Goal: Task Accomplishment & Management: Complete application form

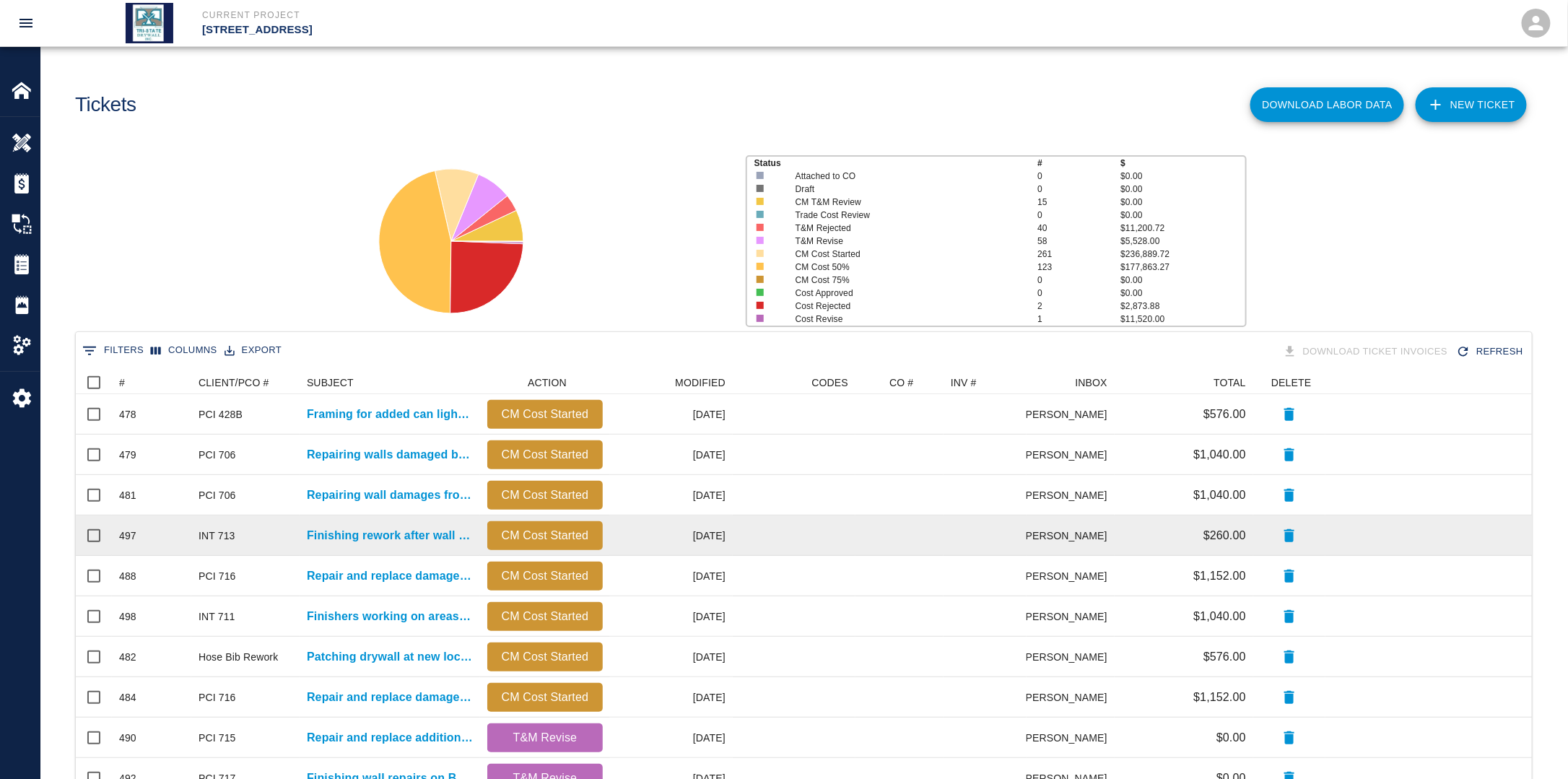
scroll to position [821, 1447]
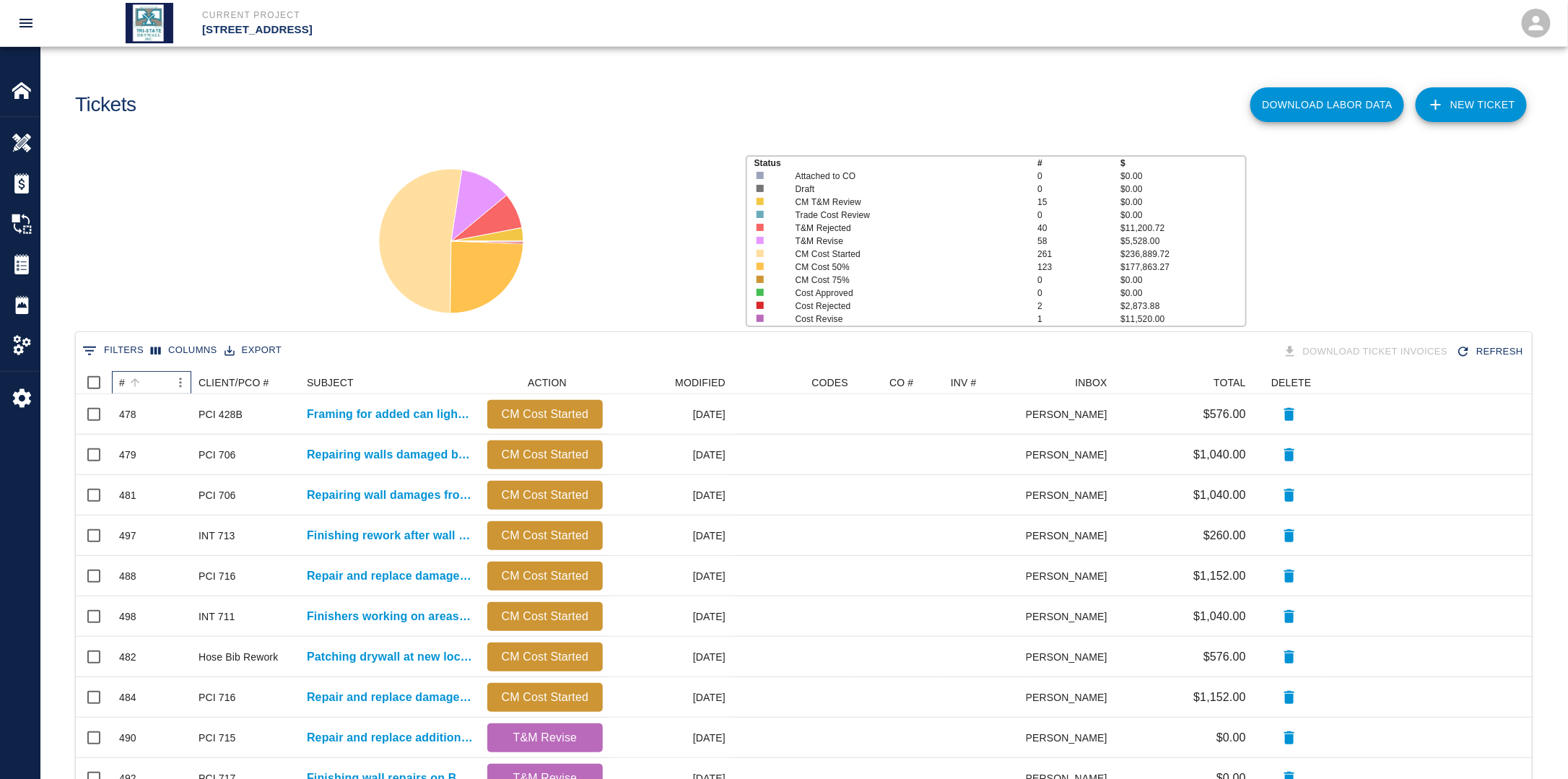
click at [120, 381] on div "#" at bounding box center [122, 382] width 6 height 23
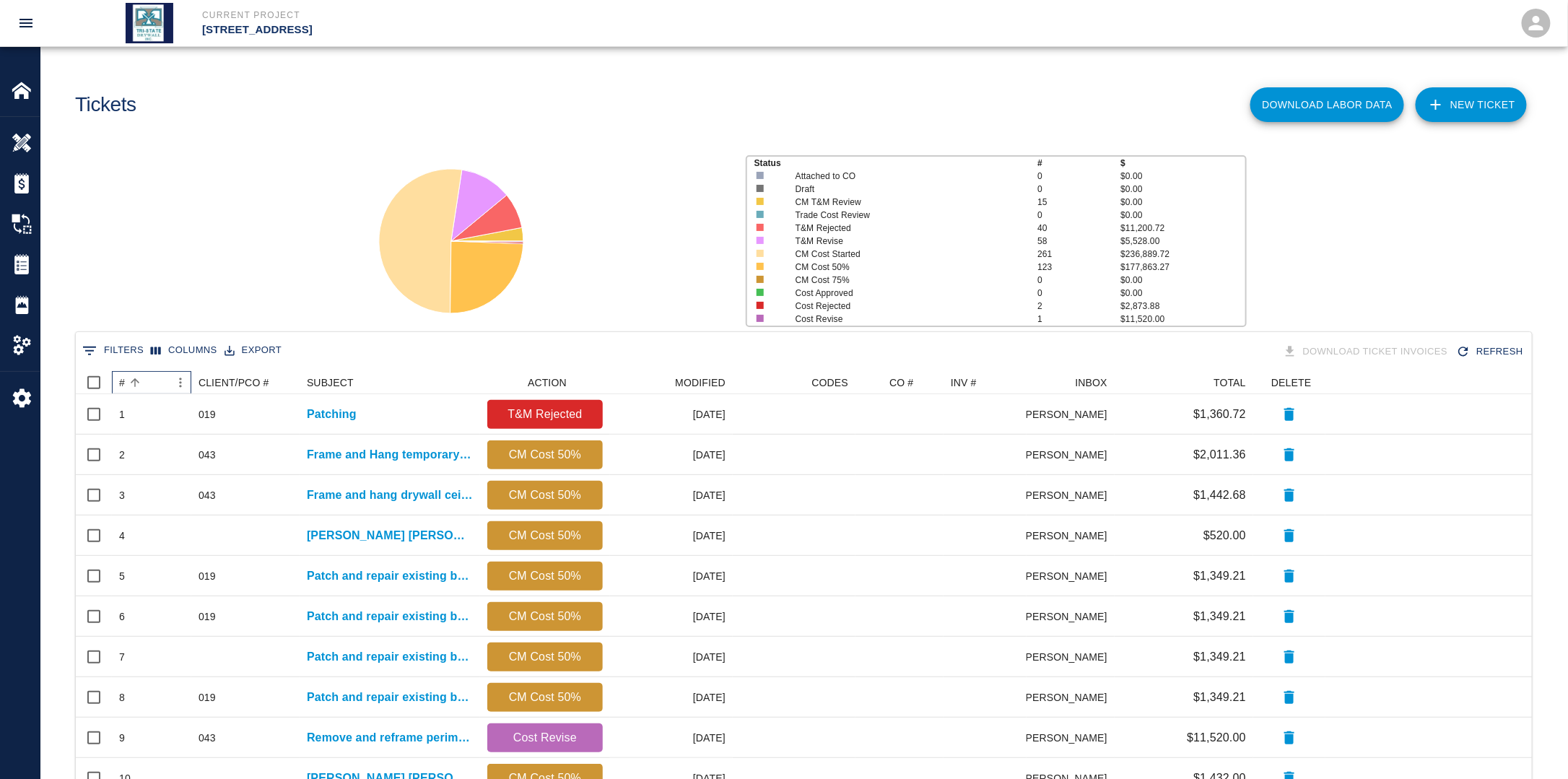
click at [120, 381] on div "#" at bounding box center [122, 382] width 6 height 23
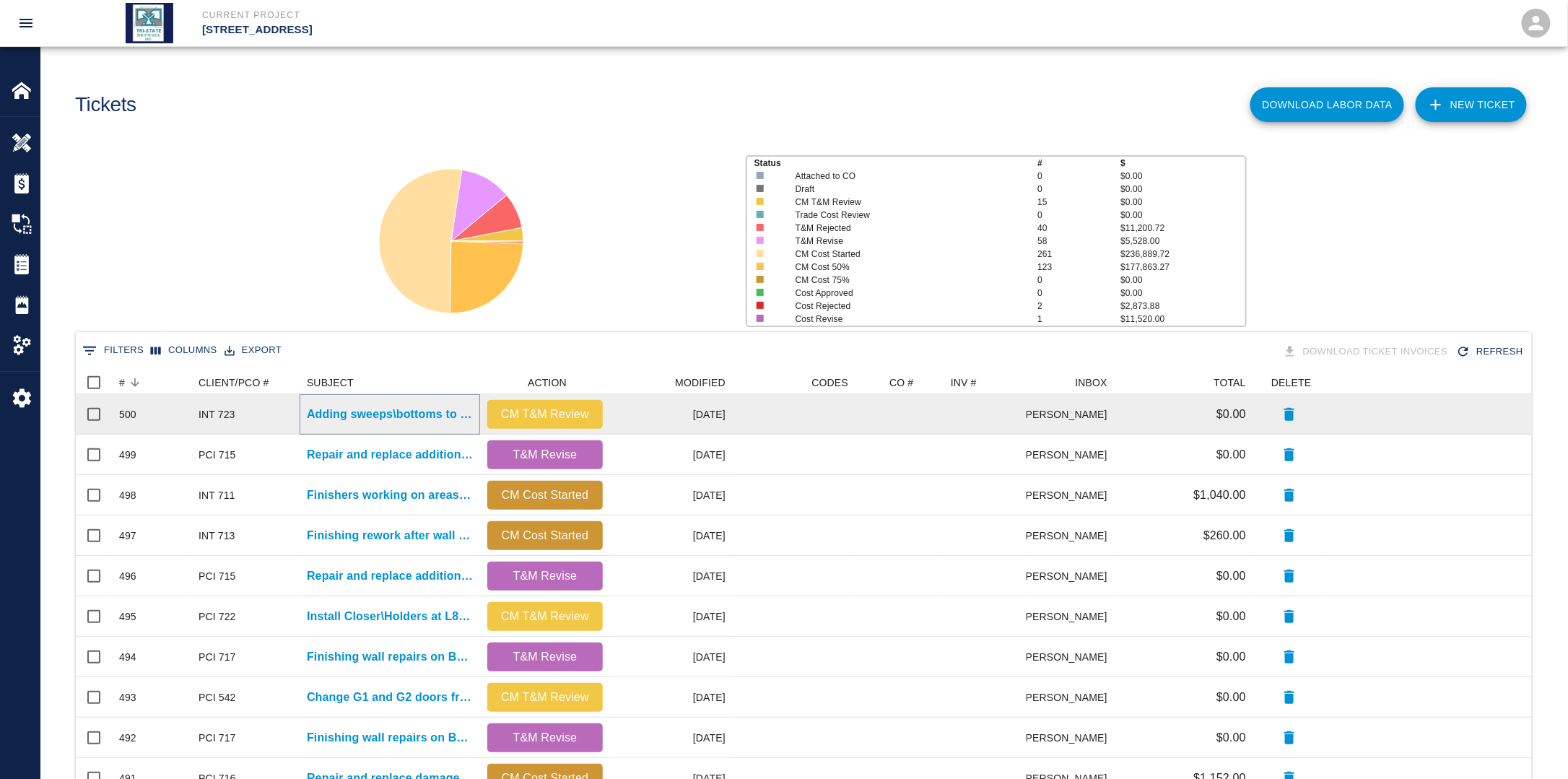
click at [367, 416] on p "Adding sweeps\bottoms to bathroom doors. All floors." at bounding box center [389, 415] width 166 height 17
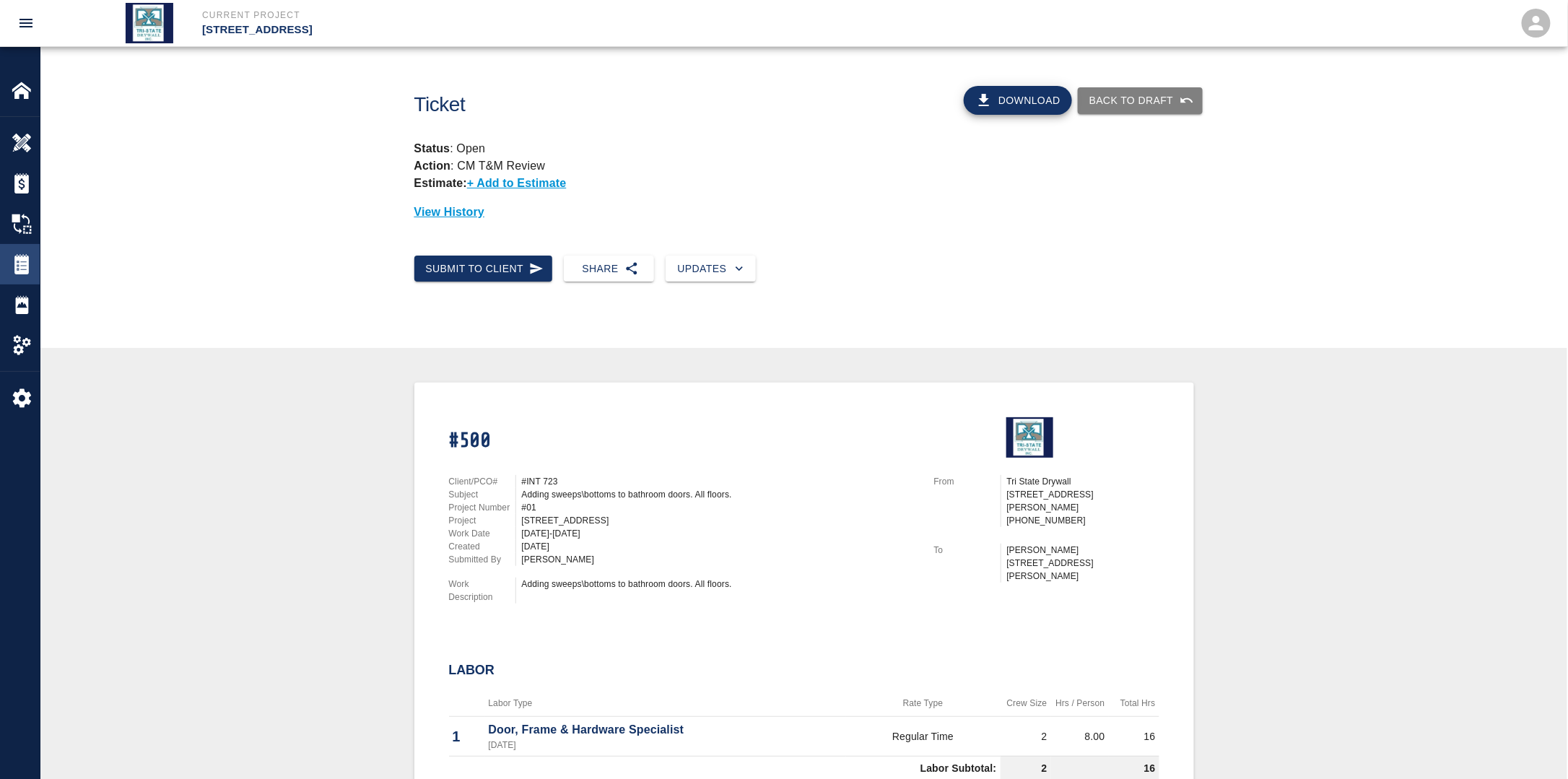
click at [26, 263] on img at bounding box center [21, 263] width 20 height 20
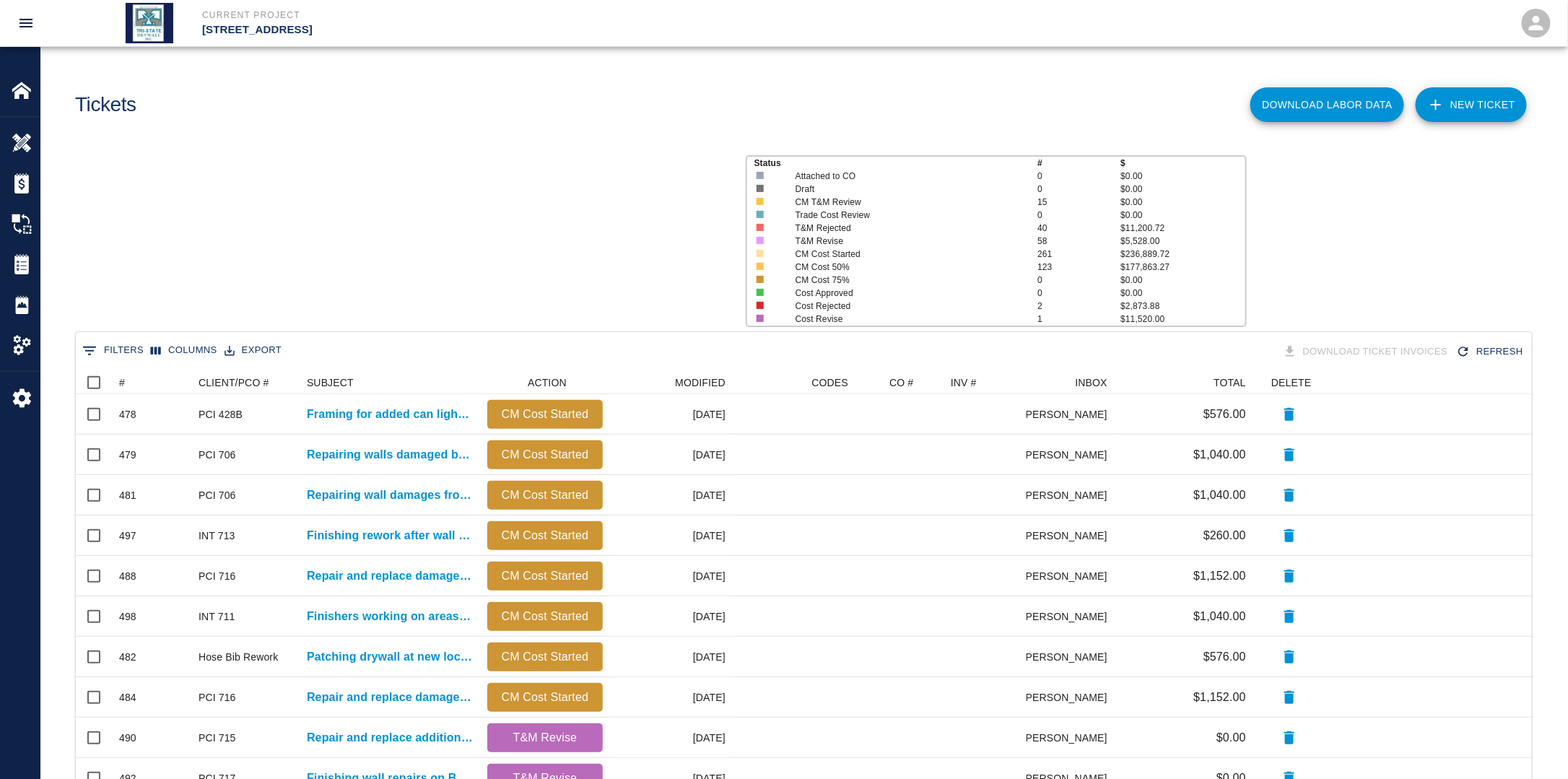
scroll to position [821, 1447]
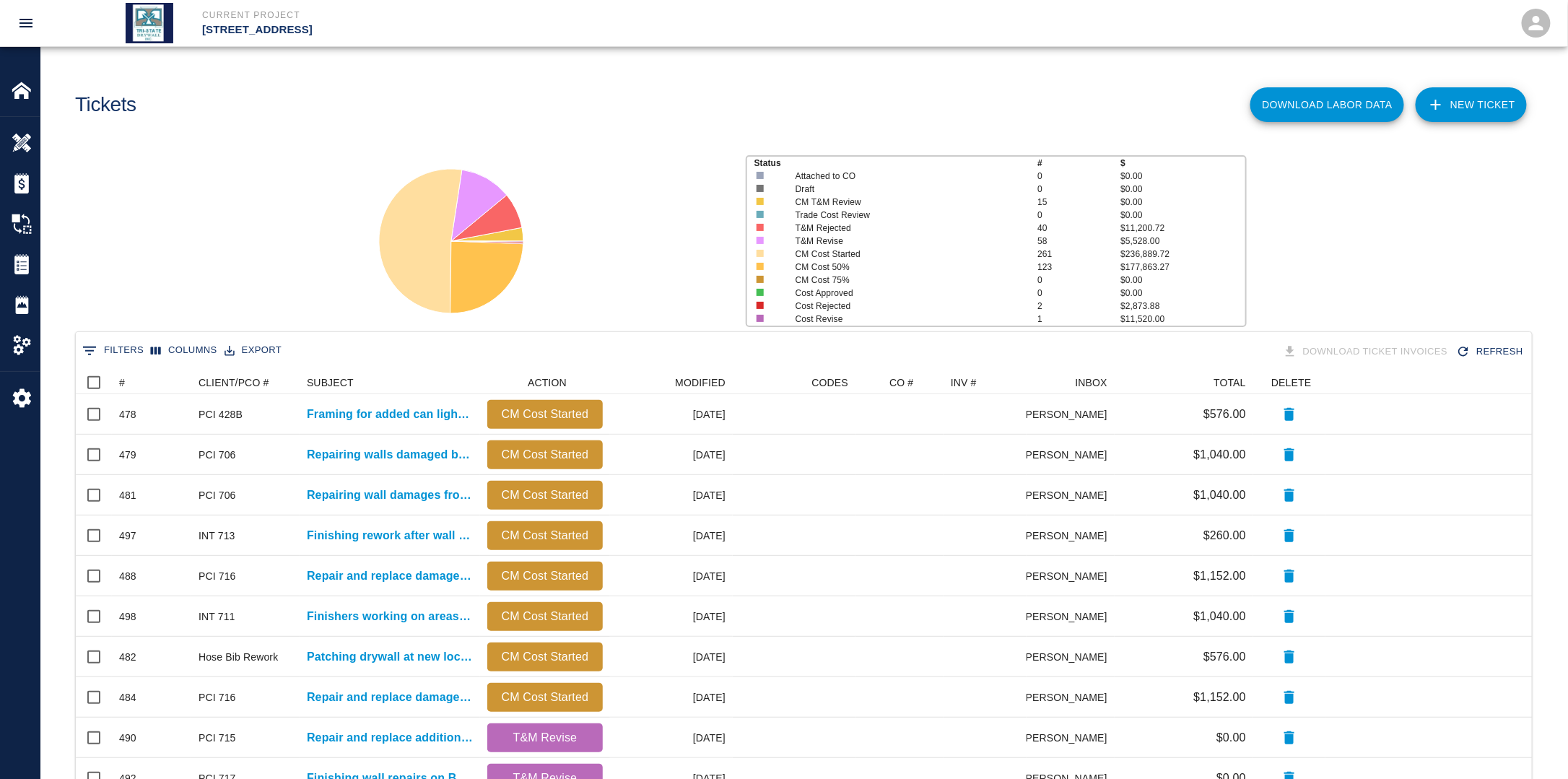
click at [1498, 98] on link "NEW TICKET" at bounding box center [1471, 104] width 111 height 35
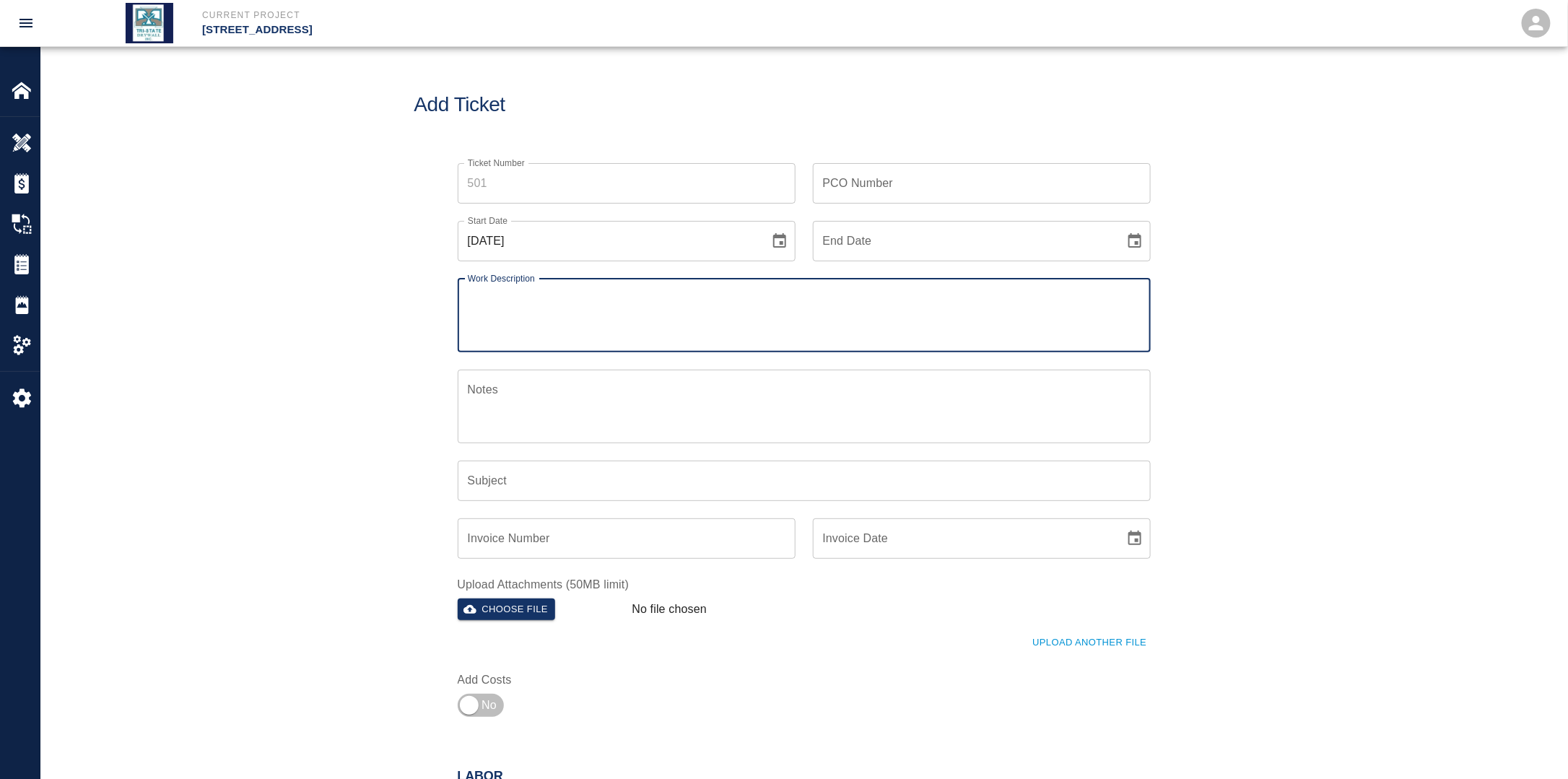
click at [778, 244] on icon "Choose date, selected date is Aug 24, 2025" at bounding box center [780, 241] width 17 height 17
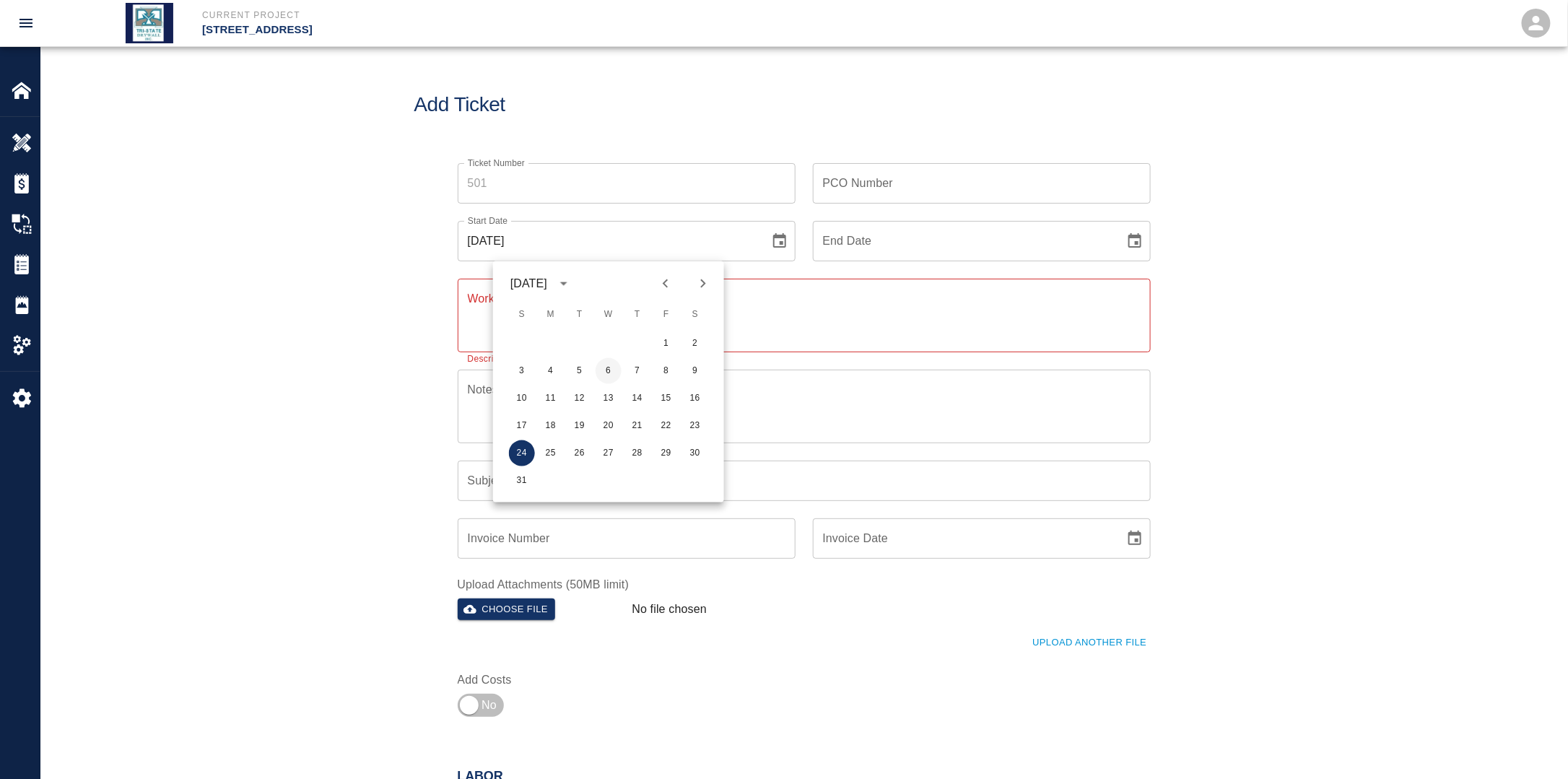
click at [610, 377] on button "6" at bounding box center [608, 370] width 26 height 26
type input "[DATE]"
drag, startPoint x: 1135, startPoint y: 244, endPoint x: 1124, endPoint y: 255, distance: 15.6
click at [1134, 244] on icon "Choose date" at bounding box center [1135, 241] width 17 height 17
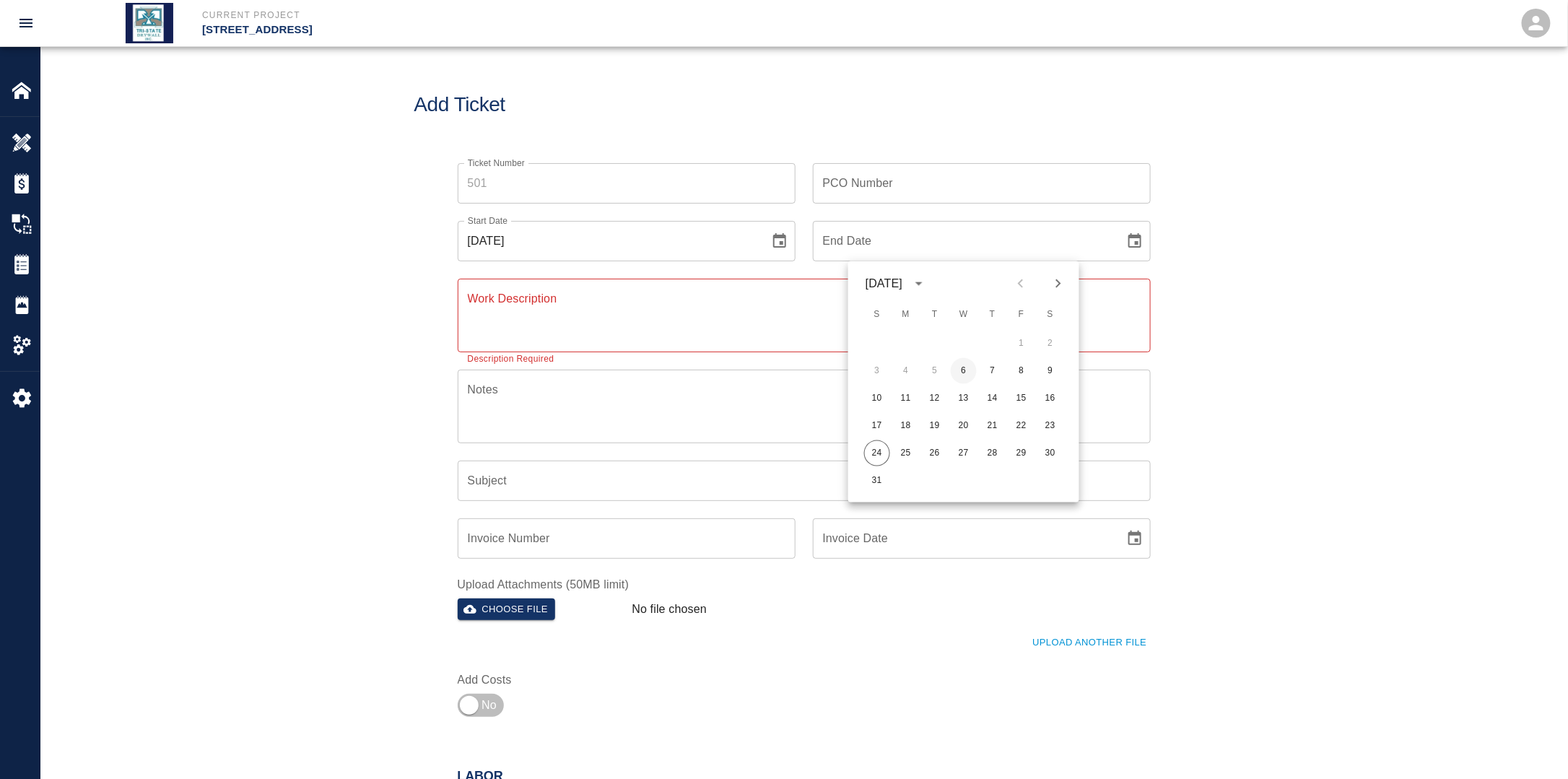
click at [966, 373] on button "6" at bounding box center [963, 370] width 26 height 26
type input "[DATE]"
click at [887, 188] on input "PCO Number" at bounding box center [981, 183] width 338 height 41
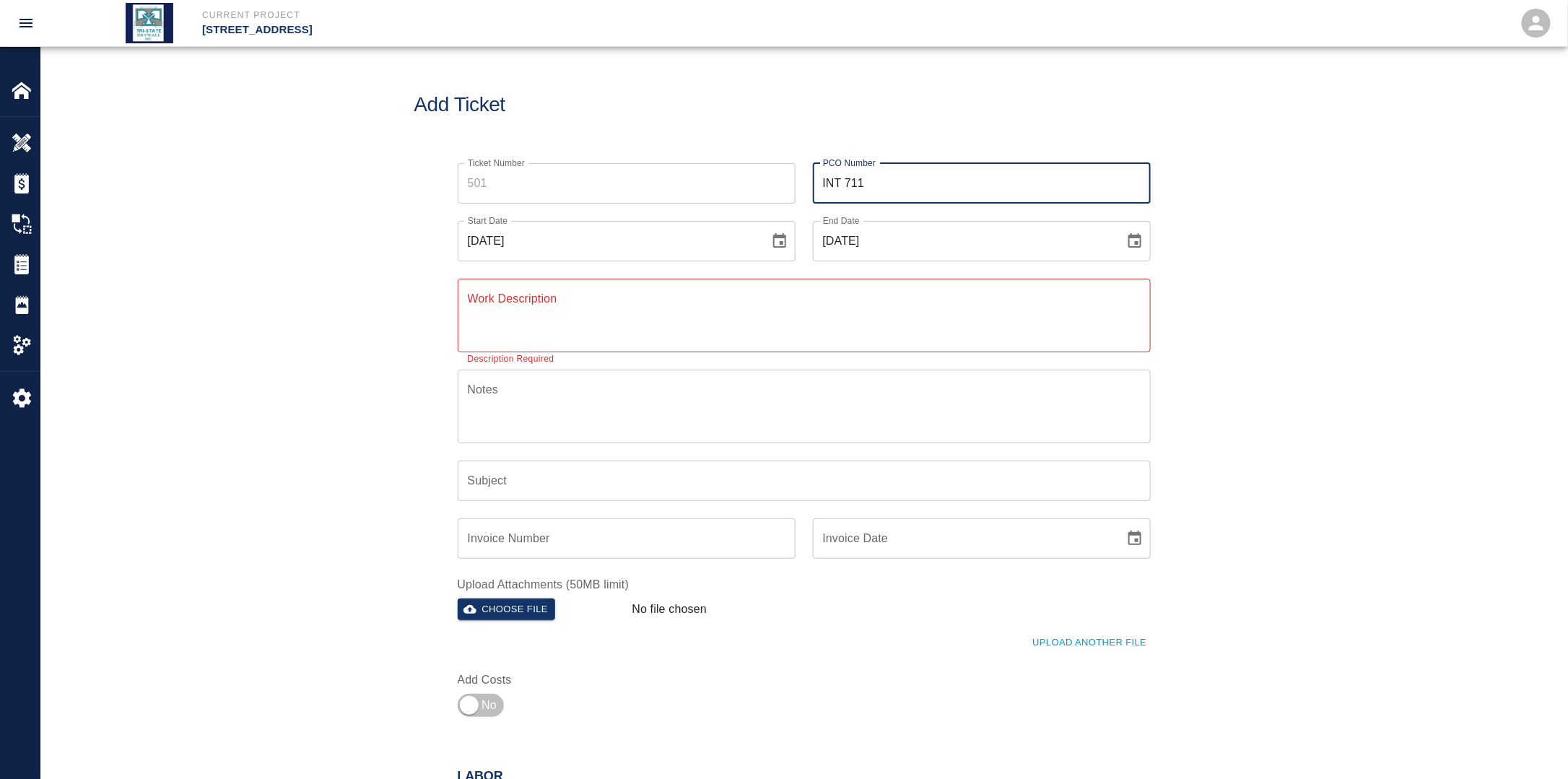
type input "INT 711"
click at [568, 321] on textarea "Work Description" at bounding box center [803, 315] width 673 height 50
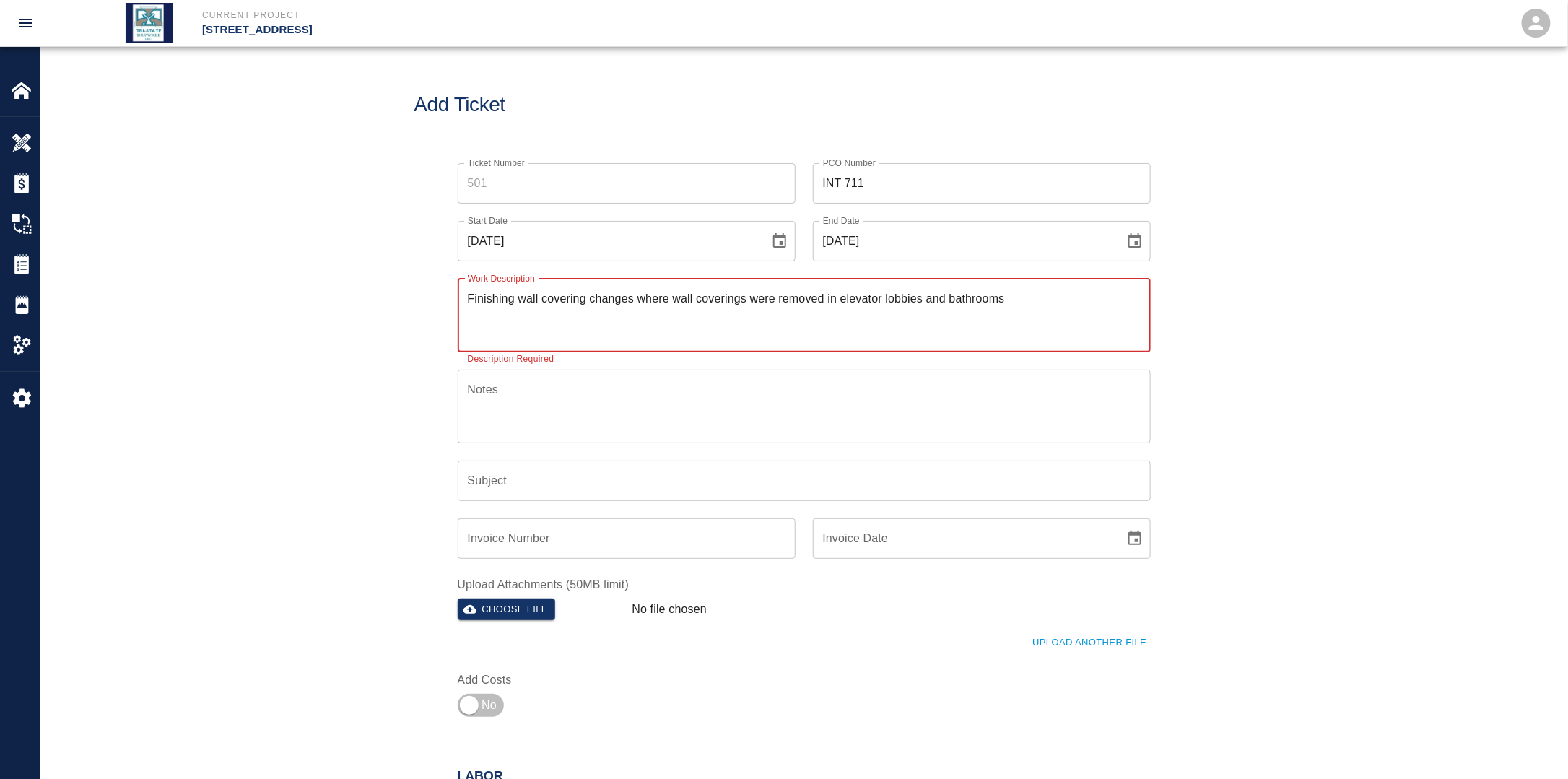
drag, startPoint x: 1009, startPoint y: 302, endPoint x: 463, endPoint y: 318, distance: 546.2
click at [463, 318] on div "Finishing wall covering changes where wall coverings were removed in elevator l…" at bounding box center [804, 315] width 693 height 74
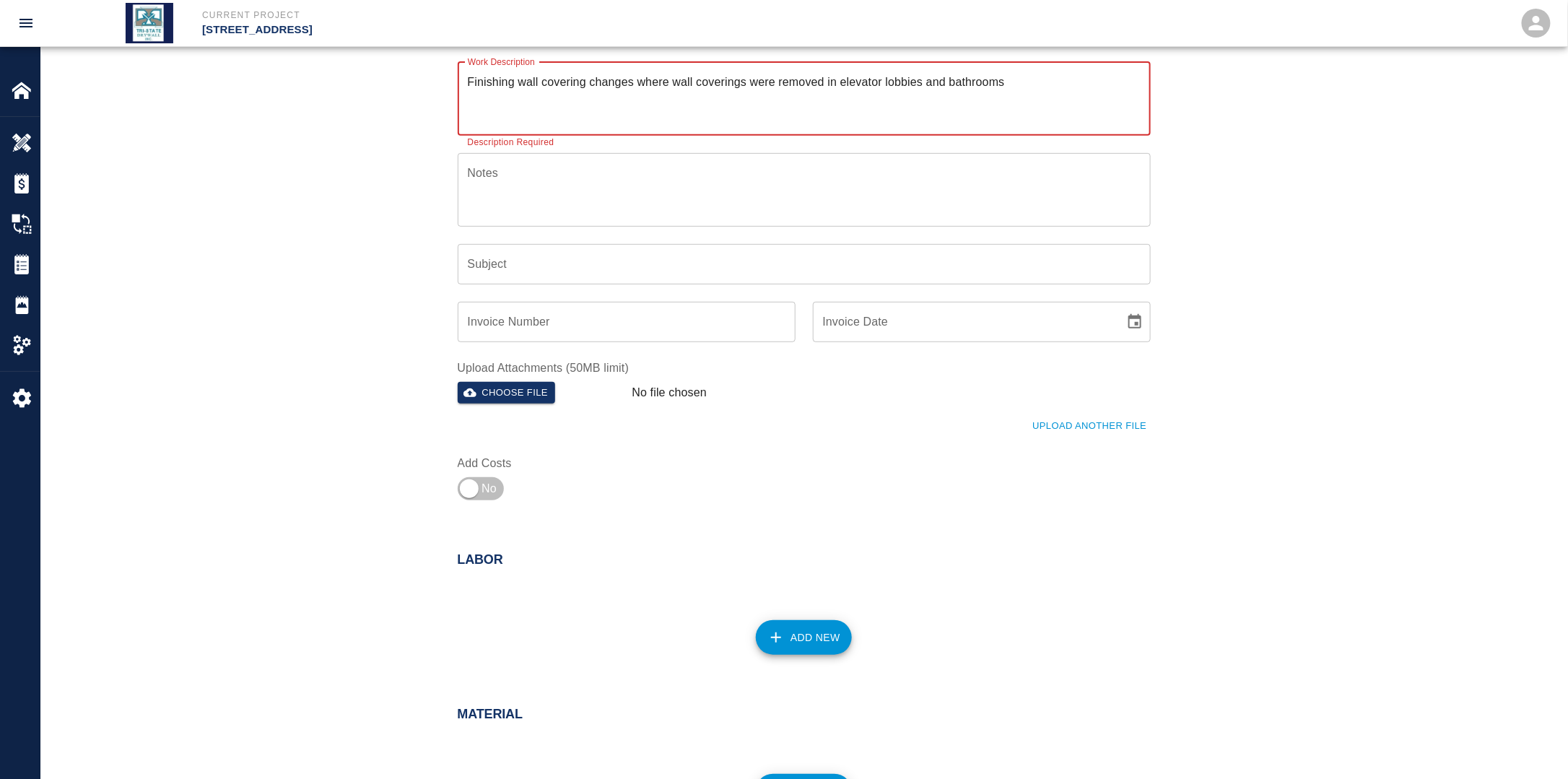
scroll to position [434, 0]
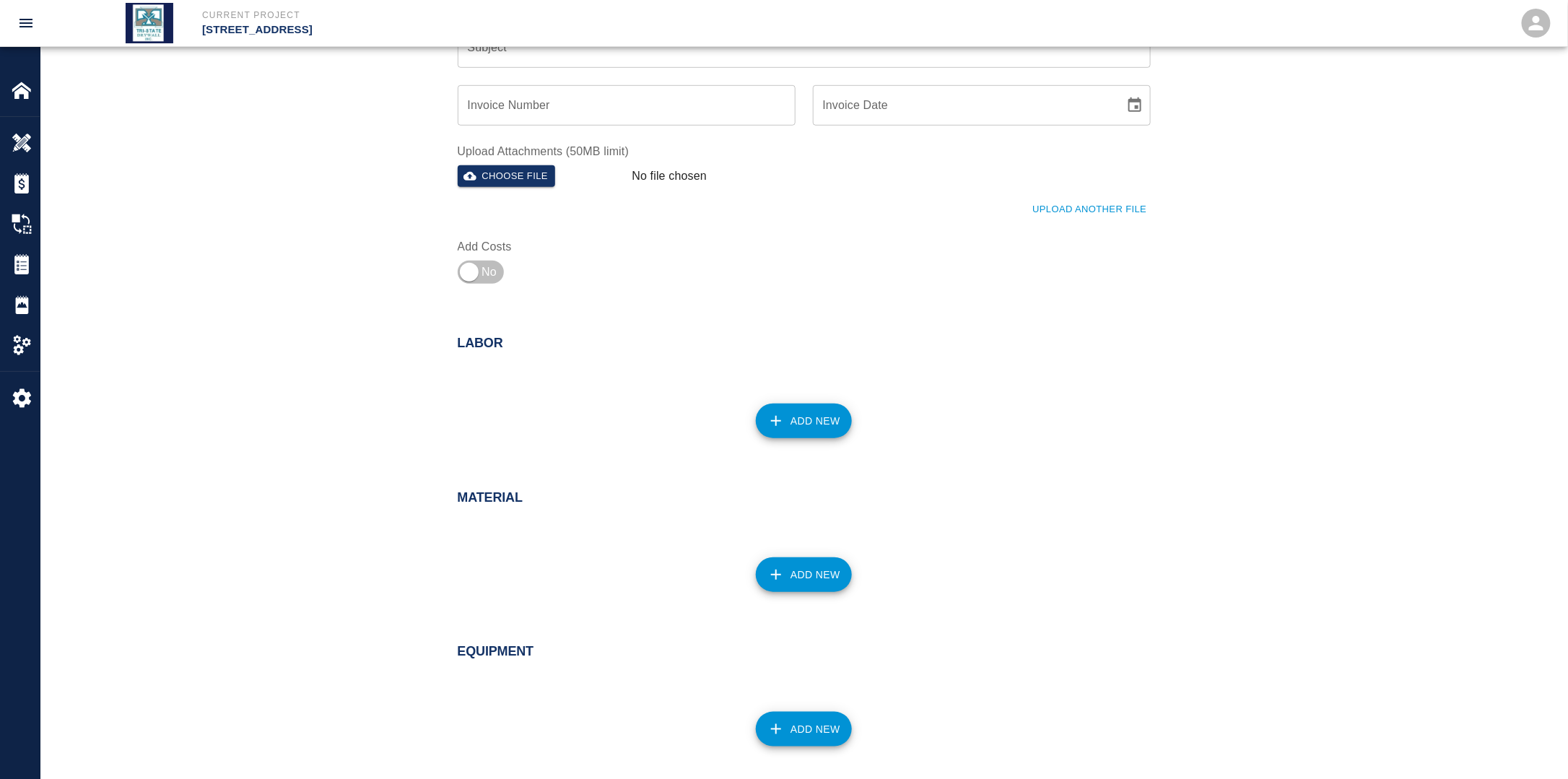
type textarea "Finishing wall covering changes where wall coverings were removed in elevator l…"
click at [811, 421] on button "Add New" at bounding box center [803, 420] width 96 height 35
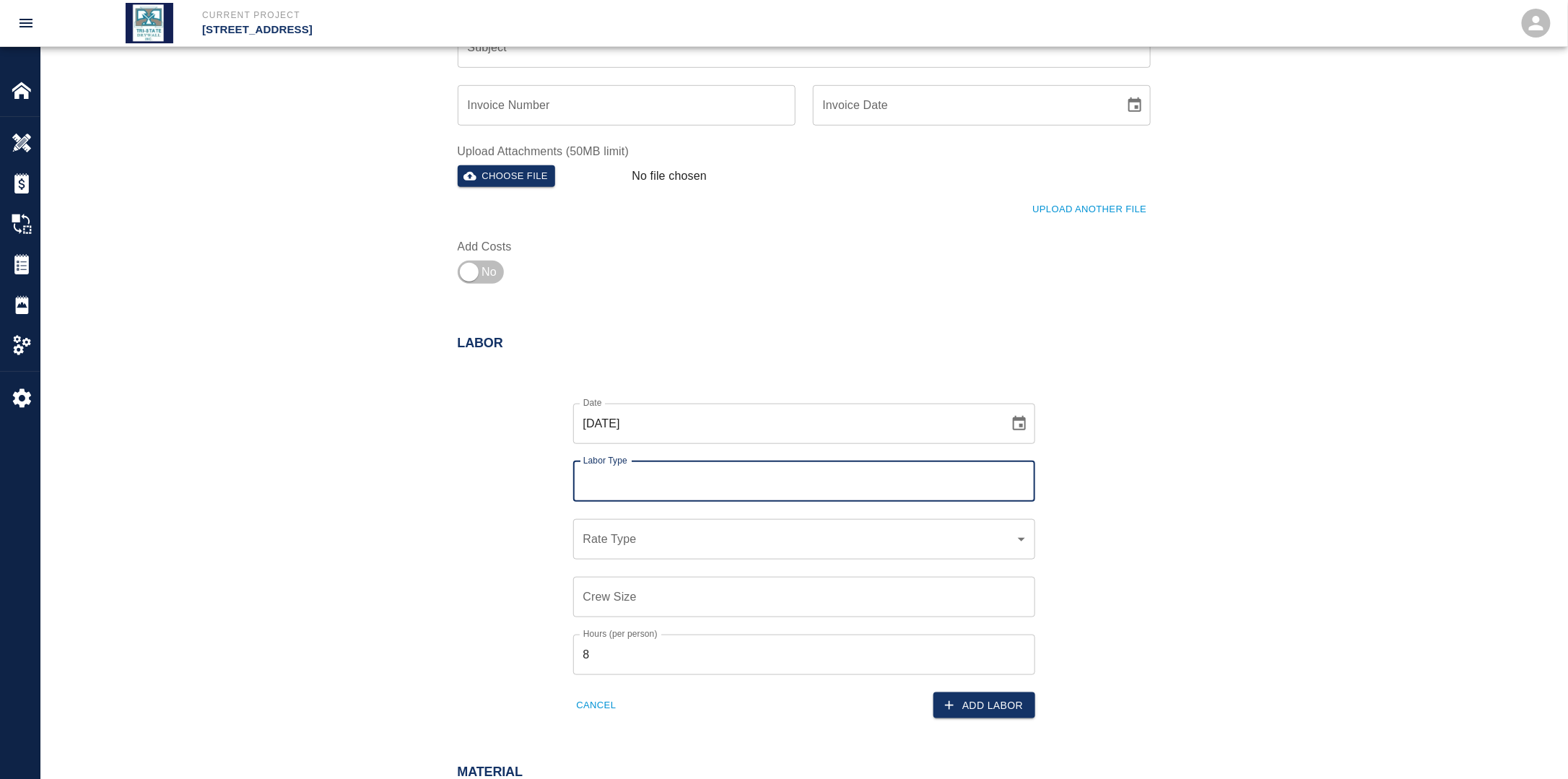
click at [712, 477] on input "Labor Type" at bounding box center [803, 481] width 449 height 27
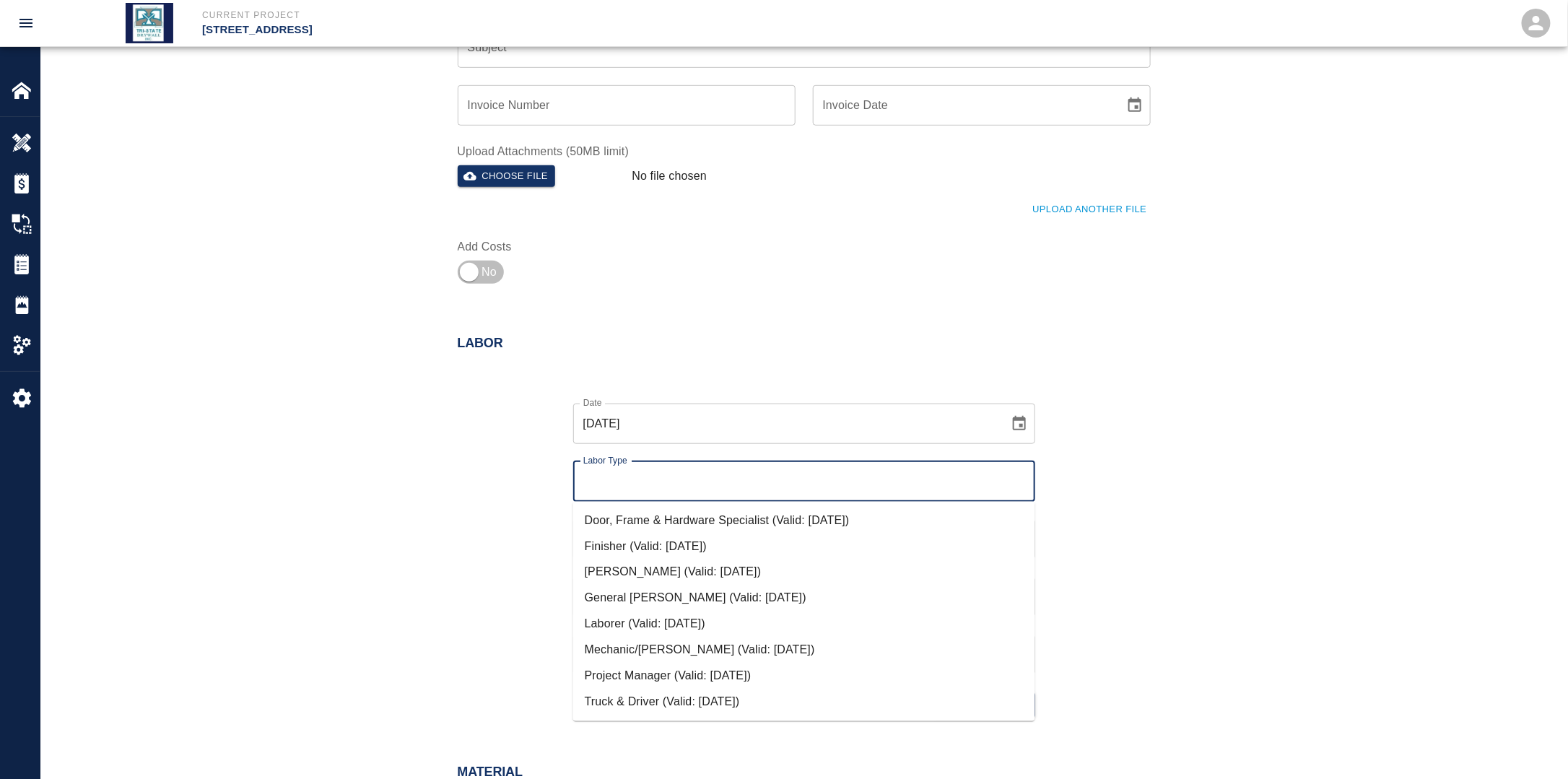
click at [650, 546] on li "Finisher (Valid: [DATE])" at bounding box center [804, 546] width 462 height 26
type input "Finisher"
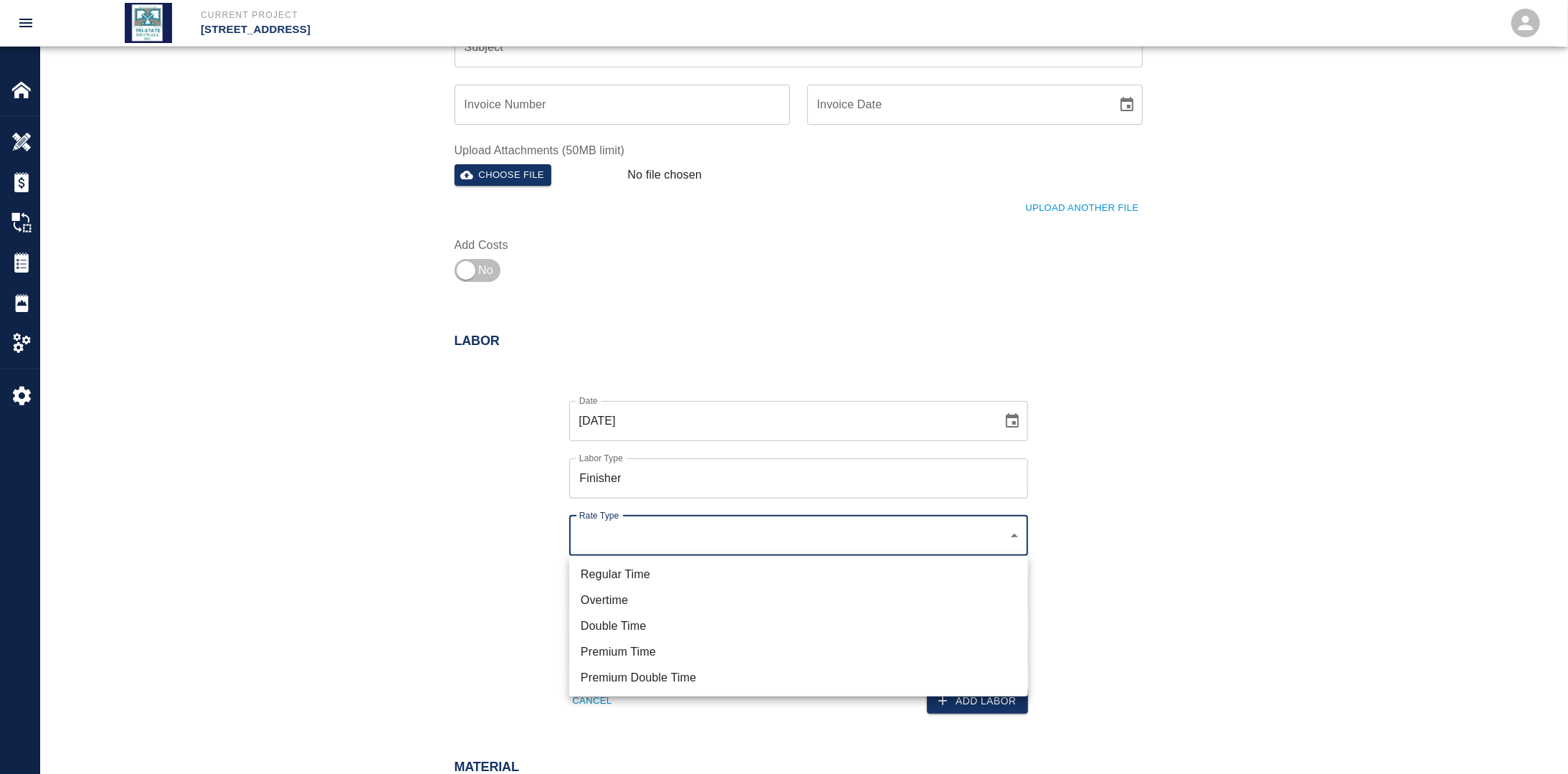
click at [636, 570] on li "Regular Time" at bounding box center [799, 574] width 459 height 25
type input "rate_rt"
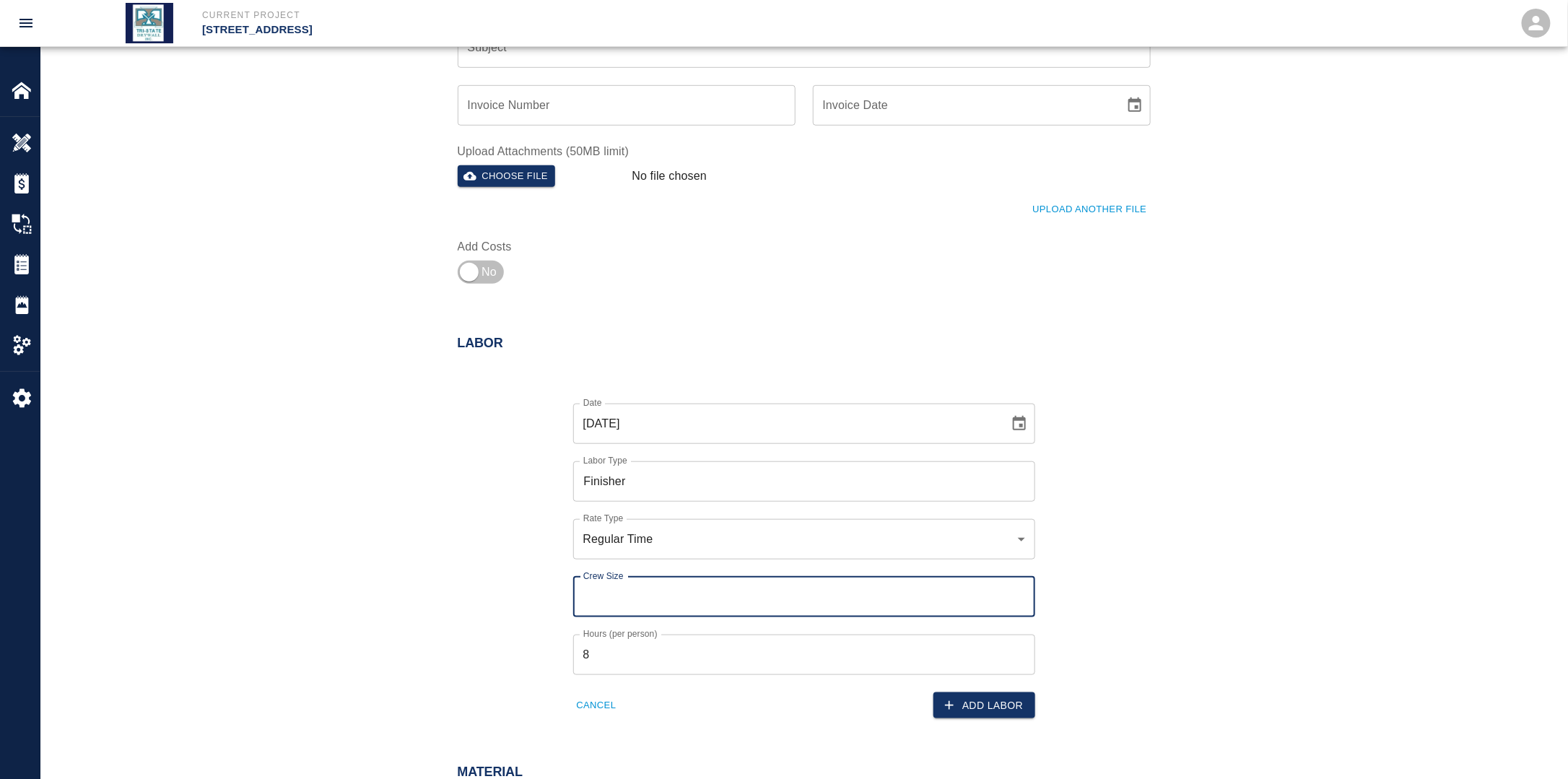
click at [635, 580] on input "Crew Size" at bounding box center [804, 596] width 462 height 41
click at [608, 607] on input "2" at bounding box center [804, 596] width 462 height 41
type input "2"
click at [979, 699] on button "Add Labor" at bounding box center [984, 705] width 102 height 27
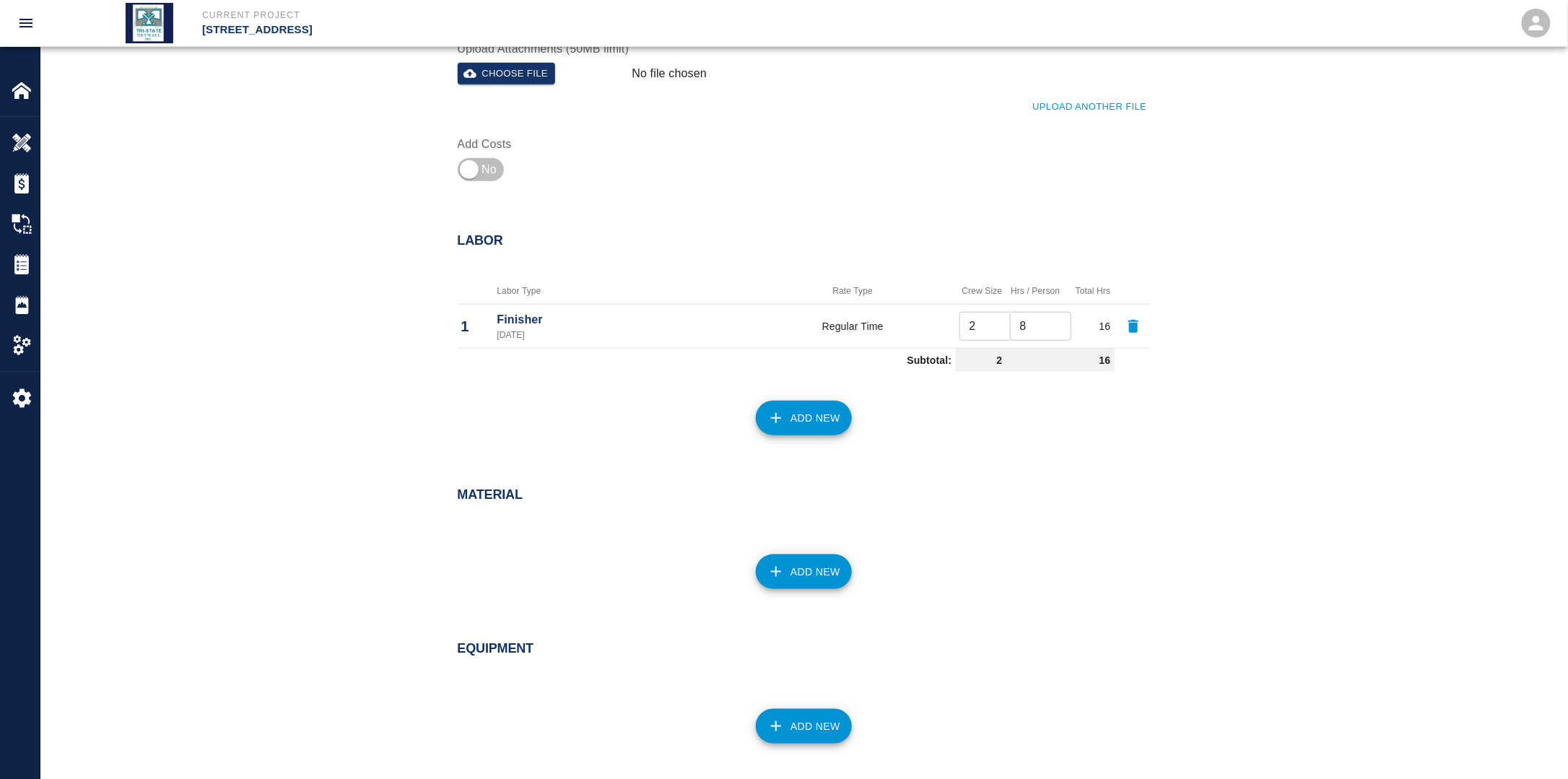
scroll to position [625, 0]
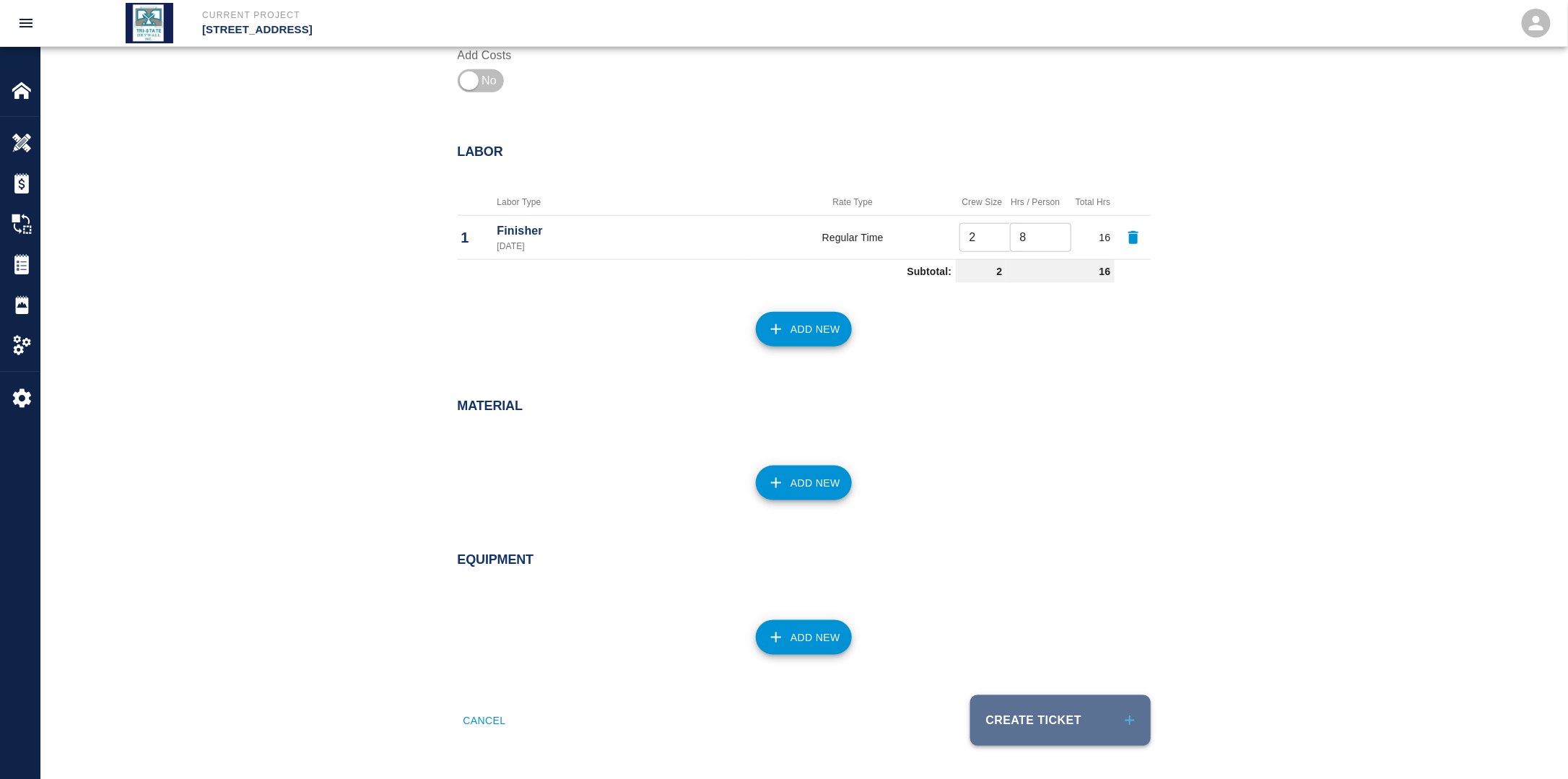
drag, startPoint x: 1027, startPoint y: 732, endPoint x: 1019, endPoint y: 735, distance: 8.5
click at [1026, 732] on button "Create Ticket" at bounding box center [1060, 720] width 181 height 50
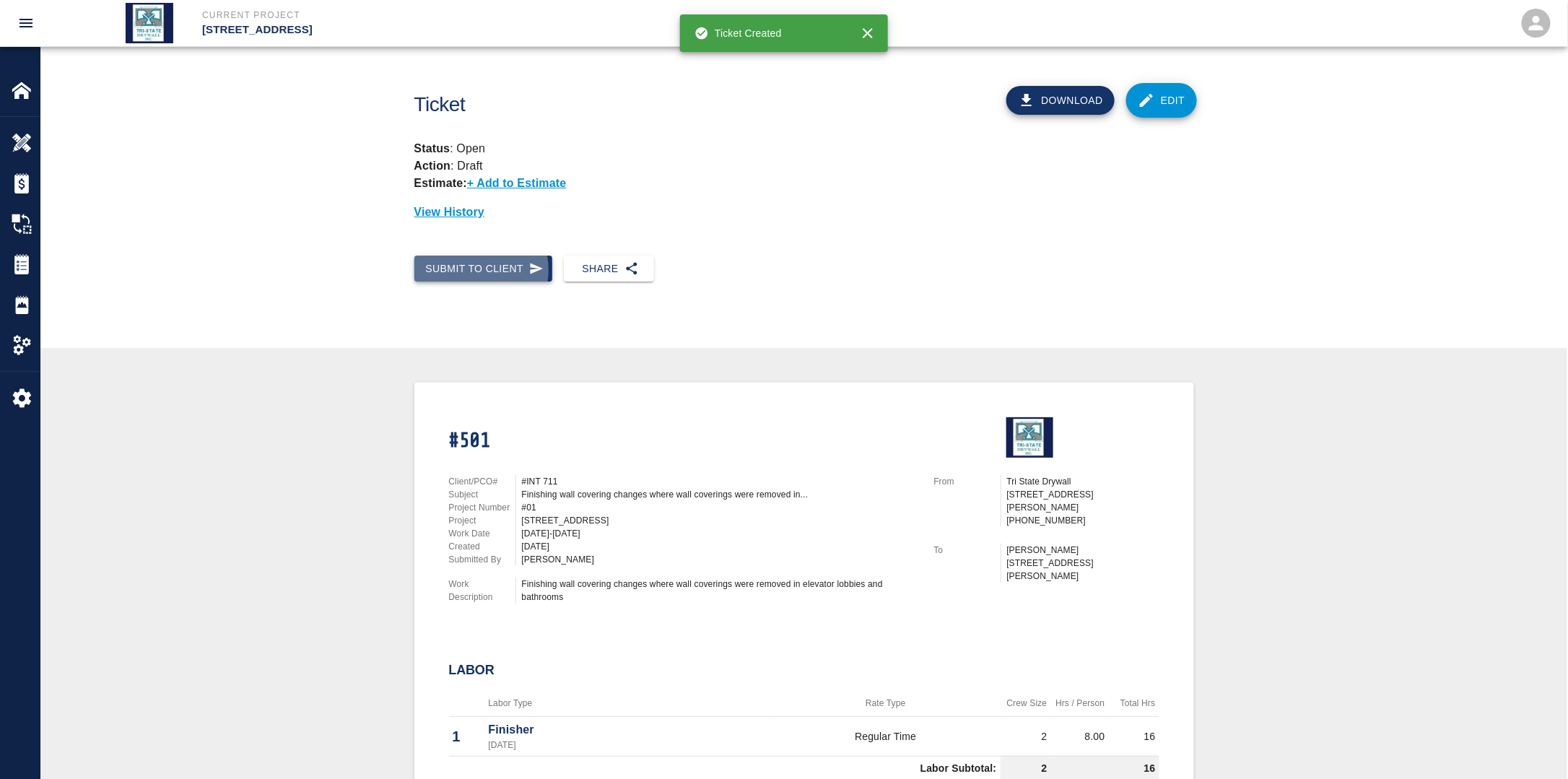
click at [470, 270] on button "Submit to Client" at bounding box center [484, 269] width 138 height 27
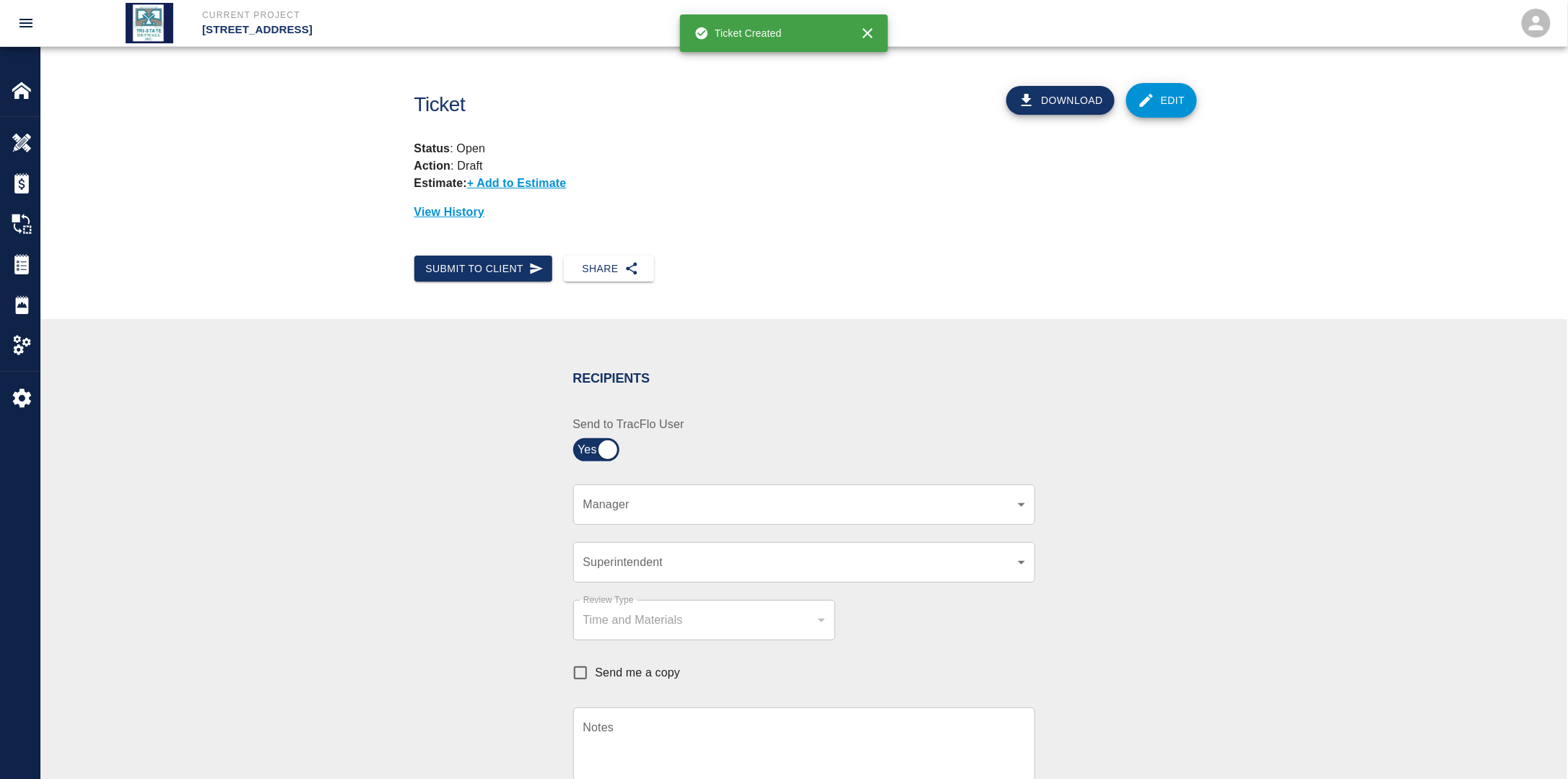
click at [648, 518] on div "​ Manager" at bounding box center [804, 505] width 462 height 41
click at [628, 487] on div "​ Manager" at bounding box center [804, 505] width 462 height 41
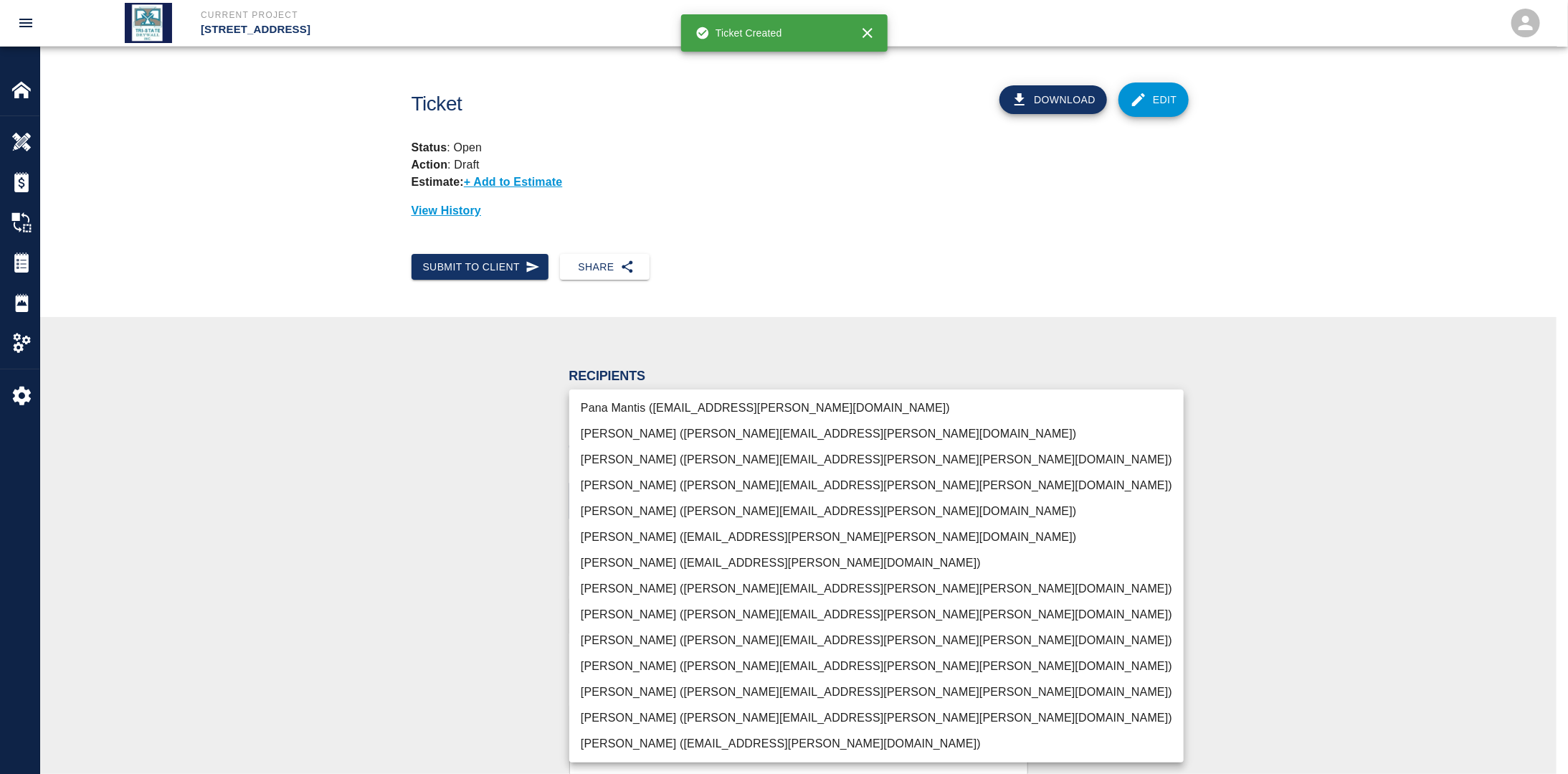
click at [621, 497] on body "Current Project [STREET_ADDRESS] Home [STREET_ADDRESS] Overview Estimates Chang…" at bounding box center [784, 387] width 1568 height 774
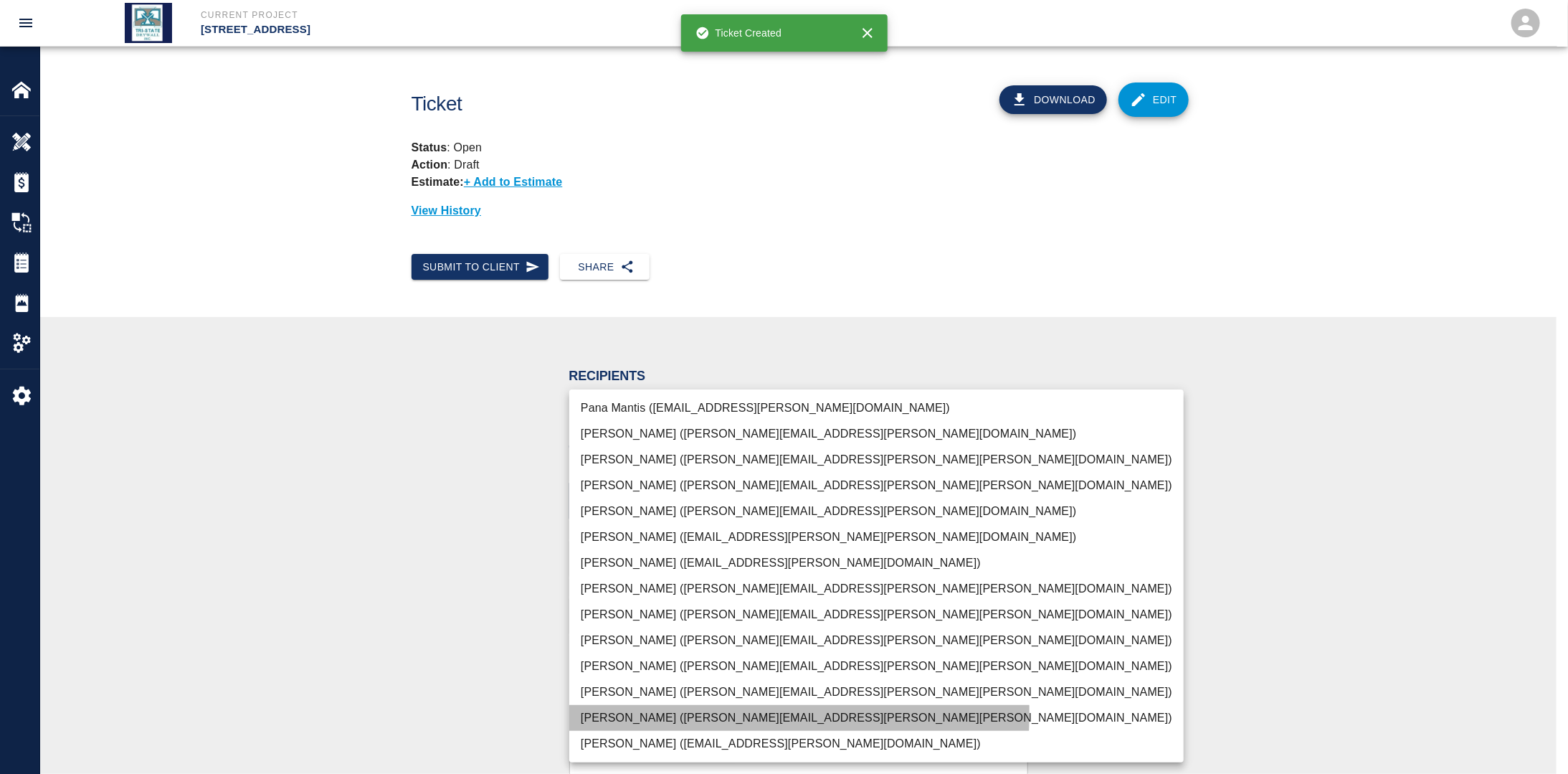
click at [604, 712] on li "[PERSON_NAME] ([PERSON_NAME][EMAIL_ADDRESS][PERSON_NAME][PERSON_NAME][DOMAIN_NA…" at bounding box center [877, 718] width 615 height 25
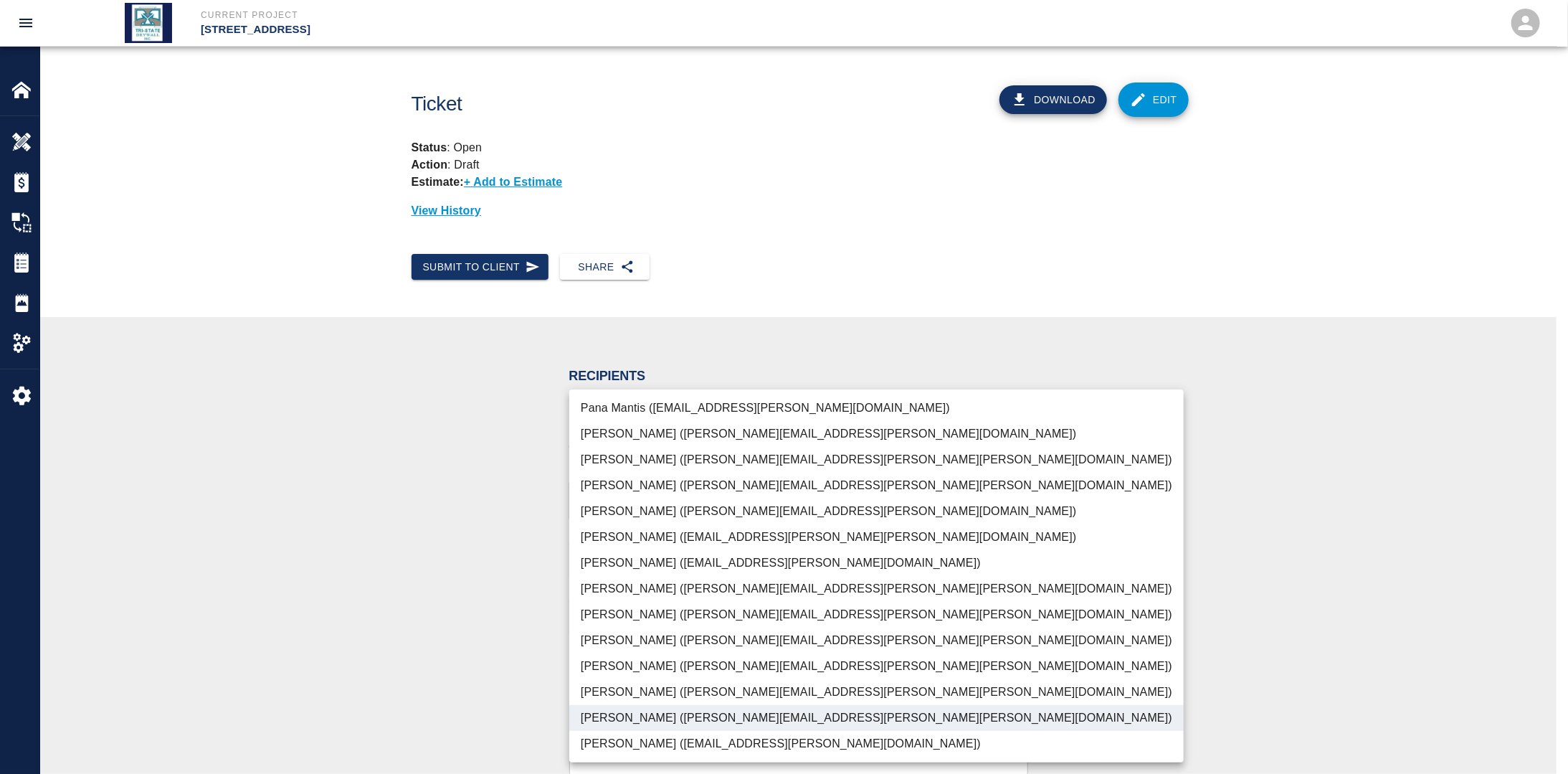
click at [452, 520] on div at bounding box center [784, 387] width 1568 height 774
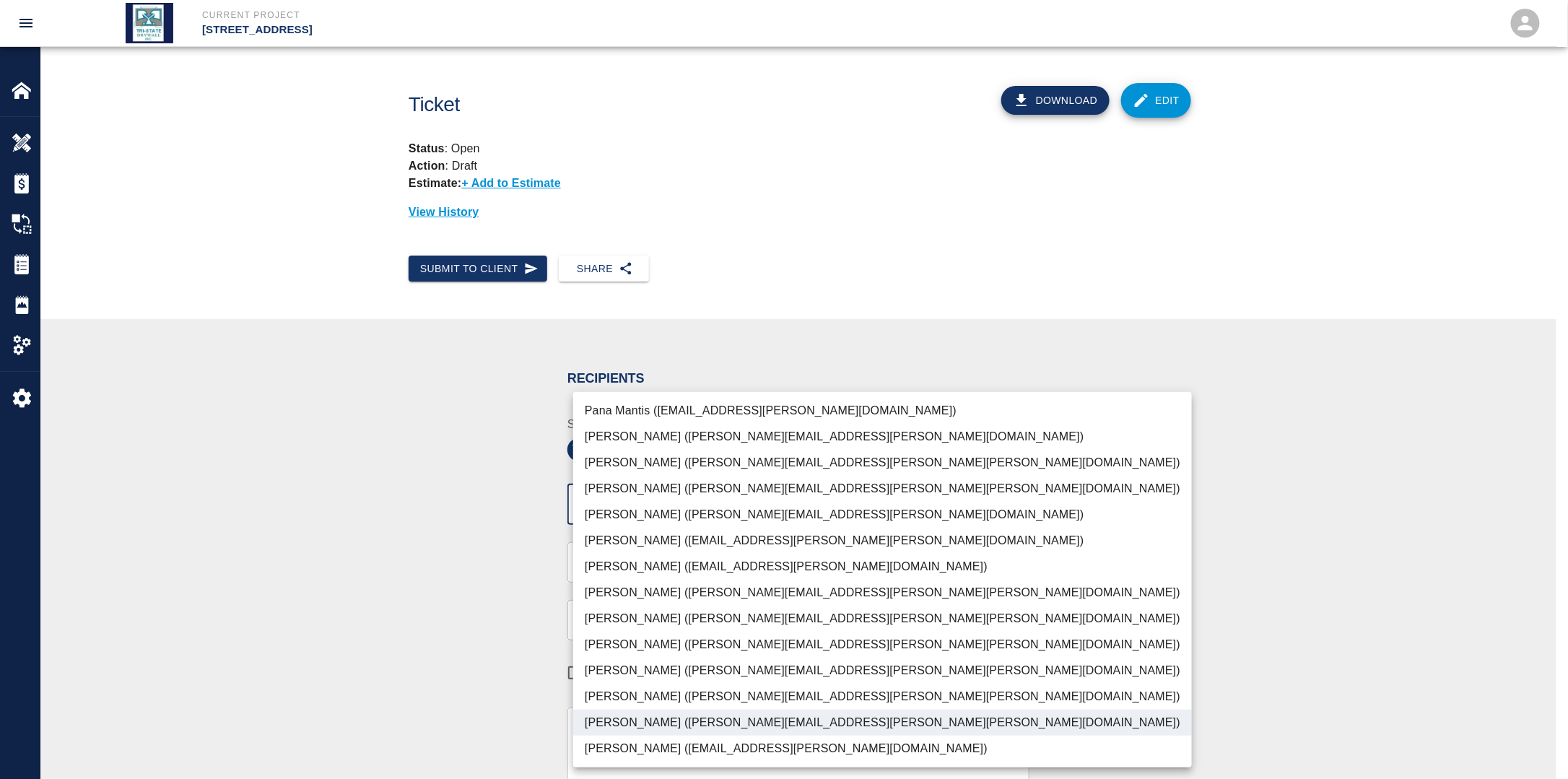
click at [894, 508] on body "Current Project [STREET_ADDRESS] Home [STREET_ADDRESS] Overview Estimates Chang…" at bounding box center [784, 389] width 1568 height 779
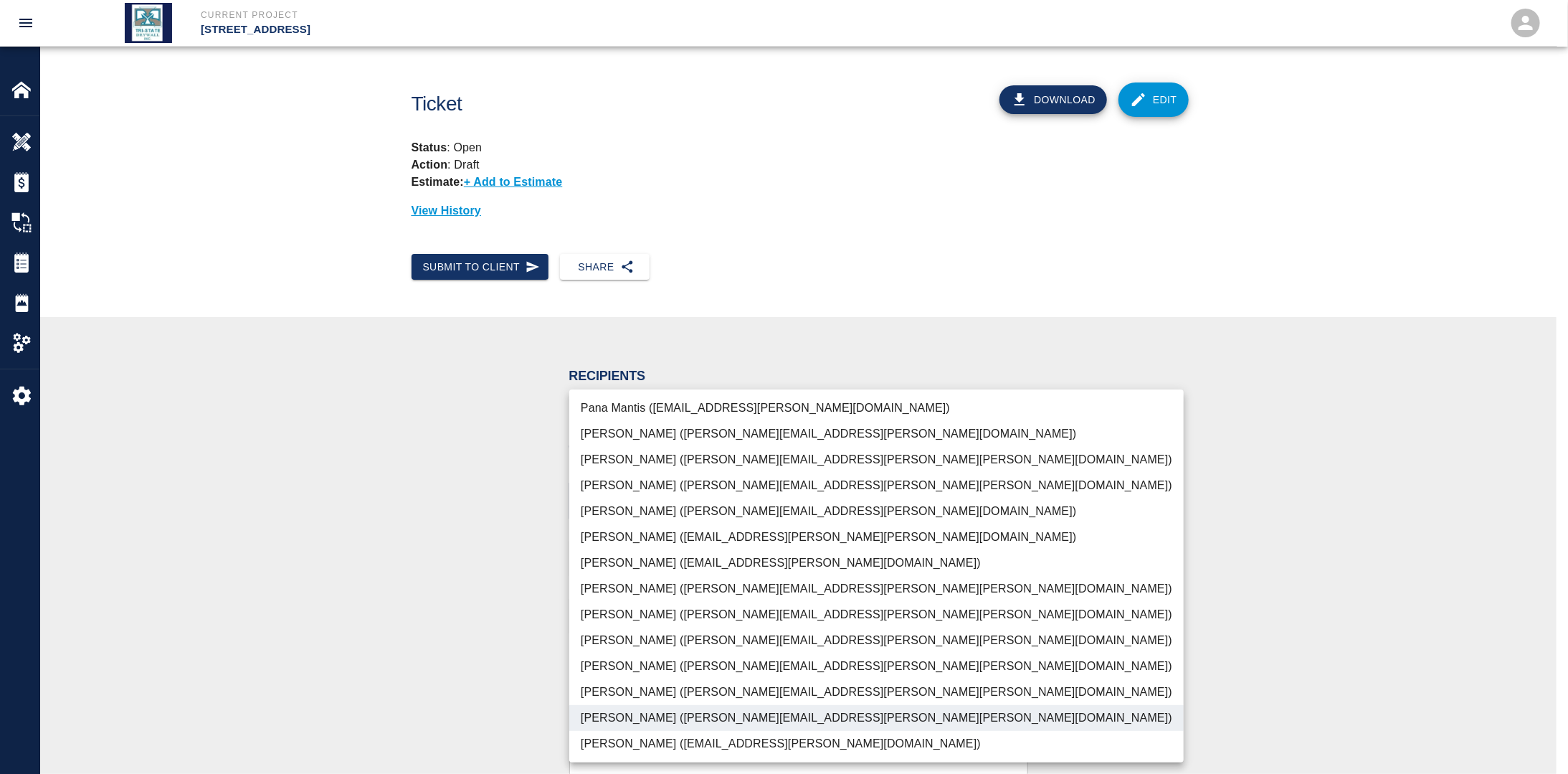
click at [624, 667] on li "[PERSON_NAME] ([PERSON_NAME][EMAIL_ADDRESS][PERSON_NAME][PERSON_NAME][DOMAIN_NA…" at bounding box center [877, 666] width 615 height 25
type input "f2151df9-a33d-4239-98b3-85d2c5195f79,79096ab5-3b7f-4dda-89ef-6bffdeaf2507"
click at [458, 648] on div at bounding box center [784, 387] width 1568 height 774
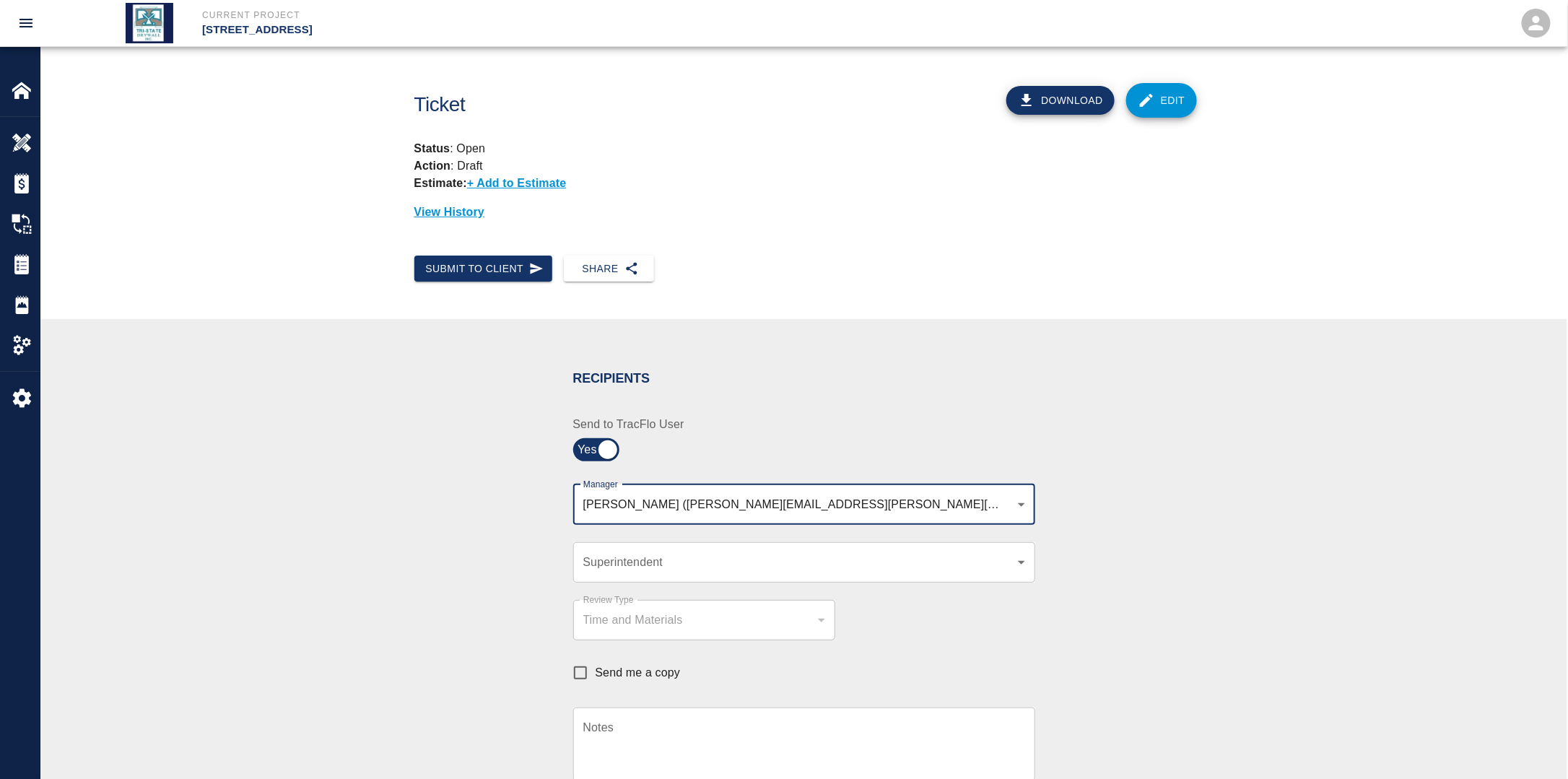
click at [619, 583] on div "Review Type Time and Materials tm Review Type" at bounding box center [695, 611] width 279 height 58
click at [613, 567] on body "Current Project [STREET_ADDRESS] Home [STREET_ADDRESS] Overview Estimates Chang…" at bounding box center [784, 389] width 1568 height 779
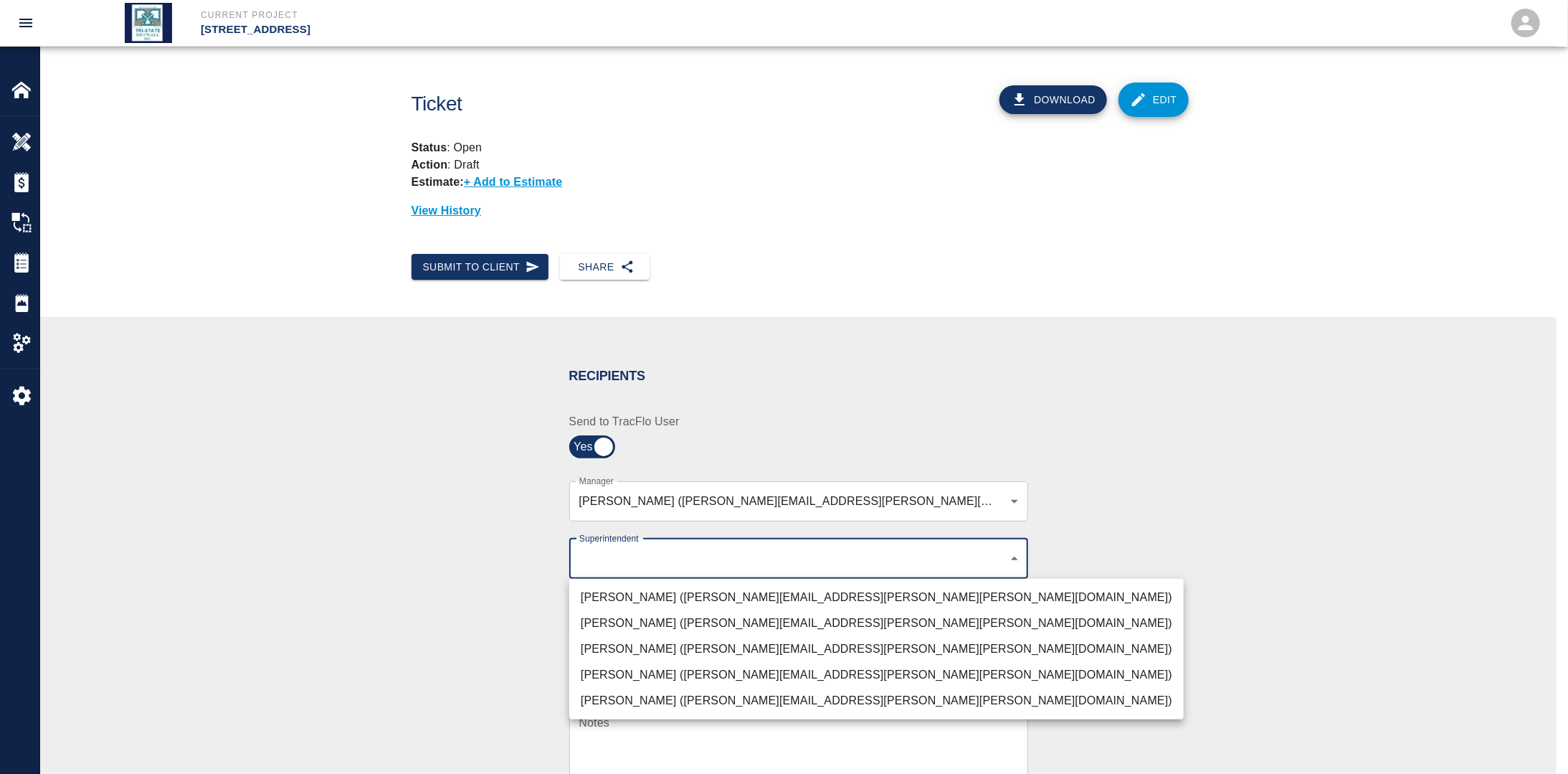
click at [598, 644] on li "[PERSON_NAME] ([PERSON_NAME][EMAIL_ADDRESS][PERSON_NAME][PERSON_NAME][DOMAIN_NA…" at bounding box center [877, 649] width 615 height 25
type input "32bad40b-bb12-40c1-a9d7-1de55074e5d0"
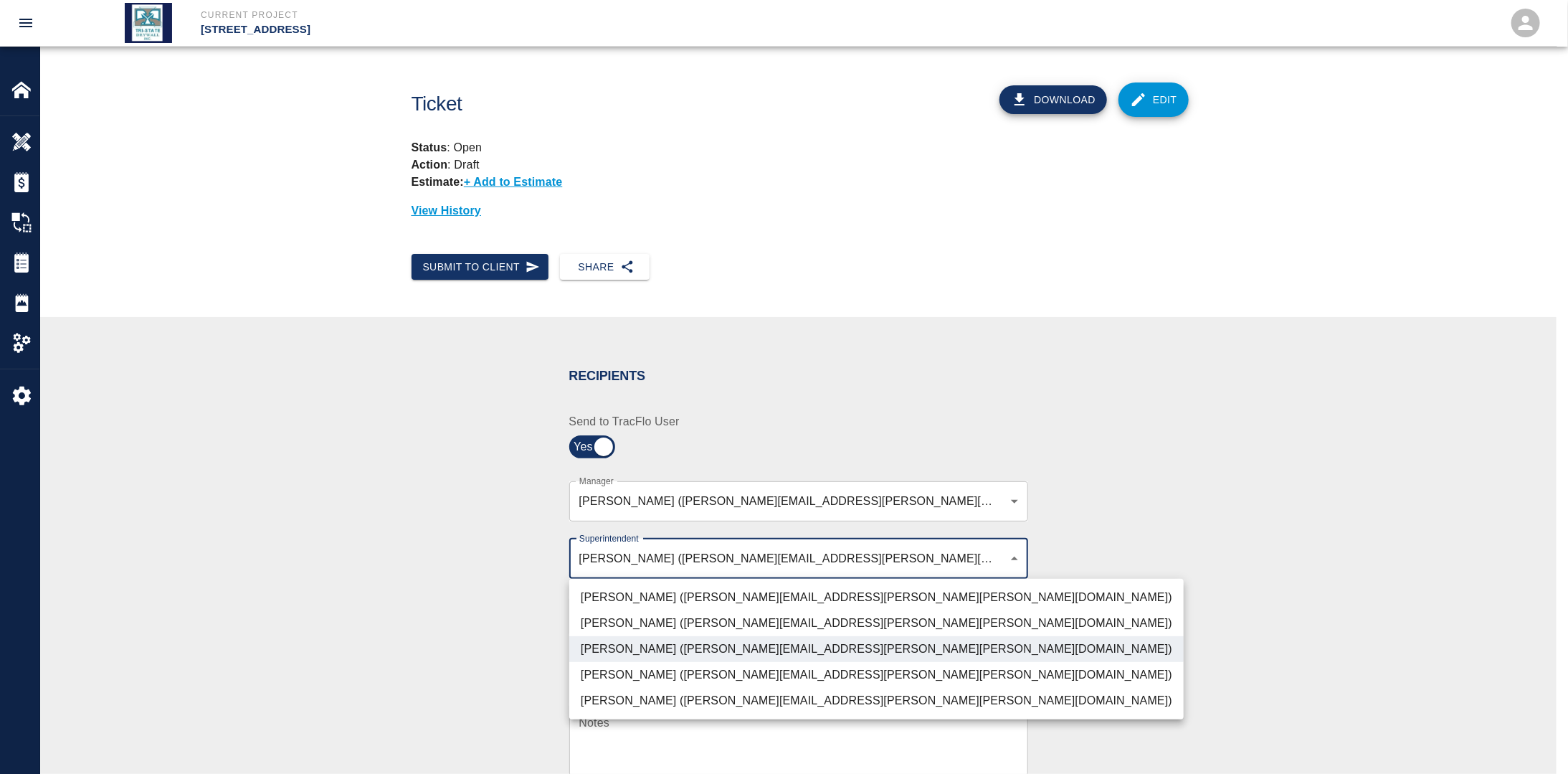
click at [500, 643] on div at bounding box center [784, 387] width 1568 height 774
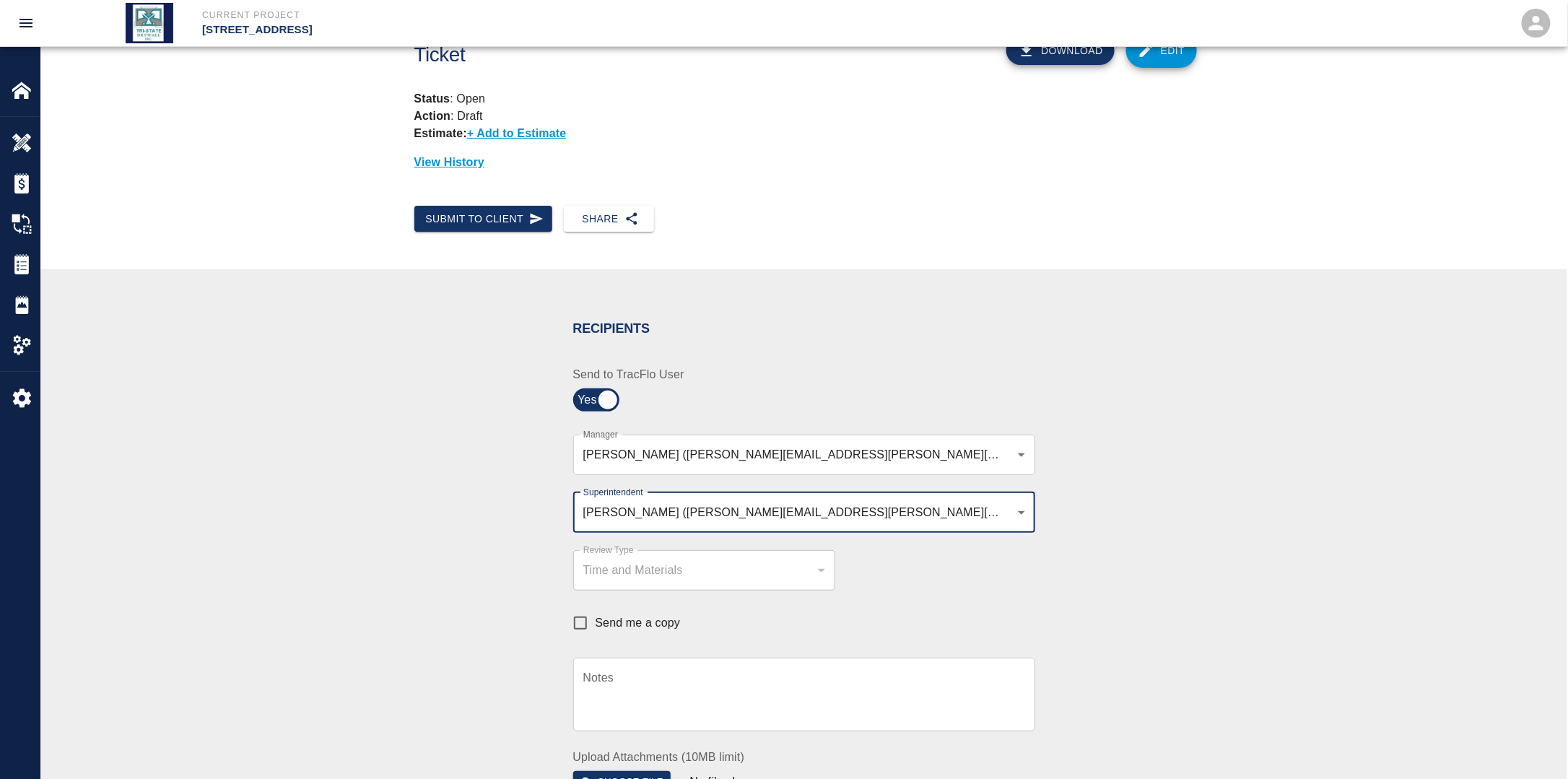
scroll to position [145, 0]
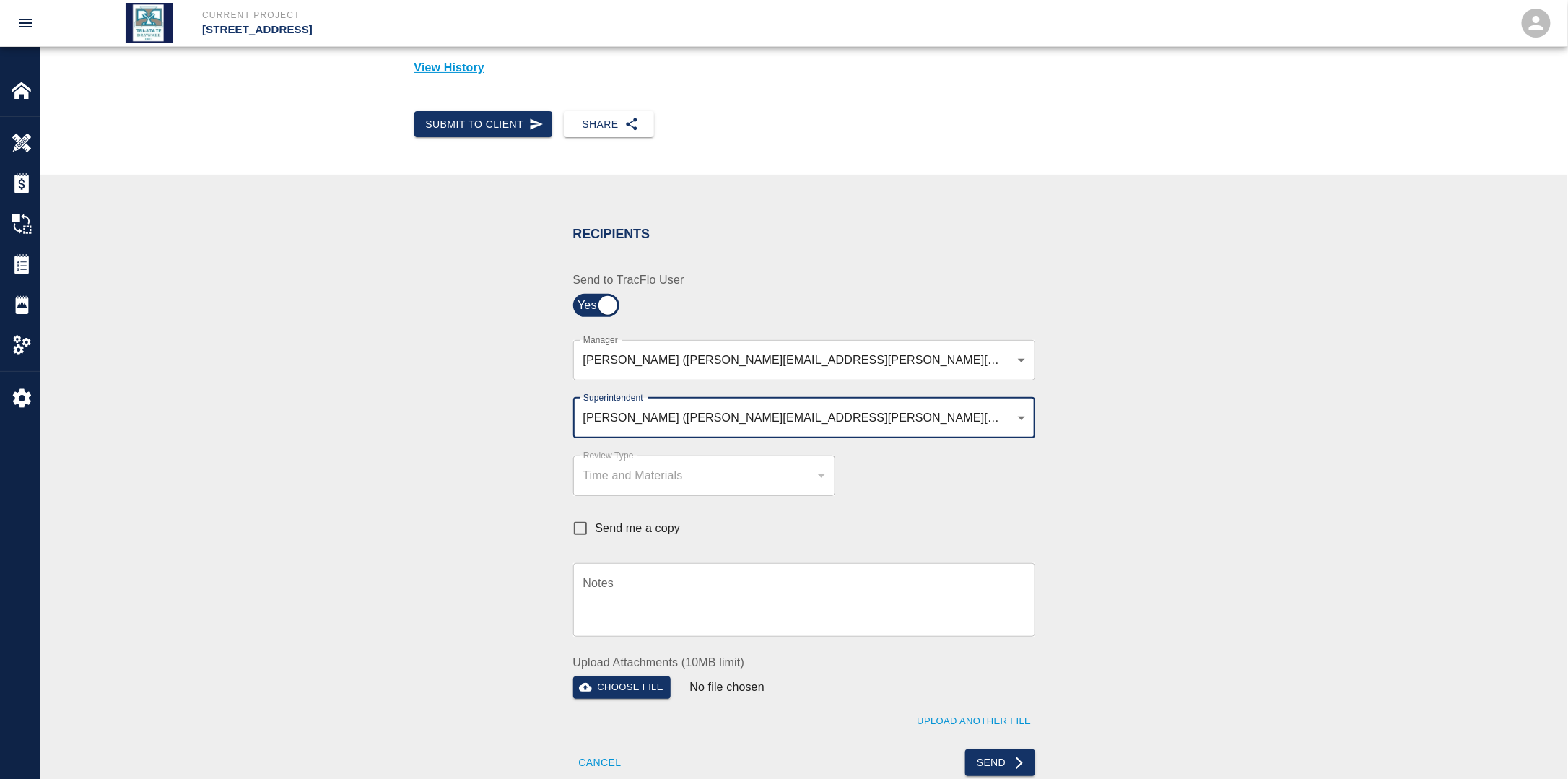
click at [579, 532] on input "Send me a copy" at bounding box center [580, 528] width 30 height 30
checkbox input "true"
drag, startPoint x: 1006, startPoint y: 766, endPoint x: 991, endPoint y: 771, distance: 15.8
click at [1005, 766] on button "Send" at bounding box center [1000, 763] width 70 height 27
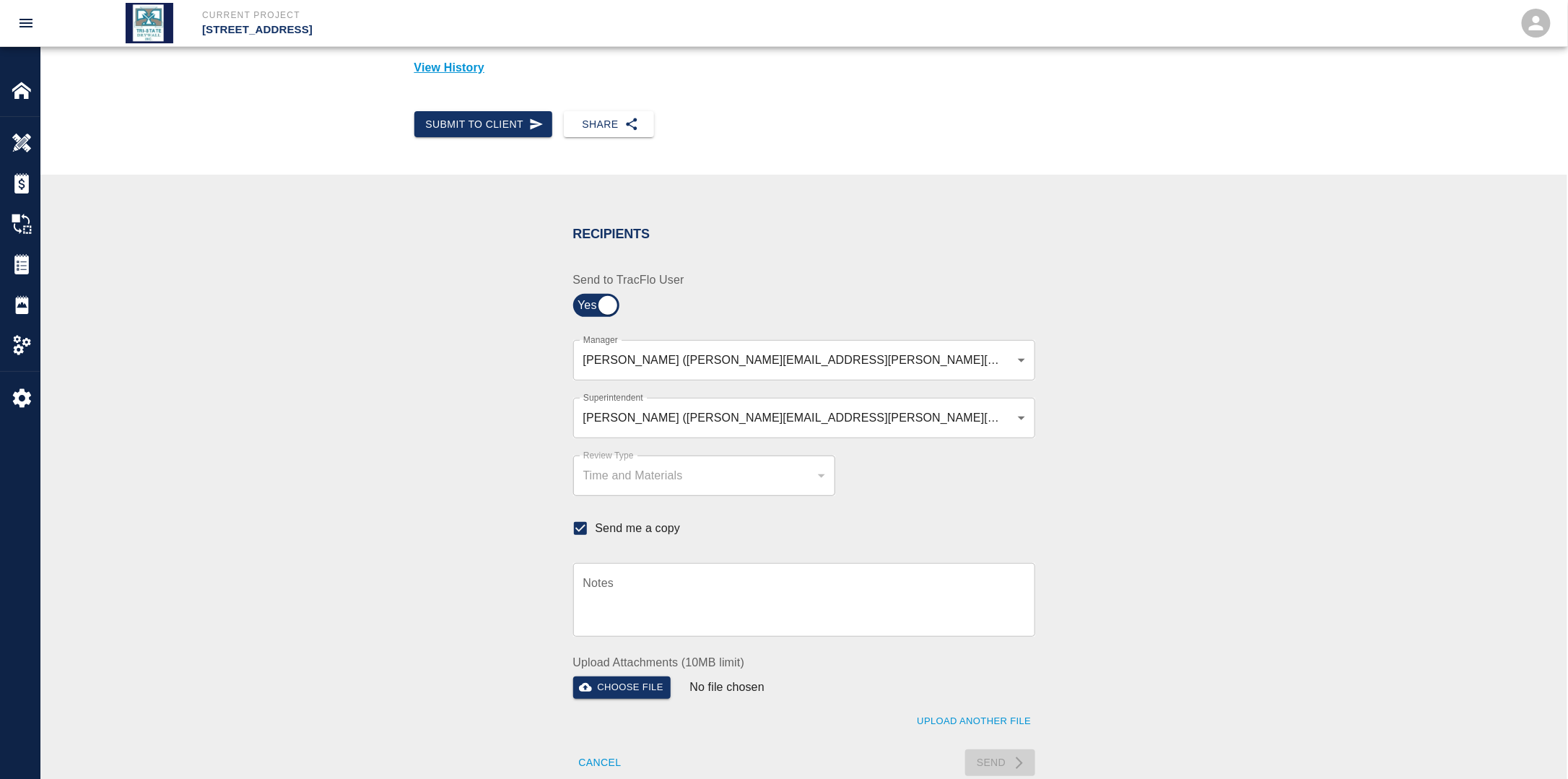
checkbox input "false"
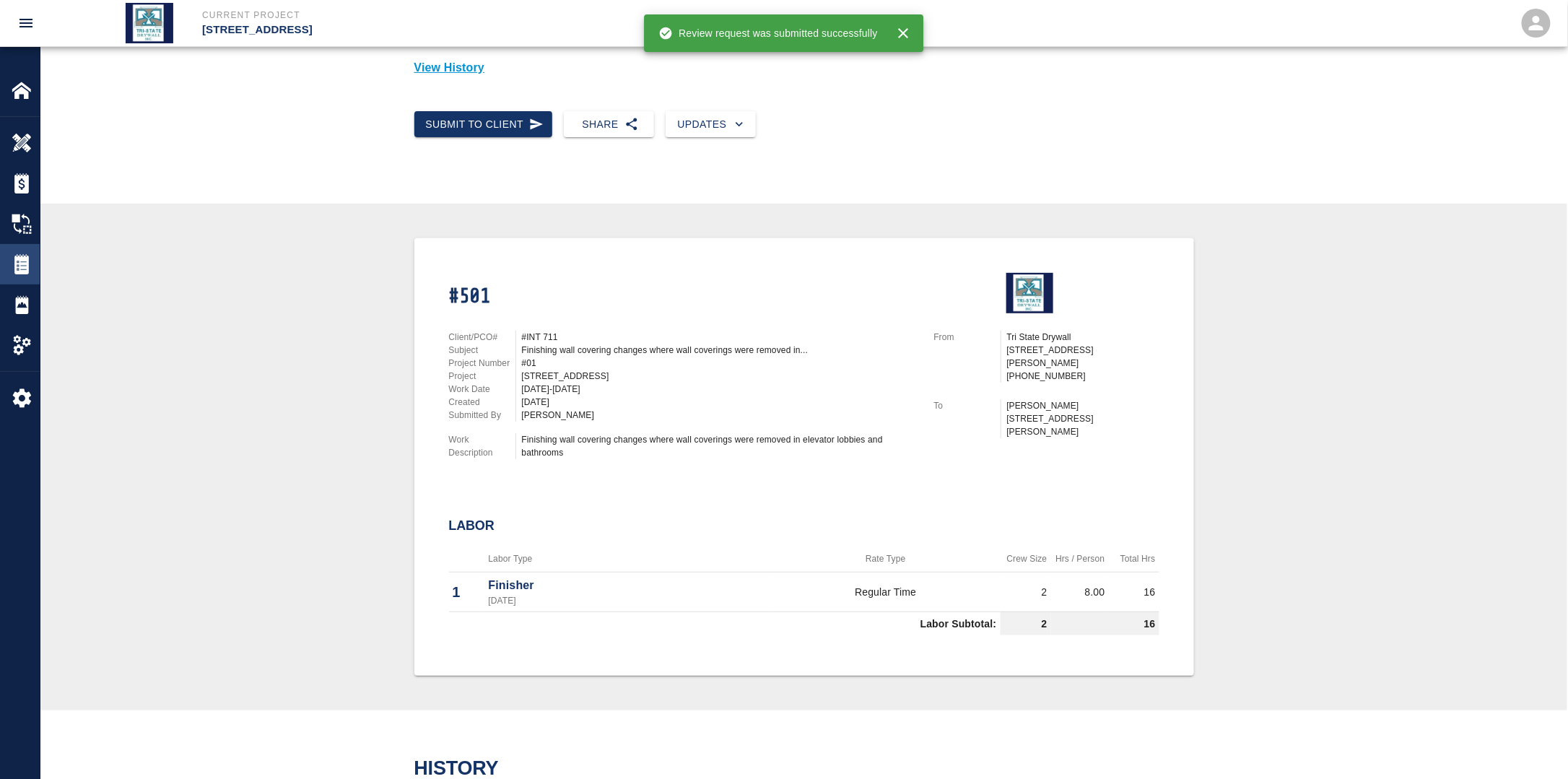
click at [23, 266] on img at bounding box center [21, 263] width 20 height 20
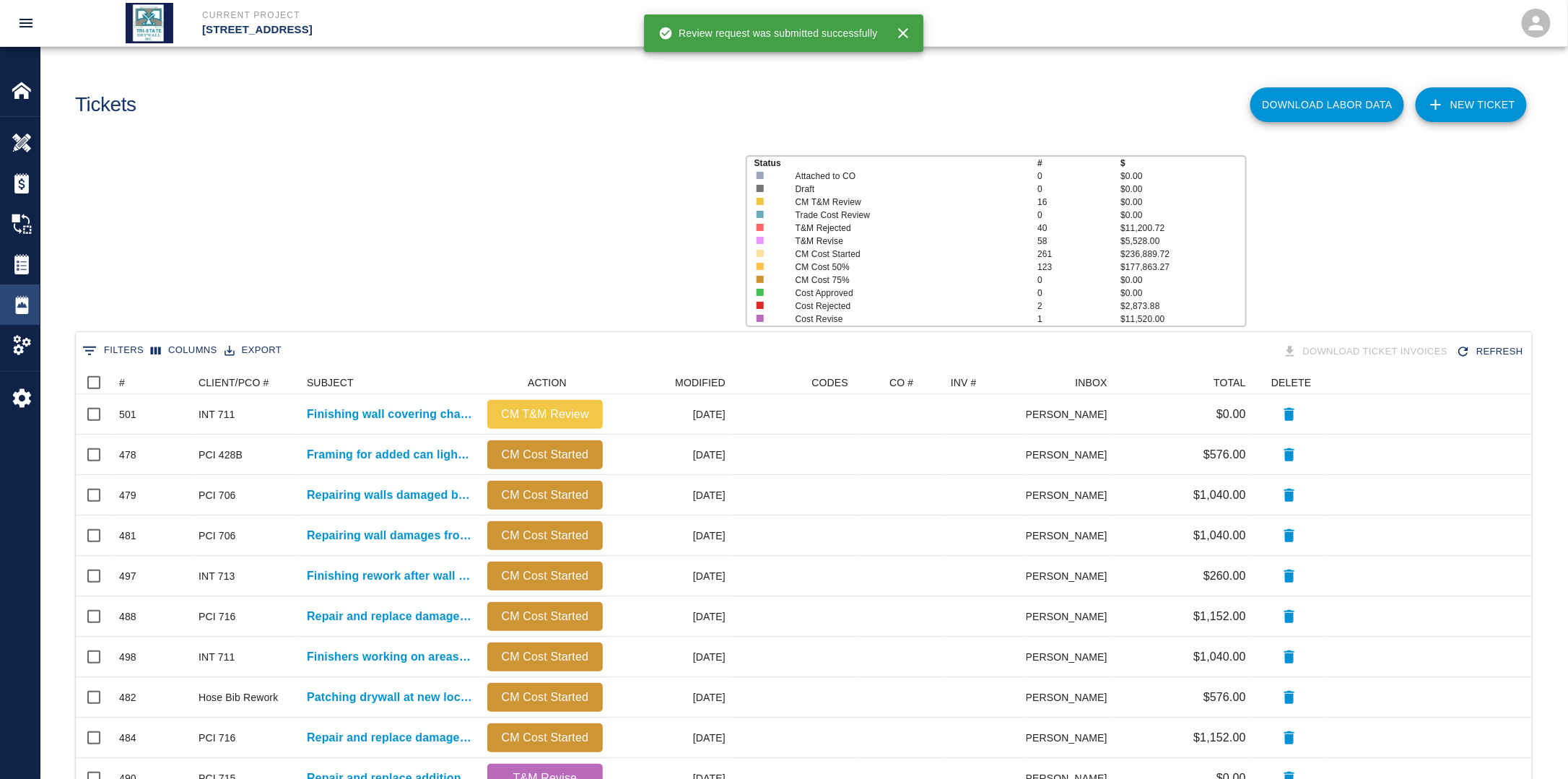
scroll to position [821, 1447]
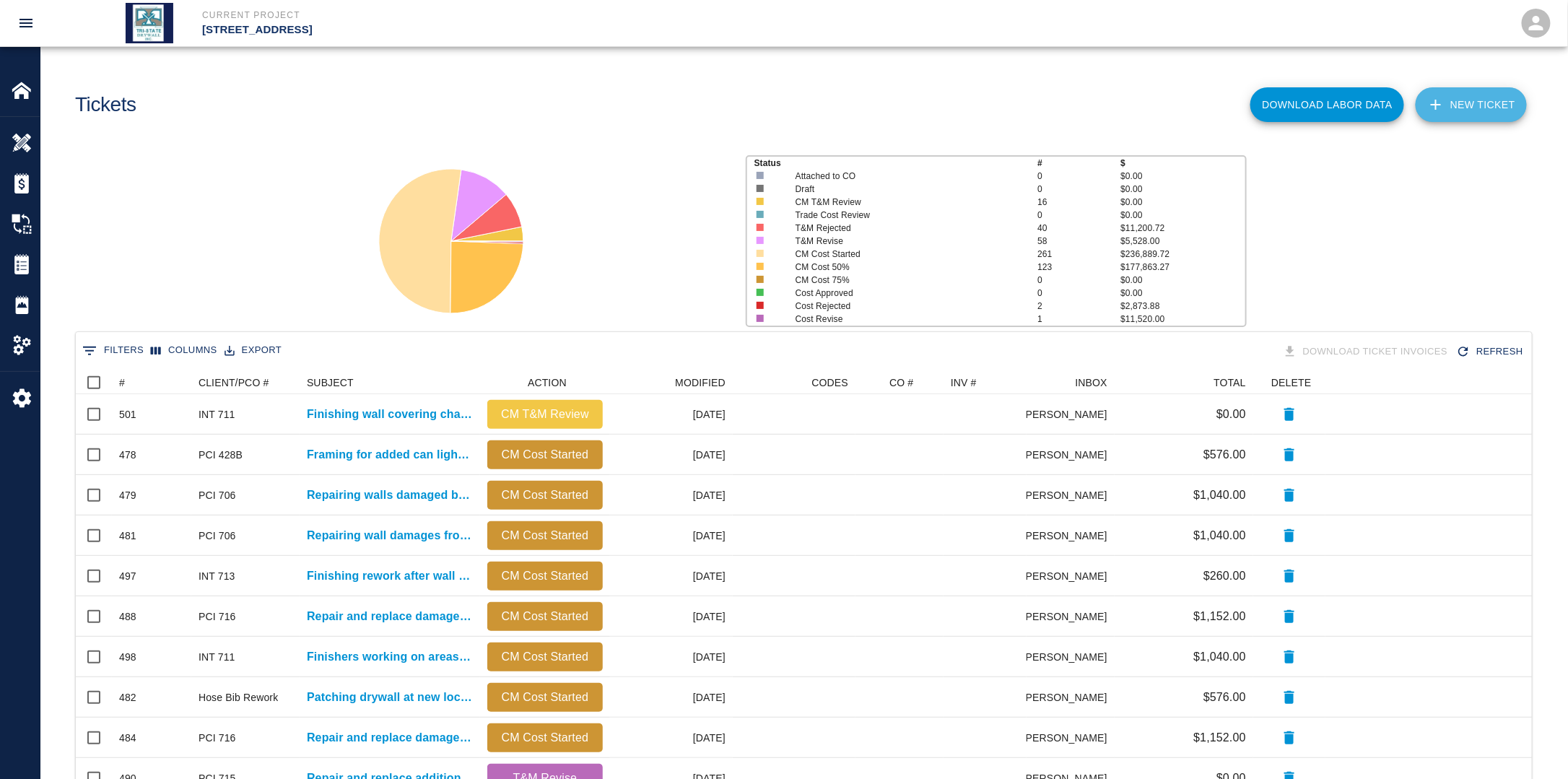
click at [1483, 111] on link "NEW TICKET" at bounding box center [1471, 104] width 111 height 35
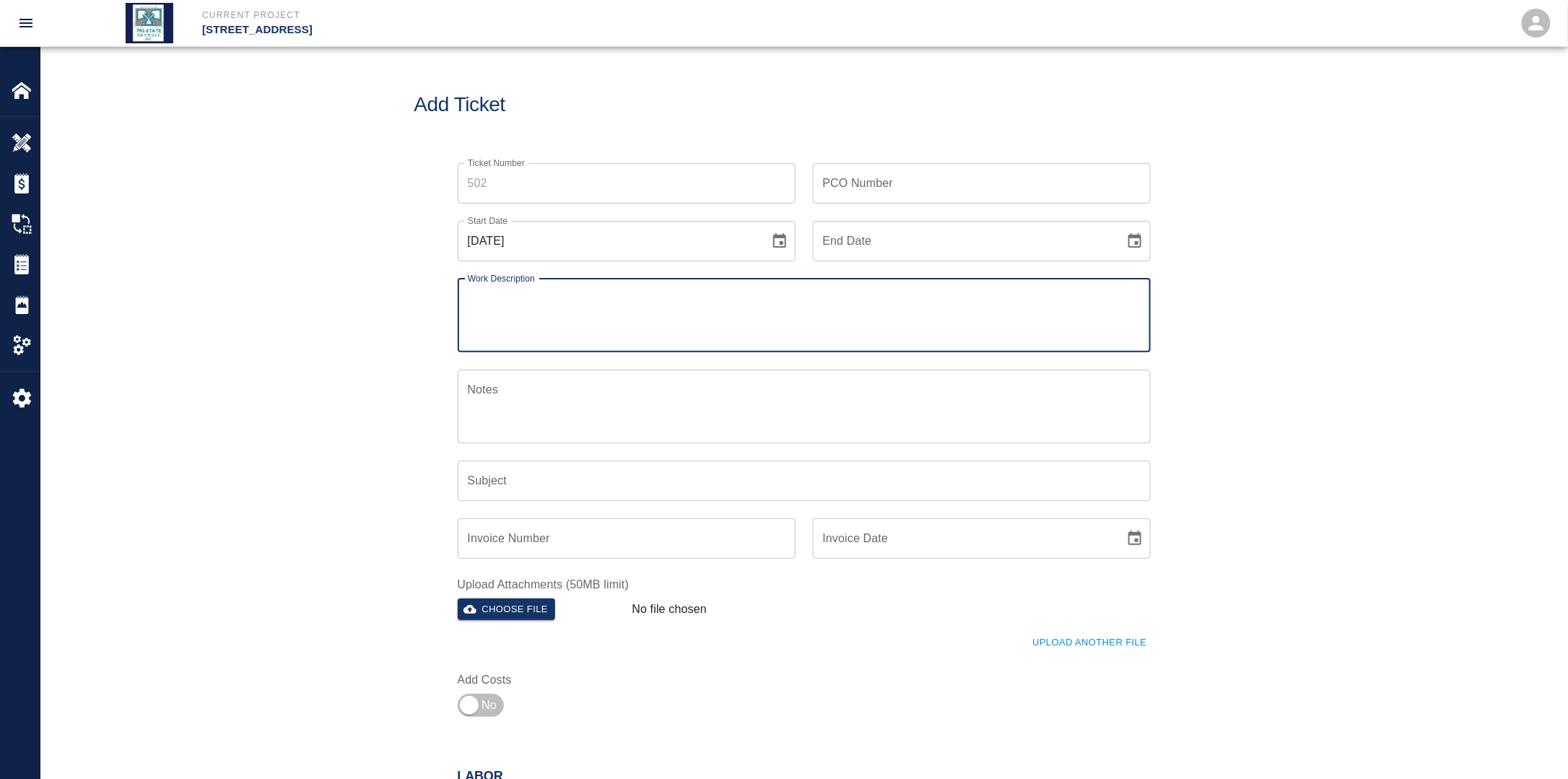
click at [778, 244] on icon "Choose date, selected date is Aug 24, 2025" at bounding box center [780, 241] width 17 height 17
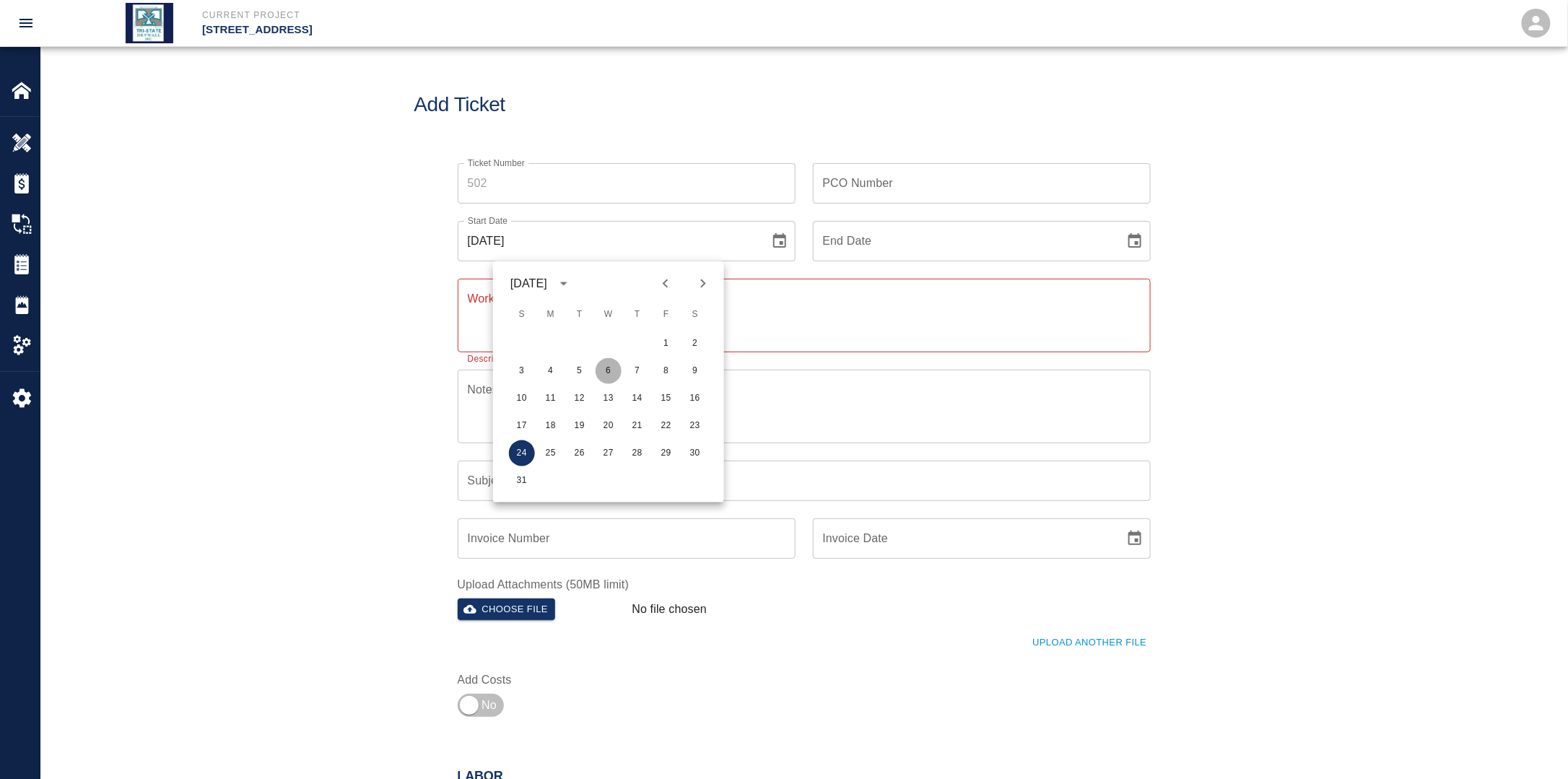
click at [607, 373] on button "6" at bounding box center [608, 370] width 26 height 26
type input "[DATE]"
click at [1135, 249] on icon "Choose date" at bounding box center [1135, 241] width 17 height 17
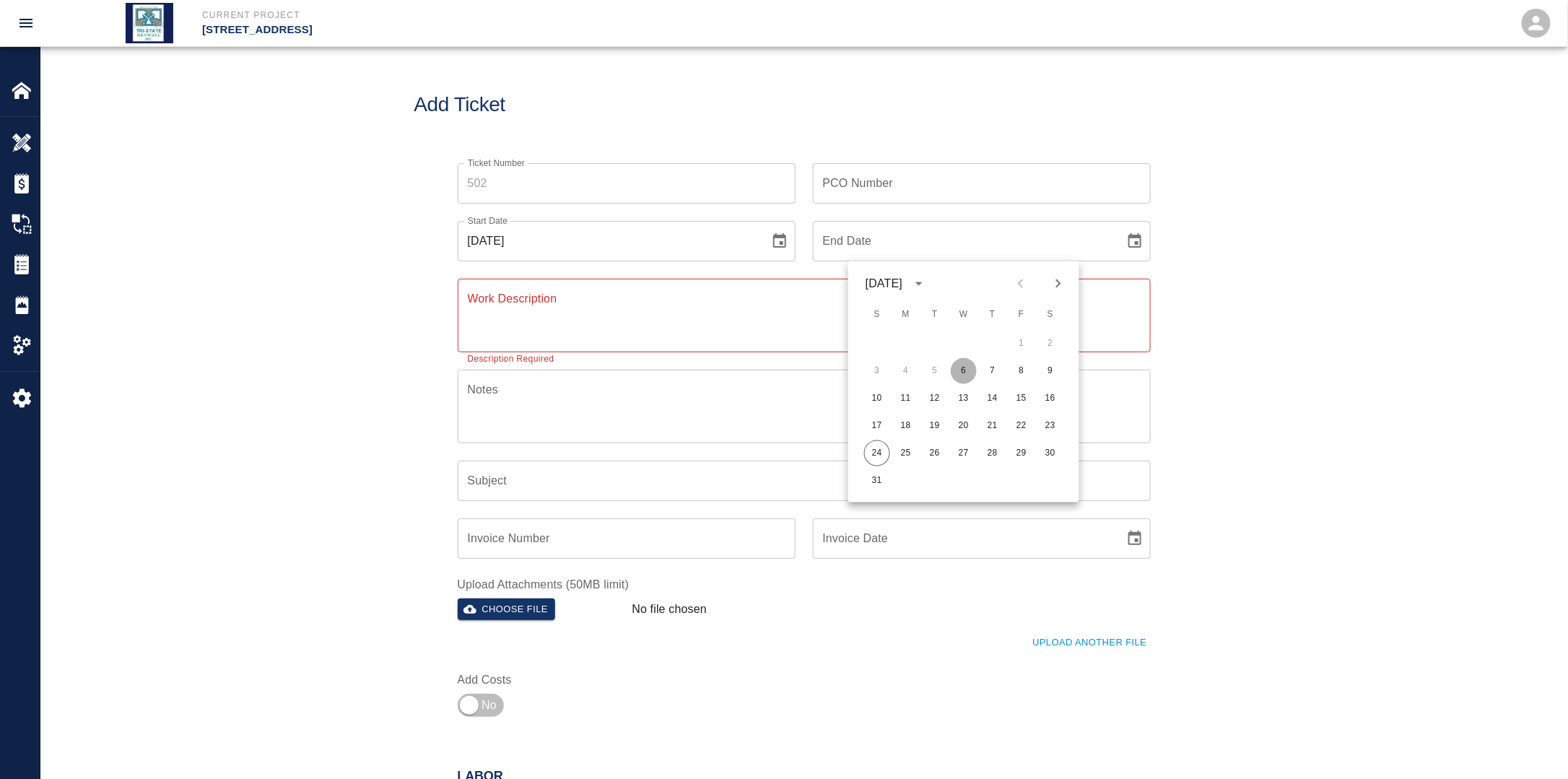
click at [966, 368] on button "6" at bounding box center [963, 370] width 26 height 26
type input "[DATE]"
click at [894, 181] on input "PCO Number" at bounding box center [981, 183] width 338 height 41
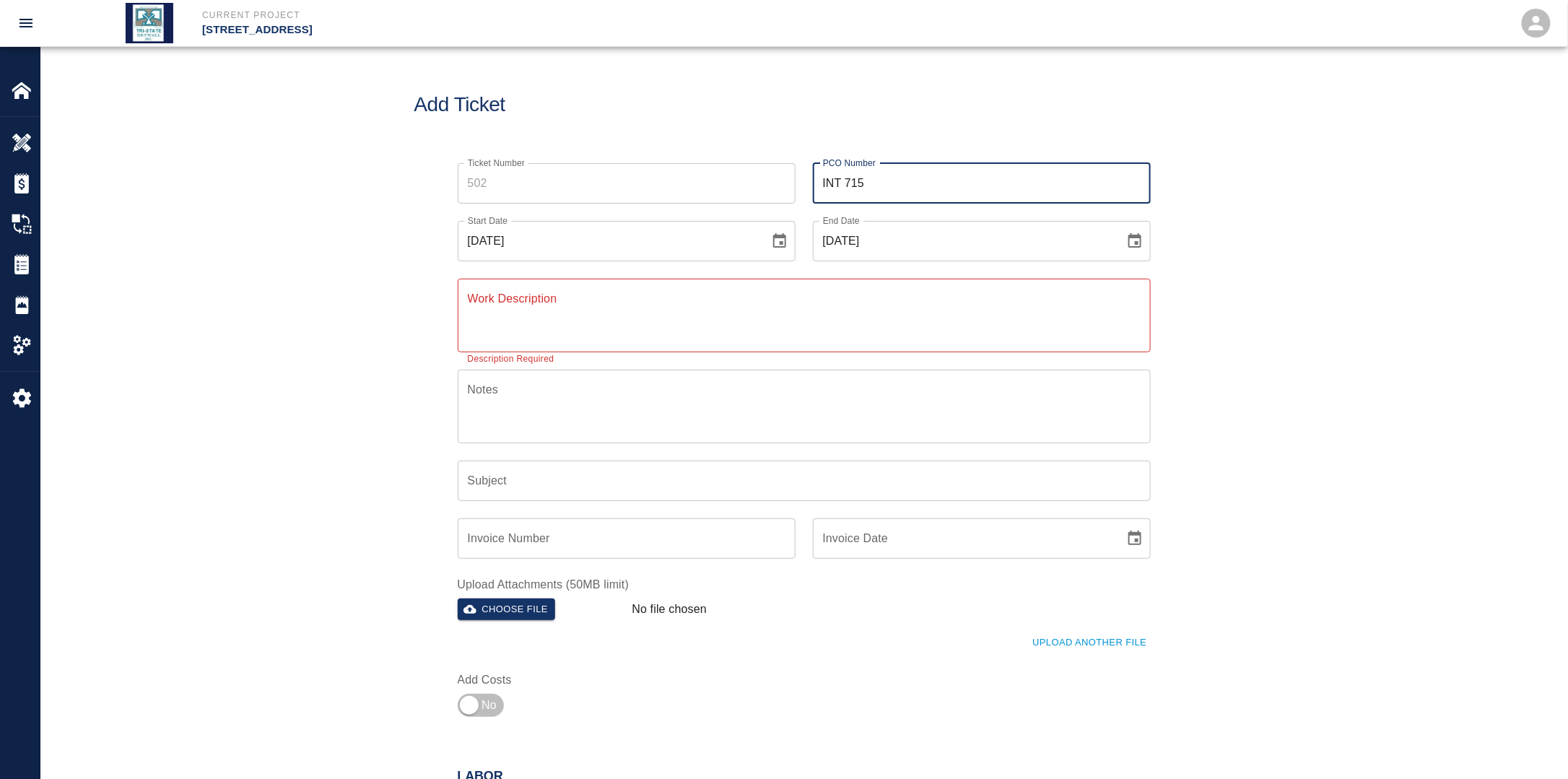
type input "INT 715"
click at [699, 336] on textarea "Work Description" at bounding box center [803, 315] width 673 height 50
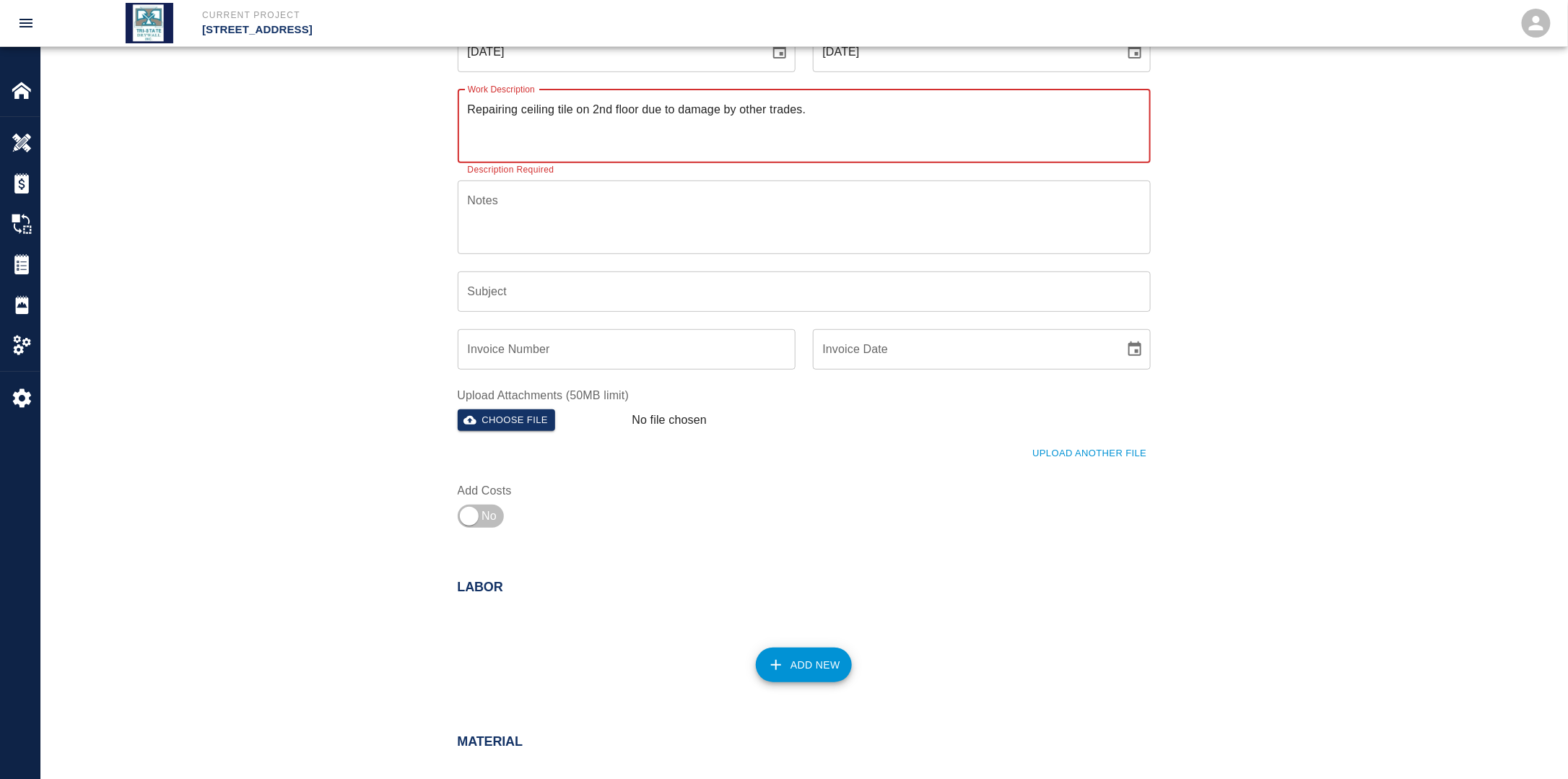
scroll to position [289, 0]
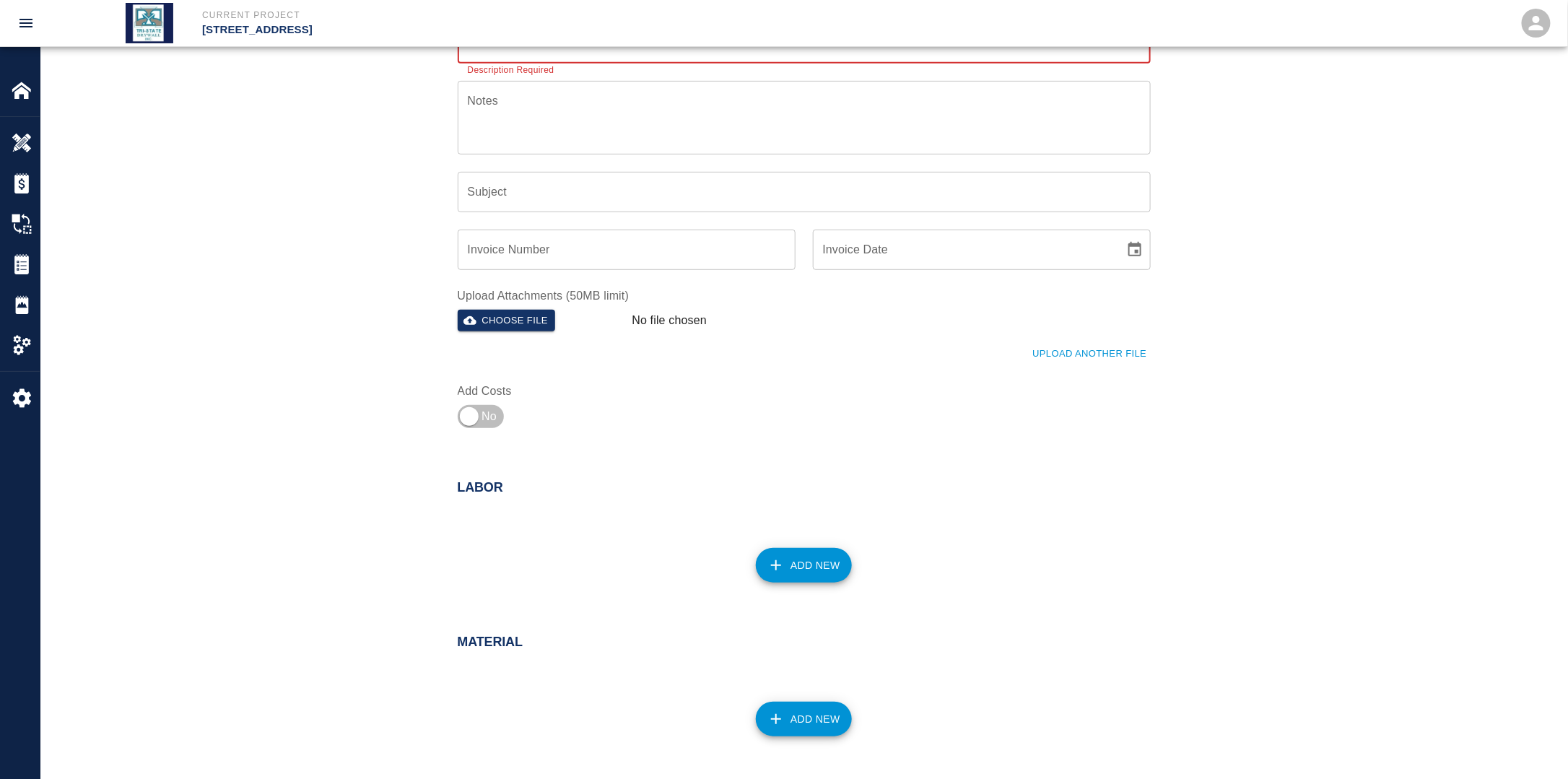
type textarea "Repairing ceiling tile on 2nd floor due to damage by other trades."
click at [810, 574] on button "Add New" at bounding box center [803, 565] width 96 height 35
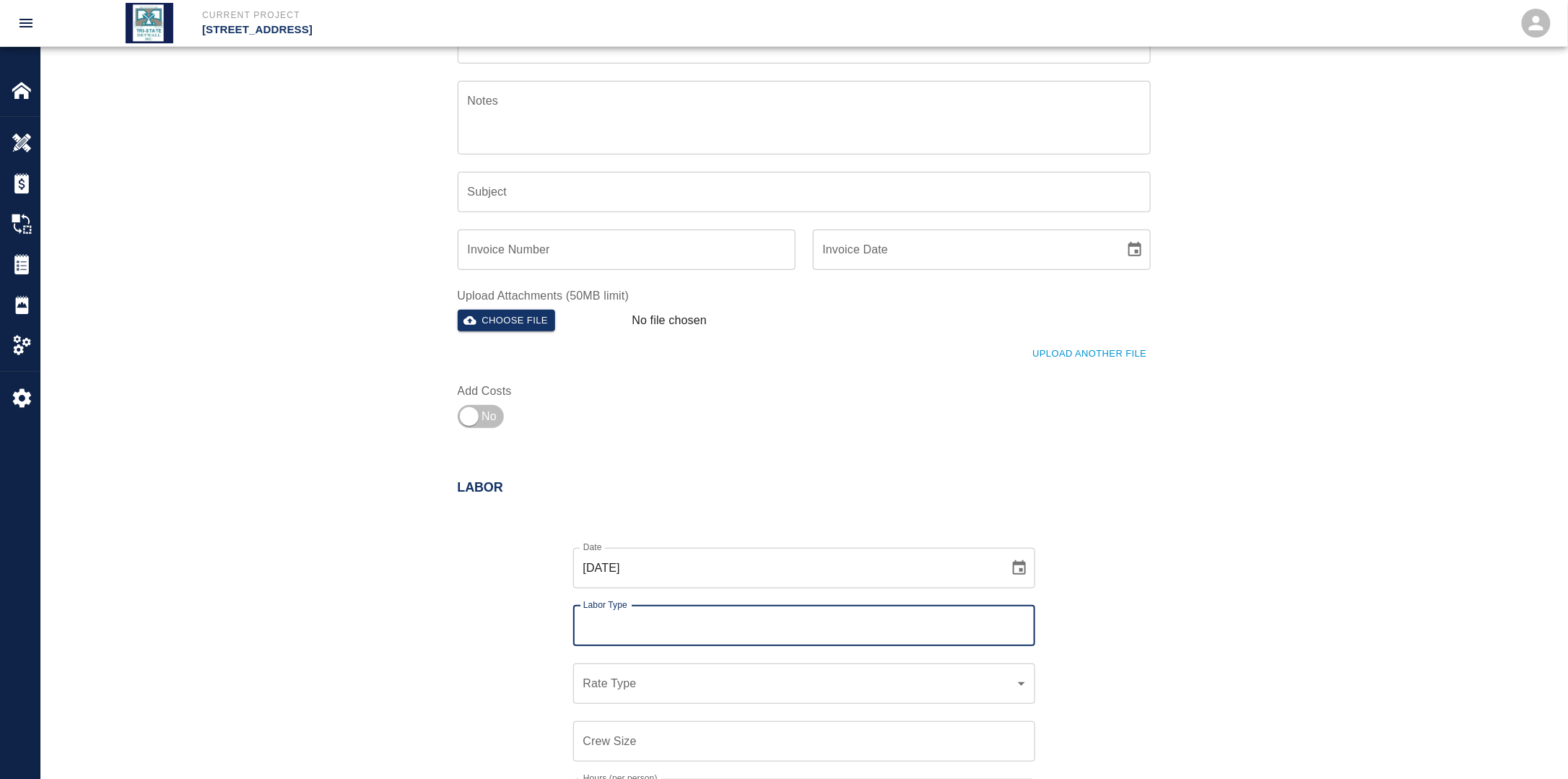
click at [704, 629] on input "Labor Type" at bounding box center [803, 626] width 449 height 27
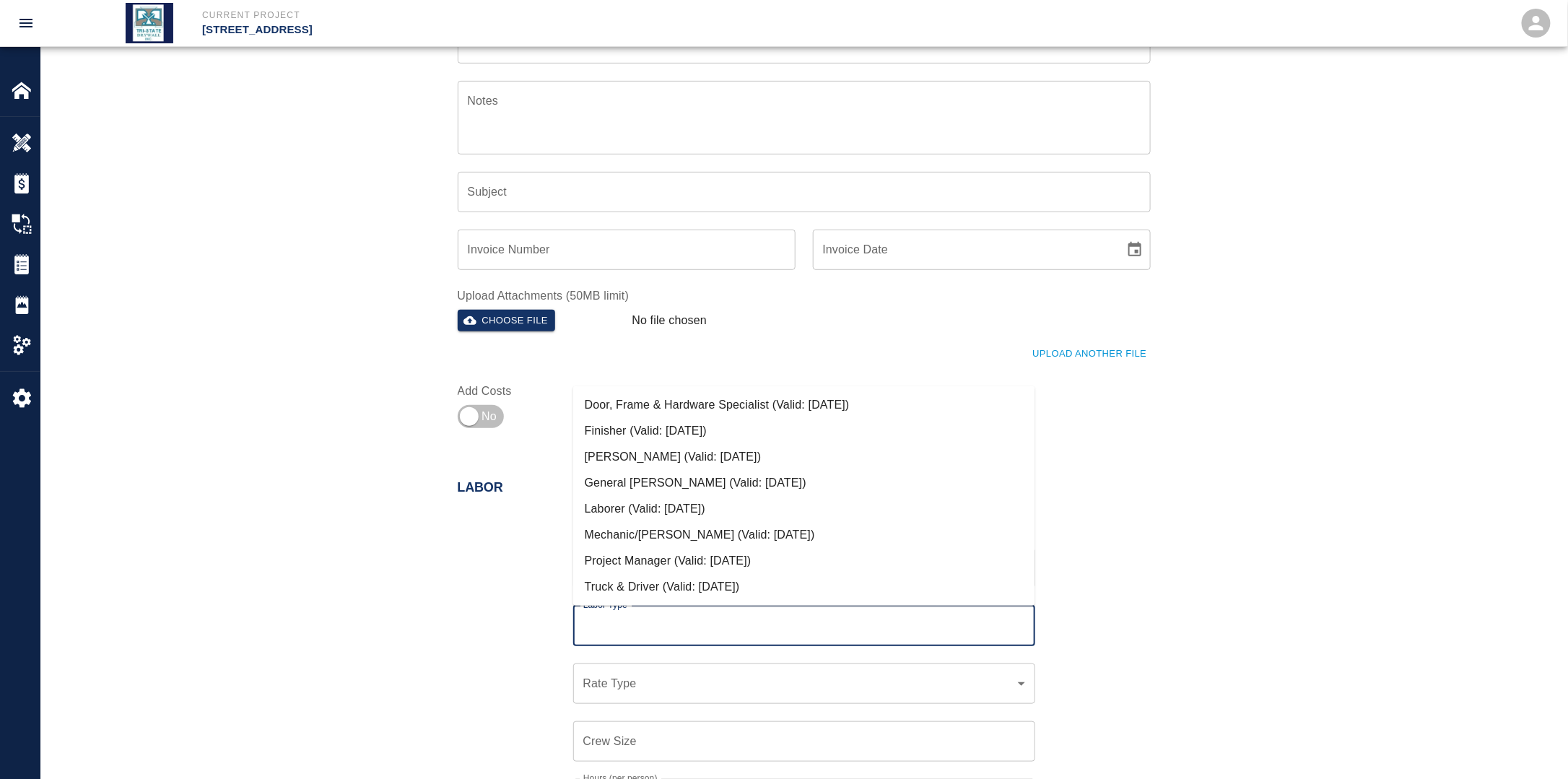
click at [652, 531] on li "Mechanic/[PERSON_NAME] (Valid: [DATE])" at bounding box center [804, 534] width 462 height 26
type input "Mechanic/[PERSON_NAME]"
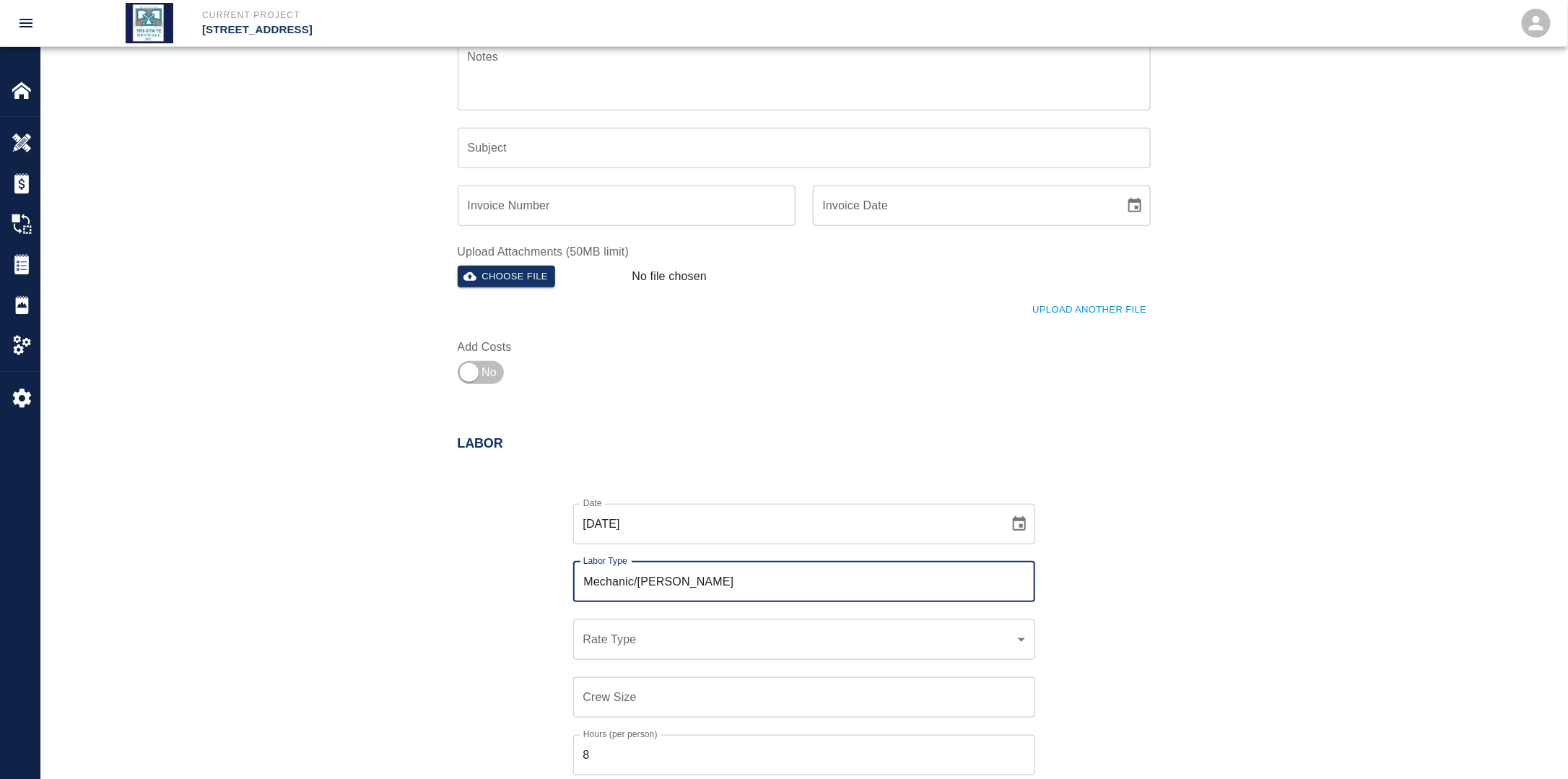
scroll to position [434, 0]
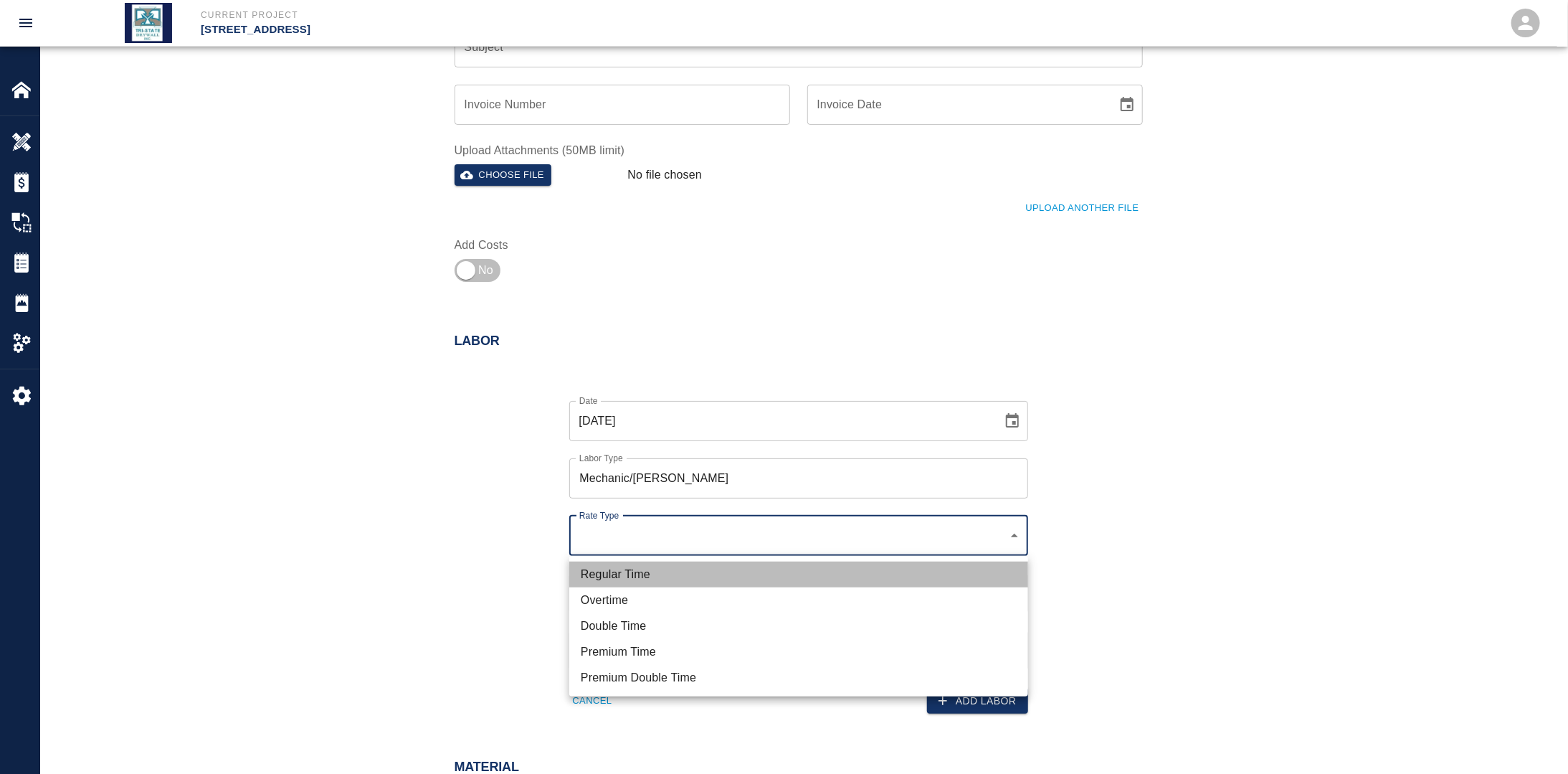
click at [645, 575] on li "Regular Time" at bounding box center [799, 574] width 459 height 25
type input "rate_rt"
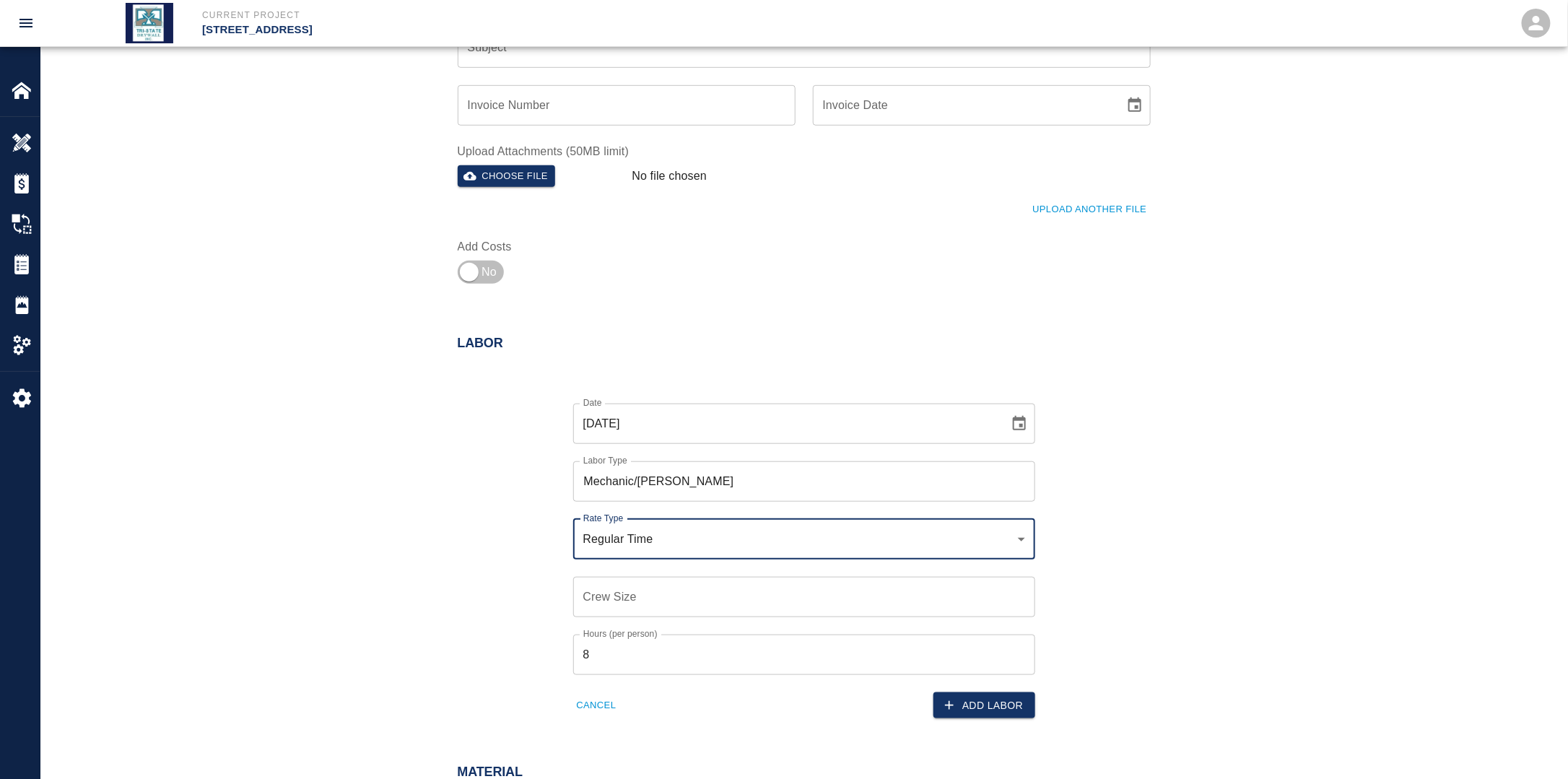
click at [632, 593] on input "Crew Size" at bounding box center [804, 596] width 462 height 41
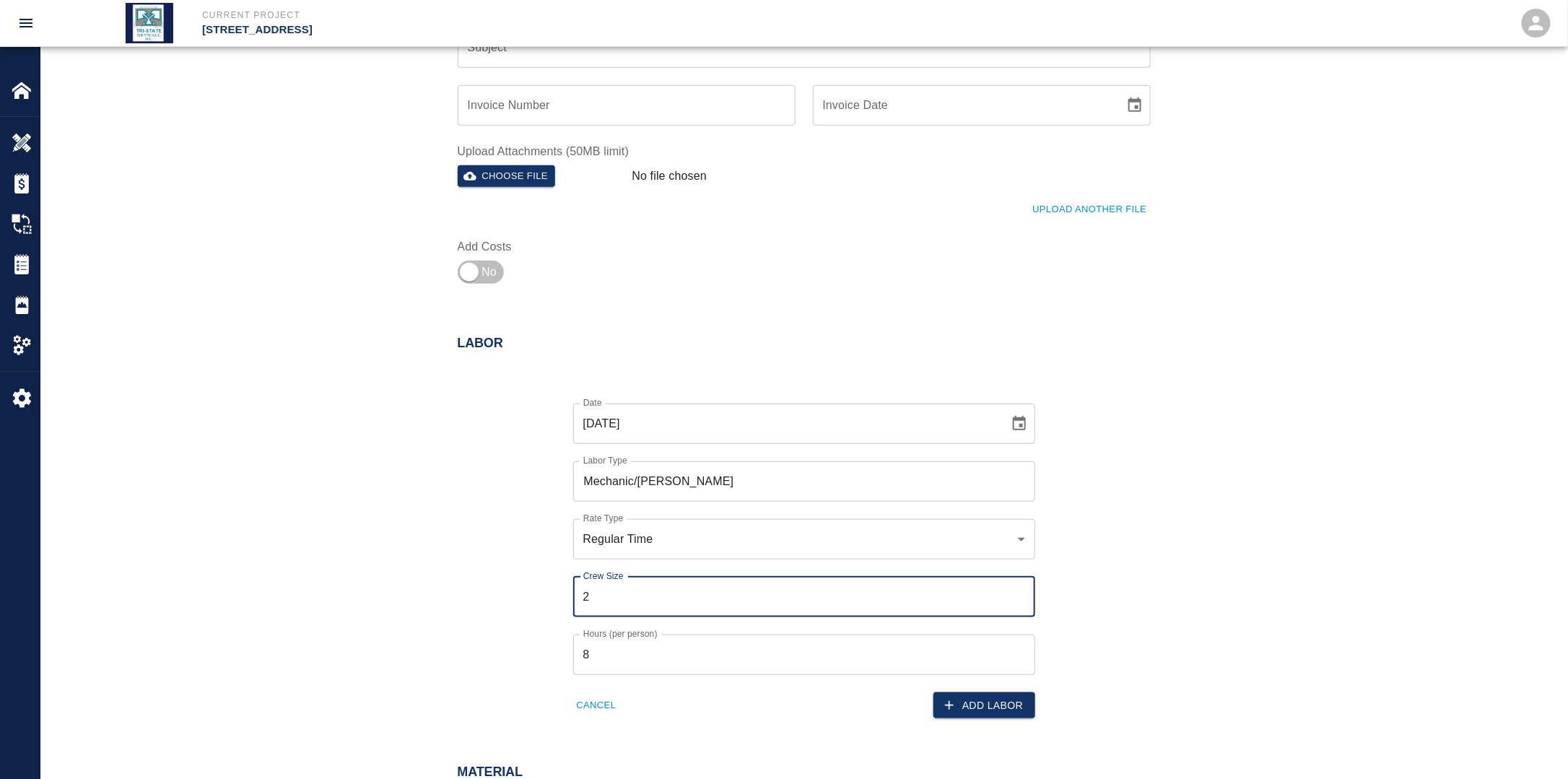
type input "2"
click at [464, 592] on div "Date [DATE] Date Labor Type Mechanic/[PERSON_NAME] Labor Type Rate Type Regular…" at bounding box center [795, 550] width 711 height 339
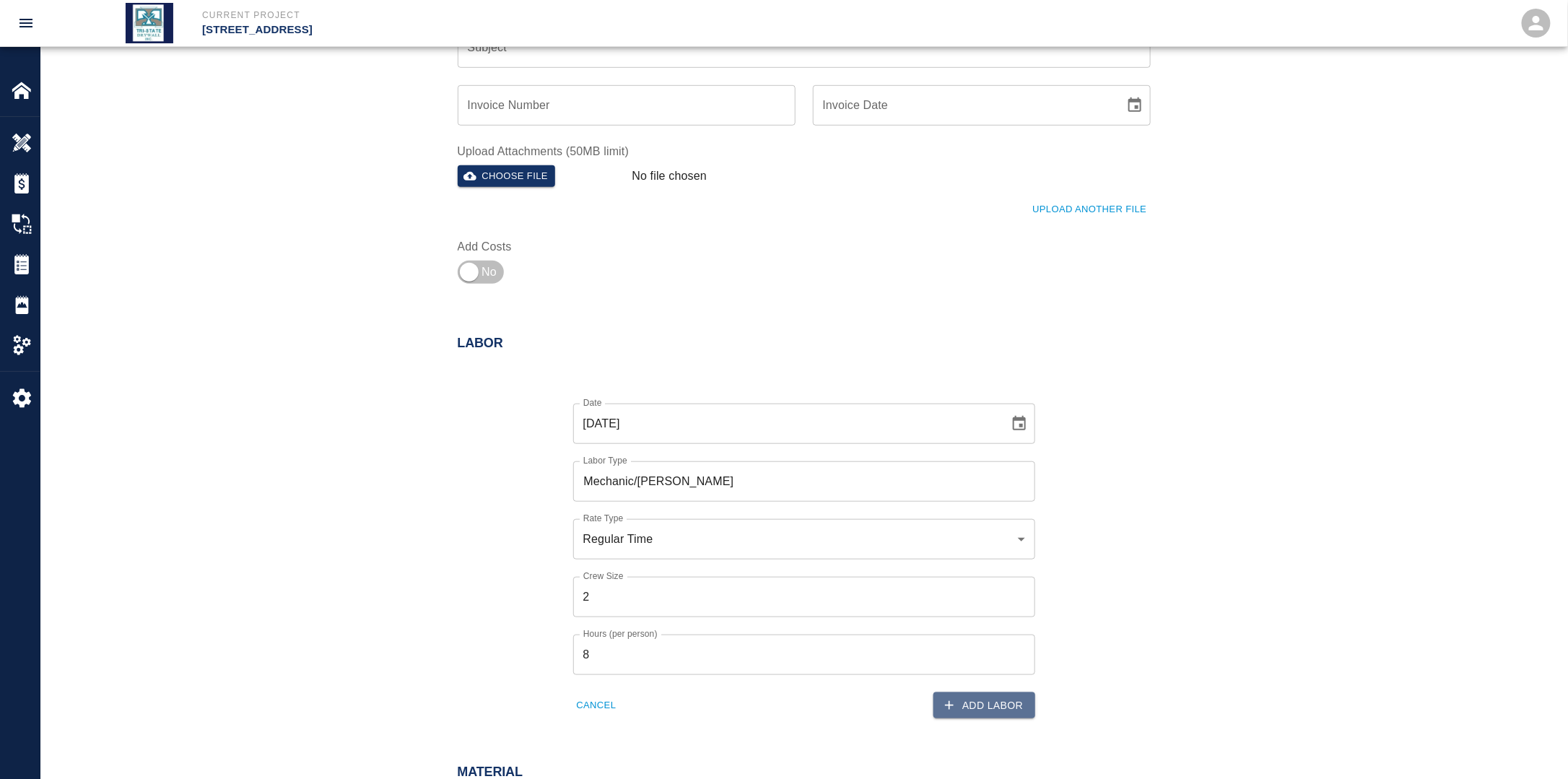
drag, startPoint x: 1009, startPoint y: 708, endPoint x: 971, endPoint y: 712, distance: 38.2
click at [1009, 708] on button "Add Labor" at bounding box center [984, 705] width 102 height 27
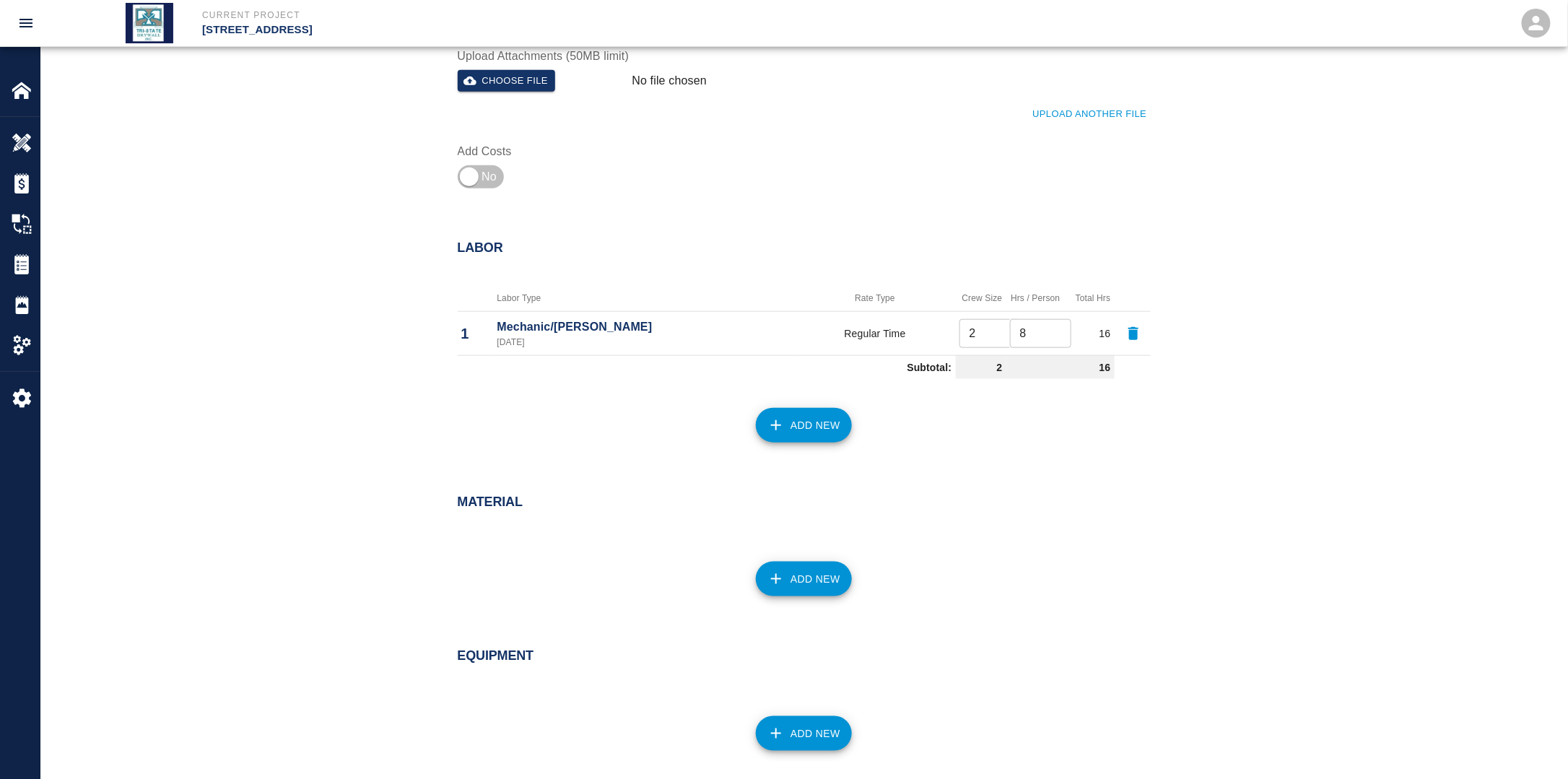
scroll to position [625, 0]
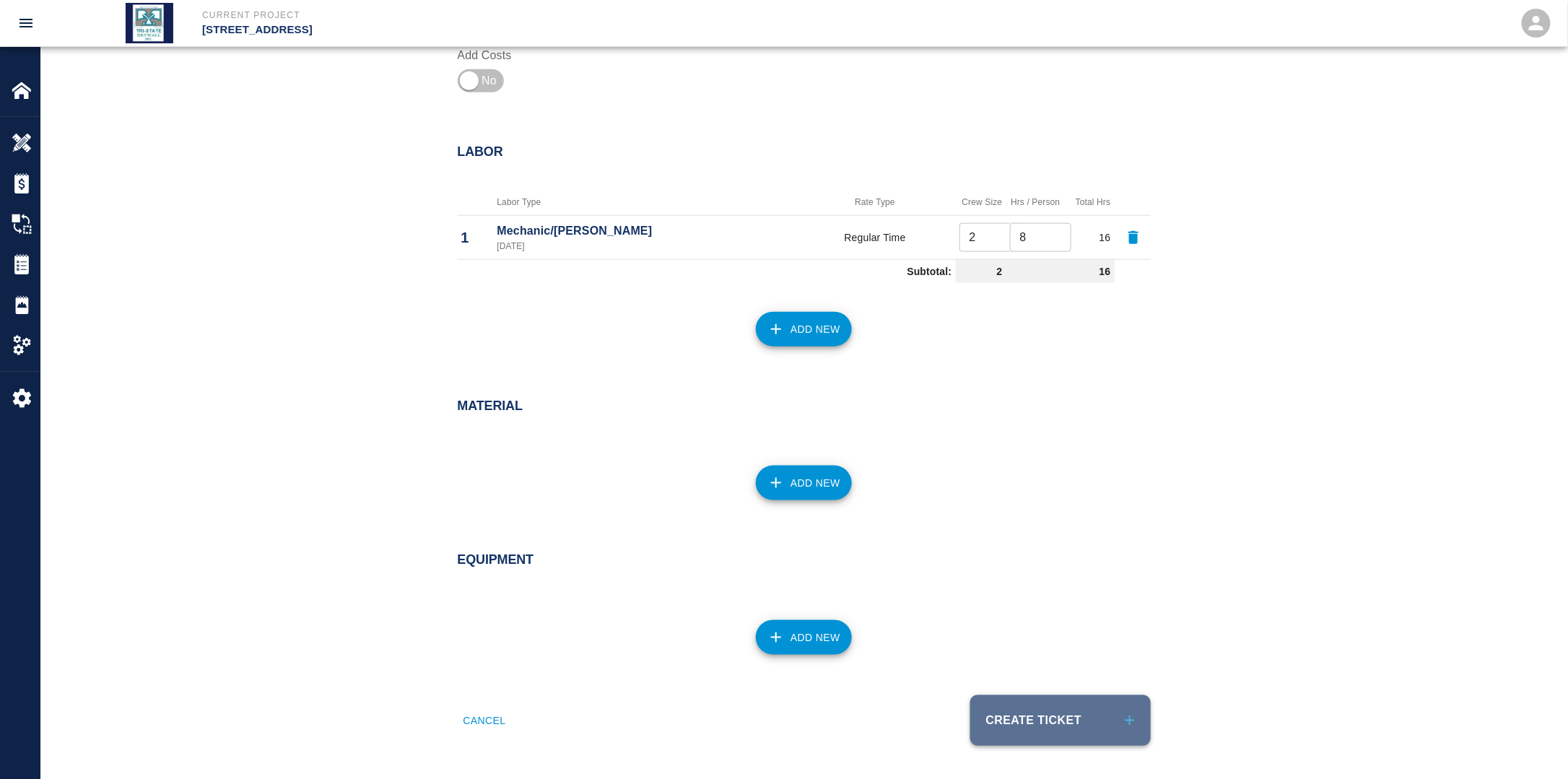
click at [1032, 714] on button "Create Ticket" at bounding box center [1060, 720] width 181 height 50
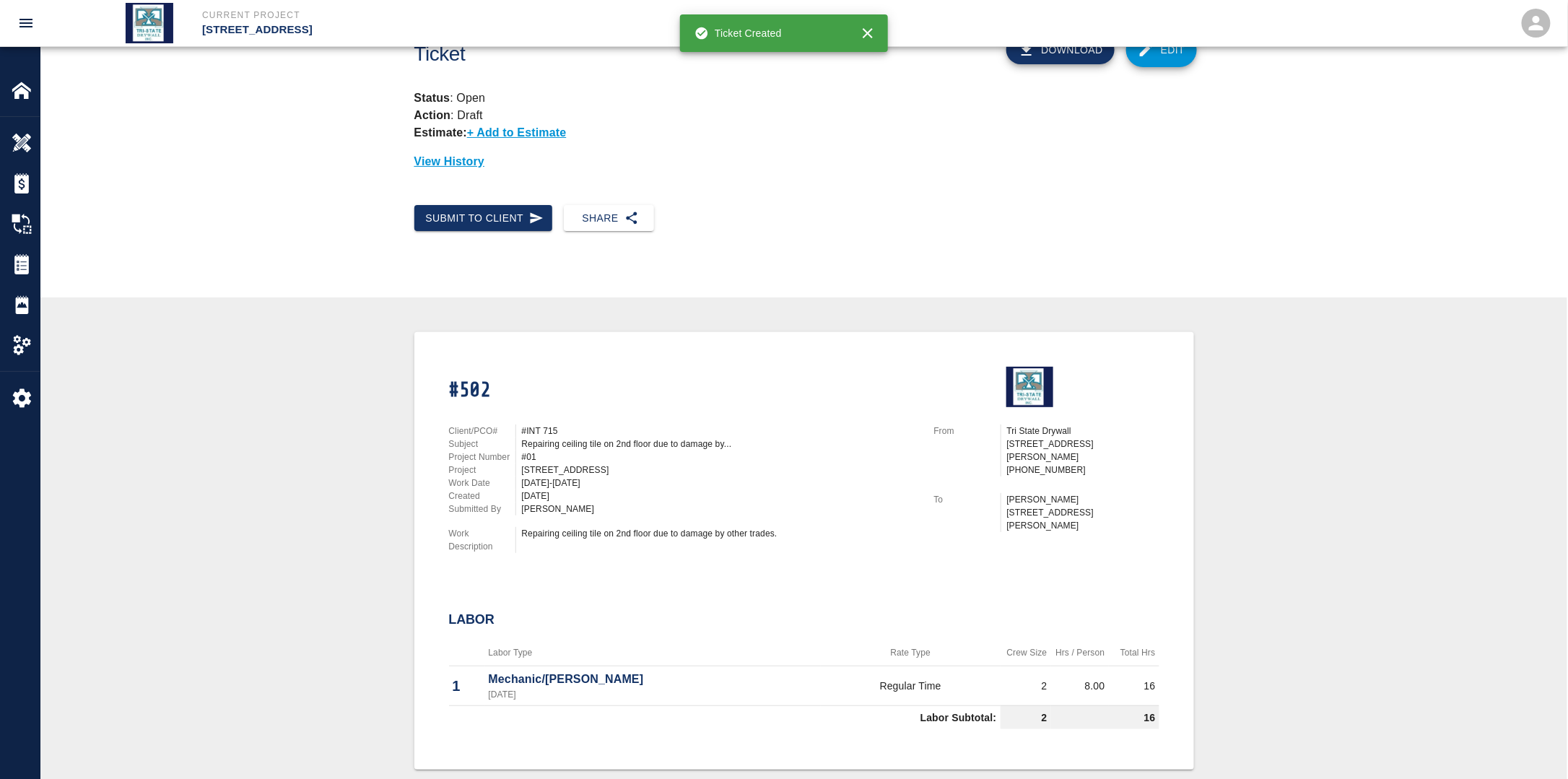
scroll to position [145, 0]
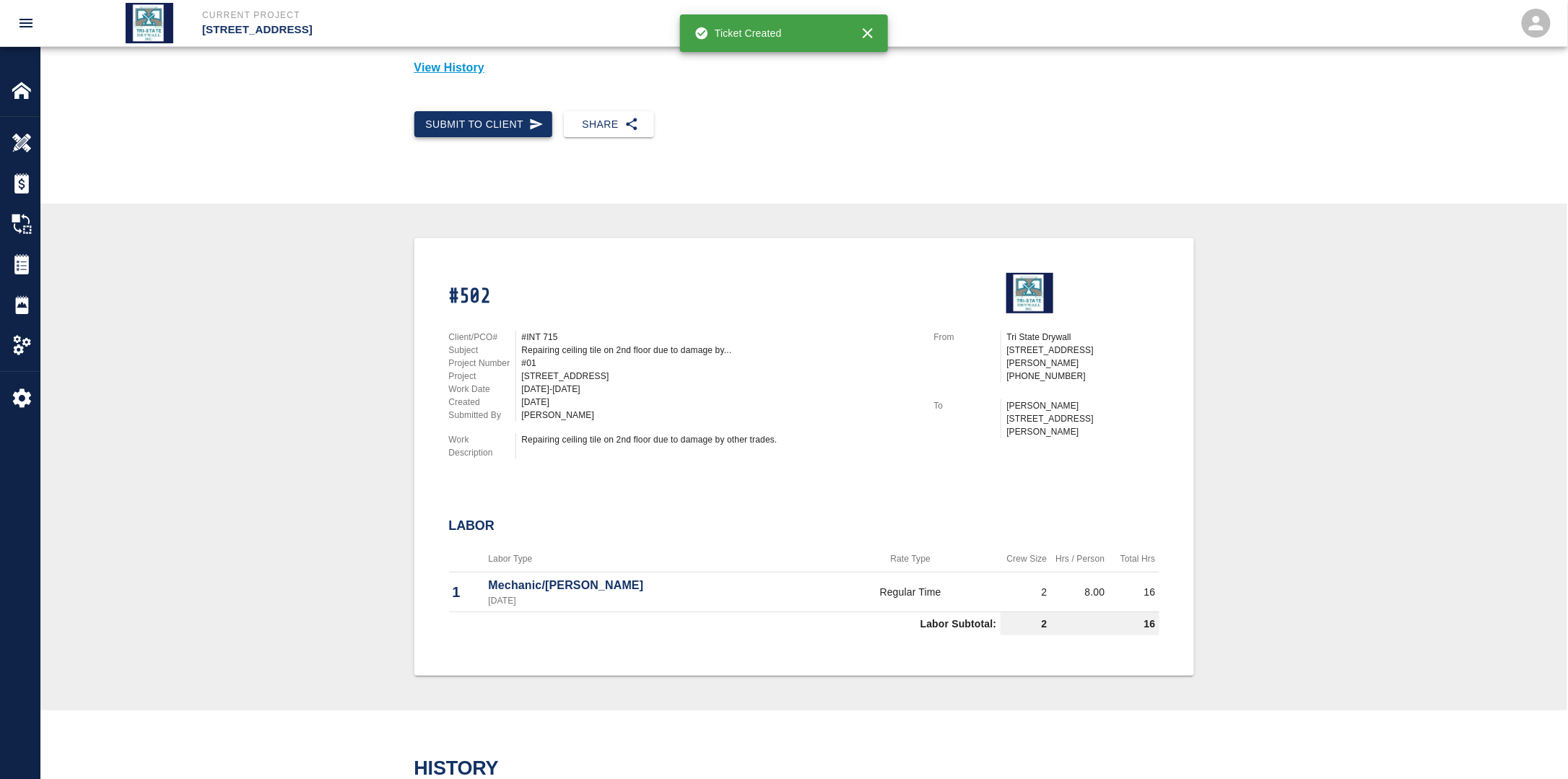
click at [488, 124] on button "Submit to Client" at bounding box center [484, 124] width 138 height 27
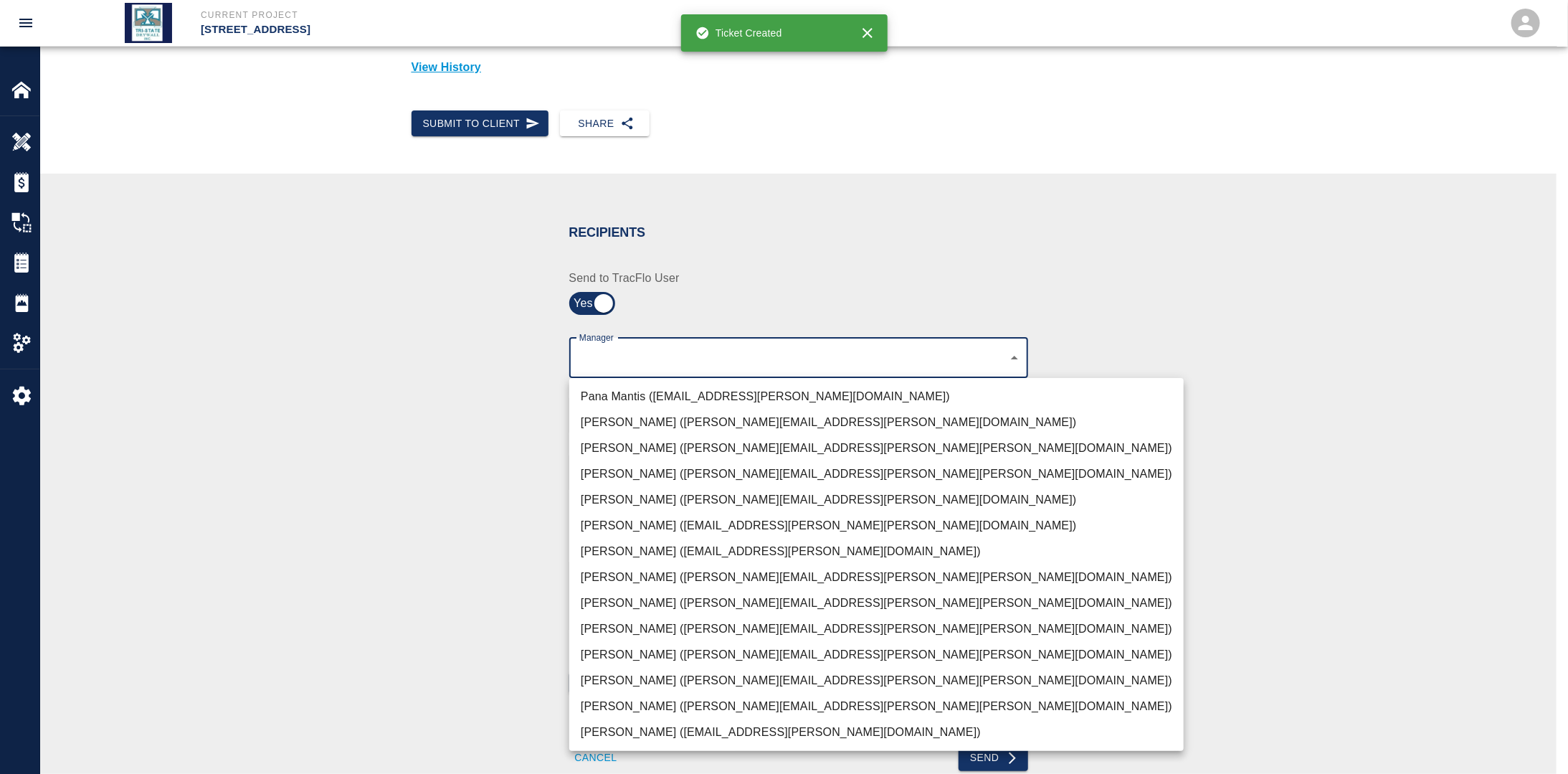
click at [726, 363] on body "Current Project [STREET_ADDRESS] Home [STREET_ADDRESS] Overview Estimates Chang…" at bounding box center [784, 243] width 1568 height 774
click at [606, 699] on li "[PERSON_NAME] ([PERSON_NAME][EMAIL_ADDRESS][PERSON_NAME][PERSON_NAME][DOMAIN_NA…" at bounding box center [877, 706] width 615 height 25
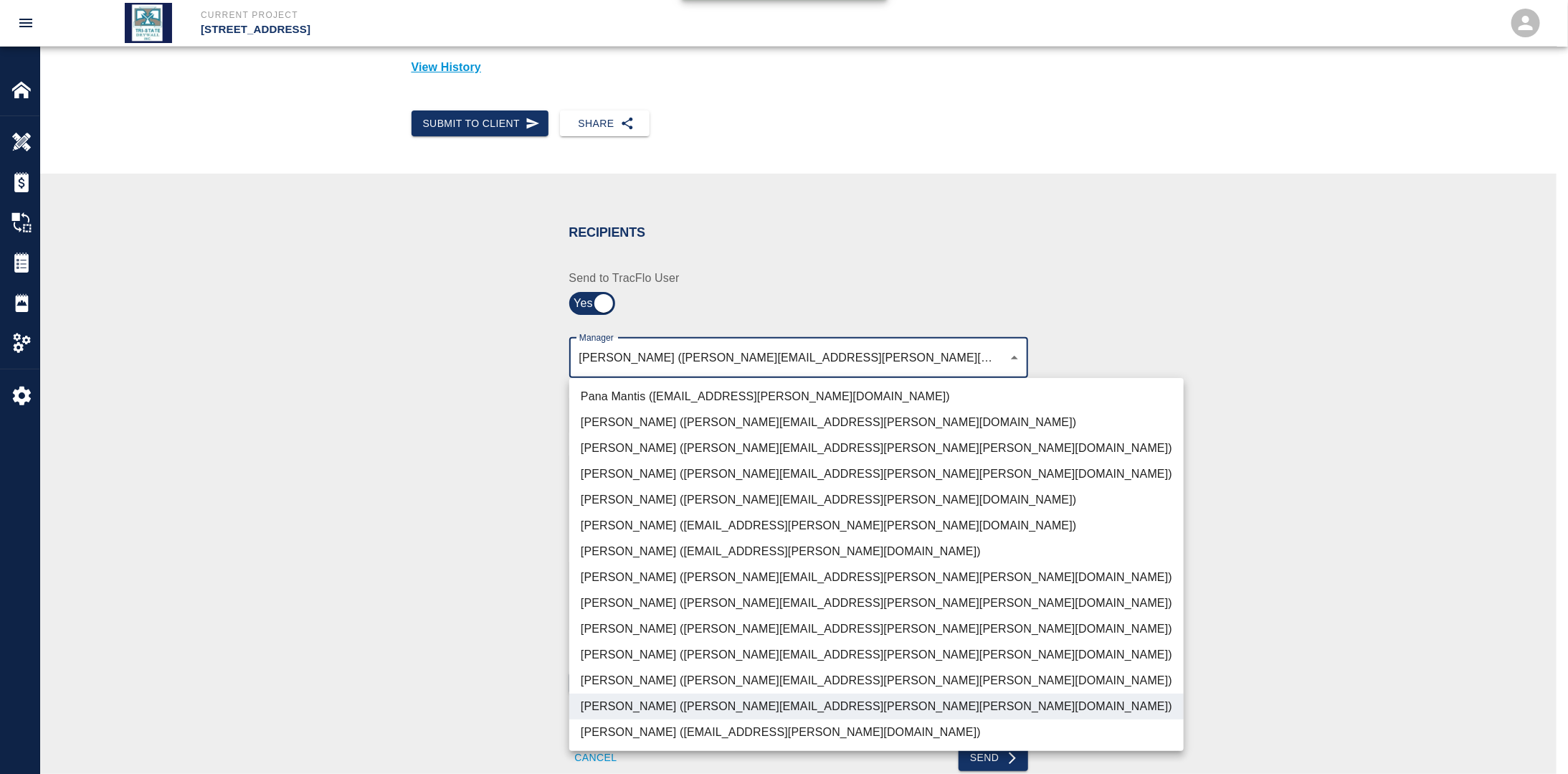
click at [406, 440] on div at bounding box center [784, 387] width 1568 height 774
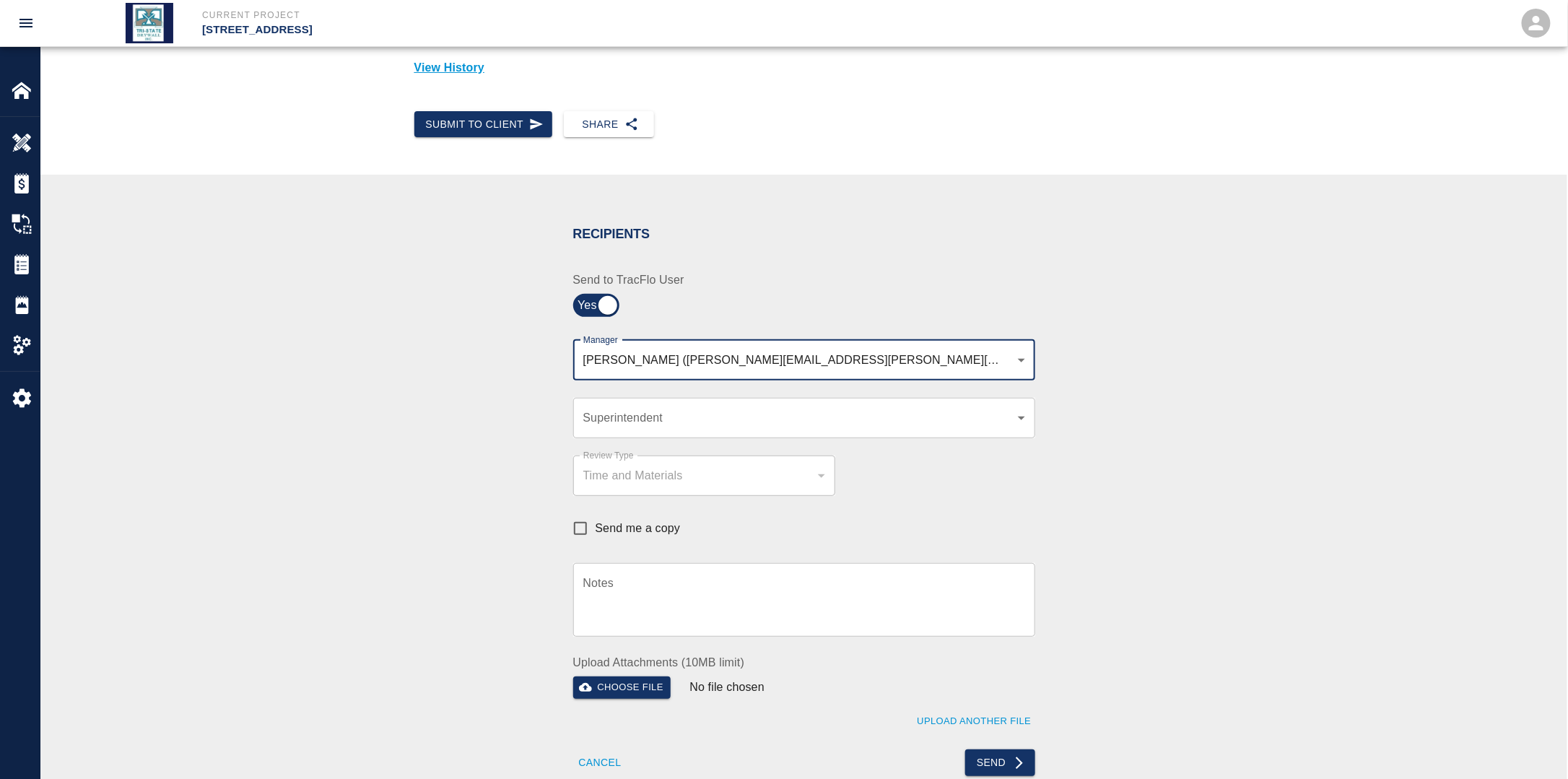
click at [917, 362] on body "Current Project [STREET_ADDRESS] Home [STREET_ADDRESS] Overview Estimates Chang…" at bounding box center [784, 244] width 1568 height 779
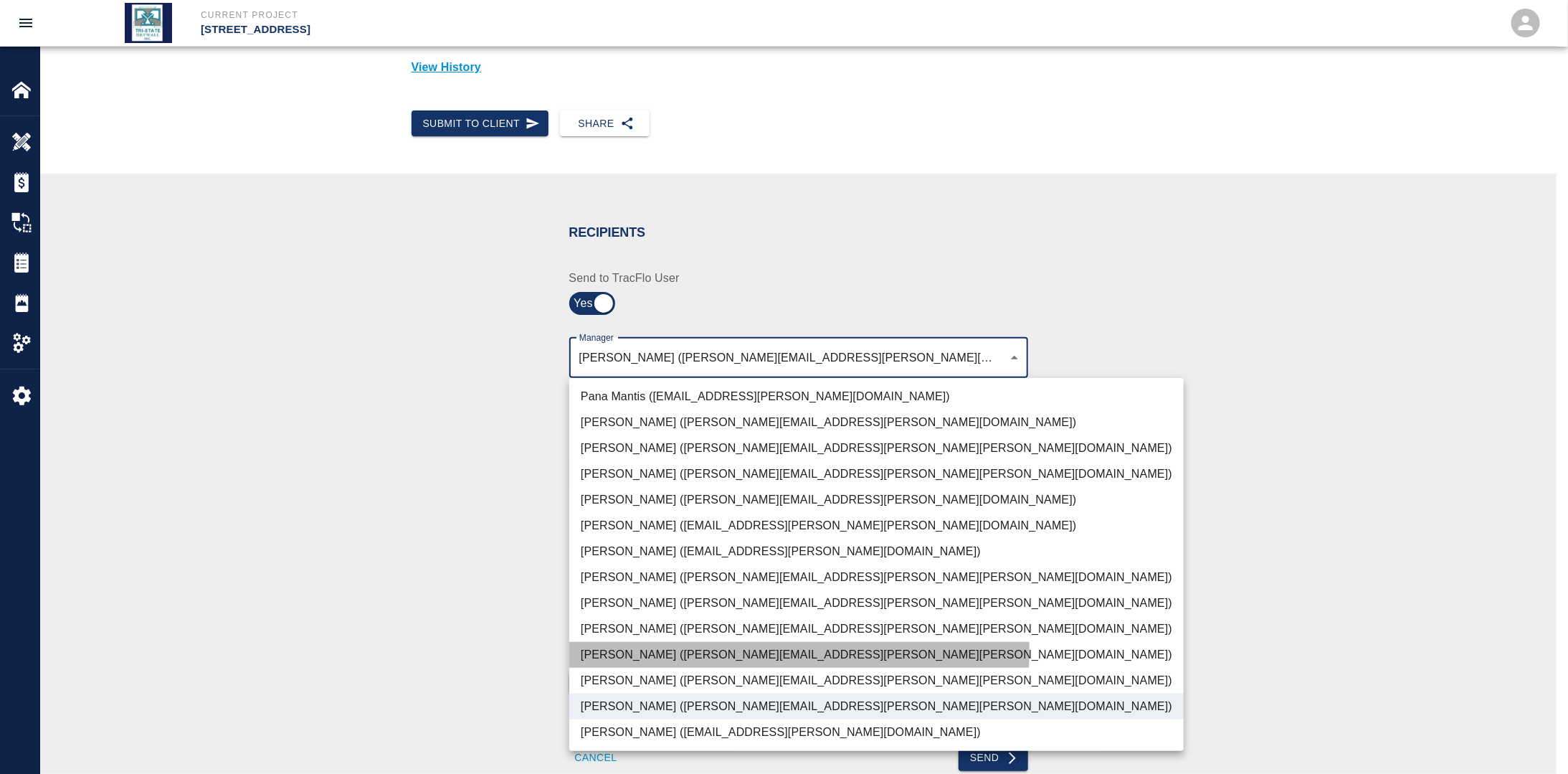
click at [615, 649] on li "[PERSON_NAME] ([PERSON_NAME][EMAIL_ADDRESS][PERSON_NAME][PERSON_NAME][DOMAIN_NA…" at bounding box center [877, 655] width 615 height 25
type input "f2151df9-a33d-4239-98b3-85d2c5195f79,79096ab5-3b7f-4dda-89ef-6bffdeaf2507"
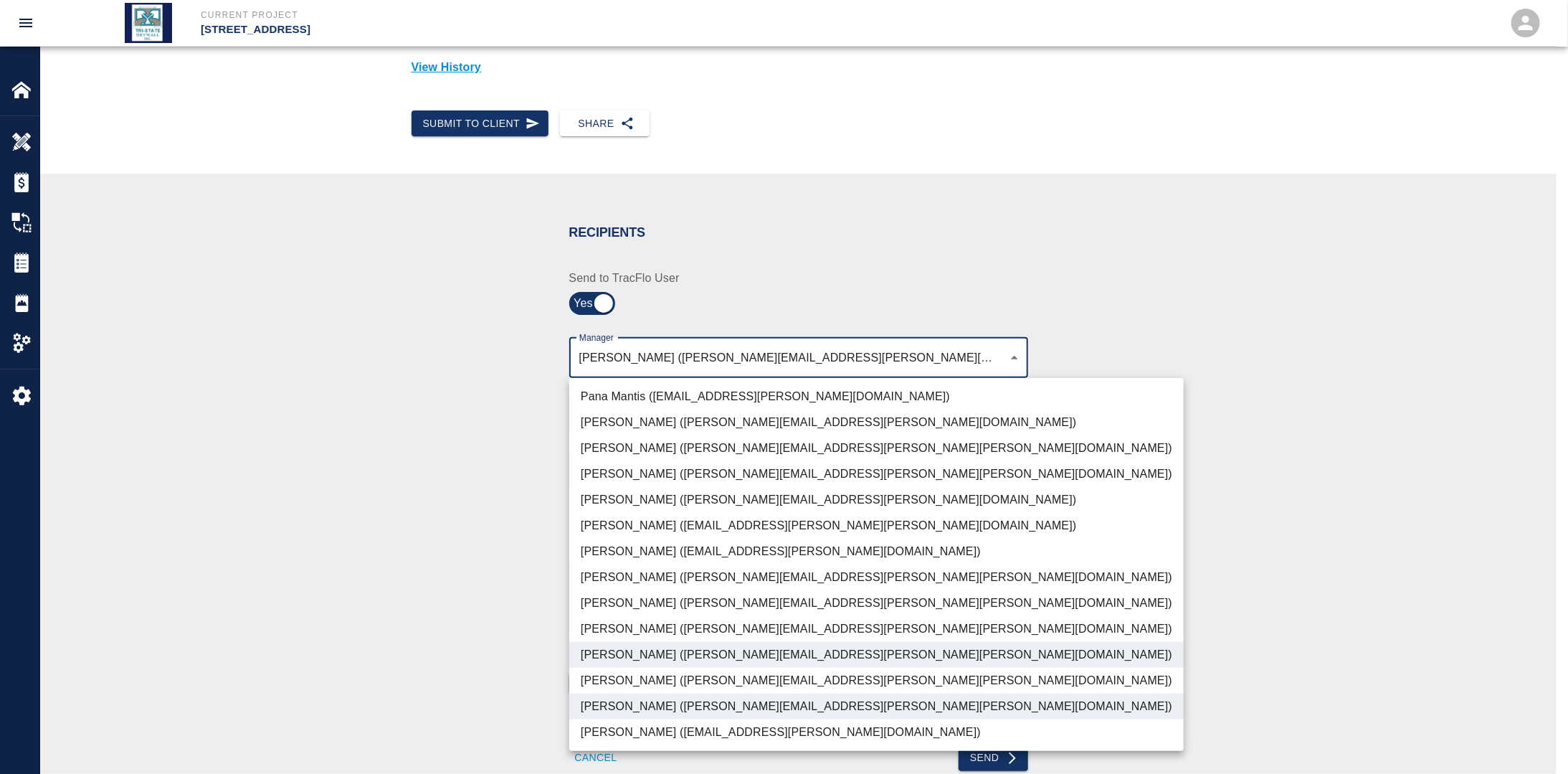
click at [446, 621] on div at bounding box center [784, 387] width 1568 height 774
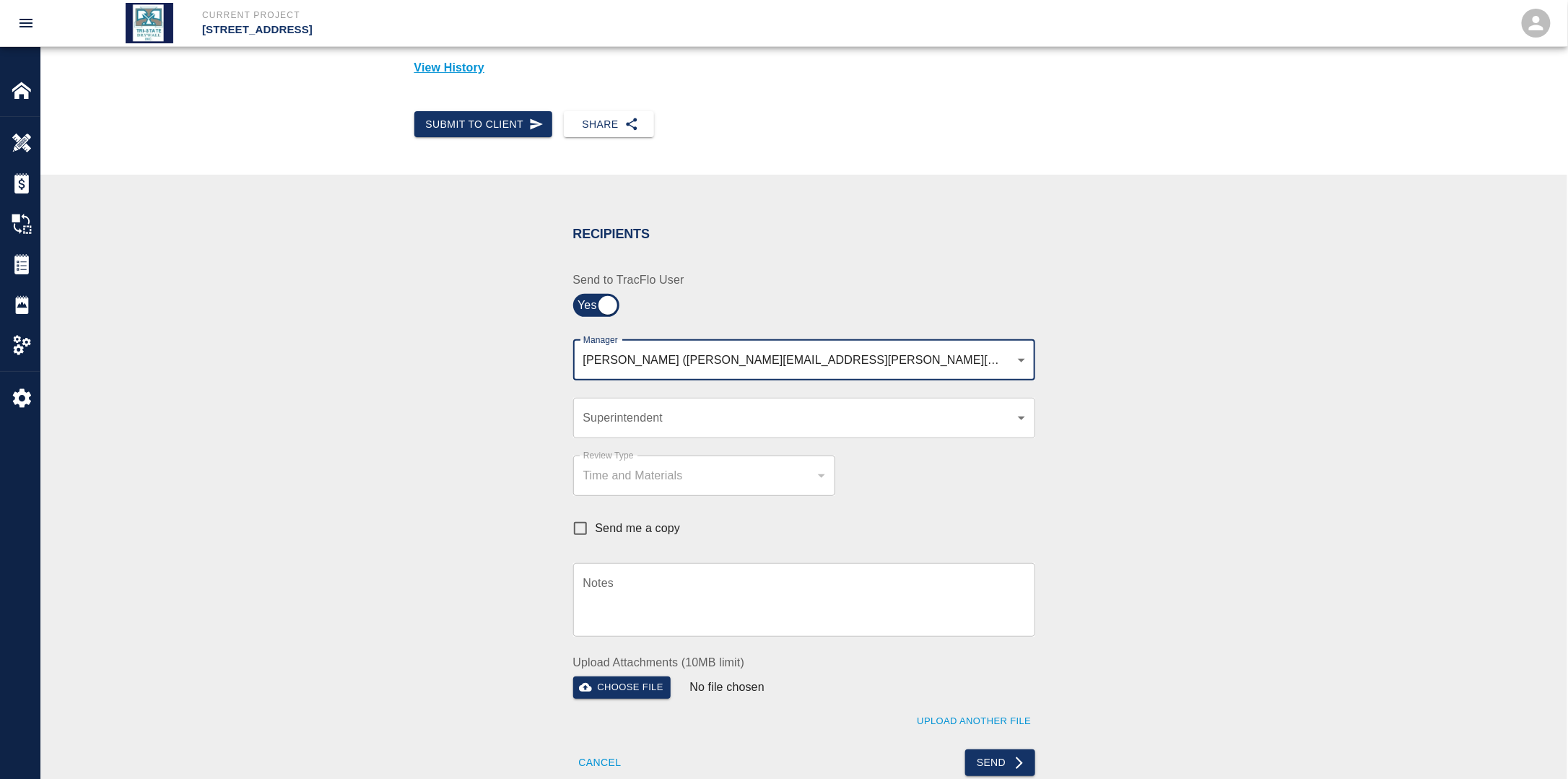
click at [651, 477] on div "Time and Materials" at bounding box center [704, 476] width 242 height 17
click at [653, 425] on body "Current Project [STREET_ADDRESS] Home [STREET_ADDRESS] Overview Estimates Chang…" at bounding box center [784, 244] width 1568 height 779
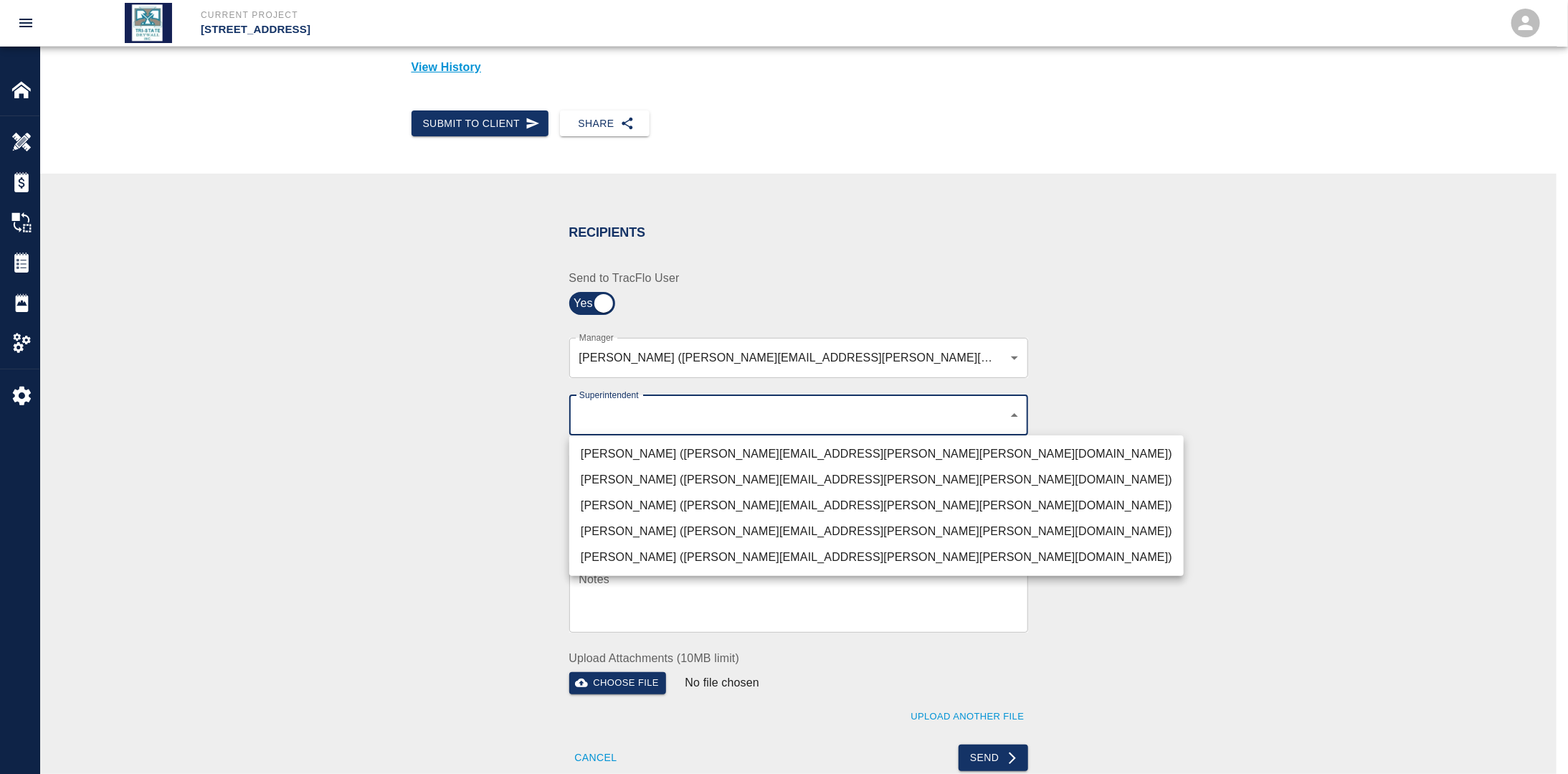
click at [629, 500] on li "[PERSON_NAME] ([PERSON_NAME][EMAIL_ADDRESS][PERSON_NAME][PERSON_NAME][DOMAIN_NA…" at bounding box center [877, 505] width 615 height 25
type input "32bad40b-bb12-40c1-a9d7-1de55074e5d0"
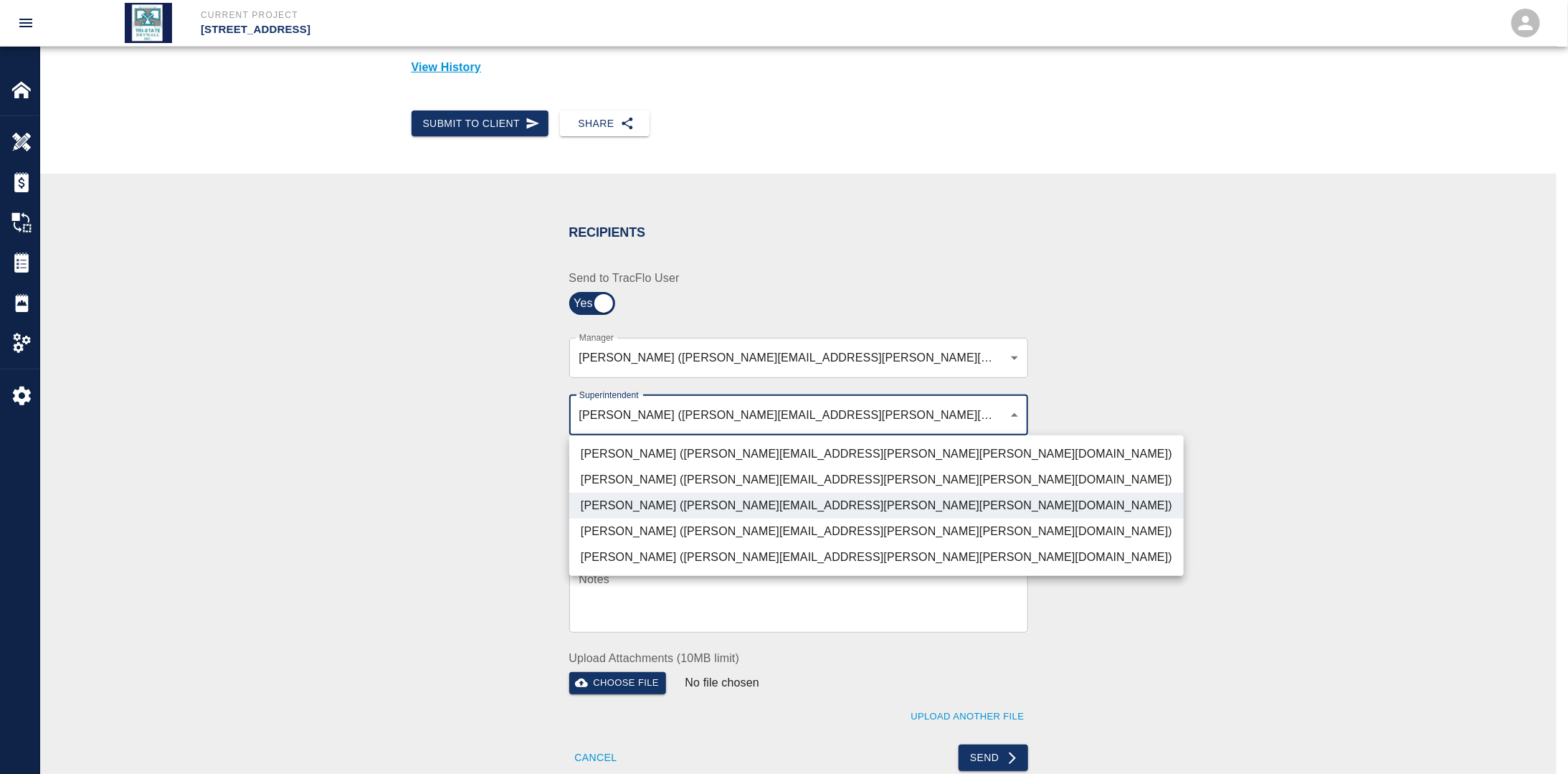
click at [400, 498] on div at bounding box center [784, 387] width 1568 height 774
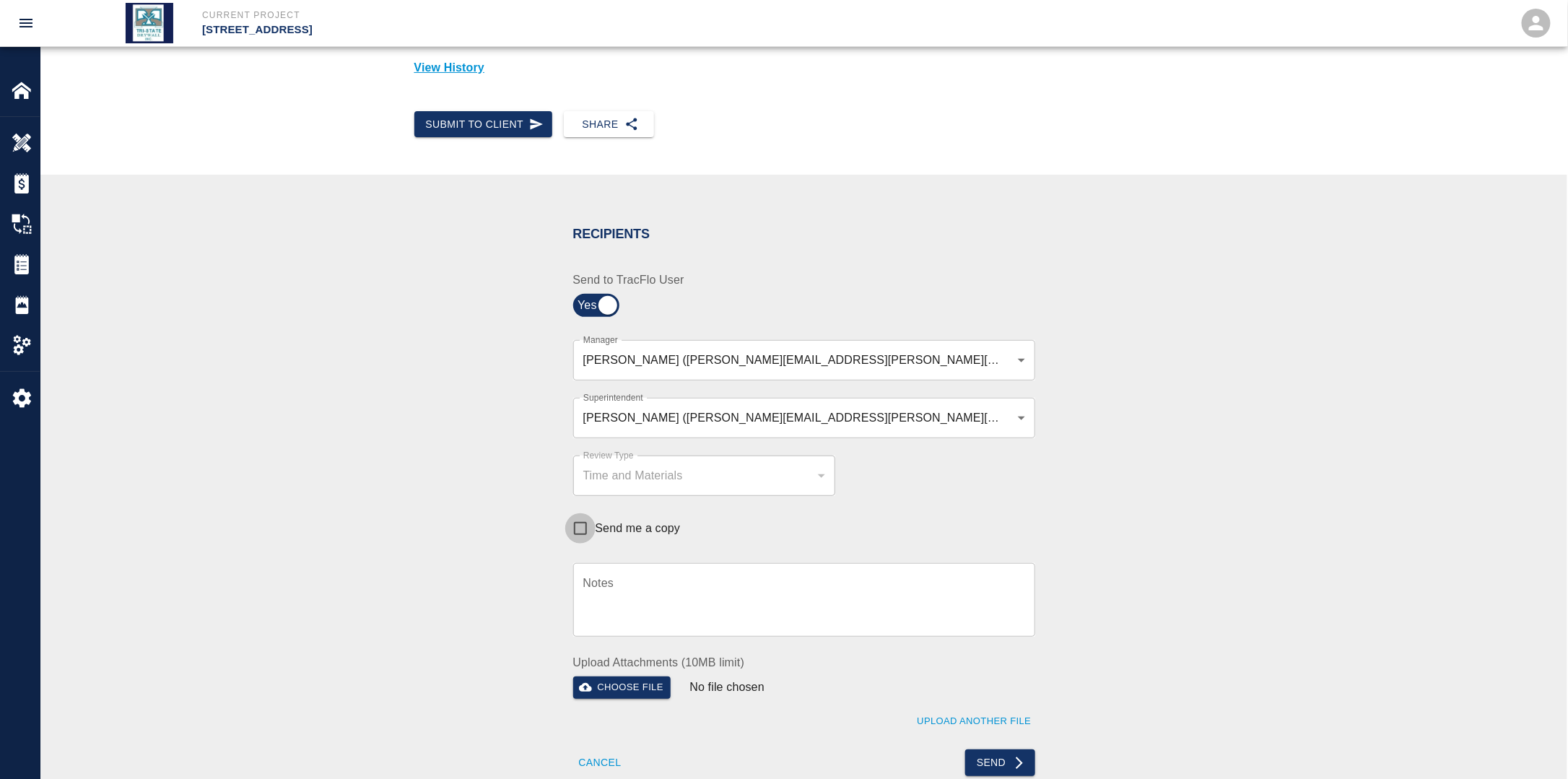
click at [572, 523] on input "Send me a copy" at bounding box center [580, 528] width 30 height 30
checkbox input "true"
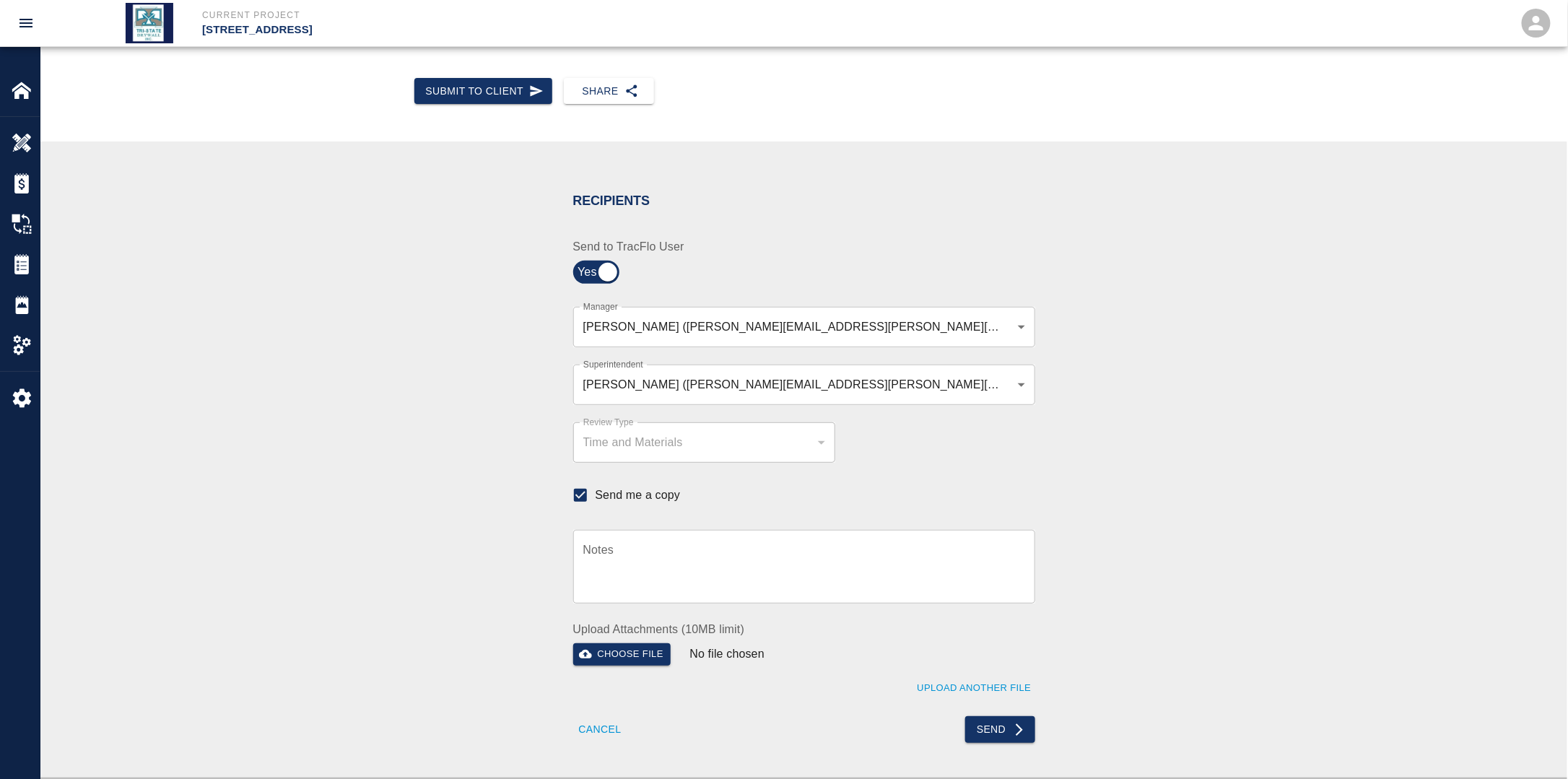
scroll to position [217, 0]
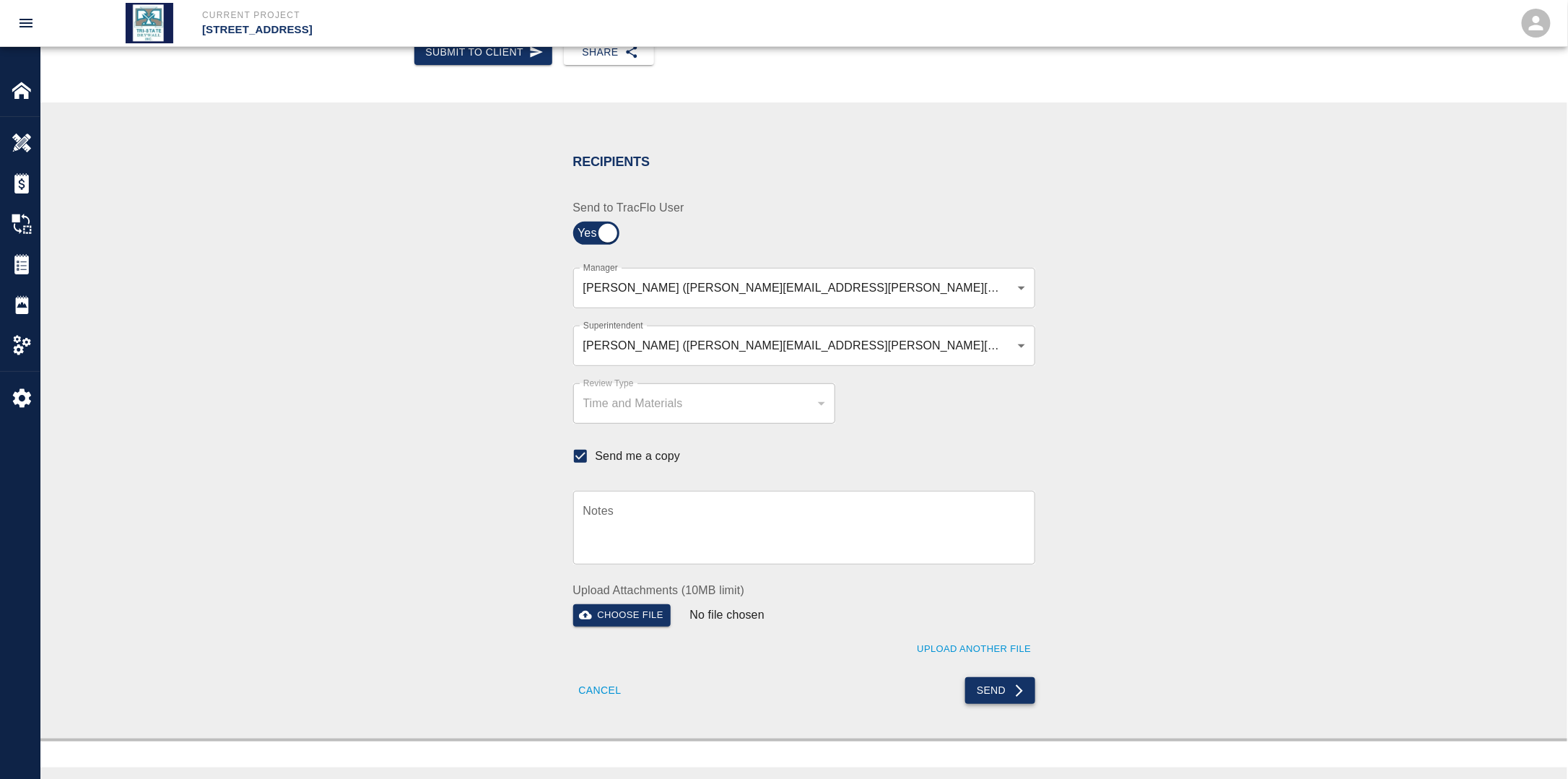
click at [1000, 688] on button "Send" at bounding box center [1000, 690] width 70 height 27
checkbox input "false"
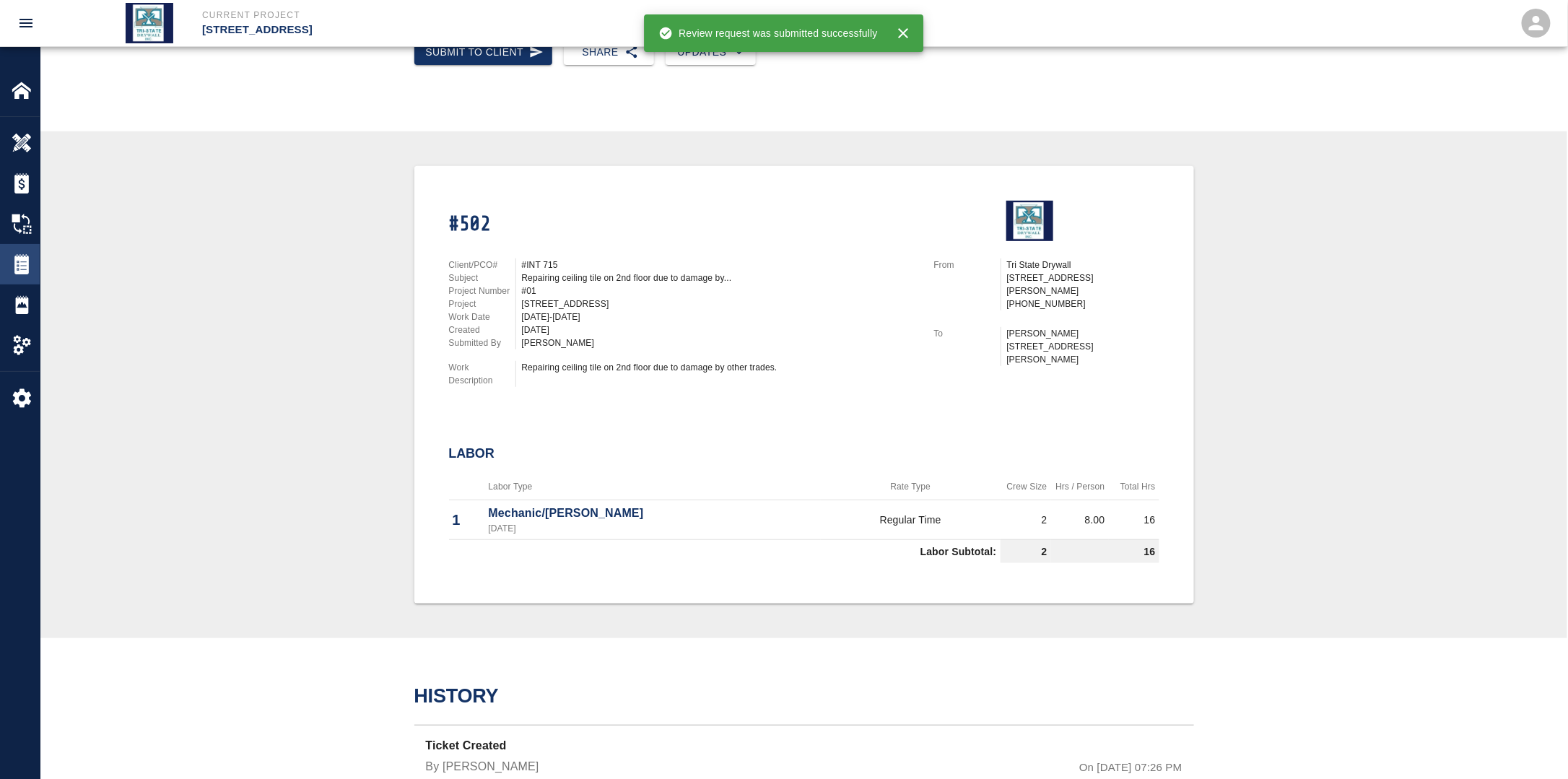
click at [16, 267] on img at bounding box center [21, 263] width 20 height 20
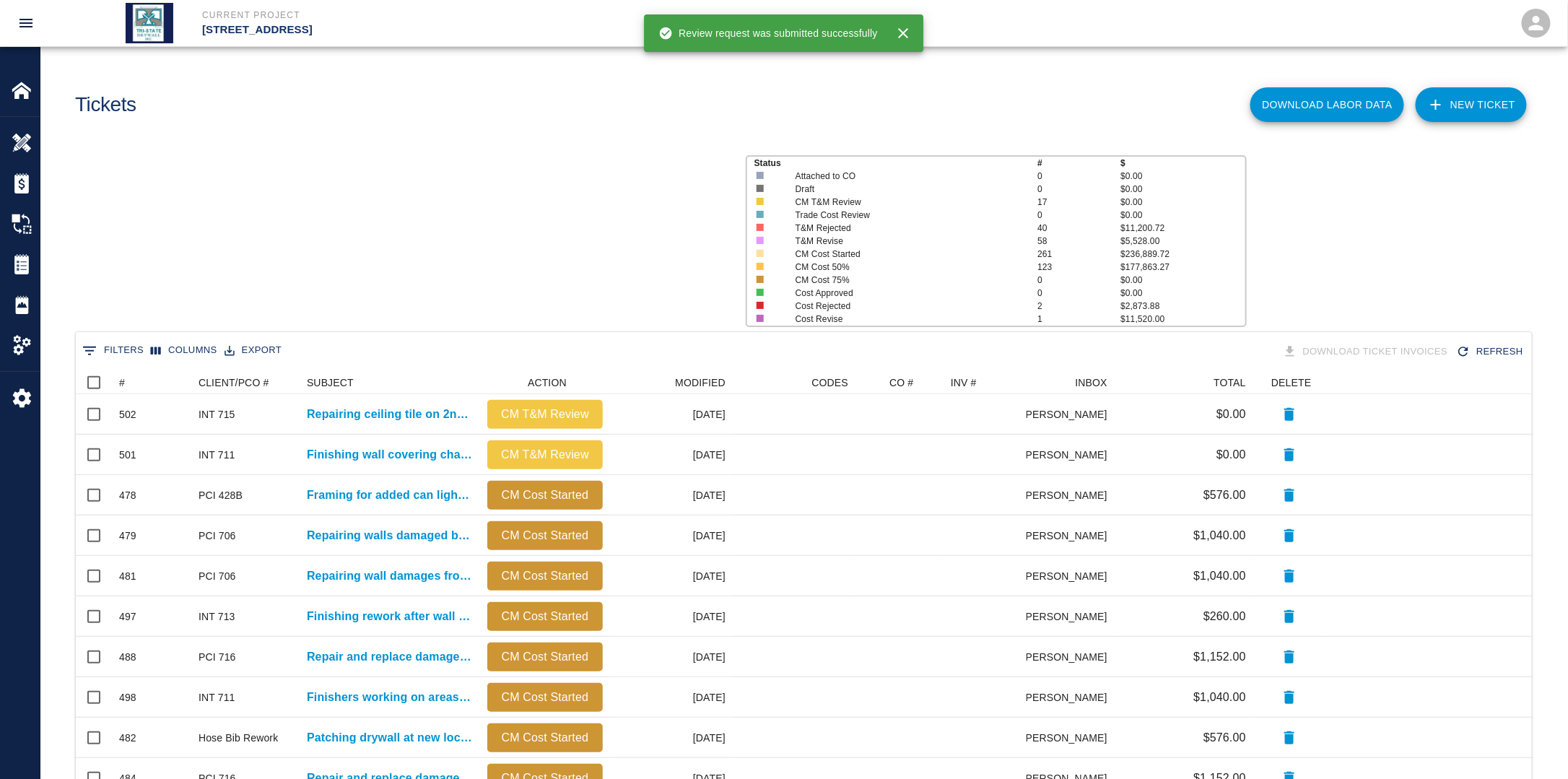
scroll to position [821, 1447]
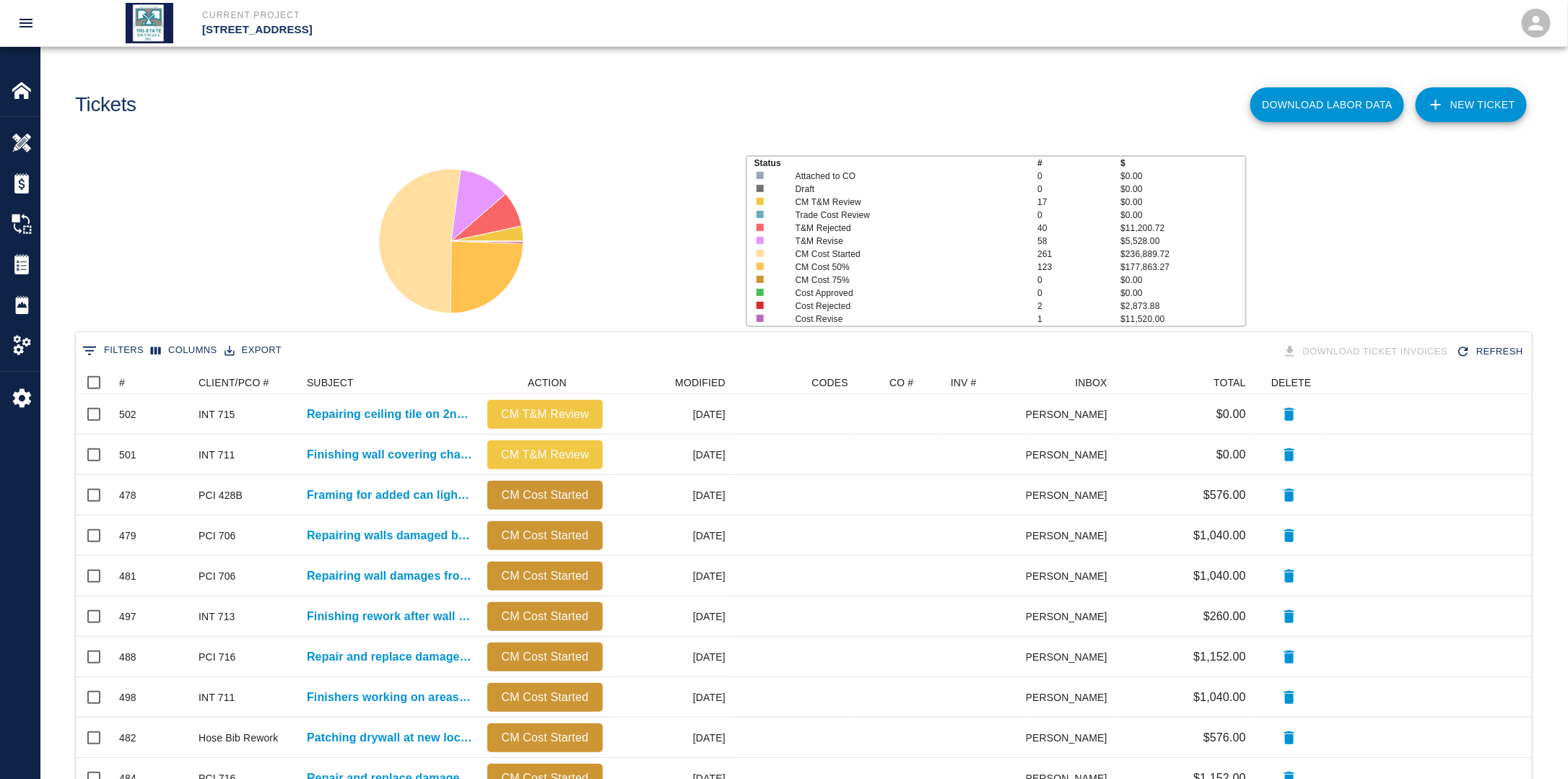
click at [1475, 98] on link "NEW TICKET" at bounding box center [1471, 104] width 111 height 35
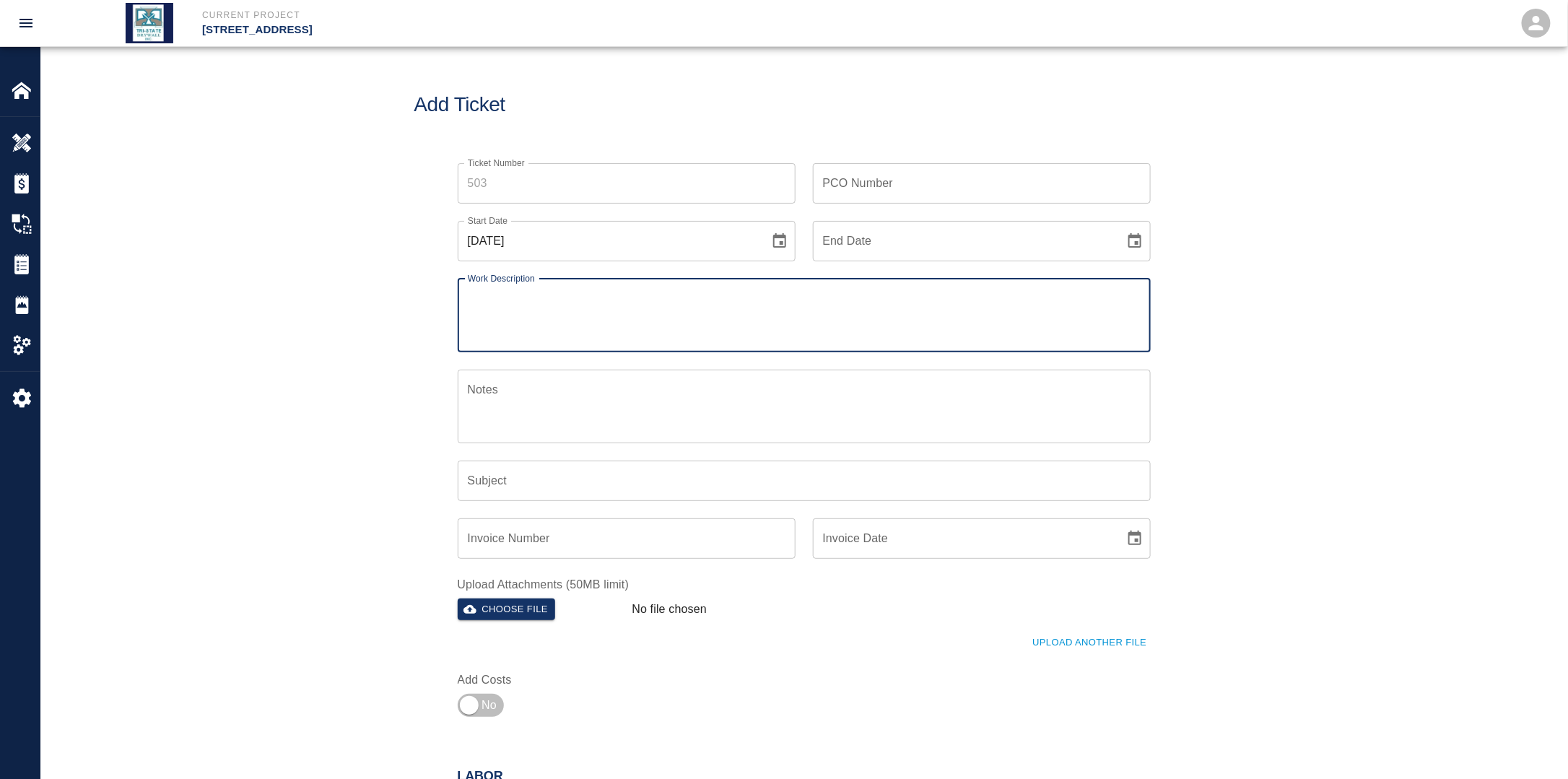
click at [786, 245] on icon "Choose date, selected date is Aug 24, 2025" at bounding box center [780, 241] width 17 height 17
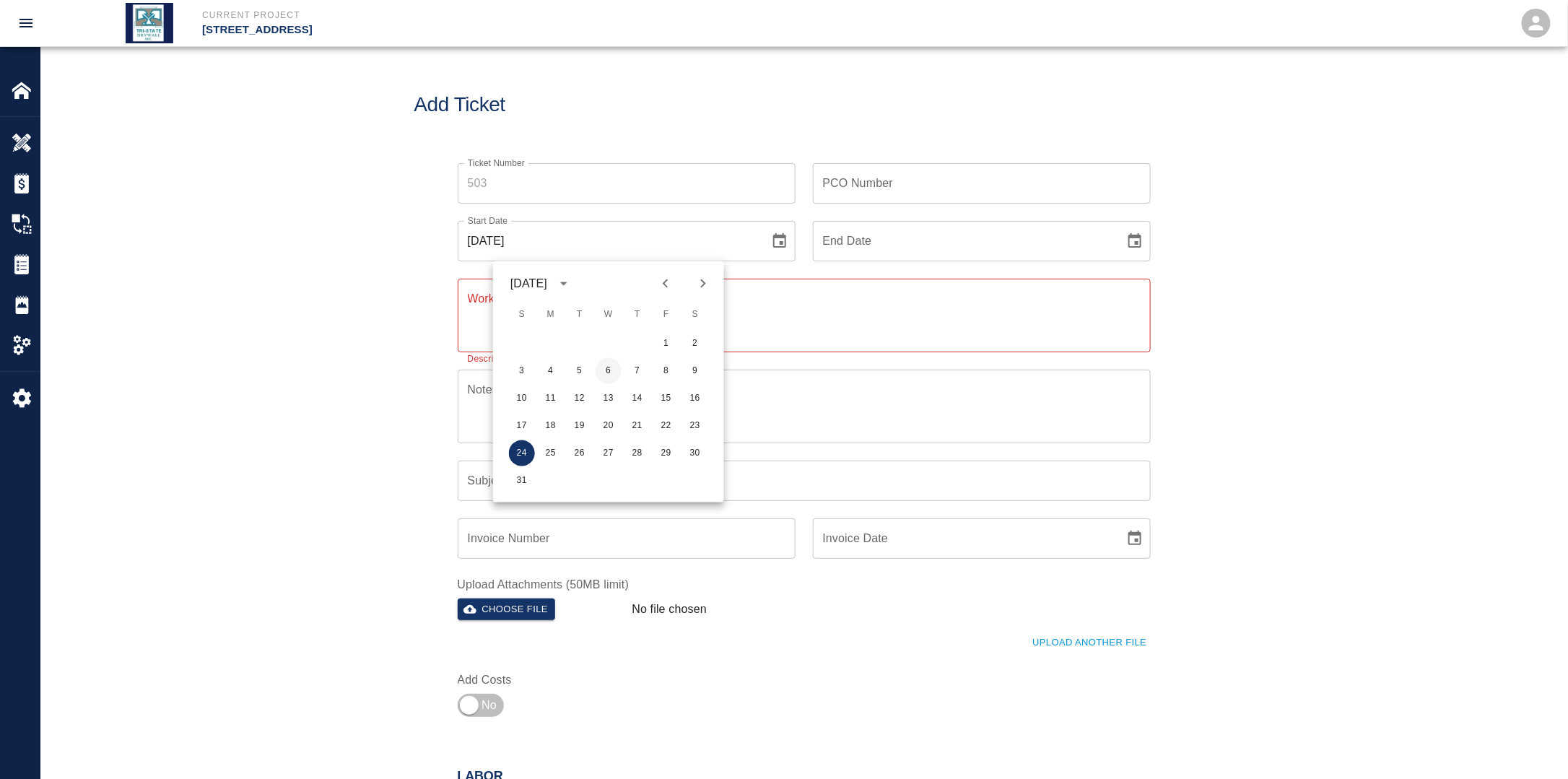
click at [605, 376] on button "6" at bounding box center [608, 370] width 26 height 26
type input "[DATE]"
click at [1128, 244] on icon "Choose date" at bounding box center [1135, 239] width 13 height 14
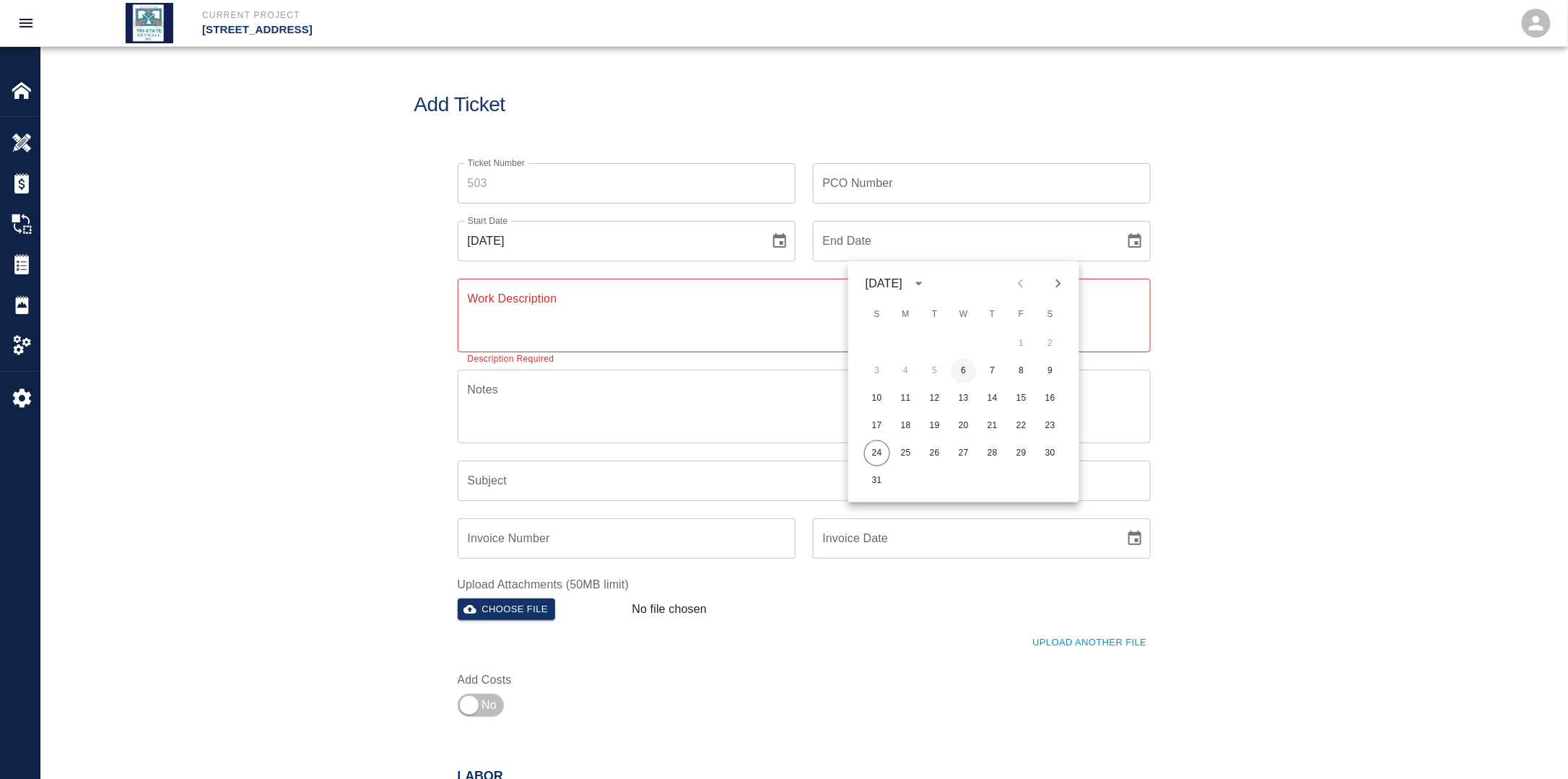
click at [966, 373] on button "6" at bounding box center [963, 370] width 26 height 26
type input "[DATE]"
click at [889, 190] on input "PCO Number" at bounding box center [981, 183] width 338 height 41
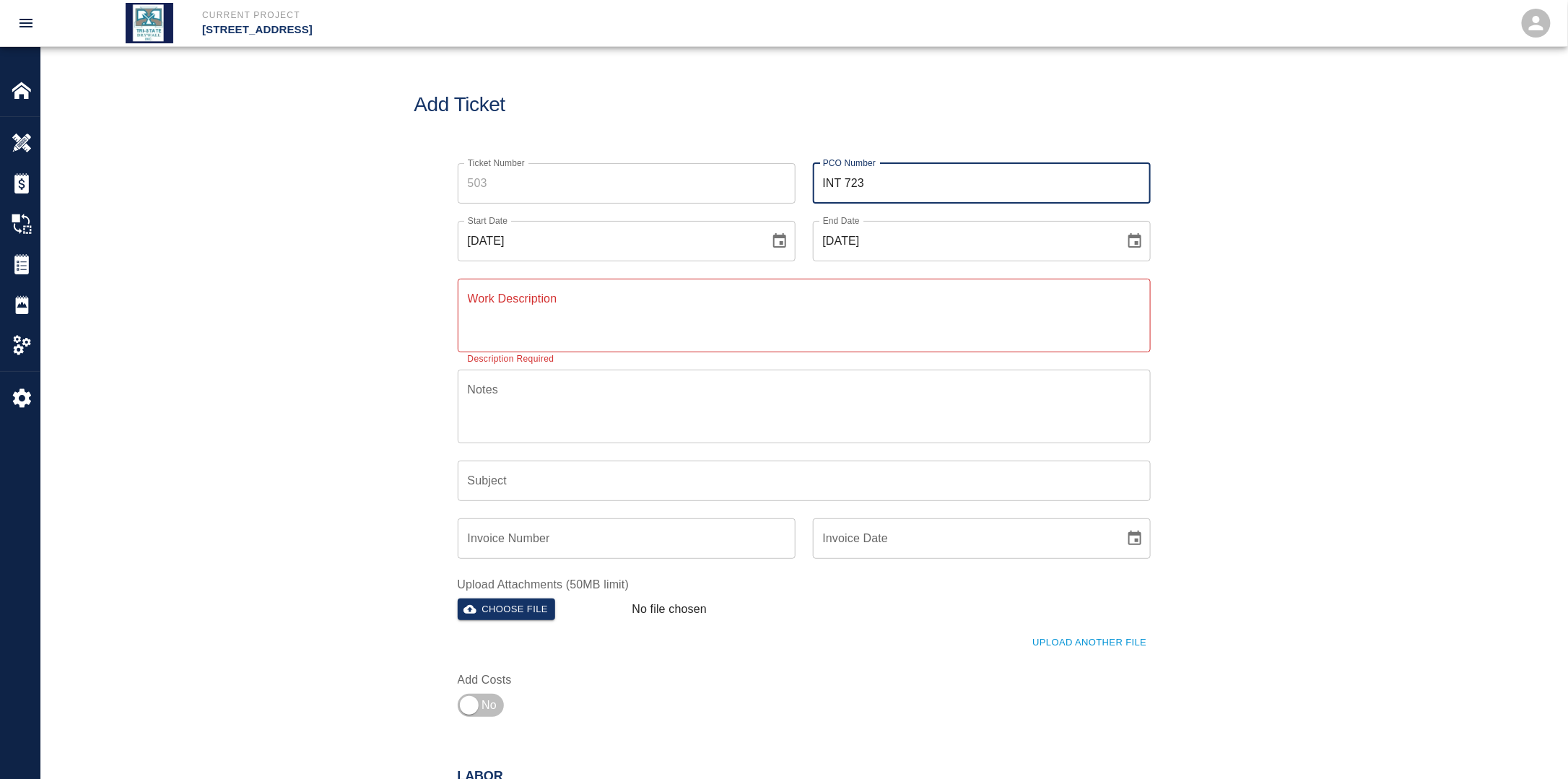
type input "INT 723"
click at [768, 312] on textarea "Work Description" at bounding box center [803, 315] width 673 height 50
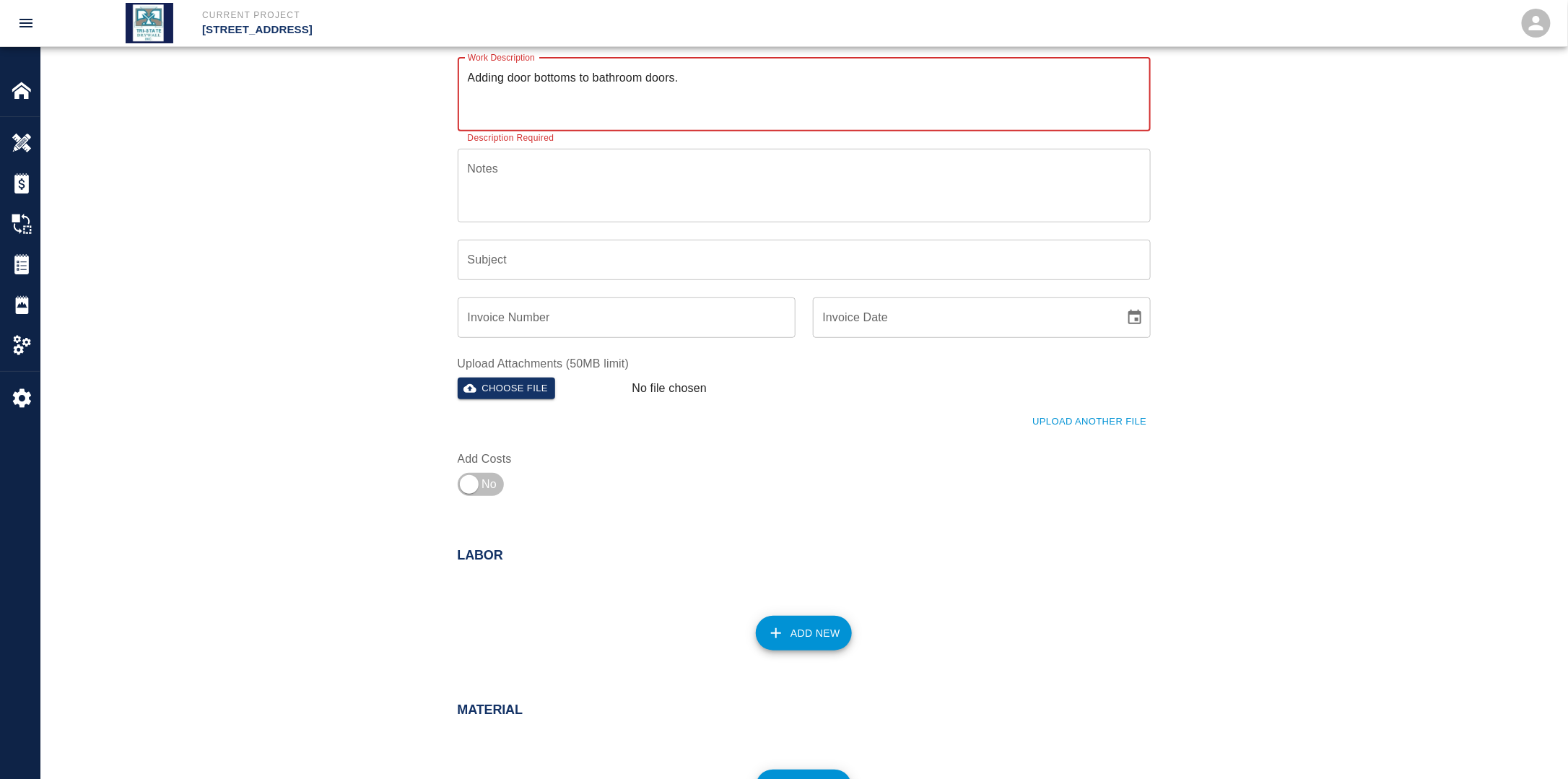
scroll to position [434, 0]
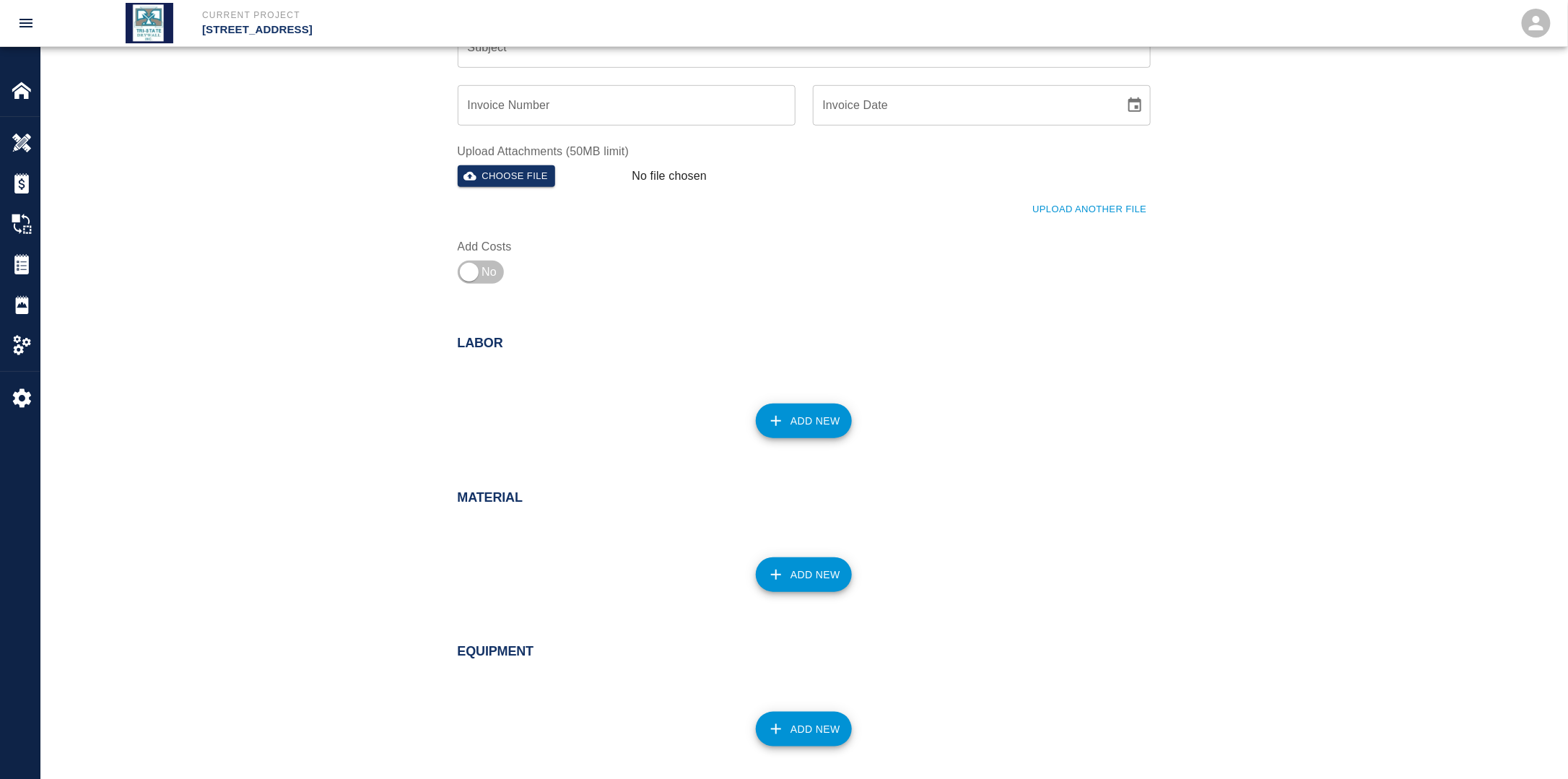
type textarea "Adding door bottoms to bathroom doors."
click at [805, 423] on button "Add New" at bounding box center [803, 420] width 96 height 35
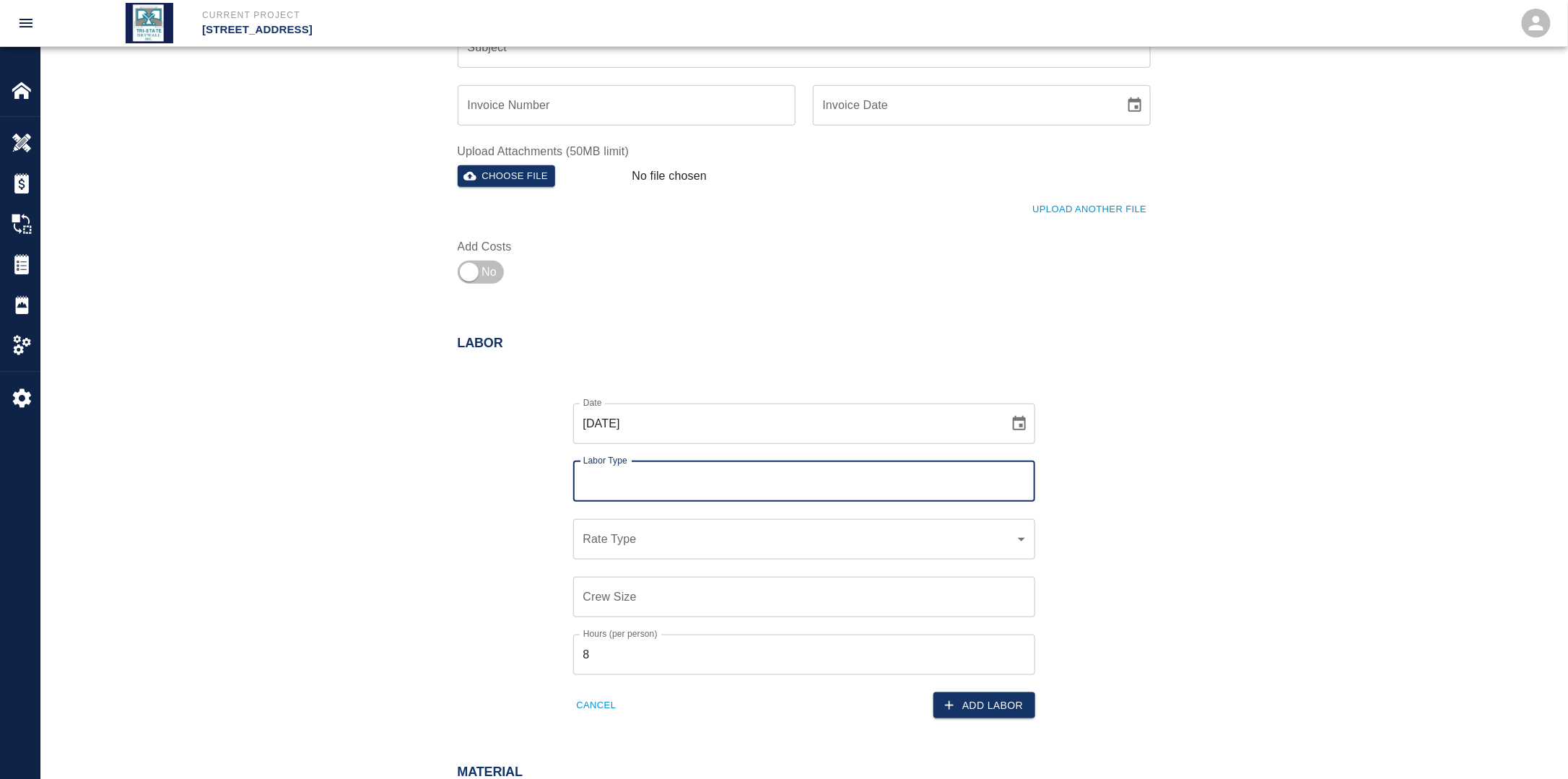
click at [677, 480] on input "Labor Type" at bounding box center [803, 481] width 449 height 27
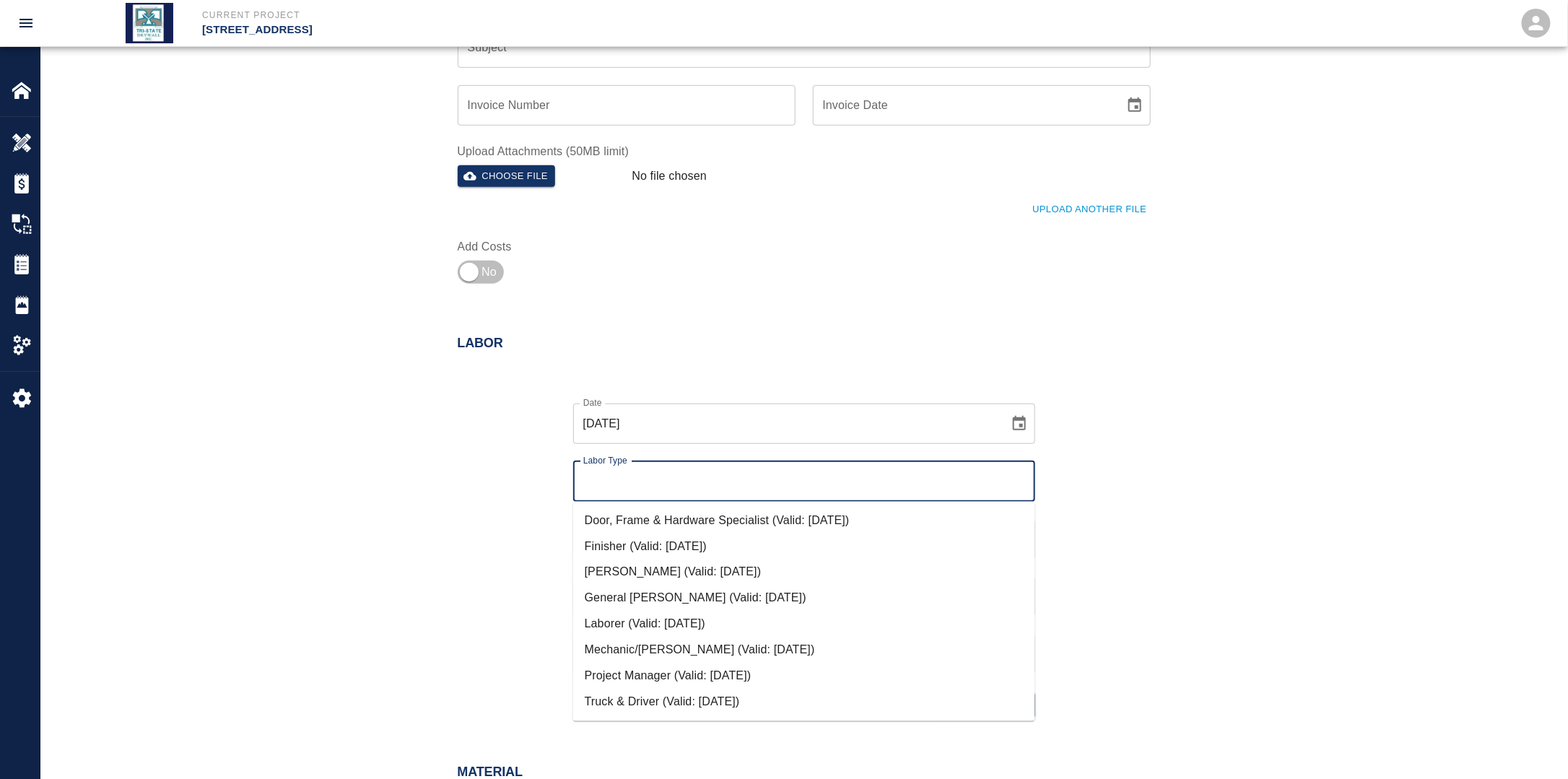
click at [659, 521] on li "Door, Frame & Hardware Specialist (Valid: [DATE])" at bounding box center [804, 520] width 462 height 26
type input "Door, Frame & Hardware Specialist"
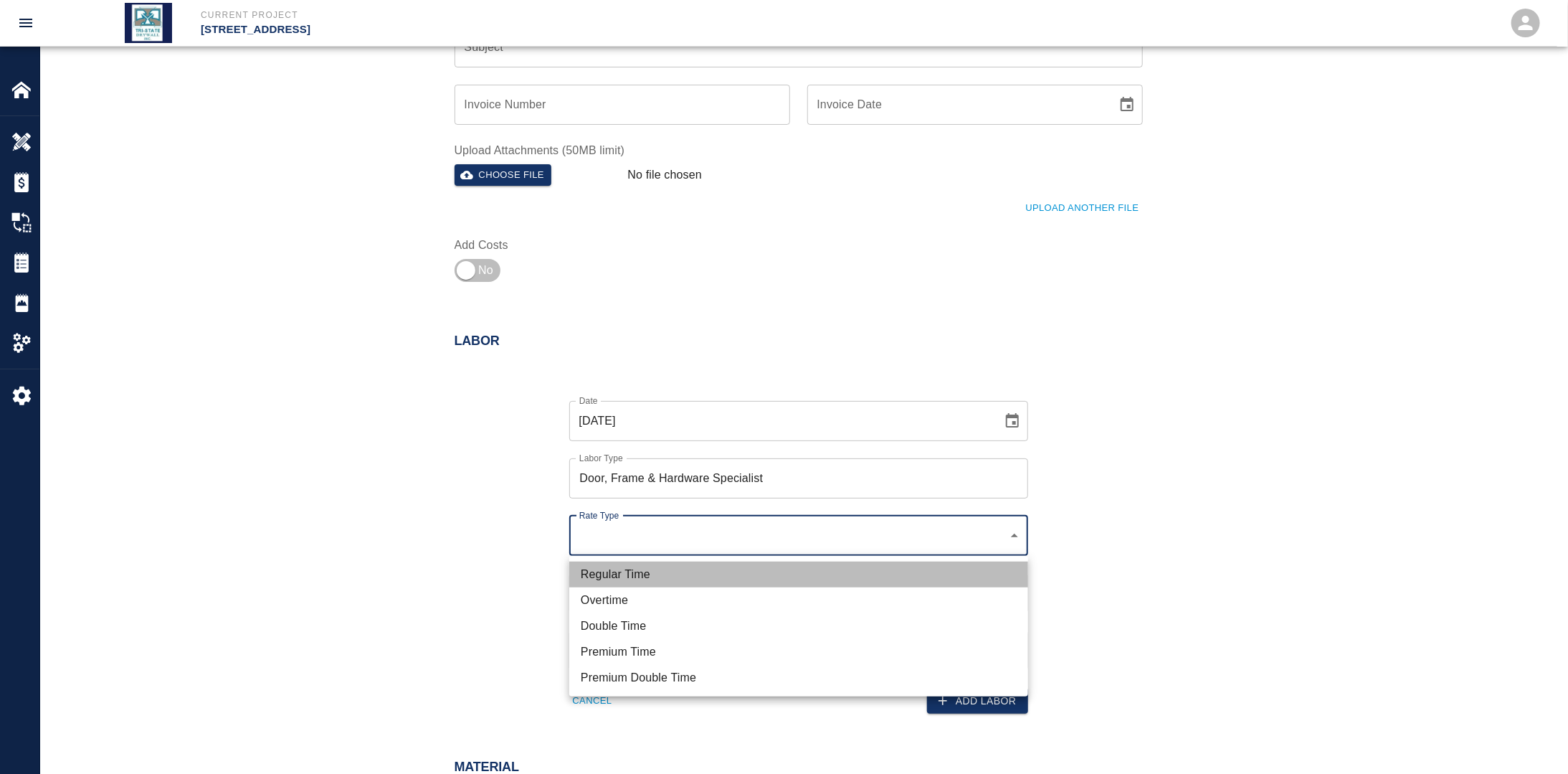
click at [651, 562] on li "Regular Time" at bounding box center [799, 574] width 459 height 25
type input "rate_rt"
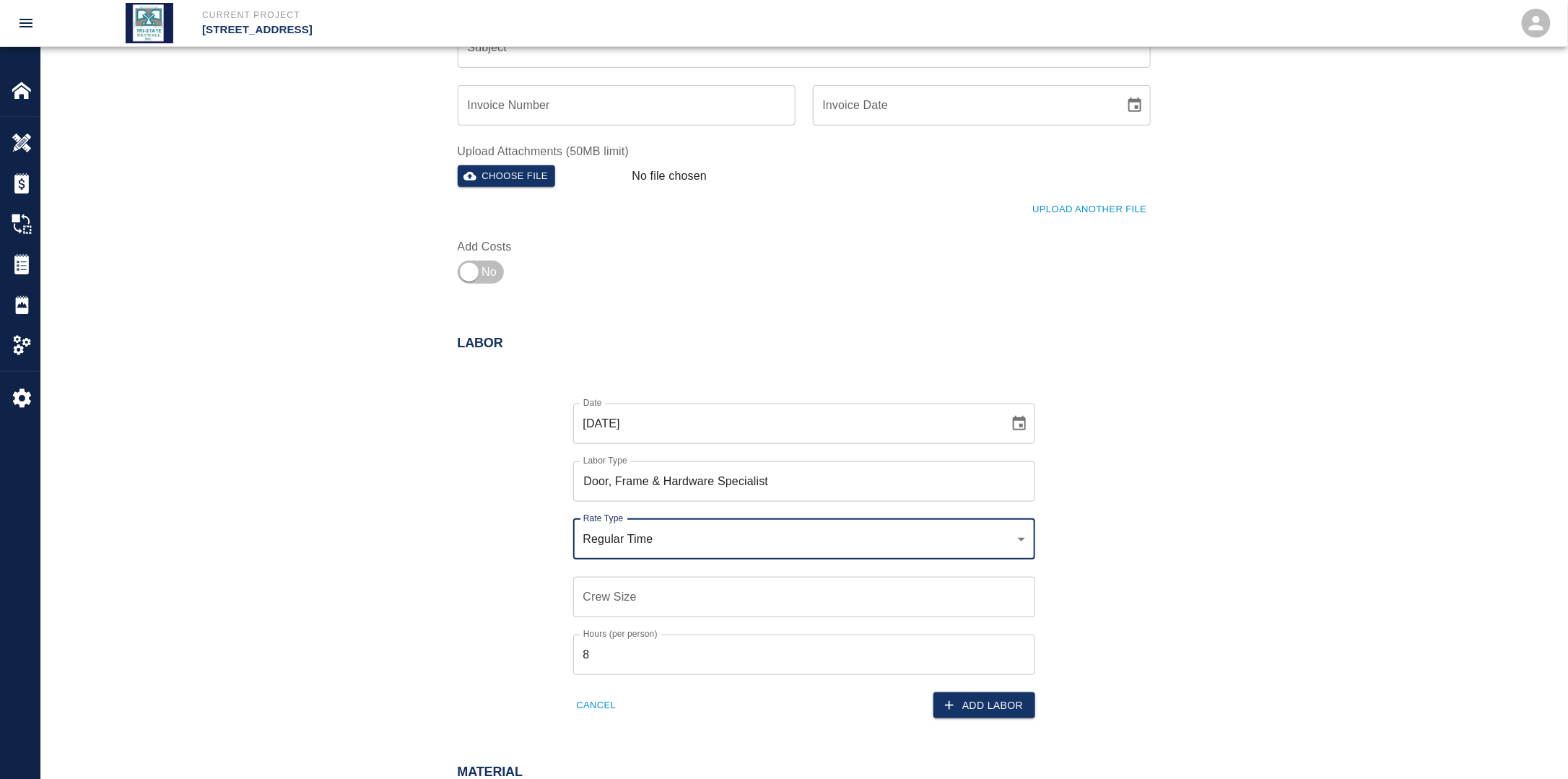
click at [619, 585] on div "Crew Size Crew Size" at bounding box center [804, 596] width 462 height 41
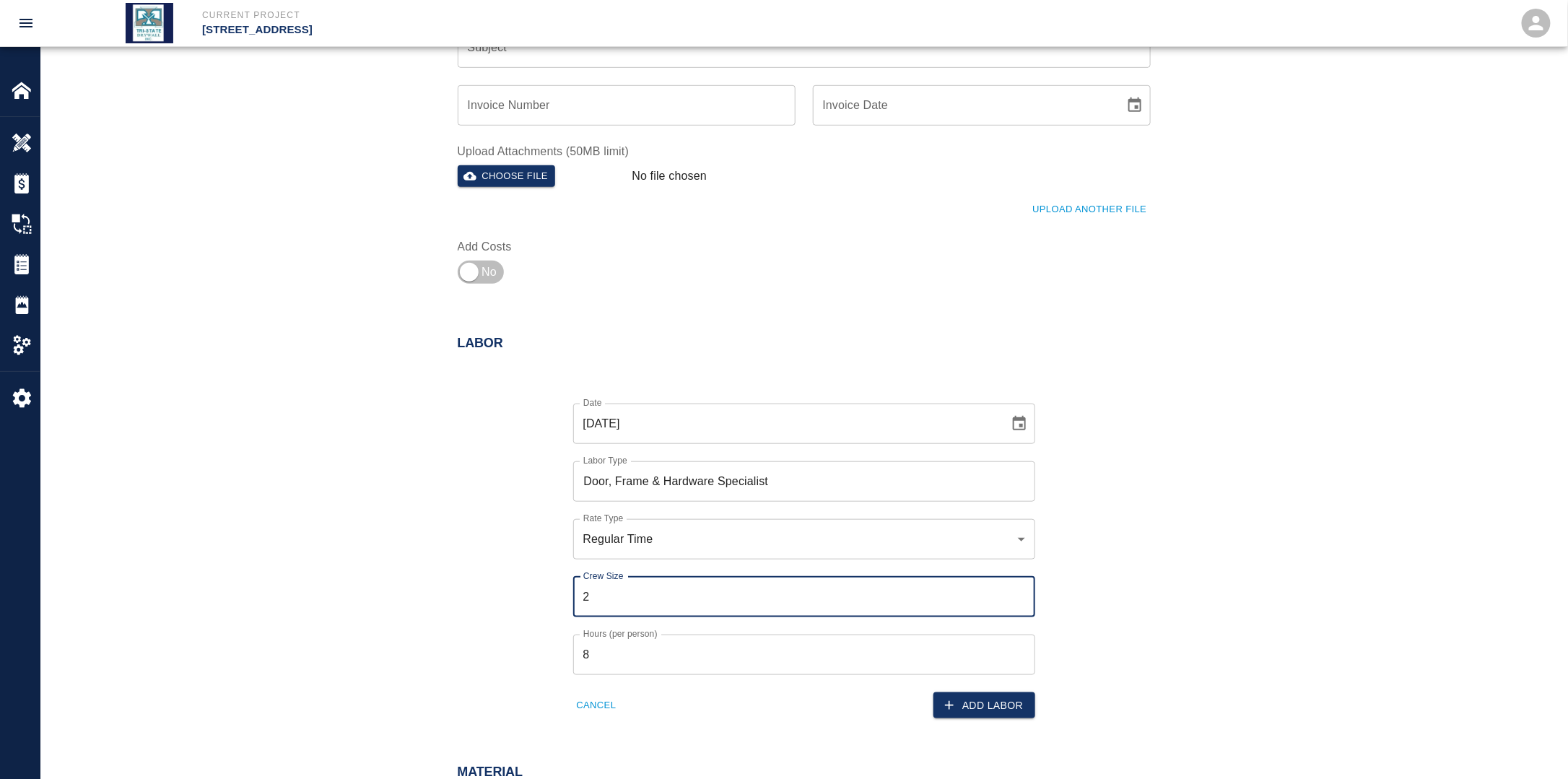
type input "2"
click at [481, 584] on div "Date [DATE] Date Labor Type Door, Frame & Hardware Specialist Labor Type Rate T…" at bounding box center [795, 550] width 711 height 339
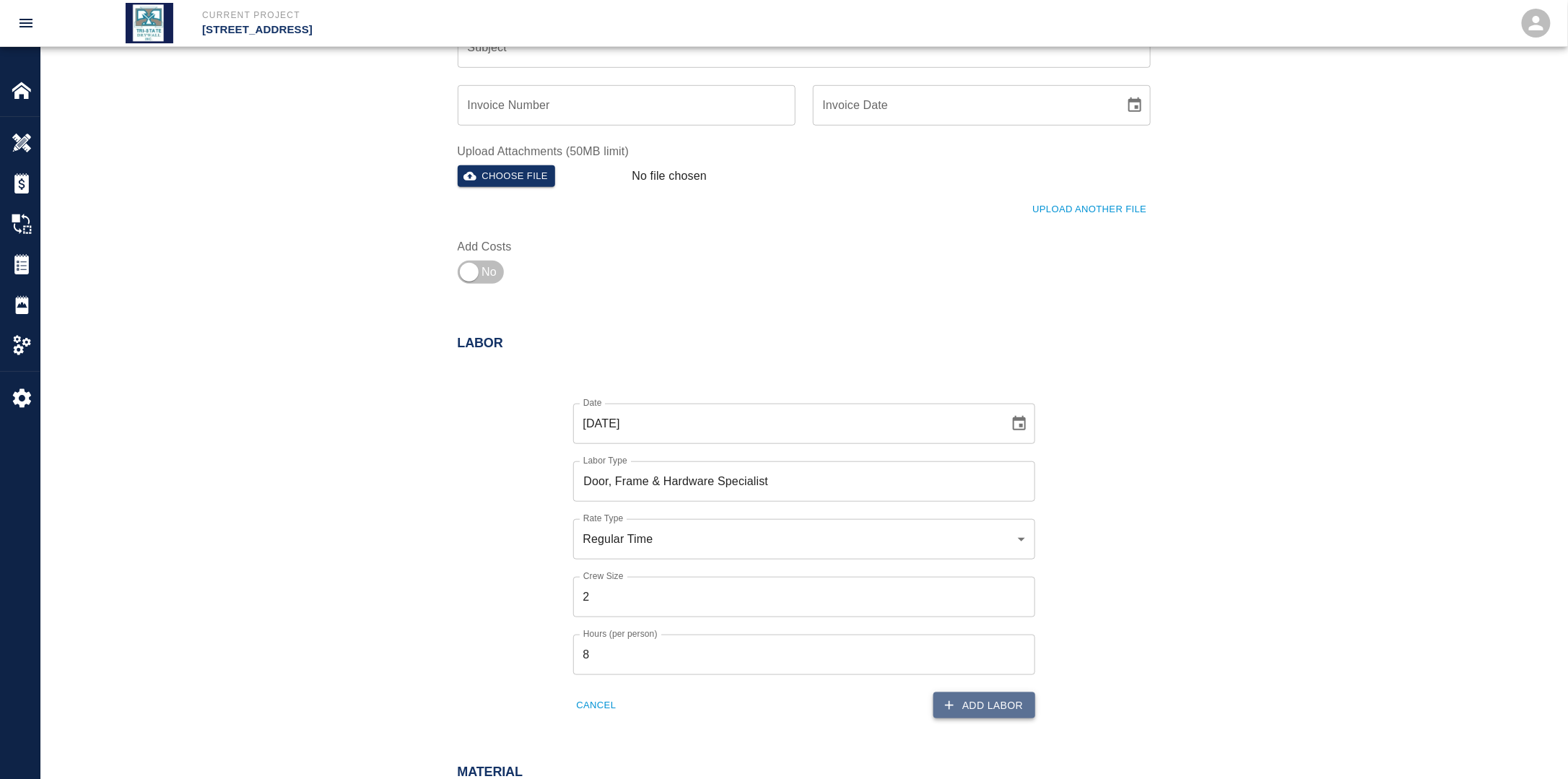
click at [1003, 714] on button "Add Labor" at bounding box center [984, 705] width 102 height 27
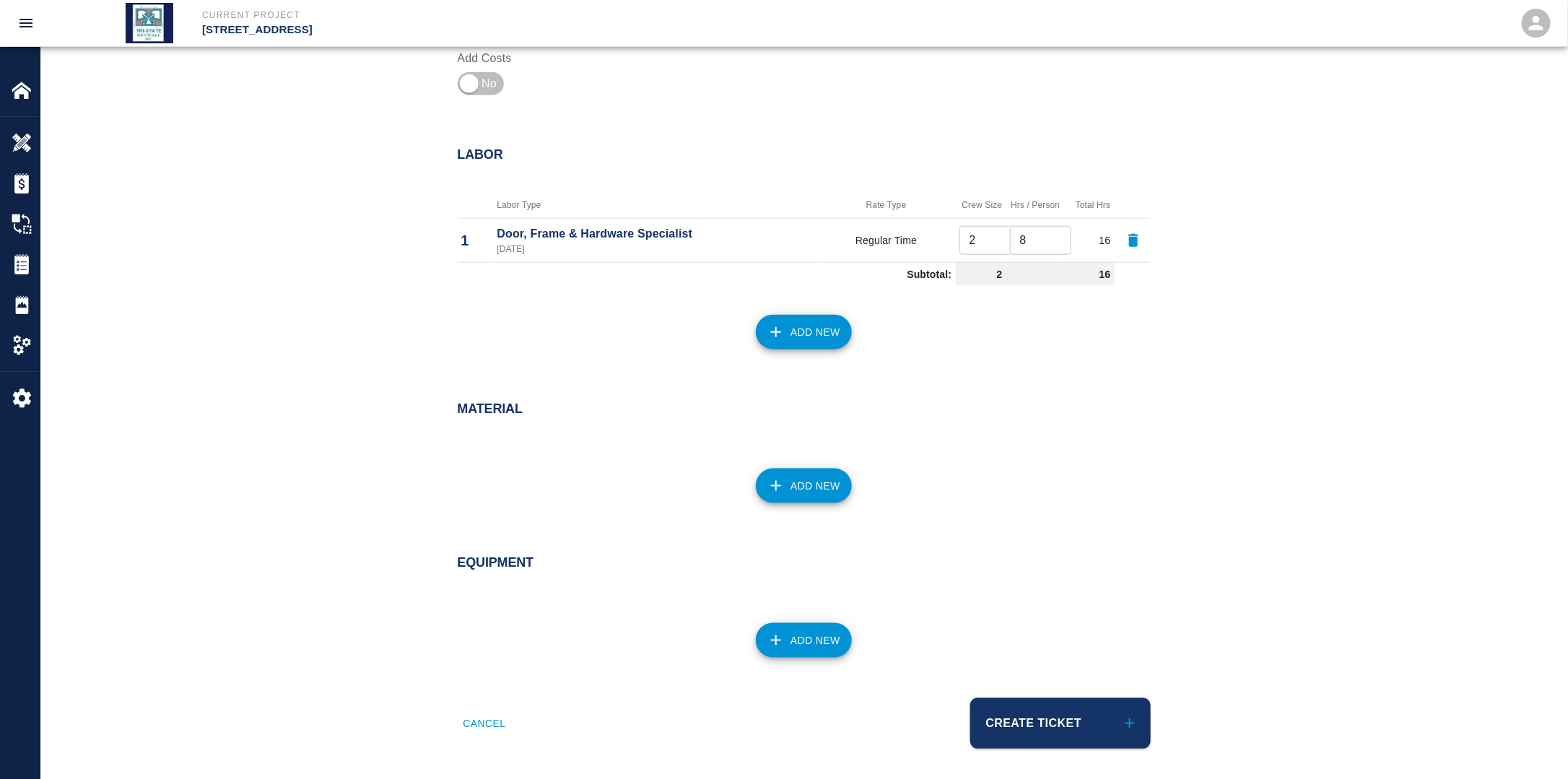
scroll to position [625, 0]
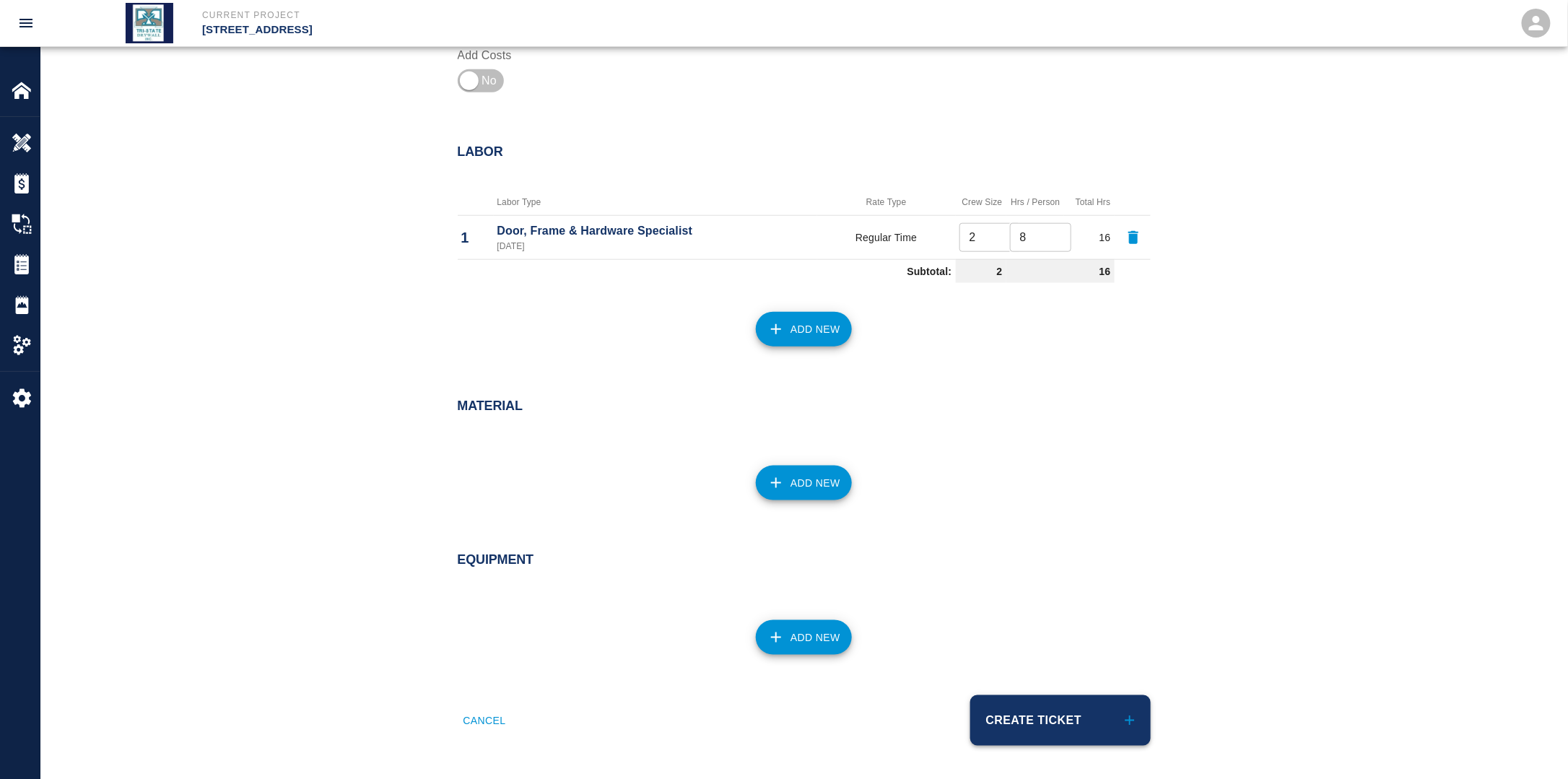
click at [1038, 696] on button "Create Ticket" at bounding box center [1060, 720] width 181 height 50
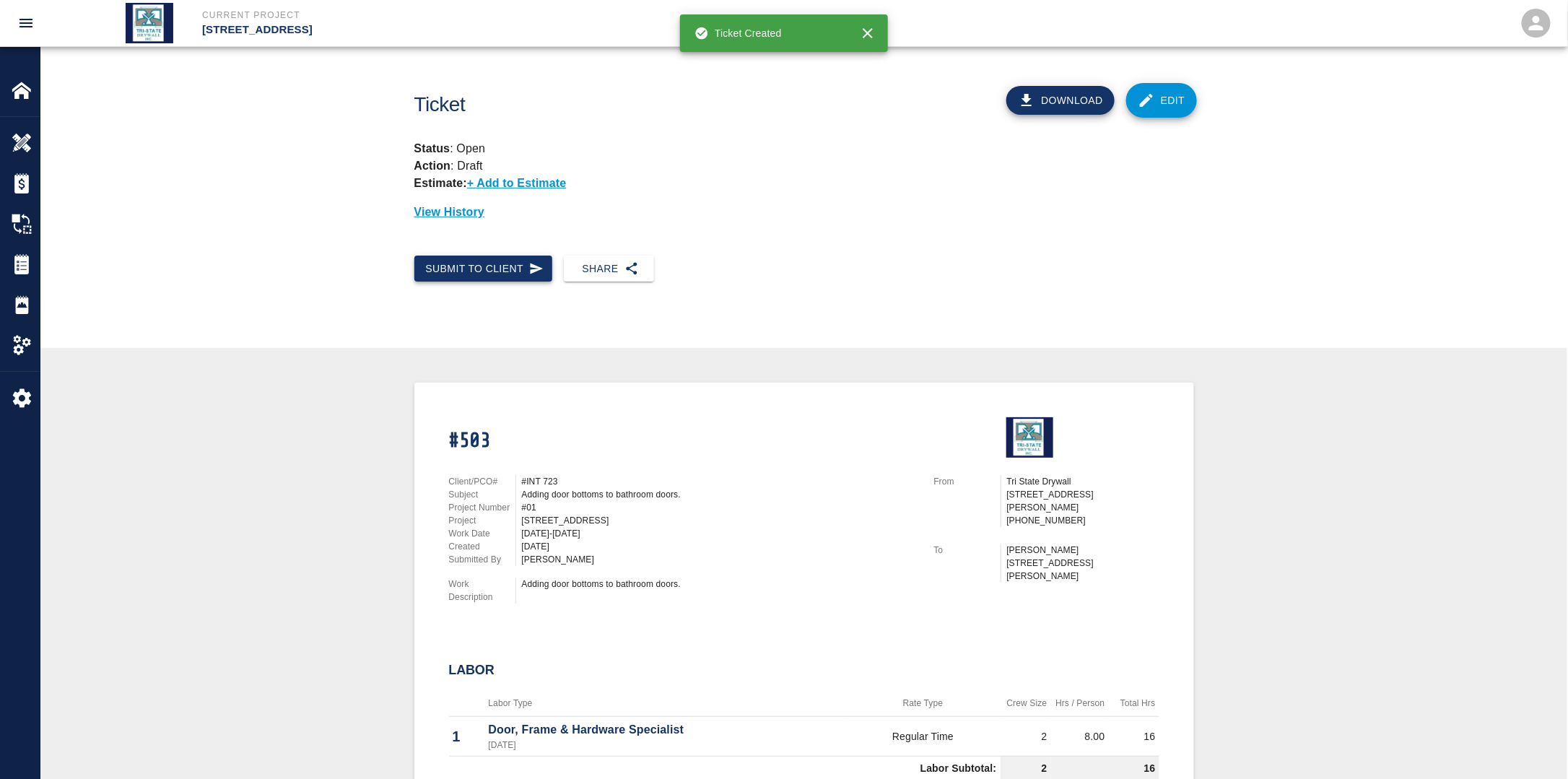
click at [464, 272] on button "Submit to Client" at bounding box center [484, 269] width 138 height 27
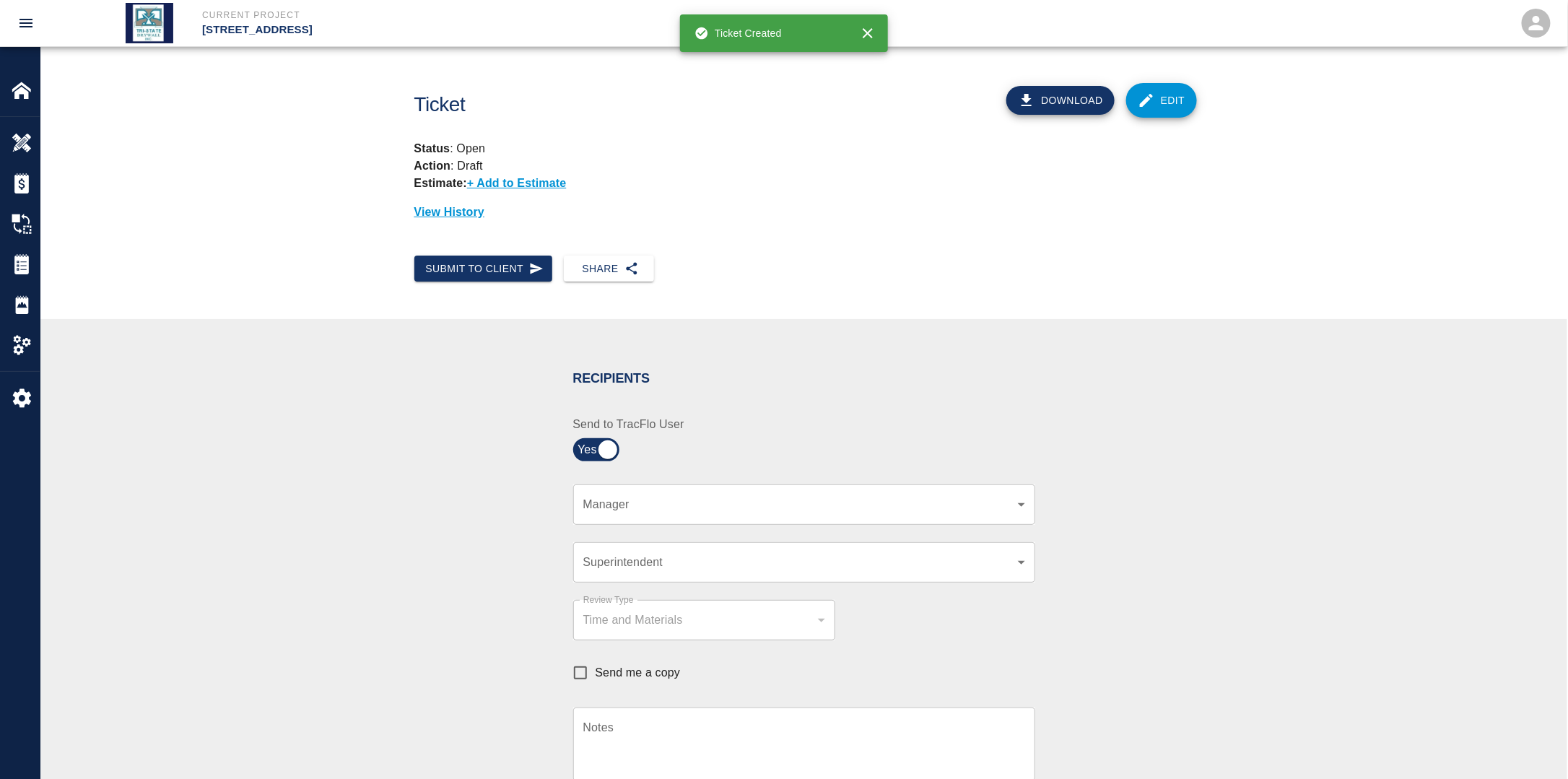
click at [677, 513] on div "​ Manager" at bounding box center [804, 505] width 462 height 41
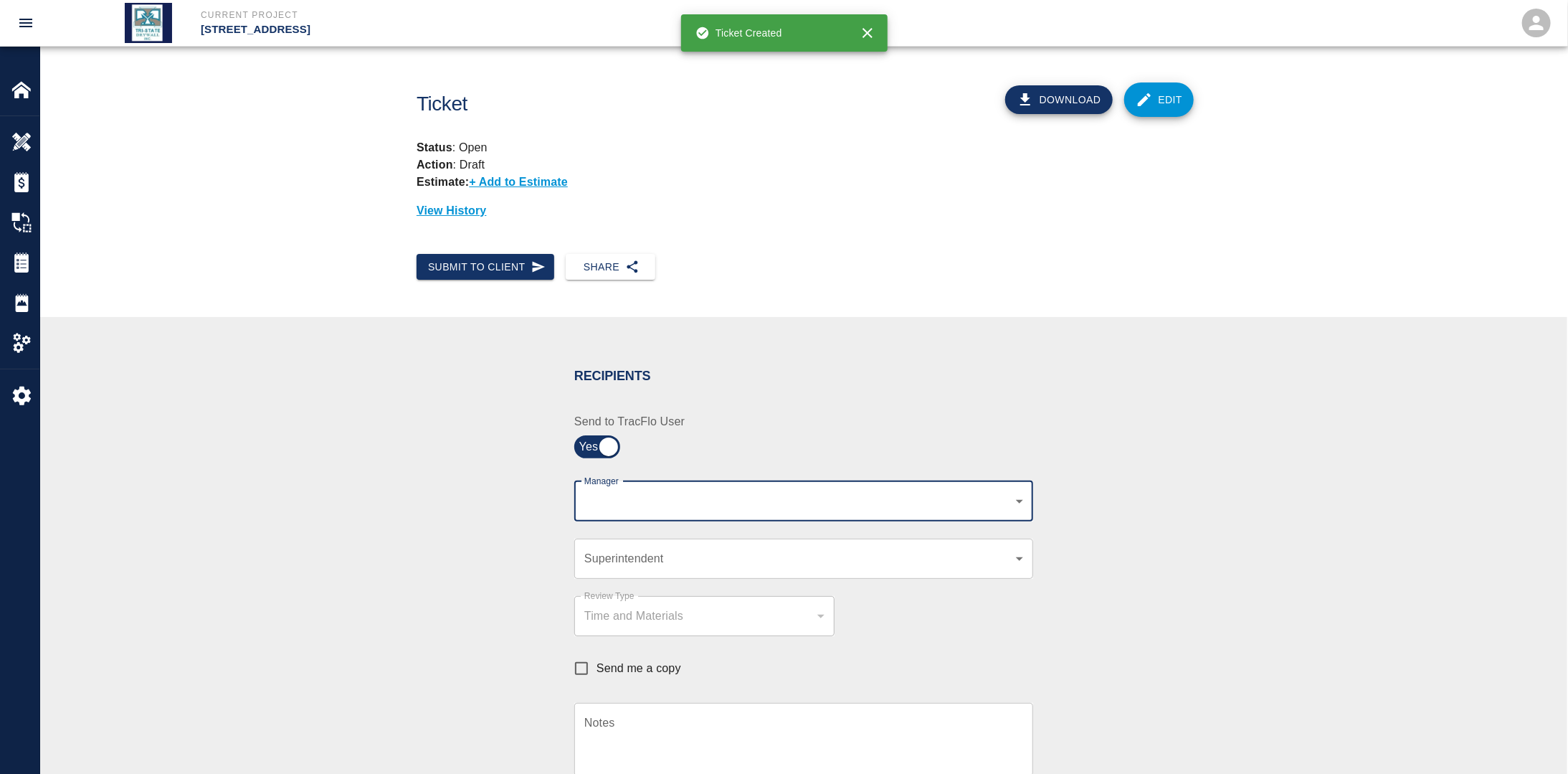
click at [666, 499] on body "Current Project [STREET_ADDRESS] Home [STREET_ADDRESS] Overview Estimates Chang…" at bounding box center [784, 387] width 1568 height 774
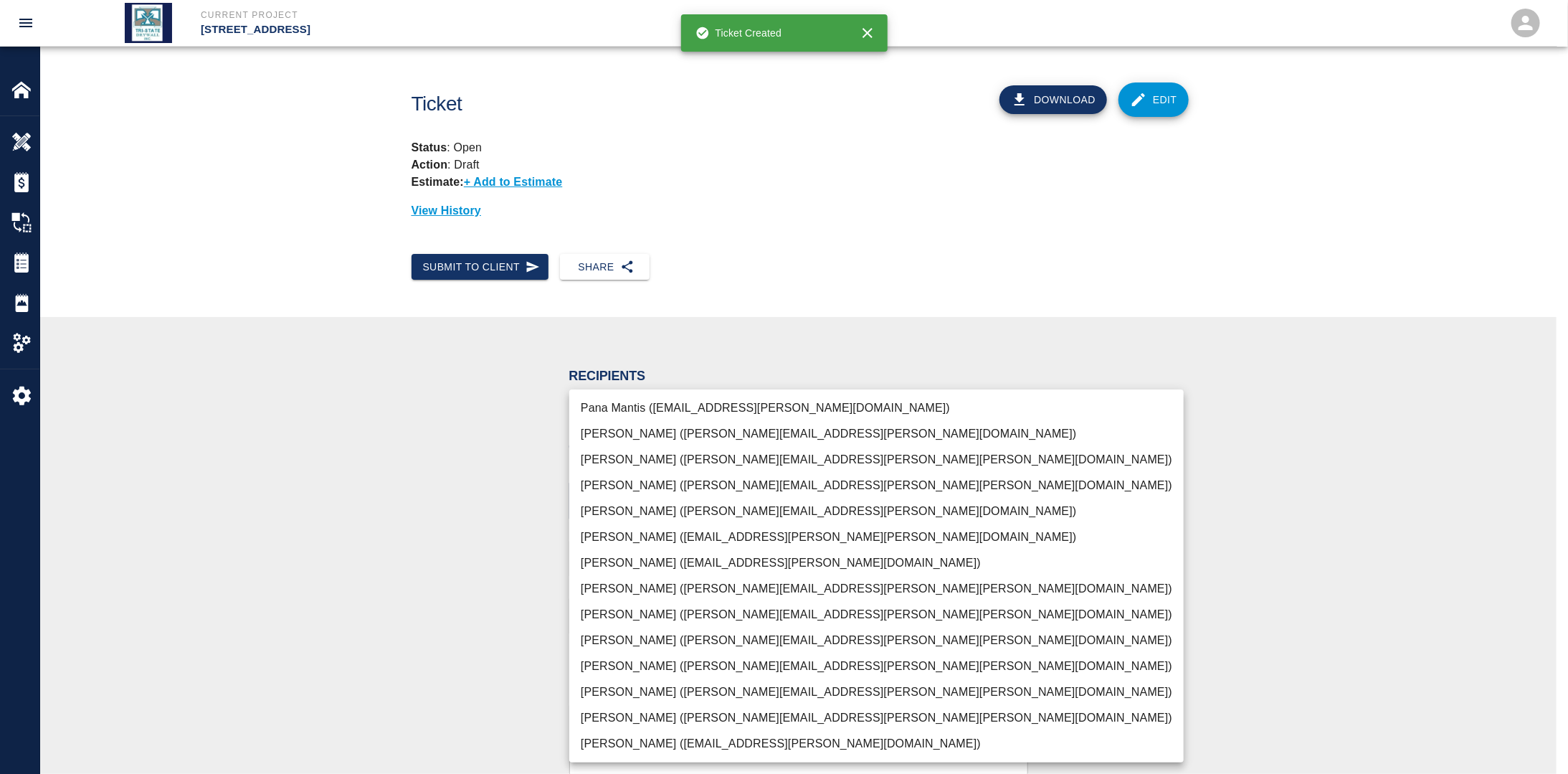
click at [609, 712] on li "[PERSON_NAME] ([PERSON_NAME][EMAIL_ADDRESS][PERSON_NAME][PERSON_NAME][DOMAIN_NA…" at bounding box center [877, 718] width 615 height 25
click at [428, 640] on div at bounding box center [784, 387] width 1568 height 774
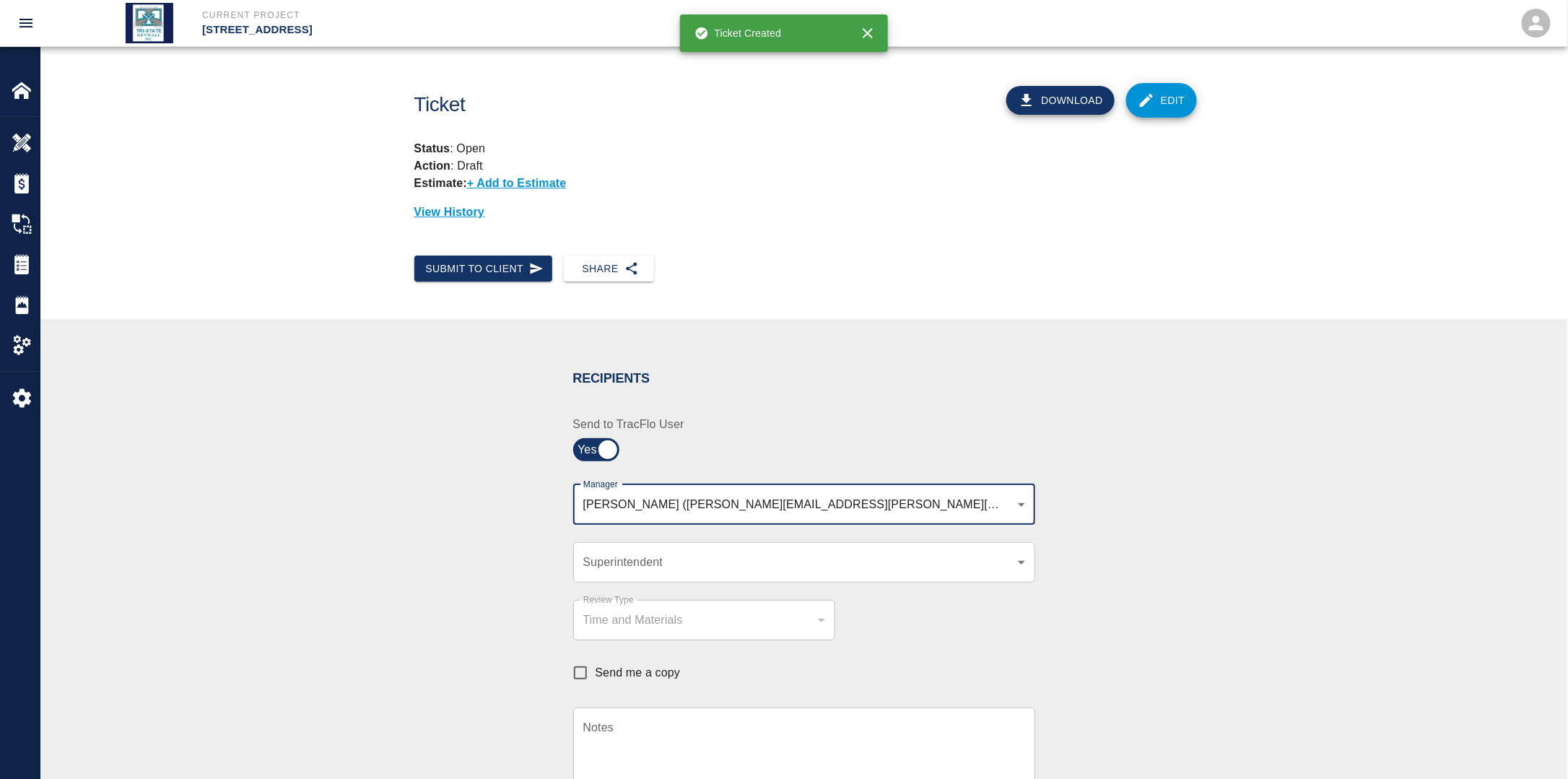
drag, startPoint x: 908, startPoint y: 488, endPoint x: 899, endPoint y: 504, distance: 18.4
click at [908, 489] on div "[PERSON_NAME] ([PERSON_NAME][EMAIL_ADDRESS][PERSON_NAME][PERSON_NAME][DOMAIN_NA…" at bounding box center [804, 505] width 462 height 41
click at [885, 515] on div "[PERSON_NAME] ([PERSON_NAME][EMAIL_ADDRESS][PERSON_NAME][PERSON_NAME][DOMAIN_NA…" at bounding box center [804, 505] width 462 height 41
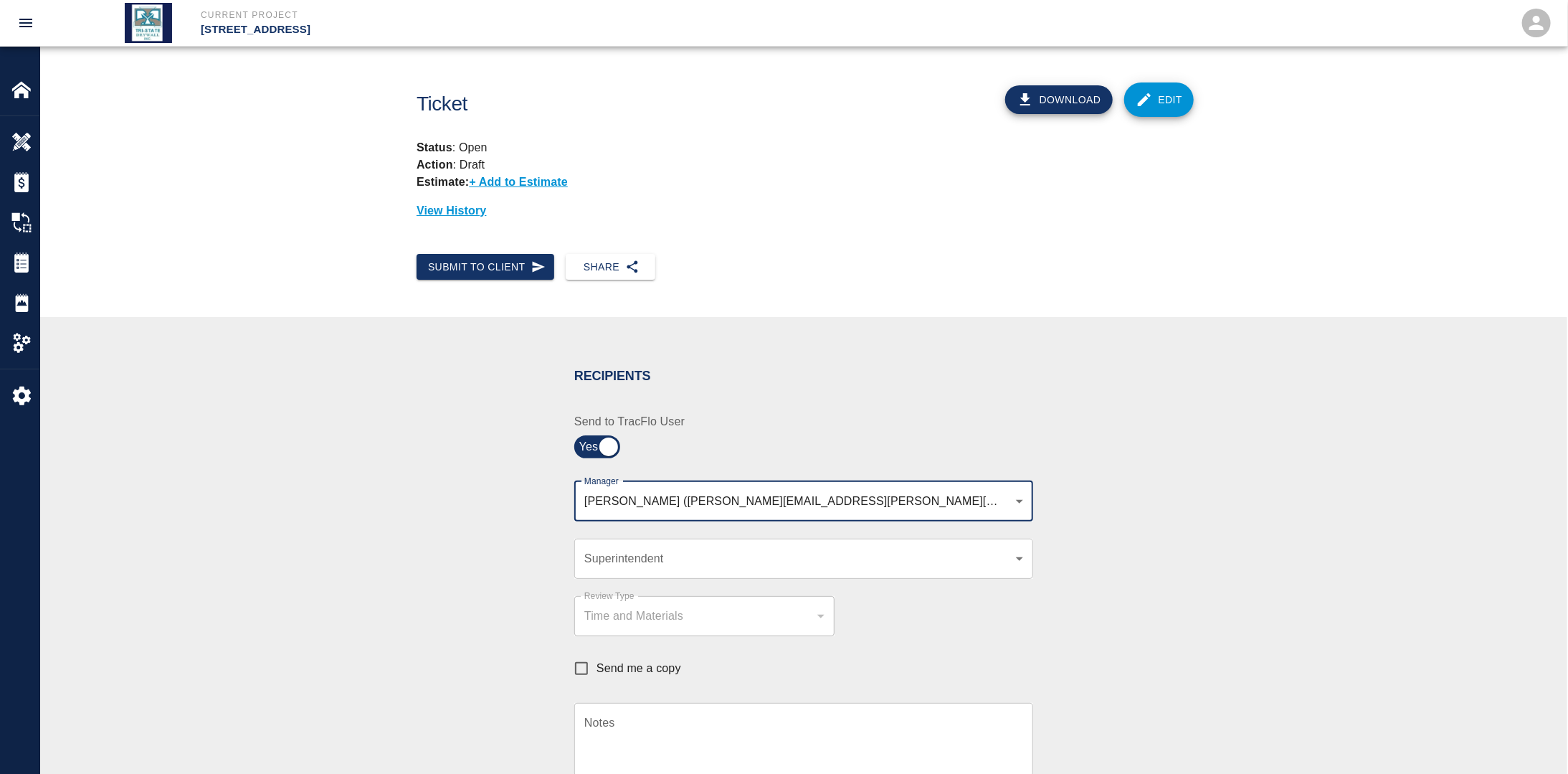
click at [868, 509] on body "Current Project [STREET_ADDRESS] Home [STREET_ADDRESS] Overview Estimates Chang…" at bounding box center [784, 387] width 1568 height 774
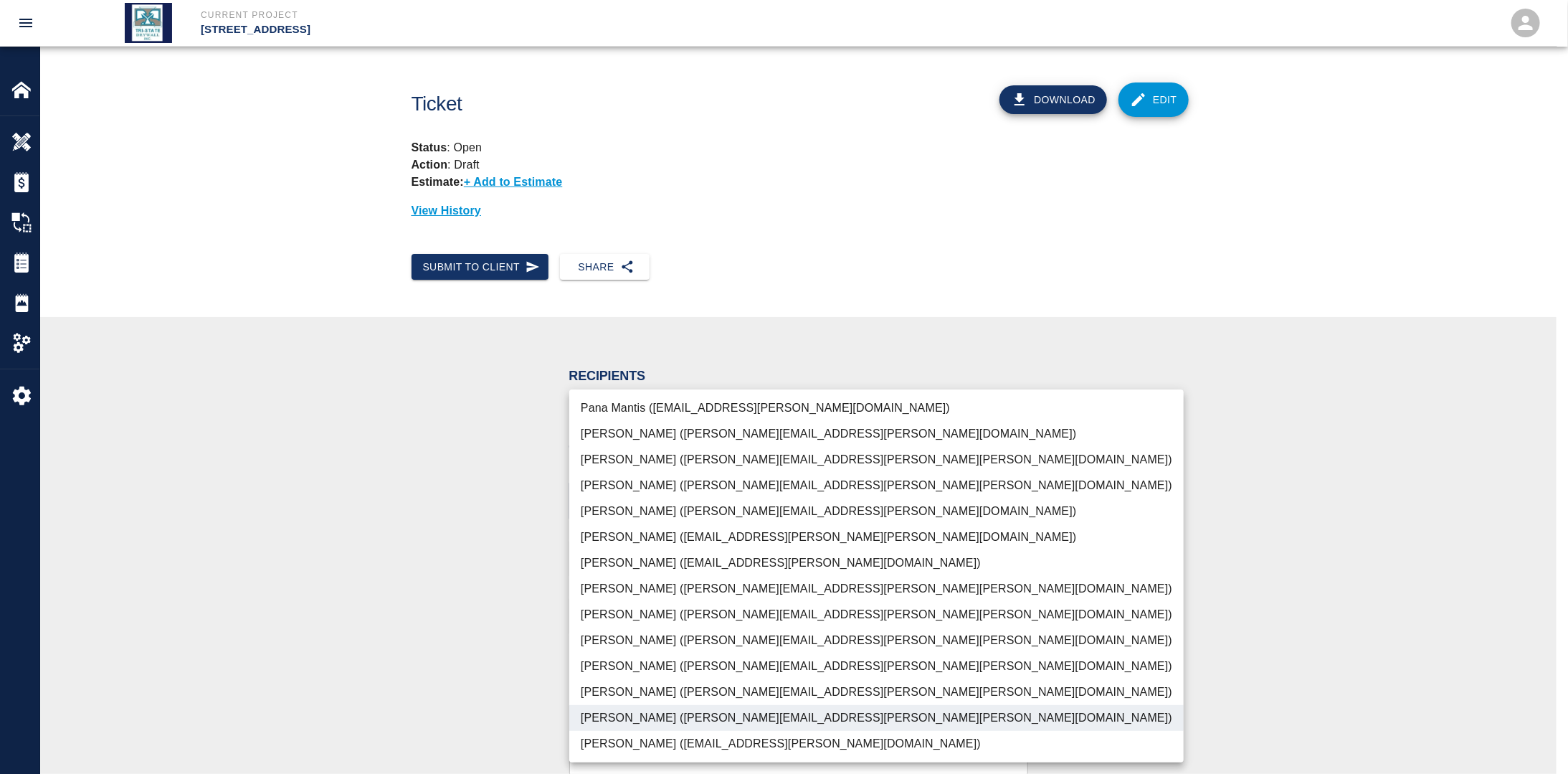
click at [632, 661] on li "[PERSON_NAME] ([PERSON_NAME][EMAIL_ADDRESS][PERSON_NAME][PERSON_NAME][DOMAIN_NA…" at bounding box center [877, 666] width 615 height 25
type input "f2151df9-a33d-4239-98b3-85d2c5195f79,79096ab5-3b7f-4dda-89ef-6bffdeaf2507"
click at [415, 635] on div at bounding box center [784, 387] width 1568 height 774
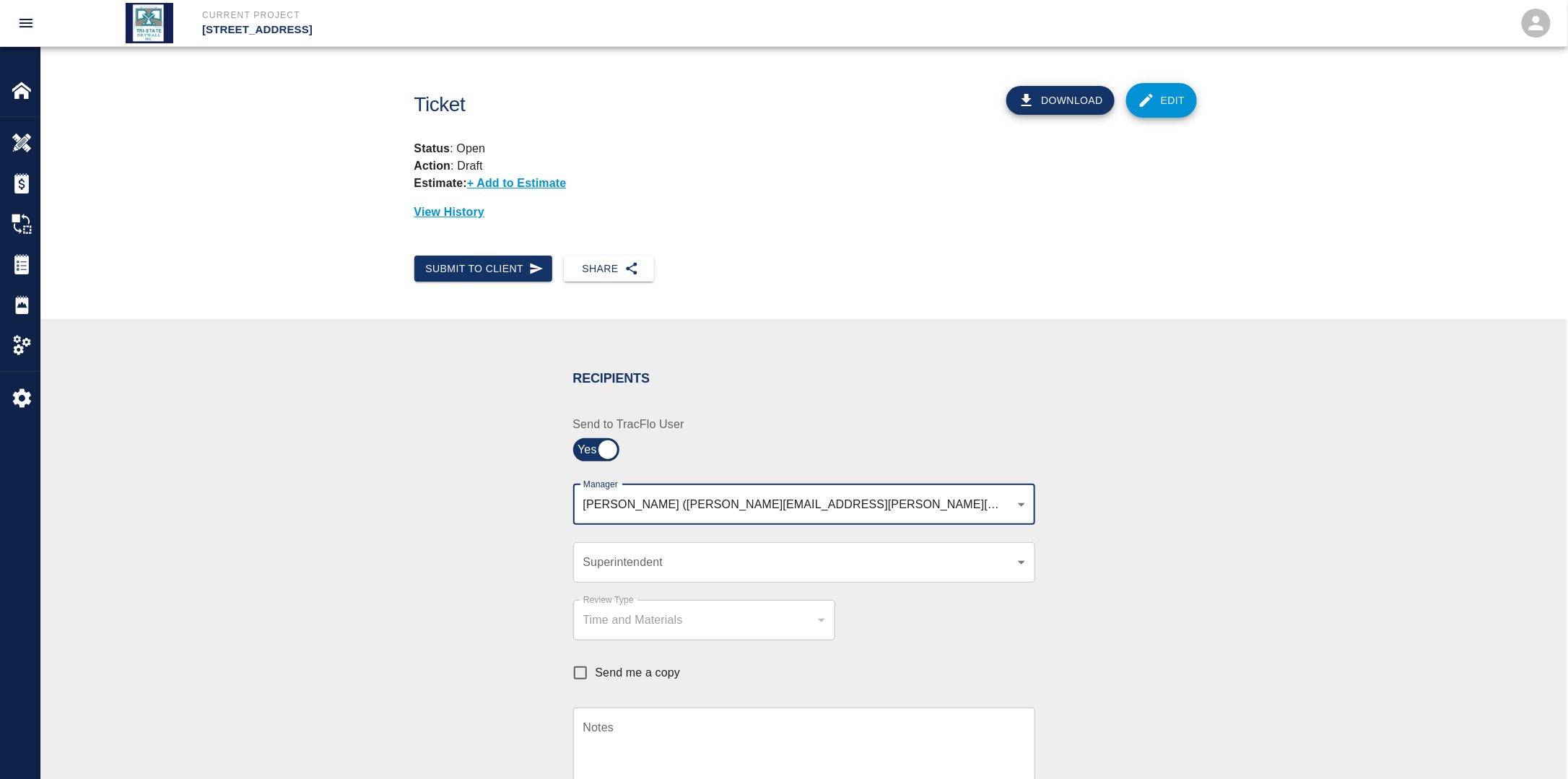
click at [629, 571] on div "​ Superintendent" at bounding box center [804, 562] width 462 height 41
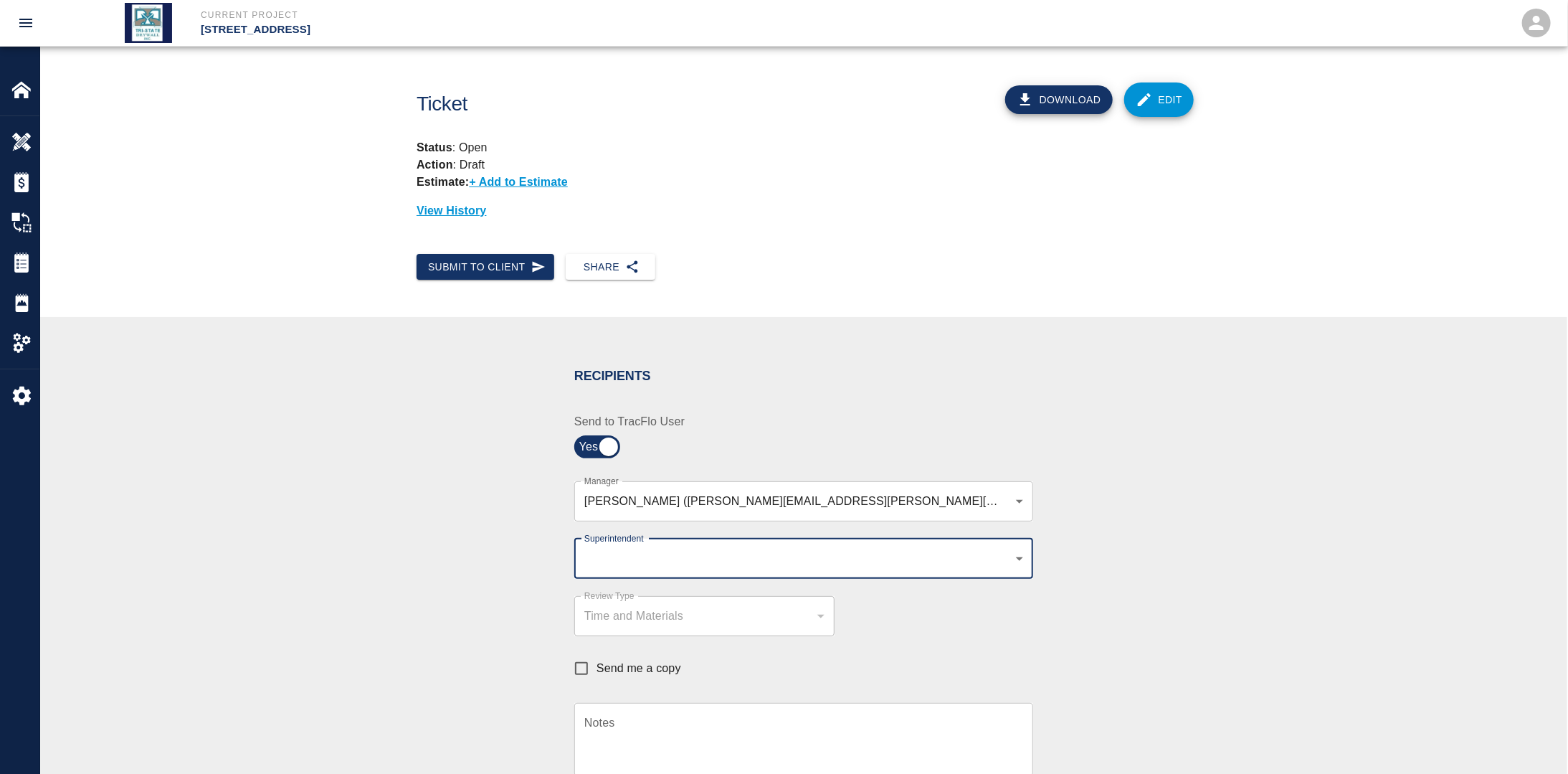
click at [648, 555] on body "Current Project [STREET_ADDRESS] Home [STREET_ADDRESS] Overview Estimates Chang…" at bounding box center [784, 387] width 1568 height 774
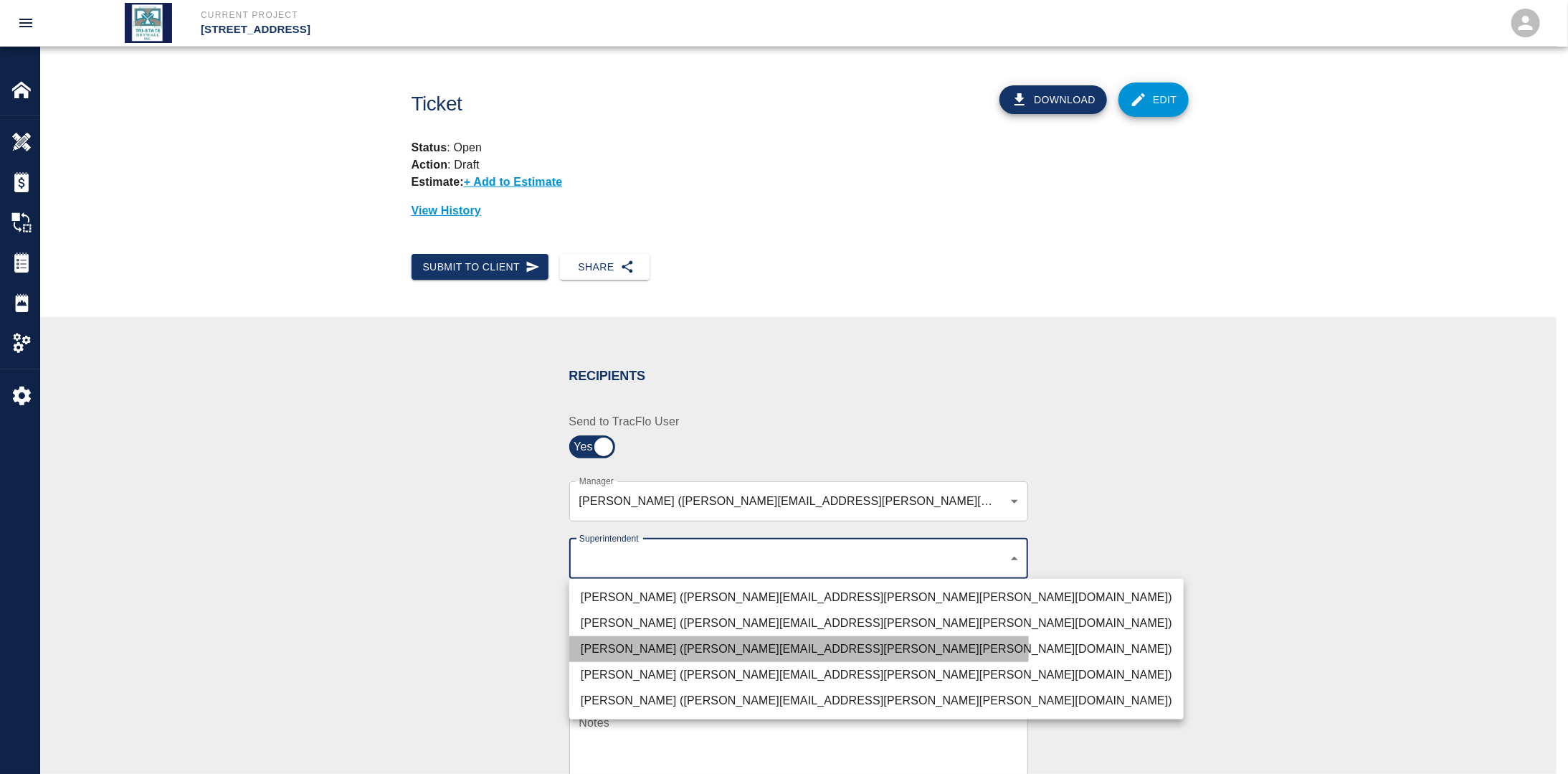
drag, startPoint x: 617, startPoint y: 647, endPoint x: 494, endPoint y: 632, distance: 123.9
click at [615, 647] on li "[PERSON_NAME] ([PERSON_NAME][EMAIL_ADDRESS][PERSON_NAME][PERSON_NAME][DOMAIN_NA…" at bounding box center [877, 649] width 615 height 25
type input "32bad40b-bb12-40c1-a9d7-1de55074e5d0"
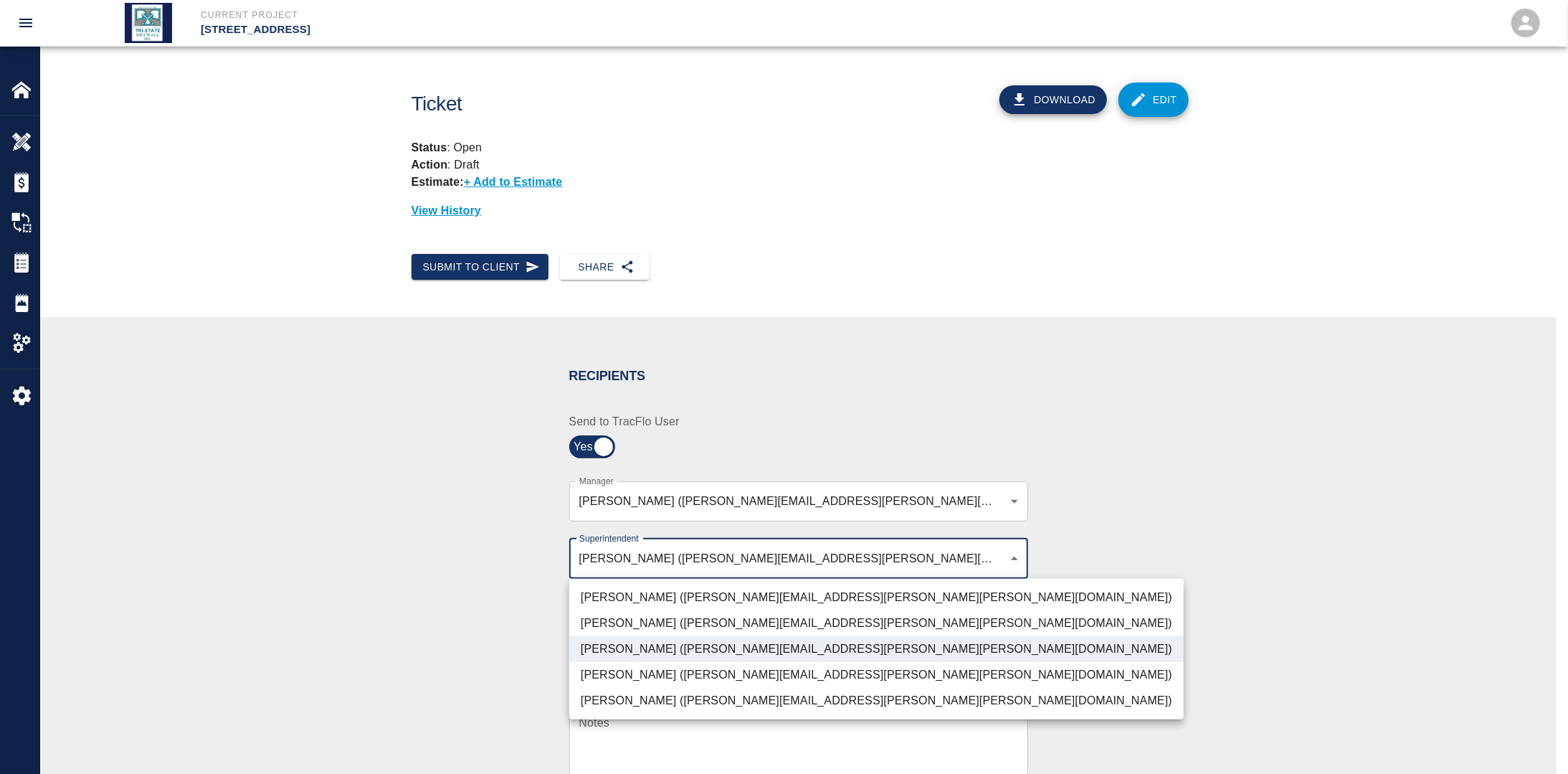
click at [451, 626] on div at bounding box center [784, 387] width 1568 height 774
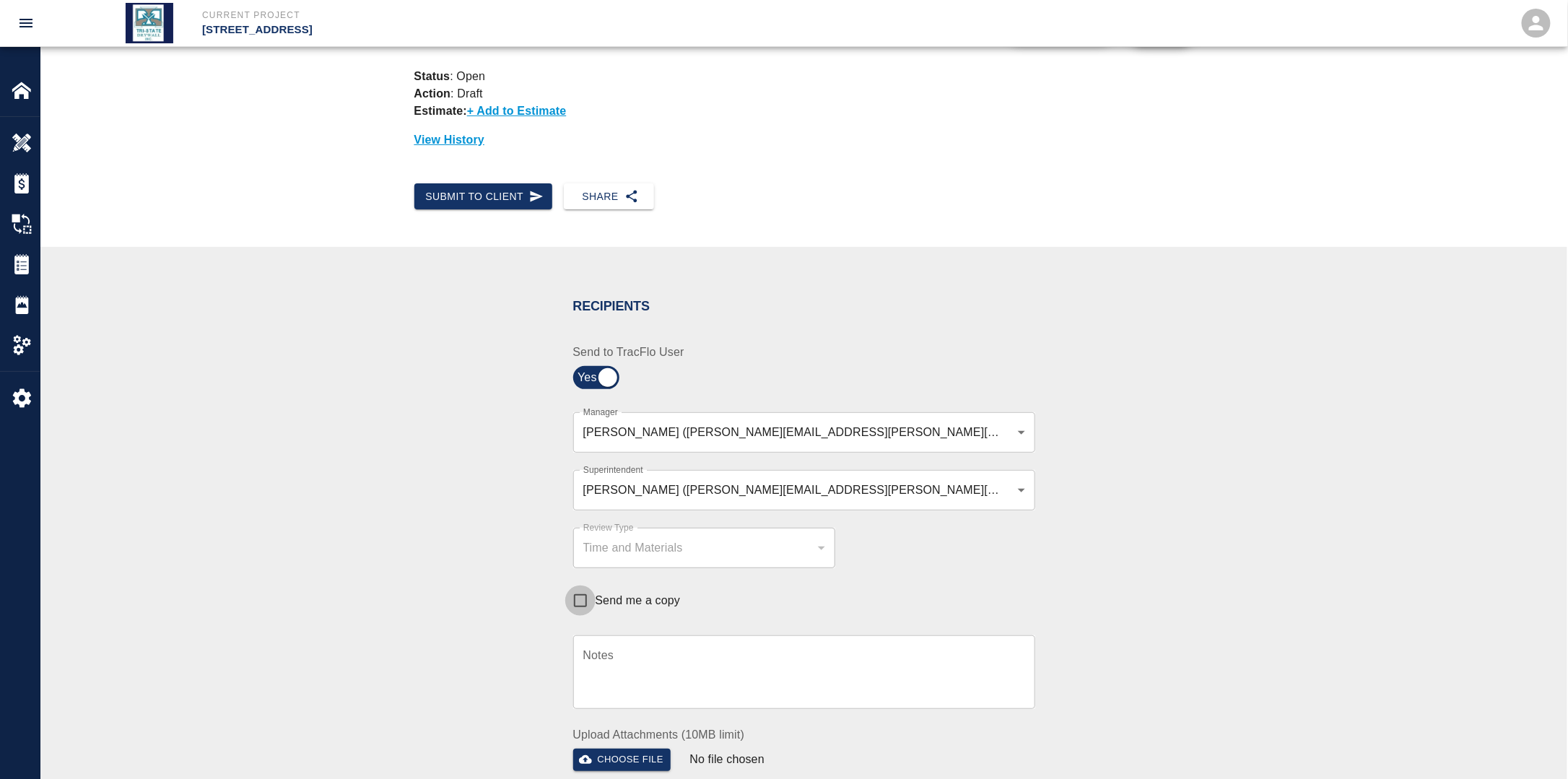
drag, startPoint x: 585, startPoint y: 601, endPoint x: 661, endPoint y: 605, distance: 76.1
click at [584, 601] on input "Send me a copy" at bounding box center [580, 601] width 30 height 30
checkbox input "true"
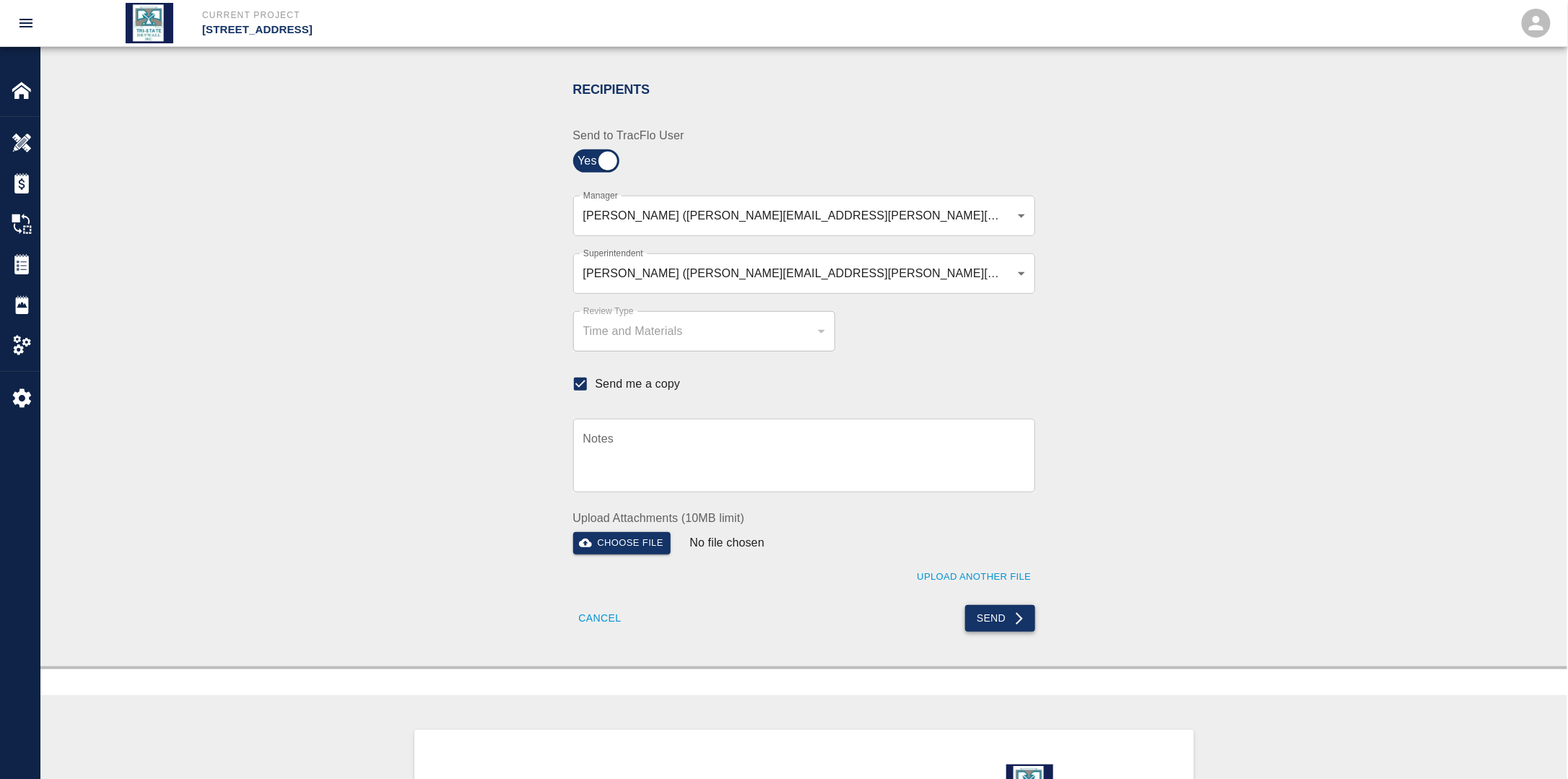
click at [999, 609] on button "Send" at bounding box center [1000, 618] width 70 height 27
checkbox input "false"
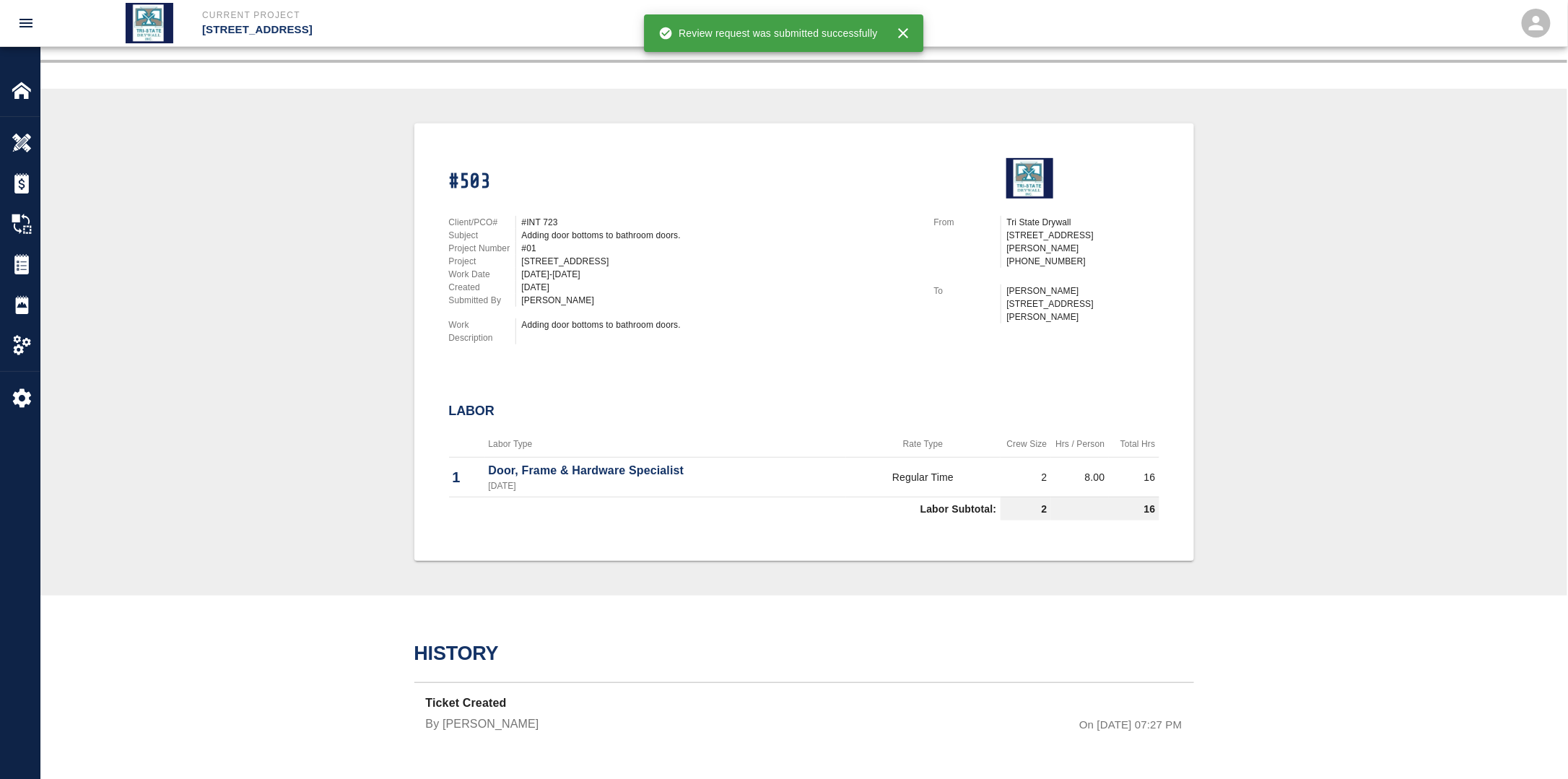
scroll to position [257, 0]
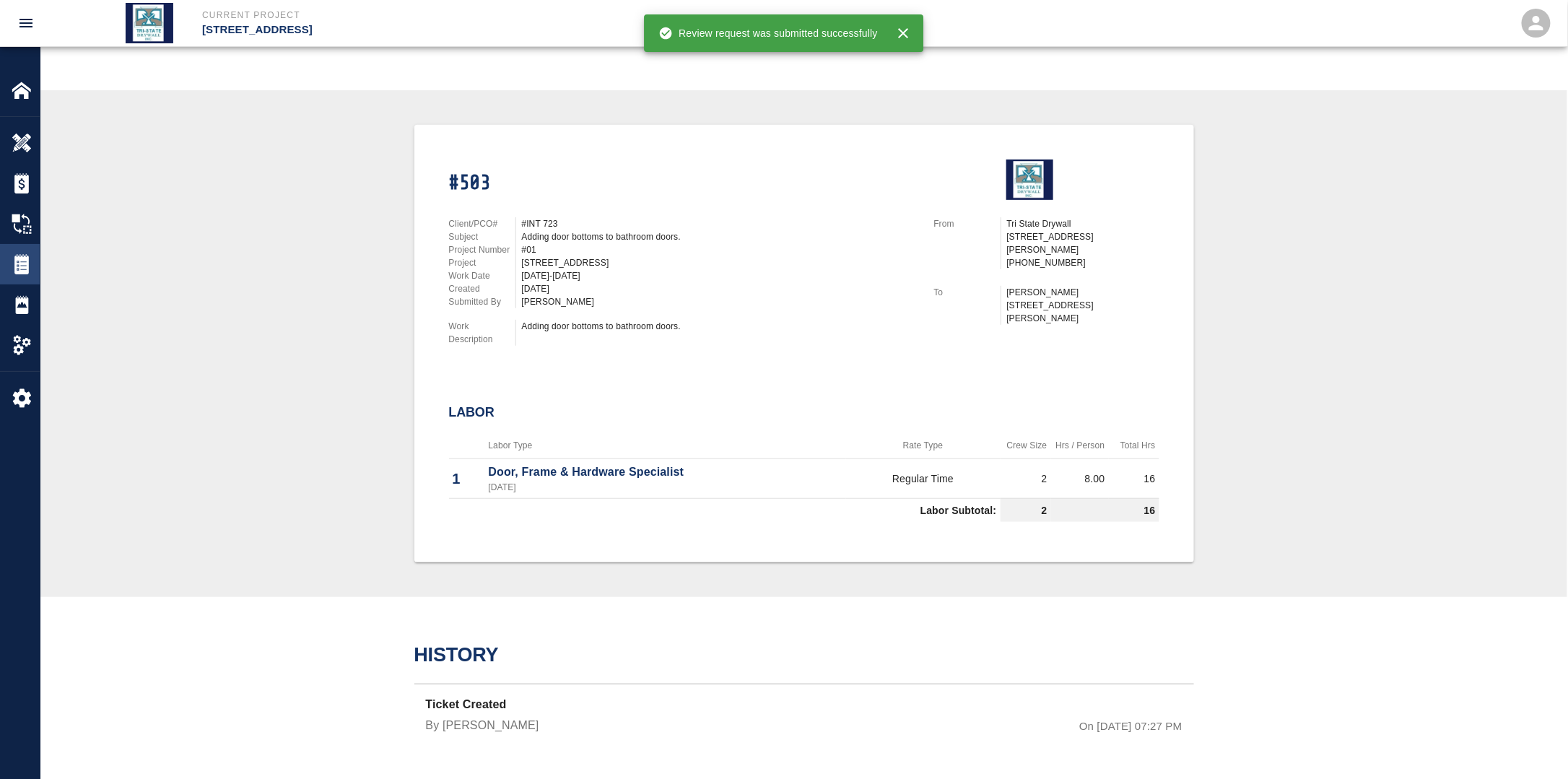
click at [17, 266] on img at bounding box center [21, 263] width 20 height 20
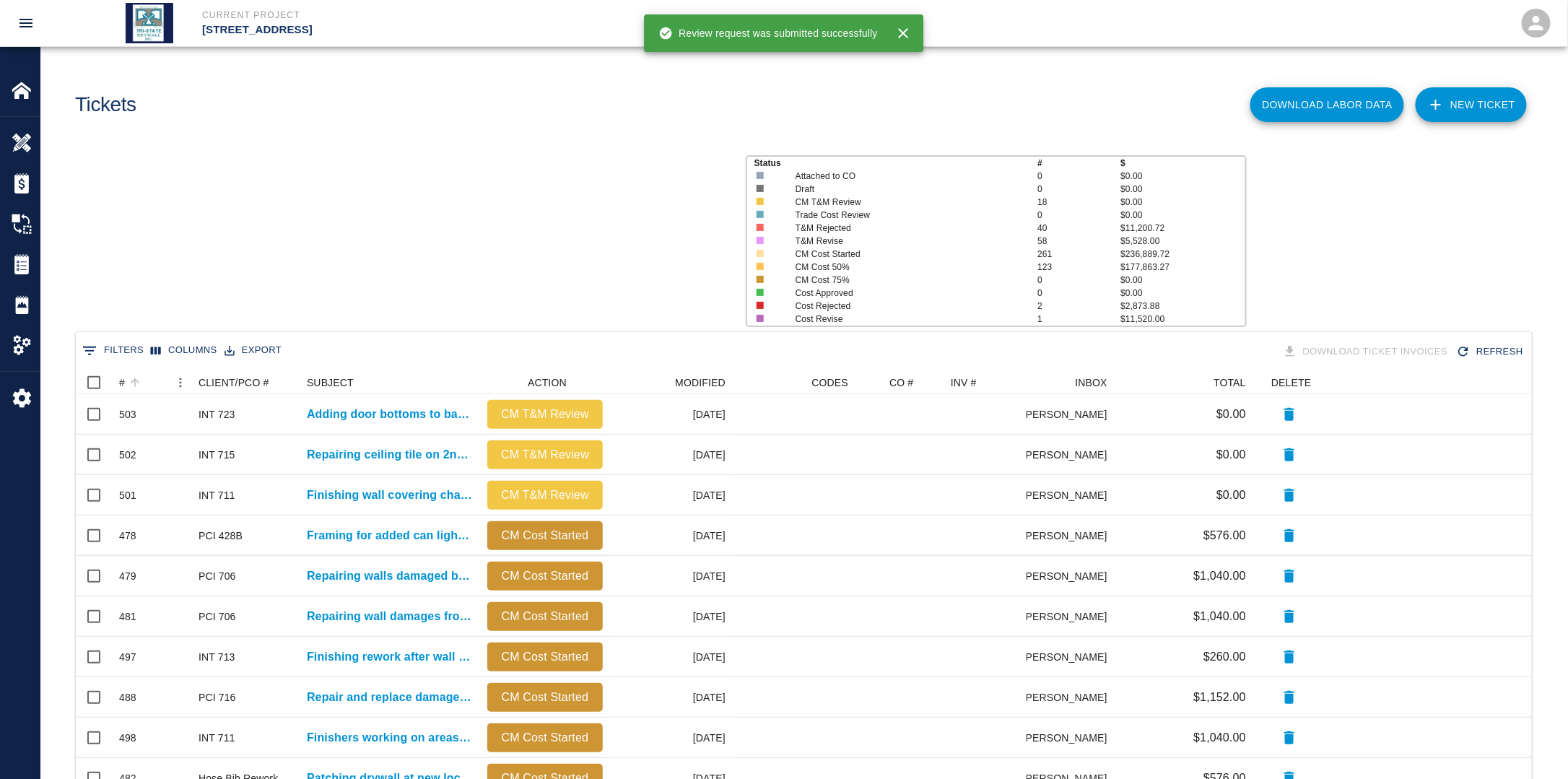
scroll to position [821, 1447]
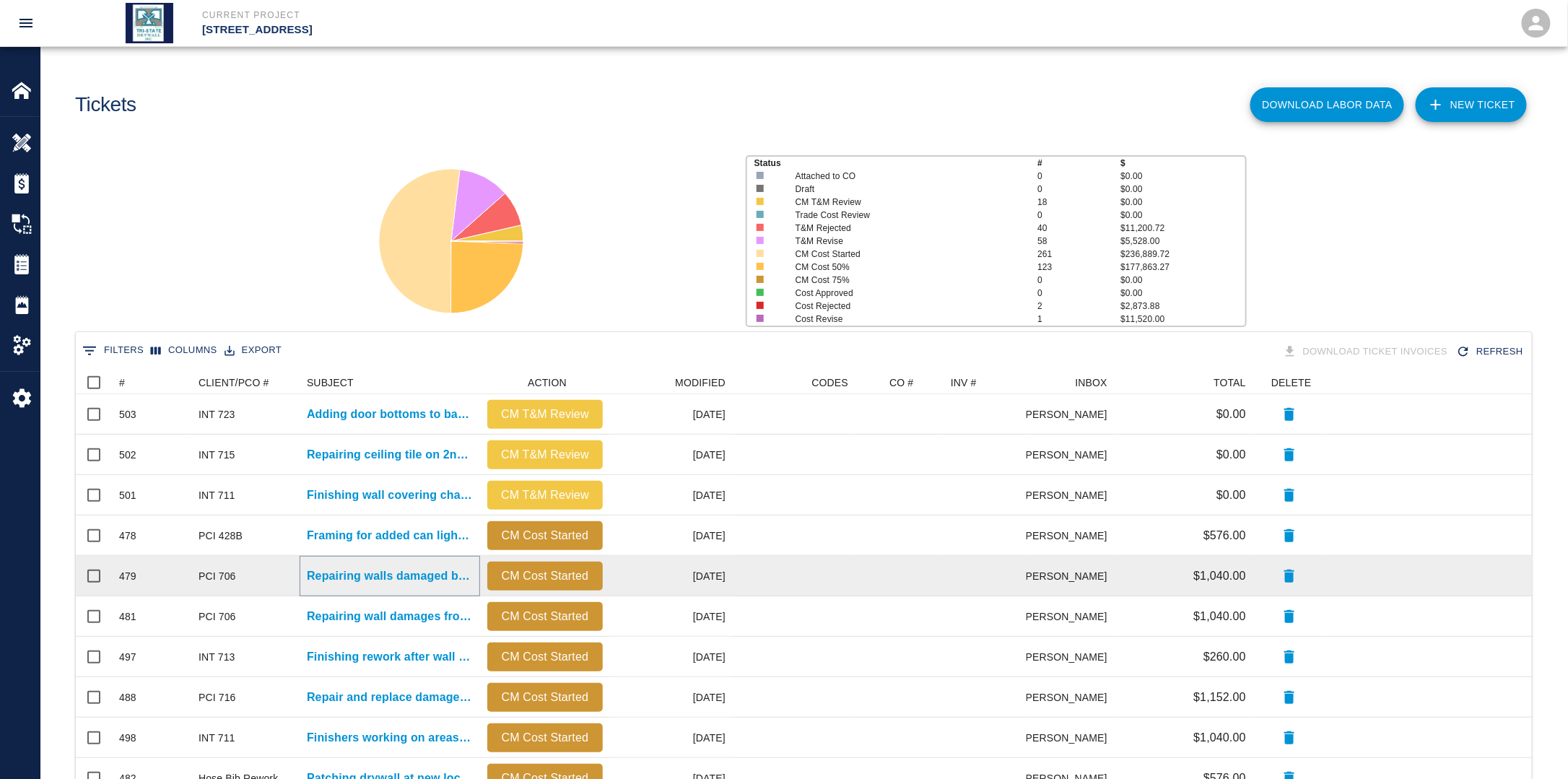
click at [394, 573] on p "Repairing walls damaged by furniture installation." at bounding box center [389, 576] width 166 height 17
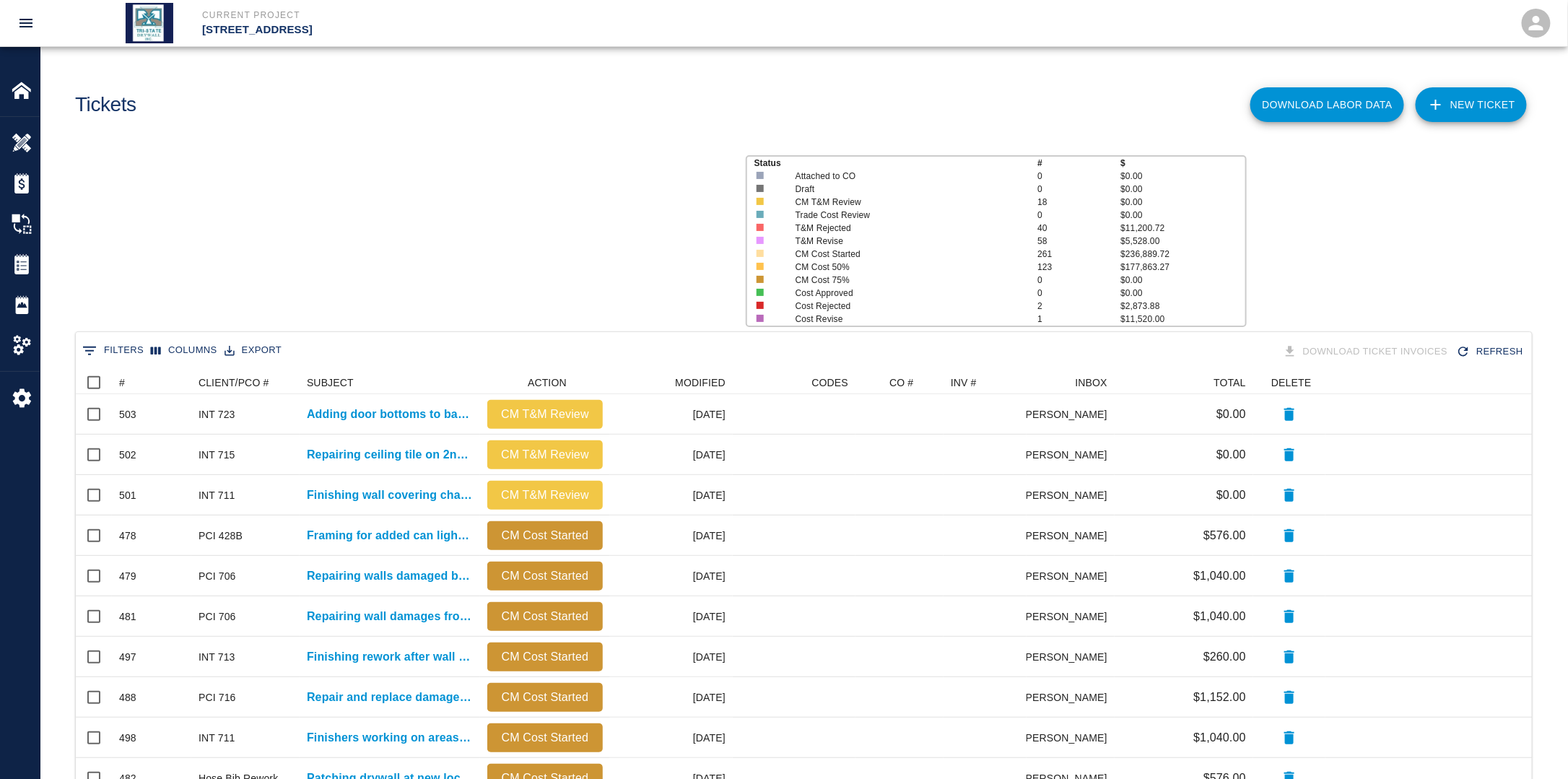
scroll to position [821, 1447]
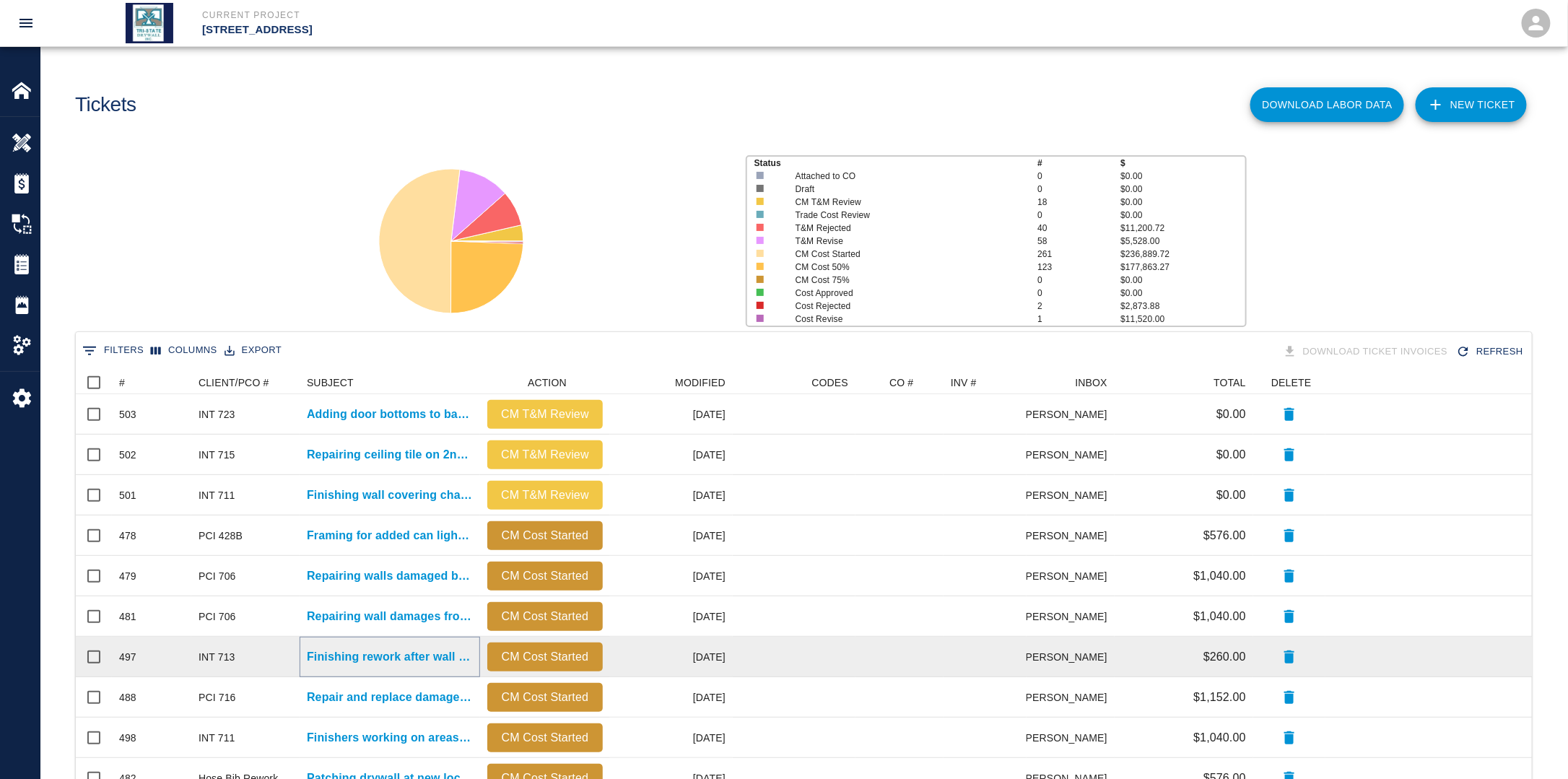
click at [370, 657] on p "Finishing rework after wall covering removed in Lounge 8007" at bounding box center [389, 657] width 166 height 17
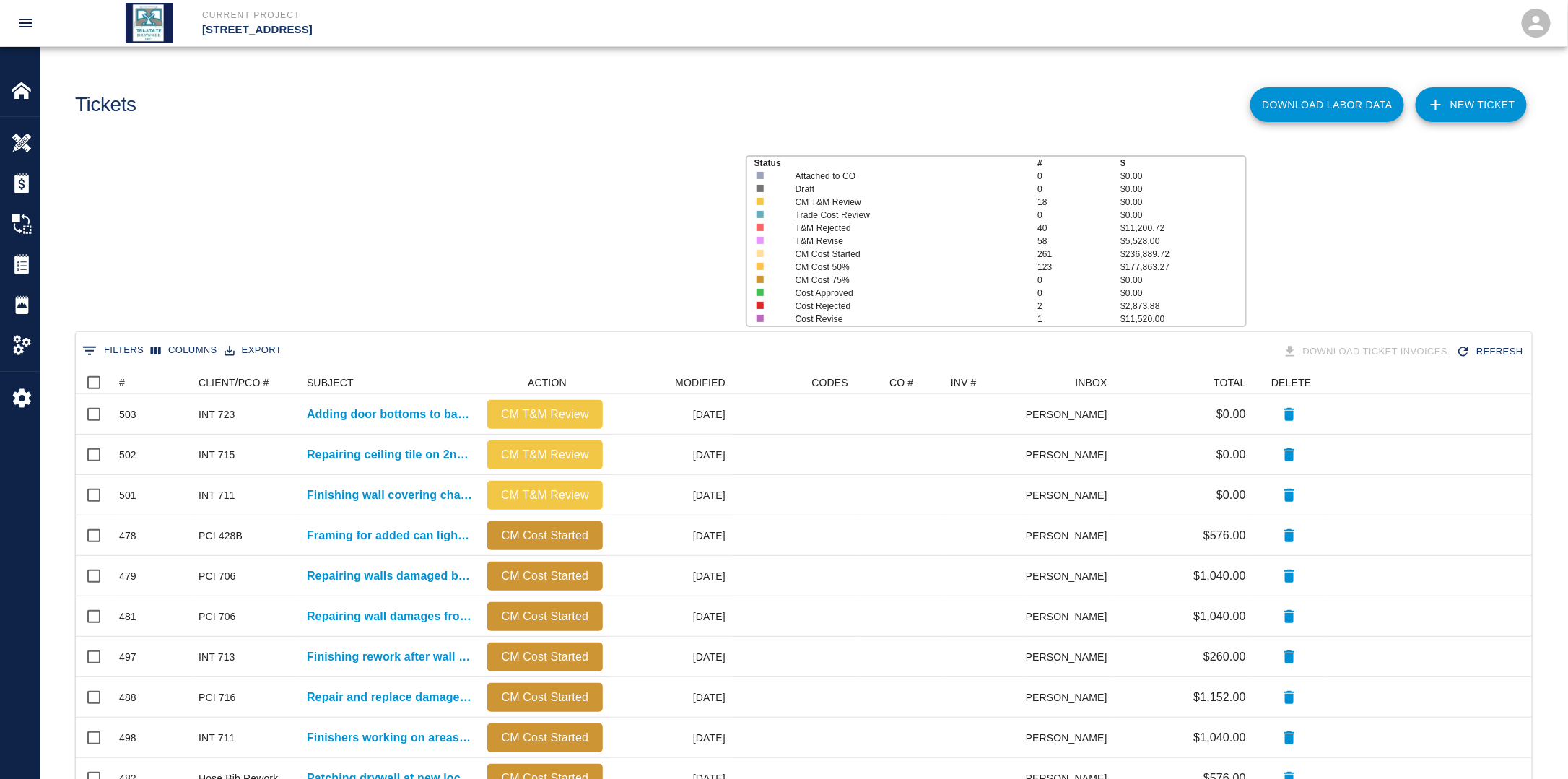
scroll to position [821, 1447]
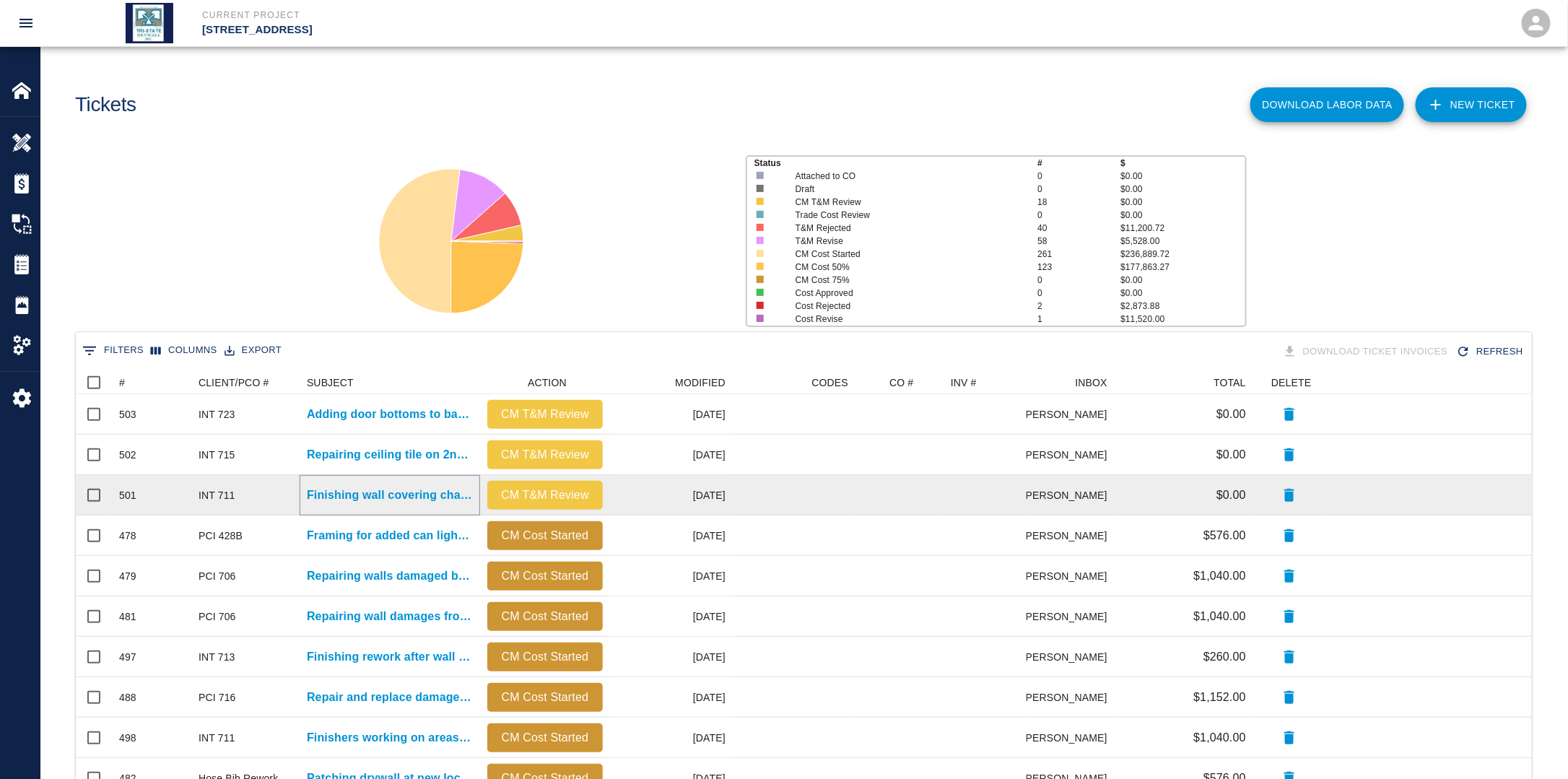
click at [410, 498] on p "Finishing wall covering changes where wall coverings were removed in..." at bounding box center [389, 495] width 166 height 17
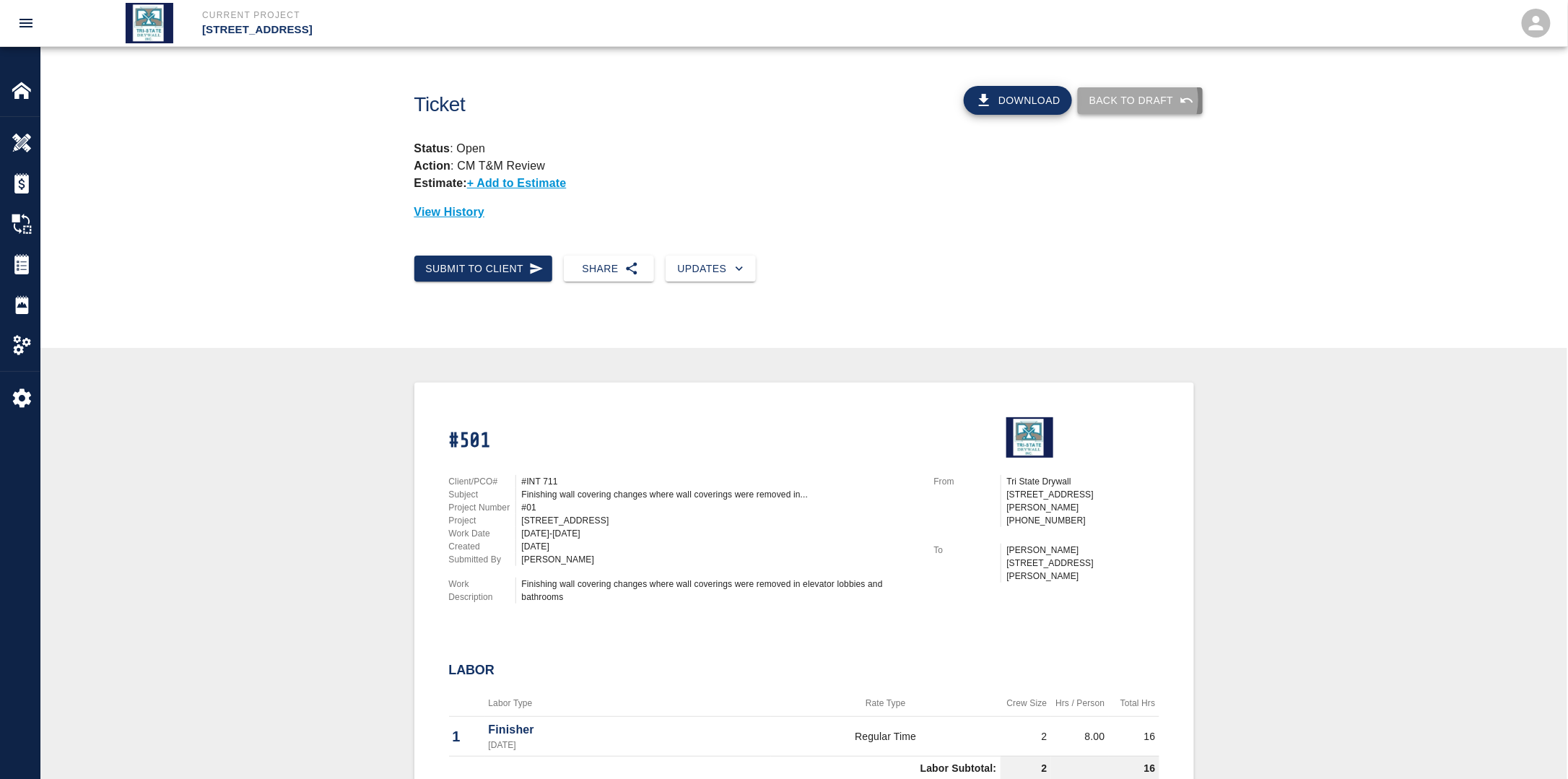
click at [1139, 99] on button "Back to Draft" at bounding box center [1140, 100] width 125 height 27
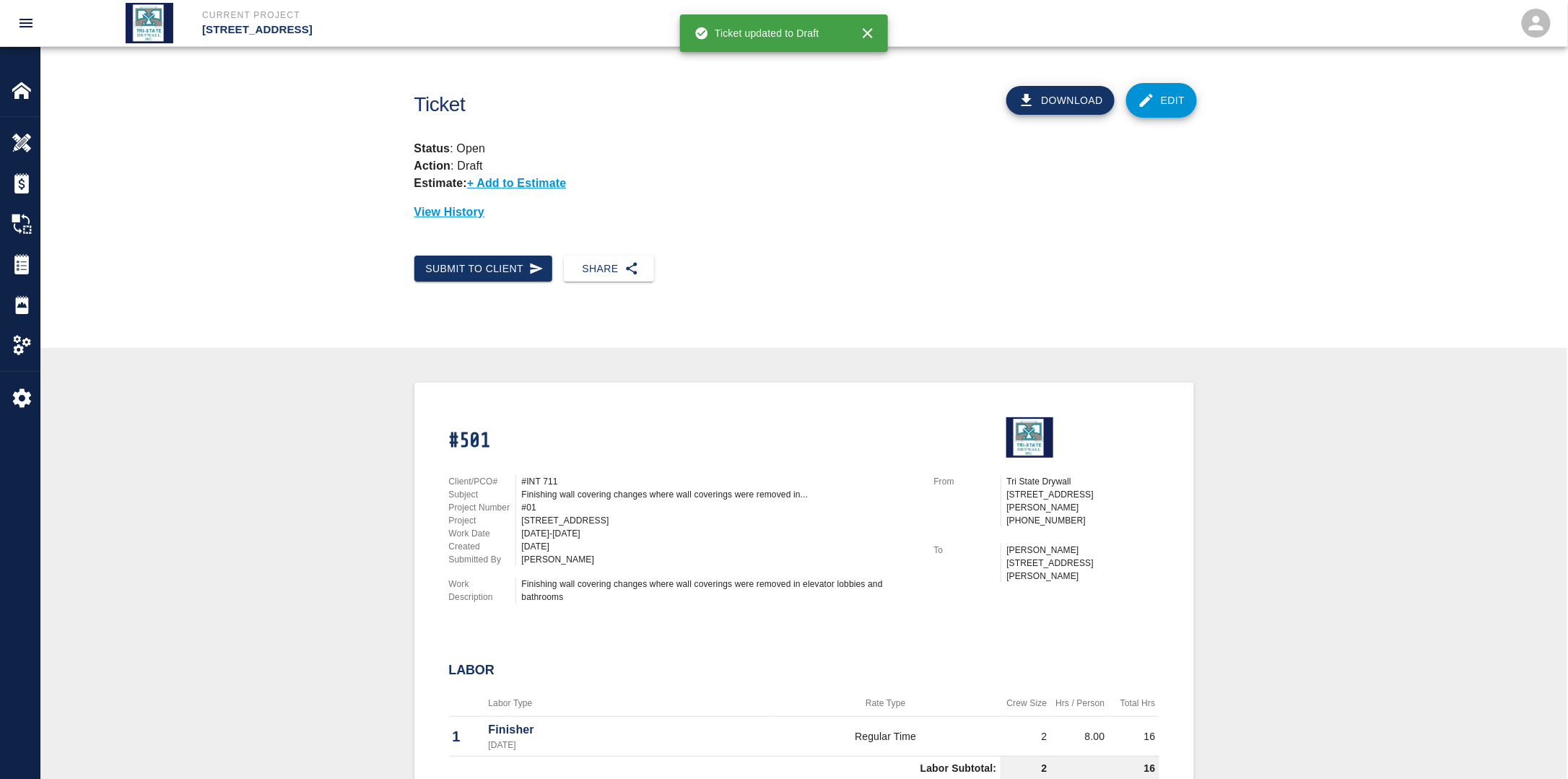
click at [1157, 98] on link "Edit" at bounding box center [1161, 100] width 71 height 35
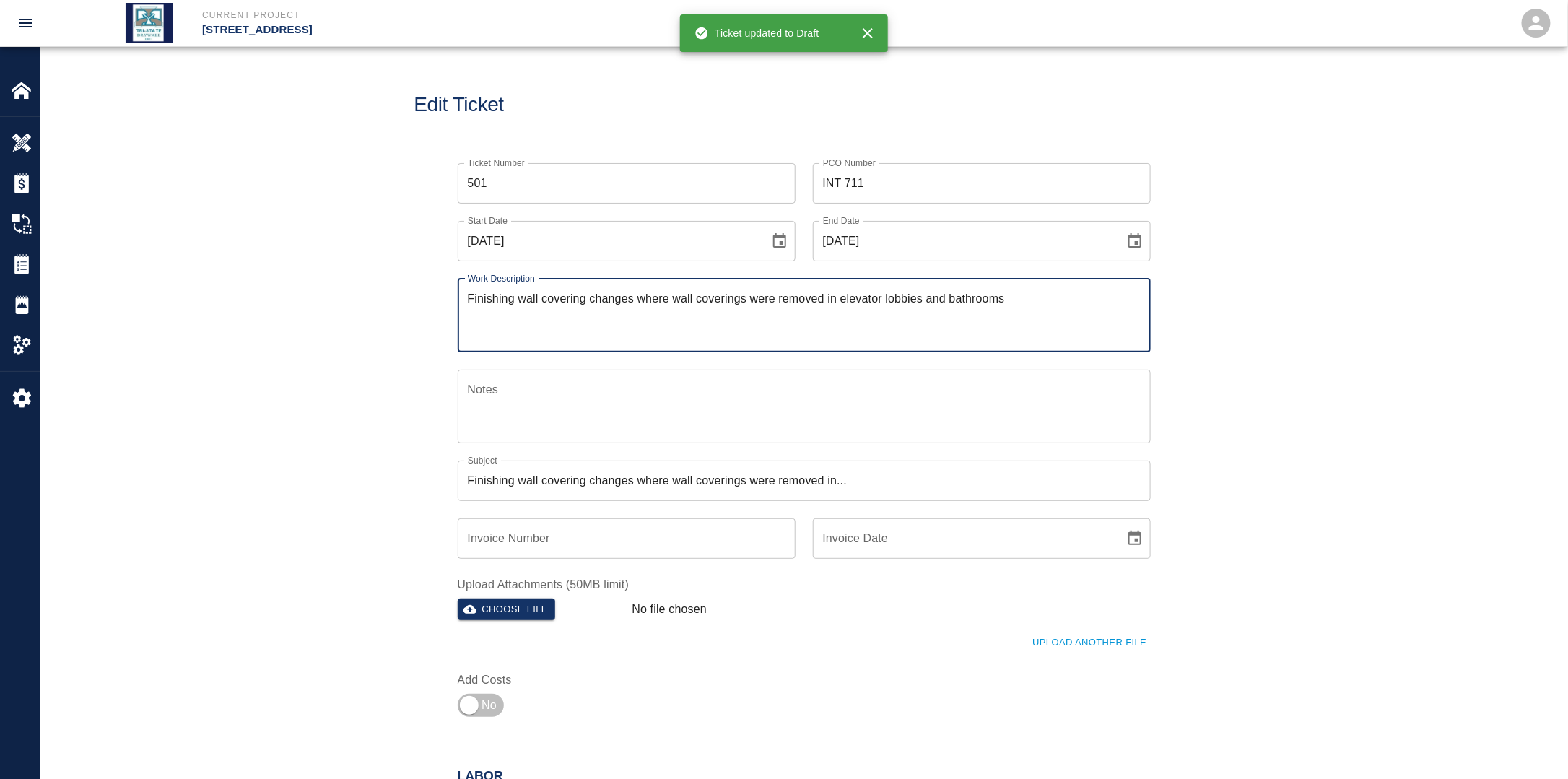
click at [777, 239] on icon "Choose date, selected date is Aug 6, 2025" at bounding box center [780, 241] width 17 height 17
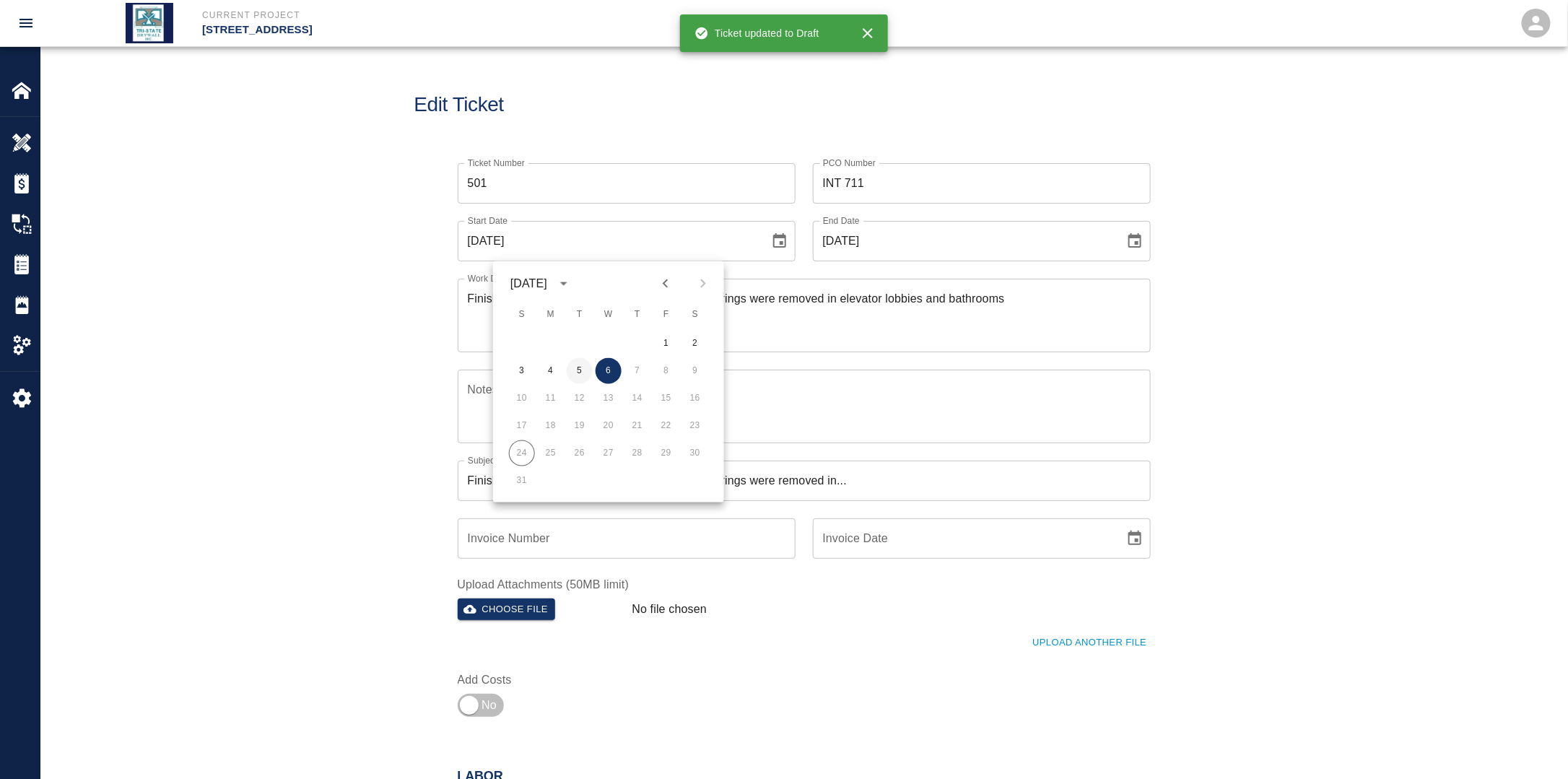
click at [583, 370] on button "5" at bounding box center [579, 370] width 26 height 26
type input "[DATE]"
click at [1141, 241] on icon "Choose date, selected date is Aug 6, 2025" at bounding box center [1135, 241] width 17 height 17
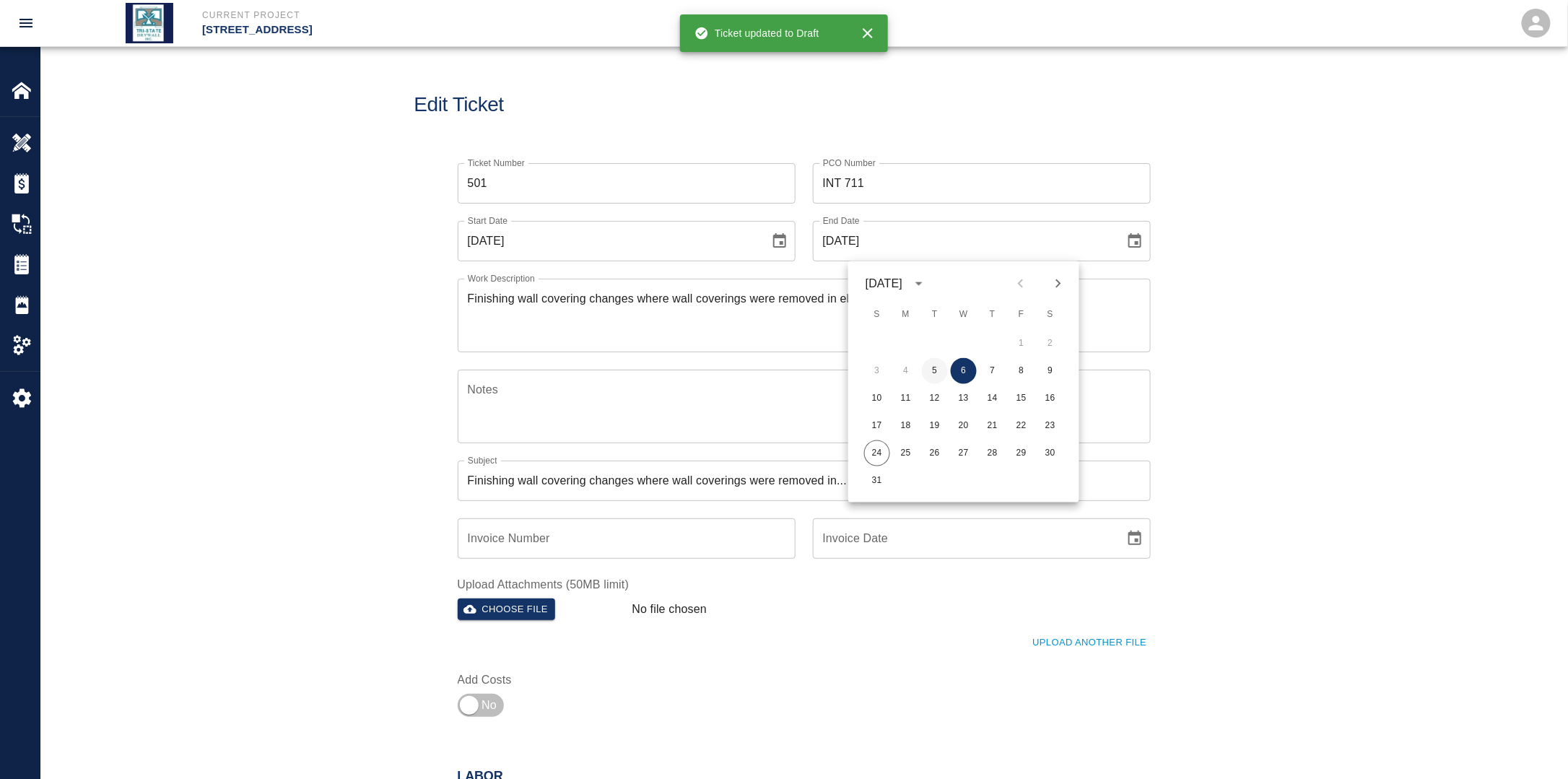
click at [932, 369] on button "5" at bounding box center [934, 370] width 26 height 26
type input "[DATE]"
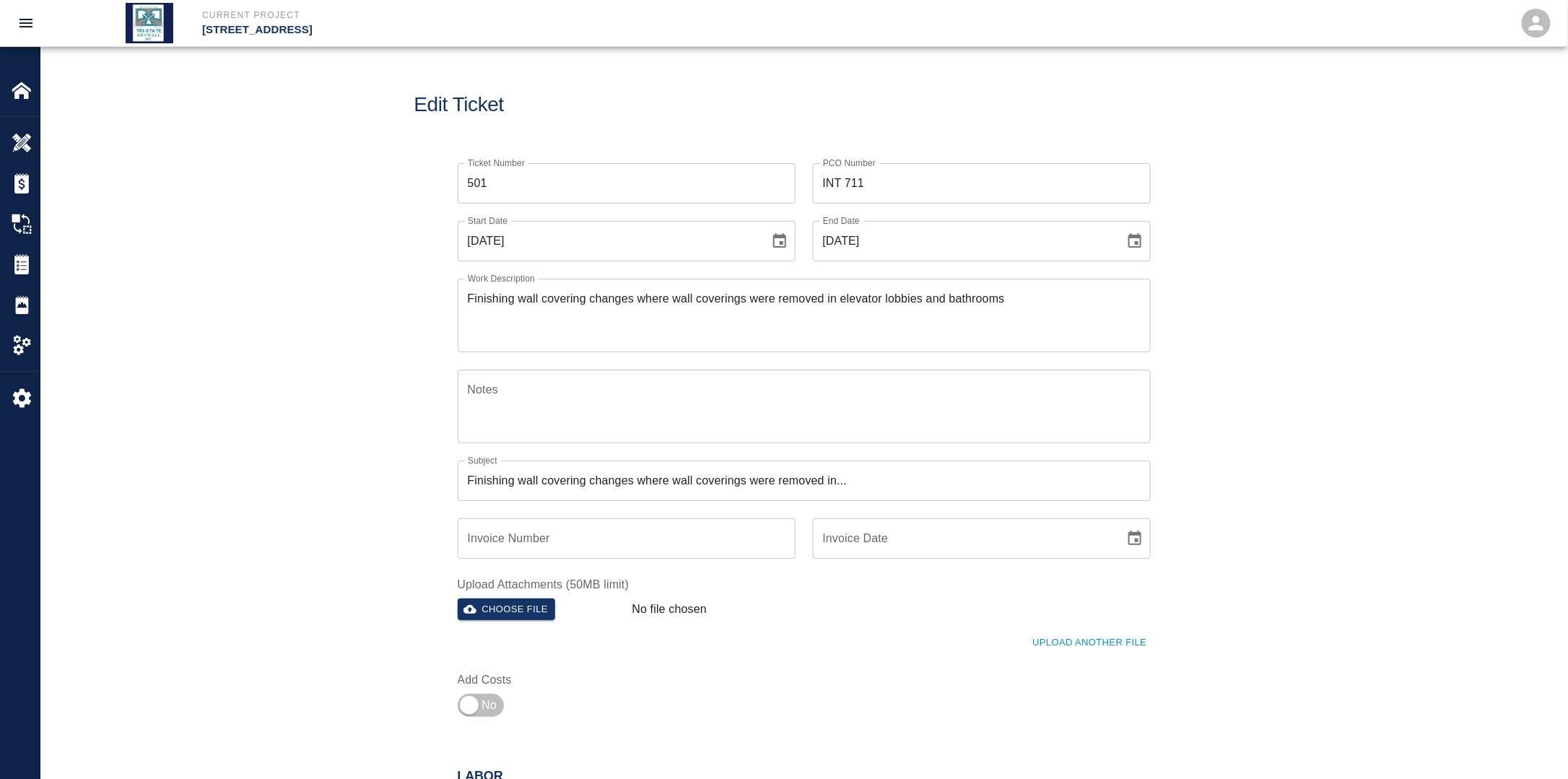
click at [1249, 392] on div "Ticket Number 501 Ticket Number PCO Number INT 711 PCO Number Start Date [DATE]…" at bounding box center [803, 451] width 1526 height 612
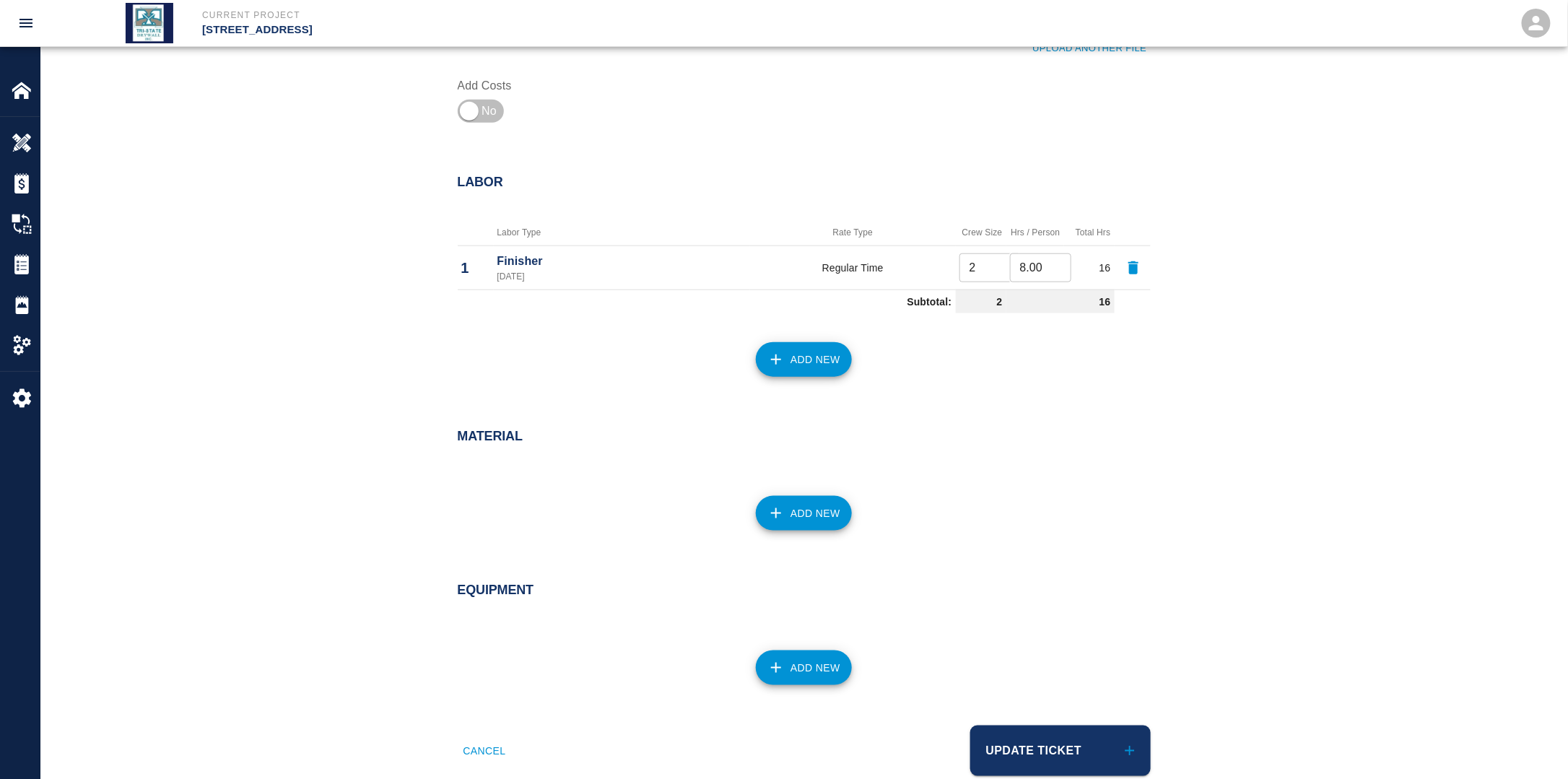
scroll to position [625, 0]
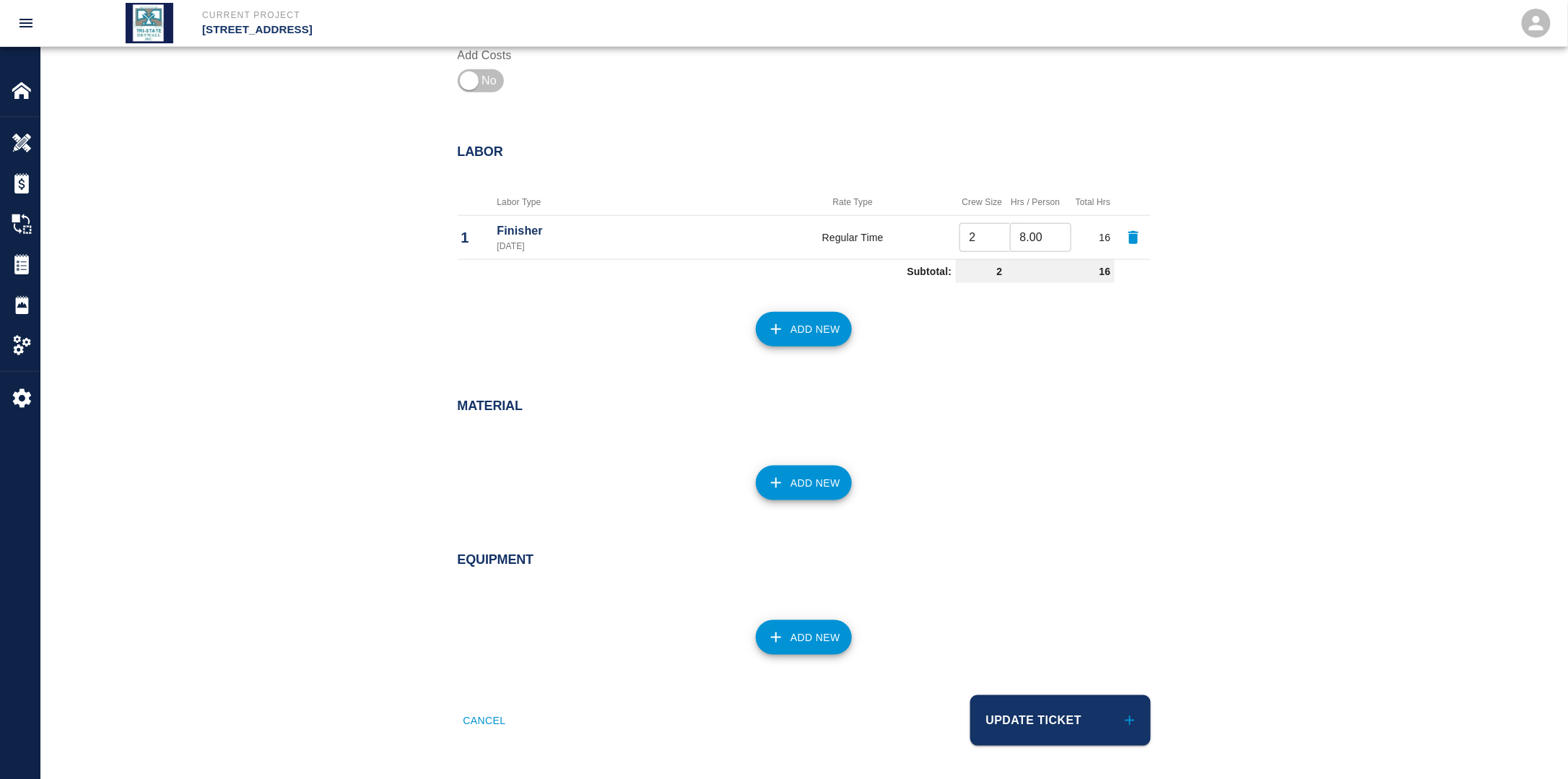
click at [1034, 717] on button "Update Ticket" at bounding box center [1060, 720] width 181 height 50
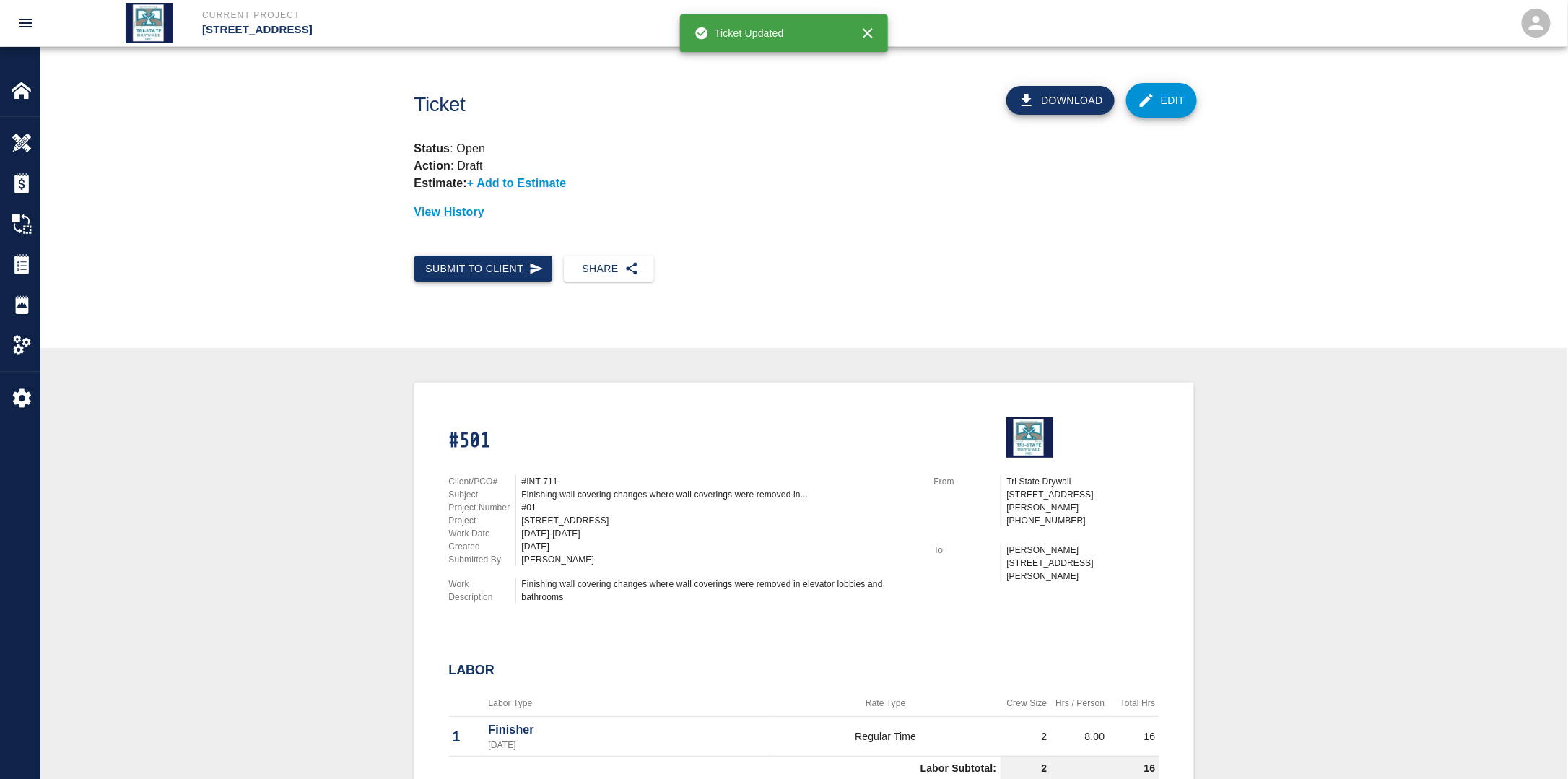
click at [469, 274] on button "Submit to Client" at bounding box center [484, 269] width 138 height 27
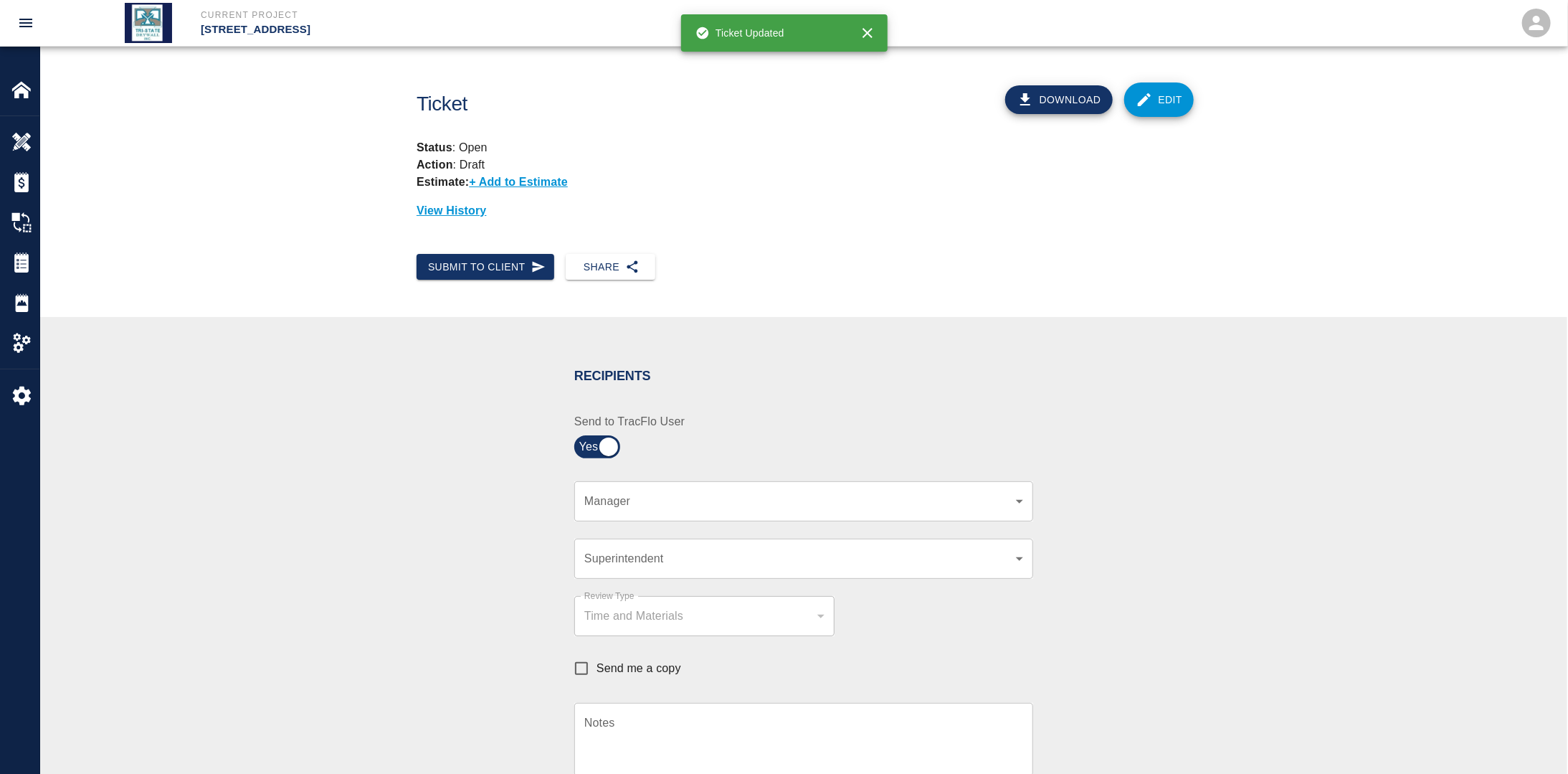
click at [657, 495] on body "Current Project [STREET_ADDRESS] Home [STREET_ADDRESS] Overview Estimates Chang…" at bounding box center [784, 387] width 1568 height 774
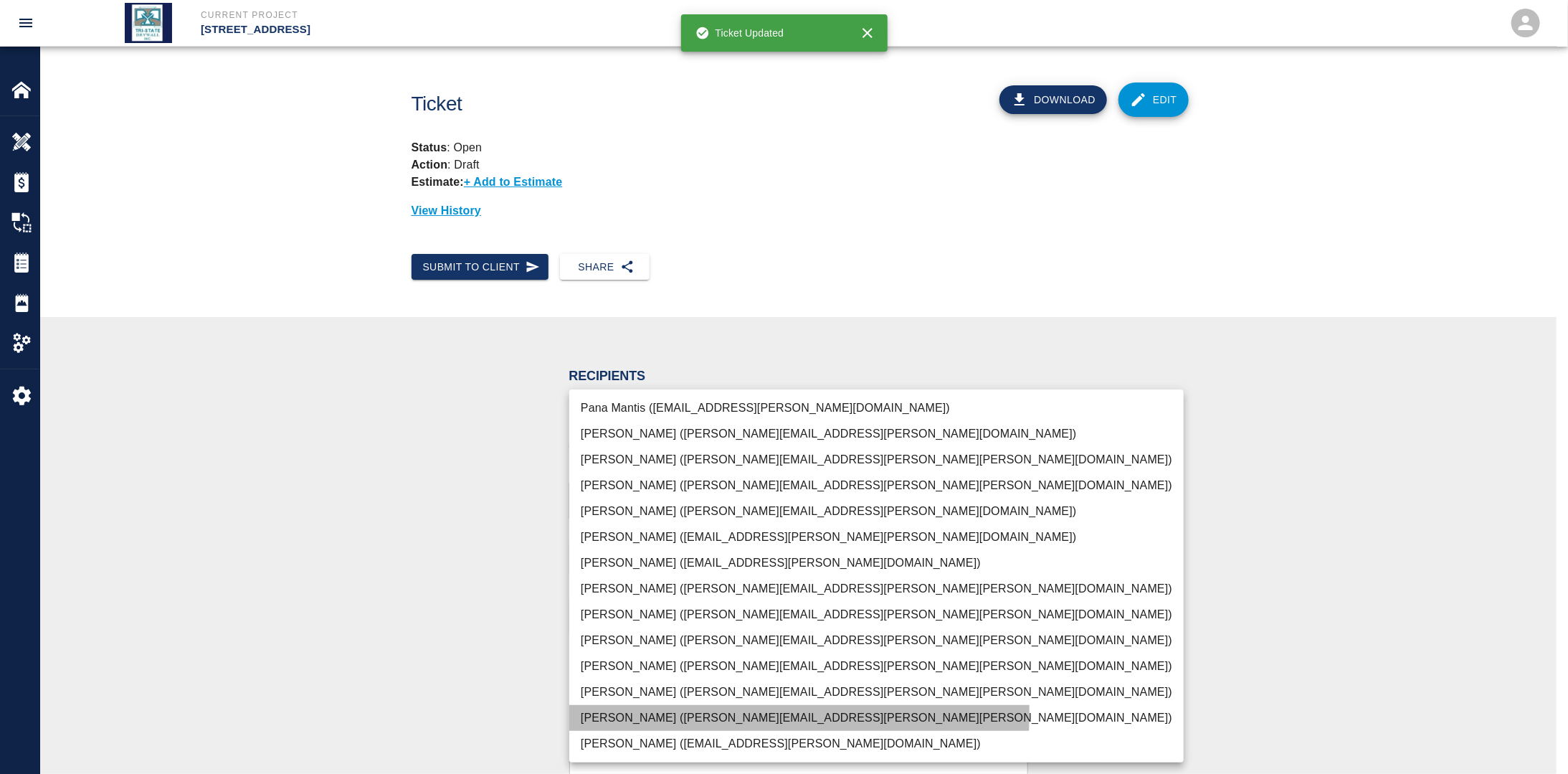
click at [628, 712] on li "[PERSON_NAME] ([PERSON_NAME][EMAIL_ADDRESS][PERSON_NAME][PERSON_NAME][DOMAIN_NA…" at bounding box center [877, 718] width 615 height 25
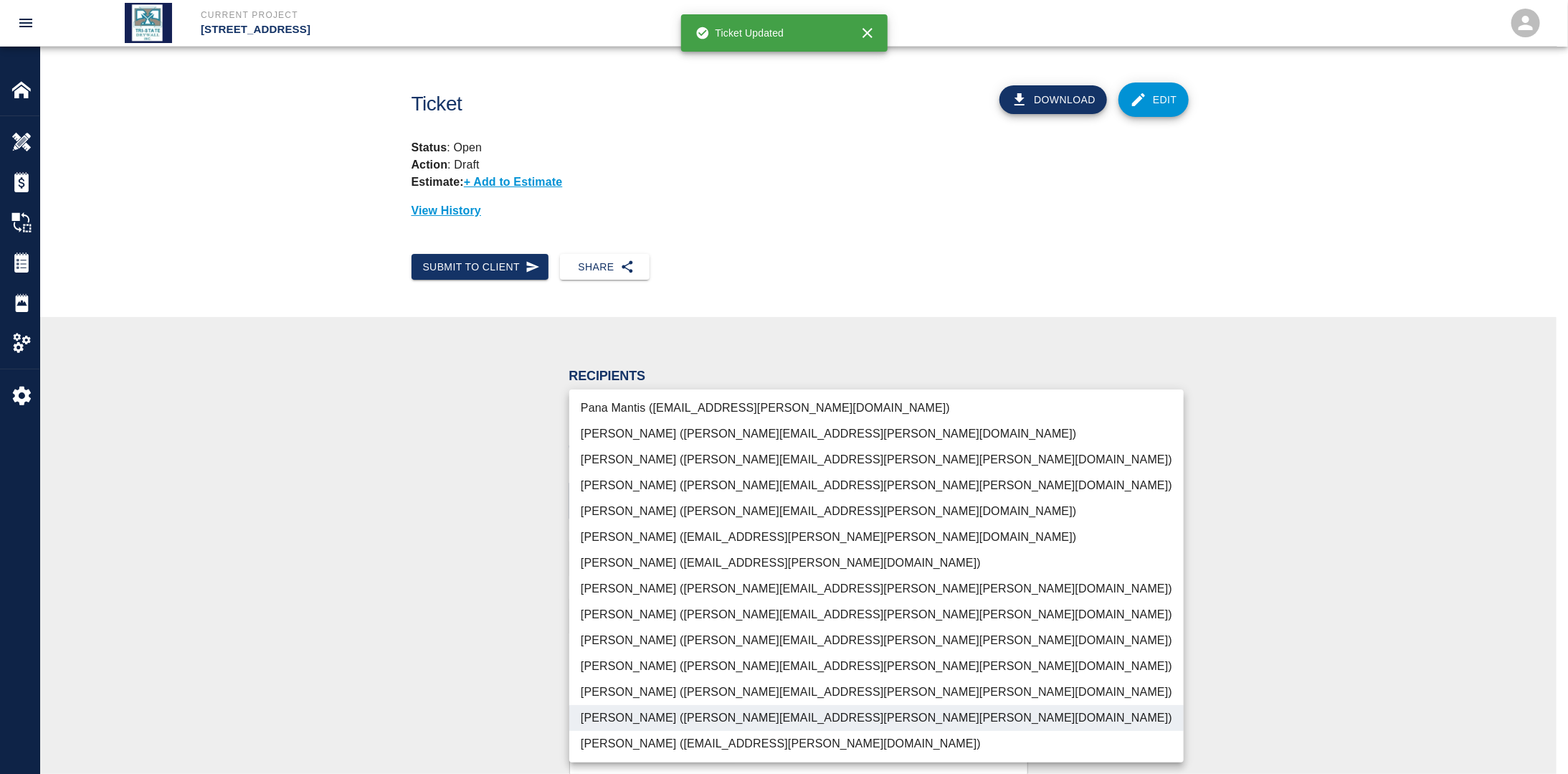
click at [430, 623] on div at bounding box center [784, 387] width 1568 height 774
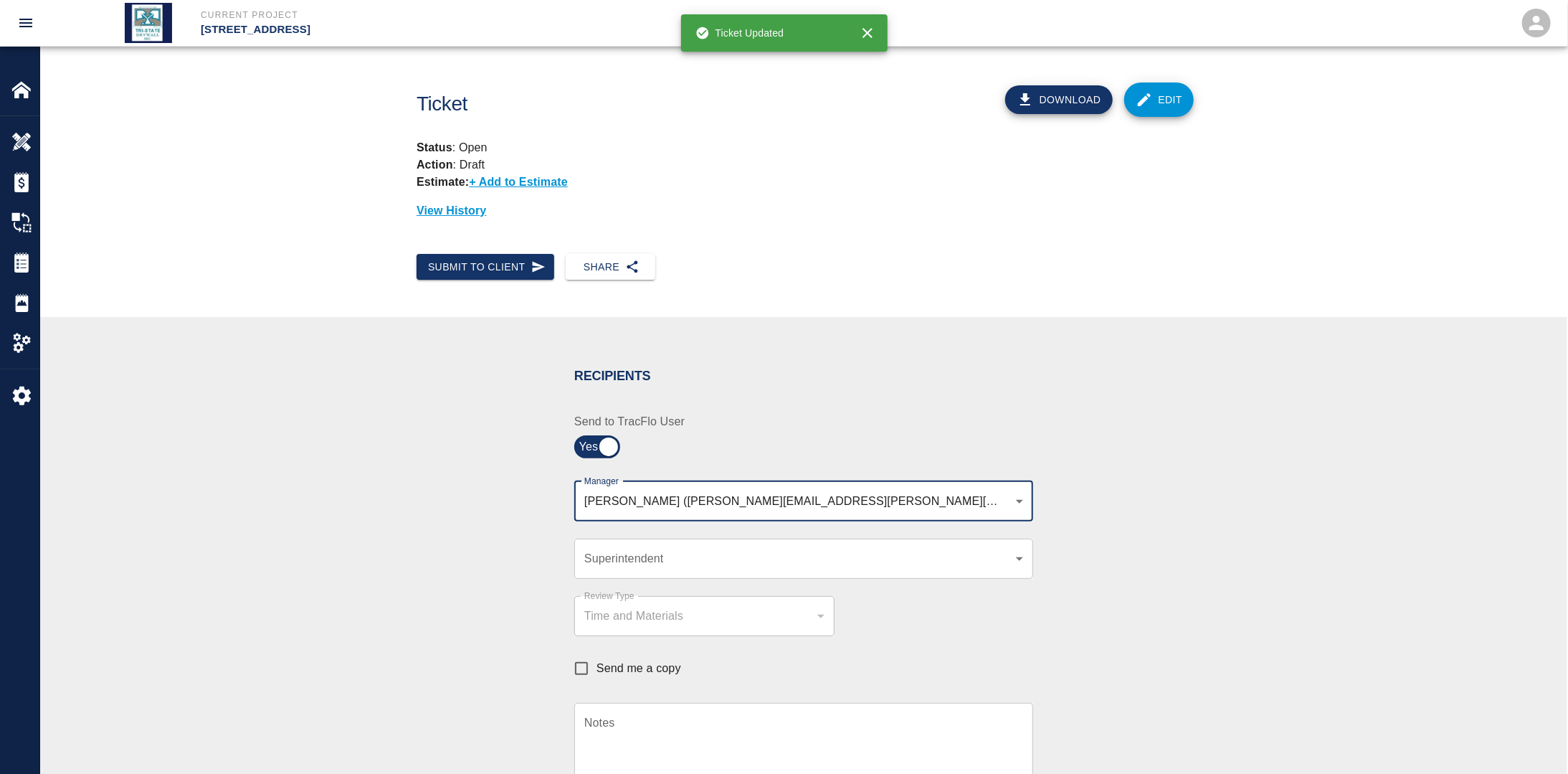
click at [878, 498] on body "Current Project [STREET_ADDRESS] Home [STREET_ADDRESS] Overview Estimates Chang…" at bounding box center [784, 387] width 1568 height 774
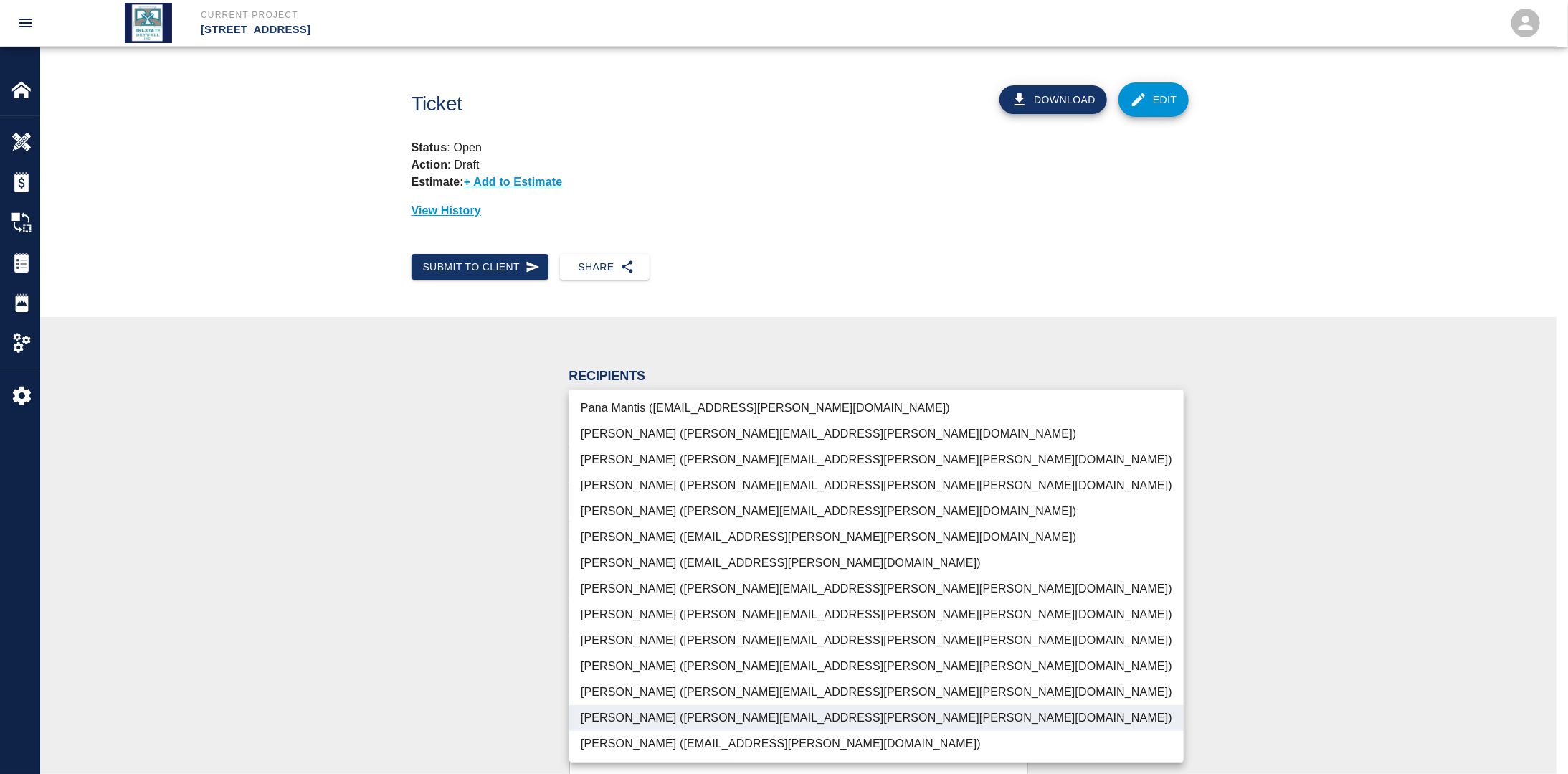
click at [639, 657] on li "[PERSON_NAME] ([PERSON_NAME][EMAIL_ADDRESS][PERSON_NAME][PERSON_NAME][DOMAIN_NA…" at bounding box center [877, 666] width 615 height 25
type input "f2151df9-a33d-4239-98b3-85d2c5195f79,79096ab5-3b7f-4dda-89ef-6bffdeaf2507"
click at [431, 624] on div at bounding box center [784, 387] width 1568 height 774
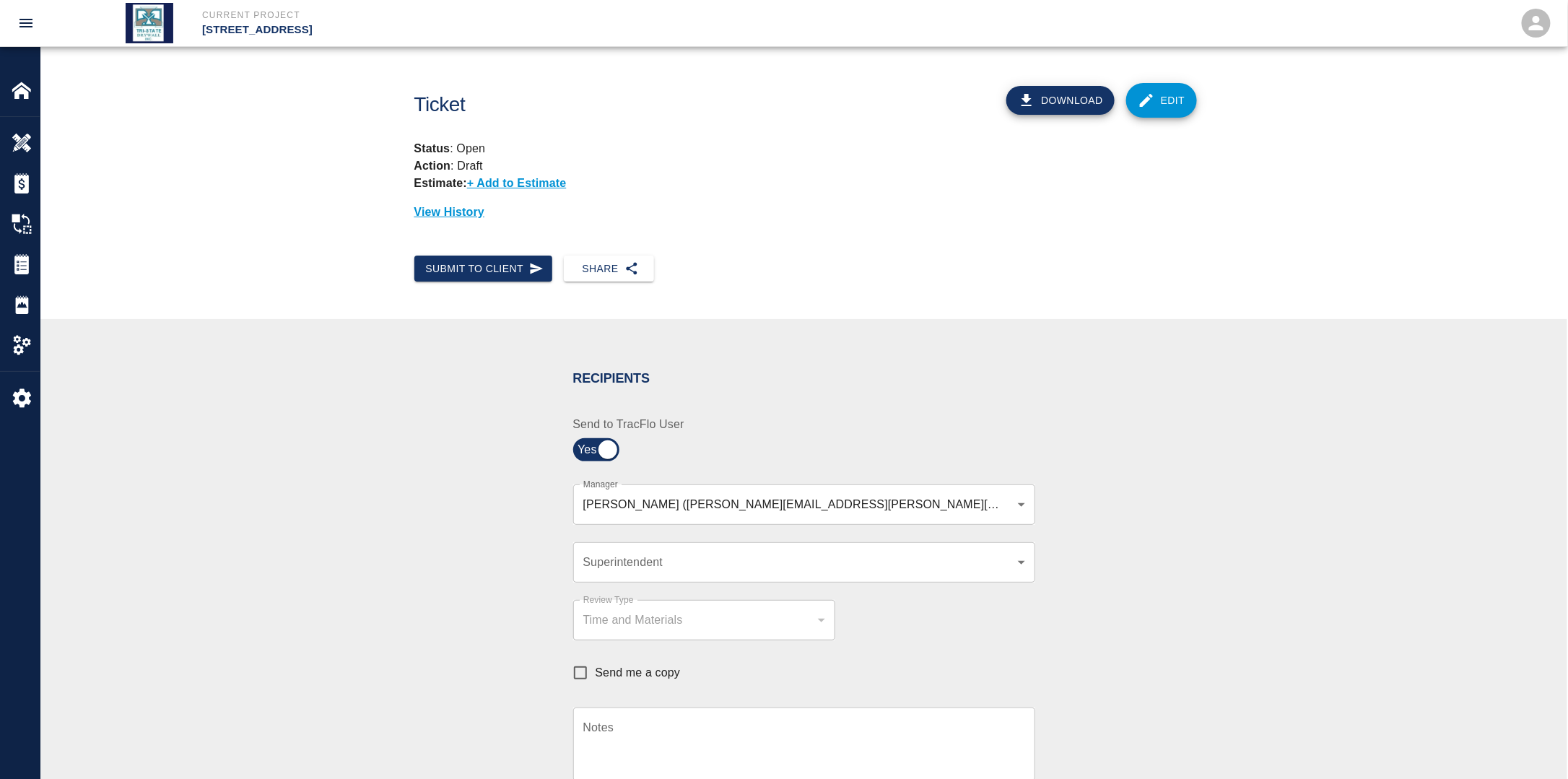
click at [628, 549] on div "​ Superintendent" at bounding box center [804, 562] width 462 height 41
click at [619, 566] on body "Current Project [STREET_ADDRESS] Home [STREET_ADDRESS] Overview Estimates Chang…" at bounding box center [784, 389] width 1568 height 779
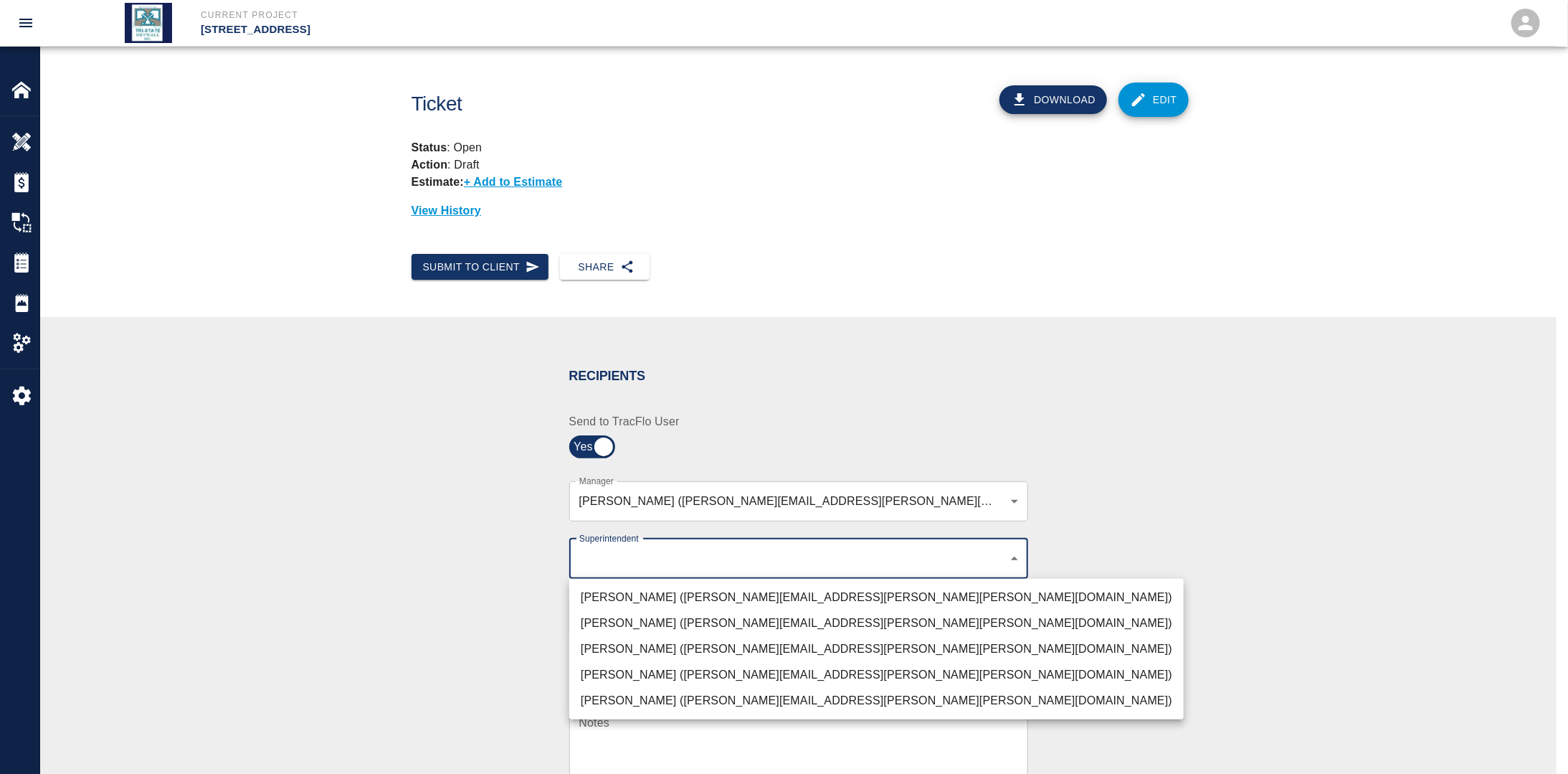
click at [615, 653] on li "[PERSON_NAME] ([PERSON_NAME][EMAIL_ADDRESS][PERSON_NAME][PERSON_NAME][DOMAIN_NA…" at bounding box center [877, 649] width 615 height 25
type input "32bad40b-bb12-40c1-a9d7-1de55074e5d0"
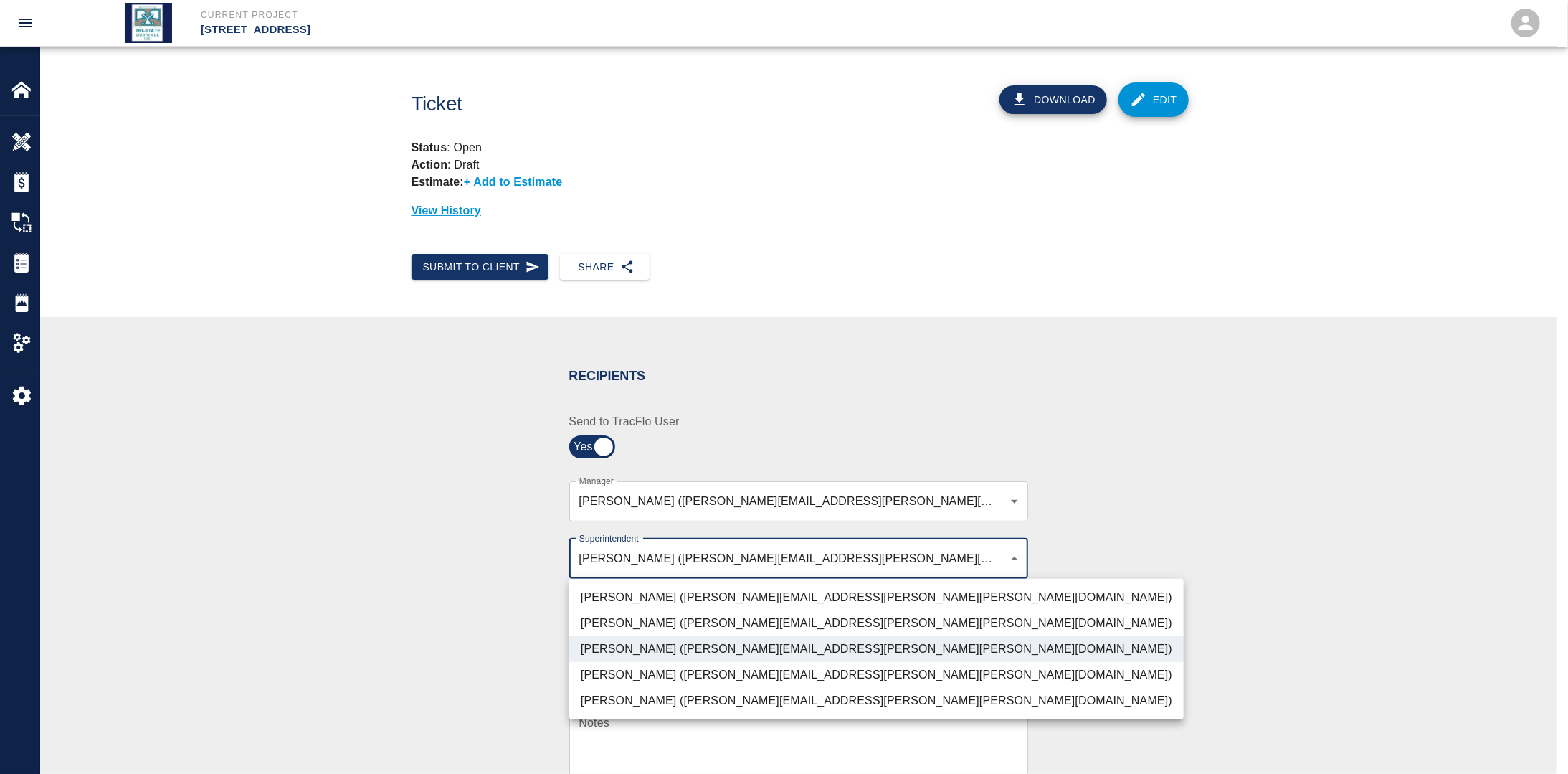
click at [453, 628] on div at bounding box center [784, 387] width 1568 height 774
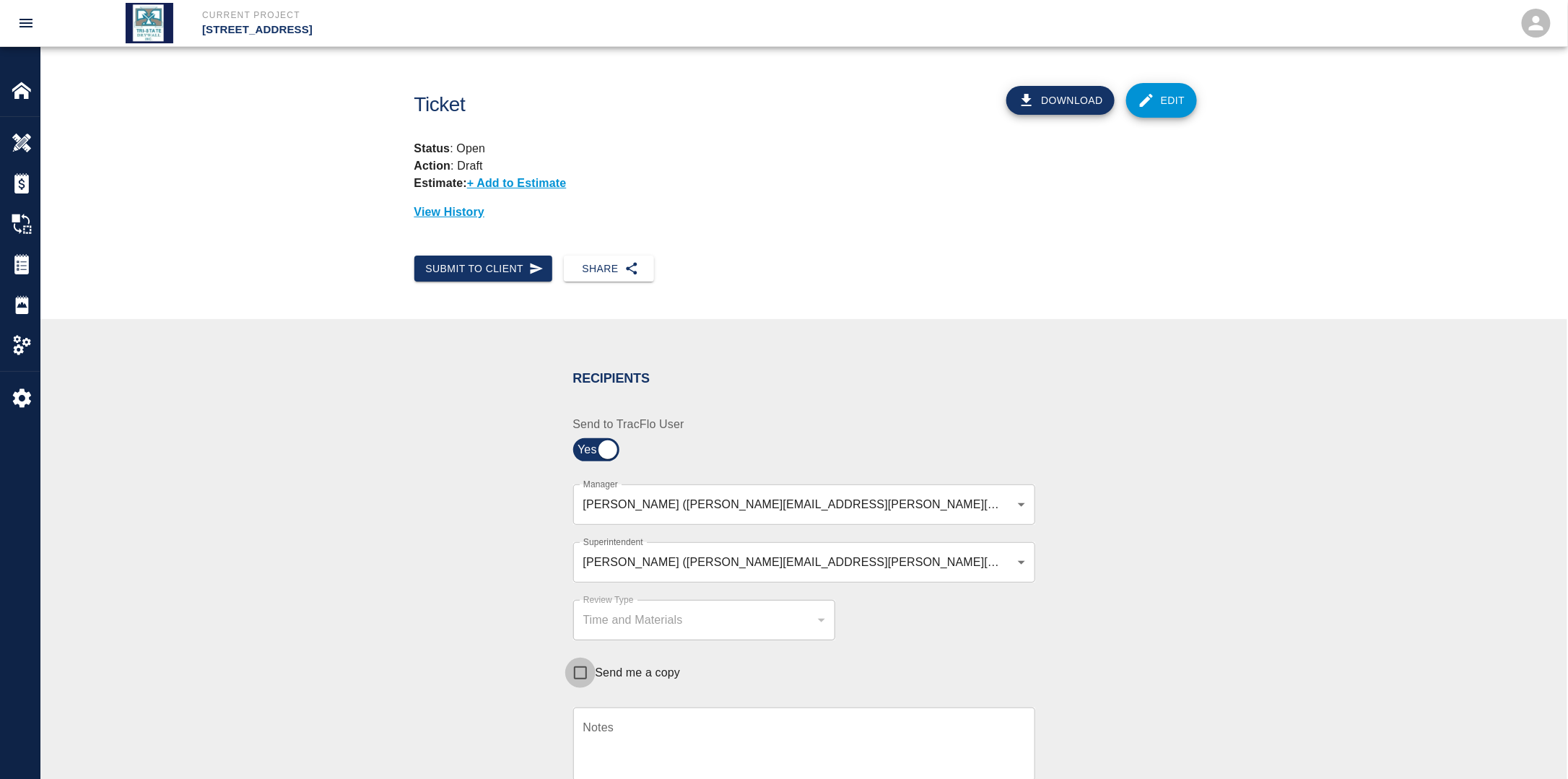
drag, startPoint x: 577, startPoint y: 671, endPoint x: 595, endPoint y: 675, distance: 18.4
click at [588, 674] on input "Send me a copy" at bounding box center [580, 673] width 30 height 30
checkbox input "true"
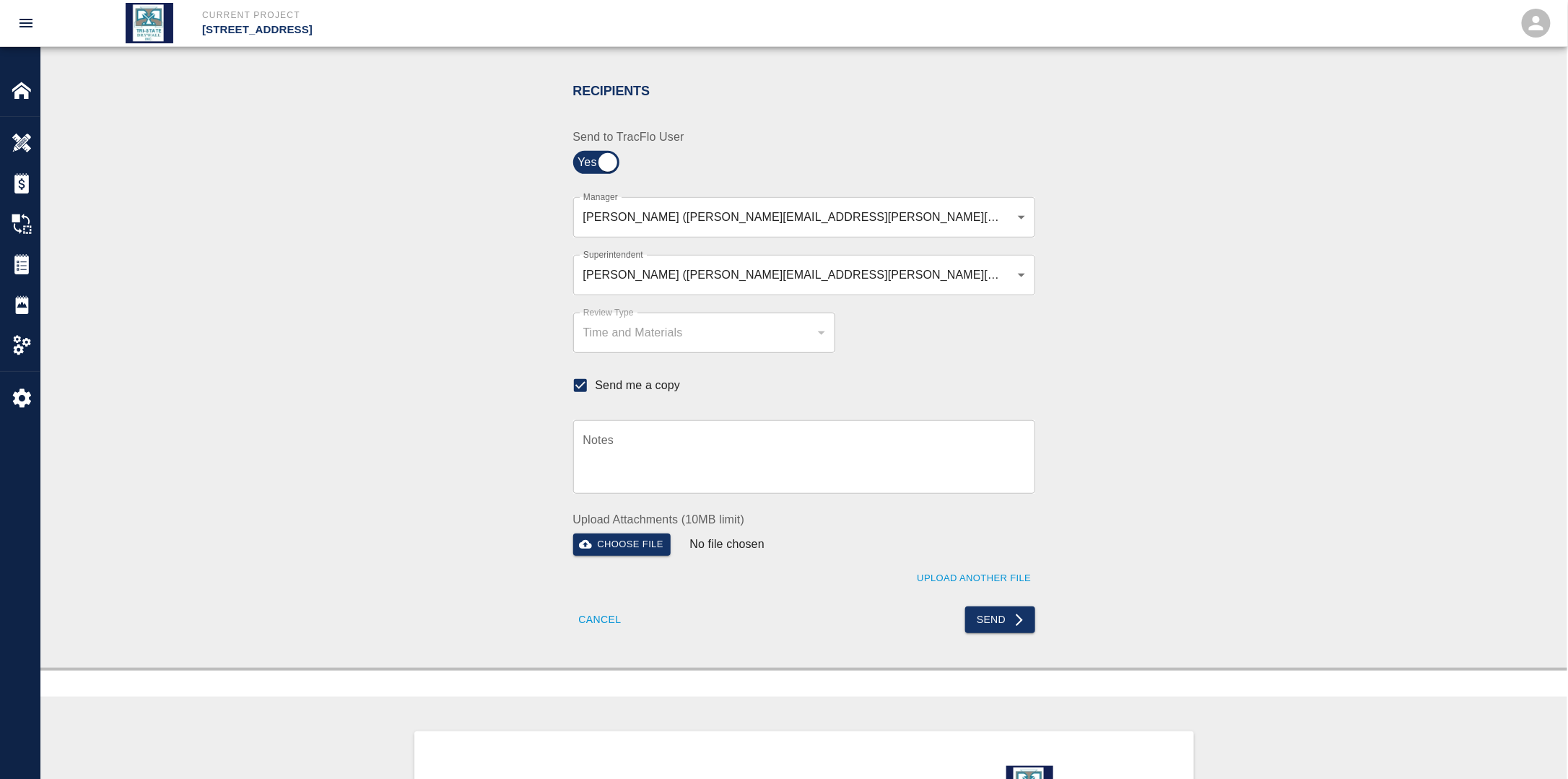
scroll to position [289, 0]
click at [1000, 622] on button "Send" at bounding box center [1000, 618] width 70 height 27
checkbox input "false"
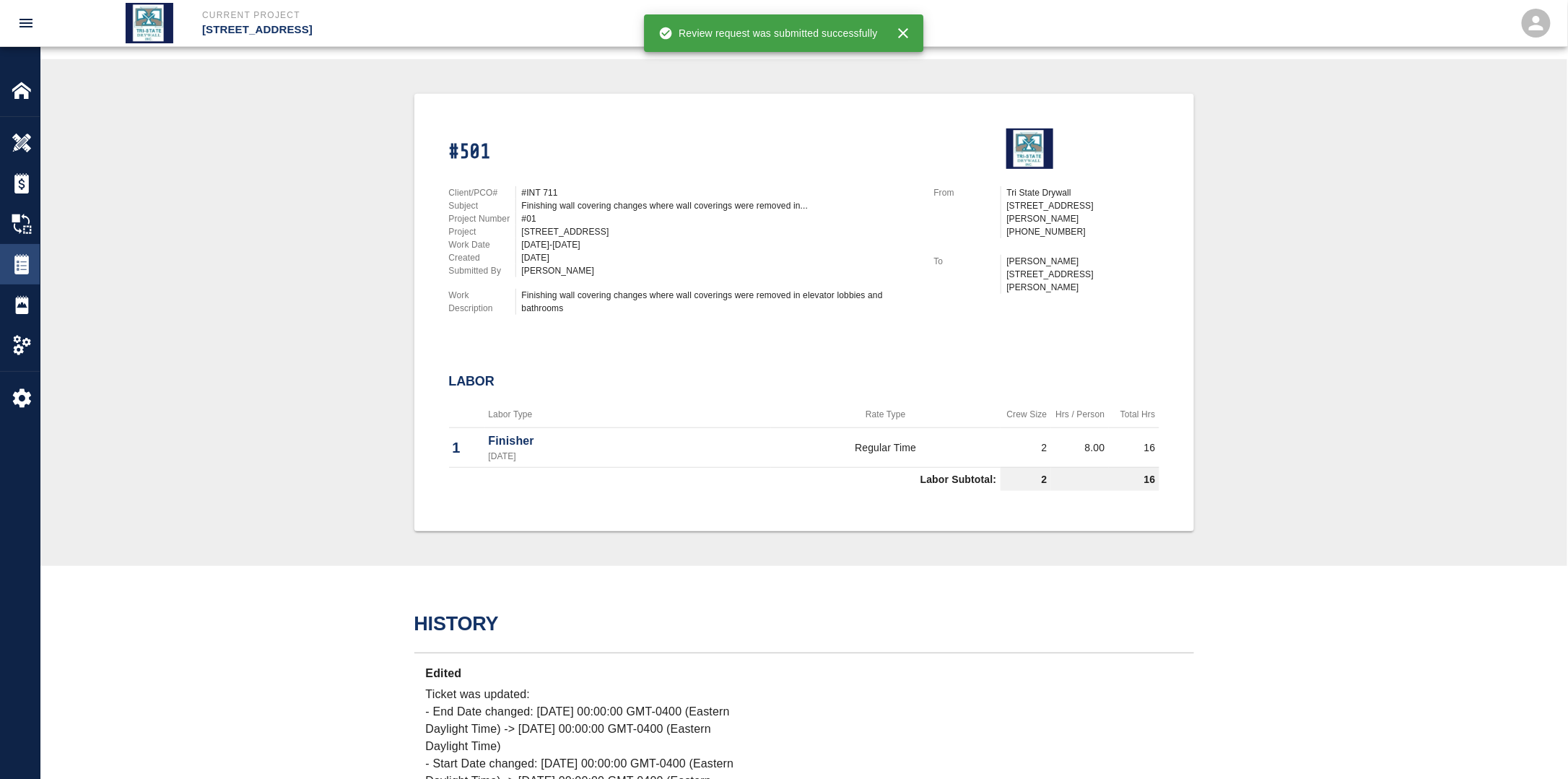
click at [18, 257] on img at bounding box center [21, 263] width 20 height 20
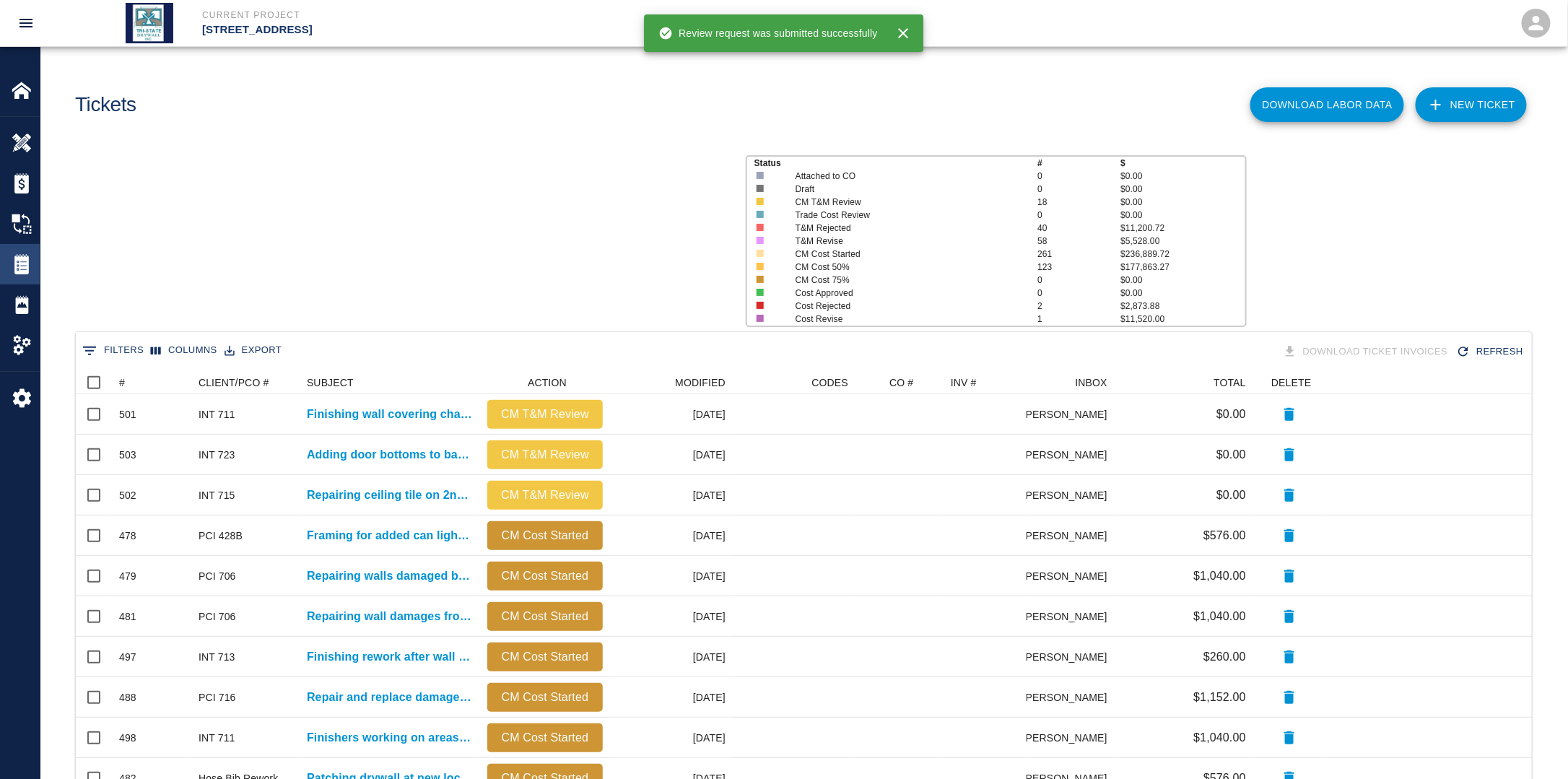
scroll to position [821, 1447]
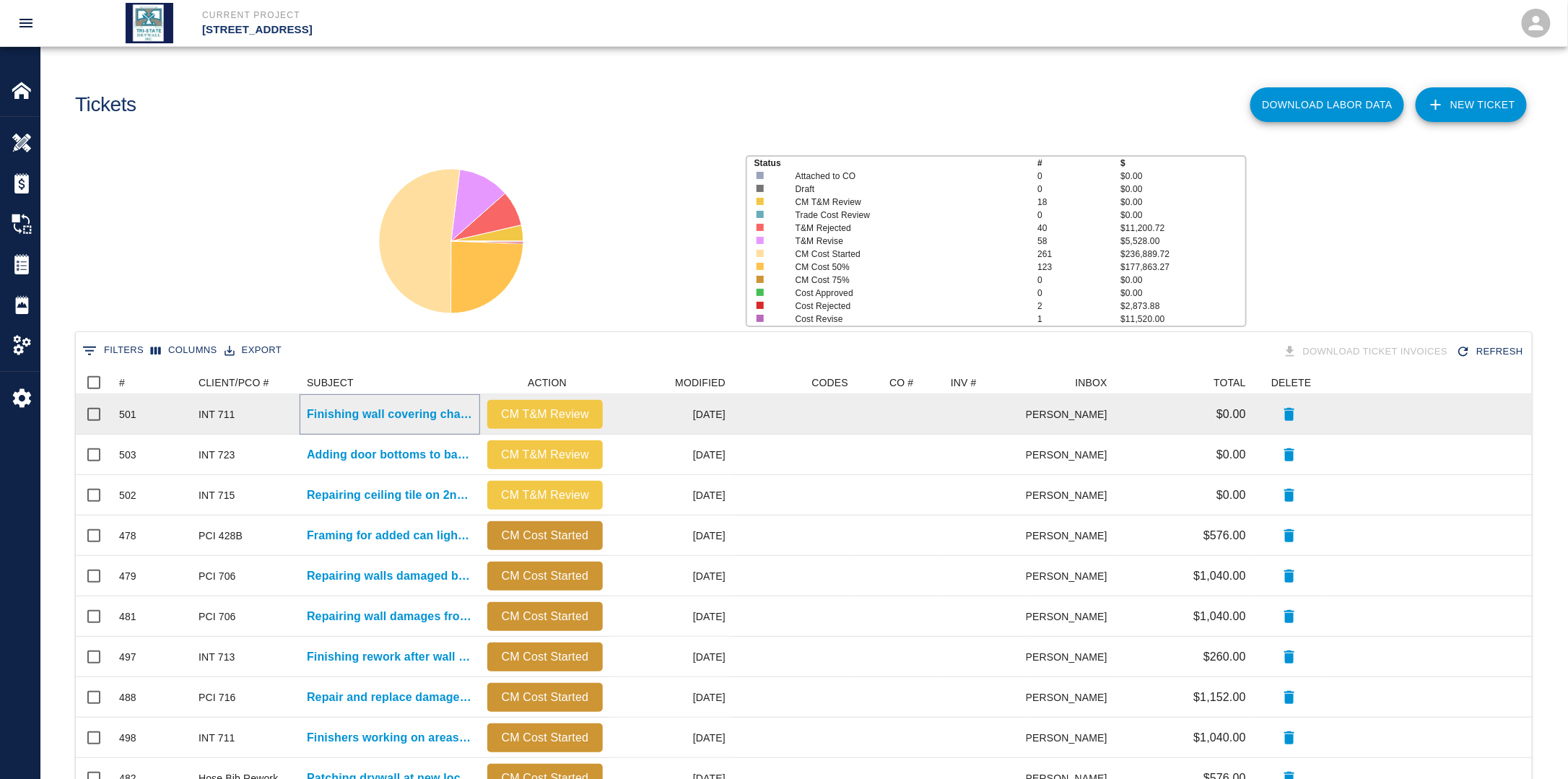
click at [403, 418] on p "Finishing wall covering changes where wall coverings were removed in..." at bounding box center [389, 415] width 166 height 17
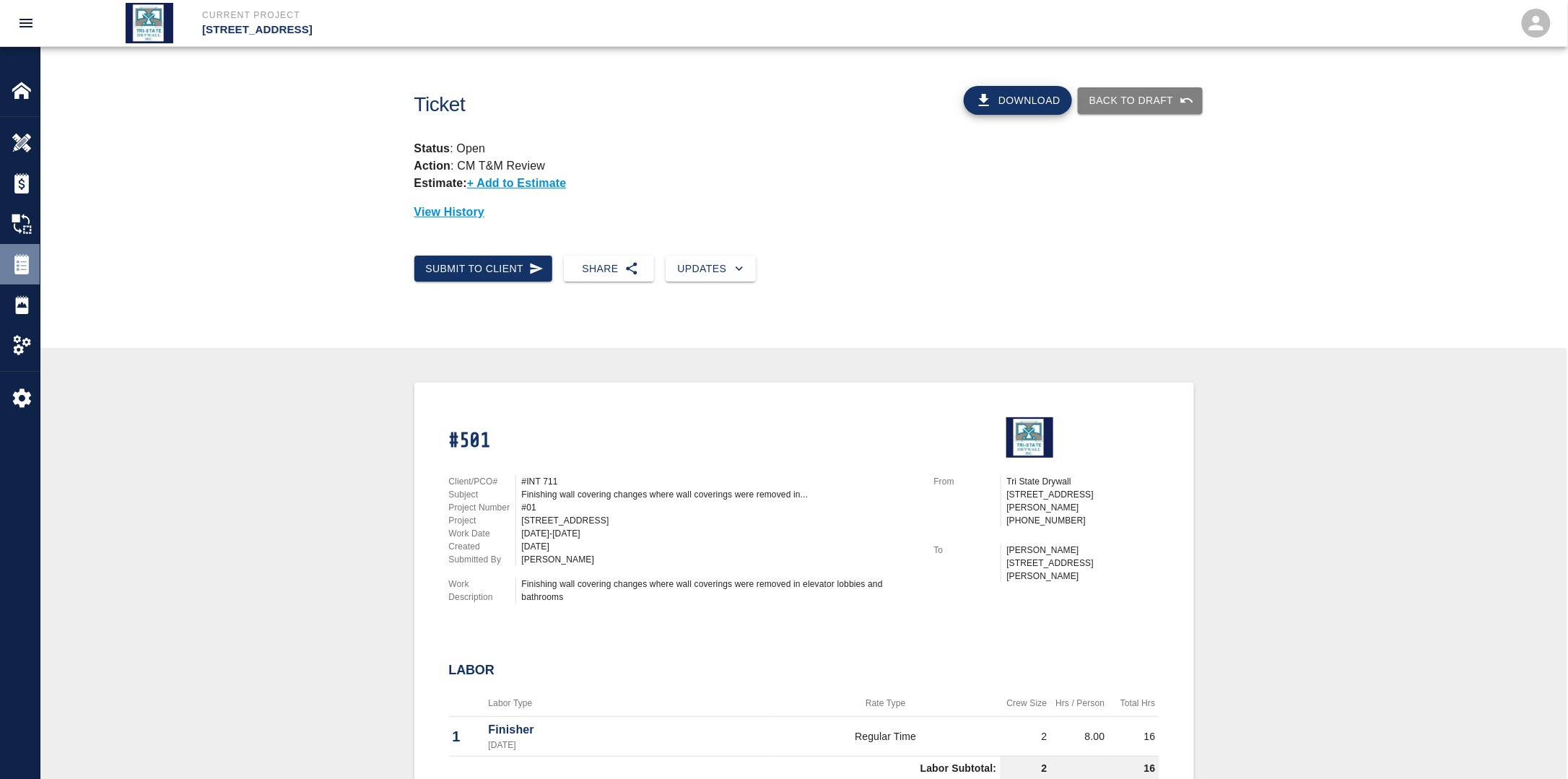
click at [25, 270] on img at bounding box center [21, 263] width 20 height 20
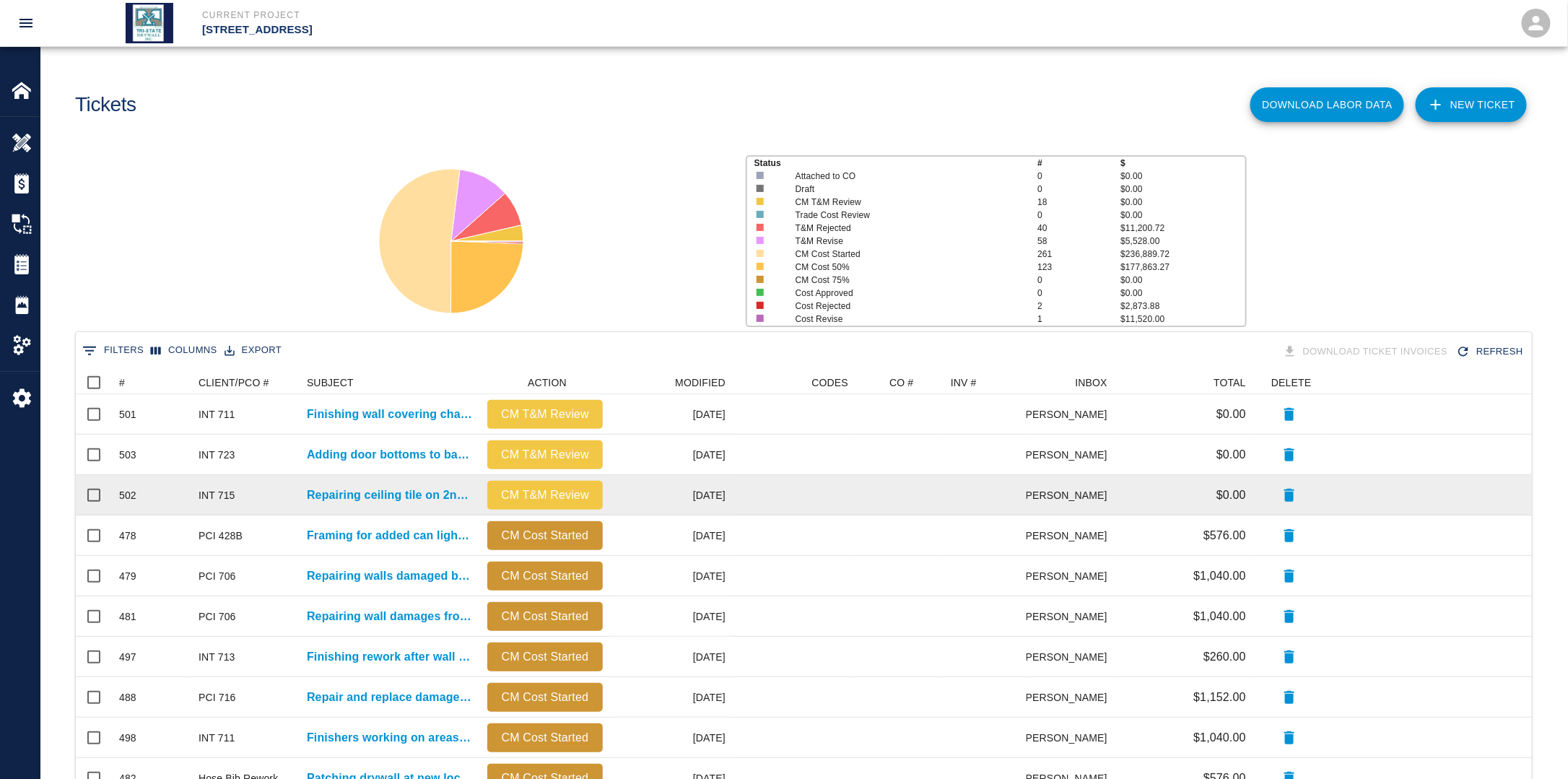
scroll to position [821, 1447]
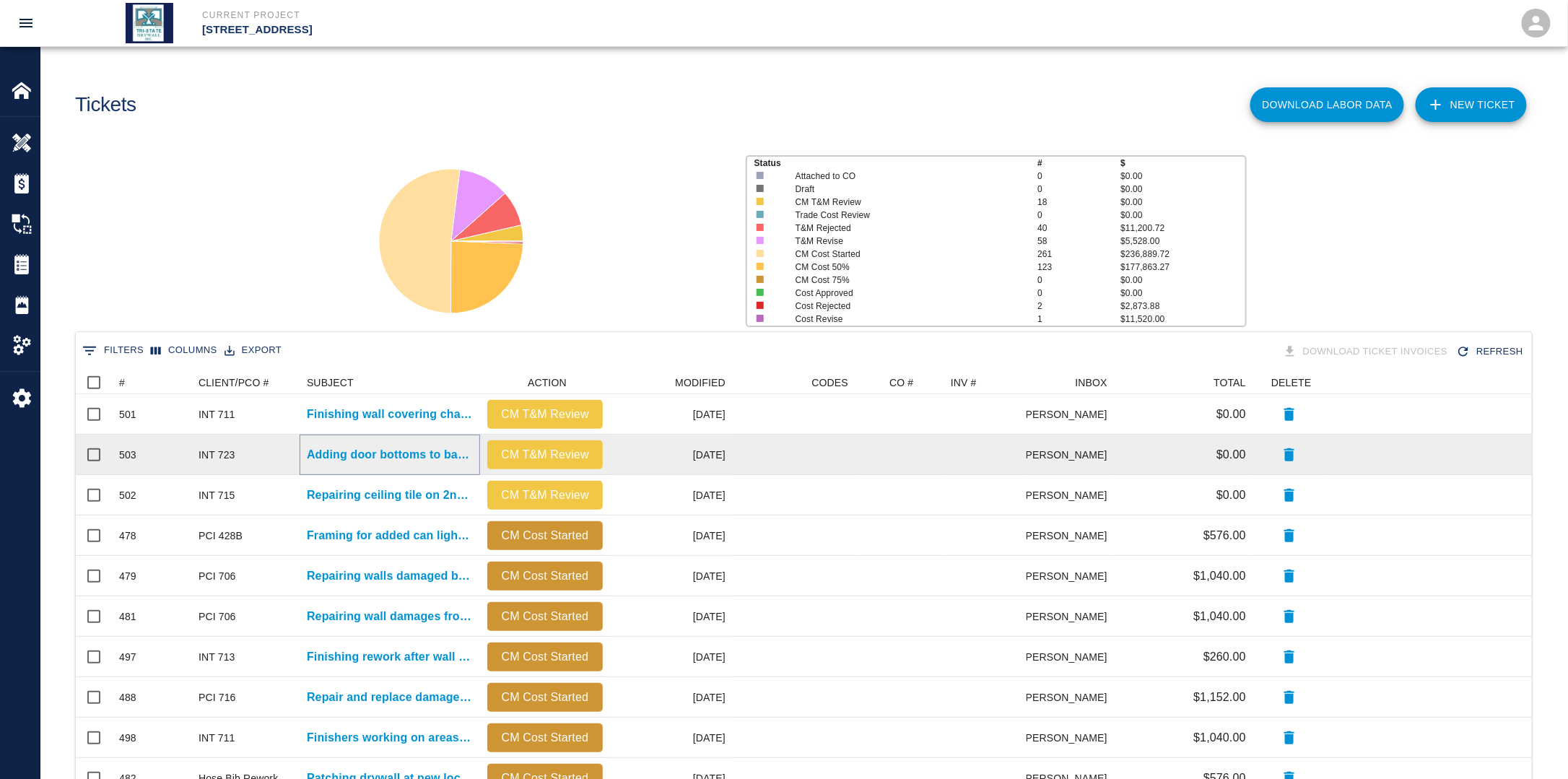
click at [409, 459] on p "Adding door bottoms to bathroom doors." at bounding box center [389, 454] width 166 height 17
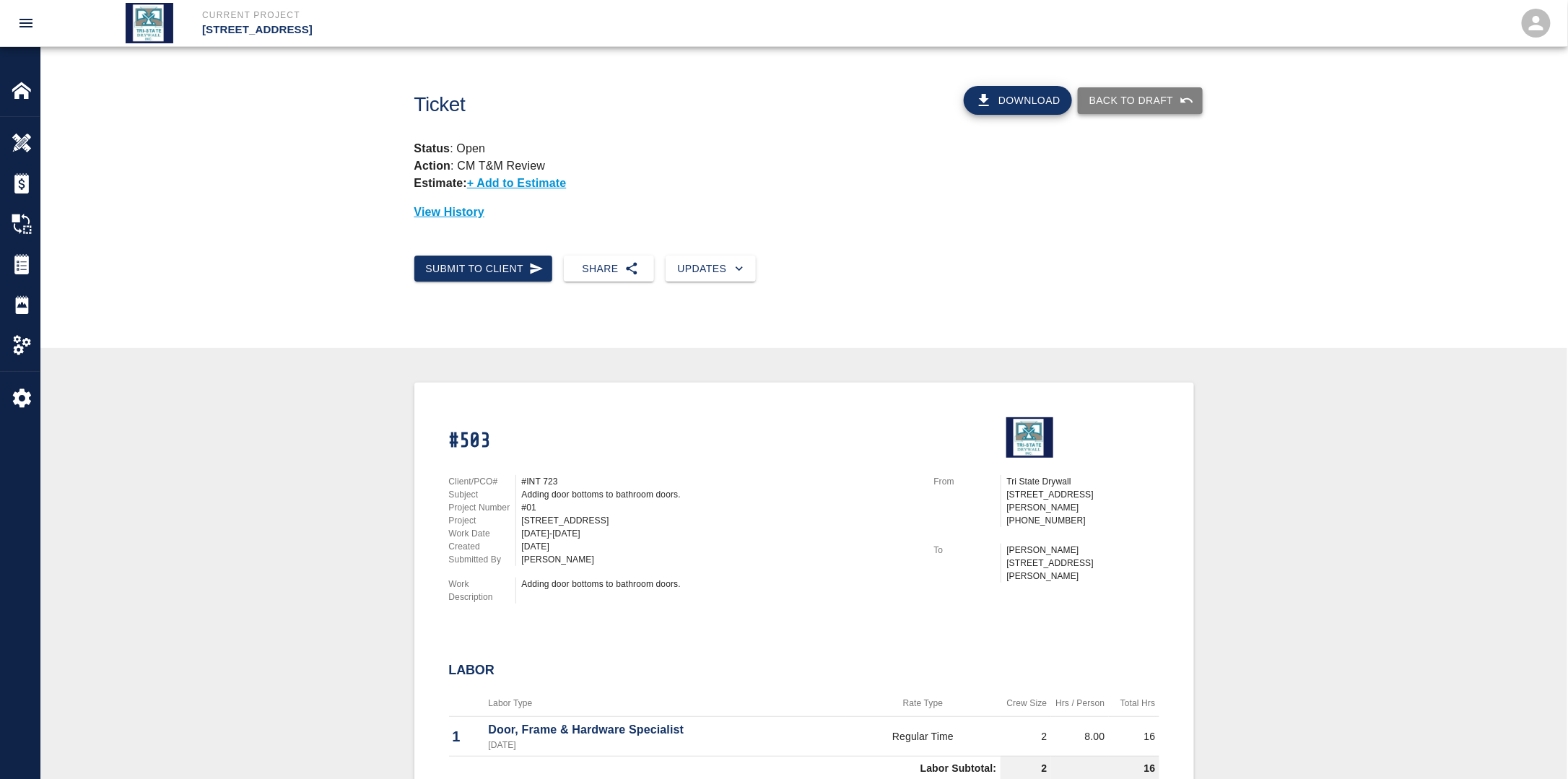
click at [1124, 101] on button "Back to Draft" at bounding box center [1140, 100] width 125 height 27
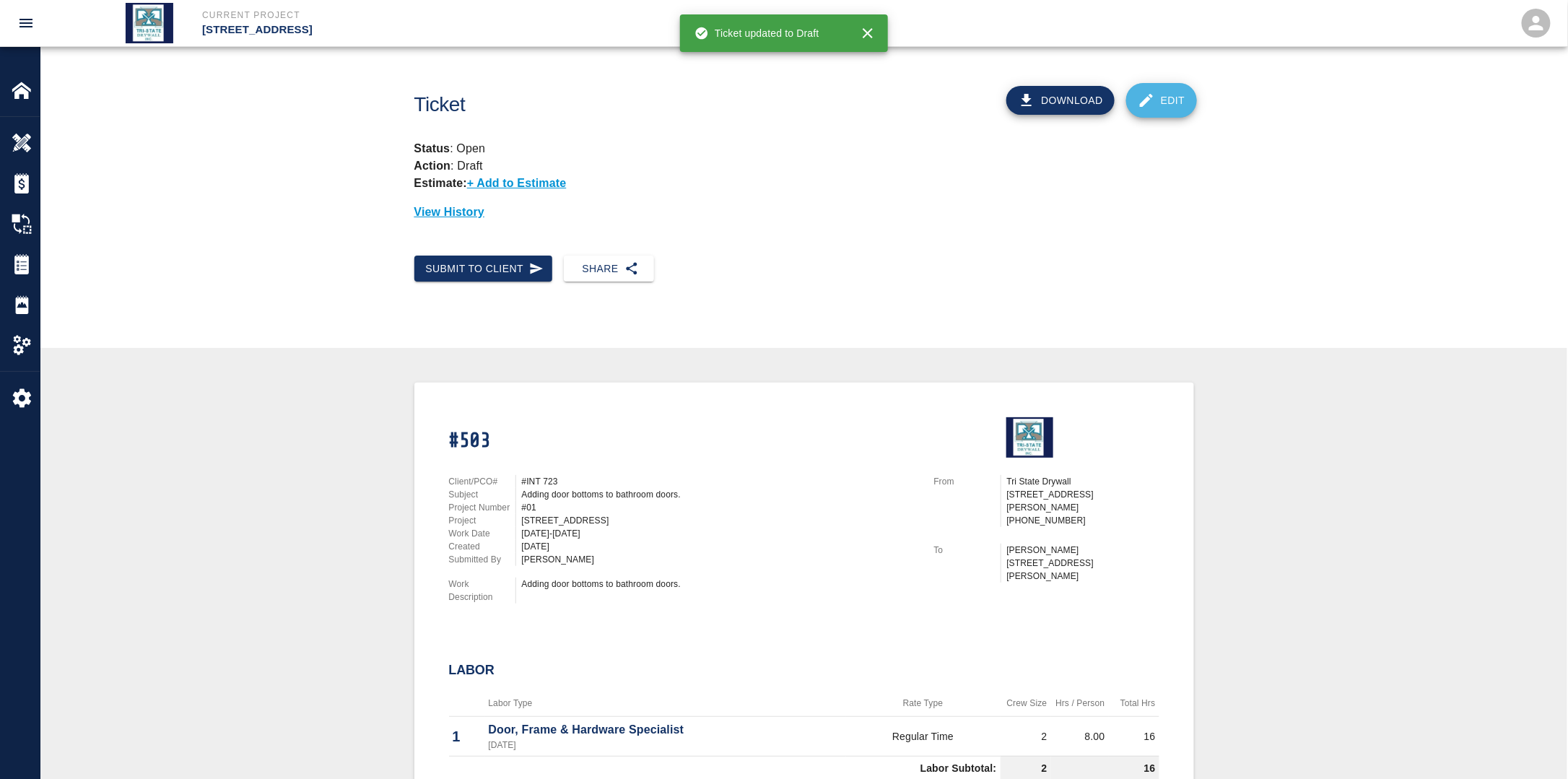
click at [1172, 104] on link "Edit" at bounding box center [1161, 100] width 71 height 35
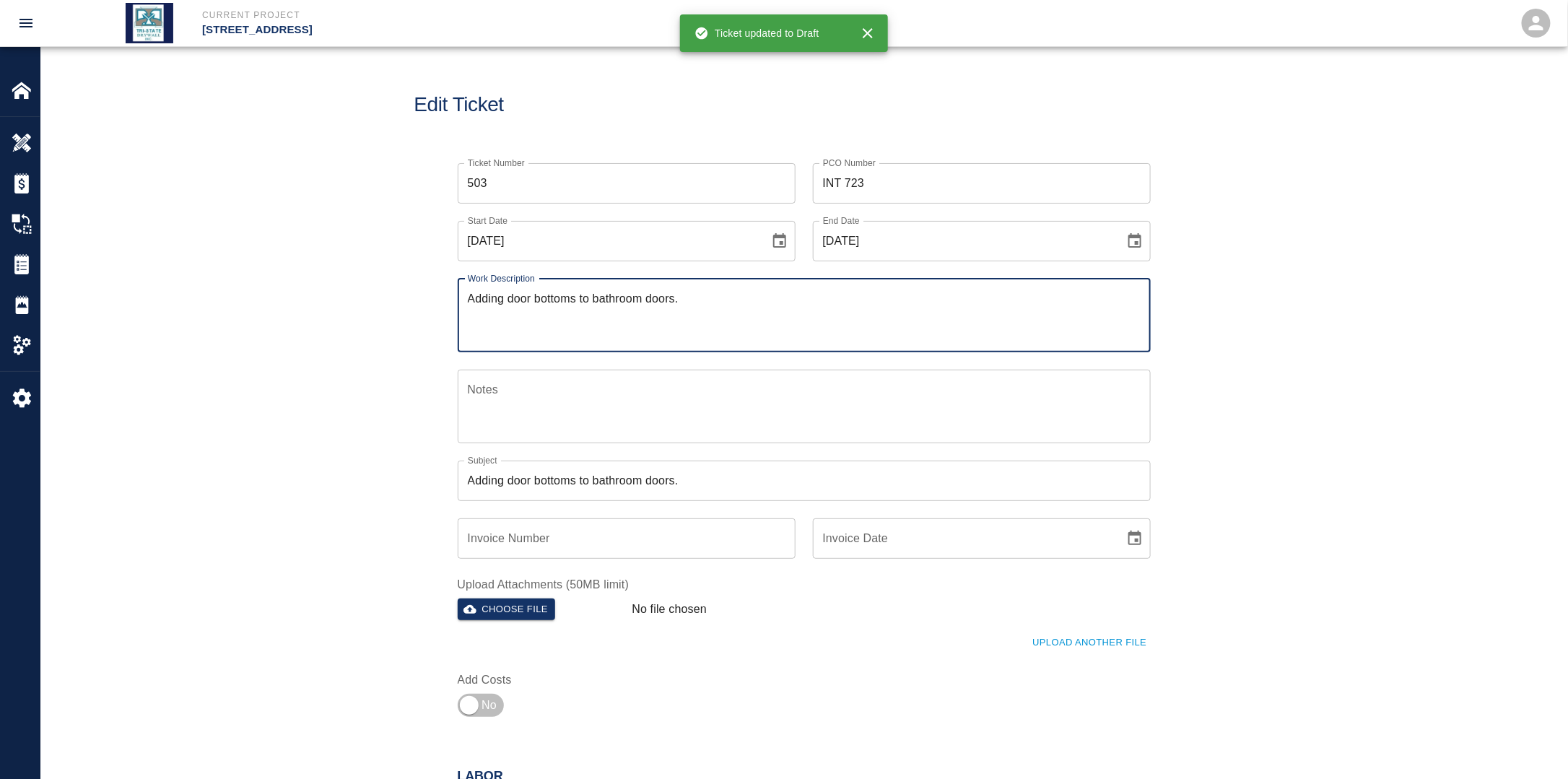
click at [784, 241] on icon "Choose date, selected date is Aug 6, 2025" at bounding box center [780, 241] width 17 height 17
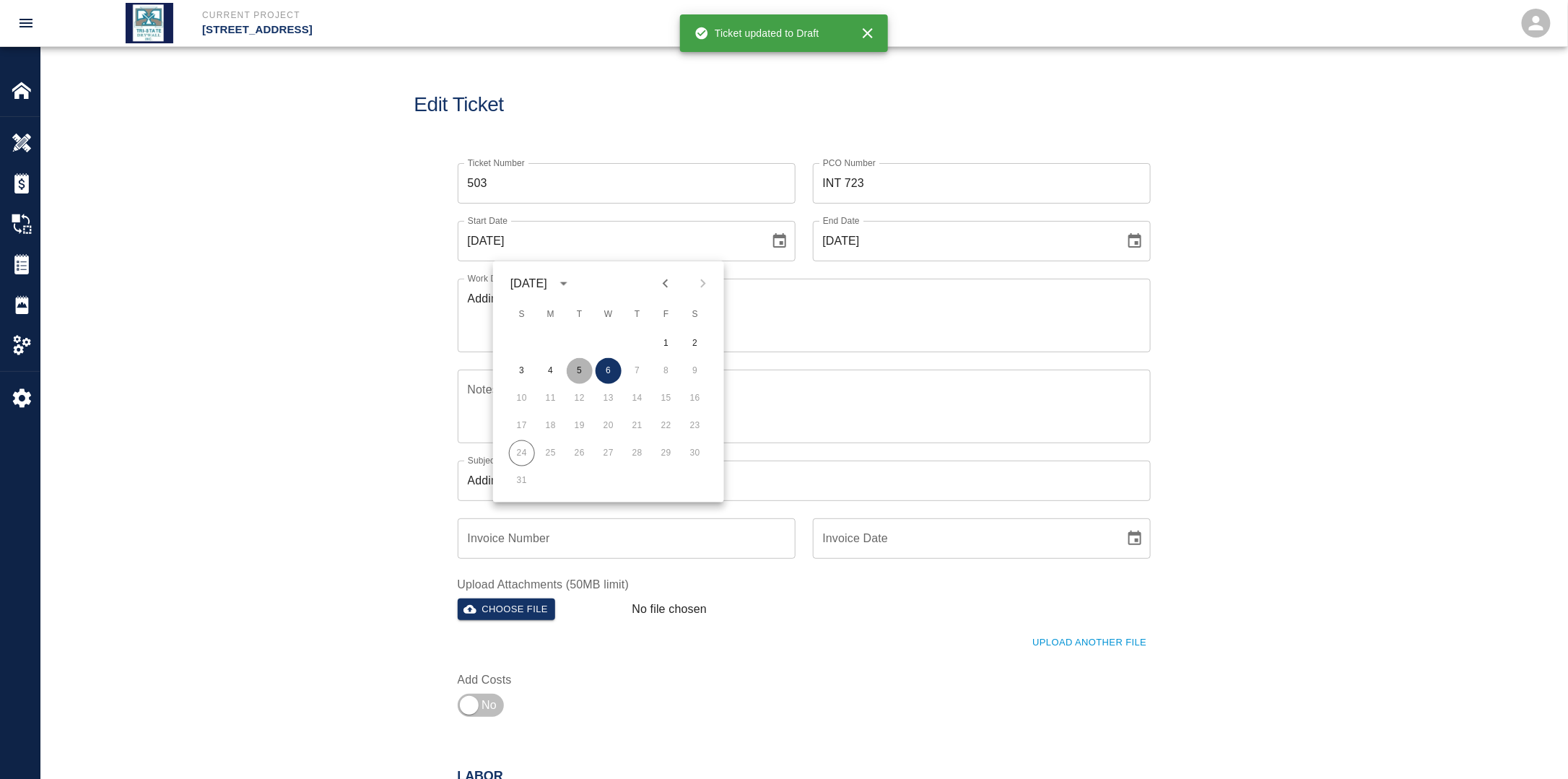
click at [580, 370] on button "5" at bounding box center [579, 370] width 26 height 26
type input "[DATE]"
click at [1148, 227] on div "[DATE] End Date" at bounding box center [981, 240] width 338 height 41
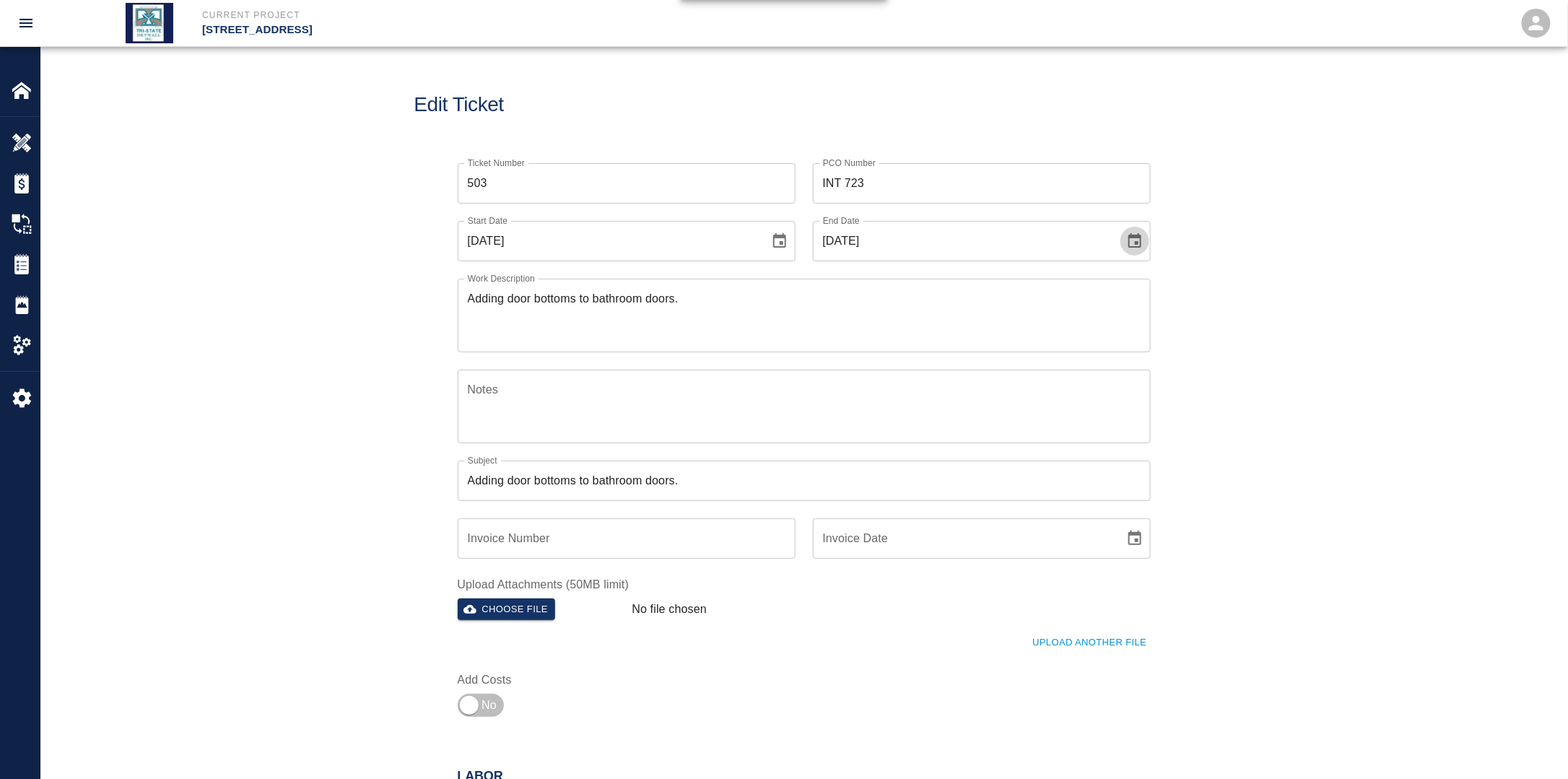
click at [1133, 239] on icon "Choose date, selected date is Aug 6, 2025" at bounding box center [1135, 241] width 17 height 17
click at [931, 363] on button "5" at bounding box center [934, 370] width 26 height 26
type input "[DATE]"
click at [1277, 328] on div "Ticket Number 503 Ticket Number PCO Number INT 723 PCO Number Start Date [DATE]…" at bounding box center [803, 451] width 1526 height 612
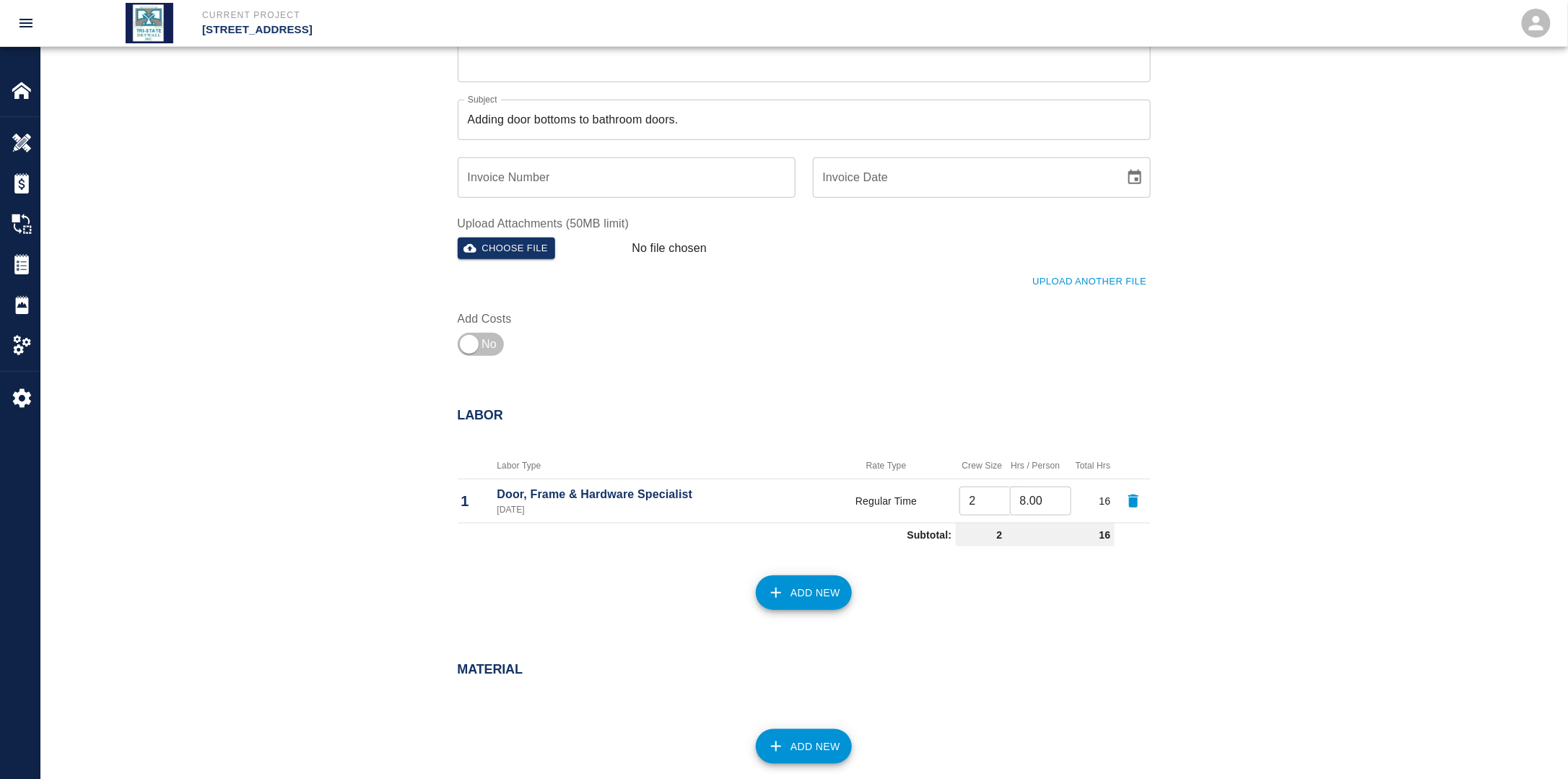
scroll to position [625, 0]
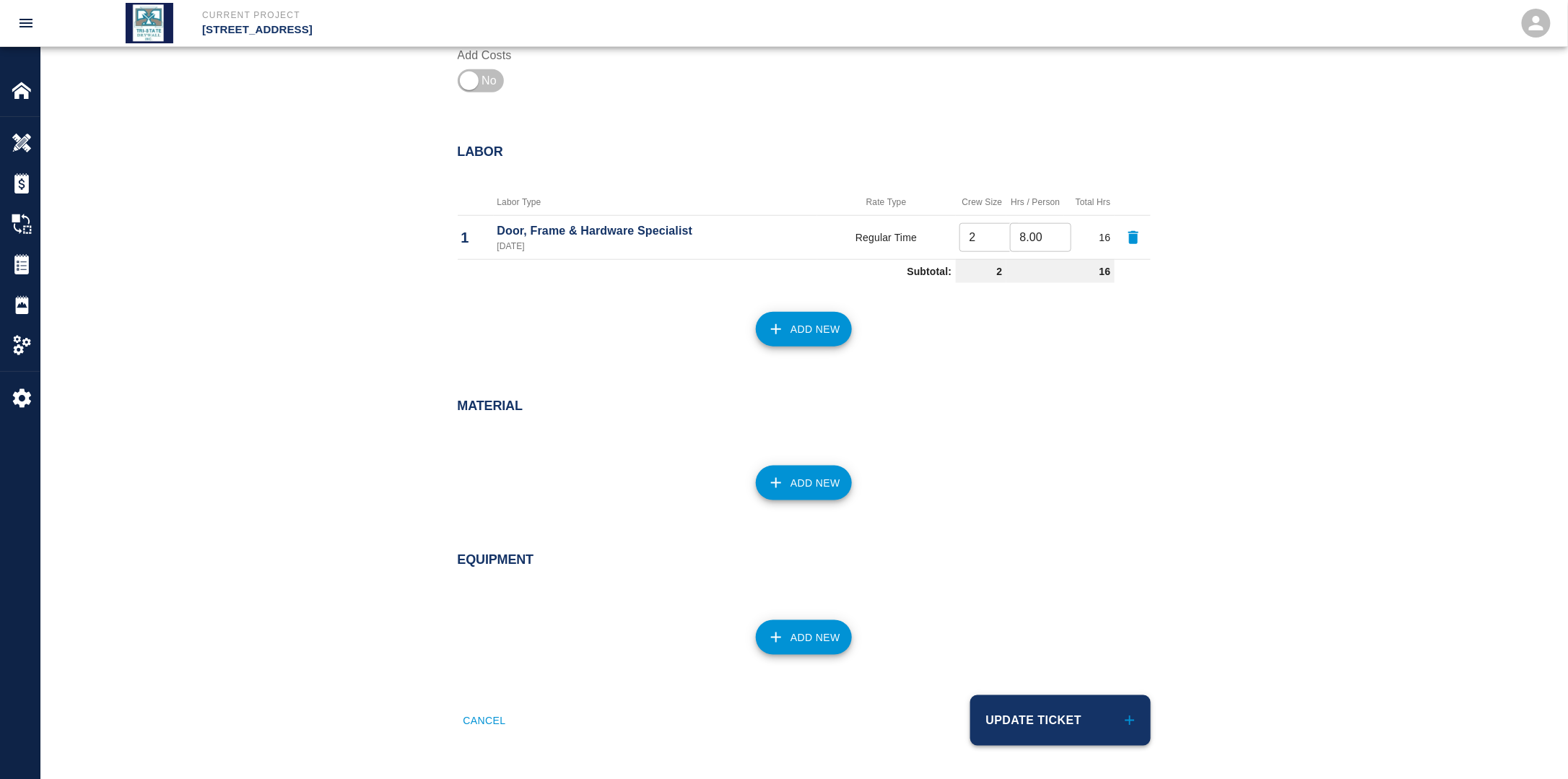
click at [1048, 724] on button "Update Ticket" at bounding box center [1060, 720] width 181 height 50
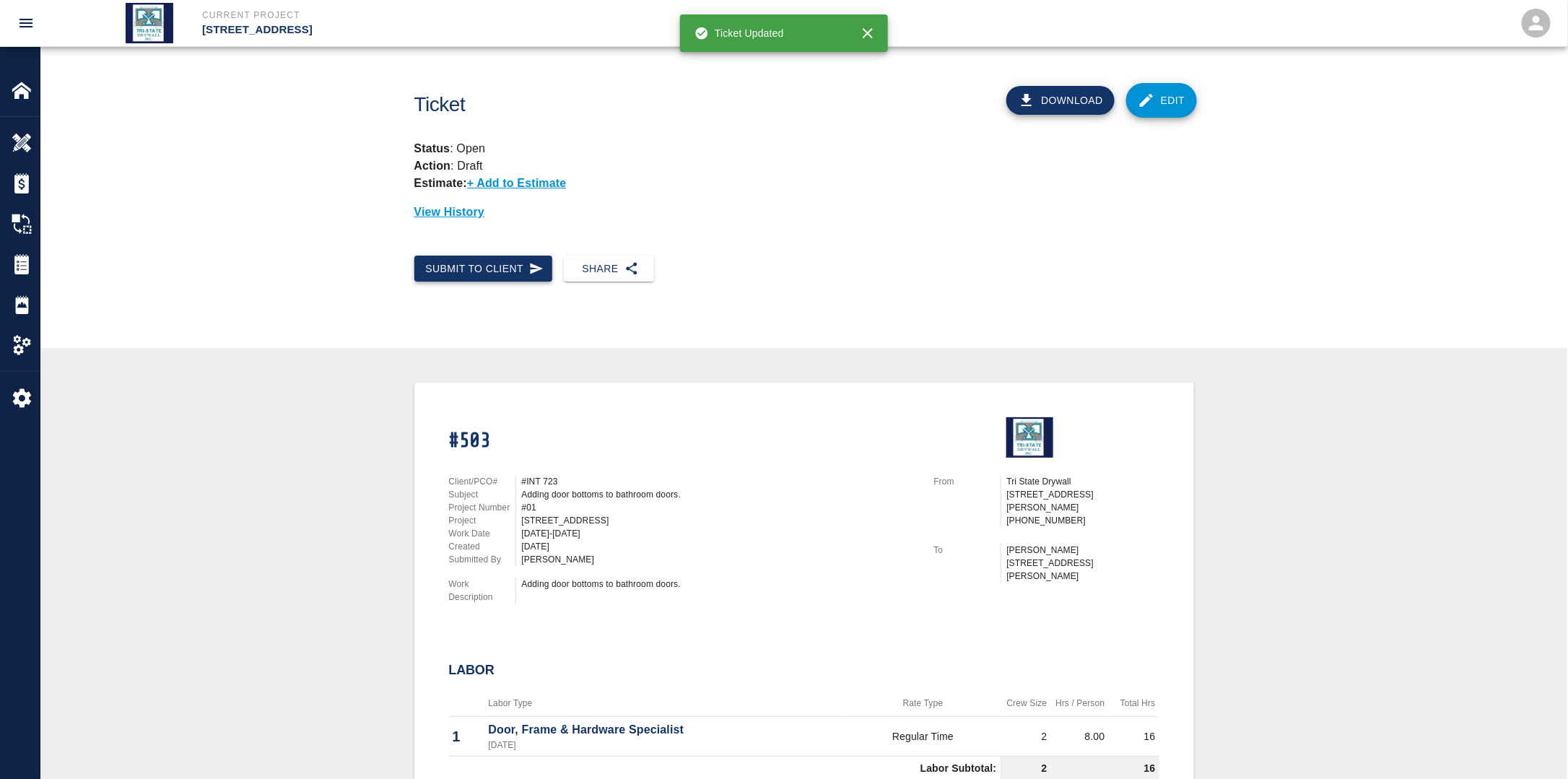
click at [492, 273] on button "Submit to Client" at bounding box center [484, 269] width 138 height 27
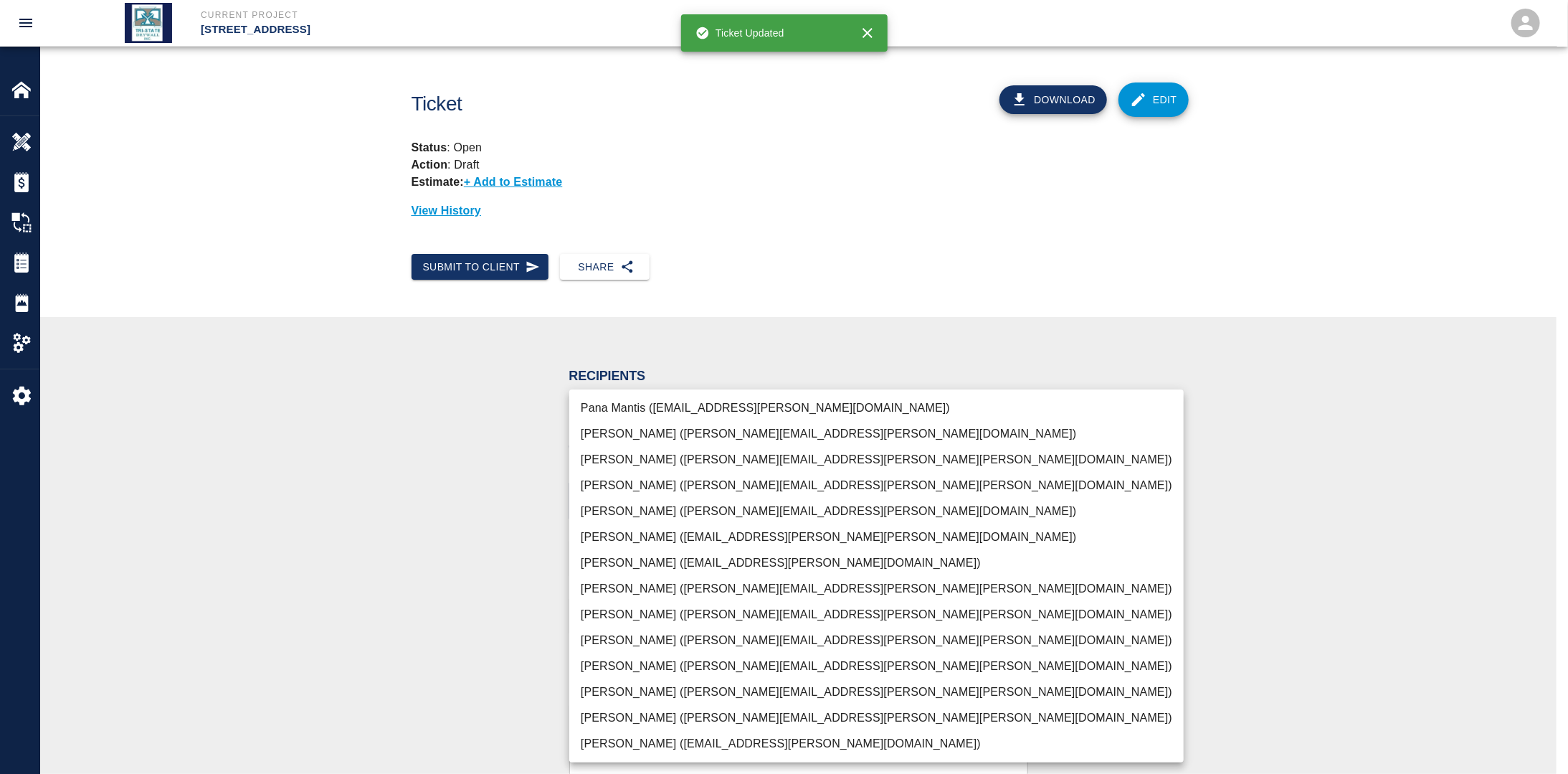
click at [734, 508] on body "Current Project [STREET_ADDRESS] Home [STREET_ADDRESS] Overview Estimates Chang…" at bounding box center [784, 387] width 1568 height 774
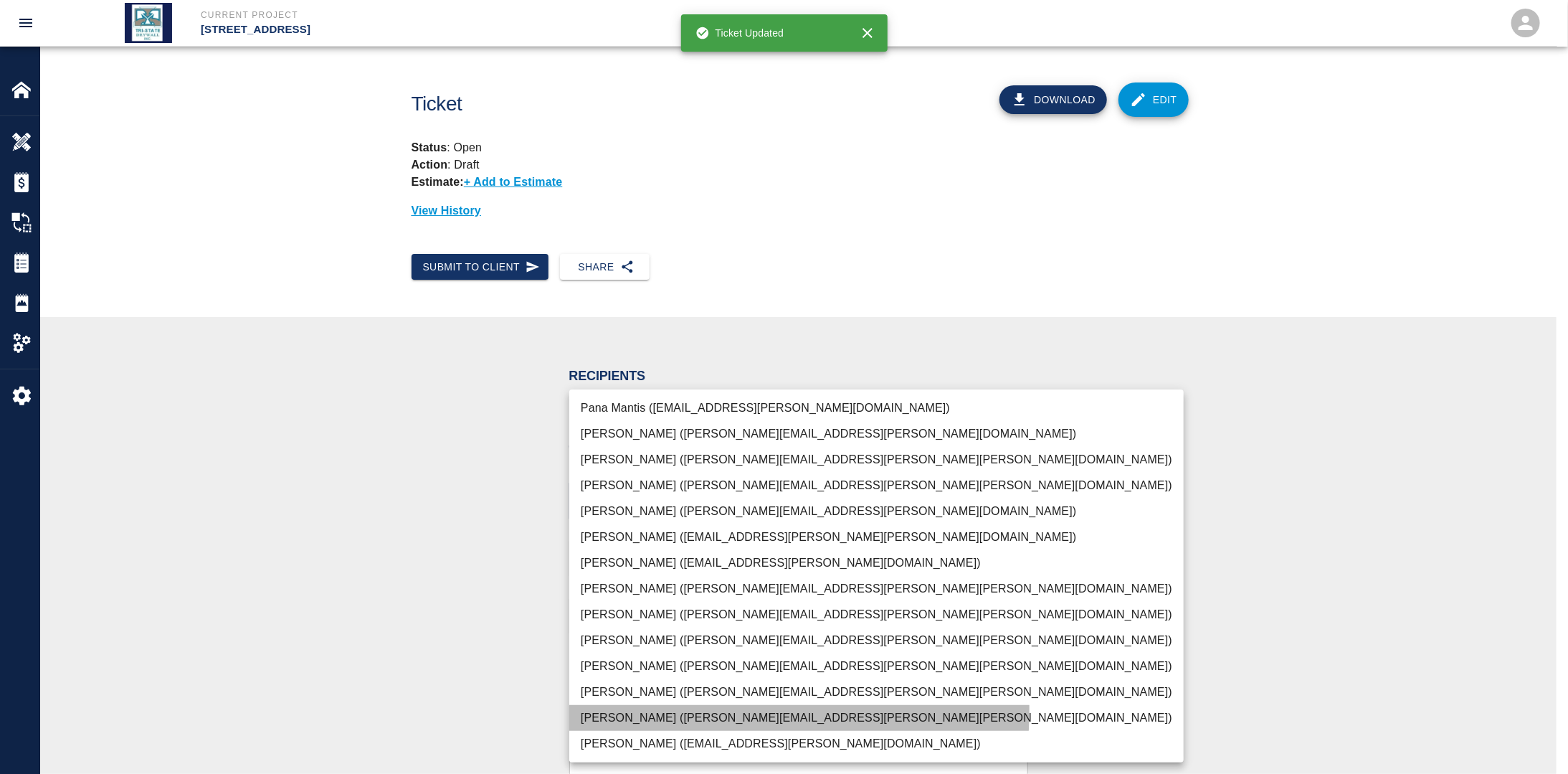
click at [630, 709] on li "[PERSON_NAME] ([PERSON_NAME][EMAIL_ADDRESS][PERSON_NAME][PERSON_NAME][DOMAIN_NA…" at bounding box center [877, 718] width 615 height 25
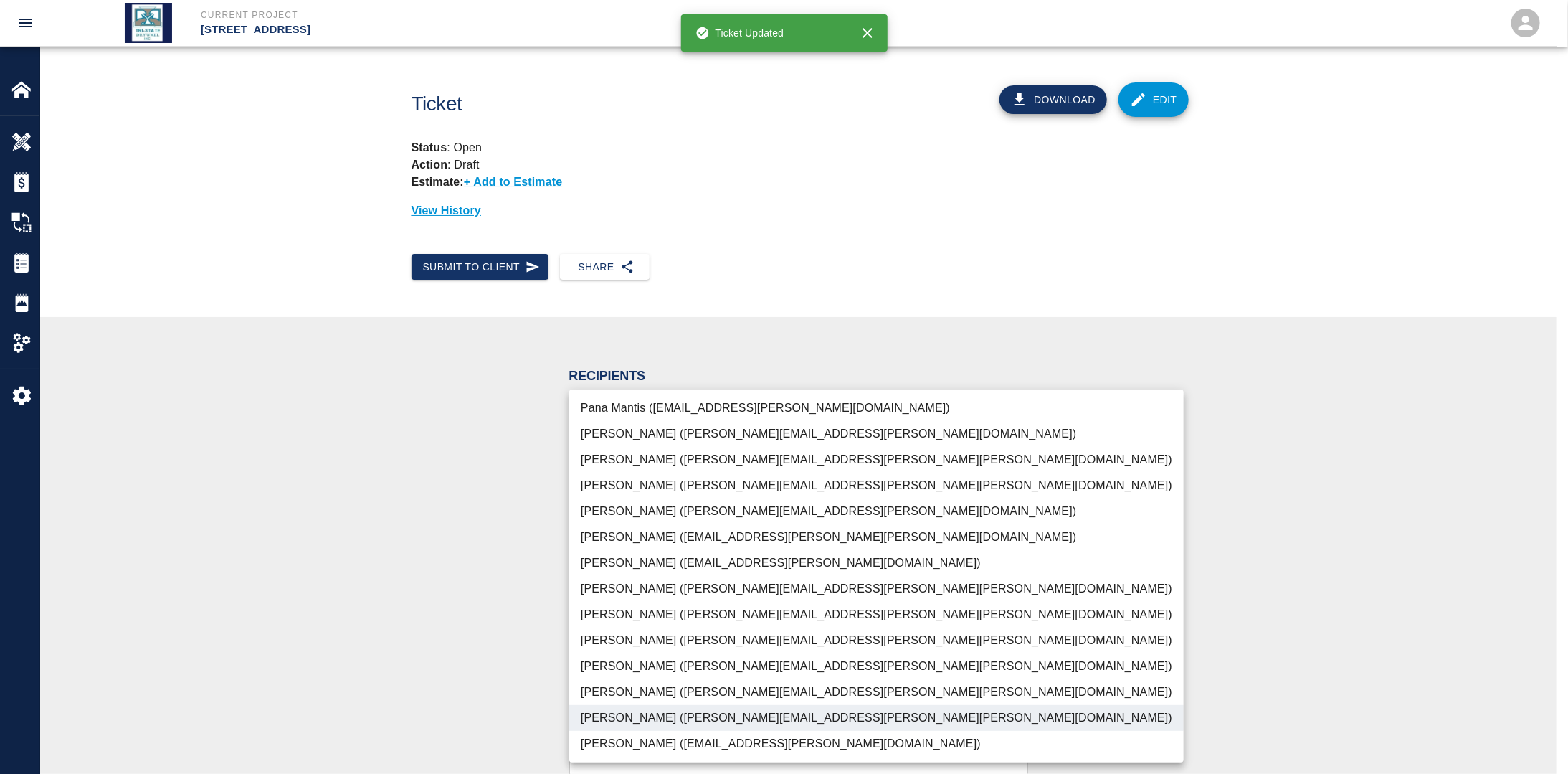
drag, startPoint x: 452, startPoint y: 652, endPoint x: 469, endPoint y: 653, distance: 17.0
click at [454, 652] on div at bounding box center [784, 387] width 1568 height 774
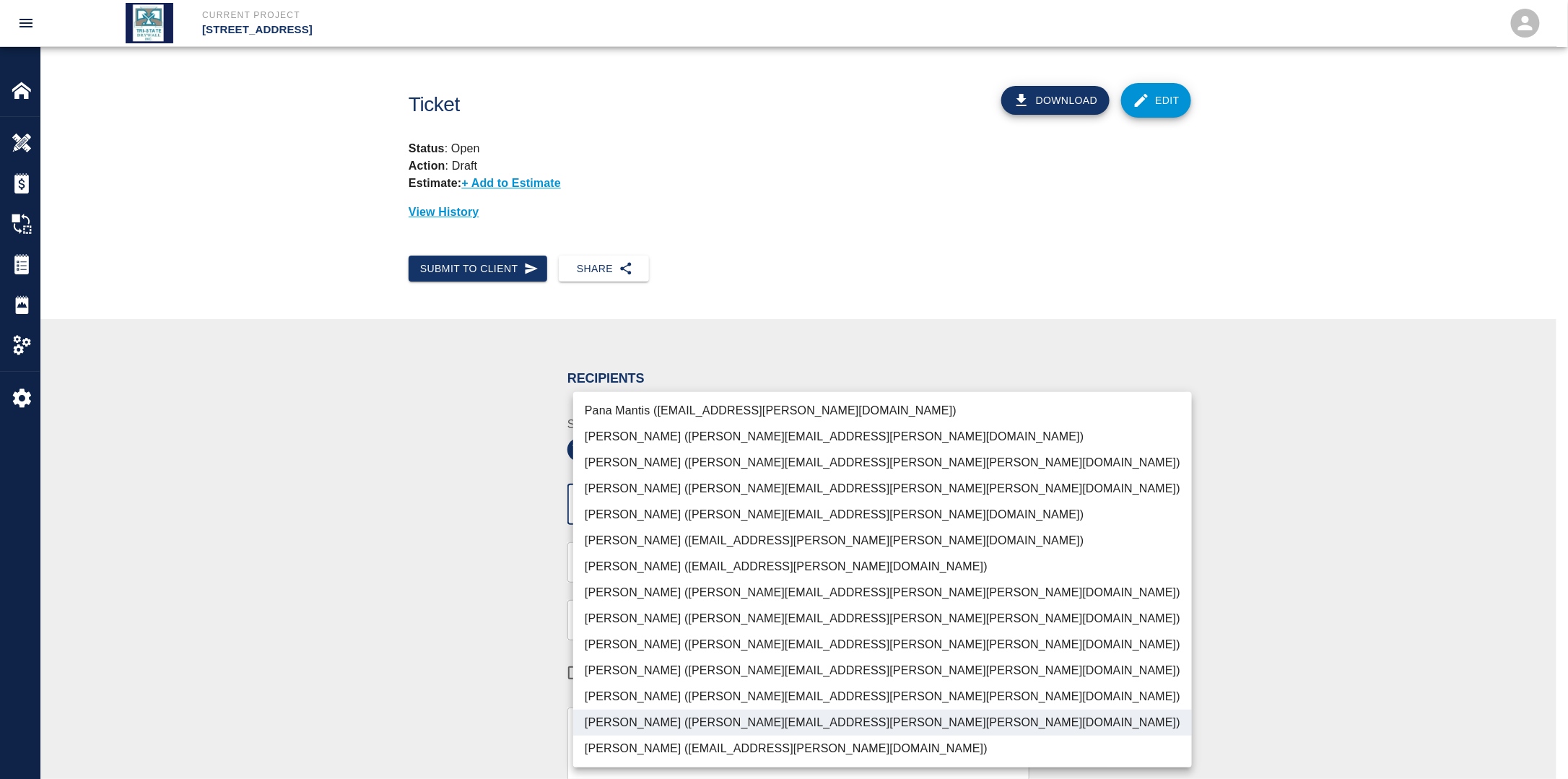
click at [902, 504] on body "Current Project [STREET_ADDRESS] Home [STREET_ADDRESS] Overview Estimates Chang…" at bounding box center [784, 389] width 1568 height 779
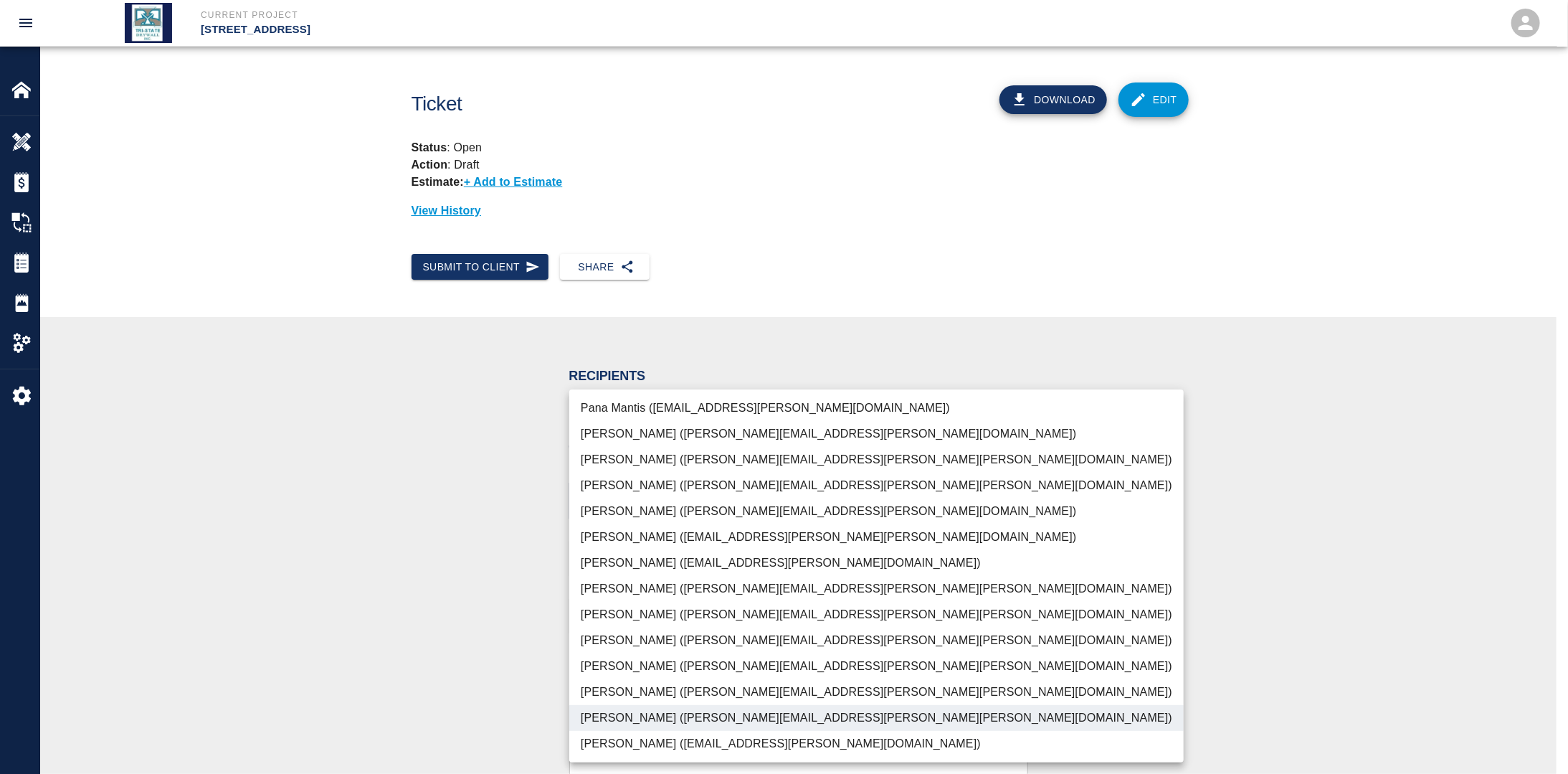
click at [645, 656] on li "[PERSON_NAME] ([PERSON_NAME][EMAIL_ADDRESS][PERSON_NAME][PERSON_NAME][DOMAIN_NA…" at bounding box center [877, 666] width 615 height 25
type input "f2151df9-a33d-4239-98b3-85d2c5195f79,79096ab5-3b7f-4dda-89ef-6bffdeaf2507"
click at [433, 623] on div at bounding box center [784, 387] width 1568 height 774
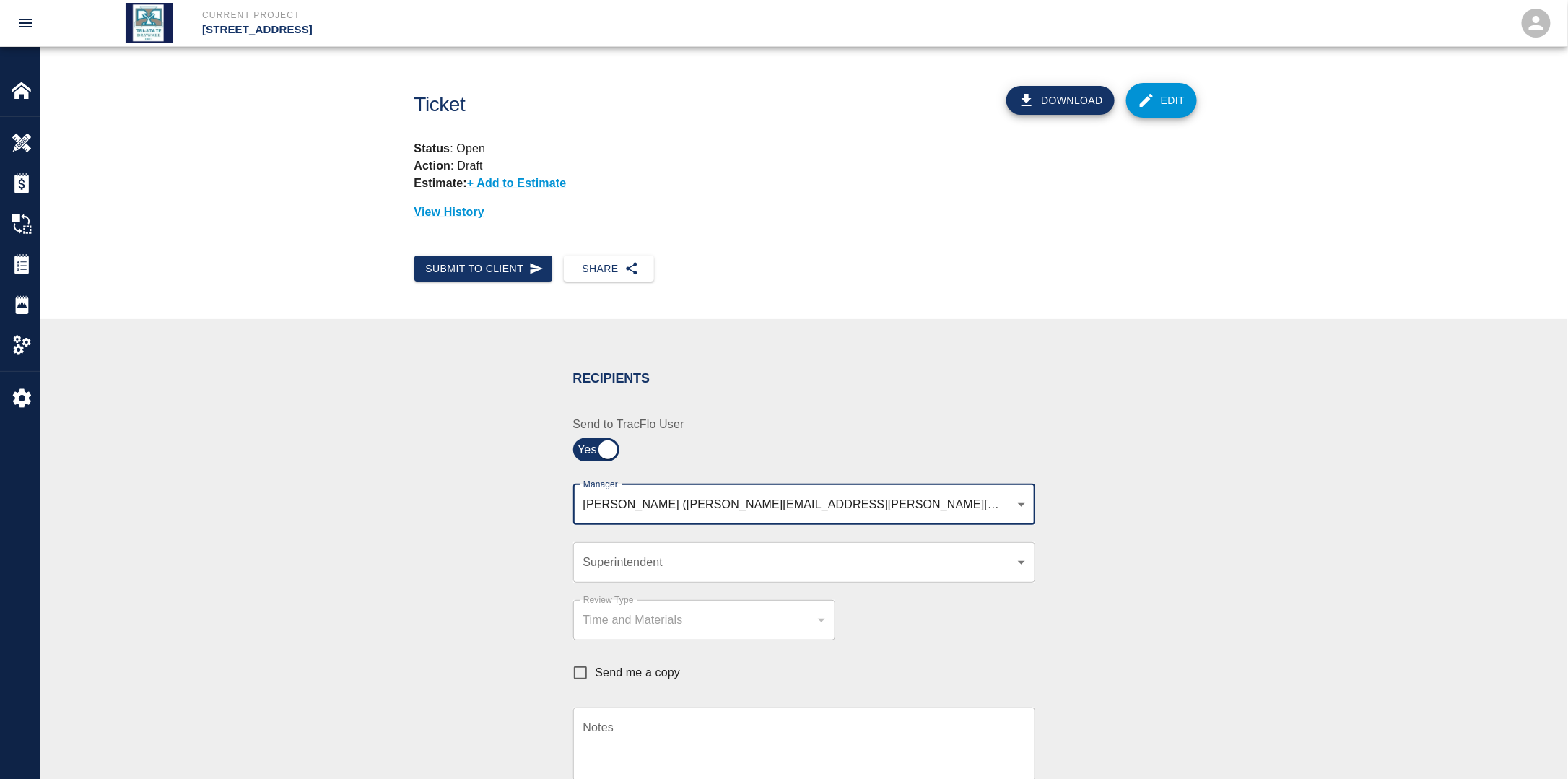
click at [638, 576] on div "​ Superintendent" at bounding box center [804, 562] width 462 height 41
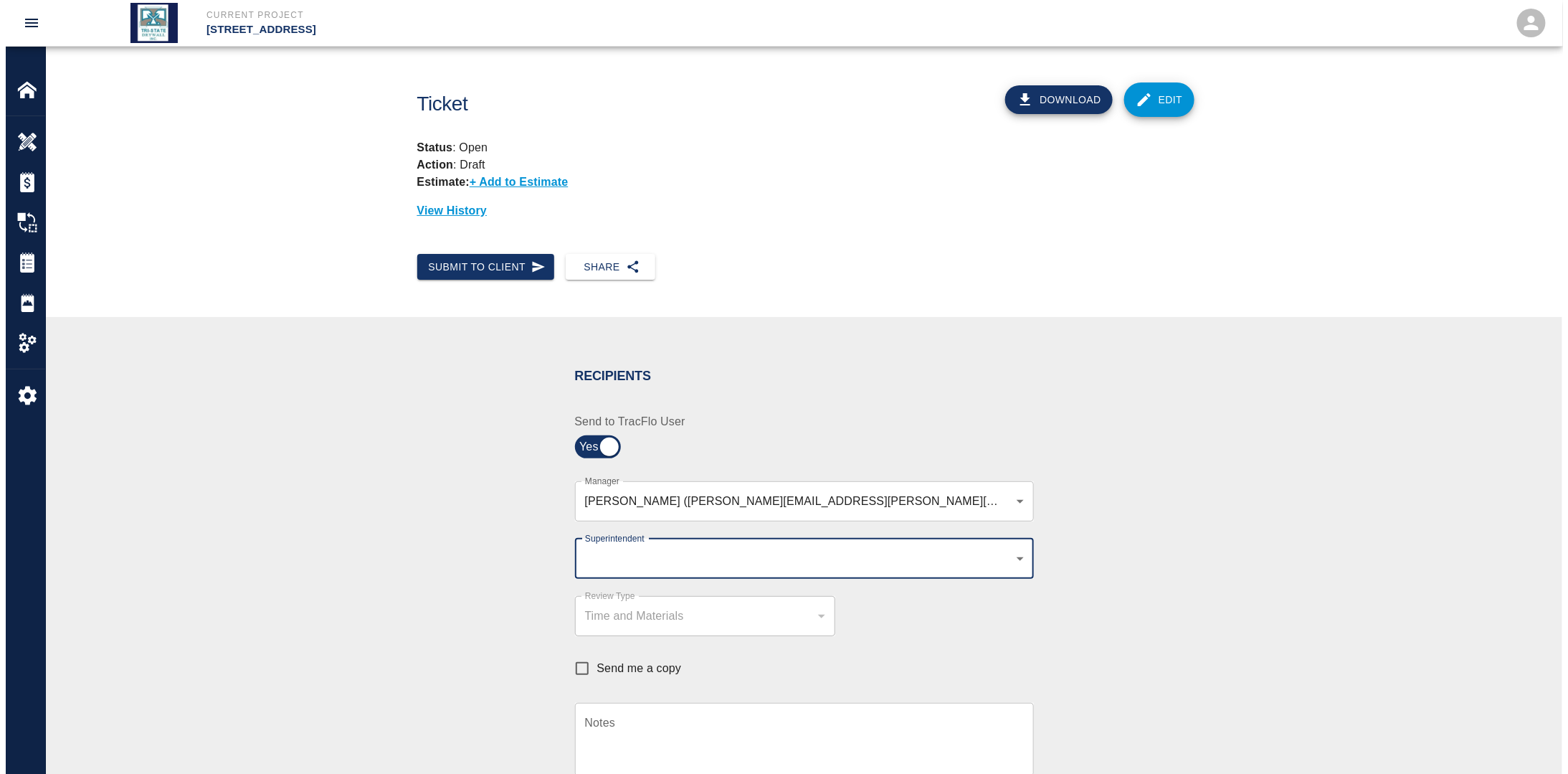
click at [639, 559] on body "Current Project [STREET_ADDRESS] Home [STREET_ADDRESS] Overview Estimates Chang…" at bounding box center [778, 387] width 1558 height 774
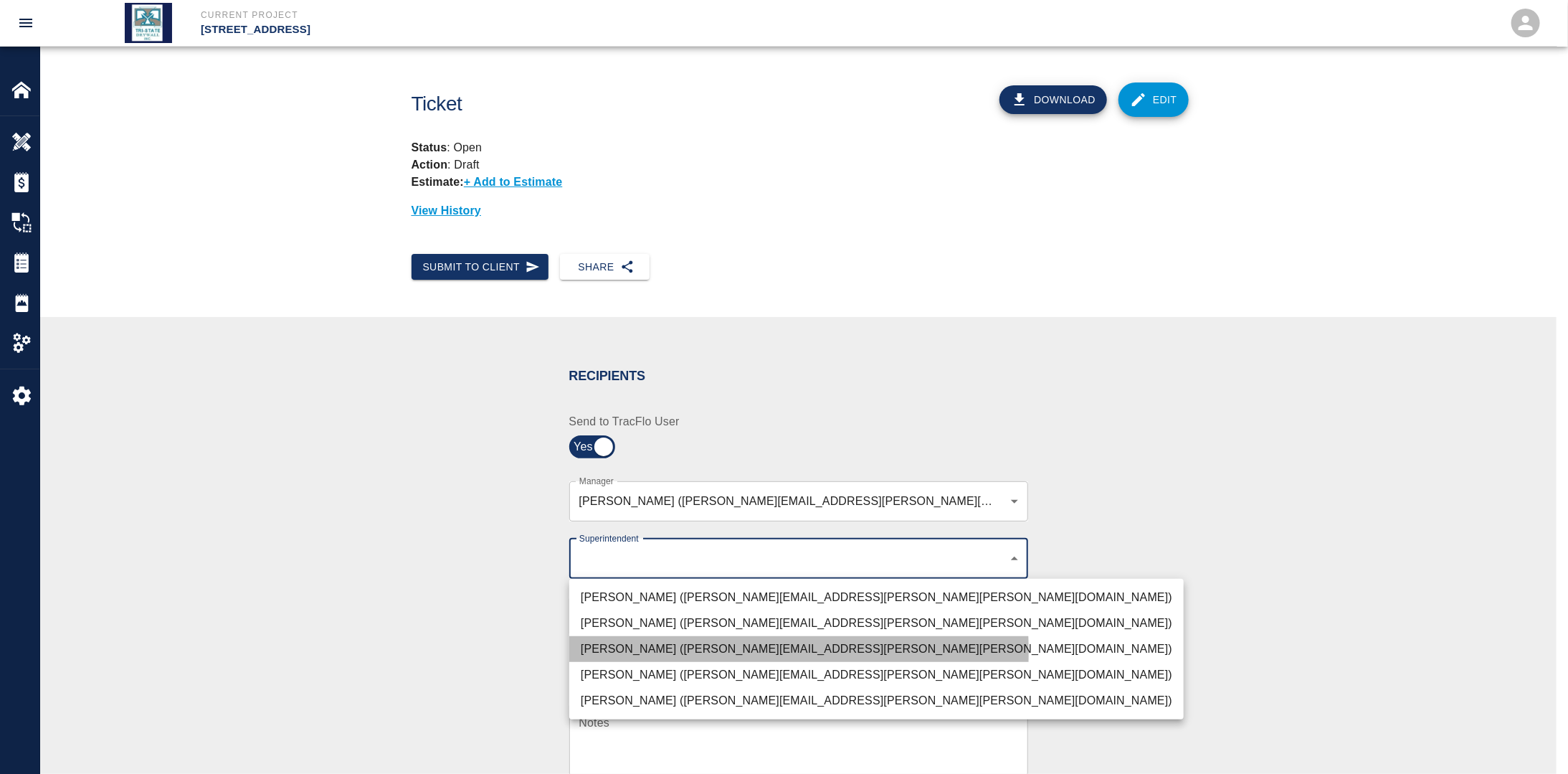
drag, startPoint x: 621, startPoint y: 652, endPoint x: 503, endPoint y: 639, distance: 118.7
click at [621, 652] on li "[PERSON_NAME] ([PERSON_NAME][EMAIL_ADDRESS][PERSON_NAME][PERSON_NAME][DOMAIN_NA…" at bounding box center [877, 649] width 615 height 25
type input "32bad40b-bb12-40c1-a9d7-1de55074e5d0"
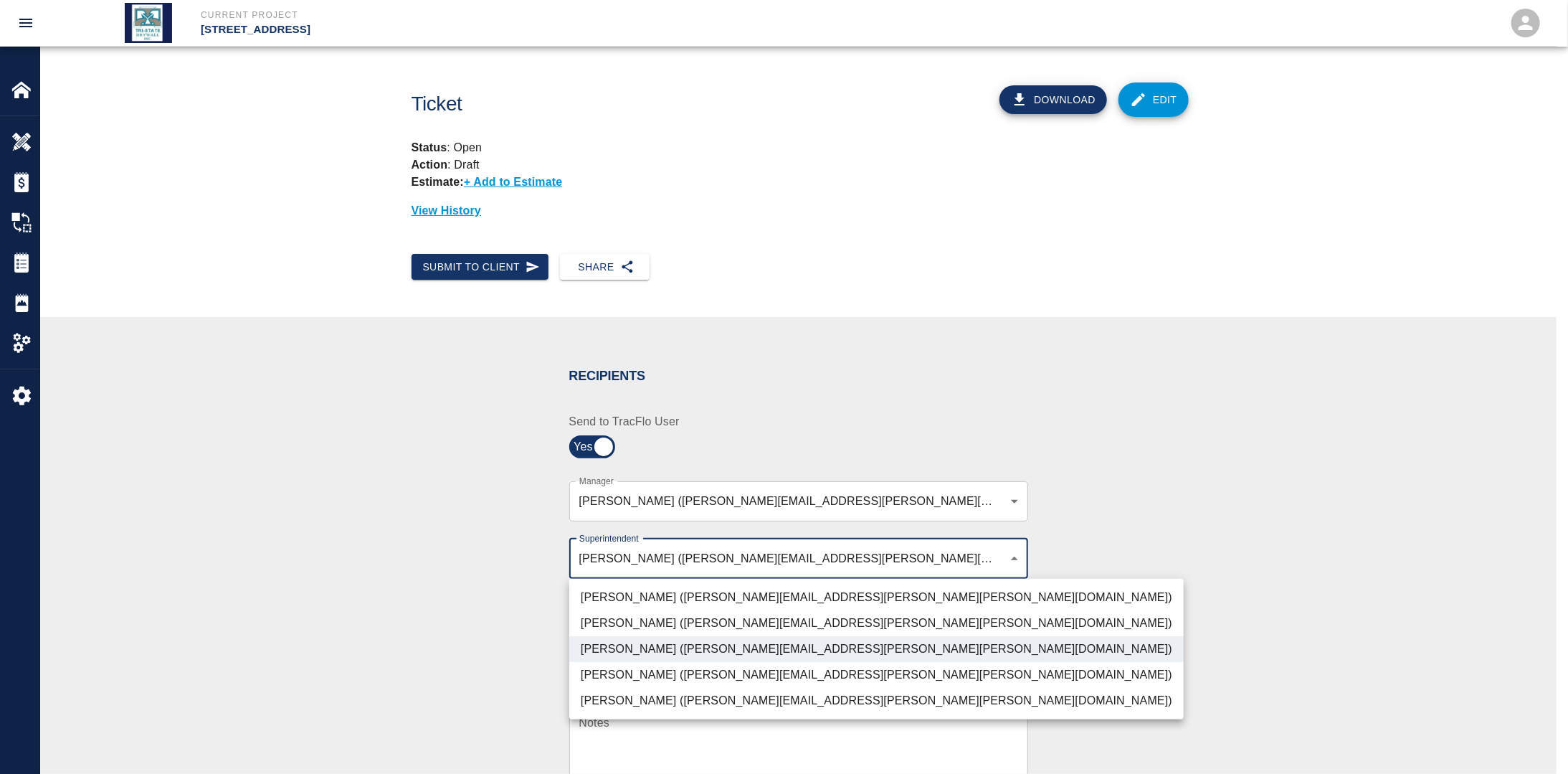
click at [457, 636] on div at bounding box center [784, 387] width 1568 height 774
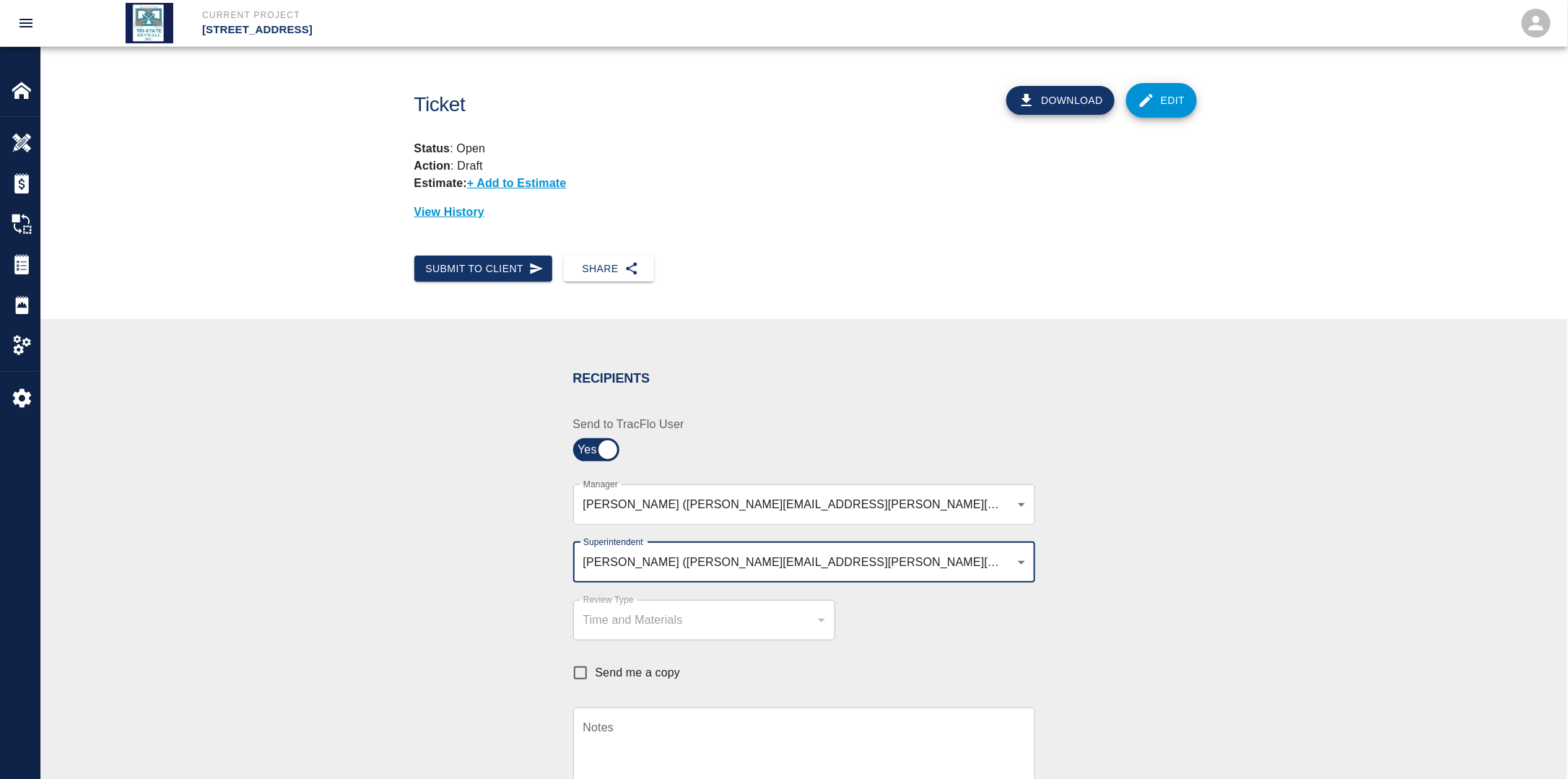
click at [580, 676] on input "Send me a copy" at bounding box center [580, 673] width 30 height 30
checkbox input "true"
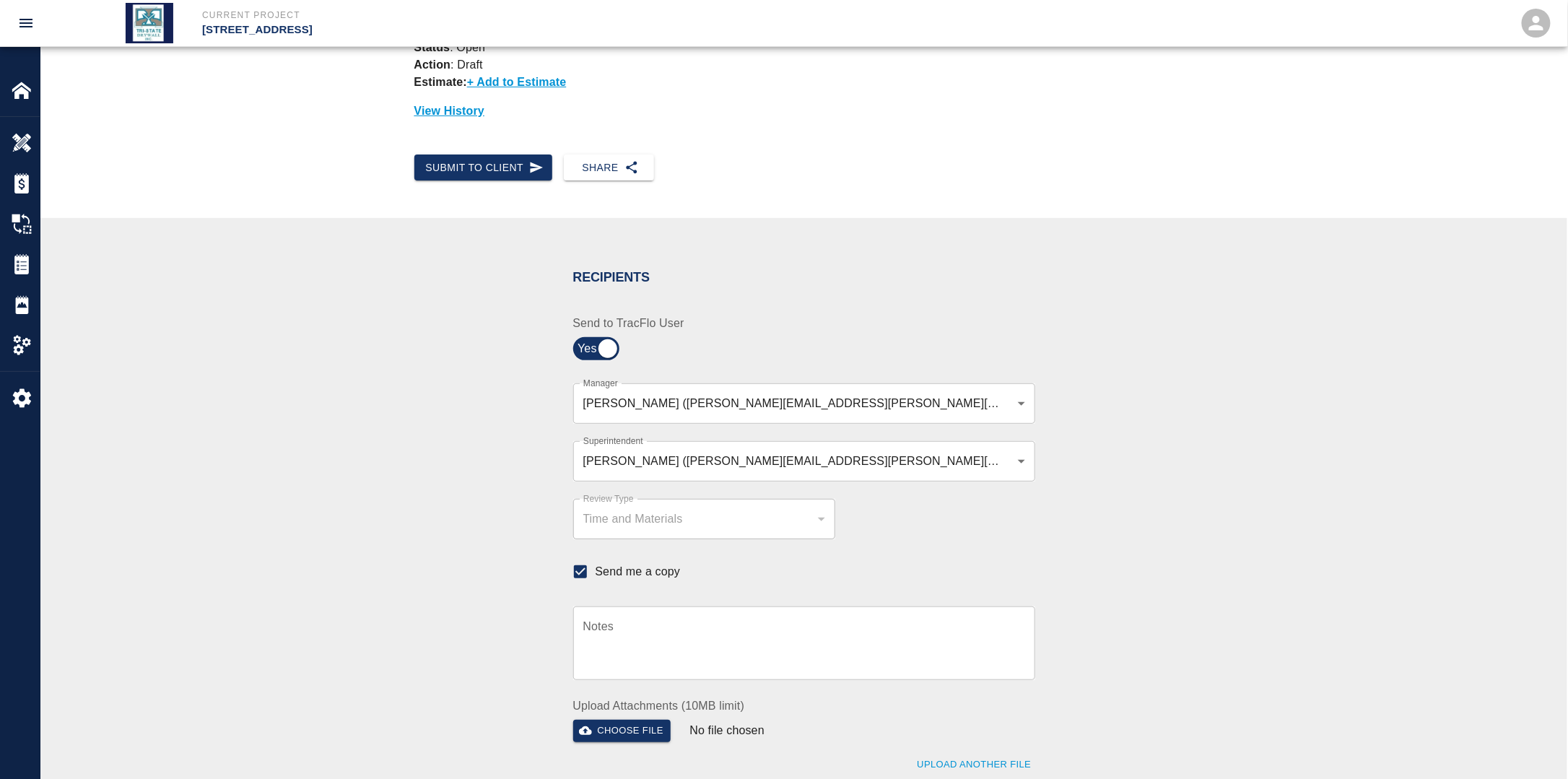
scroll to position [289, 0]
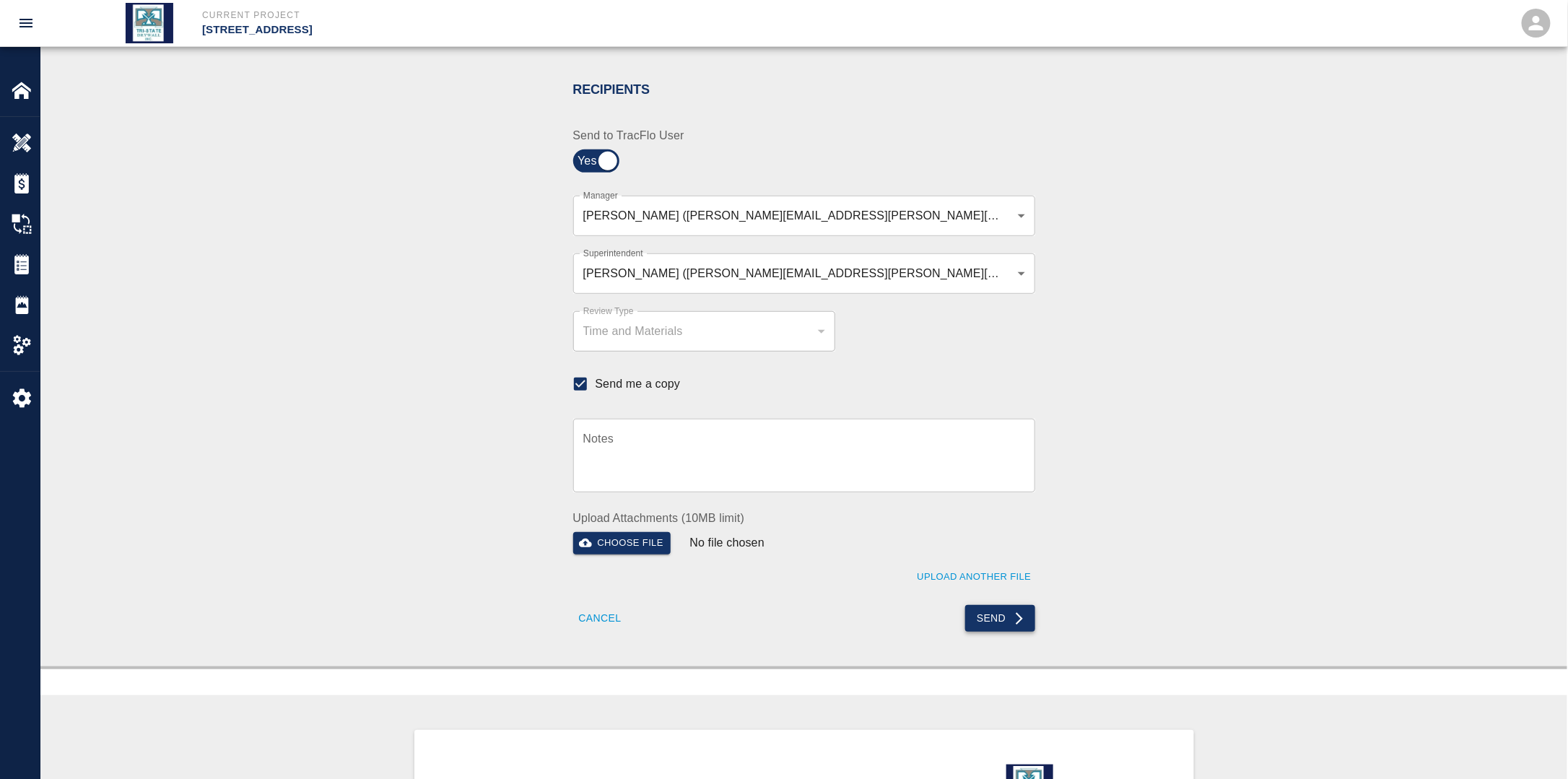
click at [1010, 613] on button "Send" at bounding box center [1000, 618] width 70 height 27
checkbox input "false"
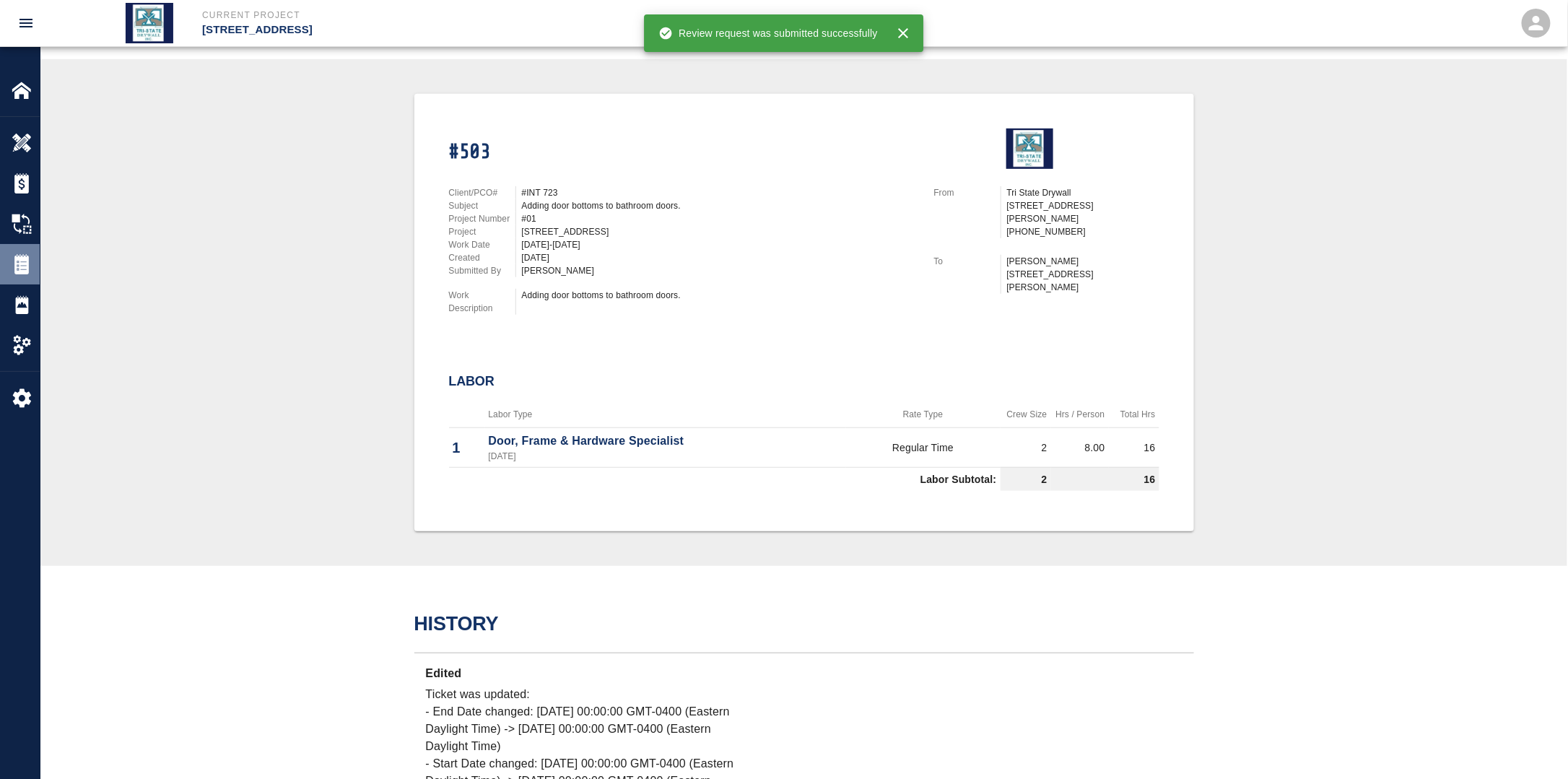
click at [9, 267] on div "Tickets" at bounding box center [20, 264] width 40 height 41
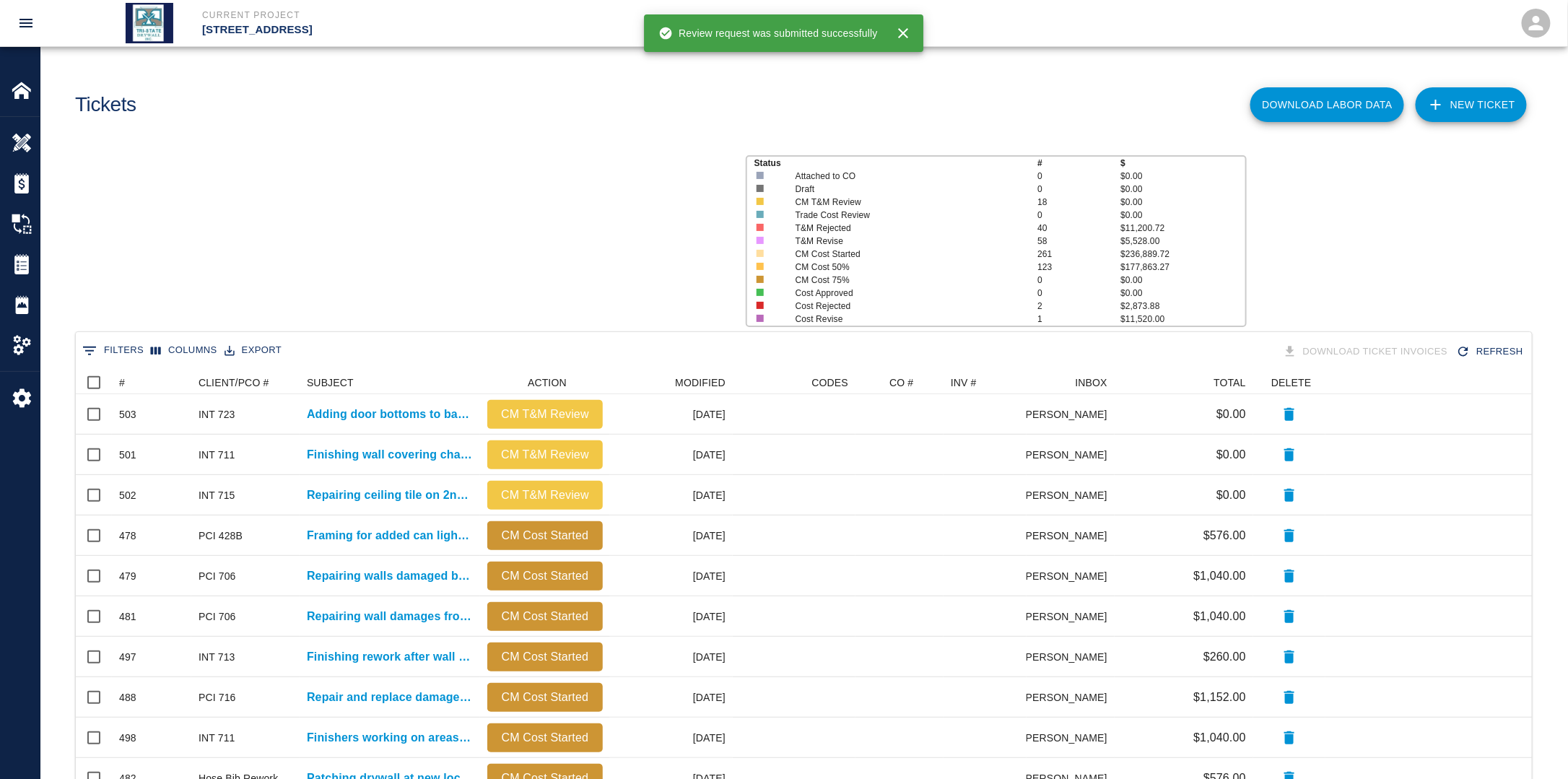
scroll to position [821, 1447]
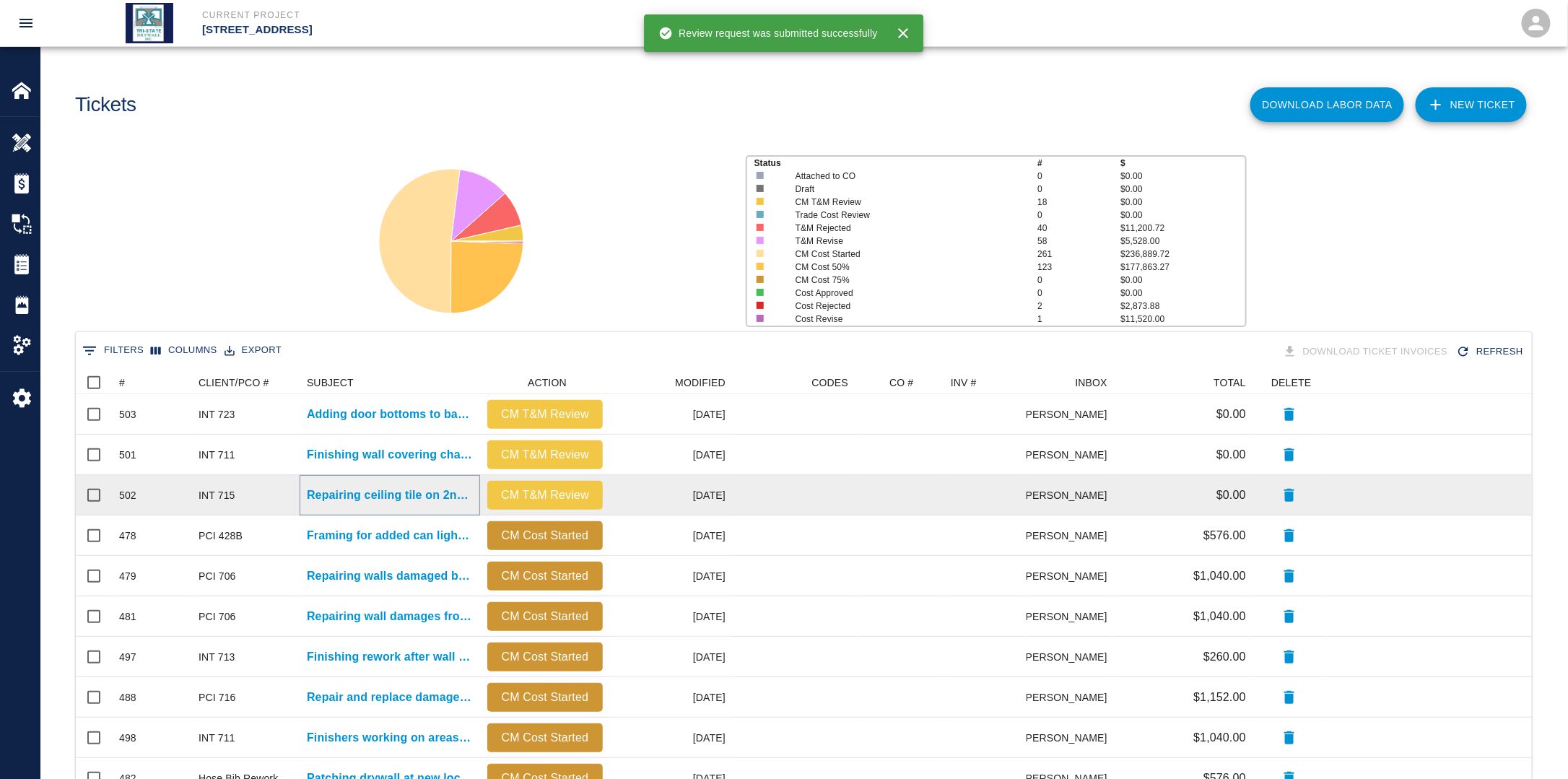
click at [378, 501] on p "Repairing ceiling tile on 2nd floor due to damage by..." at bounding box center [389, 495] width 166 height 17
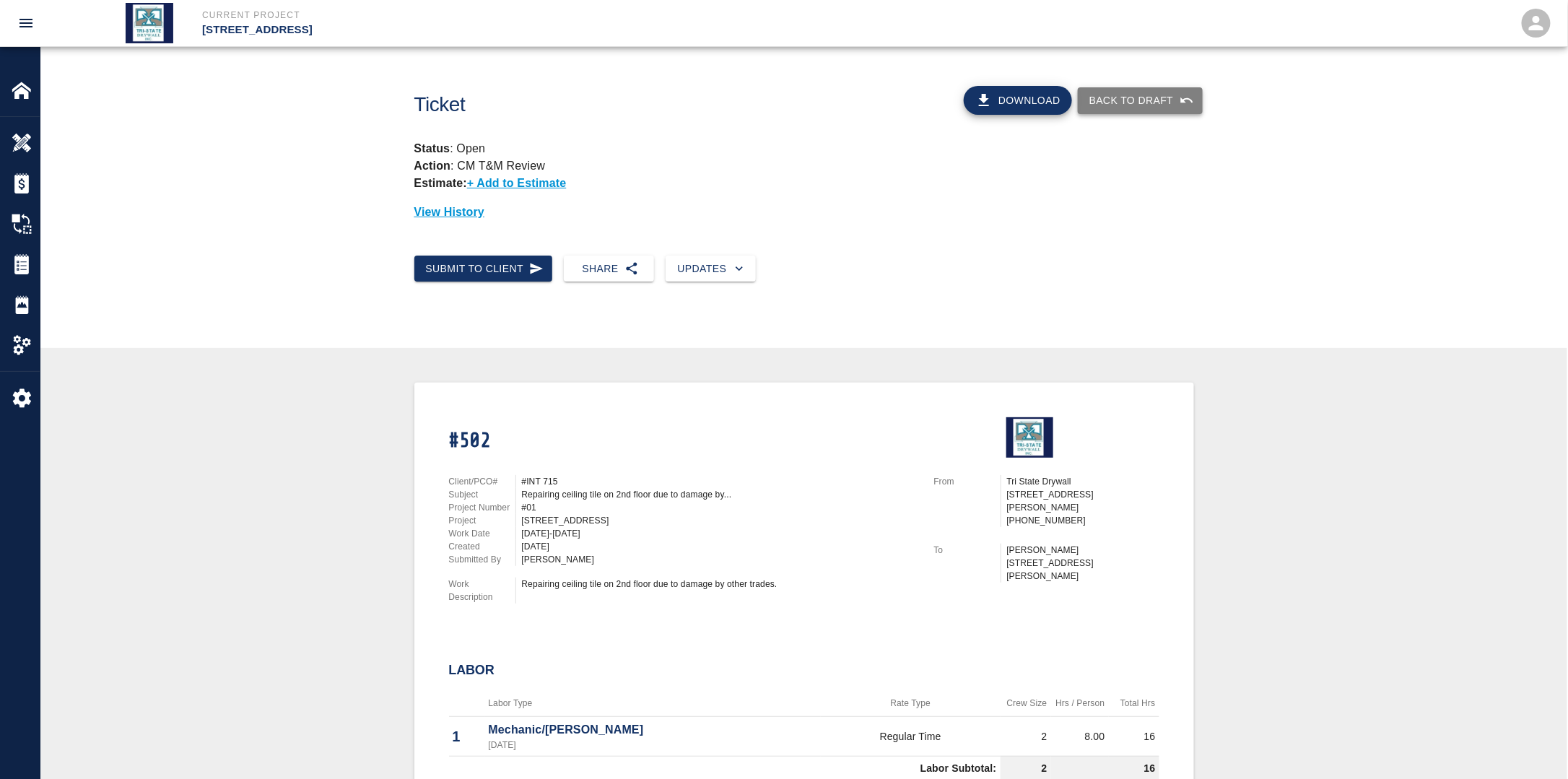
click at [1130, 97] on button "Back to Draft" at bounding box center [1140, 100] width 125 height 27
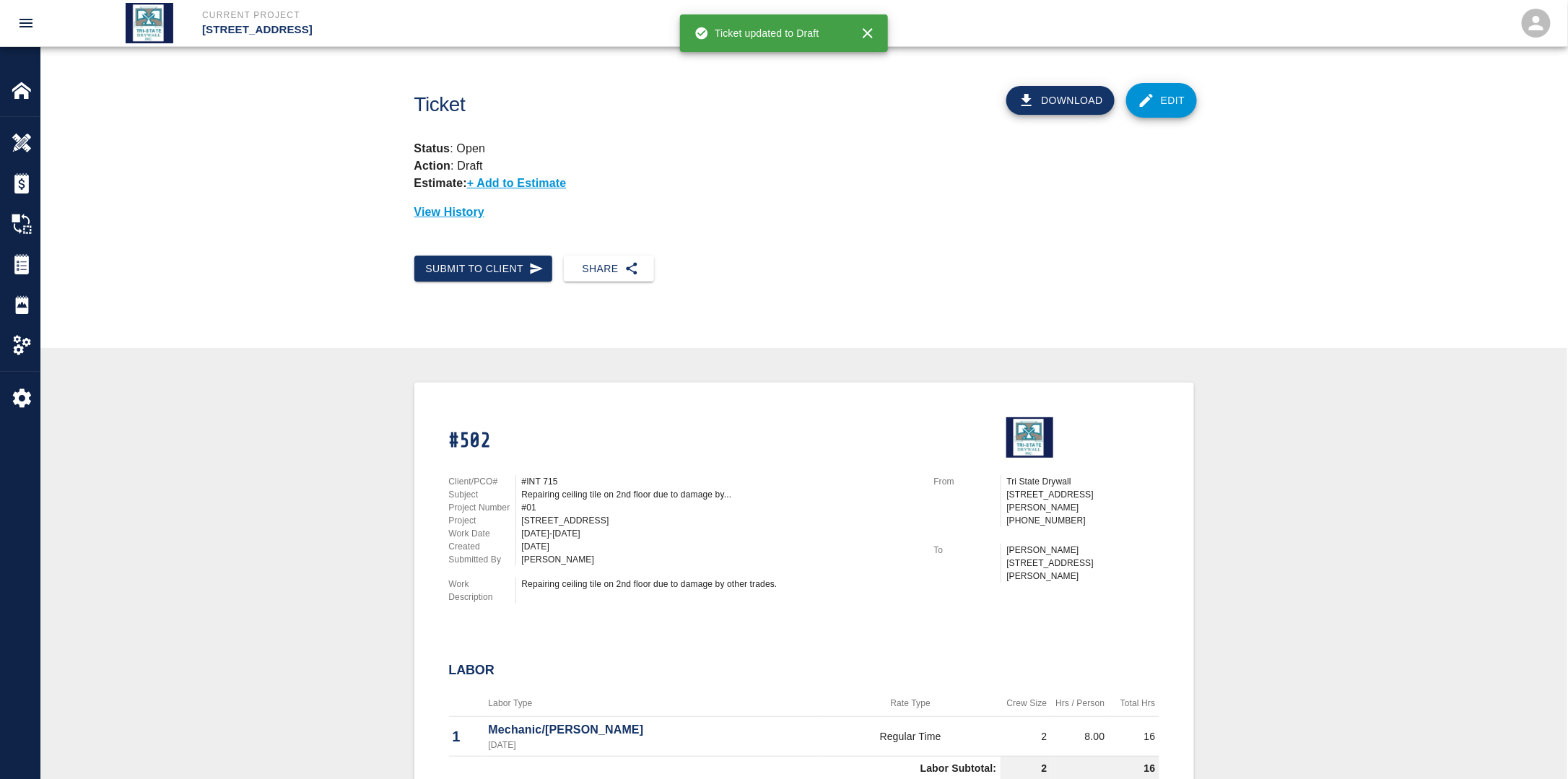
click at [1176, 107] on link "Edit" at bounding box center [1161, 100] width 71 height 35
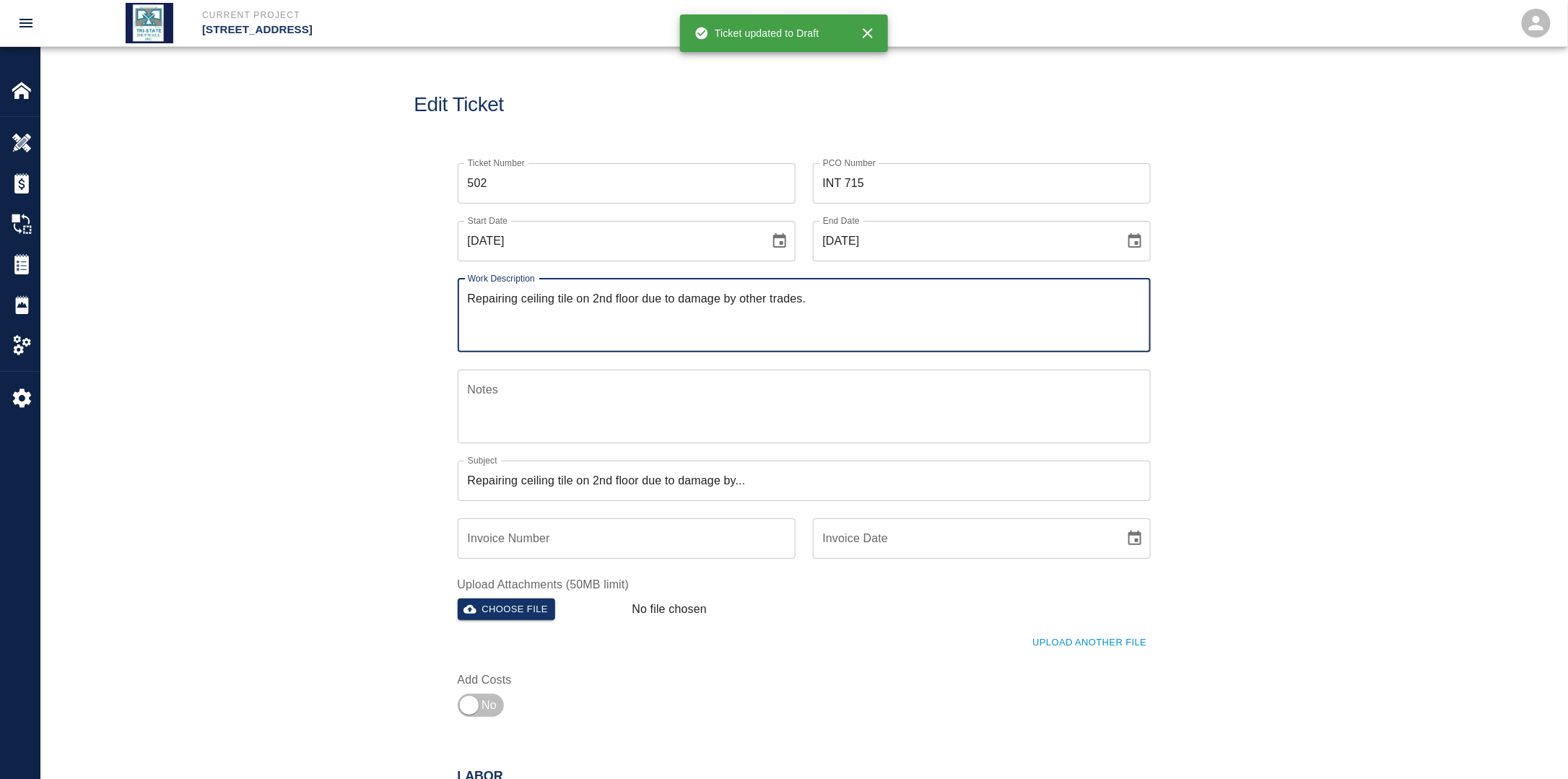
click at [773, 247] on icon "Choose date, selected date is Aug 6, 2025" at bounding box center [780, 241] width 17 height 17
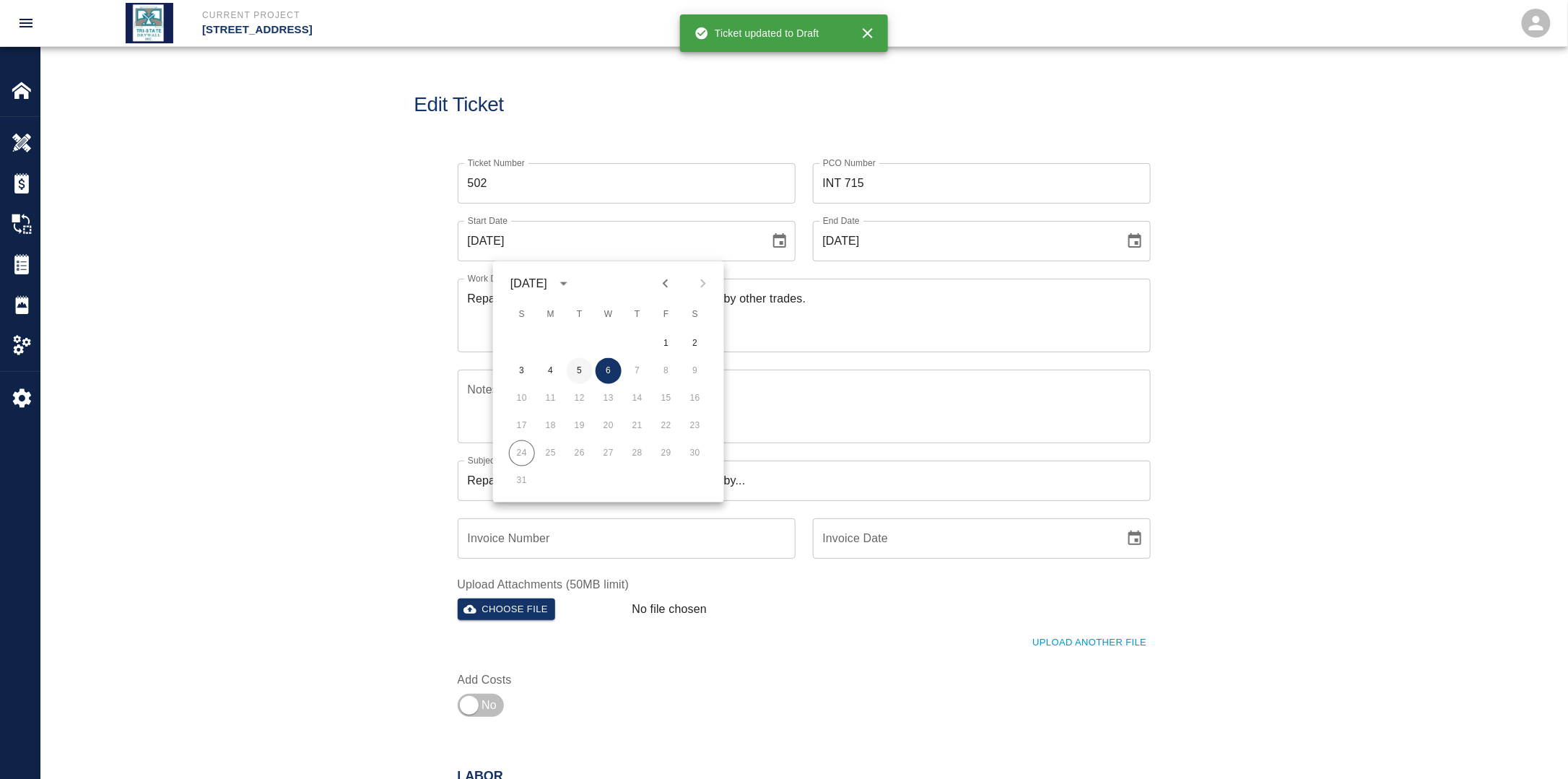
click at [581, 371] on button "5" at bounding box center [579, 370] width 26 height 26
type input "[DATE]"
click at [1141, 242] on icon "Choose date, selected date is Aug 6, 2025" at bounding box center [1135, 241] width 17 height 17
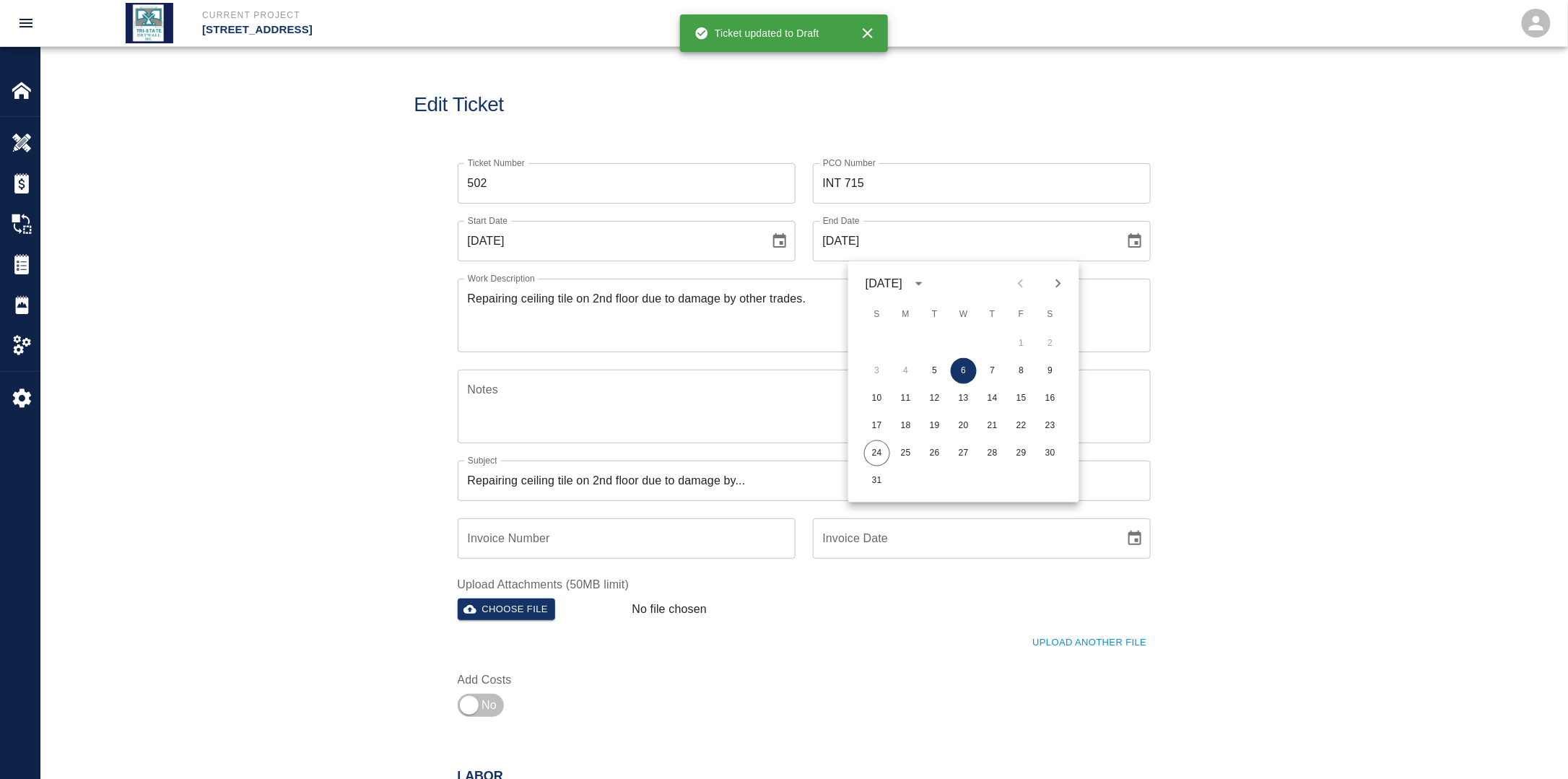
click at [948, 363] on div "3 4 5 6 7 8 9" at bounding box center [963, 370] width 231 height 26
click at [933, 371] on button "5" at bounding box center [934, 370] width 26 height 26
type input "[DATE]"
click at [332, 348] on div "Ticket Number 502 Ticket Number PCO Number INT 715 PCO Number Start Date [DATE]…" at bounding box center [803, 451] width 1526 height 612
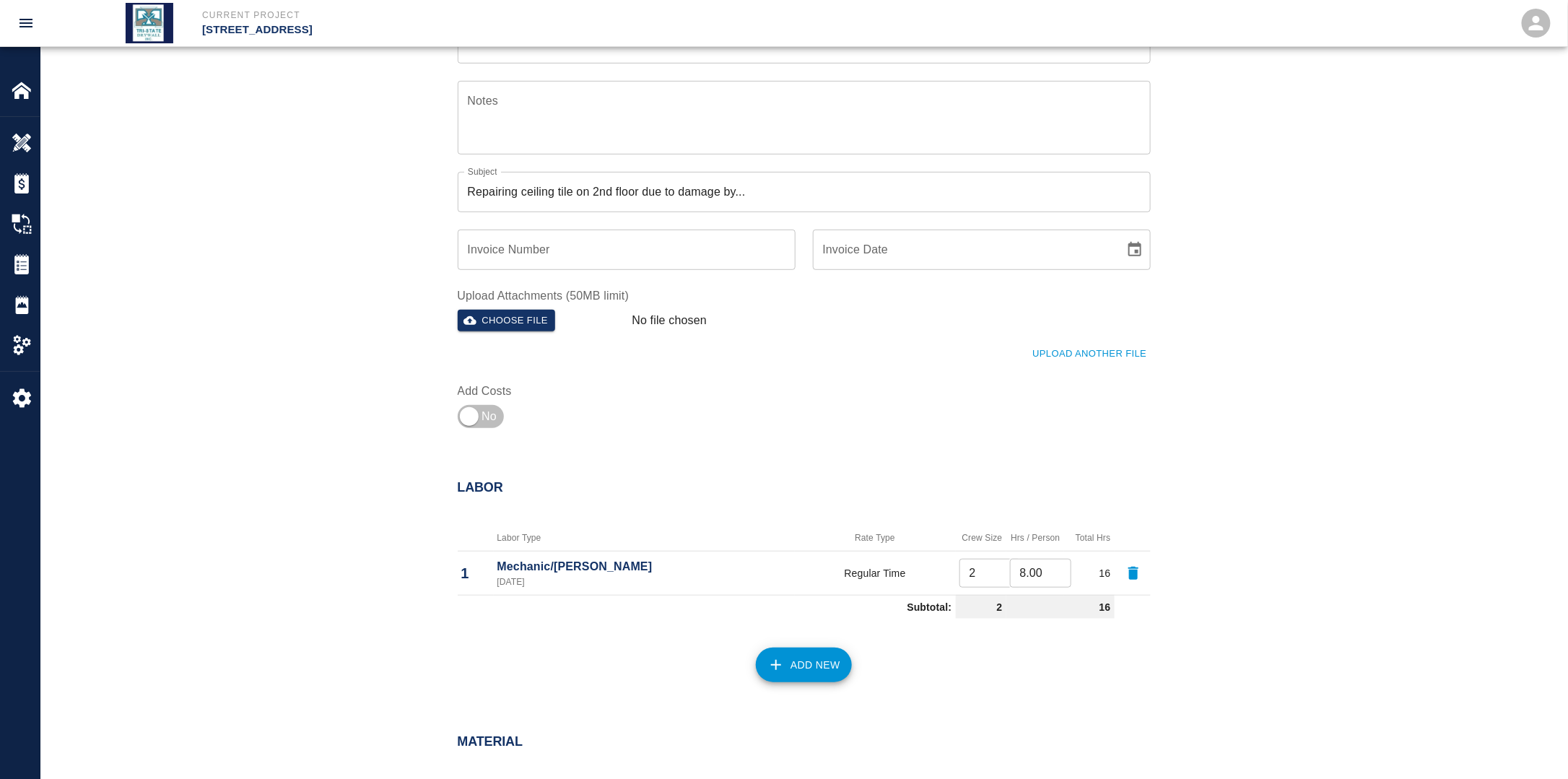
scroll to position [577, 0]
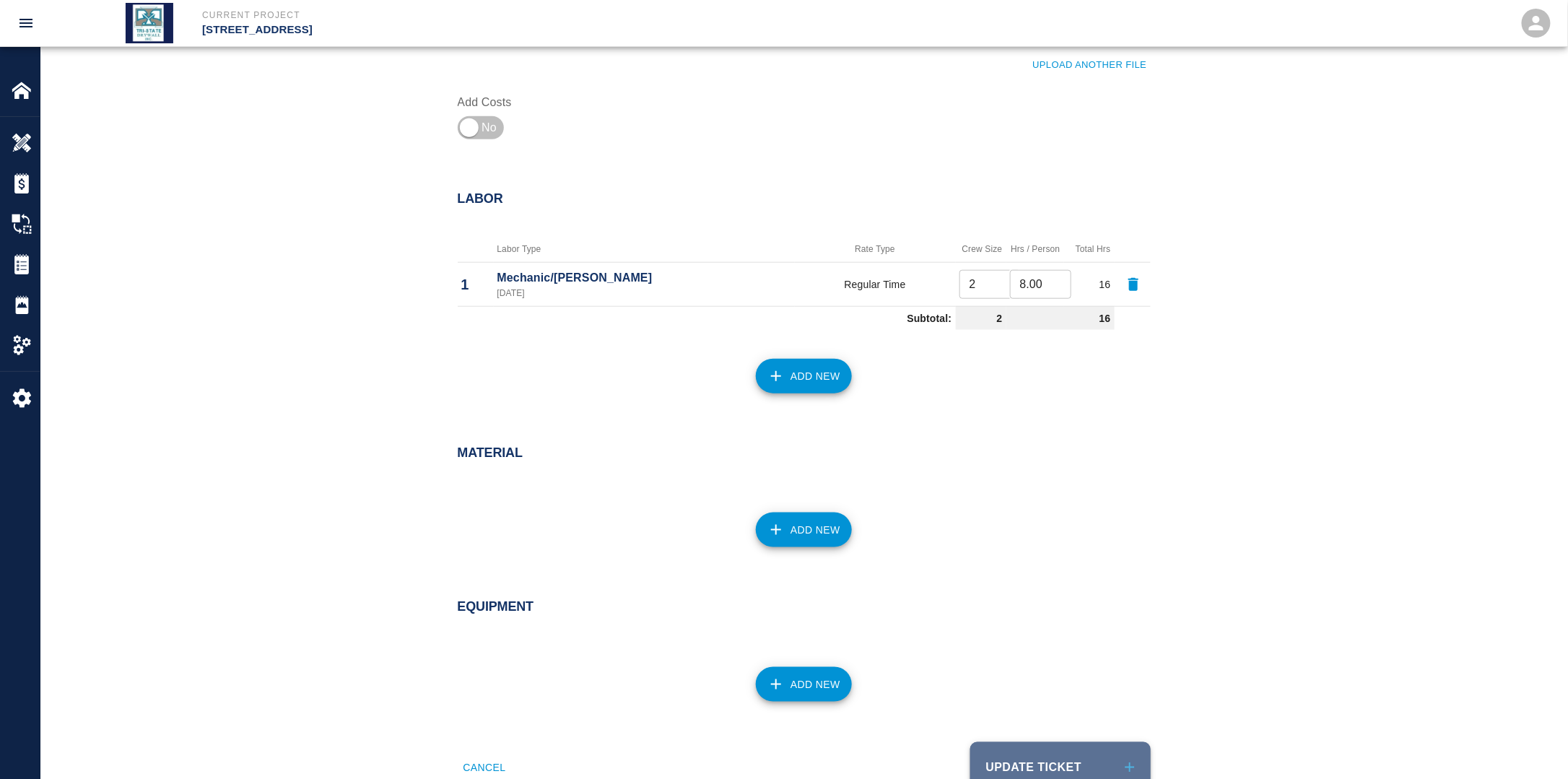
click at [1014, 762] on button "Update Ticket" at bounding box center [1060, 767] width 181 height 50
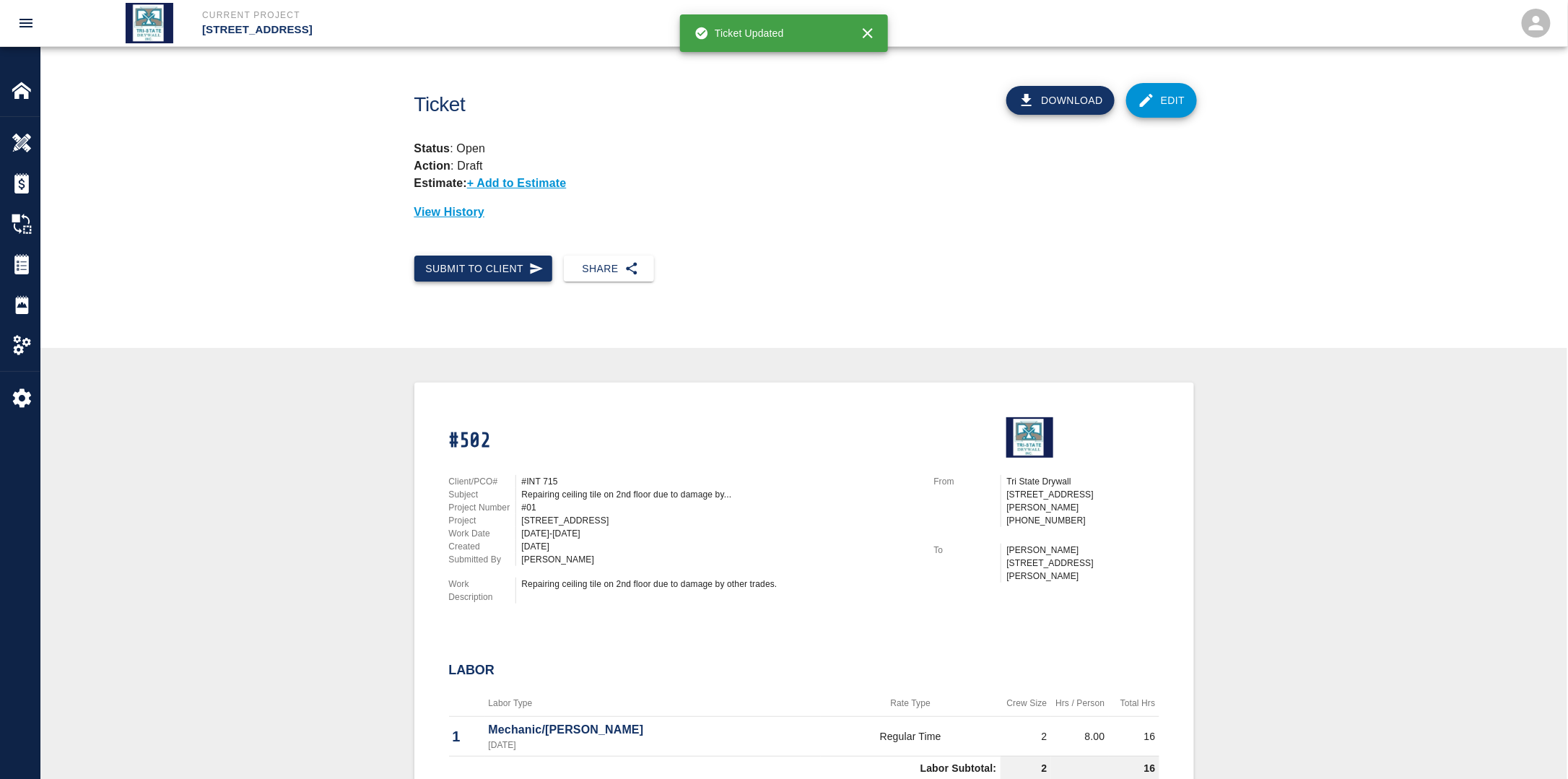
click at [478, 261] on button "Submit to Client" at bounding box center [484, 269] width 138 height 27
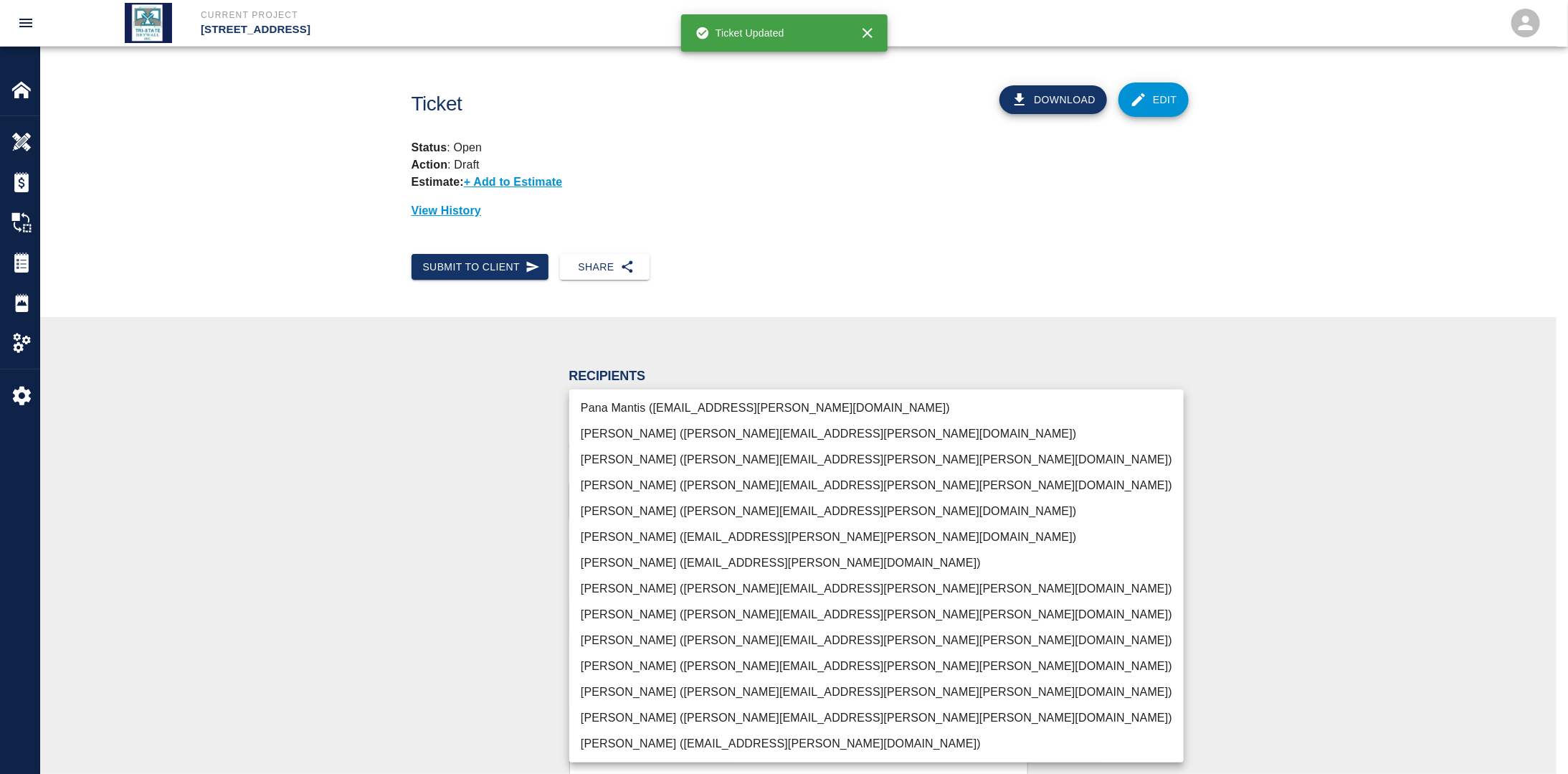
click at [706, 498] on body "Current Project [STREET_ADDRESS] Home [STREET_ADDRESS] Overview Estimates Chang…" at bounding box center [784, 387] width 1568 height 774
click at [609, 721] on li "[PERSON_NAME] ([PERSON_NAME][EMAIL_ADDRESS][PERSON_NAME][PERSON_NAME][DOMAIN_NA…" at bounding box center [877, 718] width 615 height 25
click at [413, 624] on div at bounding box center [784, 387] width 1568 height 774
click at [855, 495] on body "Current Project [STREET_ADDRESS] Home [STREET_ADDRESS] Overview Estimates Chang…" at bounding box center [784, 387] width 1568 height 774
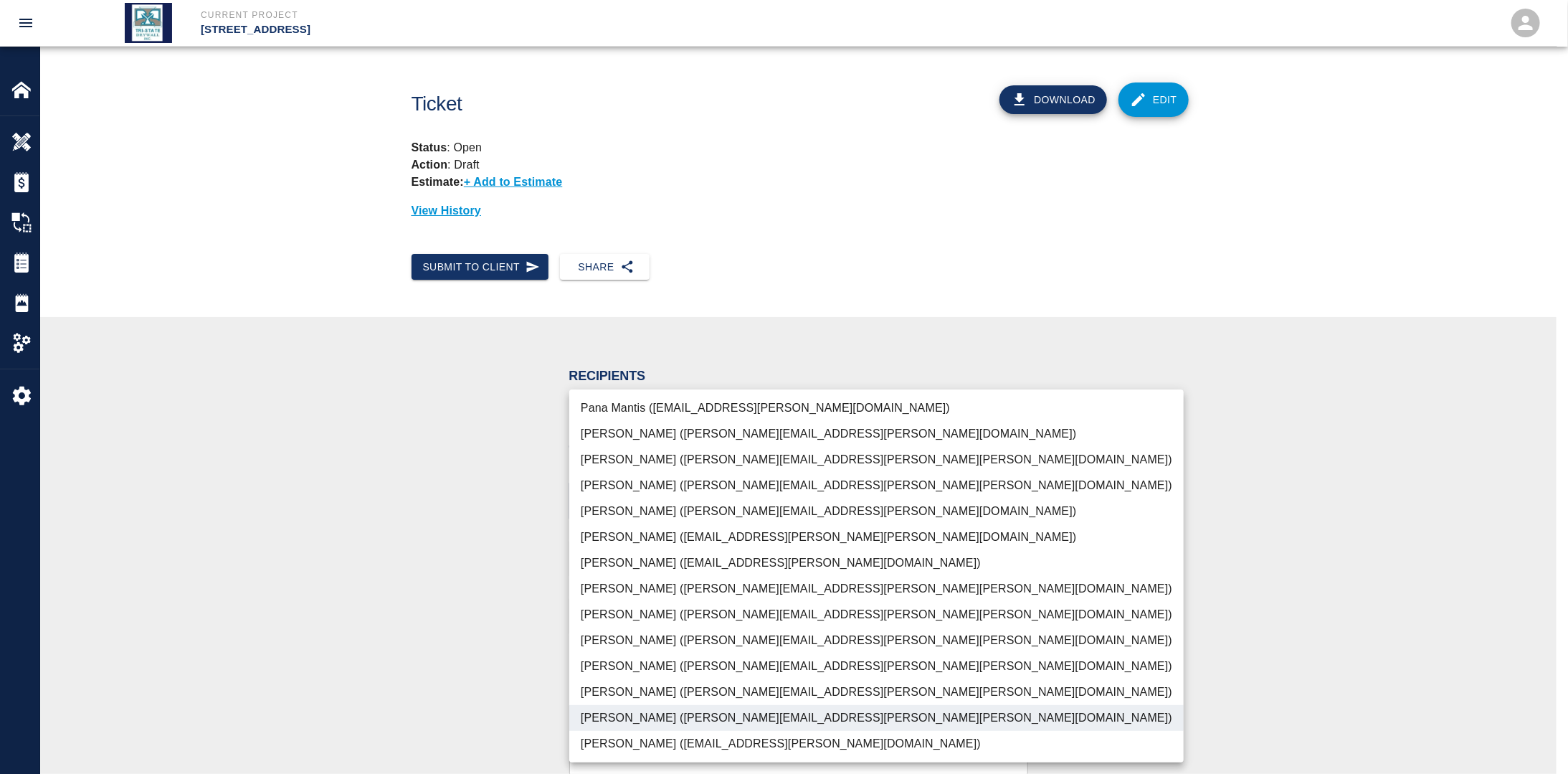
click at [622, 655] on li "[PERSON_NAME] ([PERSON_NAME][EMAIL_ADDRESS][PERSON_NAME][PERSON_NAME][DOMAIN_NA…" at bounding box center [877, 666] width 615 height 25
type input "f2151df9-a33d-4239-98b3-85d2c5195f79,79096ab5-3b7f-4dda-89ef-6bffdeaf2507"
click at [445, 626] on div at bounding box center [784, 387] width 1568 height 774
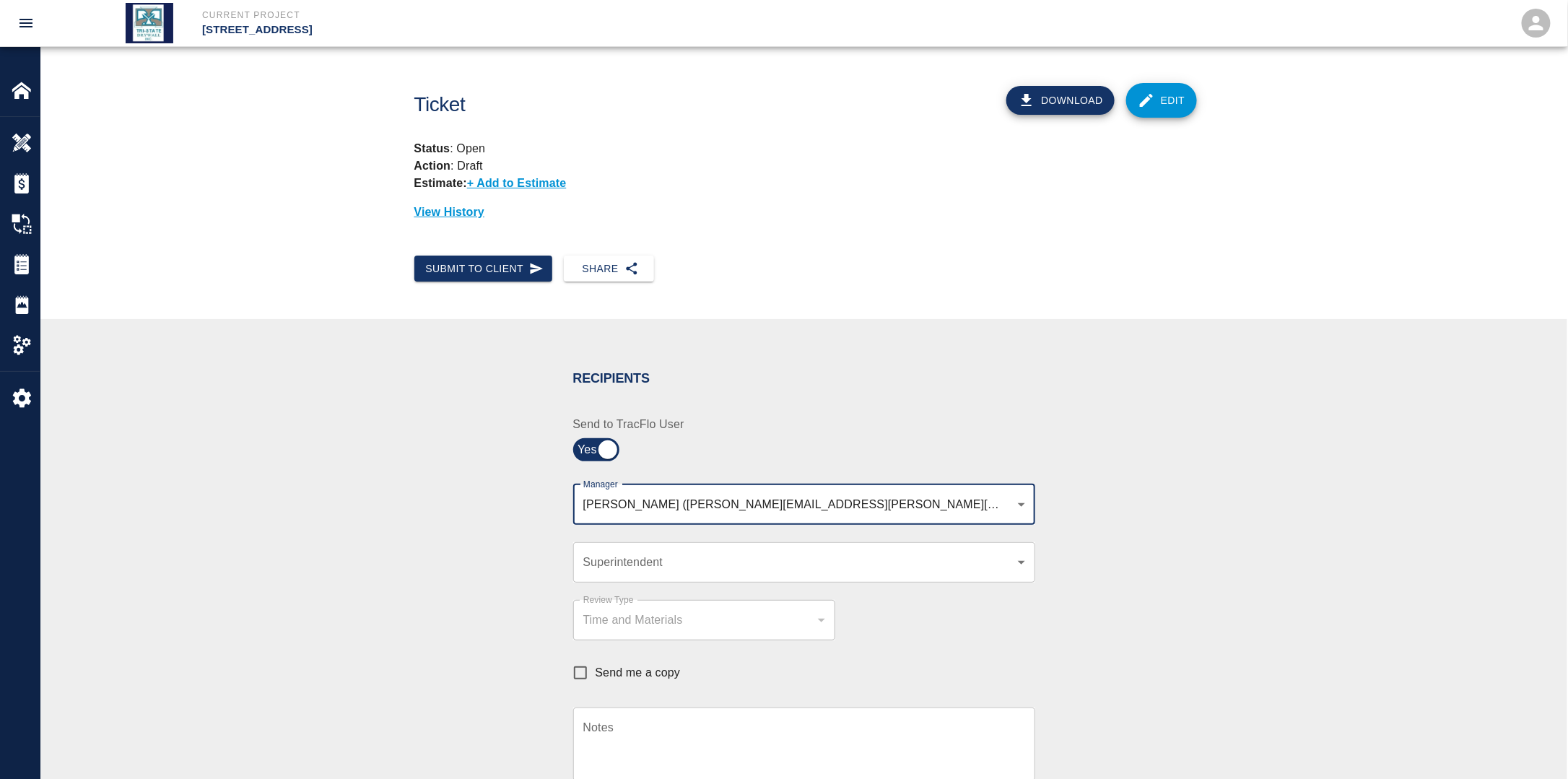
click at [667, 578] on div "​ Superintendent" at bounding box center [804, 562] width 462 height 41
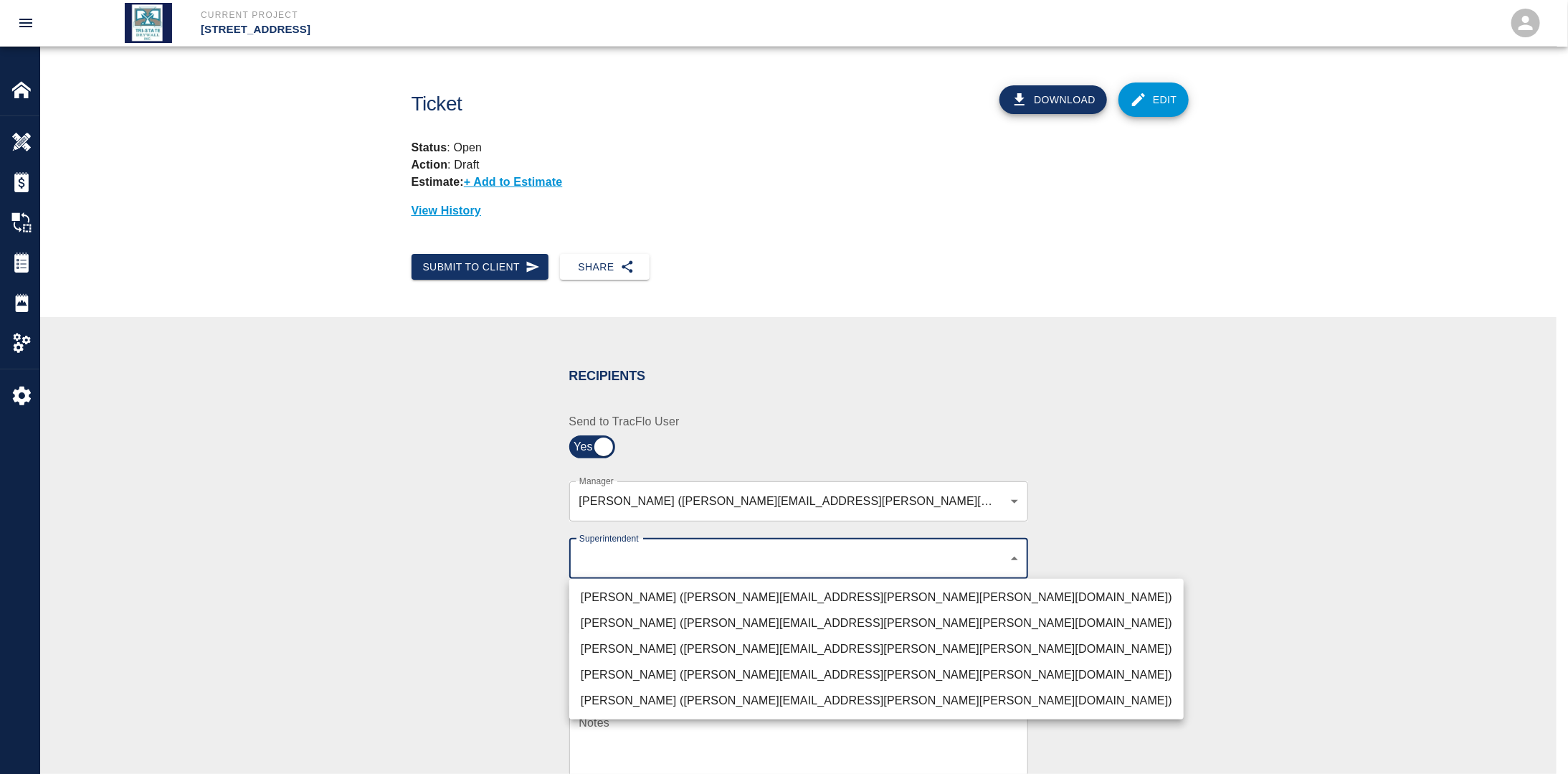
click at [664, 557] on body "Current Project [STREET_ADDRESS] Home [STREET_ADDRESS] Overview Estimates Chang…" at bounding box center [784, 387] width 1568 height 774
drag, startPoint x: 620, startPoint y: 640, endPoint x: 611, endPoint y: 643, distance: 9.5
click at [619, 640] on li "[PERSON_NAME] ([PERSON_NAME][EMAIL_ADDRESS][PERSON_NAME][PERSON_NAME][DOMAIN_NA…" at bounding box center [877, 649] width 615 height 25
type input "32bad40b-bb12-40c1-a9d7-1de55074e5d0"
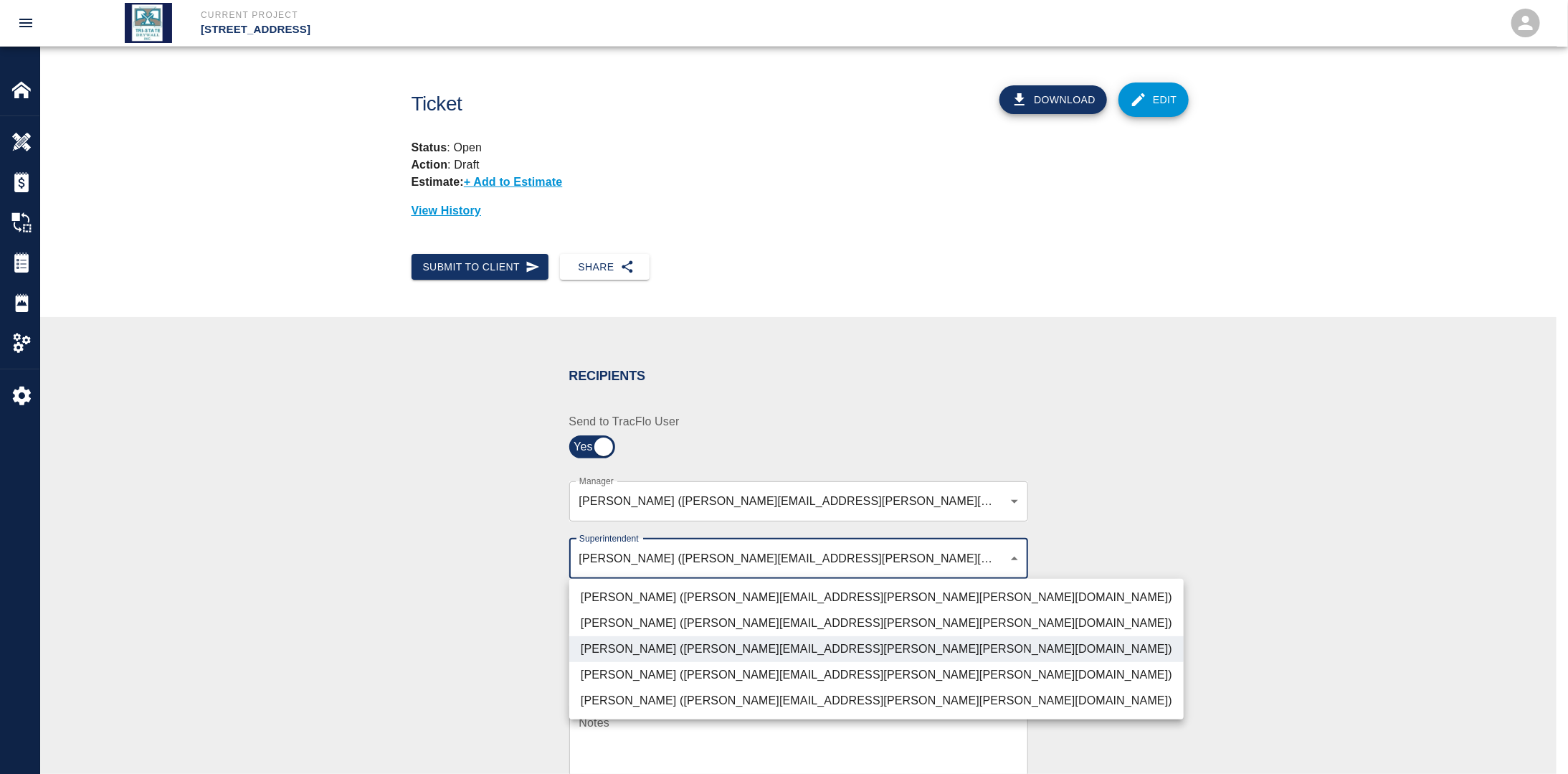
click at [460, 629] on div at bounding box center [784, 387] width 1568 height 774
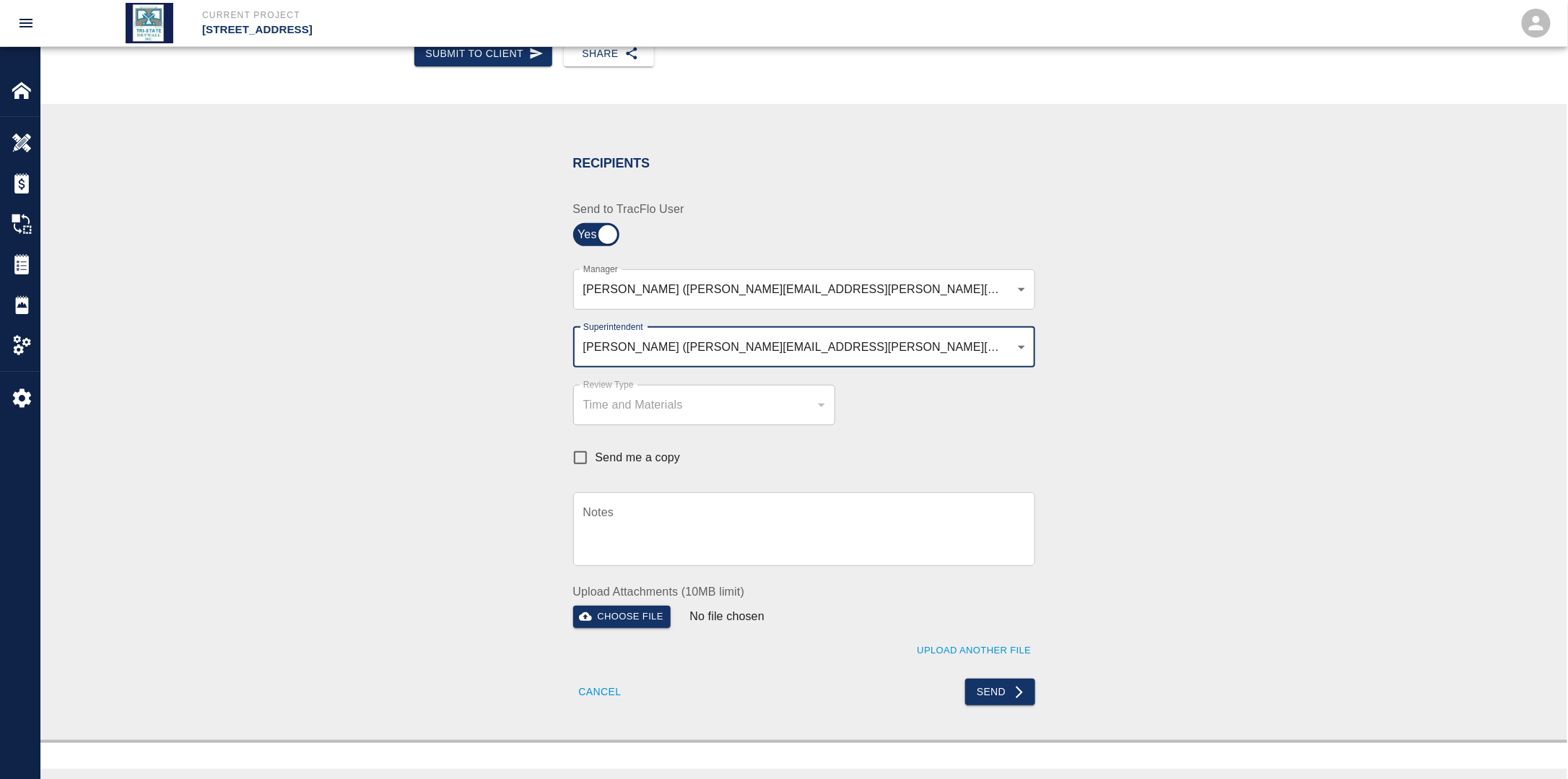
scroll to position [217, 0]
click at [586, 455] on input "Send me a copy" at bounding box center [580, 456] width 30 height 30
checkbox input "true"
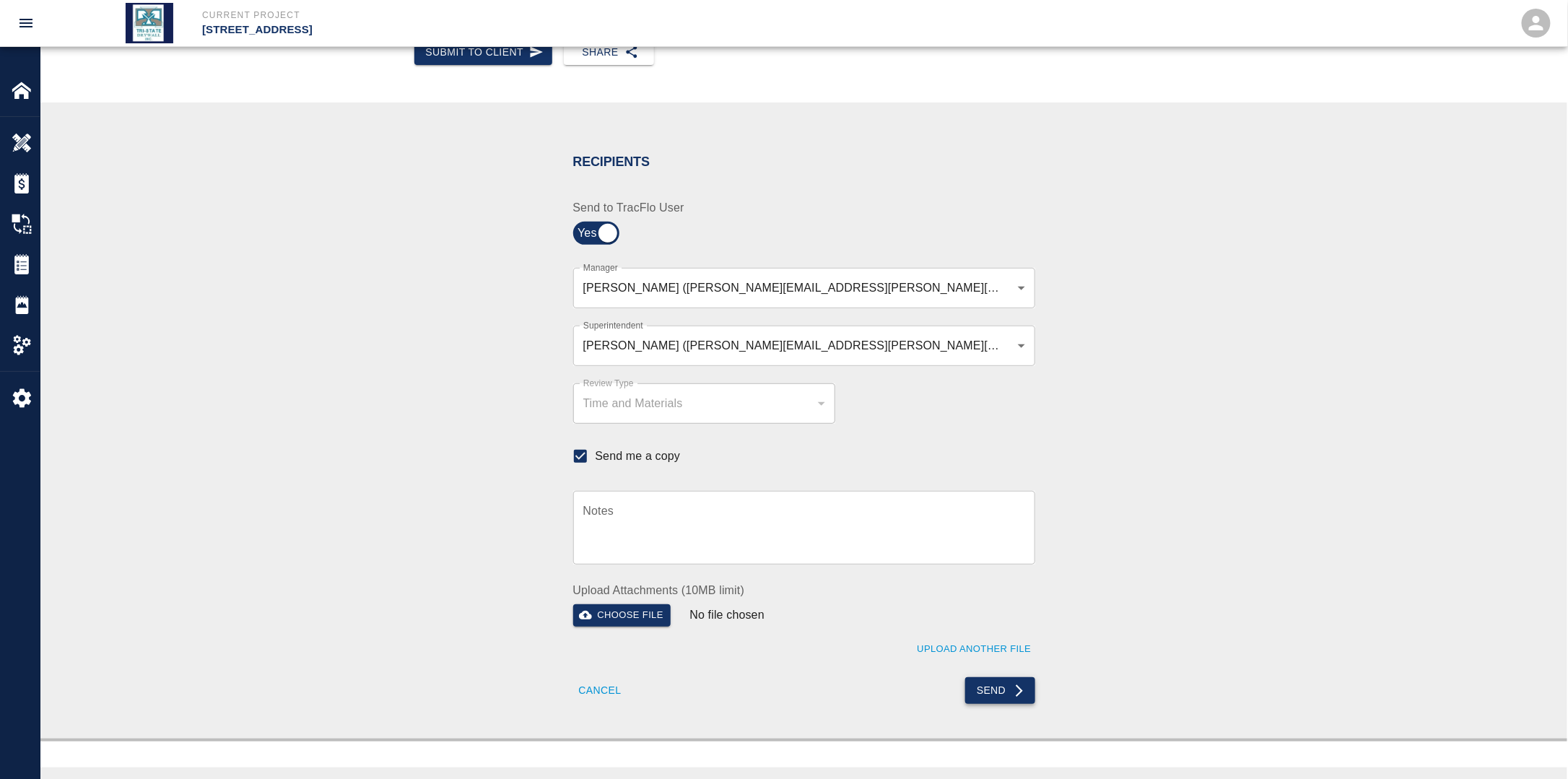
click at [991, 688] on button "Send" at bounding box center [1000, 690] width 70 height 27
checkbox input "false"
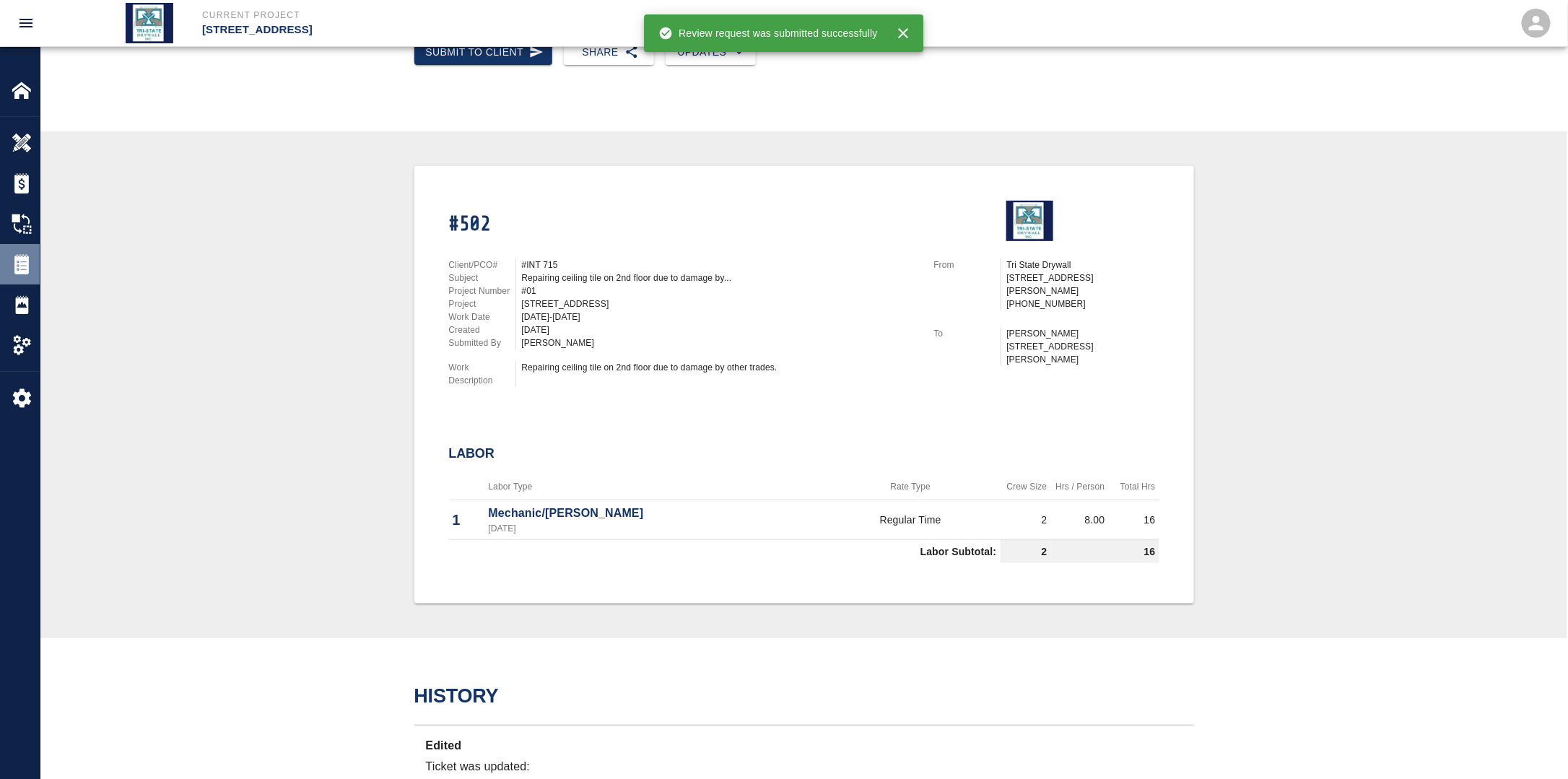
click at [26, 264] on img at bounding box center [21, 263] width 20 height 20
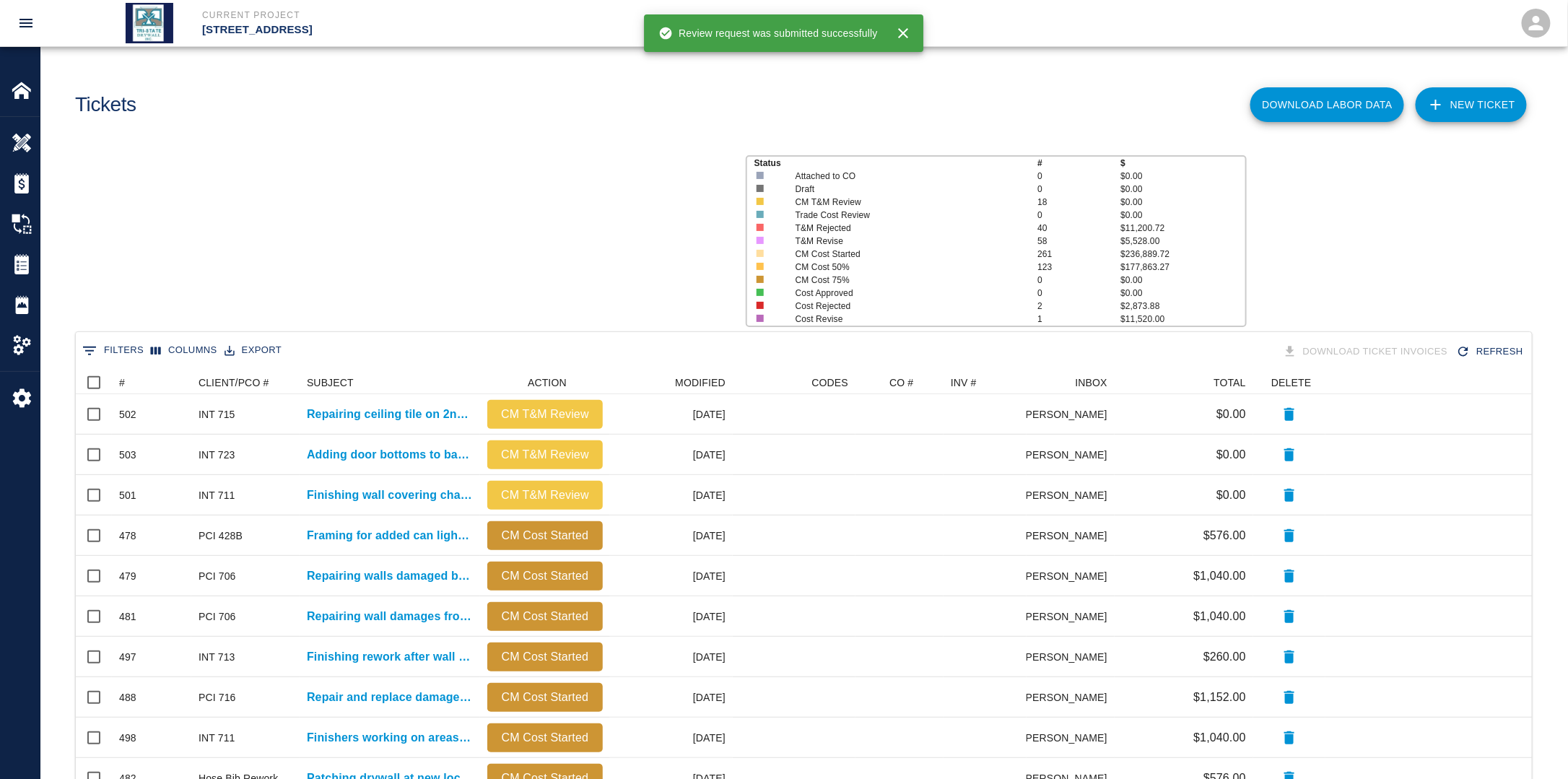
scroll to position [821, 1447]
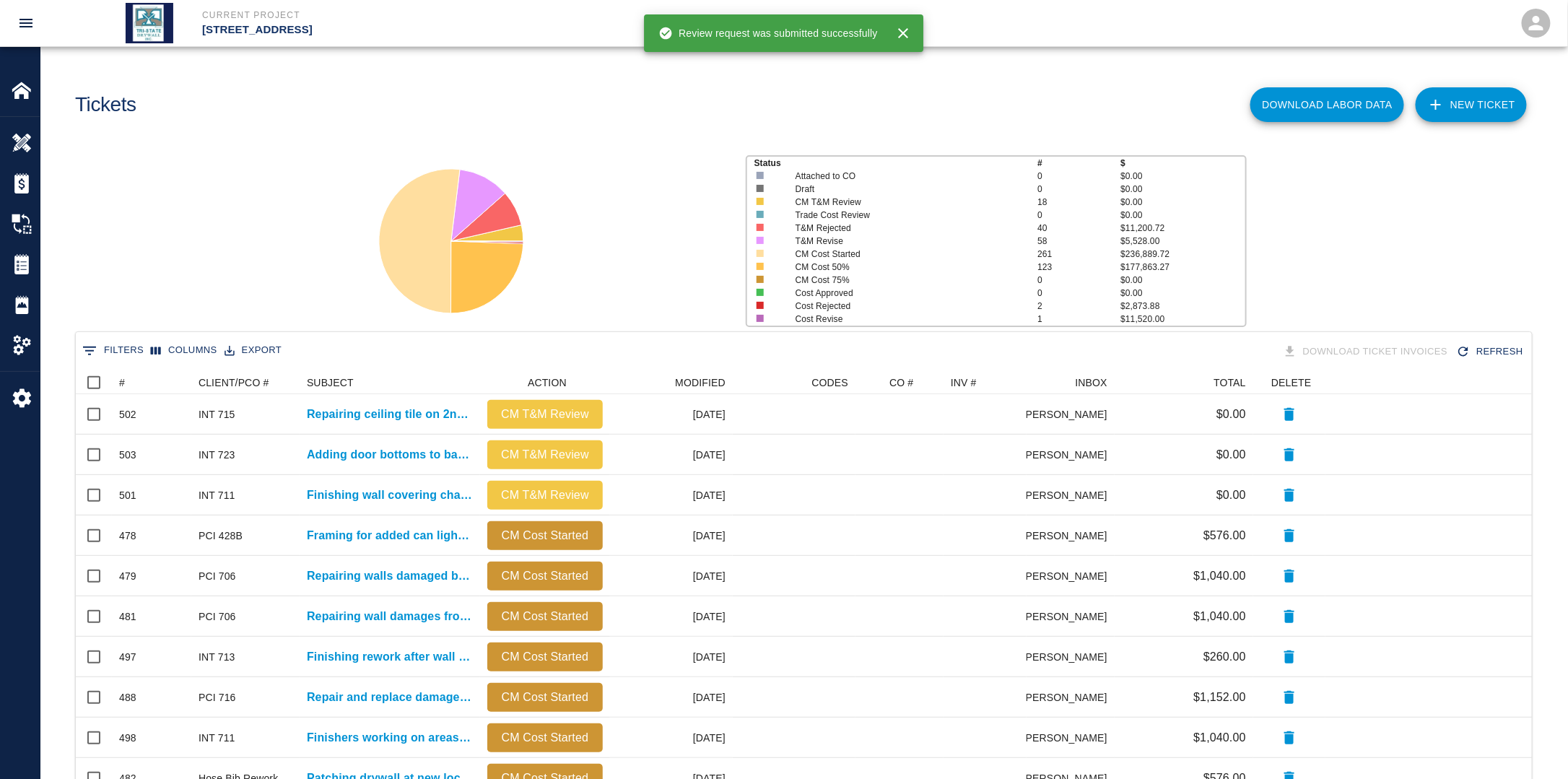
click at [1471, 101] on link "NEW TICKET" at bounding box center [1471, 104] width 111 height 35
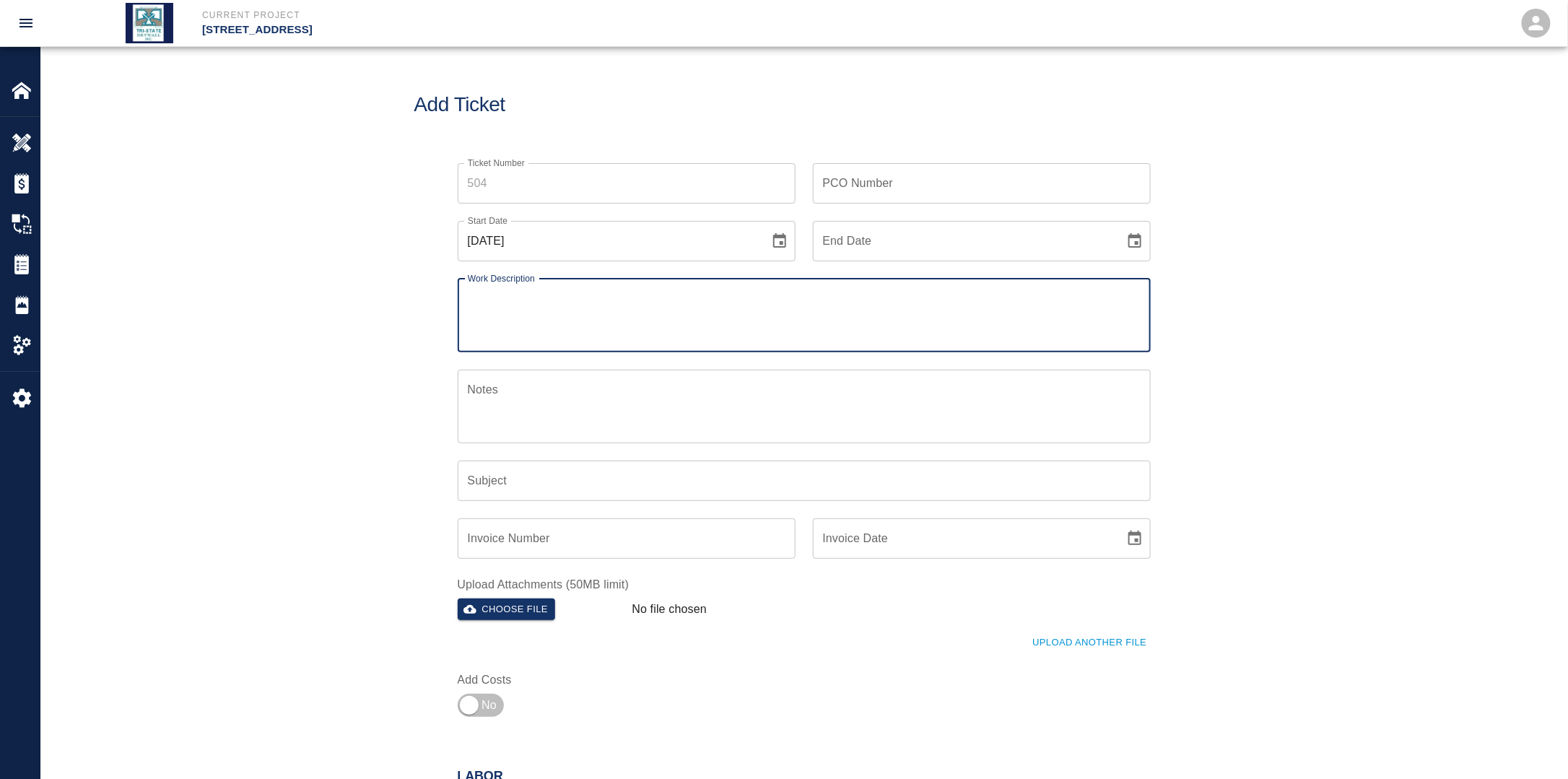
click at [768, 236] on button "Choose date, selected date is Aug 24, 2025" at bounding box center [780, 241] width 29 height 29
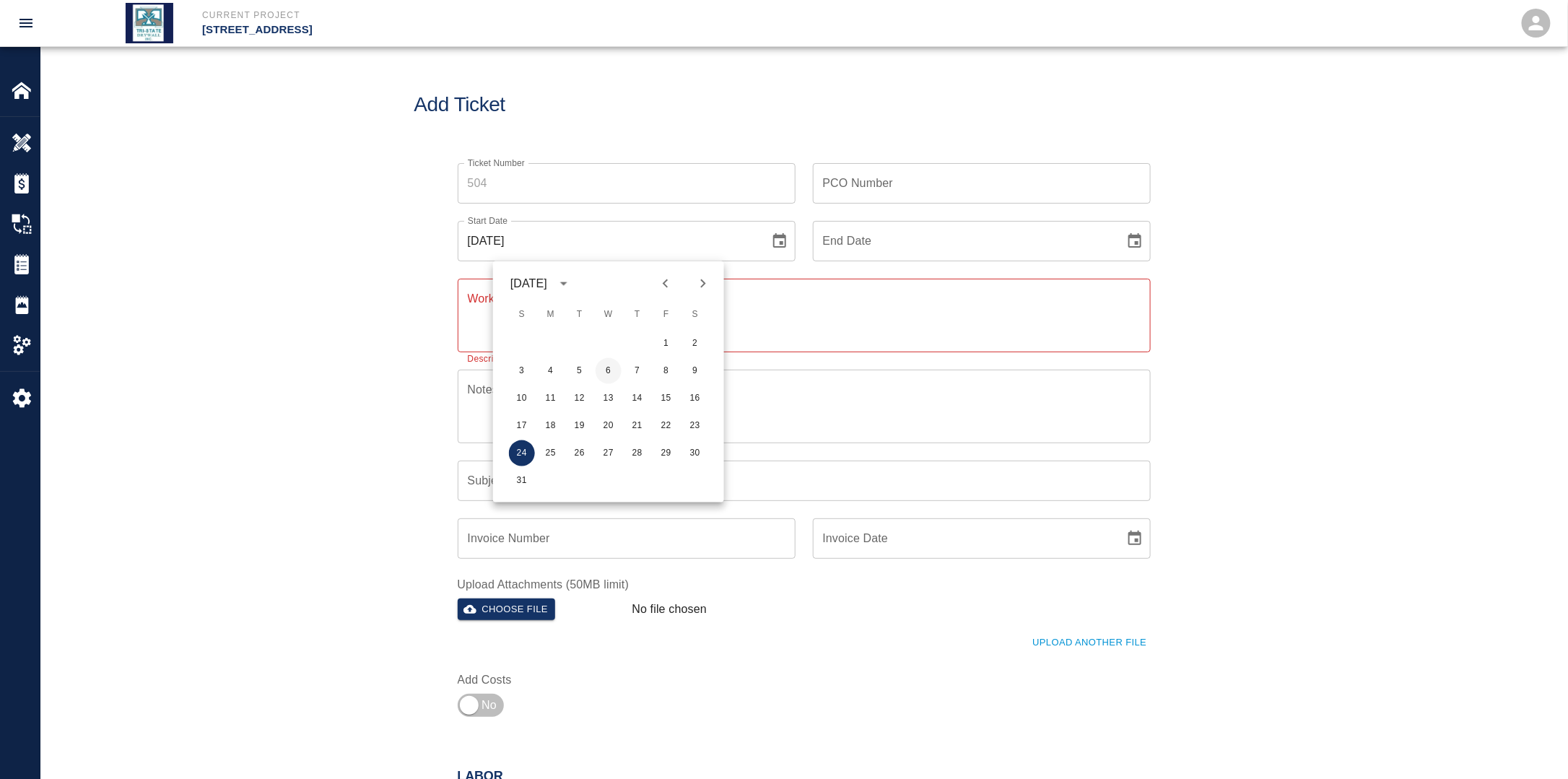
click at [612, 374] on button "6" at bounding box center [608, 370] width 26 height 26
type input "[DATE]"
click at [1136, 244] on icon "Choose date" at bounding box center [1135, 241] width 17 height 17
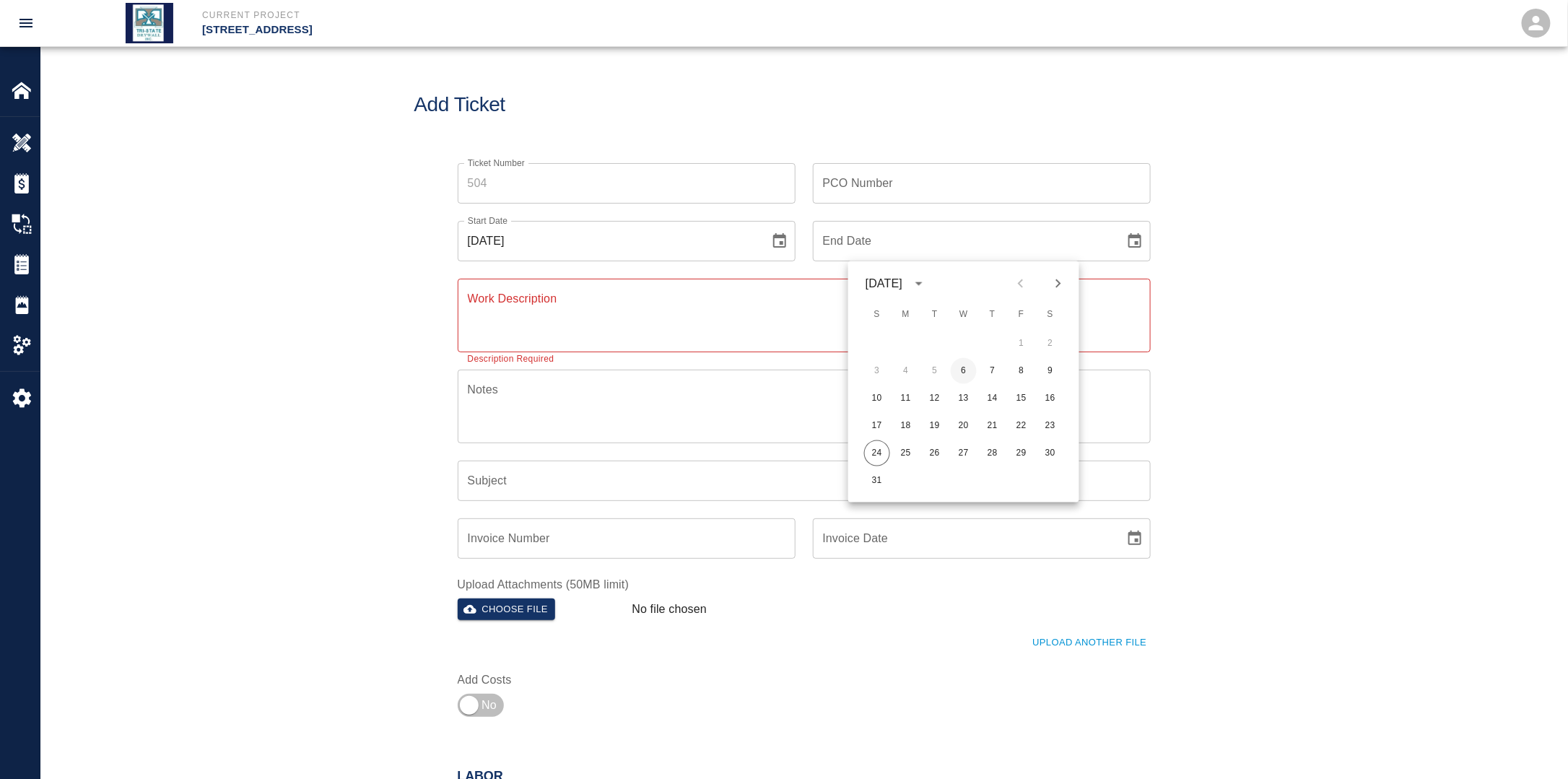
click at [963, 373] on button "6" at bounding box center [963, 370] width 26 height 26
type input "[DATE]"
click at [945, 212] on div "End Date [DATE] End Date" at bounding box center [973, 232] width 355 height 58
click at [934, 195] on input "PCO Number" at bounding box center [981, 183] width 338 height 41
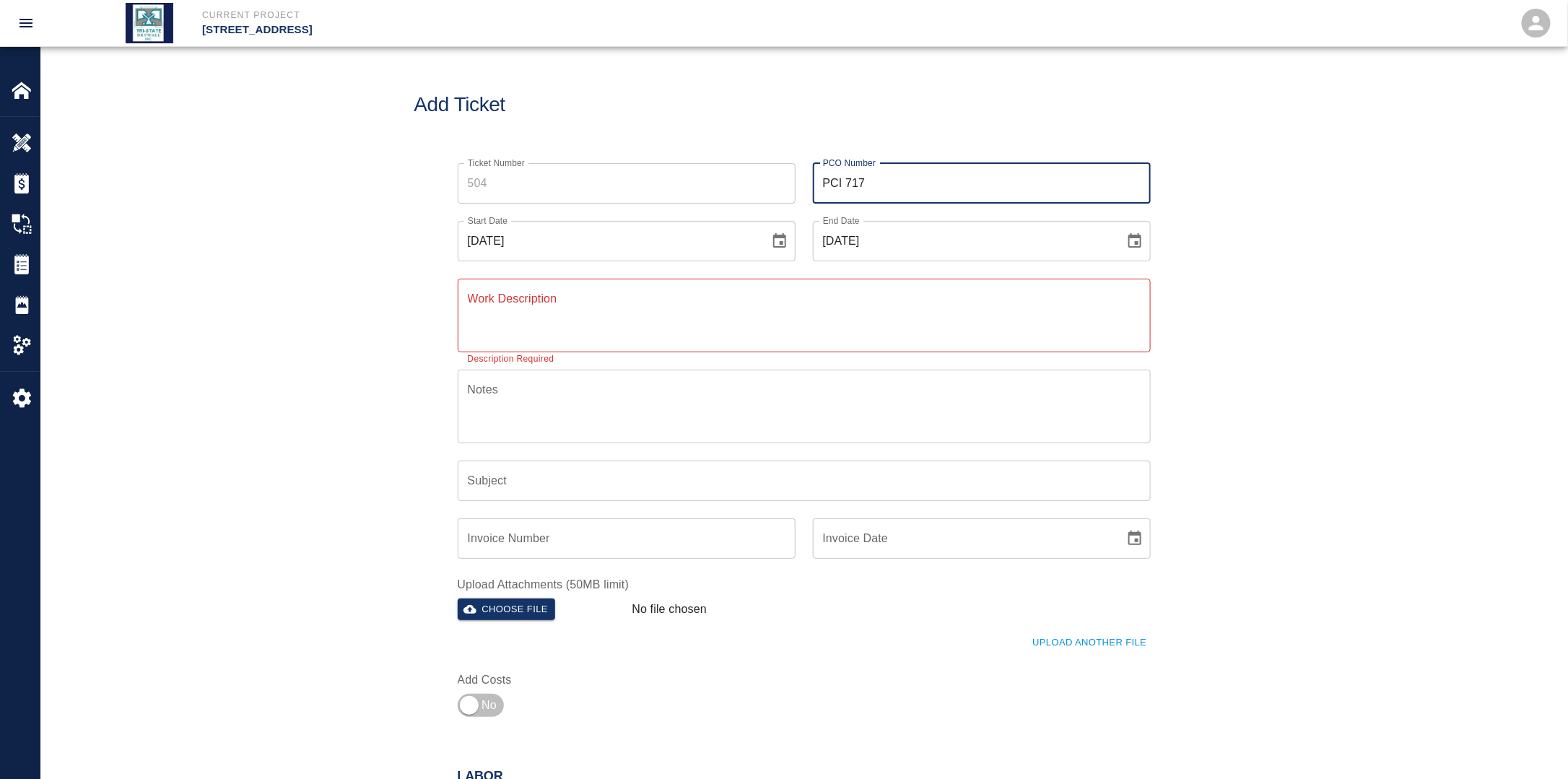
type input "PCI 717"
click at [726, 315] on textarea "Work Description" at bounding box center [803, 315] width 673 height 50
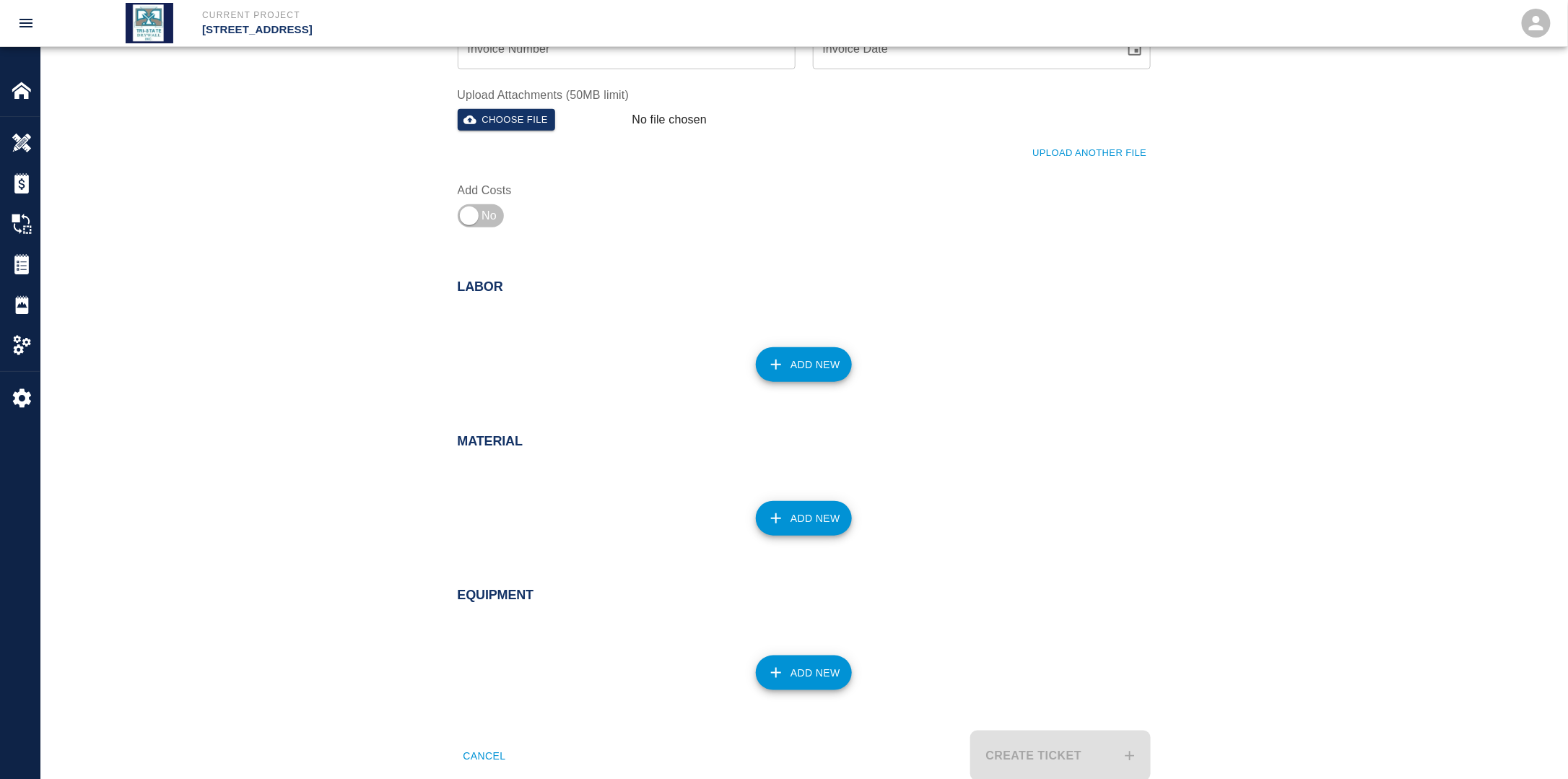
scroll to position [525, 0]
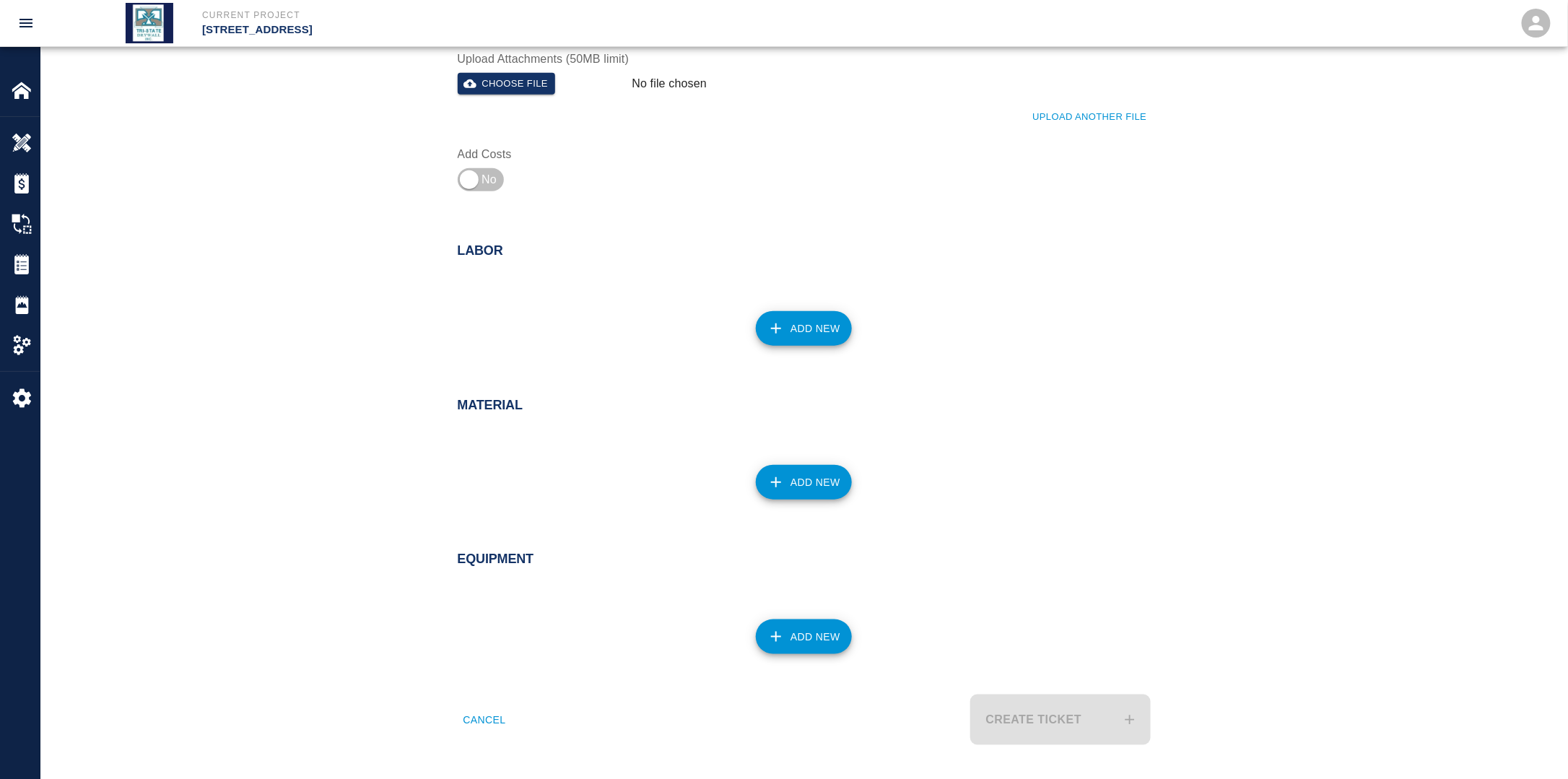
type textarea "Finisher working on B1 patches."
click at [1034, 723] on button "Create Ticket" at bounding box center [1060, 719] width 181 height 50
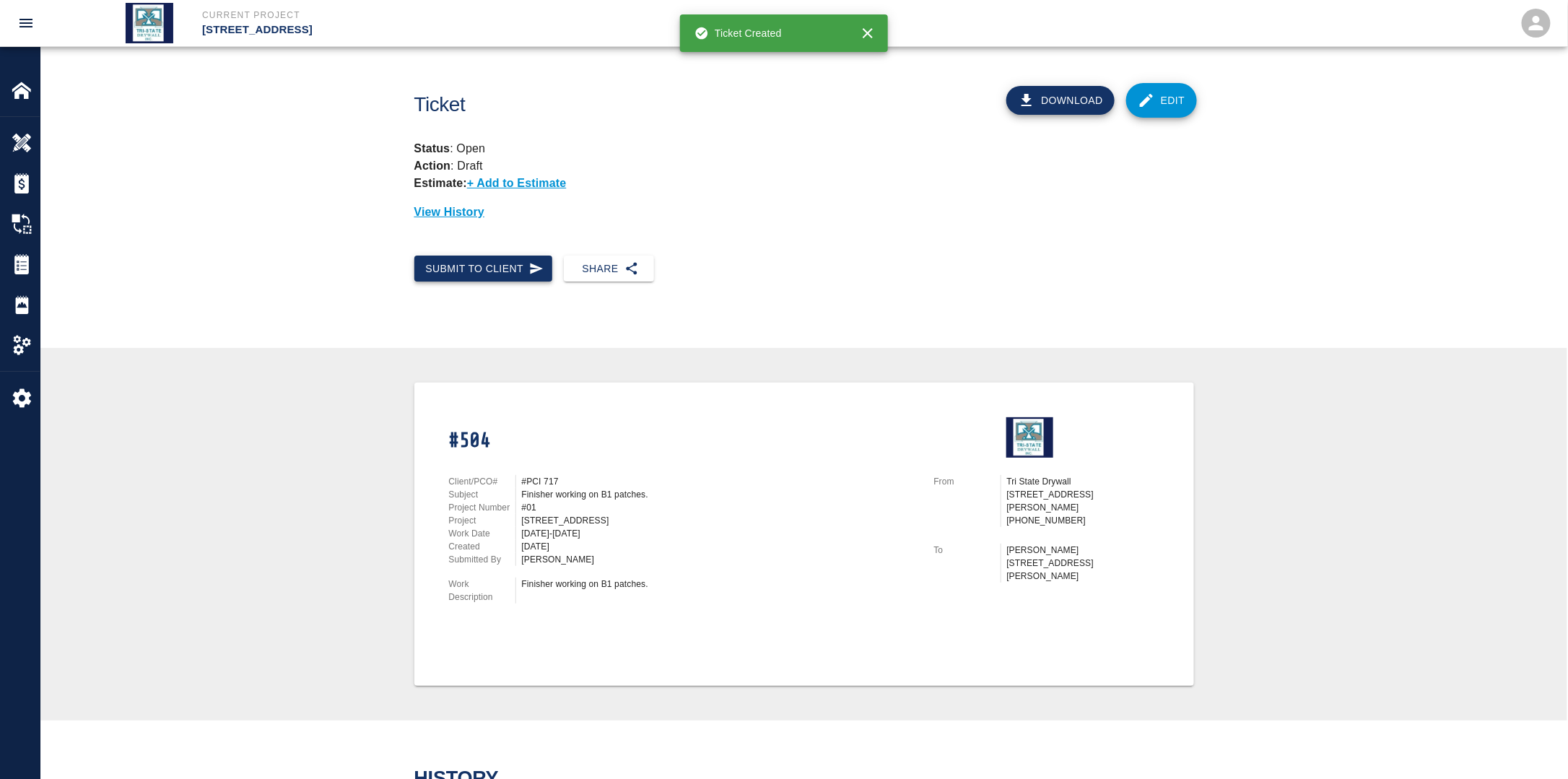
click at [481, 273] on button "Submit to Client" at bounding box center [484, 269] width 138 height 27
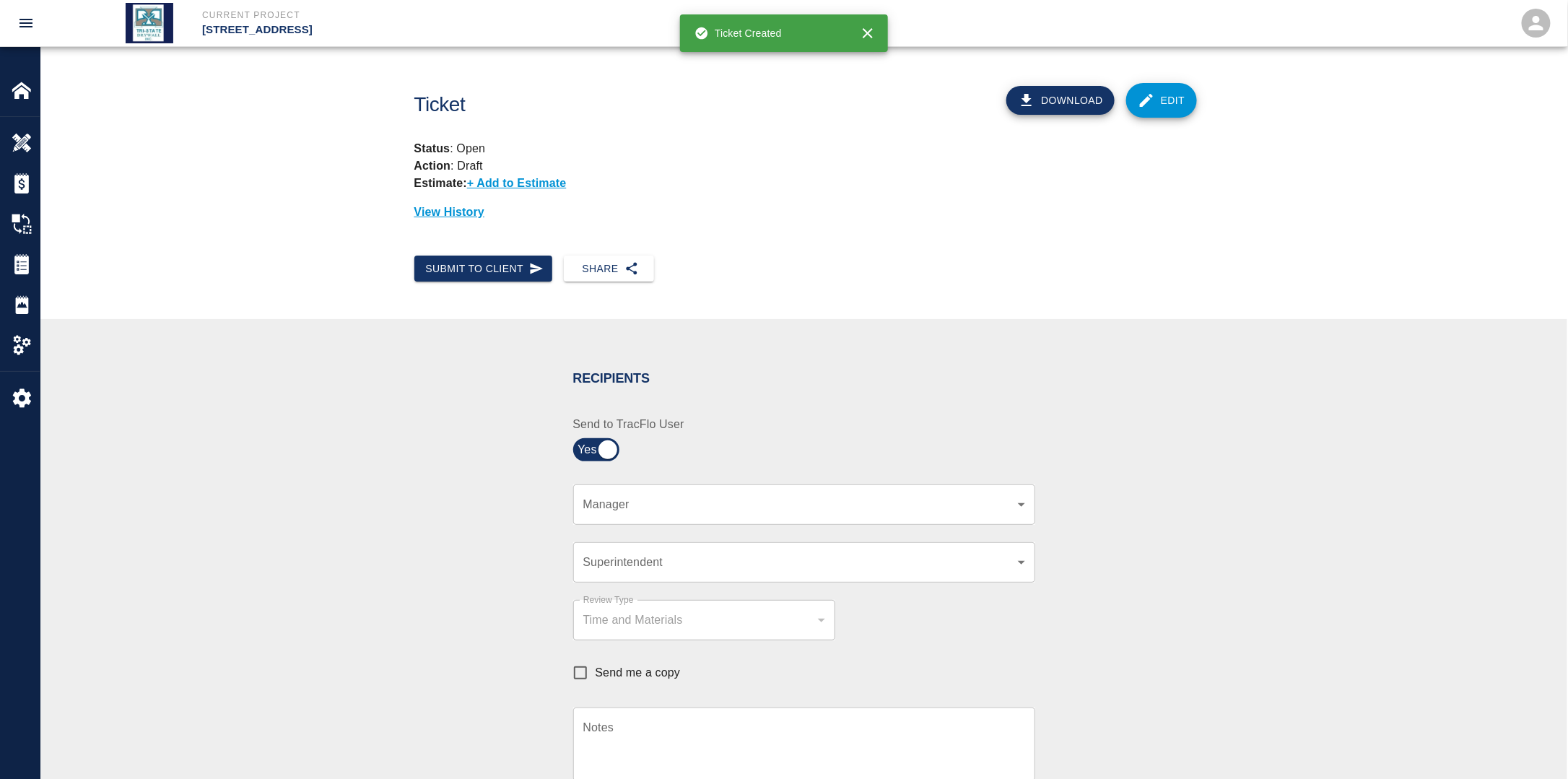
drag, startPoint x: 684, startPoint y: 489, endPoint x: 680, endPoint y: 498, distance: 9.8
click at [684, 491] on div "​ Manager" at bounding box center [804, 505] width 462 height 41
click at [677, 501] on body "Current Project [STREET_ADDRESS] Home [STREET_ADDRESS] Overview Estimates Chang…" at bounding box center [784, 389] width 1568 height 779
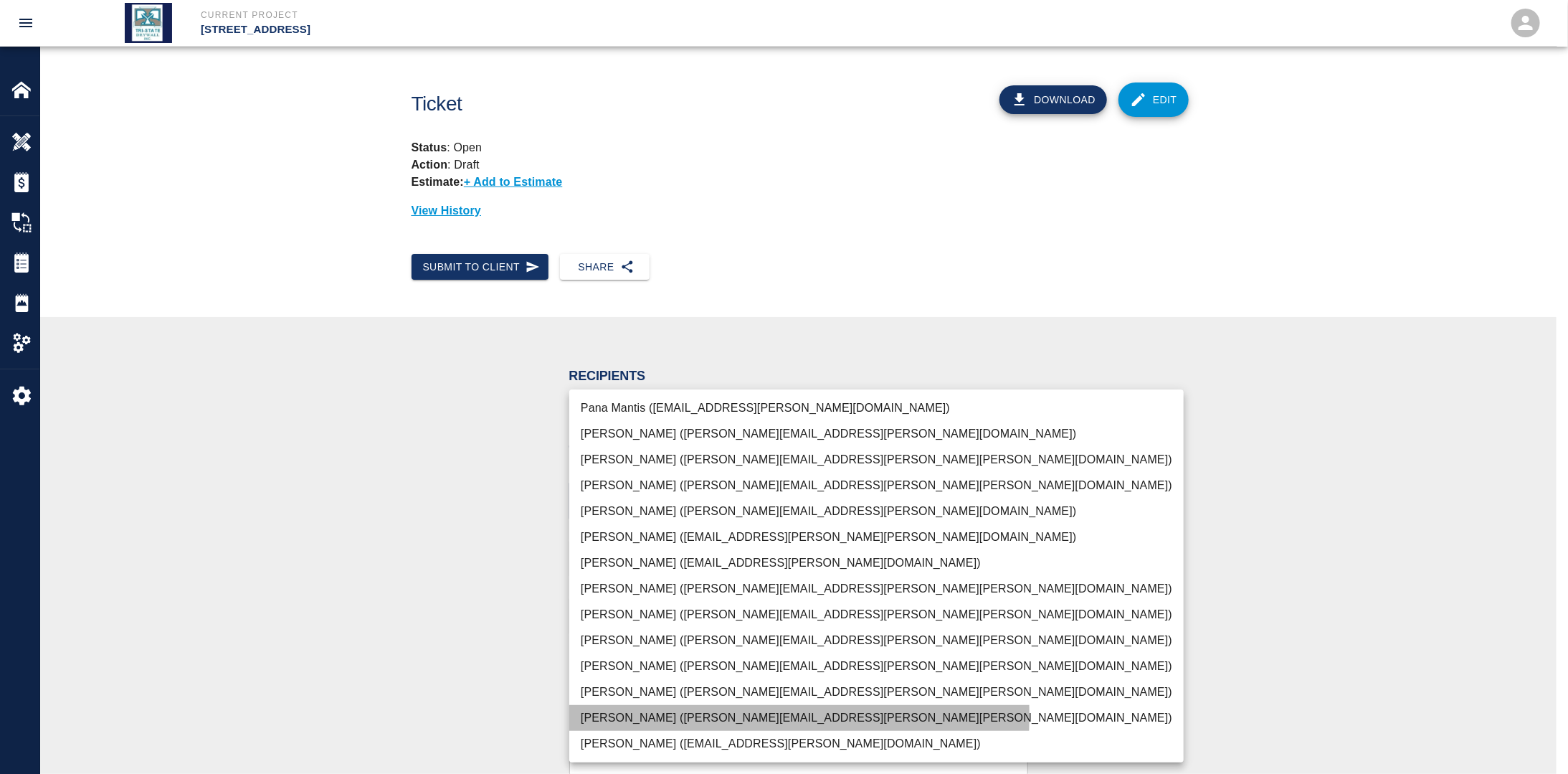
click at [614, 715] on li "[PERSON_NAME] ([PERSON_NAME][EMAIL_ADDRESS][PERSON_NAME][PERSON_NAME][DOMAIN_NA…" at bounding box center [877, 718] width 615 height 25
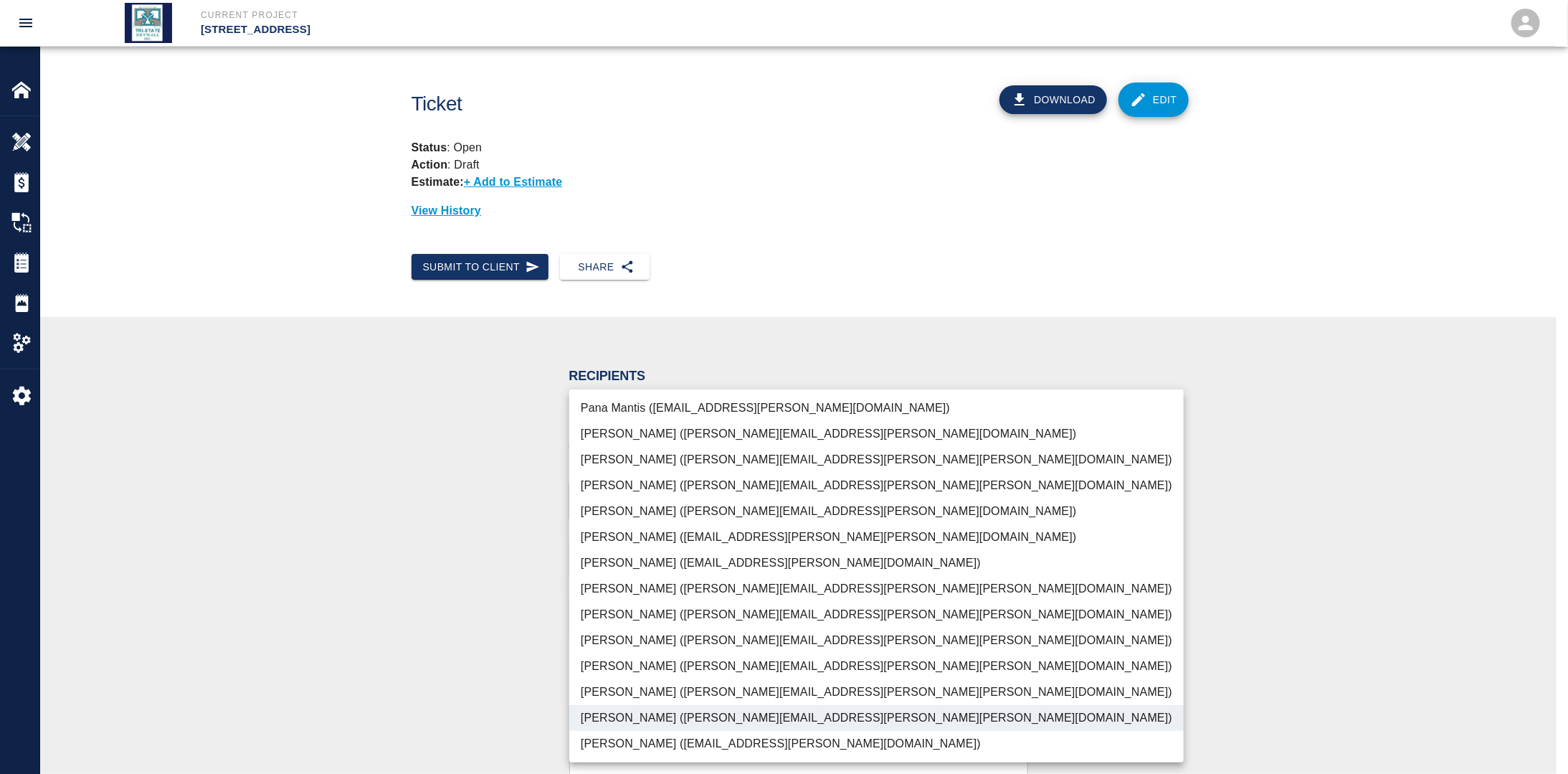
click at [446, 604] on div at bounding box center [784, 387] width 1568 height 774
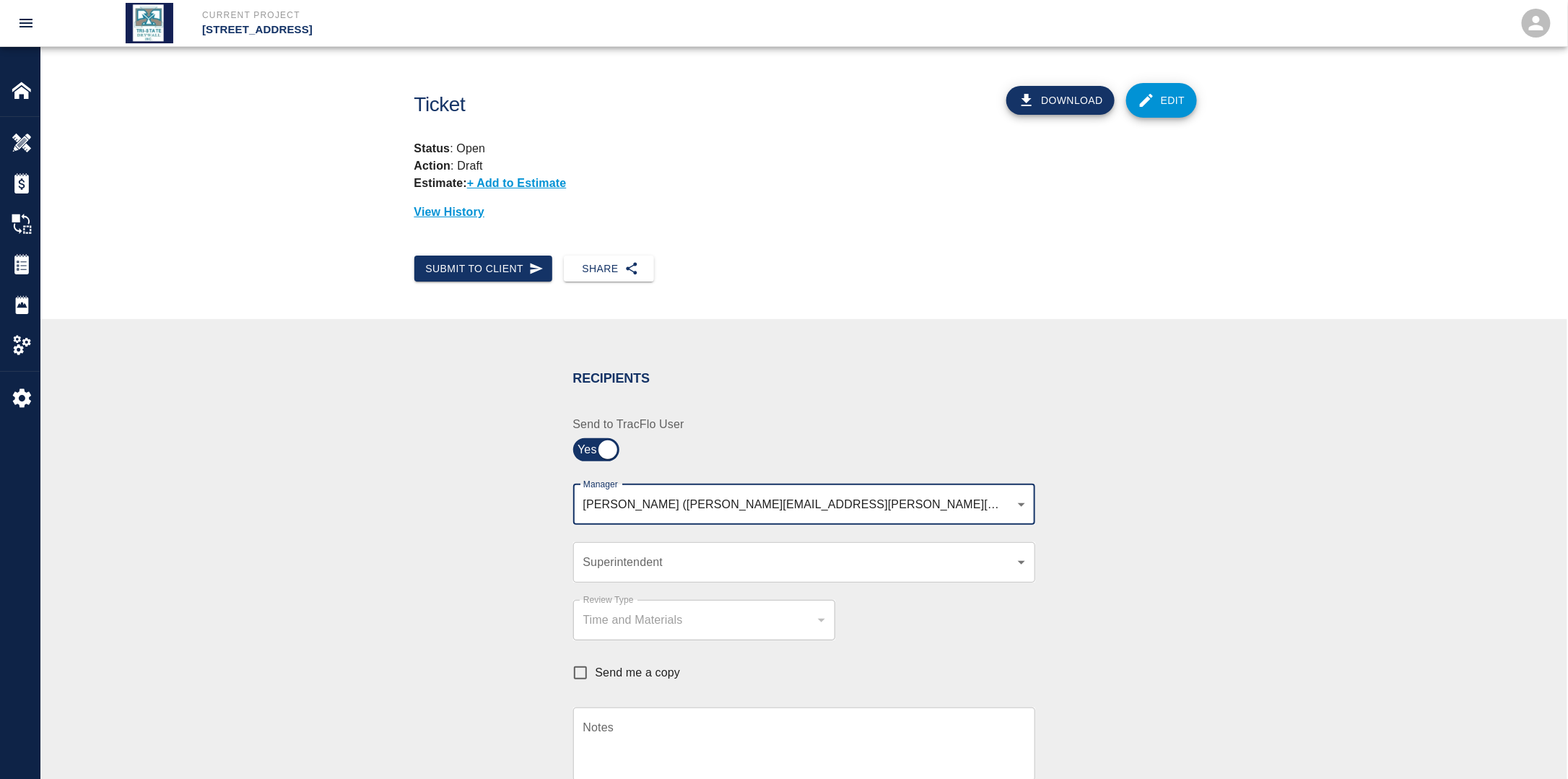
click at [903, 491] on div "[PERSON_NAME] ([PERSON_NAME][EMAIL_ADDRESS][PERSON_NAME][PERSON_NAME][DOMAIN_NA…" at bounding box center [804, 505] width 462 height 41
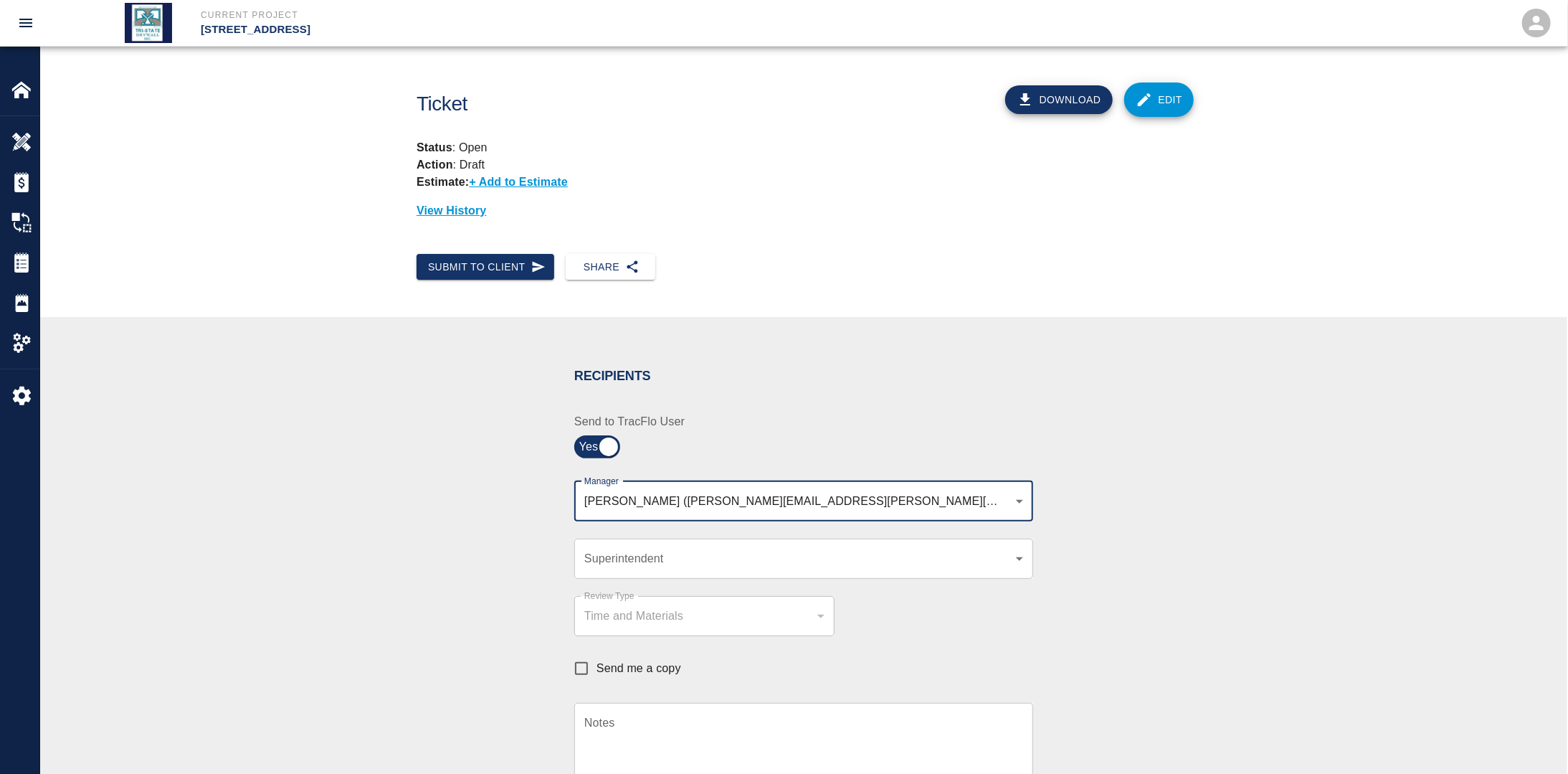
click at [886, 508] on body "Current Project [STREET_ADDRESS] Home [STREET_ADDRESS] Overview Estimates Chang…" at bounding box center [784, 387] width 1568 height 774
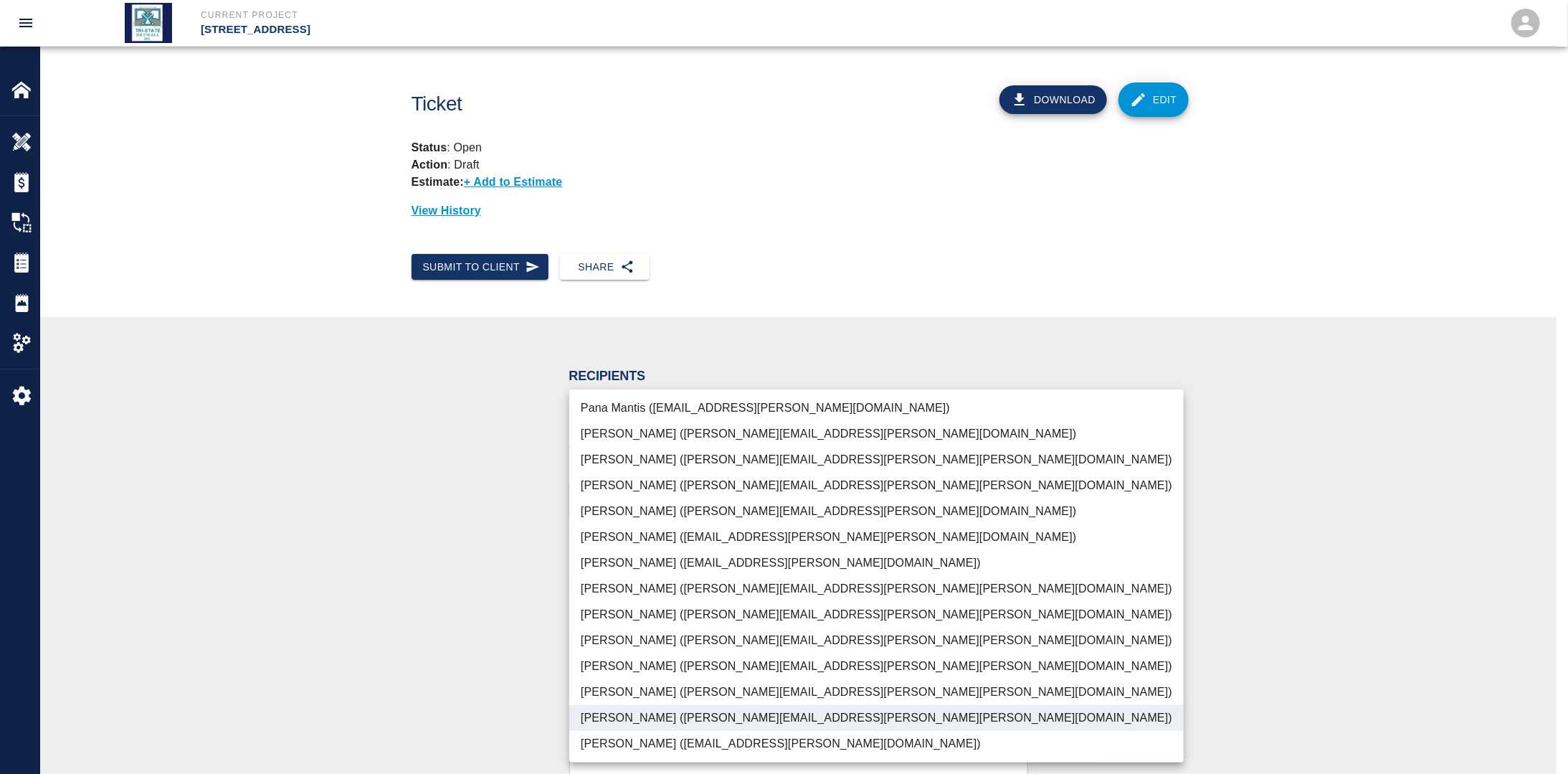
click at [636, 657] on li "[PERSON_NAME] ([PERSON_NAME][EMAIL_ADDRESS][PERSON_NAME][PERSON_NAME][DOMAIN_NA…" at bounding box center [877, 666] width 615 height 25
type input "f2151df9-a33d-4239-98b3-85d2c5195f79,79096ab5-3b7f-4dda-89ef-6bffdeaf2507"
click at [467, 629] on div at bounding box center [784, 387] width 1568 height 774
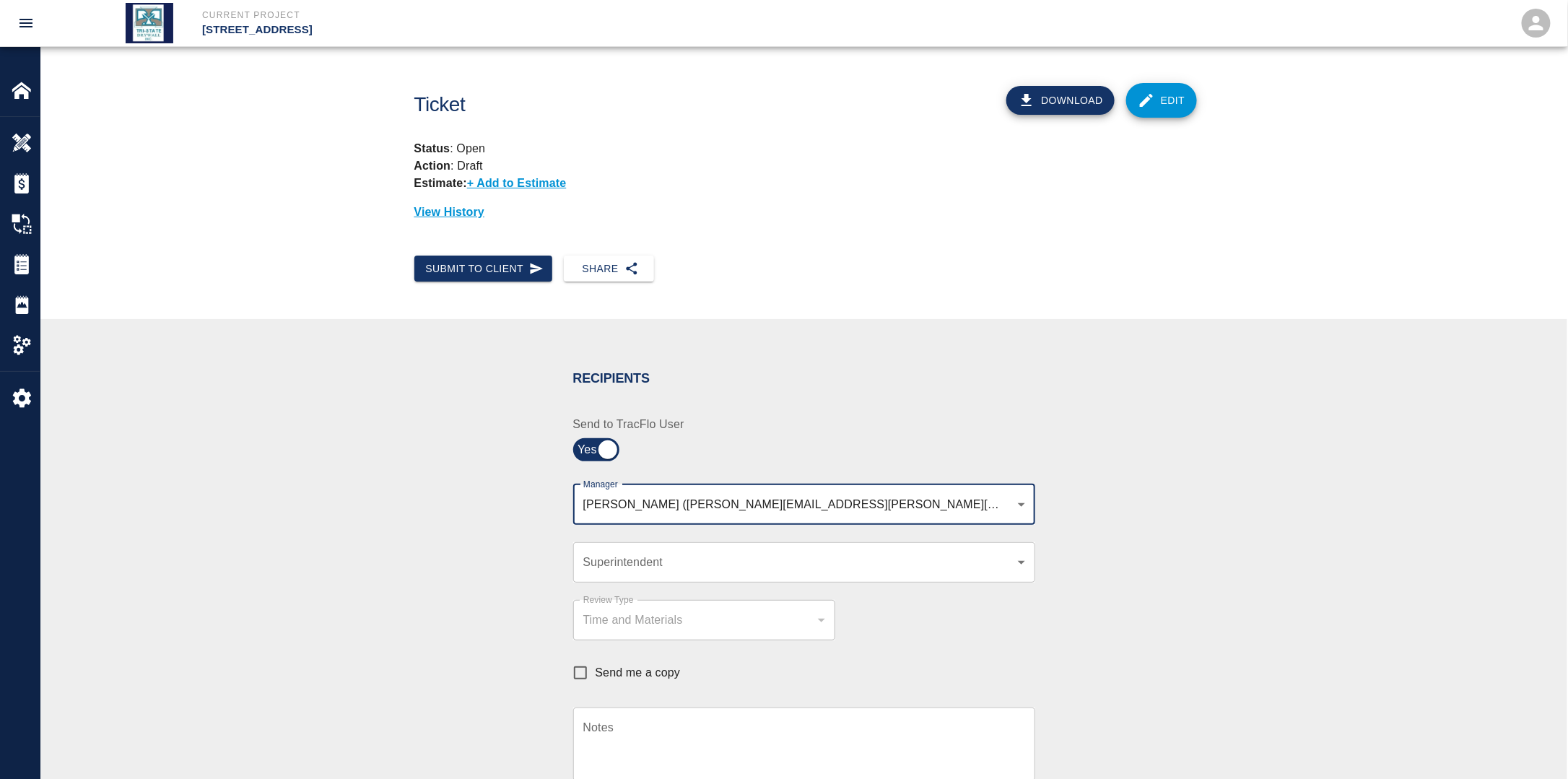
click at [641, 568] on body "Current Project [STREET_ADDRESS] Home [STREET_ADDRESS] Overview Estimates Chang…" at bounding box center [784, 389] width 1568 height 779
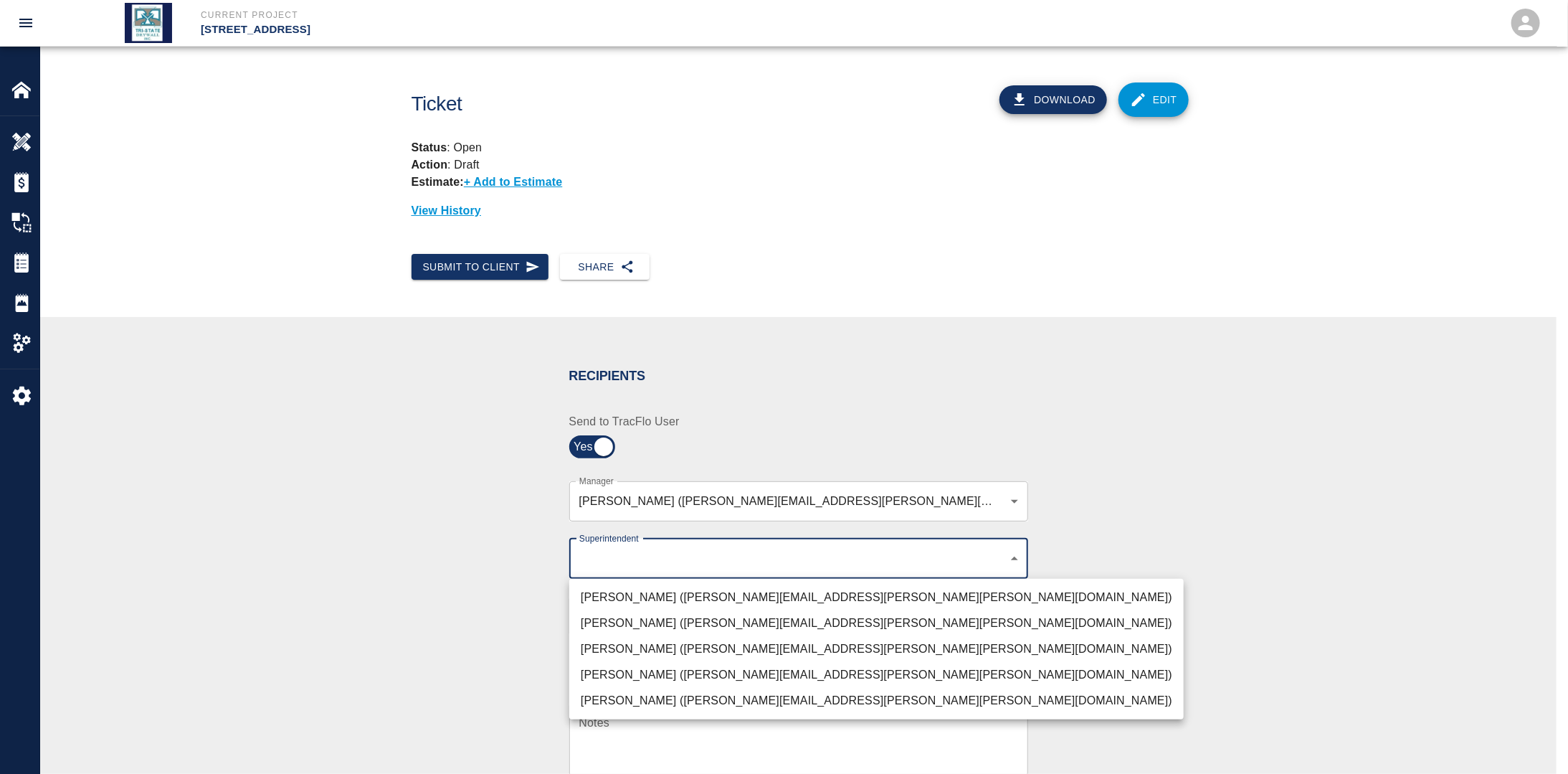
click at [620, 634] on li "[PERSON_NAME] ([PERSON_NAME][EMAIL_ADDRESS][PERSON_NAME][PERSON_NAME][DOMAIN_NA…" at bounding box center [877, 623] width 615 height 25
type input "72aacb9d-1564-447f-ab89-2c6ab52824c7"
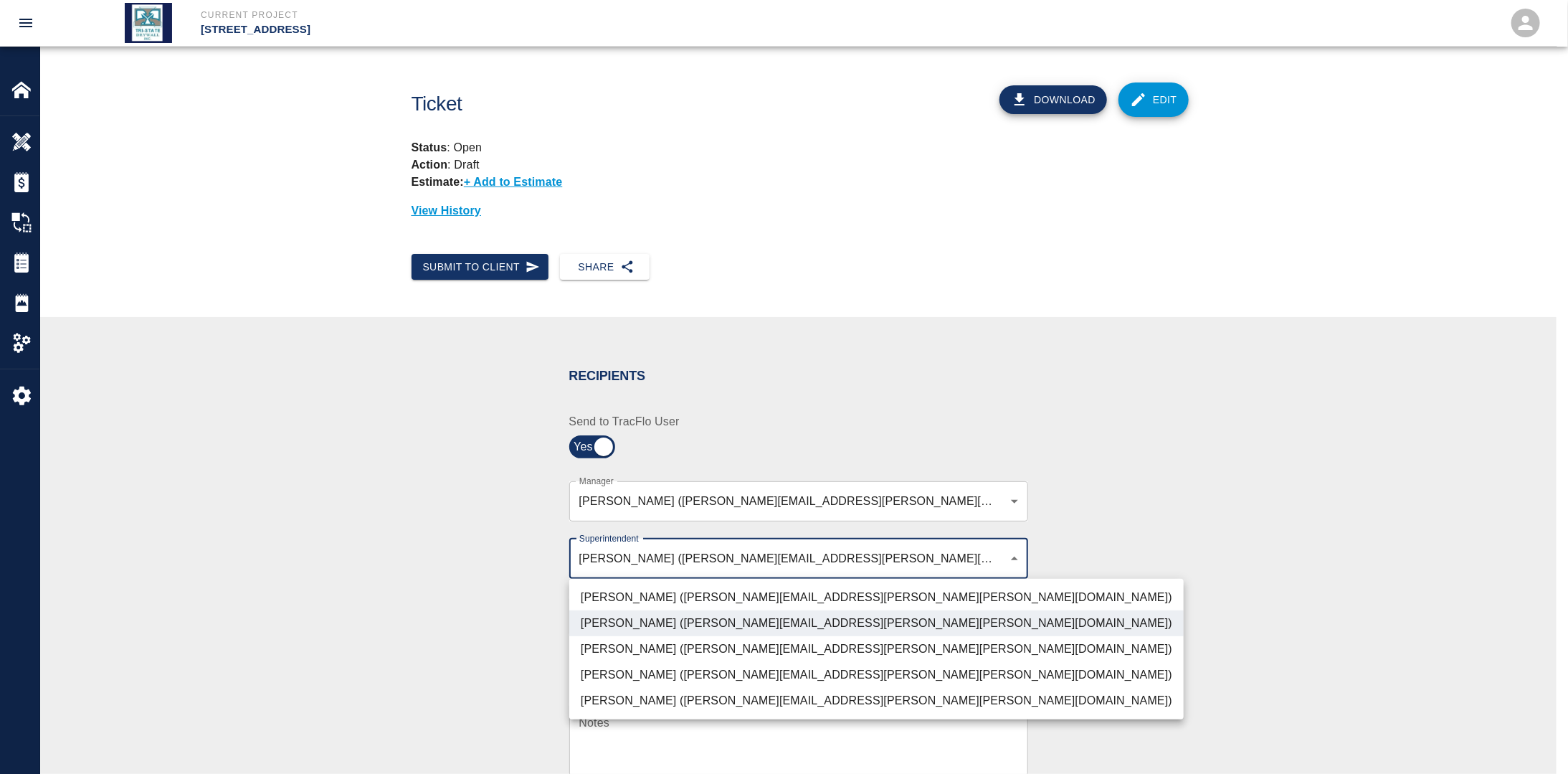
click at [679, 626] on li "[PERSON_NAME] ([PERSON_NAME][EMAIL_ADDRESS][PERSON_NAME][PERSON_NAME][DOMAIN_NA…" at bounding box center [877, 623] width 615 height 25
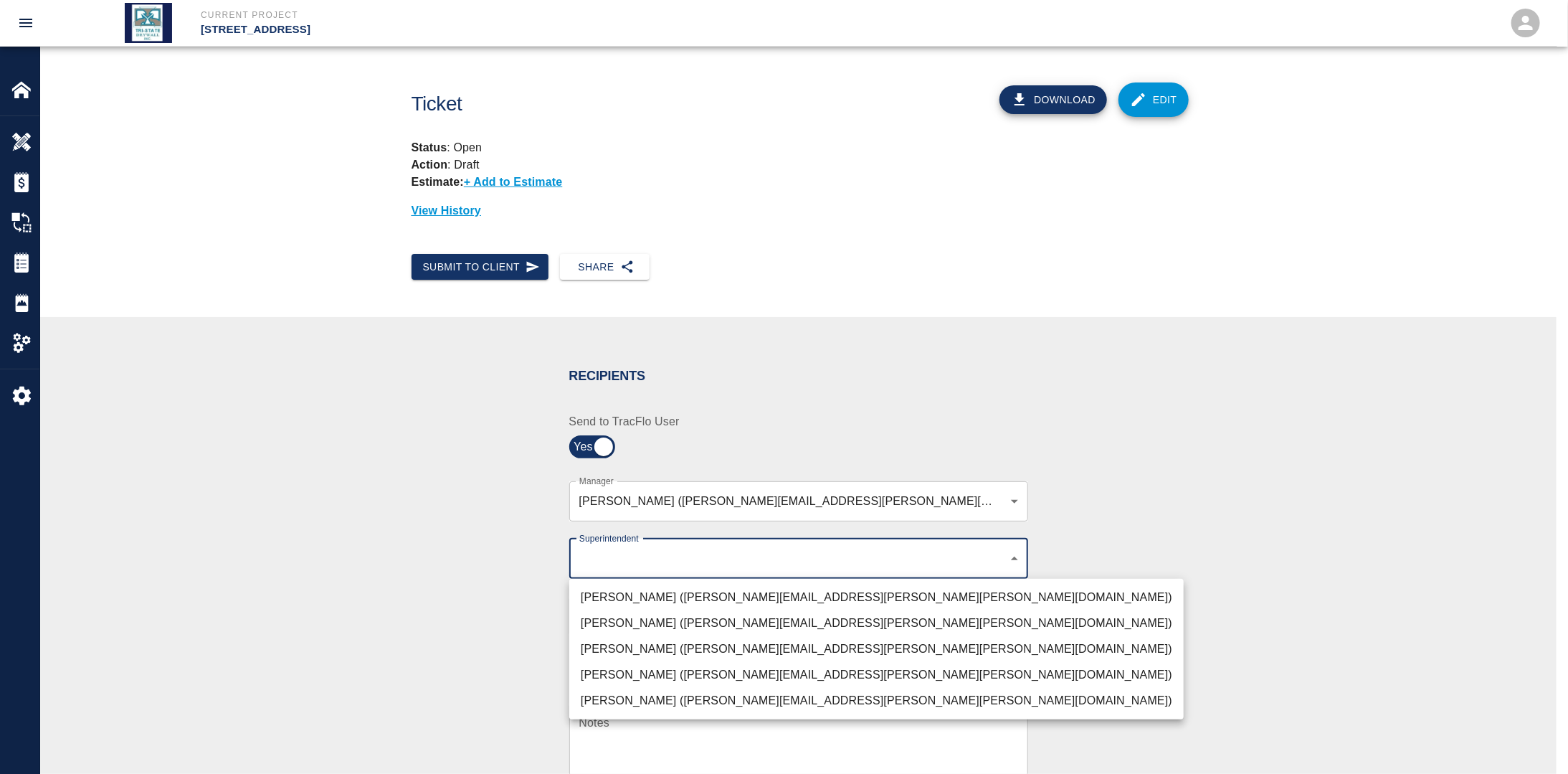
drag, startPoint x: 626, startPoint y: 652, endPoint x: 615, endPoint y: 650, distance: 11.2
click at [625, 652] on li "[PERSON_NAME] ([PERSON_NAME][EMAIL_ADDRESS][PERSON_NAME][PERSON_NAME][DOMAIN_NA…" at bounding box center [877, 649] width 615 height 25
type input "32bad40b-bb12-40c1-a9d7-1de55074e5d0"
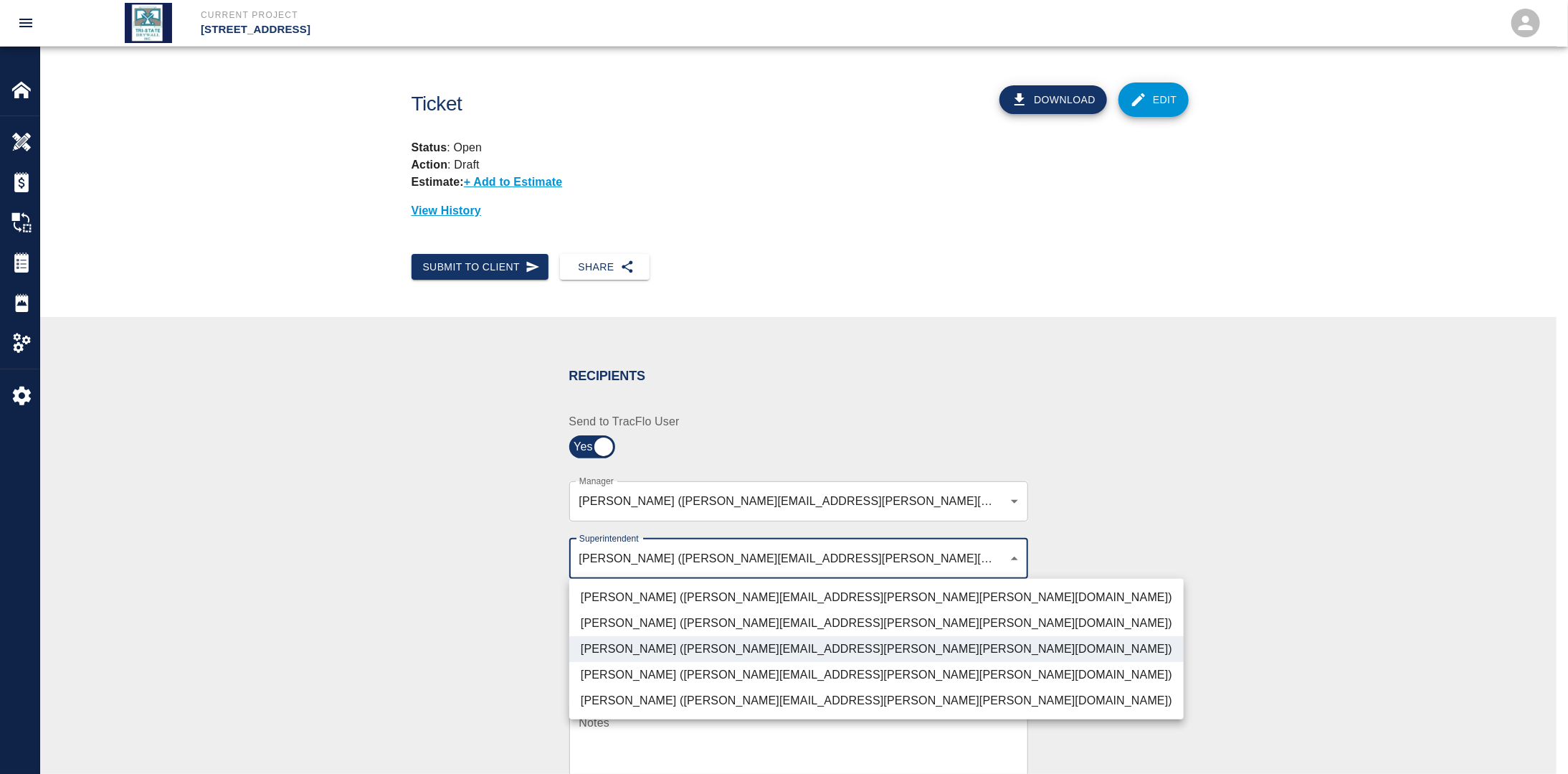
click at [423, 607] on div at bounding box center [784, 387] width 1568 height 774
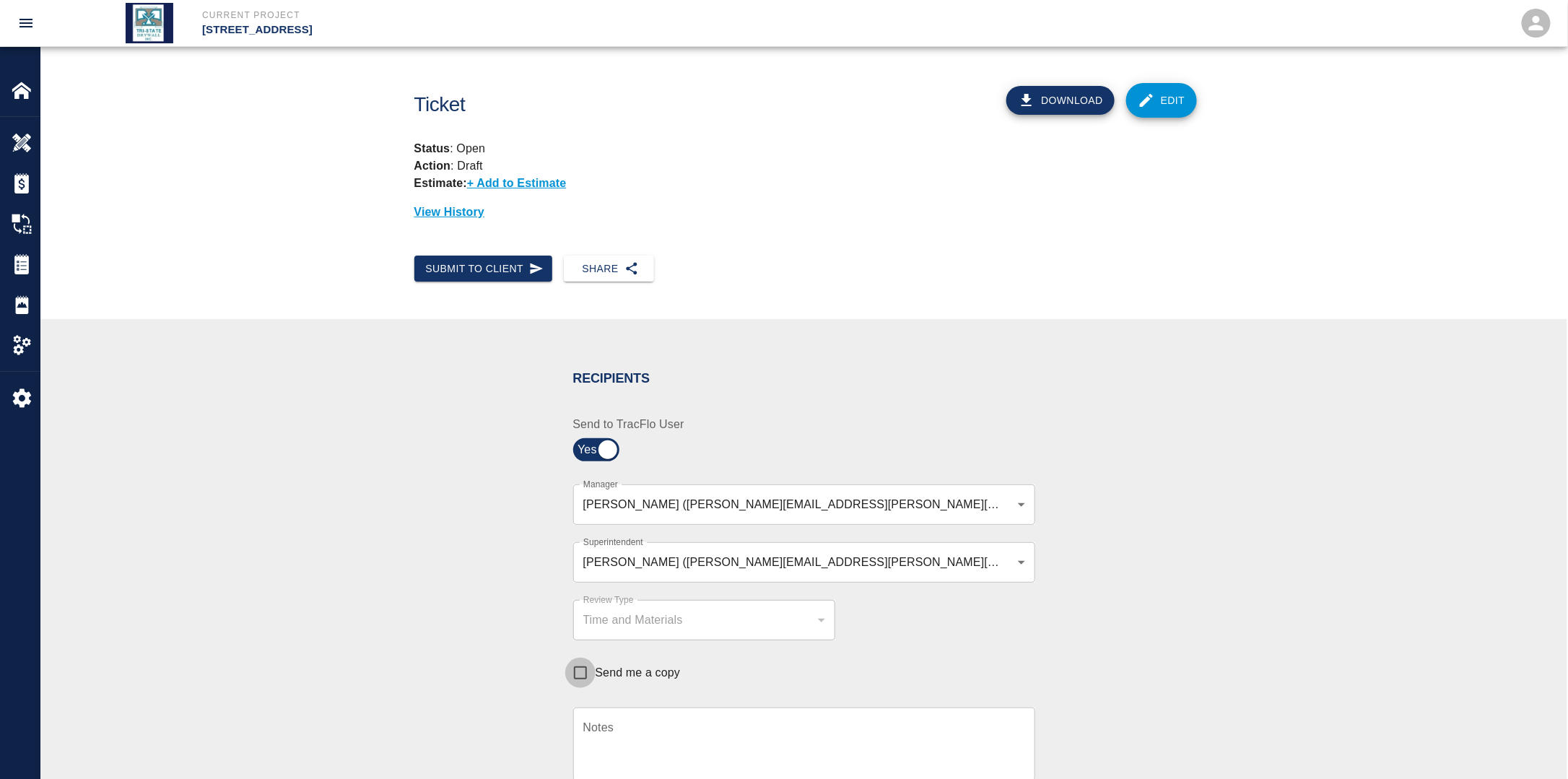
drag, startPoint x: 579, startPoint y: 672, endPoint x: 630, endPoint y: 671, distance: 51.0
click at [582, 672] on input "Send me a copy" at bounding box center [580, 673] width 30 height 30
checkbox input "true"
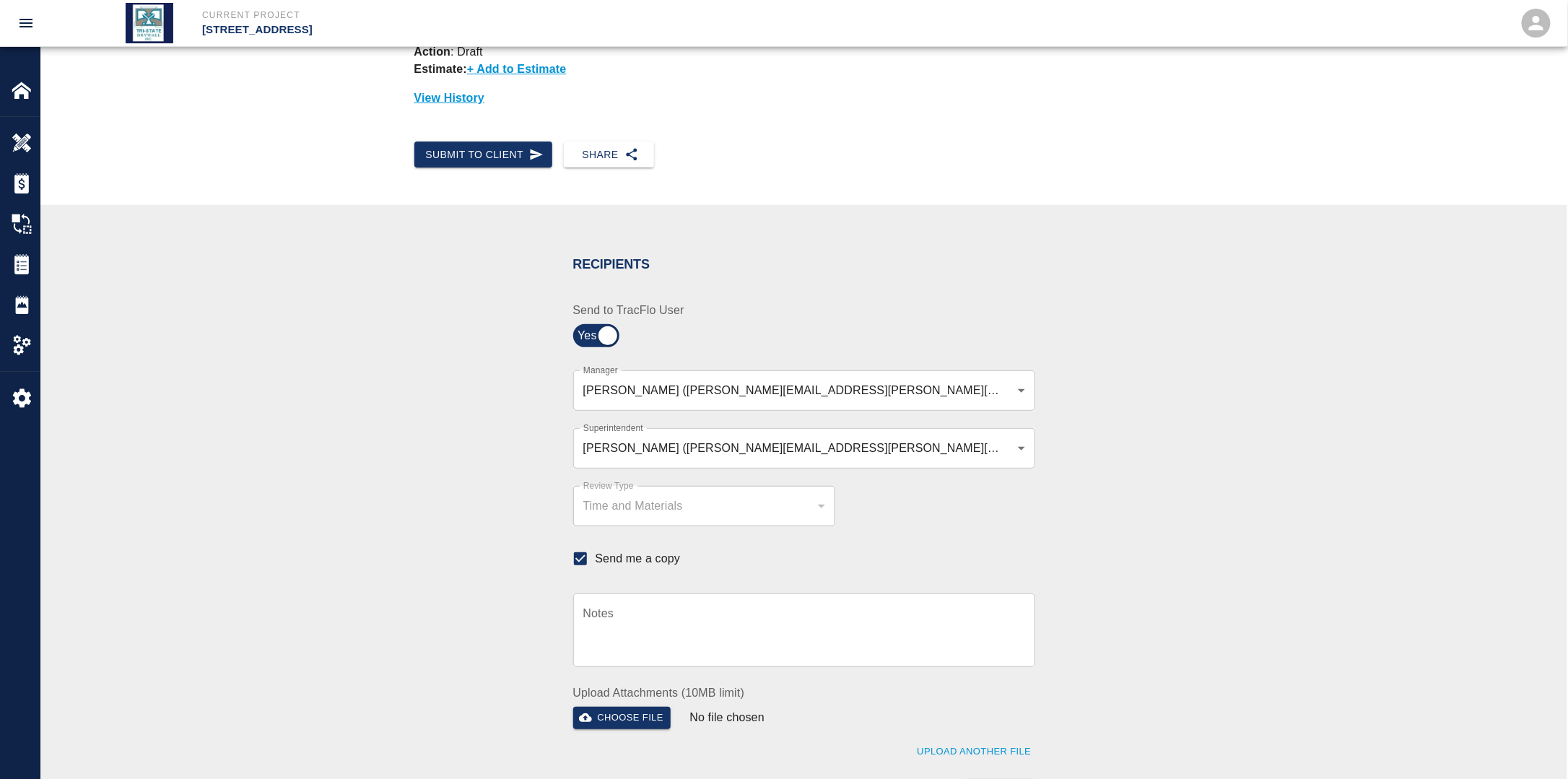
scroll to position [289, 0]
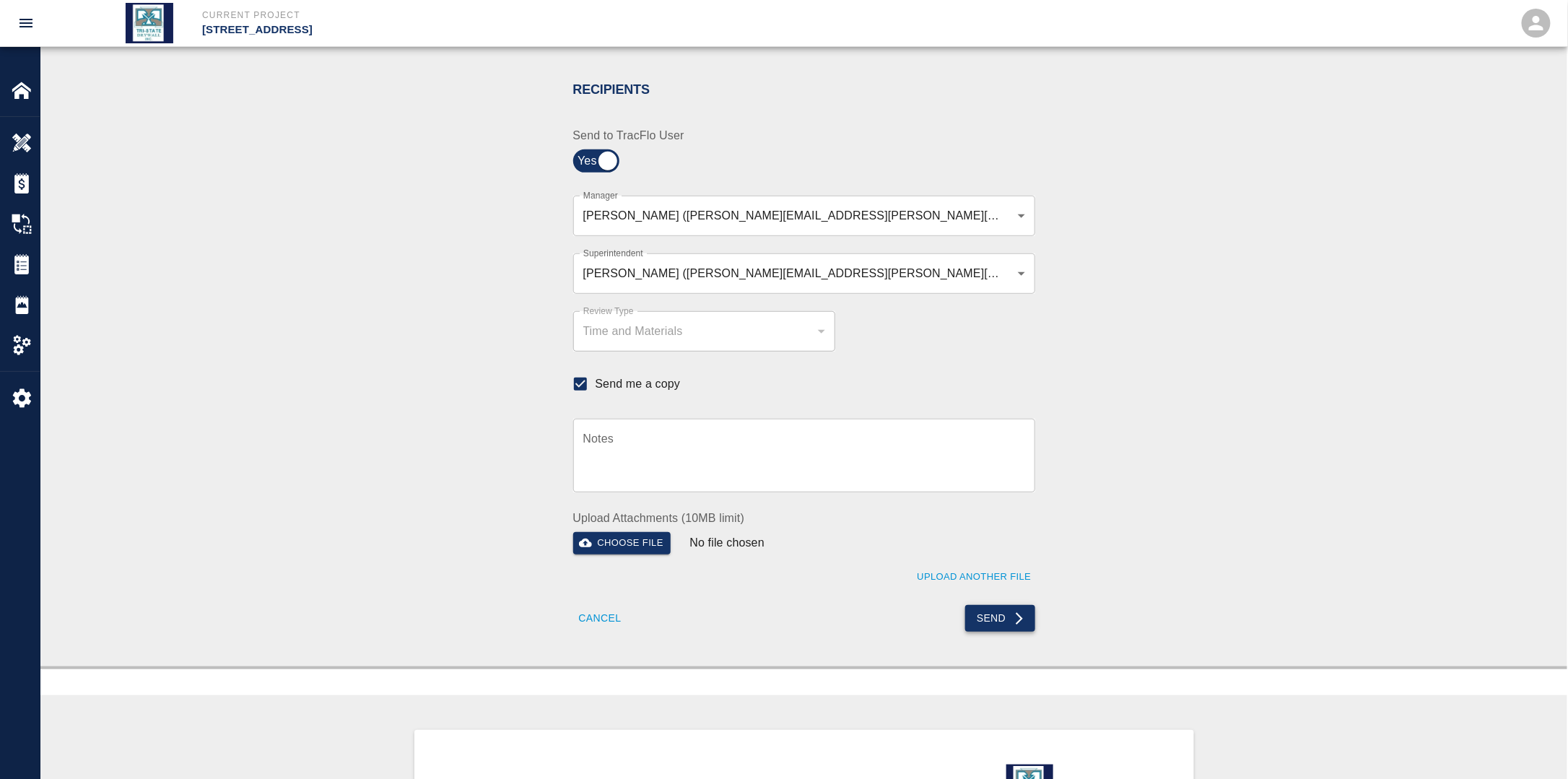
click at [989, 616] on button "Send" at bounding box center [1000, 618] width 70 height 27
checkbox input "false"
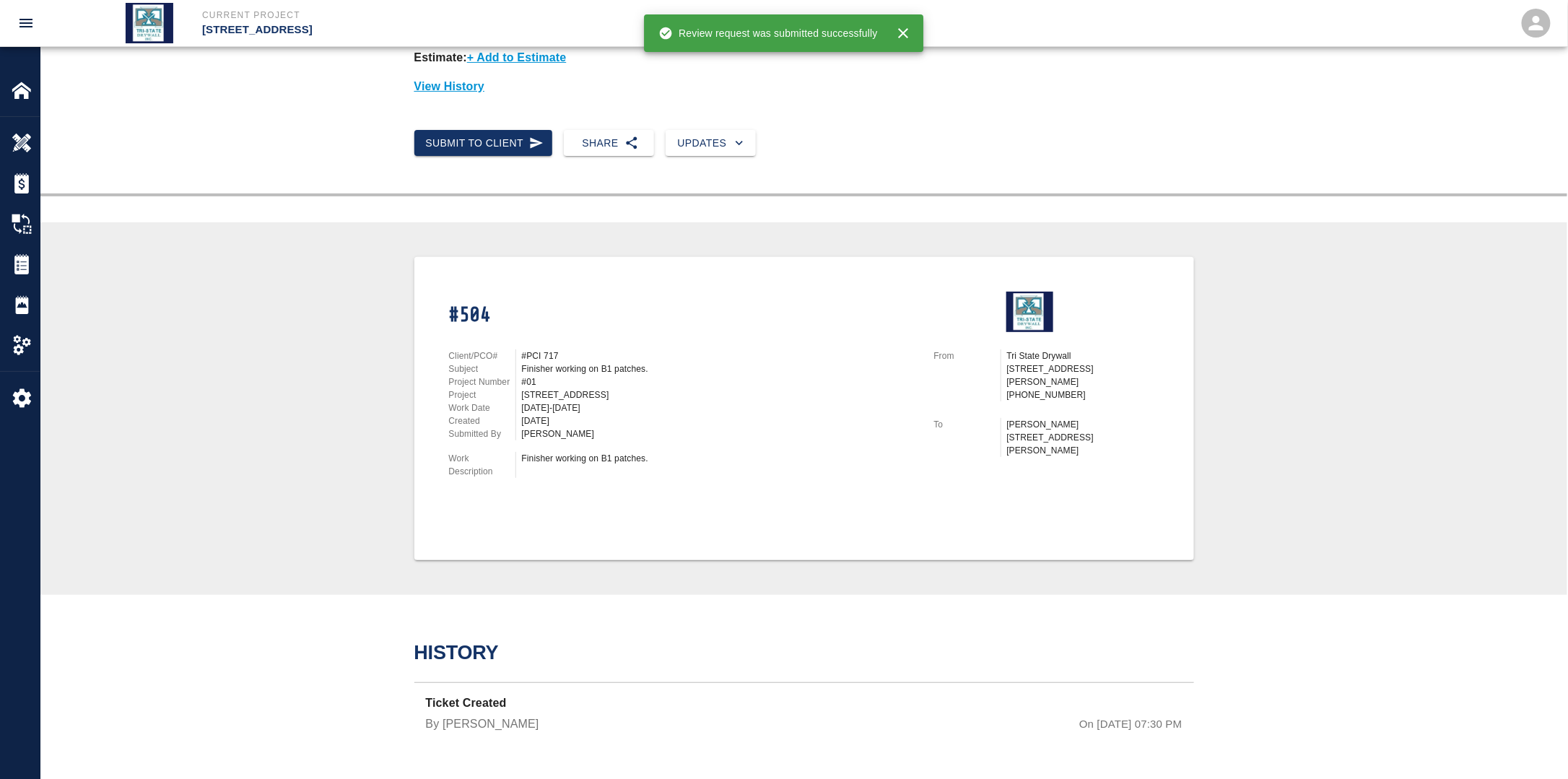
scroll to position [124, 0]
click at [485, 148] on button "Submit to Client" at bounding box center [484, 145] width 138 height 27
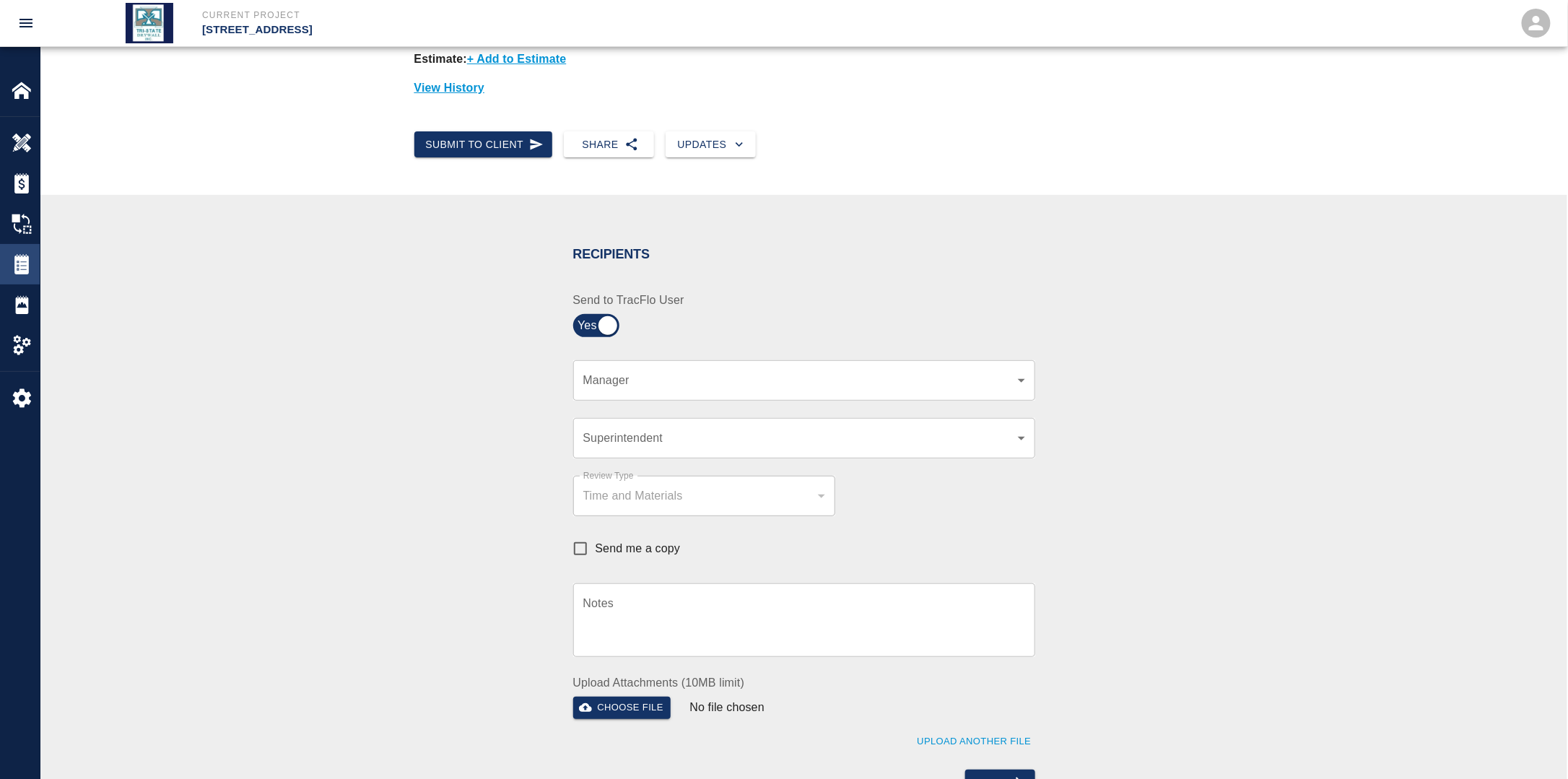
click at [29, 267] on img at bounding box center [21, 263] width 20 height 20
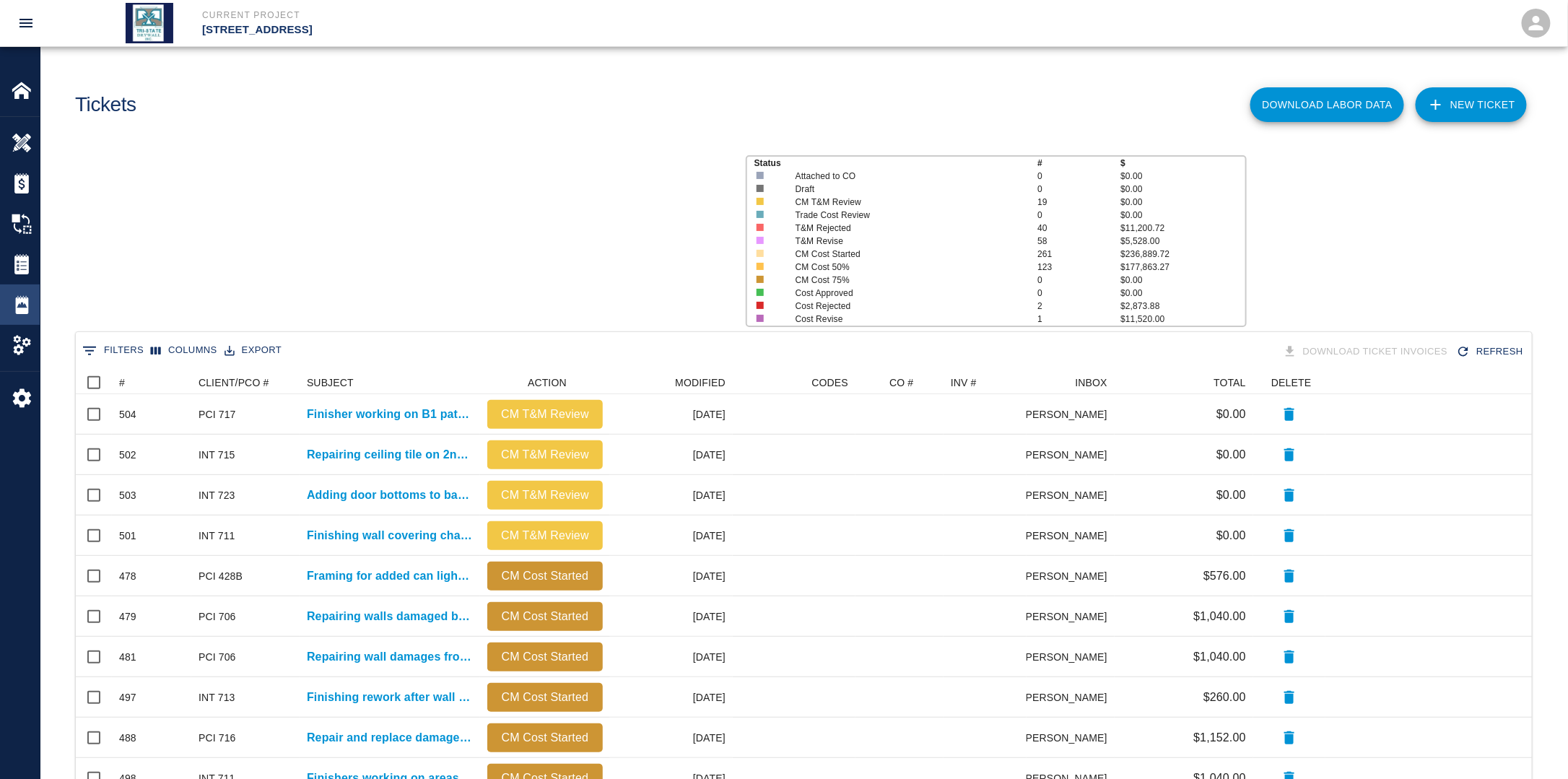
scroll to position [821, 1447]
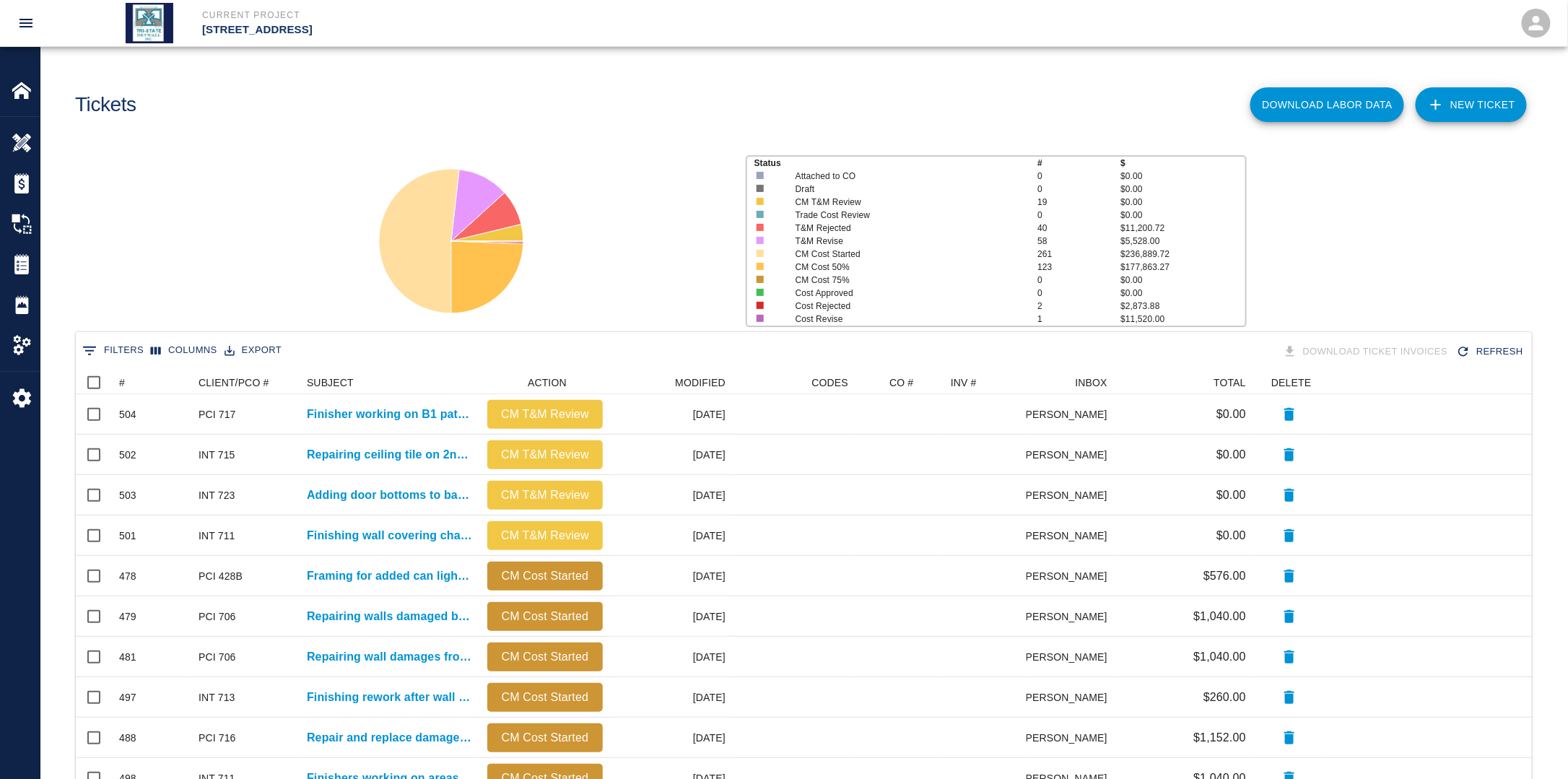
click at [1478, 99] on link "NEW TICKET" at bounding box center [1471, 104] width 111 height 35
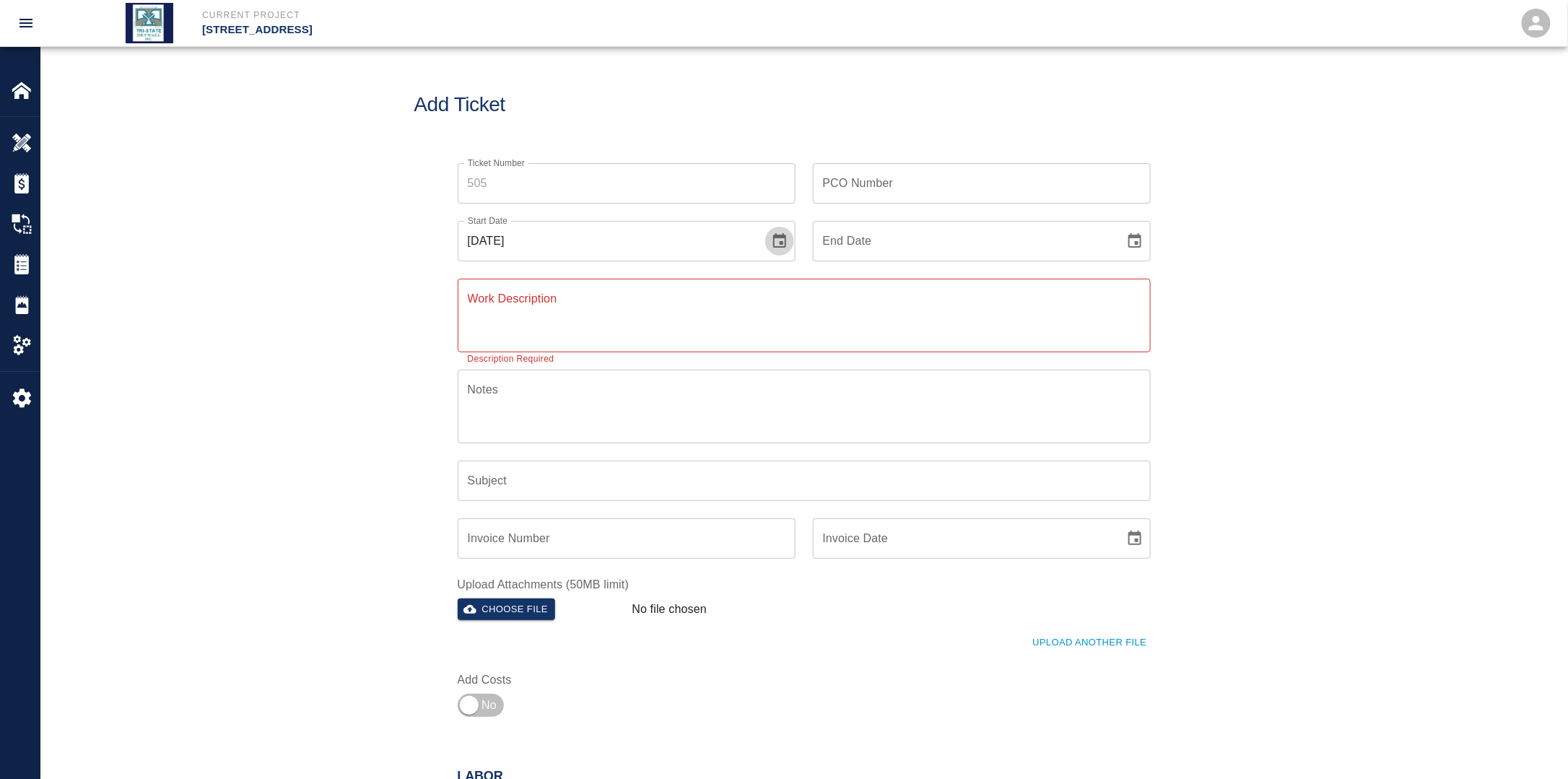
click at [778, 245] on icon "Choose date, selected date is Aug 24, 2025" at bounding box center [780, 241] width 17 height 17
drag, startPoint x: 606, startPoint y: 373, endPoint x: 753, endPoint y: 345, distance: 149.6
click at [607, 373] on button "6" at bounding box center [608, 370] width 26 height 26
type input "[DATE]"
click at [1124, 245] on button "Choose date" at bounding box center [1135, 241] width 29 height 29
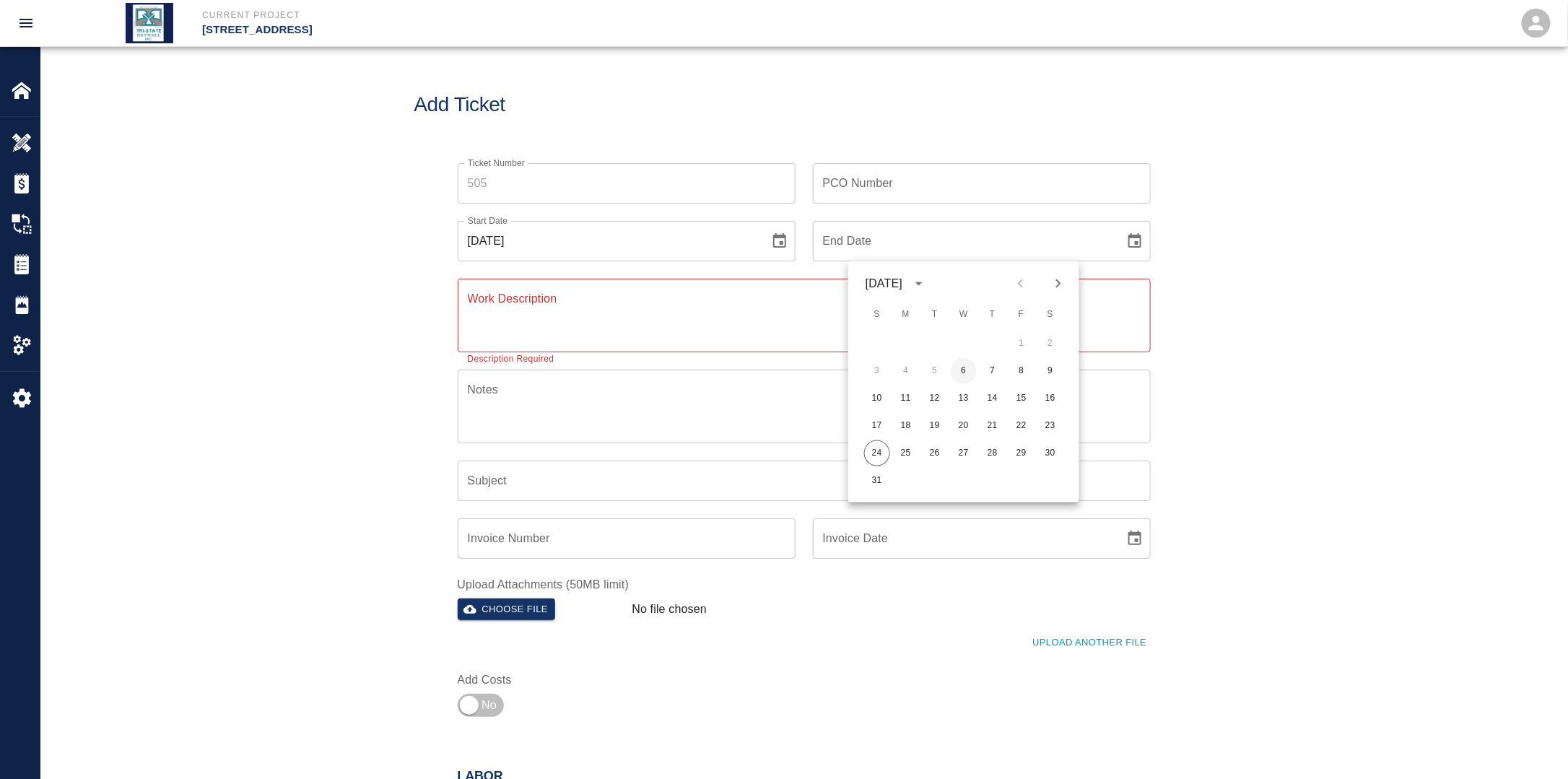
click at [962, 366] on button "6" at bounding box center [963, 370] width 26 height 26
type input "[DATE]"
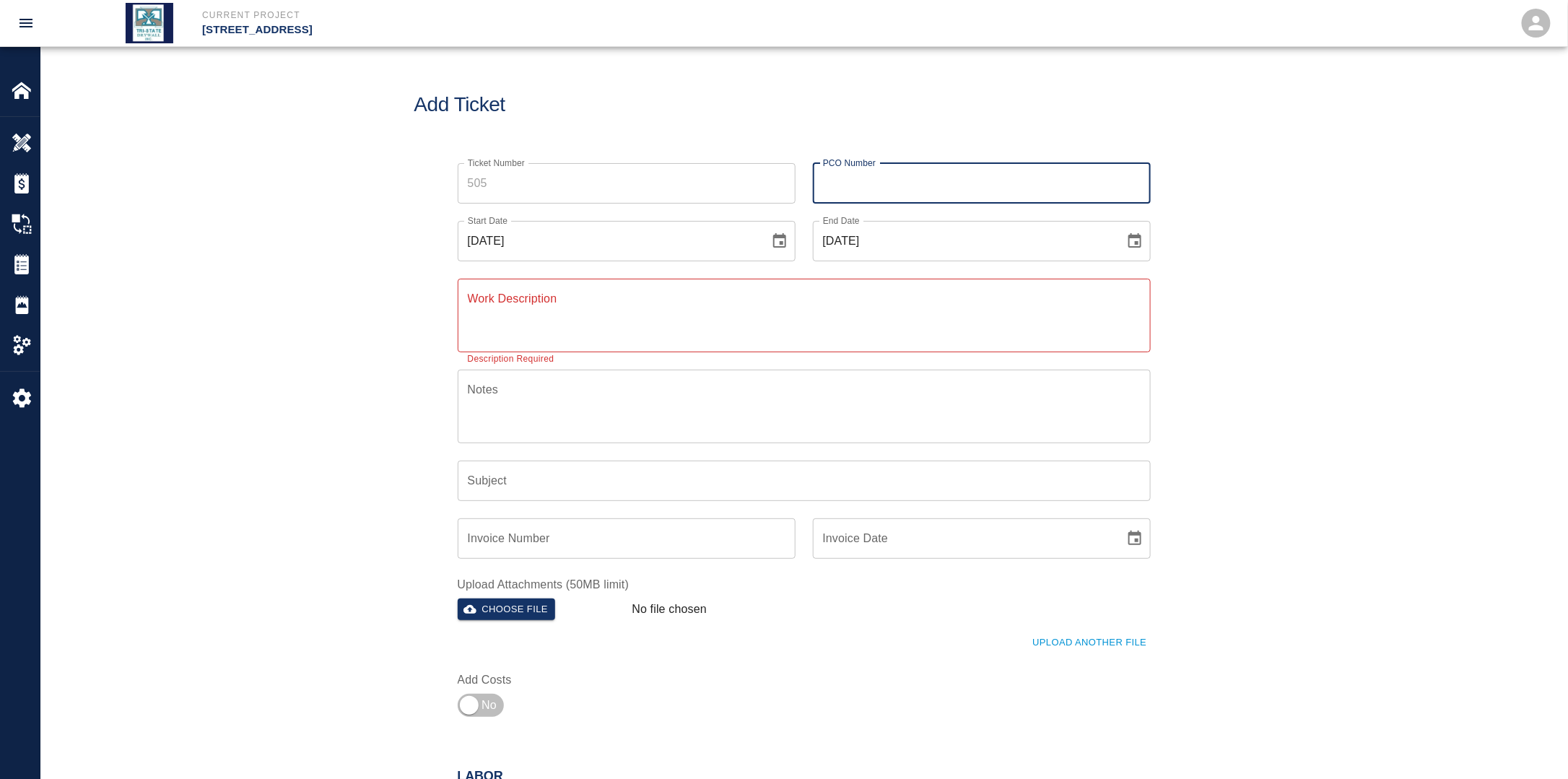
click at [899, 176] on input "PCO Number" at bounding box center [981, 183] width 338 height 41
type input "INT 711"
click at [741, 323] on textarea "Work Description" at bounding box center [803, 315] width 673 height 50
type textarea "F"
paste textarea "Finishing wall covering changes where wall coverings were removed in elevator l…"
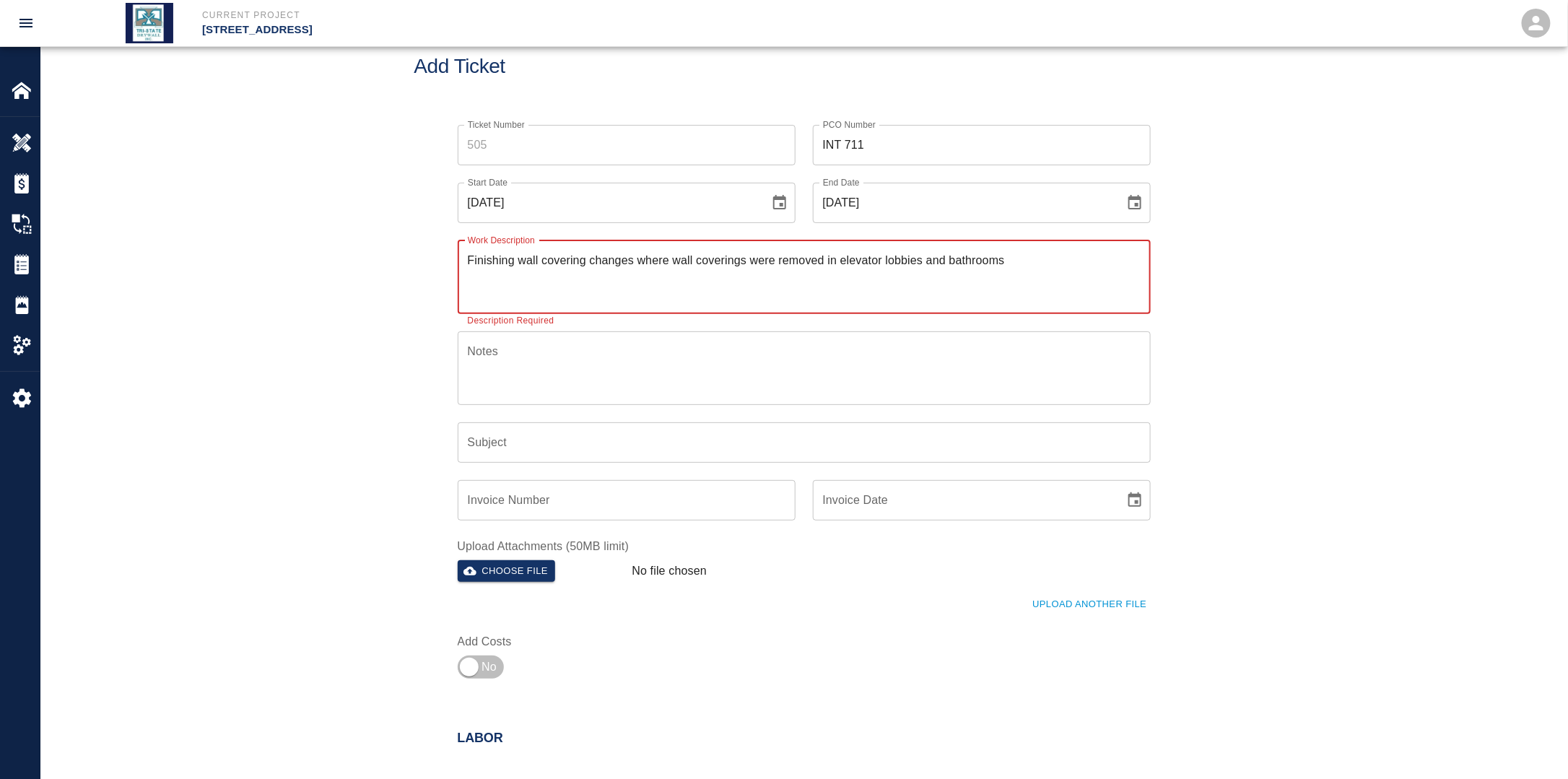
scroll to position [217, 0]
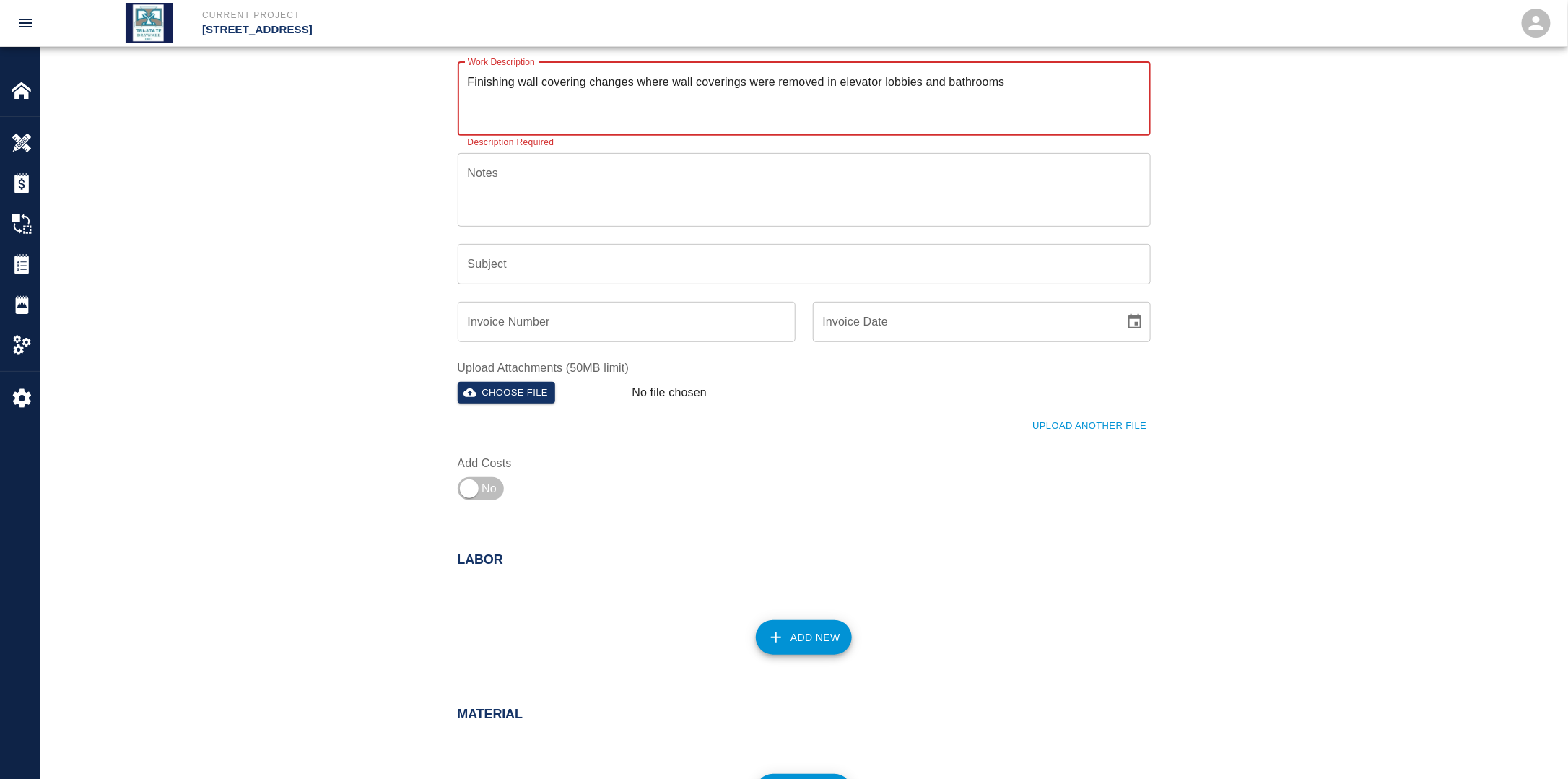
type textarea "Finishing wall covering changes where wall coverings were removed in elevator l…"
click at [814, 641] on button "Add New" at bounding box center [803, 637] width 96 height 35
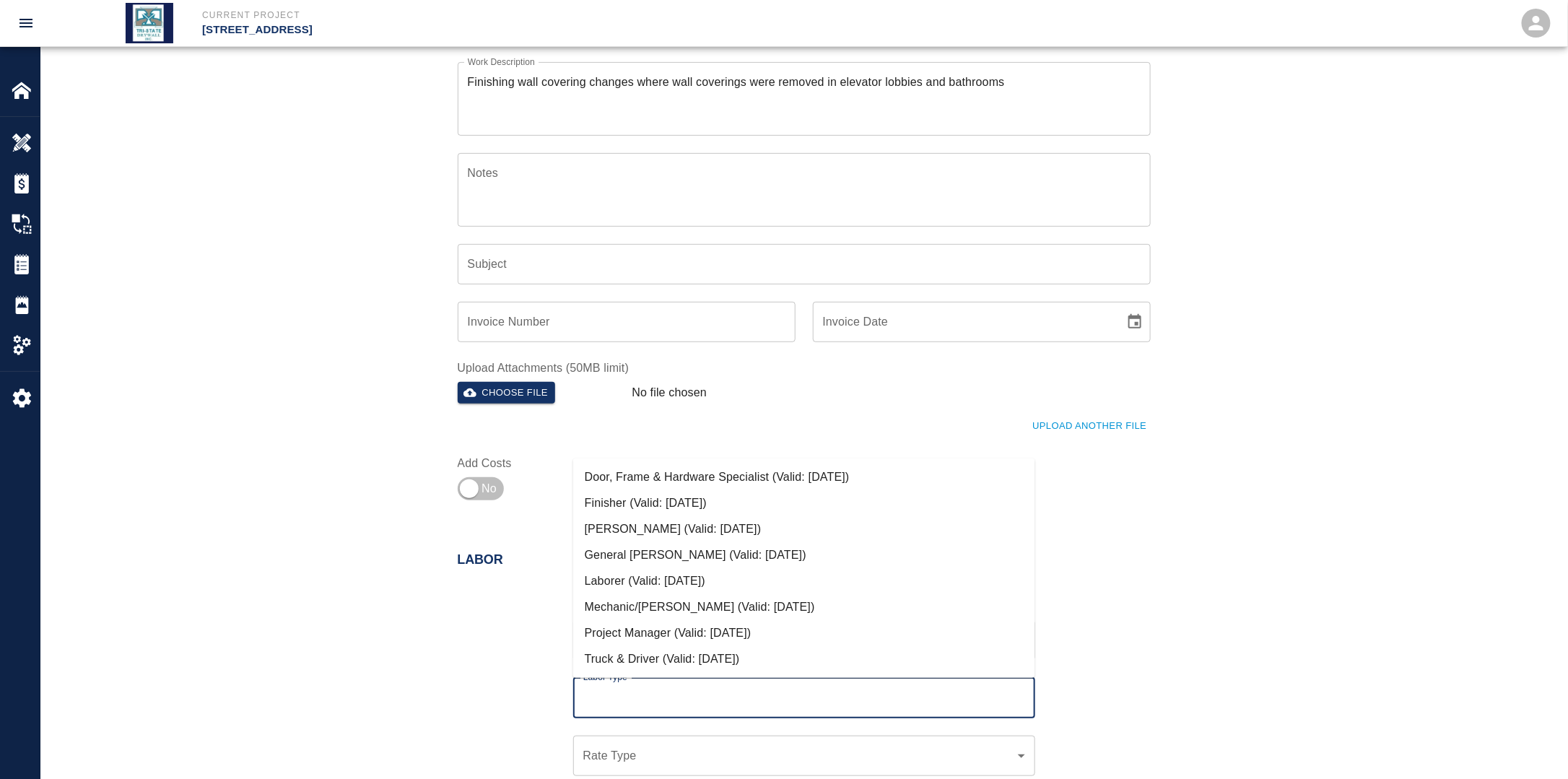
click at [676, 696] on input "Labor Type" at bounding box center [803, 698] width 449 height 27
click at [646, 505] on li "Finisher (Valid: [DATE])" at bounding box center [804, 503] width 462 height 26
type input "Finisher"
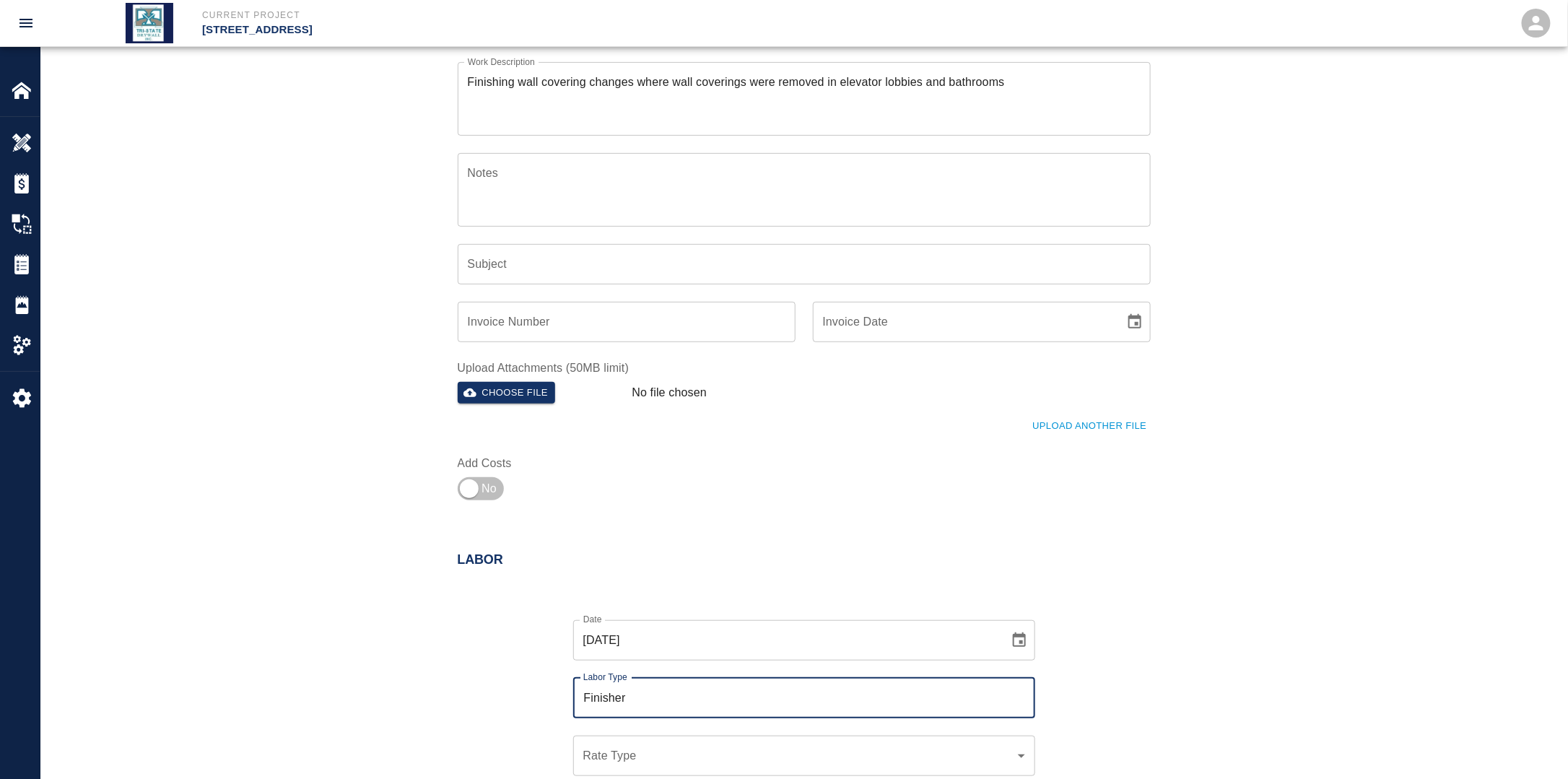
scroll to position [434, 0]
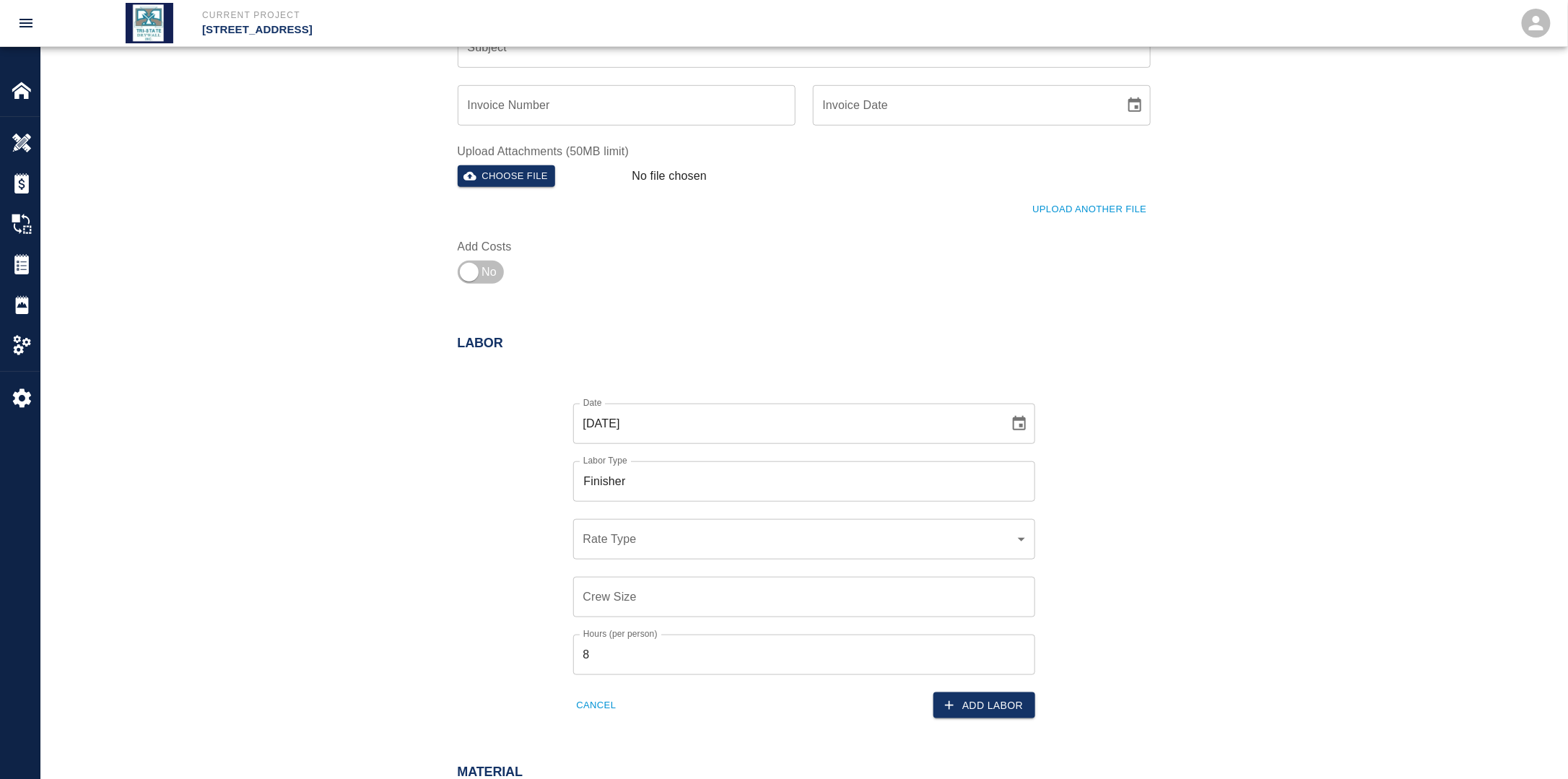
click at [640, 557] on div "​ Rate Type" at bounding box center [804, 539] width 462 height 41
click at [654, 546] on div "​ Rate Type" at bounding box center [804, 539] width 462 height 41
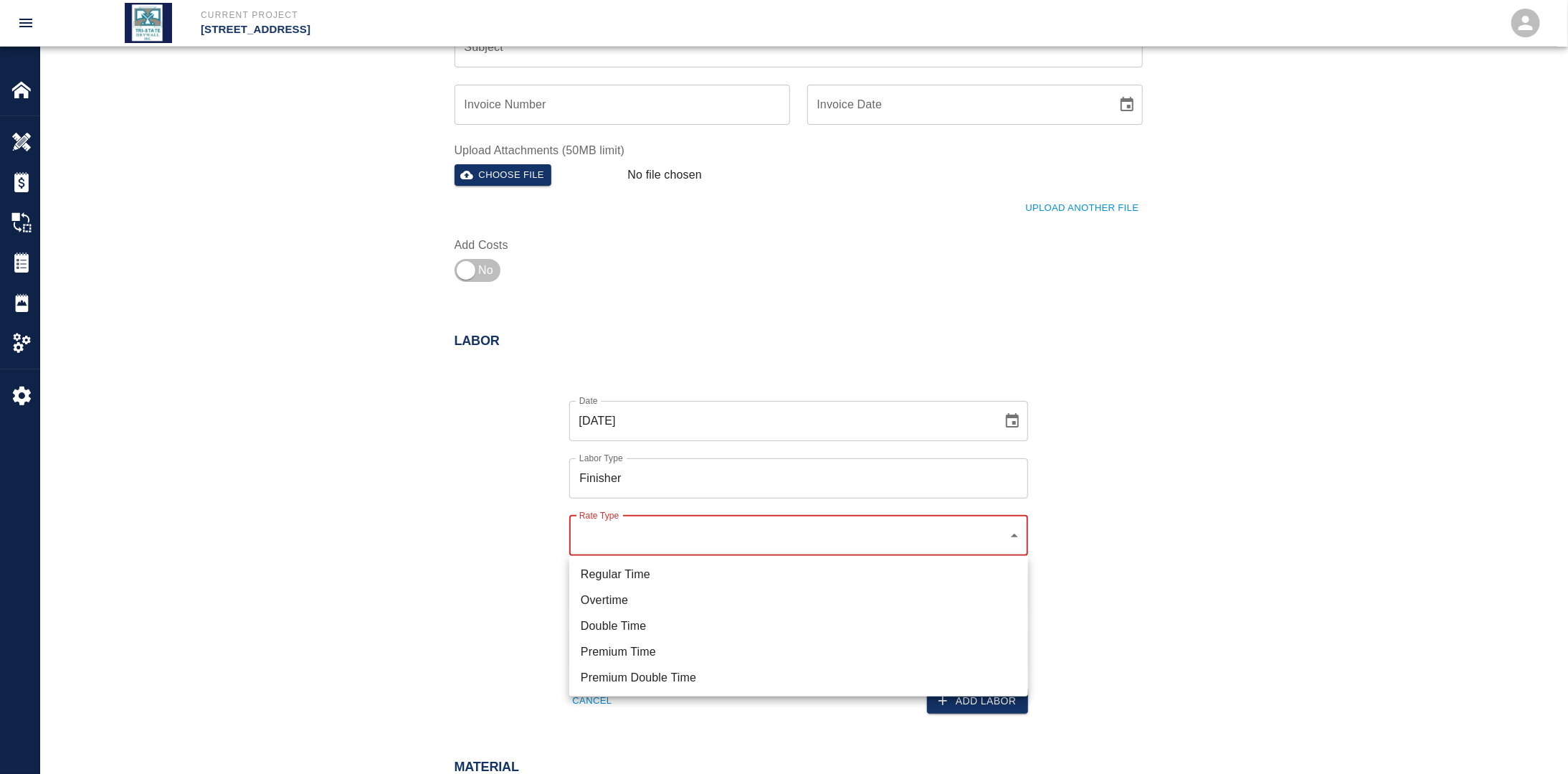
click at [635, 572] on li "Regular Time" at bounding box center [799, 574] width 459 height 25
type input "rate_rt"
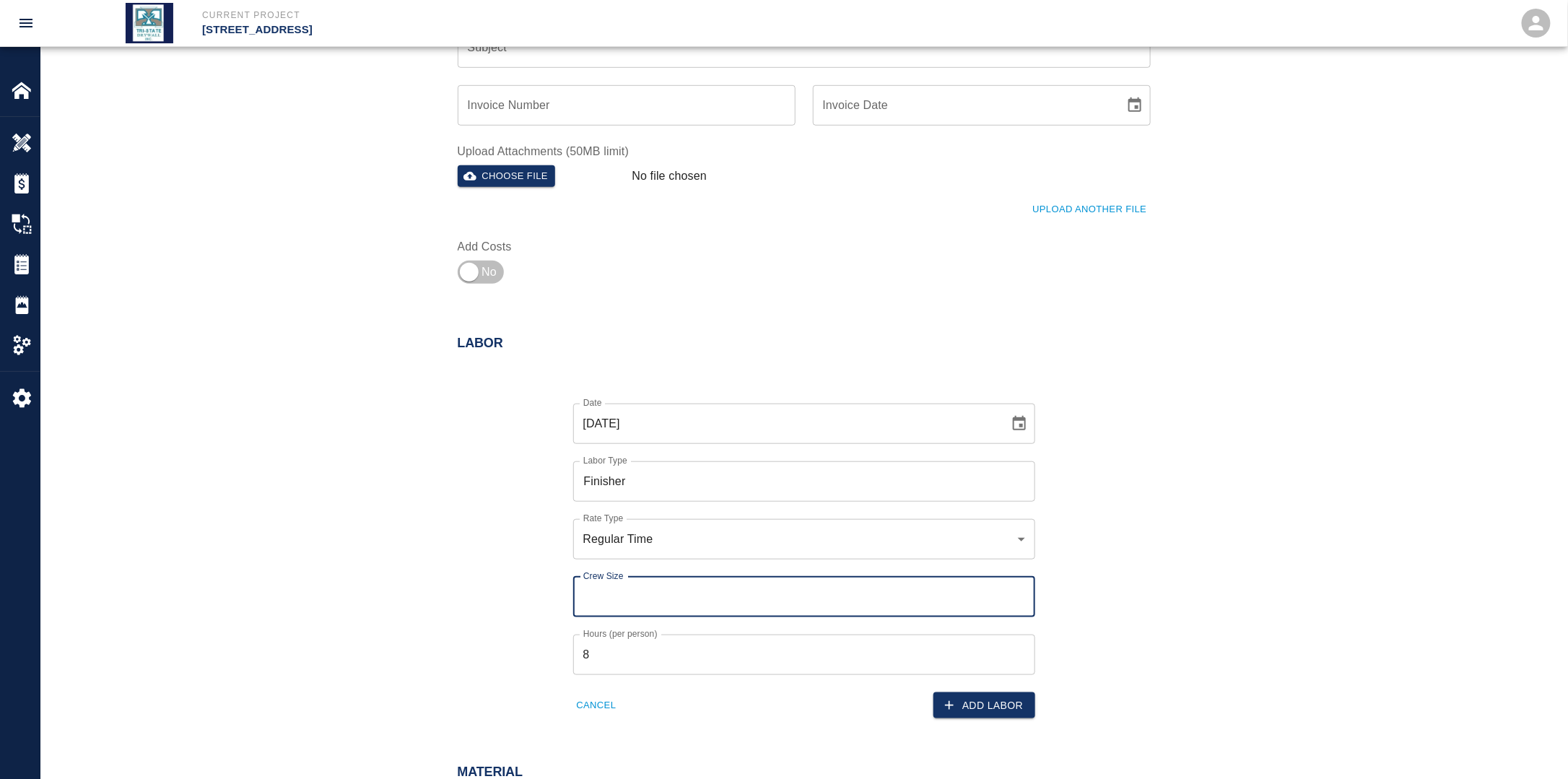
click at [619, 586] on div "Crew Size Crew Size" at bounding box center [804, 596] width 462 height 41
type input "2"
click at [455, 604] on div "Date [DATE] Date Labor Type Finisher Labor Type Rate Type Regular Time rate_rt …" at bounding box center [795, 550] width 711 height 339
click at [1008, 708] on button "Add Labor" at bounding box center [984, 705] width 102 height 27
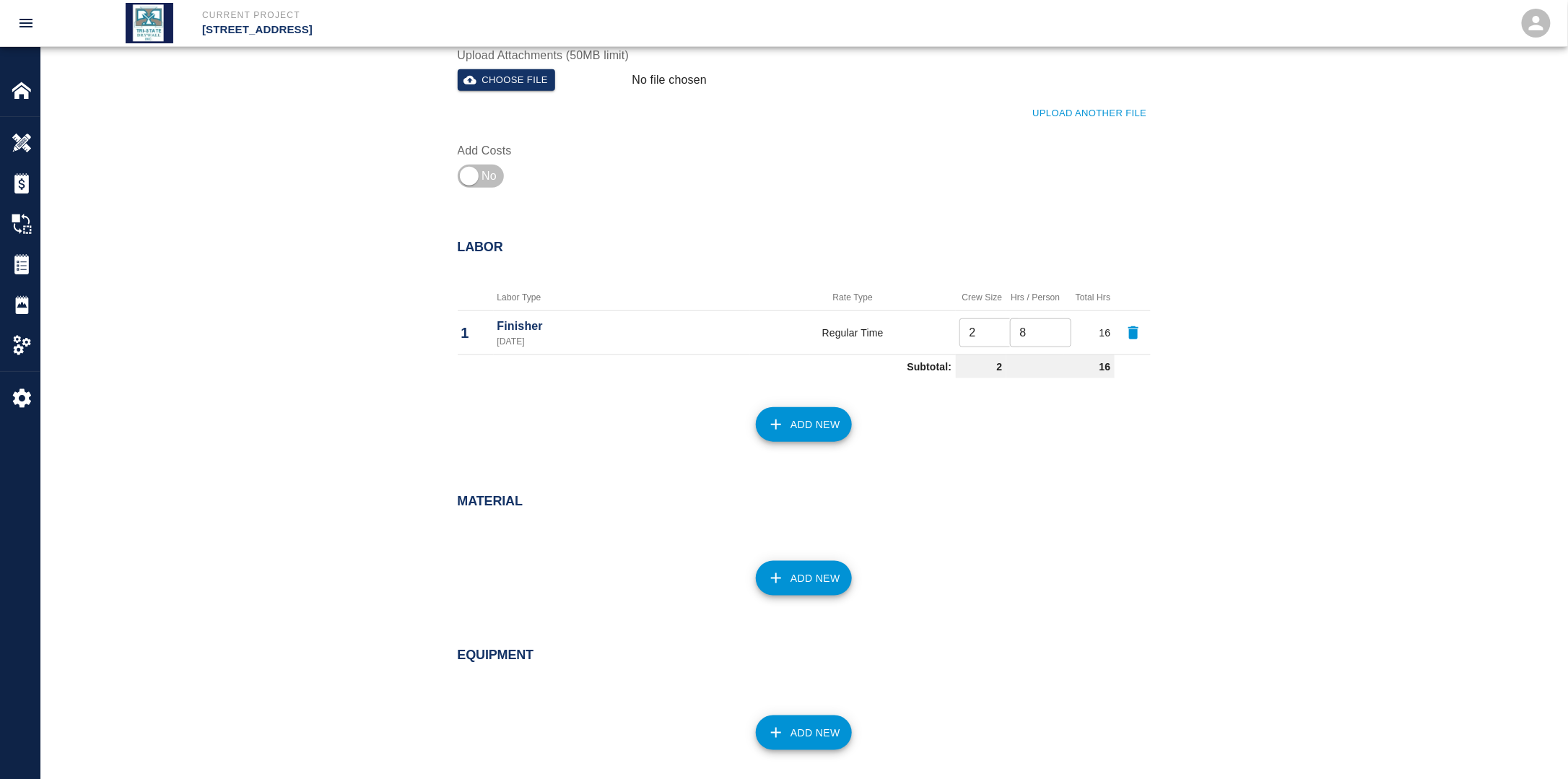
scroll to position [625, 0]
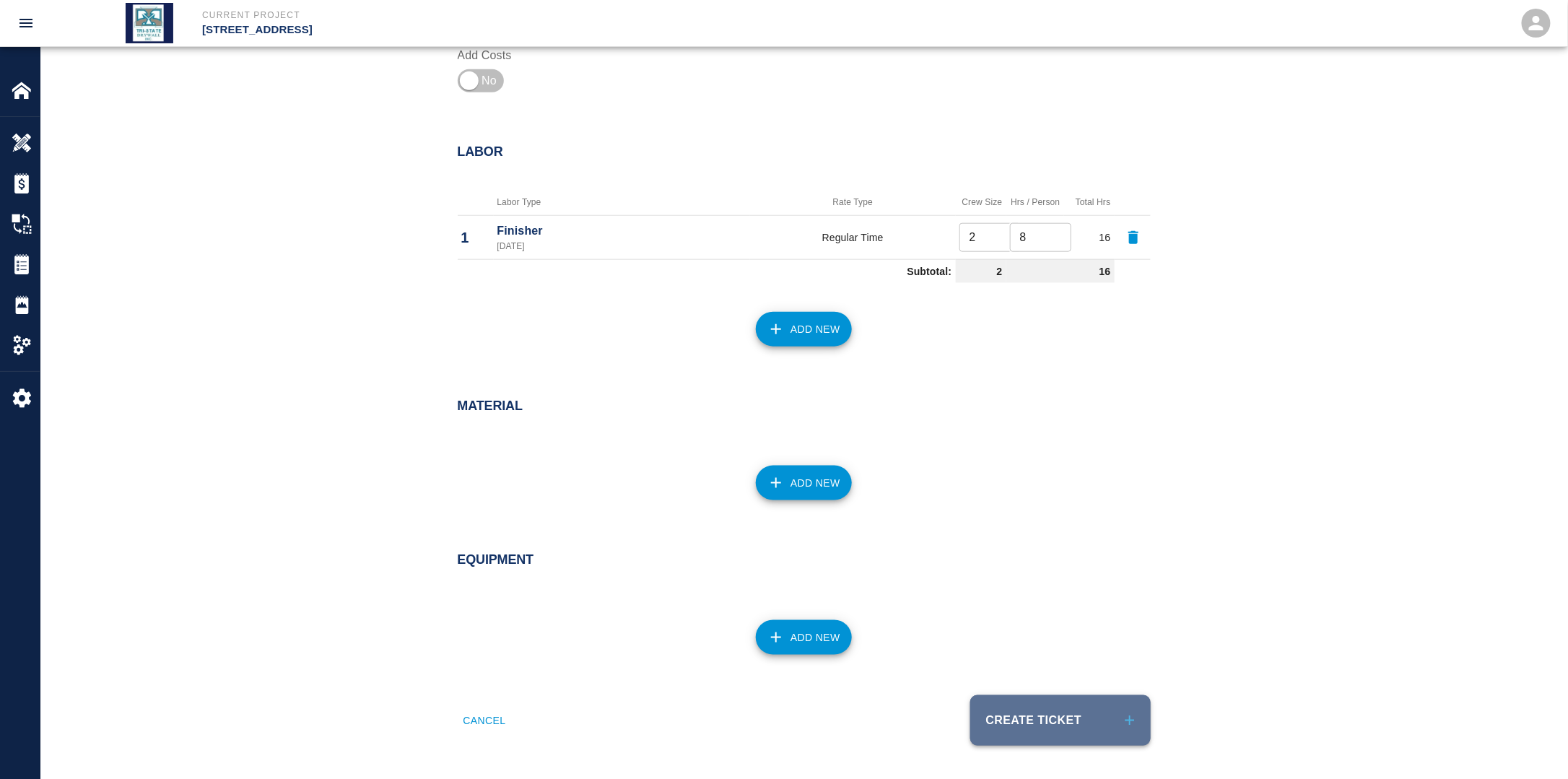
click at [1045, 696] on button "Create Ticket" at bounding box center [1060, 720] width 181 height 50
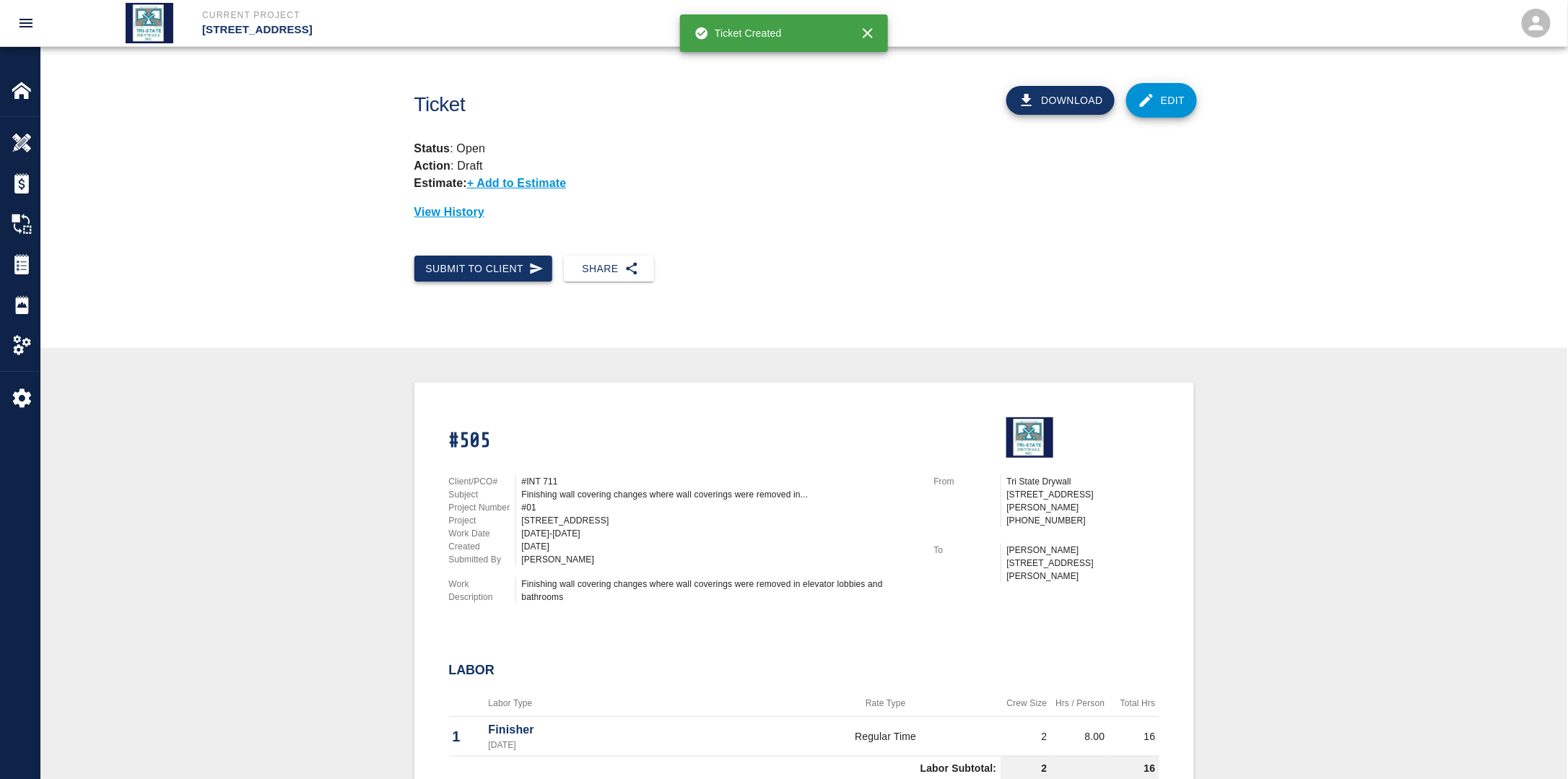
click at [463, 269] on button "Submit to Client" at bounding box center [484, 269] width 138 height 27
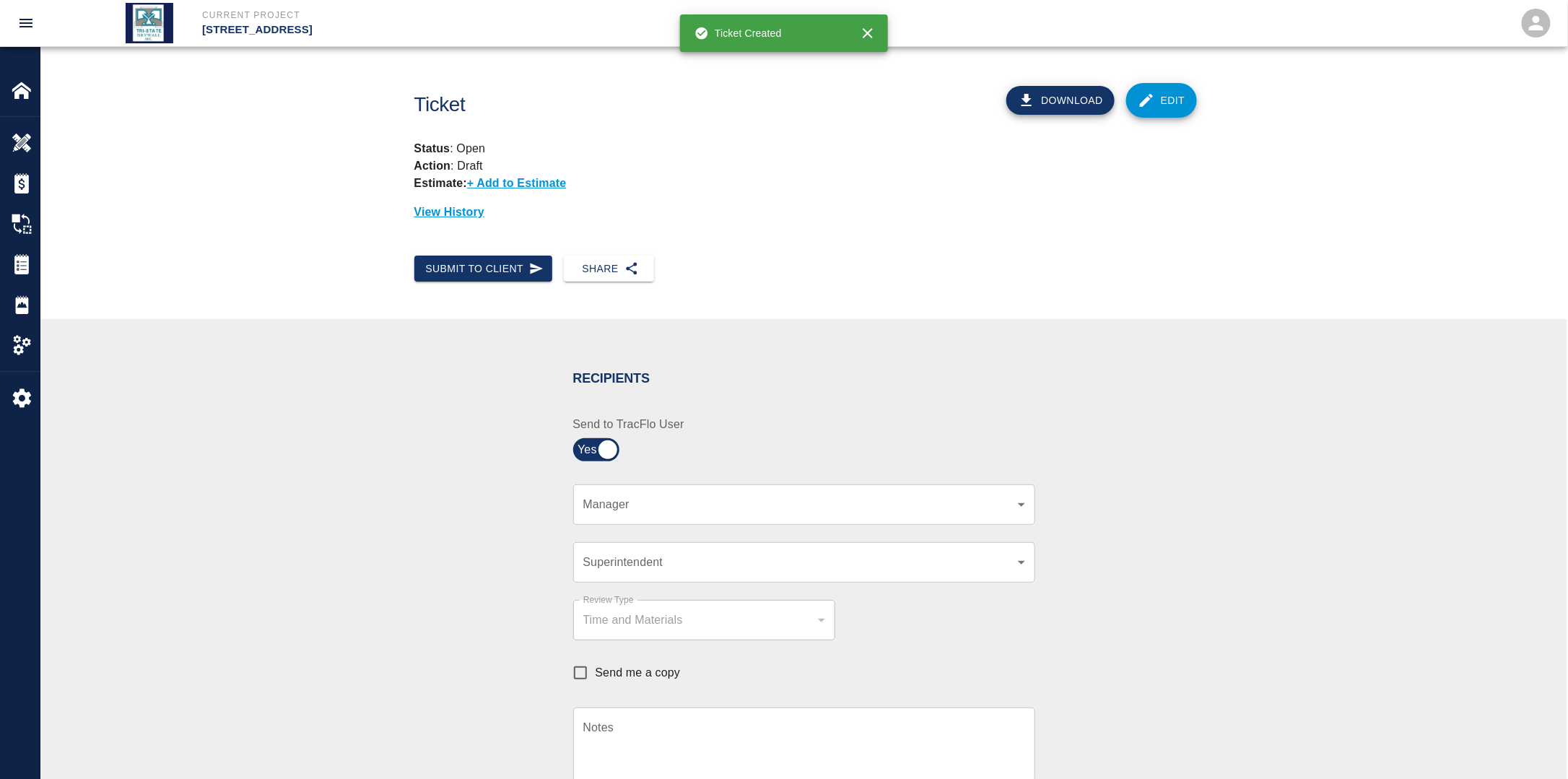
click at [665, 500] on body "Current Project [STREET_ADDRESS] Home [STREET_ADDRESS] Overview Estimates Chang…" at bounding box center [784, 389] width 1568 height 779
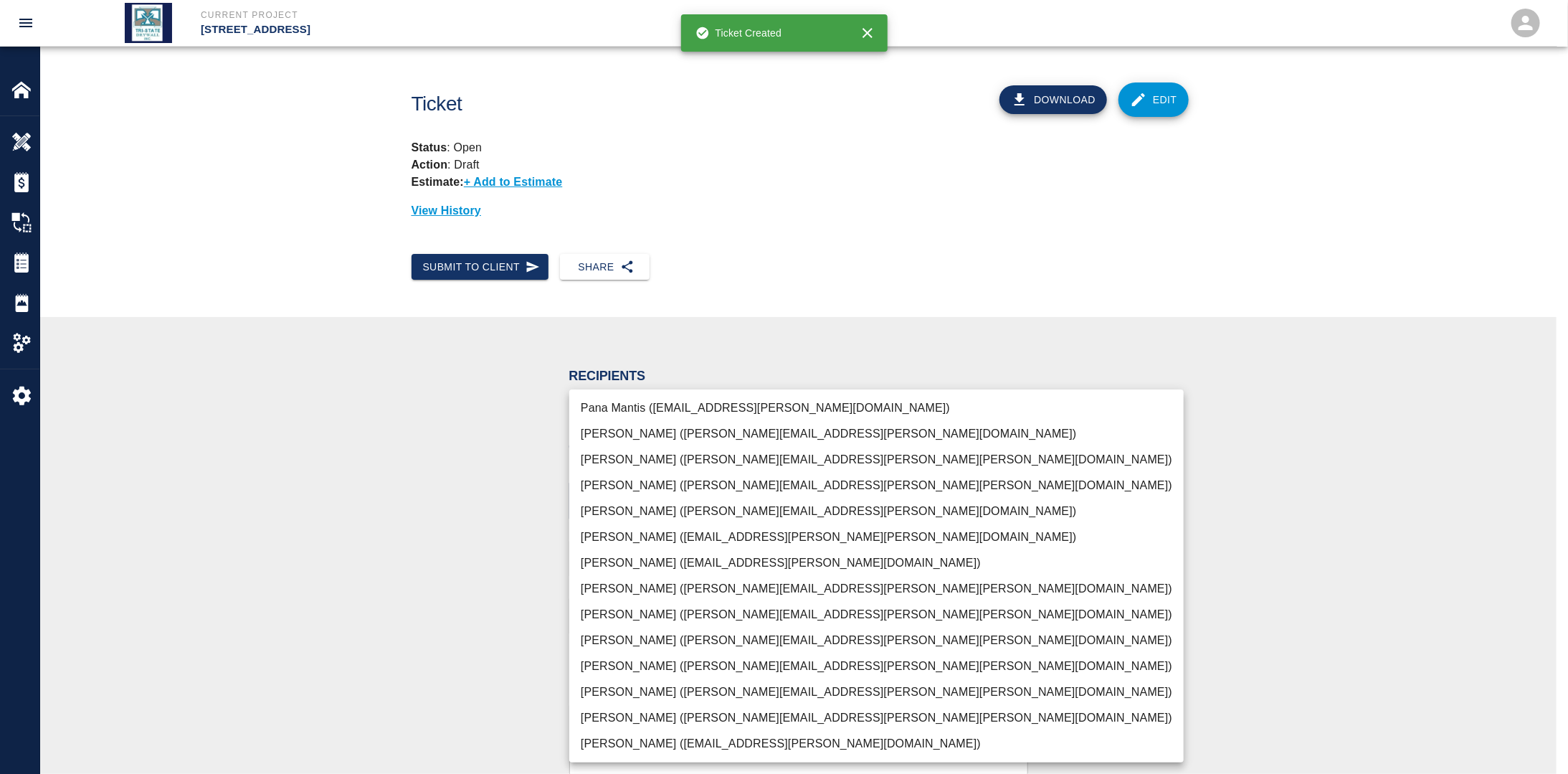
click at [612, 708] on li "[PERSON_NAME] ([PERSON_NAME][EMAIL_ADDRESS][PERSON_NAME][PERSON_NAME][DOMAIN_NA…" at bounding box center [877, 718] width 615 height 25
click at [425, 636] on div at bounding box center [784, 387] width 1568 height 774
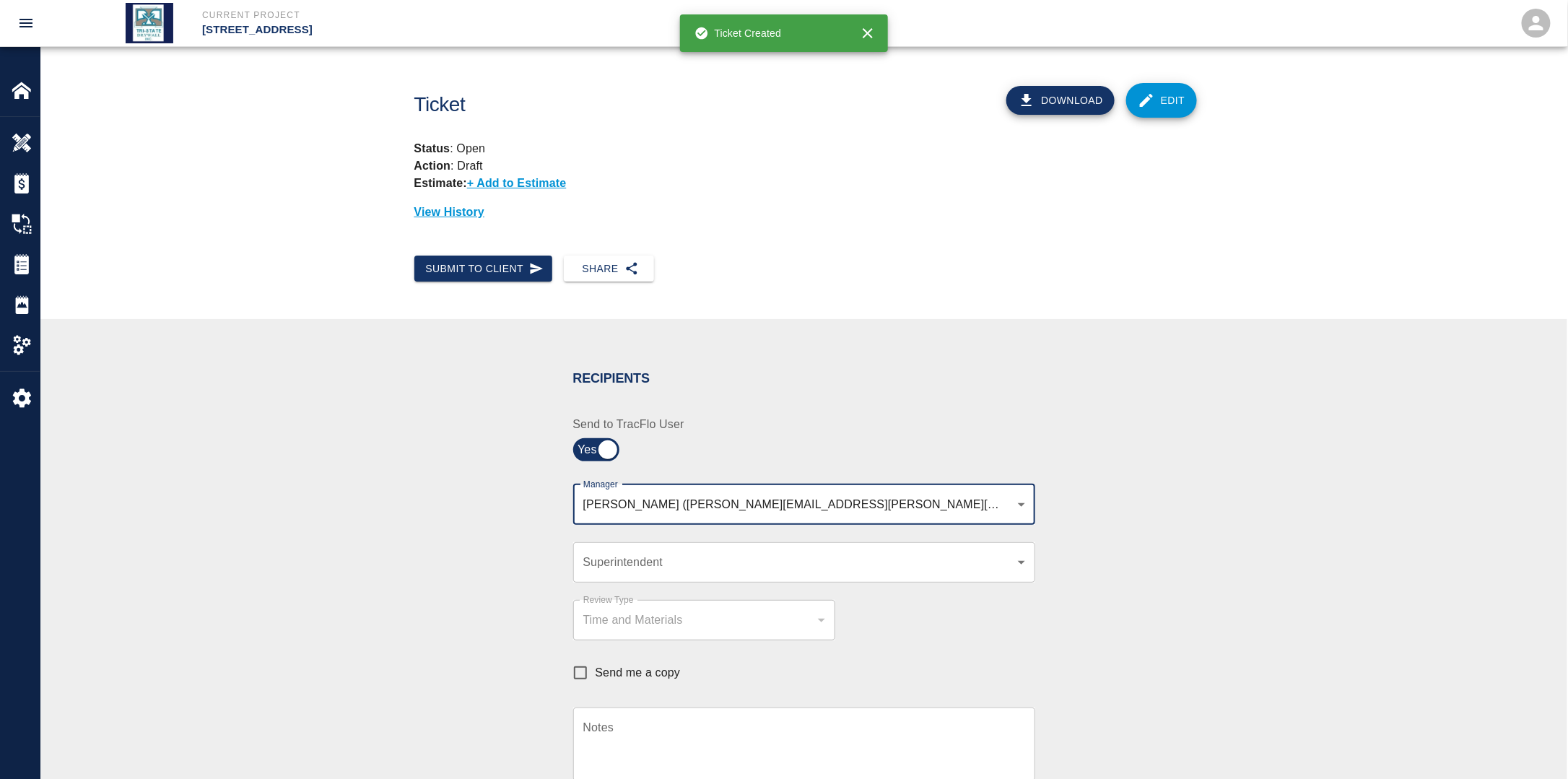
click at [869, 504] on body "Current Project [STREET_ADDRESS] Home [STREET_ADDRESS] Overview Estimates Chang…" at bounding box center [784, 389] width 1568 height 779
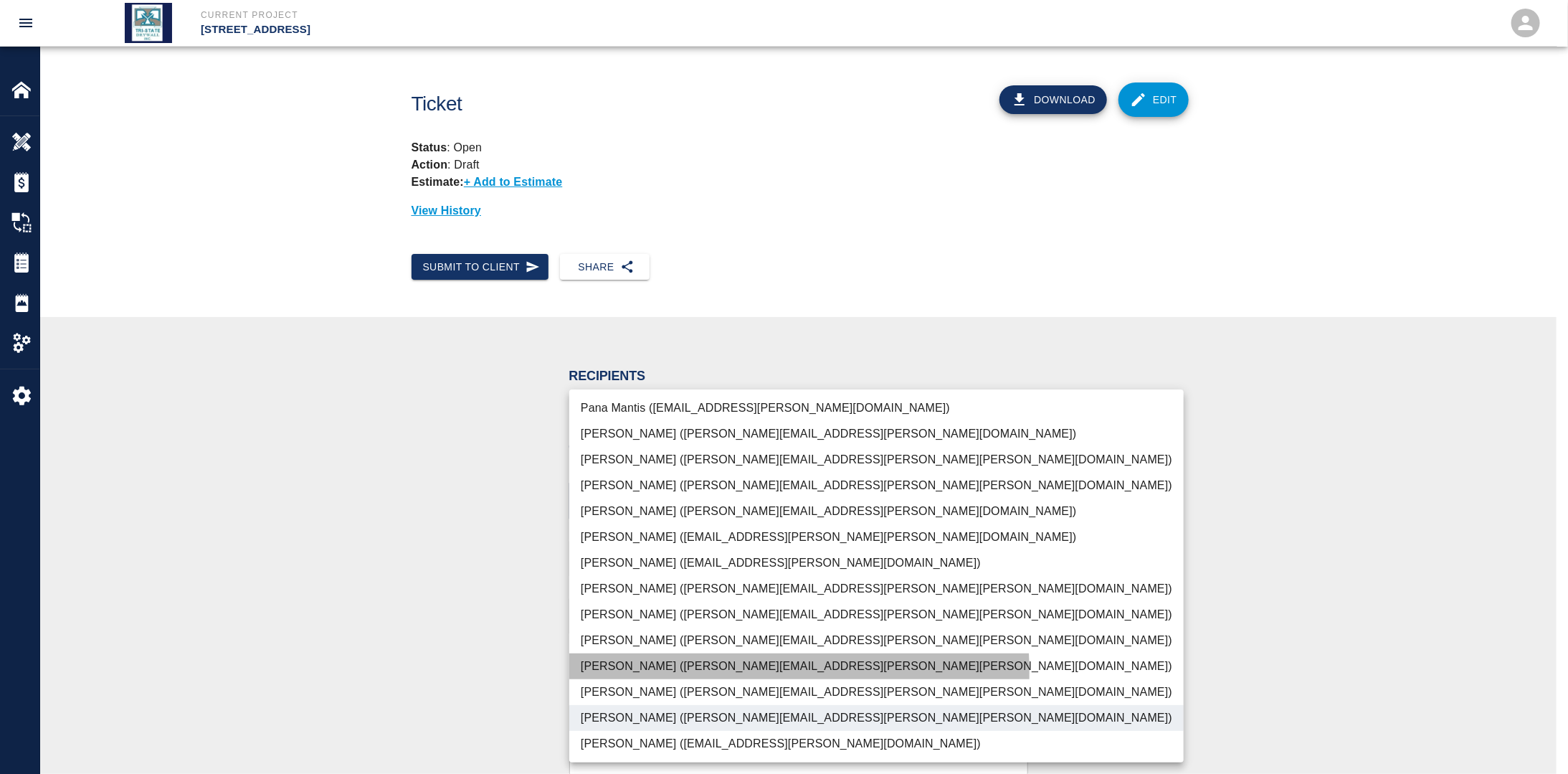
click at [644, 672] on li "[PERSON_NAME] ([PERSON_NAME][EMAIL_ADDRESS][PERSON_NAME][PERSON_NAME][DOMAIN_NA…" at bounding box center [877, 666] width 615 height 25
type input "f2151df9-a33d-4239-98b3-85d2c5195f79,79096ab5-3b7f-4dda-89ef-6bffdeaf2507"
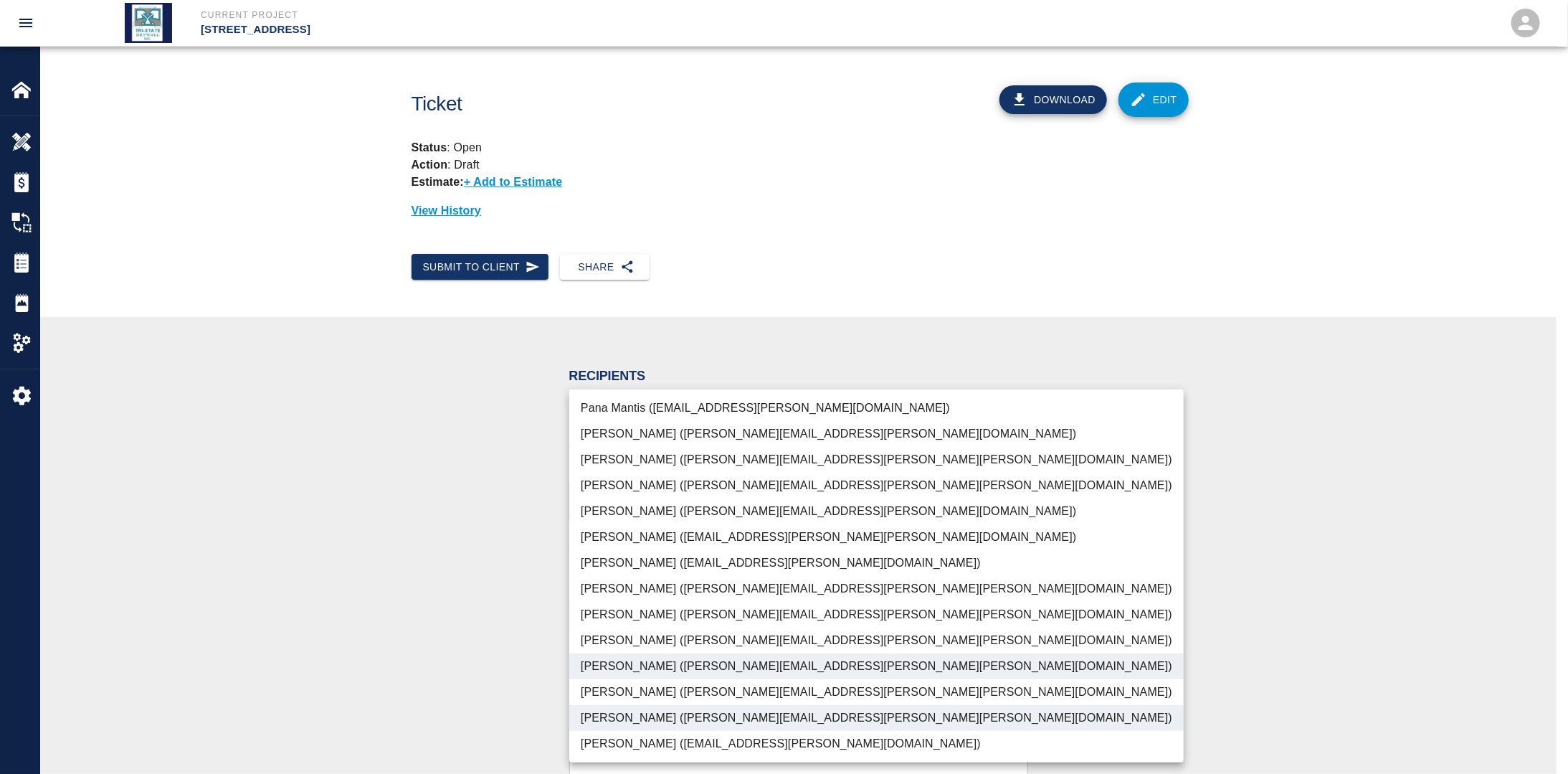
click at [431, 617] on div at bounding box center [784, 387] width 1568 height 774
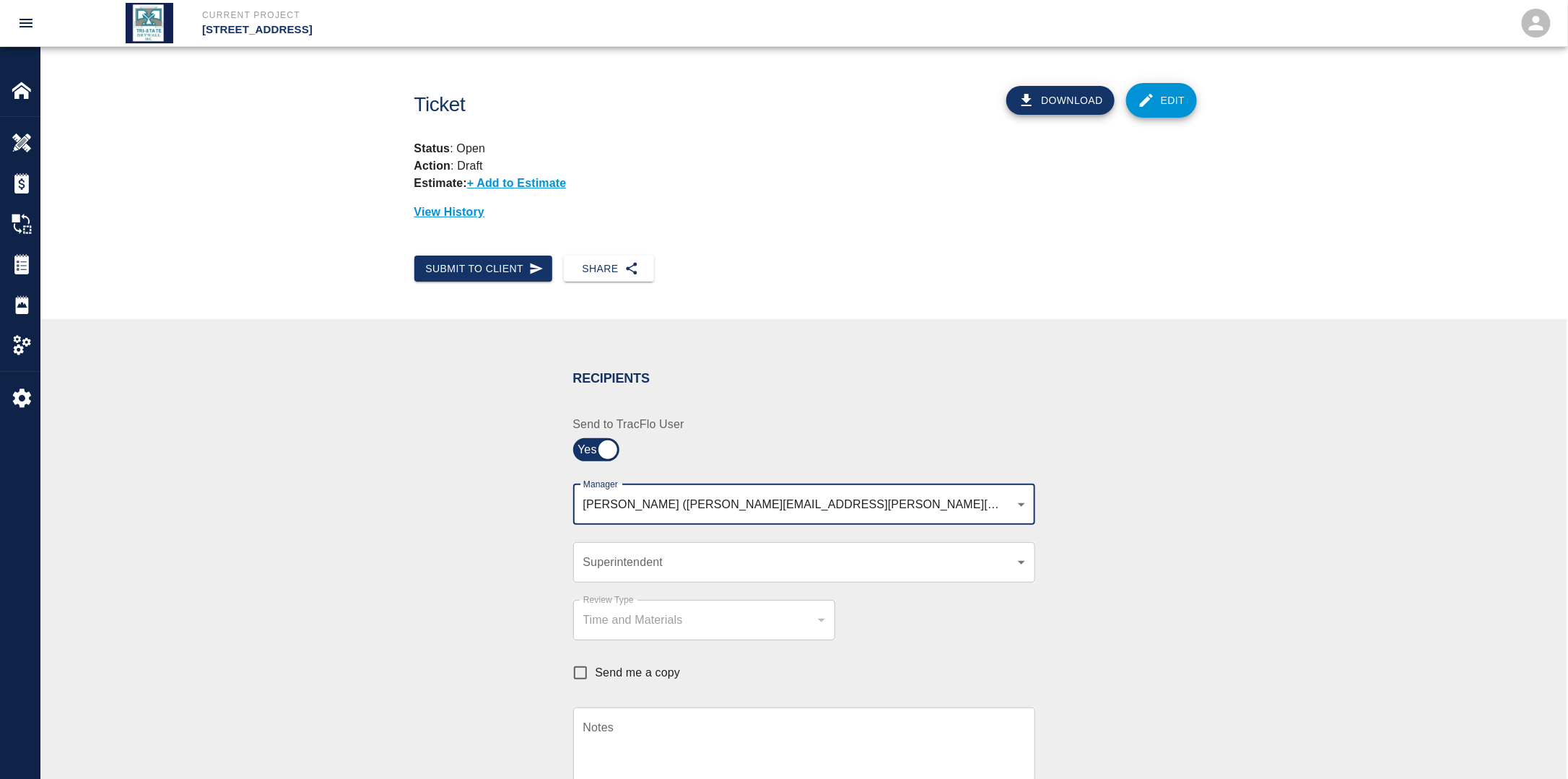
click at [656, 575] on div "​ Superintendent" at bounding box center [804, 562] width 462 height 41
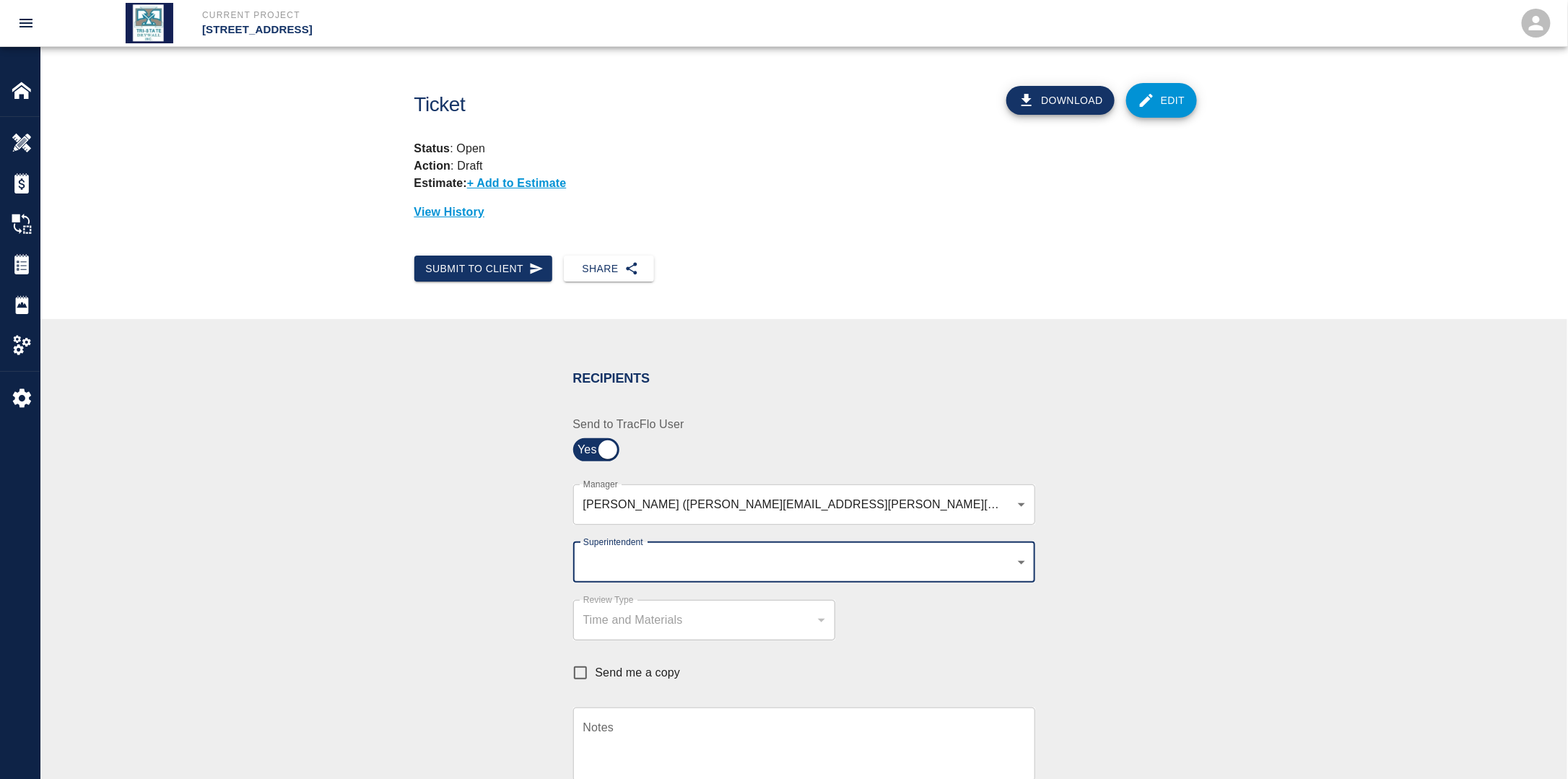
click at [659, 550] on div "​ Superintendent" at bounding box center [804, 562] width 462 height 41
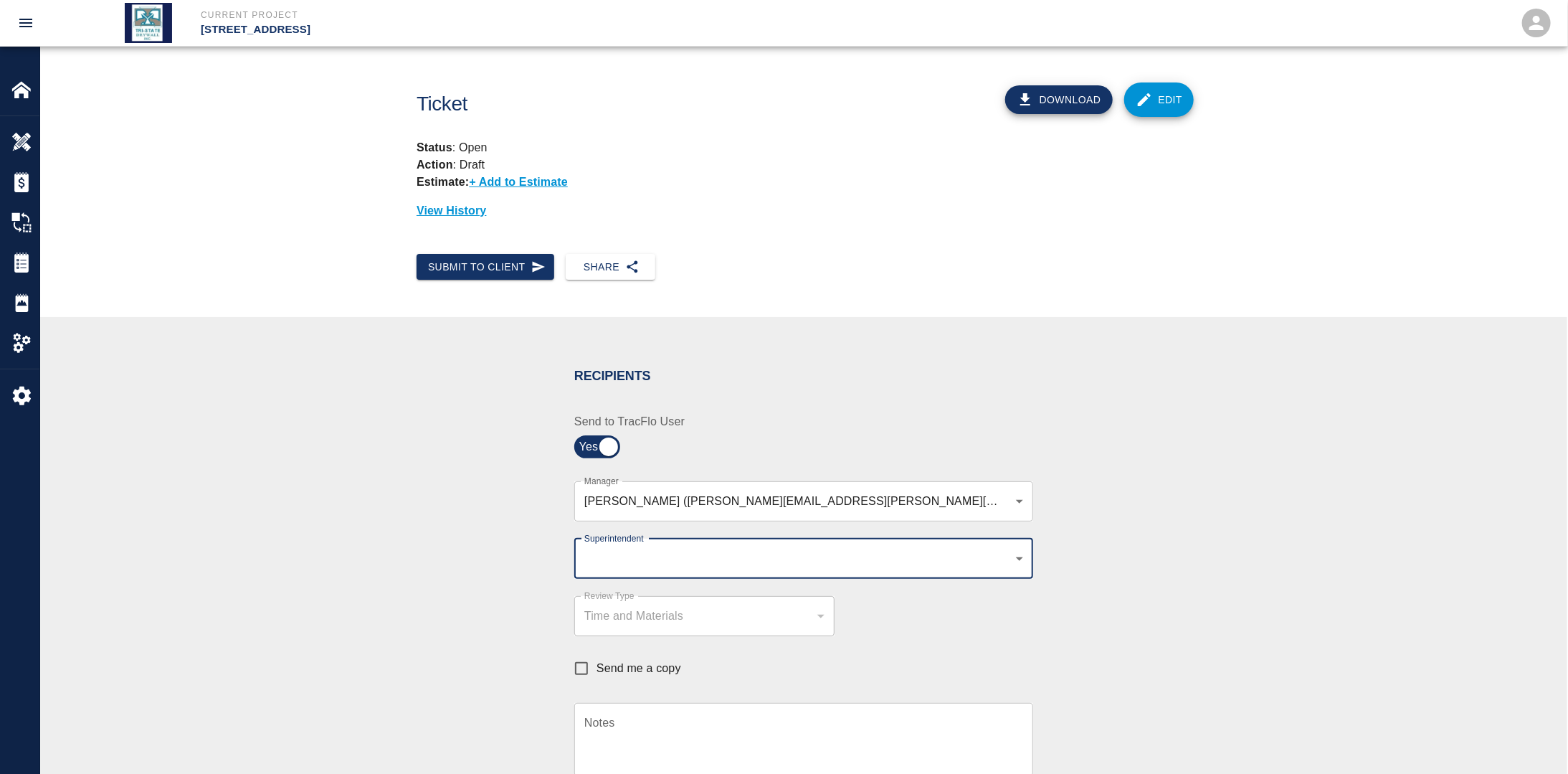
click at [653, 557] on body "Current Project [STREET_ADDRESS] Home [STREET_ADDRESS] Overview Estimates Chang…" at bounding box center [784, 387] width 1568 height 774
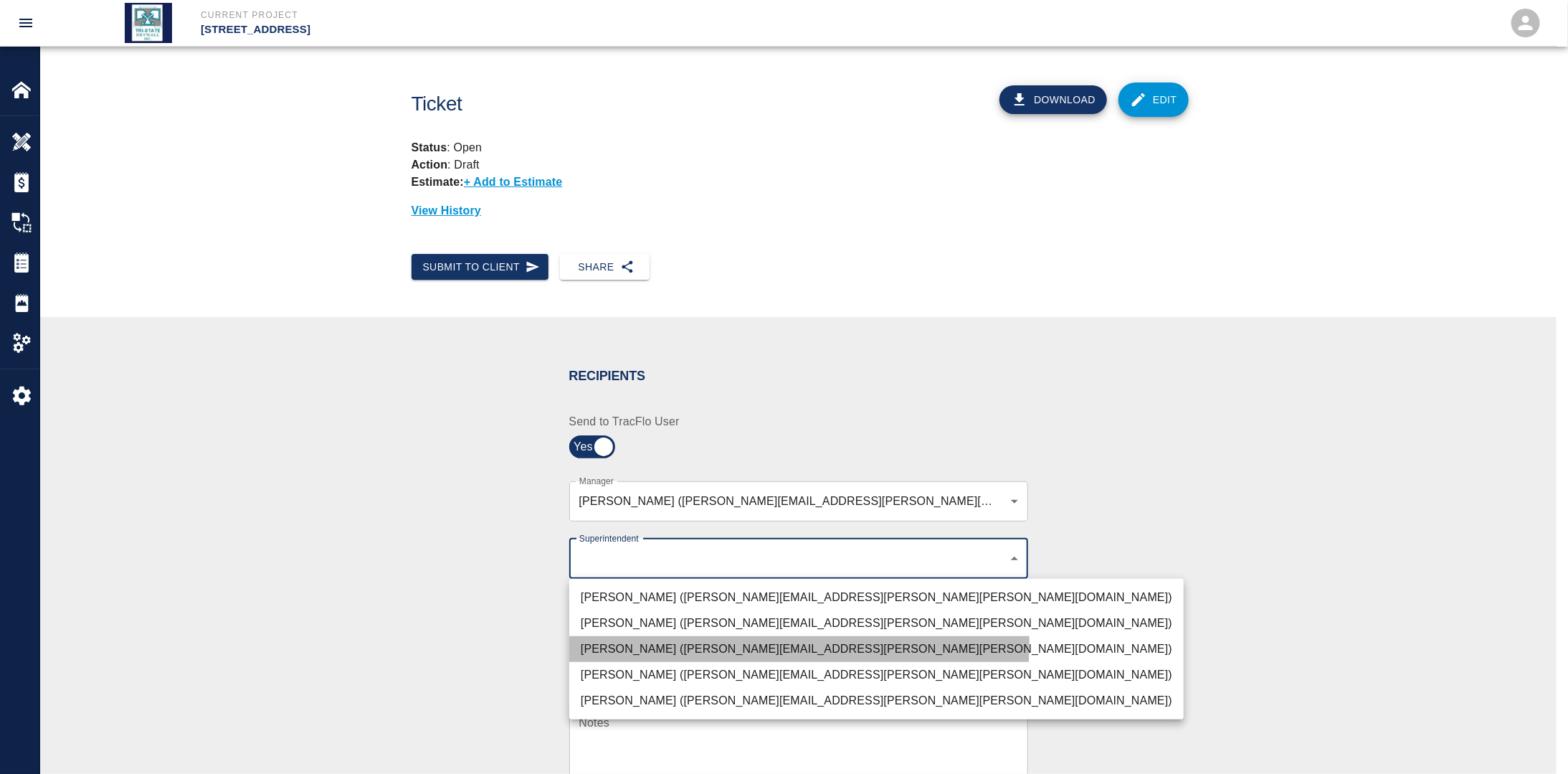
click at [630, 640] on li "[PERSON_NAME] ([PERSON_NAME][EMAIL_ADDRESS][PERSON_NAME][PERSON_NAME][DOMAIN_NA…" at bounding box center [877, 649] width 615 height 25
type input "32bad40b-bb12-40c1-a9d7-1de55074e5d0"
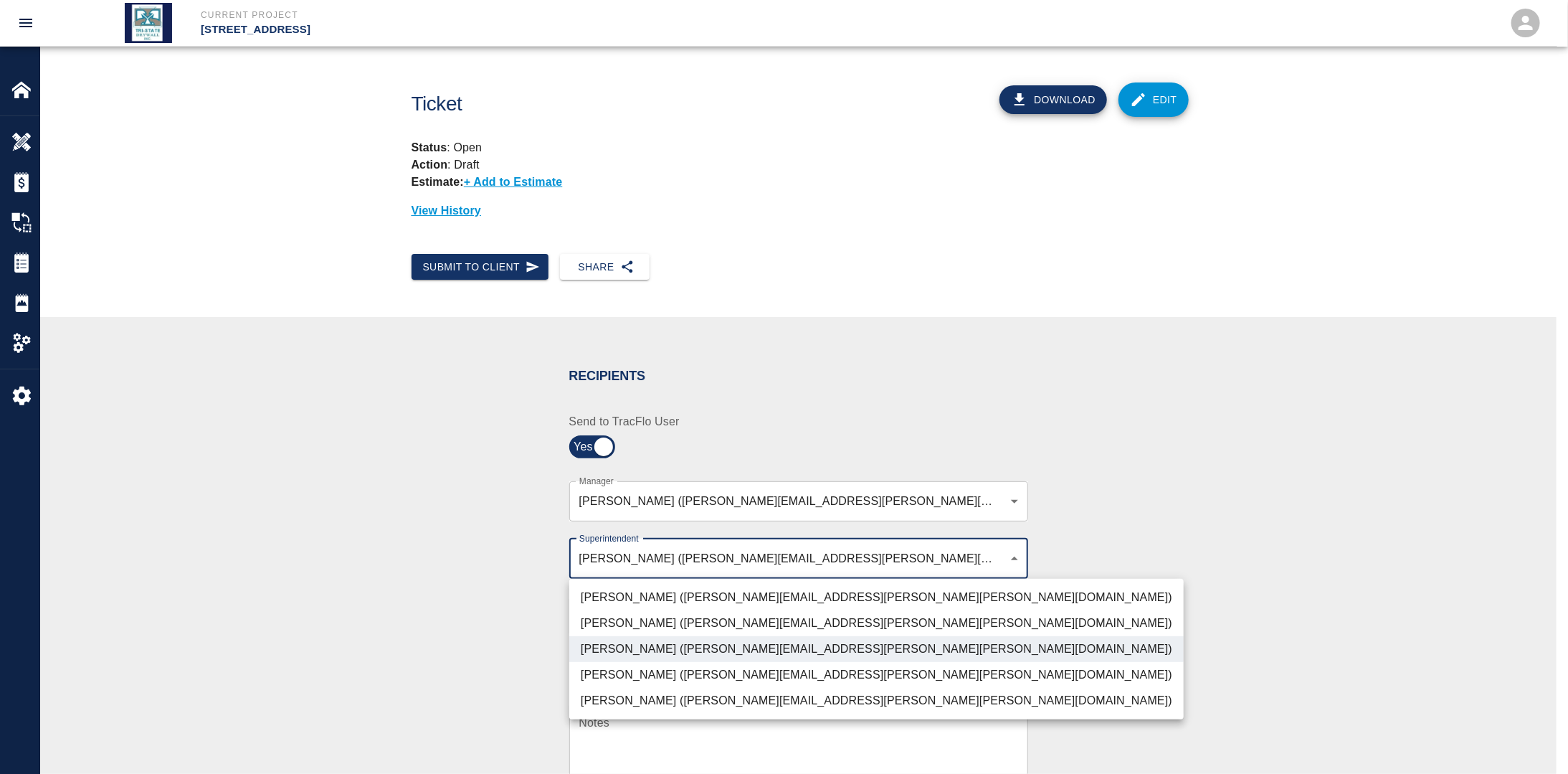
click at [463, 621] on div at bounding box center [784, 387] width 1568 height 774
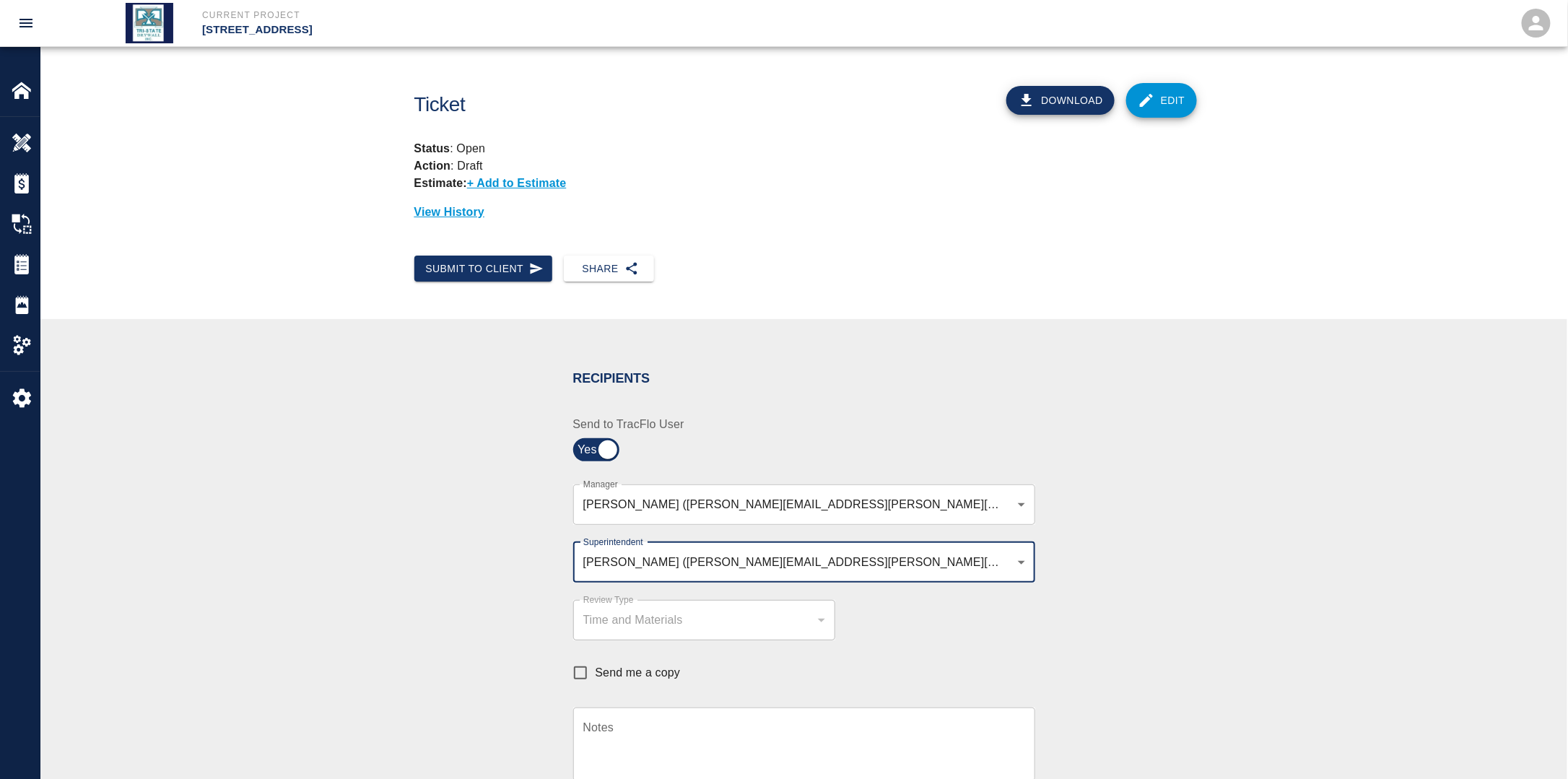
click at [586, 674] on input "Send me a copy" at bounding box center [580, 673] width 30 height 30
checkbox input "true"
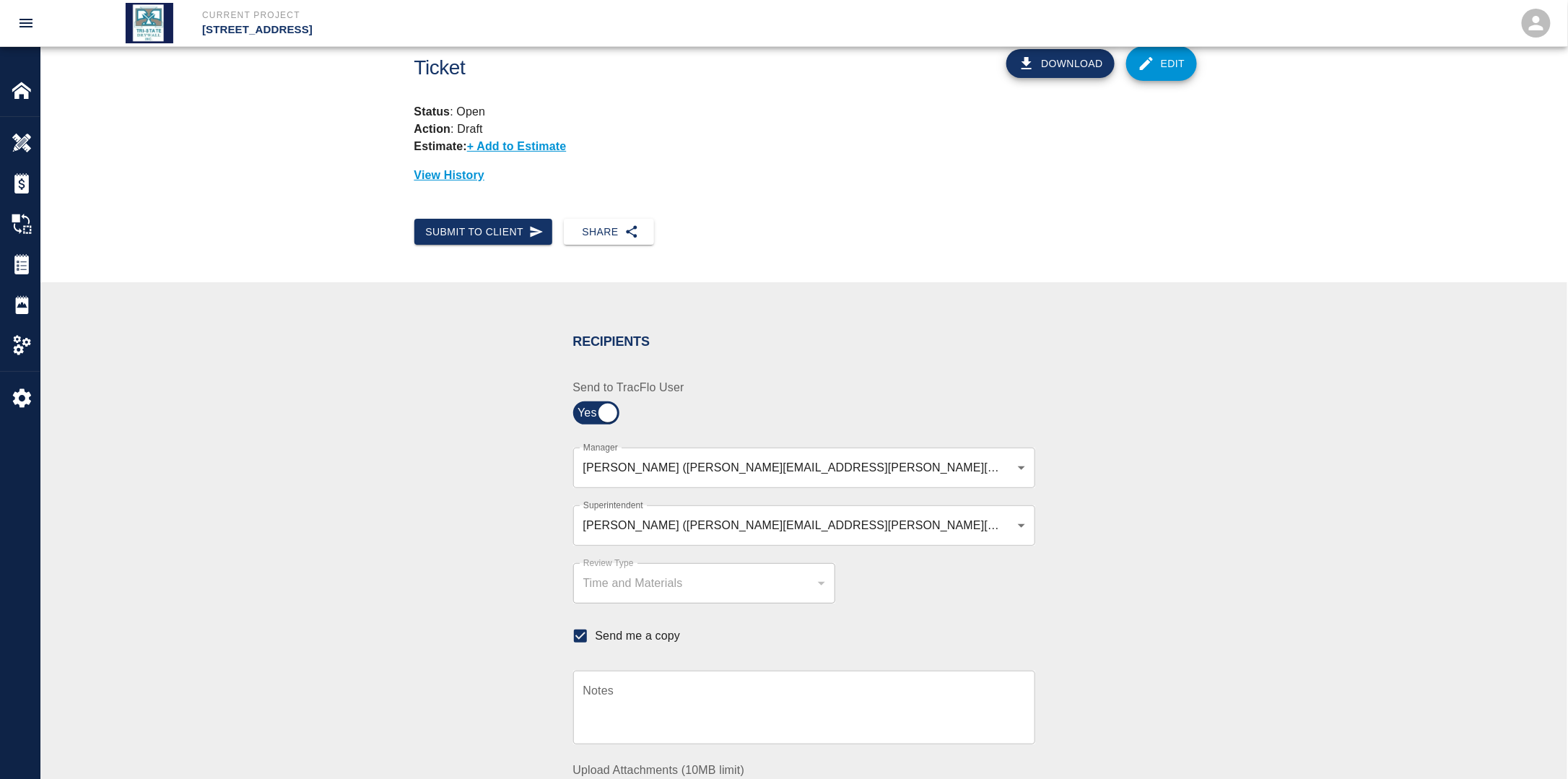
scroll to position [361, 0]
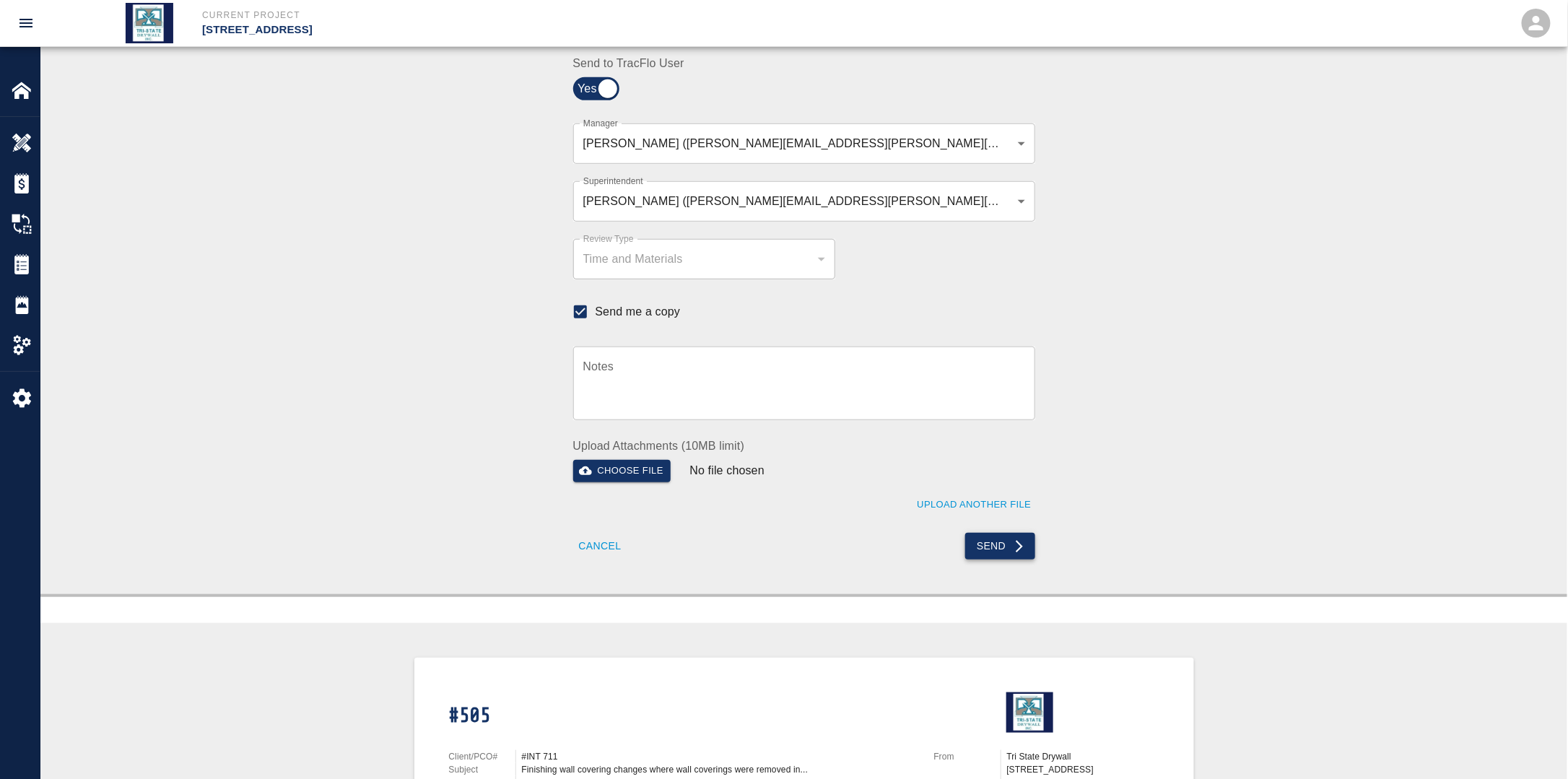
drag, startPoint x: 1021, startPoint y: 559, endPoint x: 1016, endPoint y: 553, distance: 7.8
click at [1019, 556] on div "Recipients Send to TracFlo User Manager [PERSON_NAME] ([PERSON_NAME][EMAIL_ADDR…" at bounding box center [803, 276] width 1526 height 636
click at [996, 549] on button "Send" at bounding box center [1000, 546] width 70 height 27
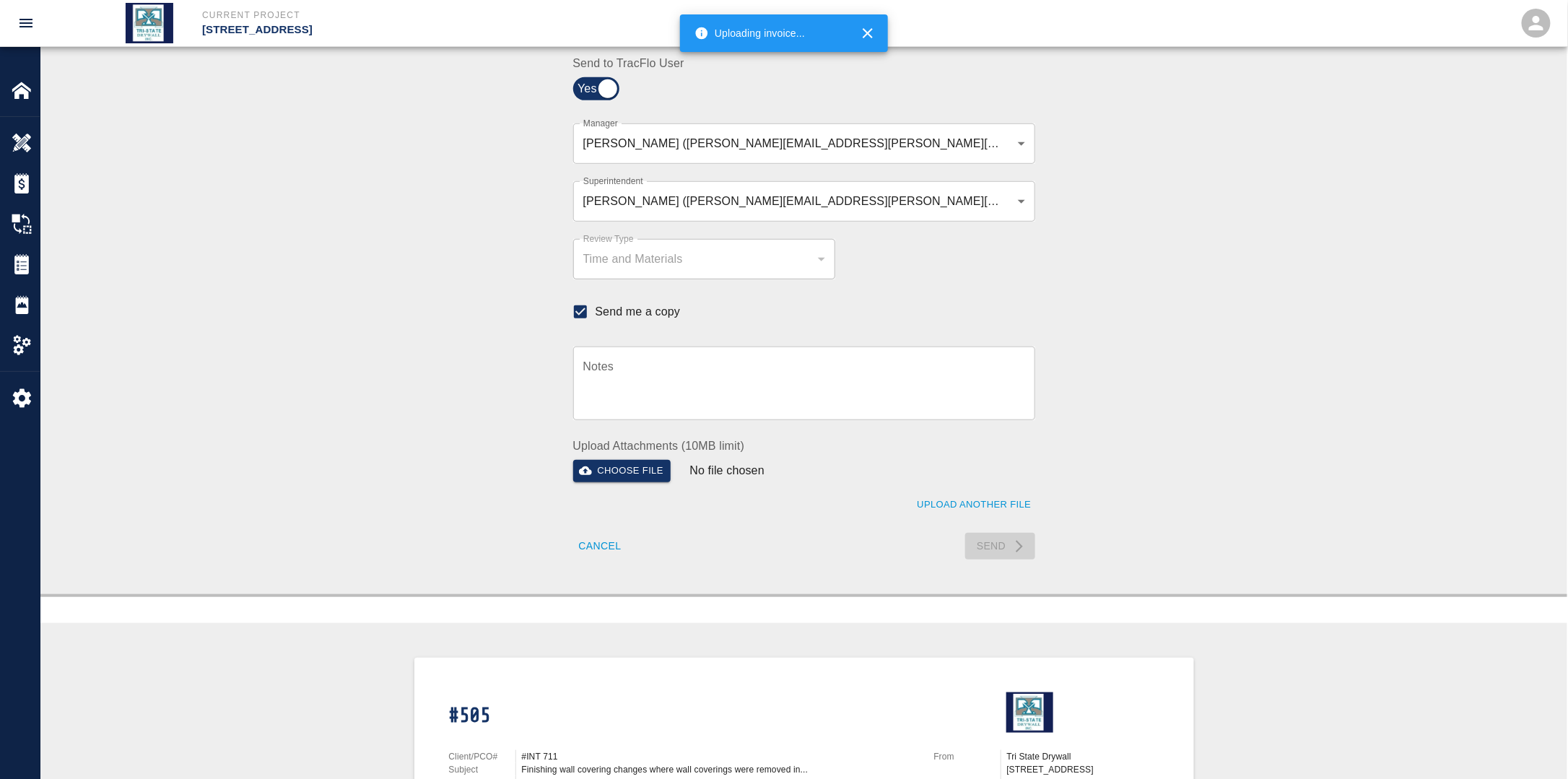
checkbox input "false"
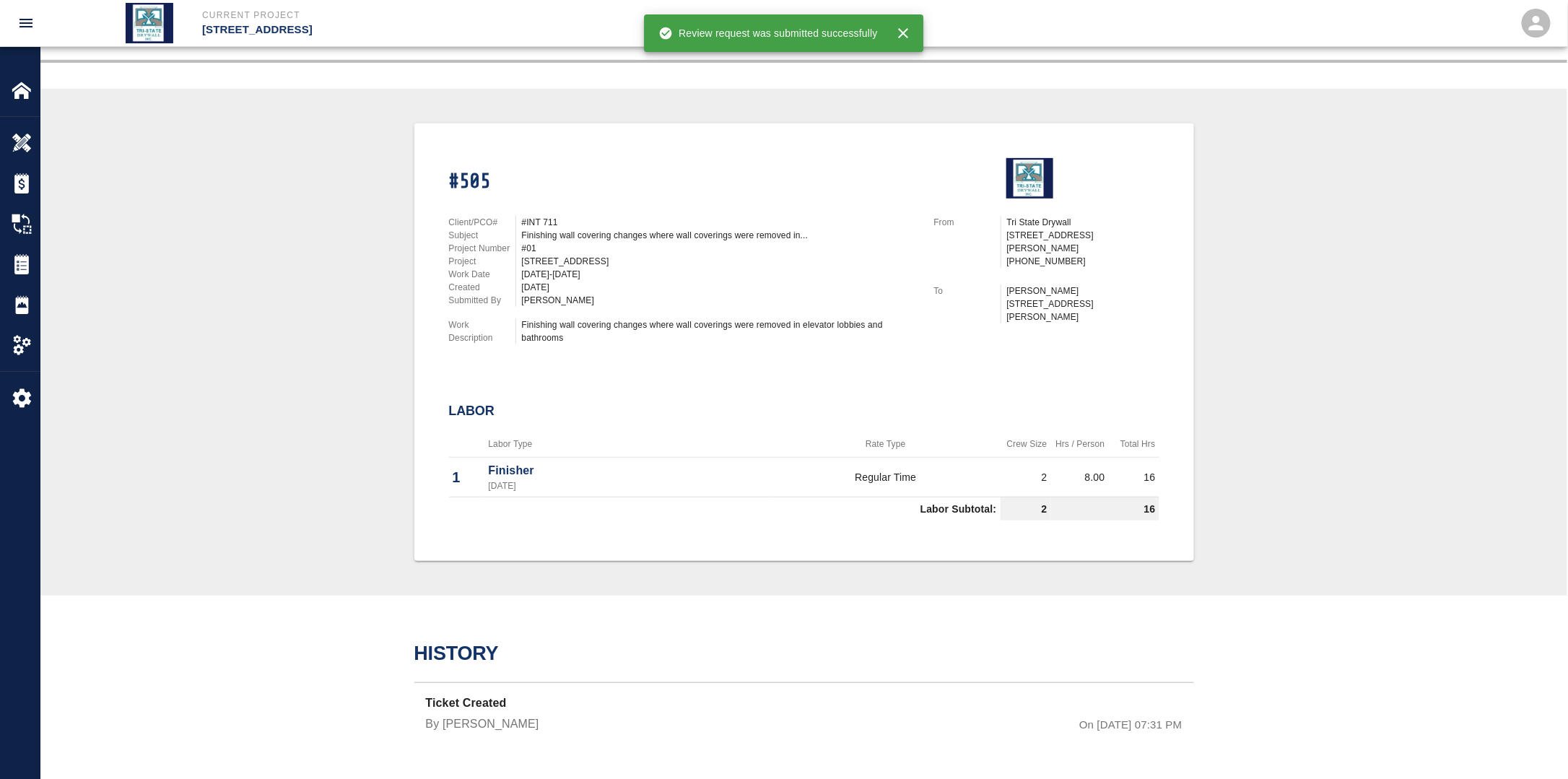
scroll to position [257, 0]
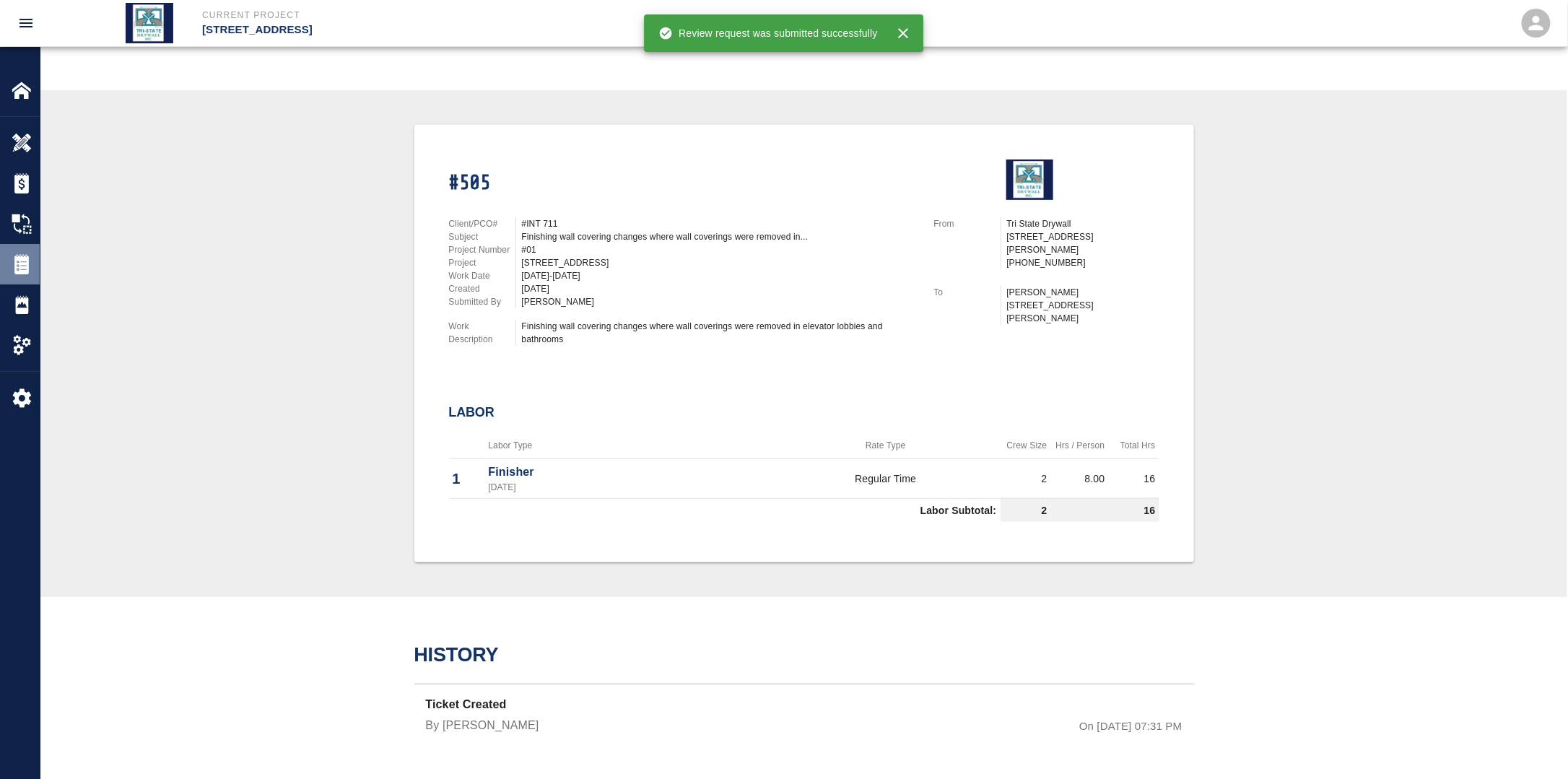
click at [23, 270] on img at bounding box center [21, 263] width 20 height 20
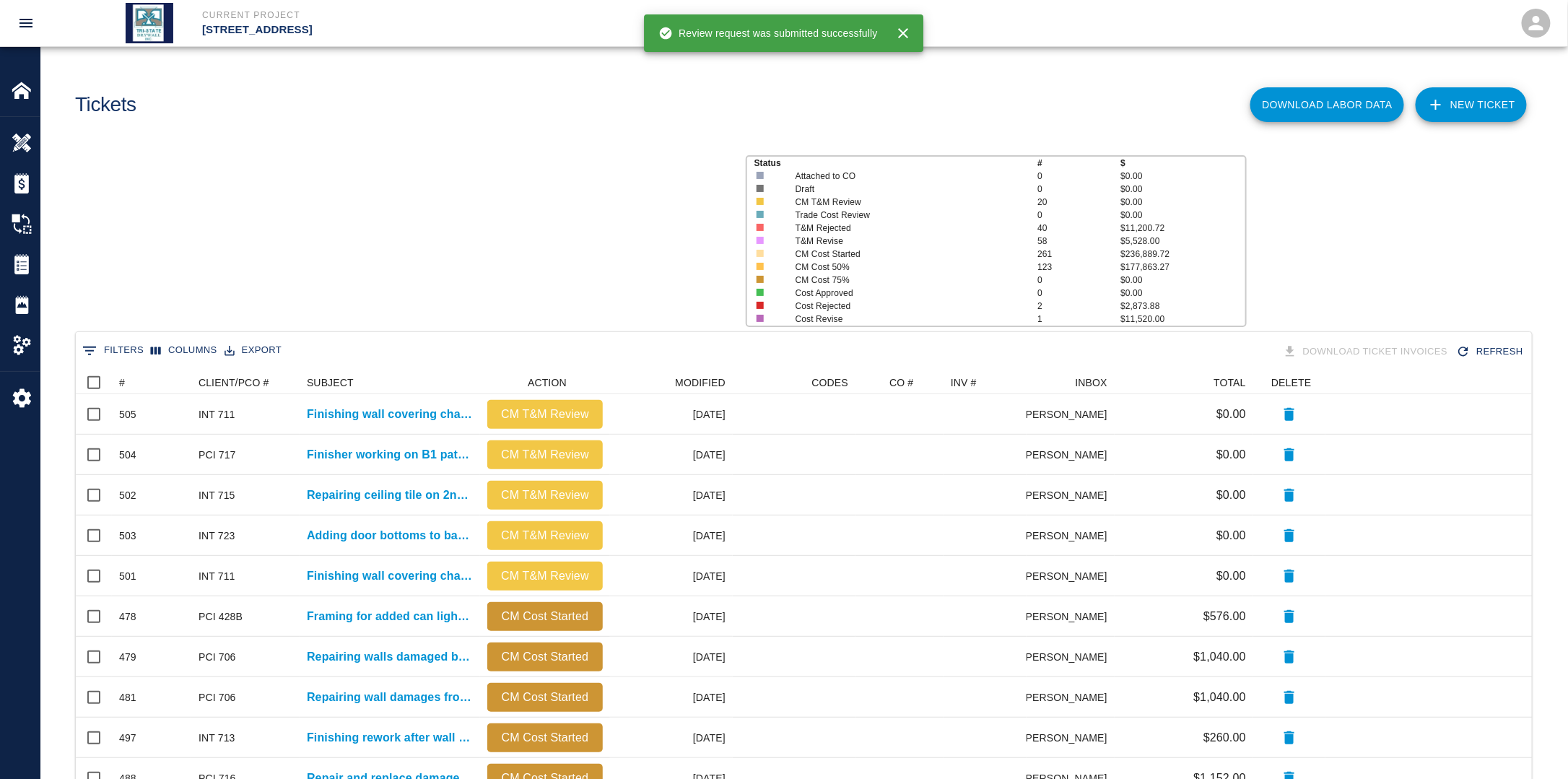
scroll to position [821, 1447]
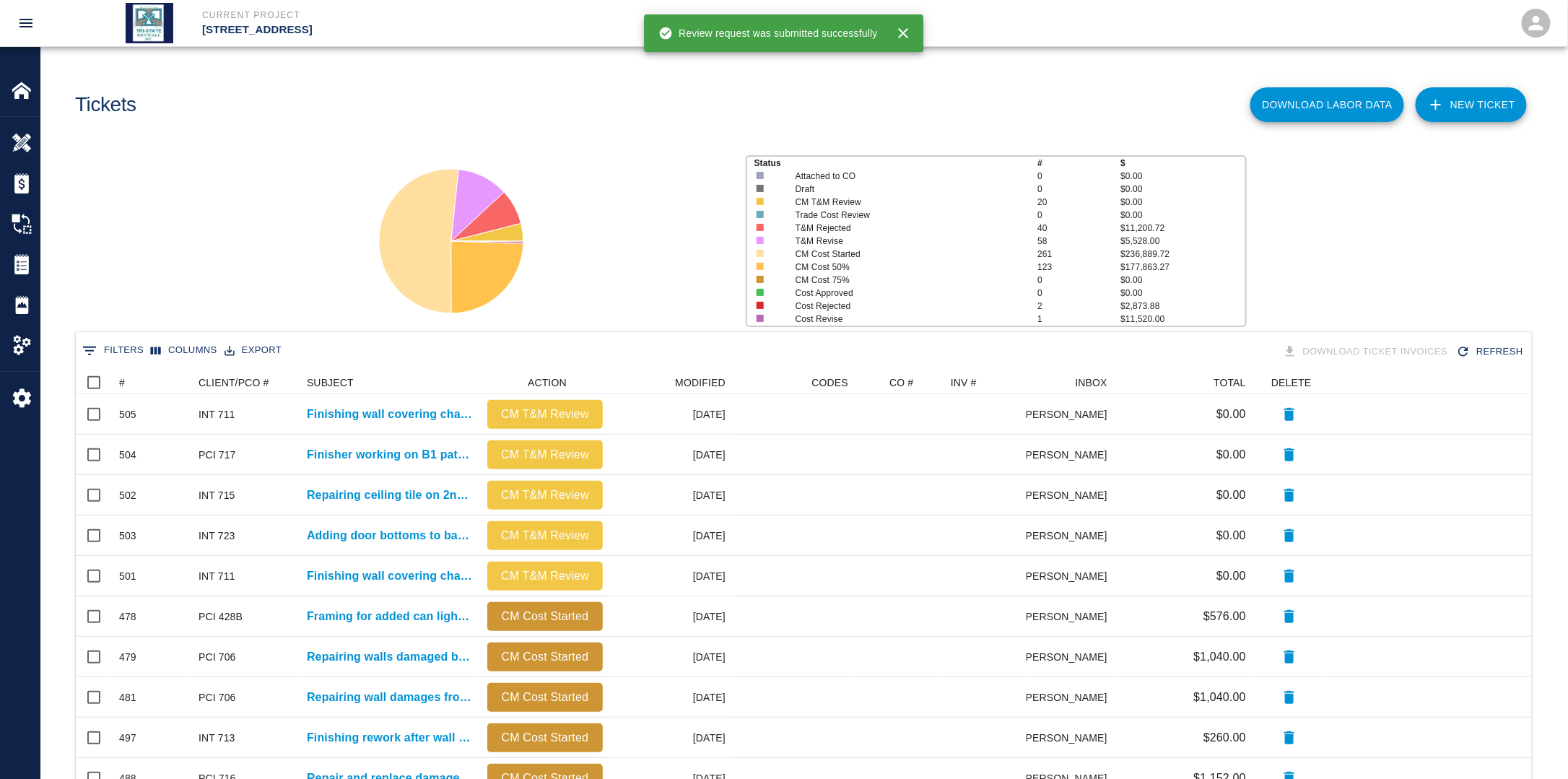
click at [1485, 98] on link "NEW TICKET" at bounding box center [1471, 104] width 111 height 35
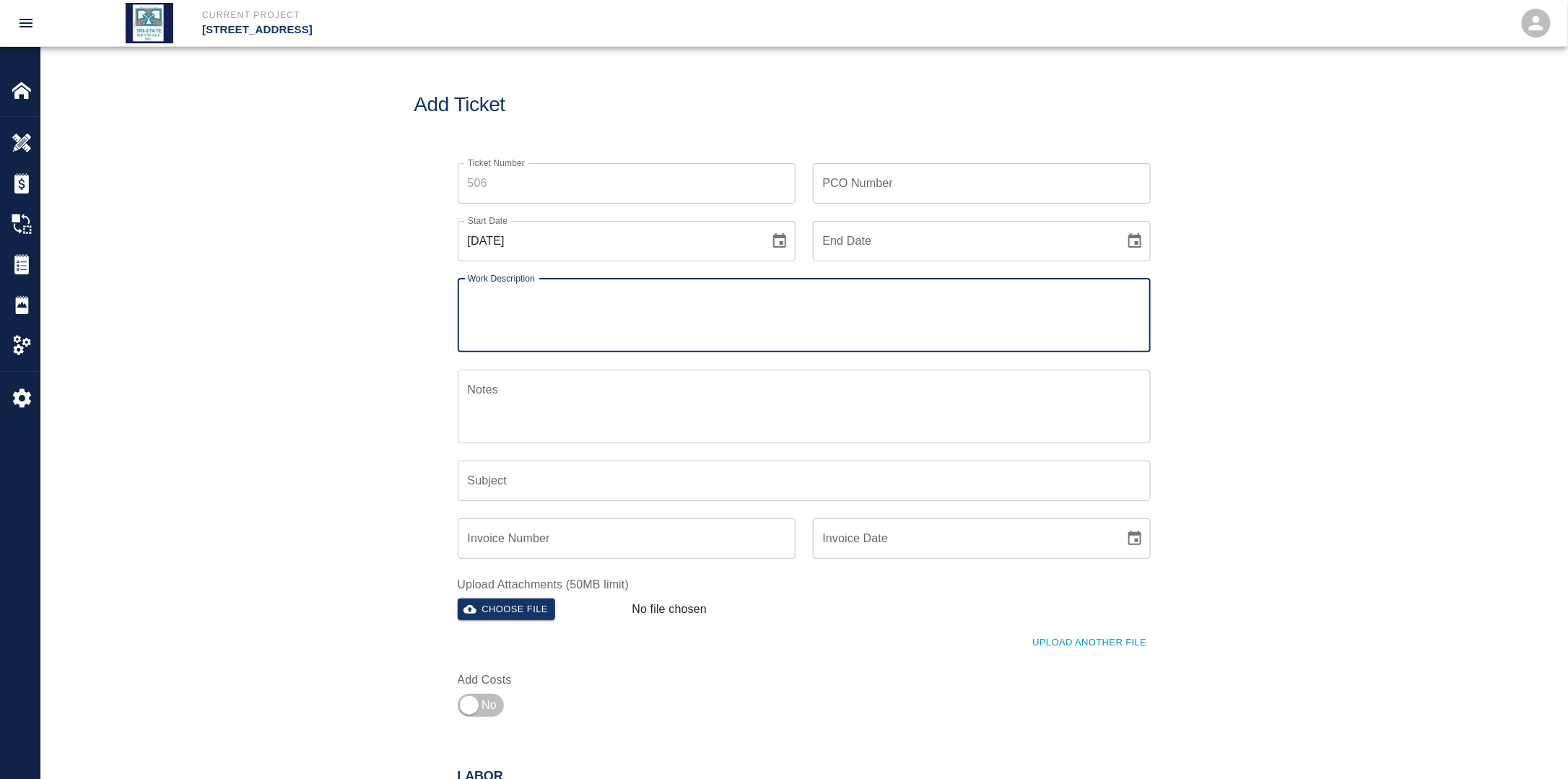
click at [948, 162] on div "PCO Number PCO Number" at bounding box center [973, 174] width 355 height 58
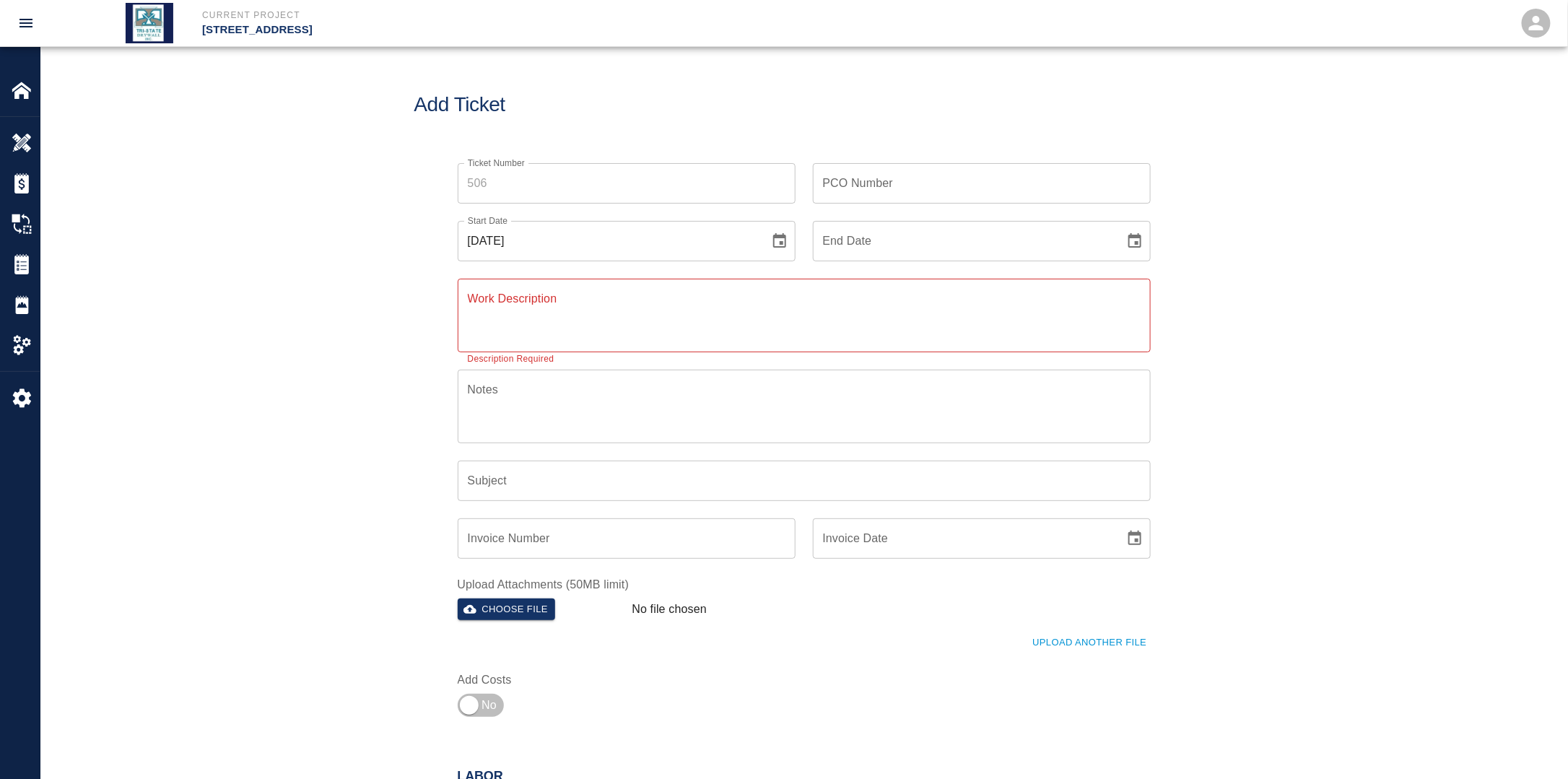
click at [911, 187] on input "PCO Number" at bounding box center [981, 183] width 338 height 41
type input "INT 715"
click at [789, 241] on button "Choose date, selected date is Aug 24, 2025" at bounding box center [780, 241] width 29 height 29
click at [607, 374] on button "6" at bounding box center [608, 370] width 26 height 26
type input "[DATE]"
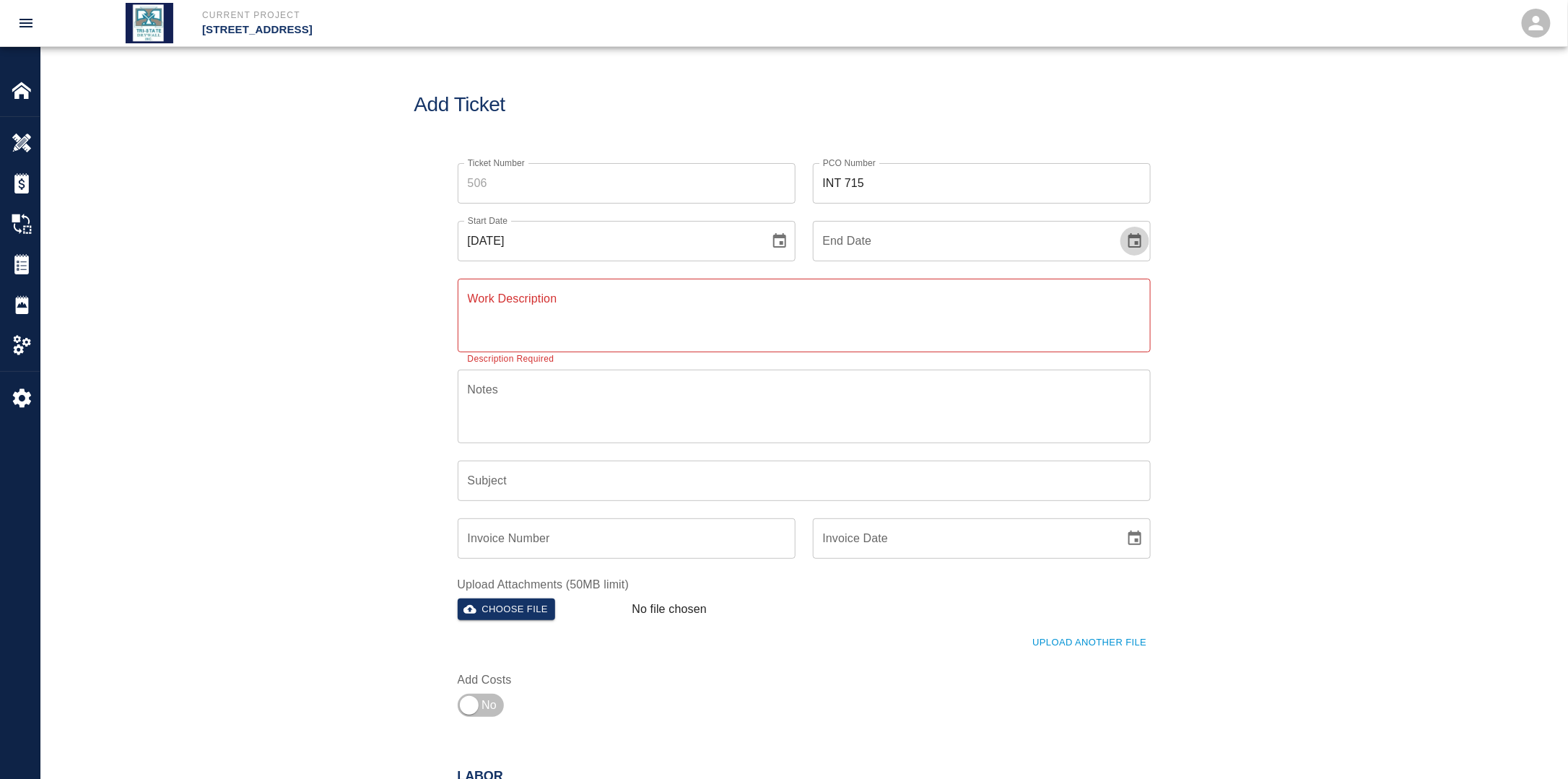
click at [1129, 242] on icon "Choose date" at bounding box center [1135, 239] width 13 height 14
click at [963, 371] on button "6" at bounding box center [963, 370] width 26 height 26
type input "[DATE]"
click at [625, 311] on textarea "Work Description" at bounding box center [803, 315] width 673 height 50
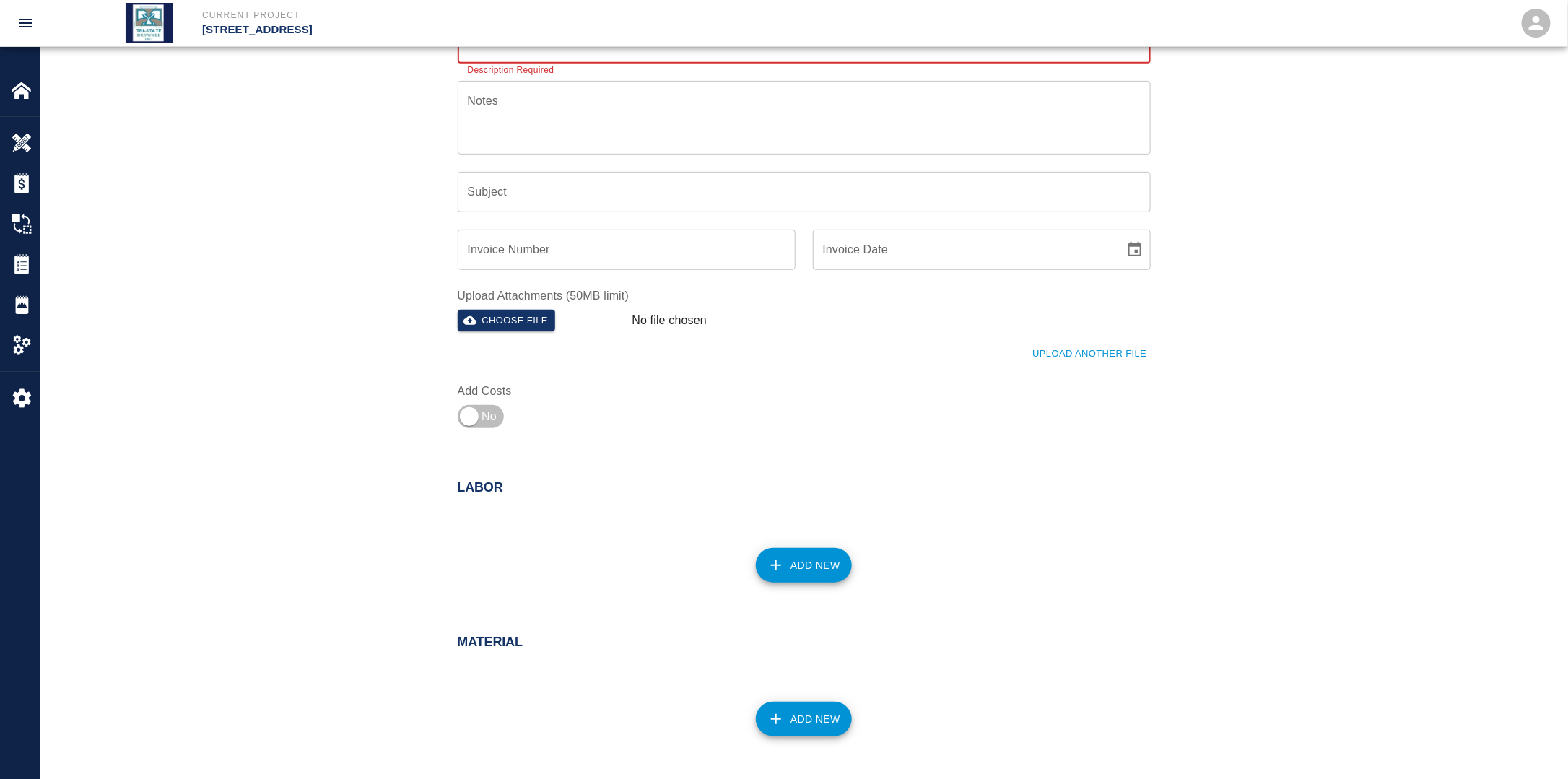
scroll to position [505, 0]
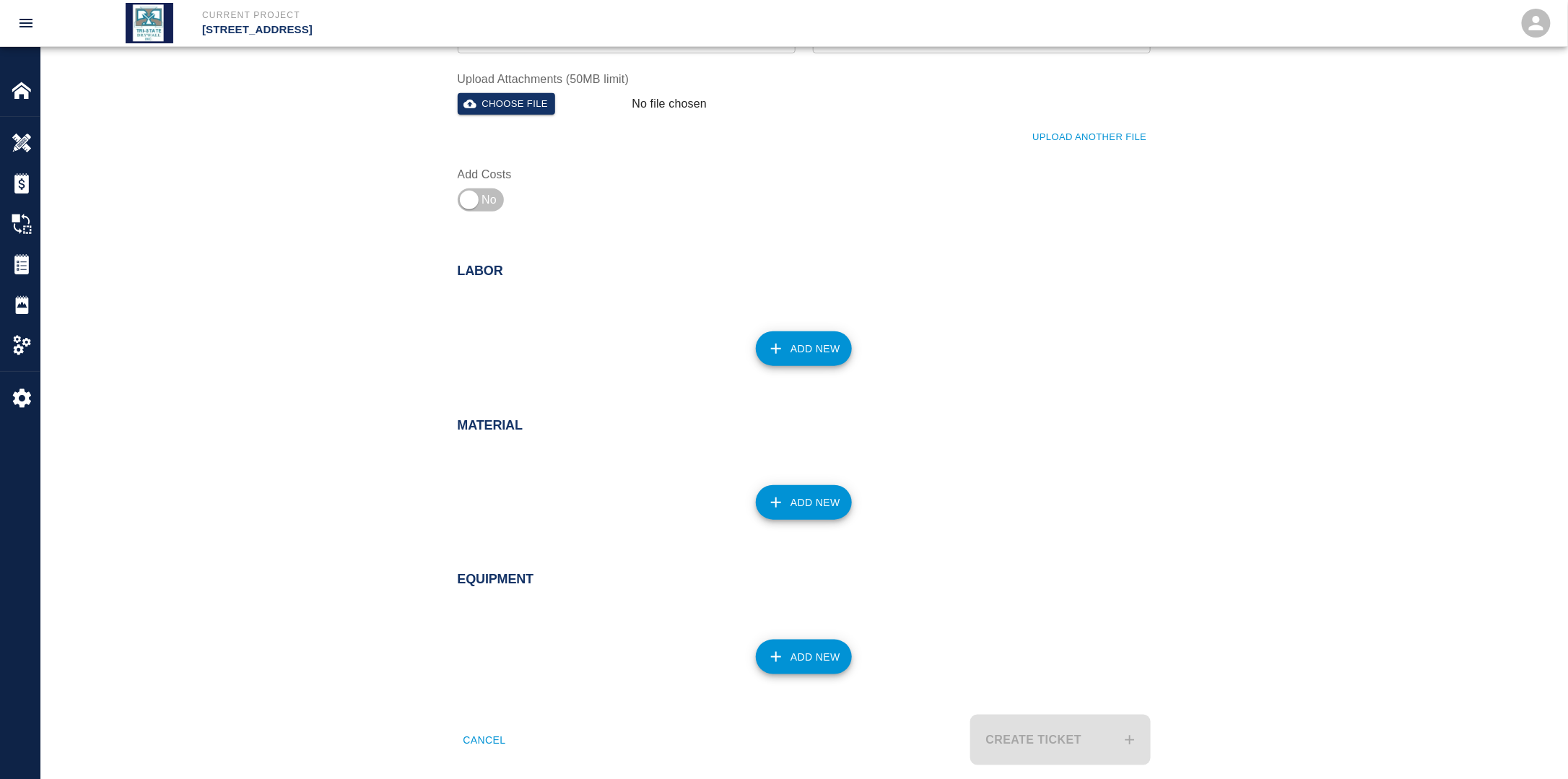
type textarea "Replacing and repairing ceiling tiles damaged by others 2nd floor down."
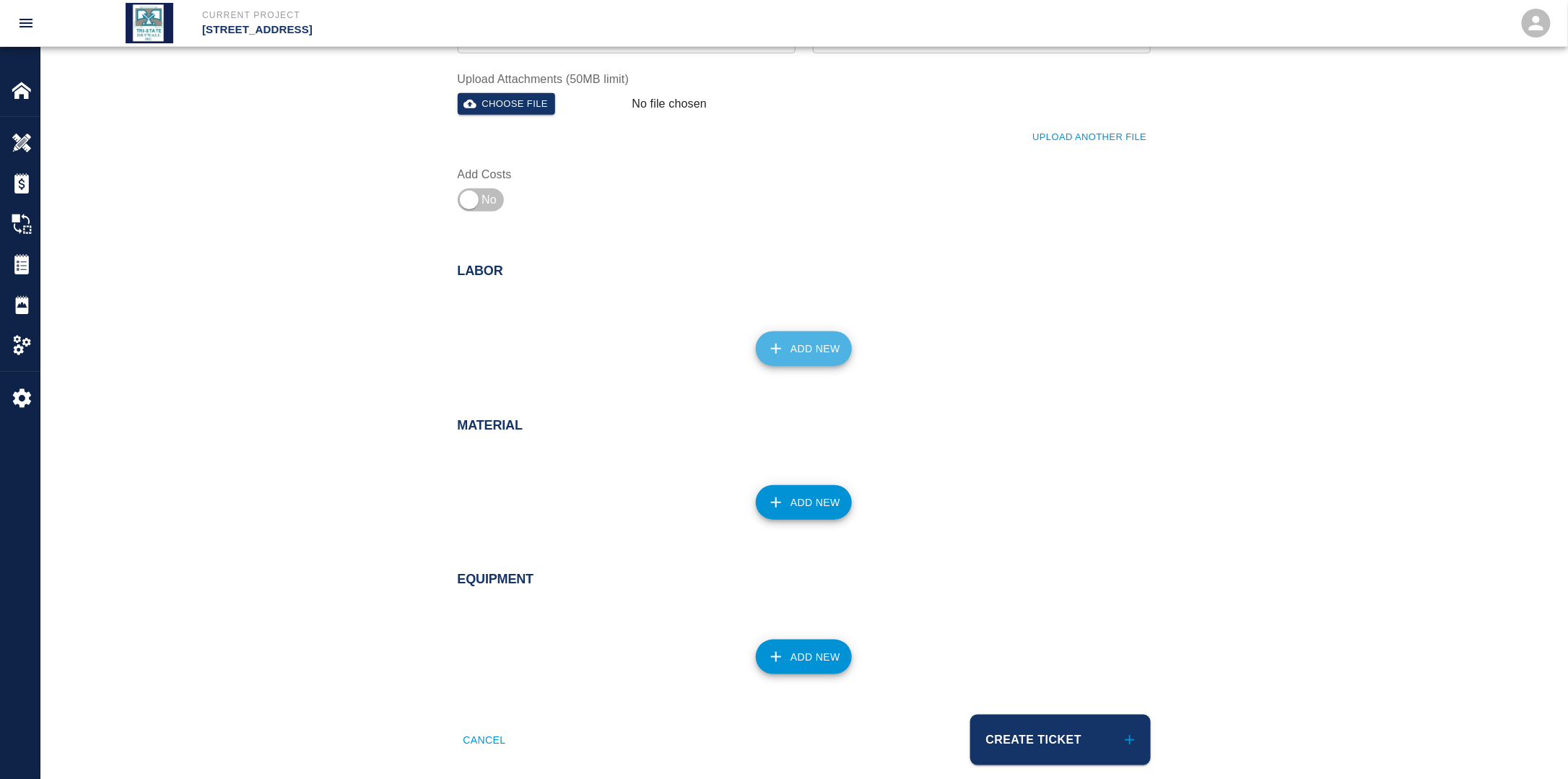
click at [789, 357] on button "Add New" at bounding box center [803, 348] width 96 height 35
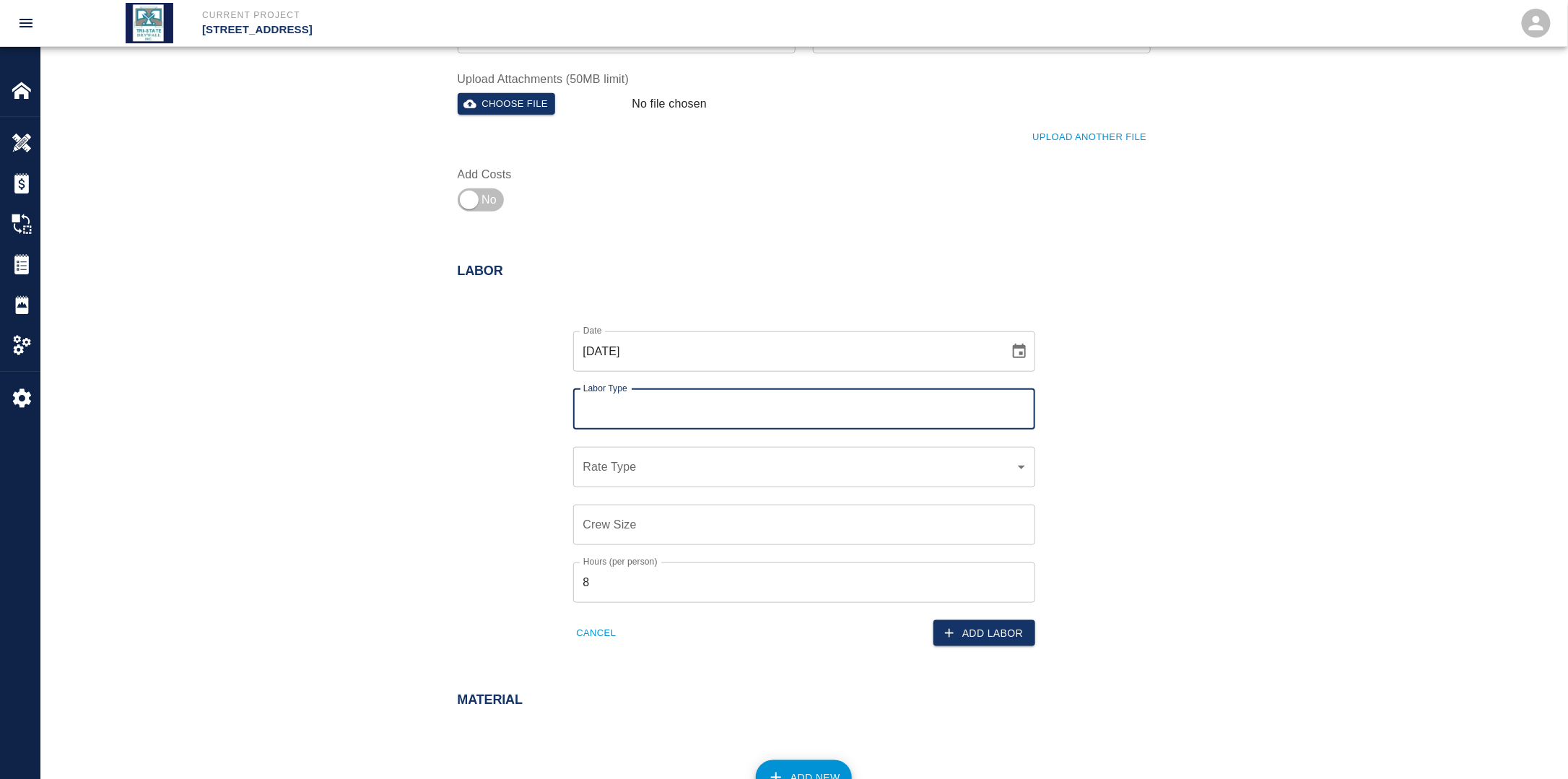
click at [734, 396] on input "Labor Type" at bounding box center [803, 409] width 449 height 27
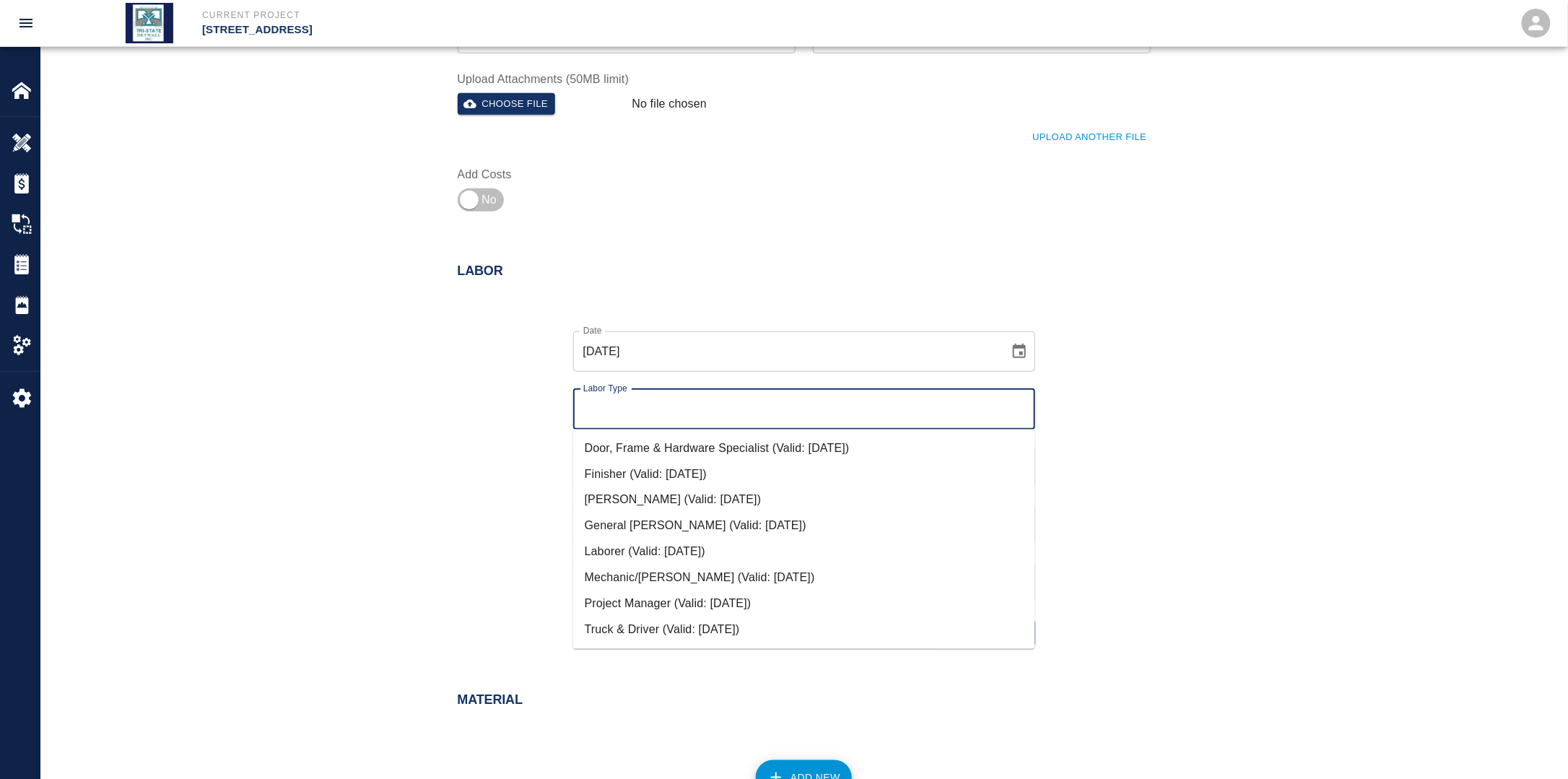
click at [643, 571] on li "Mechanic/[PERSON_NAME] (Valid: [DATE])" at bounding box center [804, 577] width 462 height 26
type input "Mechanic/[PERSON_NAME]"
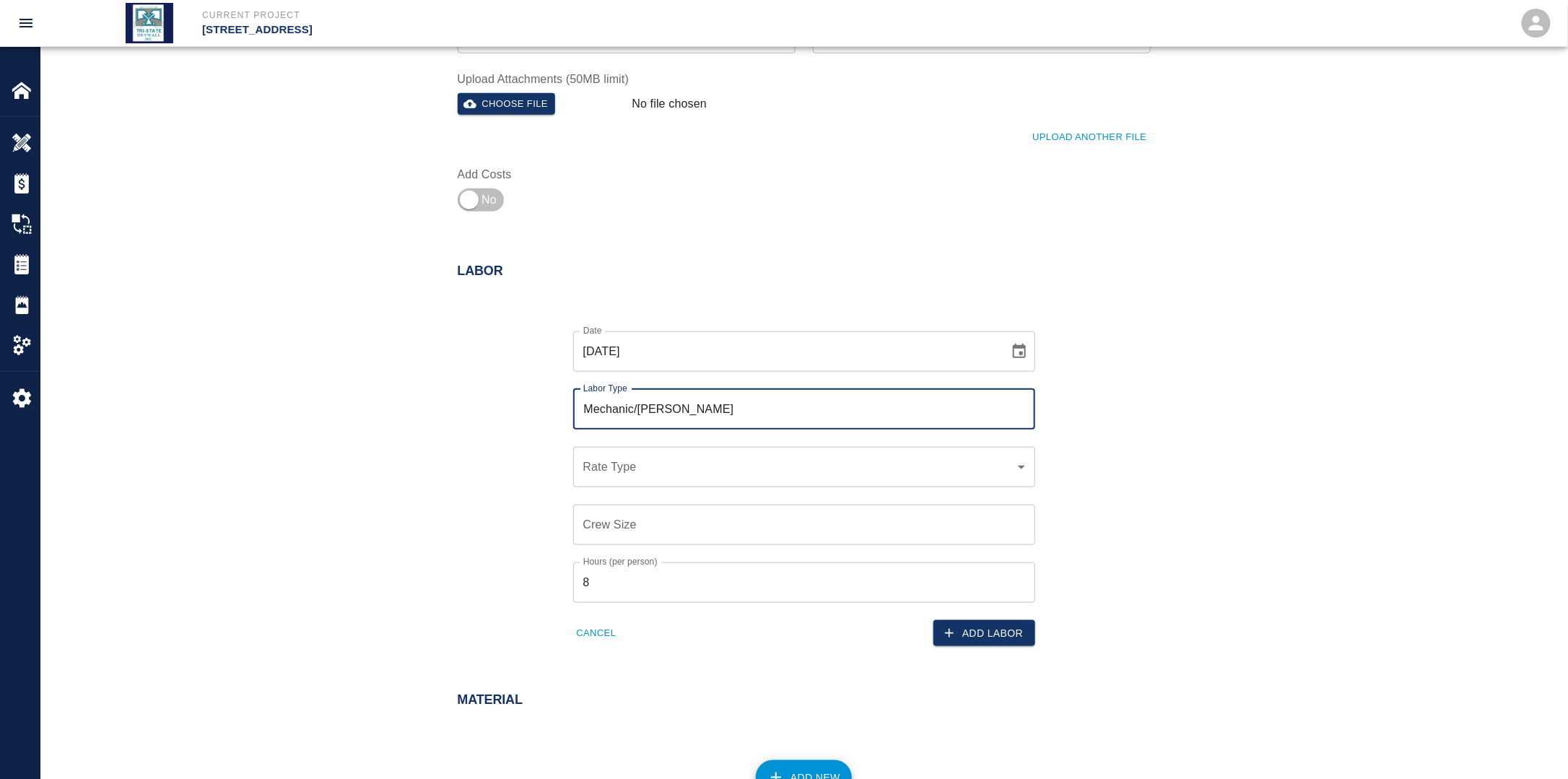
click at [625, 449] on div "​ Rate Type" at bounding box center [804, 467] width 462 height 41
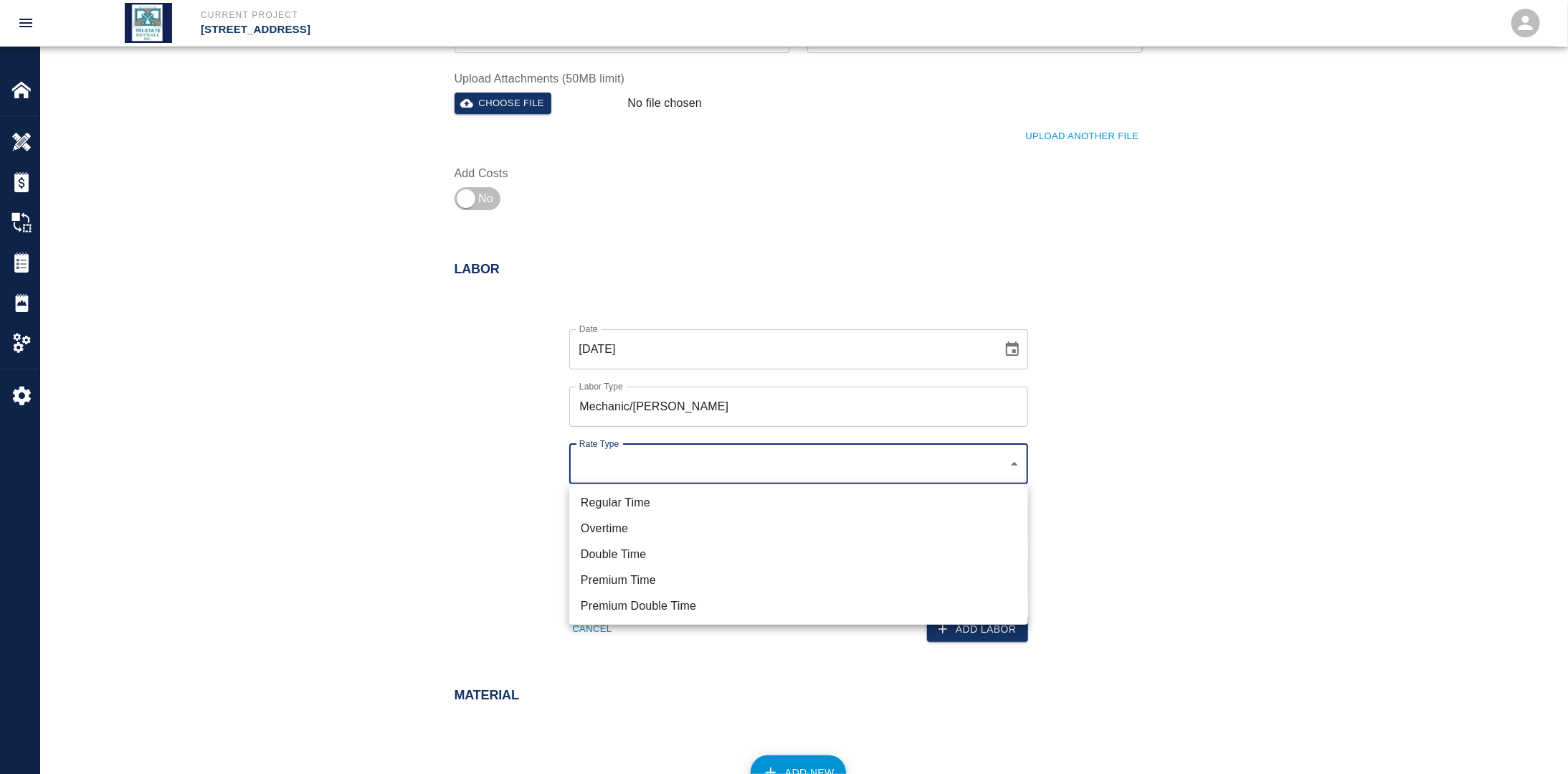
click at [619, 507] on li "Regular Time" at bounding box center [799, 502] width 459 height 25
type input "rate_rt"
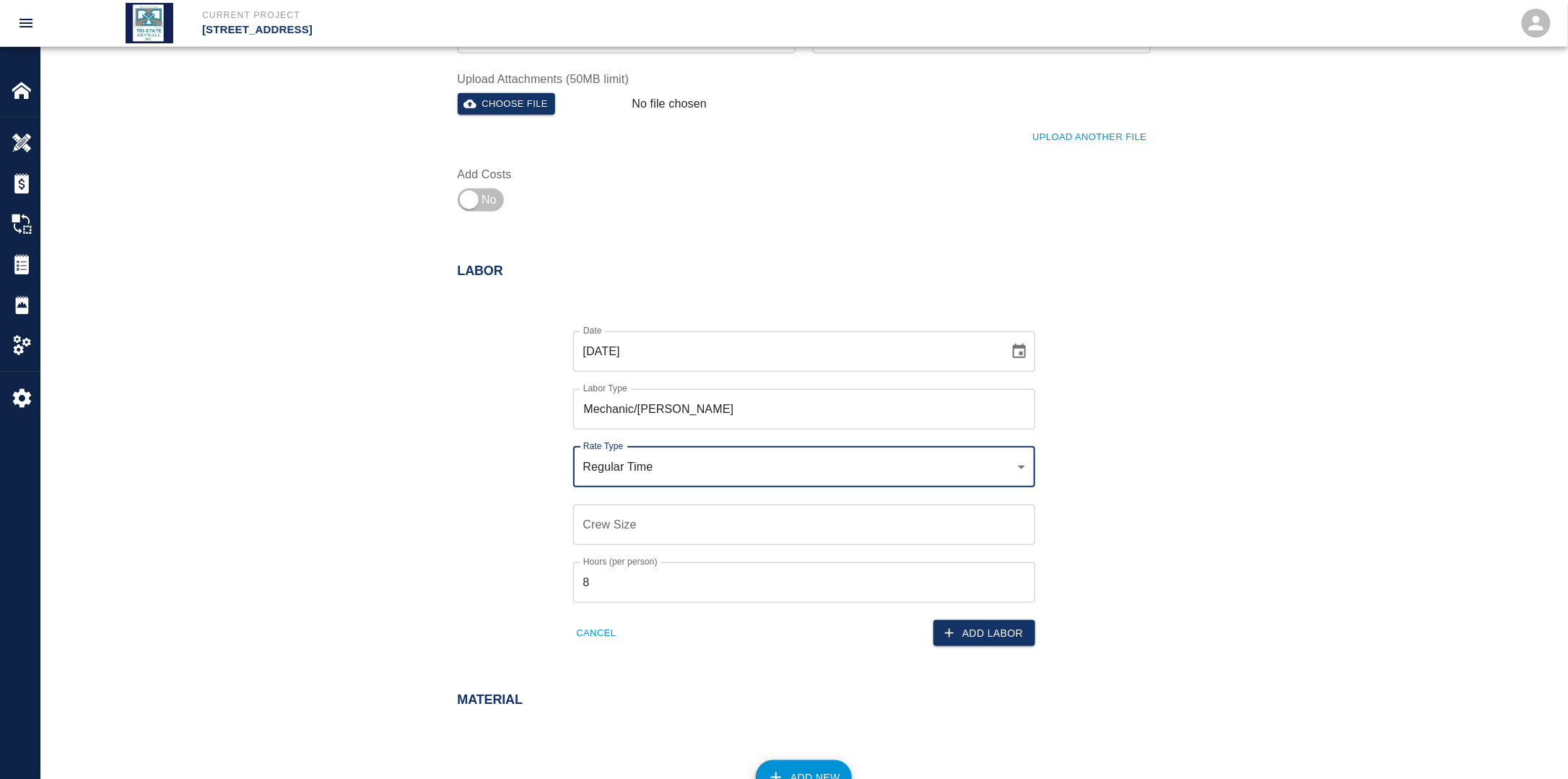
click at [622, 529] on input "Crew Size" at bounding box center [804, 524] width 462 height 41
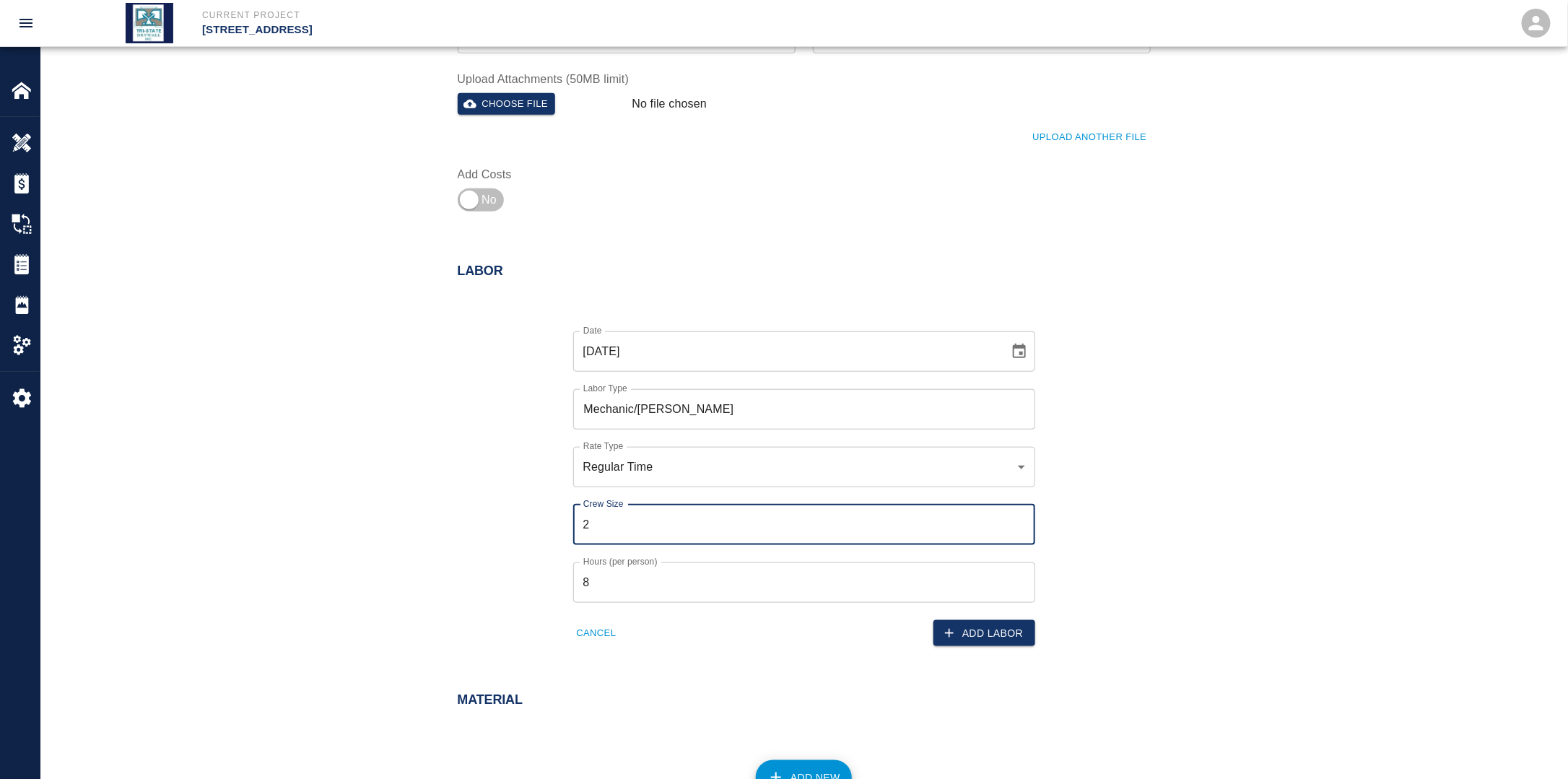
type input "2"
click at [445, 525] on div "Date [DATE] Date Labor Type Mechanic/[PERSON_NAME] Labor Type Rate Type Regular…" at bounding box center [795, 478] width 711 height 339
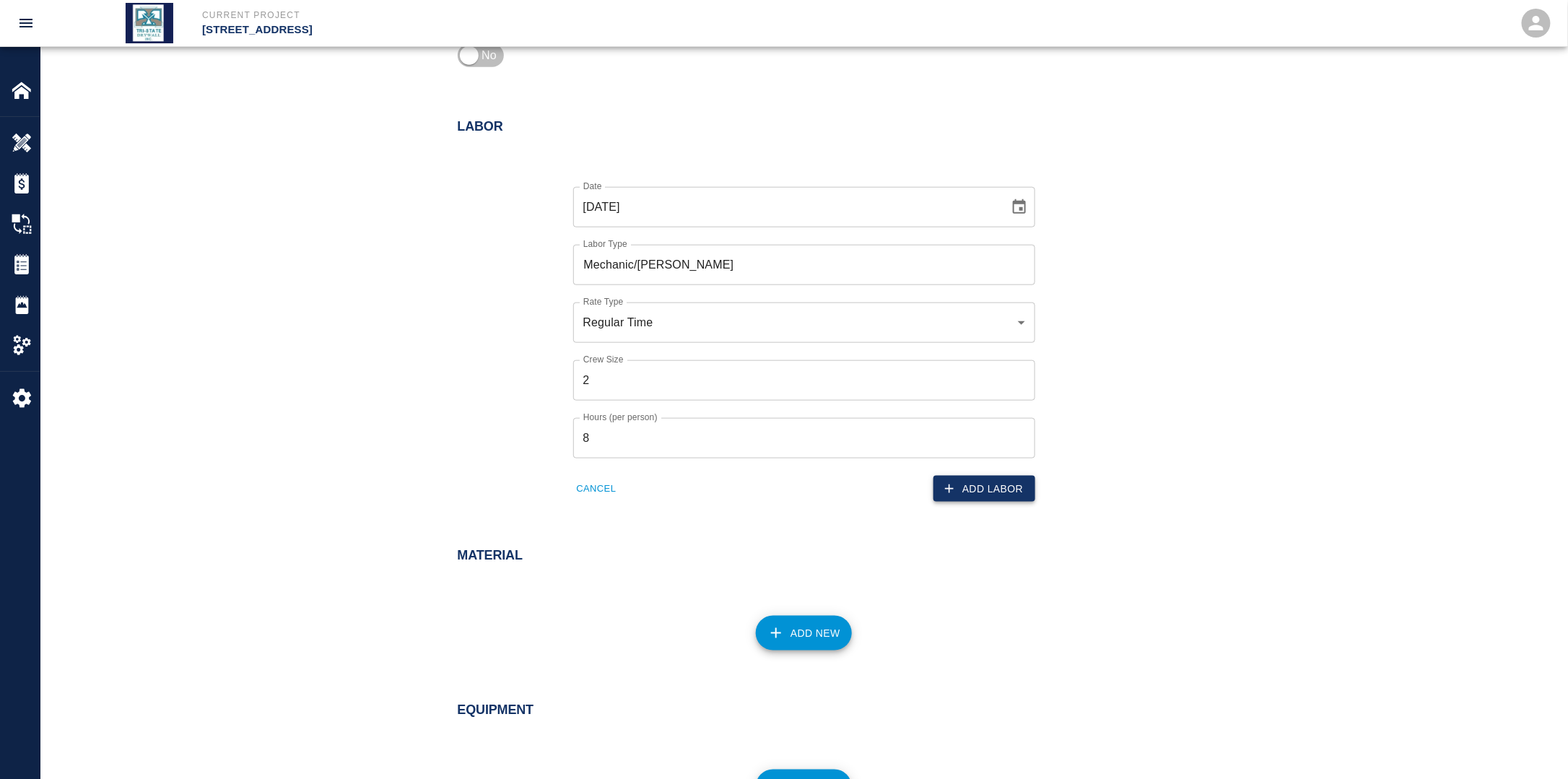
click at [992, 489] on button "Add Labor" at bounding box center [984, 489] width 102 height 27
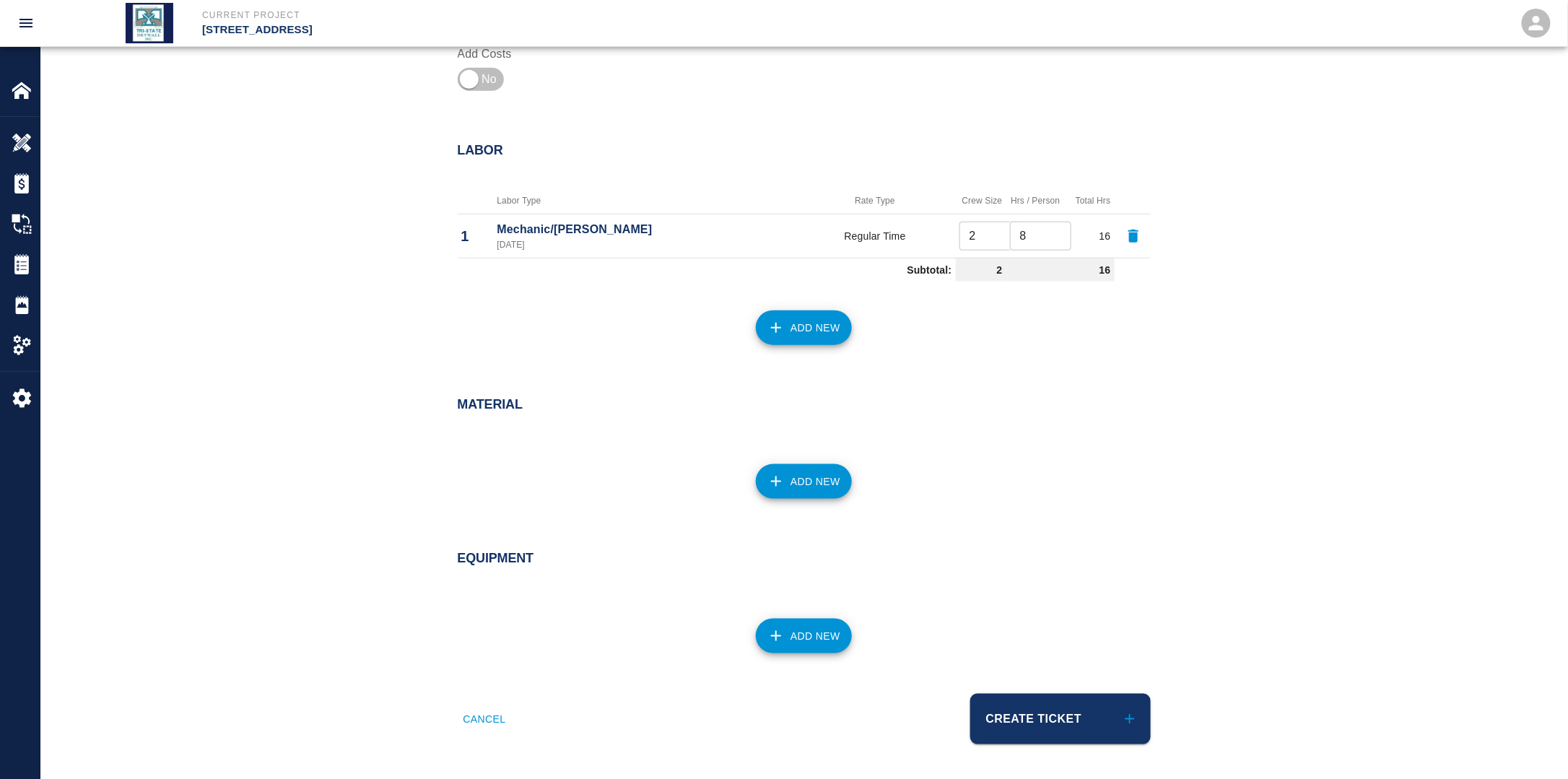
scroll to position [625, 0]
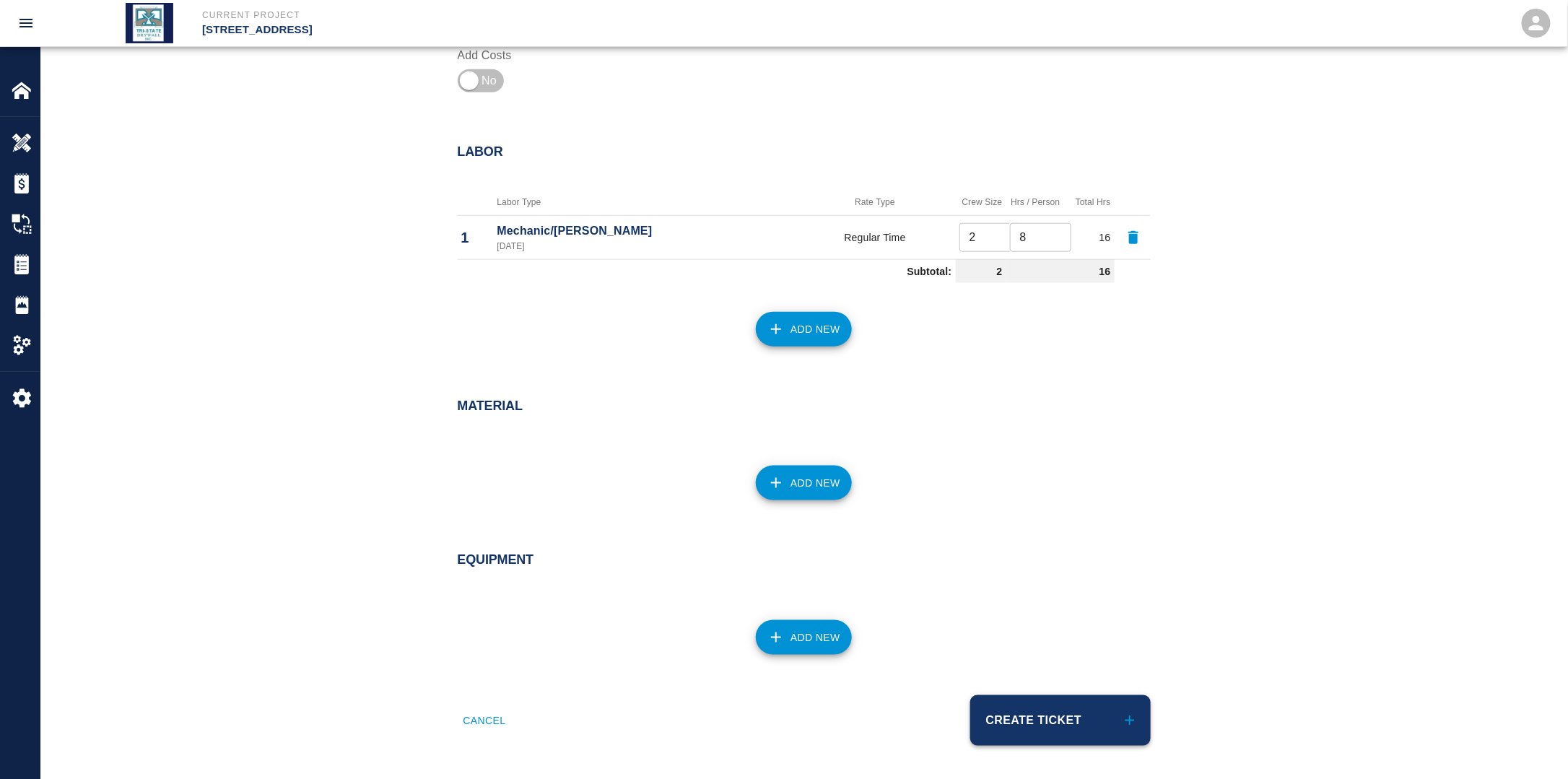
click at [1066, 719] on button "Create Ticket" at bounding box center [1060, 720] width 181 height 50
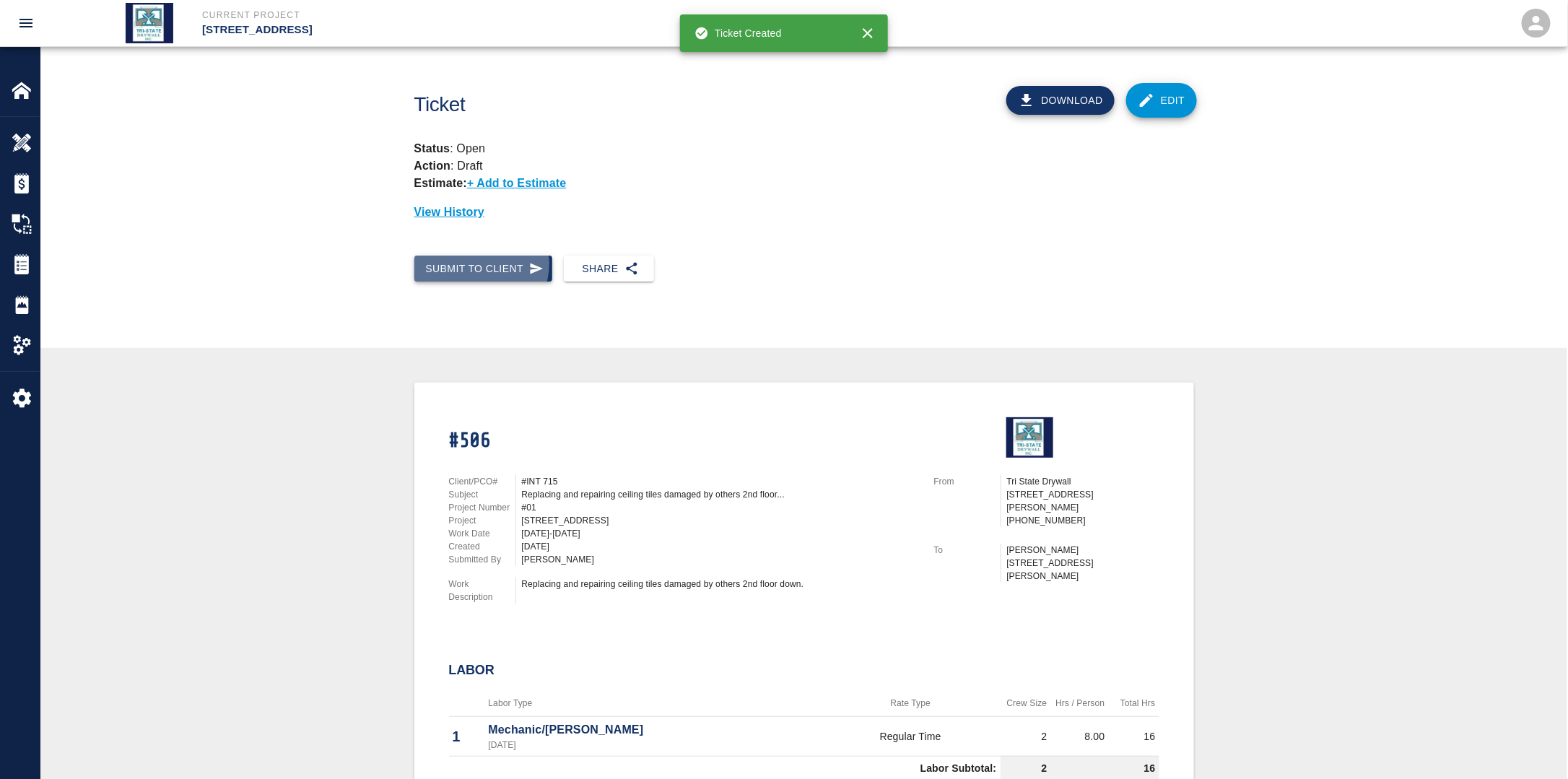
click at [478, 264] on button "Submit to Client" at bounding box center [484, 269] width 138 height 27
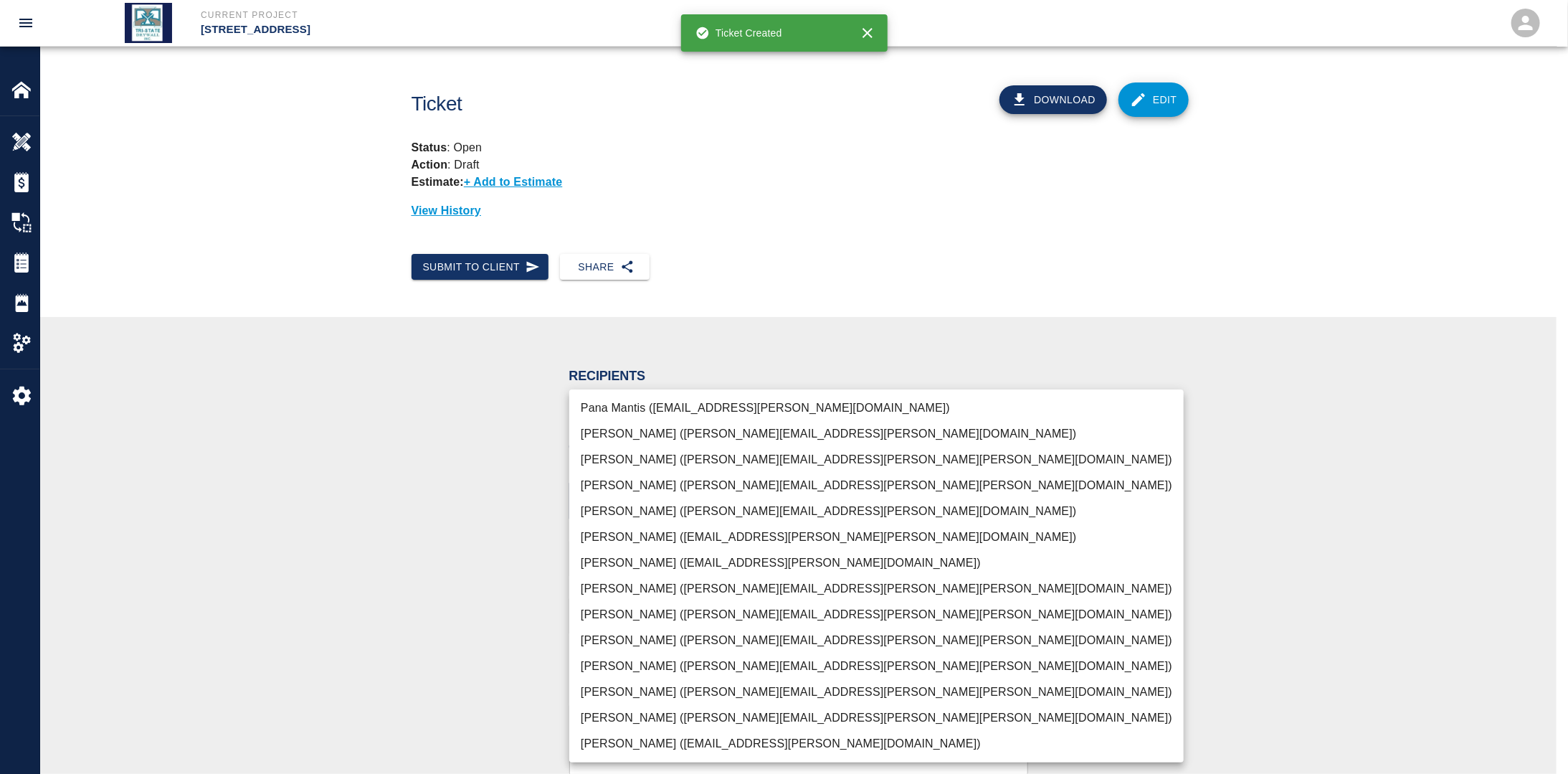
click at [681, 506] on body "Current Project [STREET_ADDRESS] Home [STREET_ADDRESS] Overview Estimates Chang…" at bounding box center [784, 387] width 1568 height 774
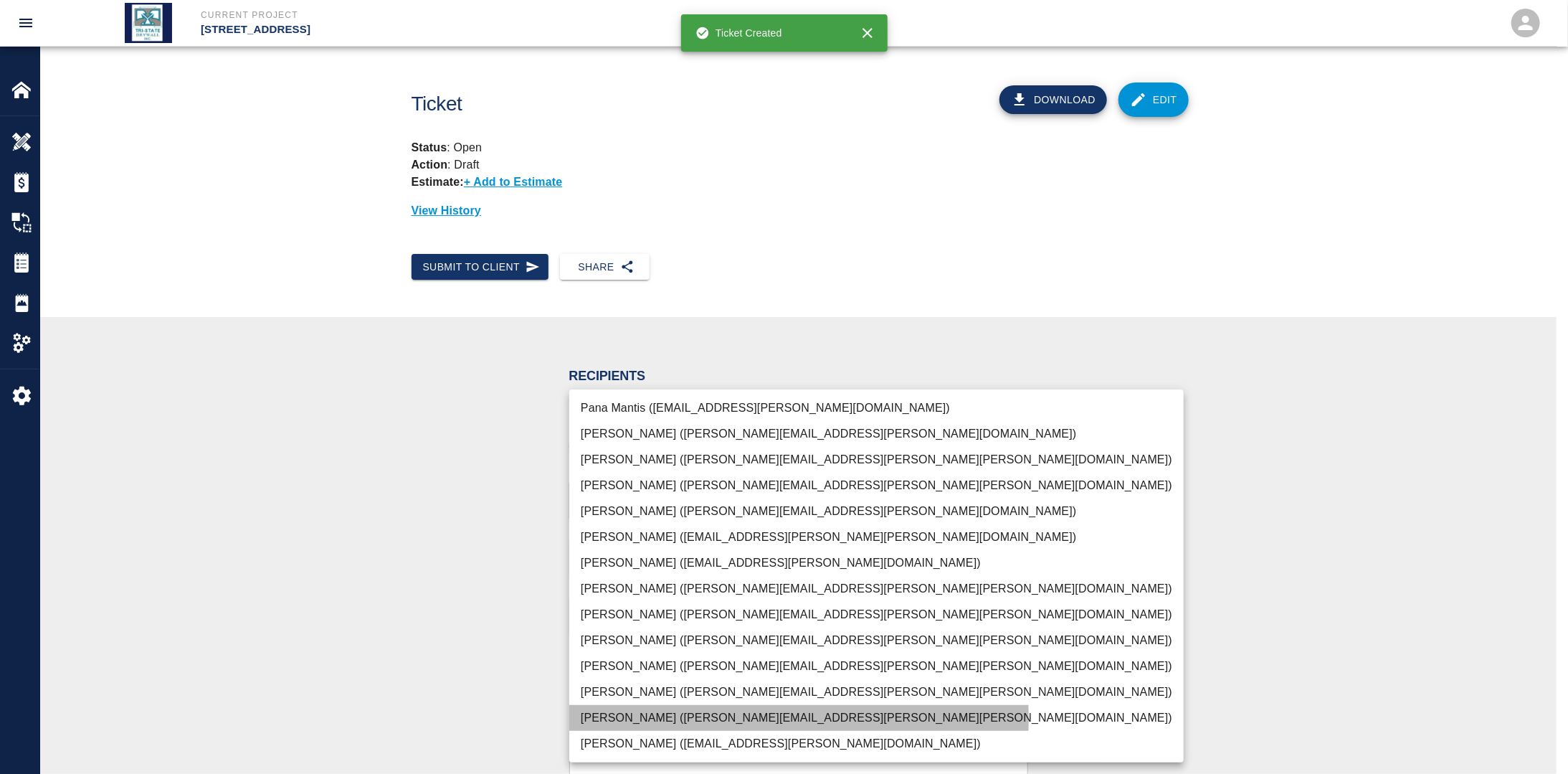
drag, startPoint x: 609, startPoint y: 719, endPoint x: 486, endPoint y: 688, distance: 126.8
click at [609, 719] on li "[PERSON_NAME] ([PERSON_NAME][EMAIL_ADDRESS][PERSON_NAME][PERSON_NAME][DOMAIN_NA…" at bounding box center [877, 718] width 615 height 25
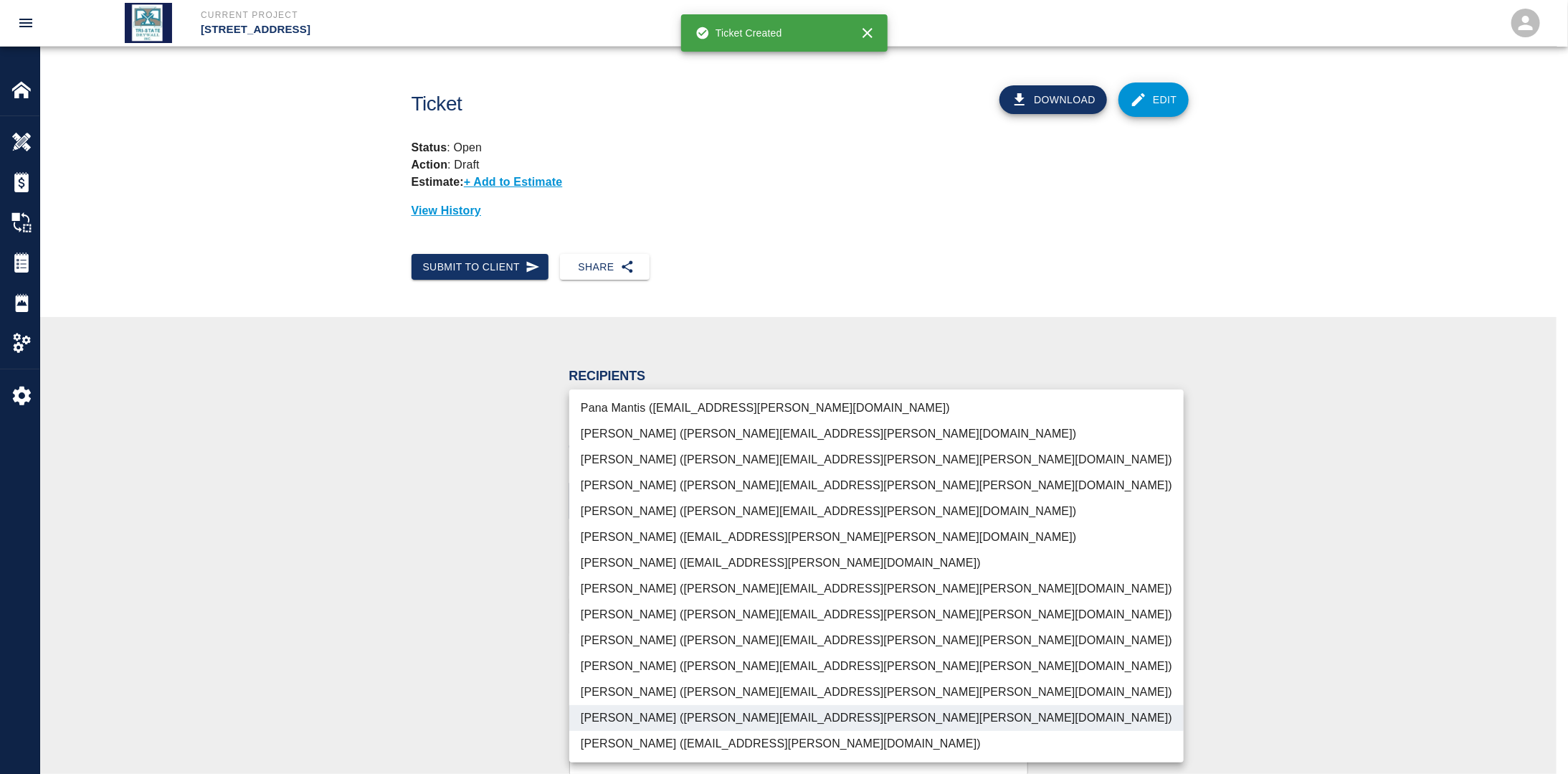
click at [433, 672] on div at bounding box center [784, 387] width 1568 height 774
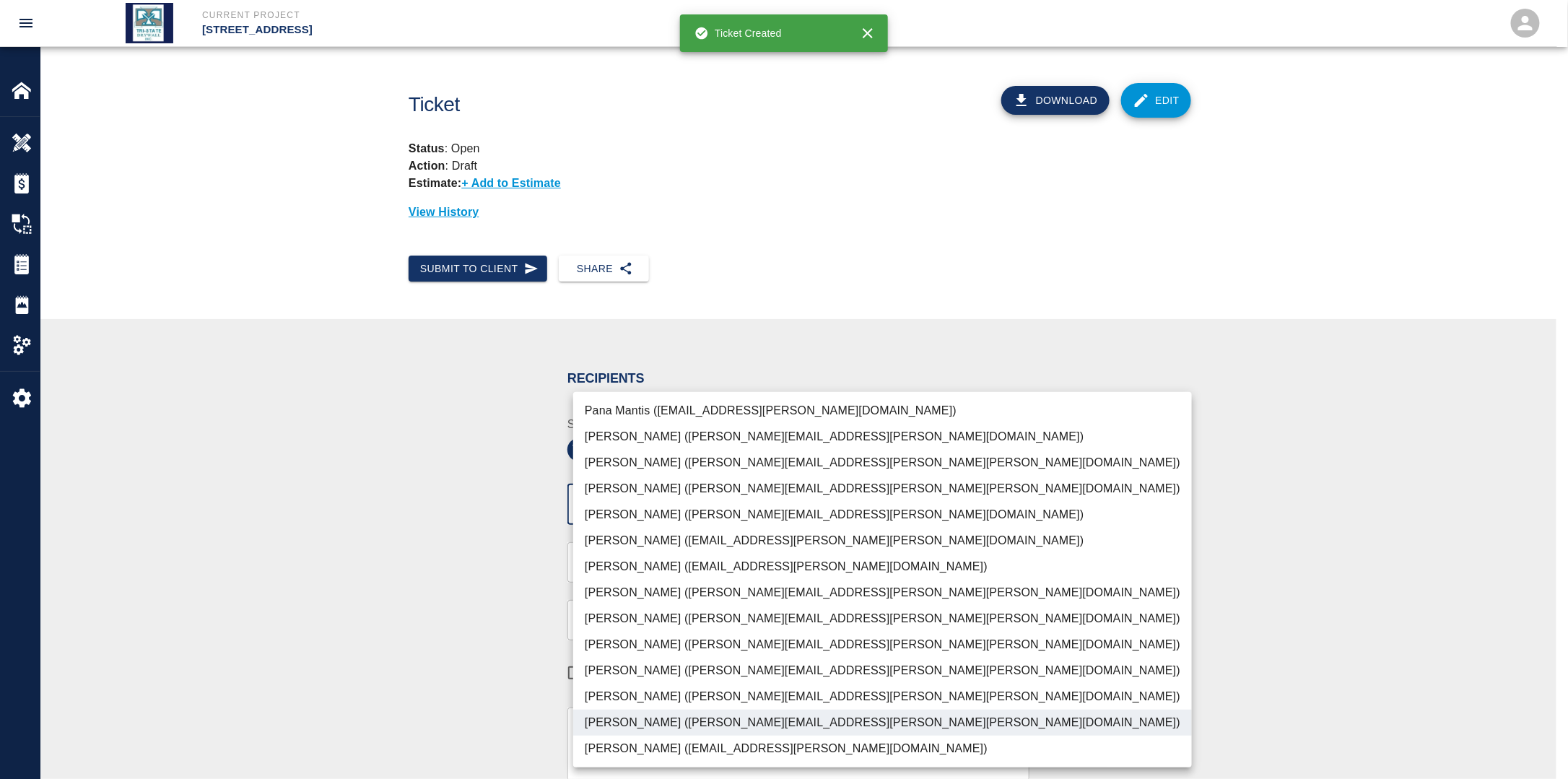
click at [890, 506] on body "Current Project [STREET_ADDRESS] Home [STREET_ADDRESS] Overview Estimates Chang…" at bounding box center [784, 389] width 1568 height 779
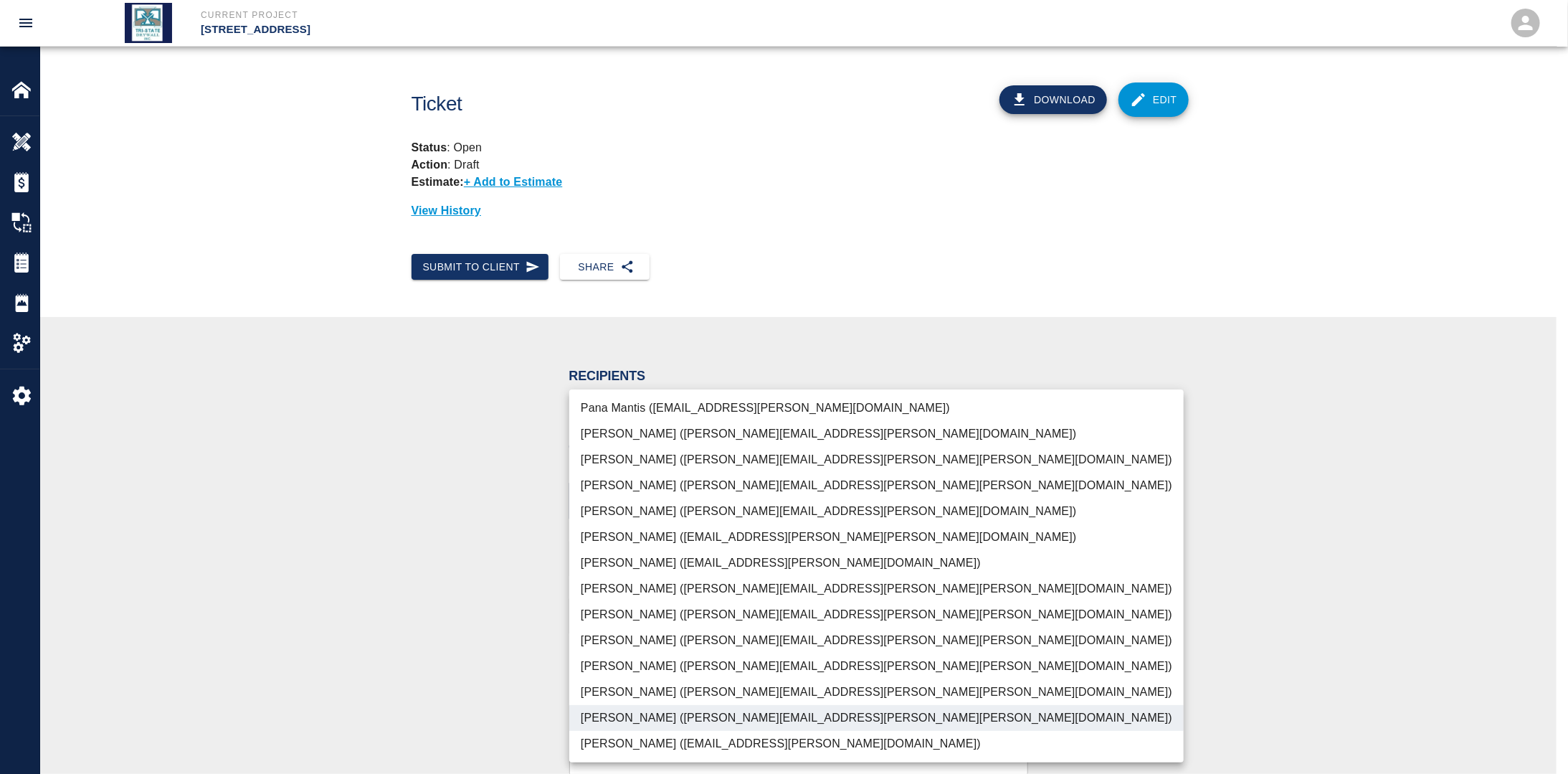
drag, startPoint x: 649, startPoint y: 664, endPoint x: 636, endPoint y: 660, distance: 13.6
click at [647, 662] on li "[PERSON_NAME] ([PERSON_NAME][EMAIL_ADDRESS][PERSON_NAME][PERSON_NAME][DOMAIN_NA…" at bounding box center [877, 666] width 615 height 25
type input "f2151df9-a33d-4239-98b3-85d2c5195f79,79096ab5-3b7f-4dda-89ef-6bffdeaf2507"
drag, startPoint x: 382, startPoint y: 609, endPoint x: 445, endPoint y: 615, distance: 63.3
click at [382, 609] on div at bounding box center [784, 387] width 1568 height 774
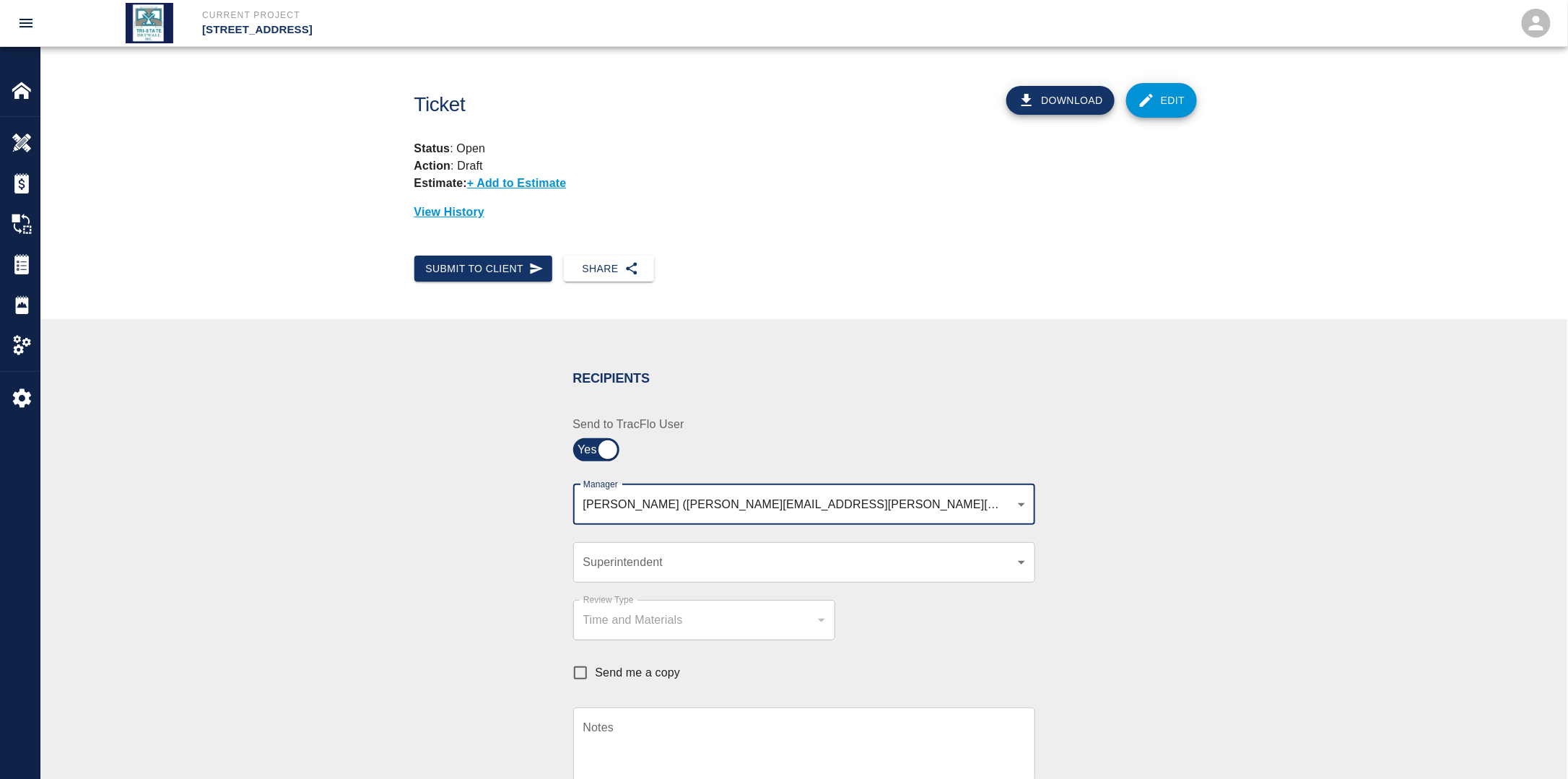
click at [648, 577] on div "​ Superintendent" at bounding box center [804, 562] width 462 height 41
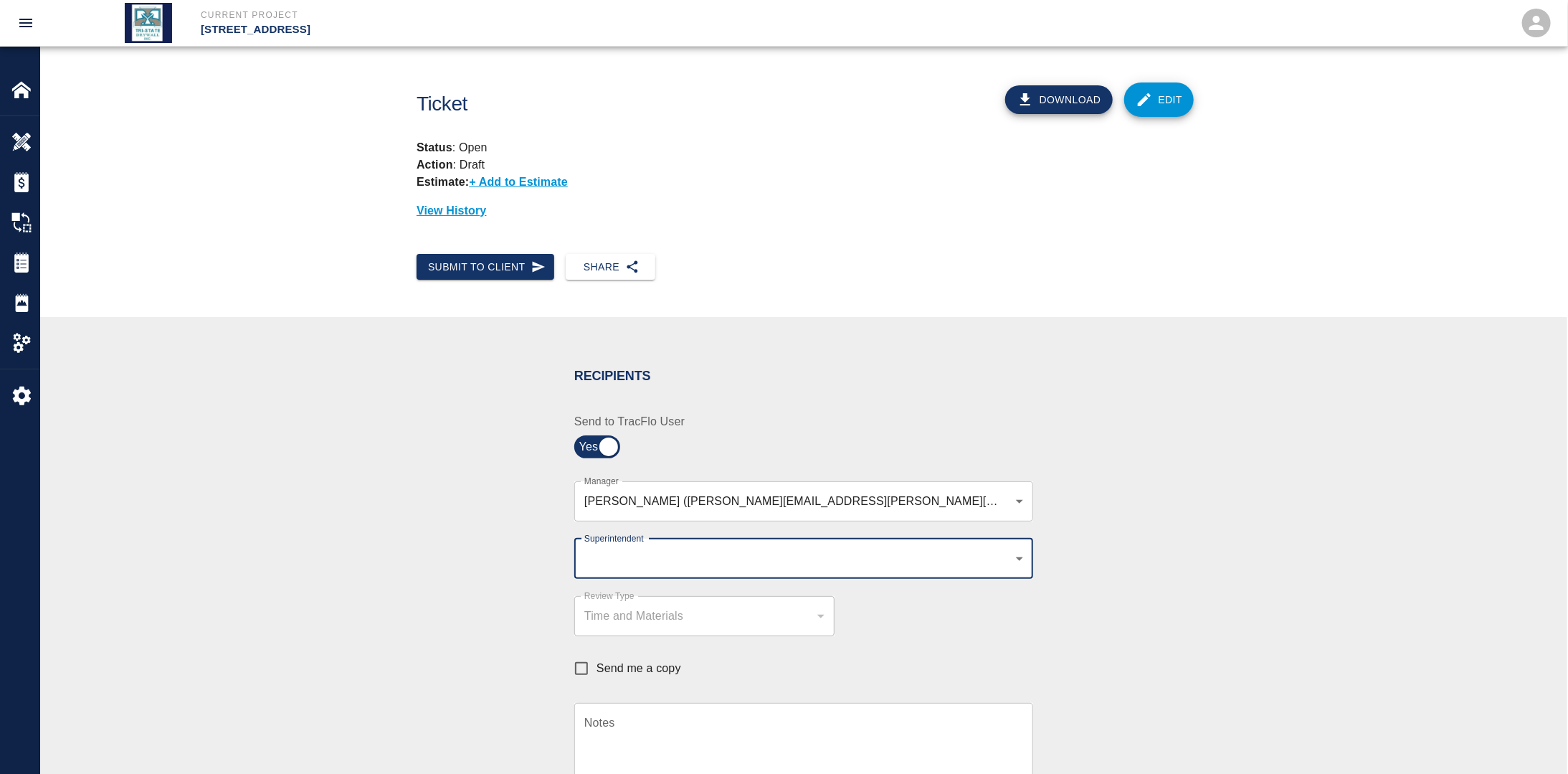
click at [657, 556] on body "Current Project [STREET_ADDRESS] Home [STREET_ADDRESS] Overview Estimates Chang…" at bounding box center [784, 387] width 1568 height 774
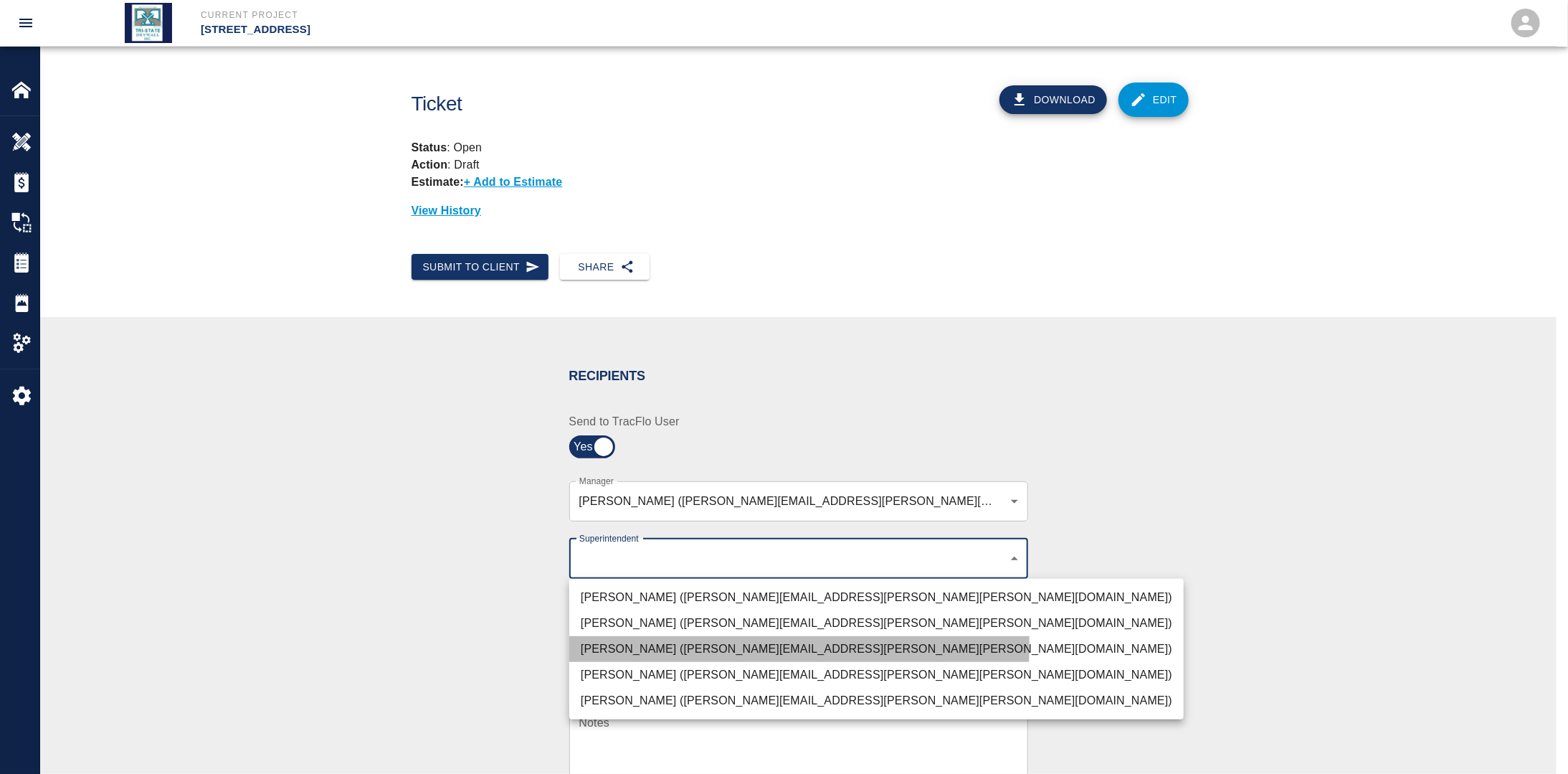
drag, startPoint x: 615, startPoint y: 644, endPoint x: 575, endPoint y: 644, distance: 40.0
click at [616, 644] on li "[PERSON_NAME] ([PERSON_NAME][EMAIL_ADDRESS][PERSON_NAME][PERSON_NAME][DOMAIN_NA…" at bounding box center [877, 649] width 615 height 25
type input "32bad40b-bb12-40c1-a9d7-1de55074e5d0"
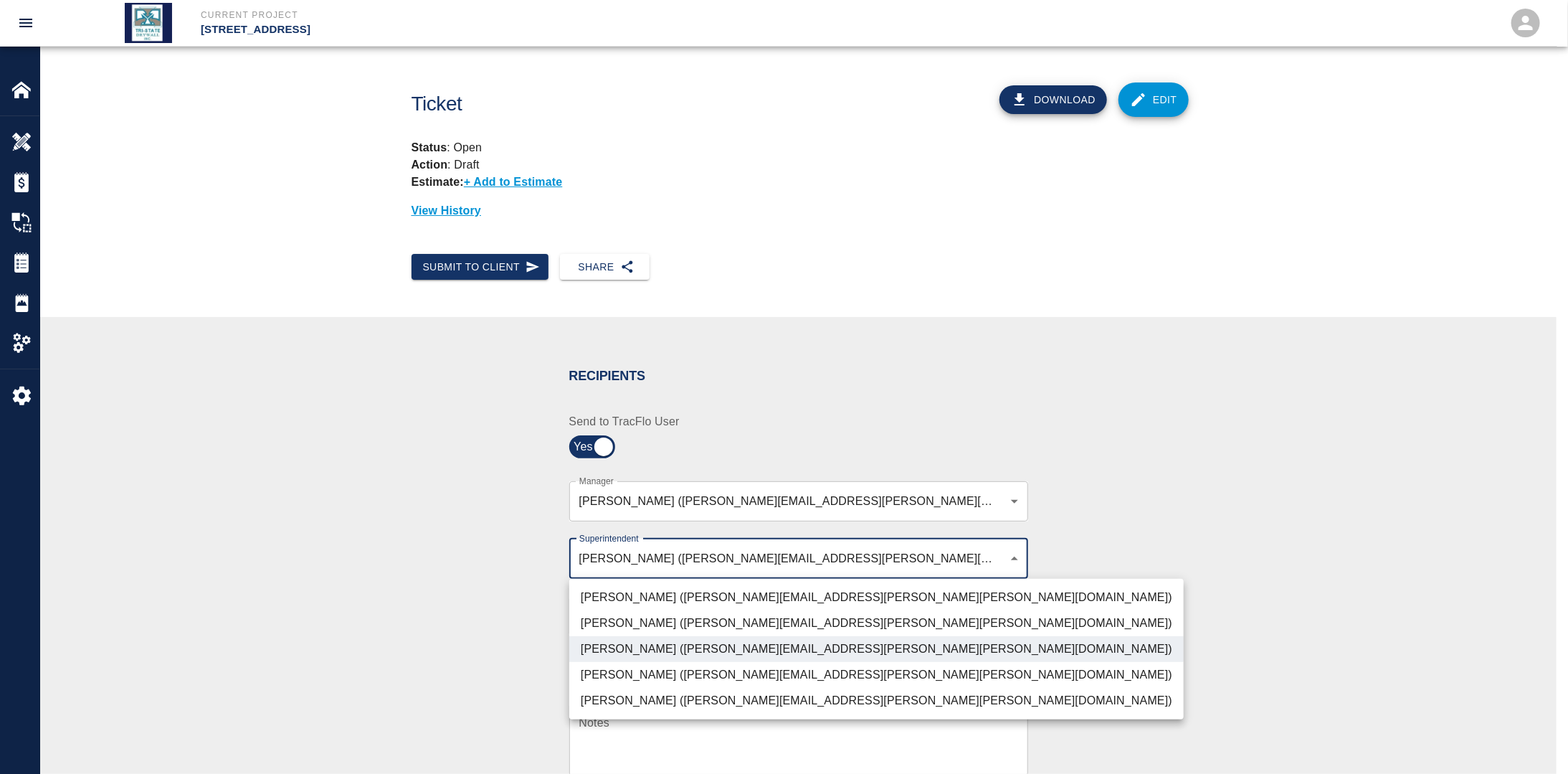
drag, startPoint x: 418, startPoint y: 622, endPoint x: 448, endPoint y: 624, distance: 30.1
click at [421, 622] on div at bounding box center [784, 387] width 1568 height 774
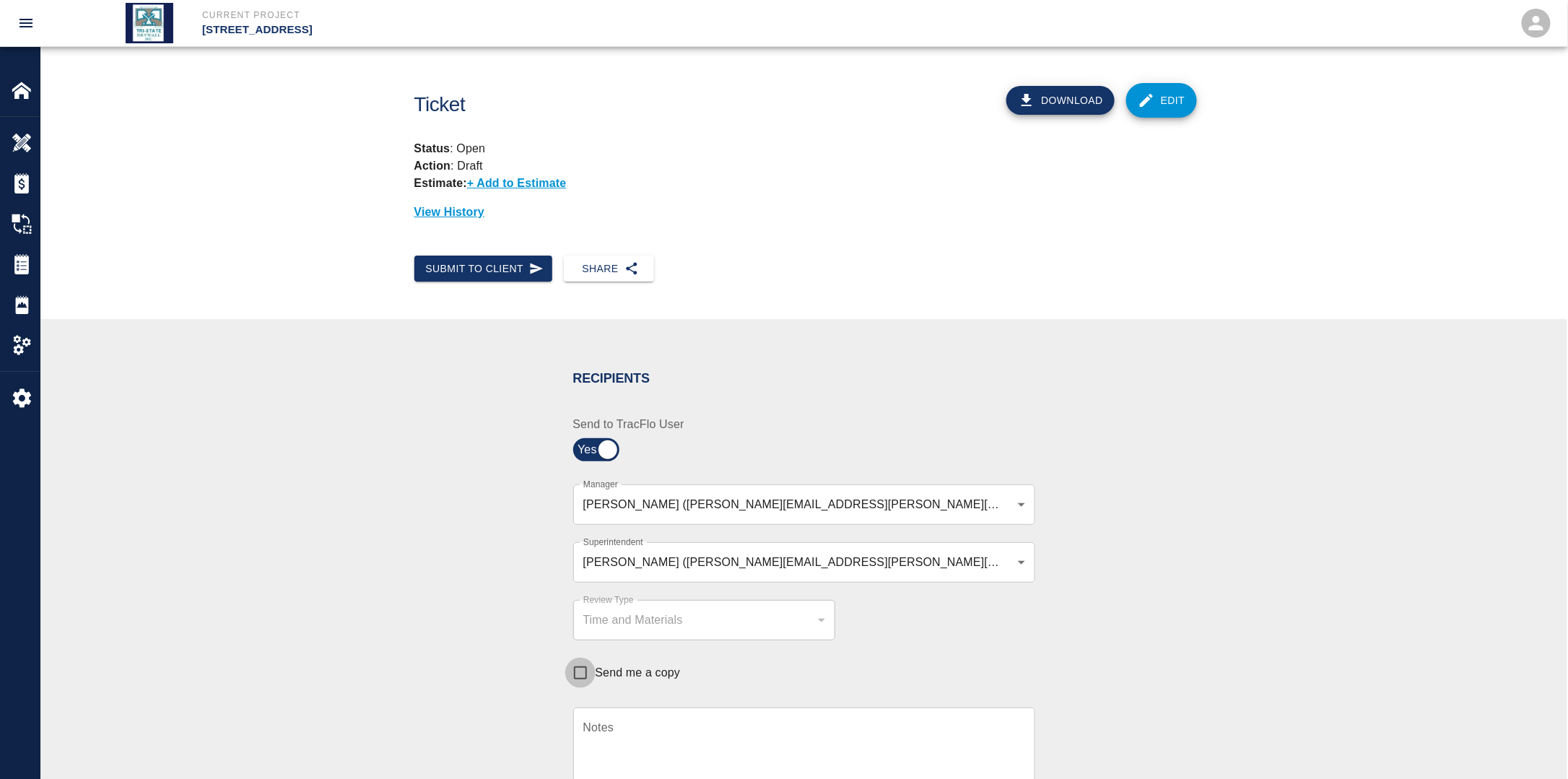
click at [585, 671] on input "Send me a copy" at bounding box center [580, 673] width 30 height 30
checkbox input "true"
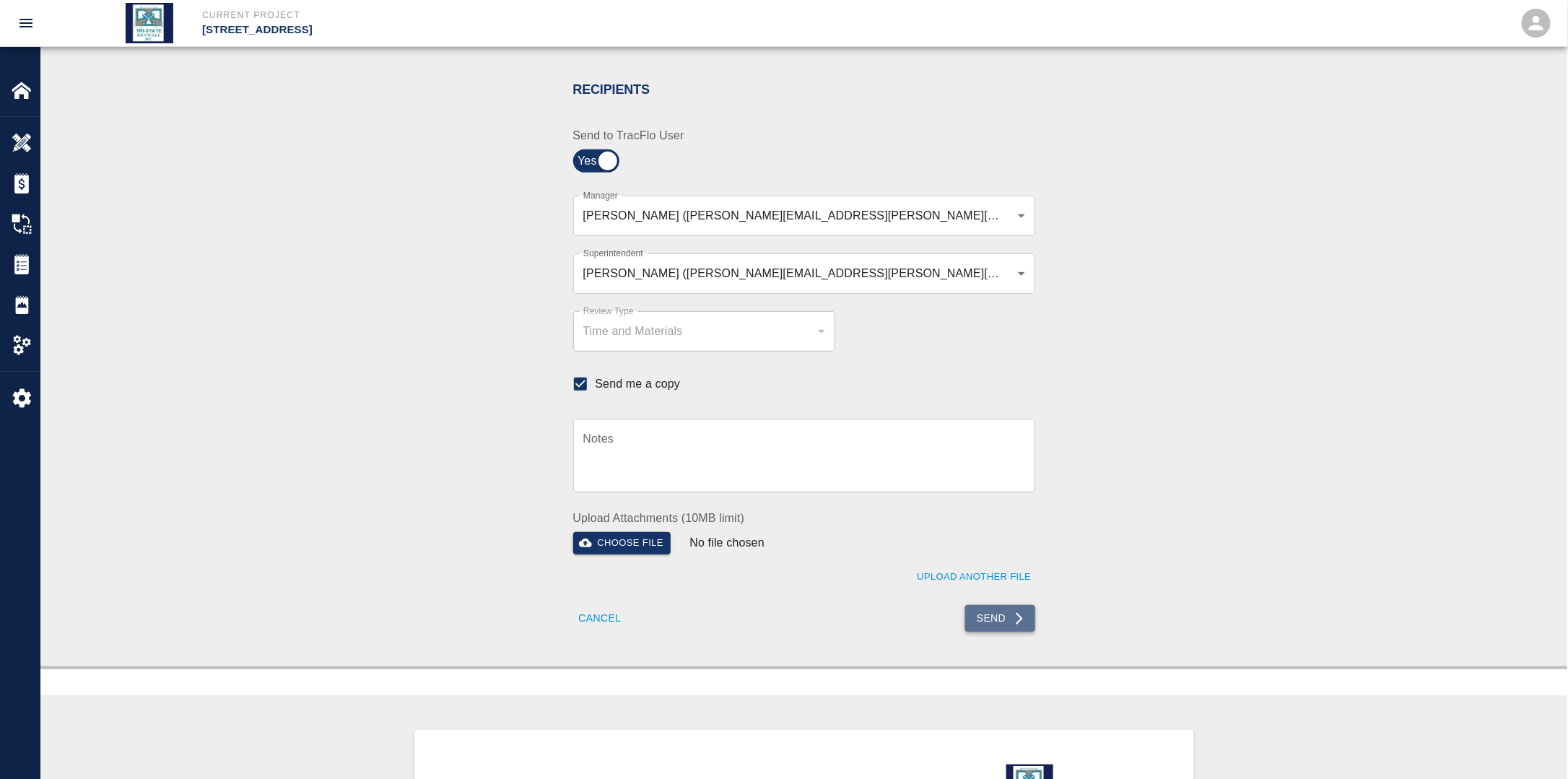
click at [1011, 613] on button "Send" at bounding box center [1000, 618] width 70 height 27
checkbox input "false"
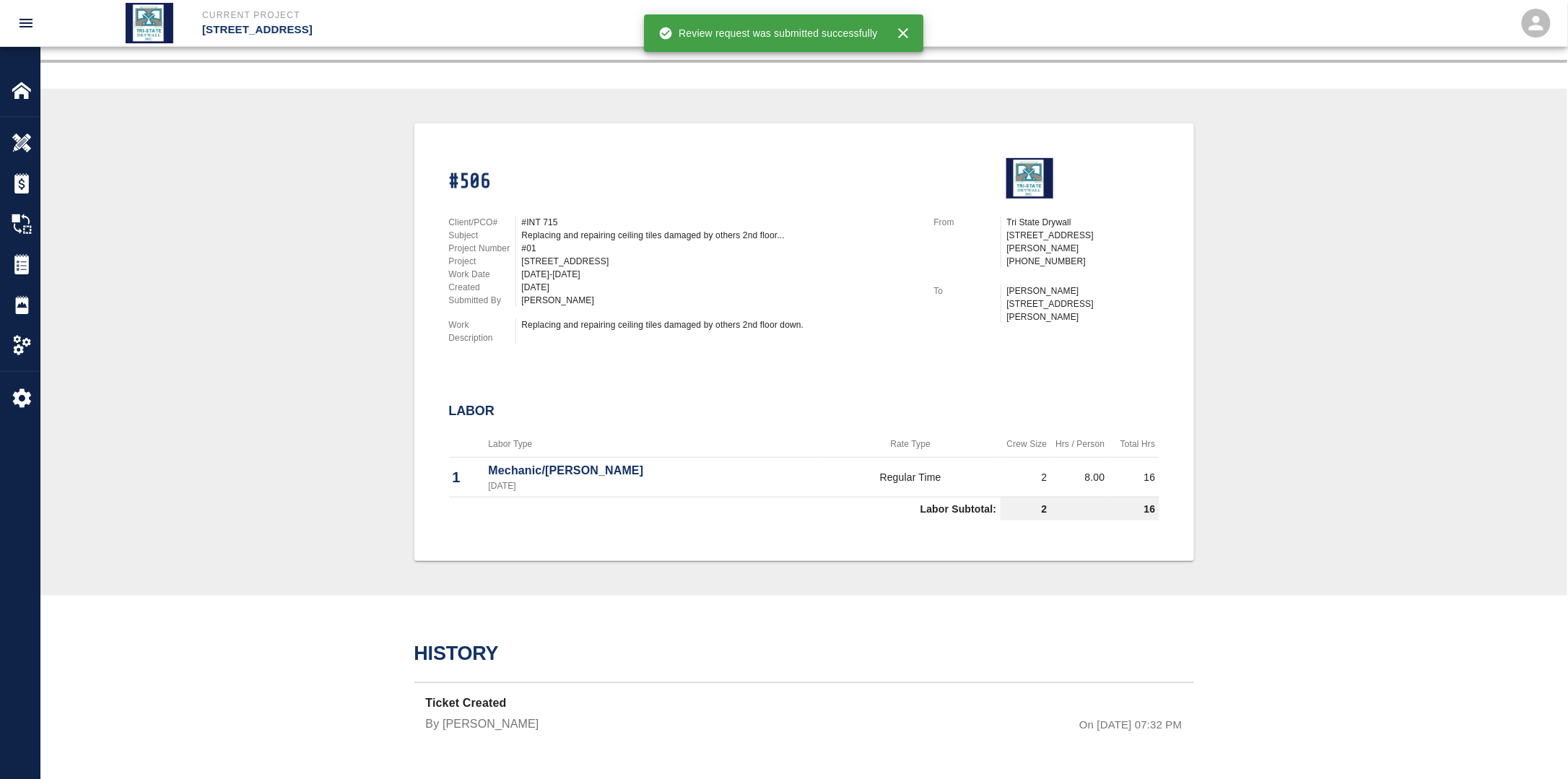
scroll to position [257, 0]
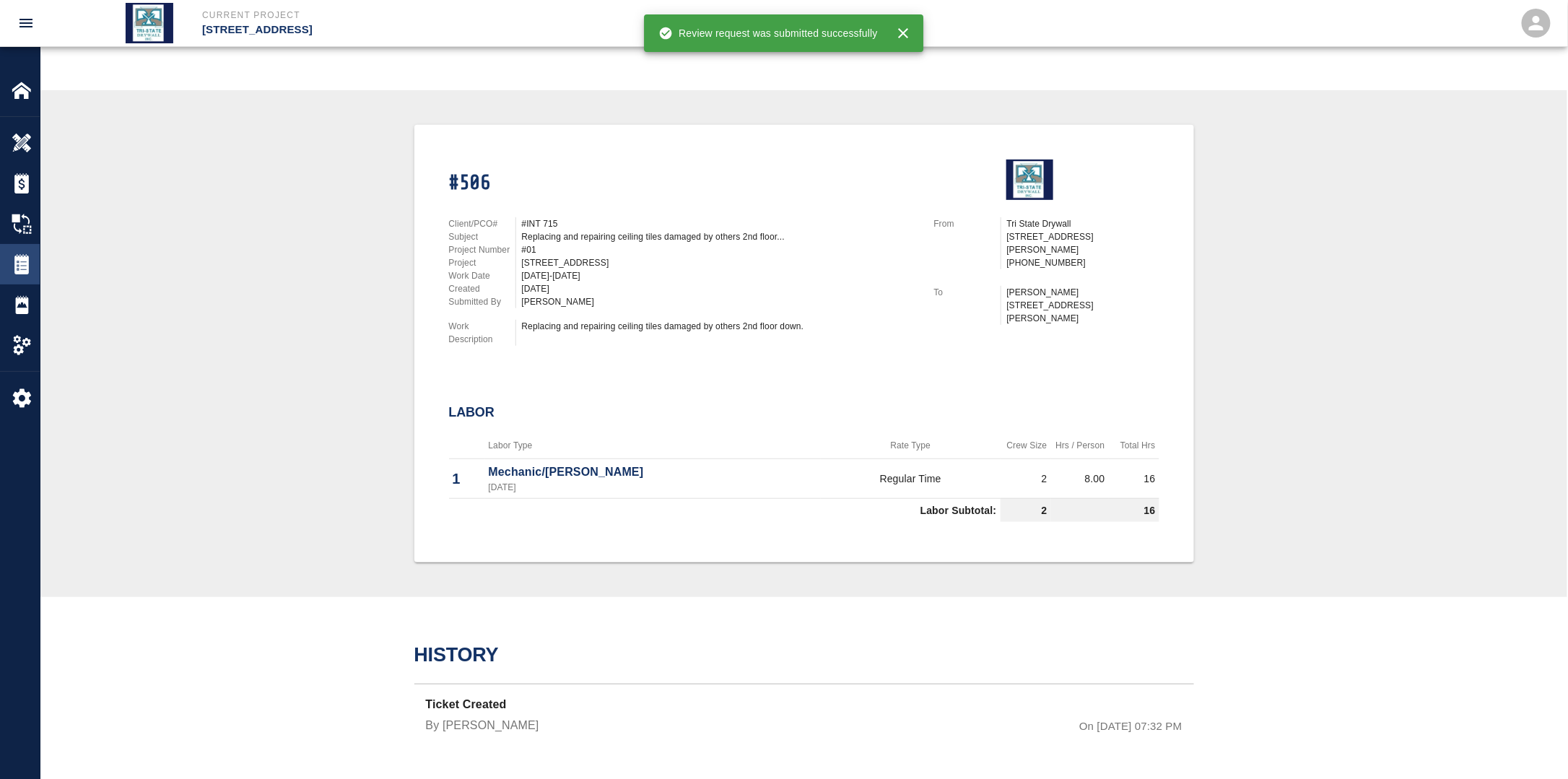
click at [24, 274] on img at bounding box center [21, 263] width 20 height 20
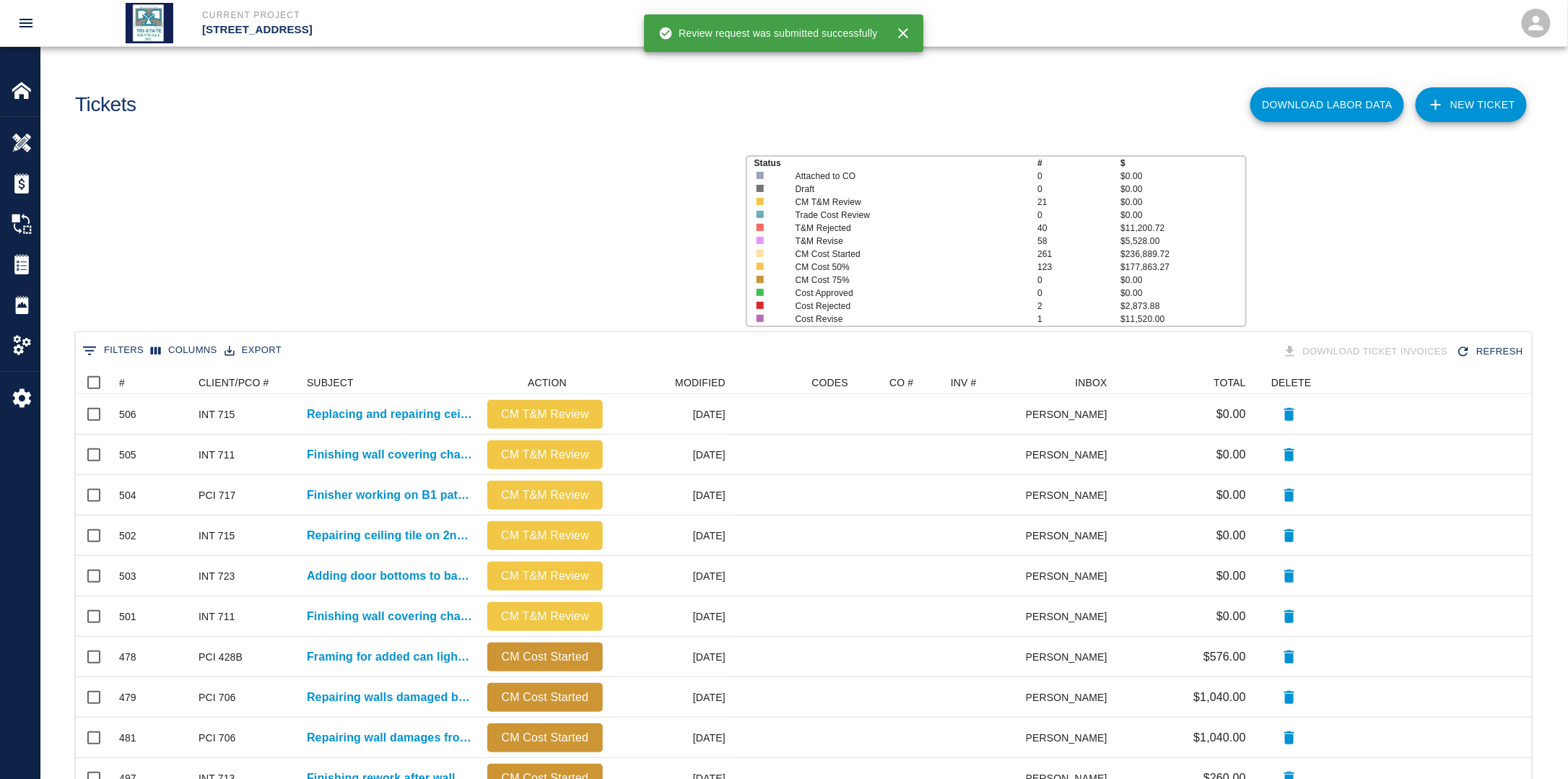
scroll to position [821, 1447]
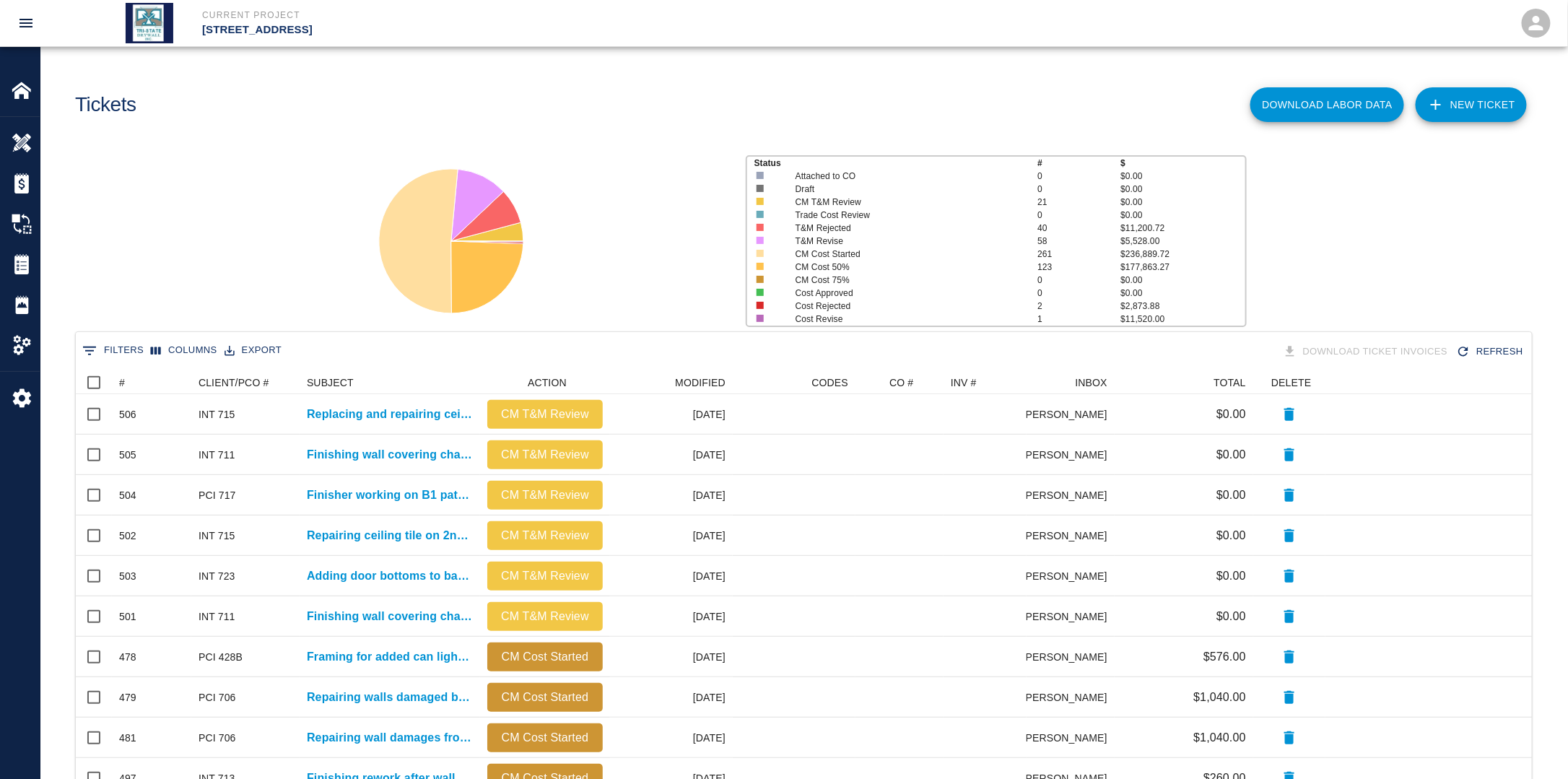
click at [1482, 101] on link "NEW TICKET" at bounding box center [1471, 104] width 111 height 35
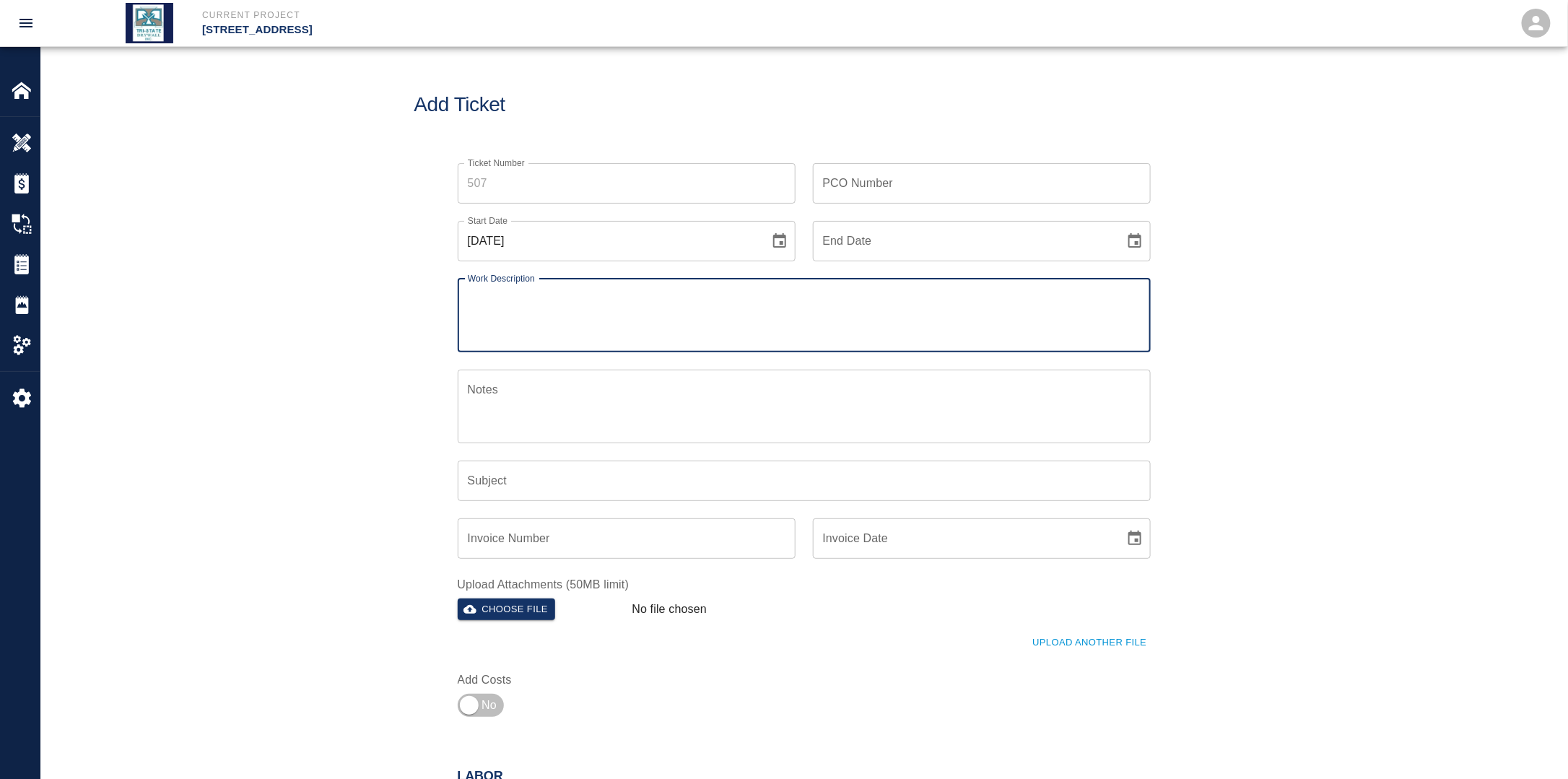
click at [917, 185] on input "PCO Number" at bounding box center [981, 183] width 338 height 41
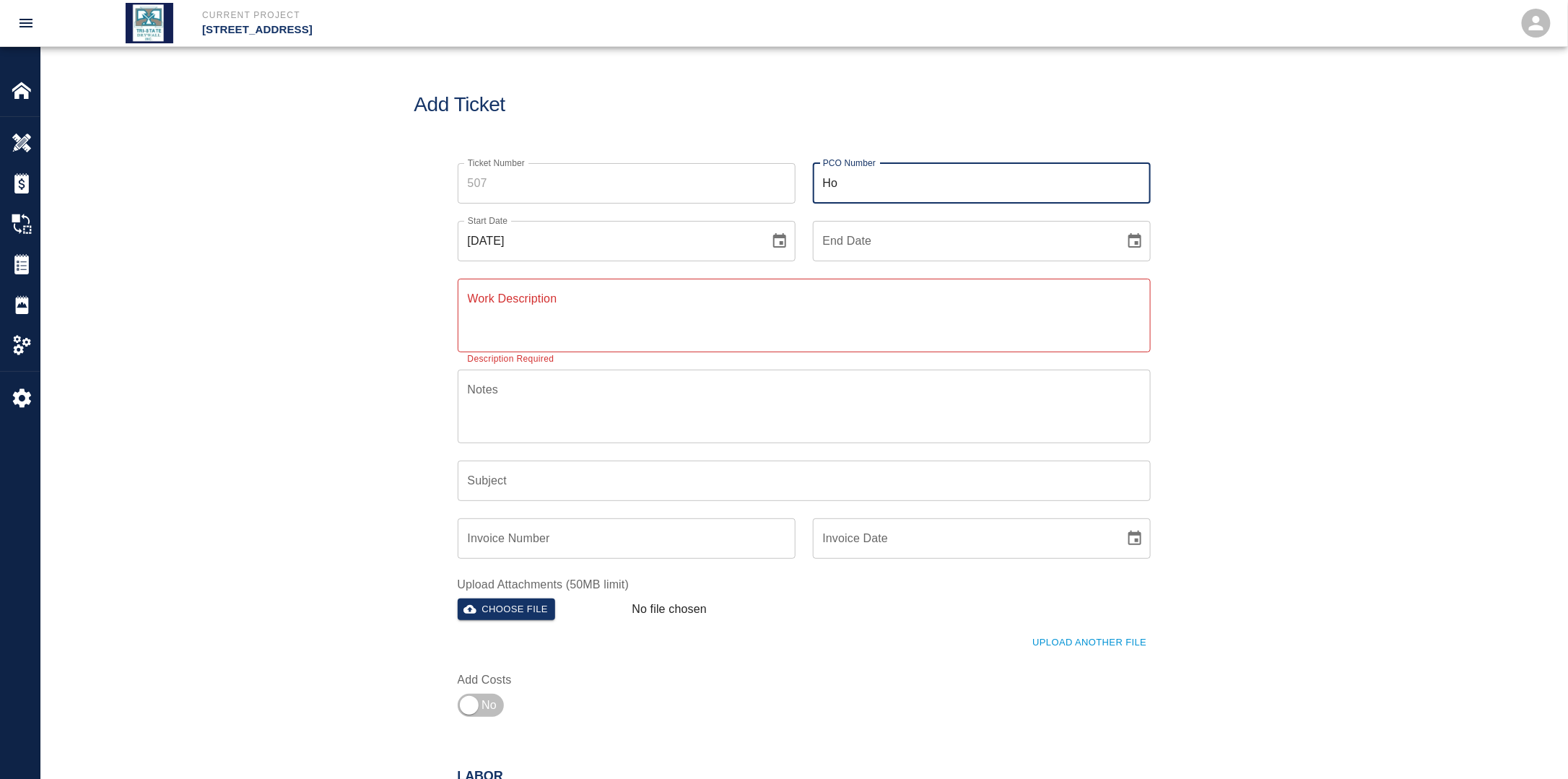
type input "Hose Bib Rework"
click at [777, 246] on icon "Choose date, selected date is Aug 24, 2025" at bounding box center [780, 239] width 13 height 14
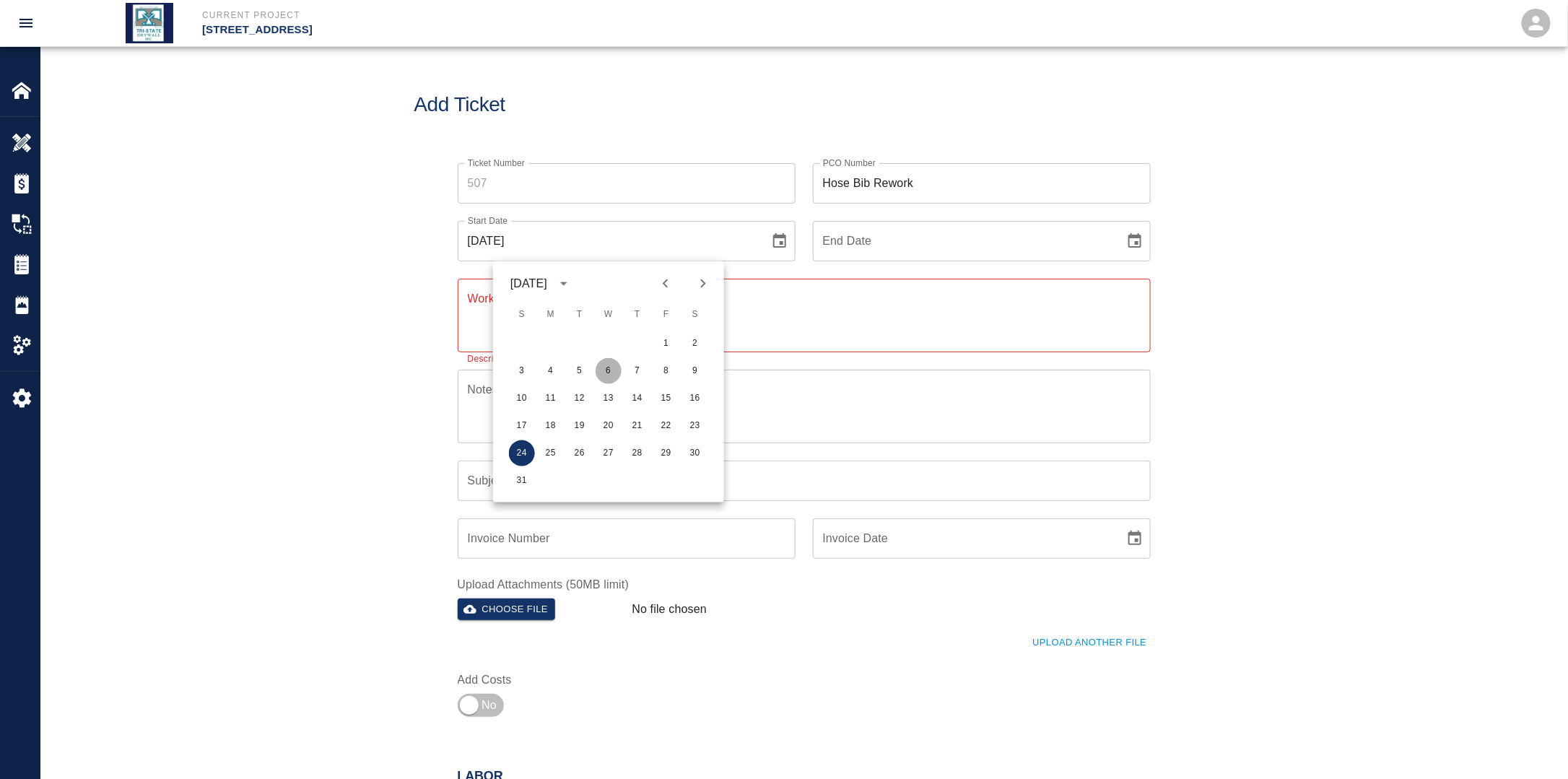
click at [612, 370] on button "6" at bounding box center [608, 370] width 26 height 26
type input "[DATE]"
click at [1124, 243] on button "Choose date" at bounding box center [1135, 241] width 29 height 29
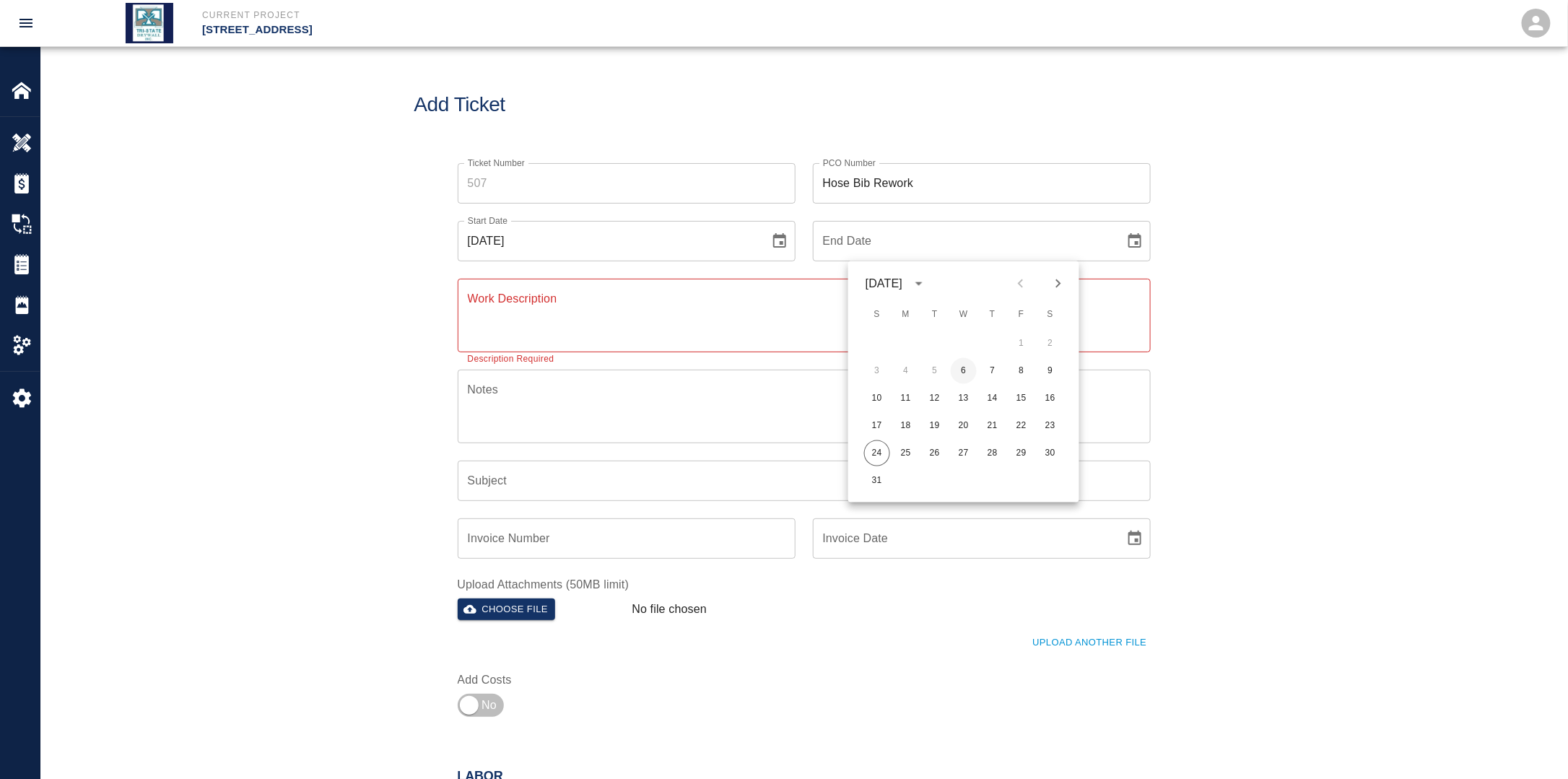
click at [963, 365] on button "6" at bounding box center [963, 370] width 26 height 26
type input "[DATE]"
click at [769, 322] on textarea "Work Description" at bounding box center [803, 315] width 673 height 50
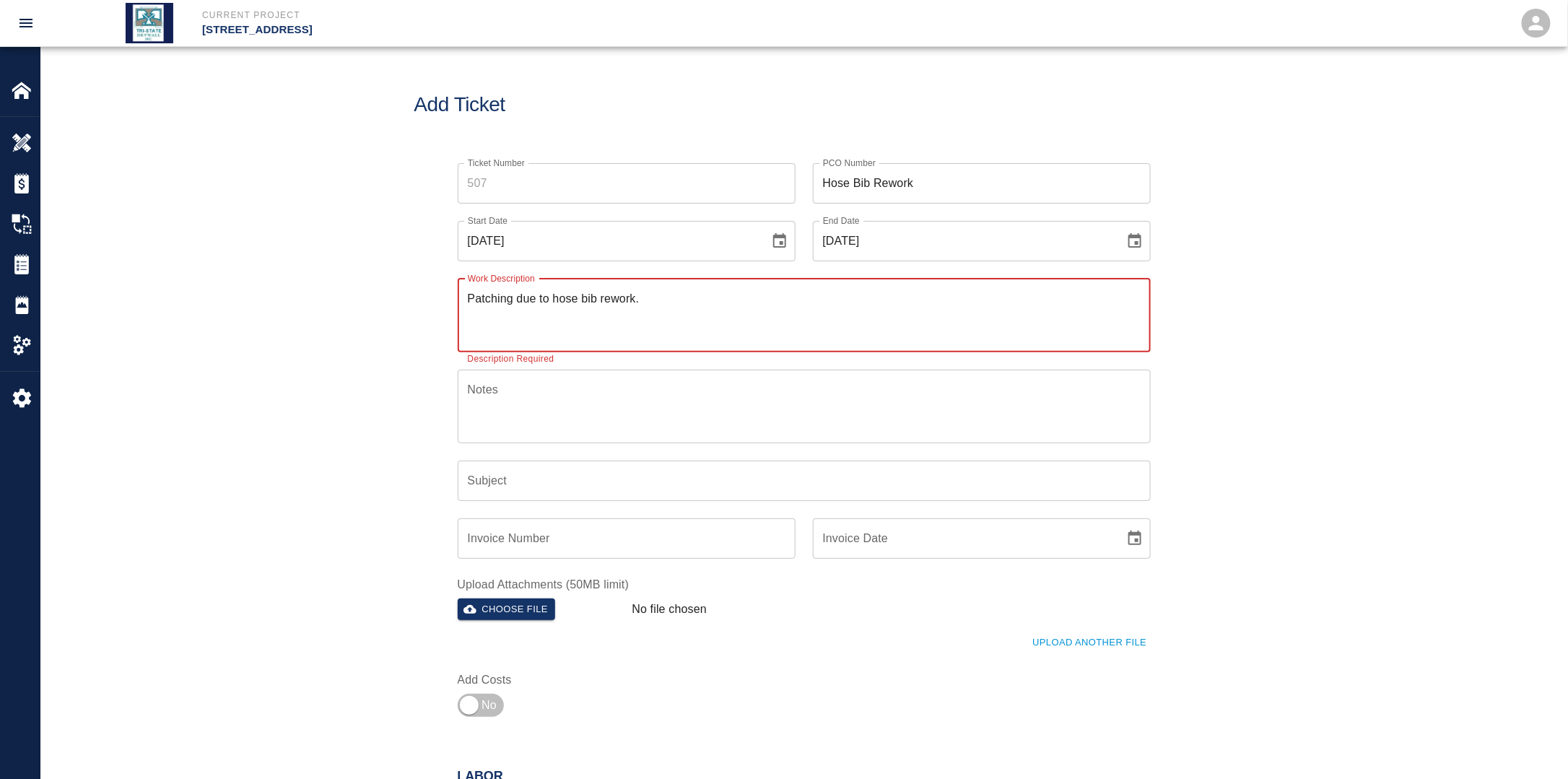
drag, startPoint x: 664, startPoint y: 323, endPoint x: 672, endPoint y: 319, distance: 8.9
click at [665, 321] on textarea "Patching due to hose bib rework." at bounding box center [803, 315] width 673 height 50
click at [673, 297] on textarea "Patching due to hose bib rework." at bounding box center [803, 315] width 673 height 50
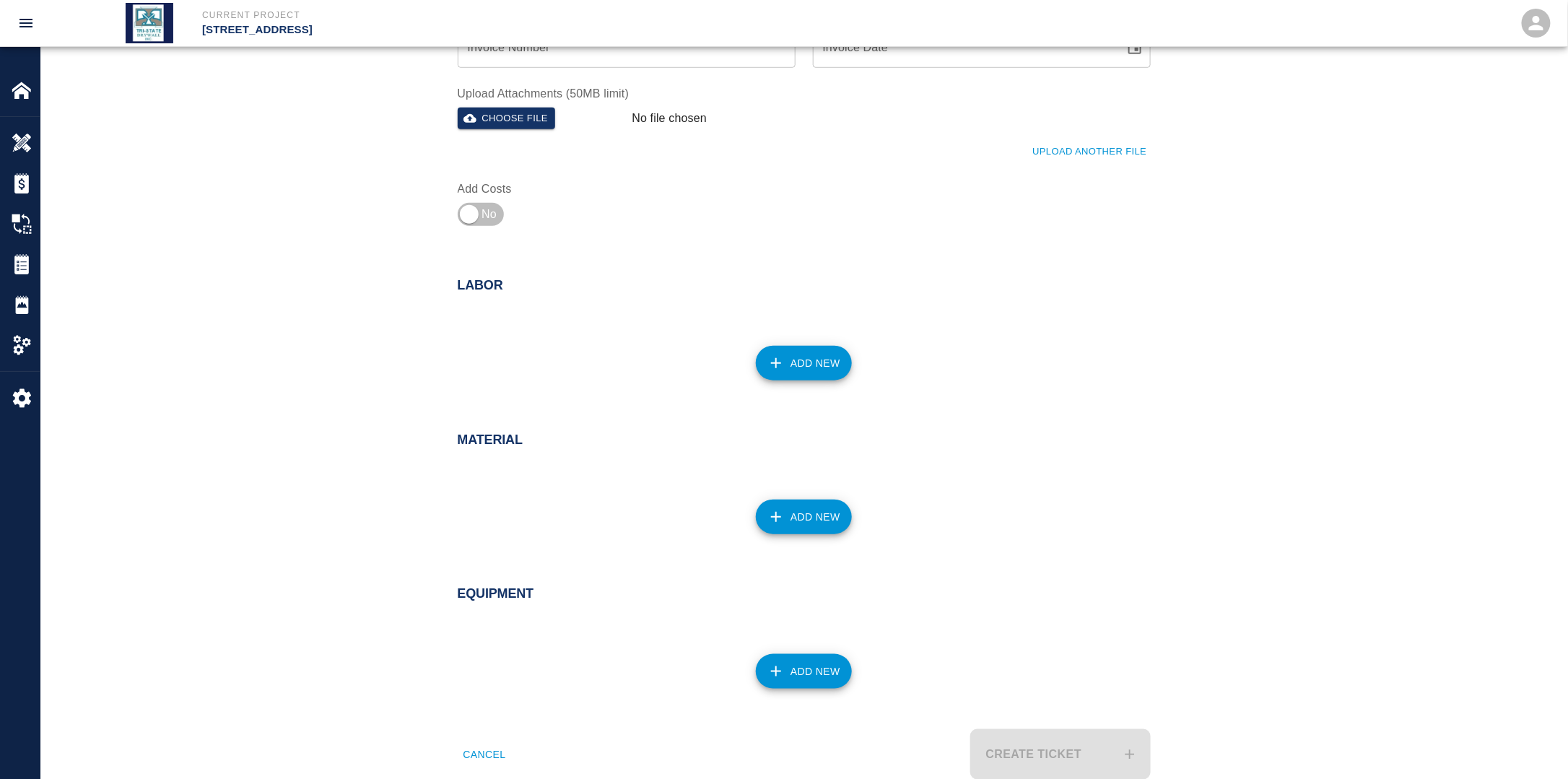
scroll to position [505, 0]
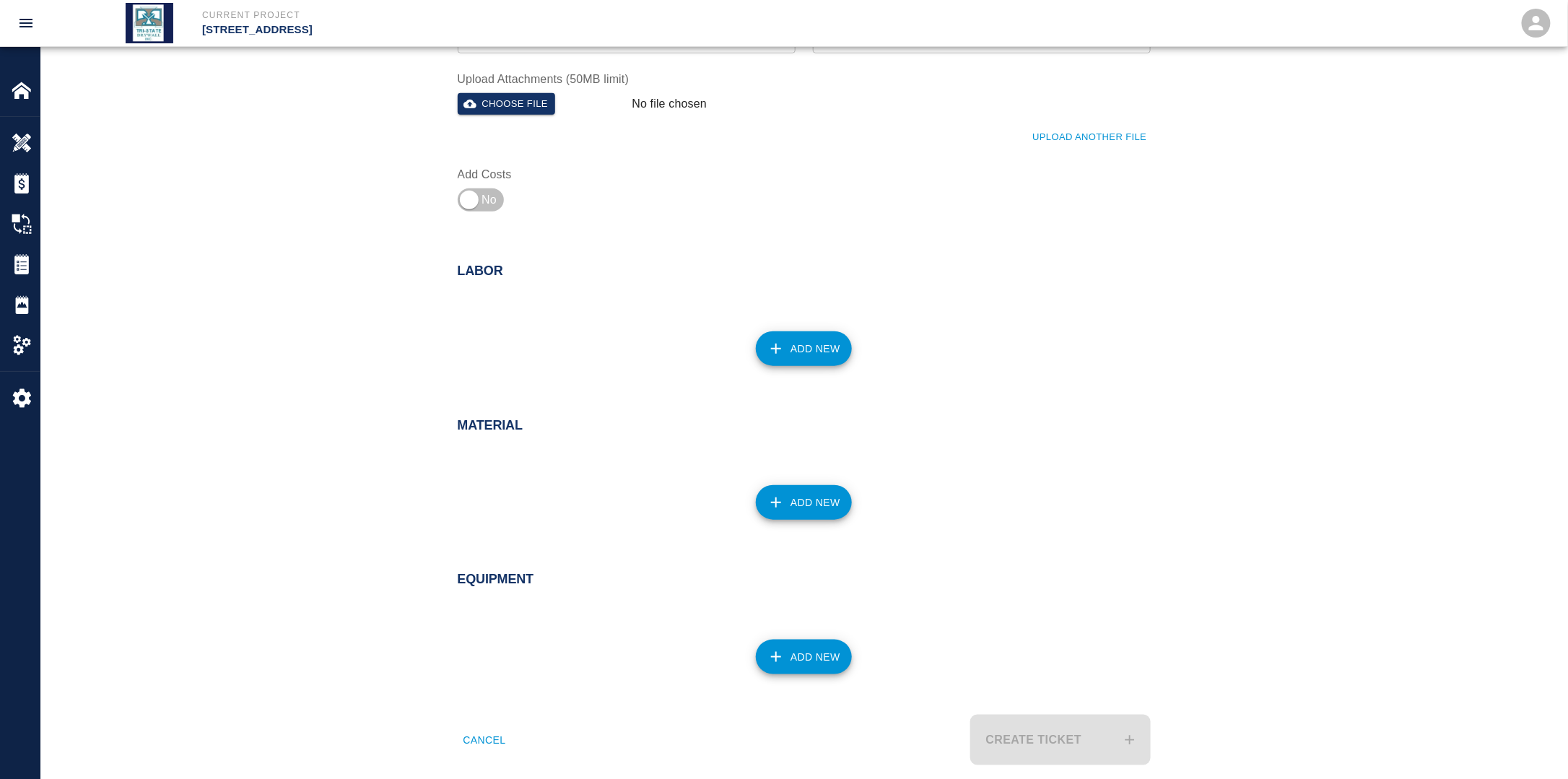
type textarea "Patching due to hose bib rework. B1 and G1"
click at [810, 329] on div "Add New" at bounding box center [795, 340] width 711 height 63
click at [810, 333] on button "Add New" at bounding box center [803, 348] width 96 height 35
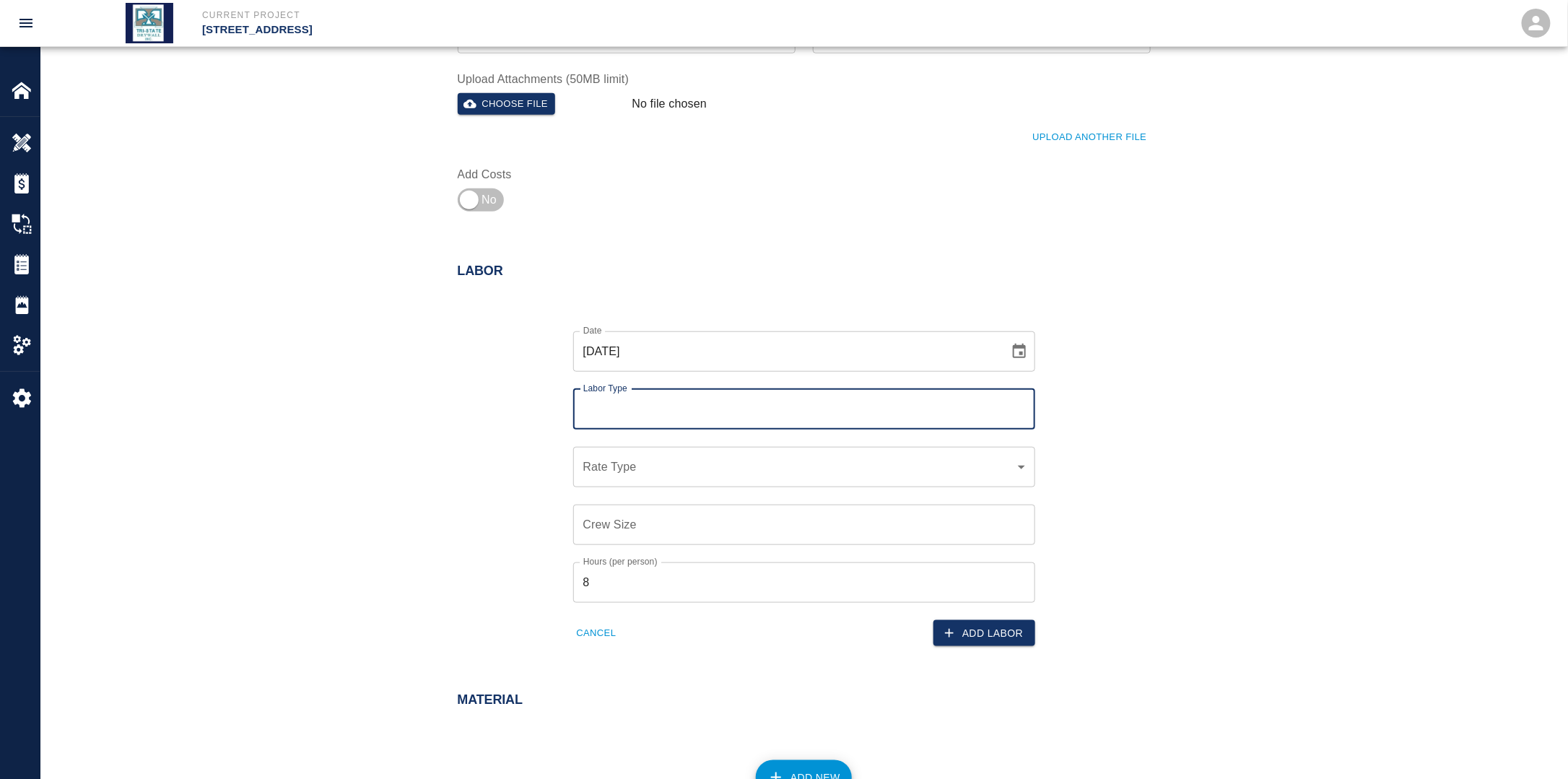
click at [719, 419] on input "Labor Type" at bounding box center [803, 409] width 449 height 27
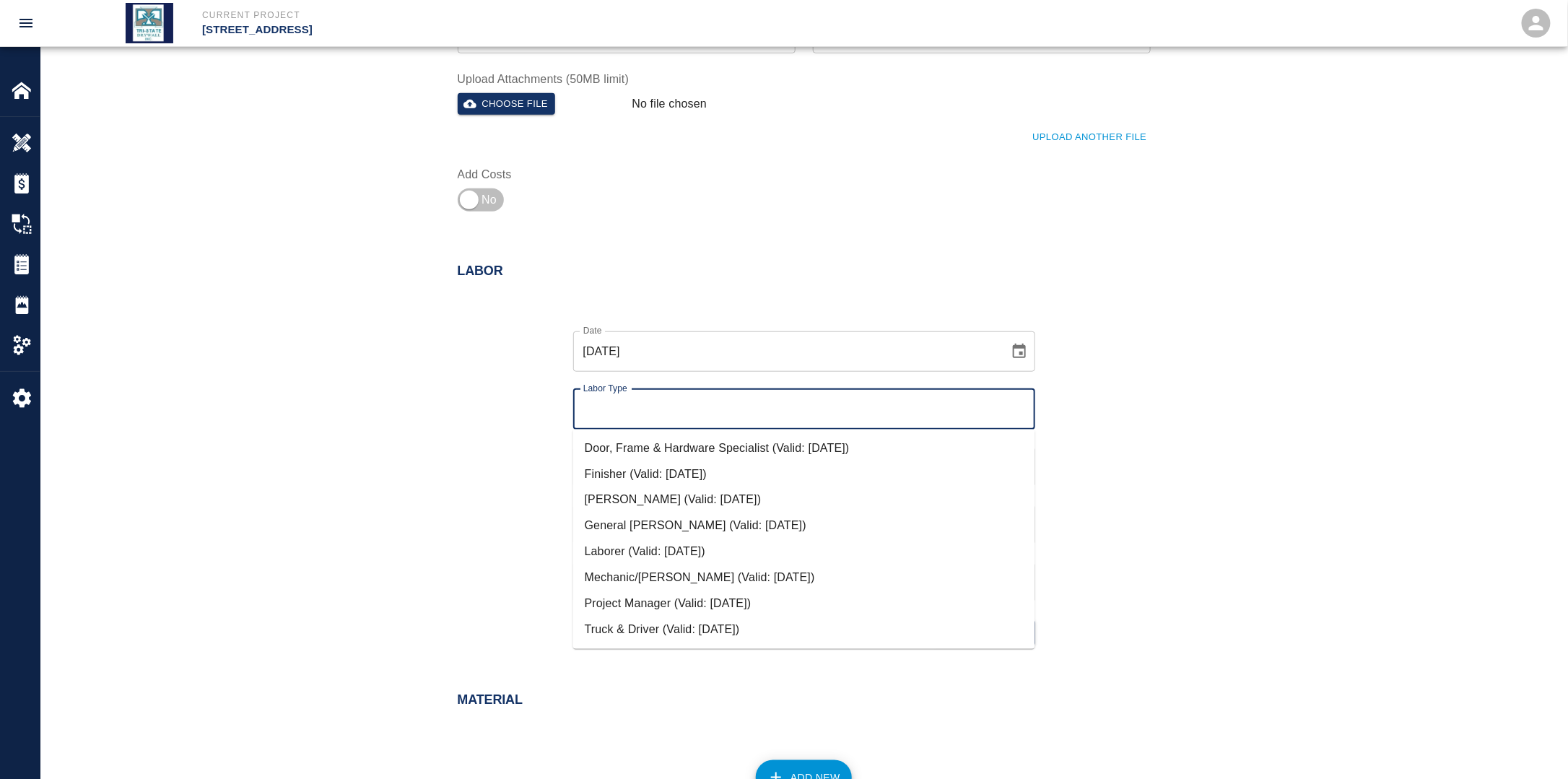
click at [657, 575] on li "Mechanic/[PERSON_NAME] (Valid: [DATE])" at bounding box center [804, 577] width 462 height 26
type input "Mechanic/[PERSON_NAME]"
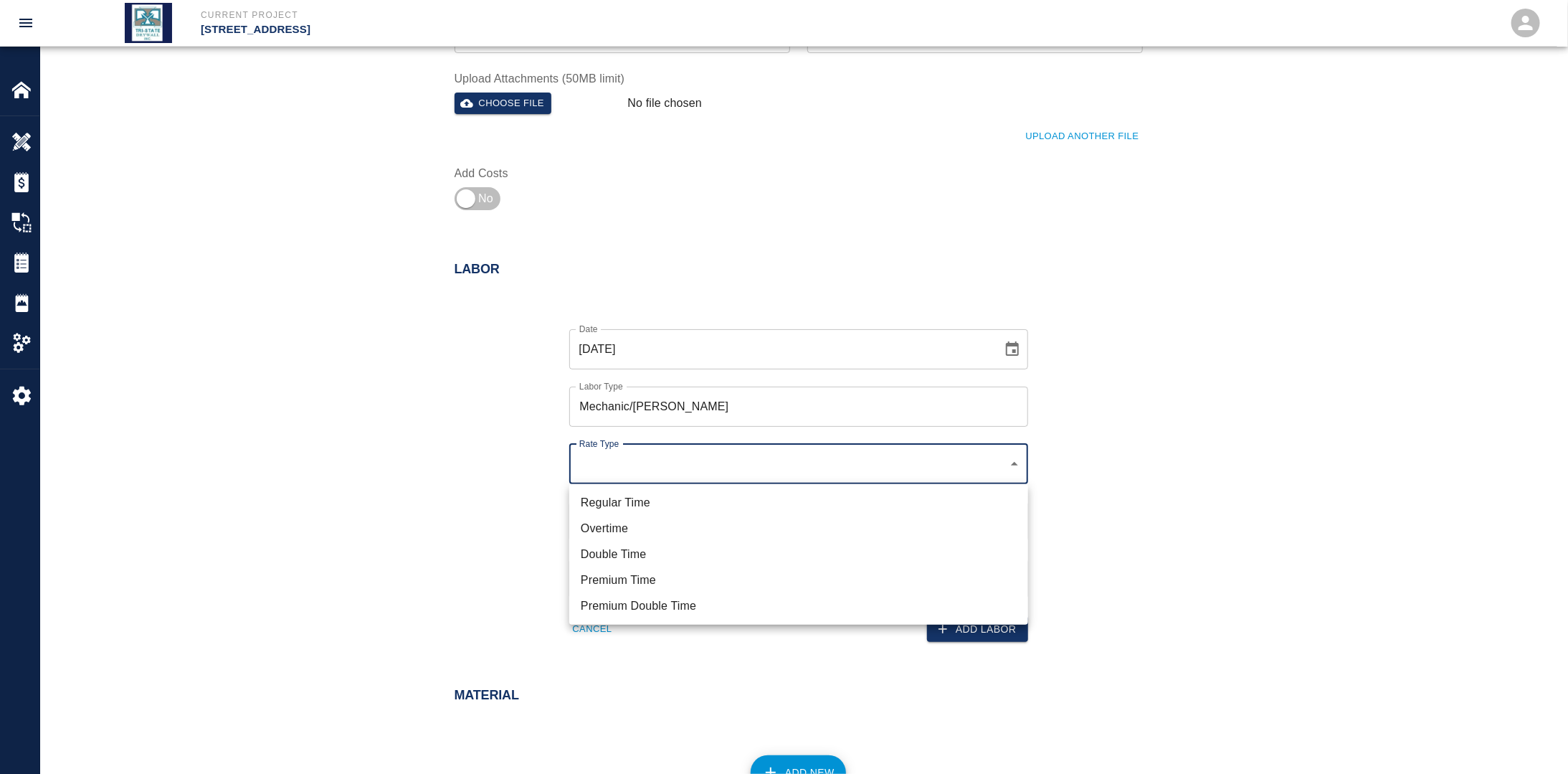
click at [640, 506] on li "Regular Time" at bounding box center [799, 502] width 459 height 25
type input "rate_rt"
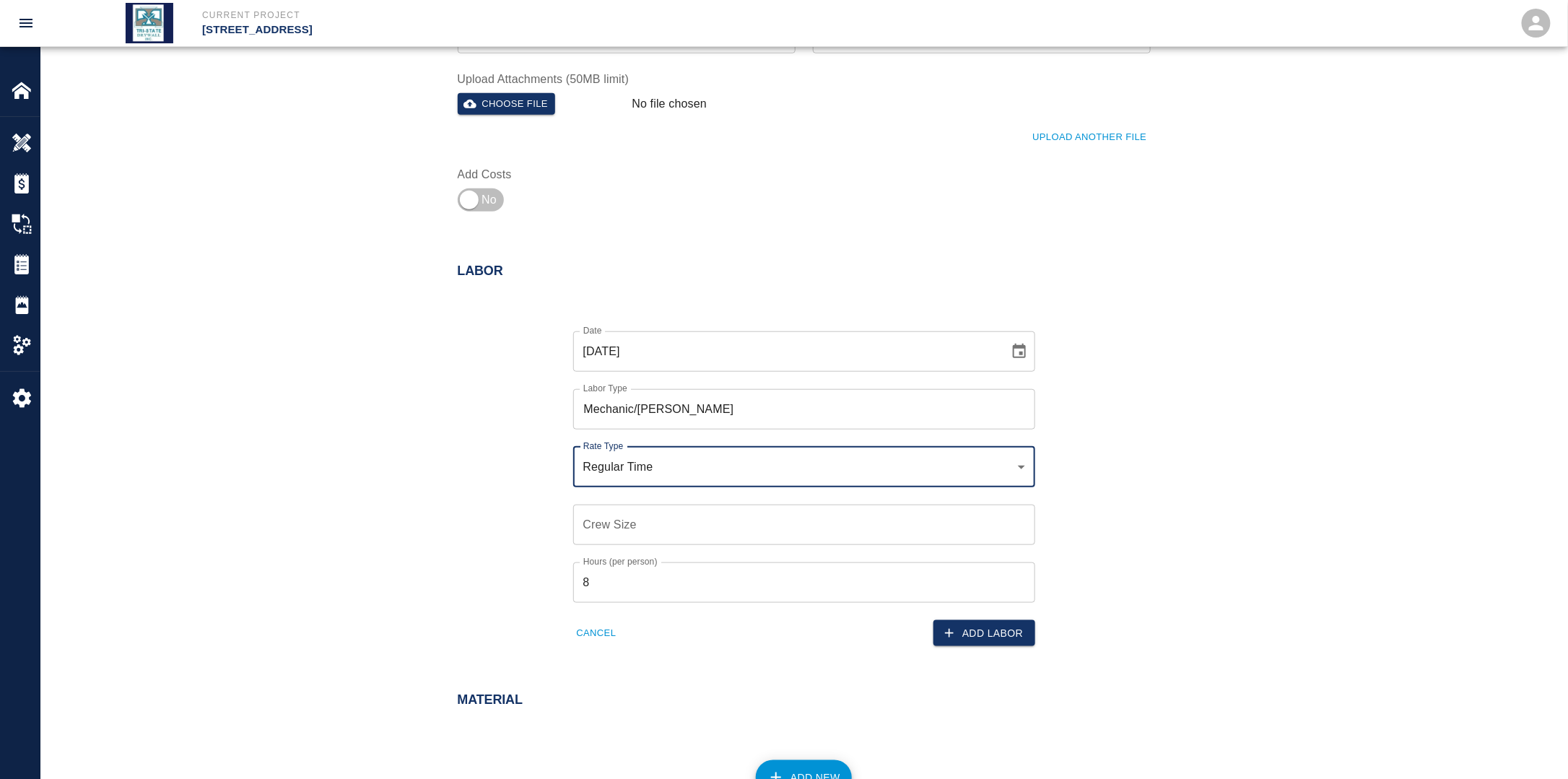
drag, startPoint x: 640, startPoint y: 518, endPoint x: 625, endPoint y: 523, distance: 15.8
click at [639, 518] on input "Crew Size" at bounding box center [804, 524] width 462 height 41
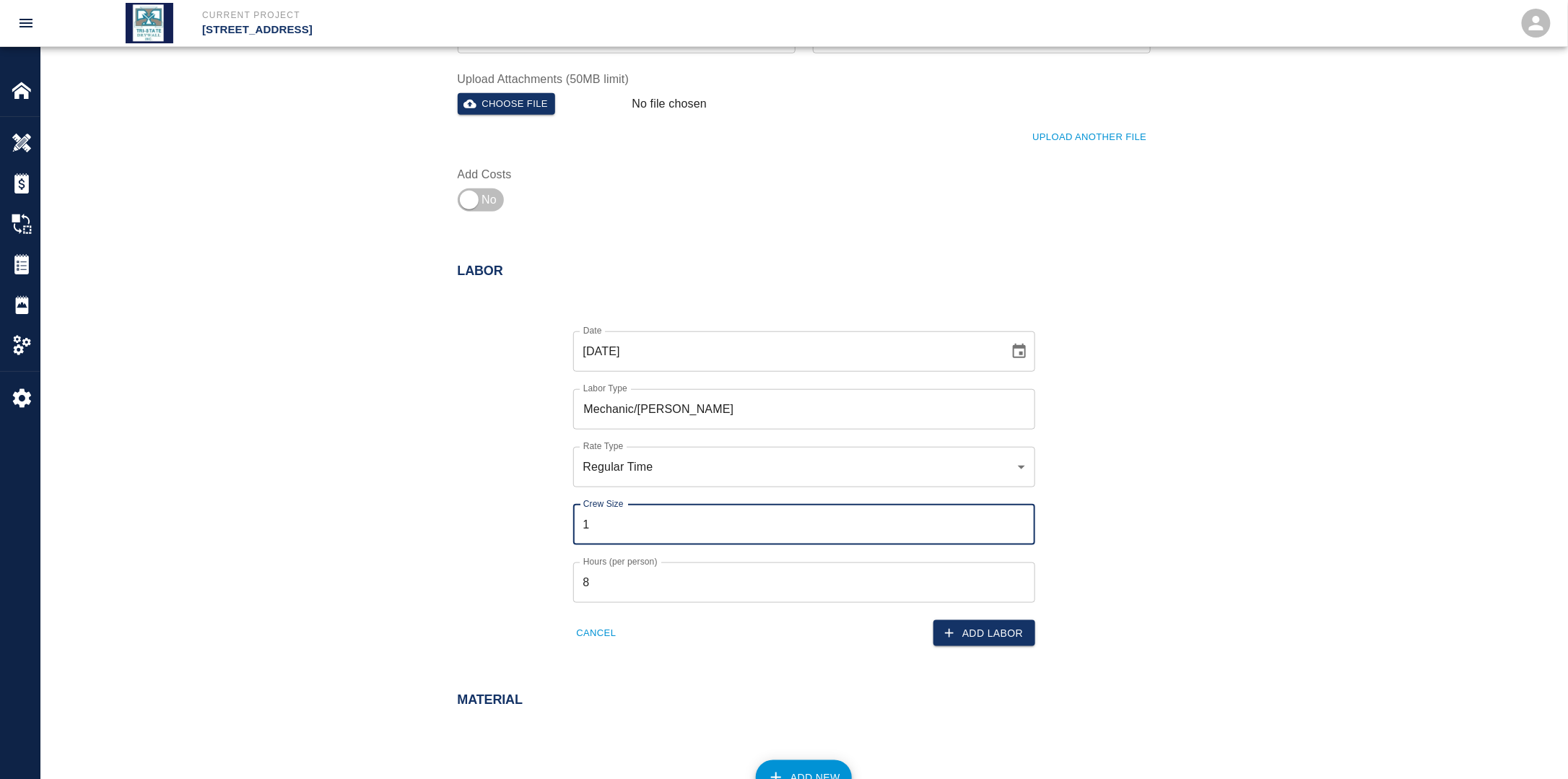
type input "1"
drag, startPoint x: 489, startPoint y: 505, endPoint x: 549, endPoint y: 525, distance: 63.2
click at [489, 505] on div "Date [DATE] Date Labor Type Mechanic/[PERSON_NAME] Labor Type Rate Type Regular…" at bounding box center [795, 478] width 711 height 339
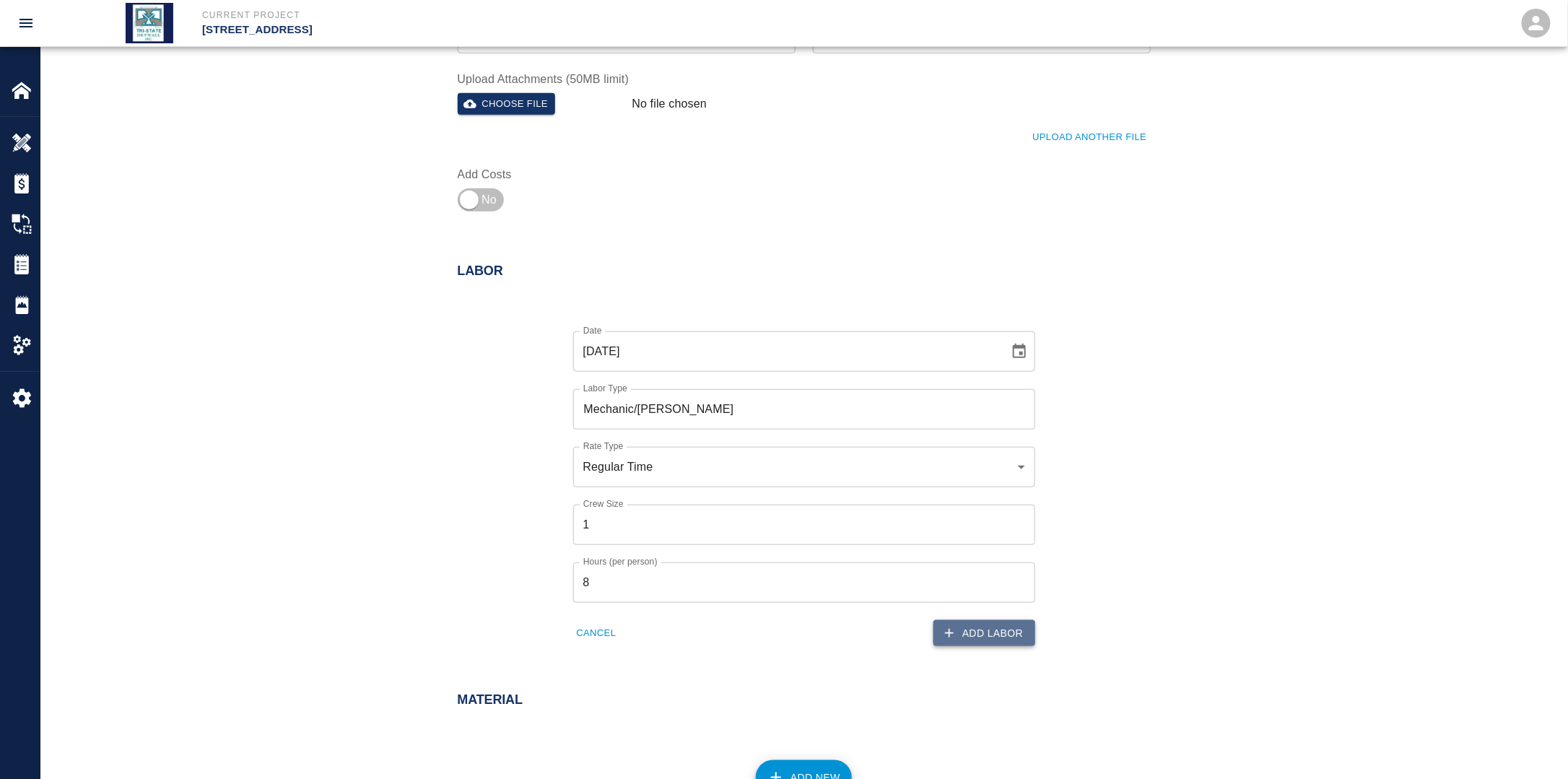
click at [999, 634] on button "Add Labor" at bounding box center [984, 633] width 102 height 27
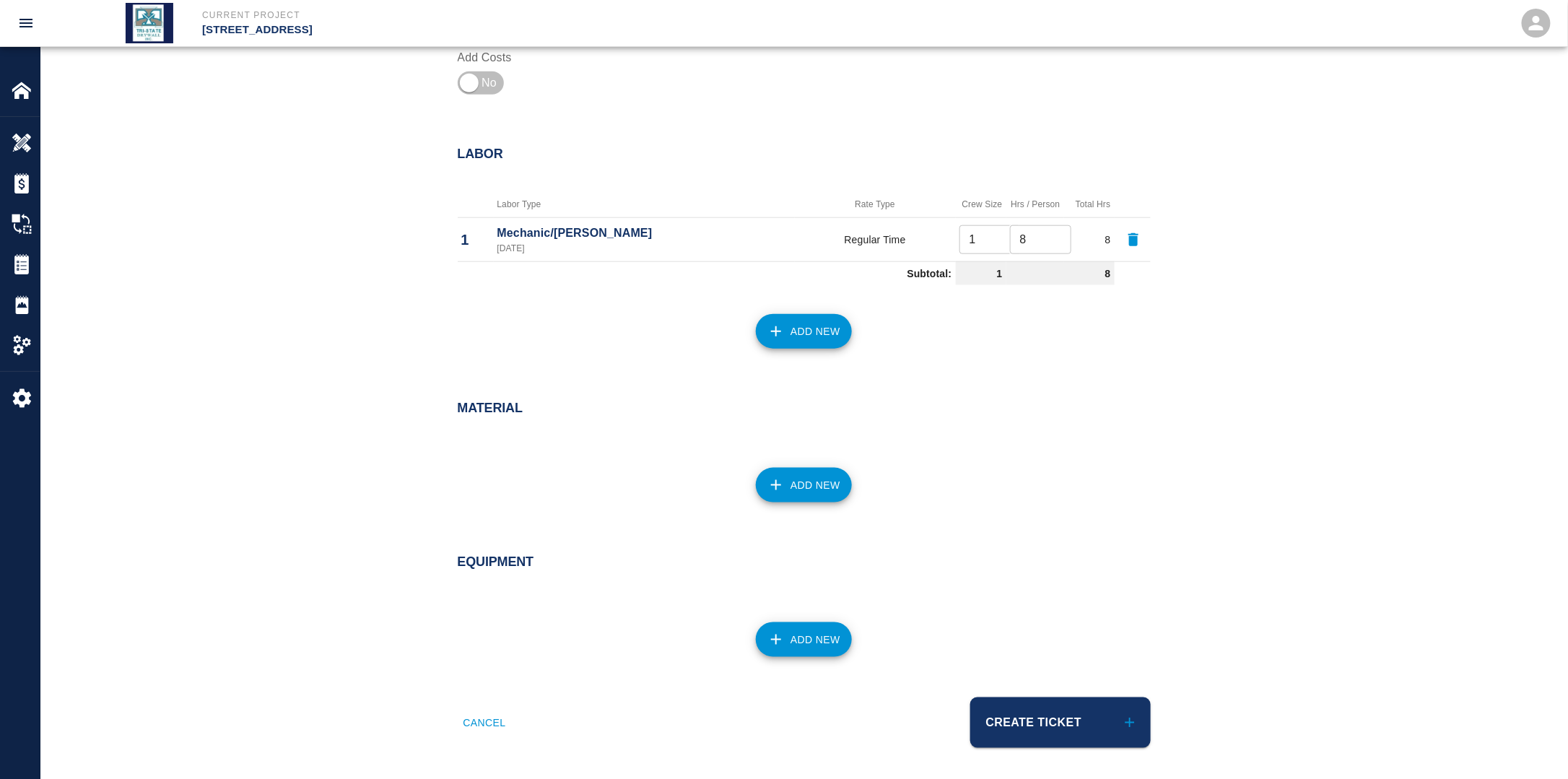
scroll to position [625, 0]
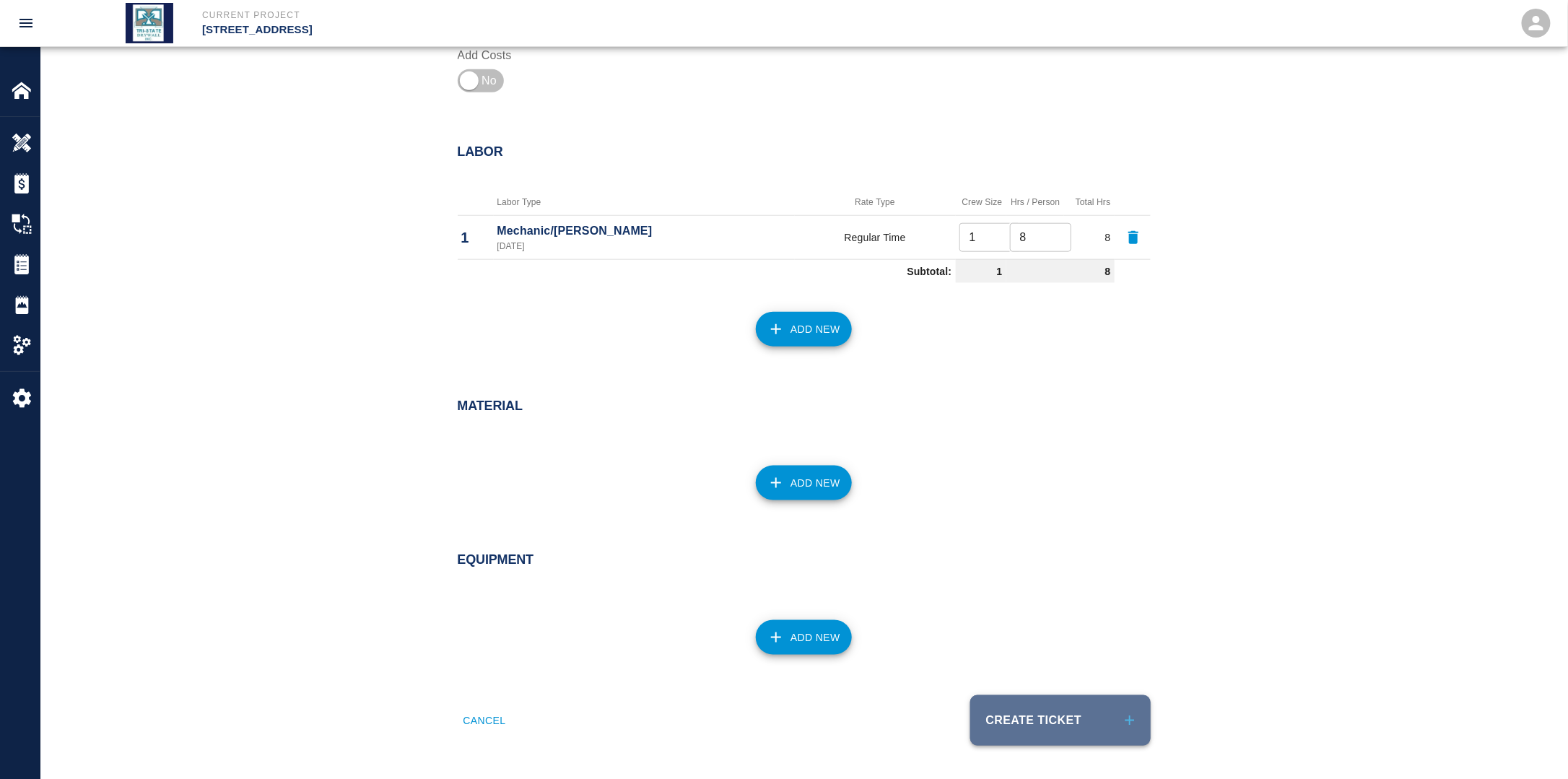
click at [1049, 728] on button "Create Ticket" at bounding box center [1060, 720] width 181 height 50
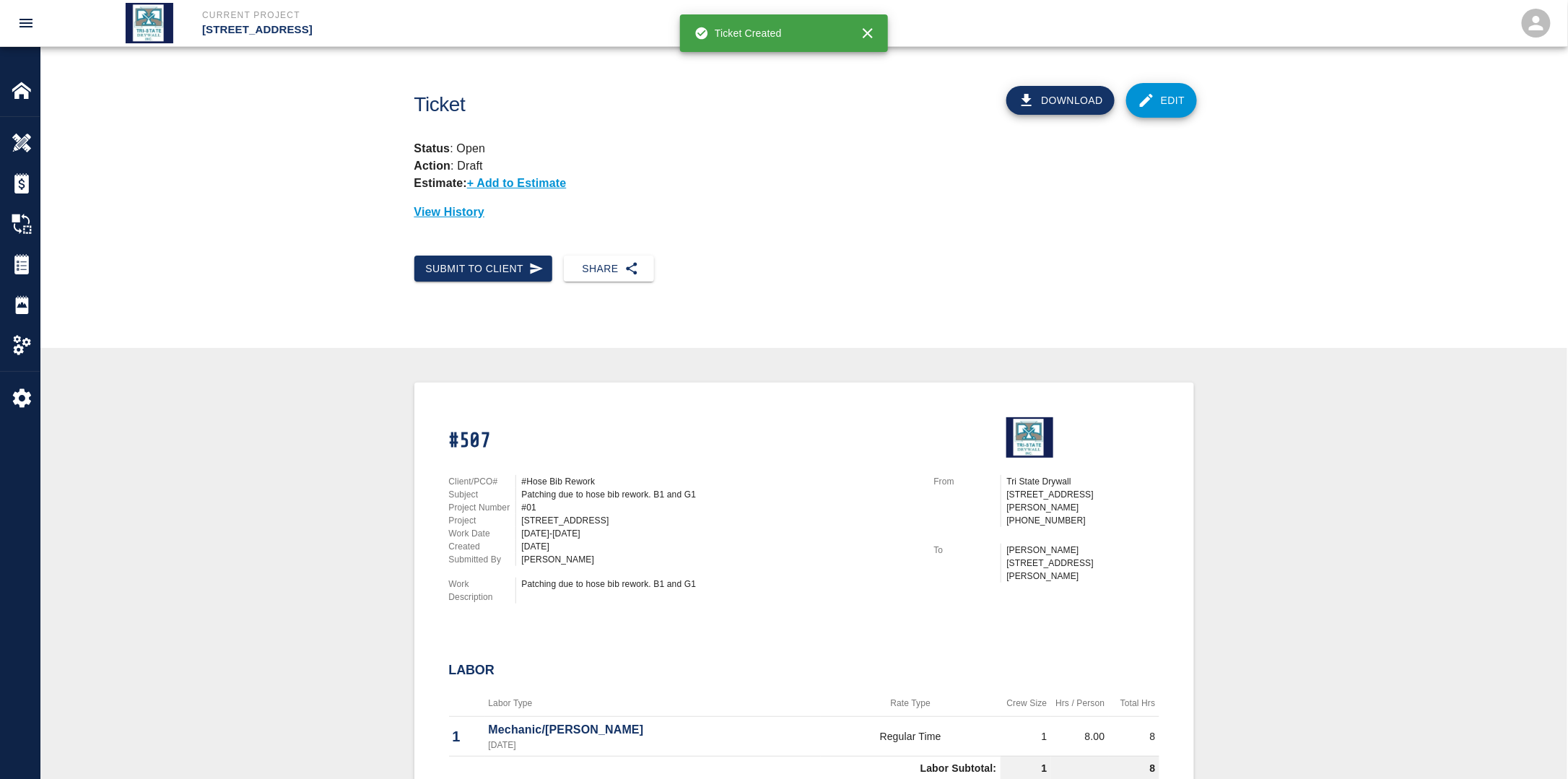
click at [467, 248] on div "Submit to Client" at bounding box center [478, 263] width 150 height 38
click at [467, 264] on button "Submit to Client" at bounding box center [484, 269] width 138 height 27
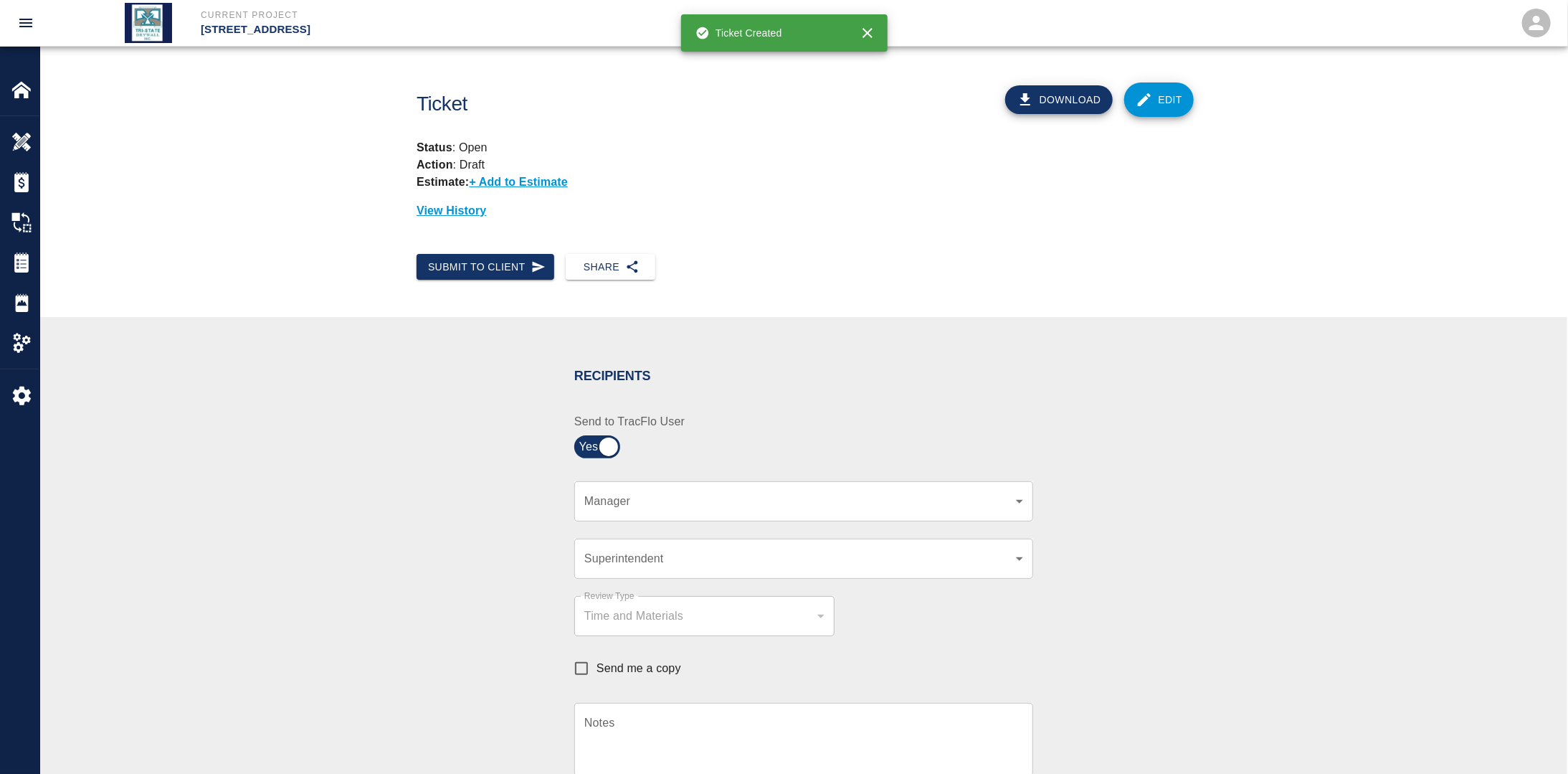
click at [685, 499] on body "Current Project [STREET_ADDRESS] Home [STREET_ADDRESS] Overview Estimates Chang…" at bounding box center [784, 387] width 1568 height 774
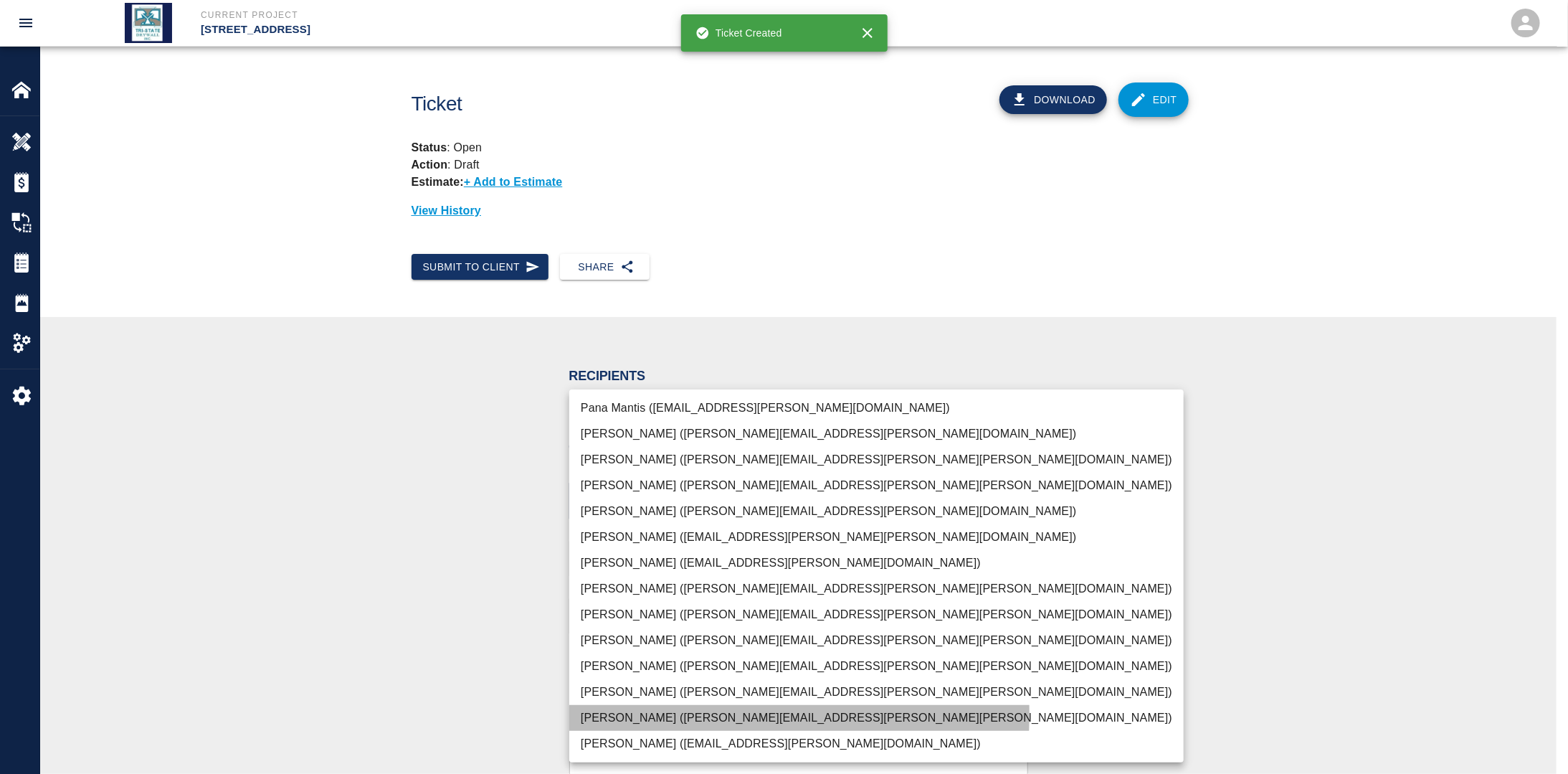
click at [608, 714] on li "[PERSON_NAME] ([PERSON_NAME][EMAIL_ADDRESS][PERSON_NAME][PERSON_NAME][DOMAIN_NA…" at bounding box center [877, 718] width 615 height 25
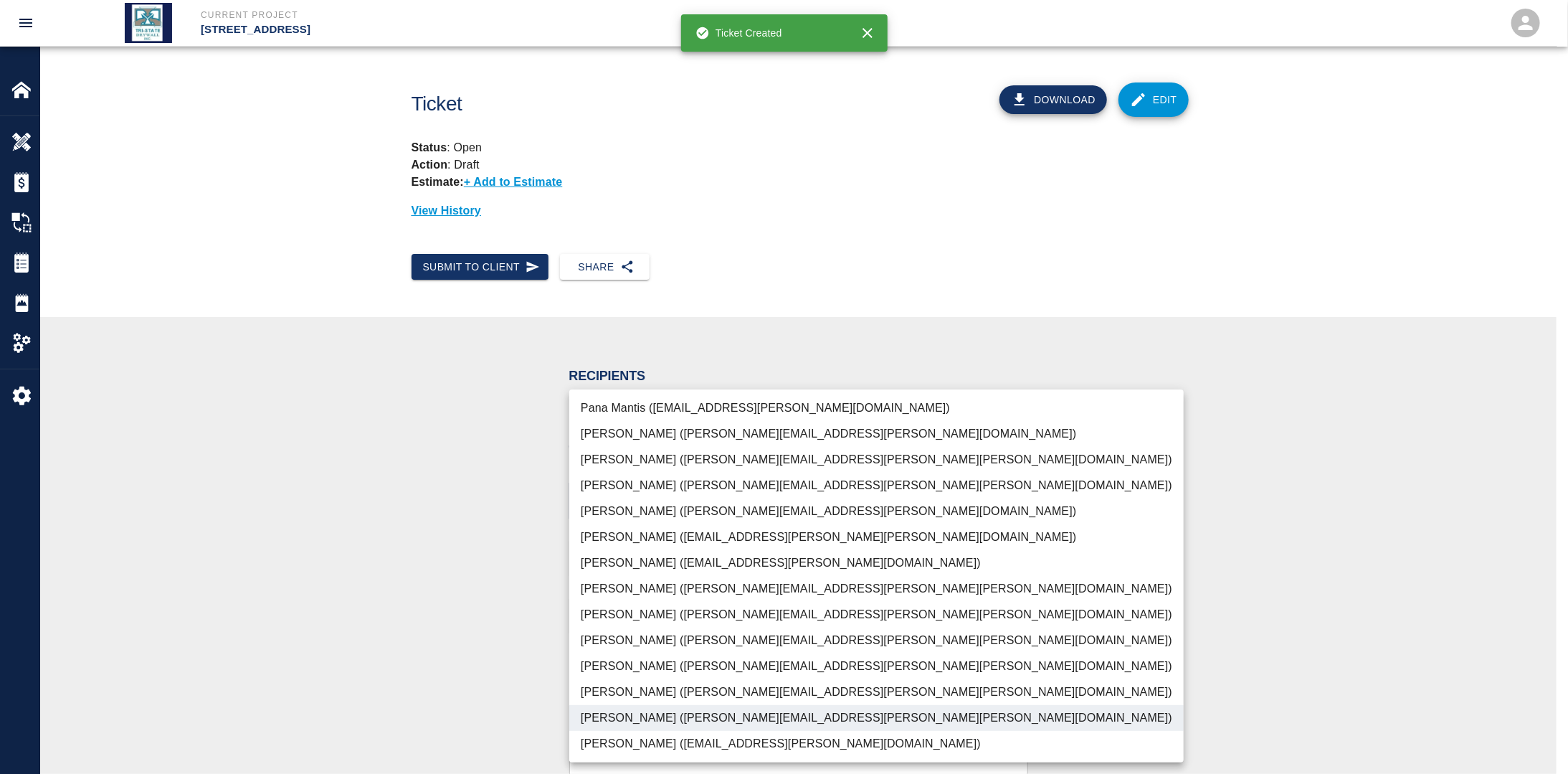
click at [415, 623] on div at bounding box center [784, 387] width 1568 height 774
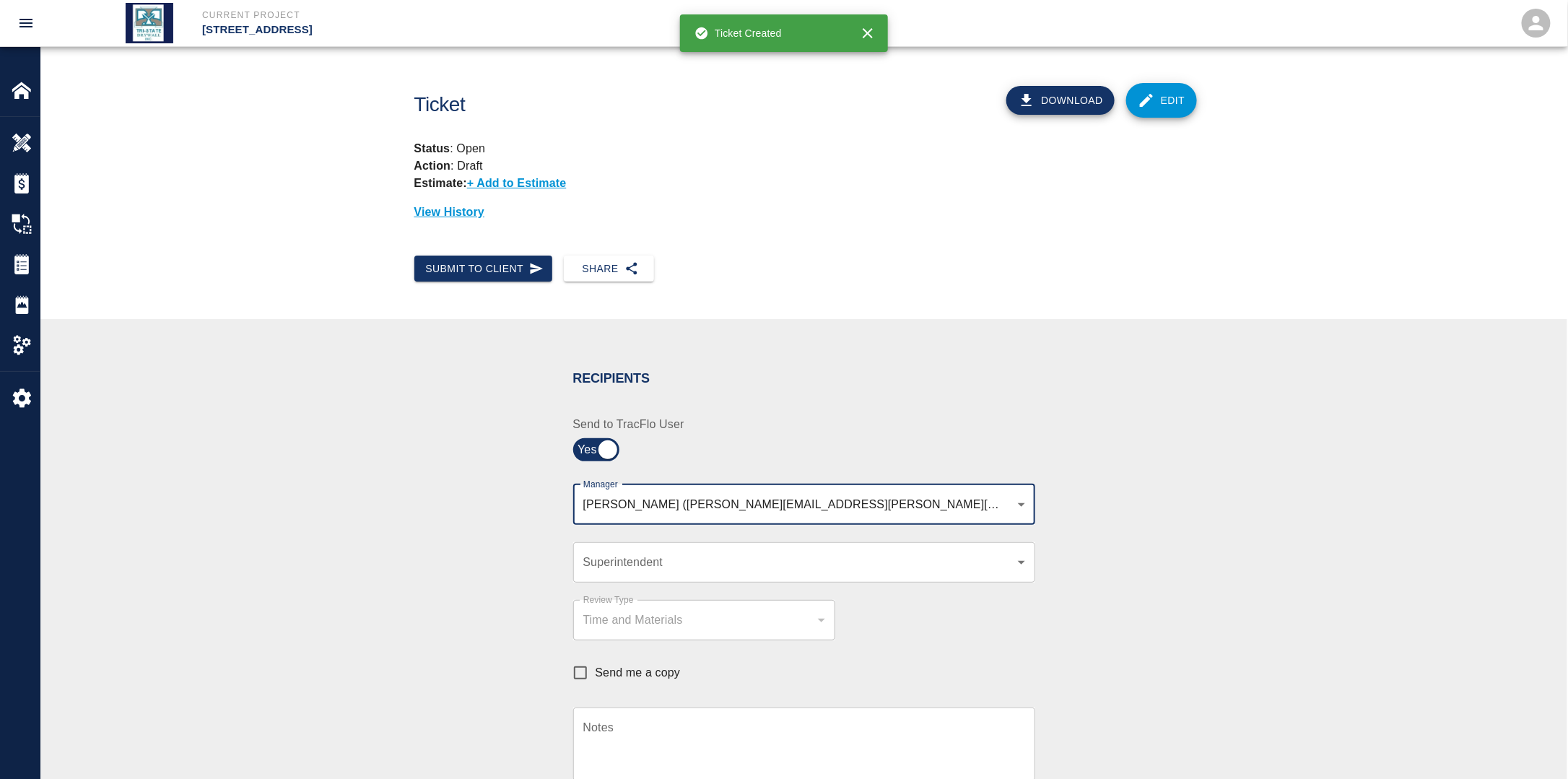
click at [878, 510] on body "Current Project [STREET_ADDRESS] Home [STREET_ADDRESS] Overview Estimates Chang…" at bounding box center [784, 389] width 1568 height 779
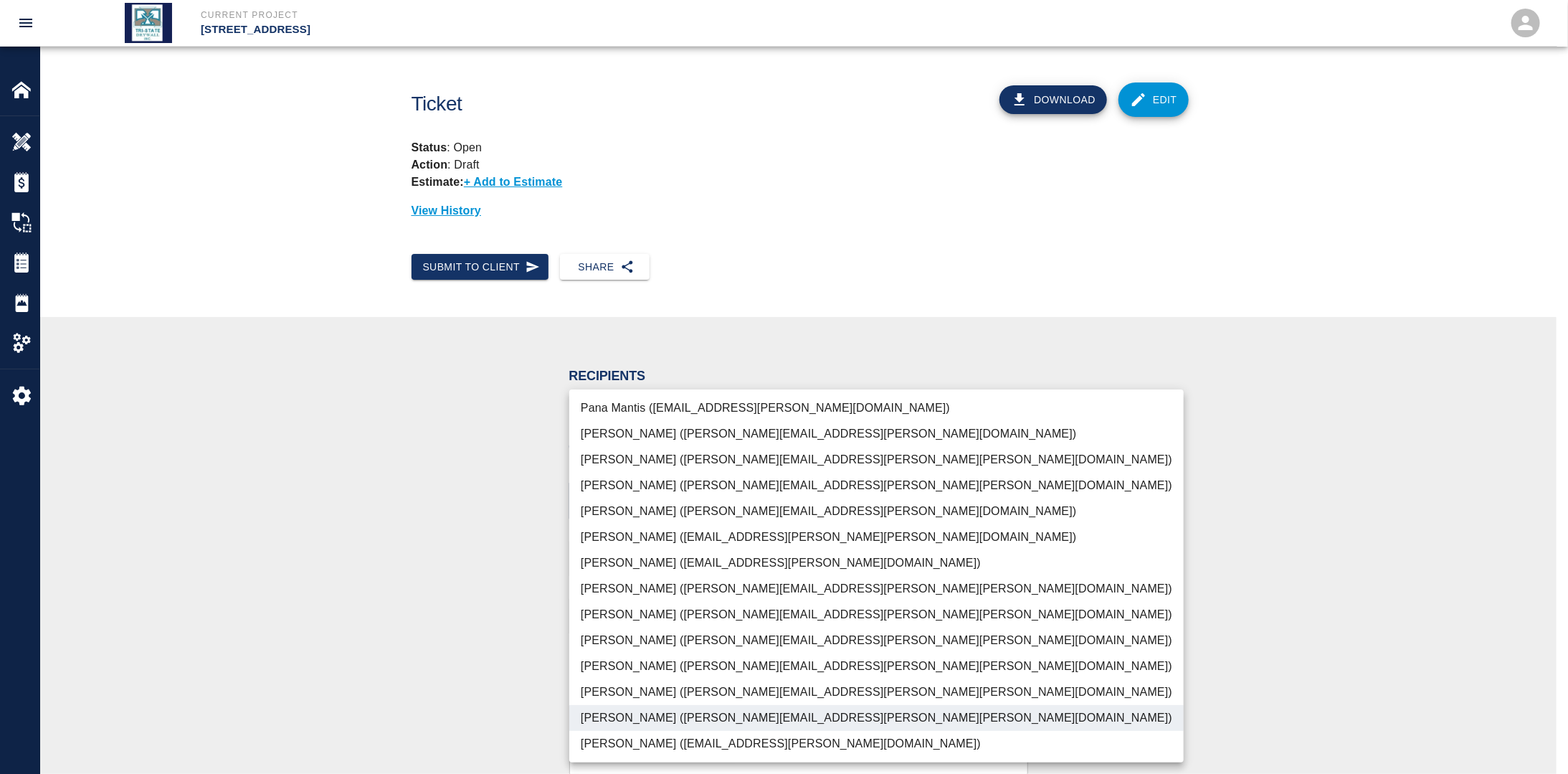
click at [639, 667] on li "[PERSON_NAME] ([PERSON_NAME][EMAIL_ADDRESS][PERSON_NAME][PERSON_NAME][DOMAIN_NA…" at bounding box center [877, 666] width 615 height 25
type input "f2151df9-a33d-4239-98b3-85d2c5195f79,79096ab5-3b7f-4dda-89ef-6bffdeaf2507"
click at [380, 626] on div at bounding box center [784, 387] width 1568 height 774
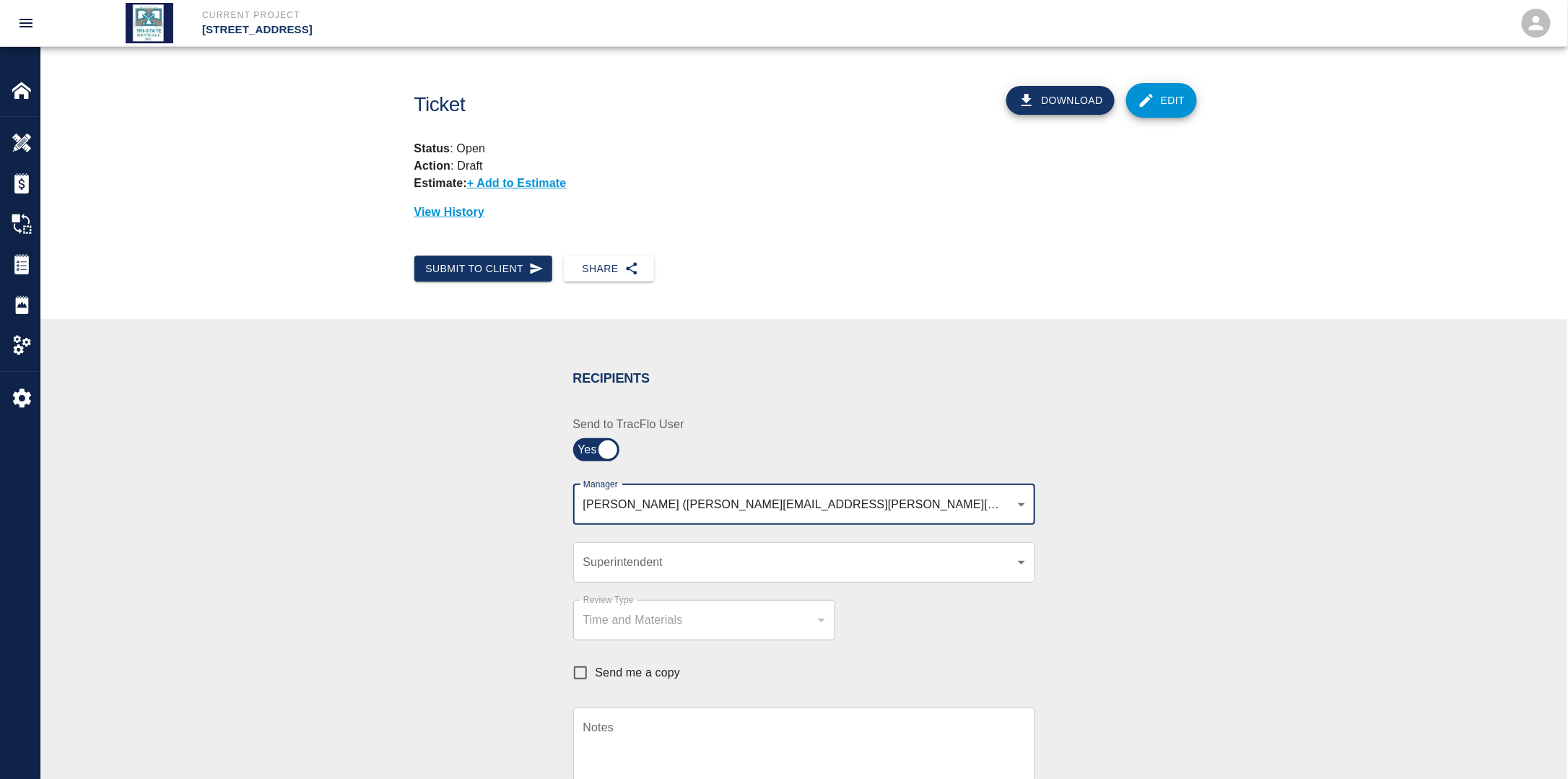
click at [602, 575] on div "​ Superintendent" at bounding box center [804, 562] width 462 height 41
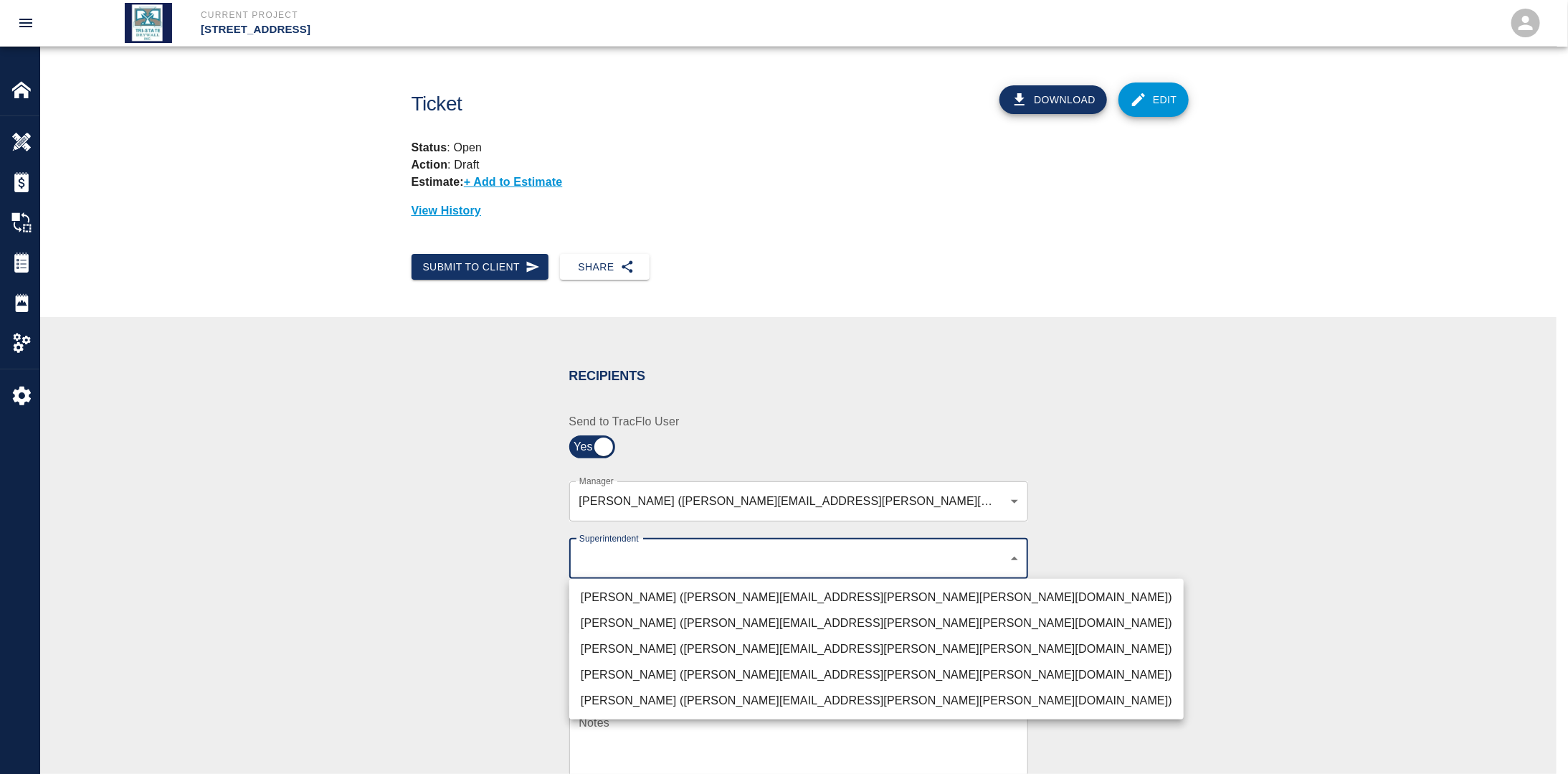
click at [640, 563] on body "Current Project [STREET_ADDRESS] Home [STREET_ADDRESS] Overview Estimates Chang…" at bounding box center [784, 387] width 1568 height 774
click at [631, 640] on li "[PERSON_NAME] ([PERSON_NAME][EMAIL_ADDRESS][PERSON_NAME][PERSON_NAME][DOMAIN_NA…" at bounding box center [877, 649] width 615 height 25
type input "32bad40b-bb12-40c1-a9d7-1de55074e5d0"
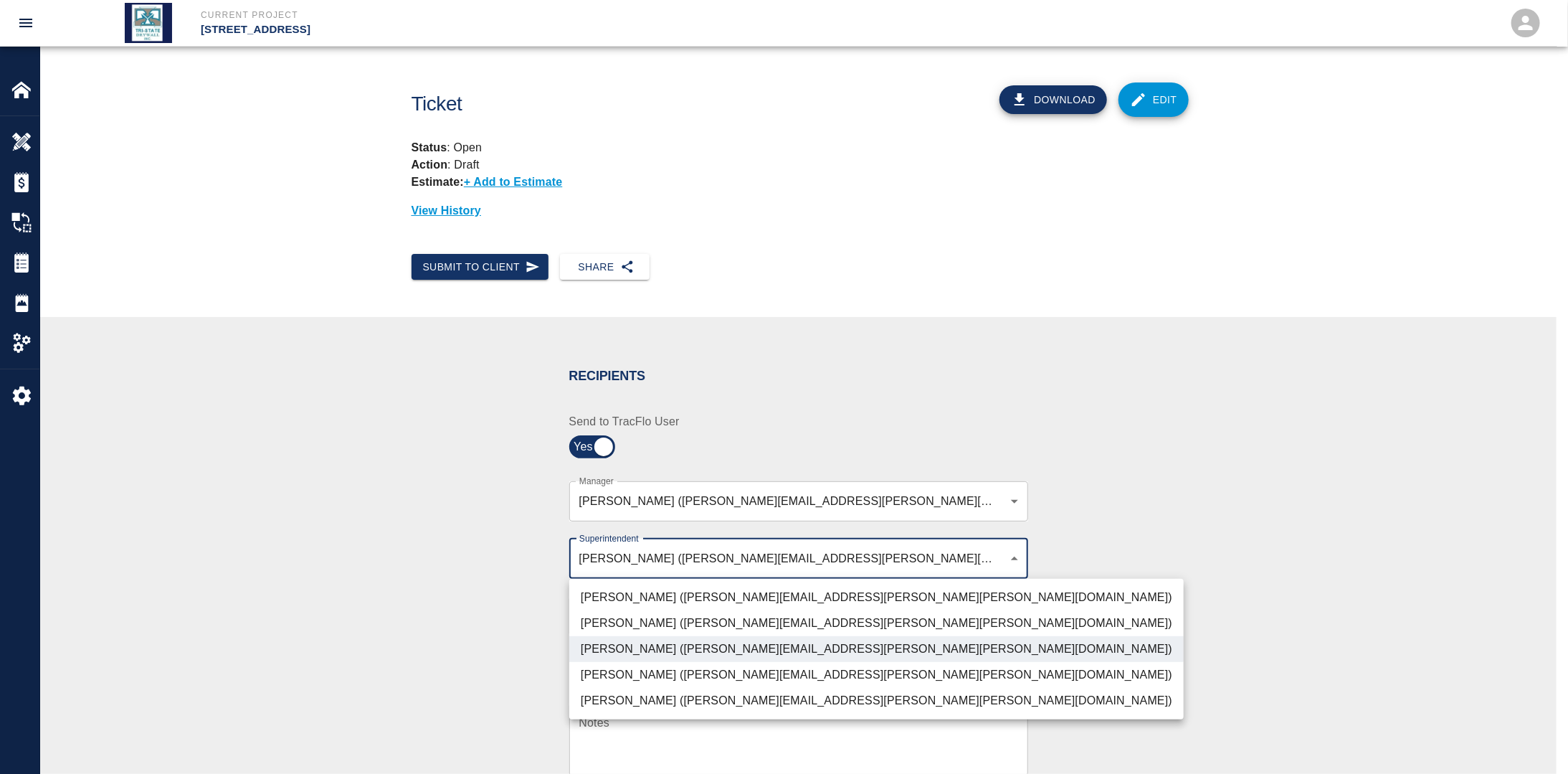
click at [437, 621] on div at bounding box center [784, 387] width 1568 height 774
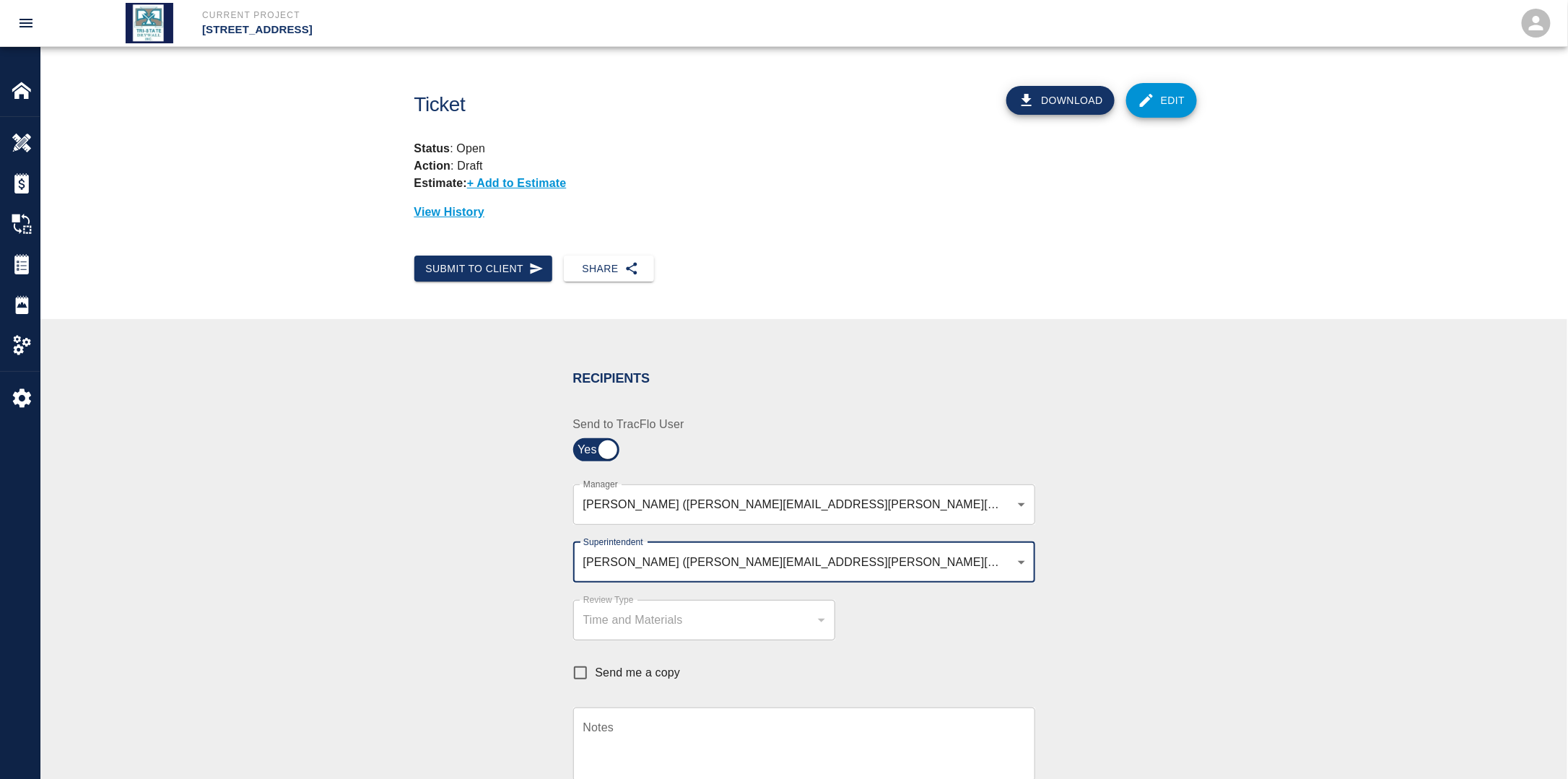
click at [578, 674] on input "Send me a copy" at bounding box center [580, 673] width 30 height 30
checkbox input "true"
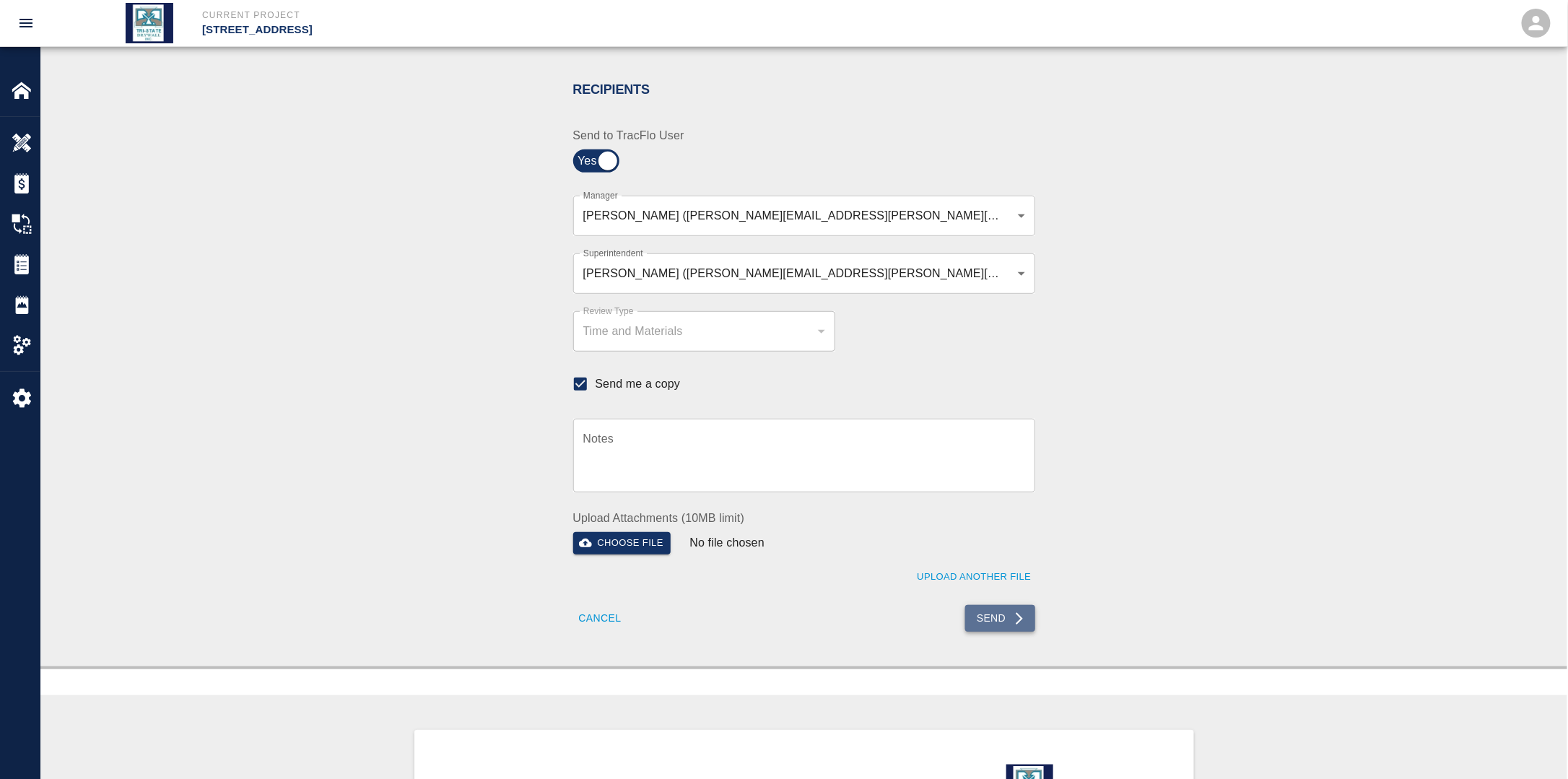
click at [1002, 627] on button "Send" at bounding box center [1000, 618] width 70 height 27
checkbox input "false"
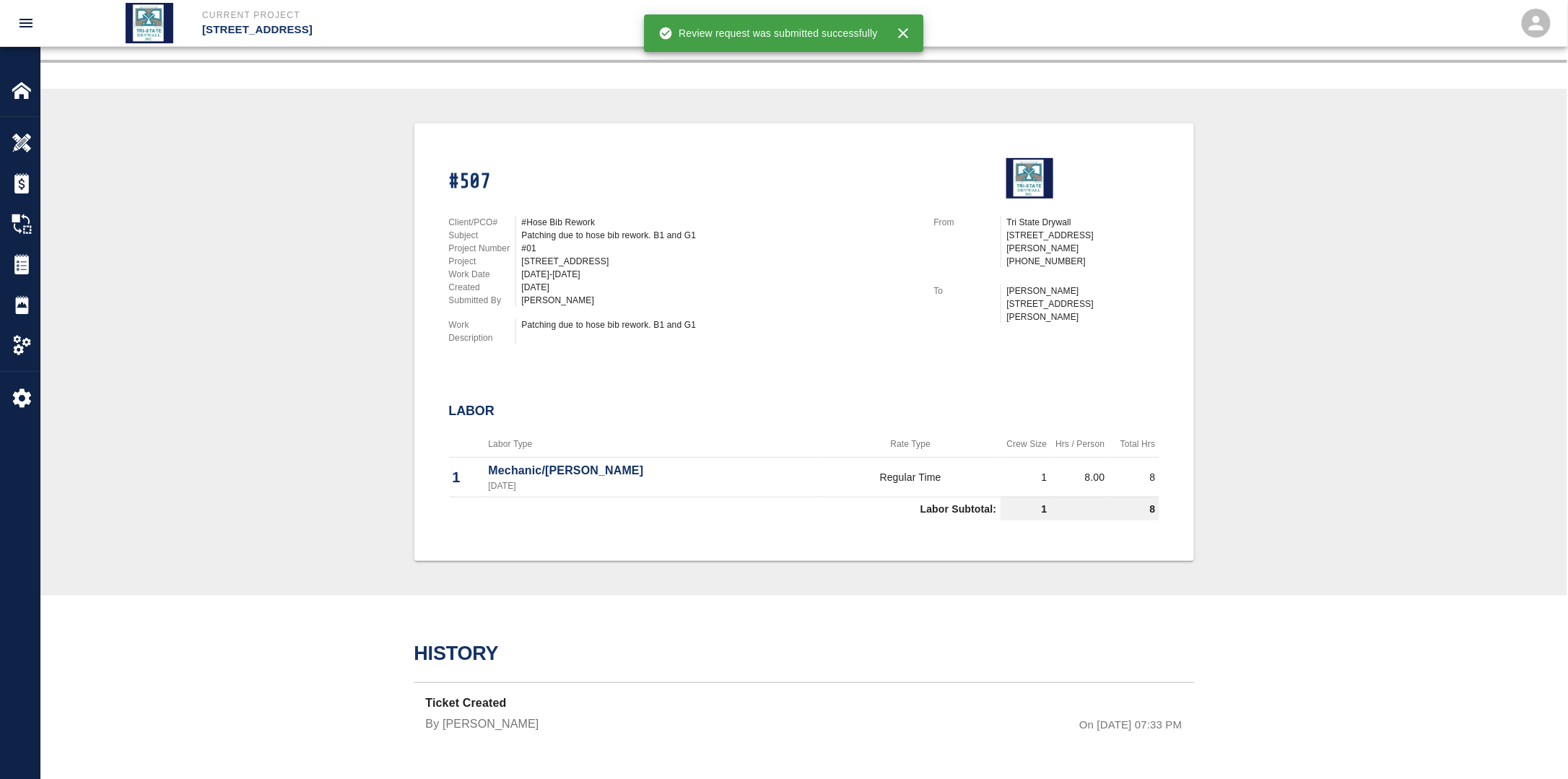
scroll to position [257, 0]
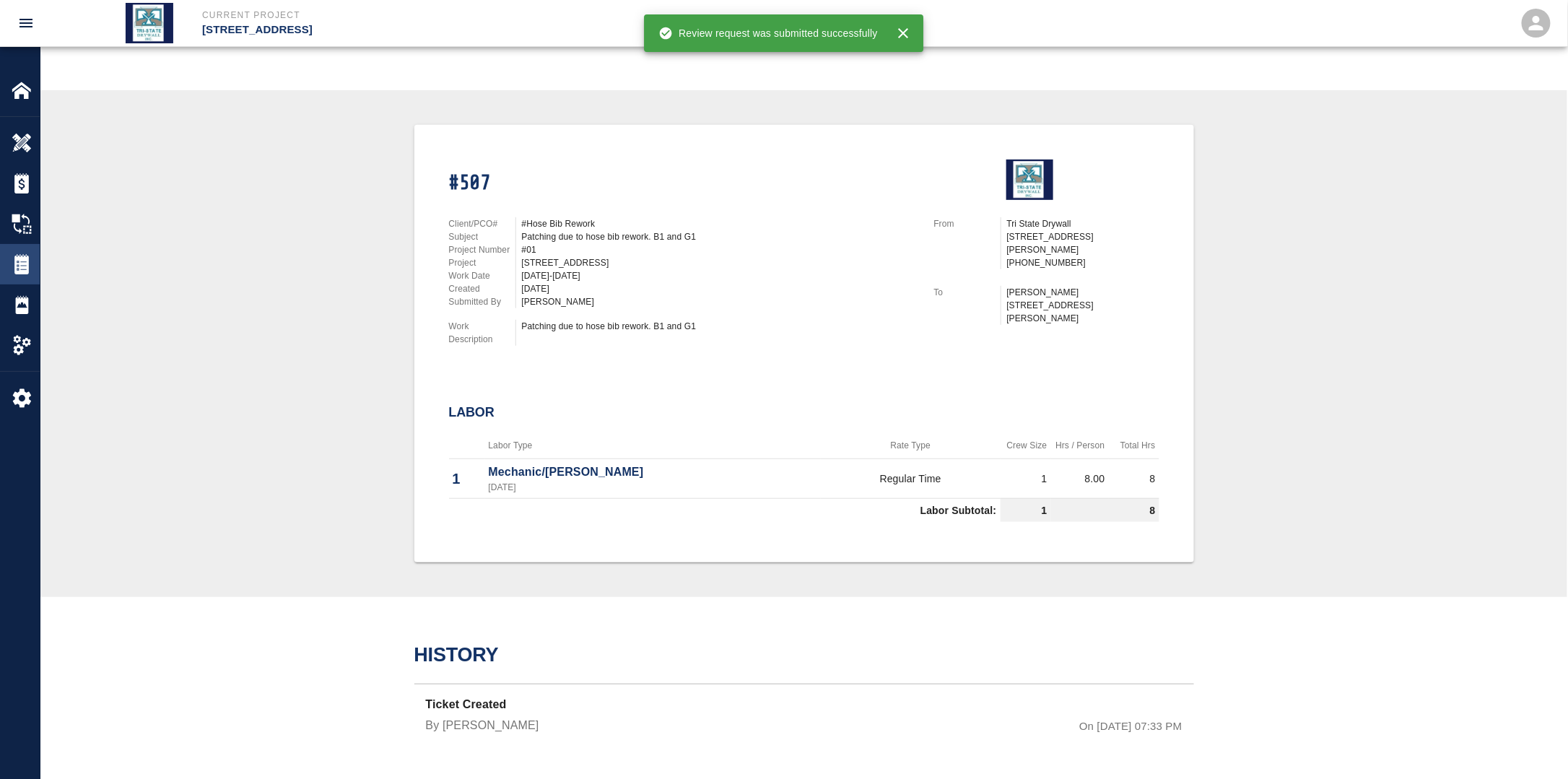
click at [10, 270] on div "Tickets" at bounding box center [20, 264] width 40 height 41
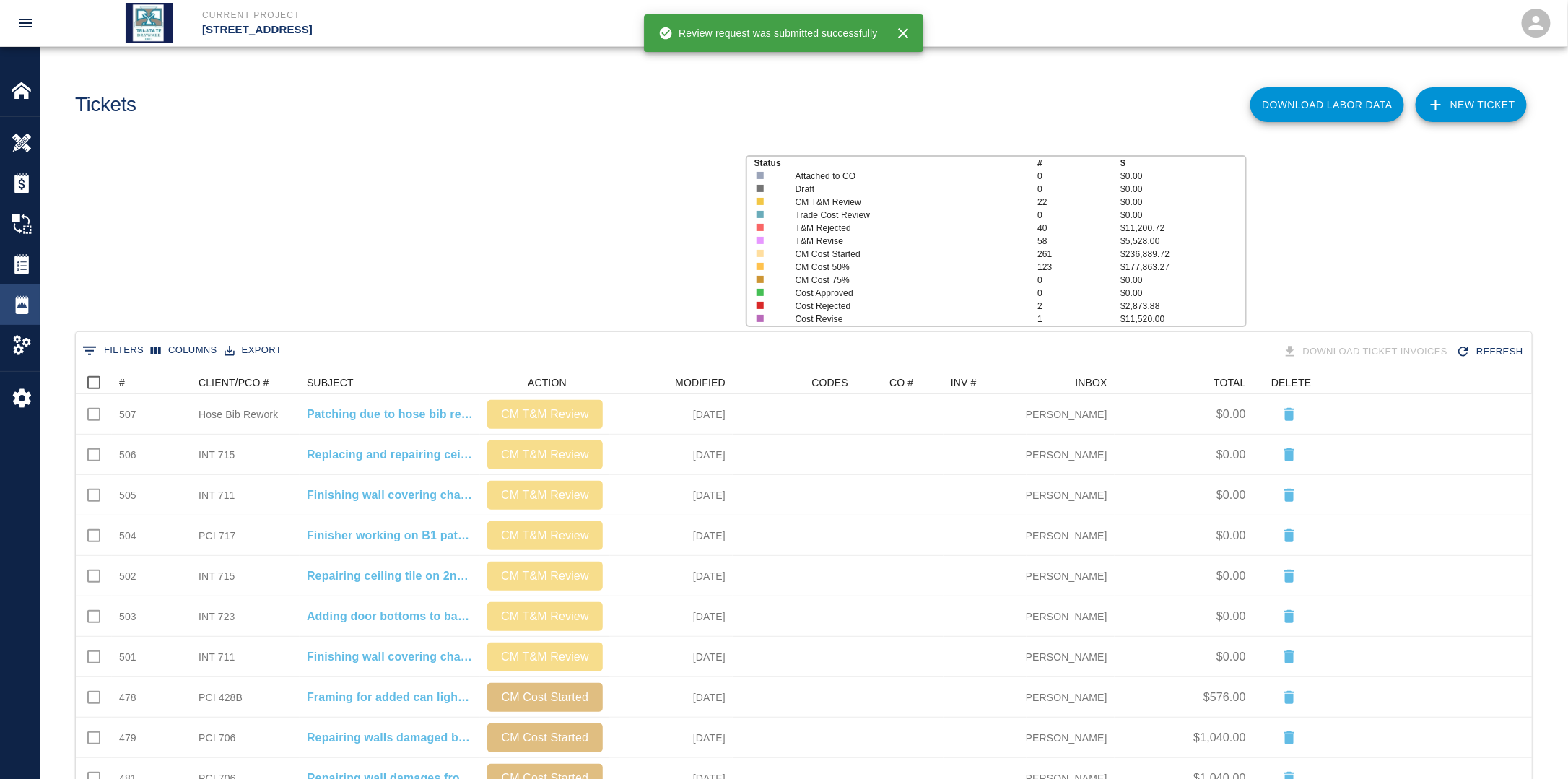
scroll to position [821, 1447]
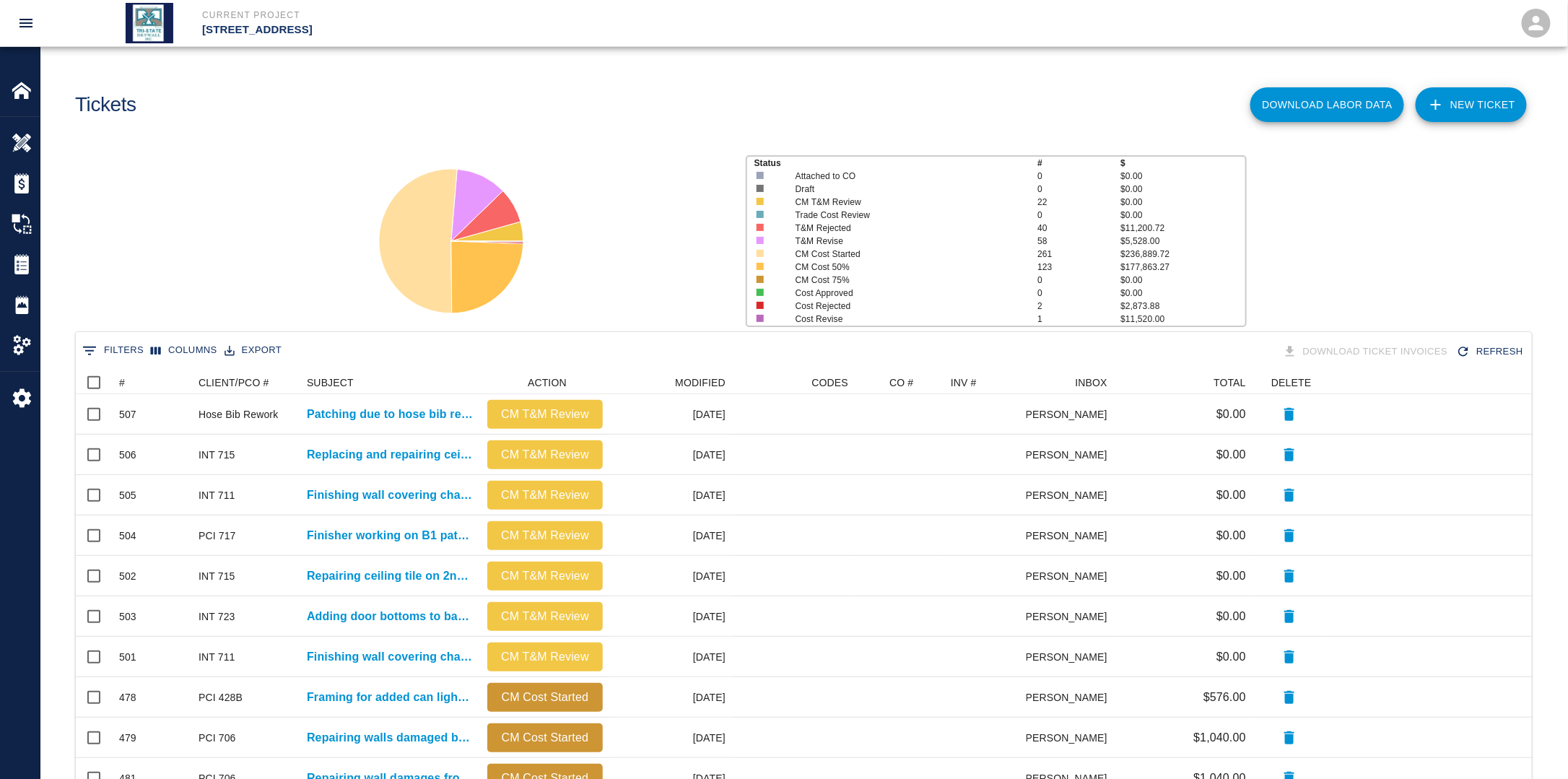
click at [1490, 108] on link "NEW TICKET" at bounding box center [1471, 104] width 111 height 35
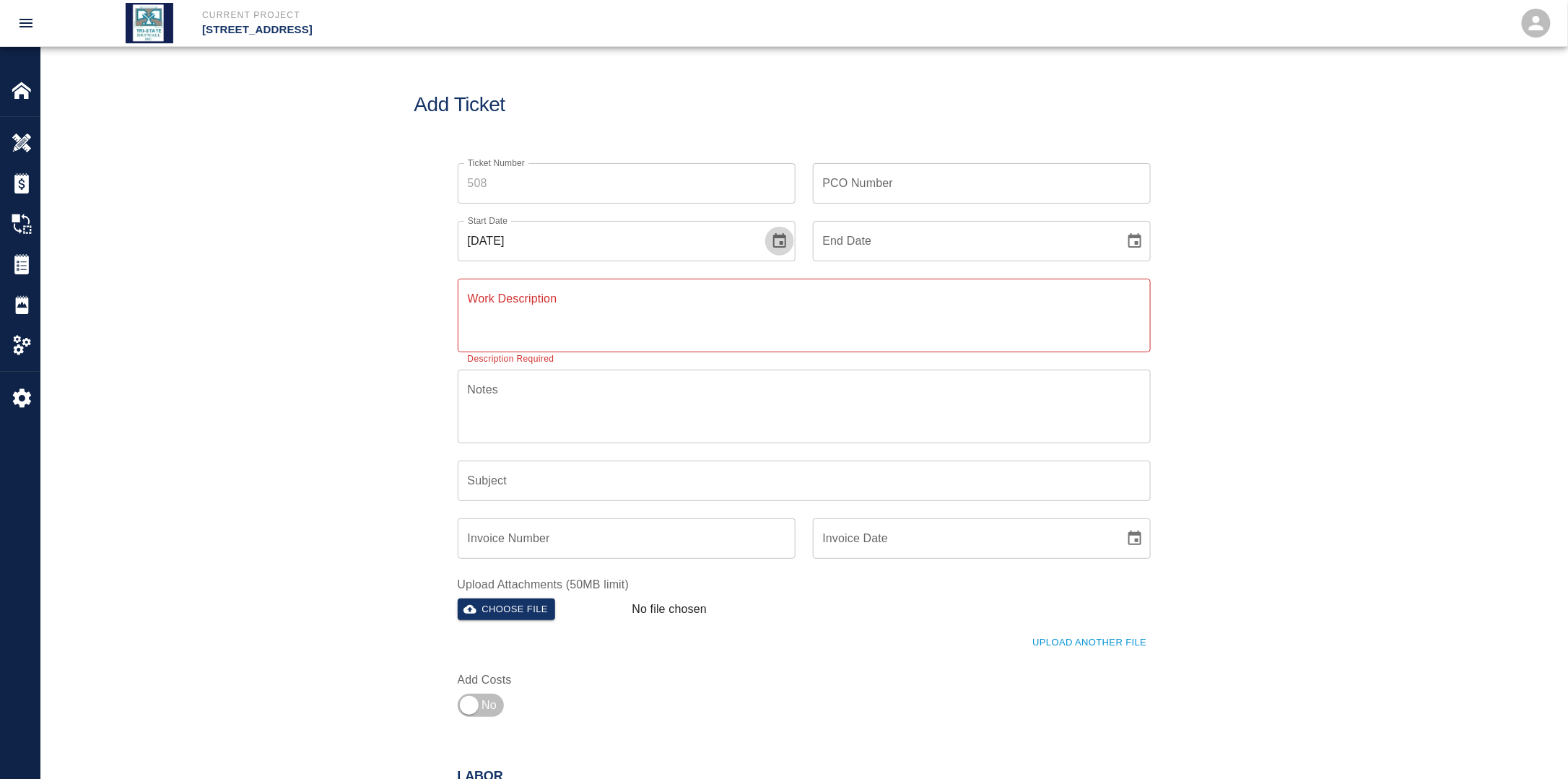
click at [781, 242] on icon "Choose date, selected date is Aug 24, 2025" at bounding box center [780, 239] width 13 height 14
click at [636, 364] on button "7" at bounding box center [637, 370] width 26 height 26
type input "[DATE]"
click at [1143, 247] on button "Choose date" at bounding box center [1135, 241] width 29 height 29
drag, startPoint x: 996, startPoint y: 375, endPoint x: 974, endPoint y: 332, distance: 48.3
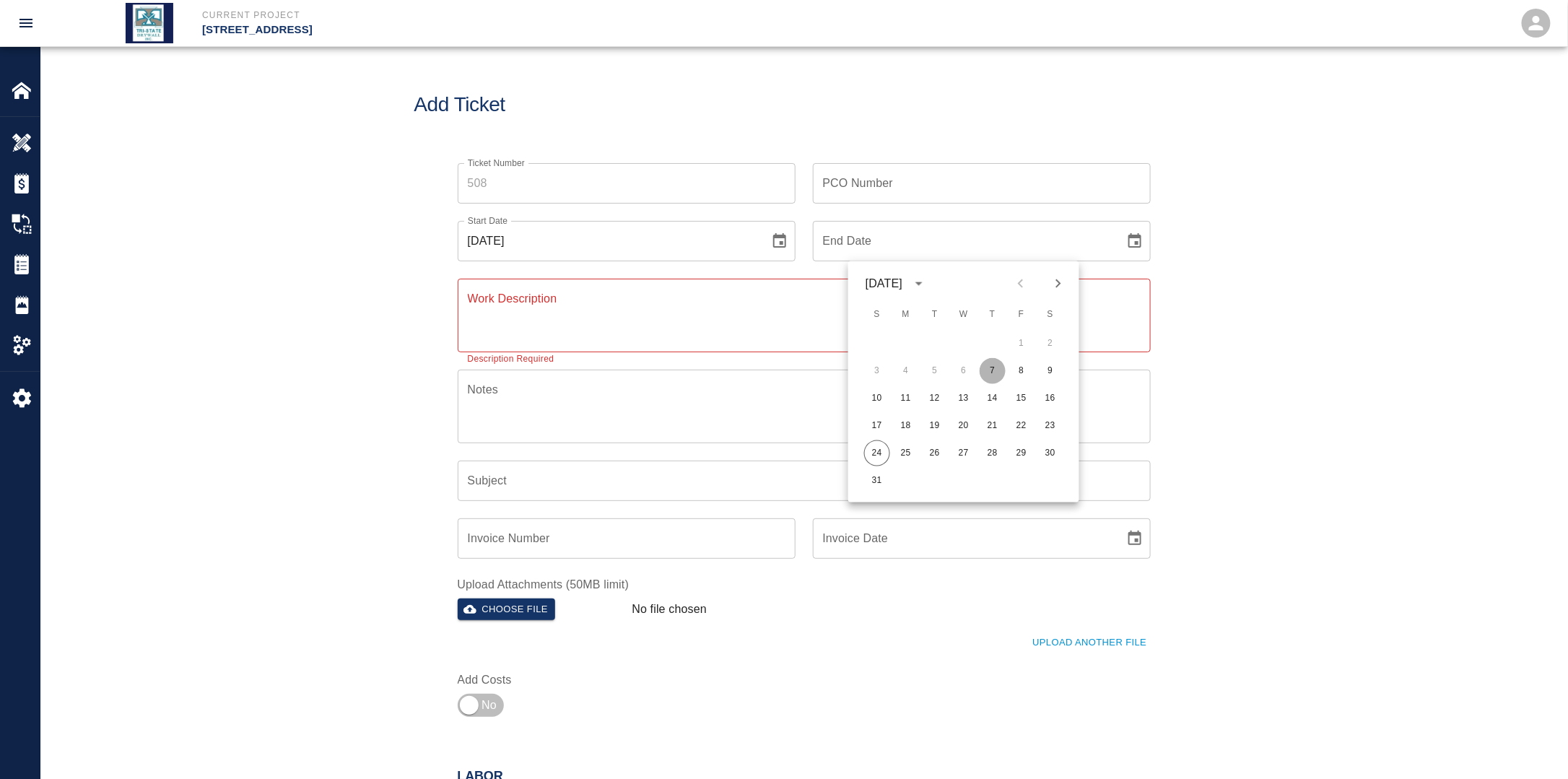
click at [995, 375] on button "7" at bounding box center [992, 370] width 26 height 26
type input "[DATE]"
click at [901, 190] on input "PCO Number" at bounding box center [981, 183] width 338 height 41
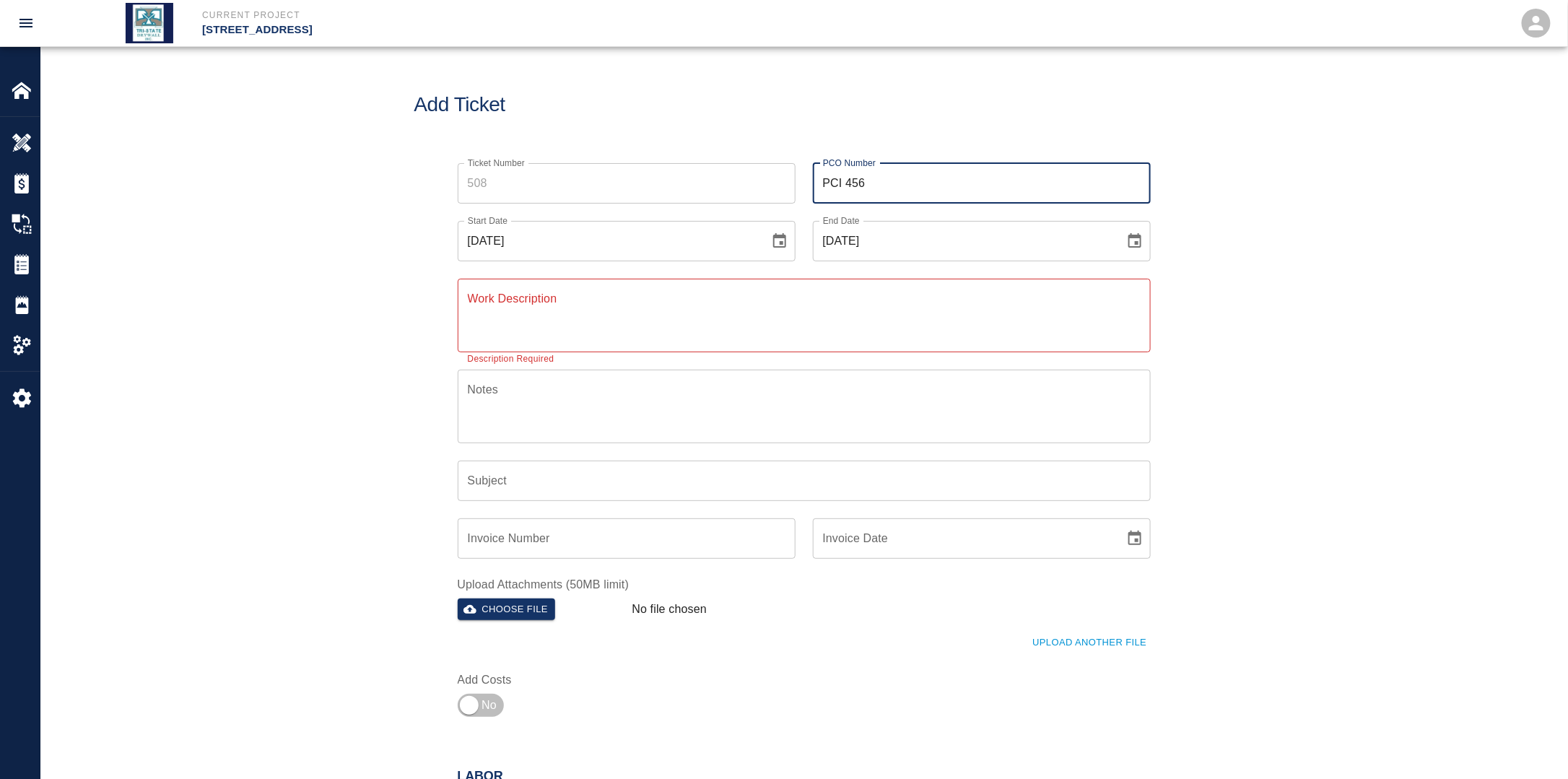
type input "PCI 456"
click at [738, 326] on textarea "Work Description" at bounding box center [803, 315] width 673 height 50
type textarea "C"
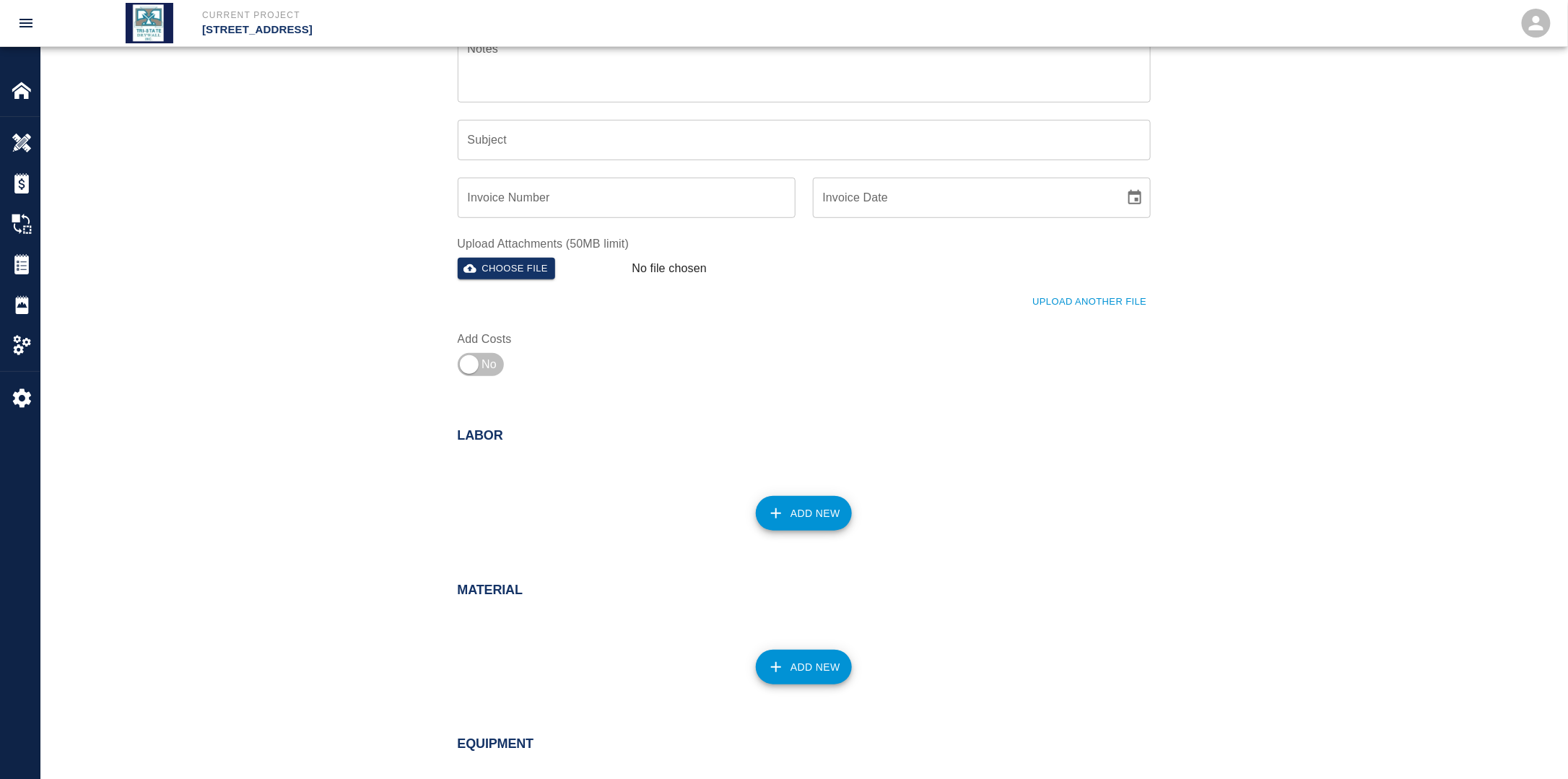
scroll to position [434, 0]
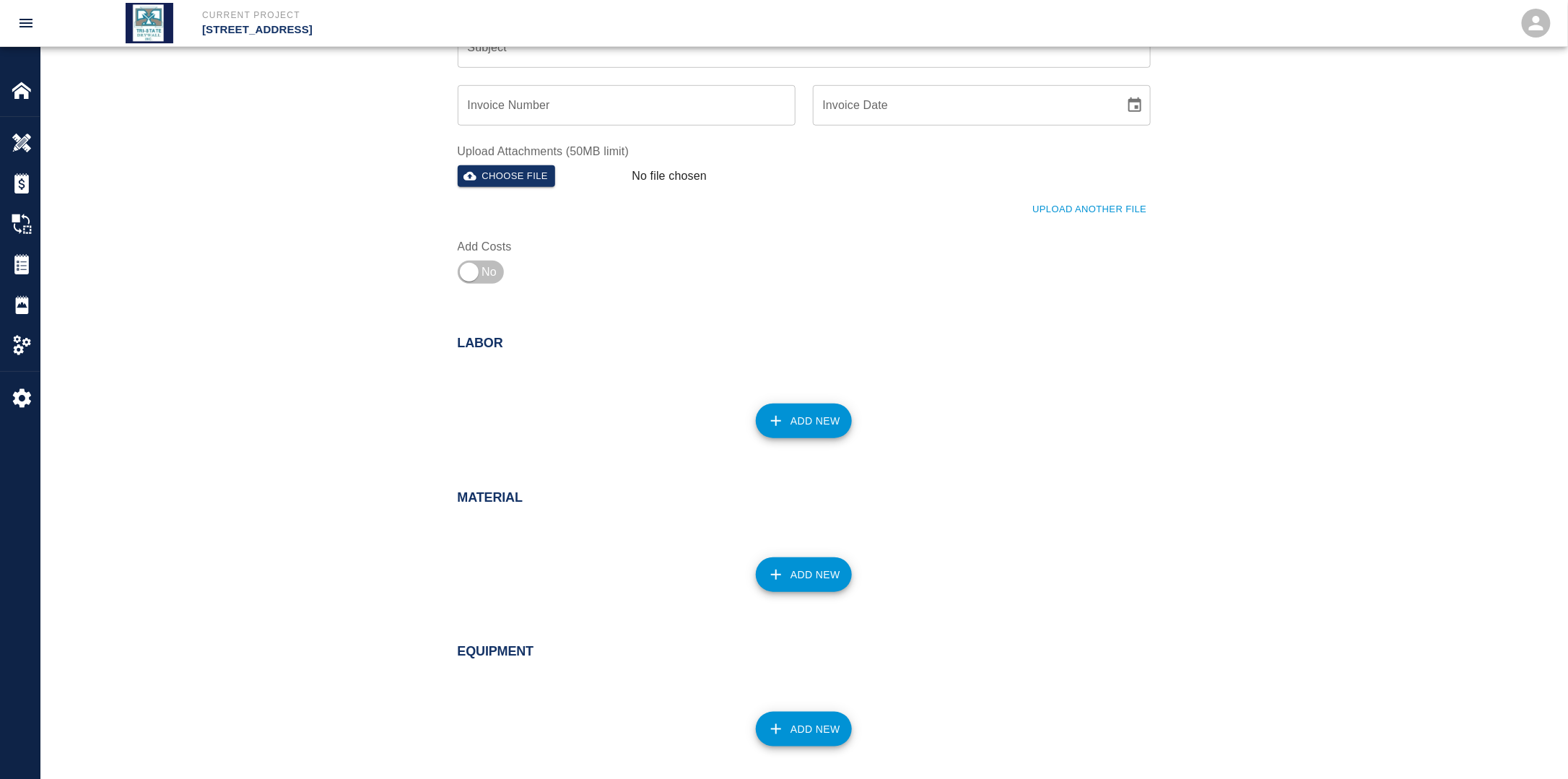
type textarea "Undercutting doors 7th floor for door bottoms where slab is out of tolerance."
click at [802, 418] on button "Add New" at bounding box center [803, 420] width 96 height 35
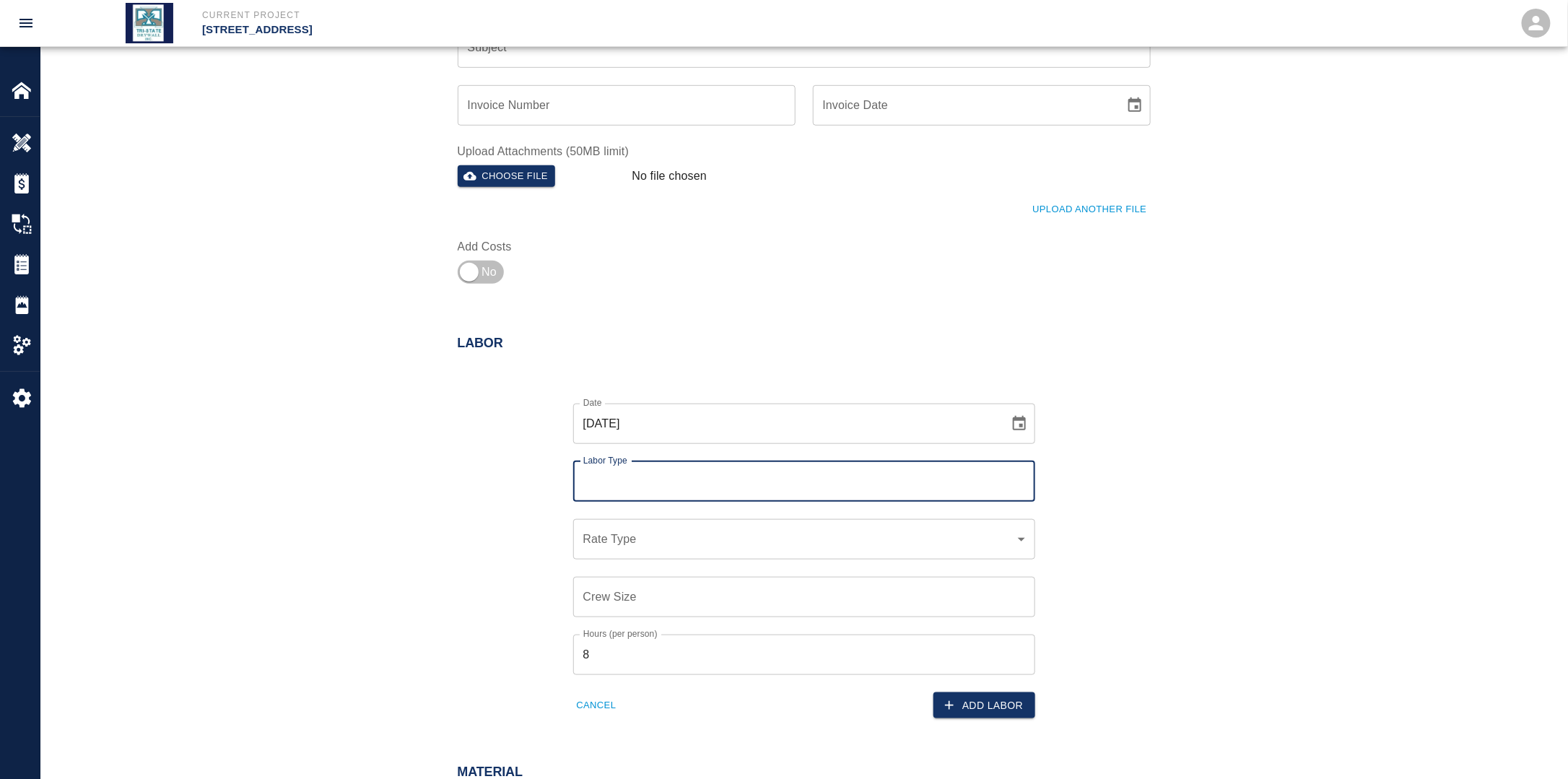
click at [702, 477] on input "Labor Type" at bounding box center [803, 481] width 449 height 27
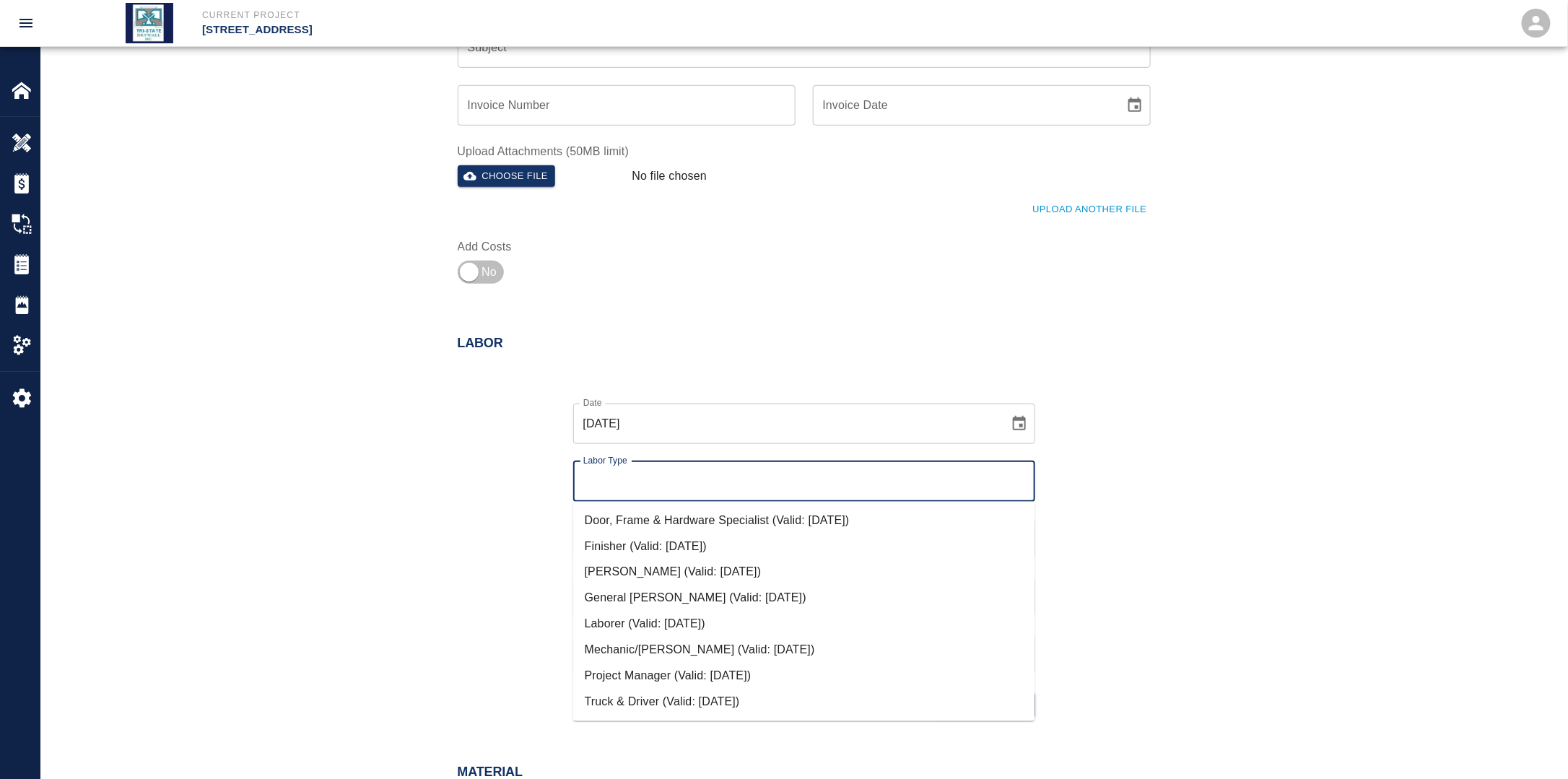
click at [725, 525] on li "Door, Frame & Hardware Specialist (Valid: [DATE])" at bounding box center [804, 520] width 462 height 26
type input "Door, Frame & Hardware Specialist"
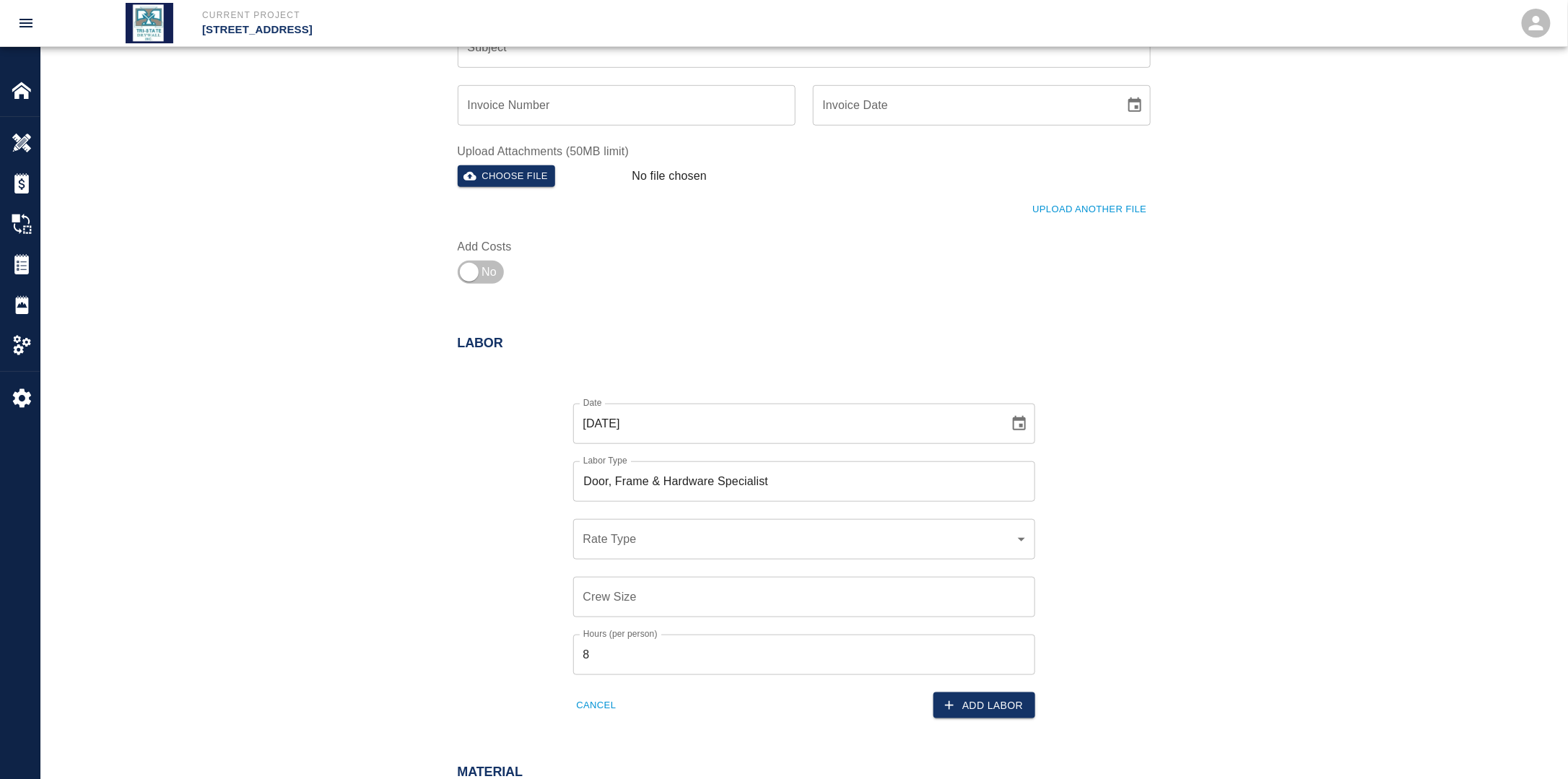
click at [694, 559] on div "Crew Size Crew Size" at bounding box center [795, 588] width 479 height 58
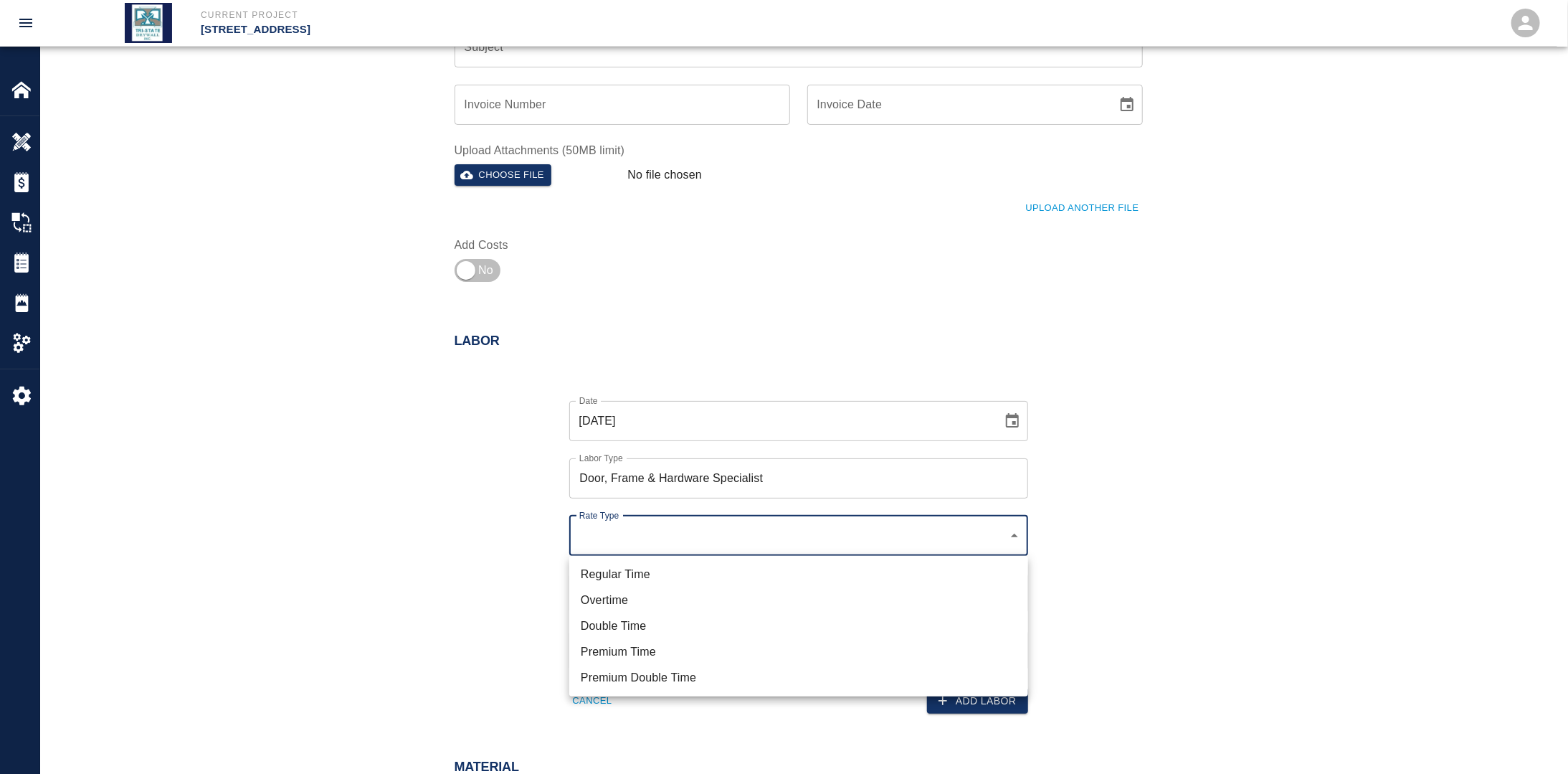
click at [663, 576] on li "Regular Time" at bounding box center [799, 574] width 459 height 25
type input "rate_rt"
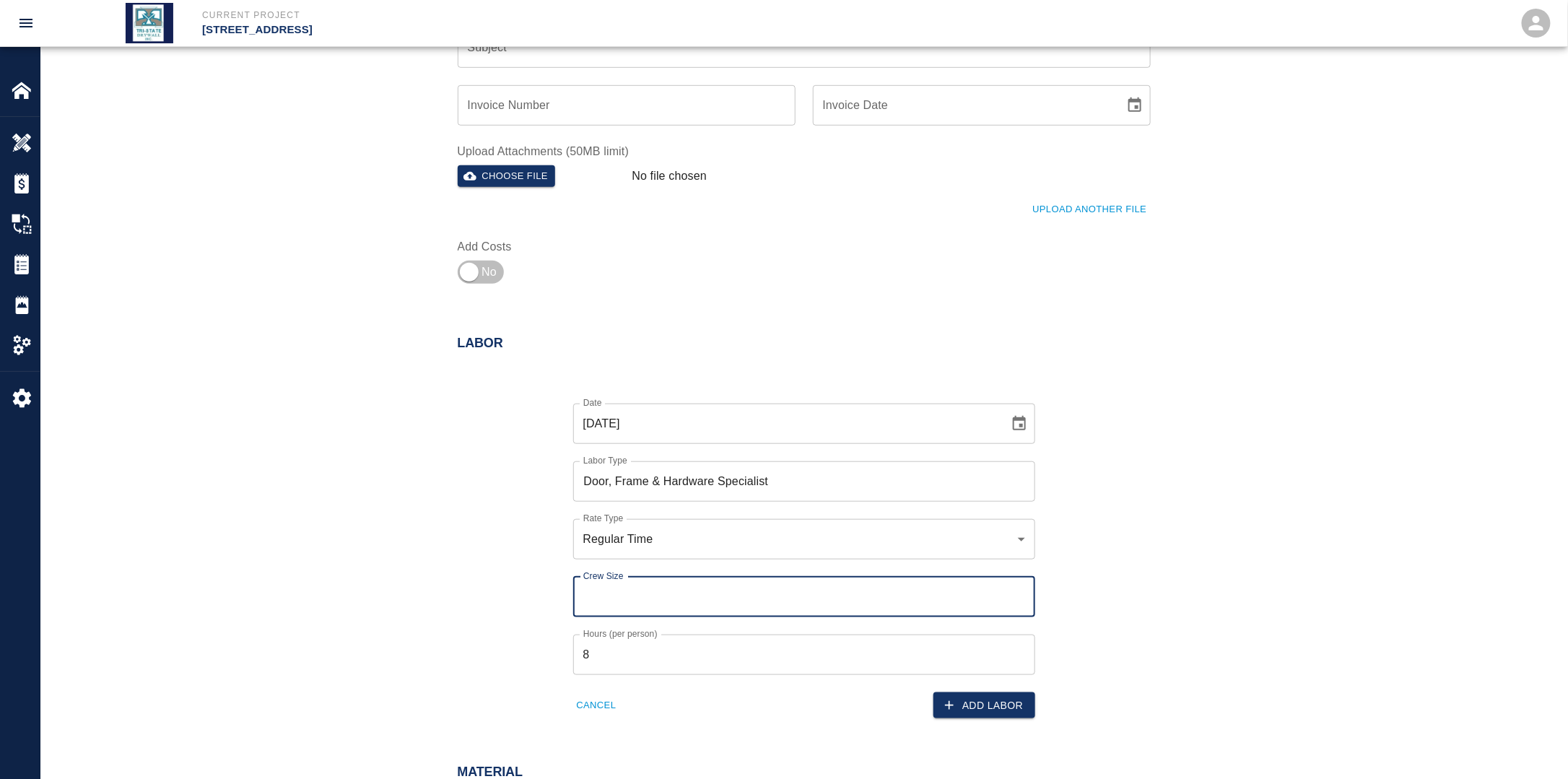
click at [656, 593] on input "Crew Size" at bounding box center [804, 596] width 462 height 41
type input "2"
drag, startPoint x: 406, startPoint y: 592, endPoint x: 396, endPoint y: 591, distance: 10.0
click at [396, 591] on div "Labor Date [DATE] Date Labor Type Door, Frame & Hardware Specialist Labor Type …" at bounding box center [803, 529] width 1526 height 446
click at [998, 708] on button "Add Labor" at bounding box center [984, 705] width 102 height 27
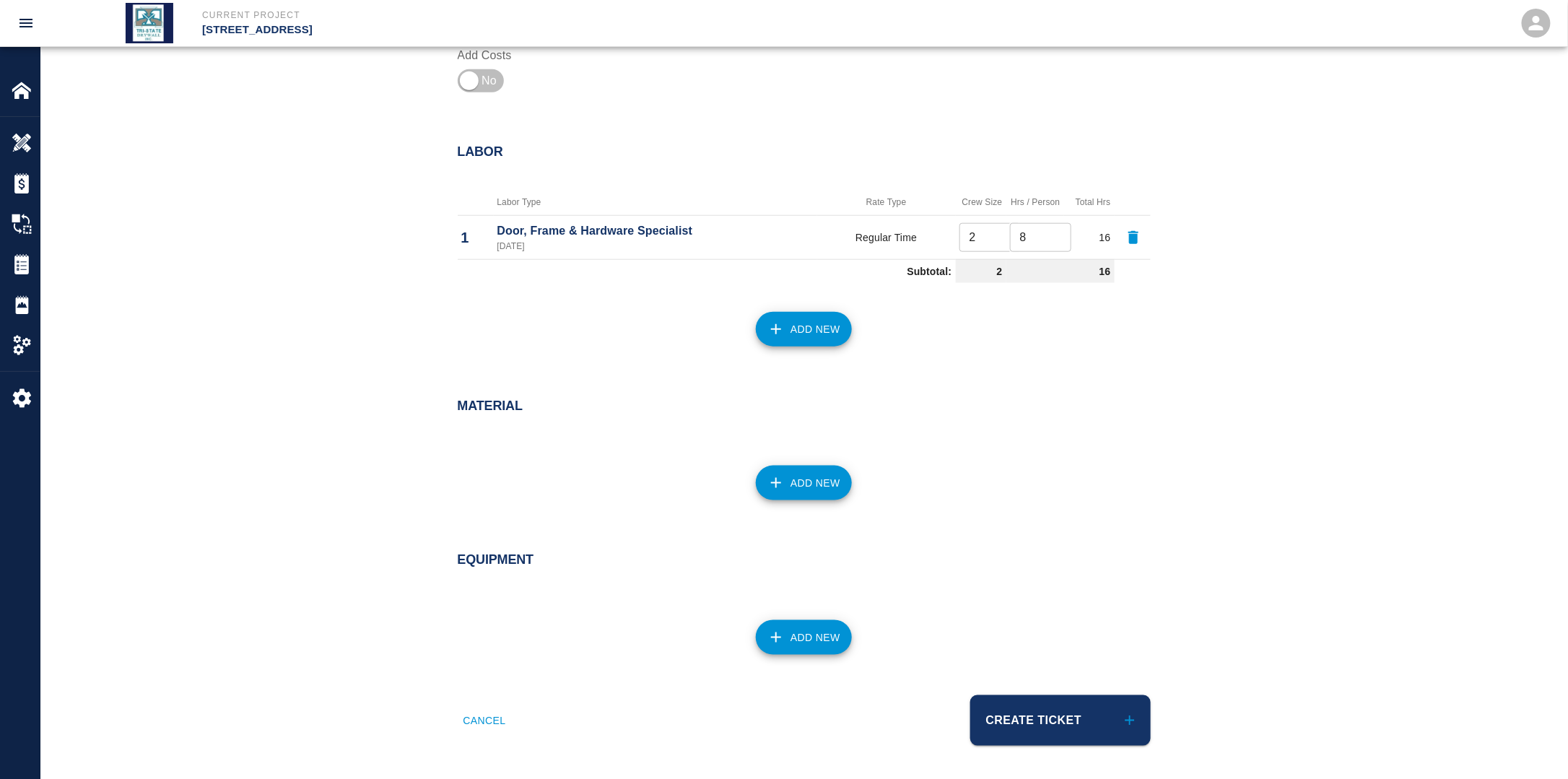
scroll to position [625, 0]
drag, startPoint x: 1081, startPoint y: 706, endPoint x: 1057, endPoint y: 728, distance: 32.6
click at [1080, 708] on button "Create Ticket" at bounding box center [1060, 720] width 181 height 50
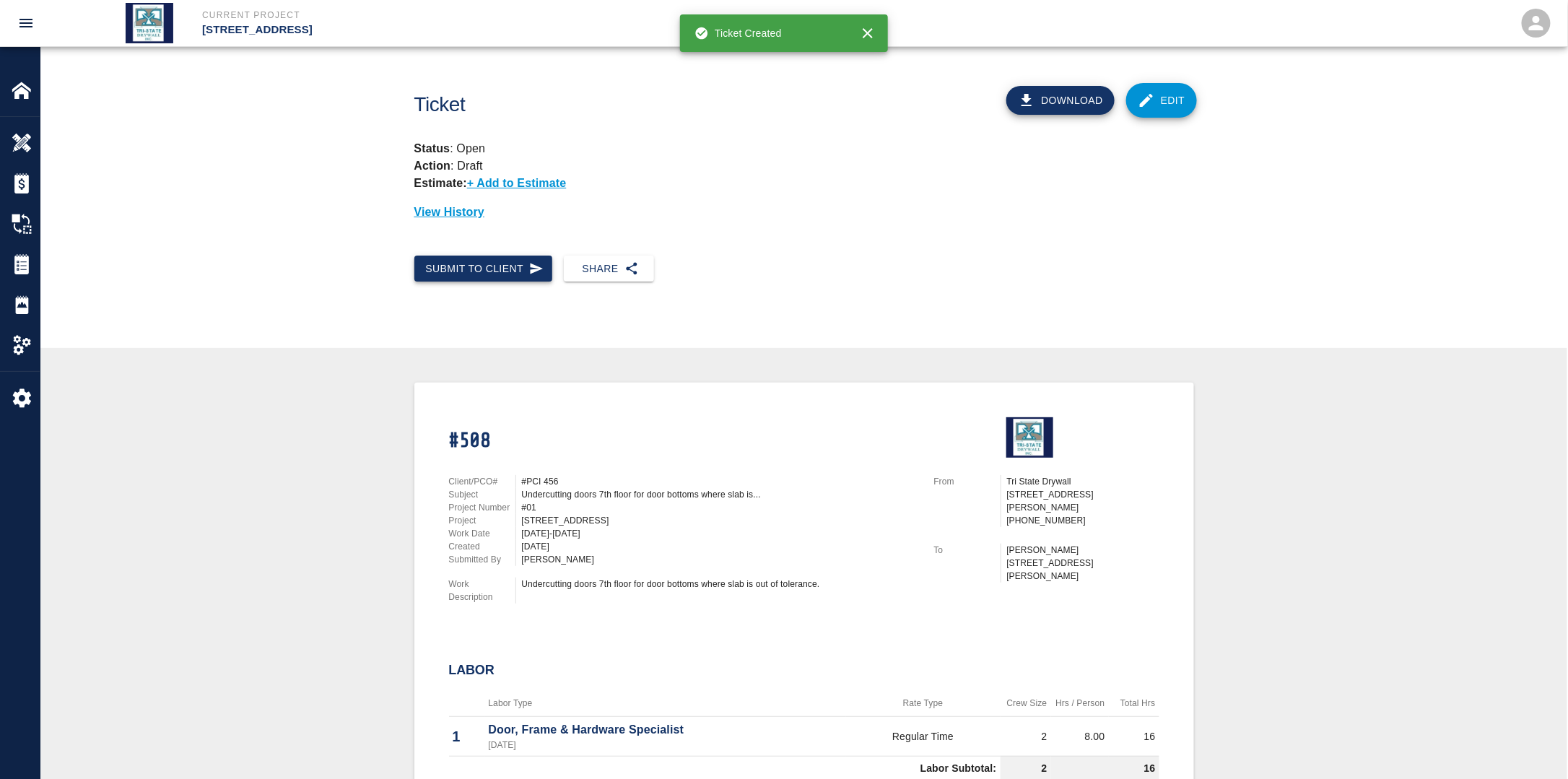
click at [481, 257] on button "Submit to Client" at bounding box center [484, 269] width 138 height 27
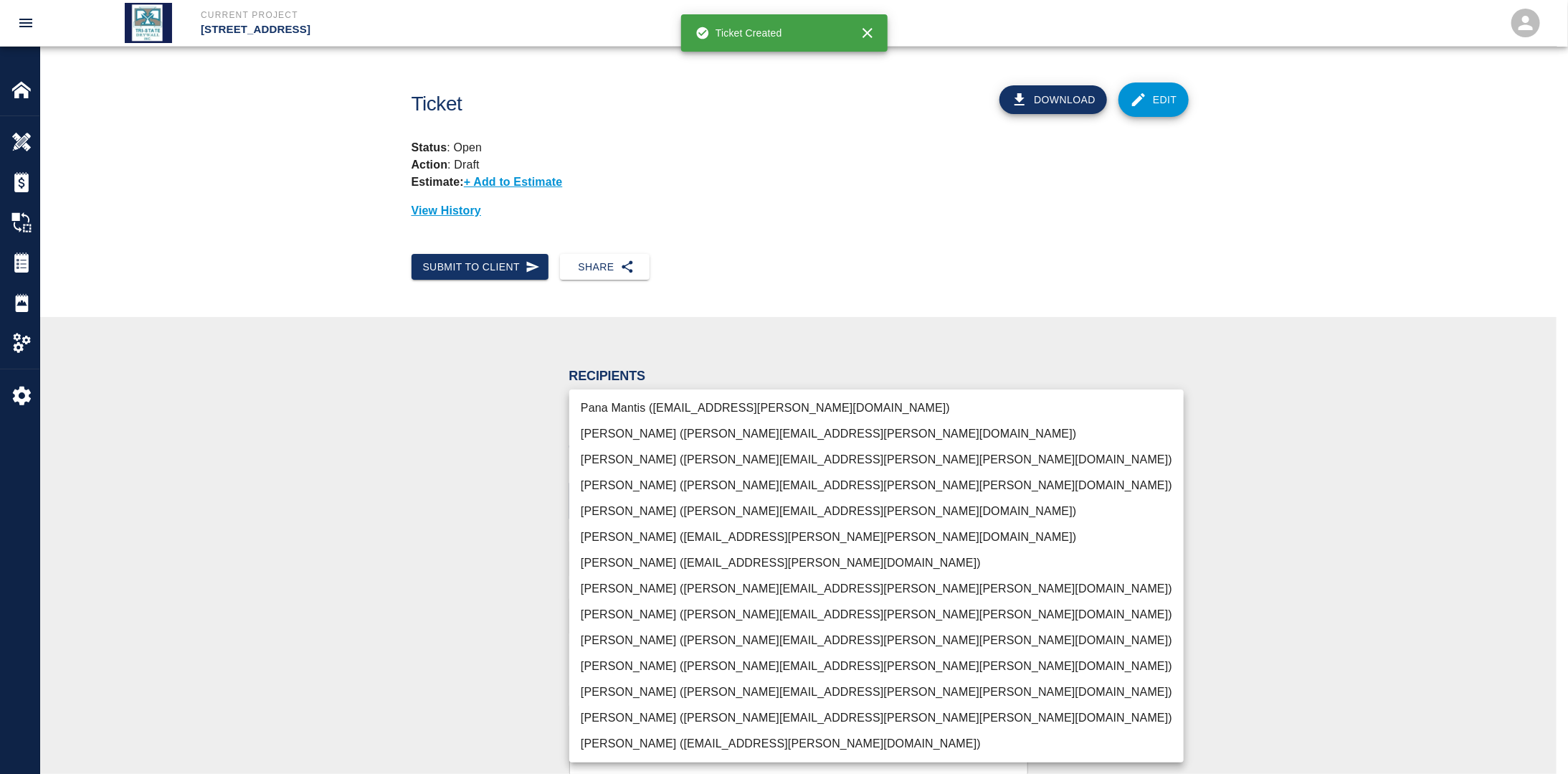
click at [651, 505] on body "Current Project [STREET_ADDRESS] Home [STREET_ADDRESS] Overview Estimates Chang…" at bounding box center [784, 387] width 1568 height 774
click at [624, 716] on li "[PERSON_NAME] ([PERSON_NAME][EMAIL_ADDRESS][PERSON_NAME][PERSON_NAME][DOMAIN_NA…" at bounding box center [877, 718] width 615 height 25
drag, startPoint x: 404, startPoint y: 627, endPoint x: 459, endPoint y: 628, distance: 55.0
click at [404, 627] on div at bounding box center [784, 387] width 1568 height 774
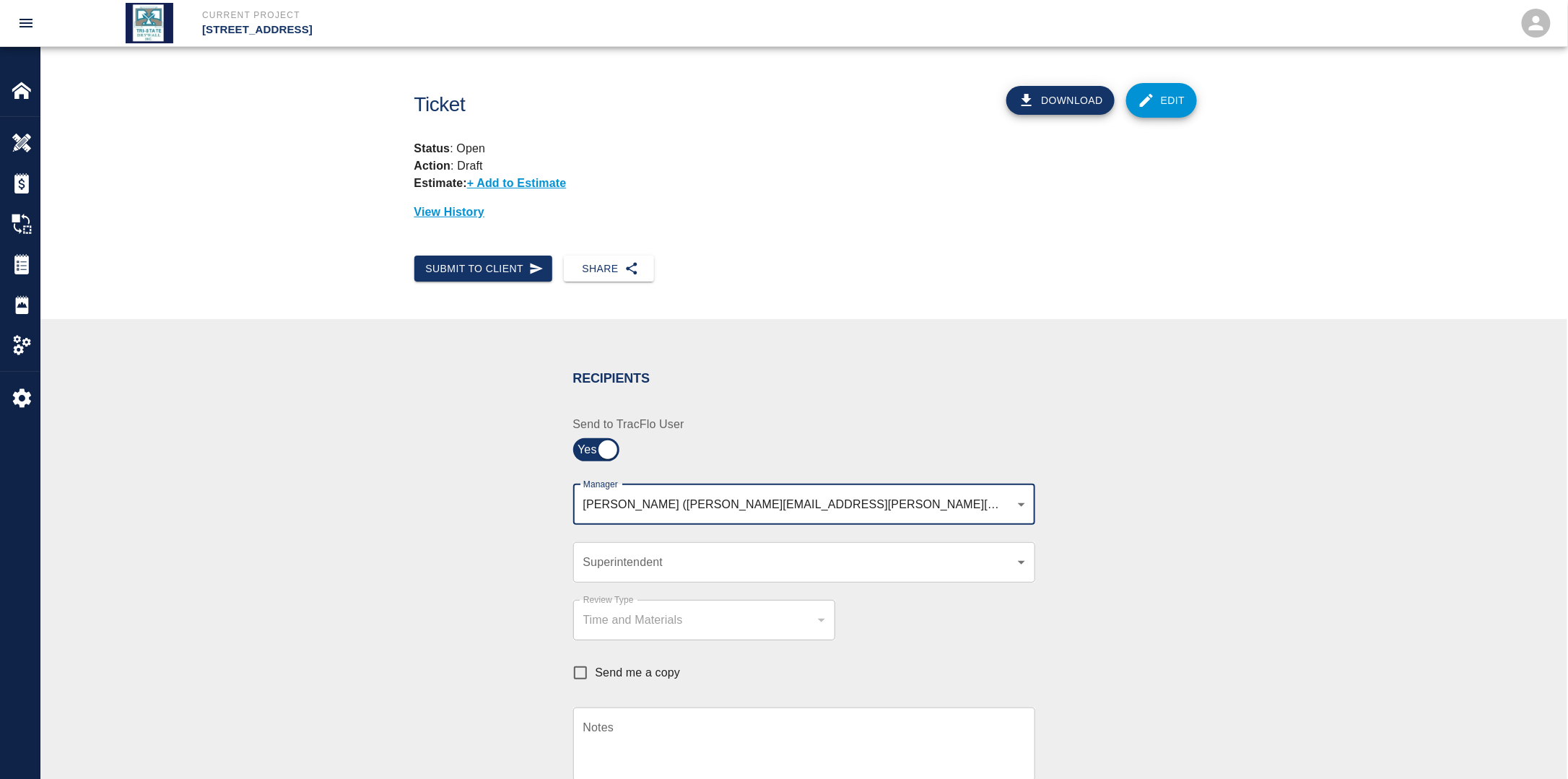
click at [869, 494] on div "[PERSON_NAME] ([PERSON_NAME][EMAIL_ADDRESS][PERSON_NAME][PERSON_NAME][DOMAIN_NA…" at bounding box center [804, 505] width 462 height 41
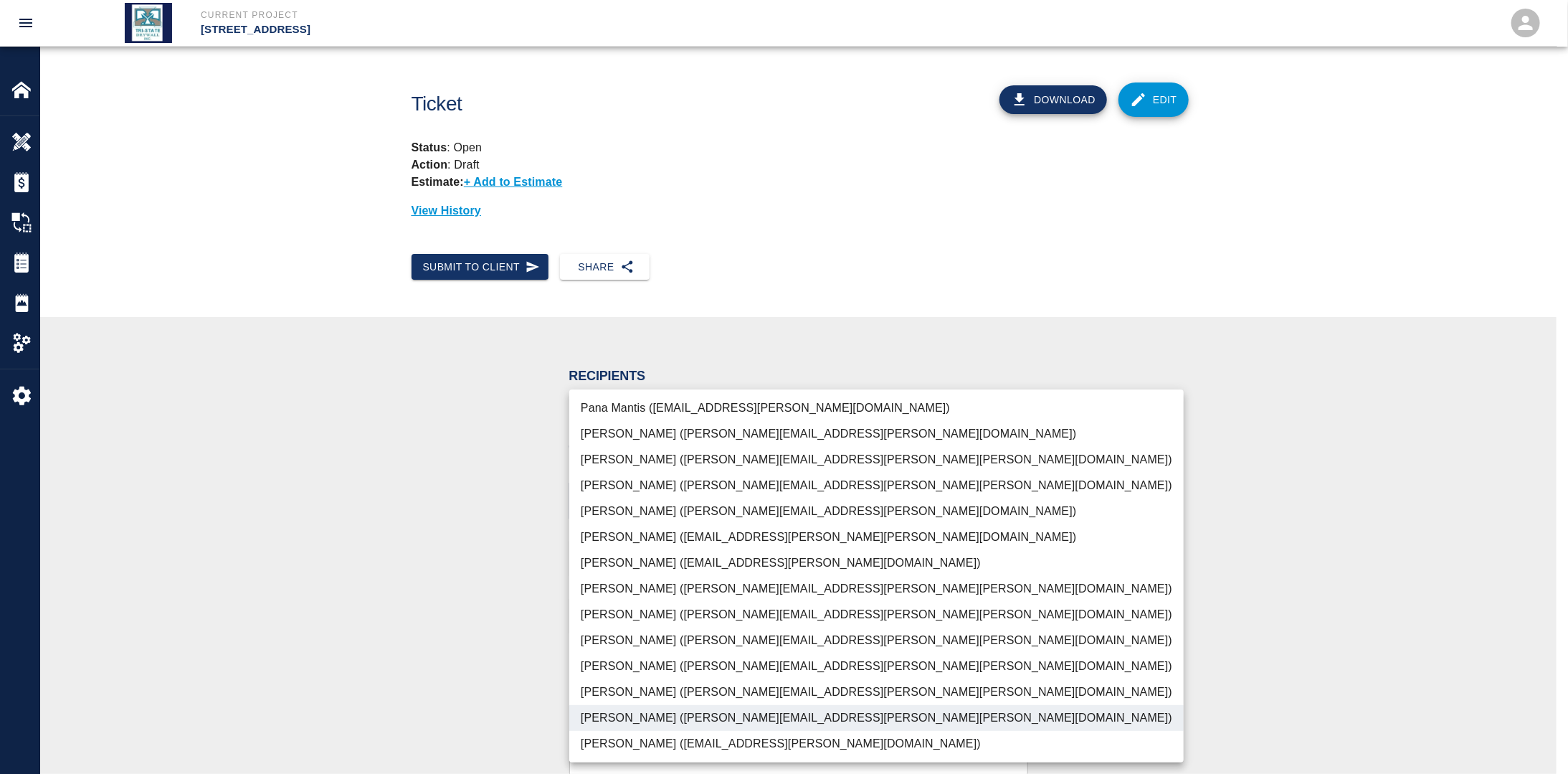
click at [851, 503] on body "Current Project [STREET_ADDRESS] Home [STREET_ADDRESS] Overview Estimates Chang…" at bounding box center [784, 387] width 1568 height 774
click at [633, 664] on li "[PERSON_NAME] ([PERSON_NAME][EMAIL_ADDRESS][PERSON_NAME][PERSON_NAME][DOMAIN_NA…" at bounding box center [877, 666] width 615 height 25
type input "f2151df9-a33d-4239-98b3-85d2c5195f79,79096ab5-3b7f-4dda-89ef-6bffdeaf2507"
click at [440, 627] on div at bounding box center [784, 387] width 1568 height 774
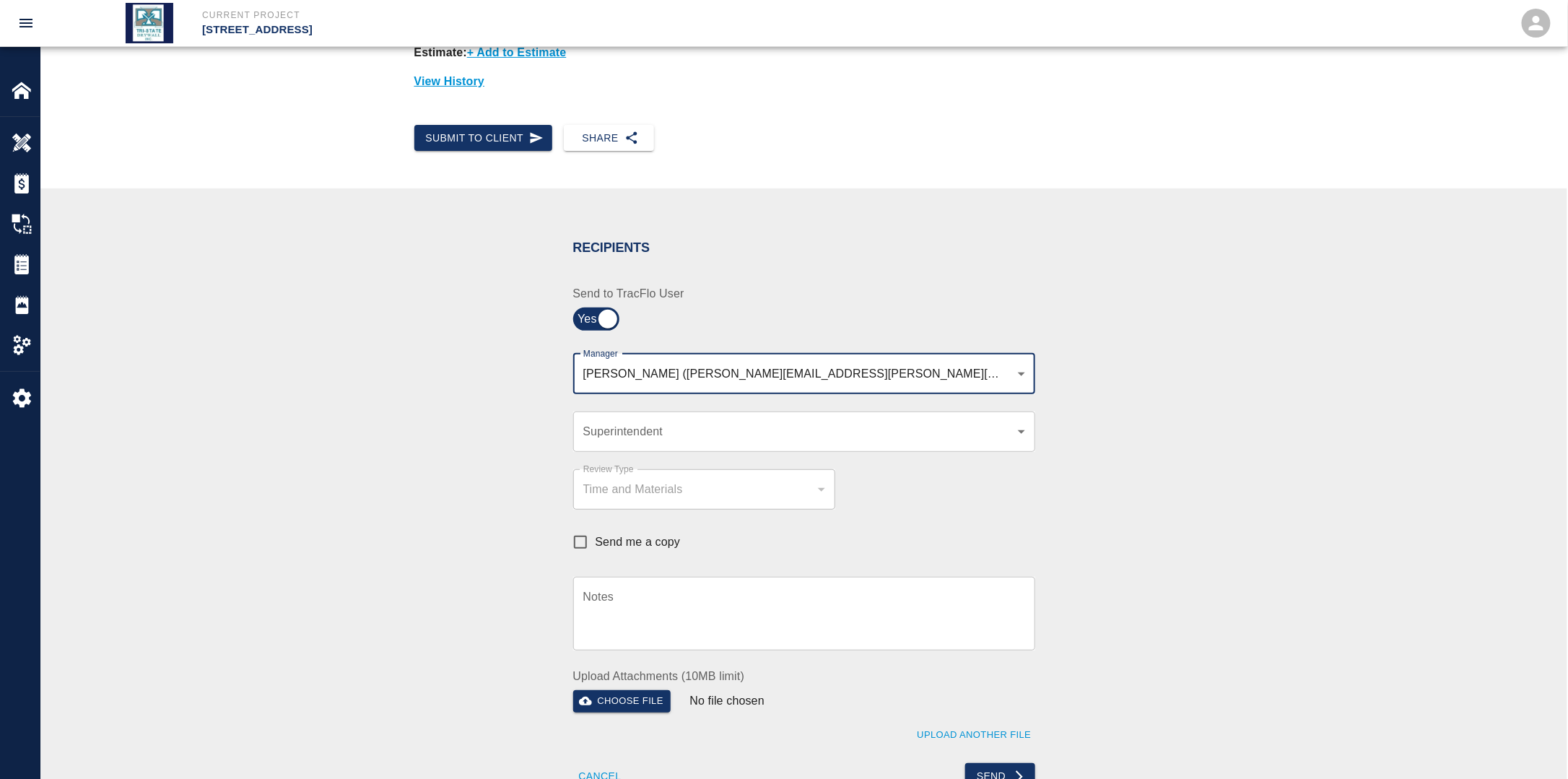
scroll to position [145, 0]
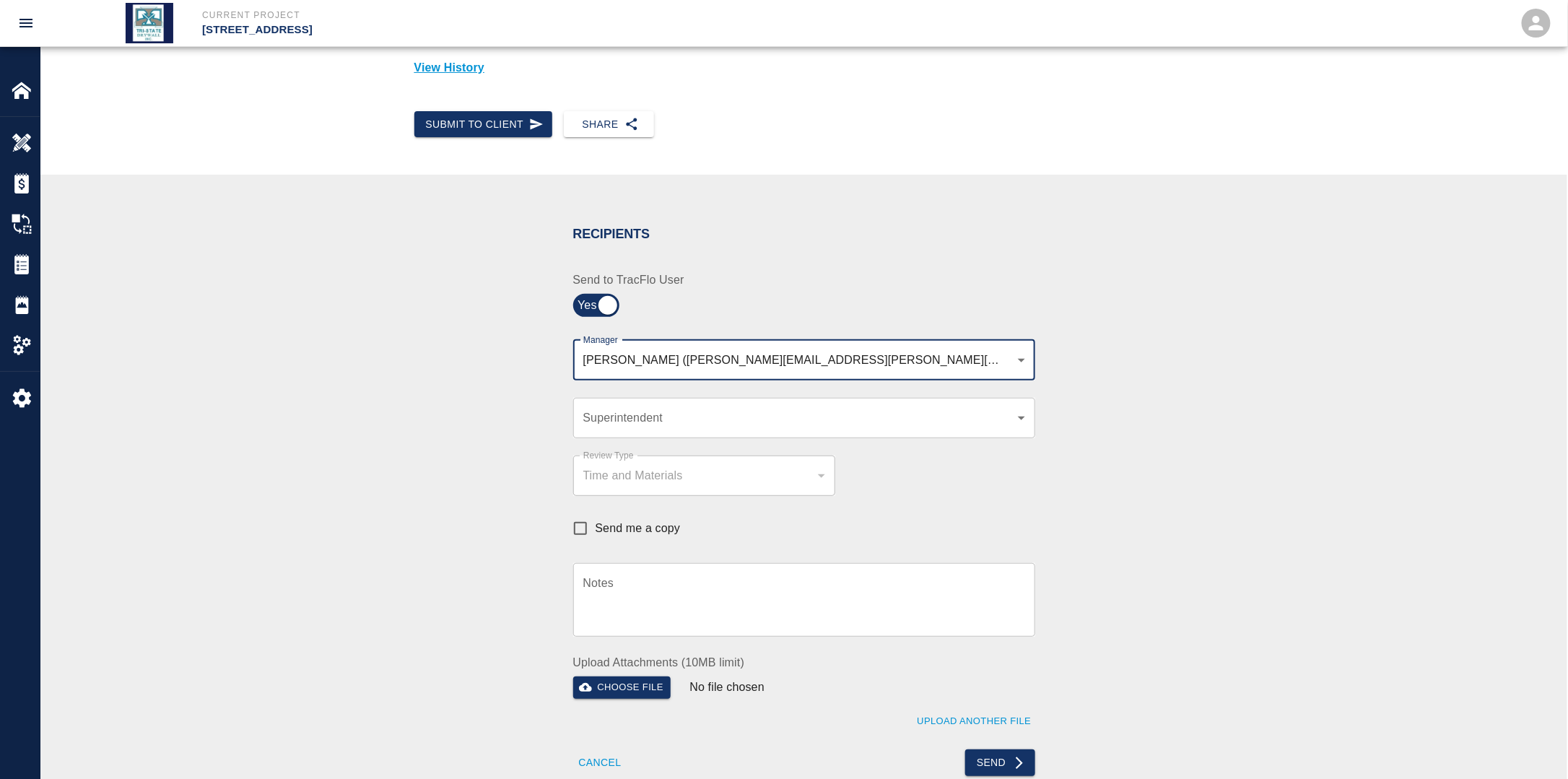
click at [688, 418] on body "Current Project [STREET_ADDRESS] Home [STREET_ADDRESS] Overview Estimates Chang…" at bounding box center [784, 244] width 1568 height 779
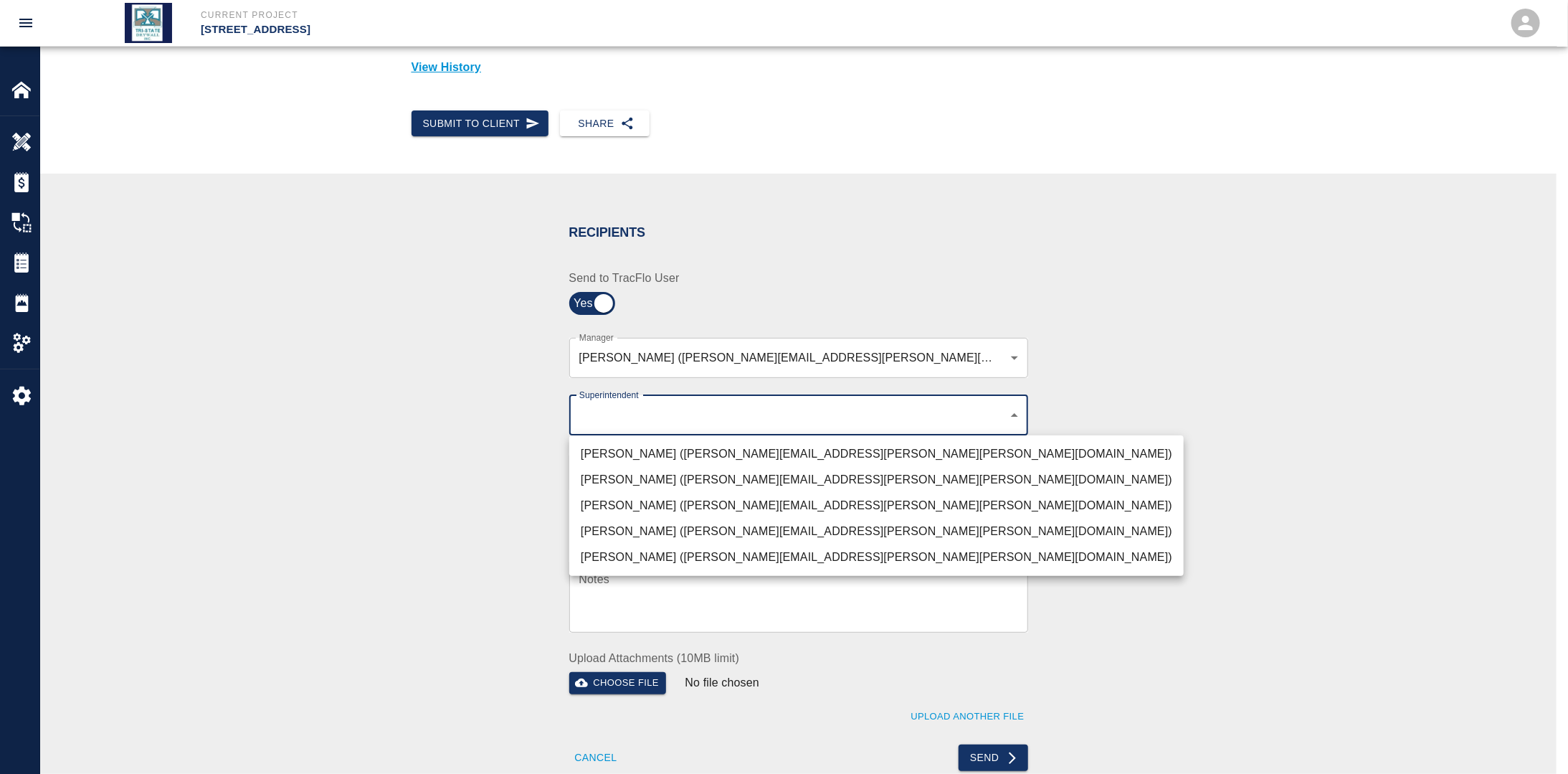
click at [619, 508] on li "[PERSON_NAME] ([PERSON_NAME][EMAIL_ADDRESS][PERSON_NAME][PERSON_NAME][DOMAIN_NA…" at bounding box center [877, 505] width 615 height 25
type input "32bad40b-bb12-40c1-a9d7-1de55074e5d0"
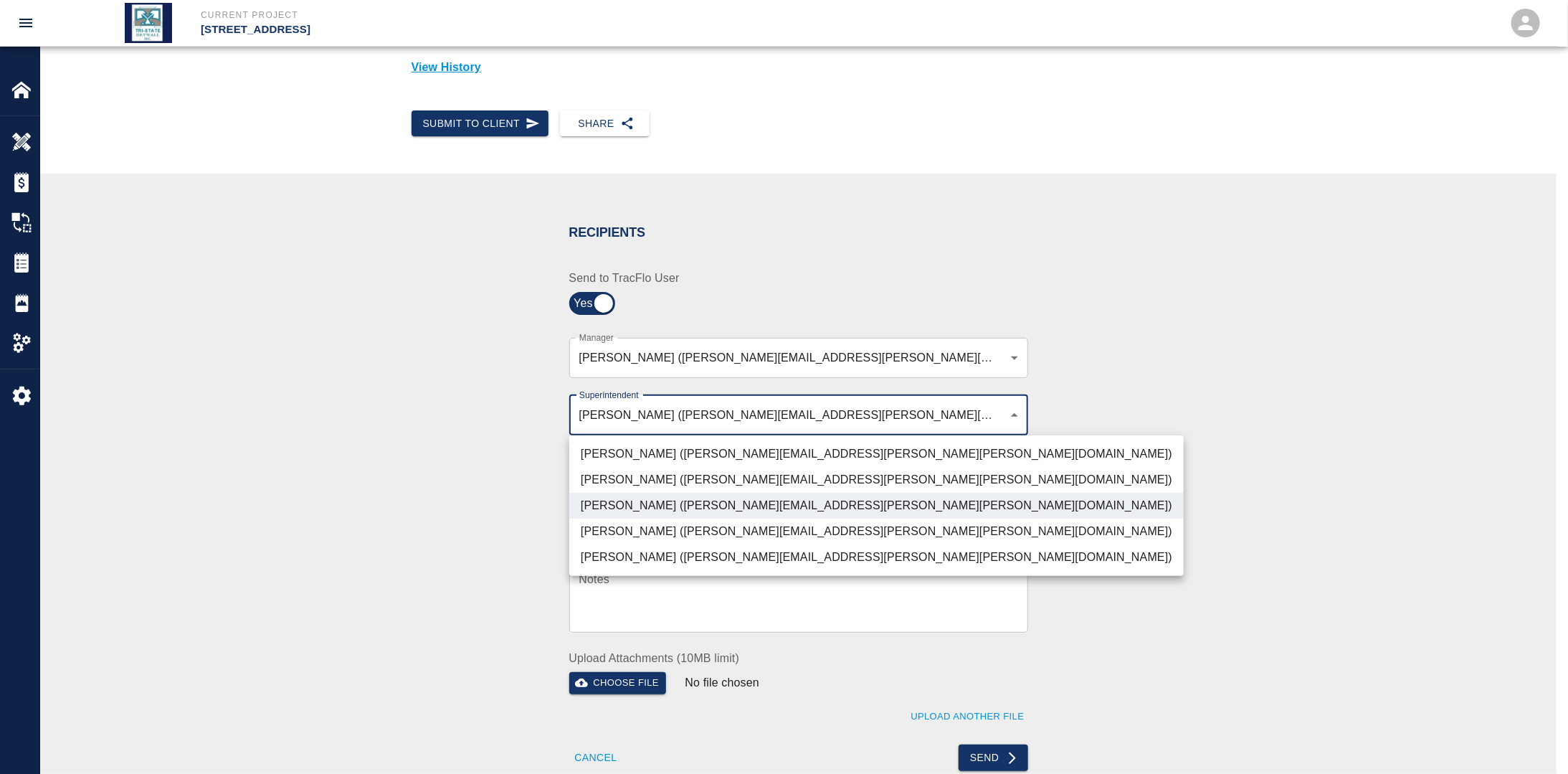
click at [479, 495] on div at bounding box center [784, 387] width 1568 height 774
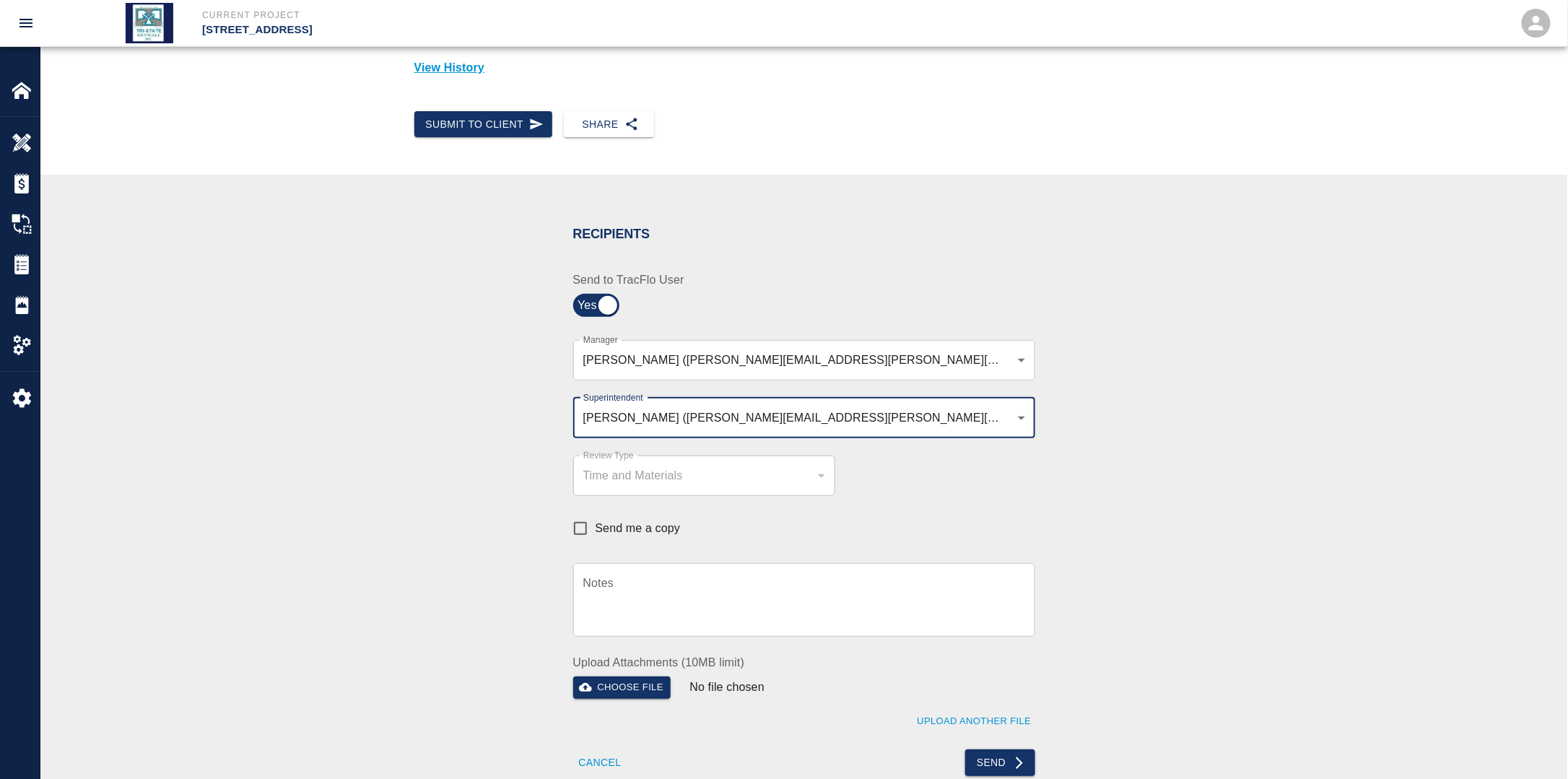
click at [582, 522] on input "Send me a copy" at bounding box center [580, 528] width 30 height 30
checkbox input "true"
click at [1002, 756] on button "Send" at bounding box center [1000, 763] width 70 height 27
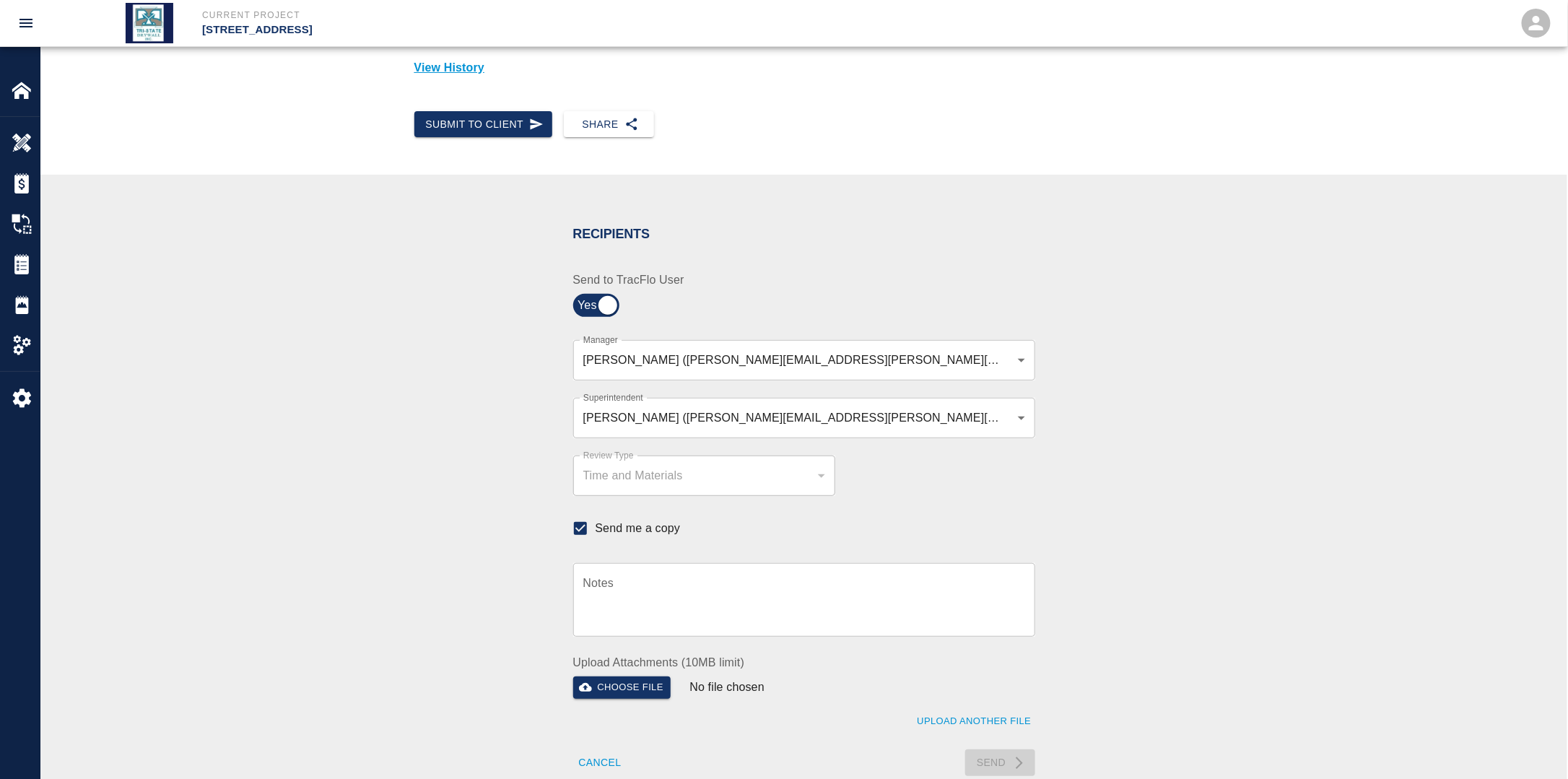
checkbox input "false"
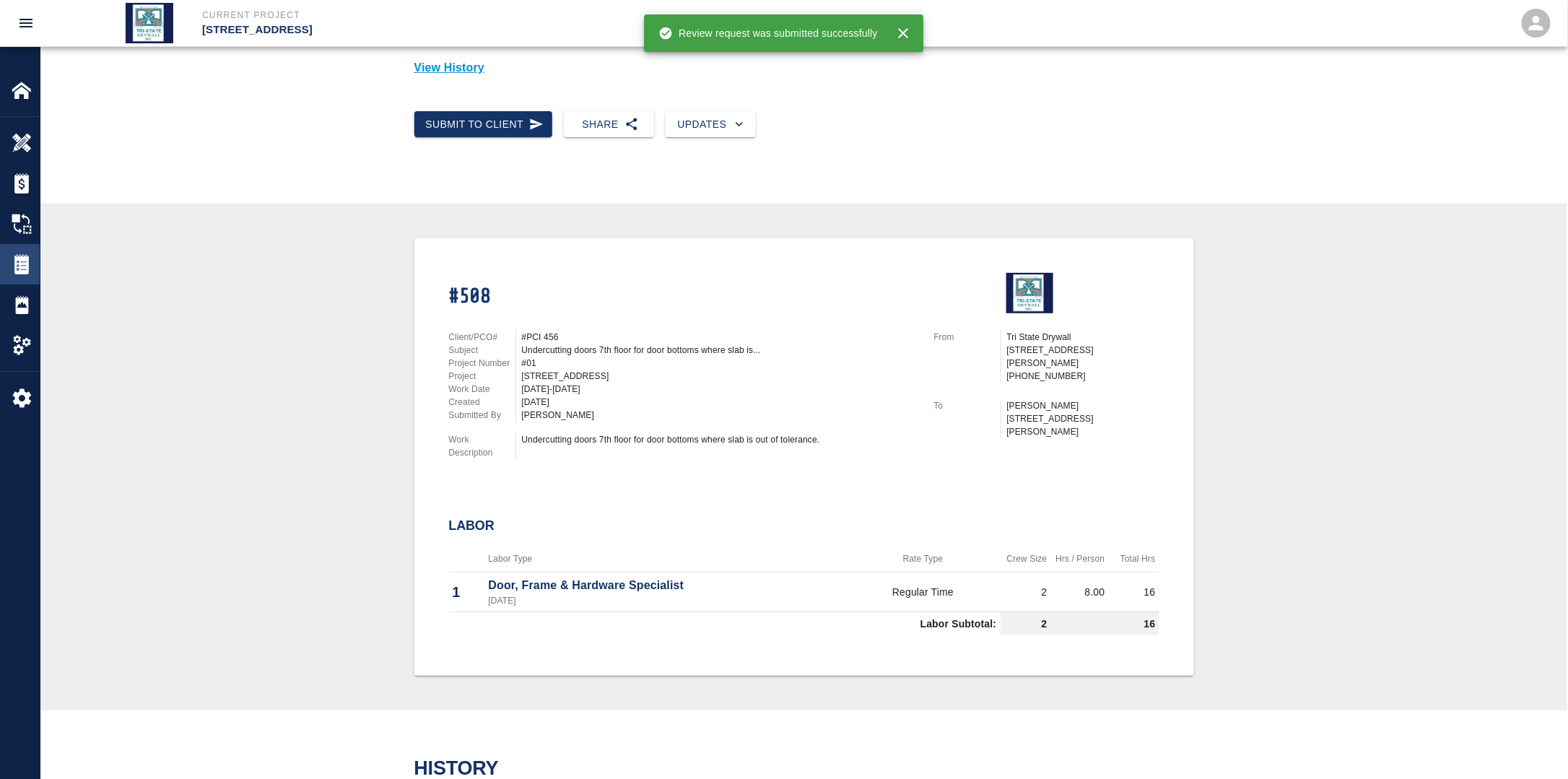
click at [25, 269] on img at bounding box center [21, 263] width 20 height 20
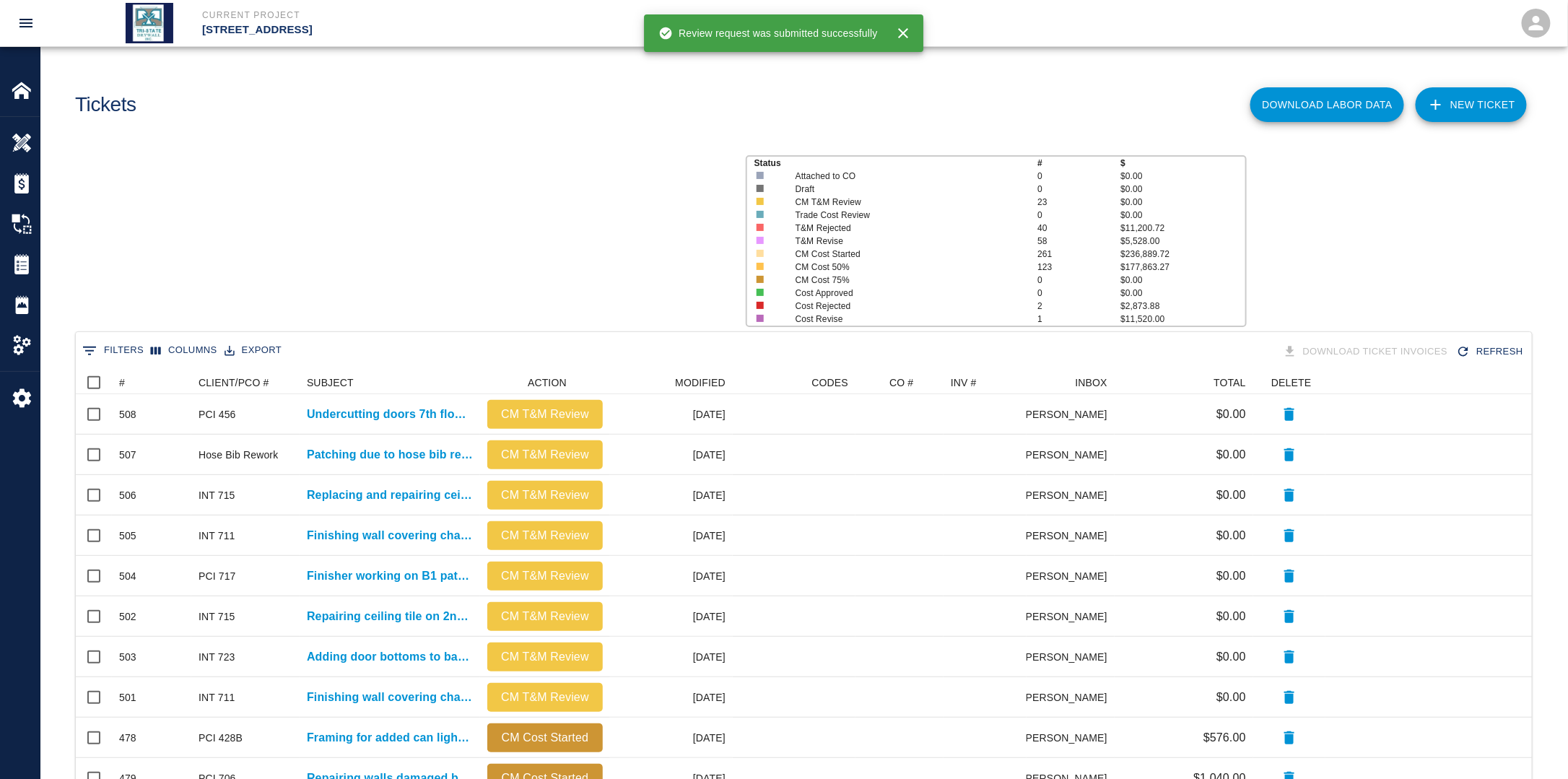
scroll to position [821, 1447]
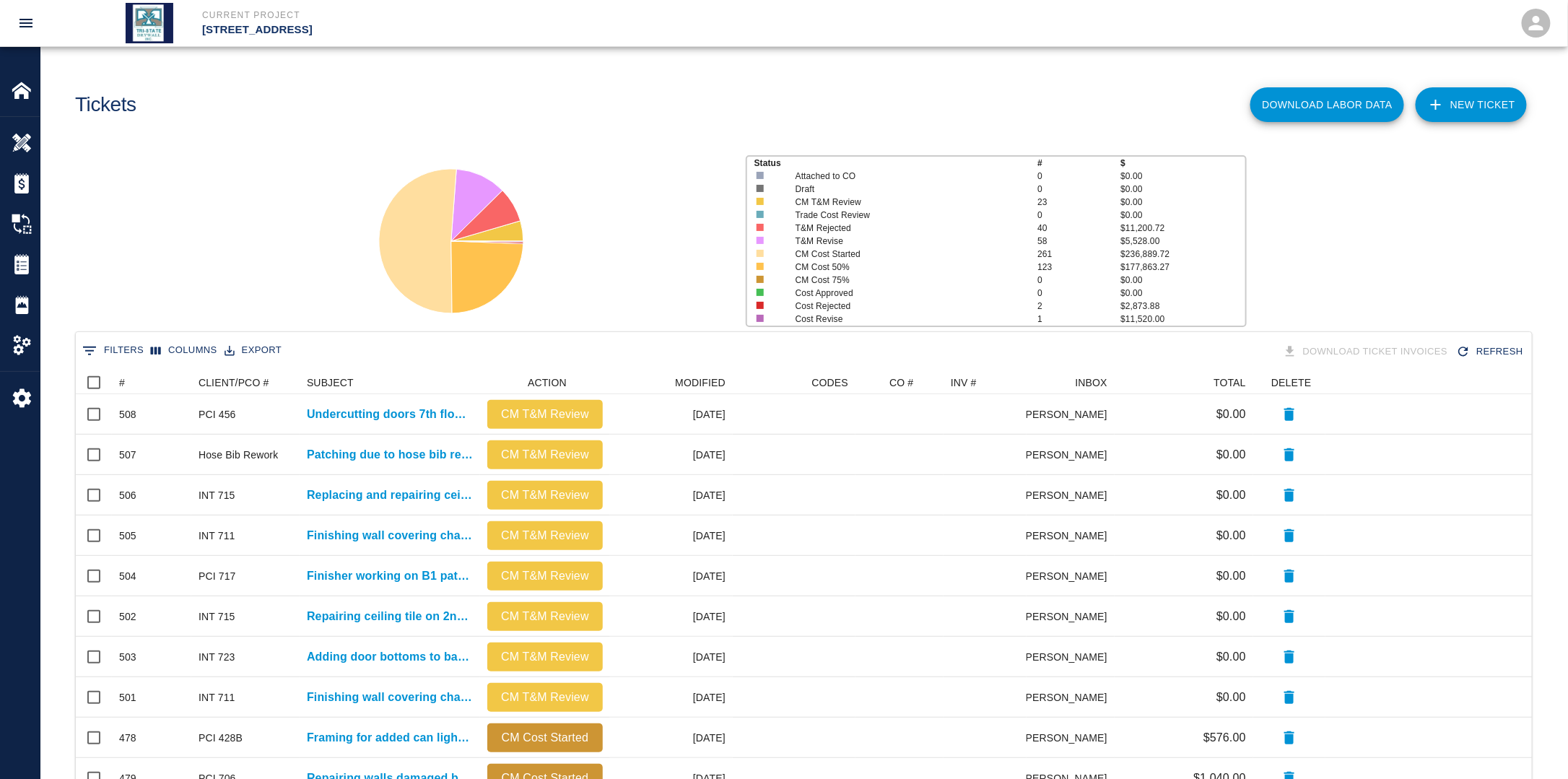
click at [1482, 112] on link "NEW TICKET" at bounding box center [1471, 104] width 111 height 35
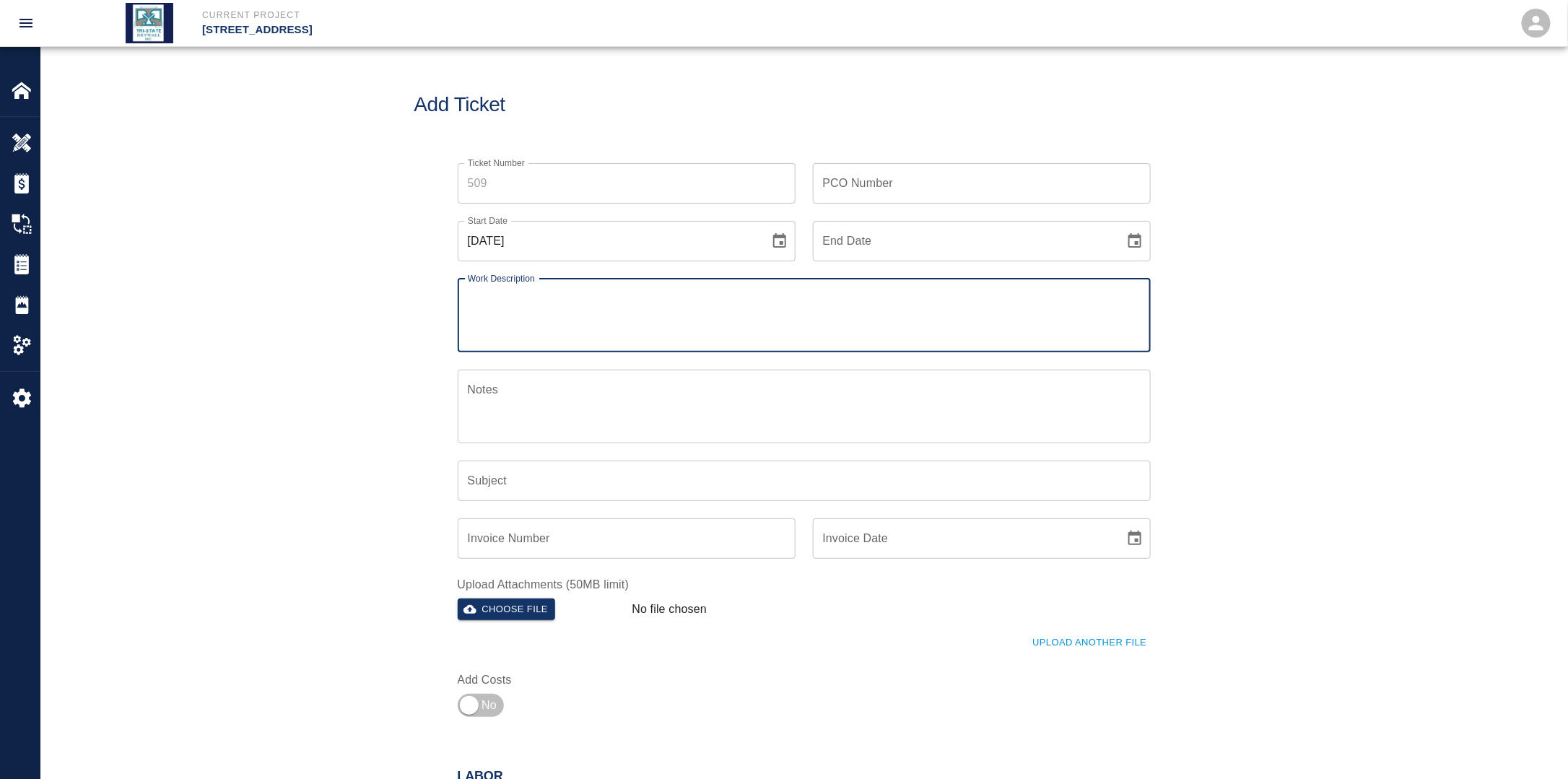
click at [763, 247] on div "[DATE] Start Date" at bounding box center [626, 240] width 338 height 41
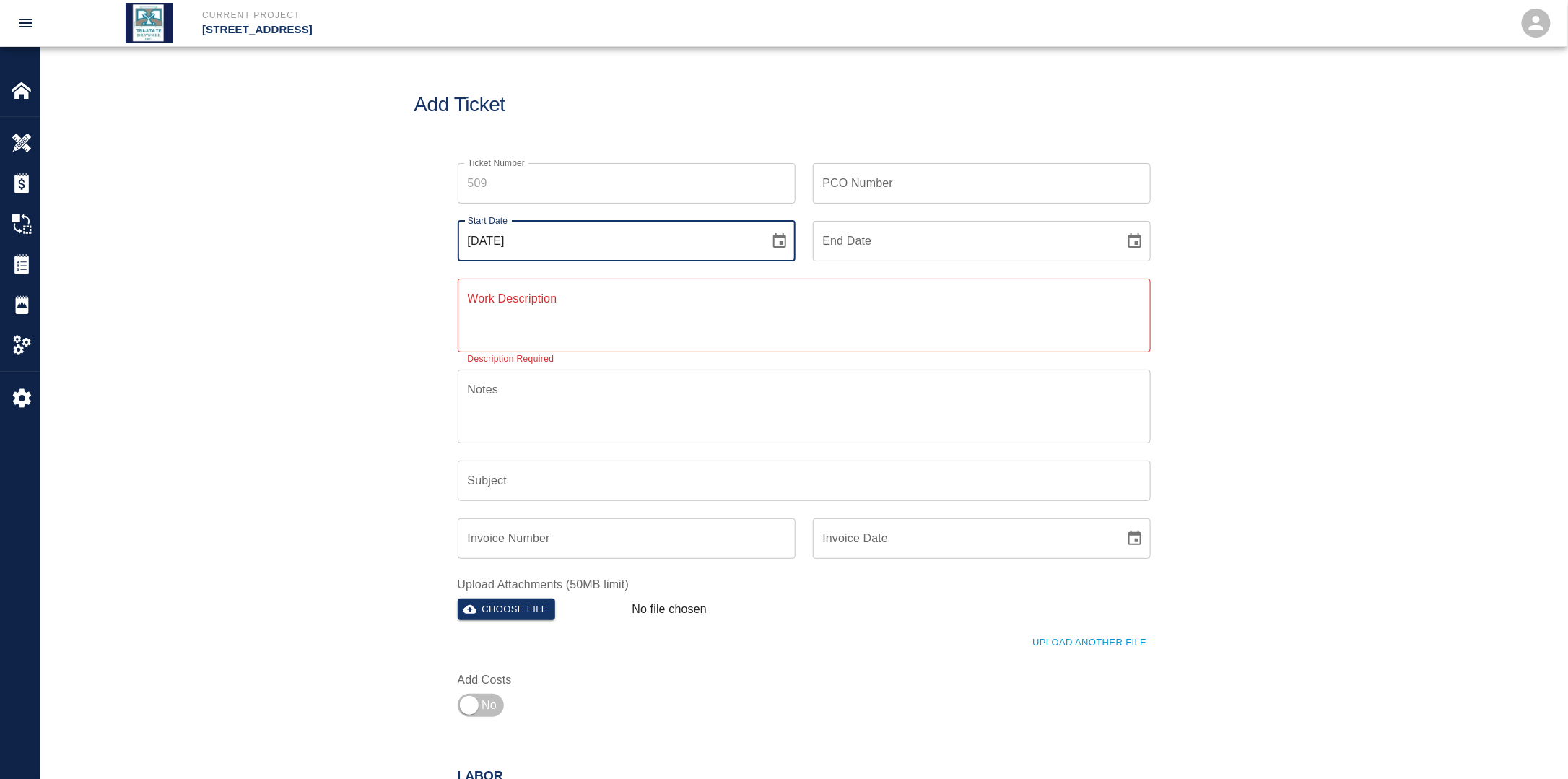
click at [775, 239] on icon "Choose date, selected date is Aug 24, 2025" at bounding box center [780, 241] width 17 height 17
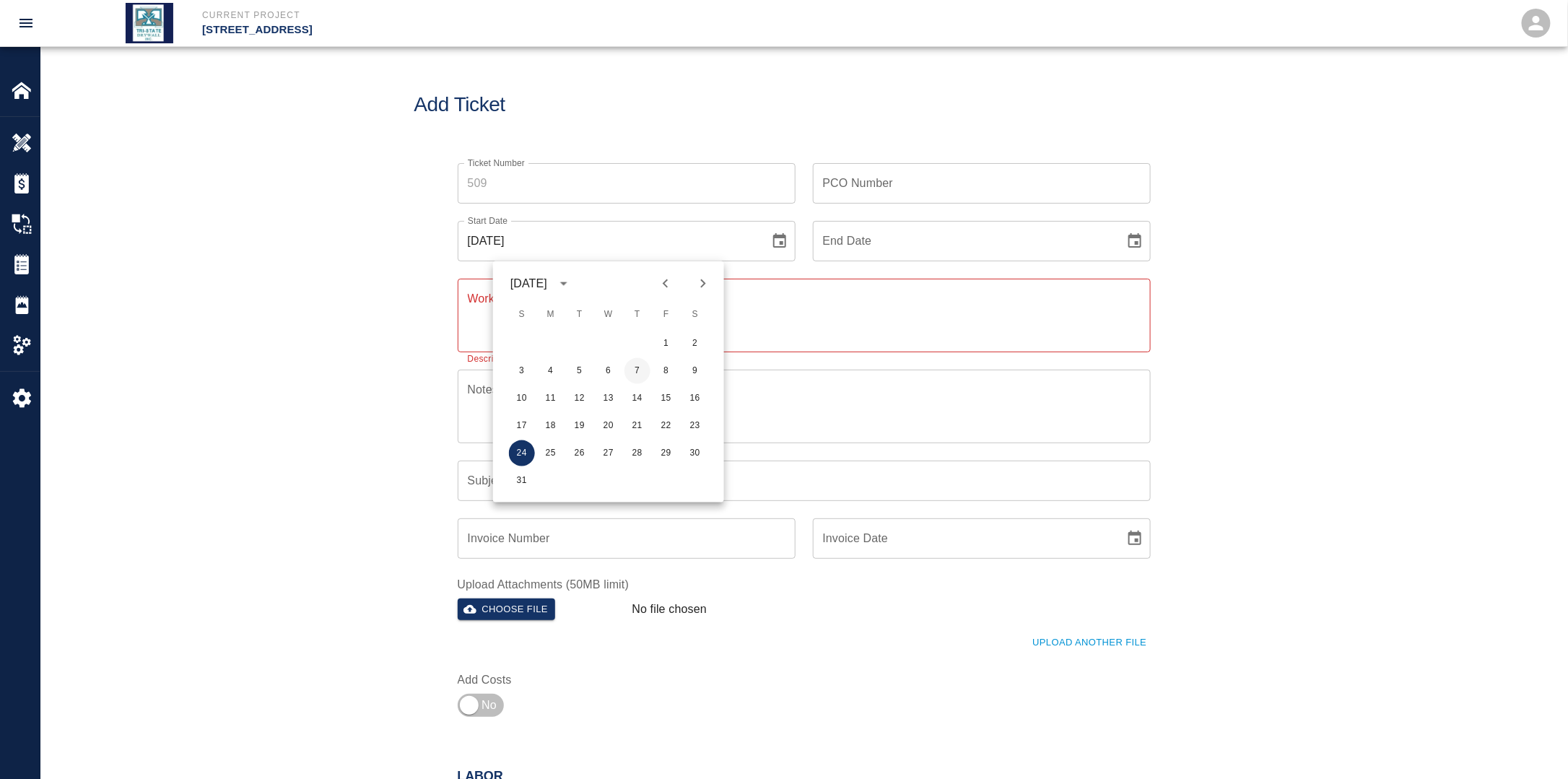
click at [639, 375] on button "7" at bounding box center [637, 370] width 26 height 26
type input "[DATE]"
click at [1132, 237] on icon "Choose date" at bounding box center [1135, 239] width 13 height 14
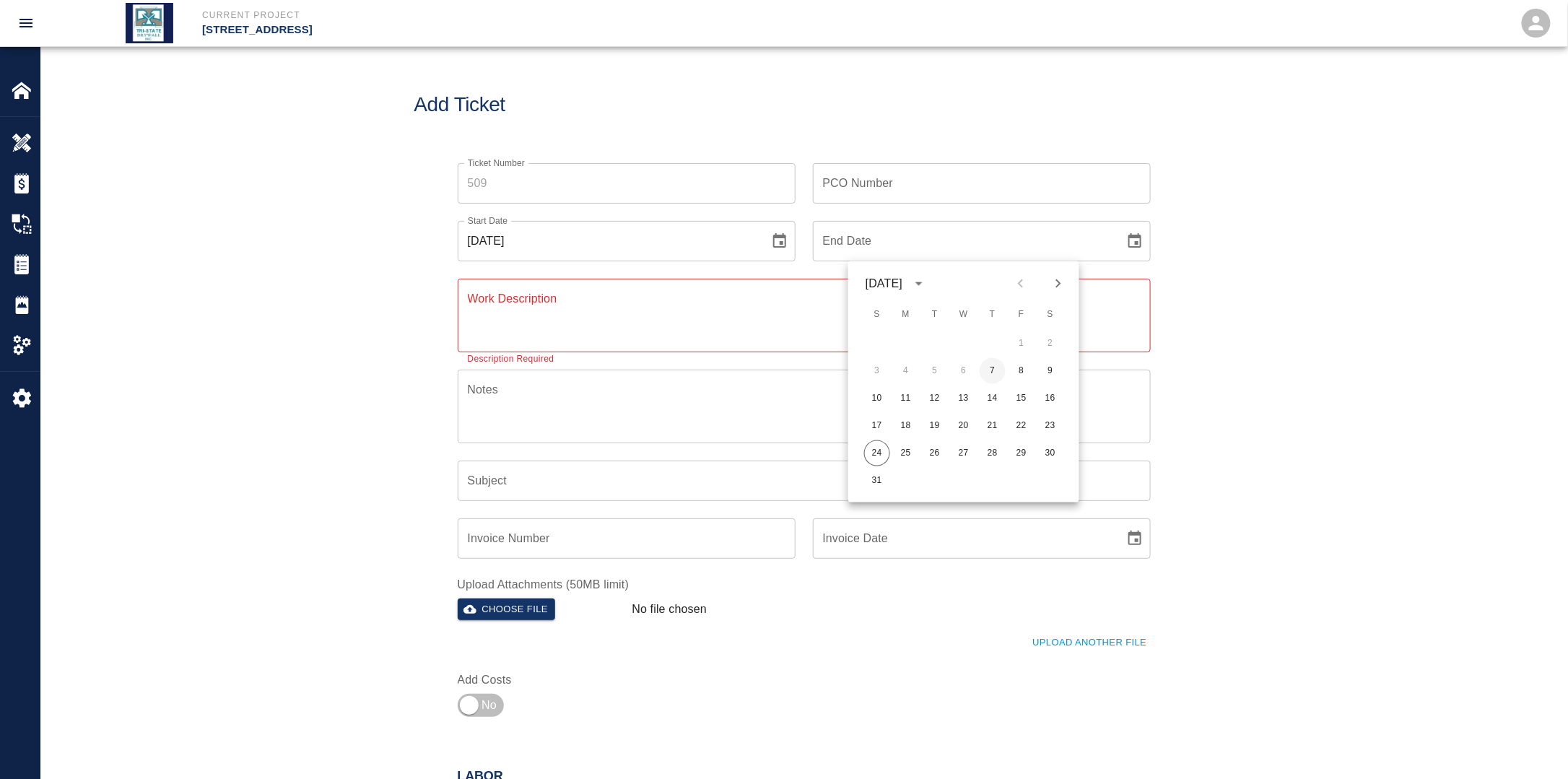
click at [993, 373] on button "7" at bounding box center [992, 370] width 26 height 26
type input "[DATE]"
click at [791, 312] on textarea "Work Description" at bounding box center [803, 315] width 673 height 50
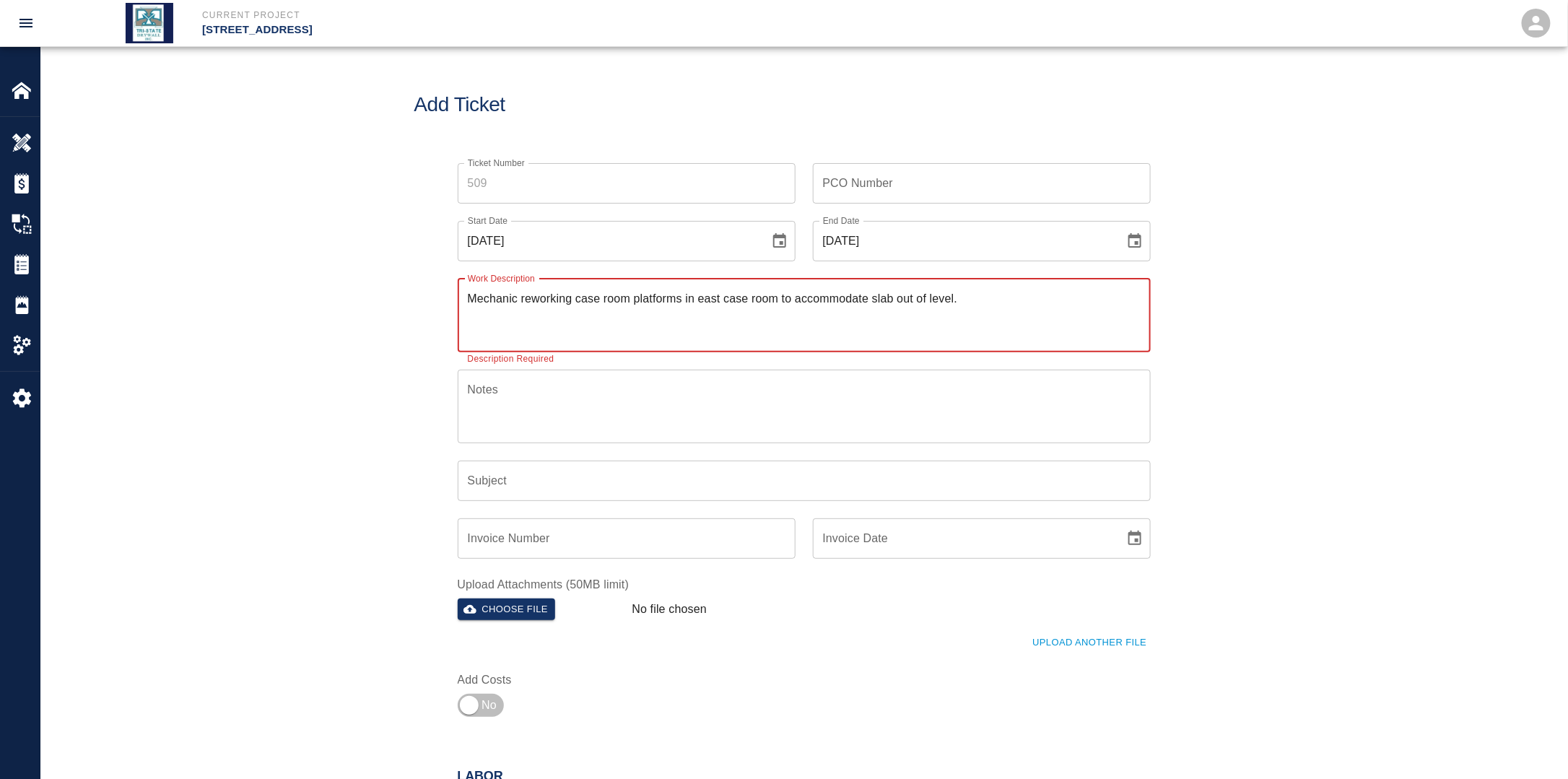
type textarea "Mechanic reworking case room platforms in east case room to accommodate slab ou…"
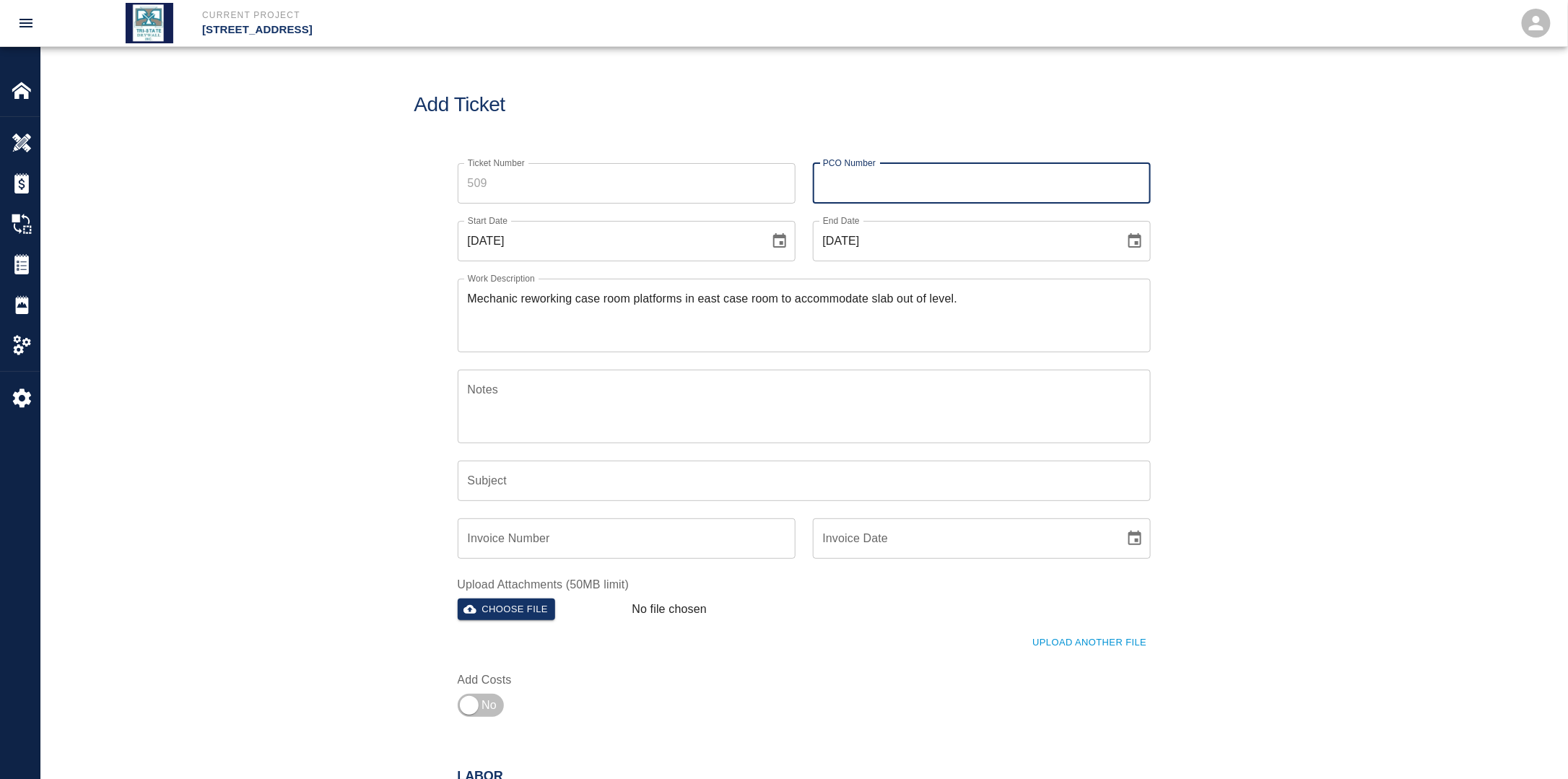
click at [863, 186] on input "PCO Number" at bounding box center [981, 183] width 338 height 41
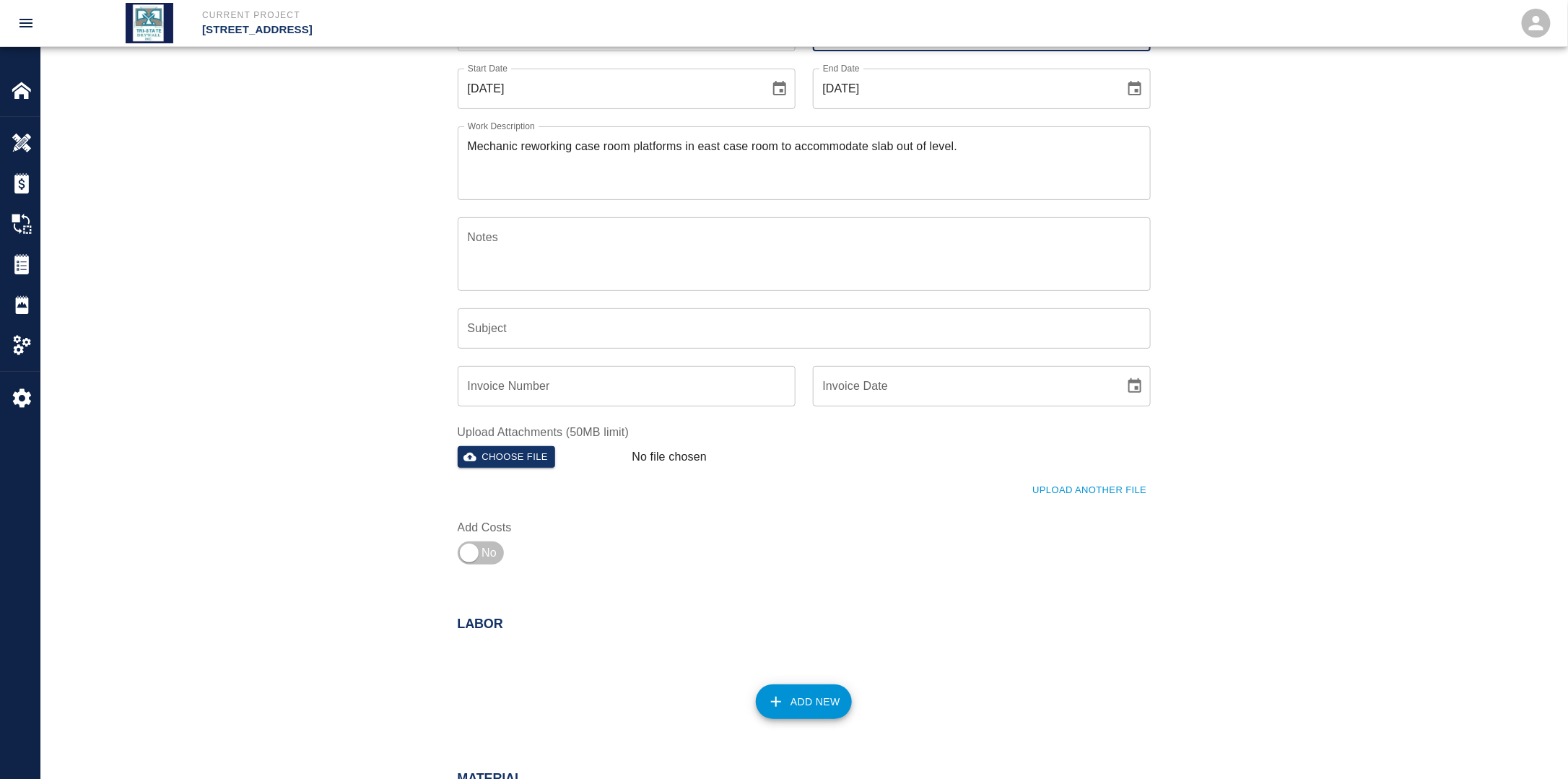
scroll to position [217, 0]
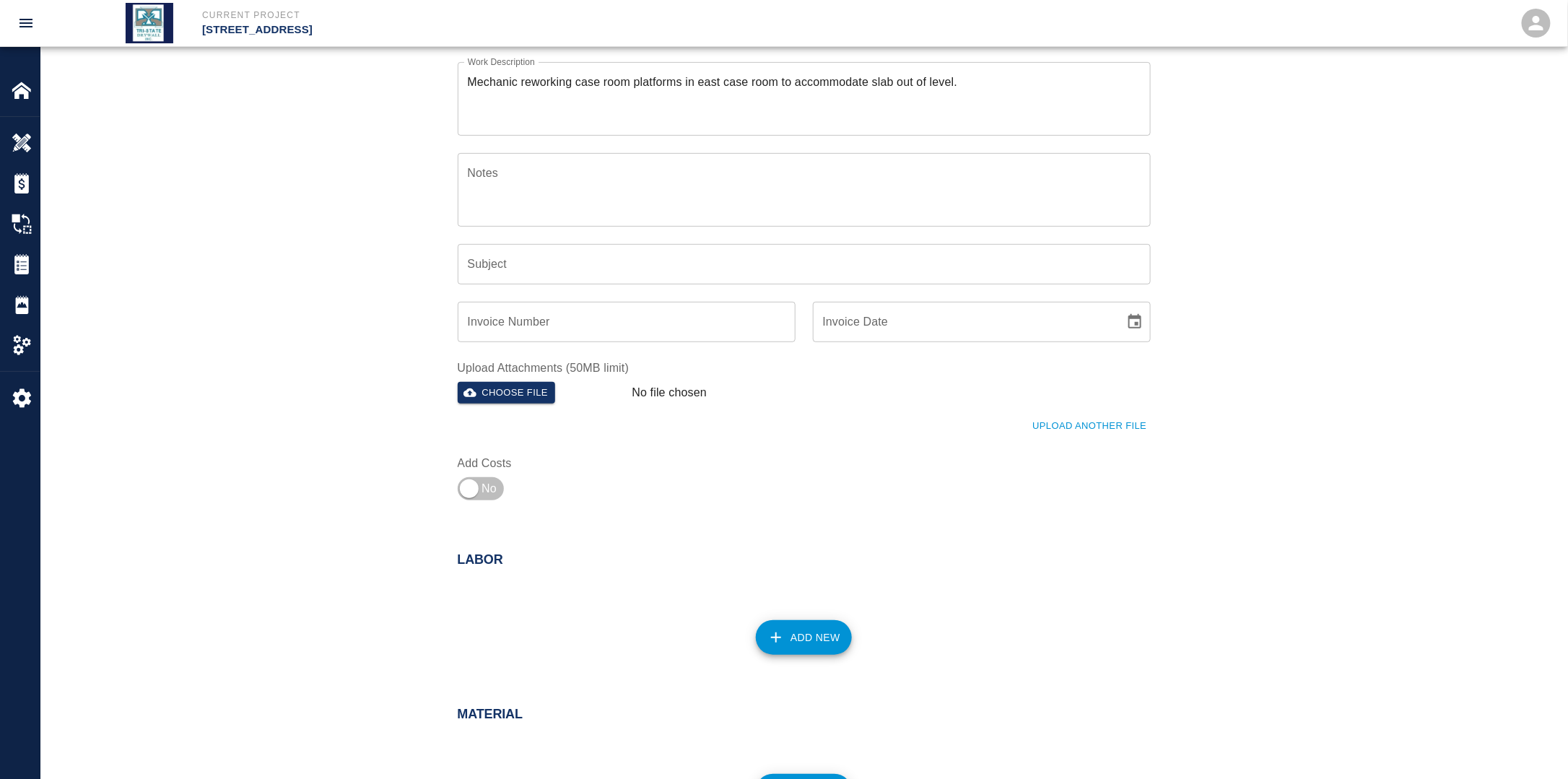
type input "Case Room Rework"
click at [802, 650] on button "Add New" at bounding box center [803, 637] width 96 height 35
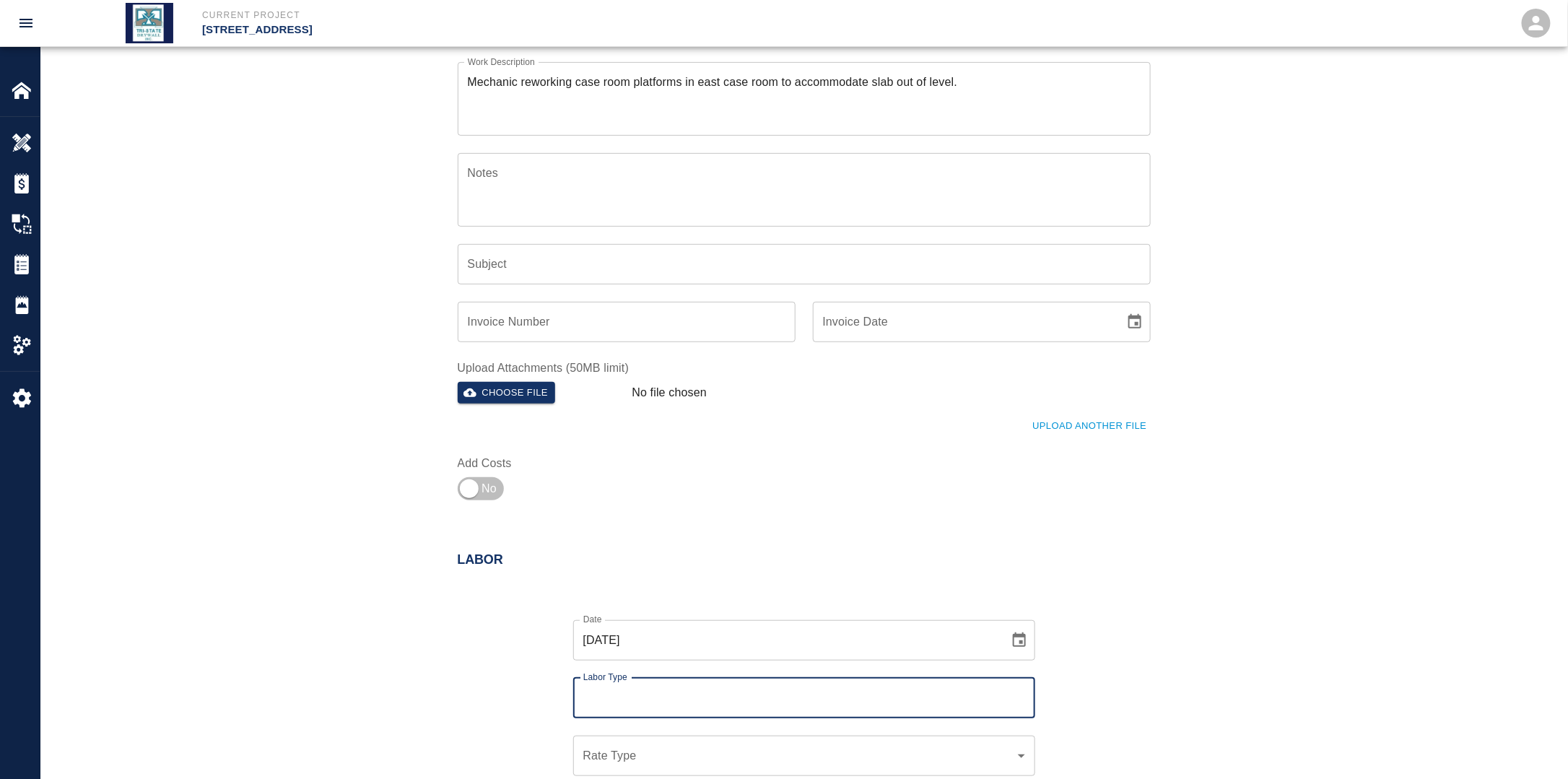
click at [694, 699] on input "Labor Type" at bounding box center [803, 698] width 449 height 27
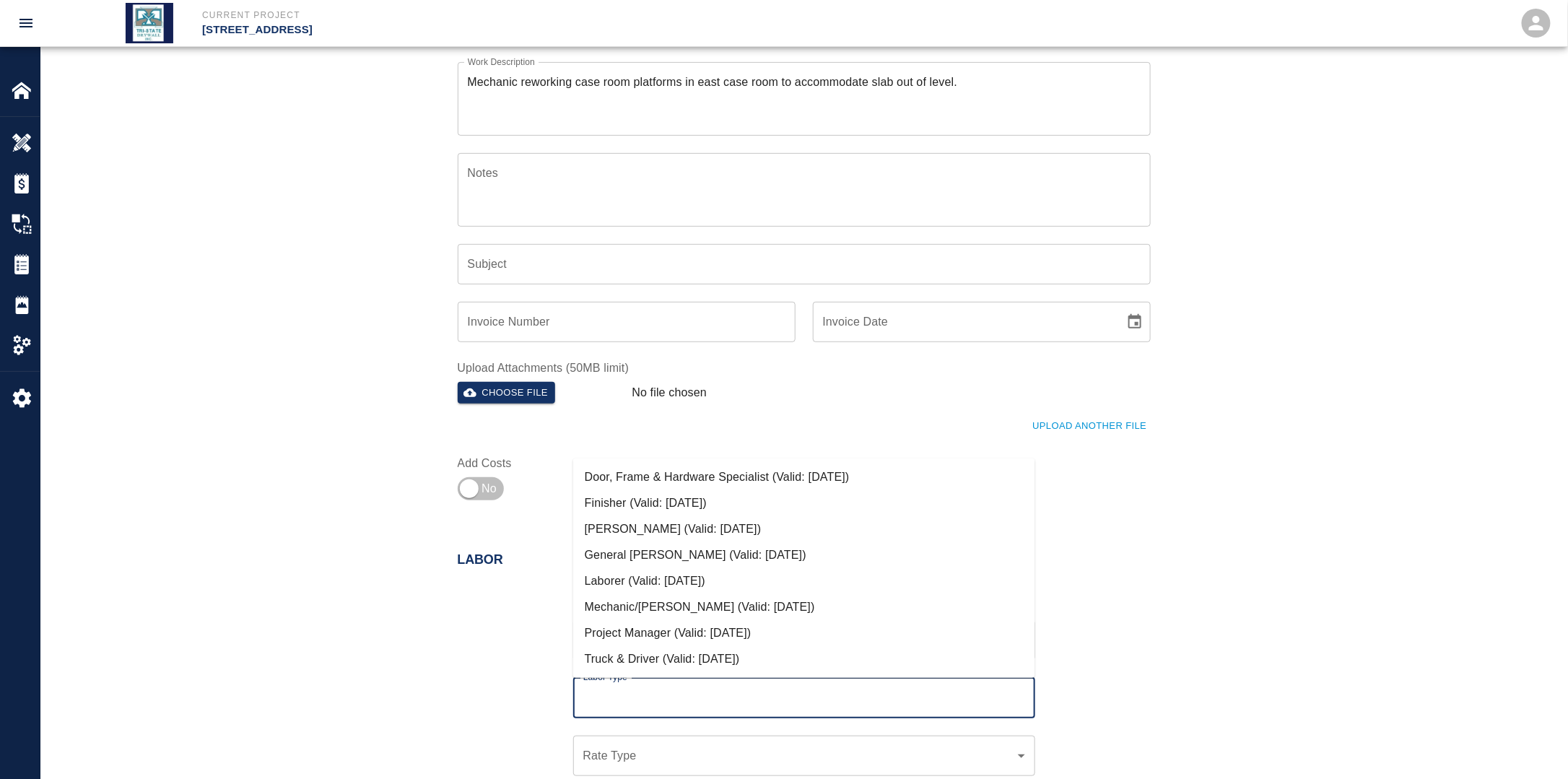
scroll to position [434, 0]
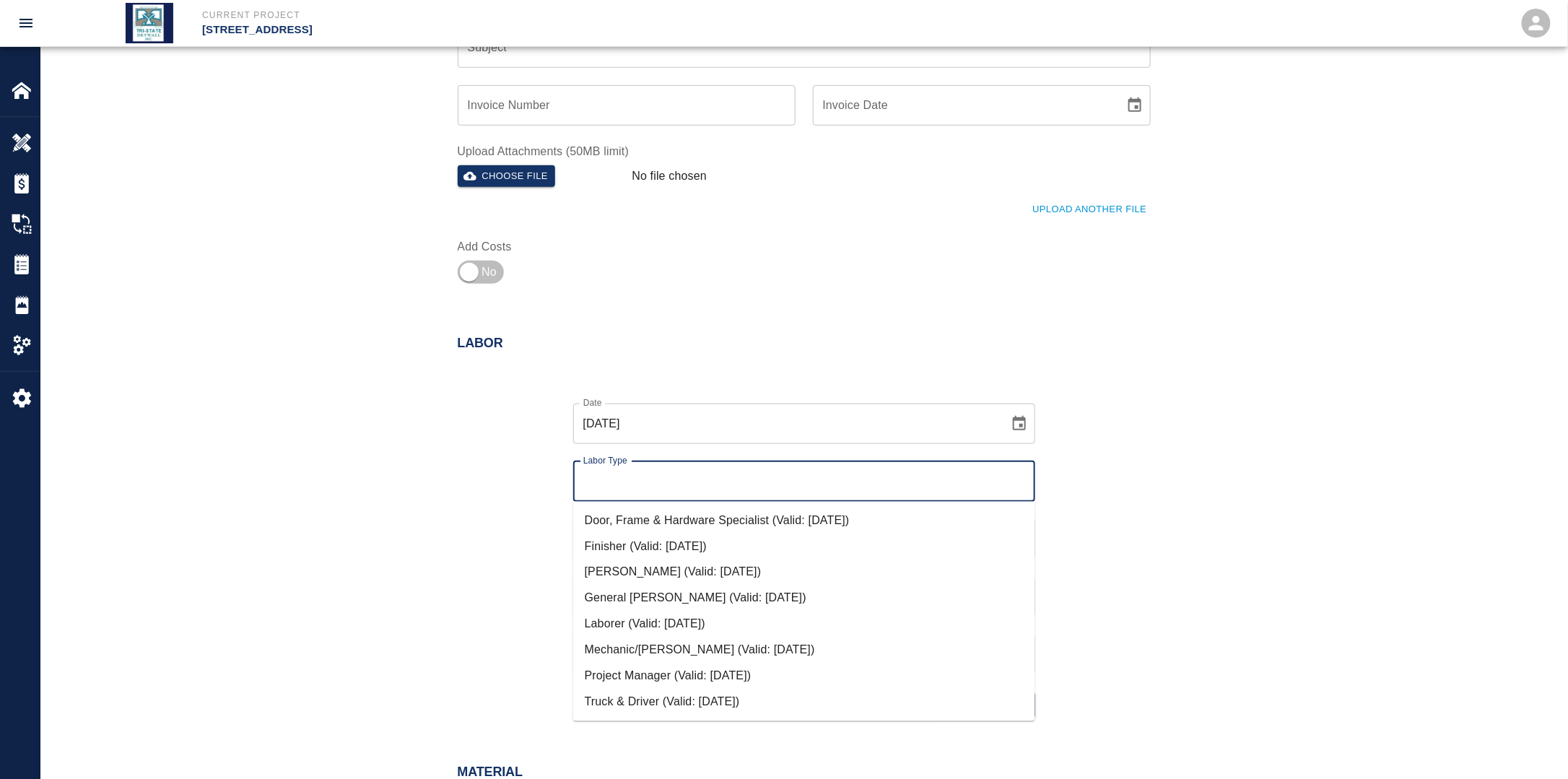
click at [640, 646] on li "Mechanic/[PERSON_NAME] (Valid: [DATE])" at bounding box center [804, 650] width 462 height 26
type input "Mechanic/[PERSON_NAME]"
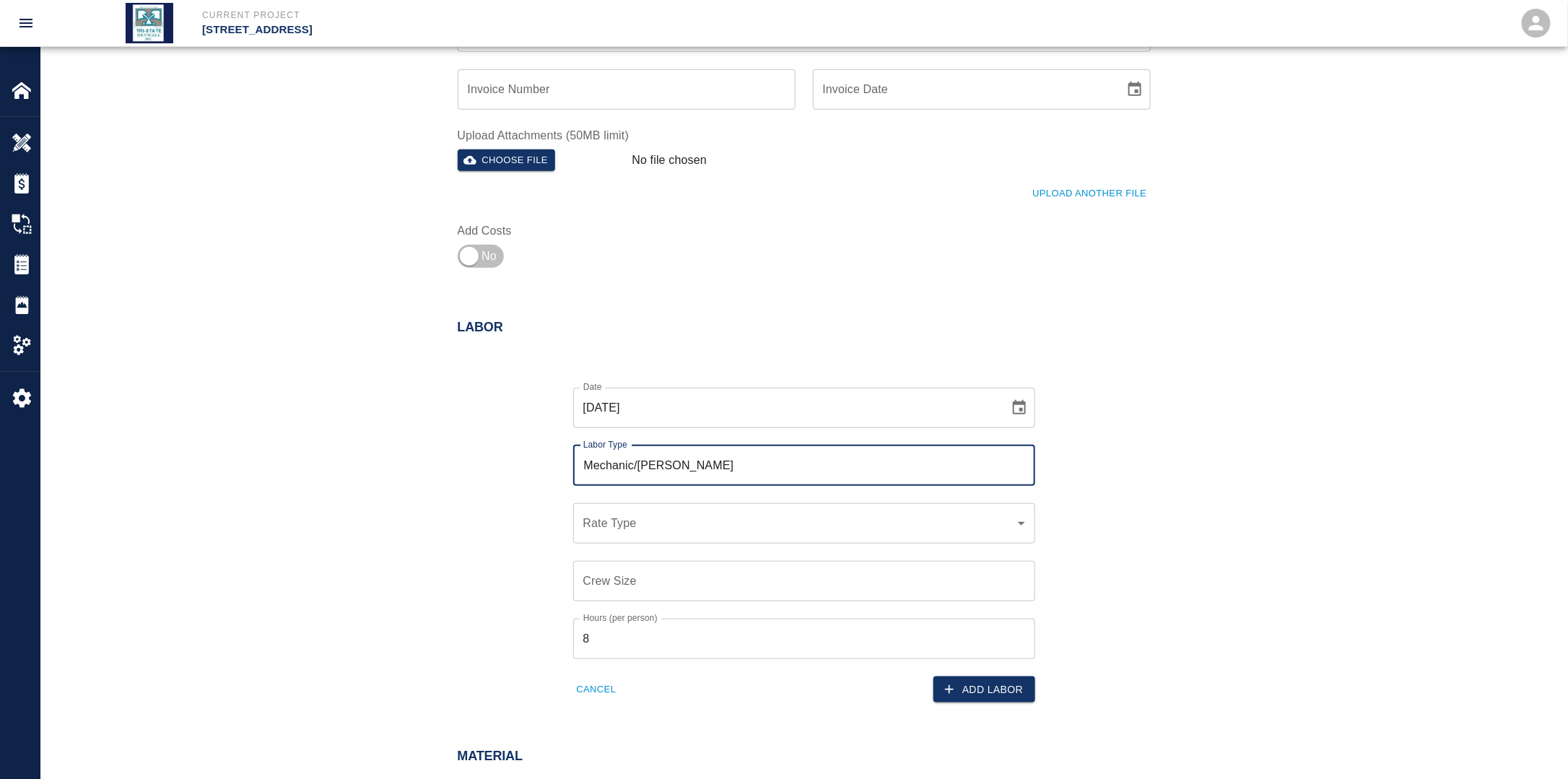
scroll to position [649, 0]
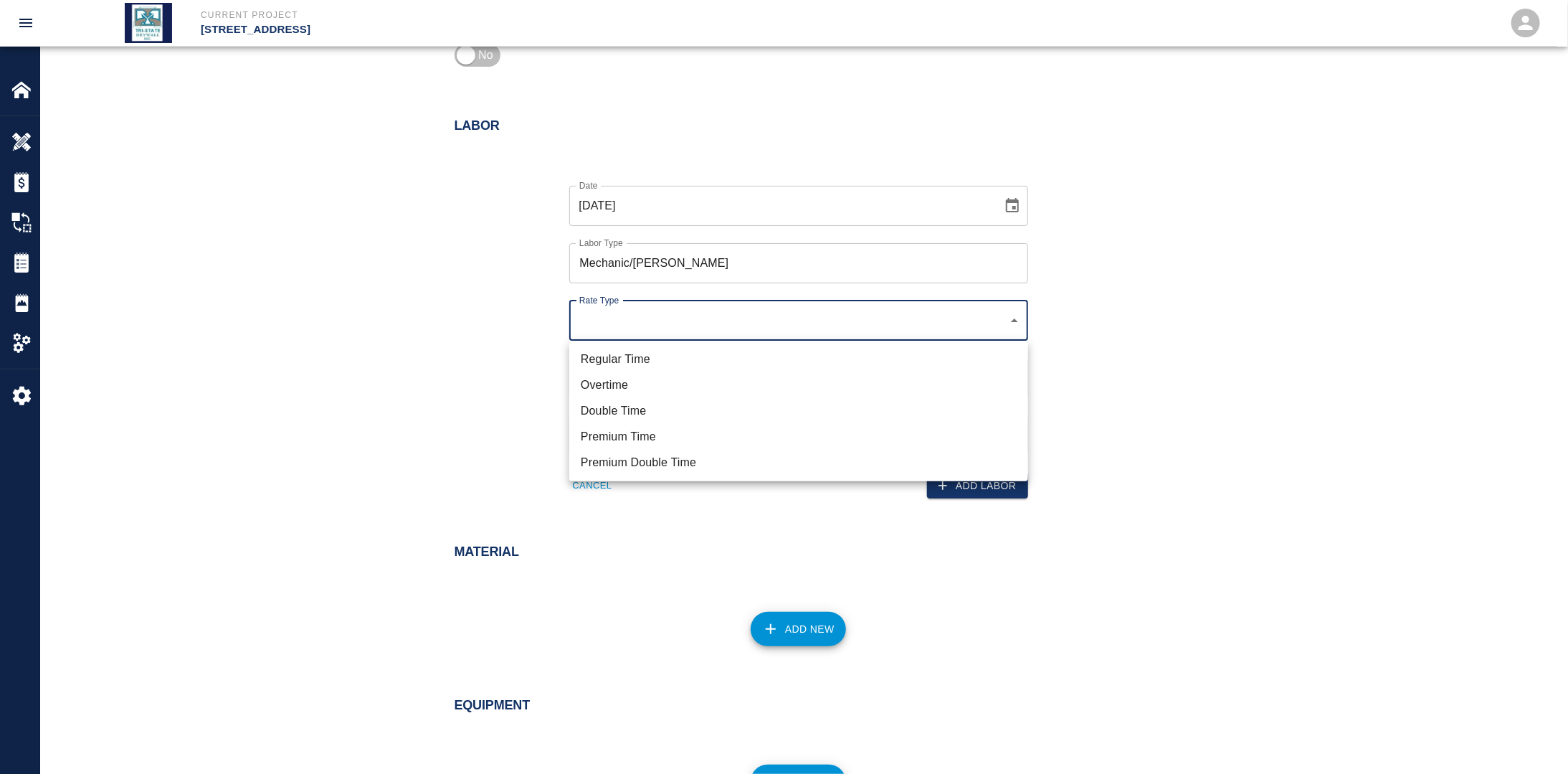
click at [667, 357] on li "Regular Time" at bounding box center [799, 358] width 459 height 25
type input "rate_rt"
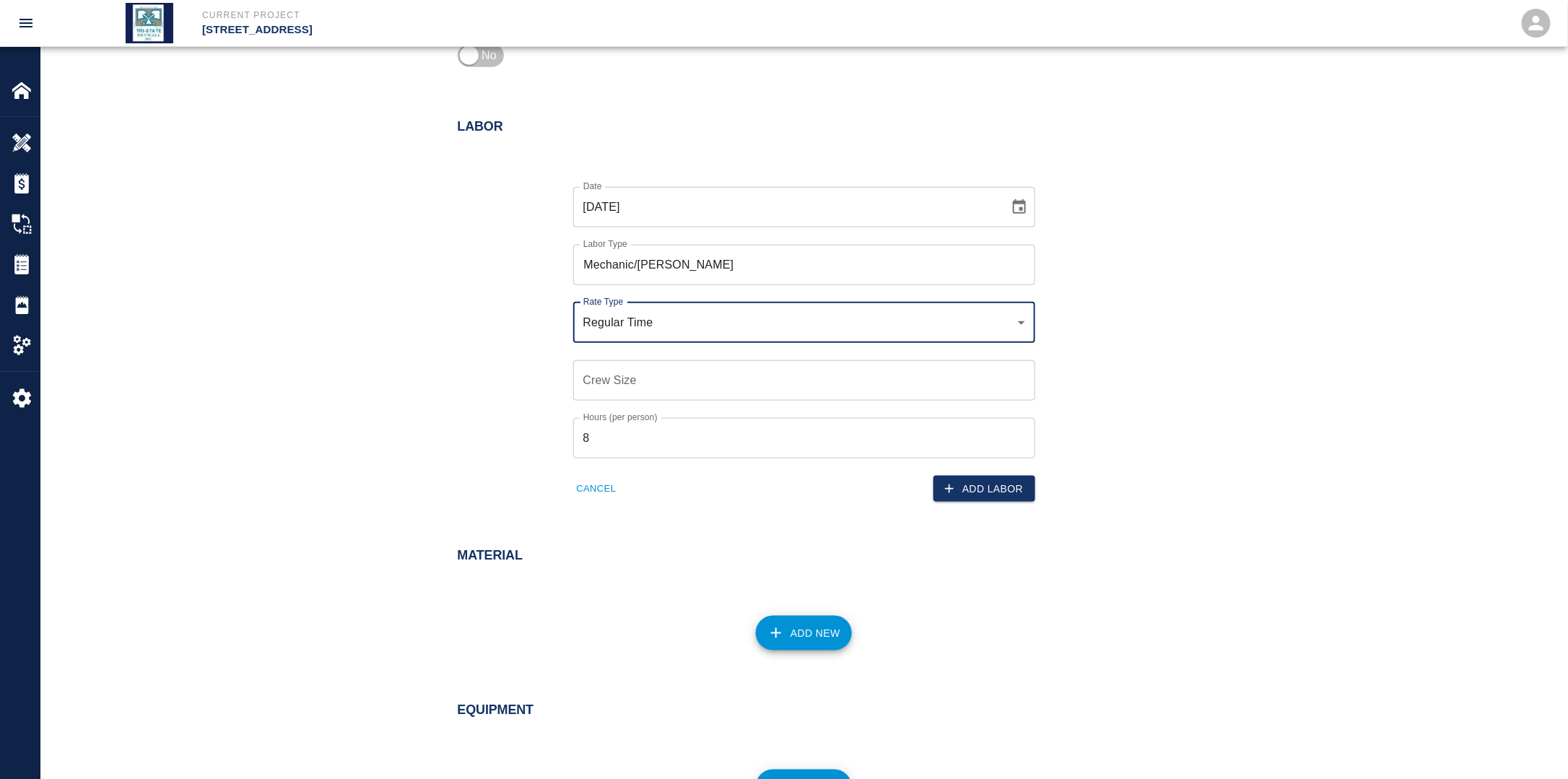
drag, startPoint x: 646, startPoint y: 382, endPoint x: 631, endPoint y: 386, distance: 15.5
click at [645, 382] on input "Crew Size" at bounding box center [804, 381] width 462 height 41
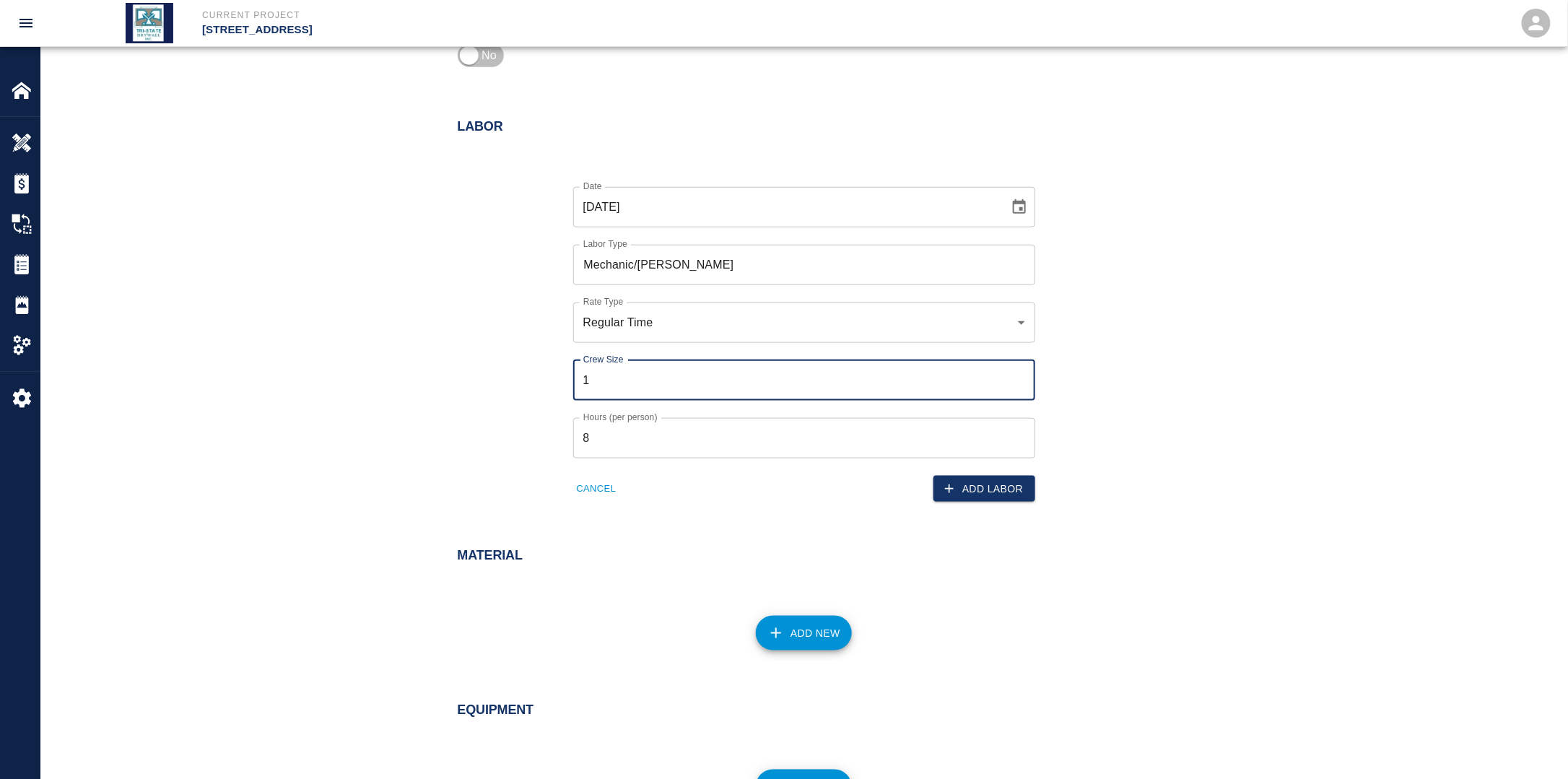
type input "1"
drag, startPoint x: 479, startPoint y: 396, endPoint x: 564, endPoint y: 417, distance: 87.6
click at [481, 398] on div "Date [DATE] Date Labor Type Mechanic/[PERSON_NAME] Labor Type Rate Type Regular…" at bounding box center [795, 333] width 711 height 339
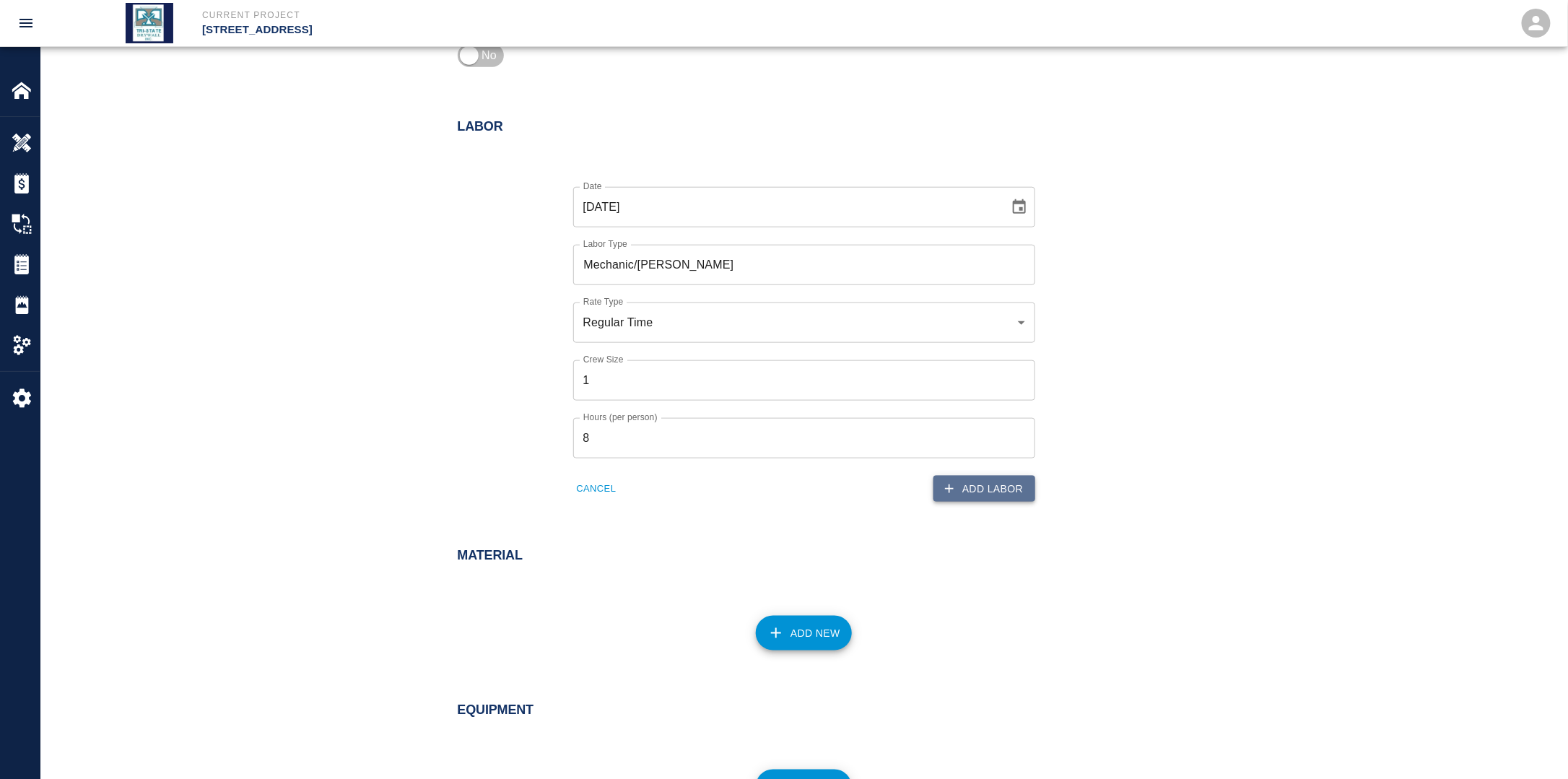
click at [994, 488] on button "Add Labor" at bounding box center [984, 489] width 102 height 27
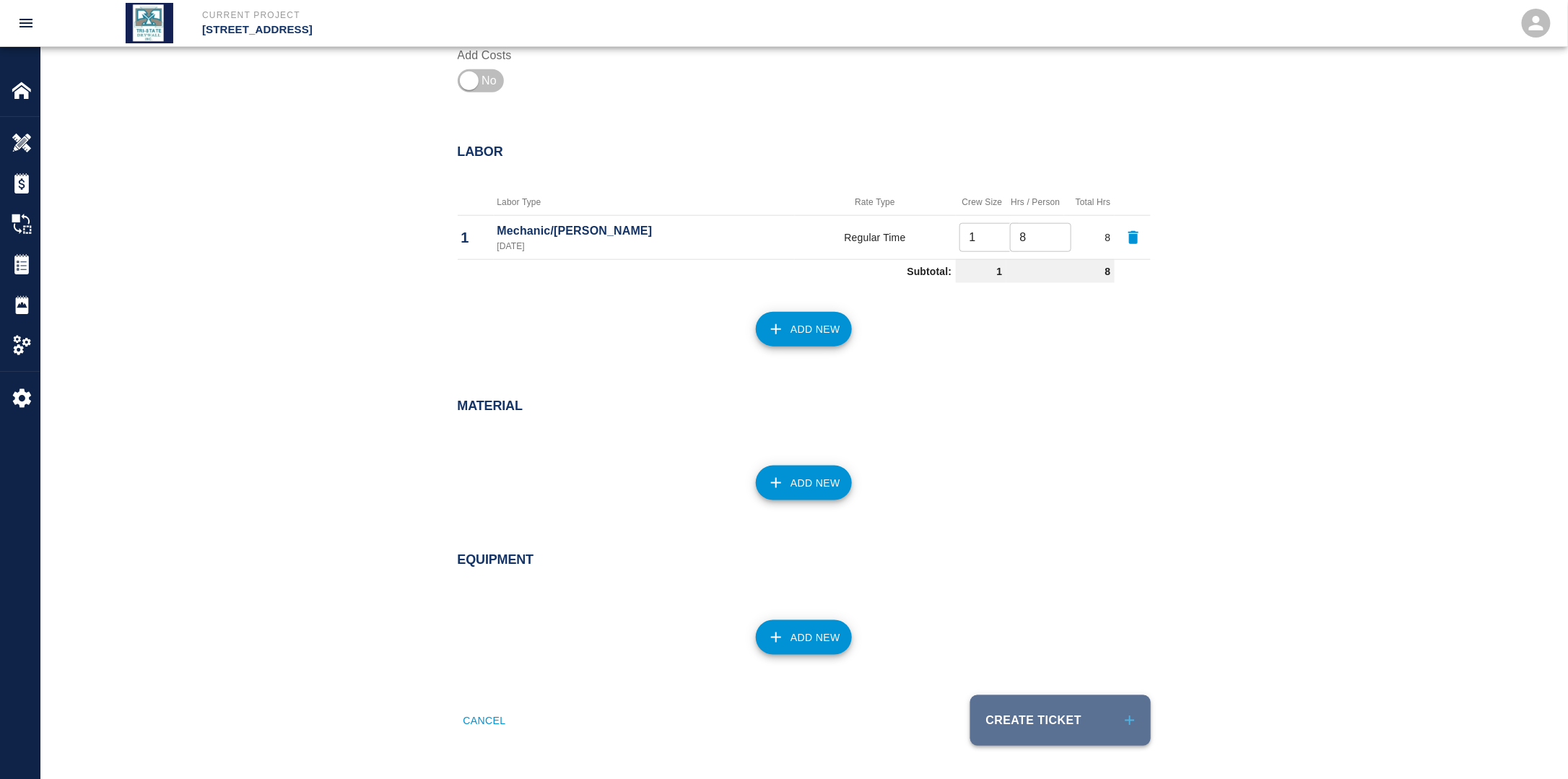
click at [1048, 726] on button "Create Ticket" at bounding box center [1060, 720] width 181 height 50
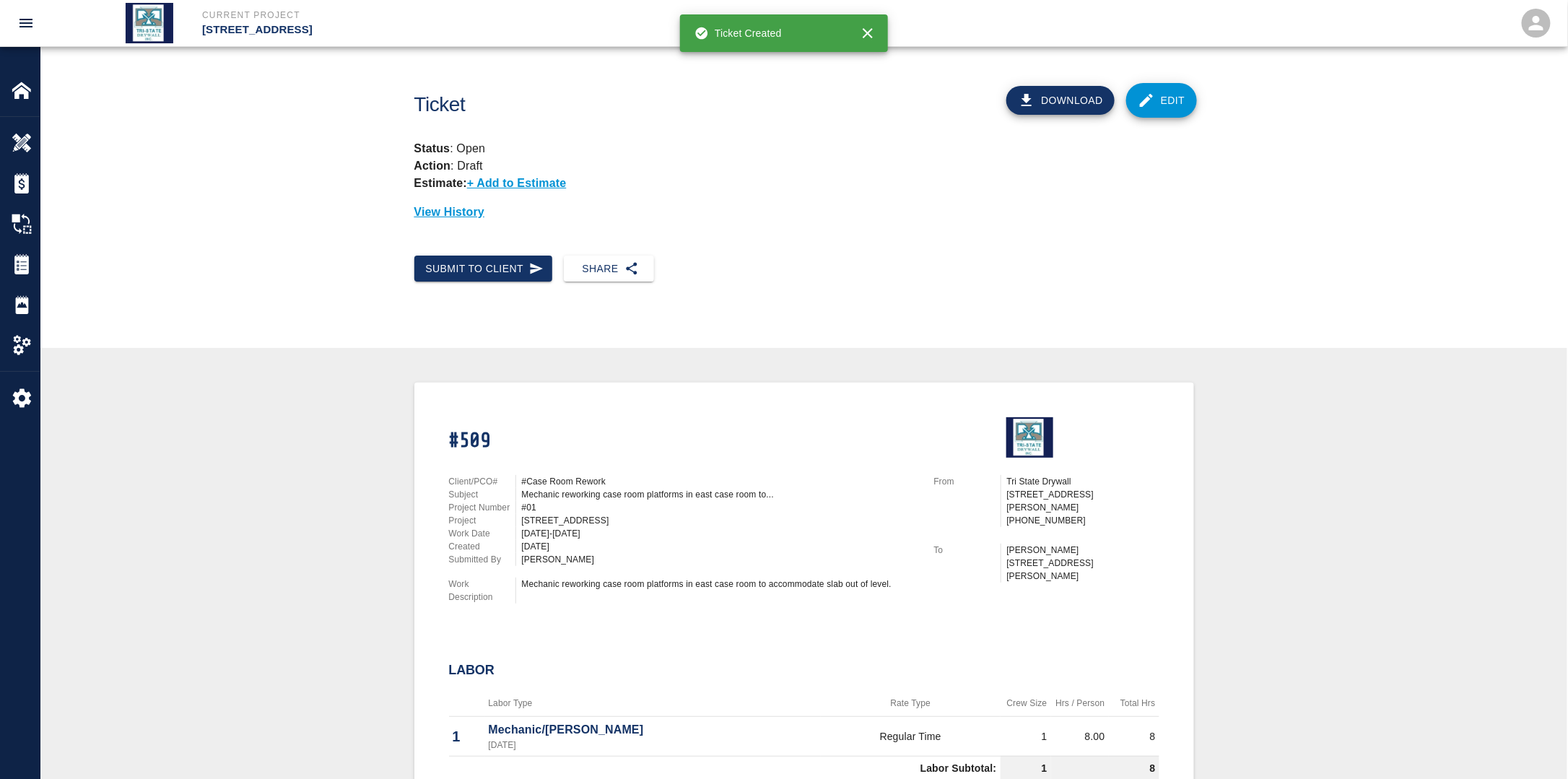
click at [495, 283] on div "Submit to Client Share" at bounding box center [803, 280] width 1526 height 73
click at [494, 273] on button "Submit to Client" at bounding box center [484, 269] width 138 height 27
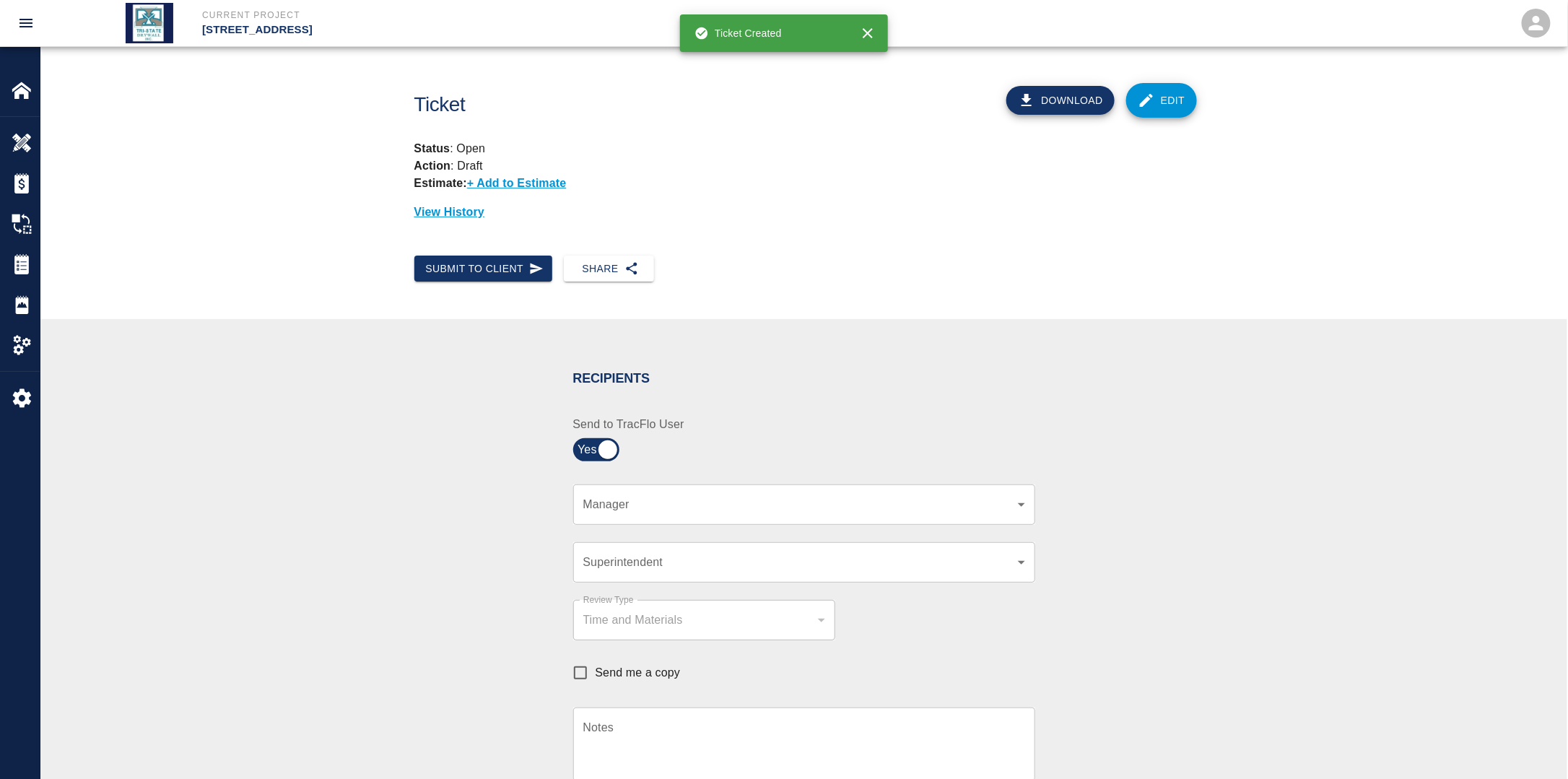
click at [659, 492] on div "​ Manager" at bounding box center [804, 505] width 462 height 41
click at [663, 523] on div "​ Manager" at bounding box center [804, 505] width 462 height 41
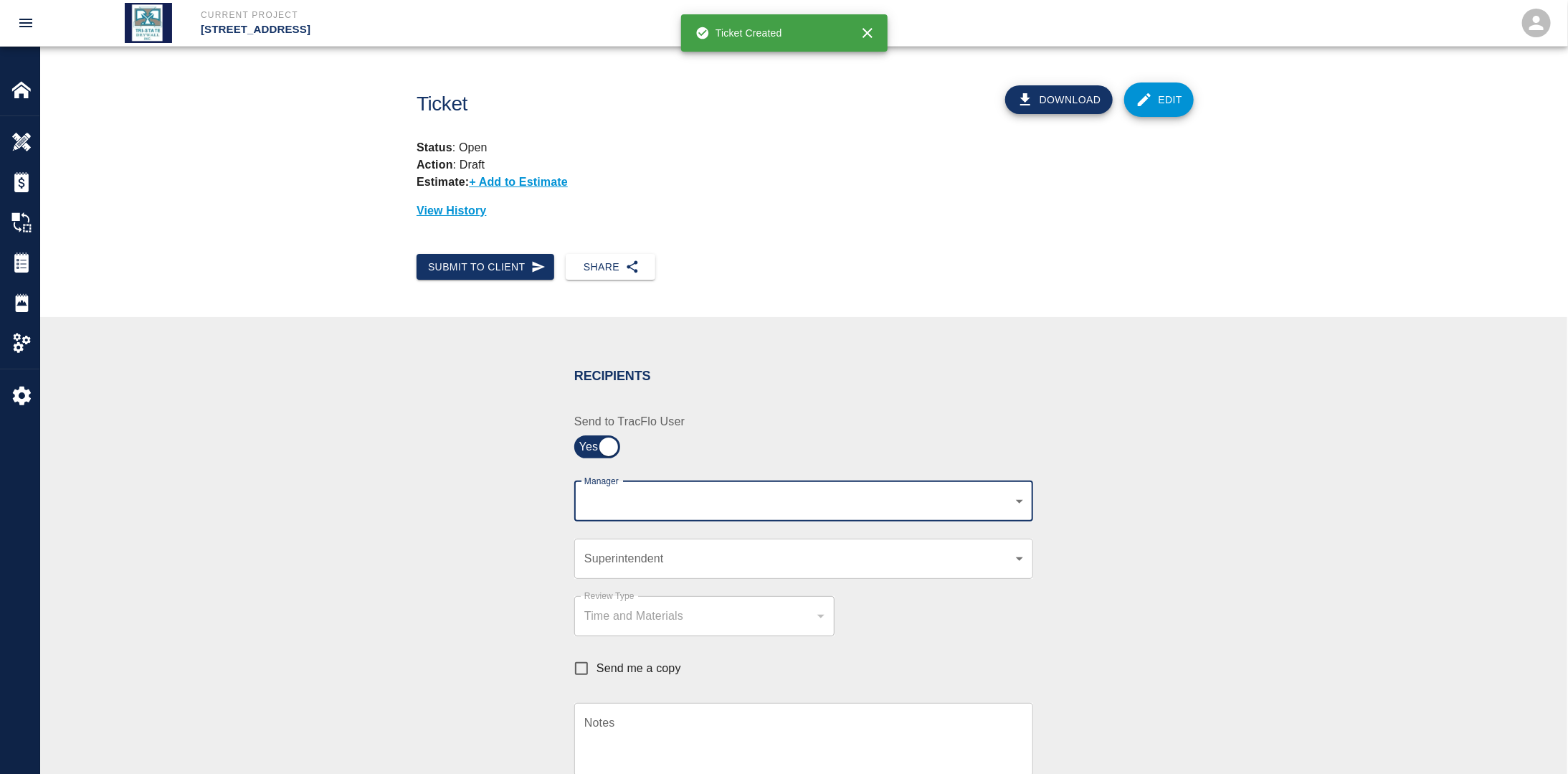
click at [659, 500] on body "Current Project [STREET_ADDRESS] Home [STREET_ADDRESS] Overview Estimates Chang…" at bounding box center [784, 387] width 1568 height 774
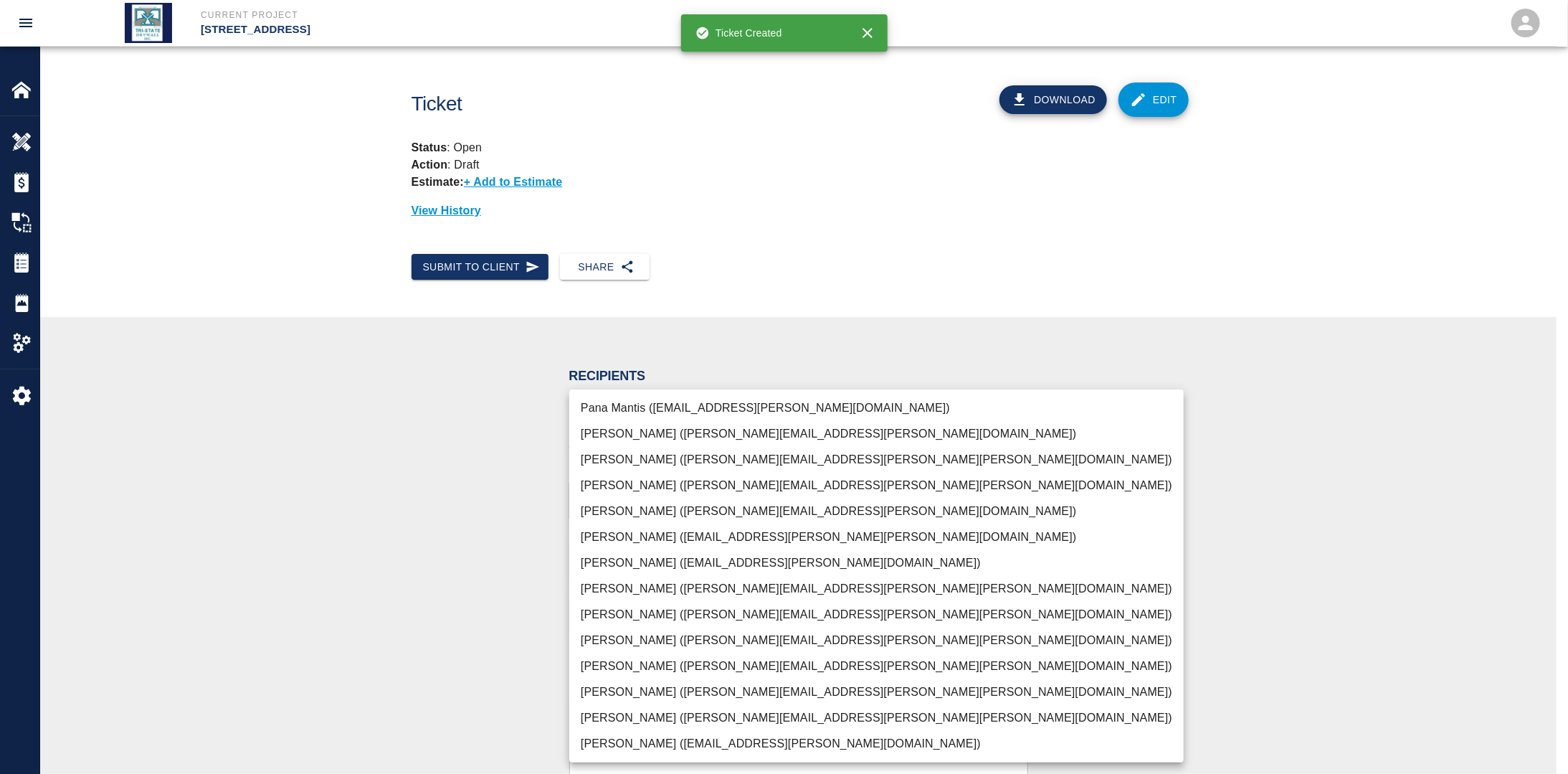
click at [612, 710] on li "[PERSON_NAME] ([PERSON_NAME][EMAIL_ADDRESS][PERSON_NAME][PERSON_NAME][DOMAIN_NA…" at bounding box center [877, 718] width 615 height 25
drag, startPoint x: 468, startPoint y: 664, endPoint x: 532, endPoint y: 574, distance: 110.4
click at [468, 661] on div at bounding box center [784, 387] width 1568 height 774
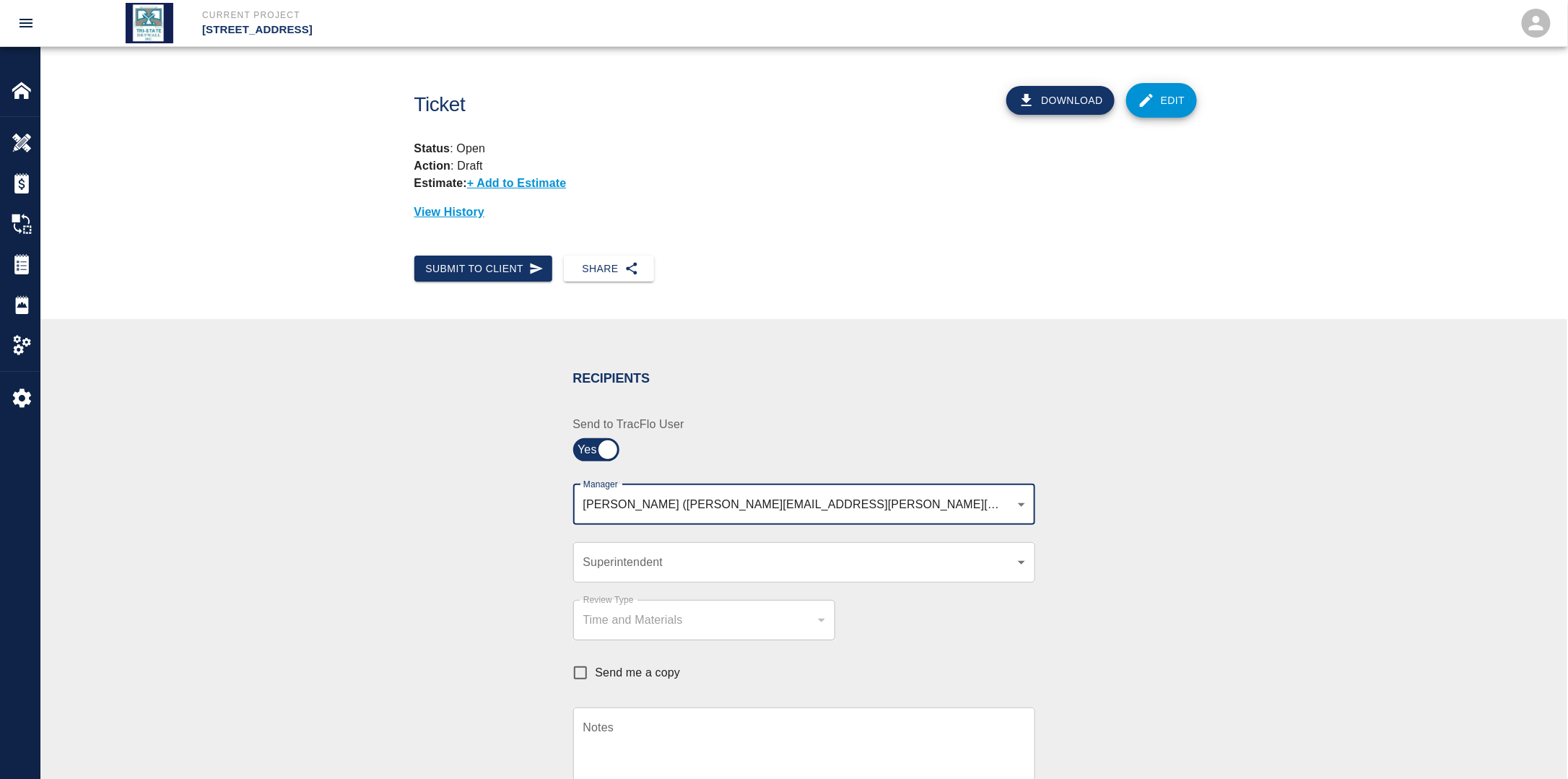
click at [926, 505] on body "Current Project [STREET_ADDRESS] Home [STREET_ADDRESS] Overview Estimates Chang…" at bounding box center [784, 389] width 1568 height 779
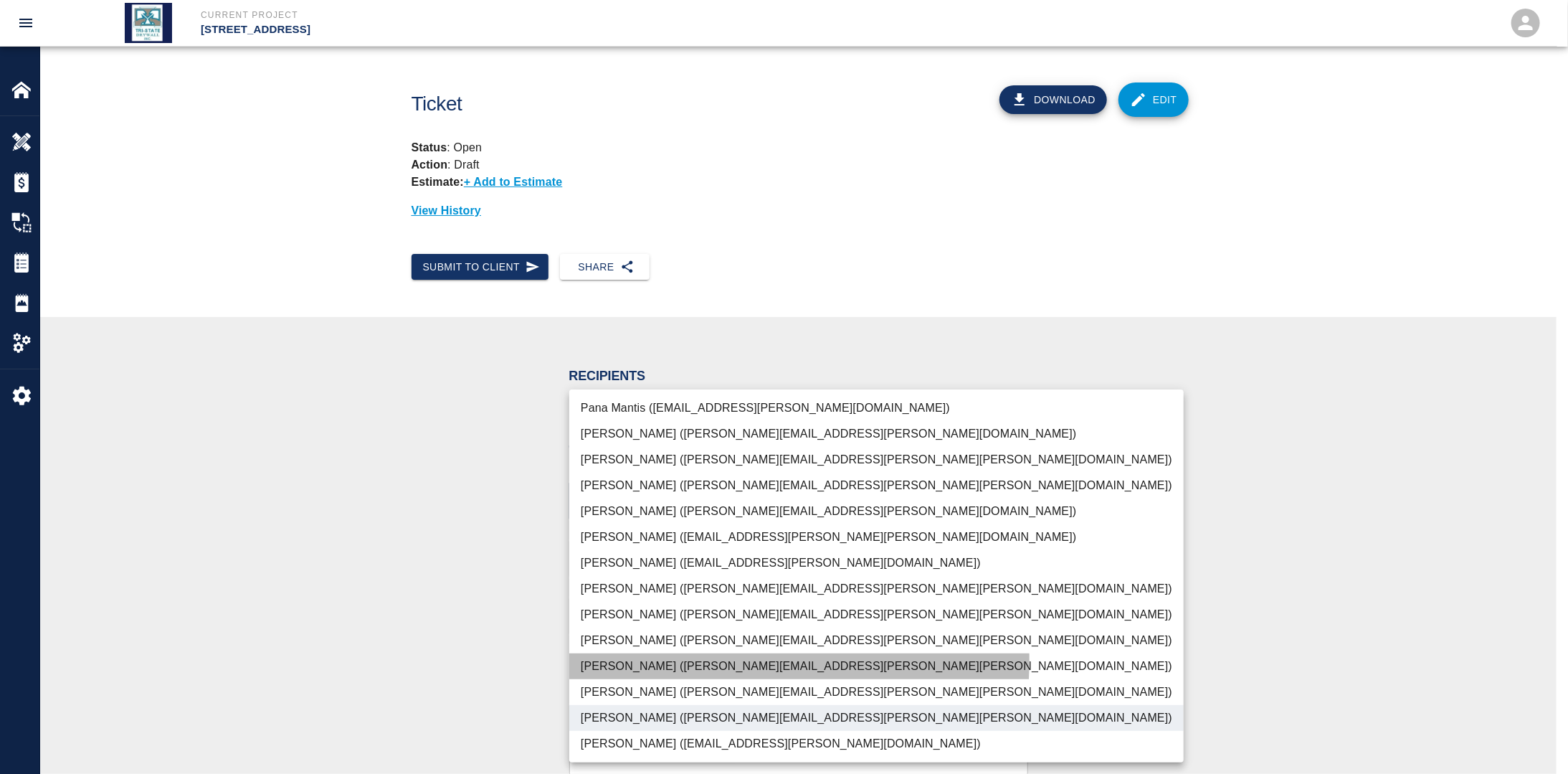
click at [674, 660] on li "[PERSON_NAME] ([PERSON_NAME][EMAIL_ADDRESS][PERSON_NAME][PERSON_NAME][DOMAIN_NA…" at bounding box center [877, 666] width 615 height 25
type input "f2151df9-a33d-4239-98b3-85d2c5195f79,79096ab5-3b7f-4dda-89ef-6bffdeaf2507"
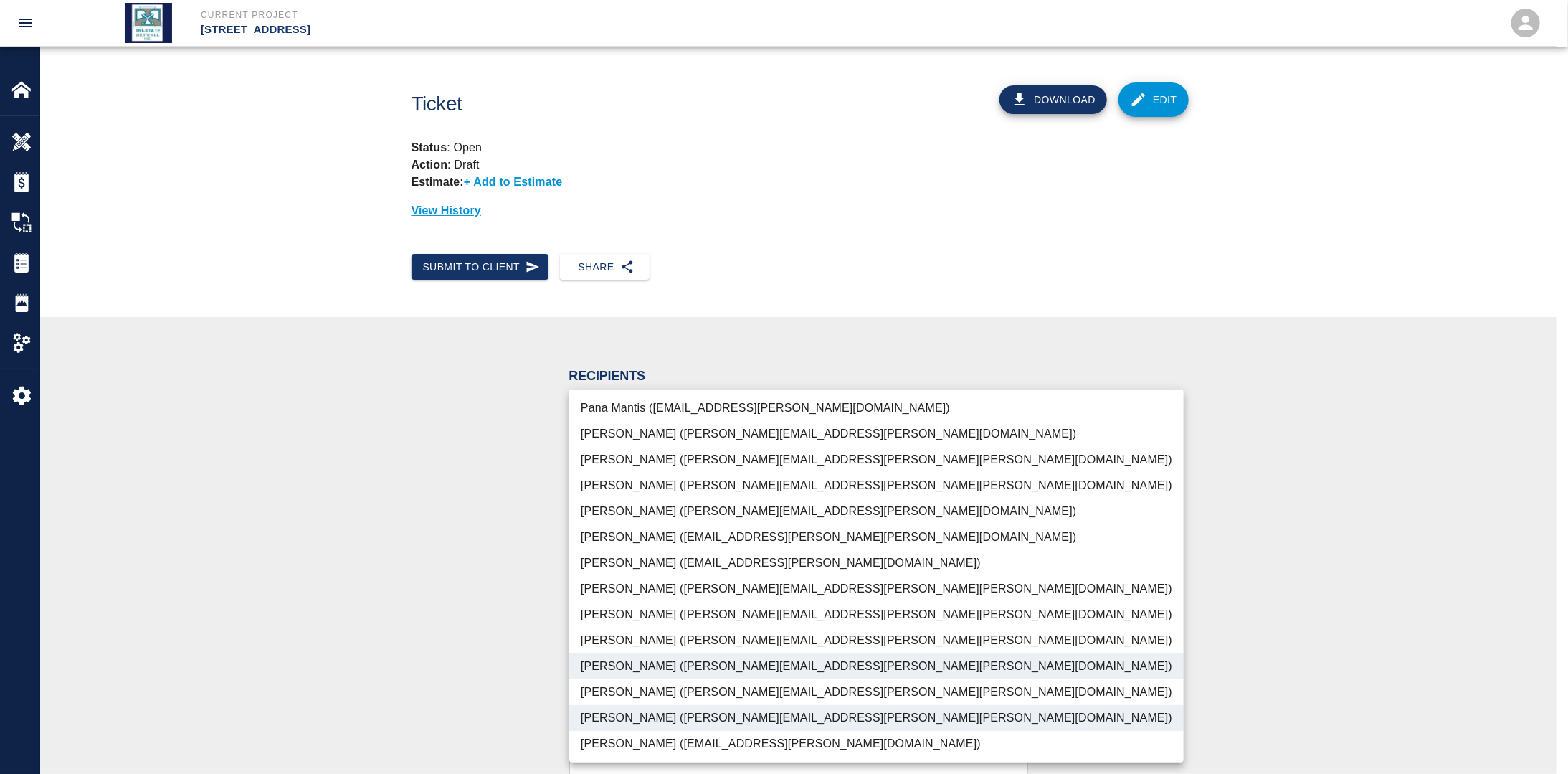
click at [397, 607] on div at bounding box center [784, 387] width 1568 height 774
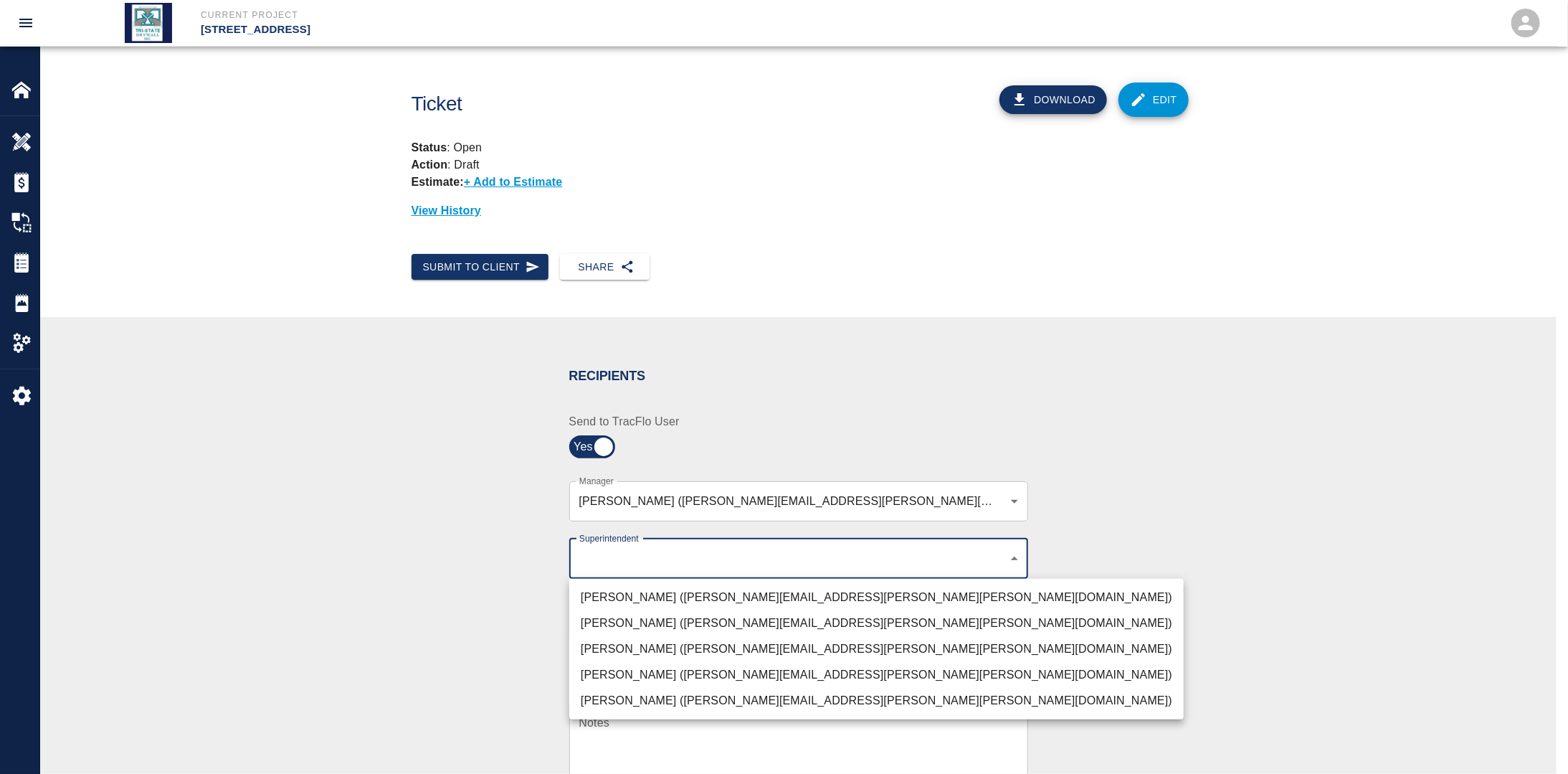
click at [645, 557] on body "Current Project [STREET_ADDRESS] Home [STREET_ADDRESS] Overview Estimates Chang…" at bounding box center [784, 387] width 1568 height 774
click at [641, 642] on li "[PERSON_NAME] ([PERSON_NAME][EMAIL_ADDRESS][PERSON_NAME][PERSON_NAME][DOMAIN_NA…" at bounding box center [877, 649] width 615 height 25
type input "32bad40b-bb12-40c1-a9d7-1de55074e5d0"
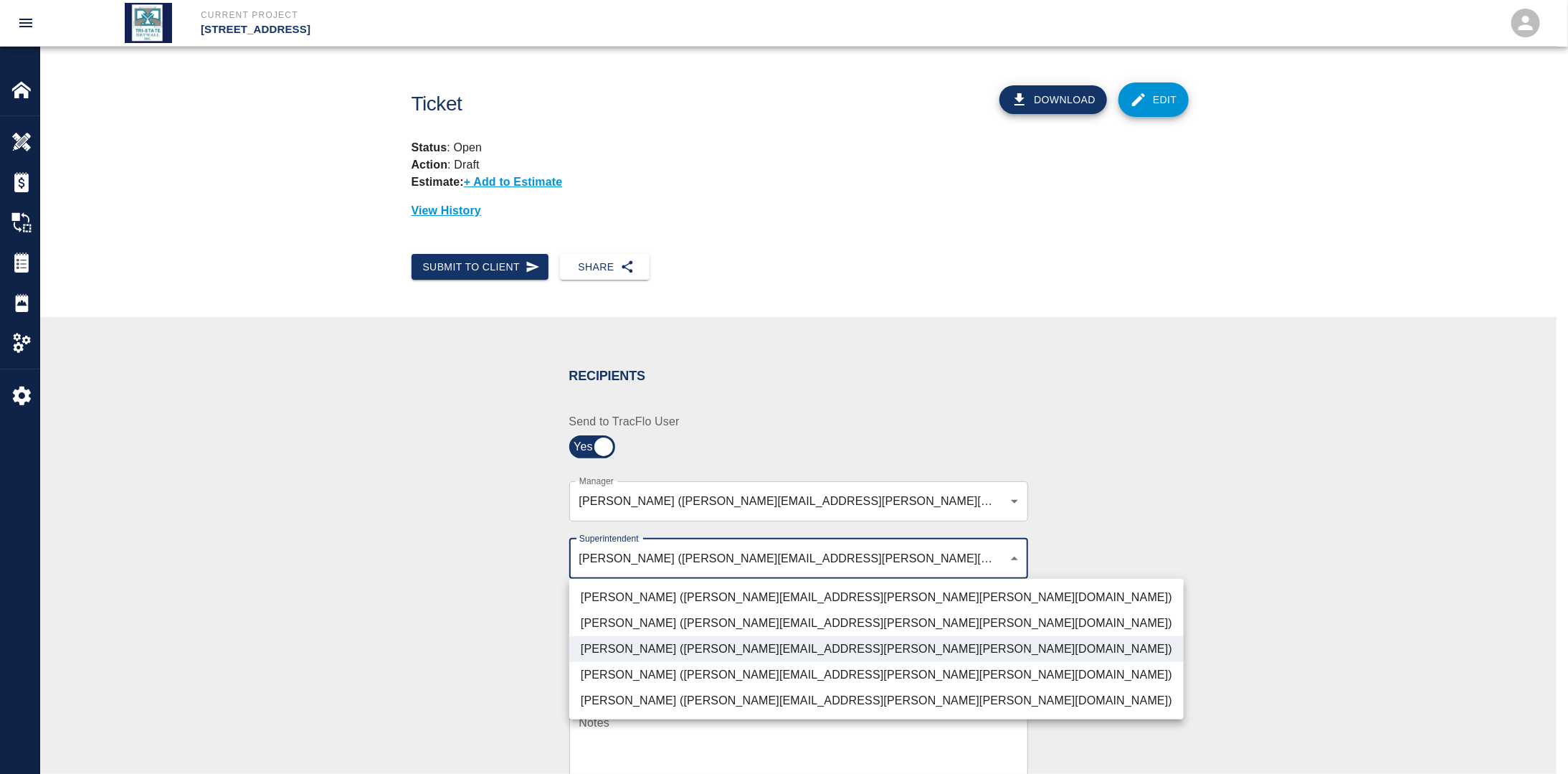
drag, startPoint x: 417, startPoint y: 627, endPoint x: 444, endPoint y: 635, distance: 28.2
click at [419, 627] on div at bounding box center [784, 387] width 1568 height 774
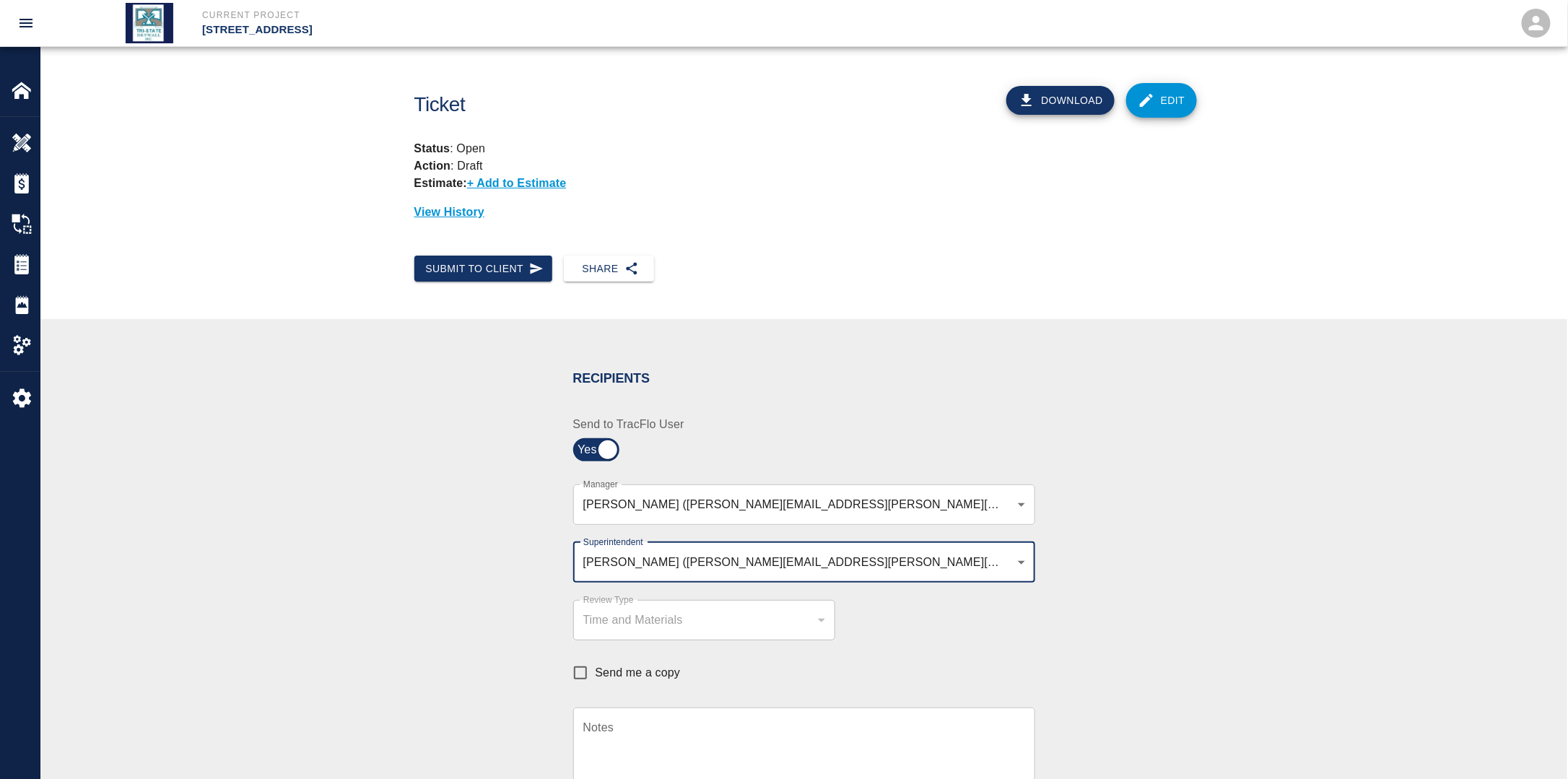
drag, startPoint x: 569, startPoint y: 665, endPoint x: 625, endPoint y: 674, distance: 56.7
click at [570, 665] on input "Send me a copy" at bounding box center [580, 673] width 30 height 30
checkbox input "true"
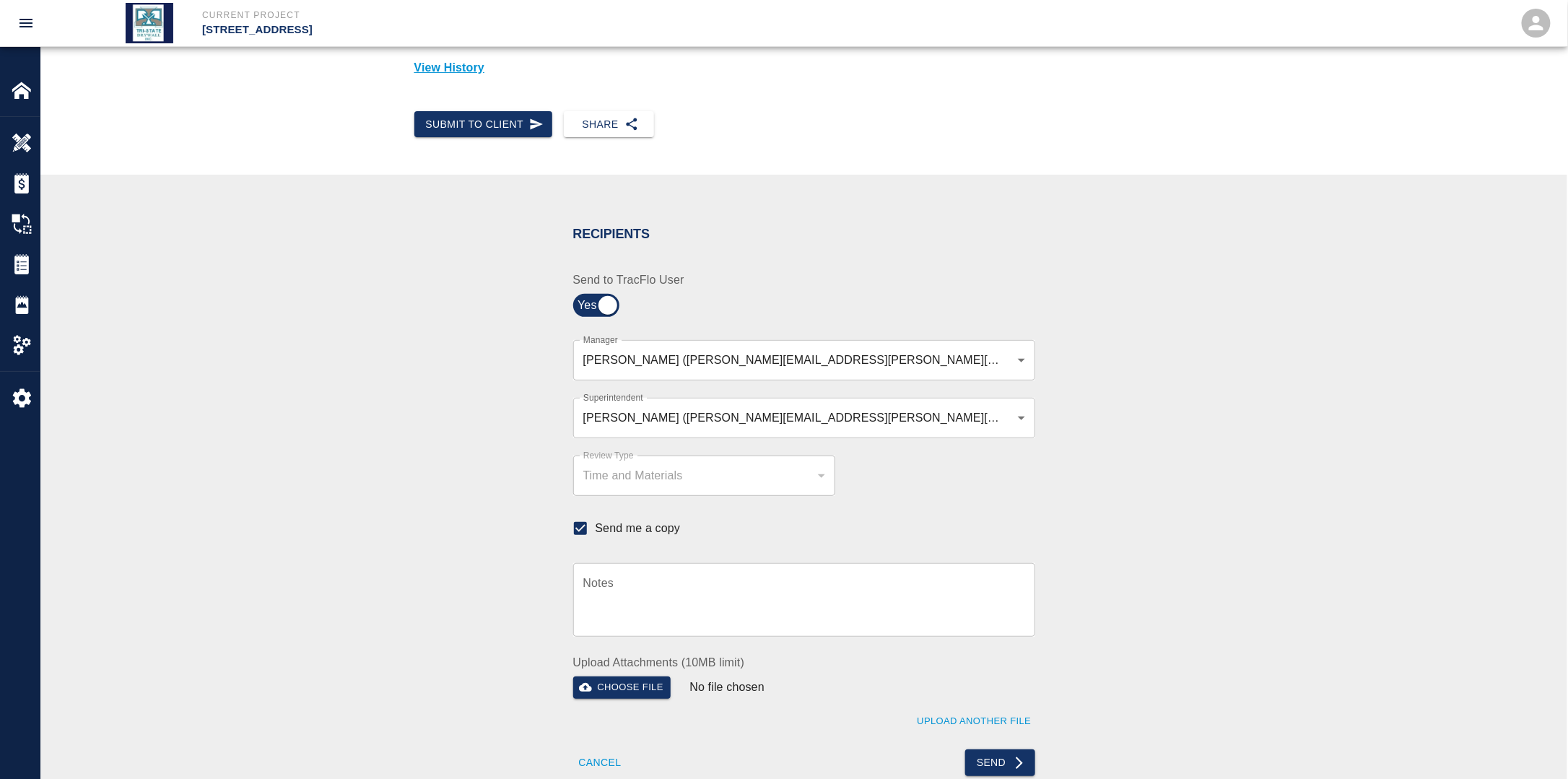
scroll to position [289, 0]
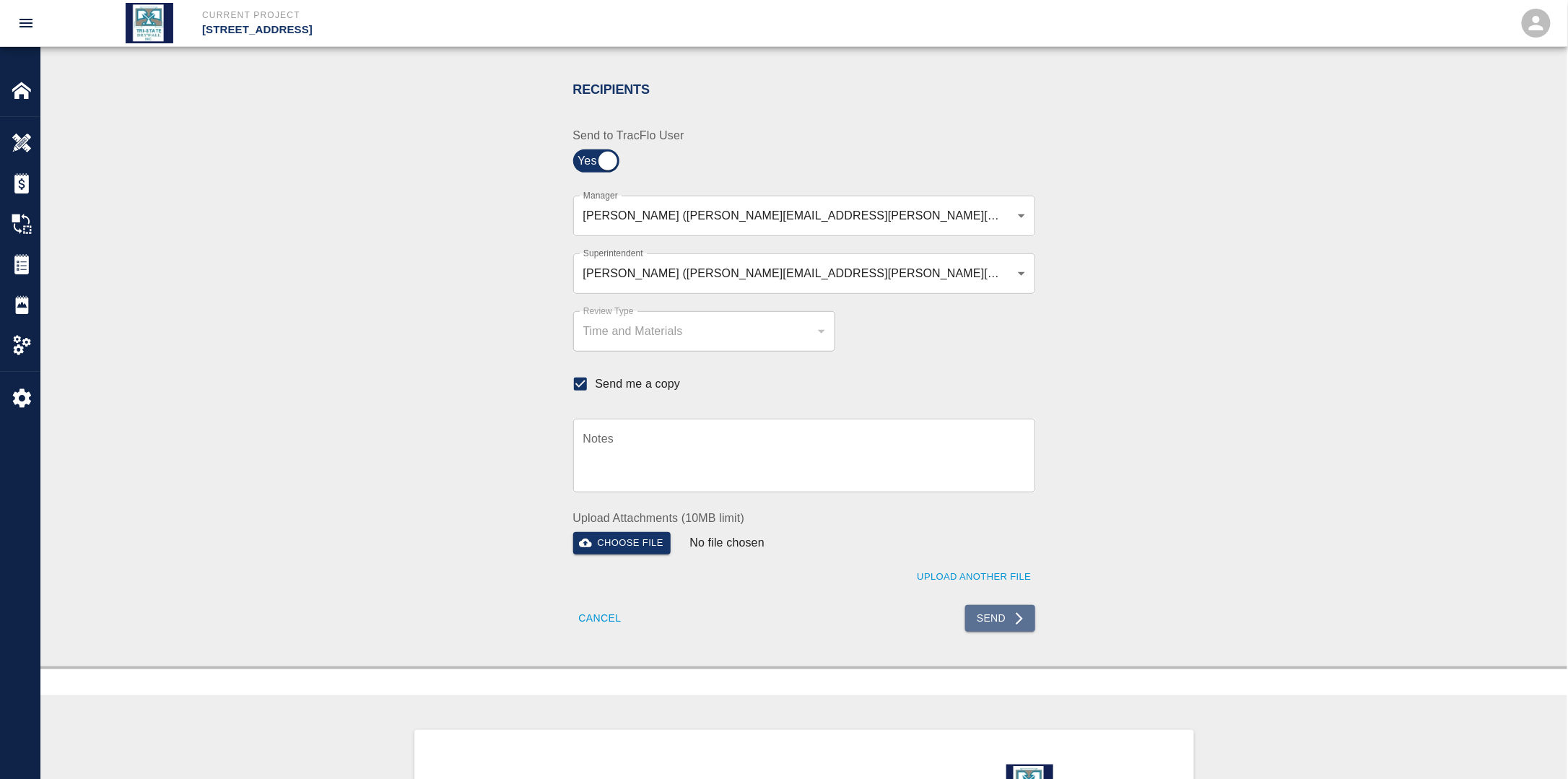
click at [1003, 622] on button "Send" at bounding box center [1000, 618] width 70 height 27
checkbox input "false"
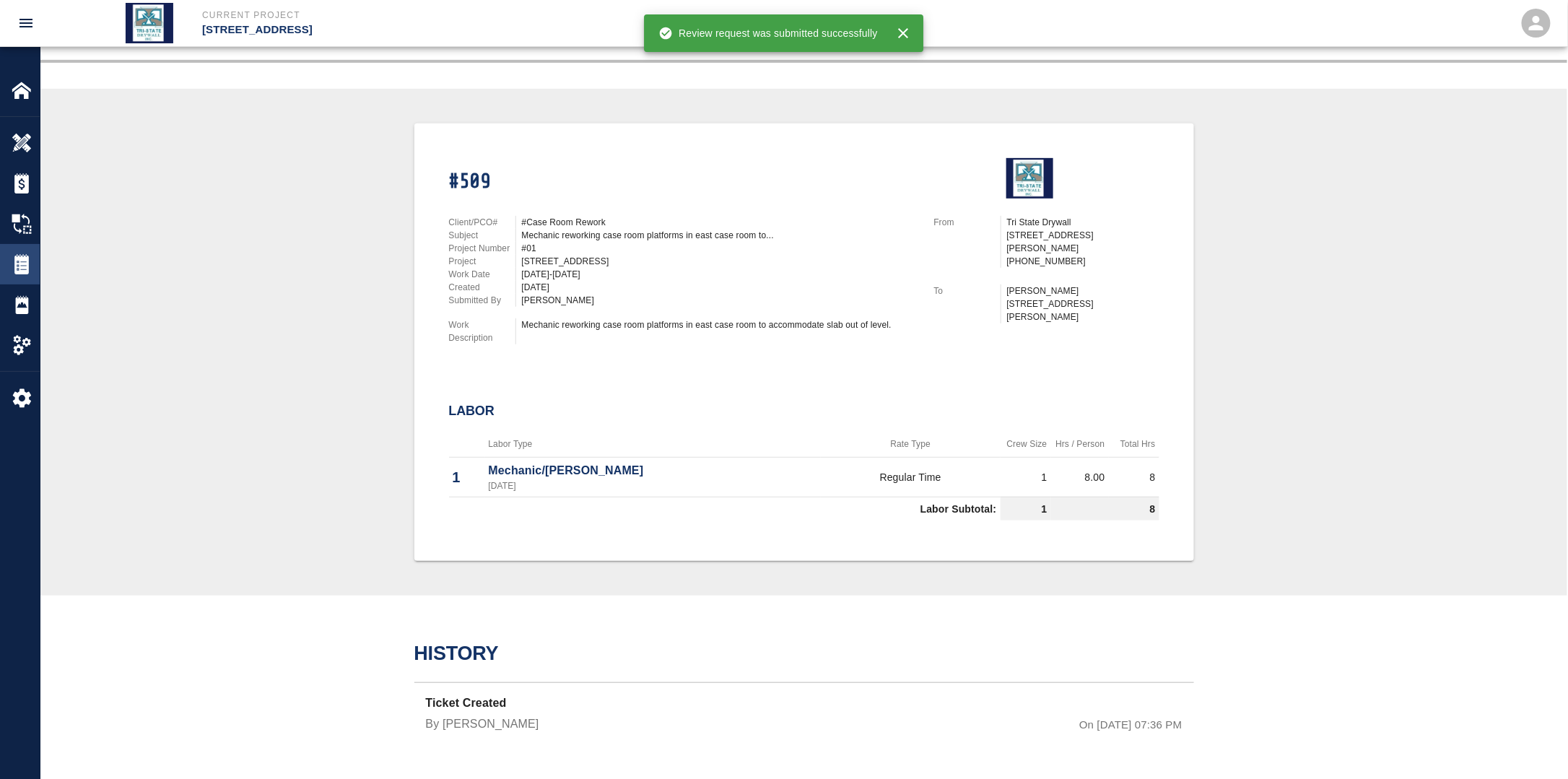
scroll to position [257, 0]
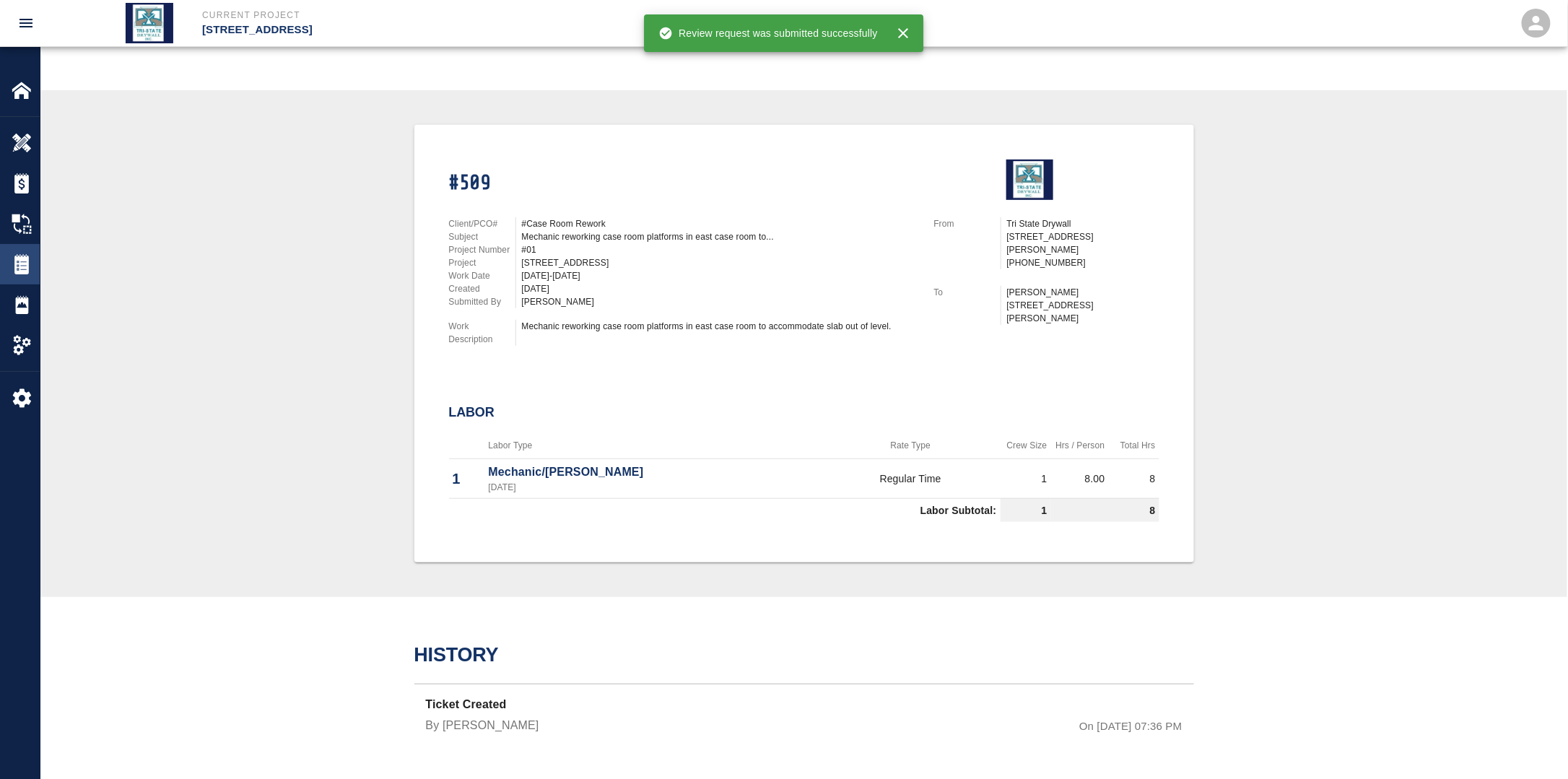
click at [20, 263] on img at bounding box center [21, 263] width 20 height 20
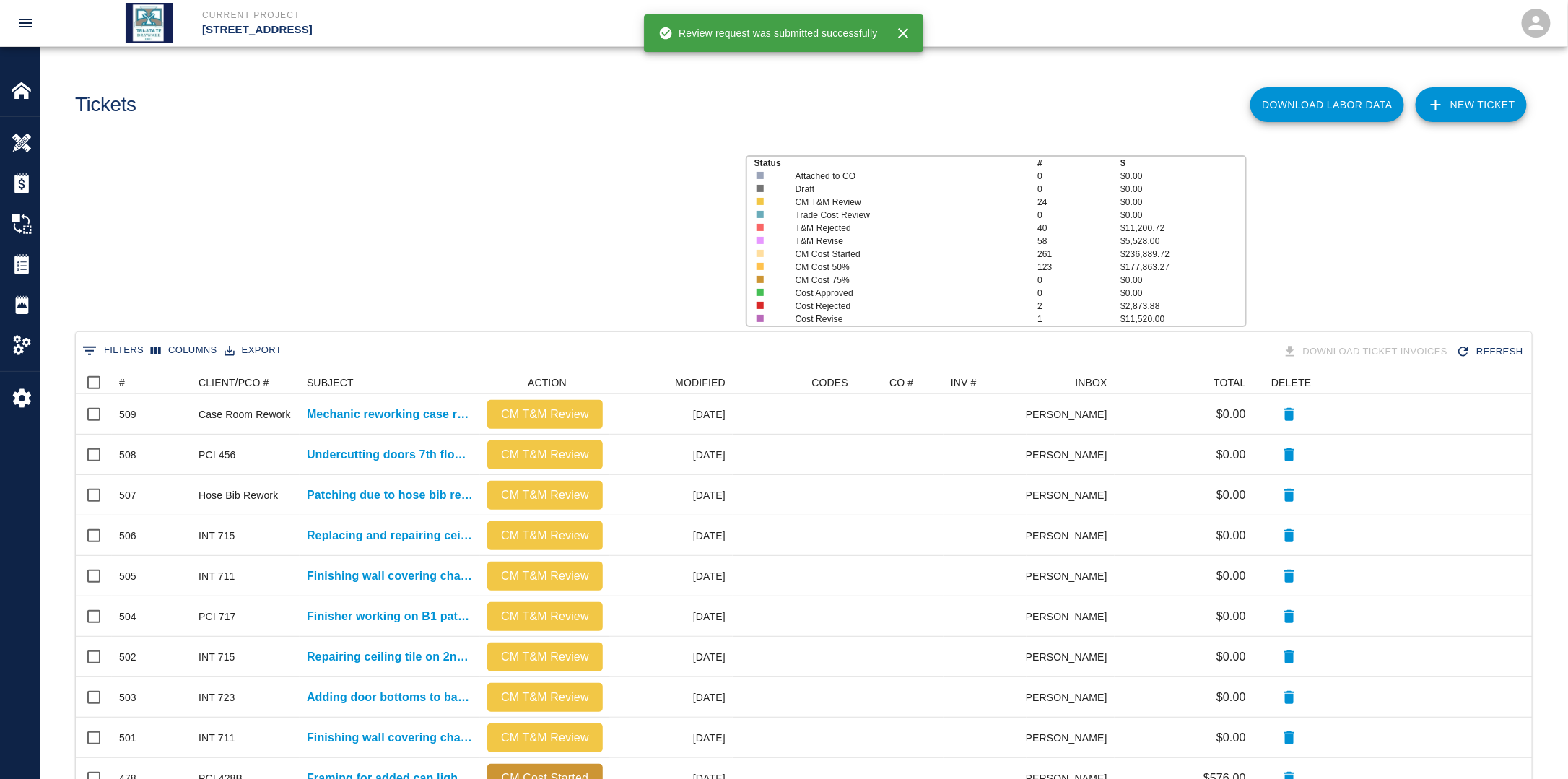
scroll to position [821, 1447]
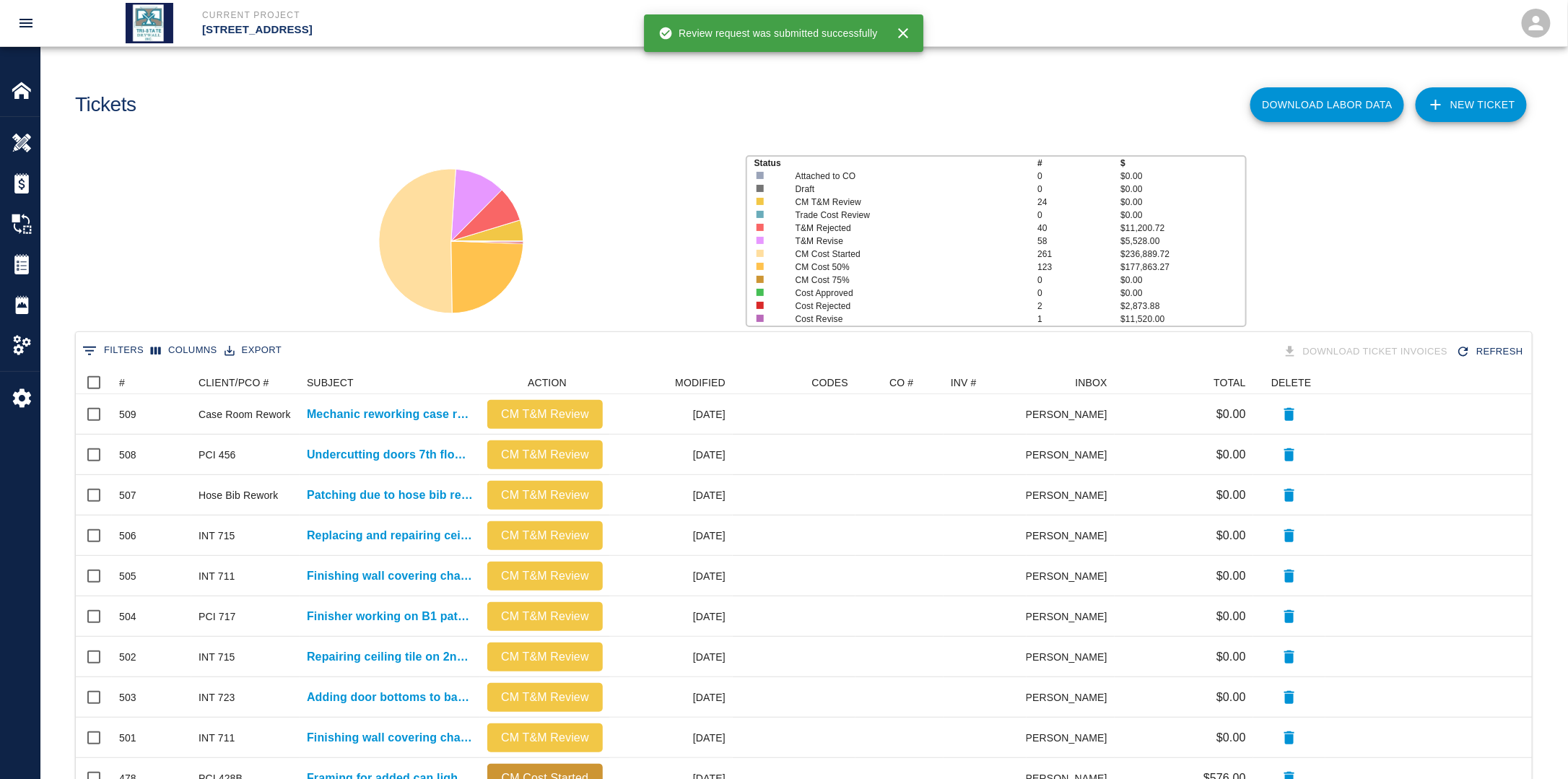
click at [1485, 107] on link "NEW TICKET" at bounding box center [1471, 104] width 111 height 35
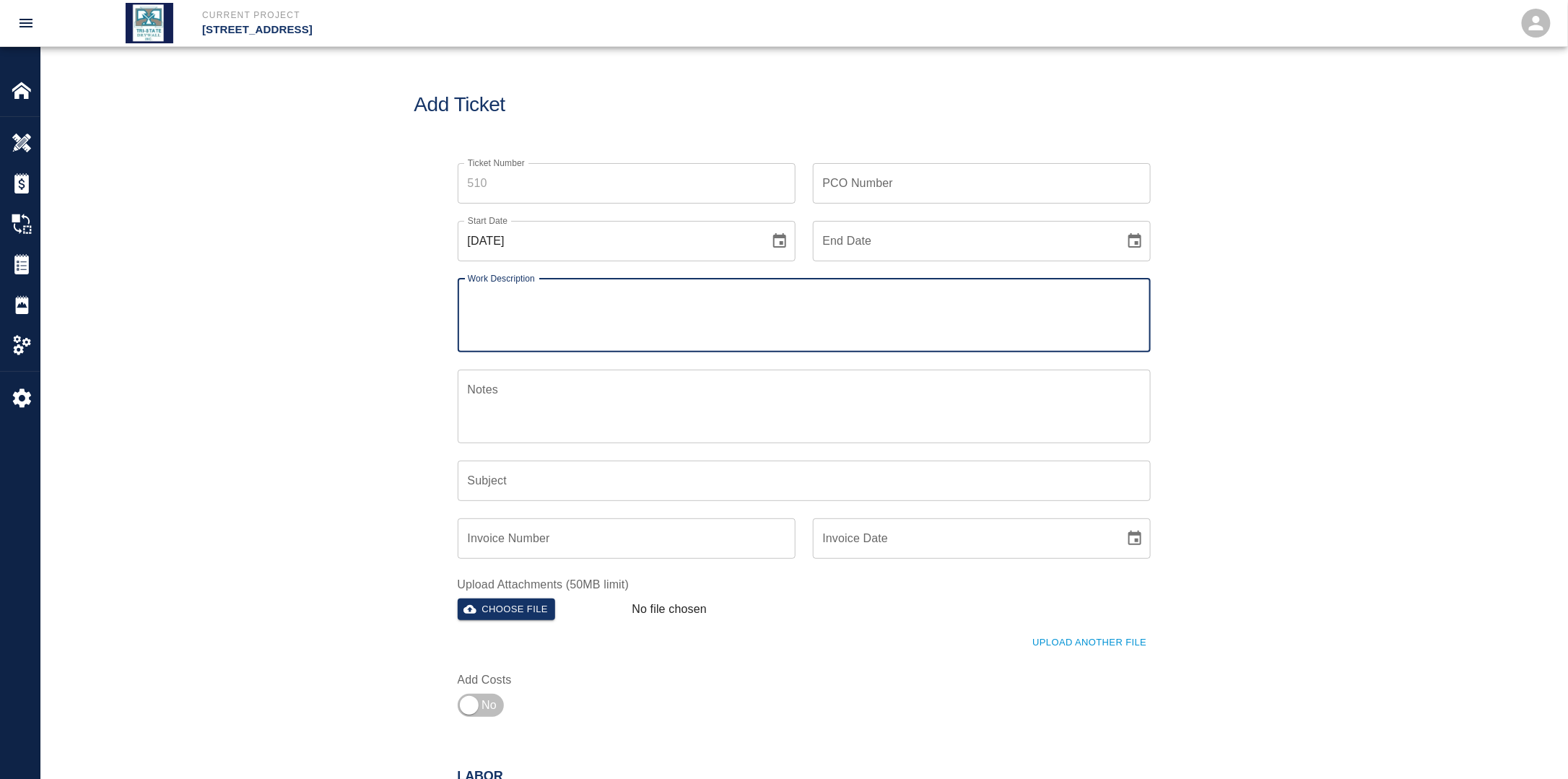
click at [784, 234] on icon "Choose date, selected date is Aug 24, 2025" at bounding box center [780, 241] width 17 height 17
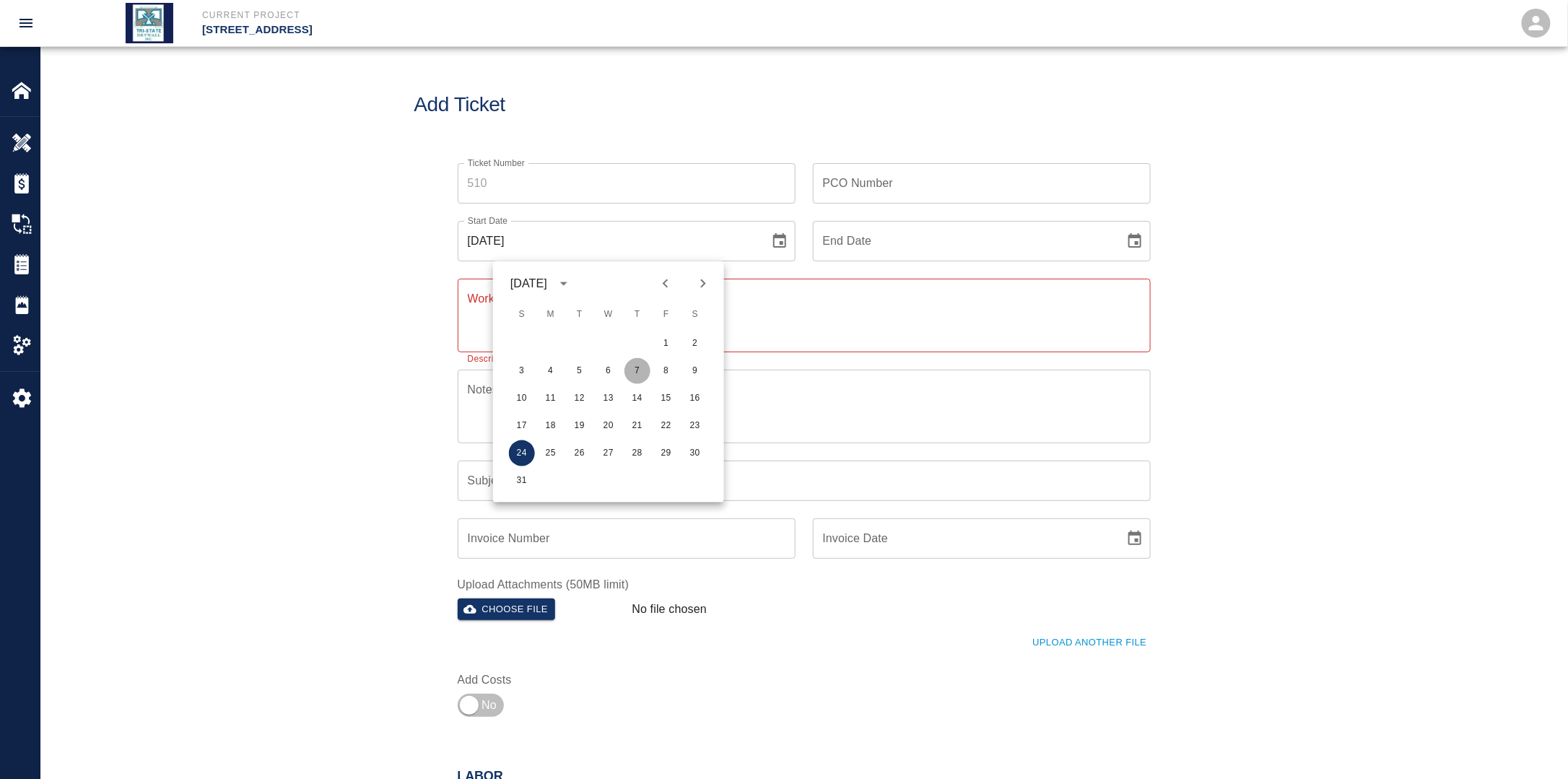
click at [640, 371] on button "7" at bounding box center [637, 370] width 26 height 26
type input "[DATE]"
click at [1124, 252] on button "Choose date" at bounding box center [1135, 241] width 29 height 29
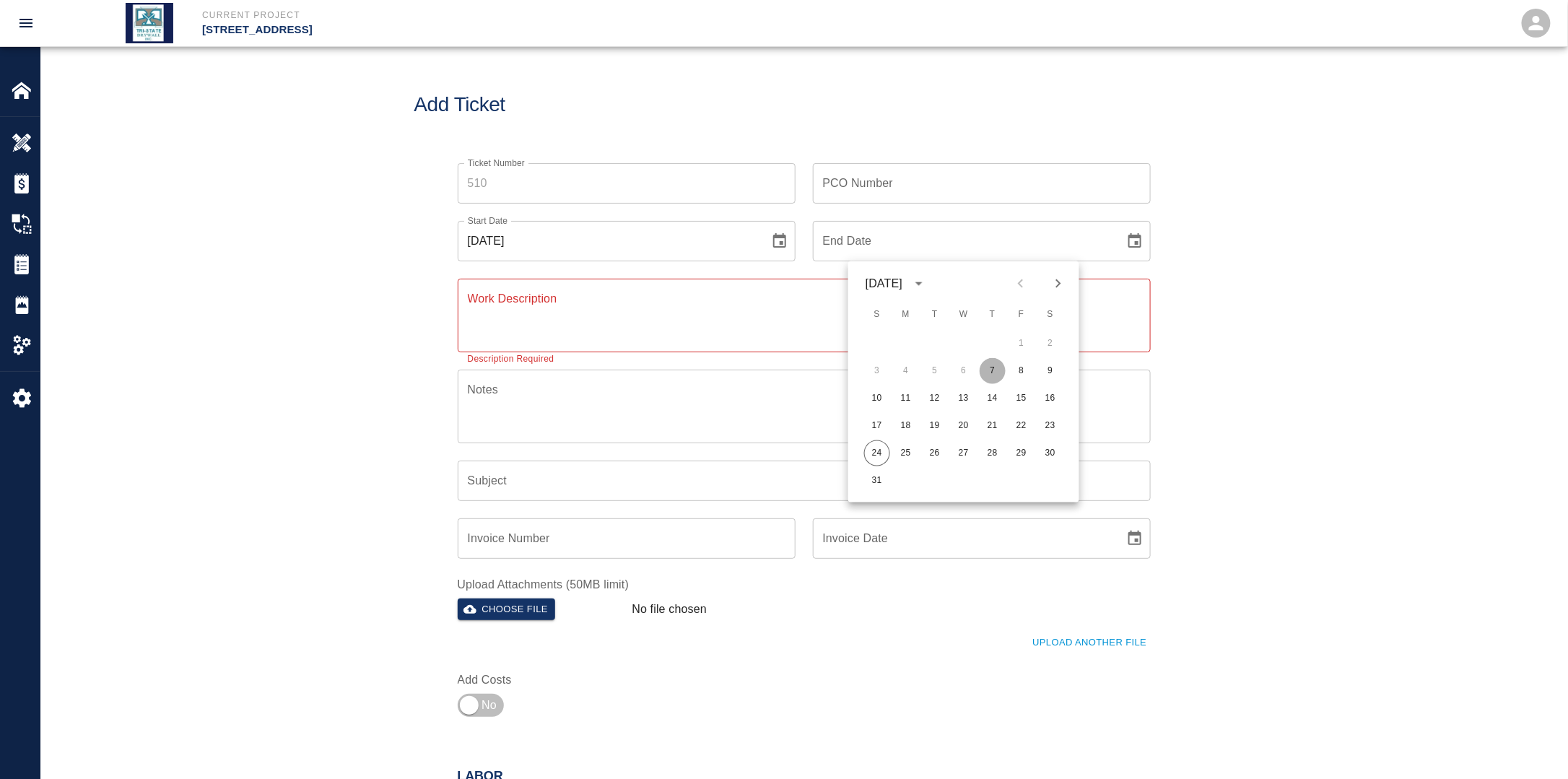
click at [992, 377] on button "7" at bounding box center [992, 370] width 26 height 26
type input "[DATE]"
click at [884, 183] on input "PCO Number" at bounding box center [981, 183] width 338 height 41
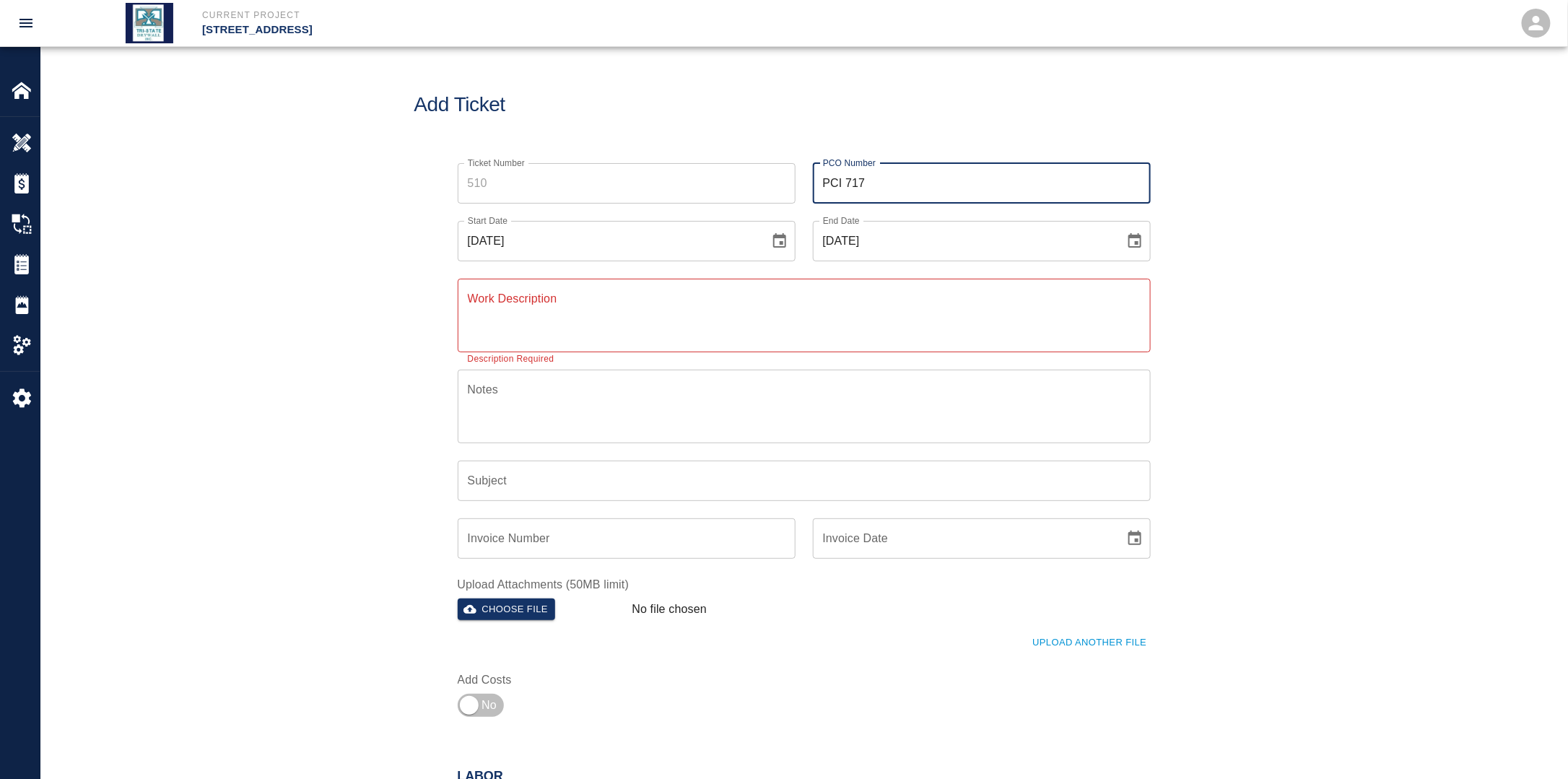
type input "PCI 717"
click at [702, 304] on textarea "Work Description" at bounding box center [803, 315] width 673 height 50
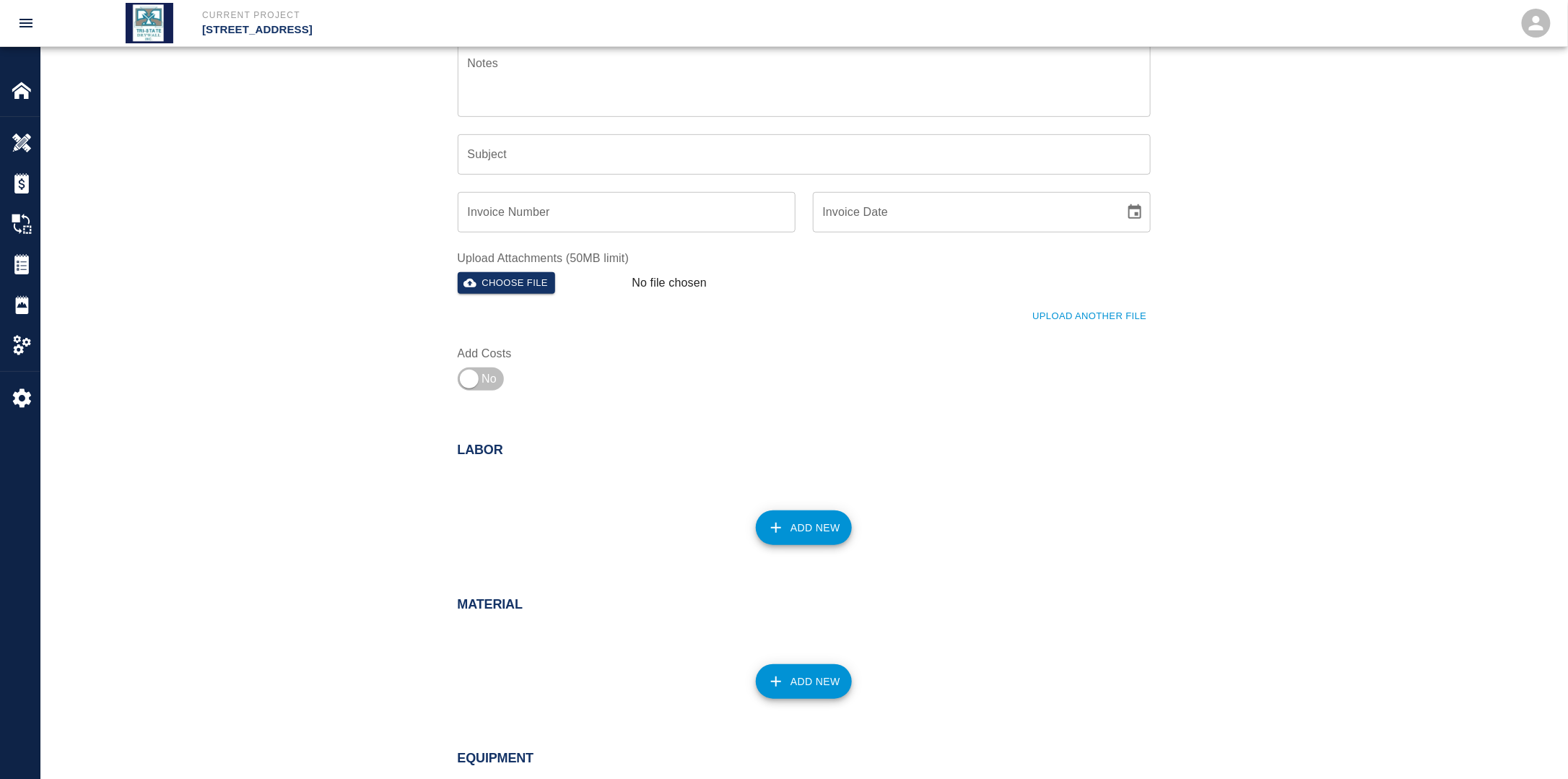
scroll to position [361, 0]
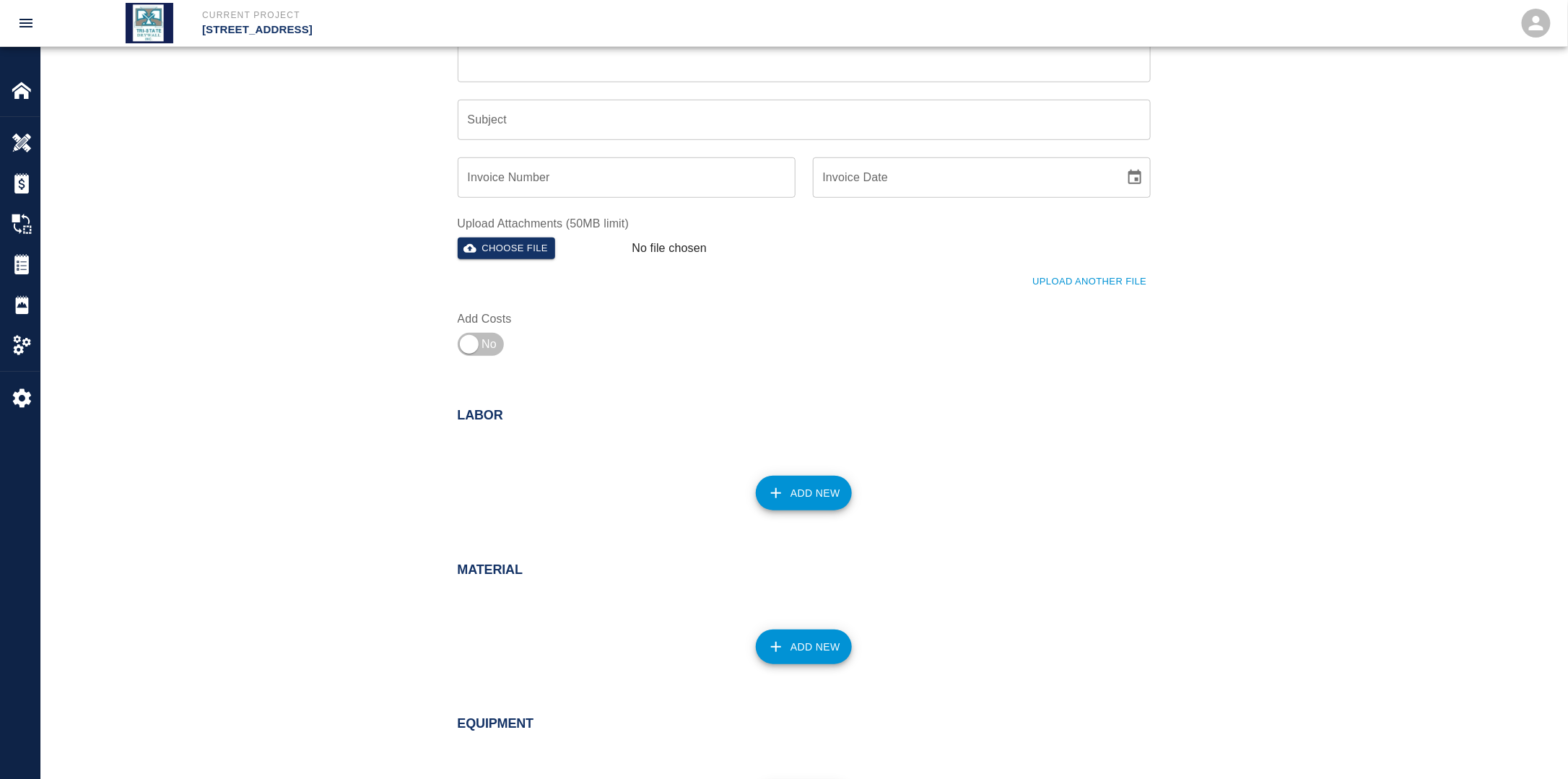
type textarea "Finisher working on B1 Patches."
click at [786, 487] on button "Add New" at bounding box center [803, 493] width 96 height 35
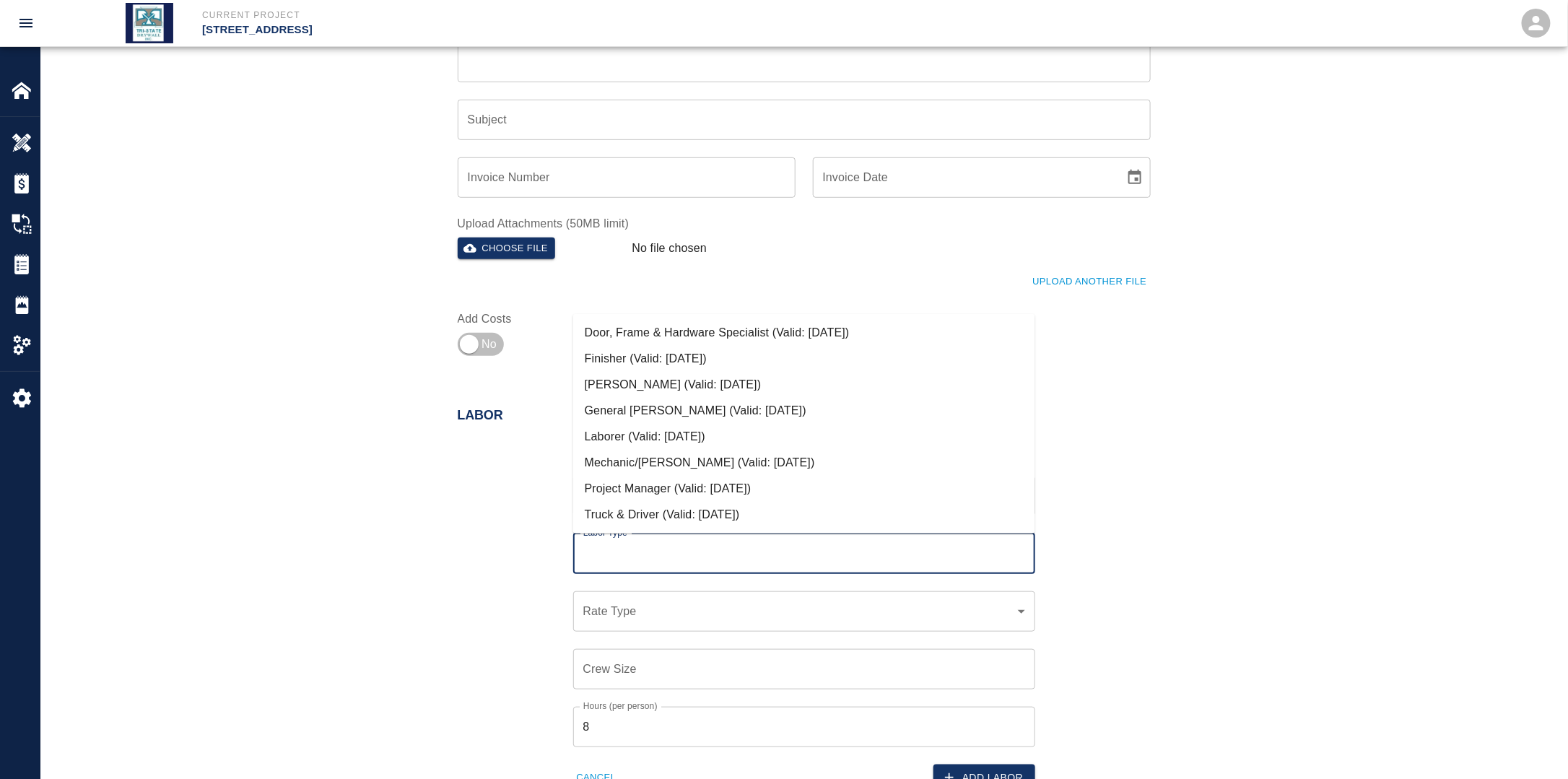
click at [686, 546] on input "Labor Type" at bounding box center [803, 554] width 449 height 27
click at [624, 358] on li "Finisher (Valid: [DATE])" at bounding box center [804, 358] width 462 height 26
type input "Finisher"
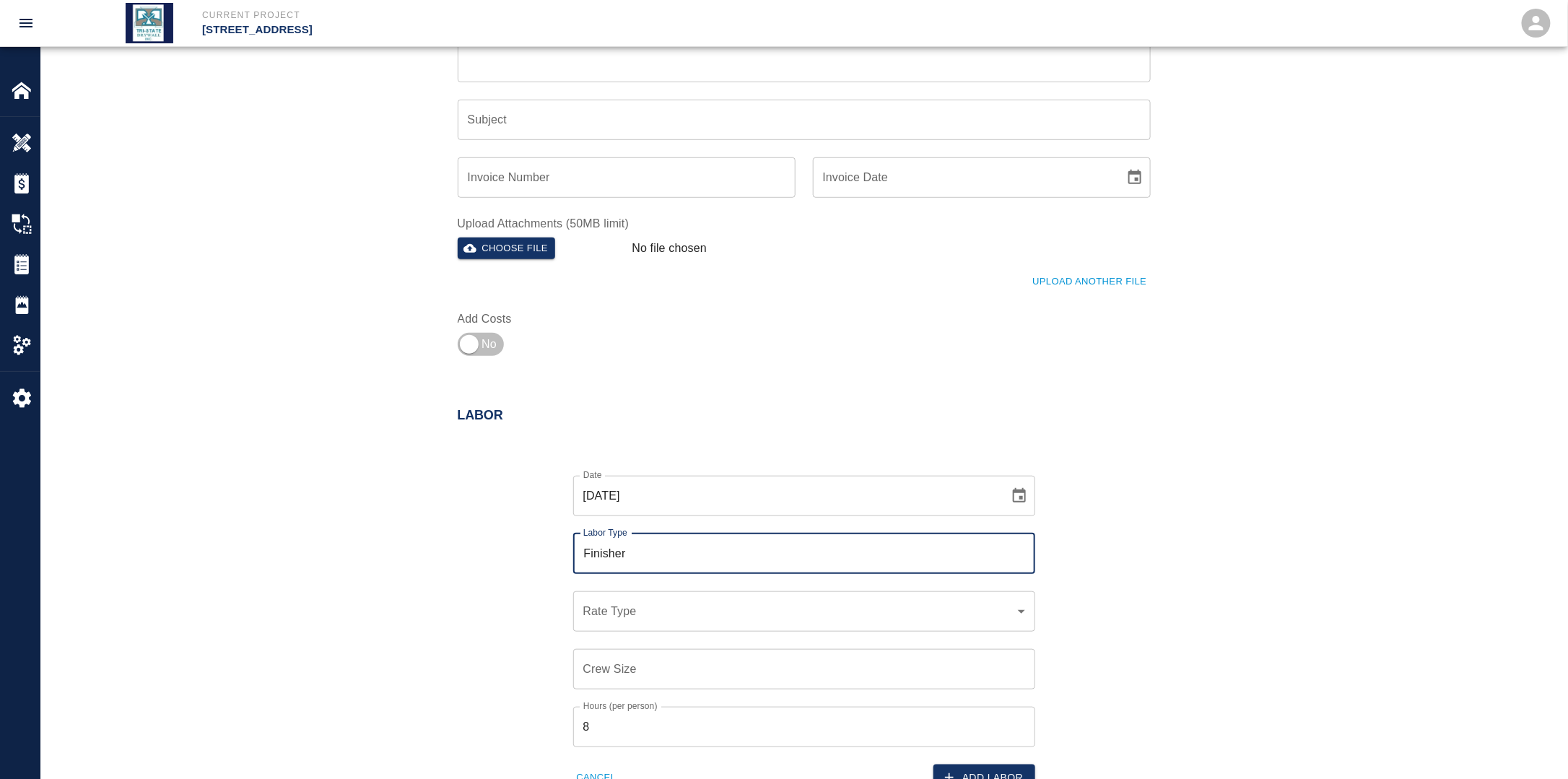
scroll to position [577, 0]
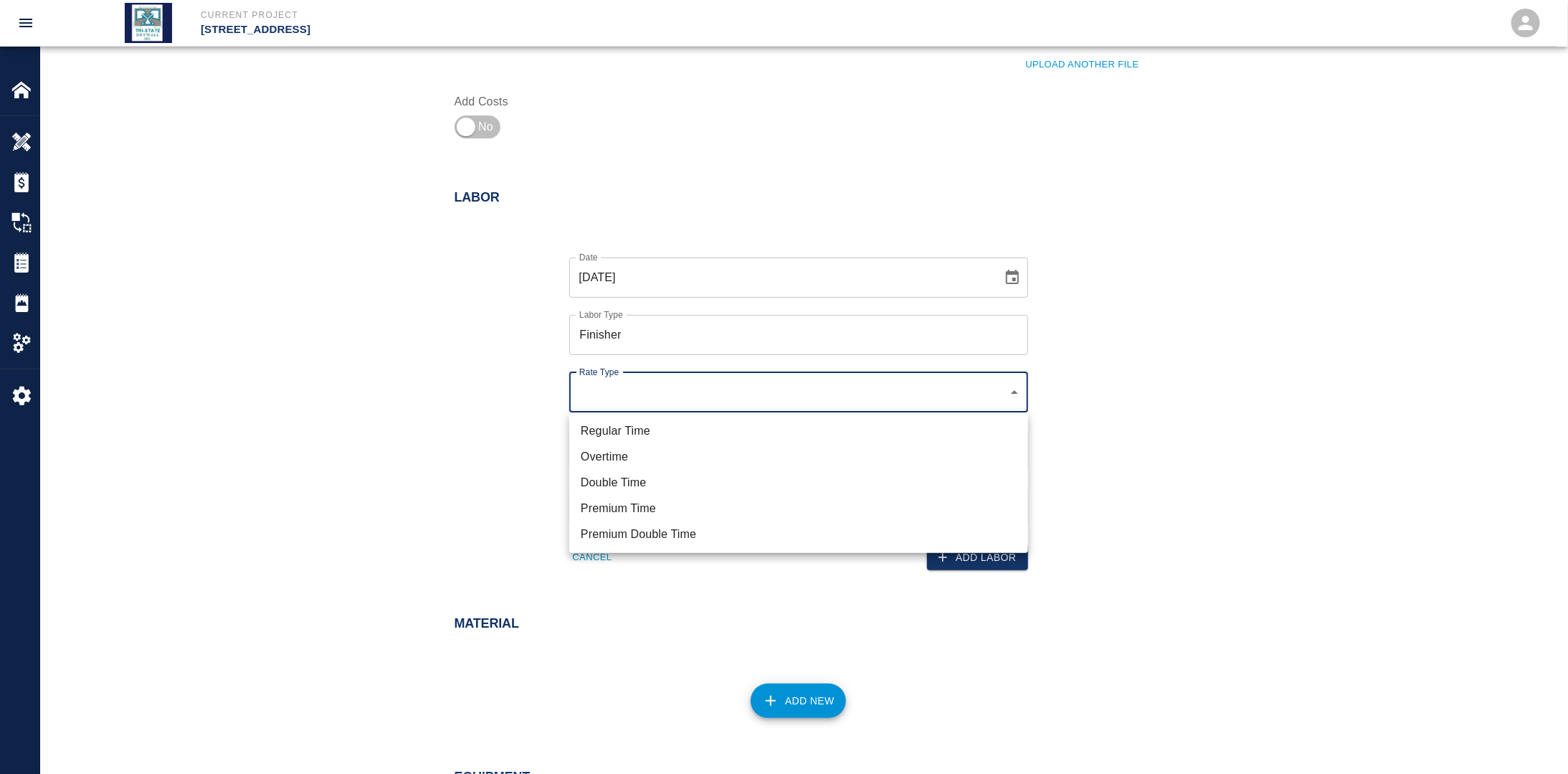
click at [655, 425] on li "Regular Time" at bounding box center [799, 431] width 459 height 25
type input "rate_rt"
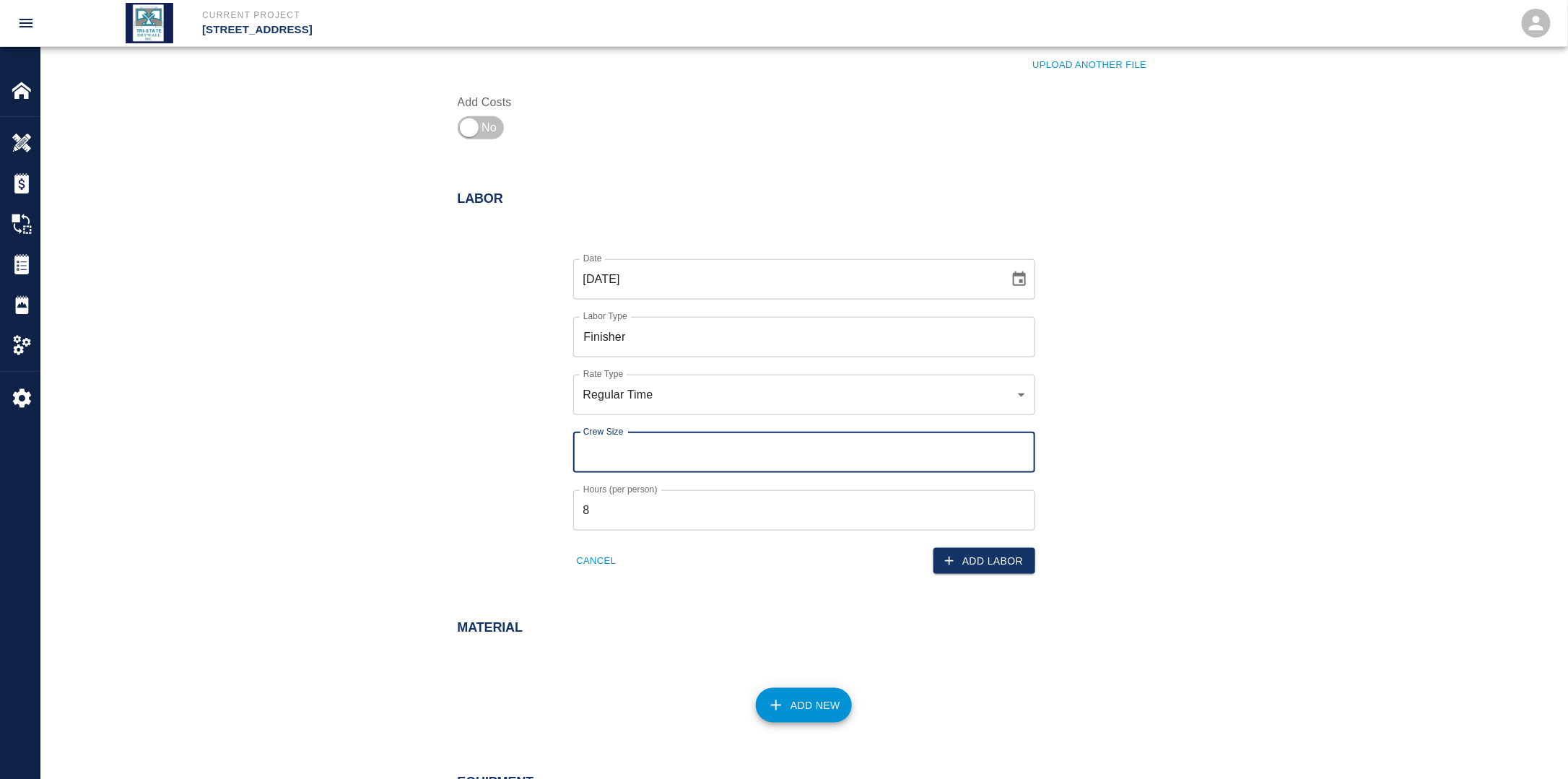
click at [633, 447] on input "Crew Size" at bounding box center [804, 452] width 462 height 41
type input "1"
drag, startPoint x: 479, startPoint y: 442, endPoint x: 645, endPoint y: 492, distance: 173.4
click at [480, 443] on div "Date [DATE] Date Labor Type Finisher Labor Type Rate Type Regular Time rate_rt …" at bounding box center [795, 405] width 711 height 339
click at [999, 558] on button "Add Labor" at bounding box center [984, 561] width 102 height 27
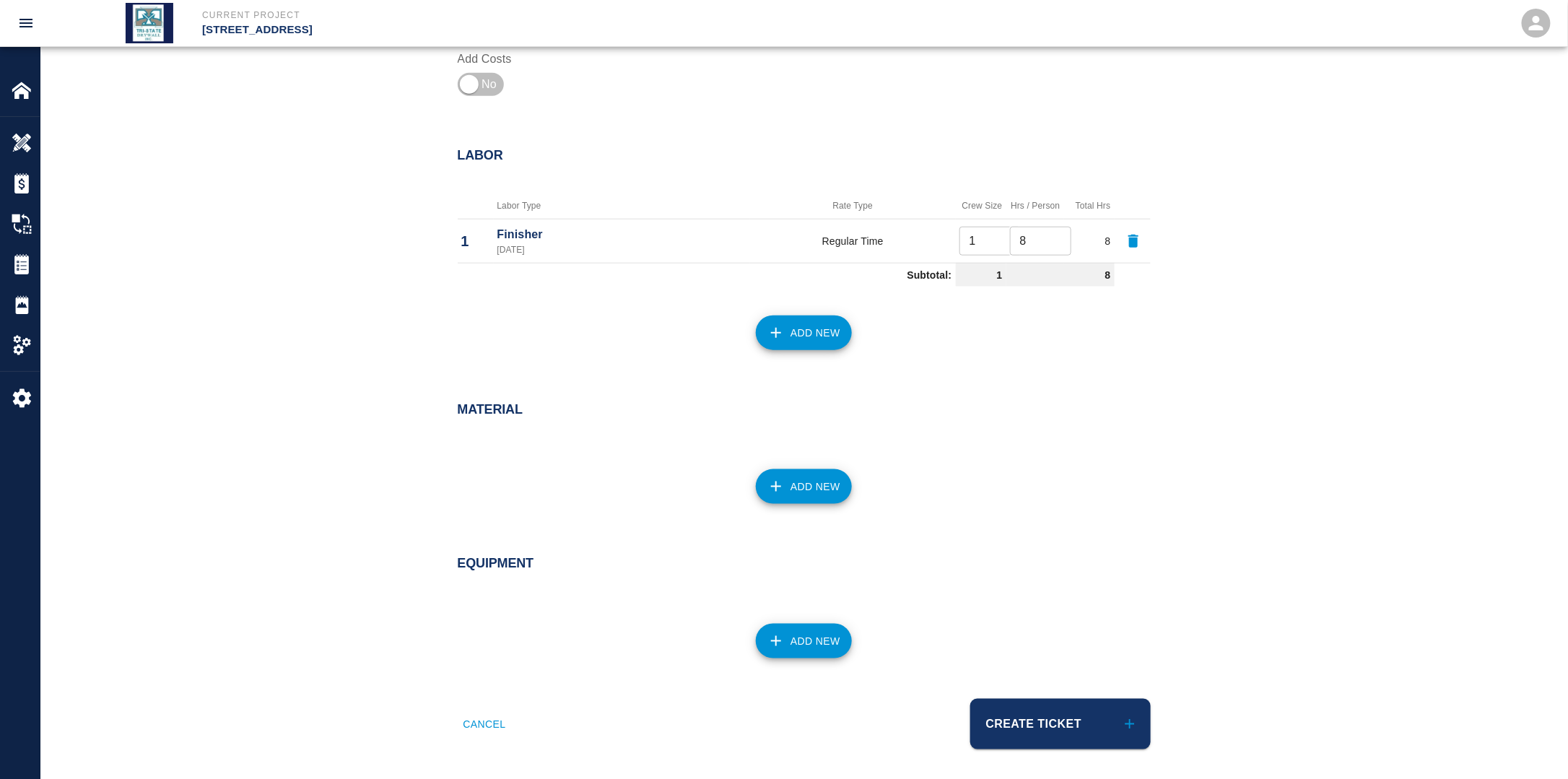
scroll to position [625, 0]
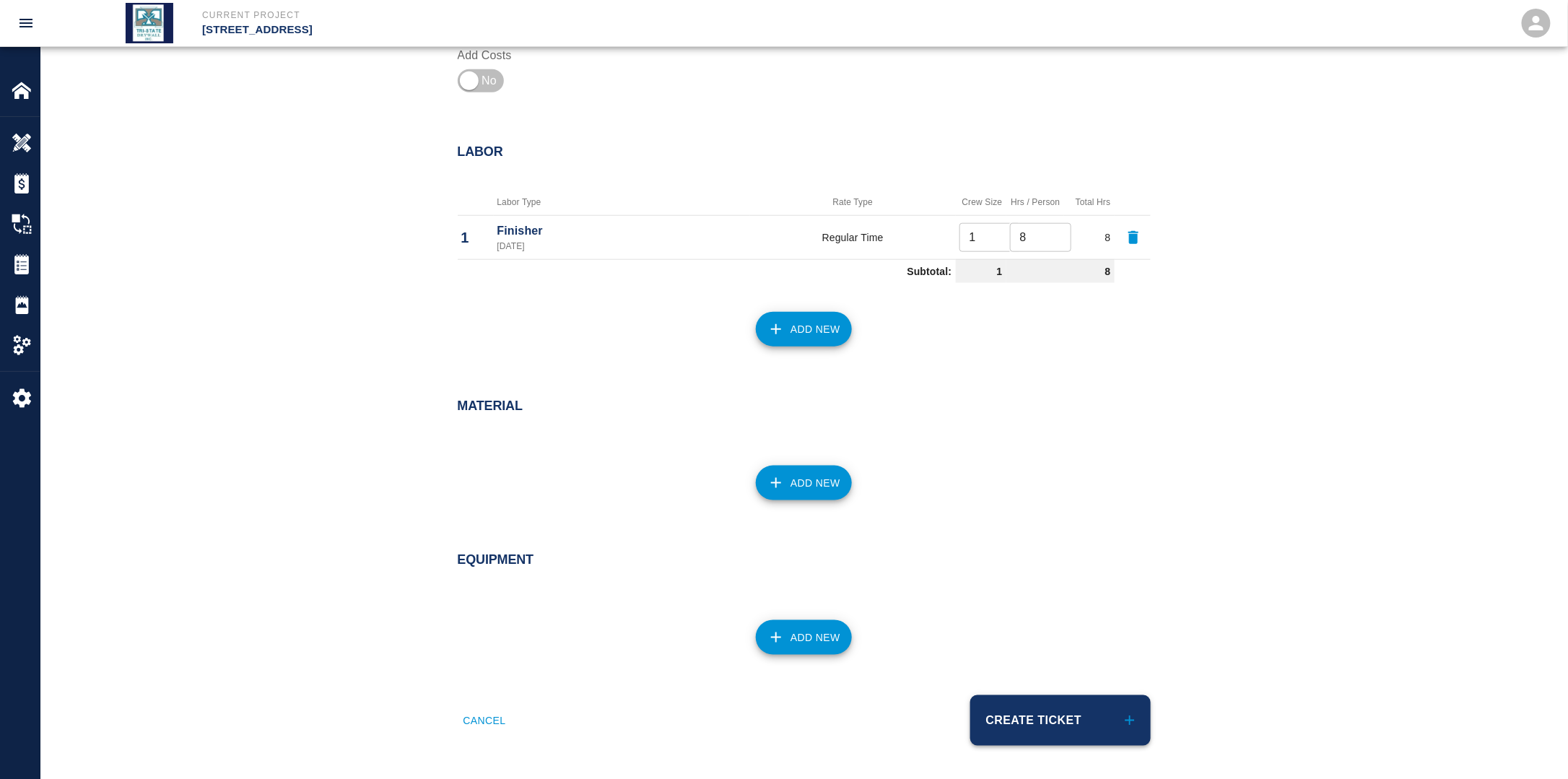
drag, startPoint x: 1047, startPoint y: 690, endPoint x: 1051, endPoint y: 714, distance: 24.3
click at [1048, 698] on div "Create Ticket" at bounding box center [973, 712] width 355 height 68
click at [1050, 715] on button "Create Ticket" at bounding box center [1060, 720] width 181 height 50
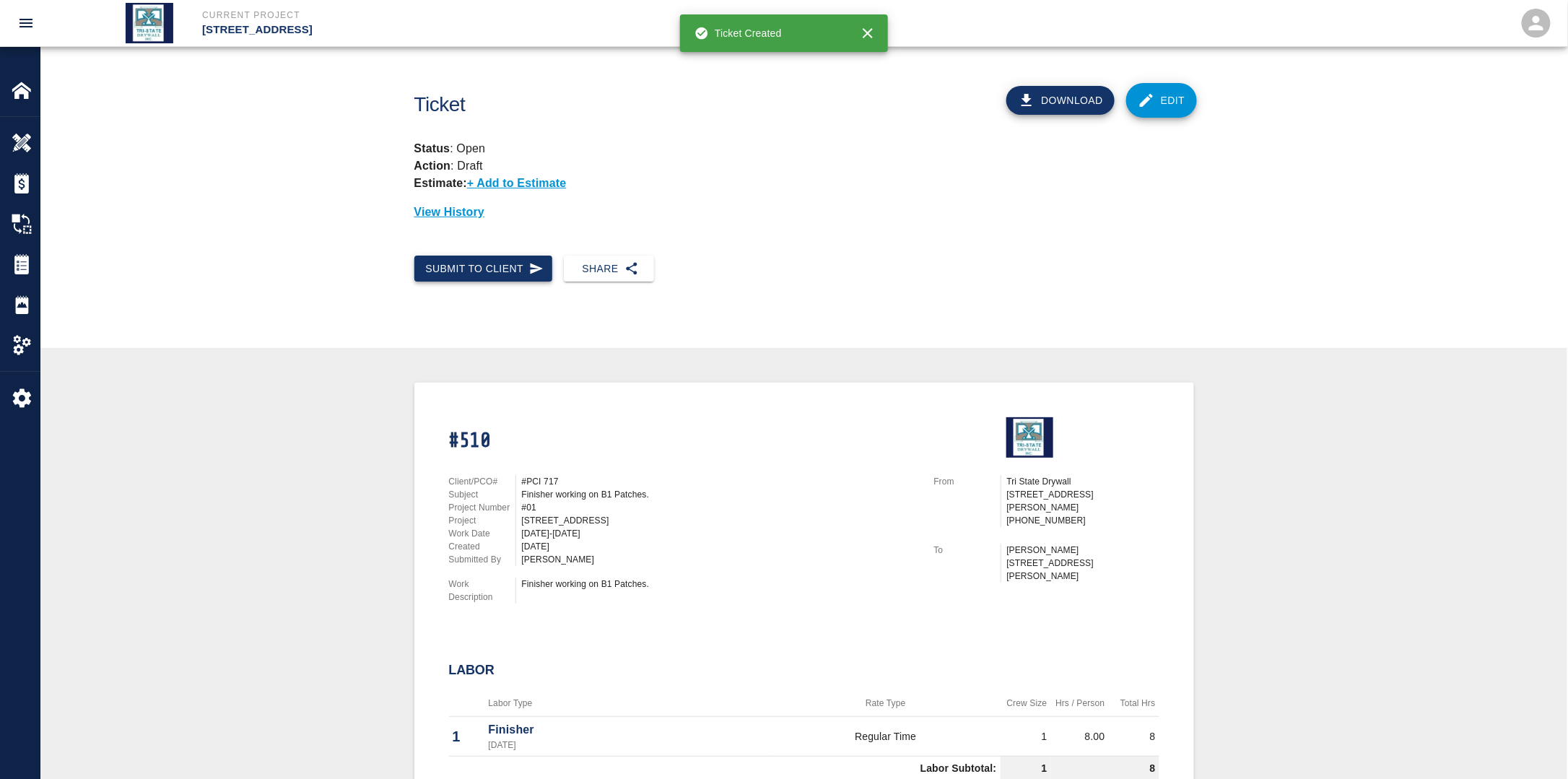
click at [463, 270] on button "Submit to Client" at bounding box center [484, 269] width 138 height 27
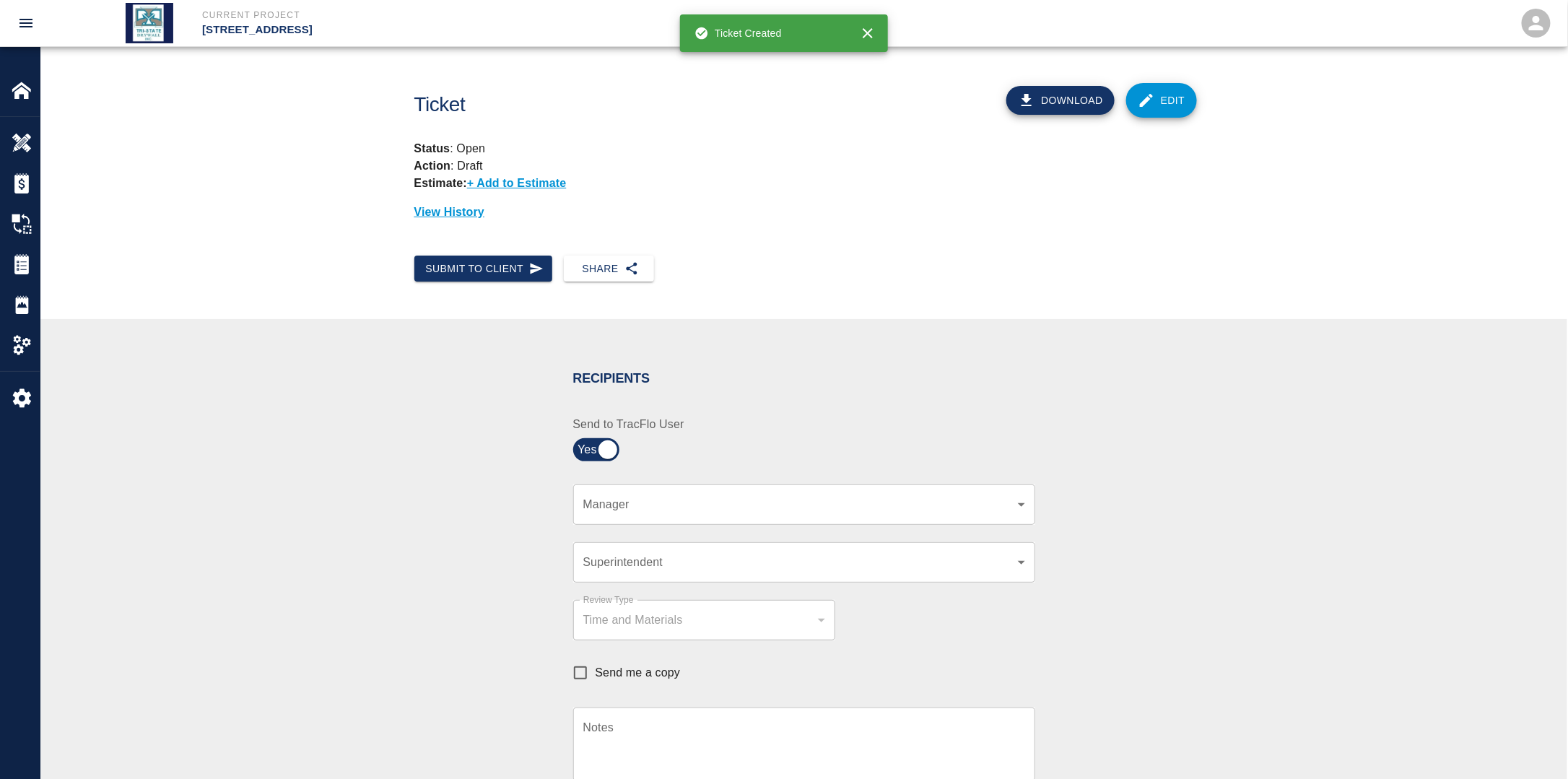
click at [684, 508] on body "Current Project [STREET_ADDRESS] Home [STREET_ADDRESS] Overview Estimates Chang…" at bounding box center [784, 389] width 1568 height 779
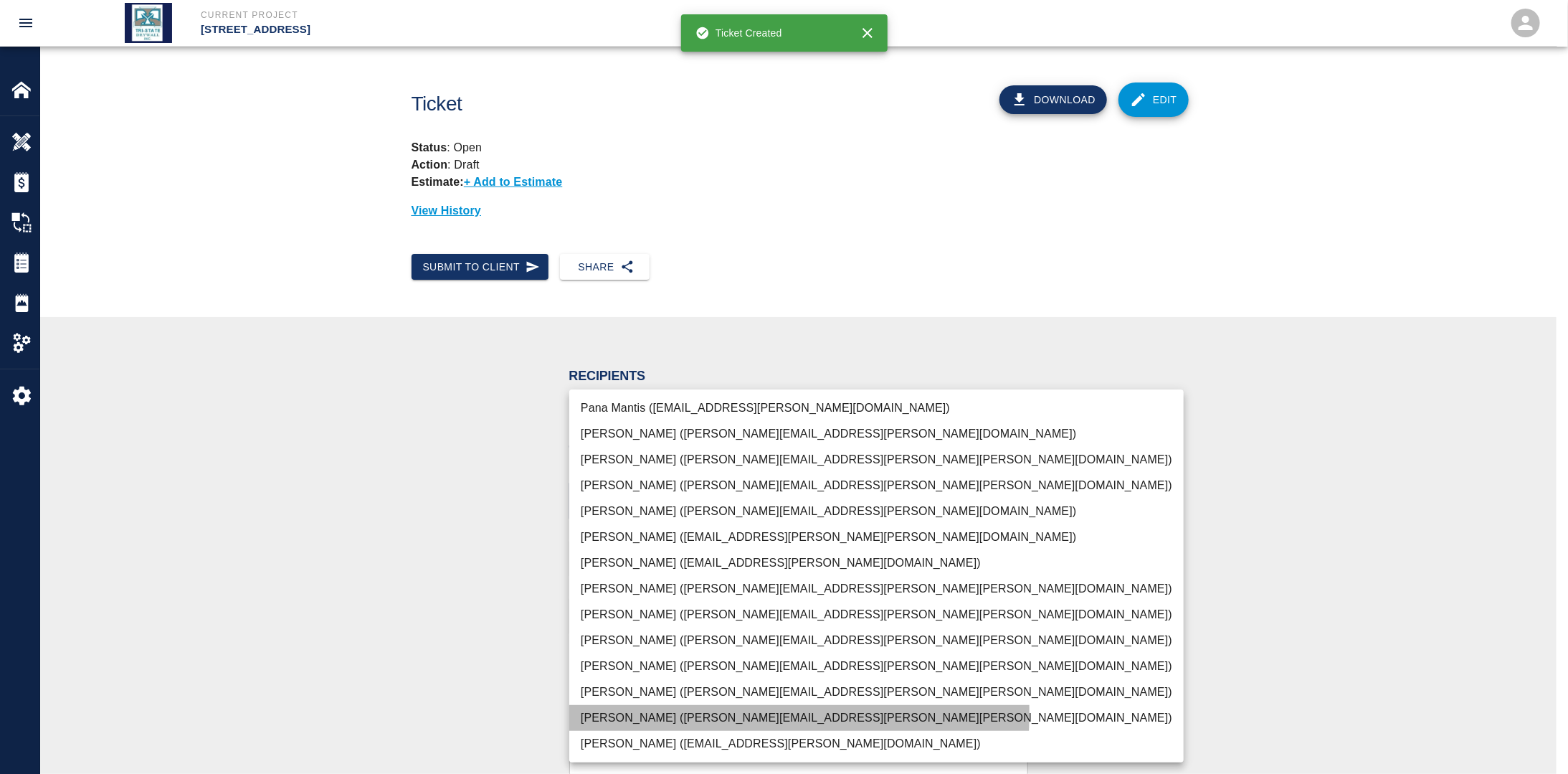
drag, startPoint x: 631, startPoint y: 712, endPoint x: 479, endPoint y: 672, distance: 157.2
click at [630, 712] on li "[PERSON_NAME] ([PERSON_NAME][EMAIL_ADDRESS][PERSON_NAME][PERSON_NAME][DOMAIN_NA…" at bounding box center [877, 718] width 615 height 25
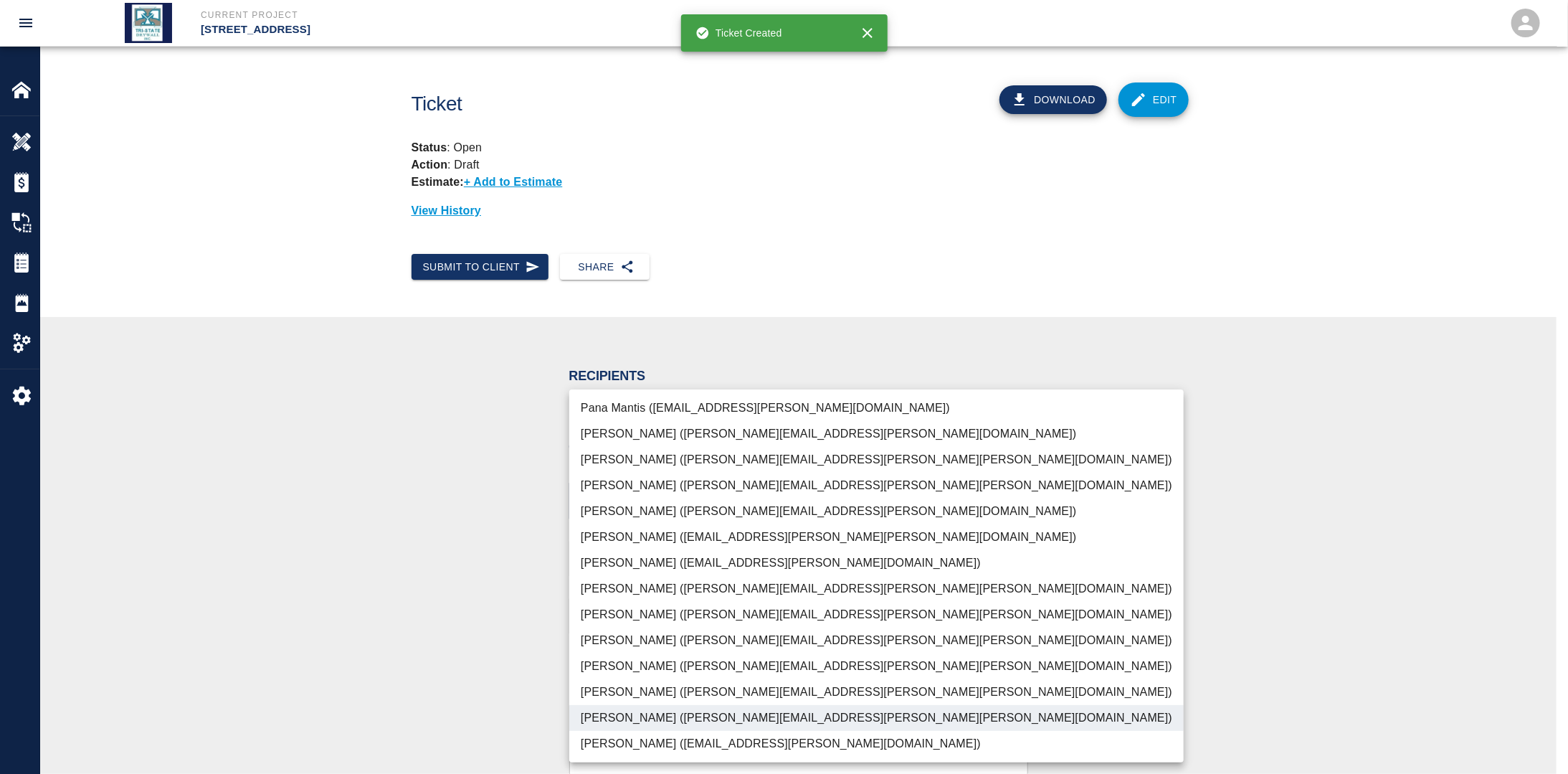
drag, startPoint x: 431, startPoint y: 663, endPoint x: 612, endPoint y: 580, distance: 199.1
click at [434, 661] on div at bounding box center [784, 387] width 1568 height 774
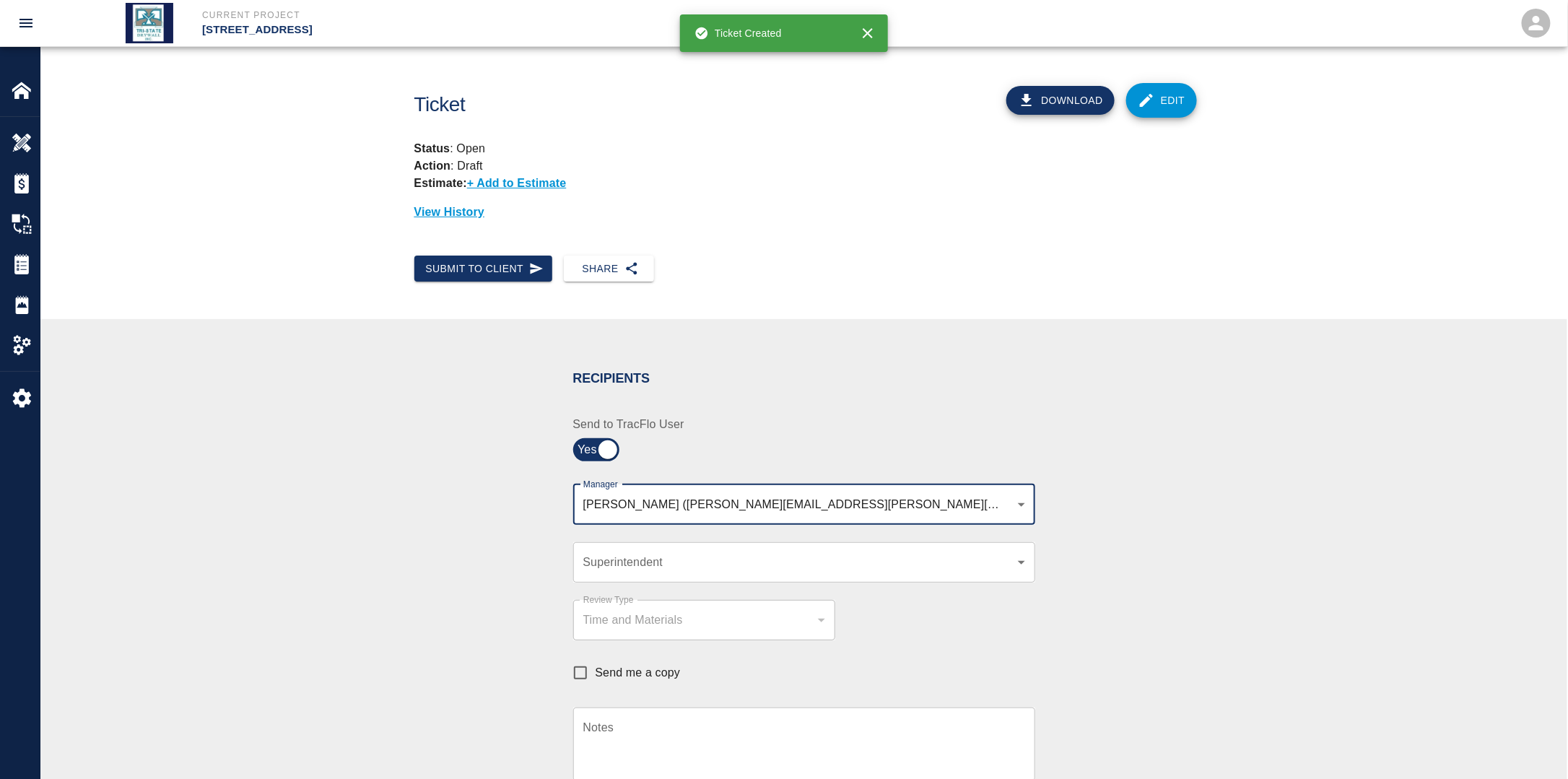
click at [880, 518] on div "[PERSON_NAME] ([PERSON_NAME][EMAIL_ADDRESS][PERSON_NAME][PERSON_NAME][DOMAIN_NA…" at bounding box center [804, 505] width 462 height 41
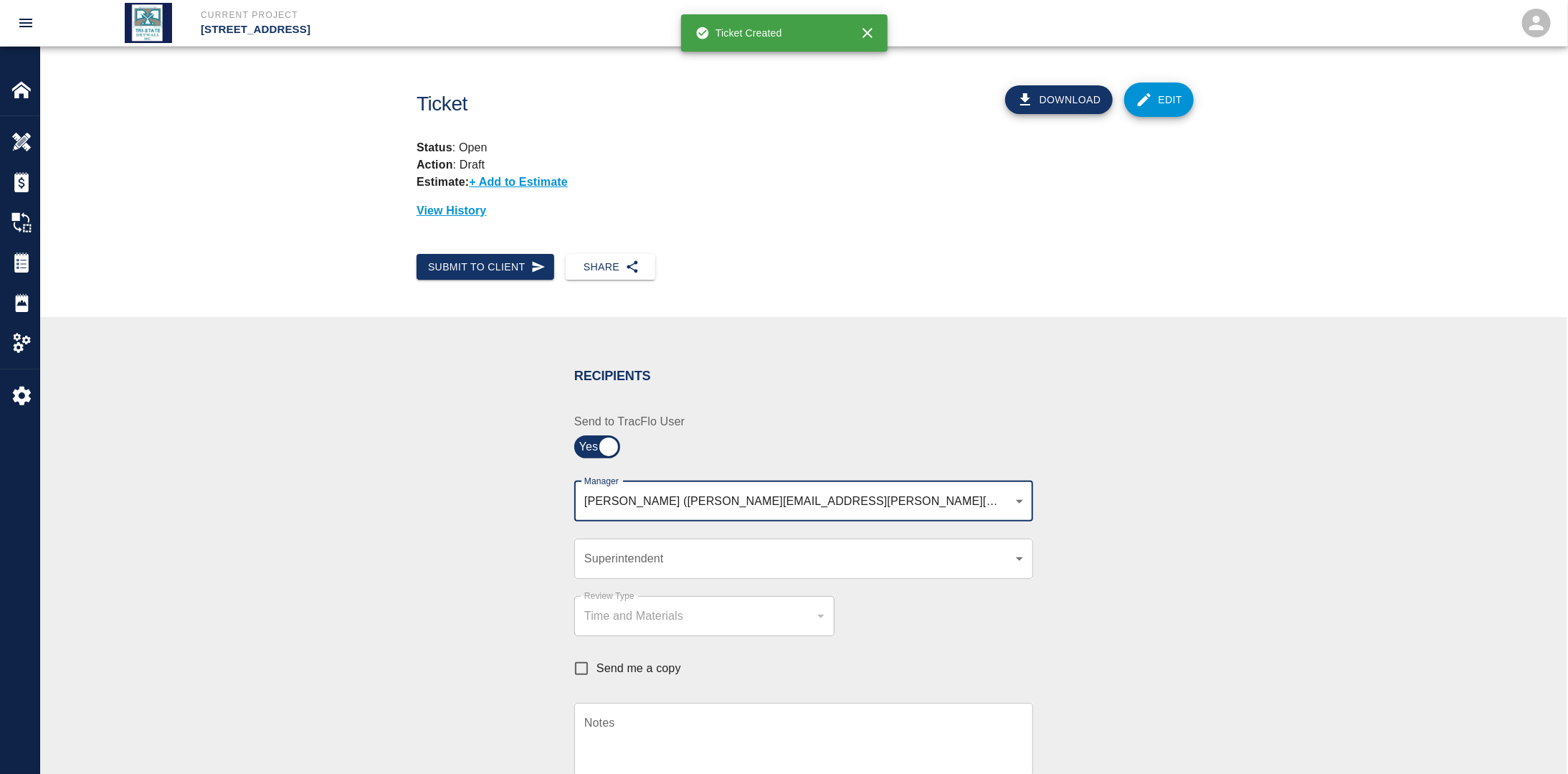
click at [873, 500] on body "Current Project [STREET_ADDRESS] Home [STREET_ADDRESS] Overview Estimates Chang…" at bounding box center [784, 387] width 1568 height 774
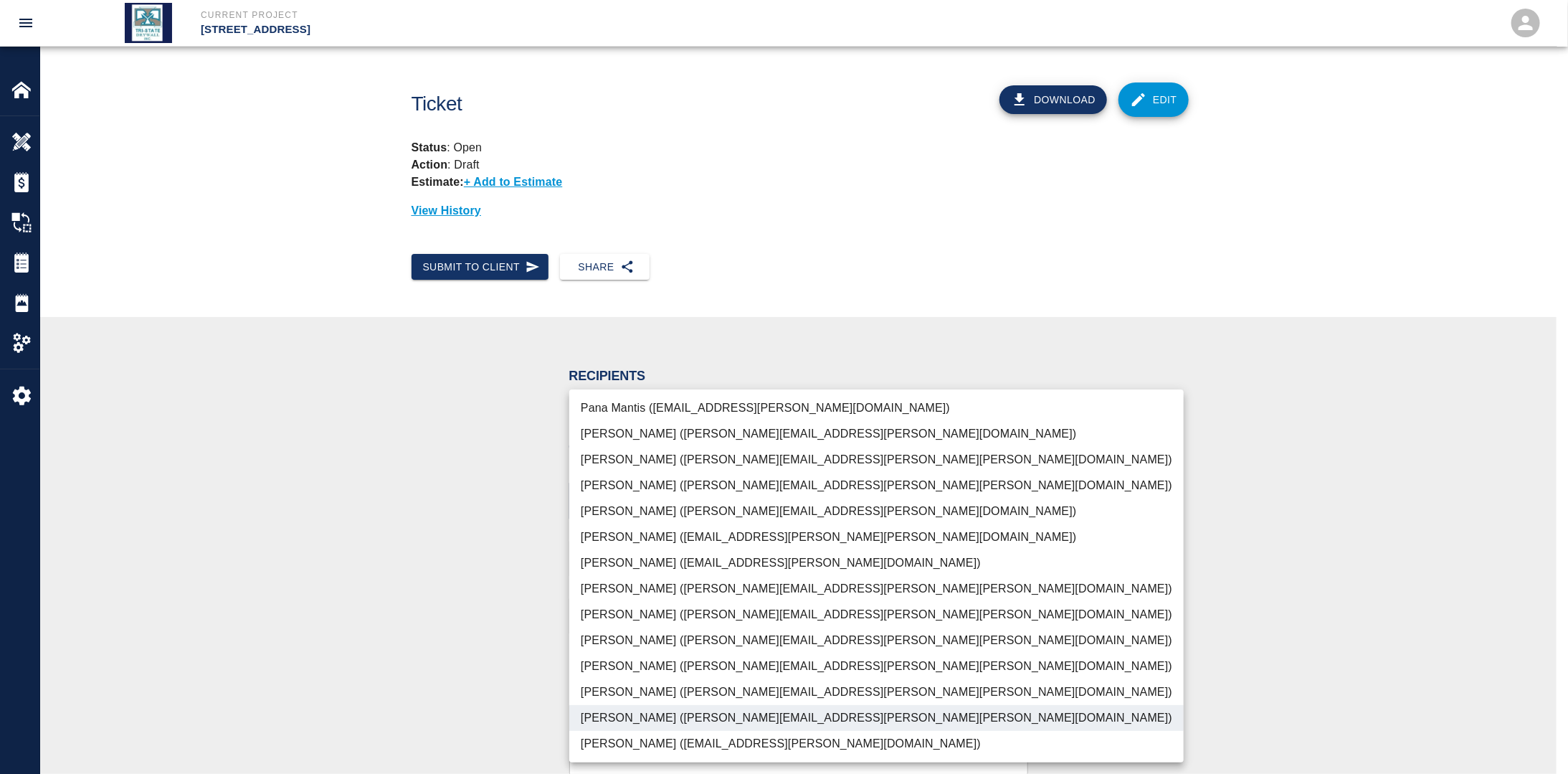
click at [650, 661] on li "[PERSON_NAME] ([PERSON_NAME][EMAIL_ADDRESS][PERSON_NAME][PERSON_NAME][DOMAIN_NA…" at bounding box center [877, 666] width 615 height 25
type input "f2151df9-a33d-4239-98b3-85d2c5195f79,79096ab5-3b7f-4dda-89ef-6bffdeaf2507"
click at [416, 627] on div at bounding box center [784, 387] width 1568 height 774
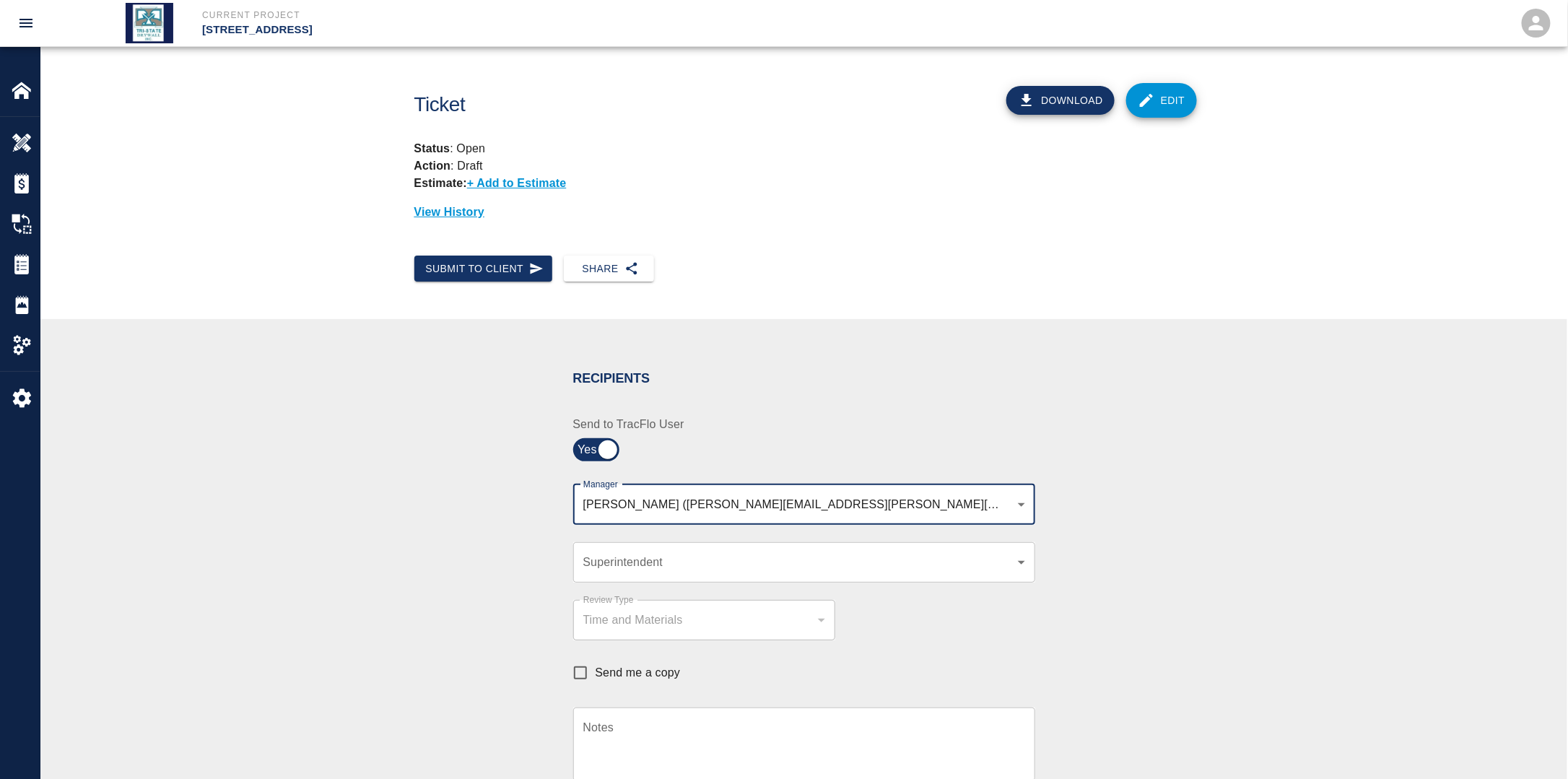
click at [652, 558] on body "Current Project [STREET_ADDRESS] Home [STREET_ADDRESS] Overview Estimates Chang…" at bounding box center [784, 389] width 1568 height 779
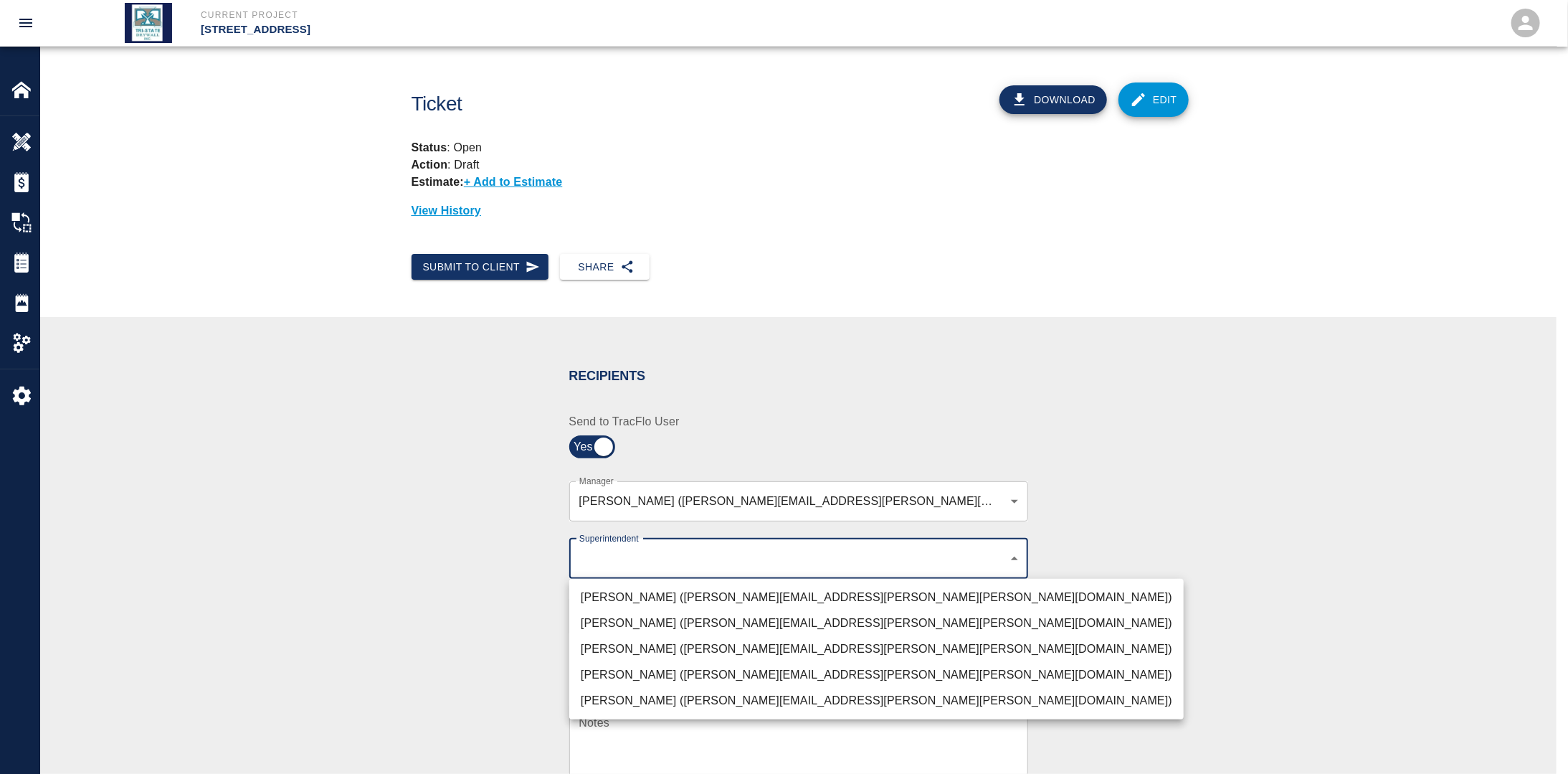
click at [630, 649] on li "[PERSON_NAME] ([PERSON_NAME][EMAIL_ADDRESS][PERSON_NAME][PERSON_NAME][DOMAIN_NA…" at bounding box center [877, 649] width 615 height 25
type input "32bad40b-bb12-40c1-a9d7-1de55074e5d0"
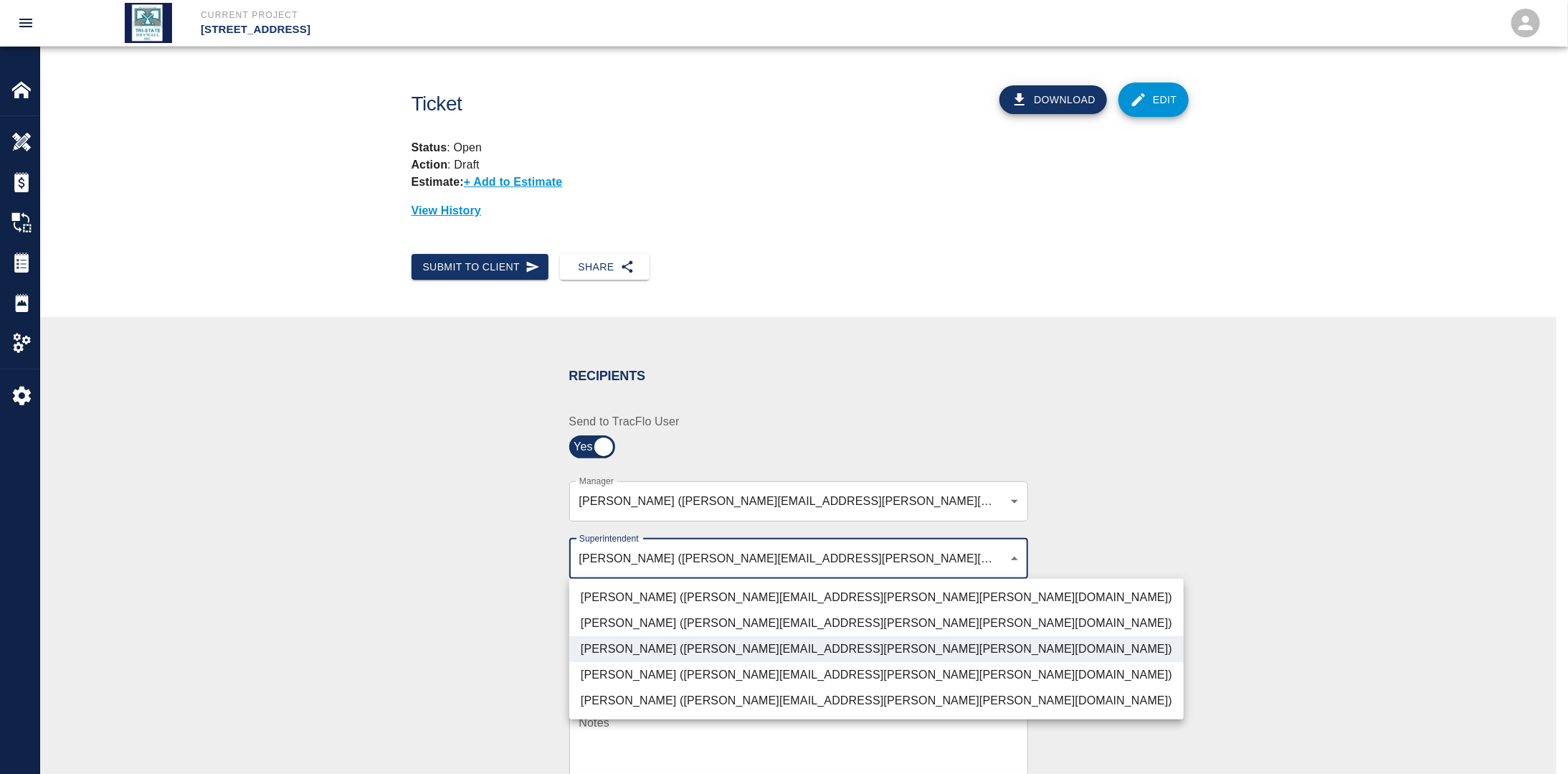
click at [395, 618] on div at bounding box center [784, 387] width 1568 height 774
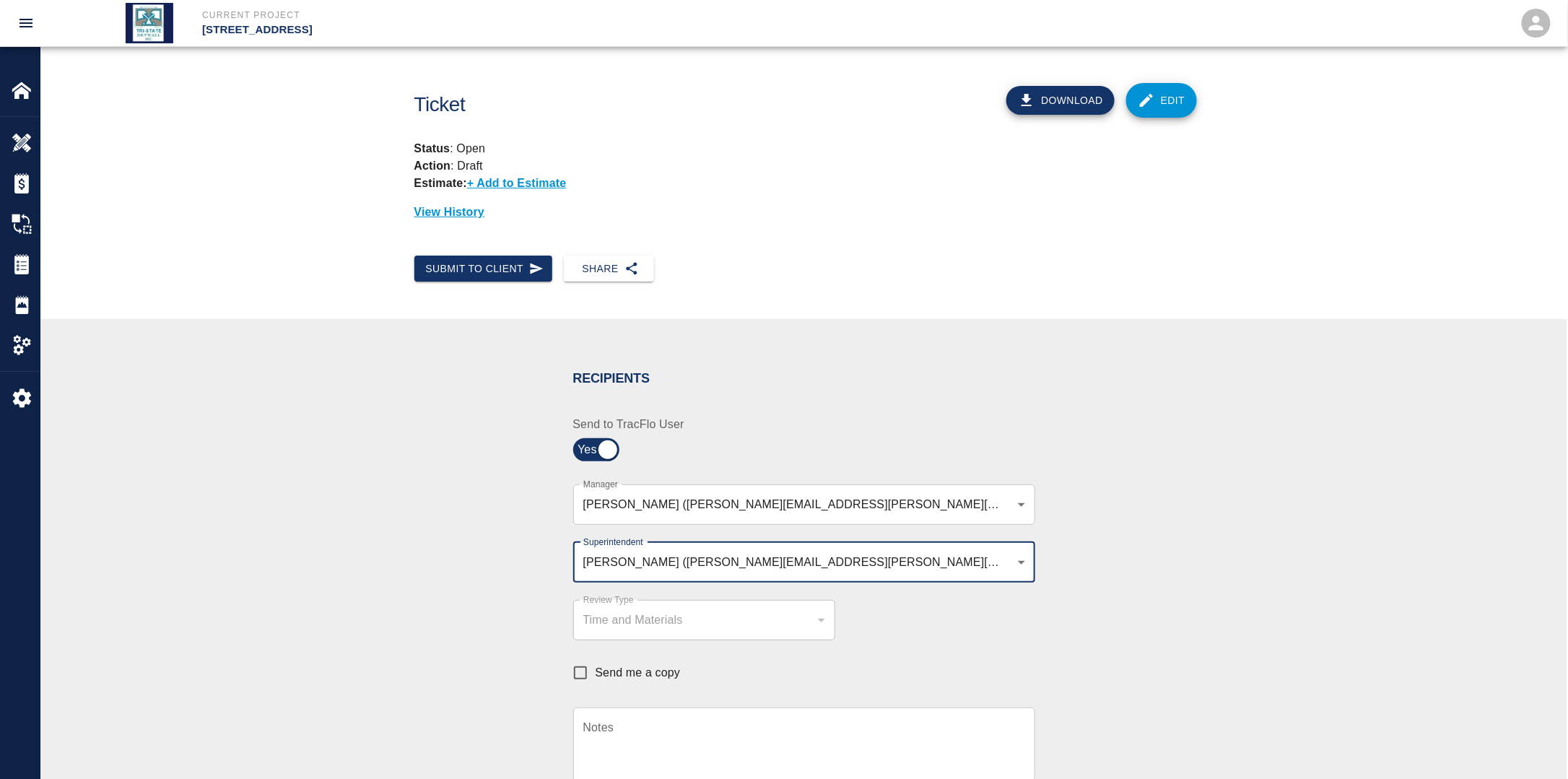
click at [584, 664] on input "Send me a copy" at bounding box center [580, 673] width 30 height 30
checkbox input "true"
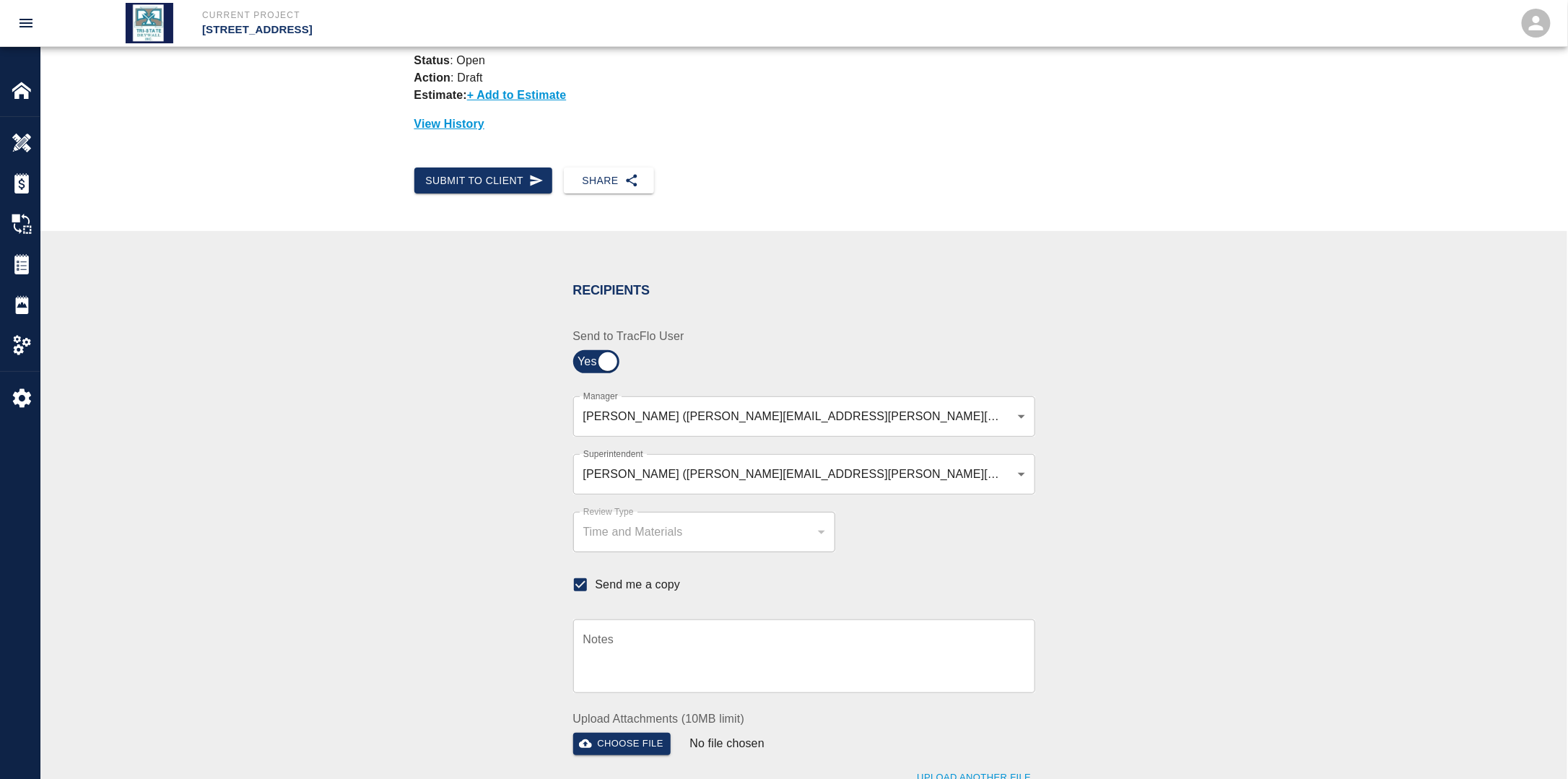
scroll to position [289, 0]
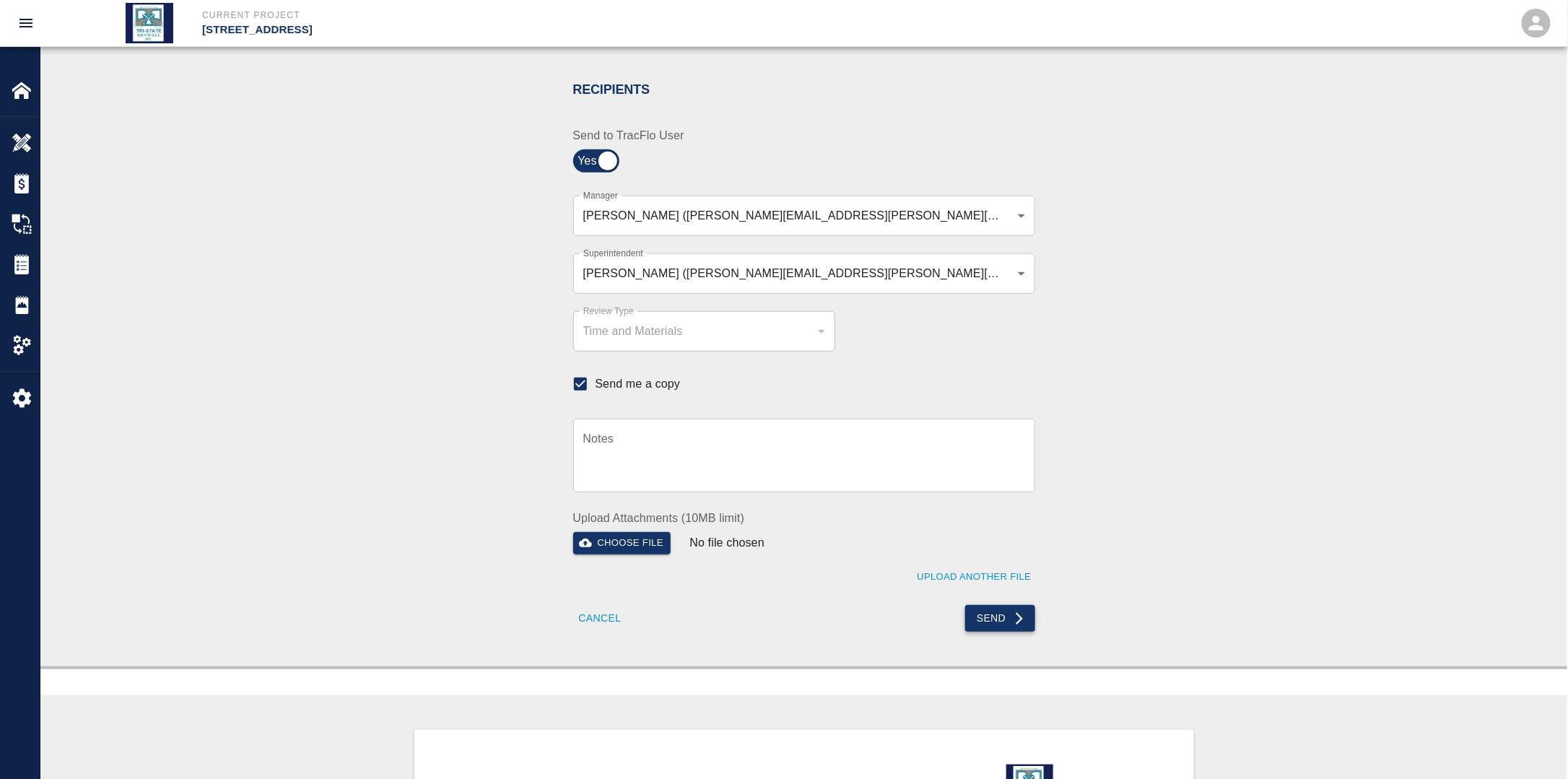
click at [1009, 615] on button "Send" at bounding box center [1000, 618] width 70 height 27
checkbox input "false"
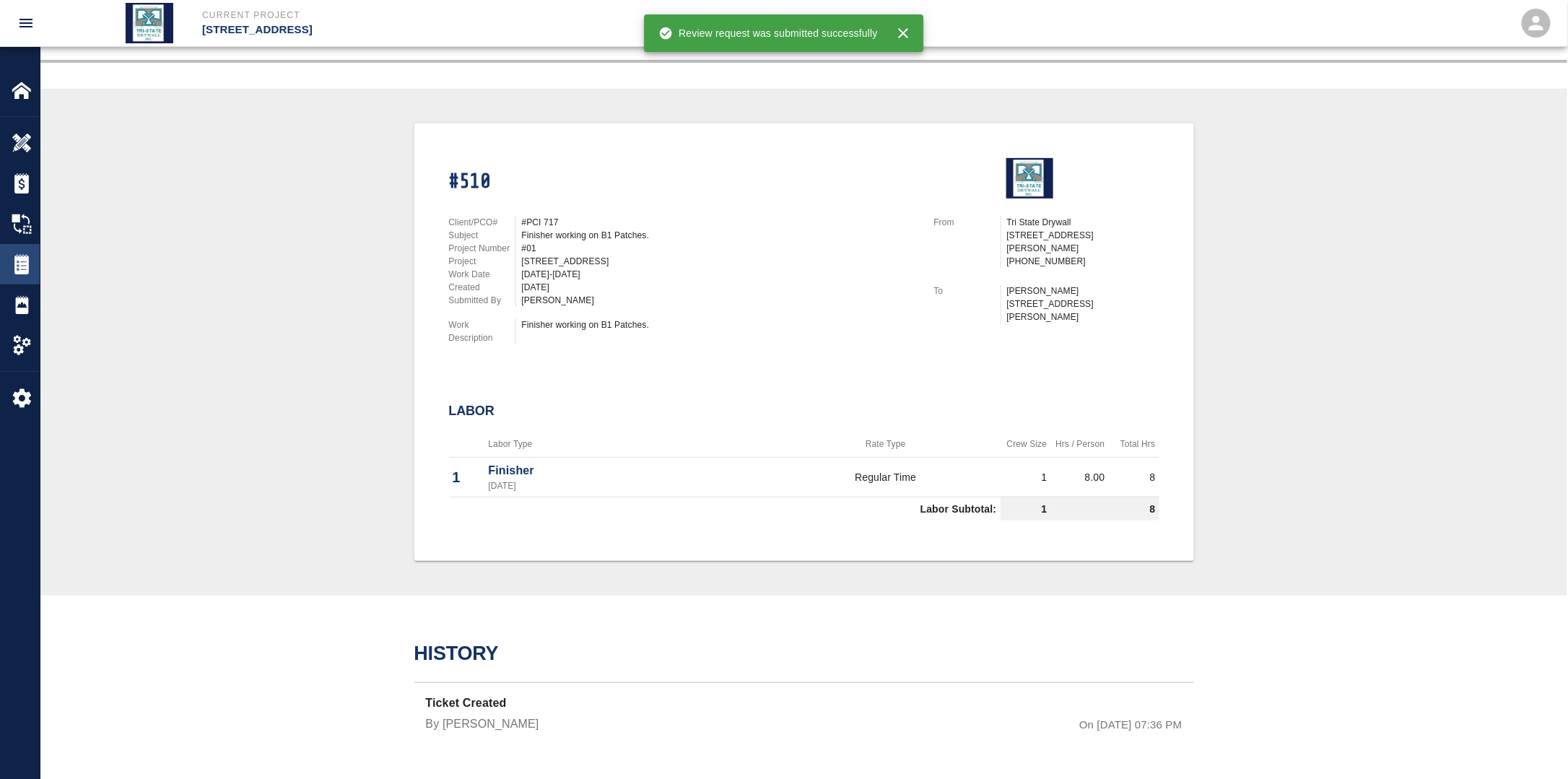
scroll to position [257, 0]
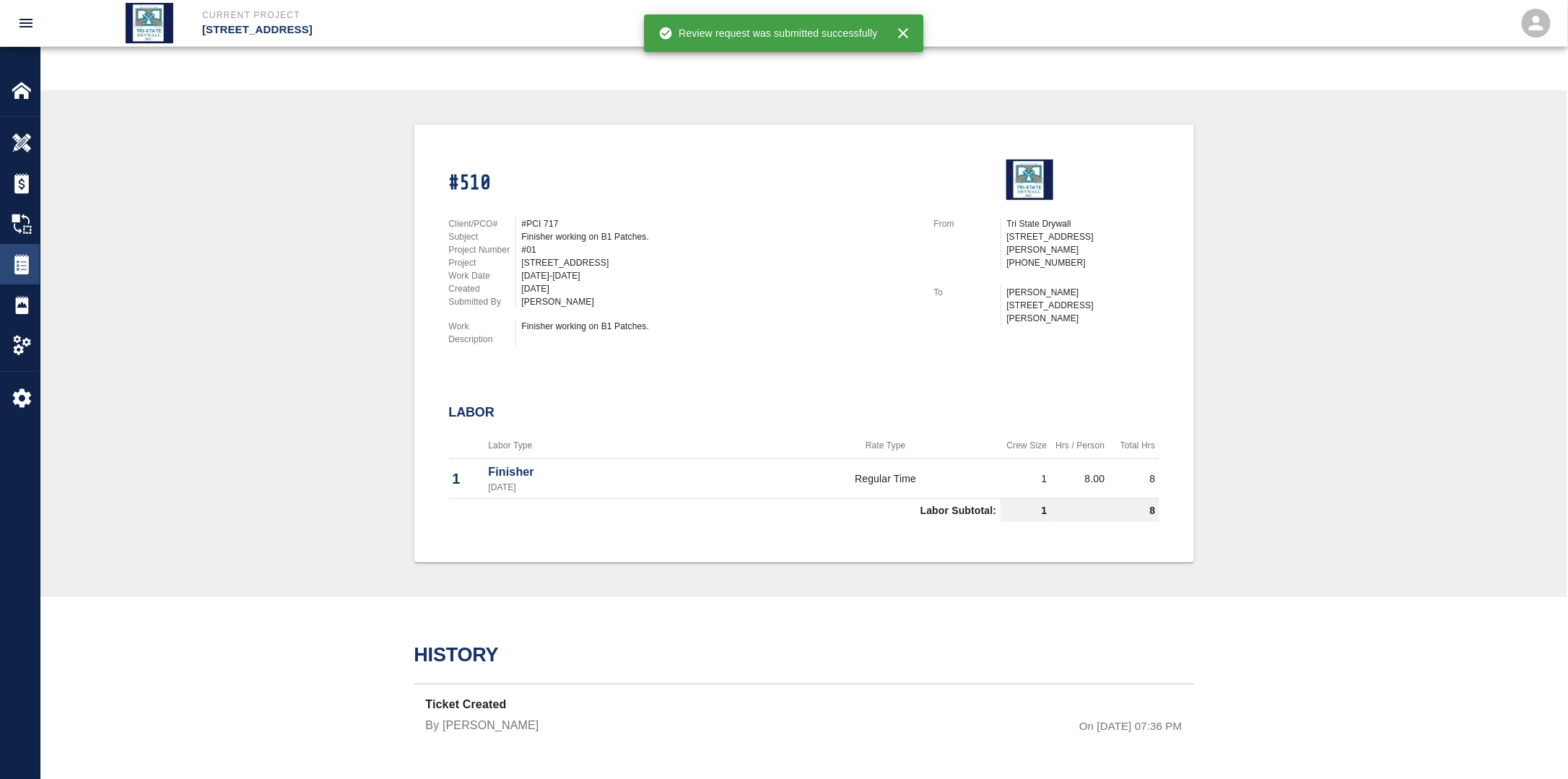
click at [21, 266] on img at bounding box center [21, 263] width 20 height 20
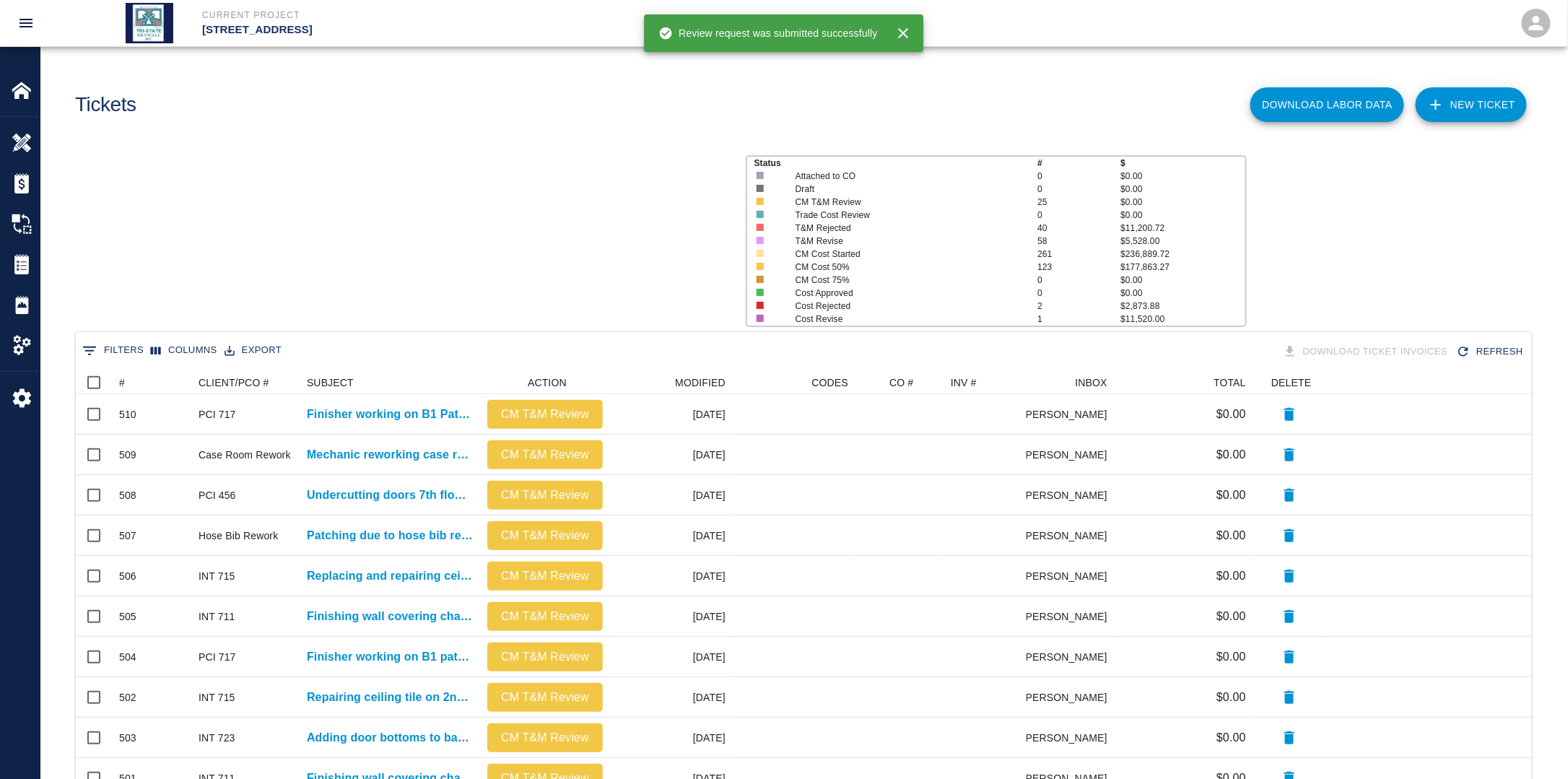
scroll to position [821, 1447]
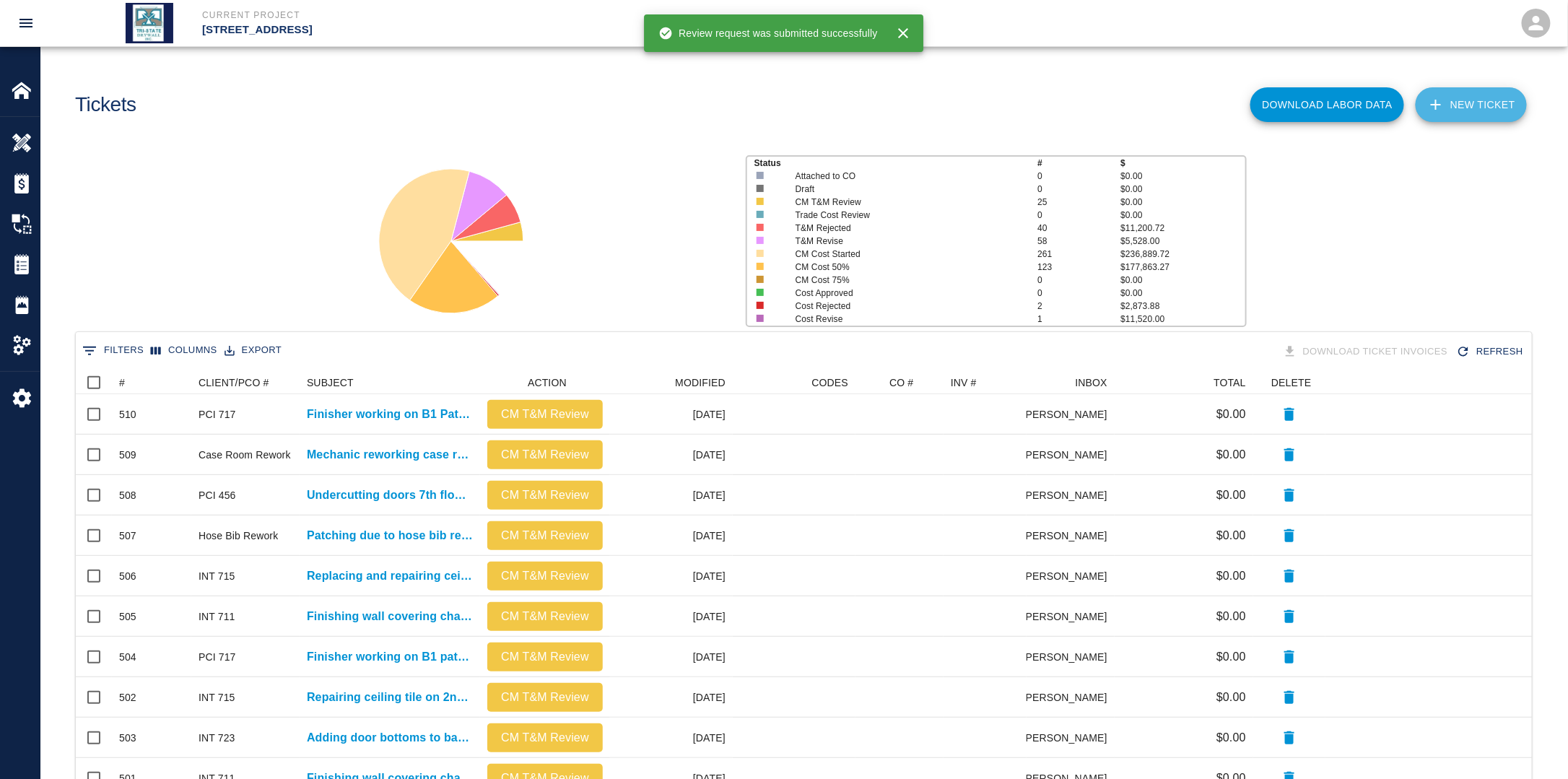
click at [1482, 104] on link "NEW TICKET" at bounding box center [1471, 104] width 111 height 35
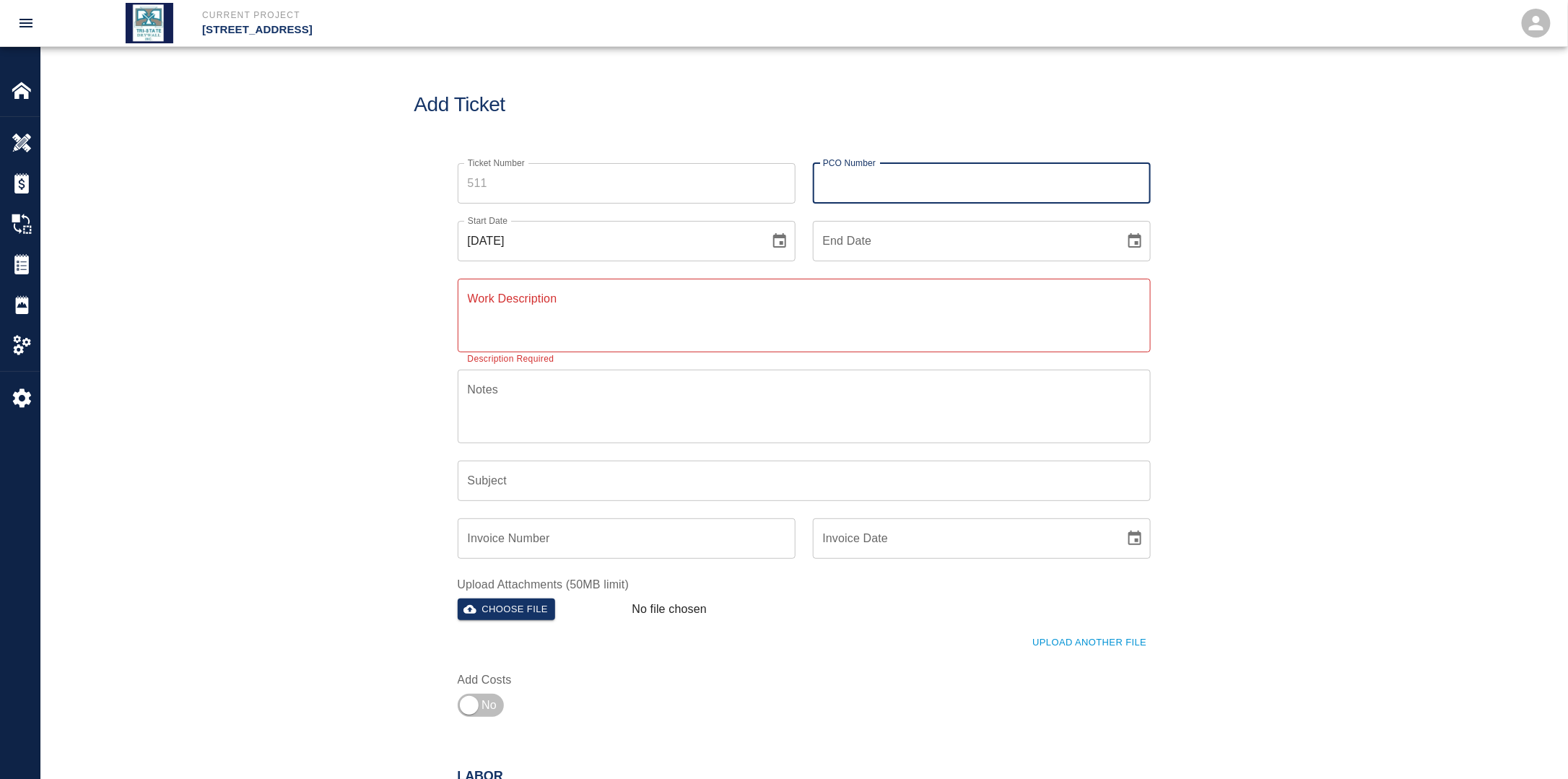
click at [881, 168] on input "PCO Number" at bounding box center [981, 183] width 338 height 41
type input "INT 711"
click at [786, 248] on icon "Choose date, selected date is Aug 24, 2025" at bounding box center [780, 241] width 17 height 17
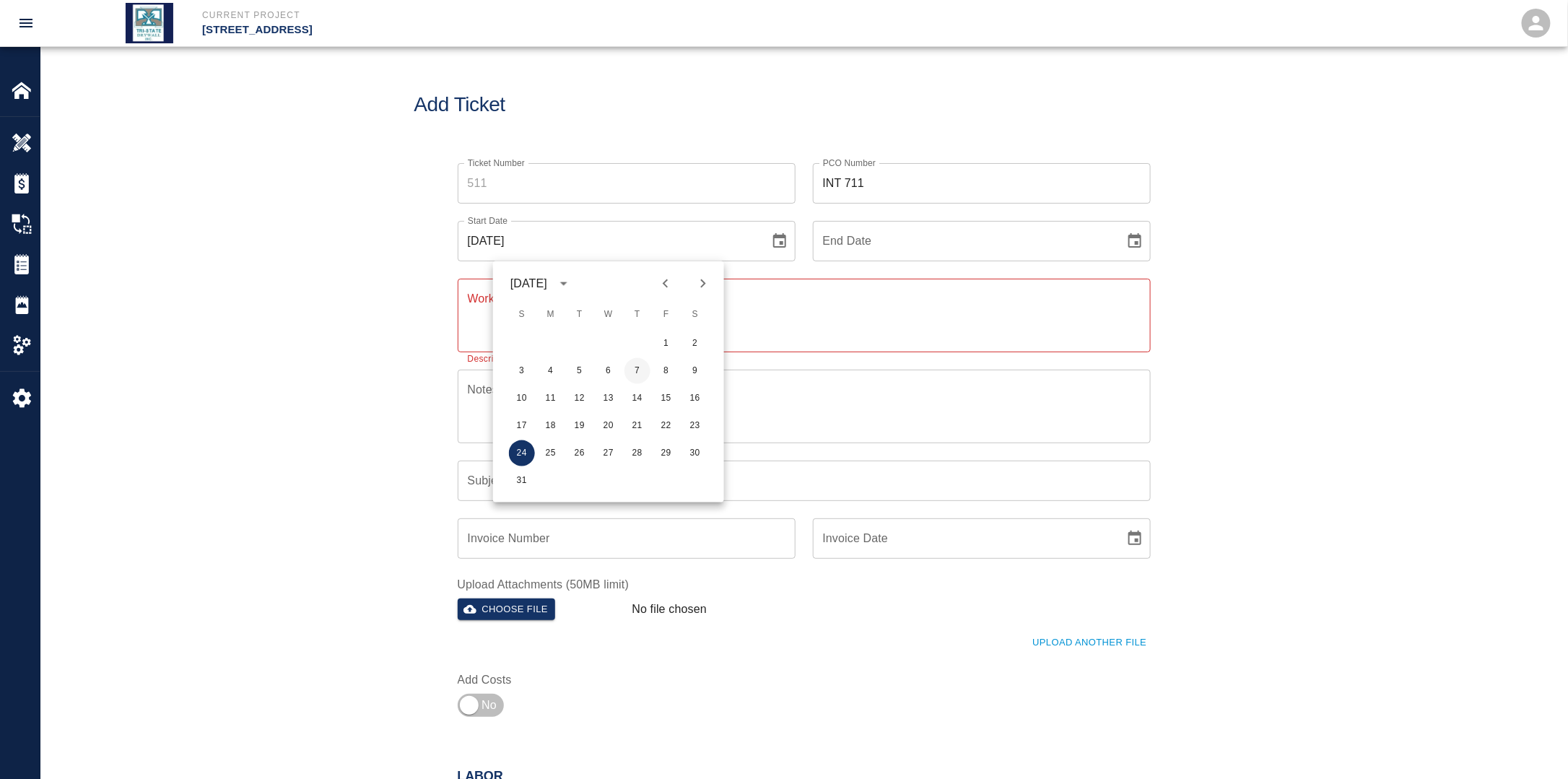
click at [634, 376] on button "7" at bounding box center [637, 370] width 26 height 26
type input "[DATE]"
click at [1130, 247] on icon "Choose date" at bounding box center [1135, 241] width 17 height 17
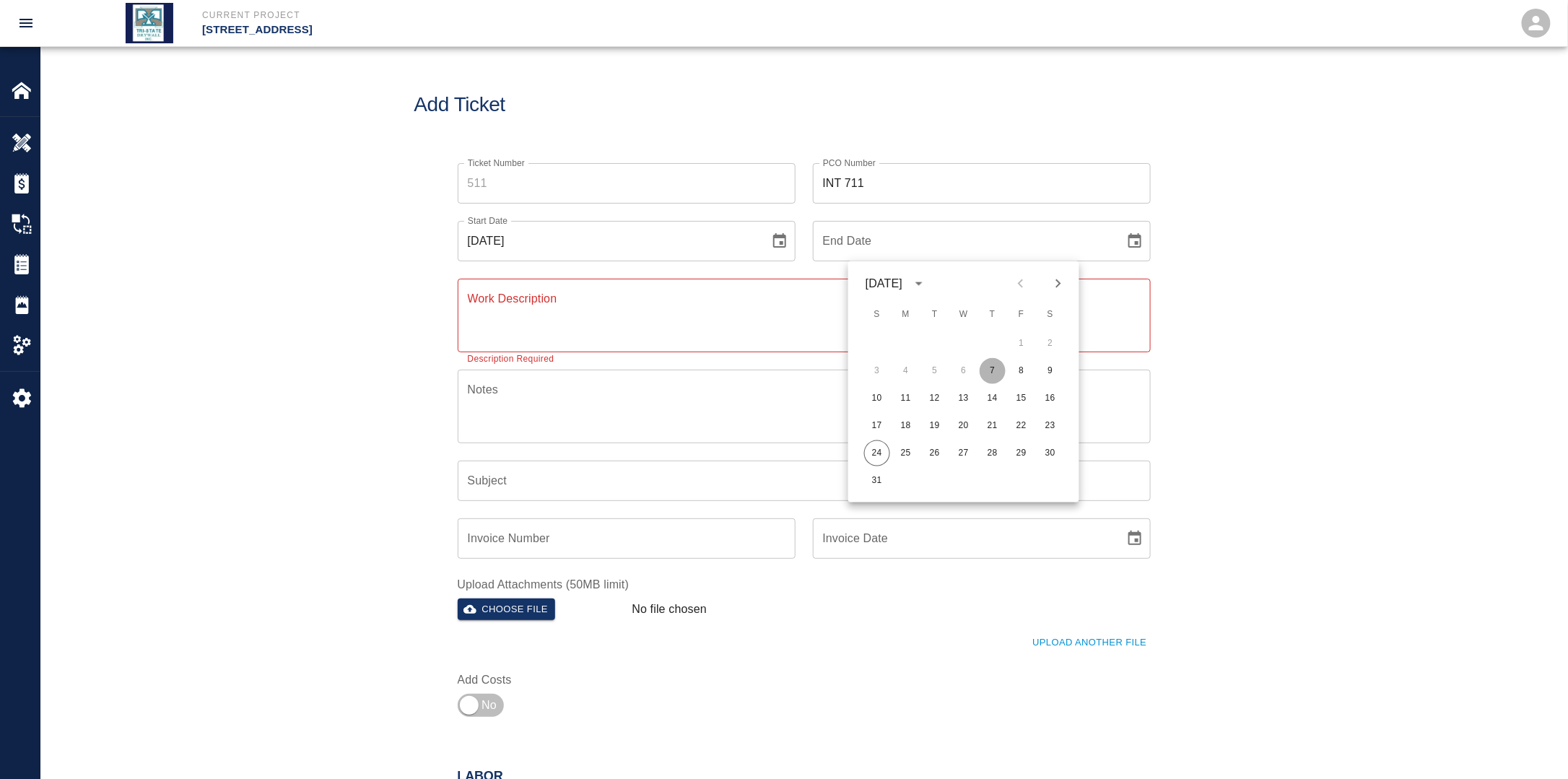
click at [994, 375] on button "7" at bounding box center [992, 370] width 26 height 26
type input "[DATE]"
click at [630, 316] on textarea "Work Description" at bounding box center [803, 315] width 673 height 50
type textarea "F"
paste textarea "Finishing wall covering changes where wall coverings were removed in elevator l…"
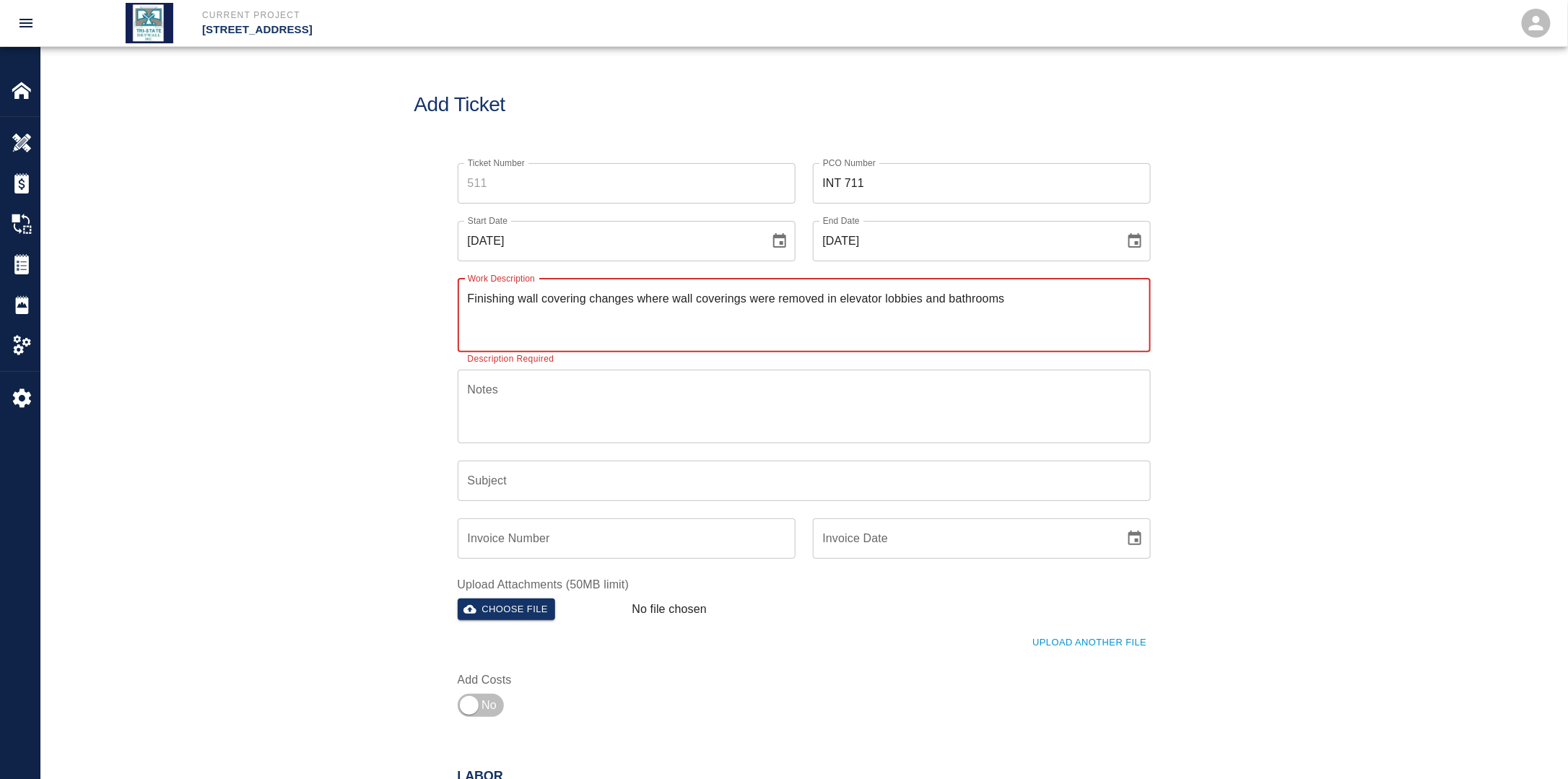
scroll to position [217, 0]
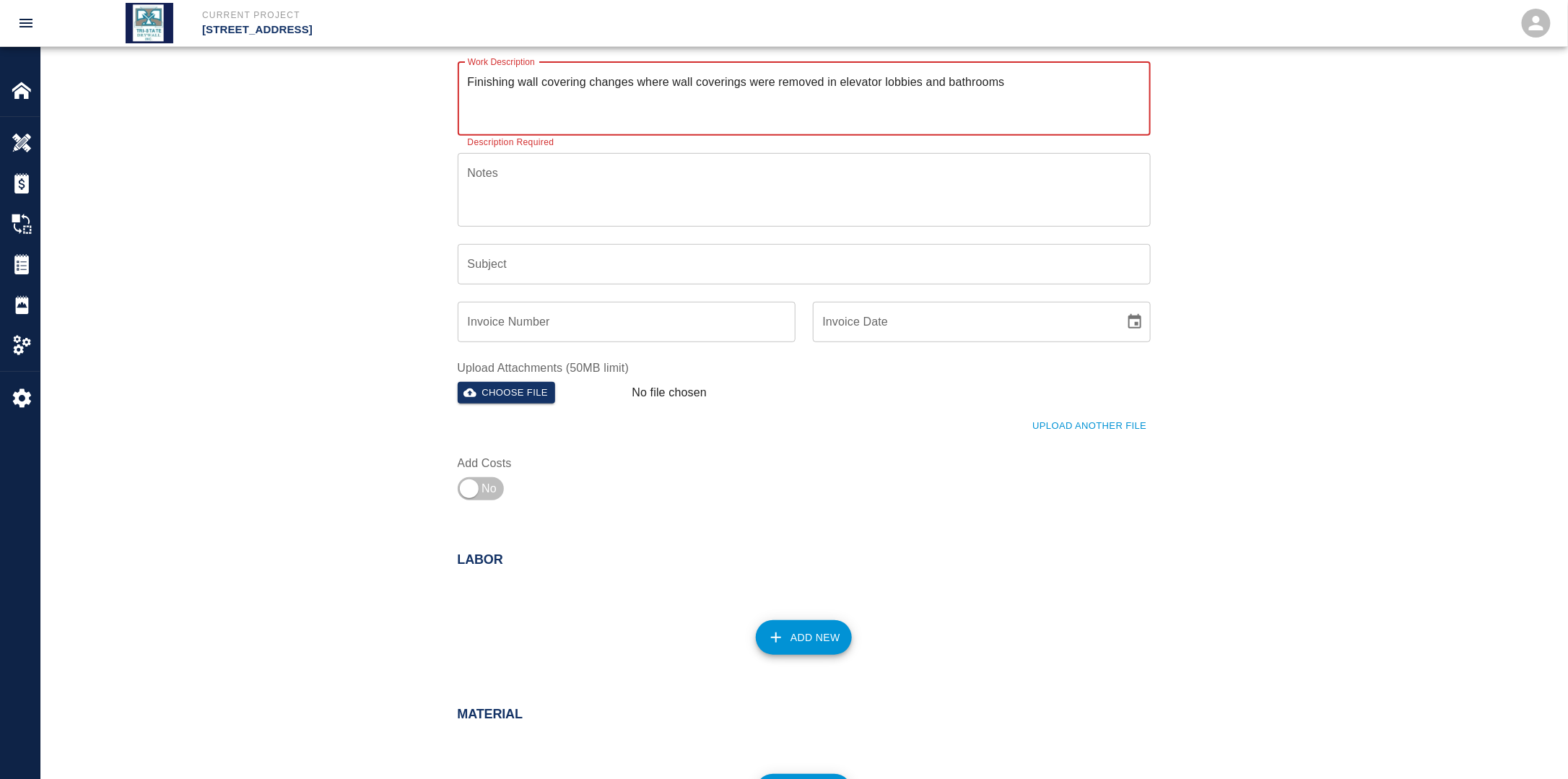
type textarea "Finishing wall covering changes where wall coverings were removed in elevator l…"
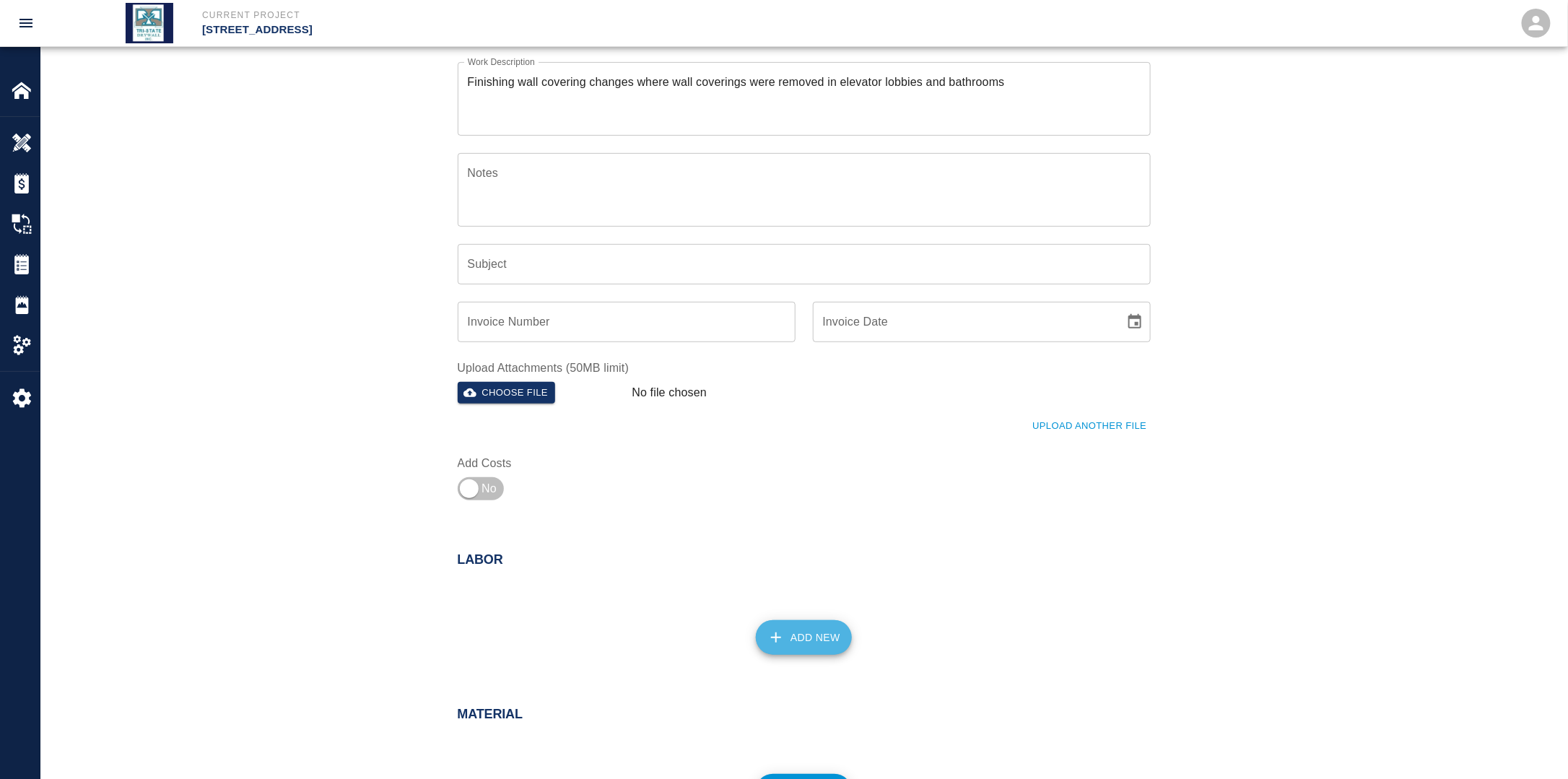
click at [811, 636] on button "Add New" at bounding box center [803, 637] width 96 height 35
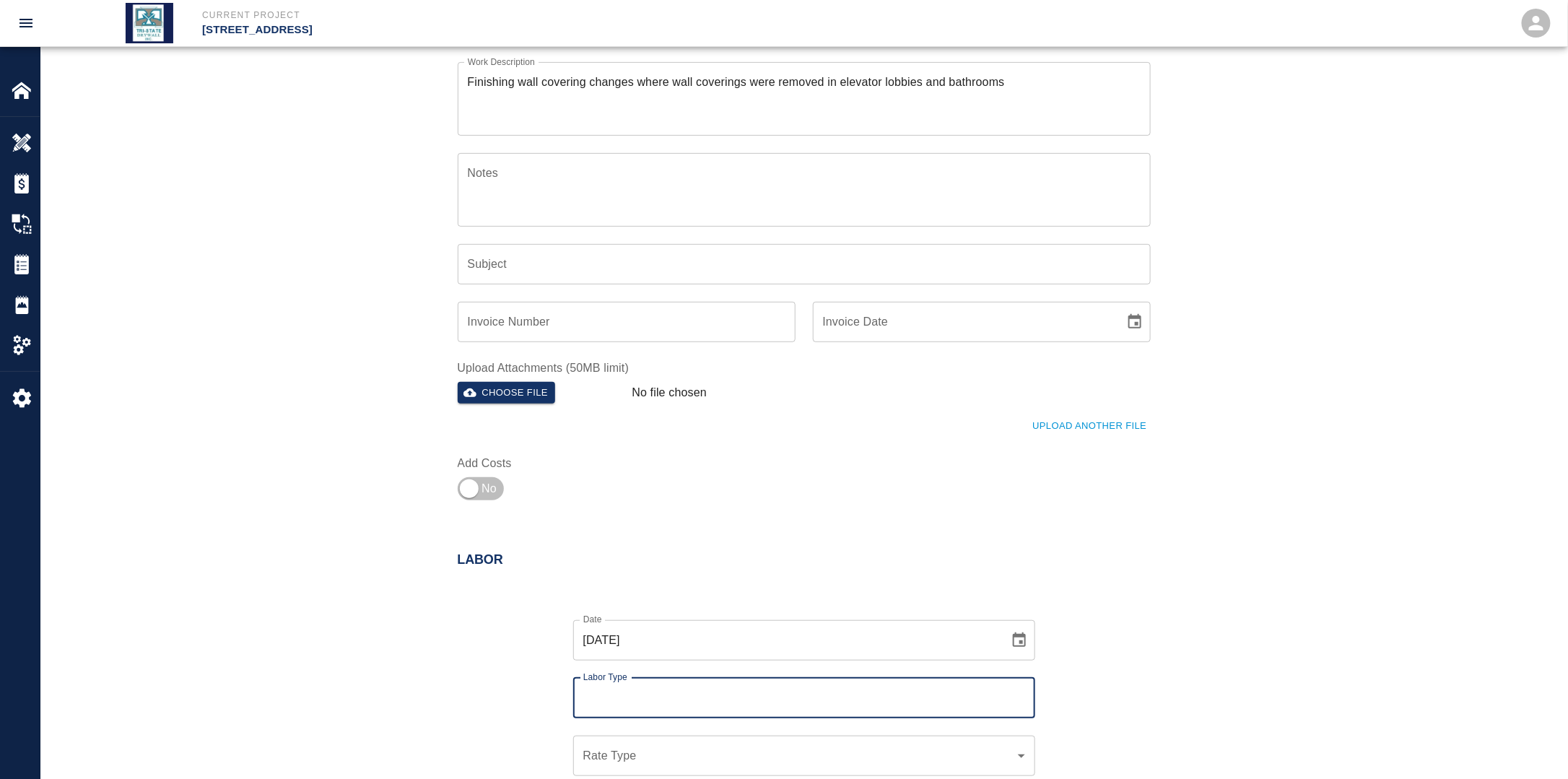
click at [664, 687] on input "Labor Type" at bounding box center [803, 698] width 449 height 27
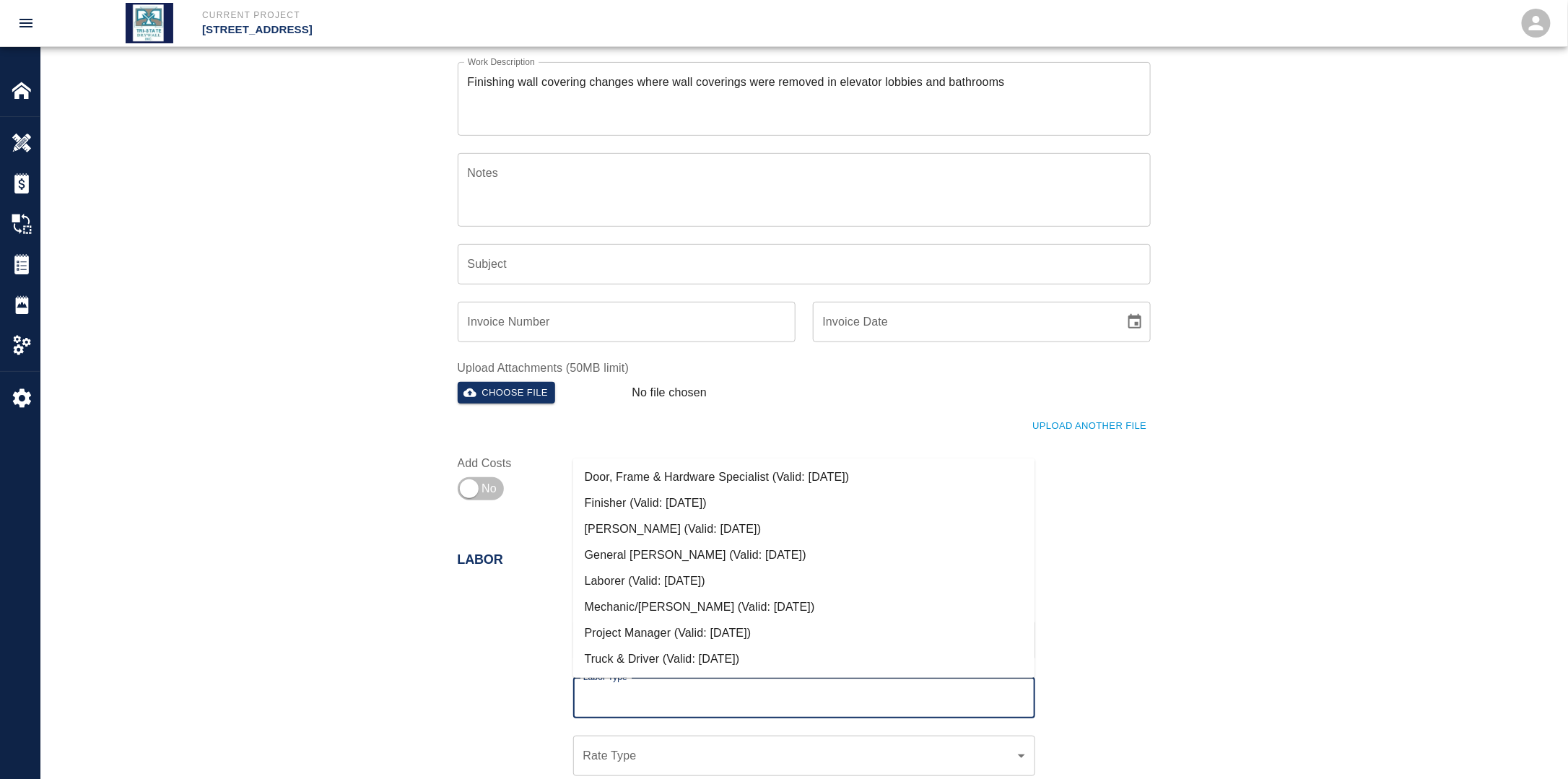
click at [658, 512] on li "Finisher (Valid: [DATE])" at bounding box center [804, 503] width 462 height 26
type input "Finisher"
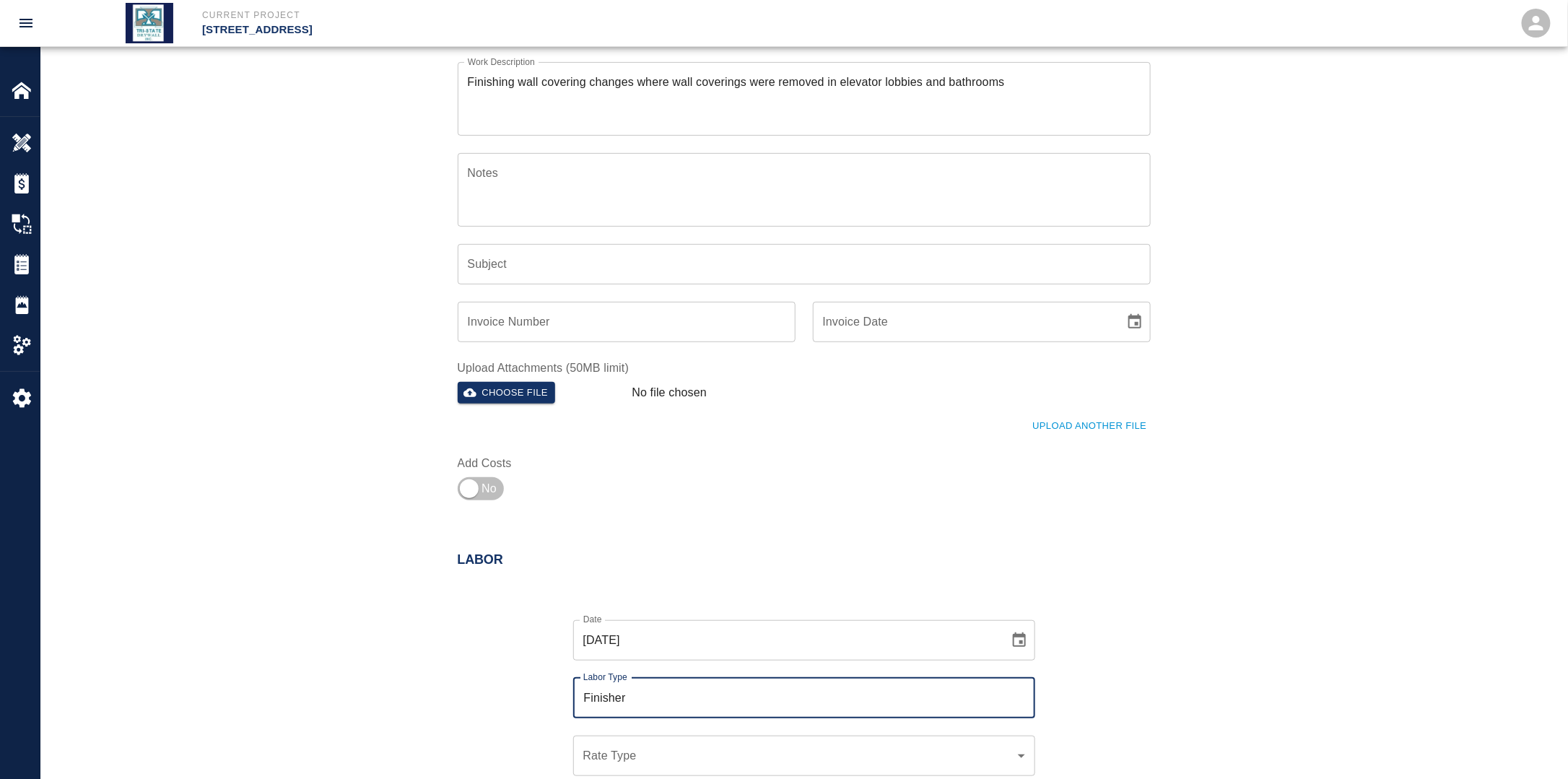
scroll to position [434, 0]
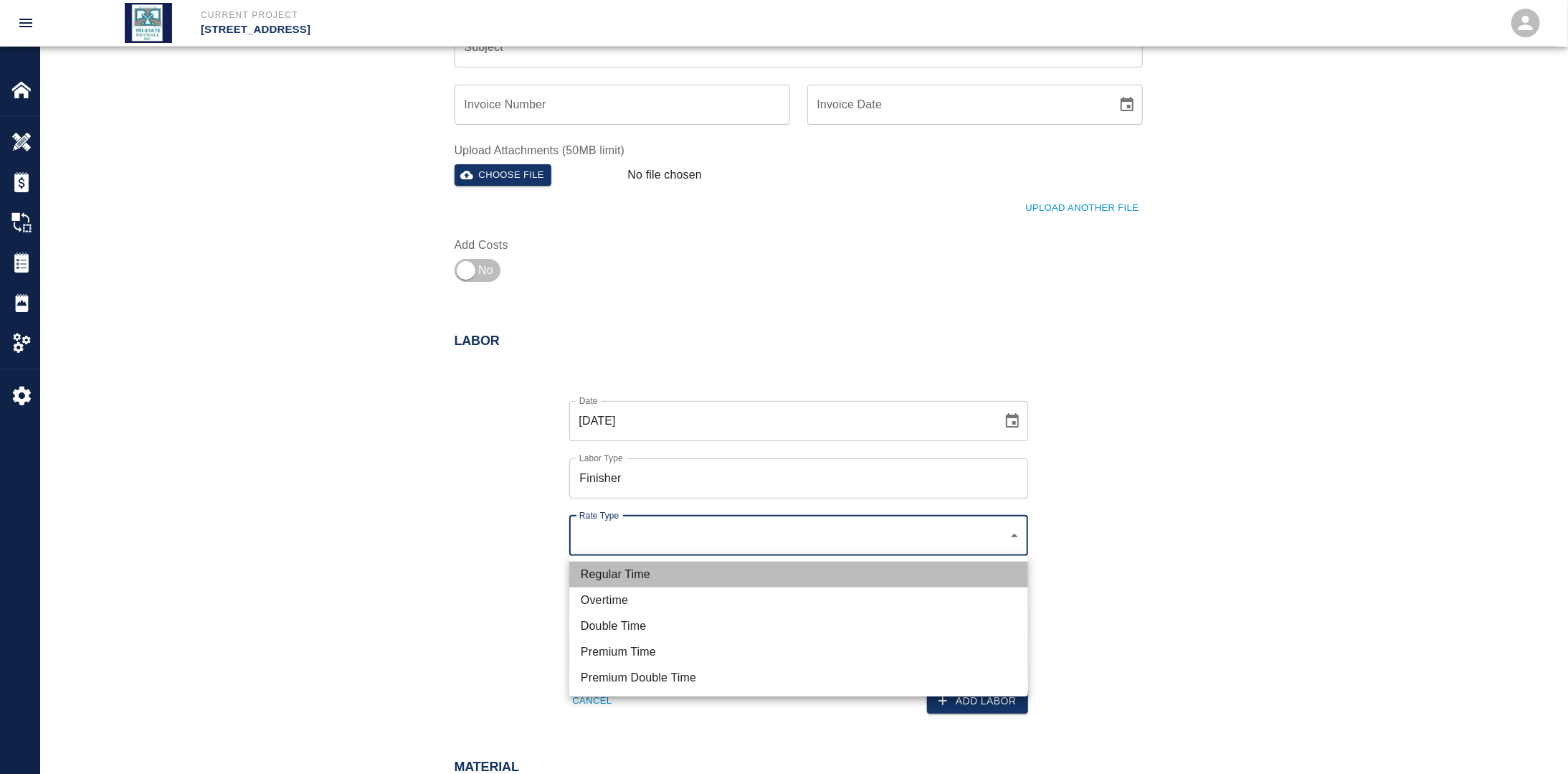
click at [630, 581] on li "Regular Time" at bounding box center [799, 574] width 459 height 25
type input "rate_rt"
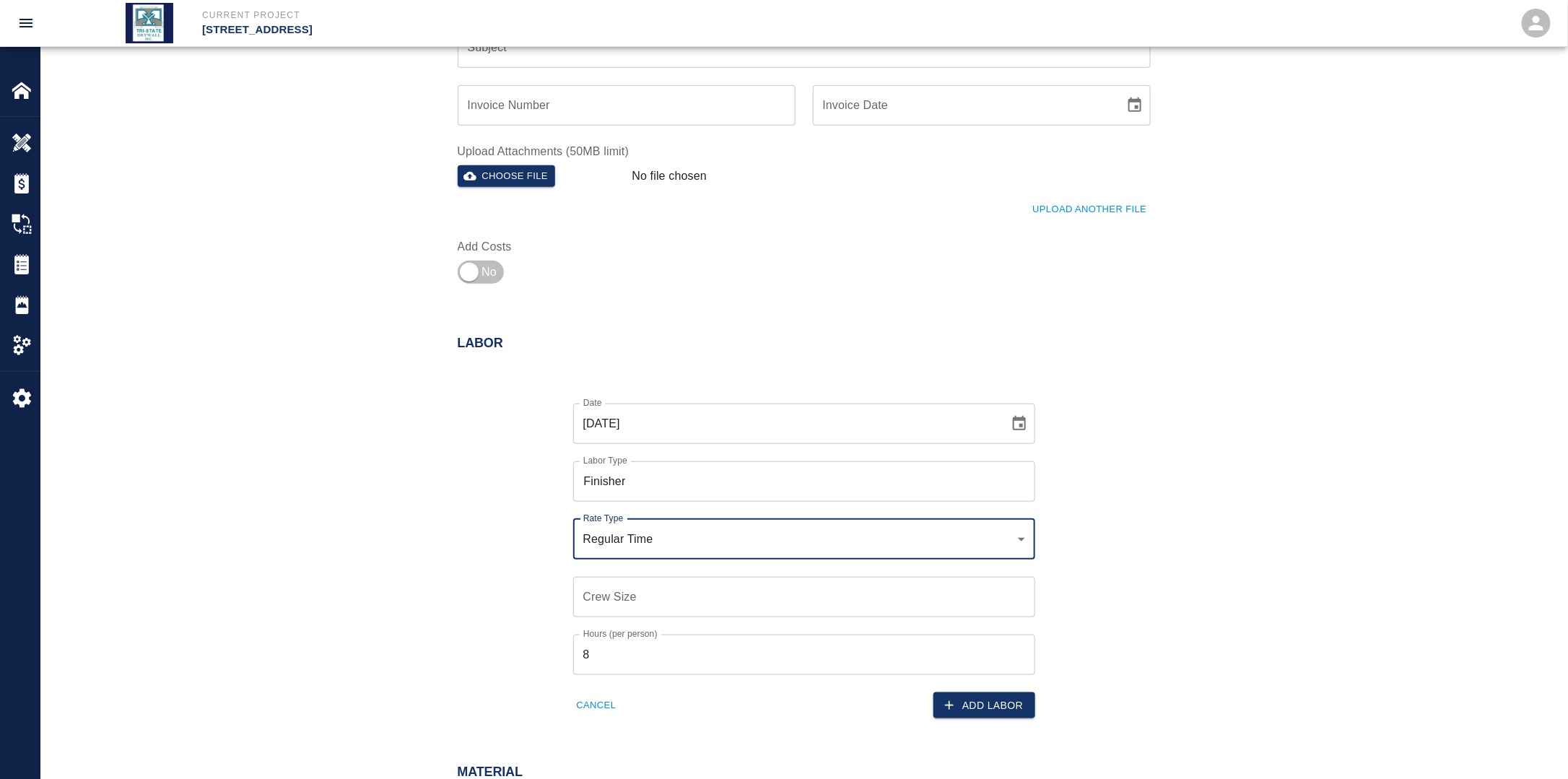
click at [628, 601] on input "Crew Size" at bounding box center [804, 596] width 462 height 41
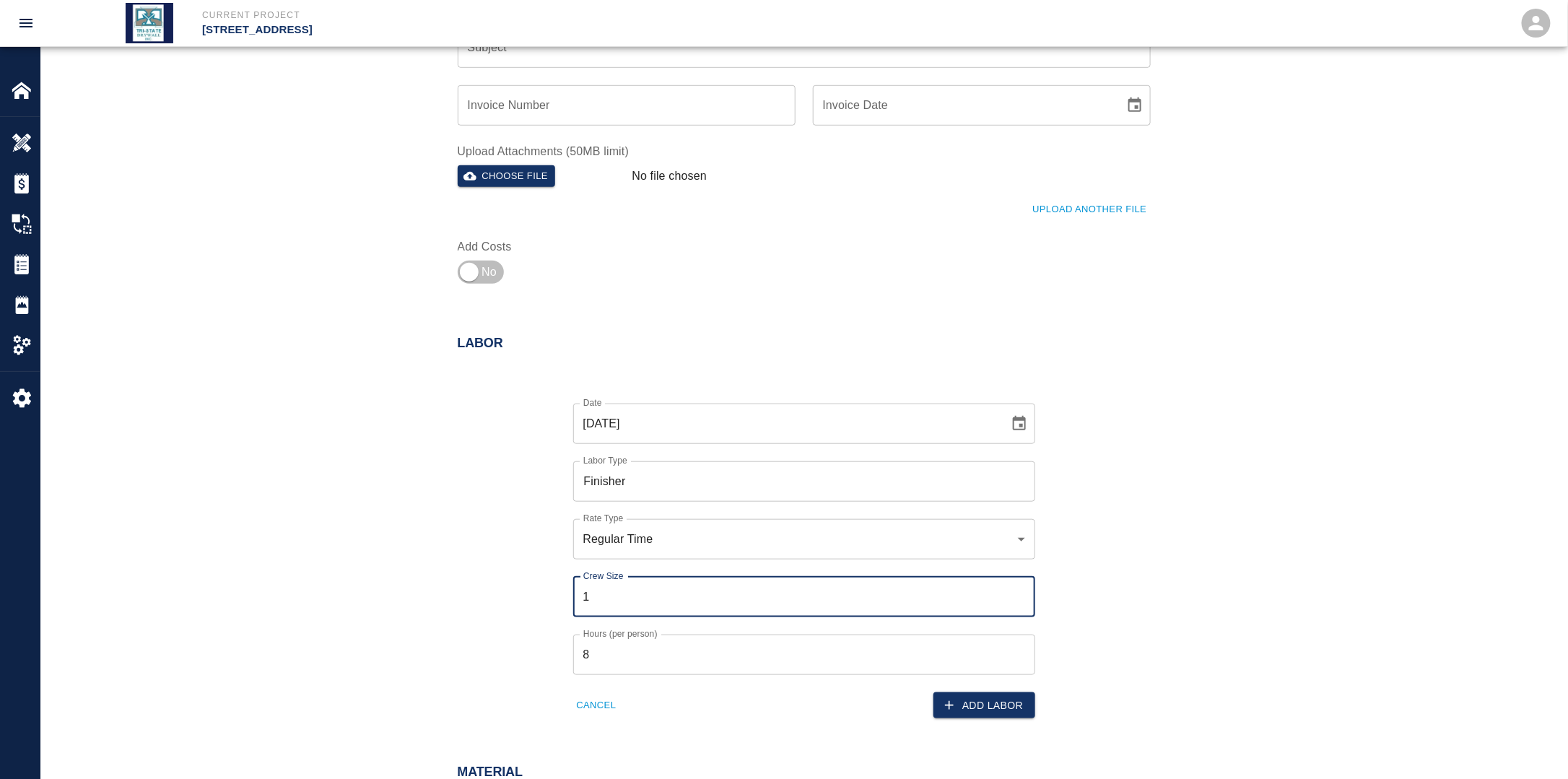
type input "1"
click at [418, 581] on div "Labor Date [DATE] Date Labor Type Finisher Labor Type Rate Type Regular Time ra…" at bounding box center [804, 512] width 780 height 412
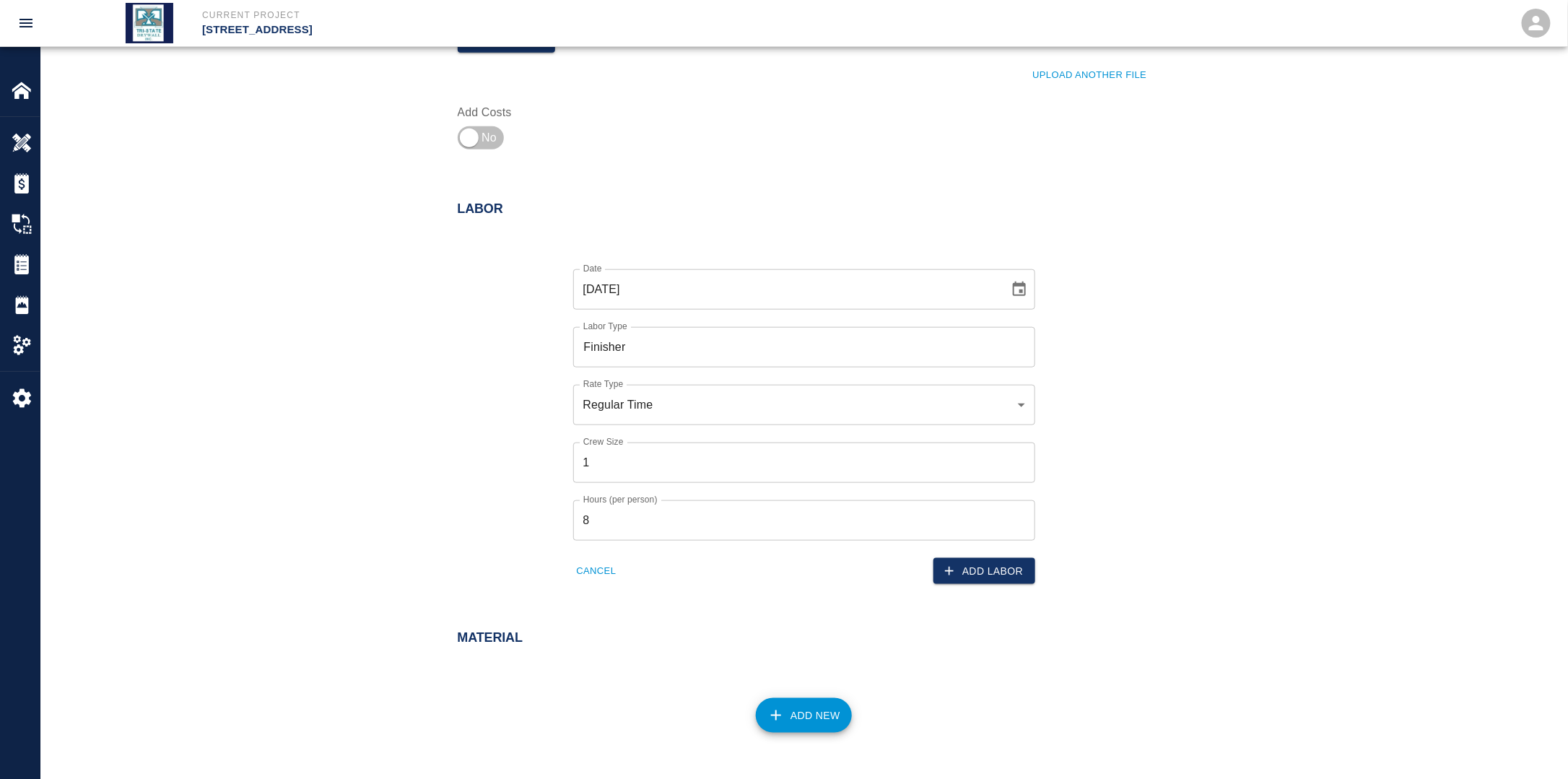
scroll to position [577, 0]
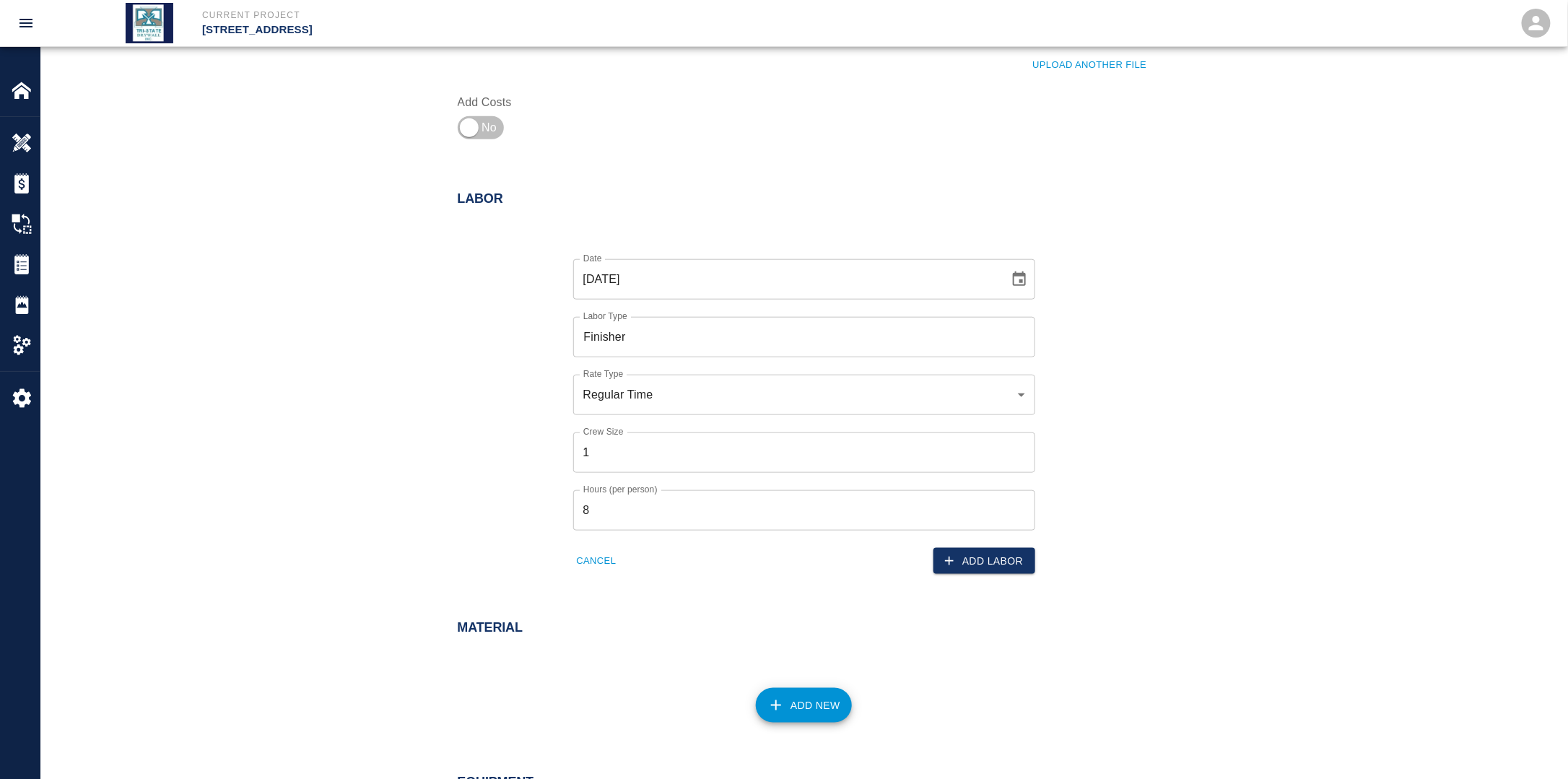
click at [1020, 560] on button "Add Labor" at bounding box center [984, 561] width 102 height 27
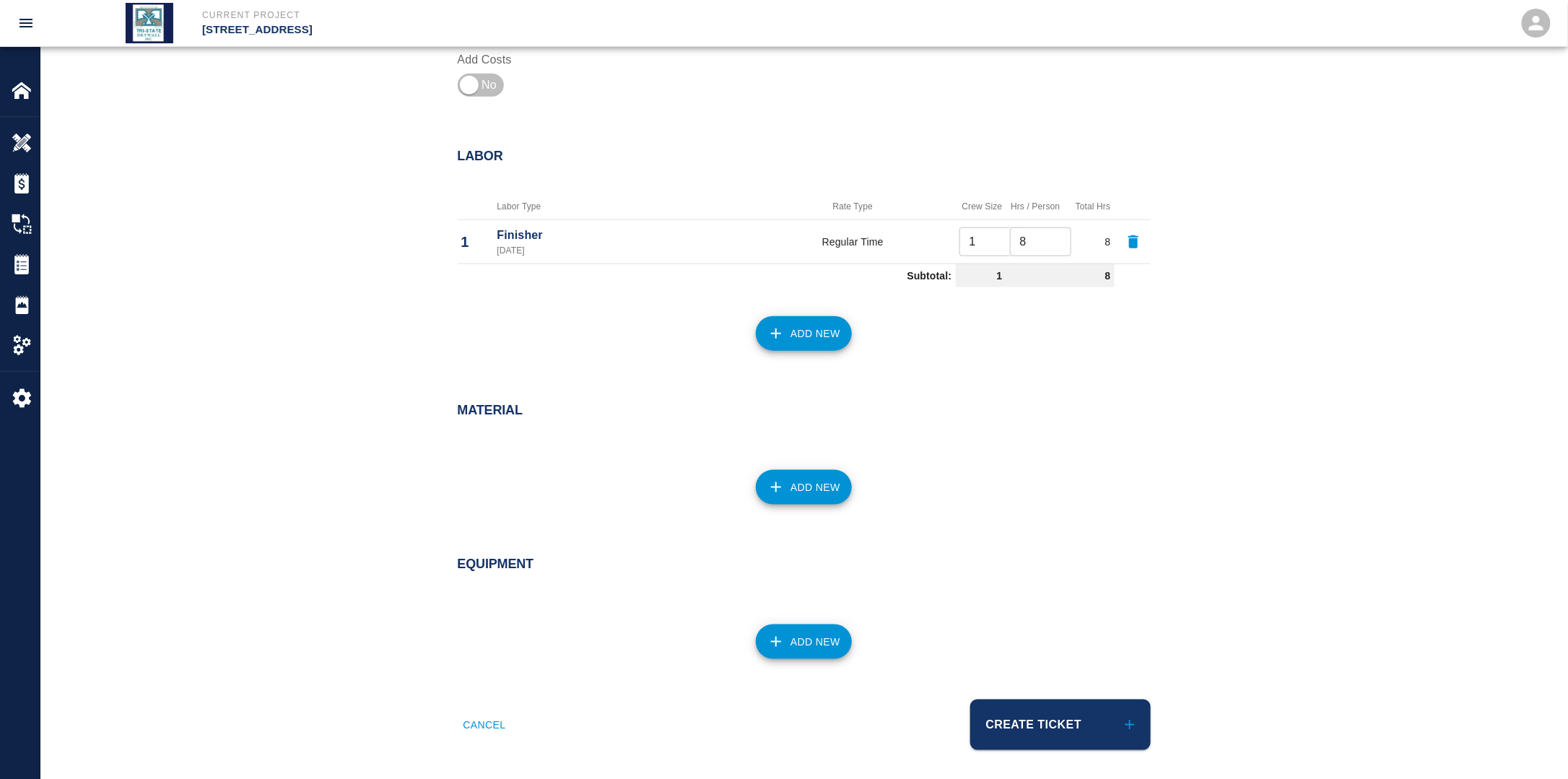
scroll to position [625, 0]
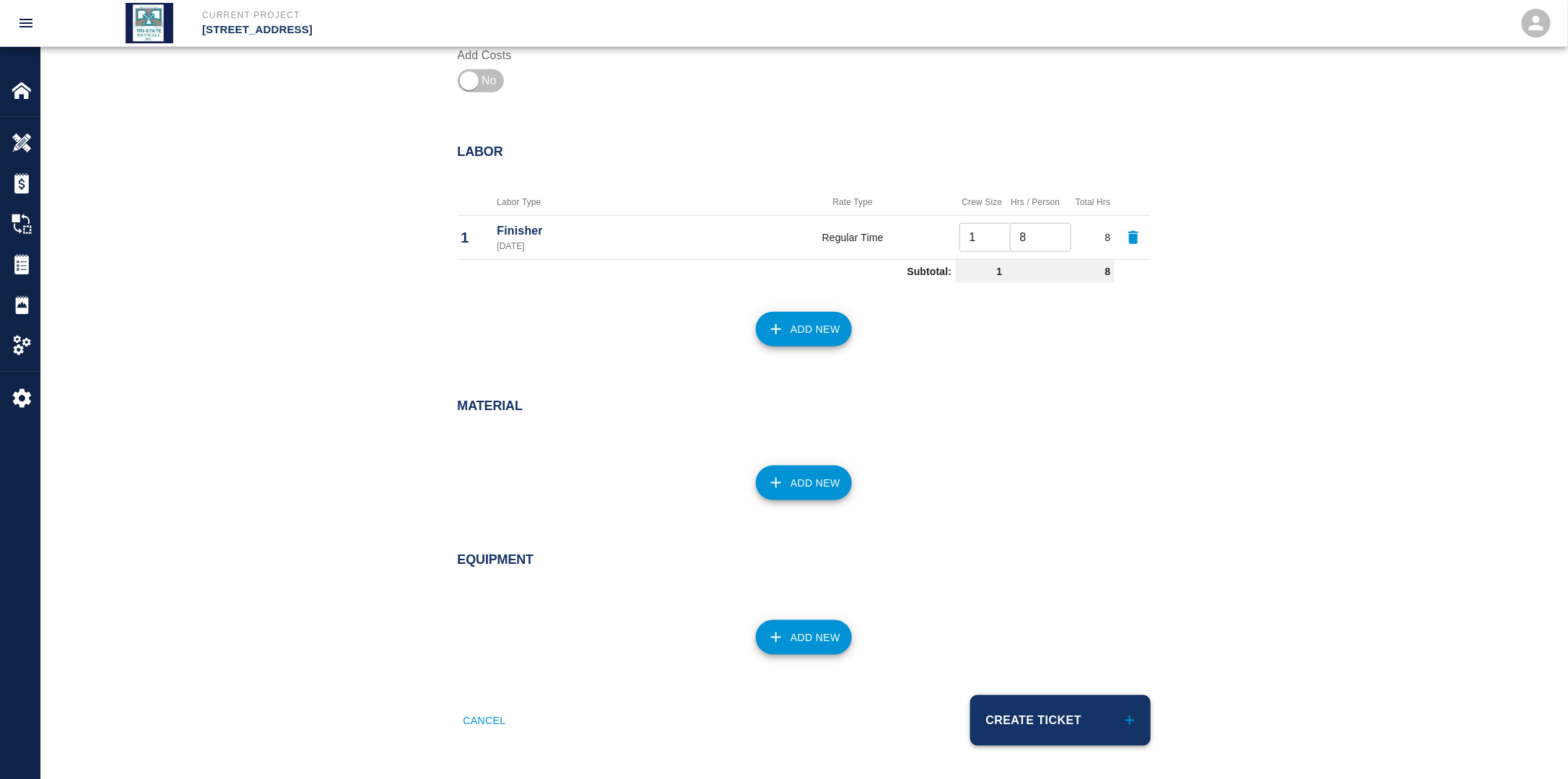
click at [1047, 714] on button "Create Ticket" at bounding box center [1060, 720] width 181 height 50
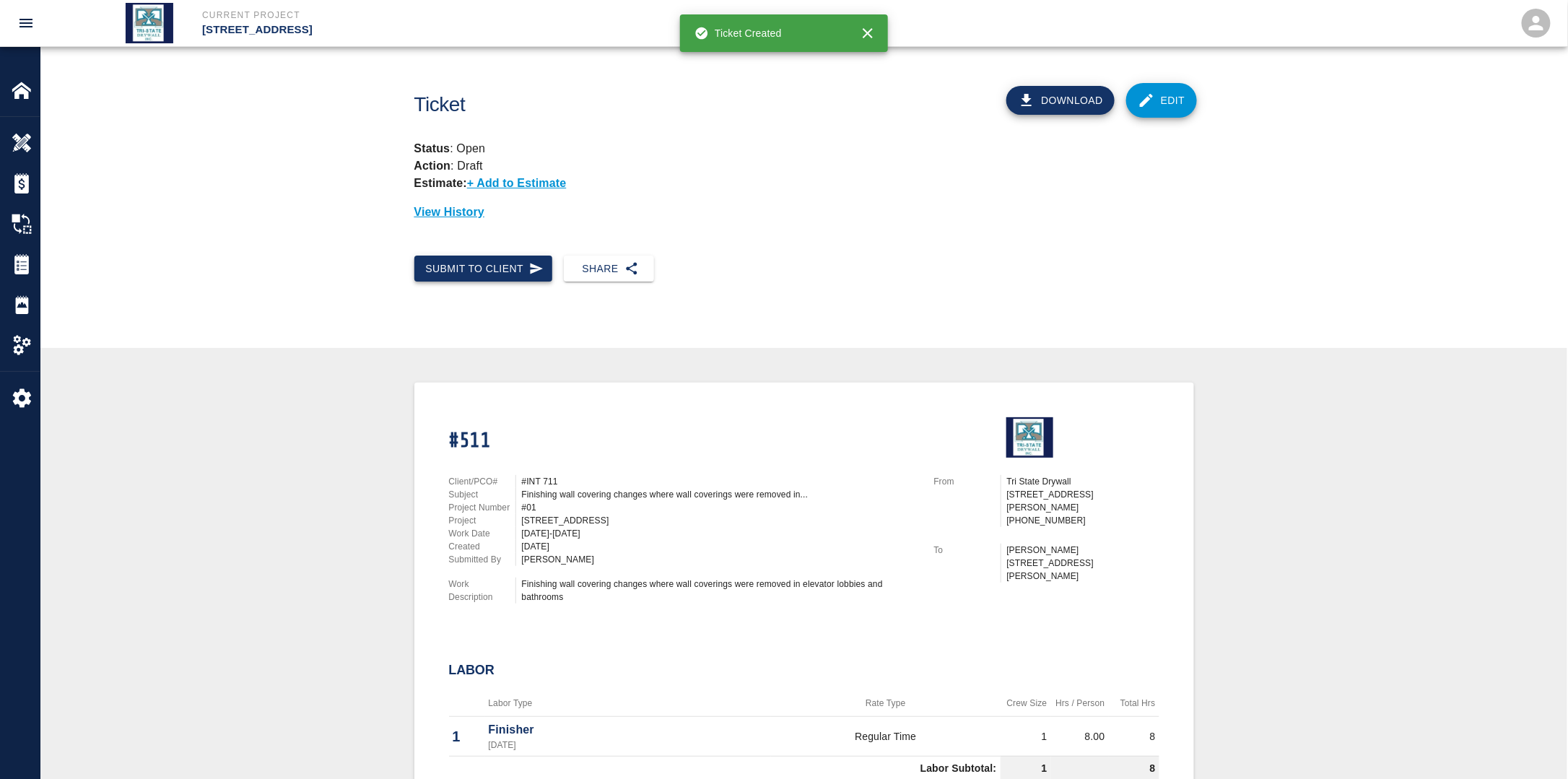
click at [461, 266] on button "Submit to Client" at bounding box center [484, 269] width 138 height 27
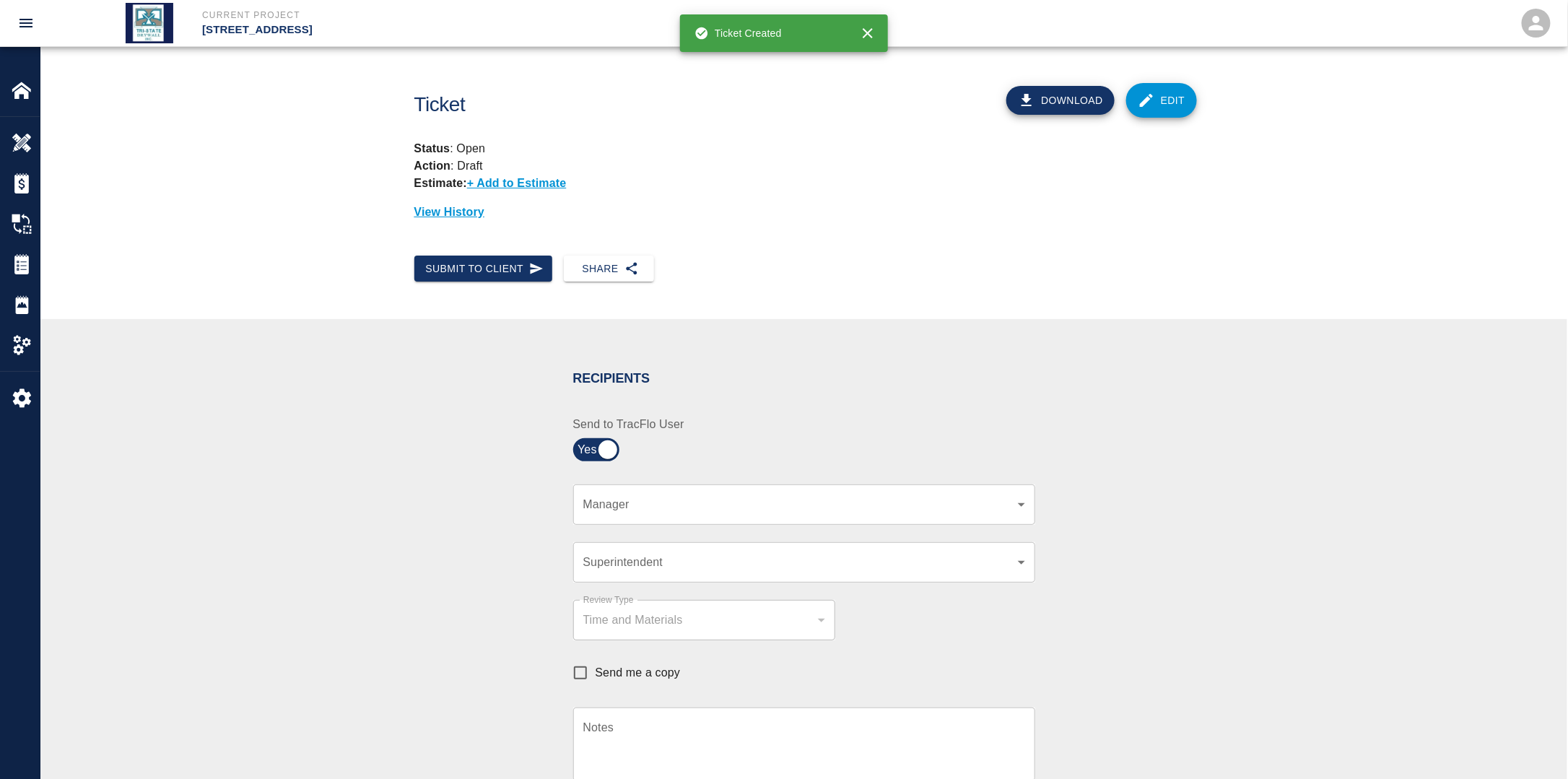
click at [656, 514] on div "​ Manager" at bounding box center [804, 505] width 462 height 41
click at [653, 501] on body "Current Project [STREET_ADDRESS] Home [STREET_ADDRESS] Overview Estimates Chang…" at bounding box center [784, 389] width 1568 height 779
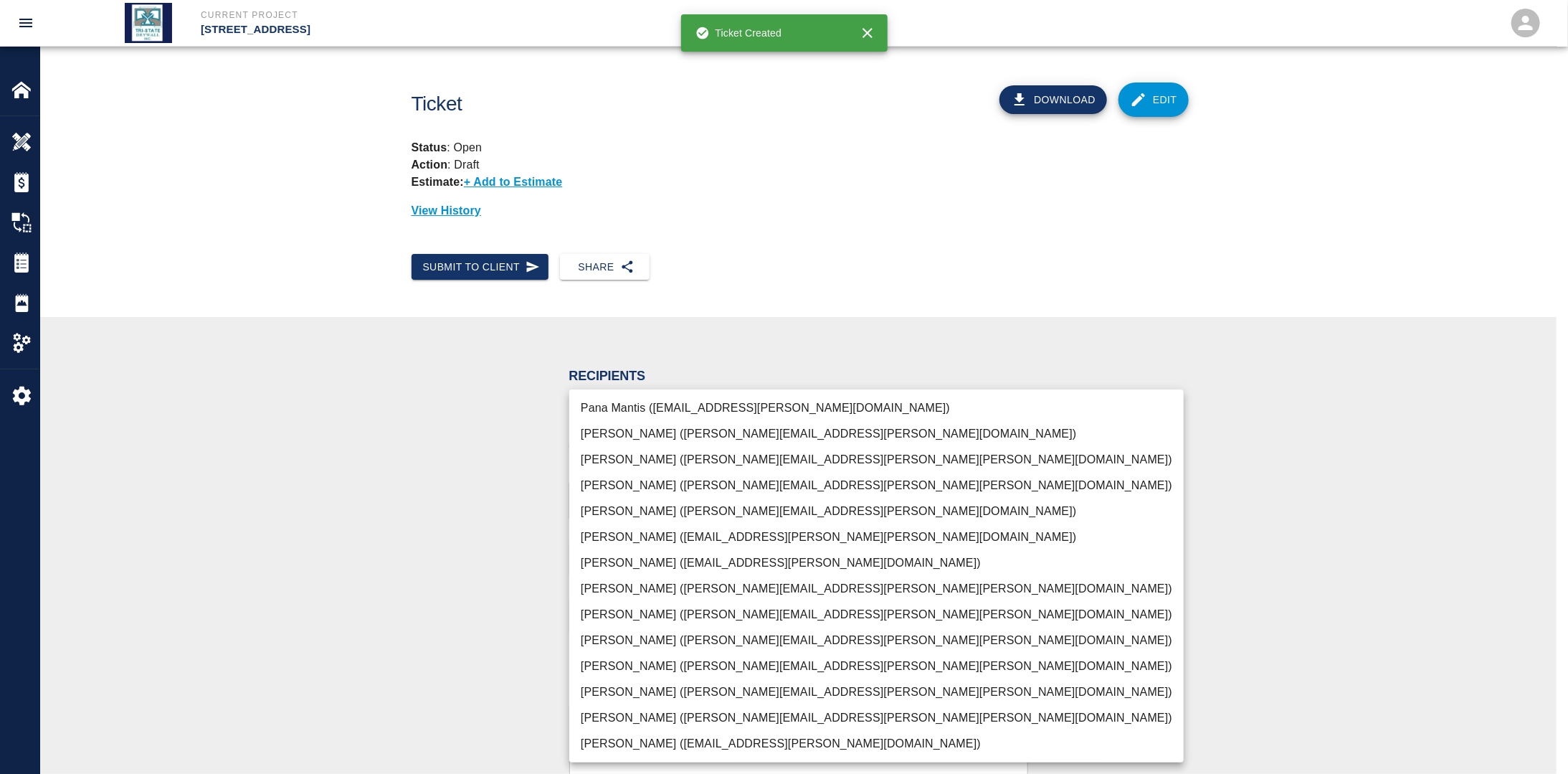
click at [615, 713] on li "[PERSON_NAME] ([PERSON_NAME][EMAIL_ADDRESS][PERSON_NAME][PERSON_NAME][DOMAIN_NA…" at bounding box center [877, 718] width 615 height 25
drag, startPoint x: 387, startPoint y: 626, endPoint x: 491, endPoint y: 607, distance: 105.7
click at [388, 626] on div at bounding box center [784, 387] width 1568 height 774
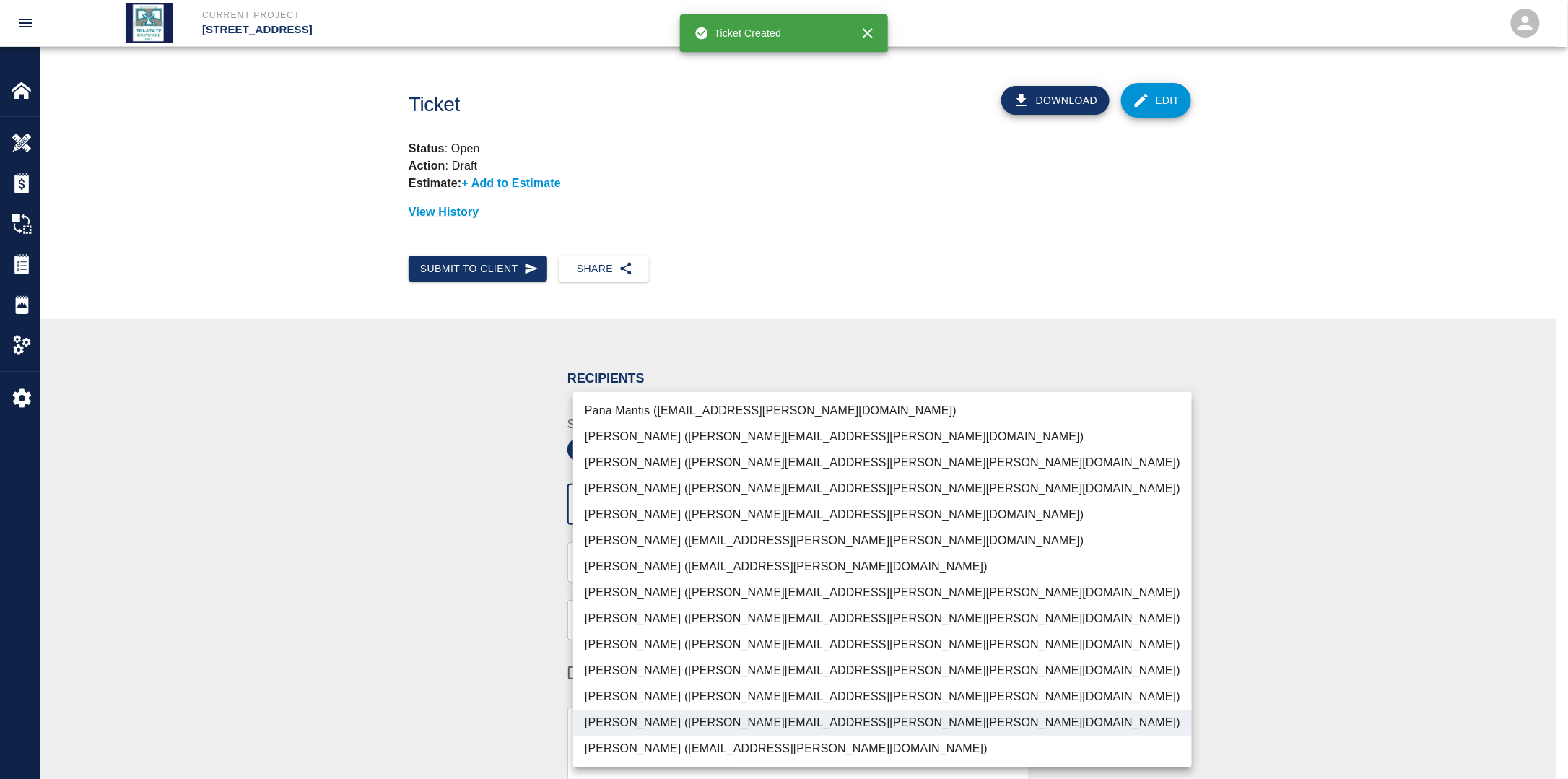
click at [869, 498] on body "Current Project [STREET_ADDRESS] Home [STREET_ADDRESS] Overview Estimates Chang…" at bounding box center [784, 389] width 1568 height 779
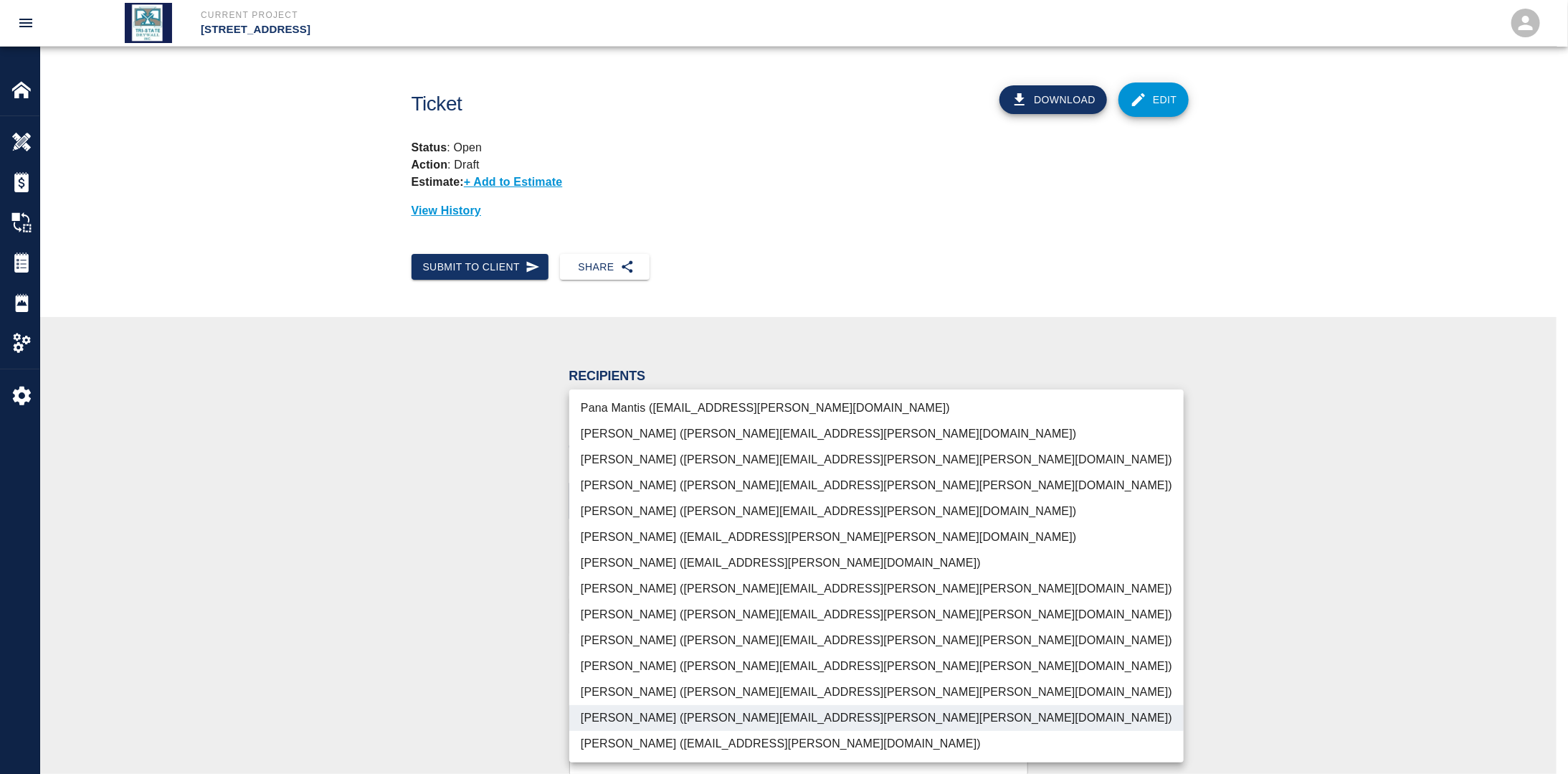
click at [644, 669] on li "[PERSON_NAME] ([PERSON_NAME][EMAIL_ADDRESS][PERSON_NAME][PERSON_NAME][DOMAIN_NA…" at bounding box center [877, 666] width 615 height 25
type input "f2151df9-a33d-4239-98b3-85d2c5195f79,79096ab5-3b7f-4dda-89ef-6bffdeaf2507"
drag, startPoint x: 391, startPoint y: 624, endPoint x: 491, endPoint y: 619, distance: 100.1
click at [392, 624] on div at bounding box center [784, 387] width 1568 height 774
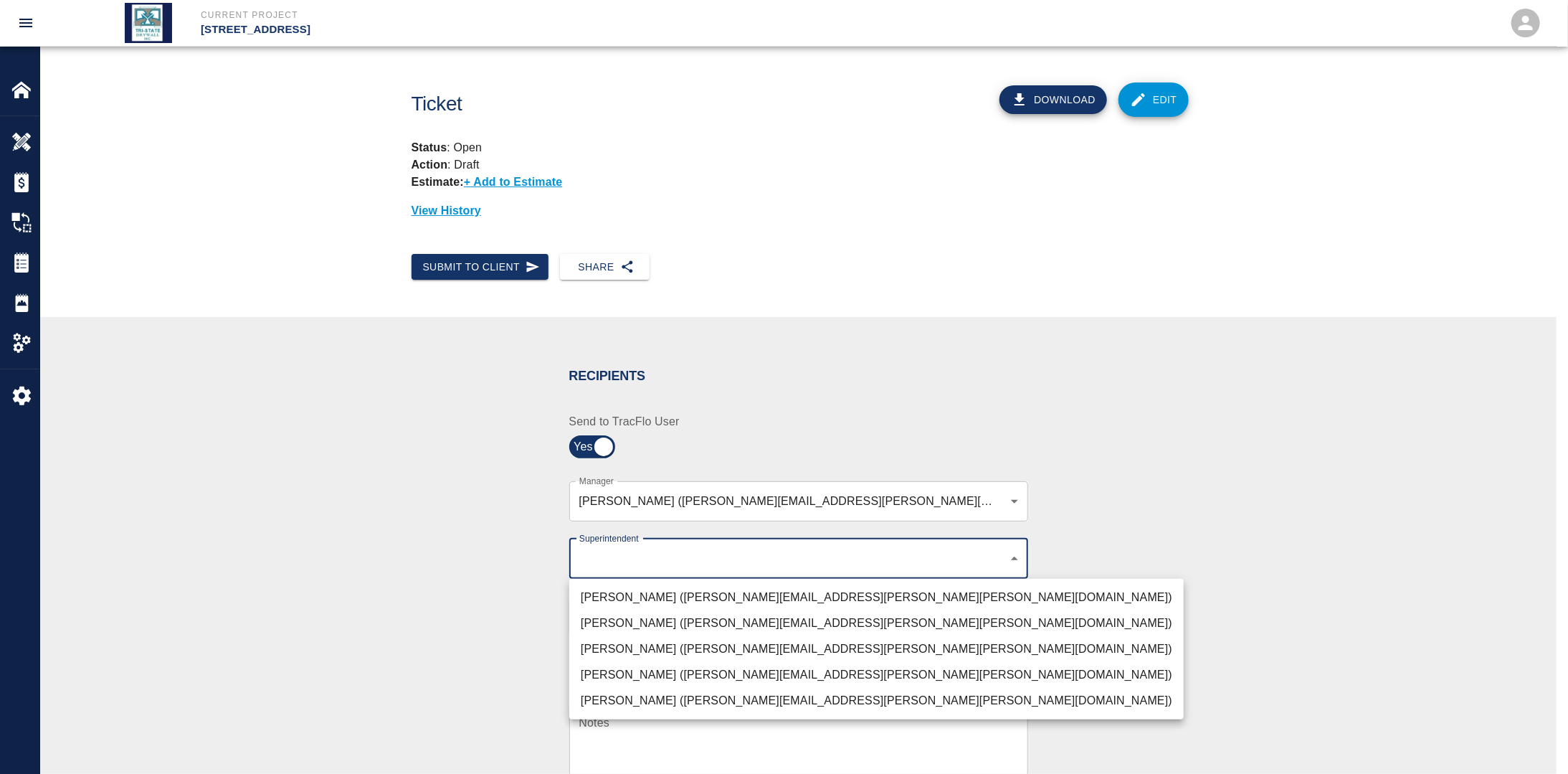
click at [635, 562] on body "Current Project [STREET_ADDRESS] Home [STREET_ADDRESS] Overview Estimates Chang…" at bounding box center [784, 387] width 1568 height 774
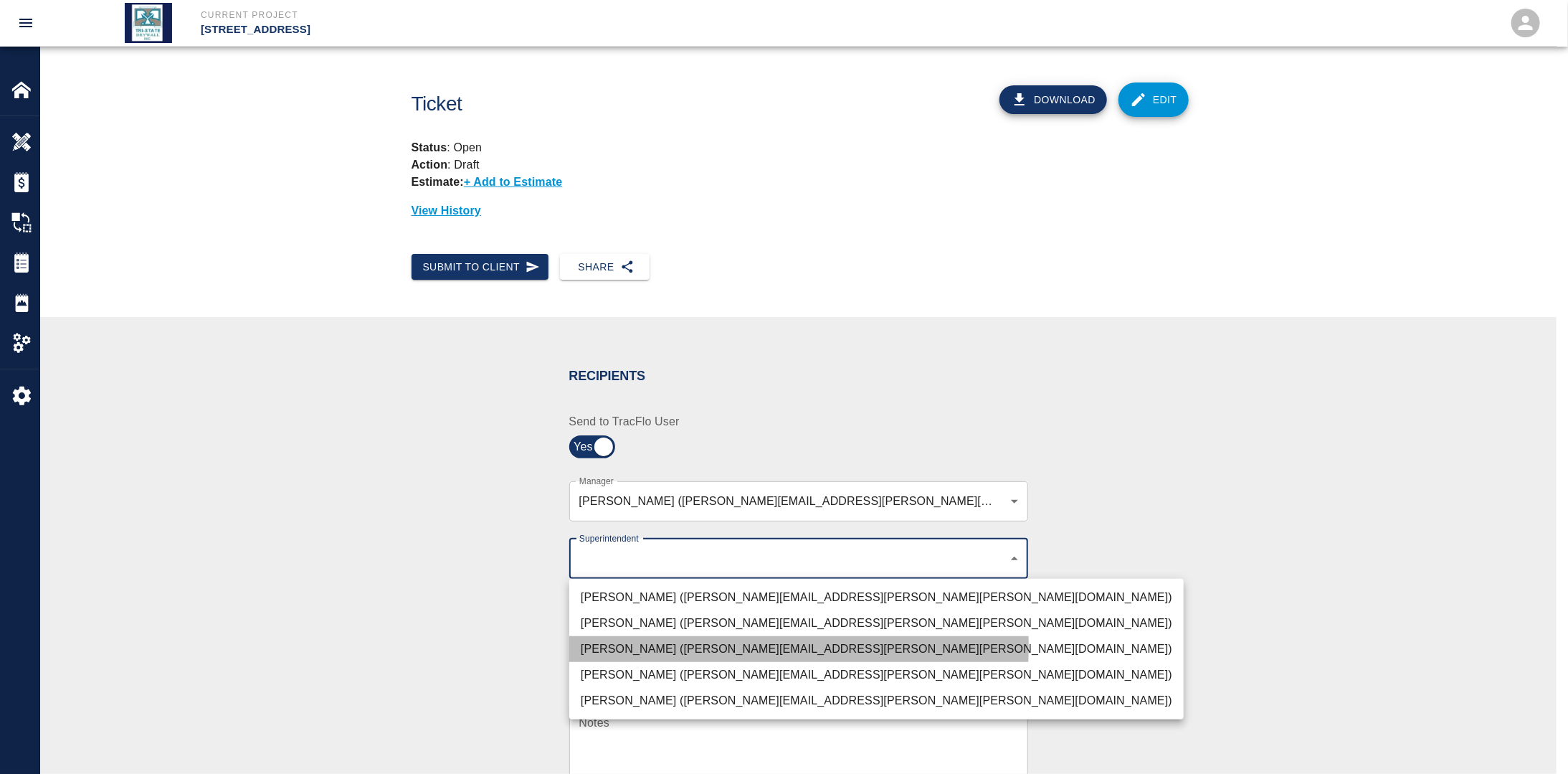
click at [635, 647] on li "[PERSON_NAME] ([PERSON_NAME][EMAIL_ADDRESS][PERSON_NAME][PERSON_NAME][DOMAIN_NA…" at bounding box center [877, 649] width 615 height 25
type input "32bad40b-bb12-40c1-a9d7-1de55074e5d0"
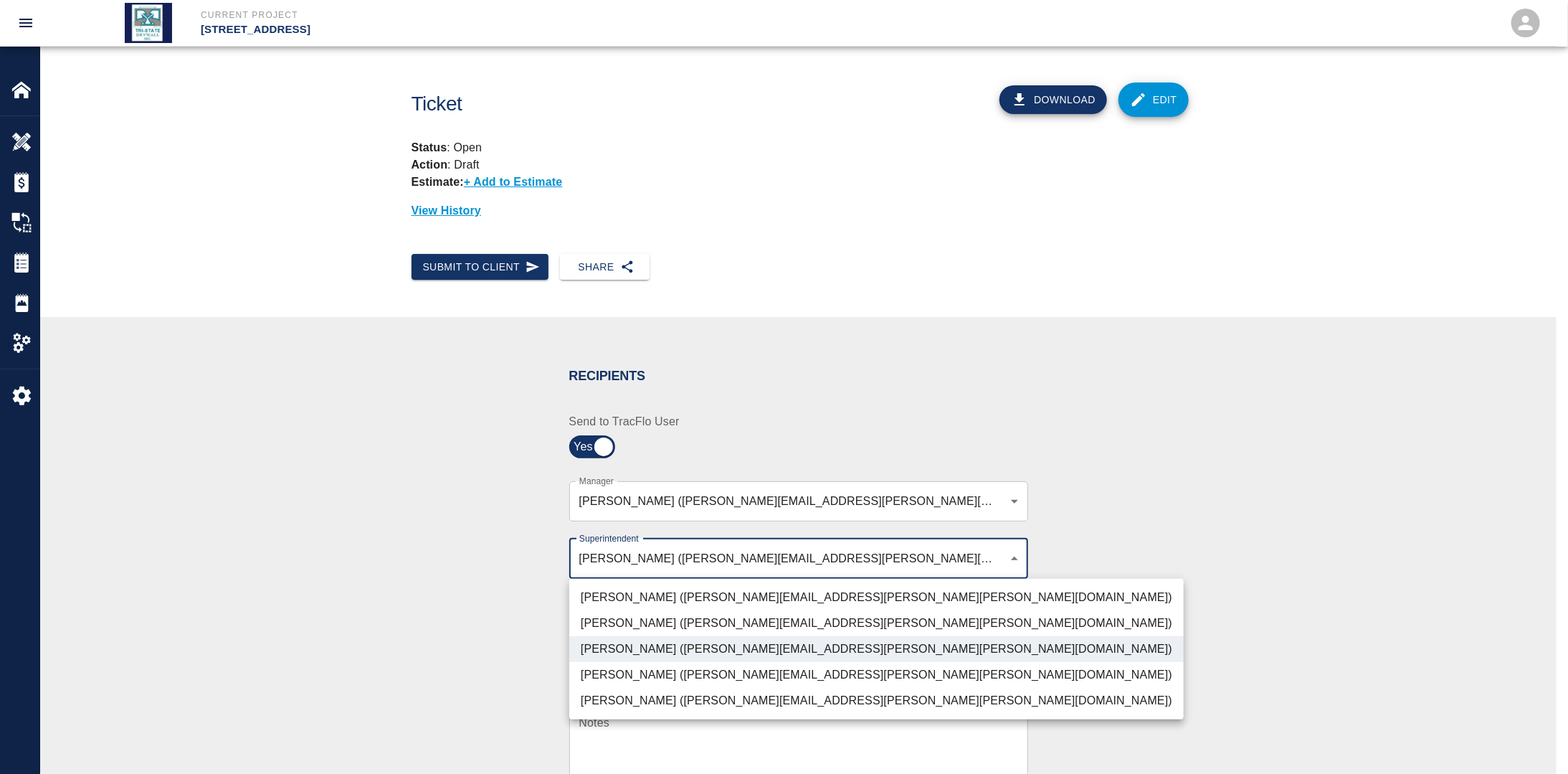
click at [428, 624] on div at bounding box center [784, 387] width 1568 height 774
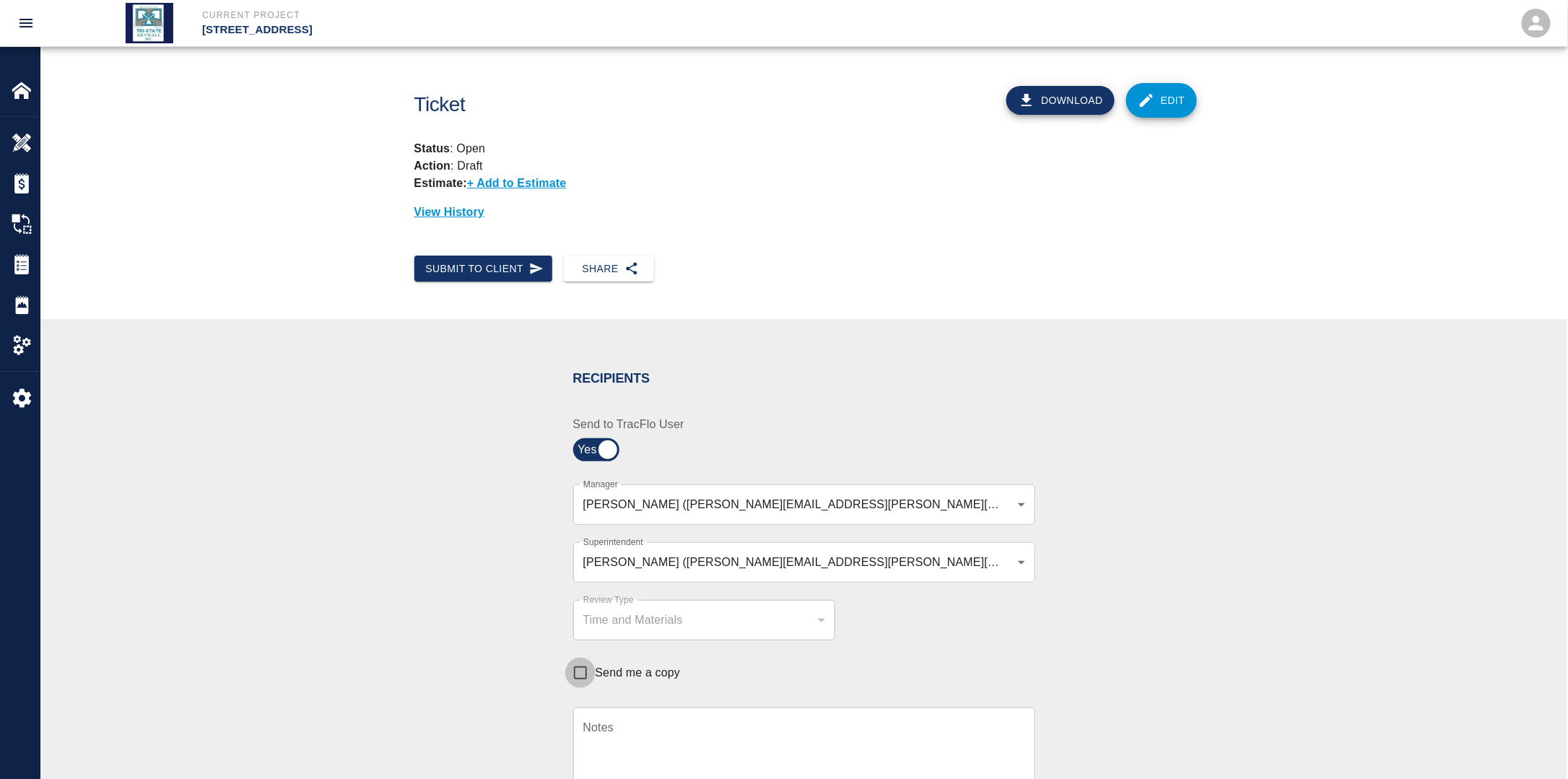
drag, startPoint x: 585, startPoint y: 675, endPoint x: 802, endPoint y: 635, distance: 220.7
click at [586, 674] on input "Send me a copy" at bounding box center [580, 673] width 30 height 30
checkbox input "true"
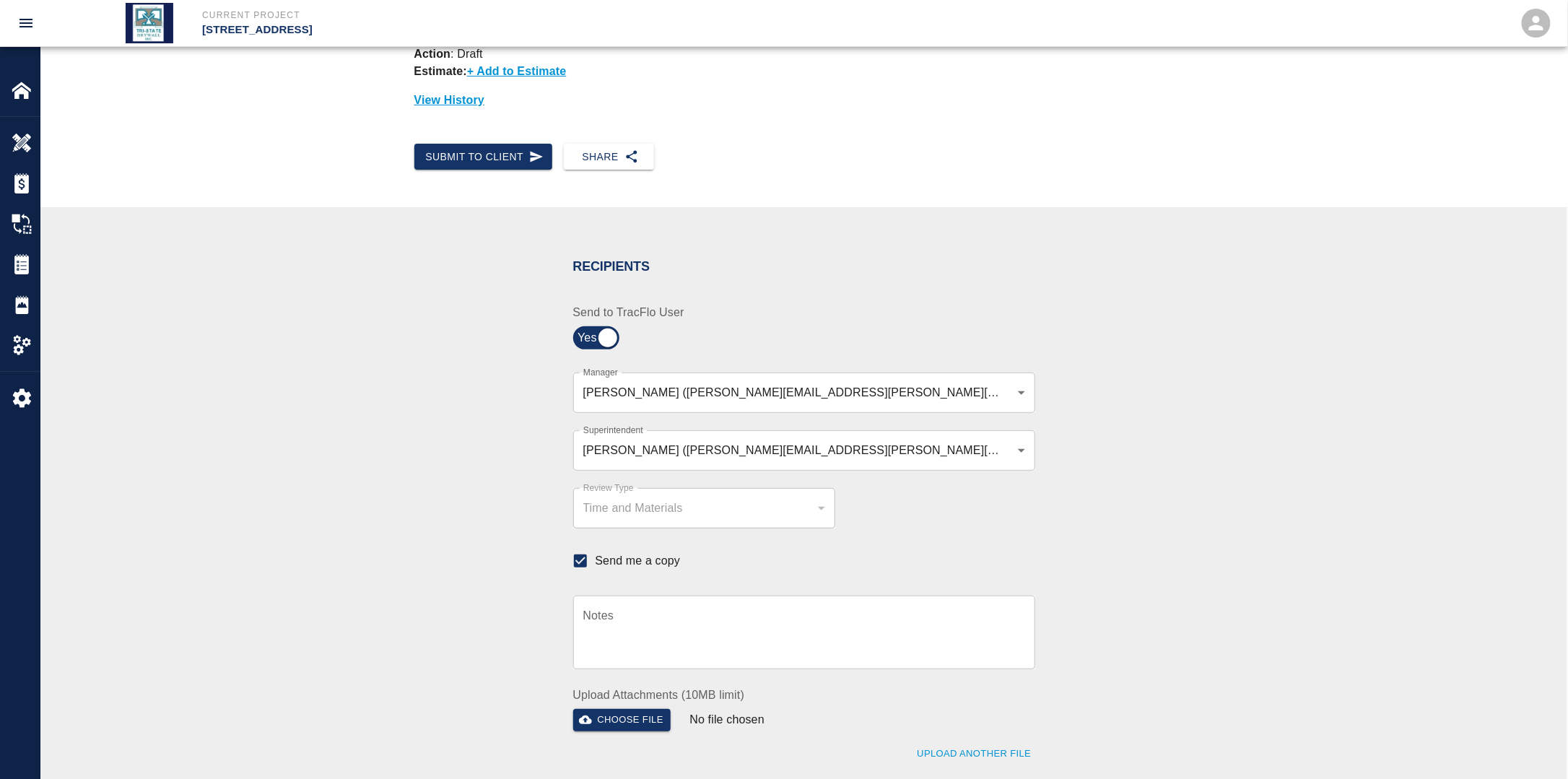
scroll to position [289, 0]
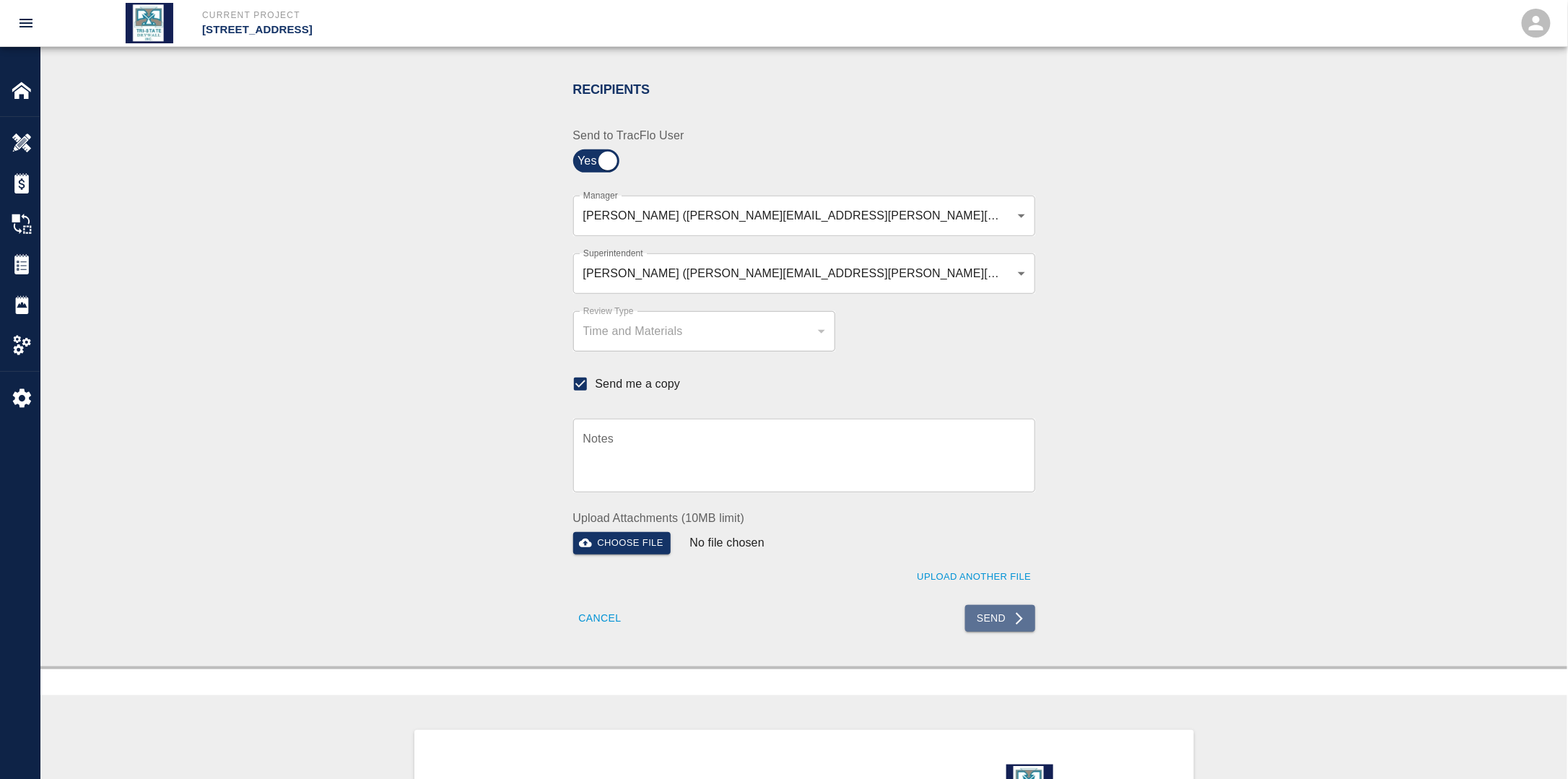
drag, startPoint x: 1012, startPoint y: 626, endPoint x: 1002, endPoint y: 631, distance: 11.2
click at [1012, 626] on button "Send" at bounding box center [1000, 618] width 70 height 27
checkbox input "false"
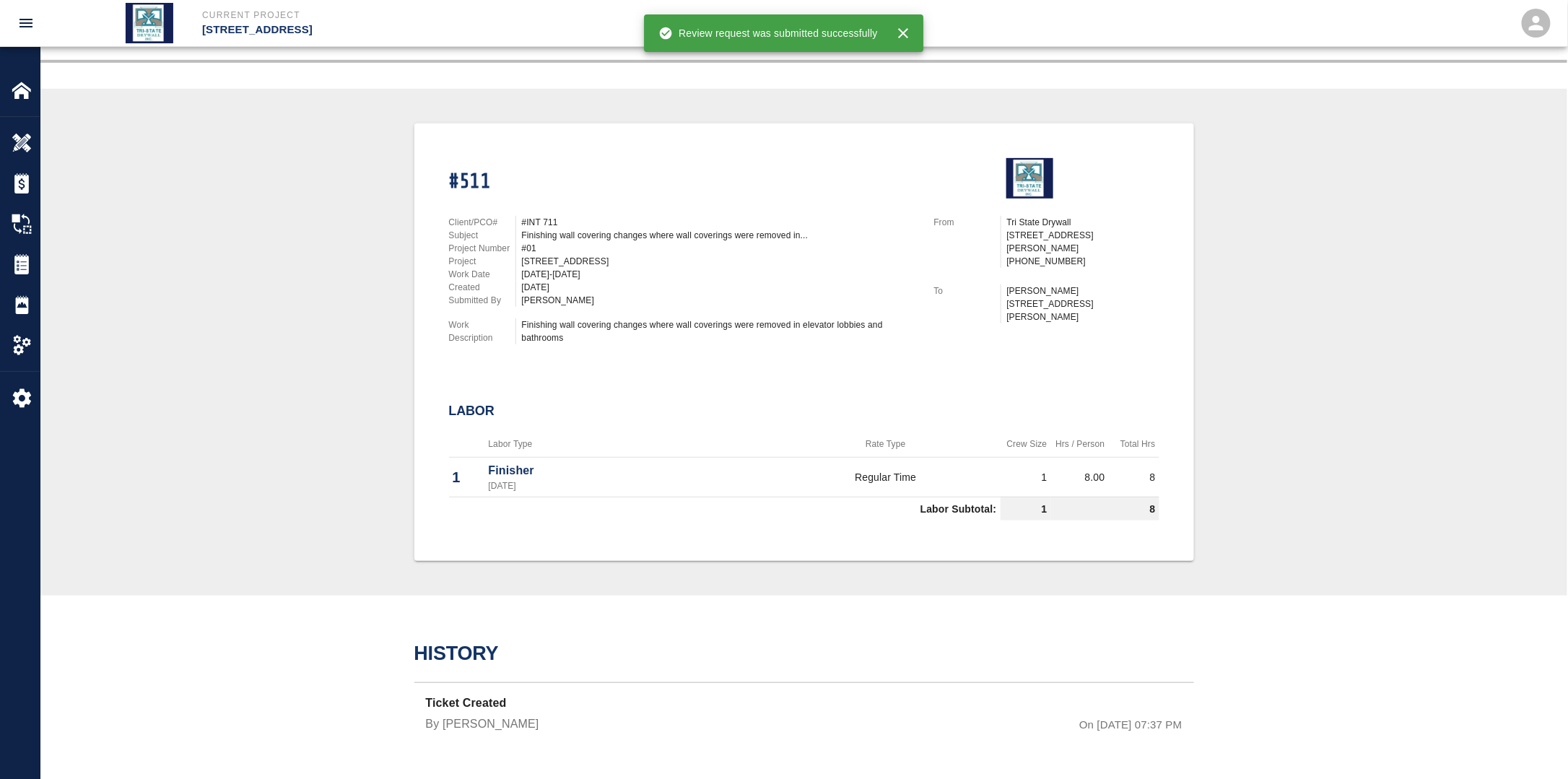
scroll to position [257, 0]
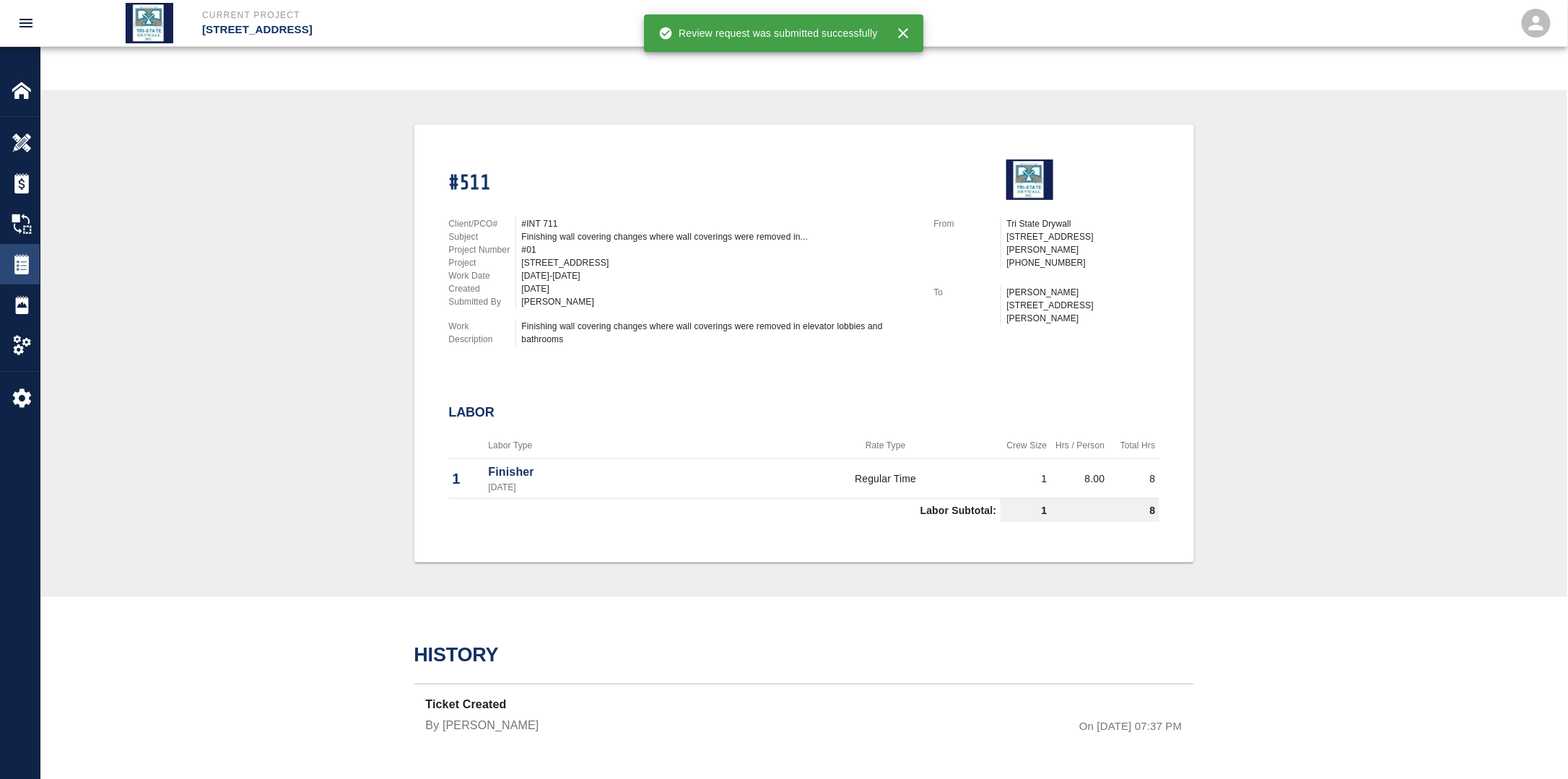
click at [21, 266] on img at bounding box center [21, 263] width 20 height 20
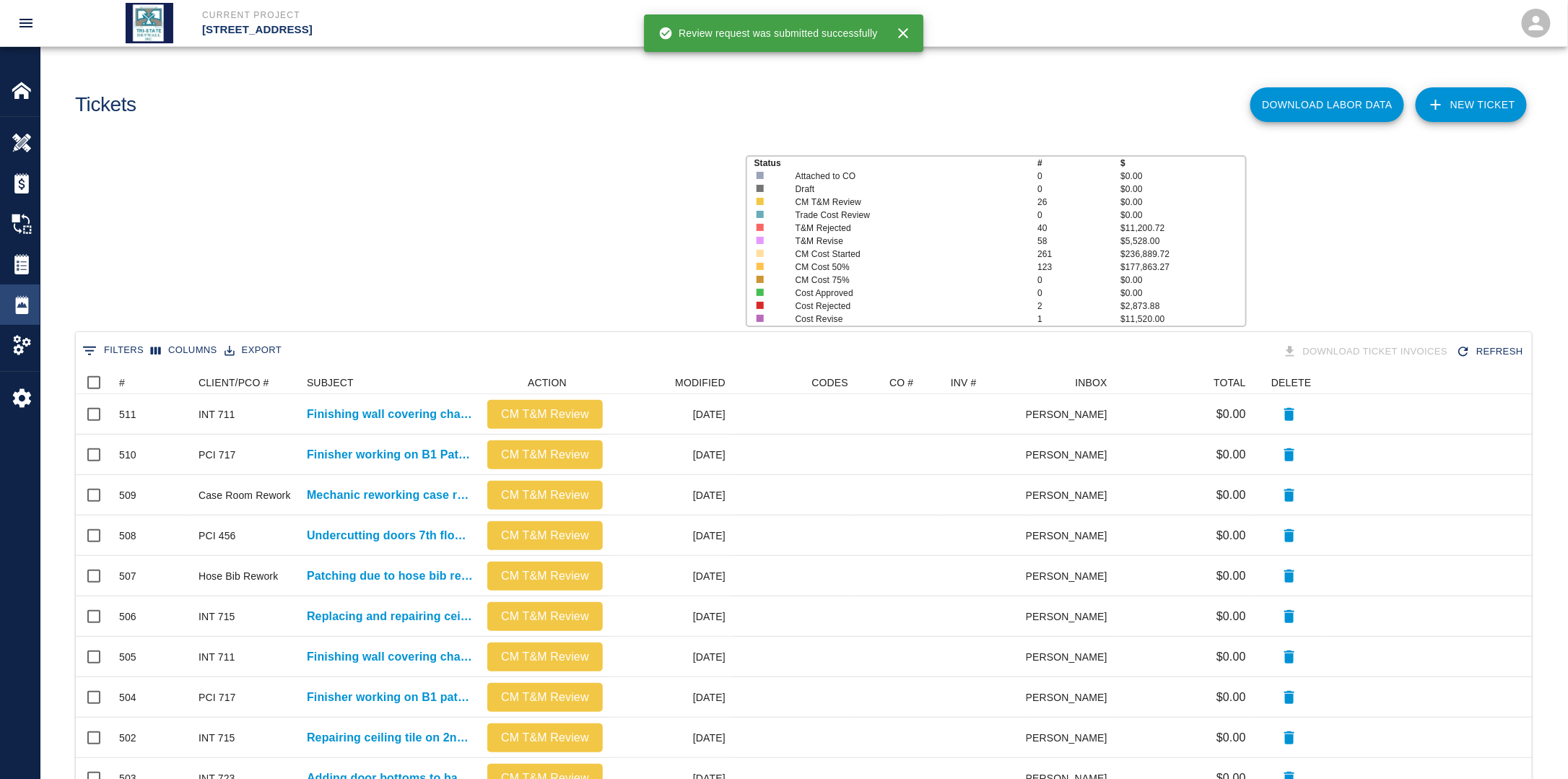
scroll to position [821, 1447]
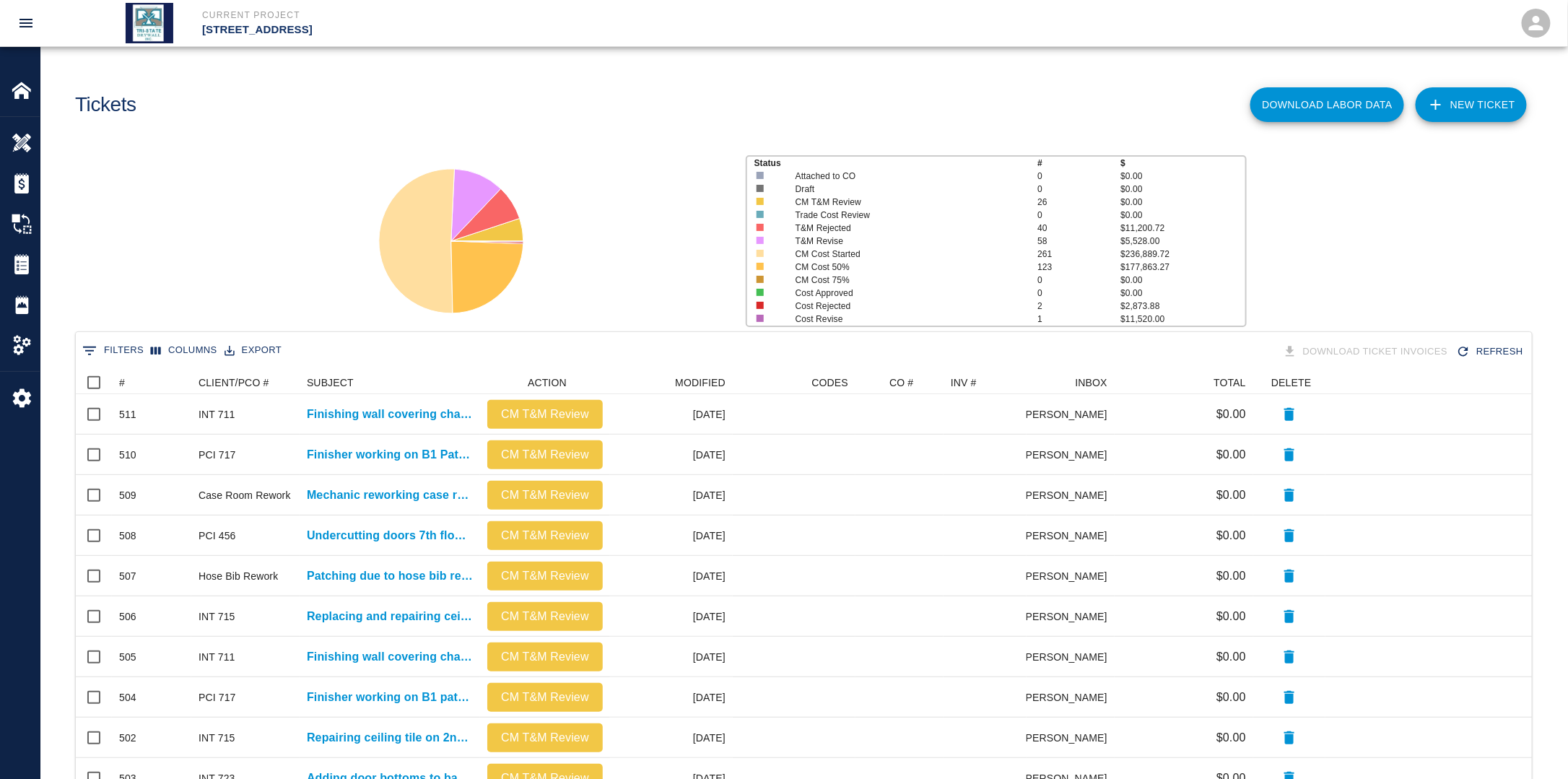
click at [1477, 108] on link "NEW TICKET" at bounding box center [1471, 104] width 111 height 35
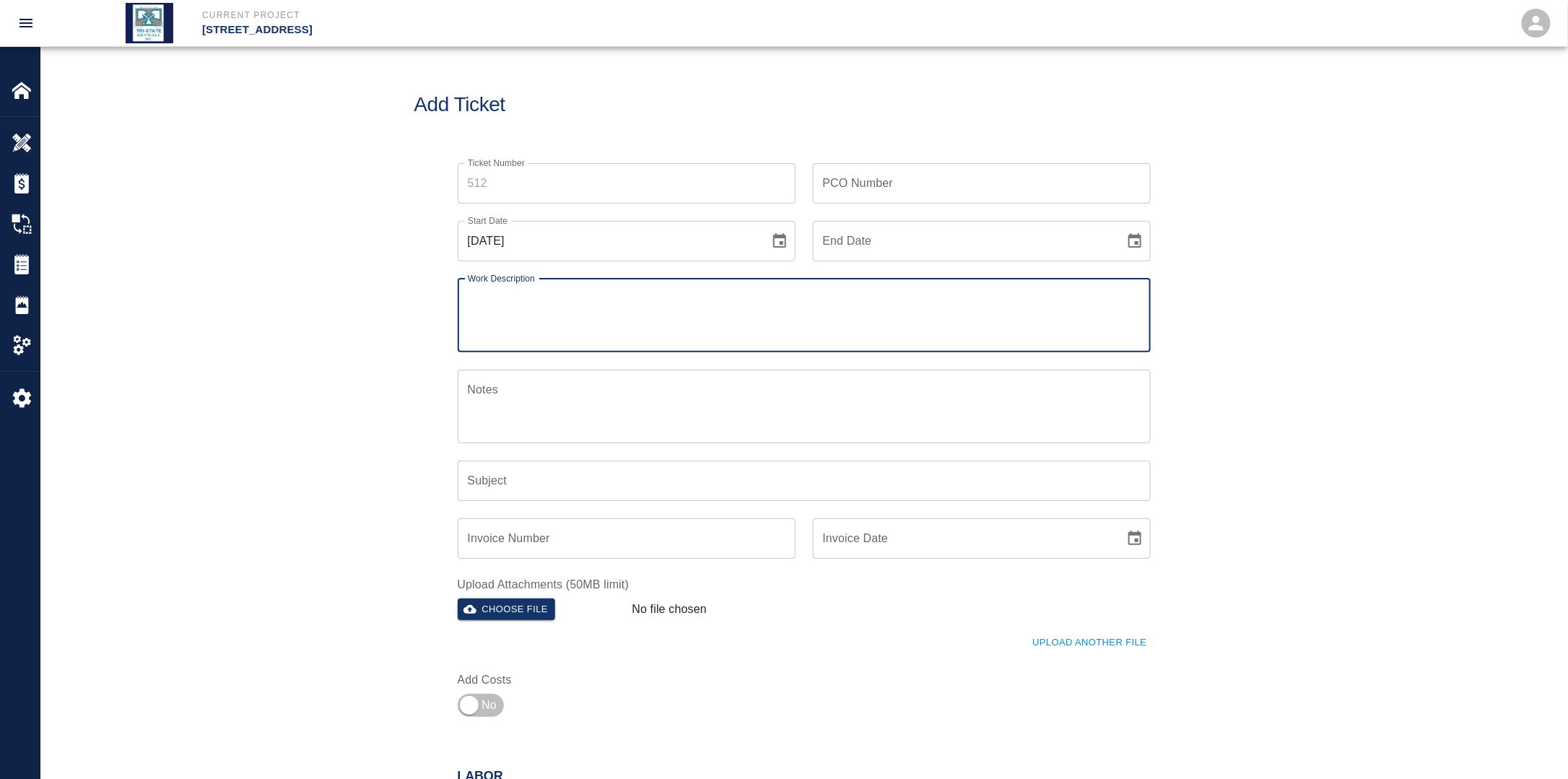
click at [781, 246] on icon "Choose date, selected date is Aug 24, 2025" at bounding box center [780, 239] width 13 height 14
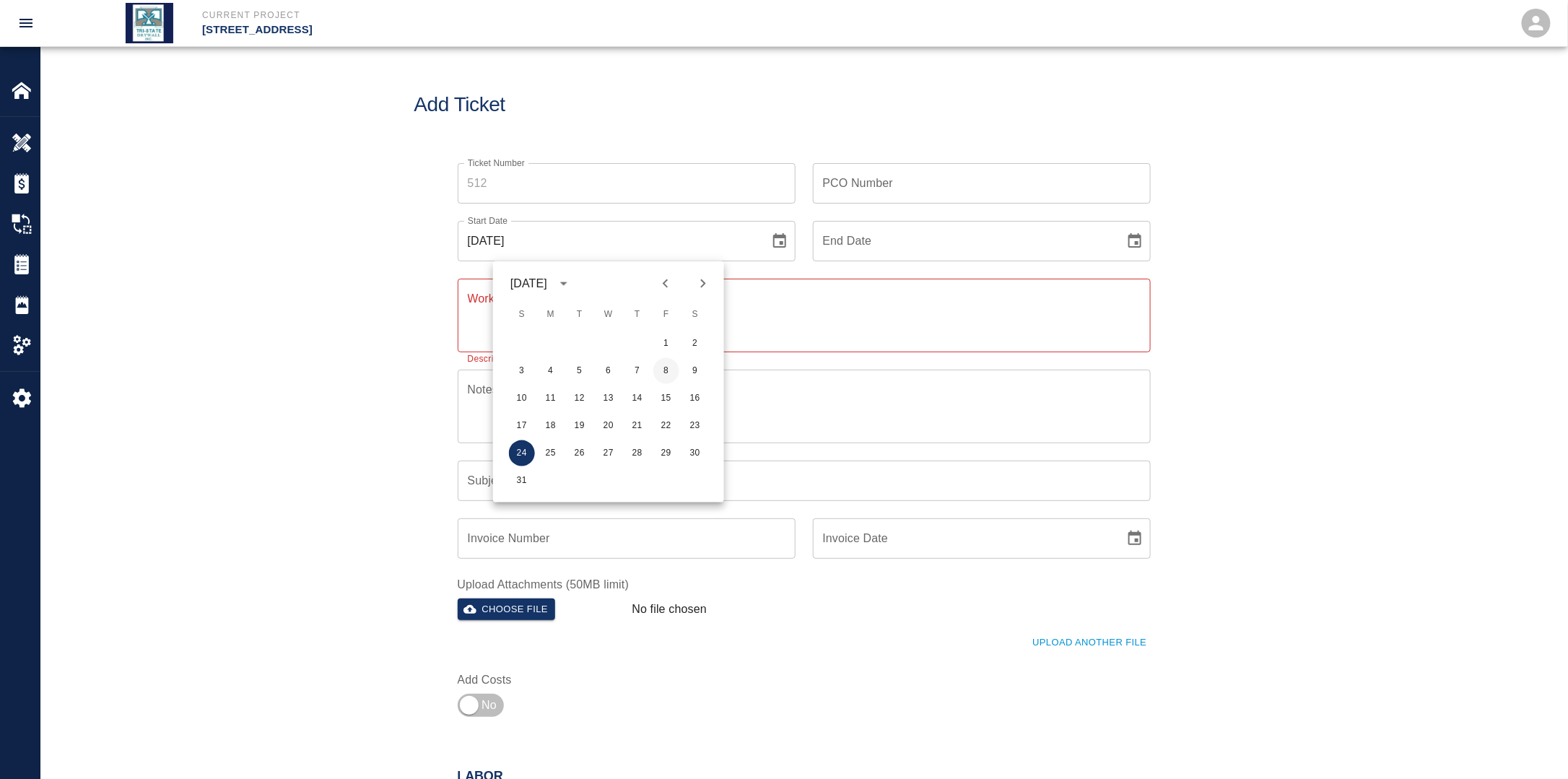
click at [668, 370] on button "8" at bounding box center [665, 370] width 26 height 26
type input "[DATE]"
click at [1136, 251] on button "Choose date" at bounding box center [1135, 241] width 29 height 29
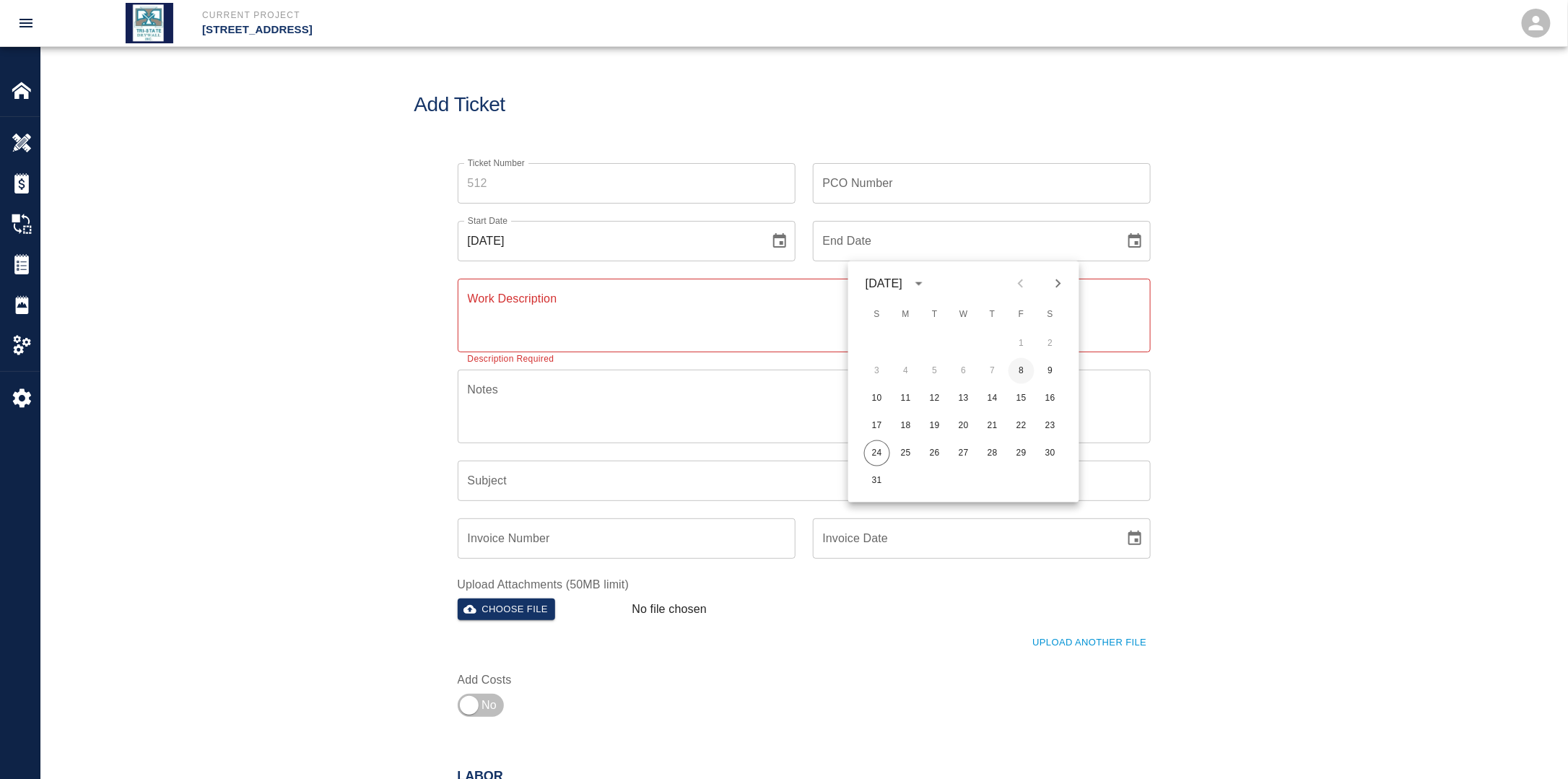
click at [1026, 374] on button "8" at bounding box center [1021, 370] width 26 height 26
type input "[DATE]"
click at [872, 189] on input "PCO Number" at bounding box center [981, 183] width 338 height 41
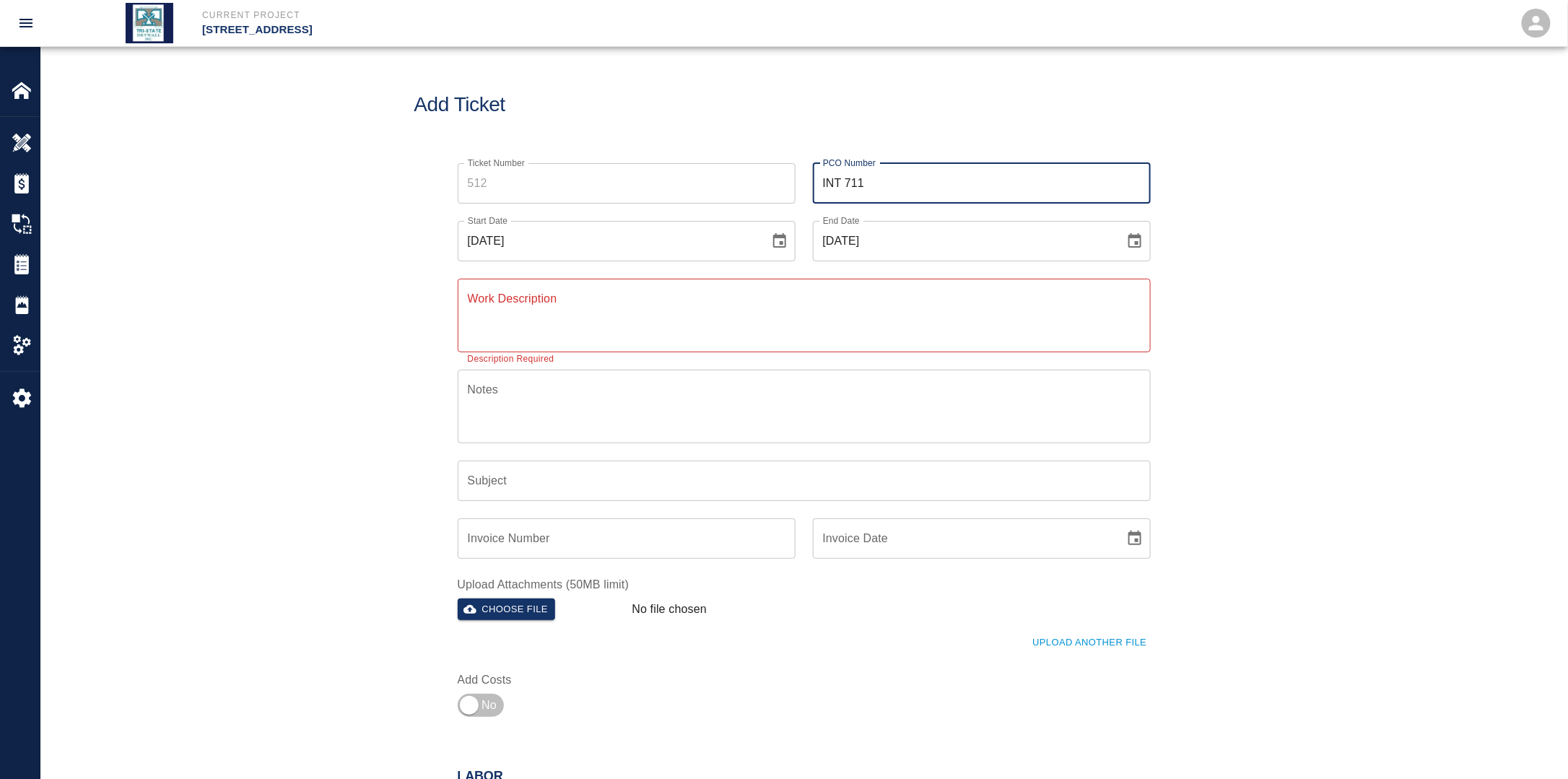
type input "INT 711"
click at [626, 306] on textarea "Work Description" at bounding box center [803, 315] width 673 height 50
paste textarea "Finishing wall covering changes where wall coverings were removed in elevator l…"
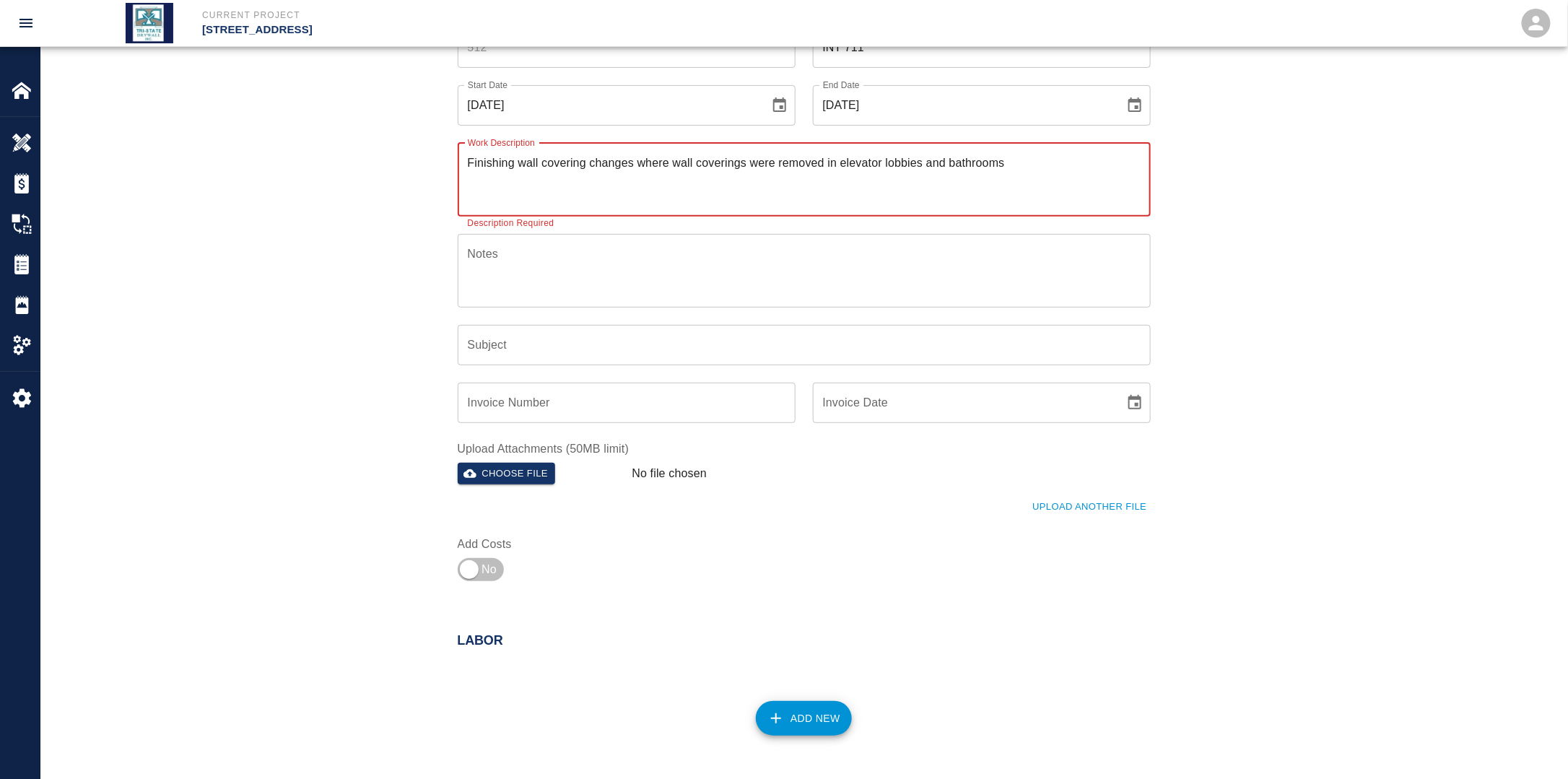
scroll to position [145, 0]
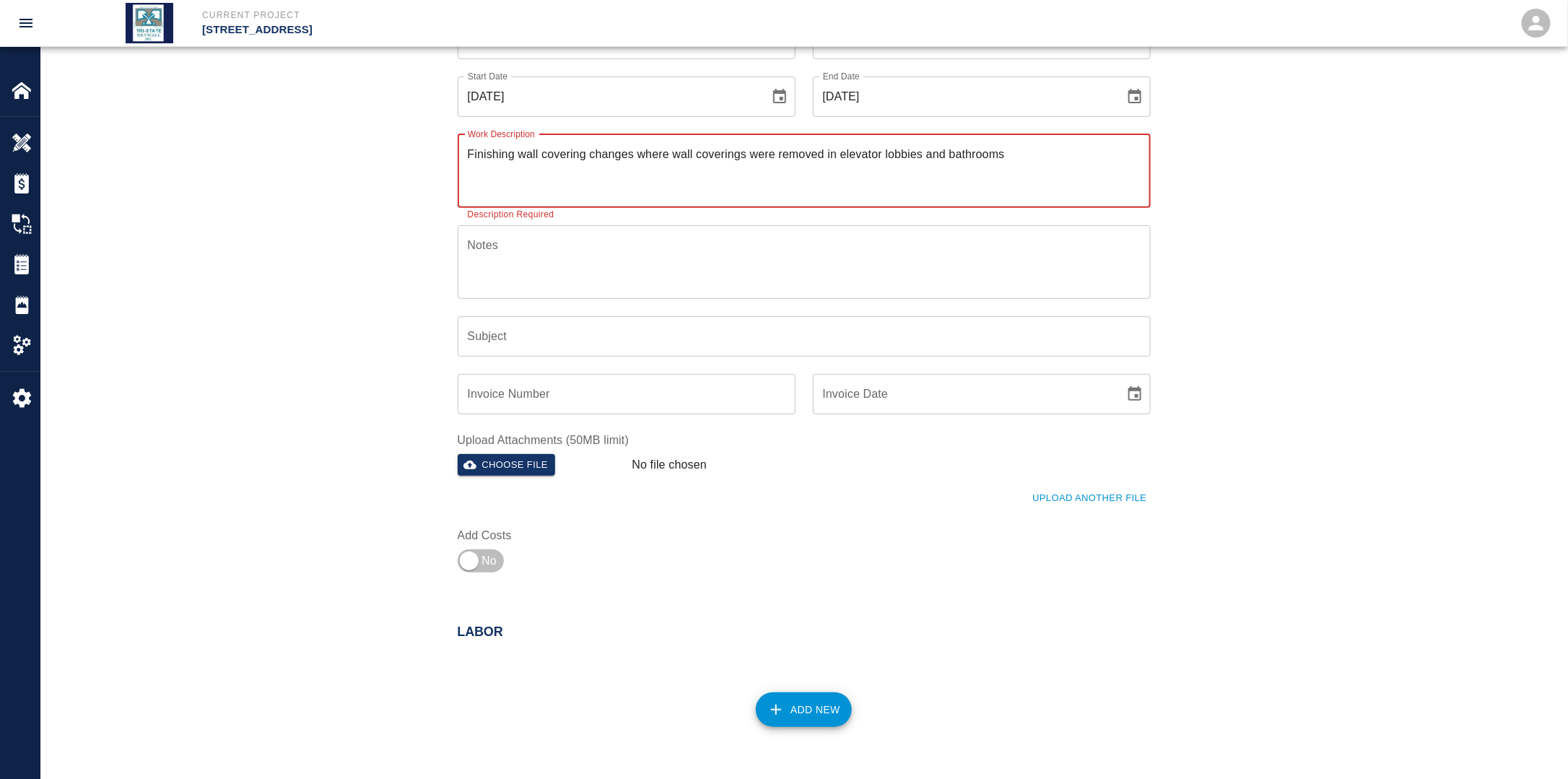
type textarea "Finishing wall covering changes where wall coverings were removed in elevator l…"
click at [815, 717] on button "Add New" at bounding box center [803, 709] width 96 height 35
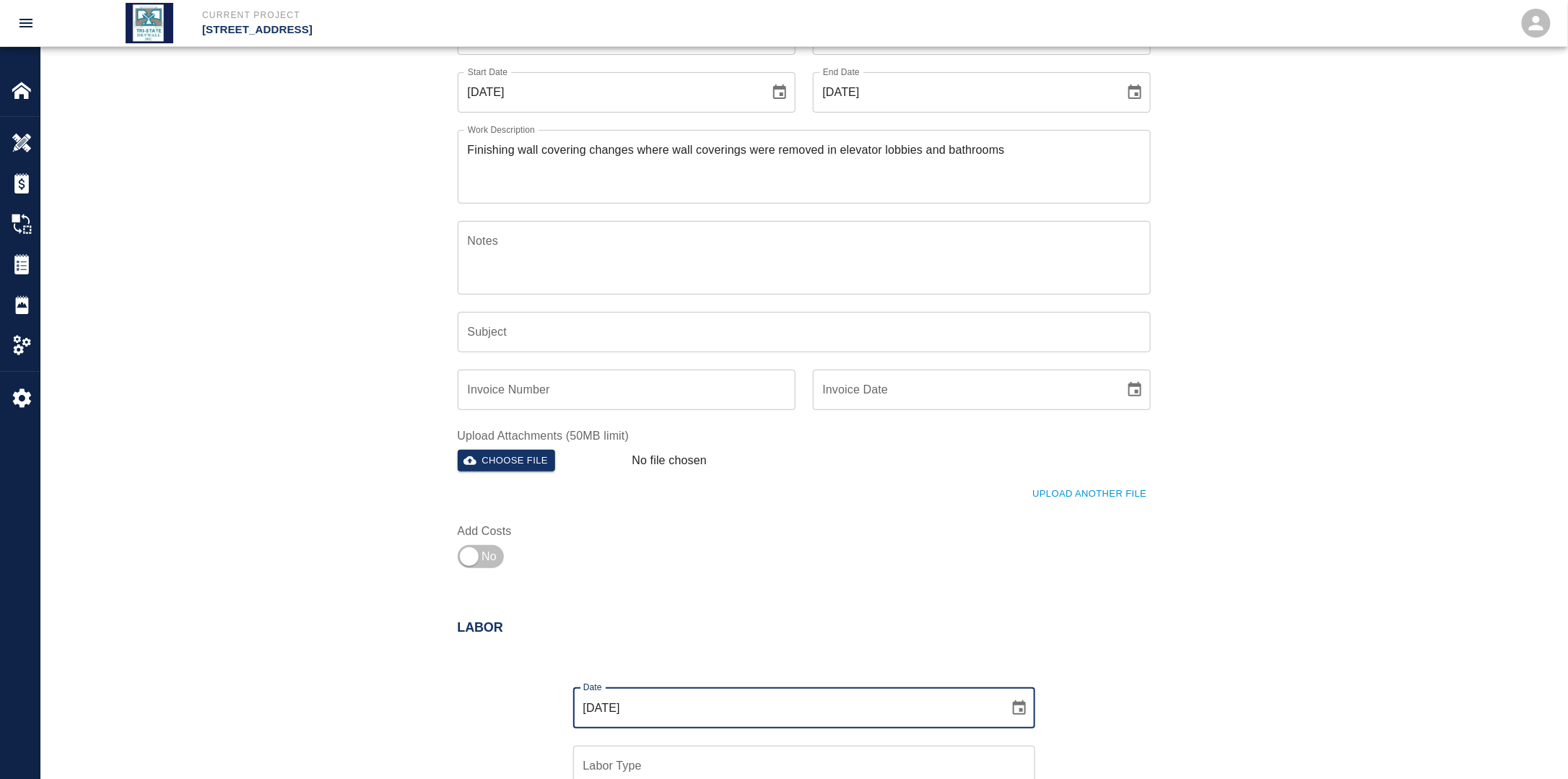
click at [661, 697] on input "[DATE]" at bounding box center [786, 708] width 426 height 41
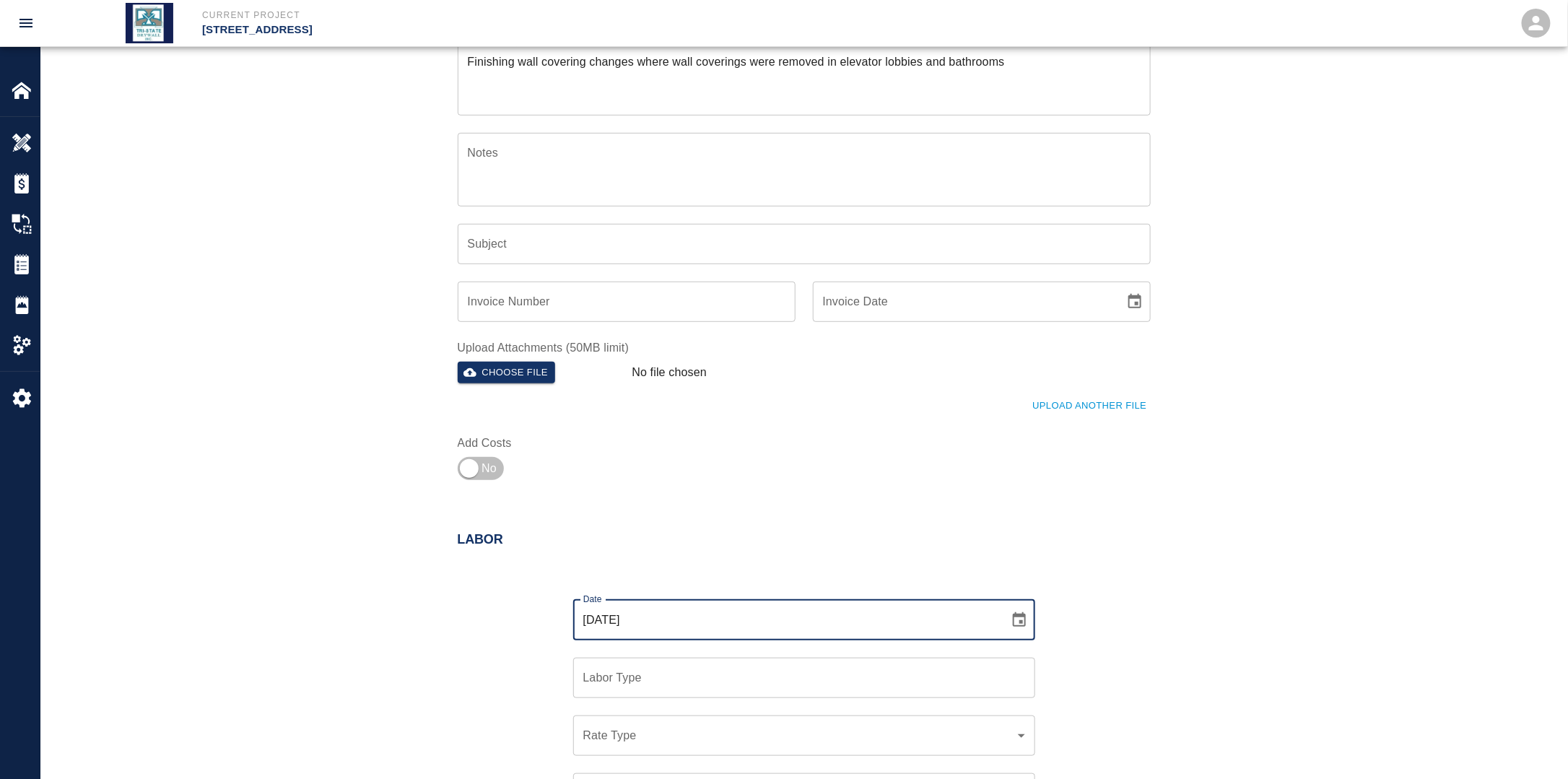
scroll to position [365, 0]
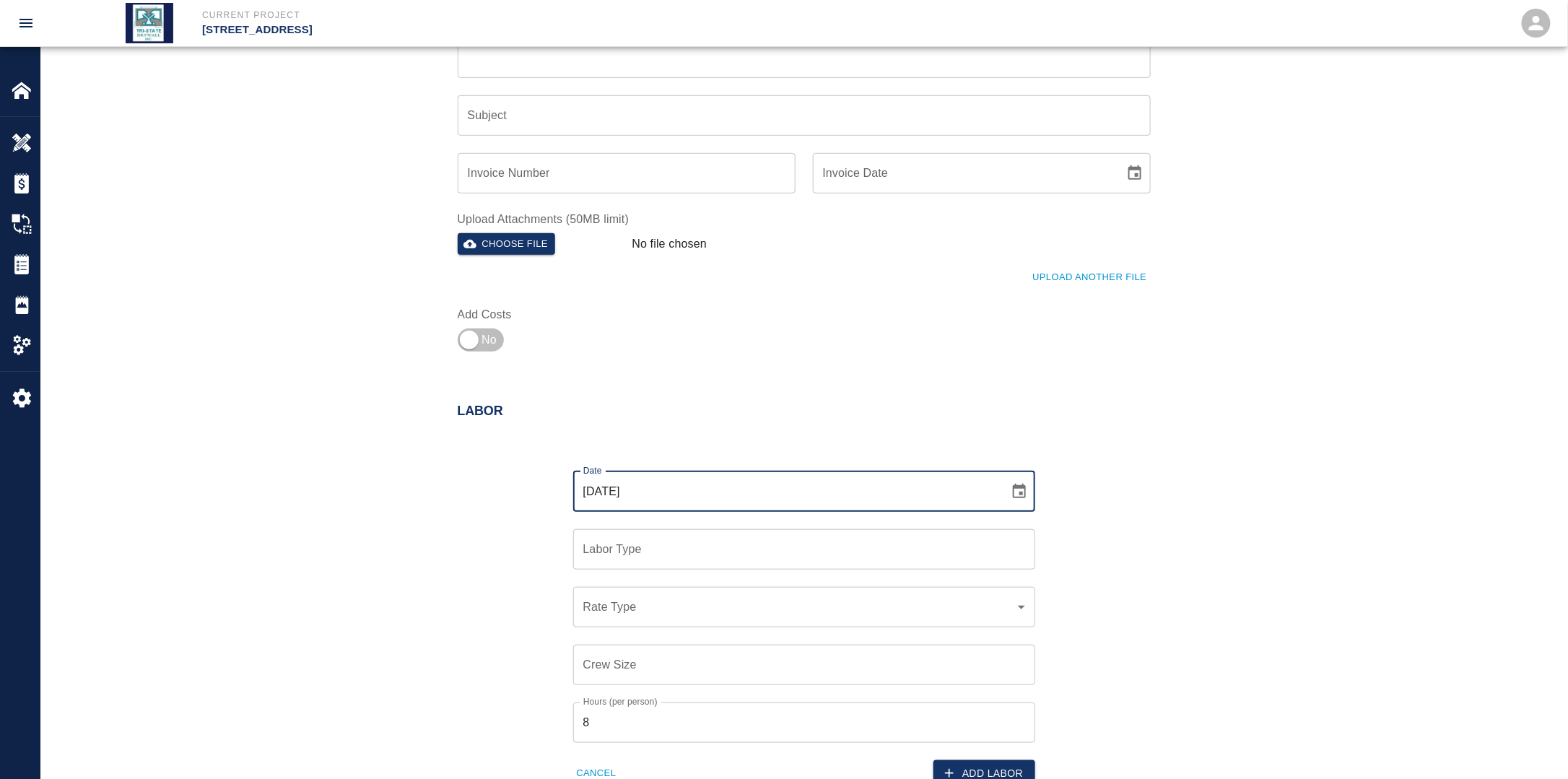
click at [645, 548] on input "Labor Type" at bounding box center [803, 549] width 449 height 27
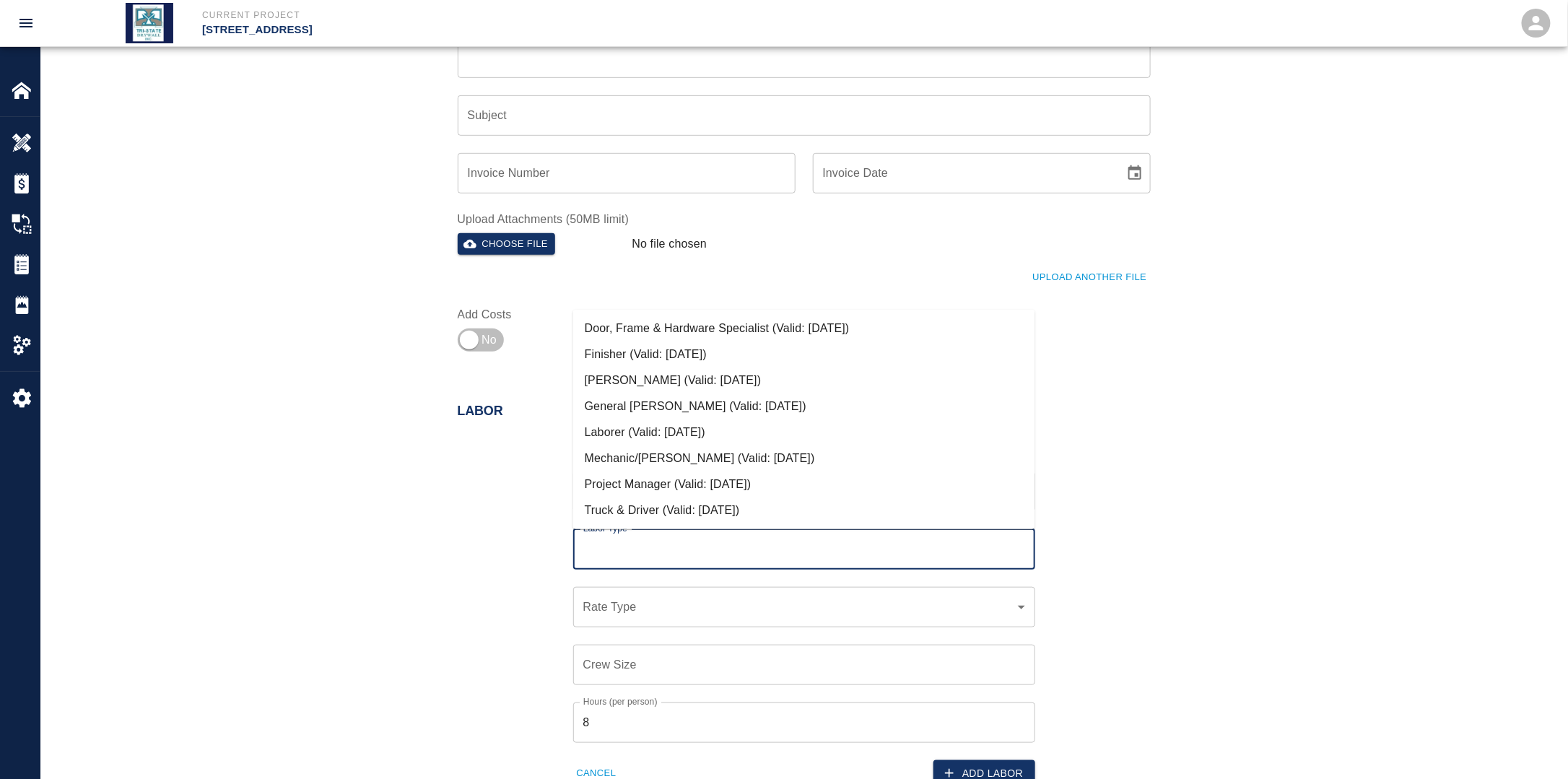
click at [648, 363] on li "Finisher (Valid: [DATE])" at bounding box center [804, 354] width 462 height 26
type input "Finisher"
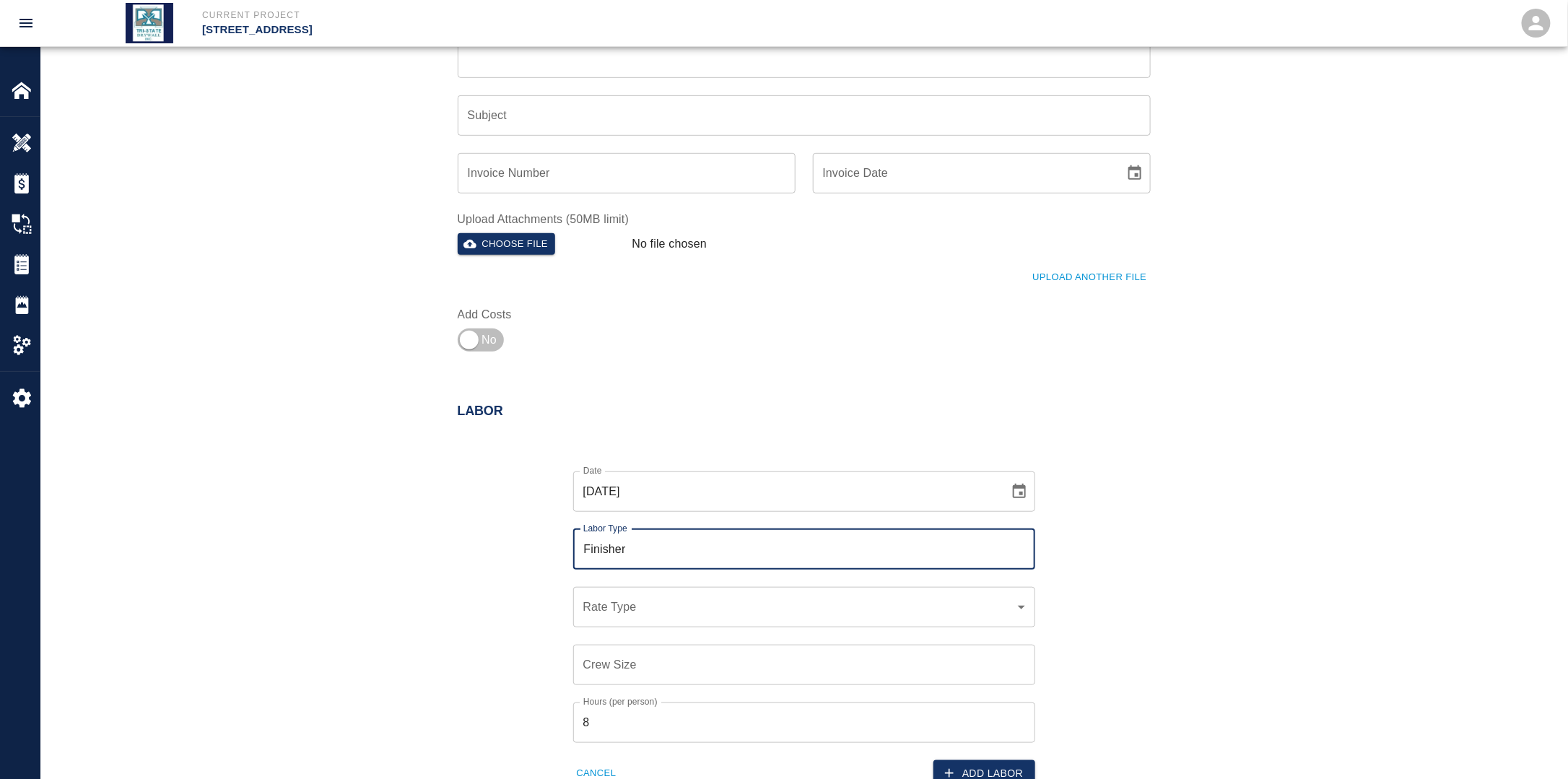
click at [634, 414] on body "Current Project [STREET_ADDRESS] Home [STREET_ADDRESS] Overview Estimates Chang…" at bounding box center [784, 24] width 1568 height 779
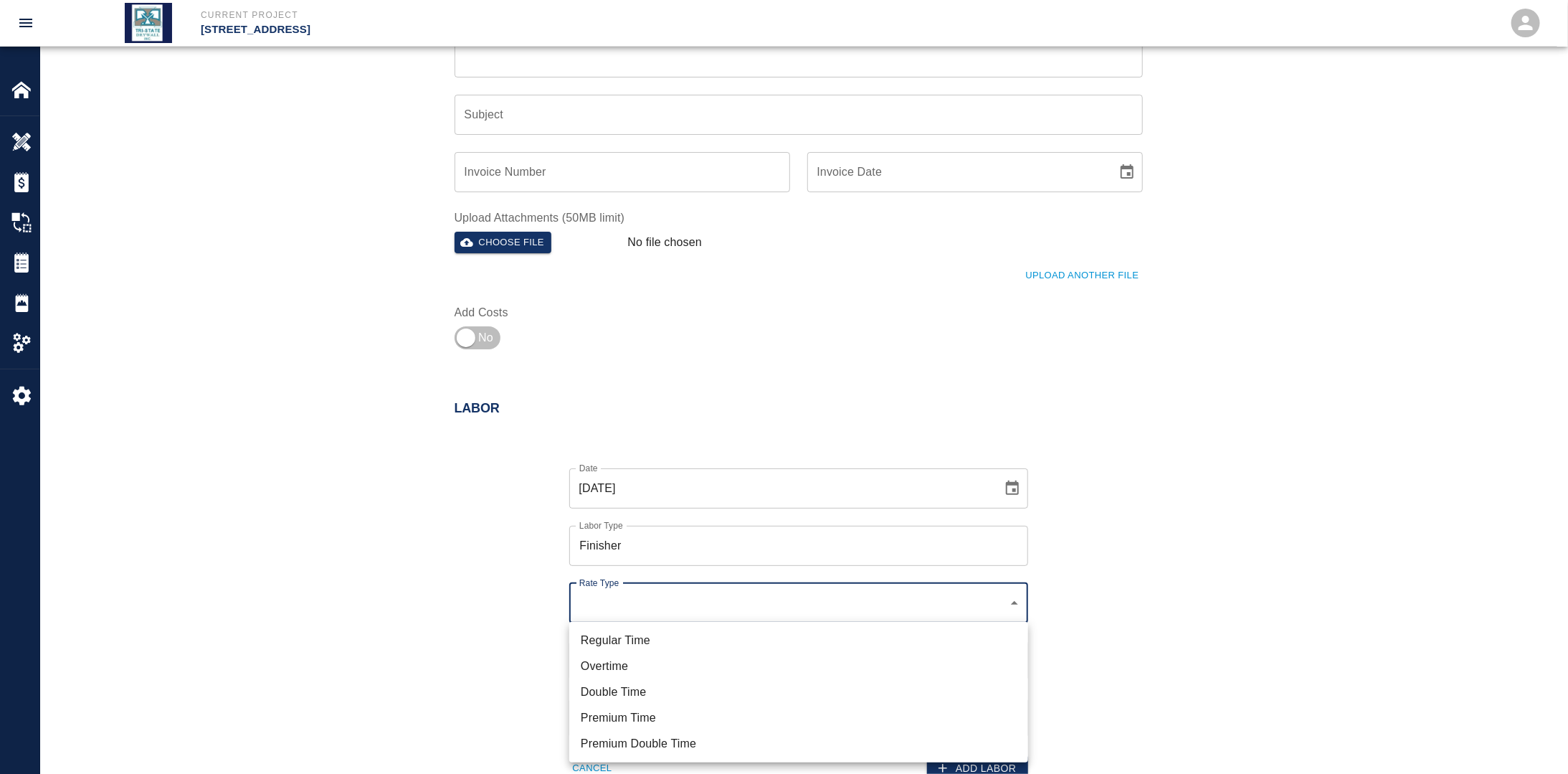
click at [635, 632] on li "Regular Time" at bounding box center [799, 640] width 459 height 25
type input "rate_rt"
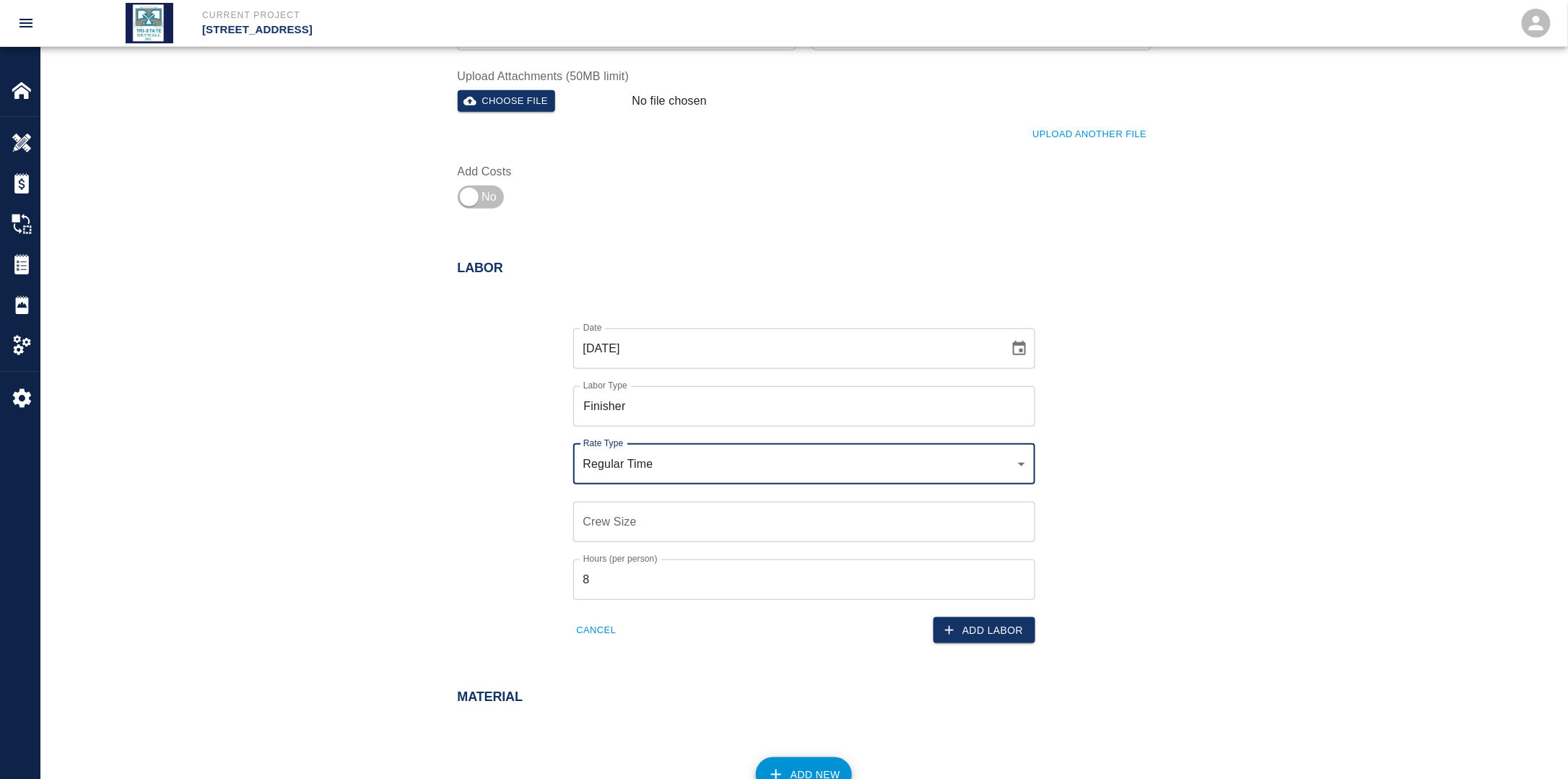
scroll to position [510, 0]
click at [633, 517] on input "Crew Size" at bounding box center [804, 521] width 462 height 41
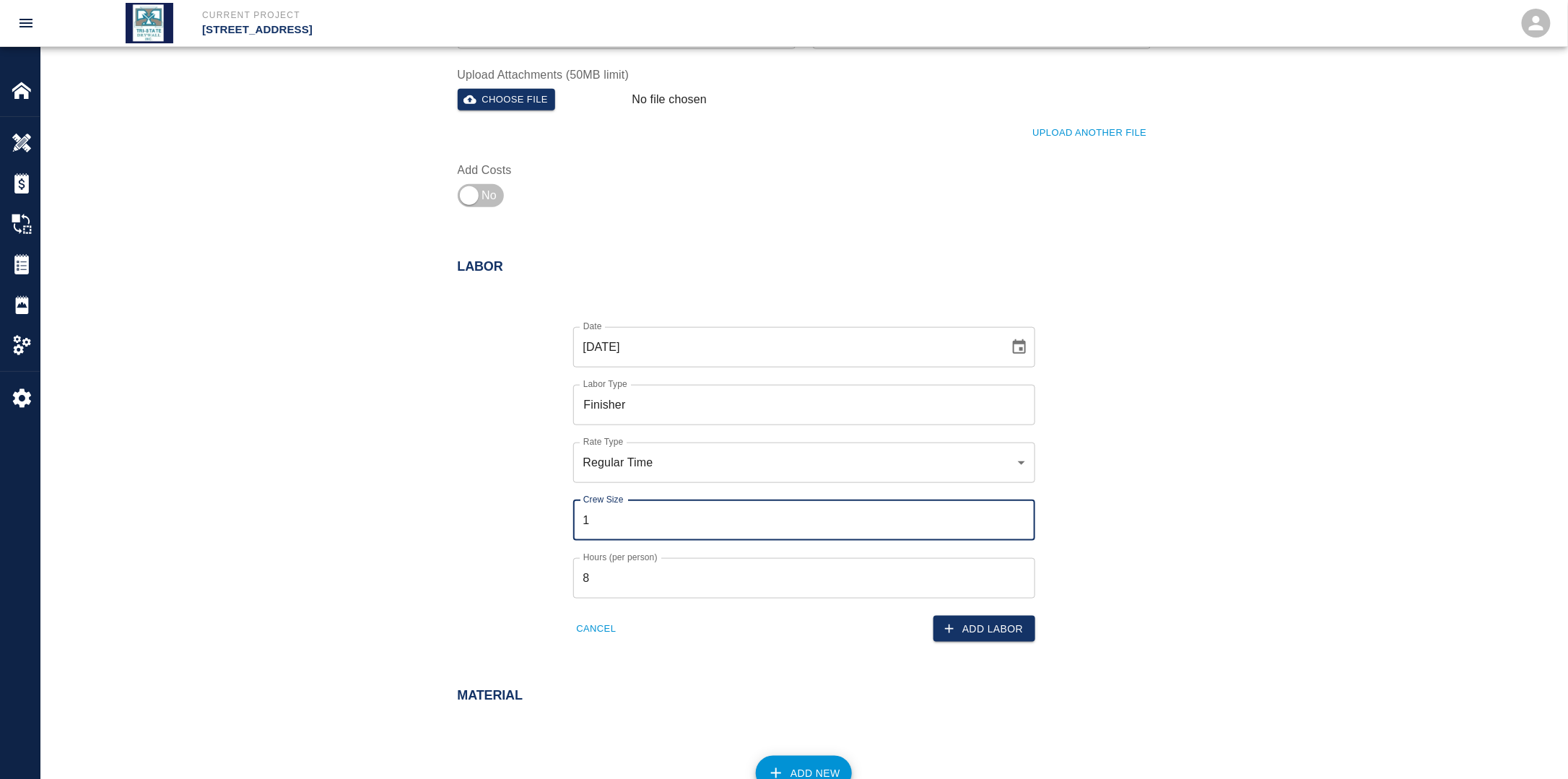
type input "1"
click at [476, 576] on div "Date [DATE] Date Labor Type Finisher Labor Type Rate Type Regular Time rate_rt …" at bounding box center [795, 473] width 711 height 339
click at [1004, 629] on button "Add Labor" at bounding box center [984, 629] width 102 height 27
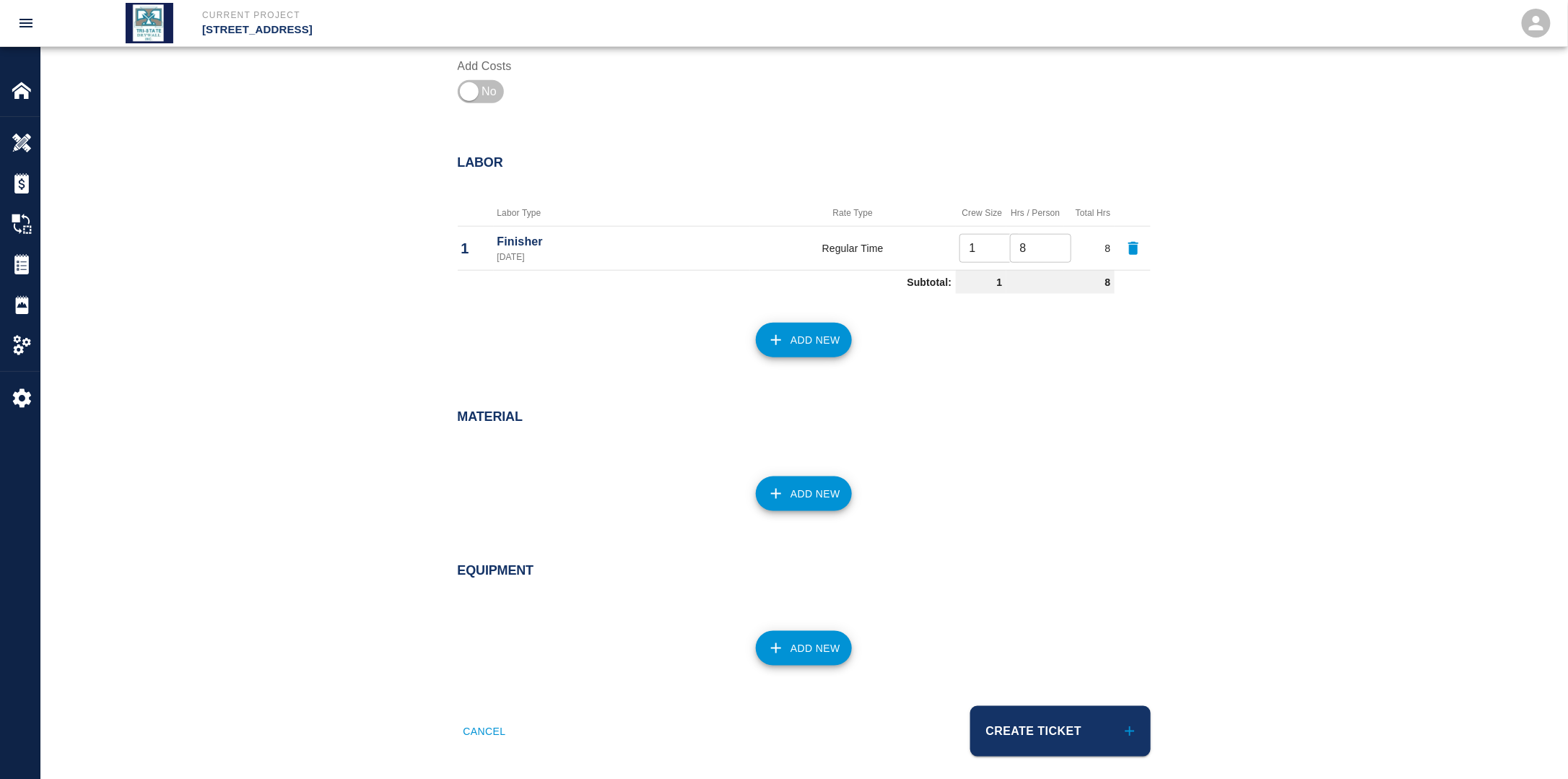
scroll to position [625, 0]
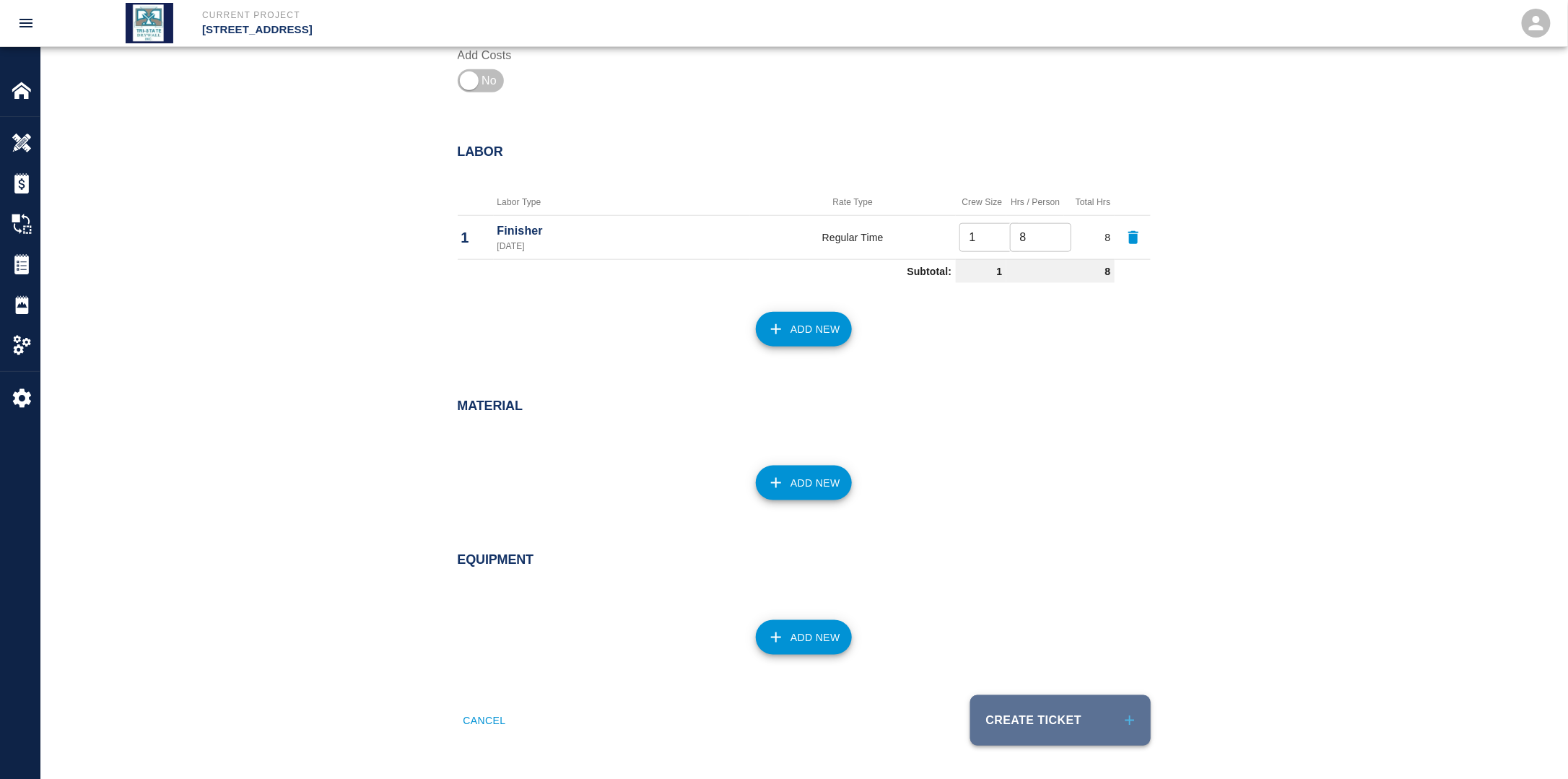
click at [1057, 719] on button "Create Ticket" at bounding box center [1060, 720] width 181 height 50
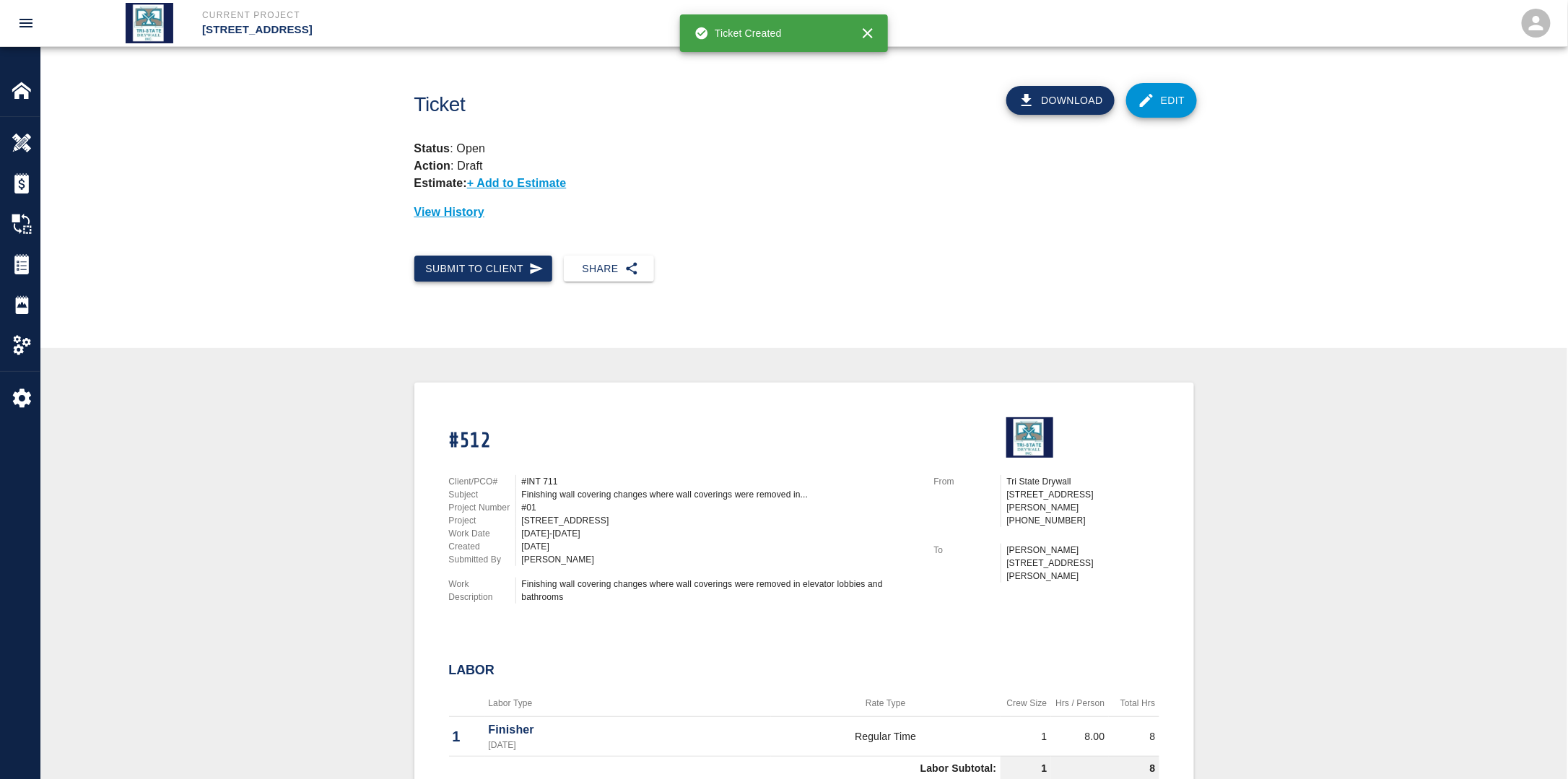
click at [483, 262] on button "Submit to Client" at bounding box center [484, 269] width 138 height 27
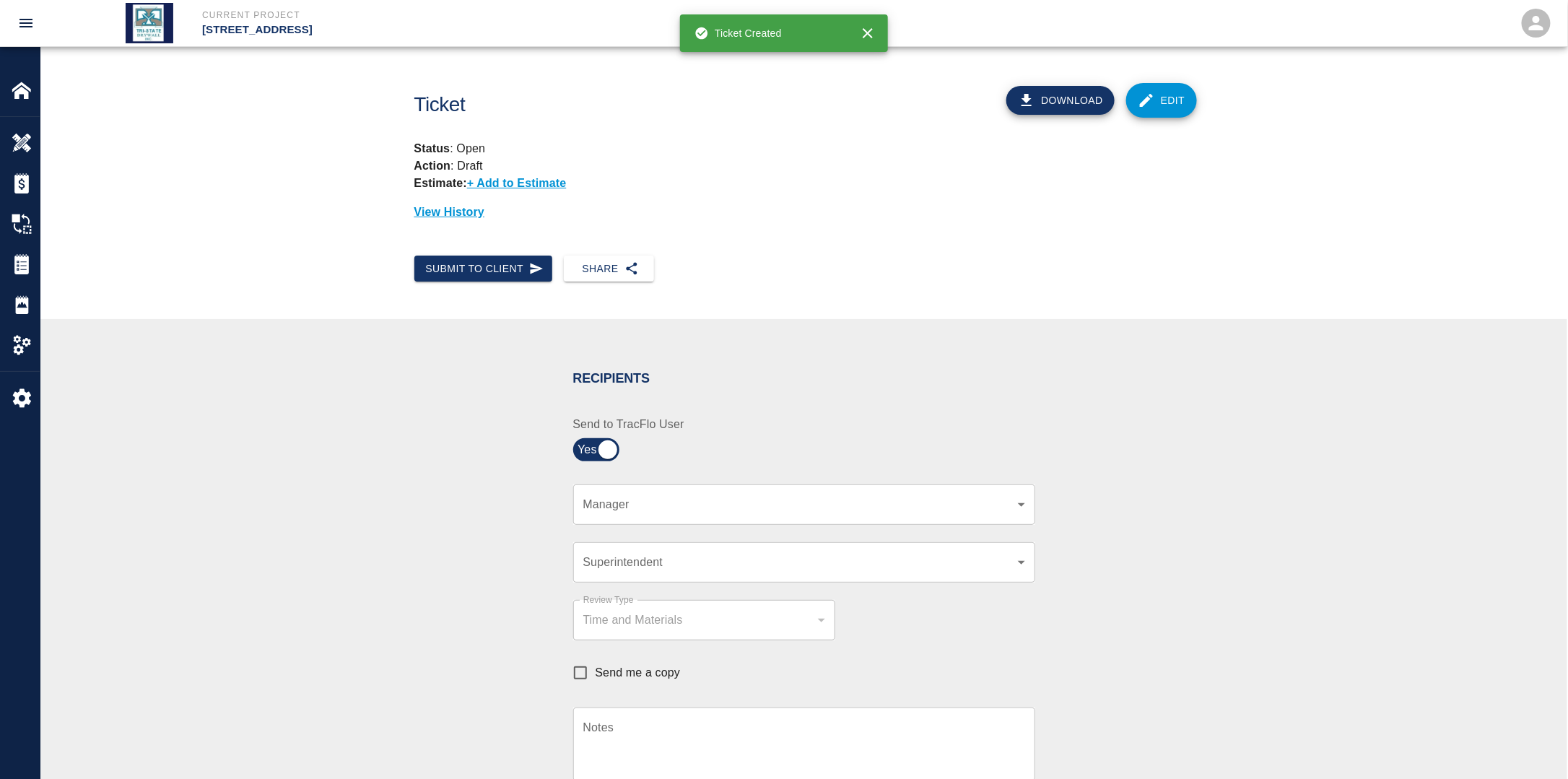
click at [690, 510] on body "Current Project [STREET_ADDRESS] Home [STREET_ADDRESS] Overview Estimates Chang…" at bounding box center [784, 389] width 1568 height 779
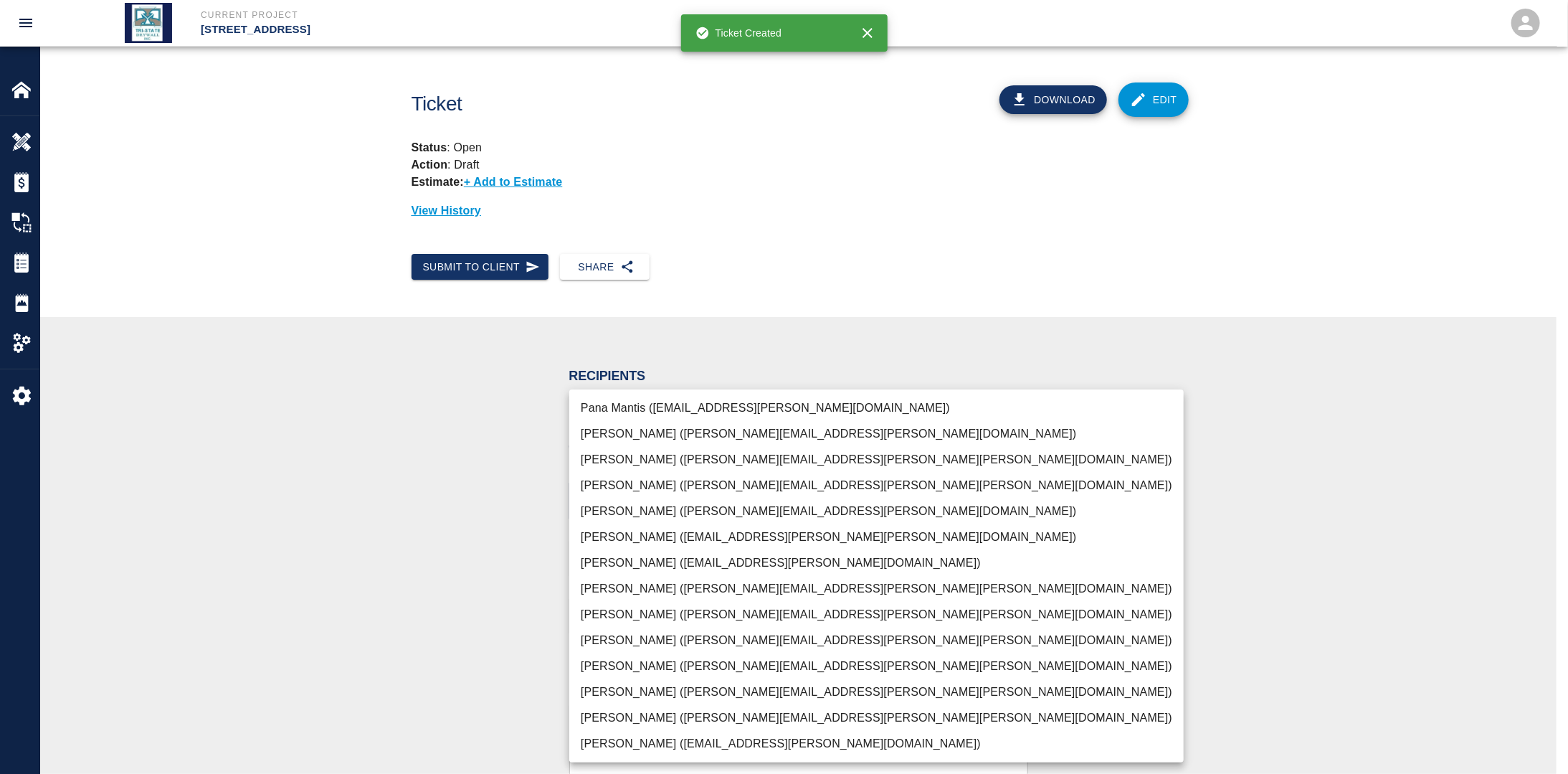
click at [623, 715] on li "[PERSON_NAME] ([PERSON_NAME][EMAIL_ADDRESS][PERSON_NAME][PERSON_NAME][DOMAIN_NA…" at bounding box center [877, 718] width 615 height 25
click at [387, 613] on div at bounding box center [784, 387] width 1568 height 774
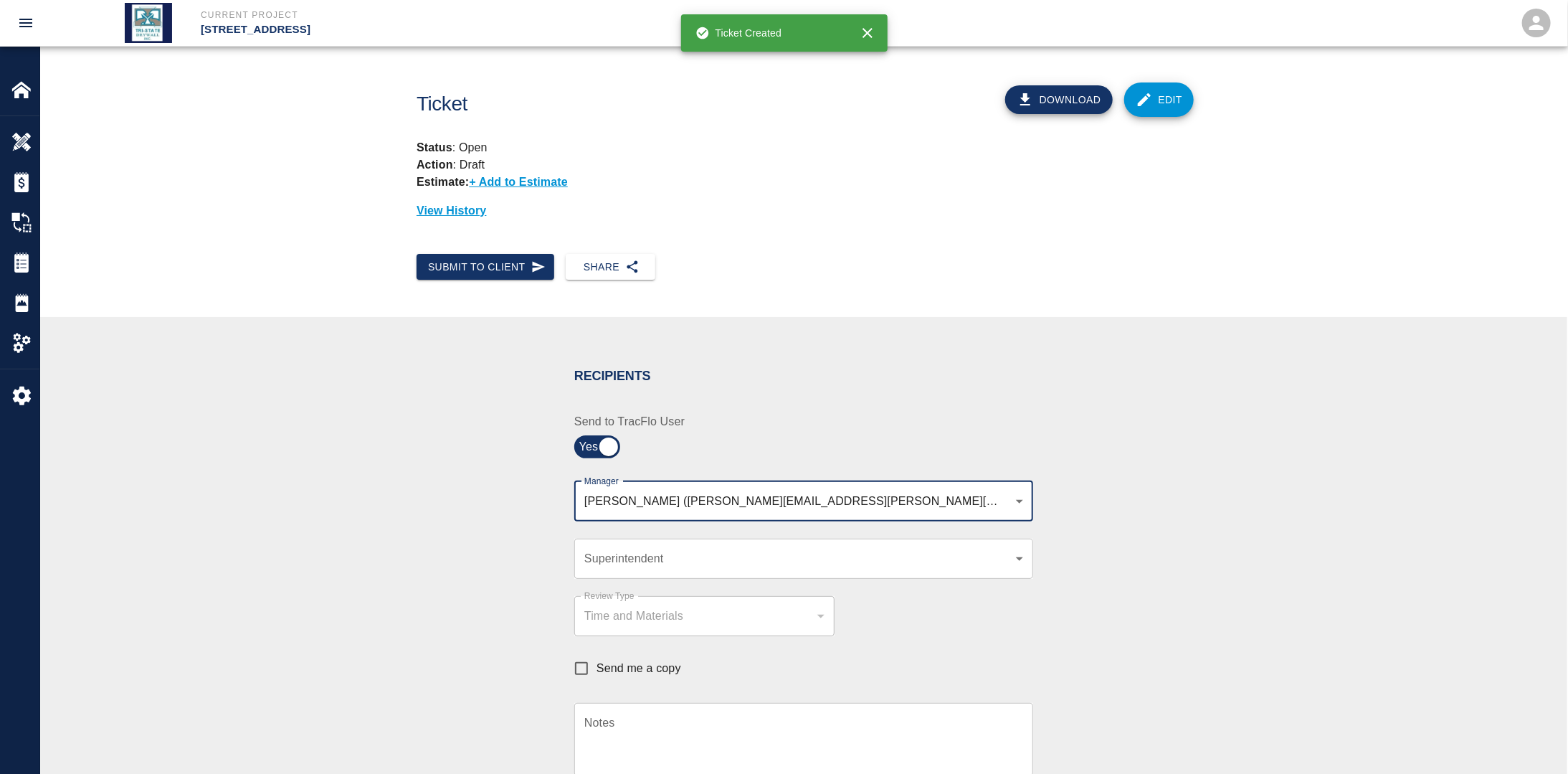
click at [855, 503] on body "Current Project [STREET_ADDRESS] Home [STREET_ADDRESS] Overview Estimates Chang…" at bounding box center [784, 387] width 1568 height 774
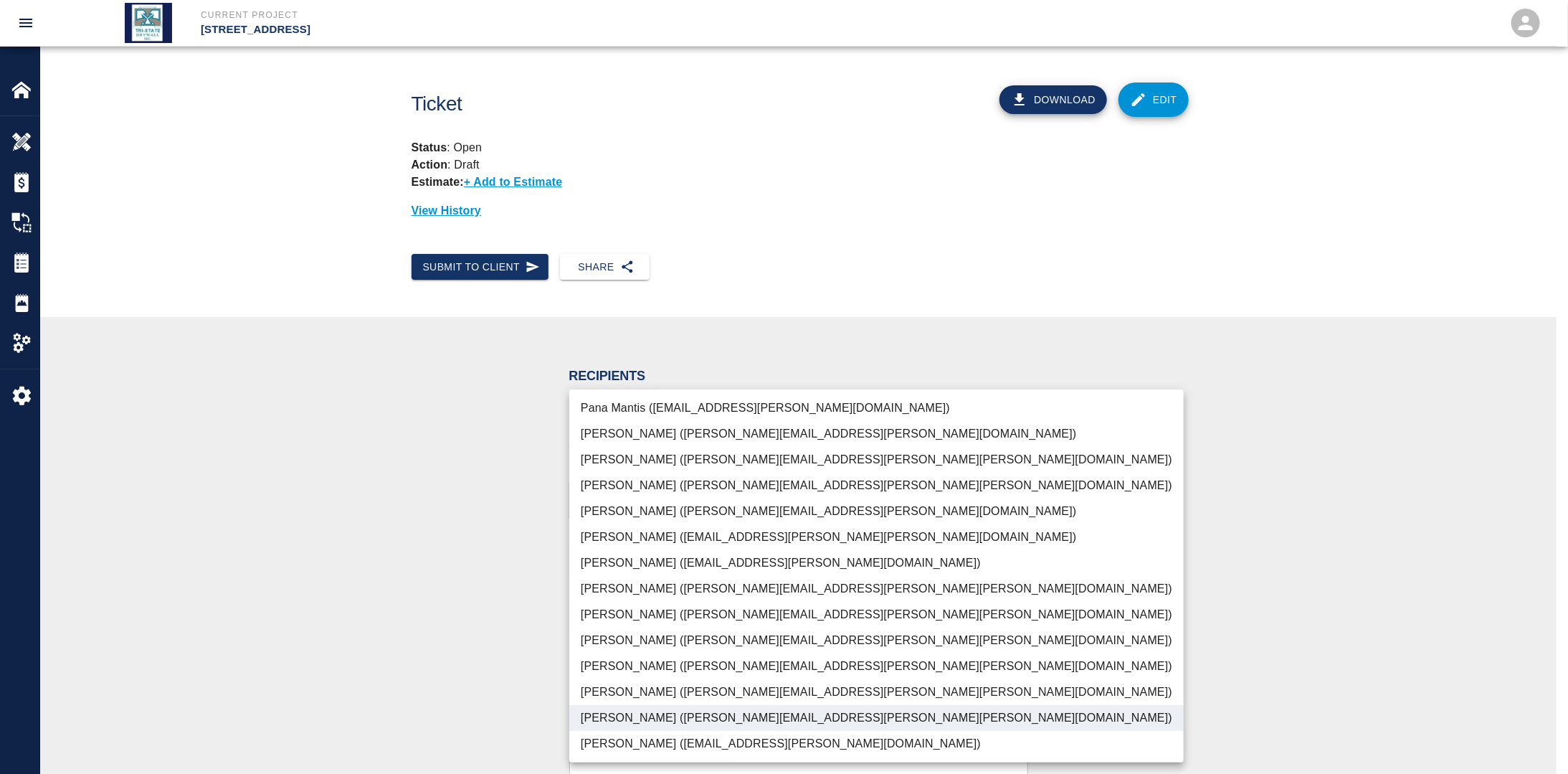
click at [630, 660] on li "[PERSON_NAME] ([PERSON_NAME][EMAIL_ADDRESS][PERSON_NAME][PERSON_NAME][DOMAIN_NA…" at bounding box center [877, 666] width 615 height 25
type input "f2151df9-a33d-4239-98b3-85d2c5195f79,79096ab5-3b7f-4dda-89ef-6bffdeaf2507"
click at [405, 634] on div at bounding box center [784, 387] width 1568 height 774
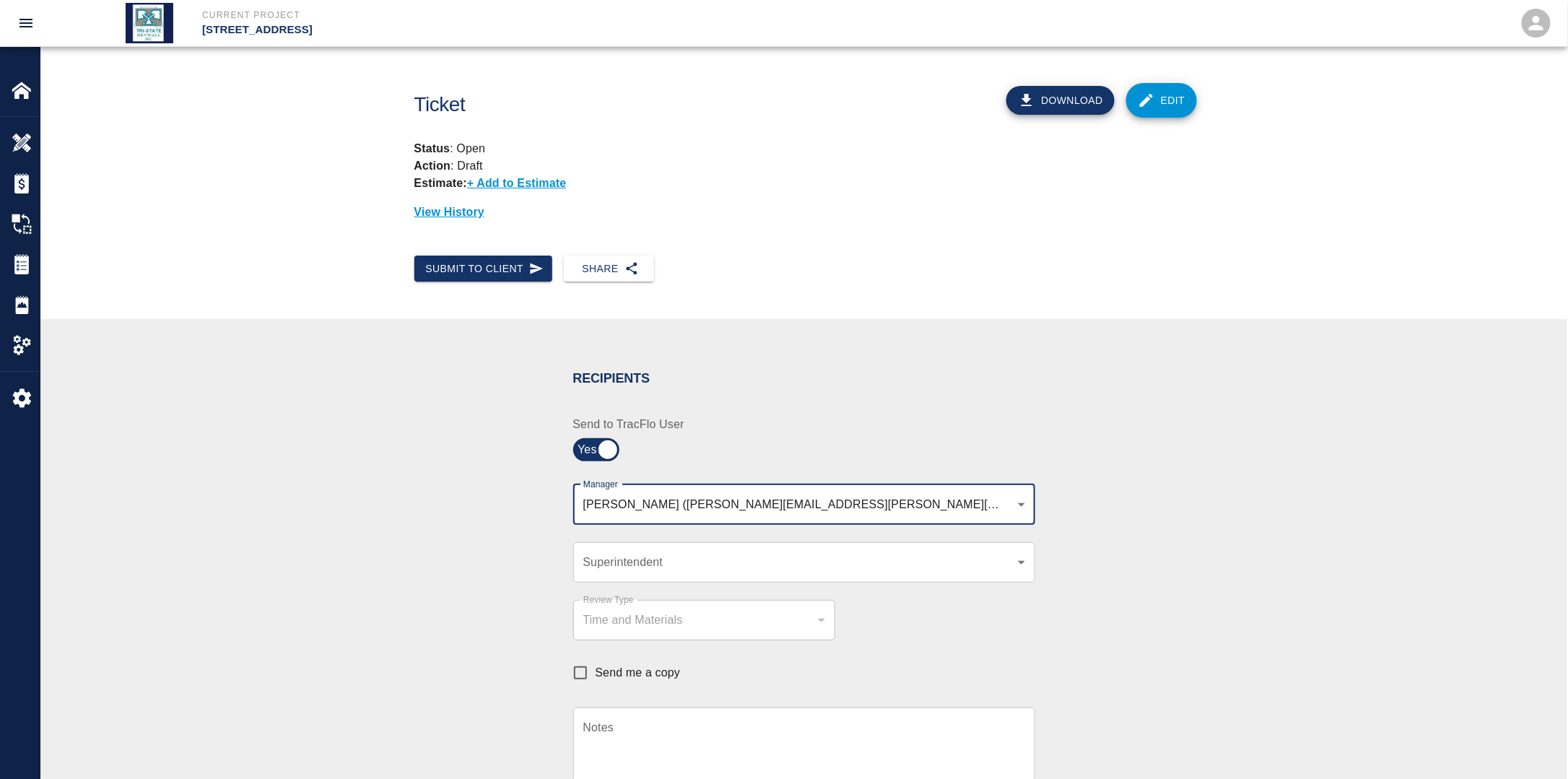
drag, startPoint x: 619, startPoint y: 583, endPoint x: 622, endPoint y: 575, distance: 8.5
click at [621, 583] on div "Review Type Time and Materials tm Review Type" at bounding box center [695, 611] width 279 height 58
click at [621, 564] on body "Current Project [STREET_ADDRESS] Home [STREET_ADDRESS] Overview Estimates Chang…" at bounding box center [784, 389] width 1568 height 779
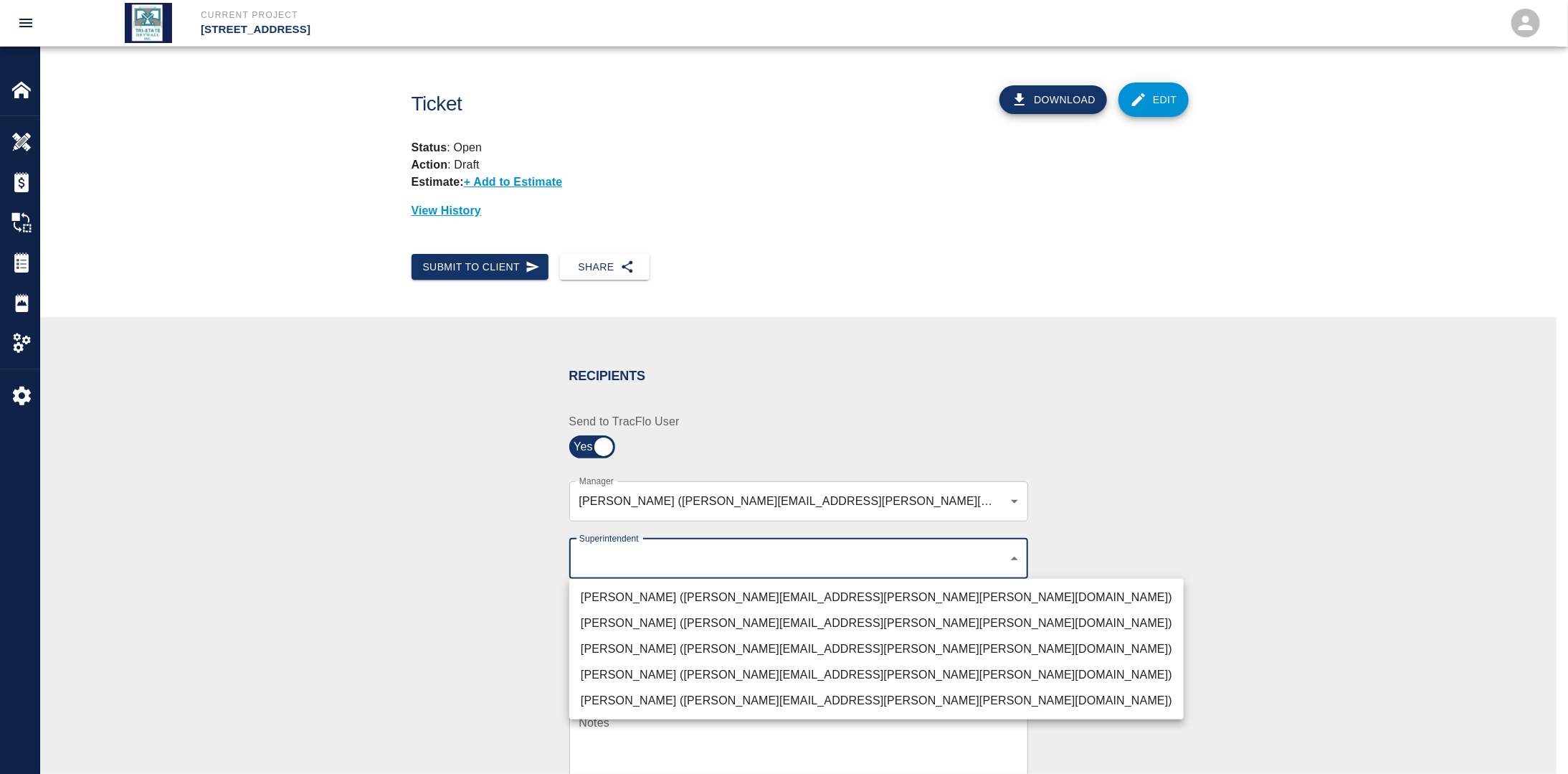
click at [612, 650] on li "[PERSON_NAME] ([PERSON_NAME][EMAIL_ADDRESS][PERSON_NAME][PERSON_NAME][DOMAIN_NA…" at bounding box center [877, 649] width 615 height 25
type input "32bad40b-bb12-40c1-a9d7-1de55074e5d0"
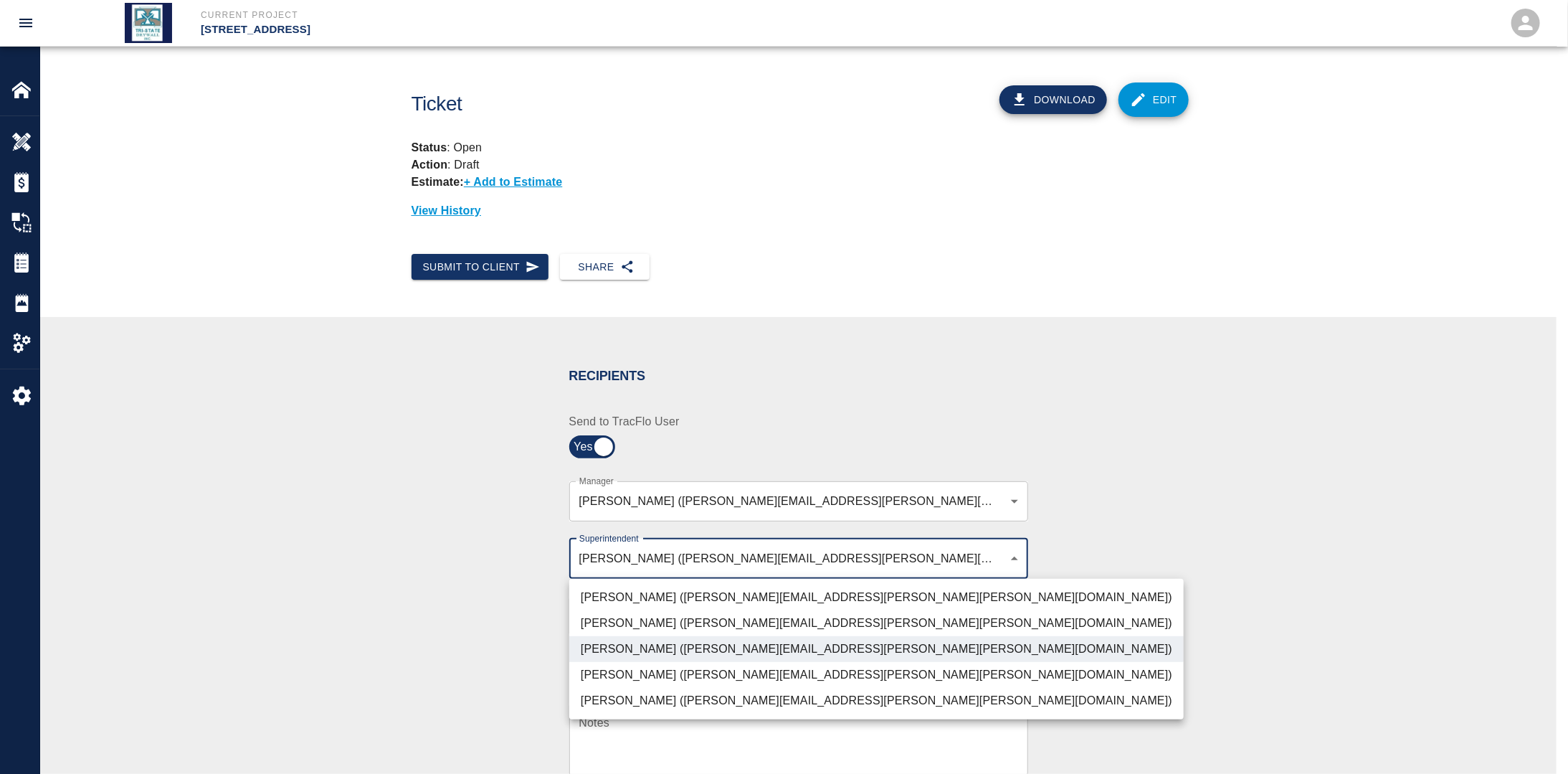
click at [437, 629] on div at bounding box center [784, 387] width 1568 height 774
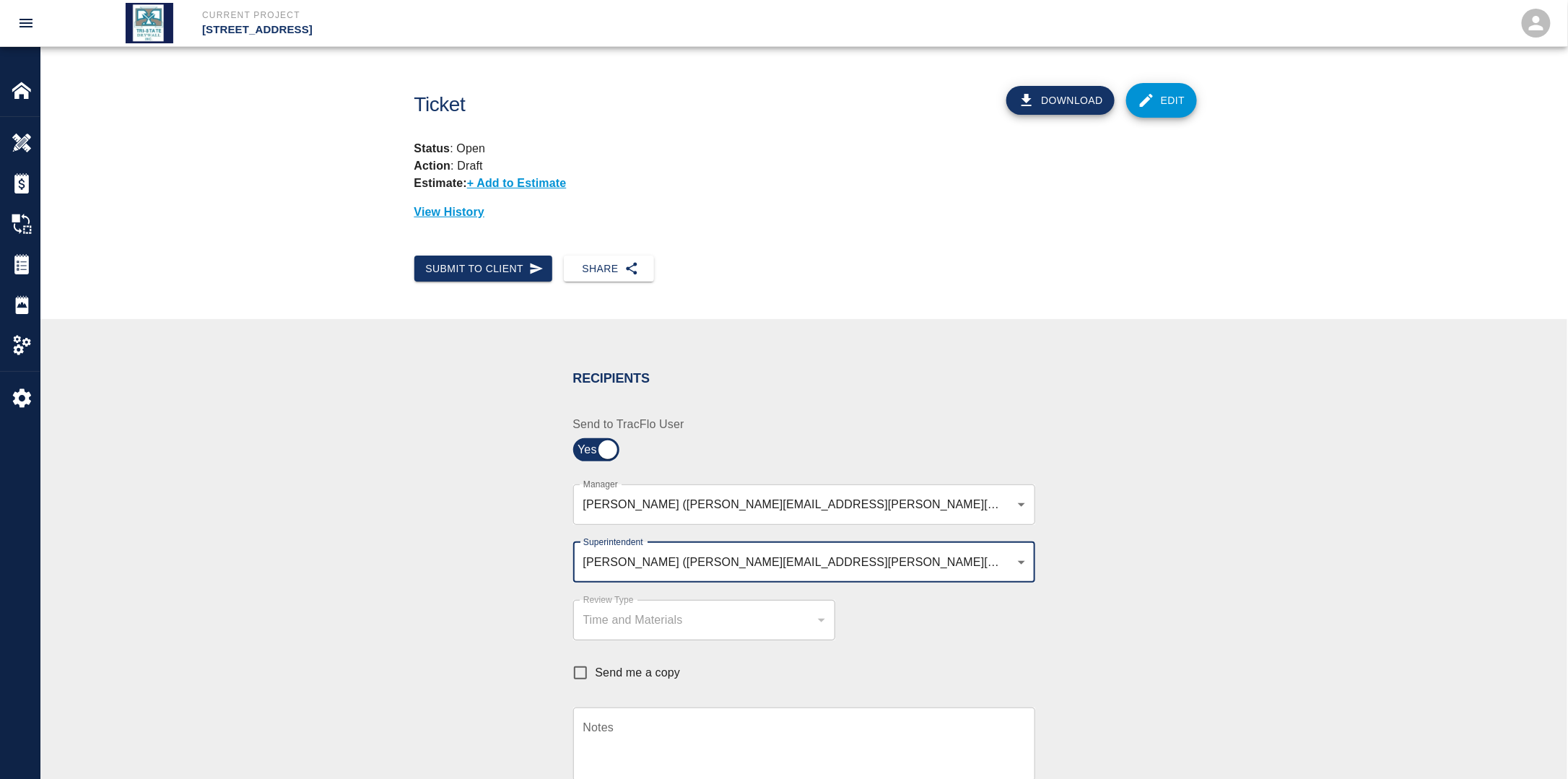
click at [577, 657] on div "Send me a copy" at bounding box center [795, 665] width 479 height 50
click at [590, 666] on input "Send me a copy" at bounding box center [580, 673] width 30 height 30
checkbox input "true"
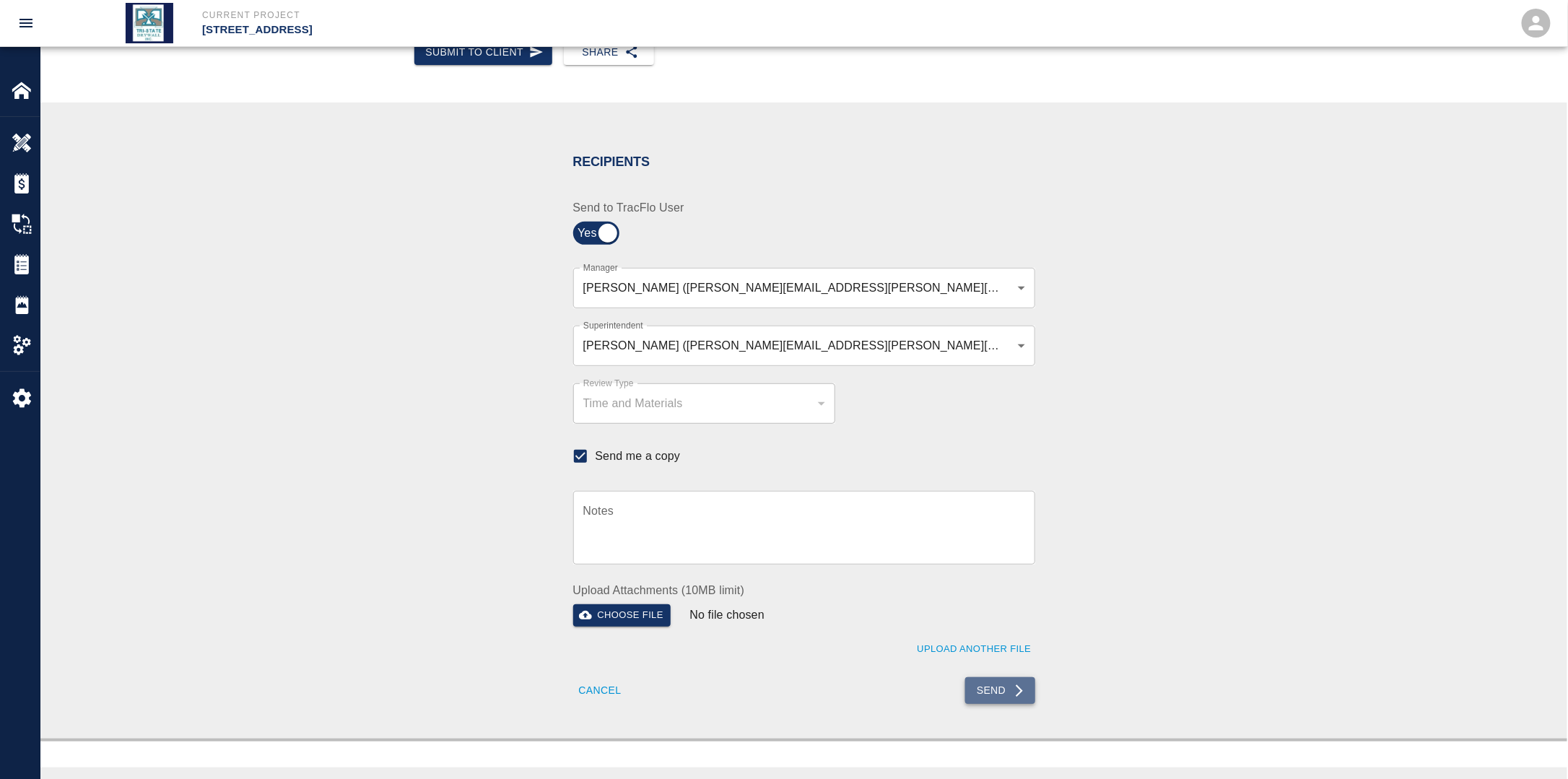
click at [1024, 681] on button "Send" at bounding box center [1000, 690] width 70 height 27
checkbox input "false"
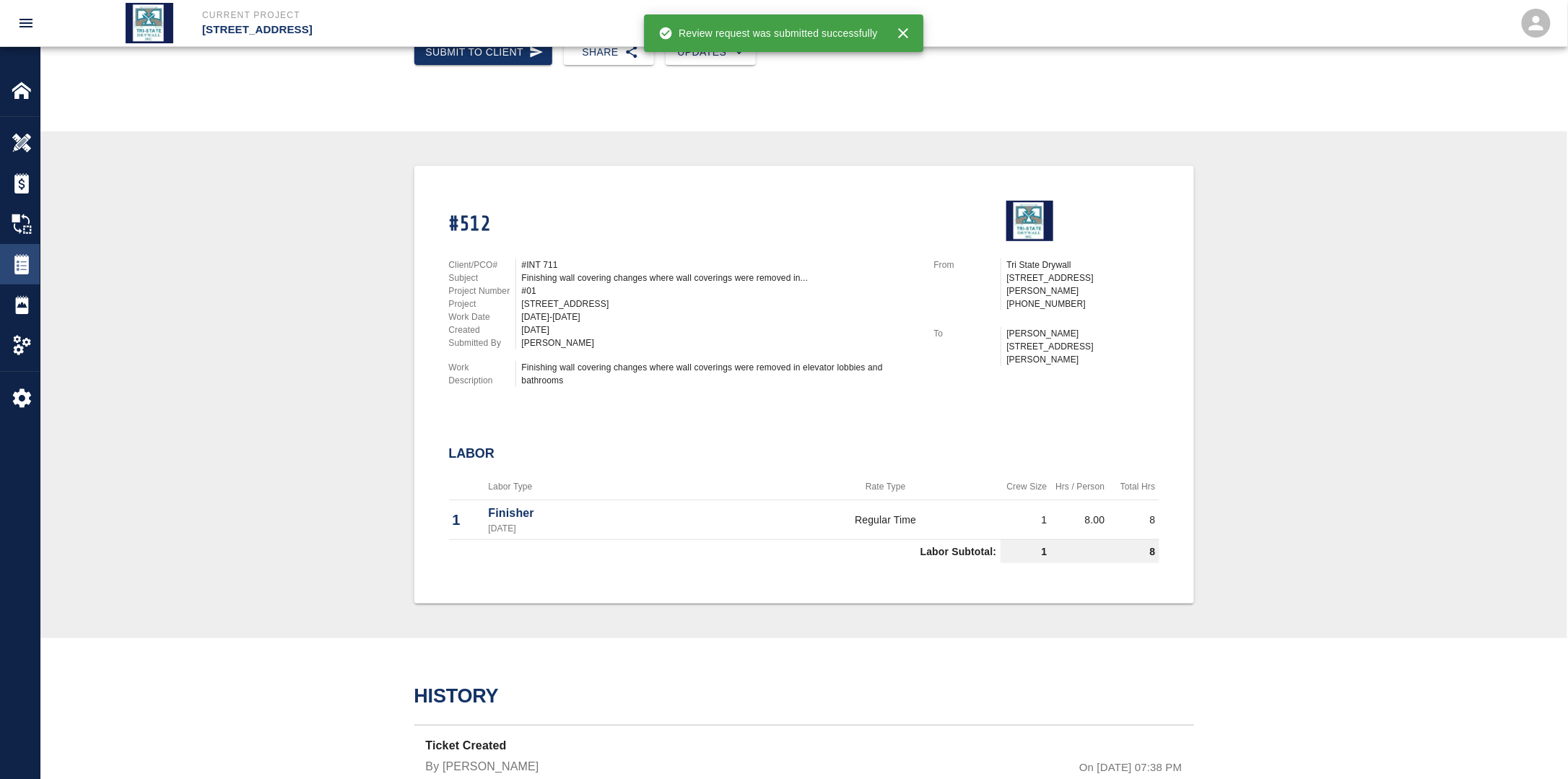
click at [19, 264] on img at bounding box center [21, 263] width 20 height 20
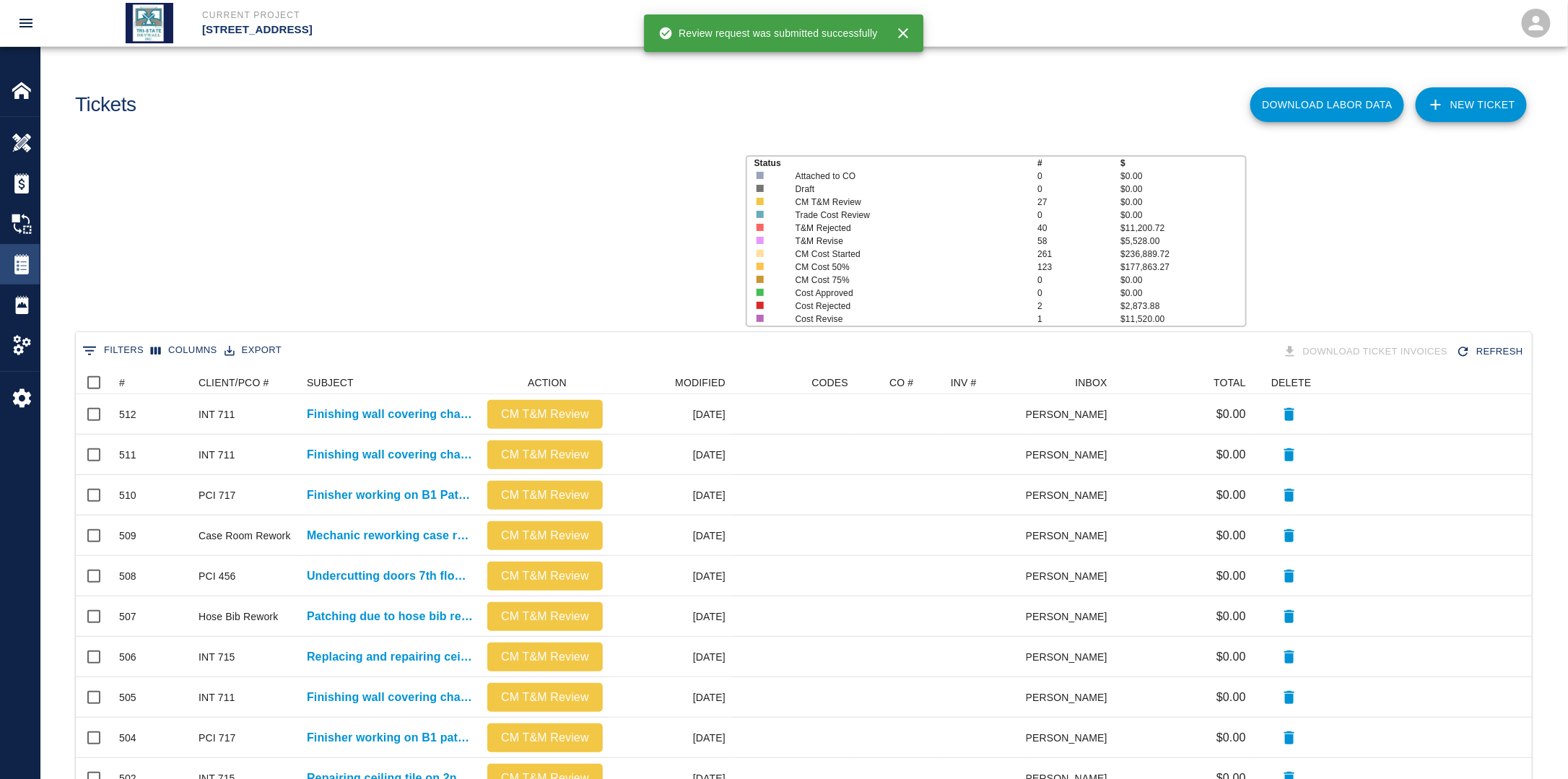
scroll to position [821, 1447]
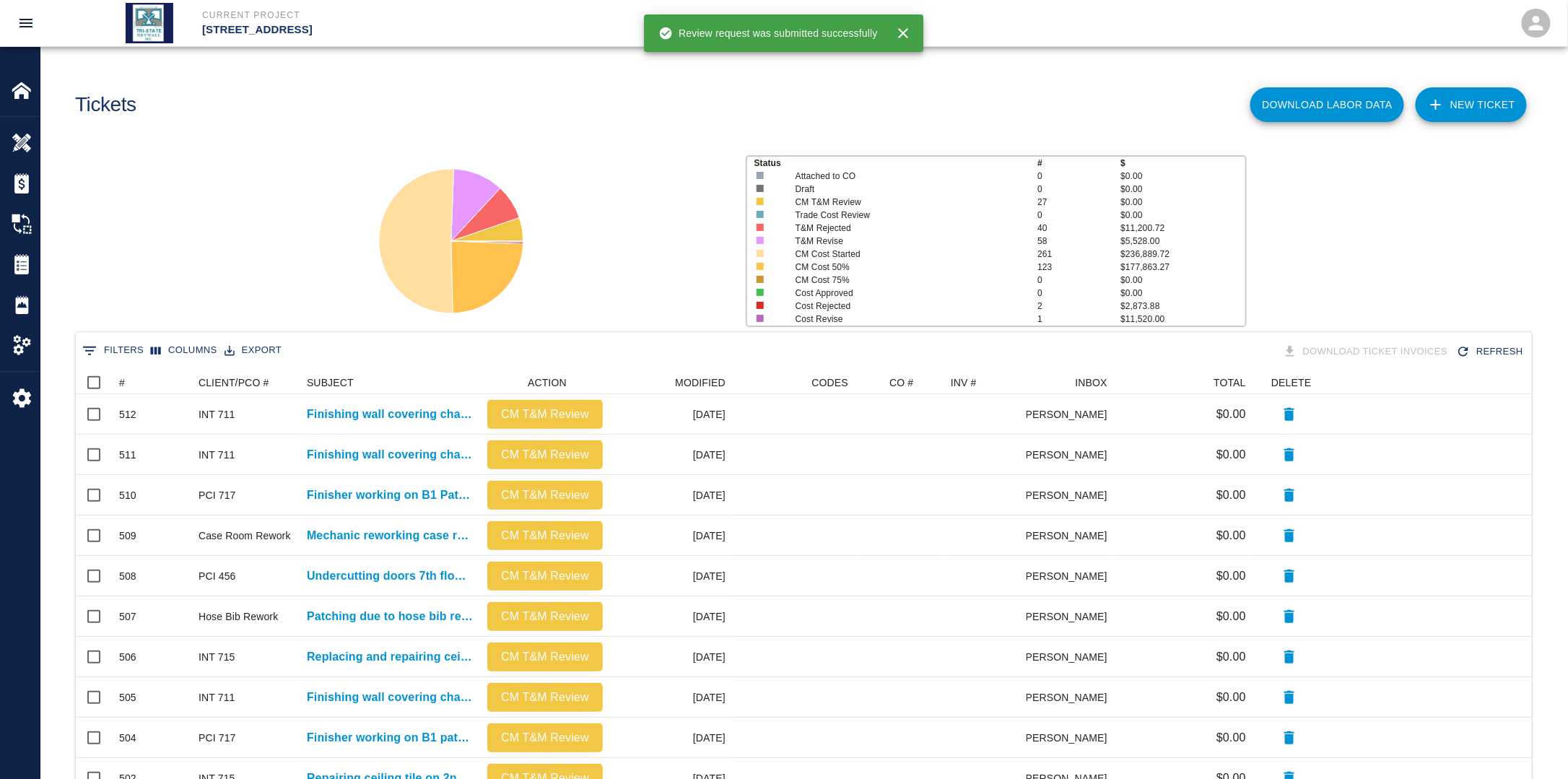
click at [1489, 105] on link "NEW TICKET" at bounding box center [1471, 104] width 111 height 35
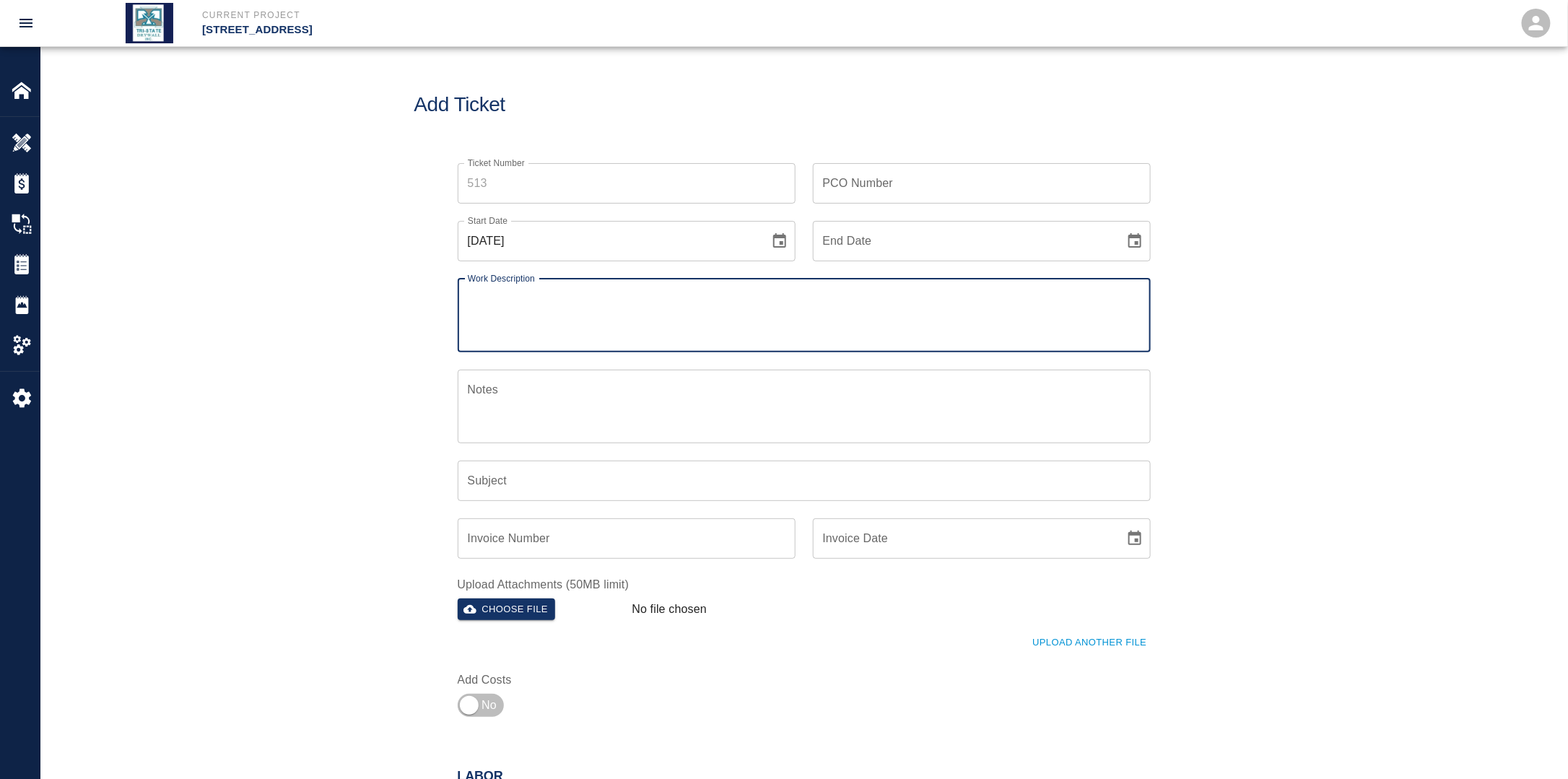
click at [773, 237] on icon "Choose date, selected date is Aug 24, 2025" at bounding box center [780, 239] width 13 height 14
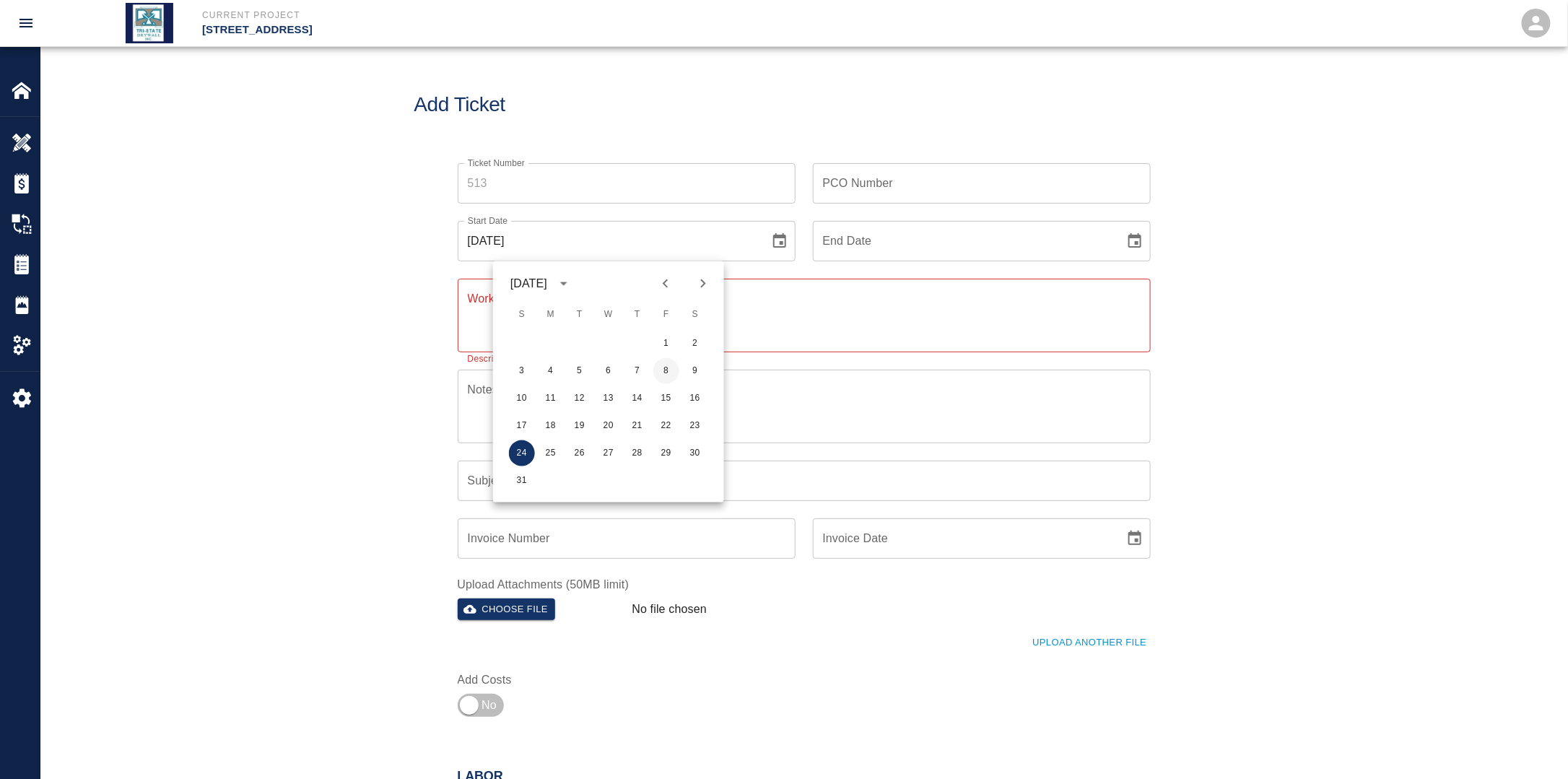
click at [662, 374] on button "8" at bounding box center [665, 370] width 26 height 26
type input "[DATE]"
drag, startPoint x: 1140, startPoint y: 241, endPoint x: 1121, endPoint y: 254, distance: 23.0
click at [1139, 241] on icon "Choose date" at bounding box center [1135, 241] width 17 height 17
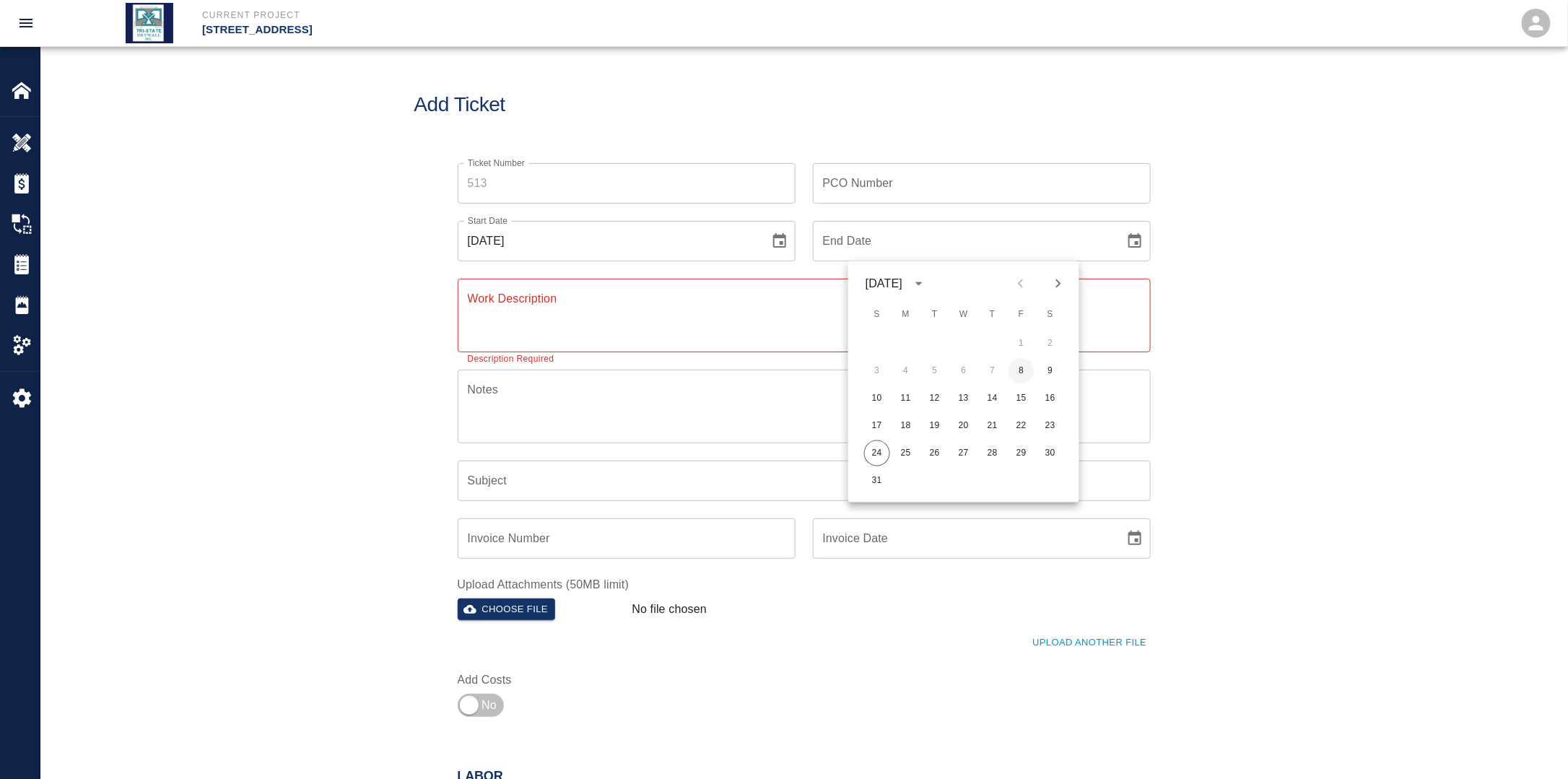
click at [1021, 371] on button "8" at bounding box center [1021, 370] width 26 height 26
type input "[DATE]"
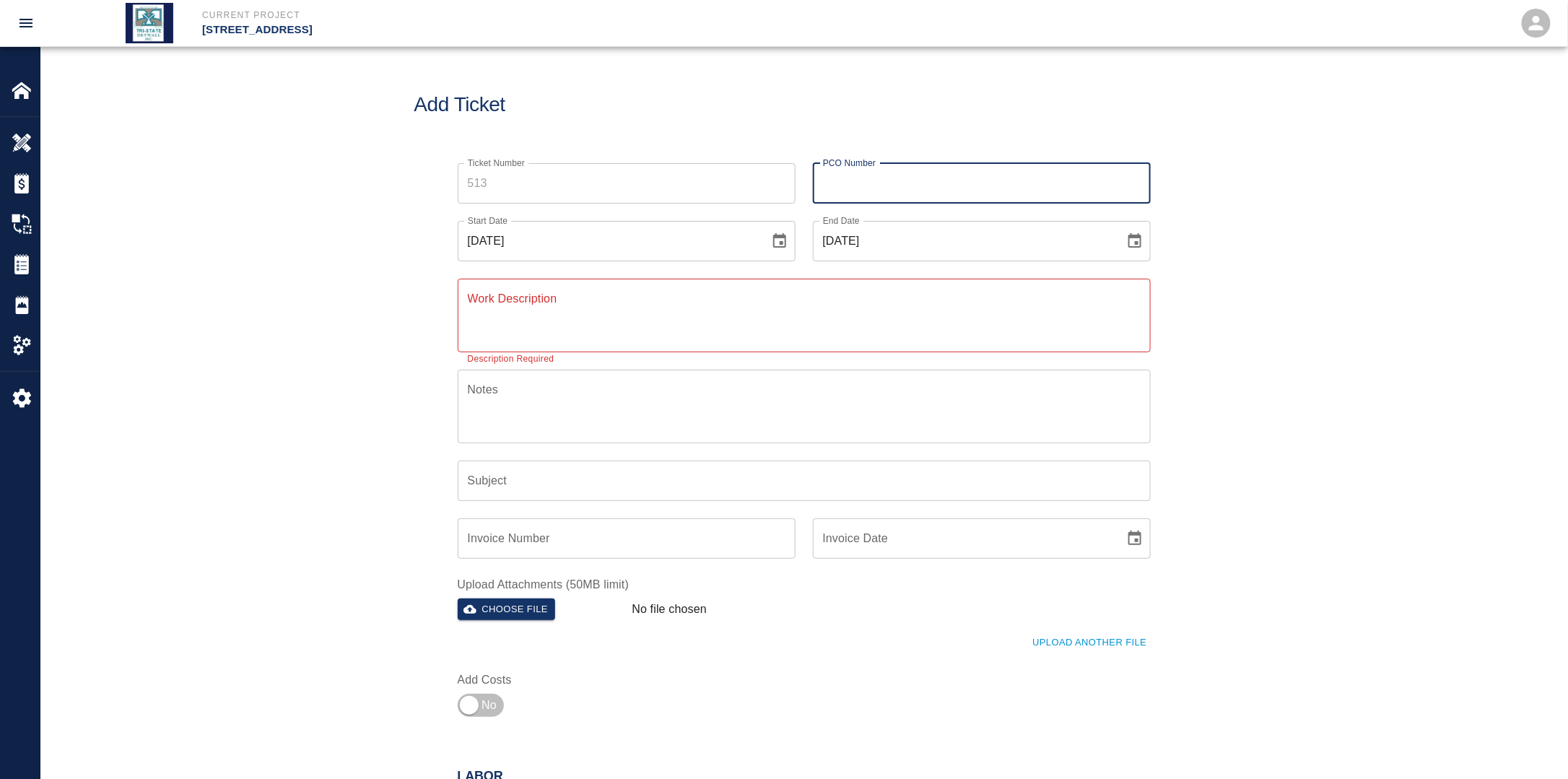
click at [890, 186] on input "PCO Number" at bounding box center [981, 183] width 338 height 41
type input "PCI 717"
click at [643, 304] on textarea "Work Description" at bounding box center [803, 315] width 673 height 50
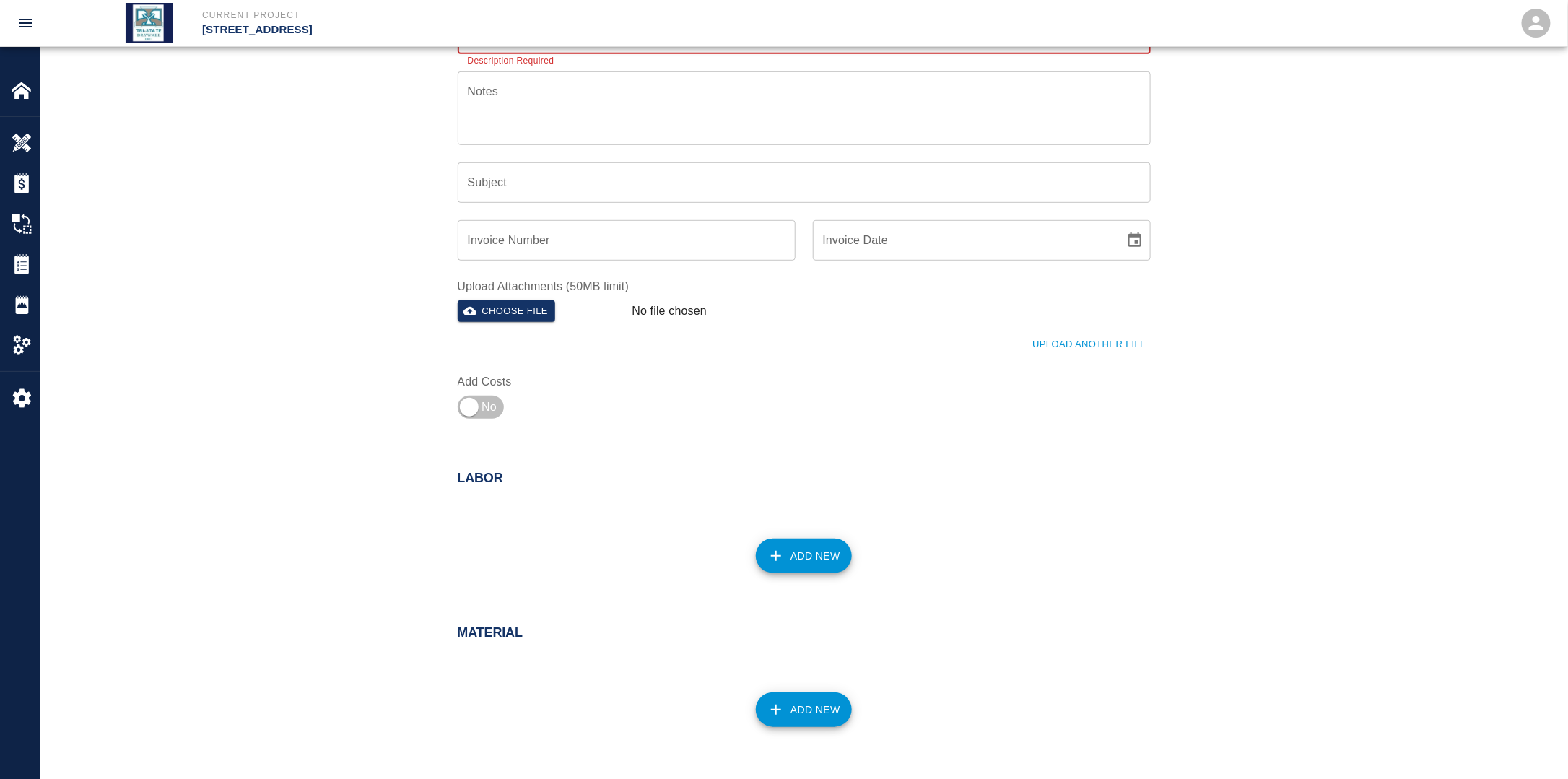
scroll to position [505, 0]
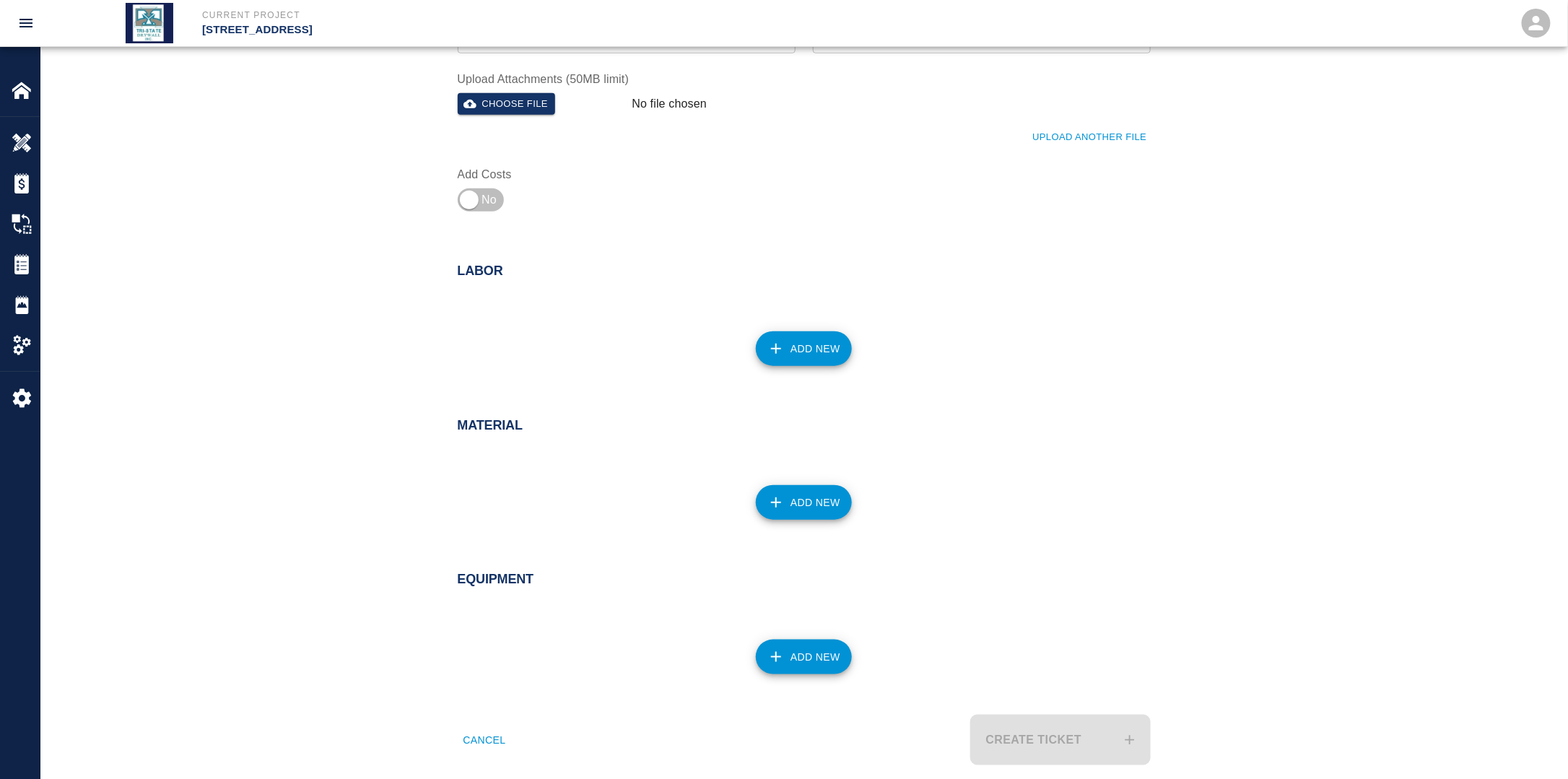
type textarea "Finisher working on B1 Patches."
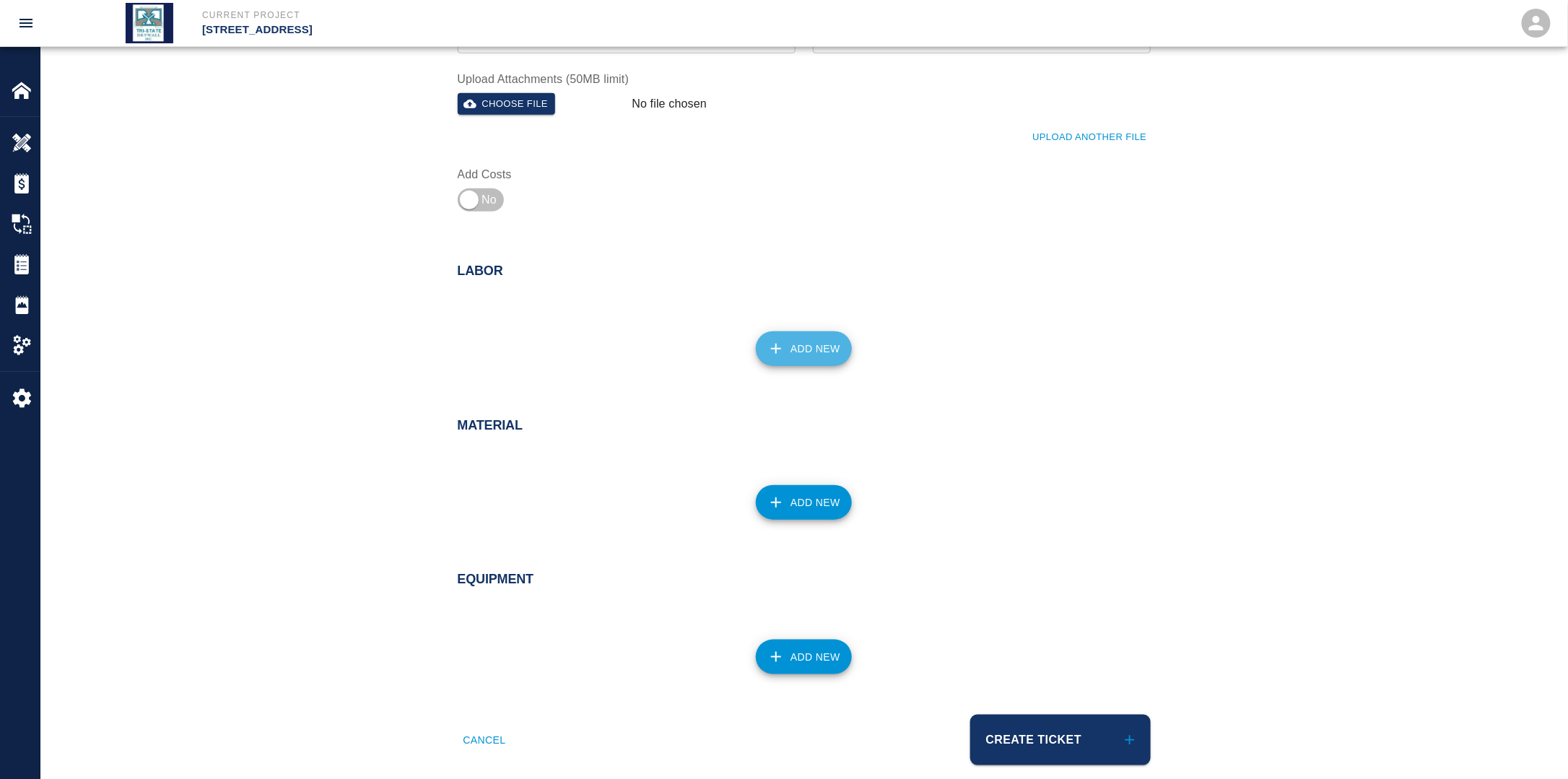
click at [811, 353] on button "Add New" at bounding box center [803, 348] width 96 height 35
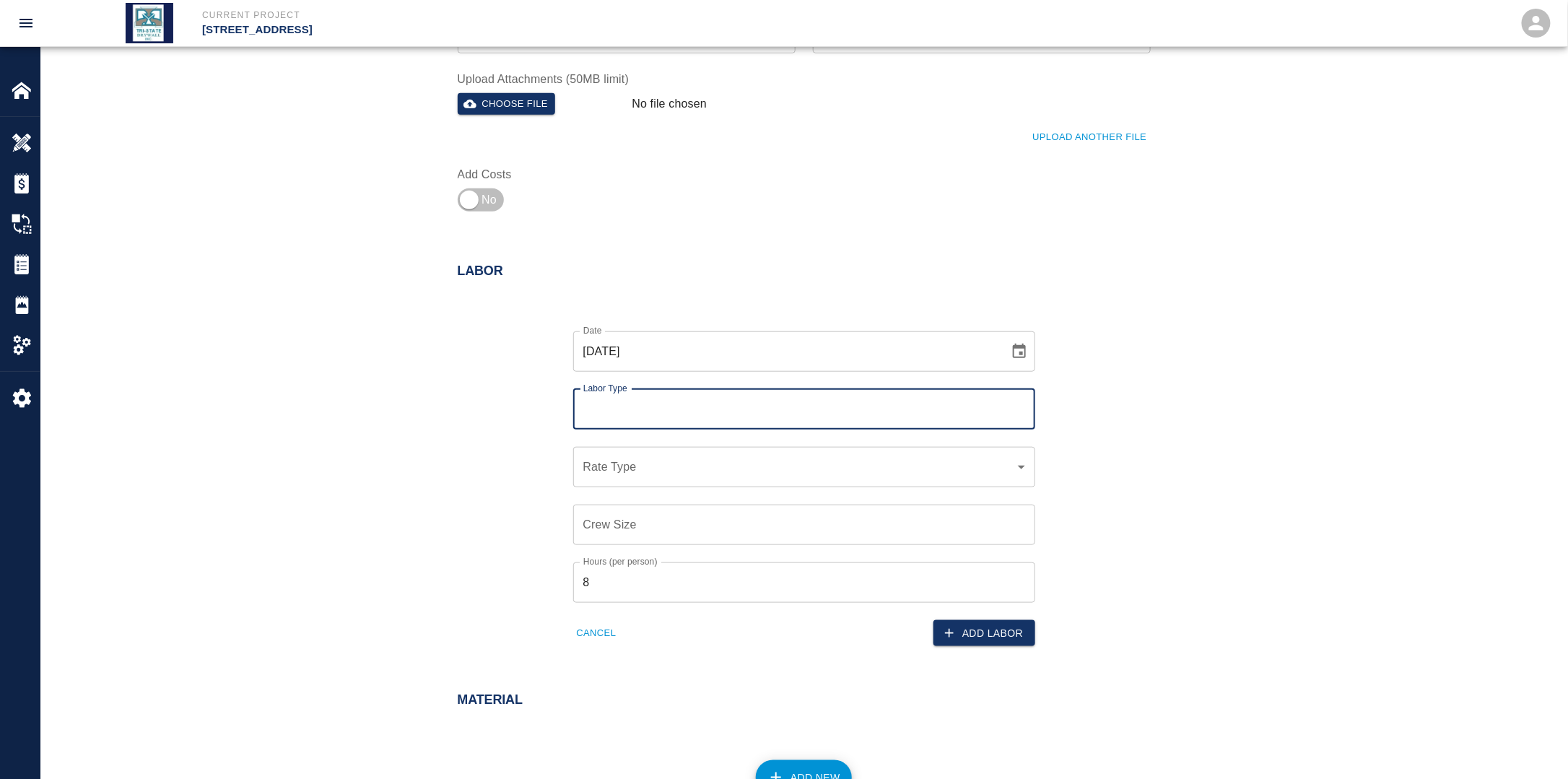
drag, startPoint x: 733, startPoint y: 417, endPoint x: 732, endPoint y: 428, distance: 11.0
click at [731, 417] on input "Labor Type" at bounding box center [803, 409] width 449 height 27
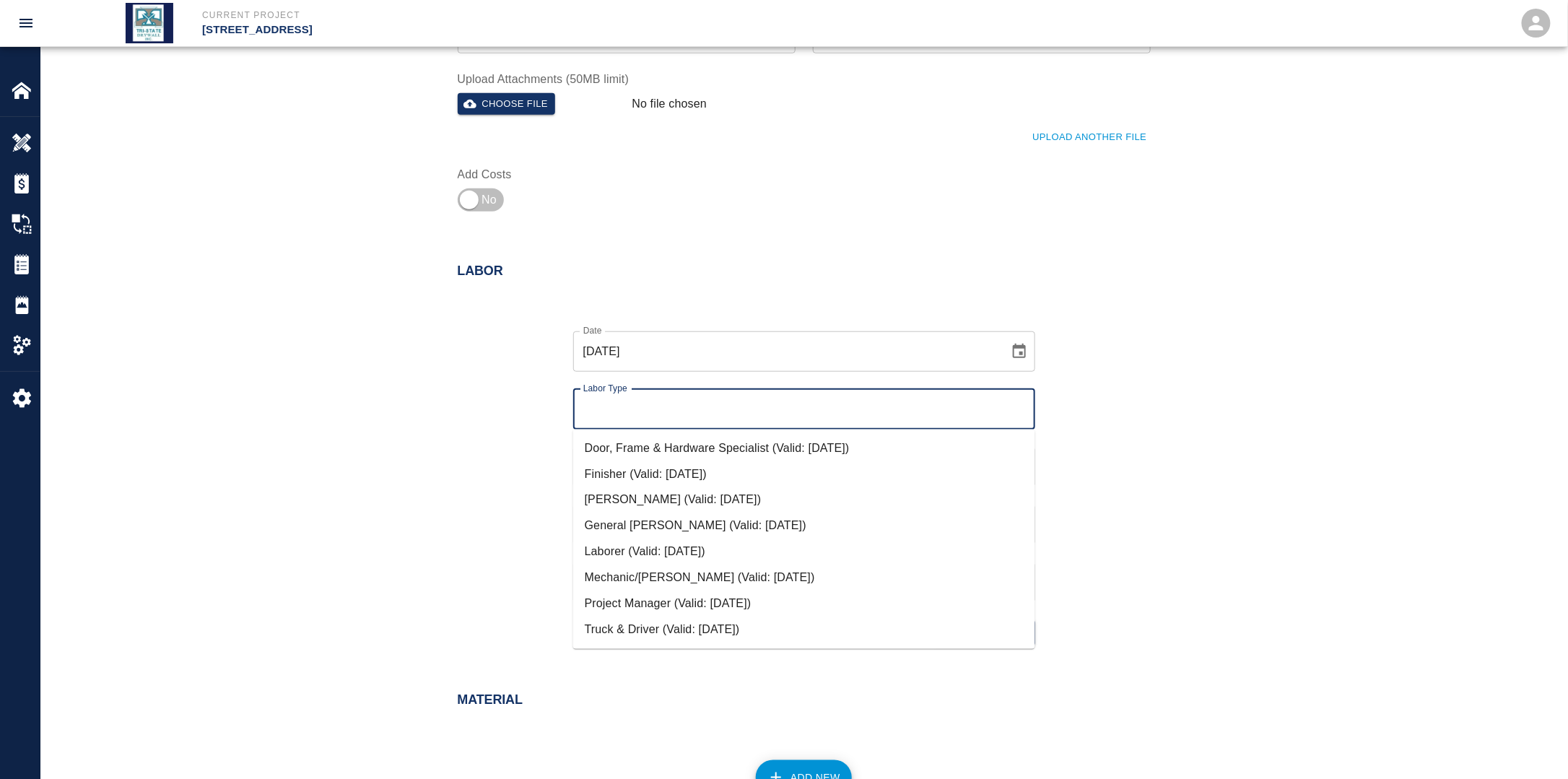
click at [659, 474] on li "Finisher (Valid: [DATE])" at bounding box center [804, 473] width 462 height 26
type input "Finisher"
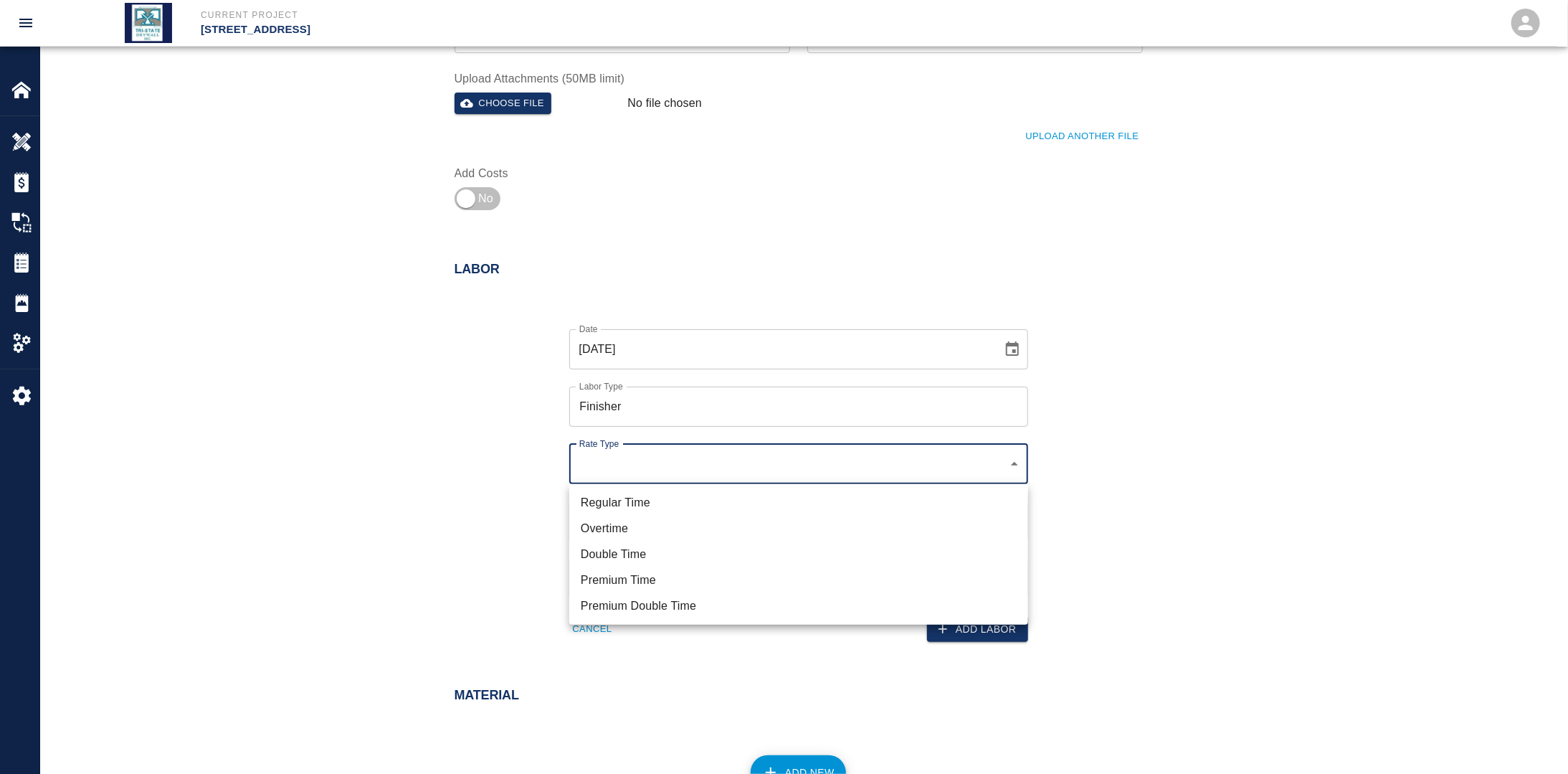
click at [657, 495] on li "Regular Time" at bounding box center [799, 502] width 459 height 25
type input "rate_rt"
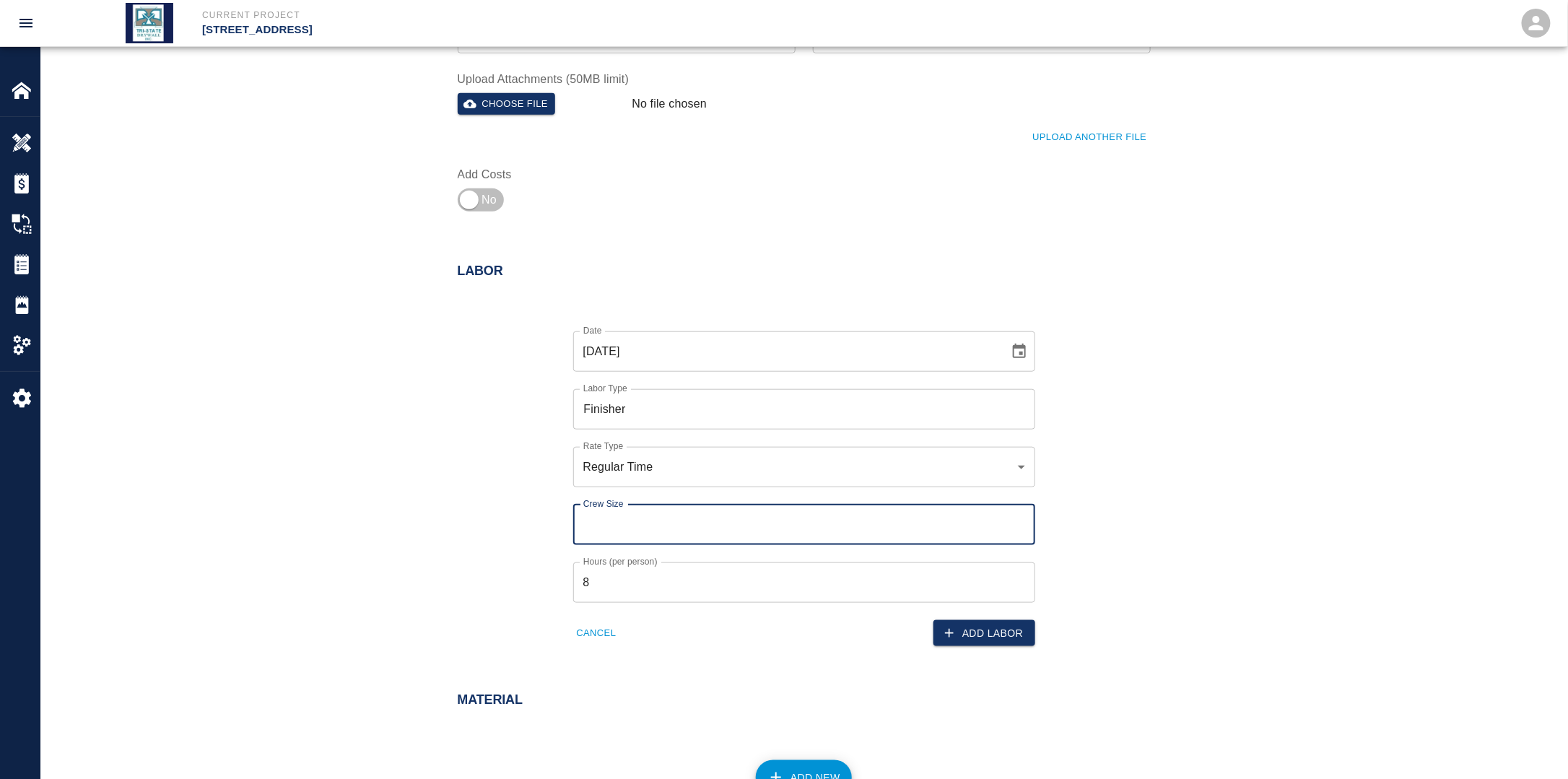
click at [637, 522] on input "Crew Size" at bounding box center [804, 524] width 462 height 41
type input "1"
drag, startPoint x: 485, startPoint y: 522, endPoint x: 502, endPoint y: 528, distance: 18.0
click at [484, 523] on div "Date [DATE] Date Labor Type Finisher Labor Type Rate Type Regular Time rate_rt …" at bounding box center [795, 478] width 711 height 339
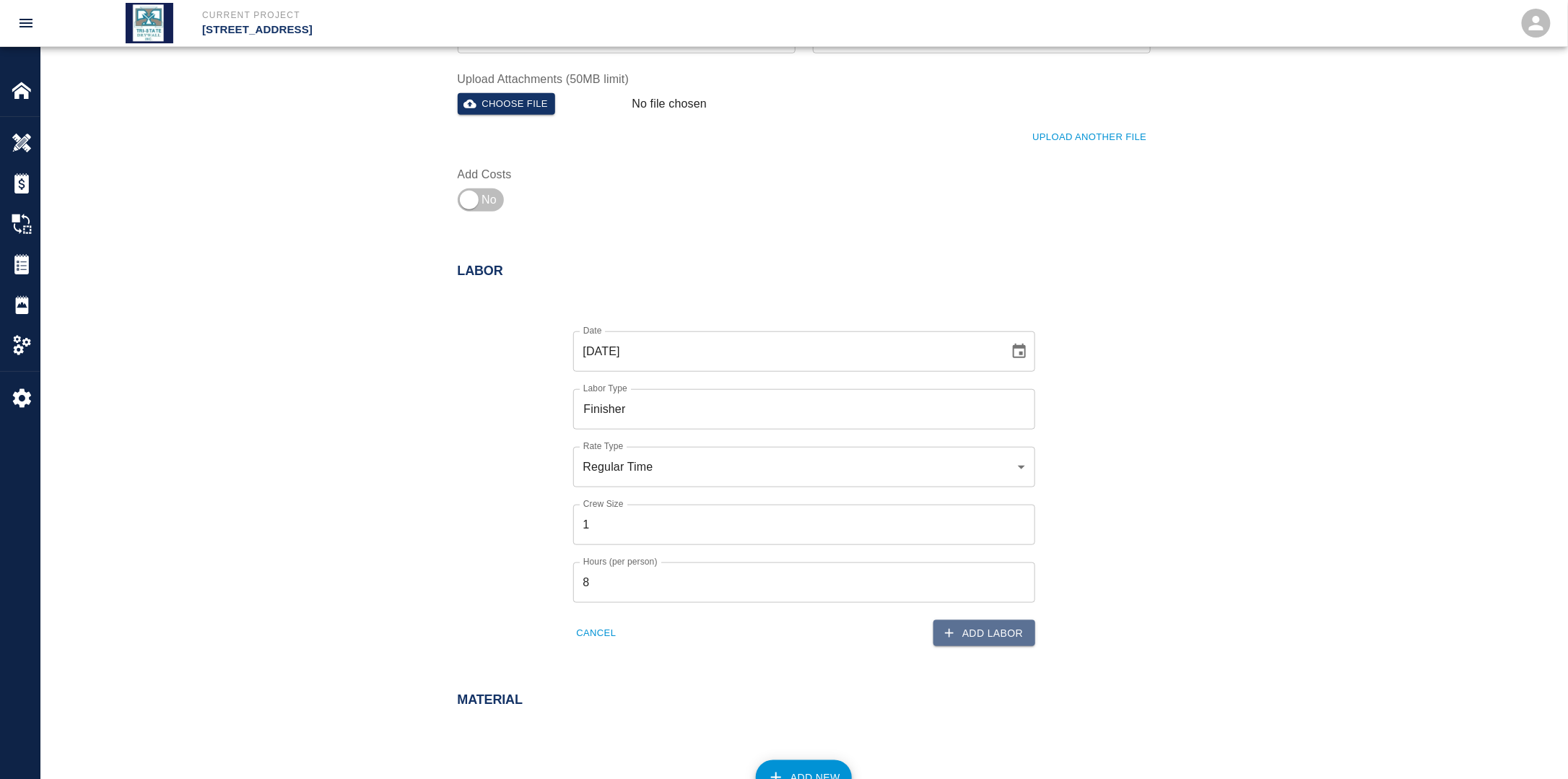
click at [994, 635] on button "Add Labor" at bounding box center [984, 633] width 102 height 27
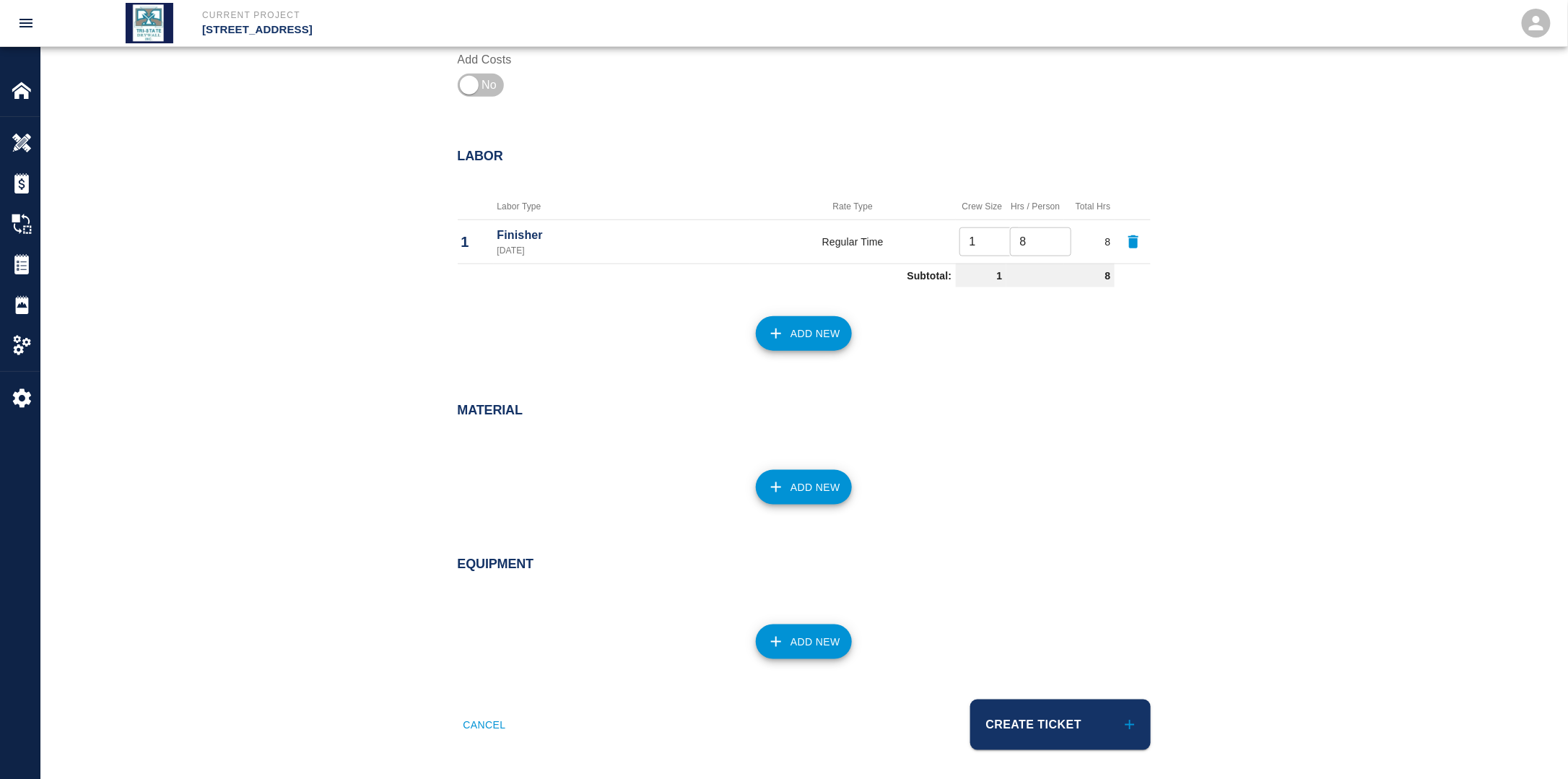
scroll to position [625, 0]
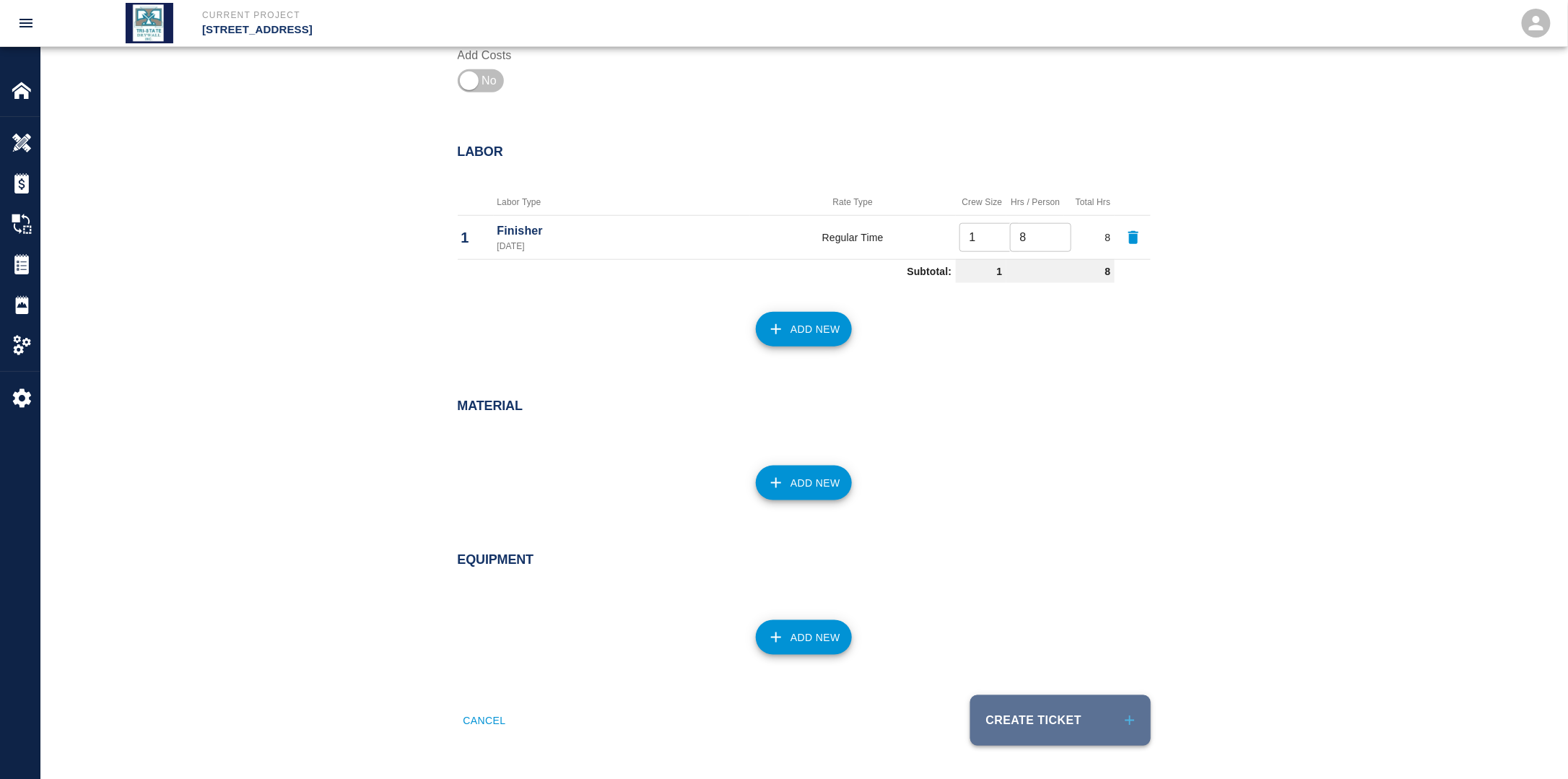
click at [1047, 717] on button "Create Ticket" at bounding box center [1060, 720] width 181 height 50
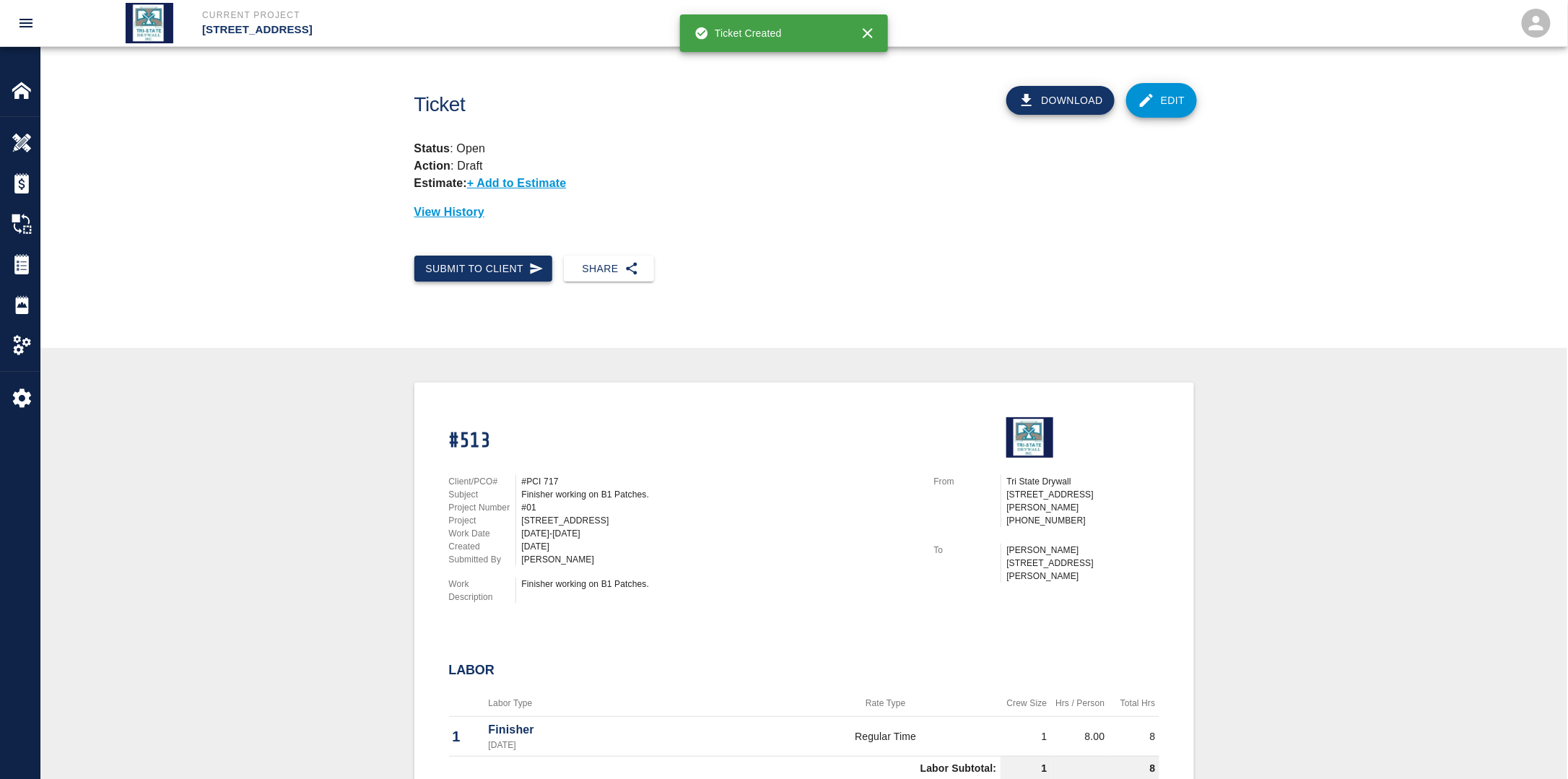
click at [469, 267] on button "Submit to Client" at bounding box center [484, 269] width 138 height 27
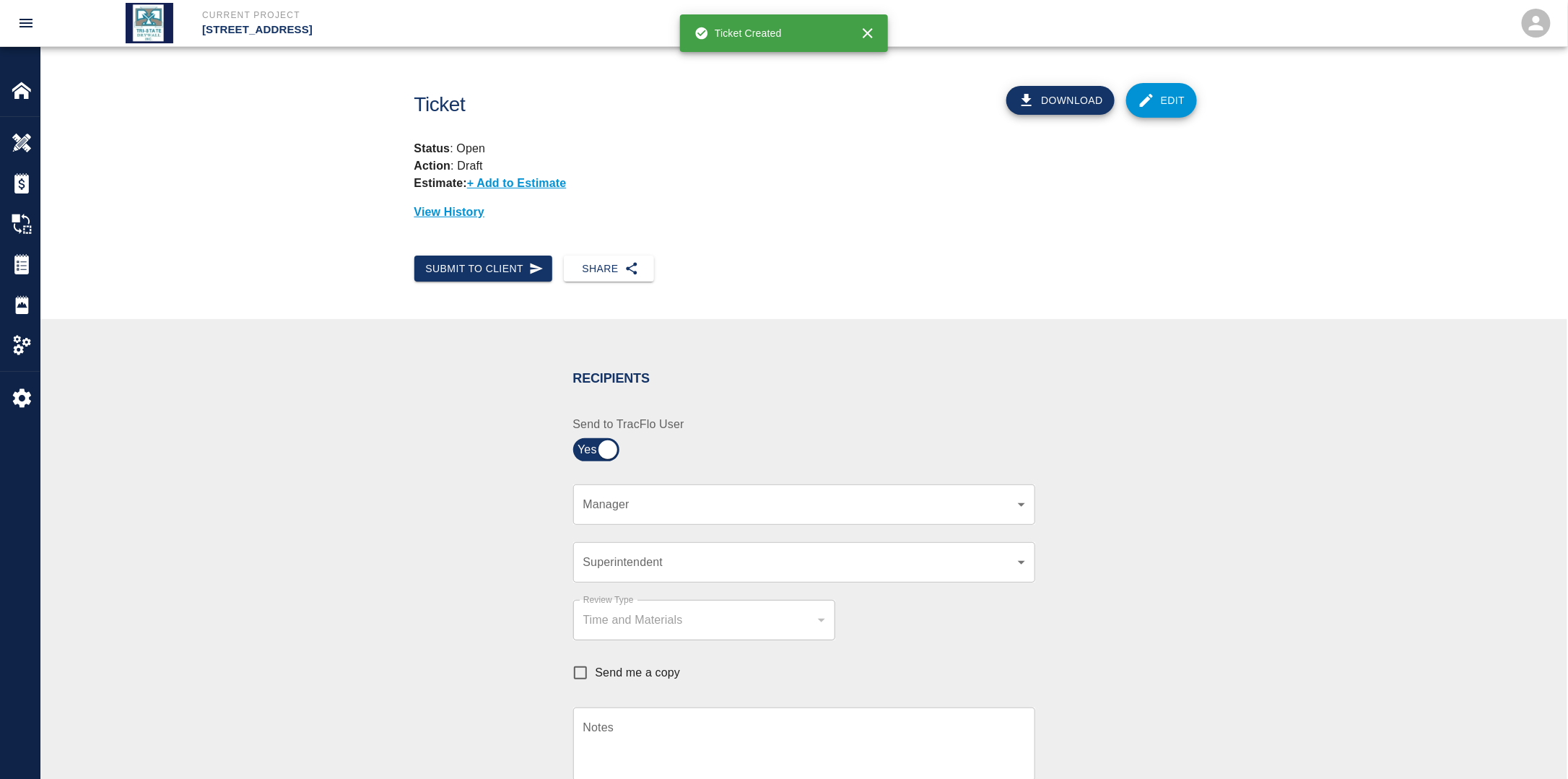
click at [719, 516] on div "​ Manager" at bounding box center [804, 505] width 462 height 41
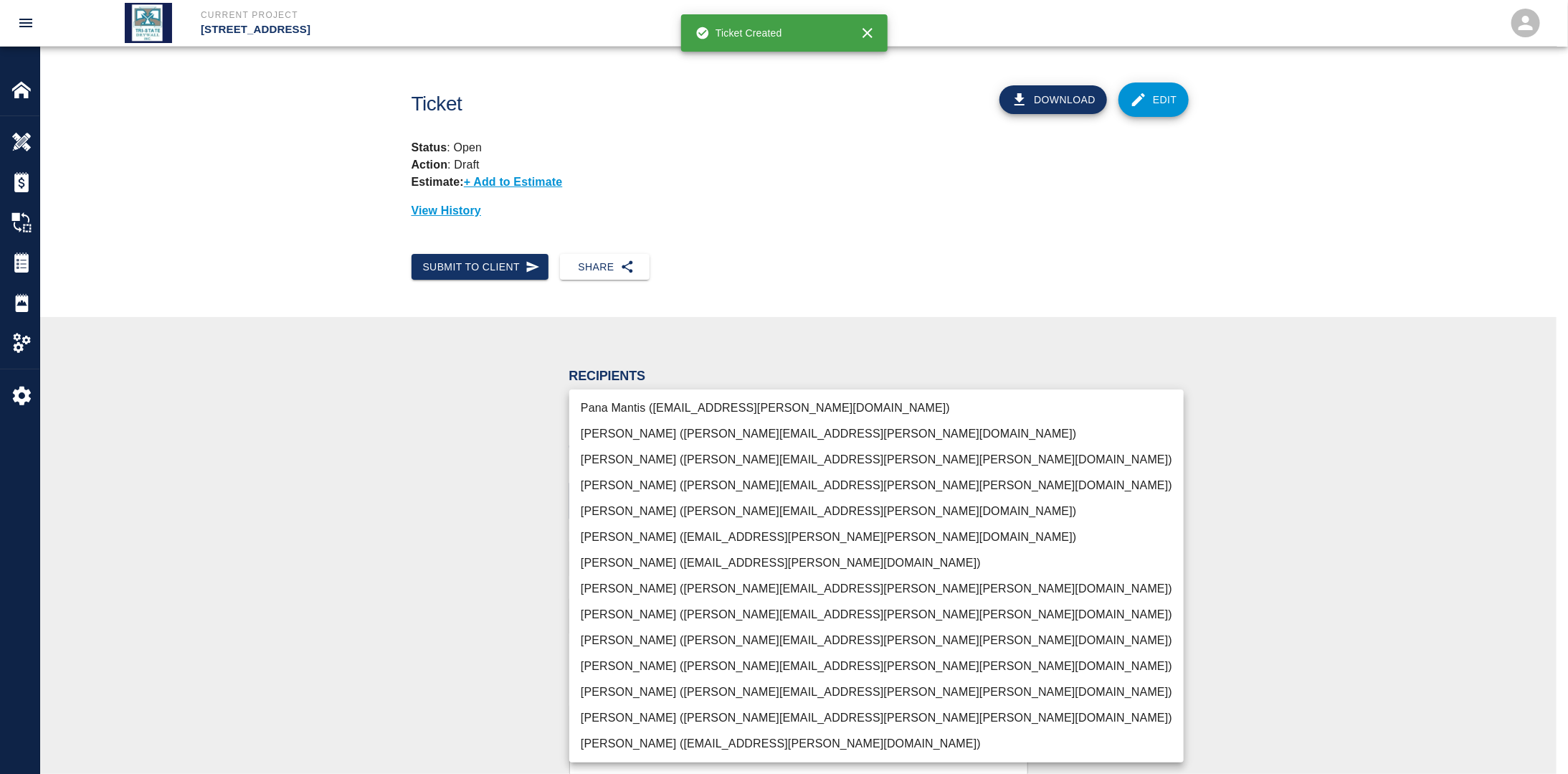
click at [640, 509] on body "Current Project [STREET_ADDRESS] Home [STREET_ADDRESS] Overview Estimates Chang…" at bounding box center [784, 387] width 1568 height 774
click at [603, 716] on li "[PERSON_NAME] ([PERSON_NAME][EMAIL_ADDRESS][PERSON_NAME][PERSON_NAME][DOMAIN_NA…" at bounding box center [877, 718] width 615 height 25
drag, startPoint x: 402, startPoint y: 643, endPoint x: 576, endPoint y: 560, distance: 192.8
click at [406, 640] on div at bounding box center [784, 387] width 1568 height 774
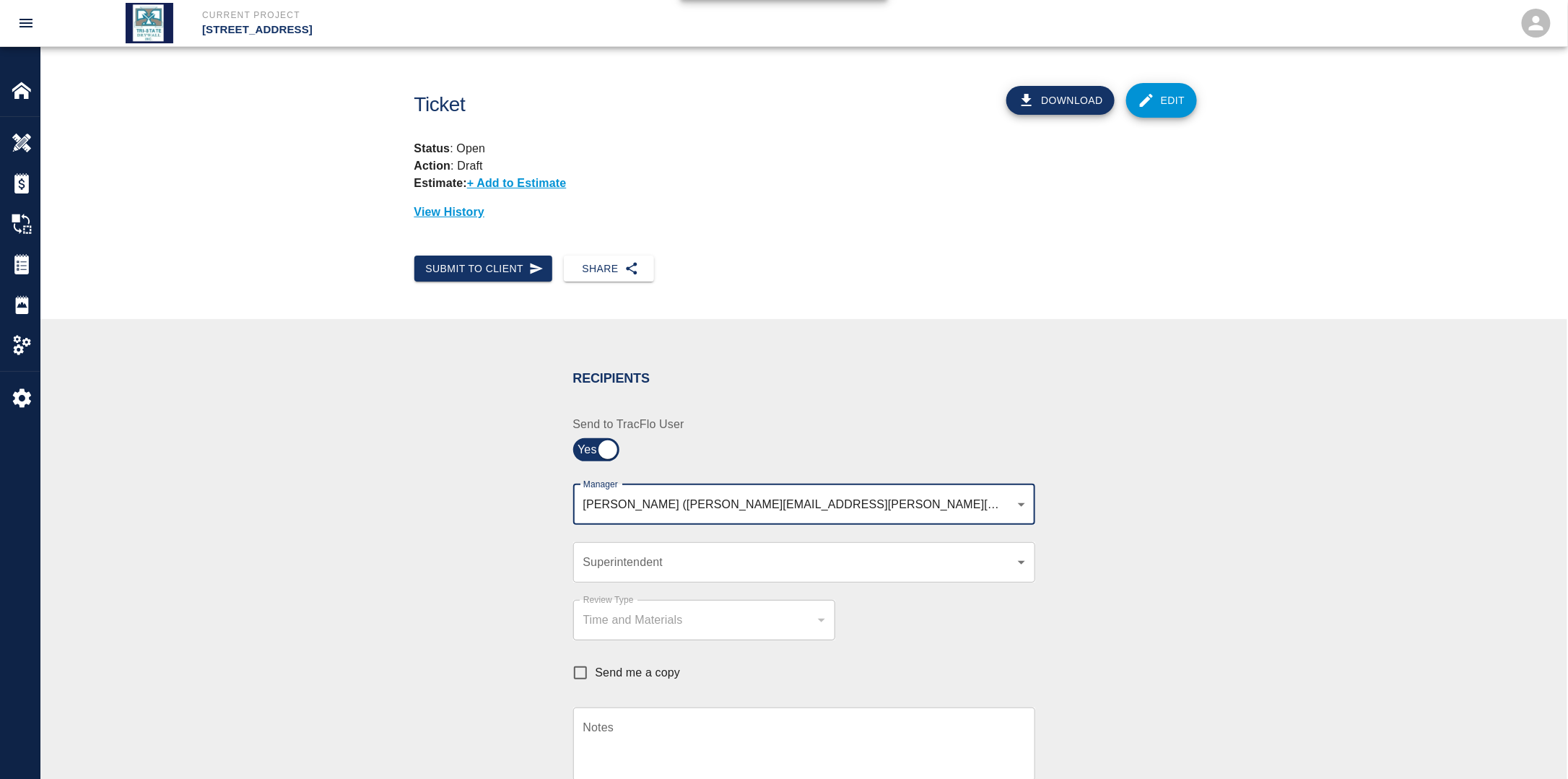
click at [864, 514] on div "[PERSON_NAME] ([PERSON_NAME][EMAIL_ADDRESS][PERSON_NAME][PERSON_NAME][DOMAIN_NA…" at bounding box center [804, 505] width 462 height 41
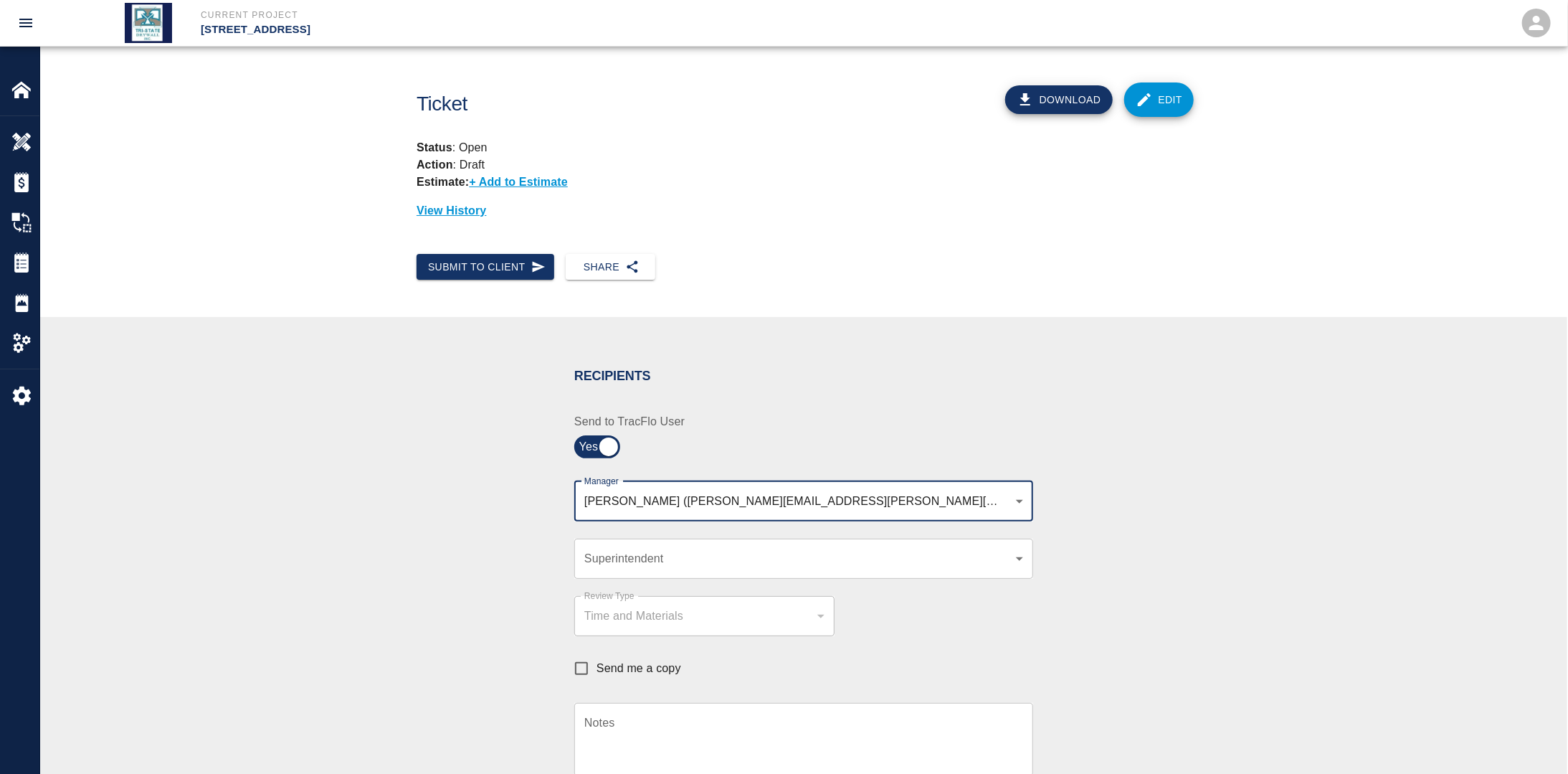
click at [848, 507] on body "Current Project [STREET_ADDRESS] Home [STREET_ADDRESS] Overview Estimates Chang…" at bounding box center [784, 387] width 1568 height 774
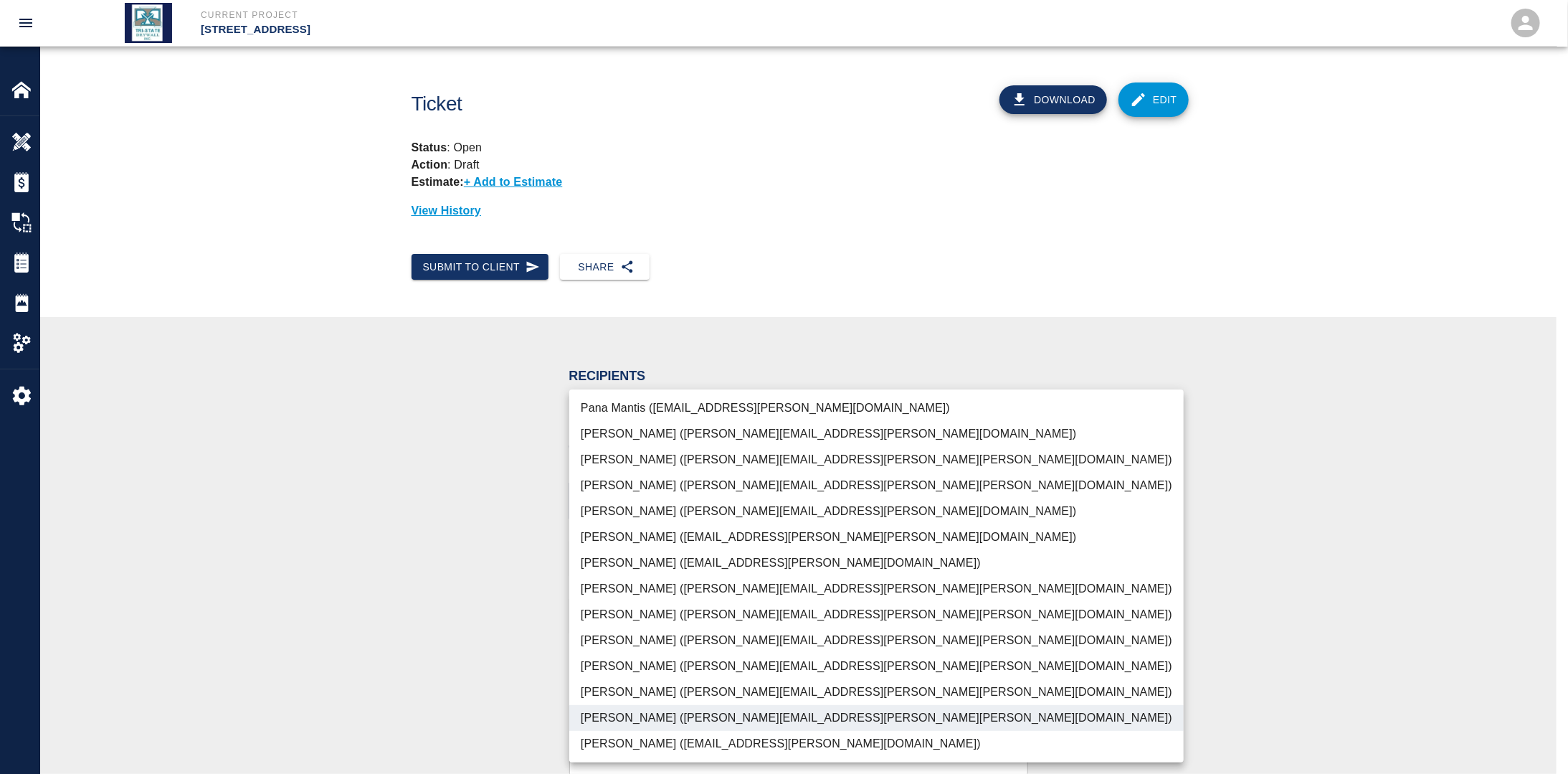
drag, startPoint x: 658, startPoint y: 657, endPoint x: 503, endPoint y: 635, distance: 156.6
click at [657, 657] on li "[PERSON_NAME] ([PERSON_NAME][EMAIL_ADDRESS][PERSON_NAME][PERSON_NAME][DOMAIN_NA…" at bounding box center [877, 666] width 615 height 25
type input "f2151df9-a33d-4239-98b3-85d2c5195f79,79096ab5-3b7f-4dda-89ef-6bffdeaf2507"
click at [379, 611] on div at bounding box center [784, 387] width 1568 height 774
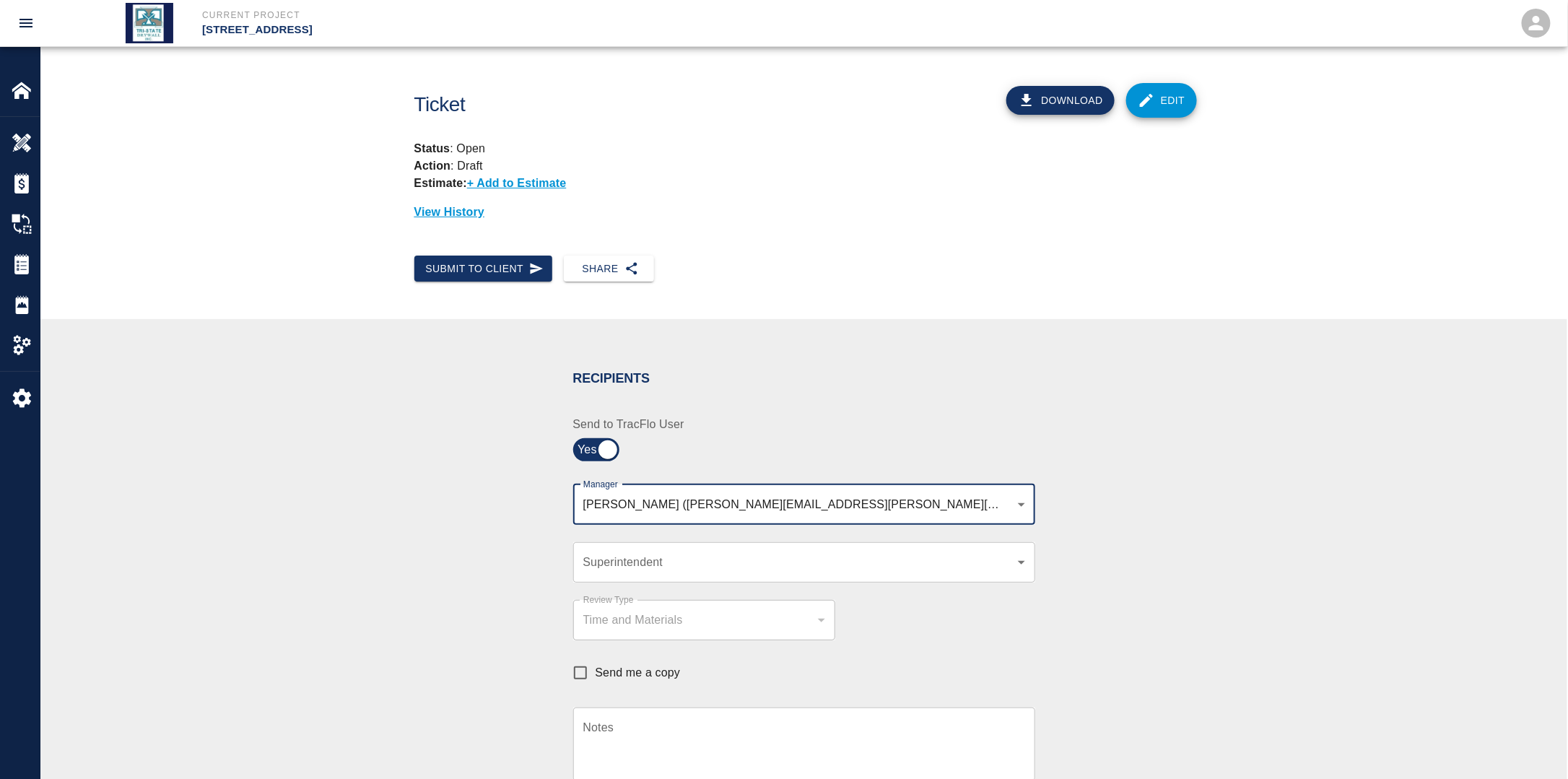
click at [636, 561] on body "Current Project [STREET_ADDRESS] Home [STREET_ADDRESS] Overview Estimates Chang…" at bounding box center [784, 389] width 1568 height 779
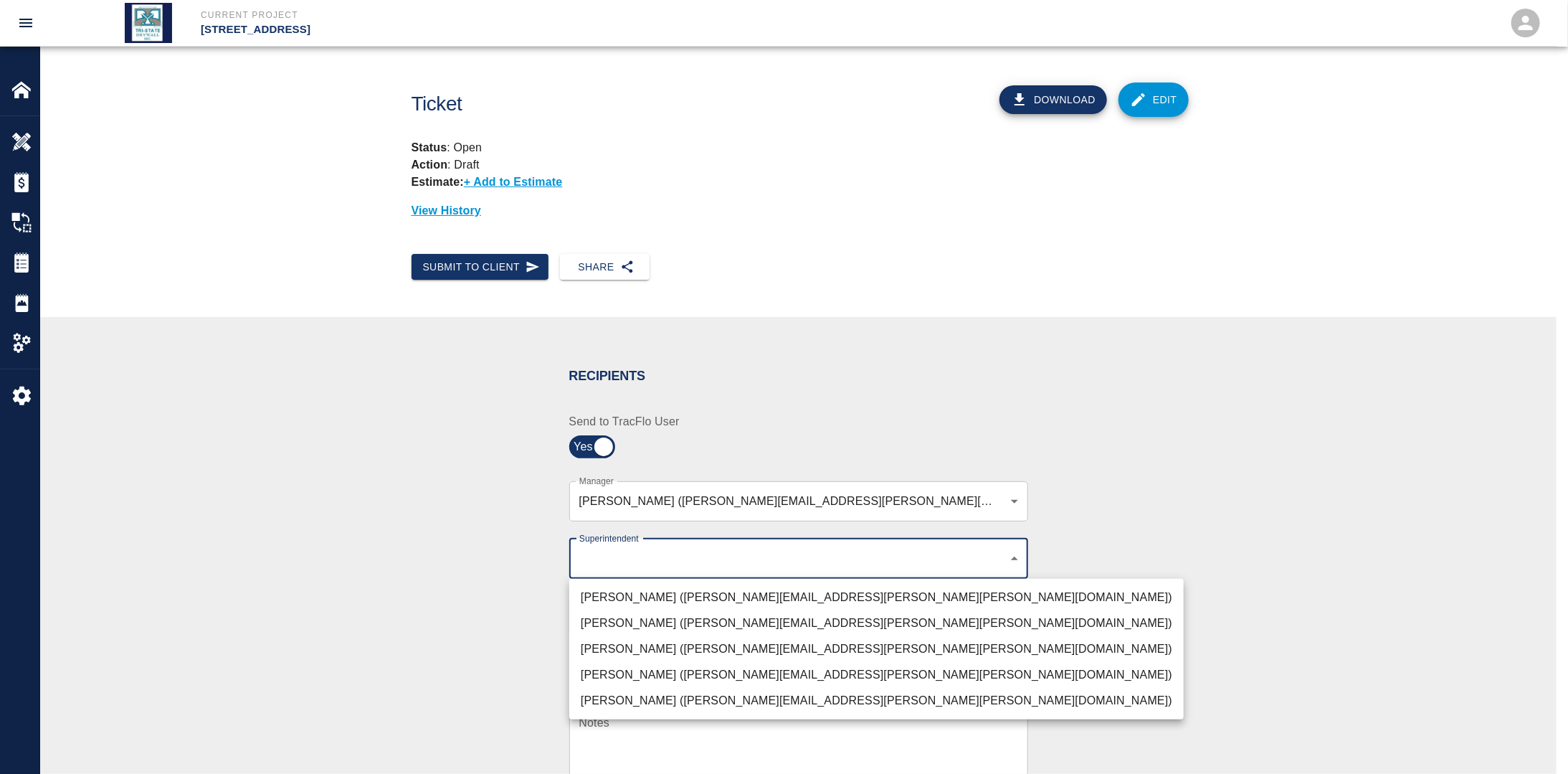
click at [618, 641] on li "[PERSON_NAME] ([PERSON_NAME][EMAIL_ADDRESS][PERSON_NAME][PERSON_NAME][DOMAIN_NA…" at bounding box center [877, 649] width 615 height 25
type input "32bad40b-bb12-40c1-a9d7-1de55074e5d0"
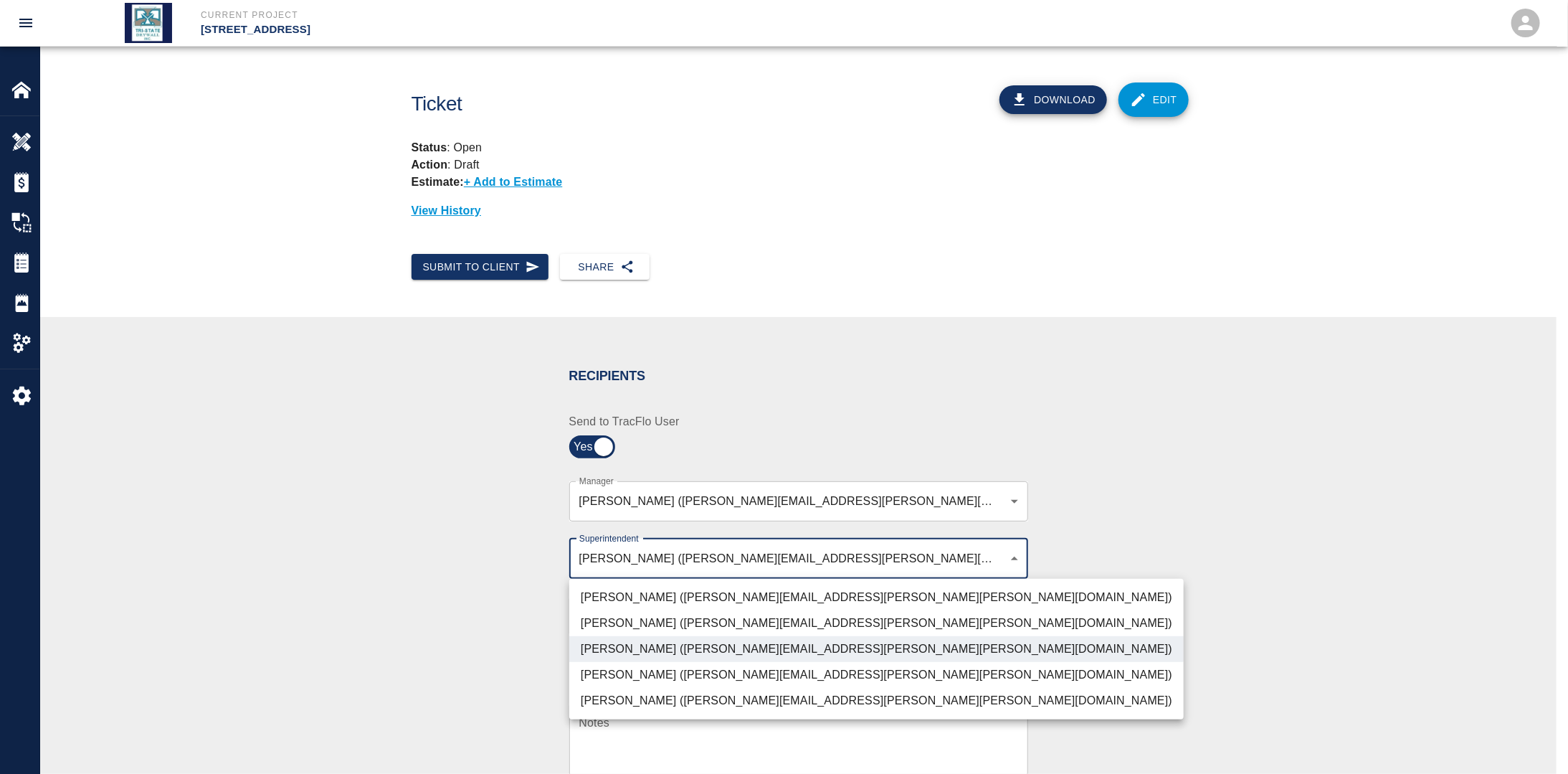
click at [416, 612] on div at bounding box center [784, 387] width 1568 height 774
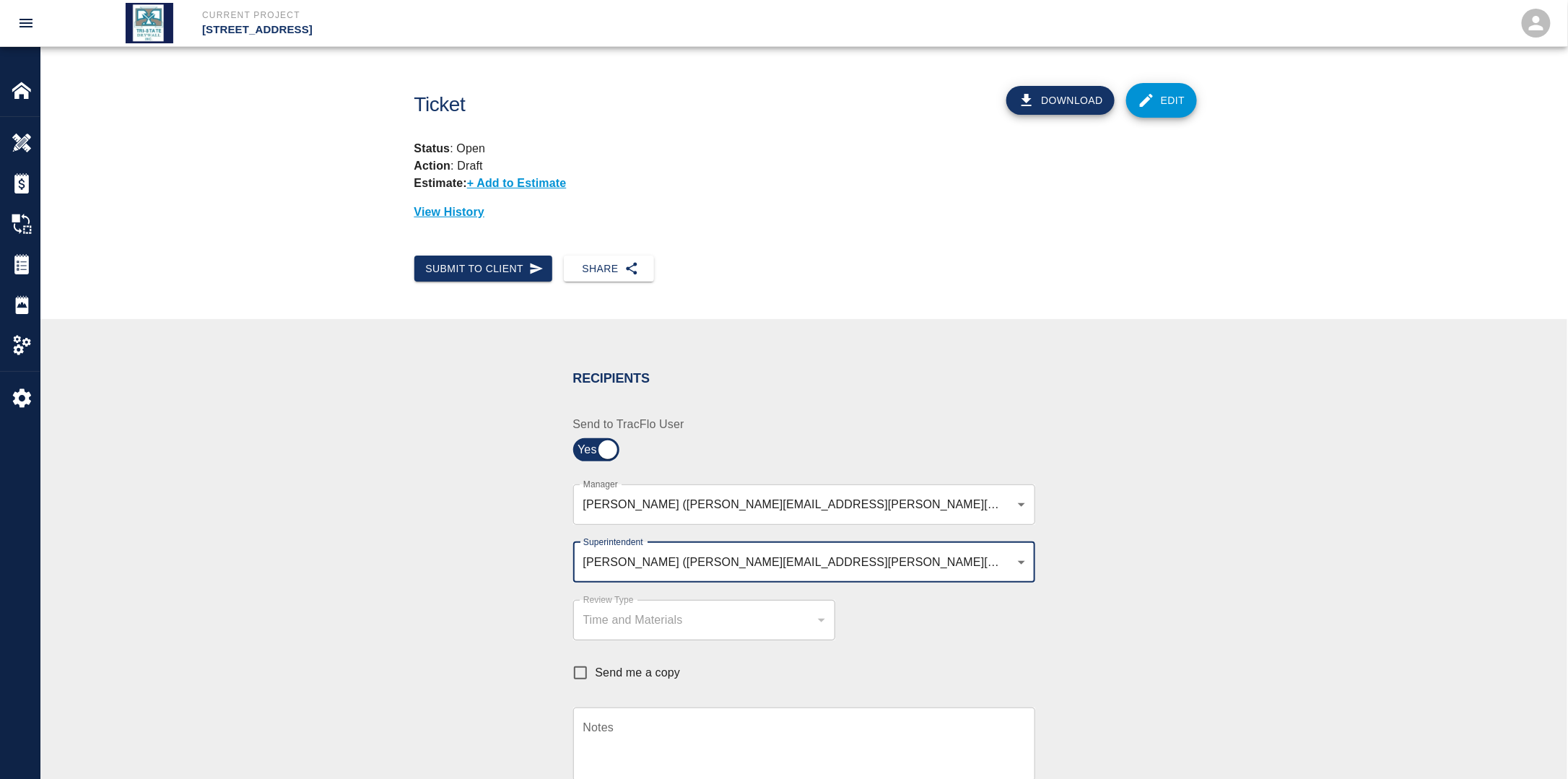
click at [586, 667] on input "Send me a copy" at bounding box center [580, 673] width 30 height 30
checkbox input "true"
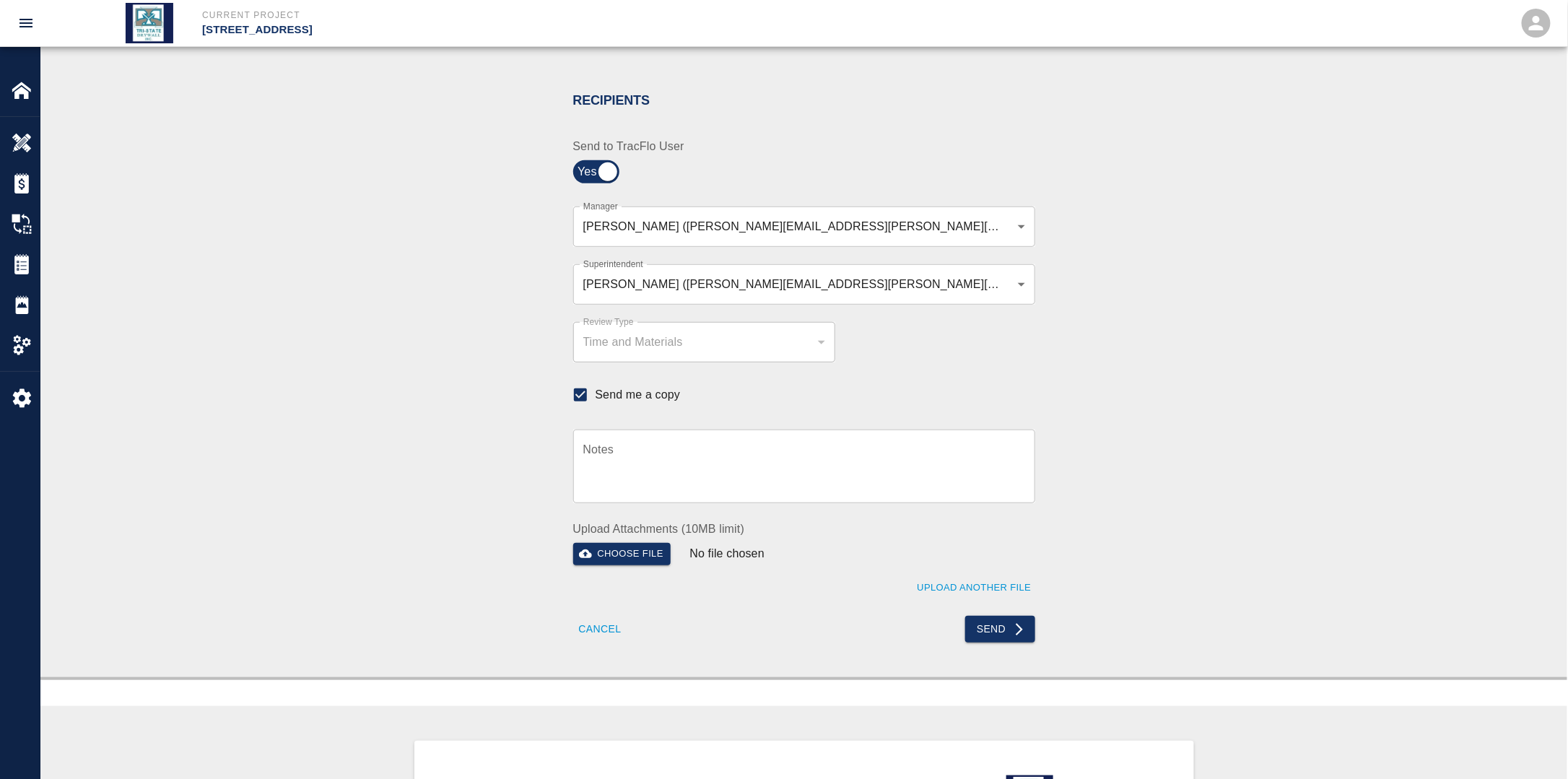
scroll to position [289, 0]
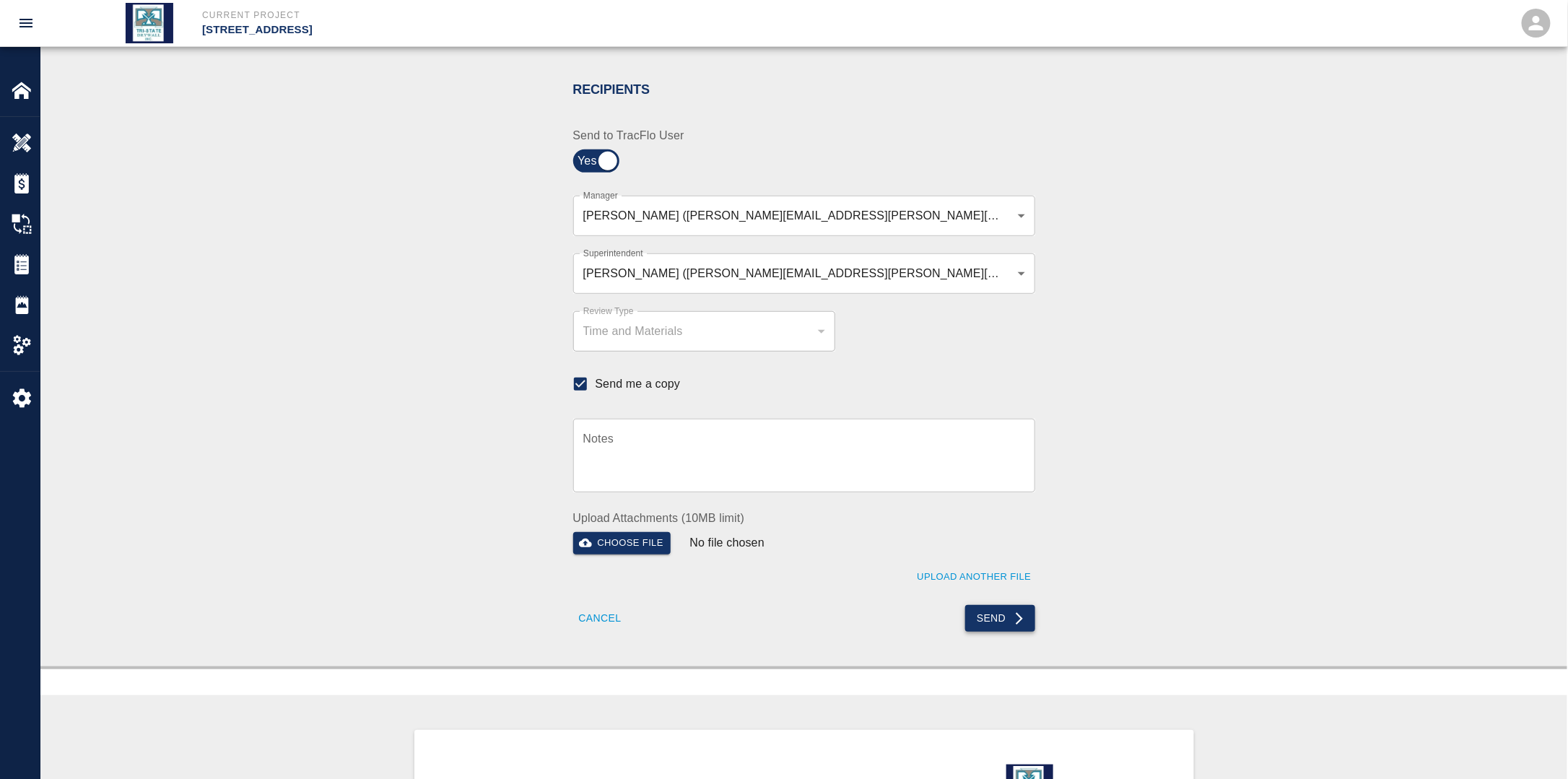
click at [1013, 623] on icon "submit" at bounding box center [1018, 618] width 14 height 14
checkbox input "false"
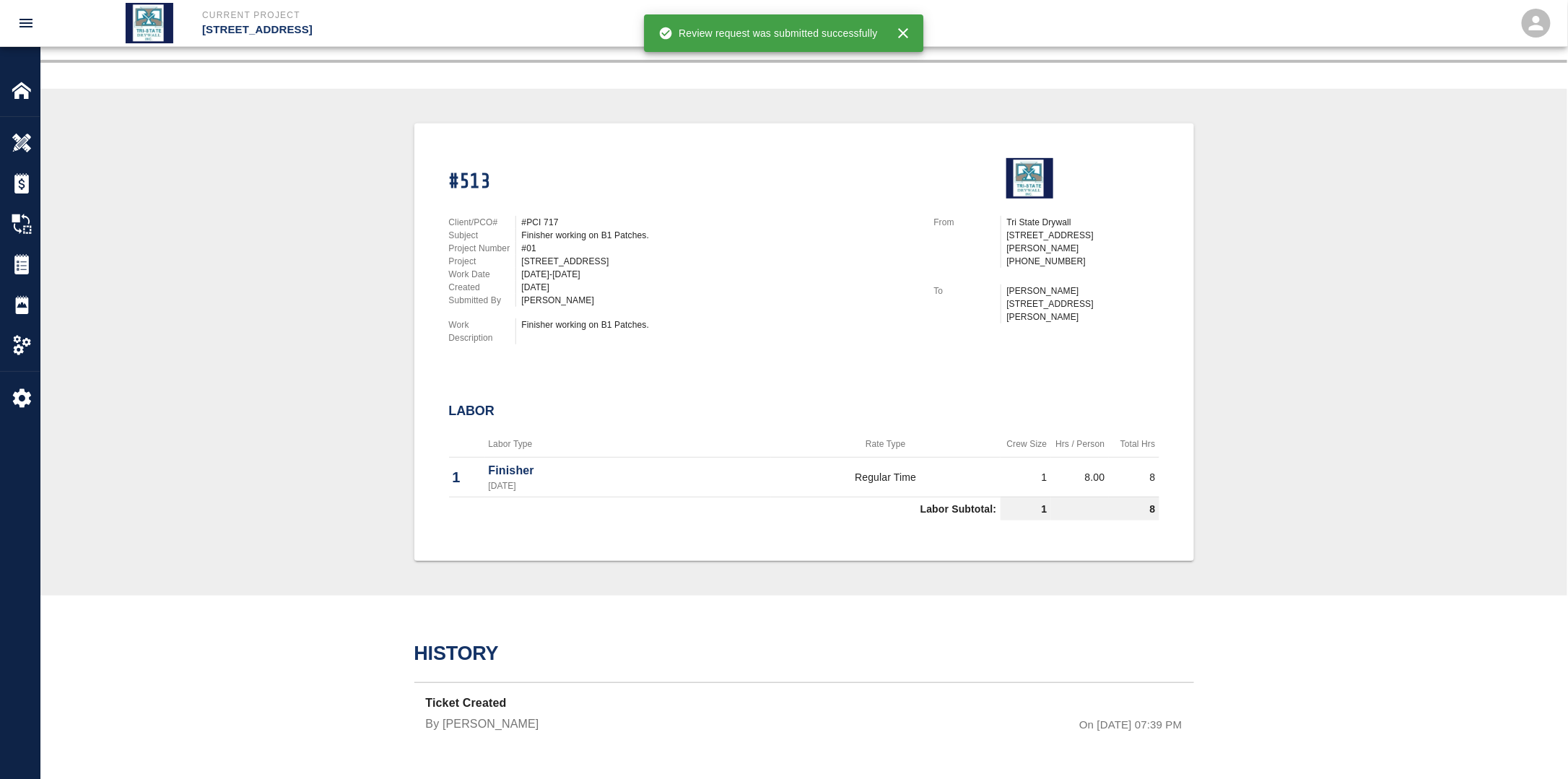
scroll to position [257, 0]
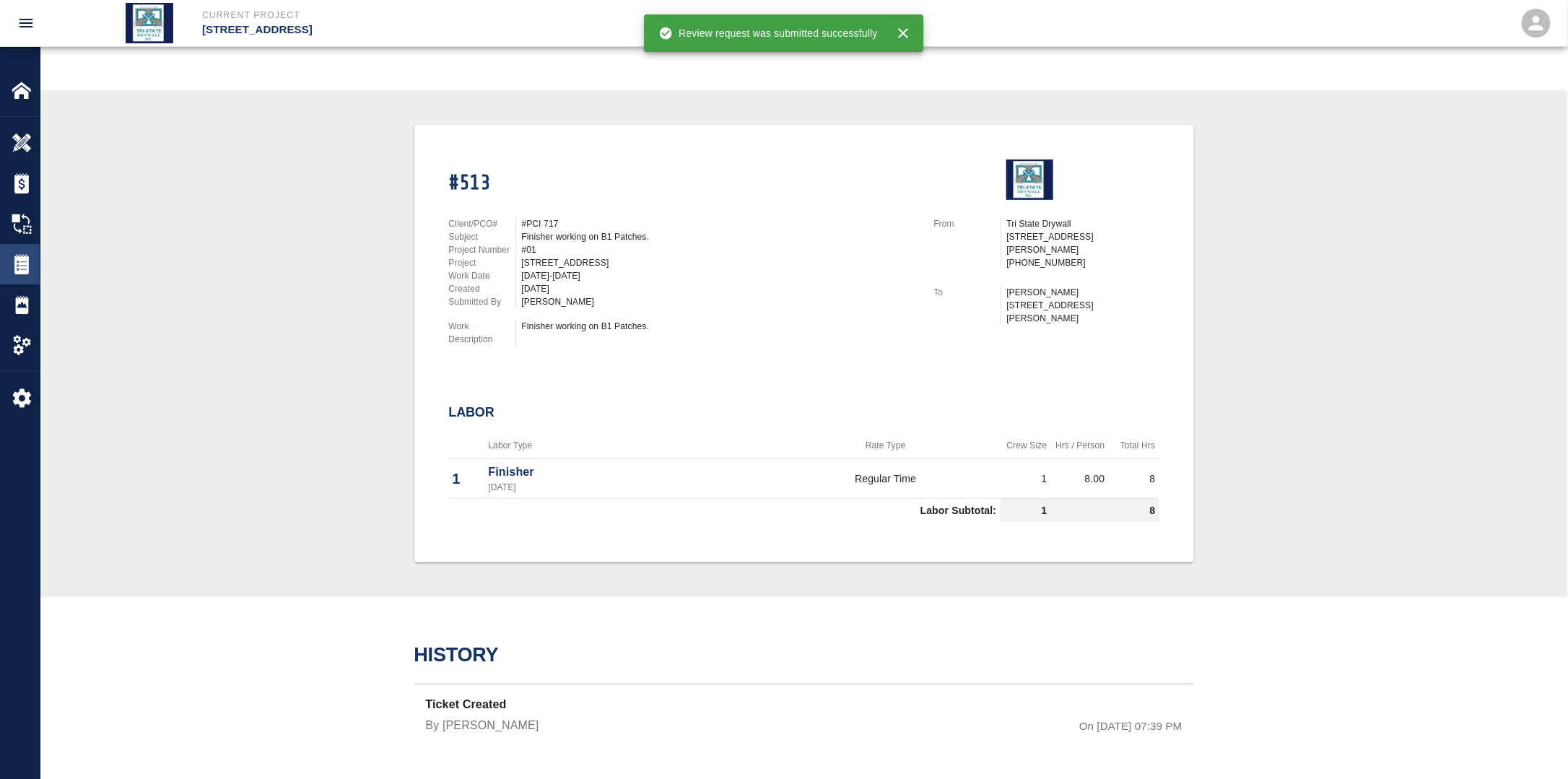
click at [25, 267] on img at bounding box center [21, 263] width 20 height 20
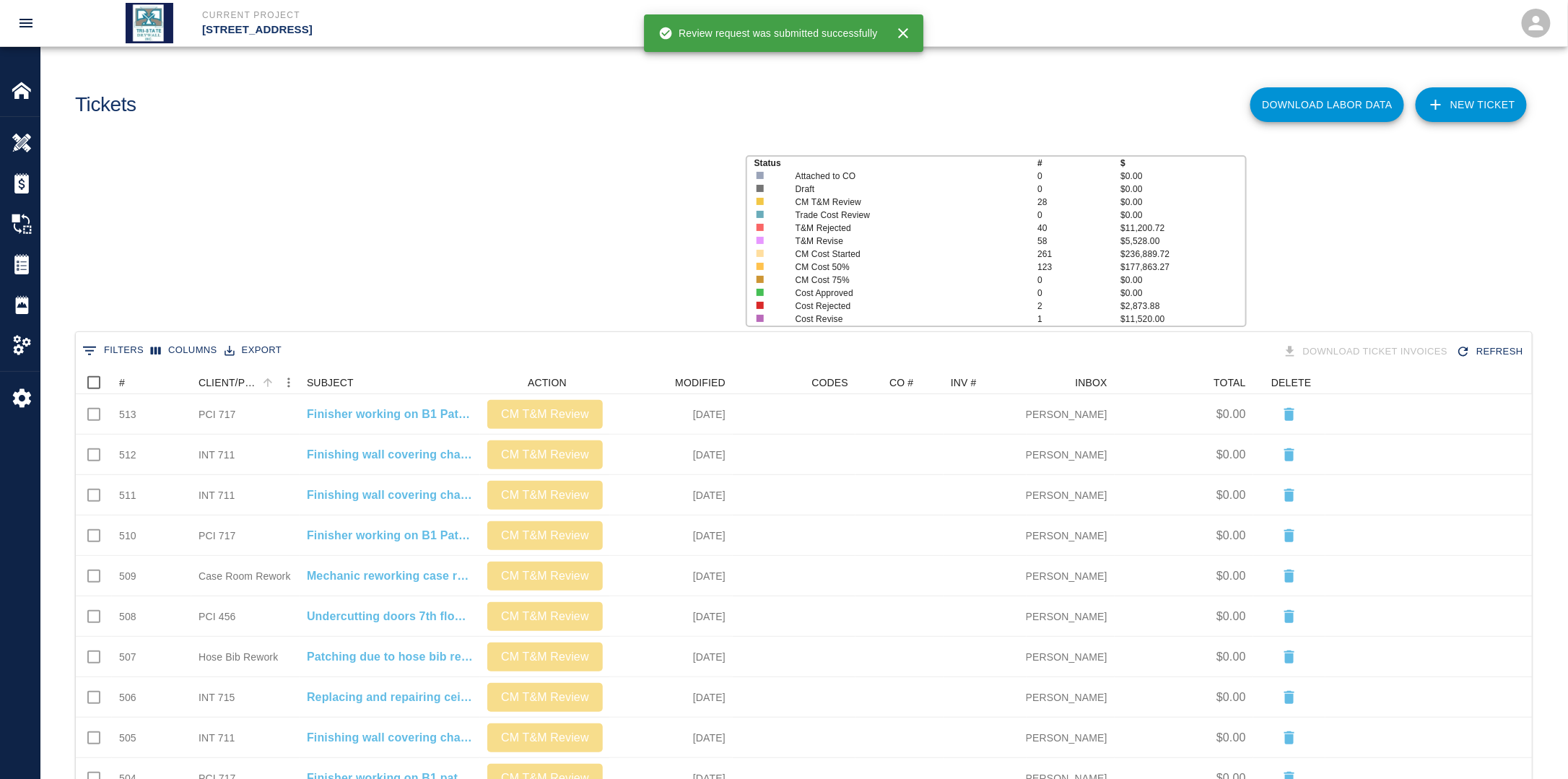
scroll to position [821, 1447]
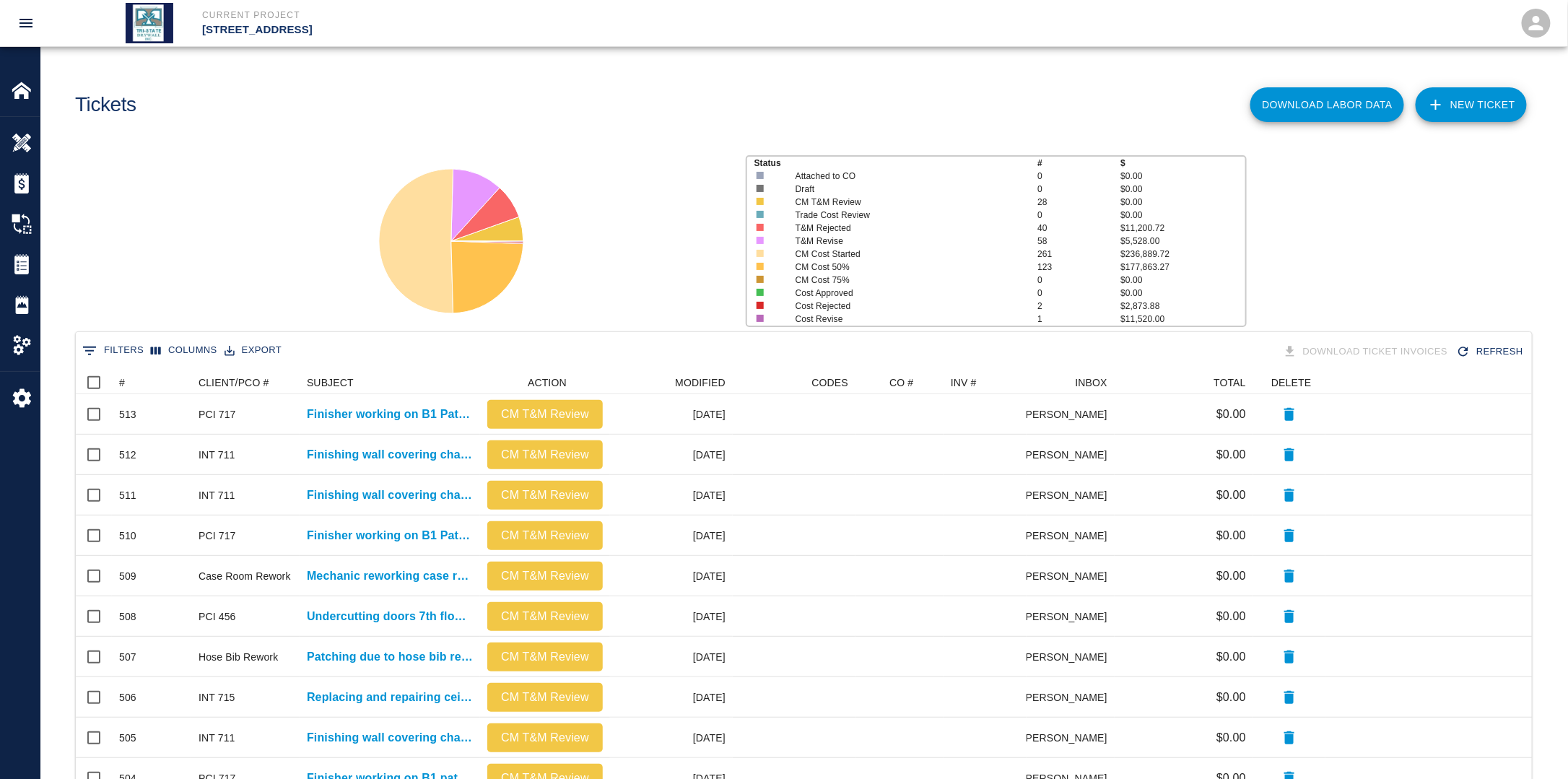
click at [1473, 105] on link "NEW TICKET" at bounding box center [1471, 104] width 111 height 35
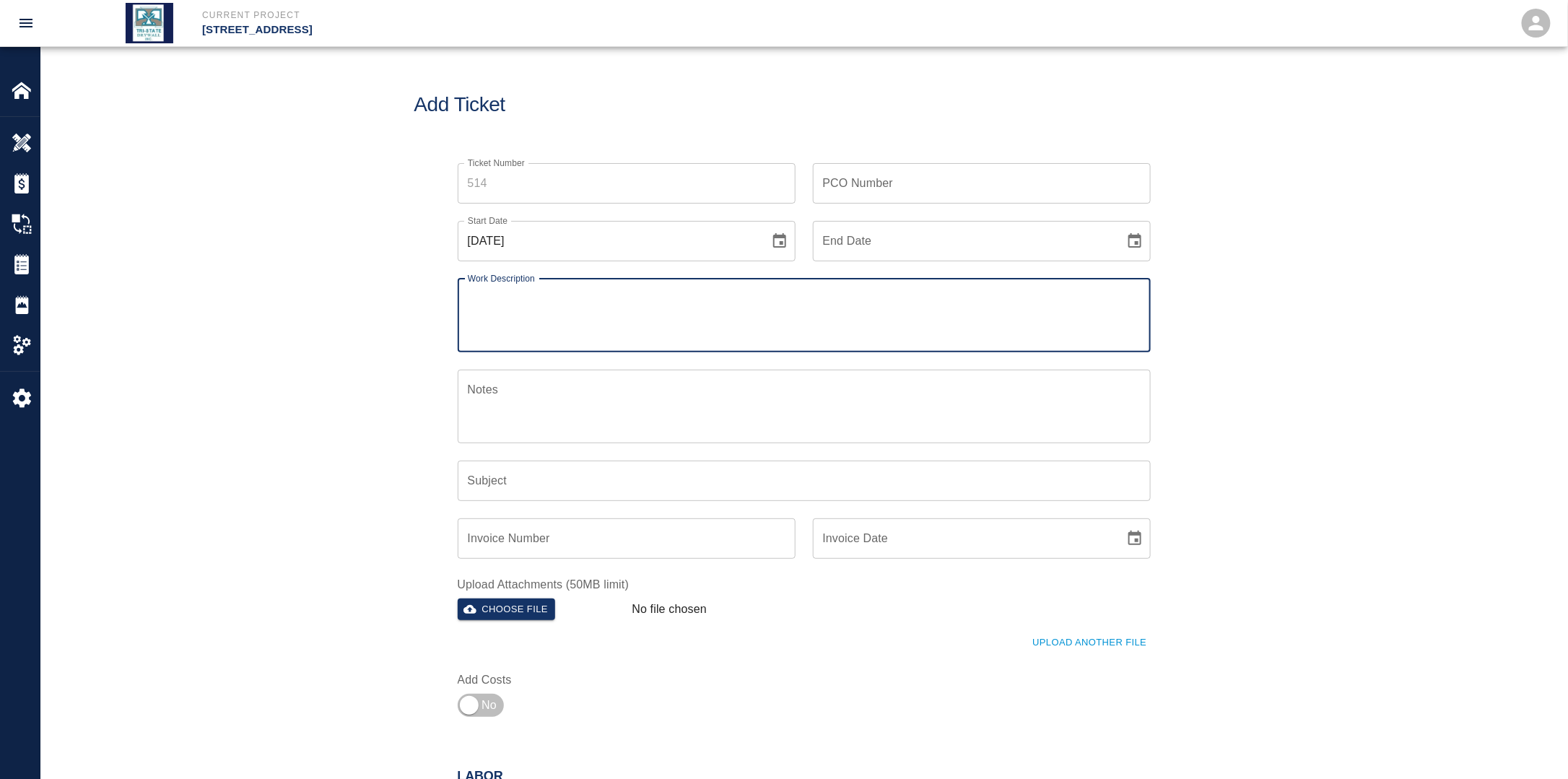
click at [981, 177] on input "PCO Number" at bounding box center [981, 183] width 338 height 41
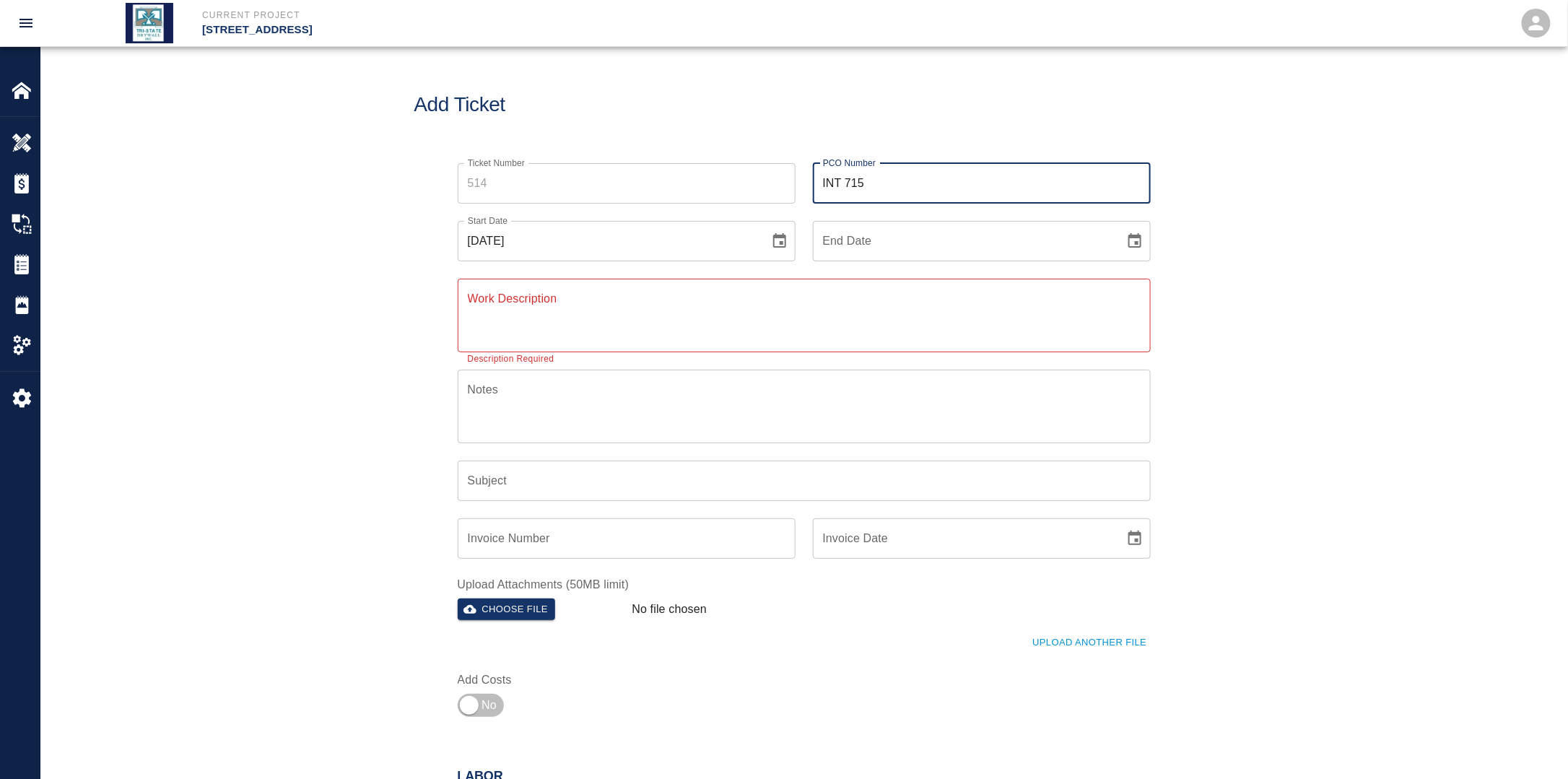
type input "INT 715"
click at [794, 242] on div "[DATE] Start Date" at bounding box center [626, 240] width 338 height 41
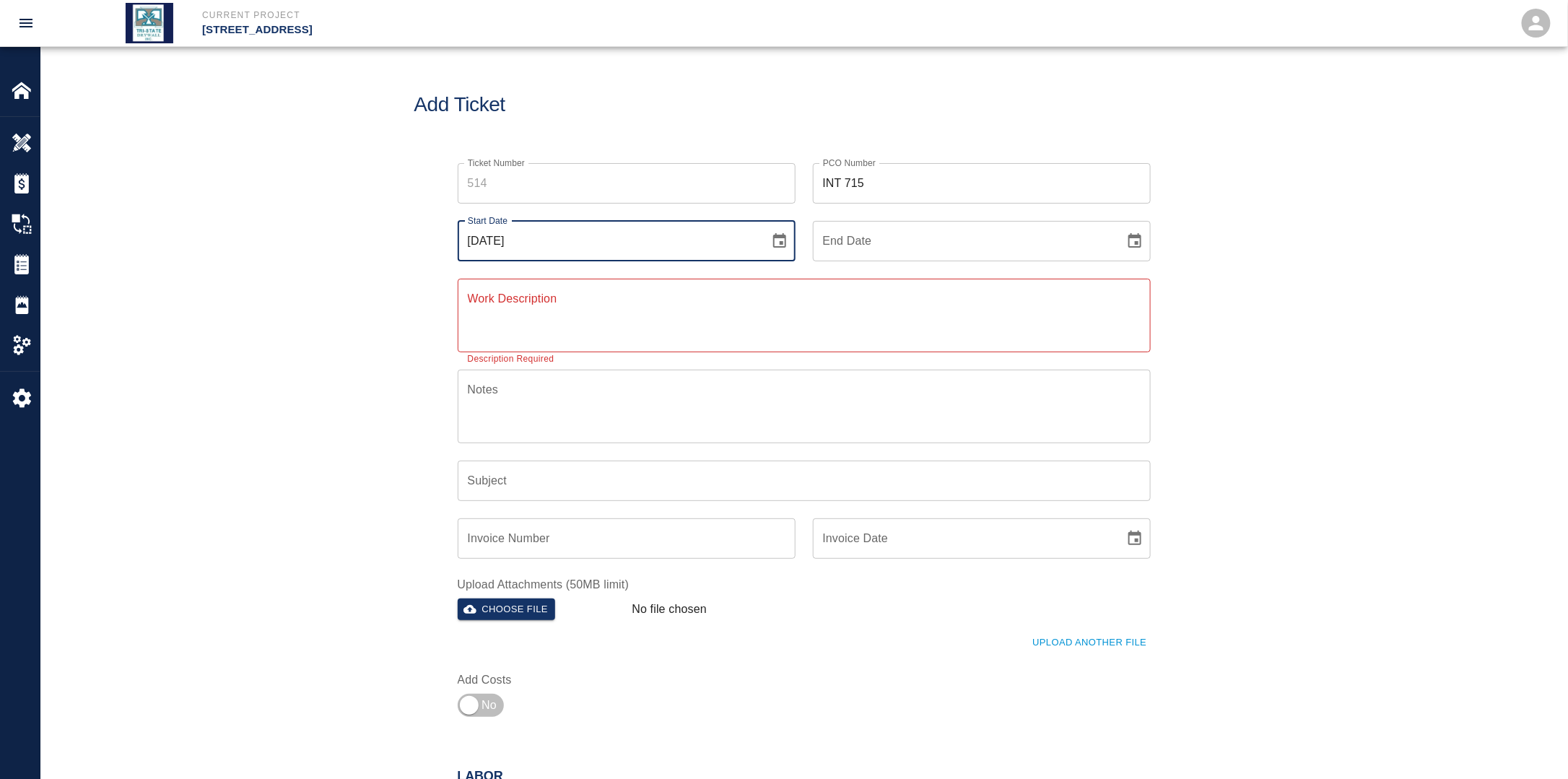
click at [784, 245] on icon "Choose date, selected date is Aug 24, 2025" at bounding box center [780, 241] width 17 height 17
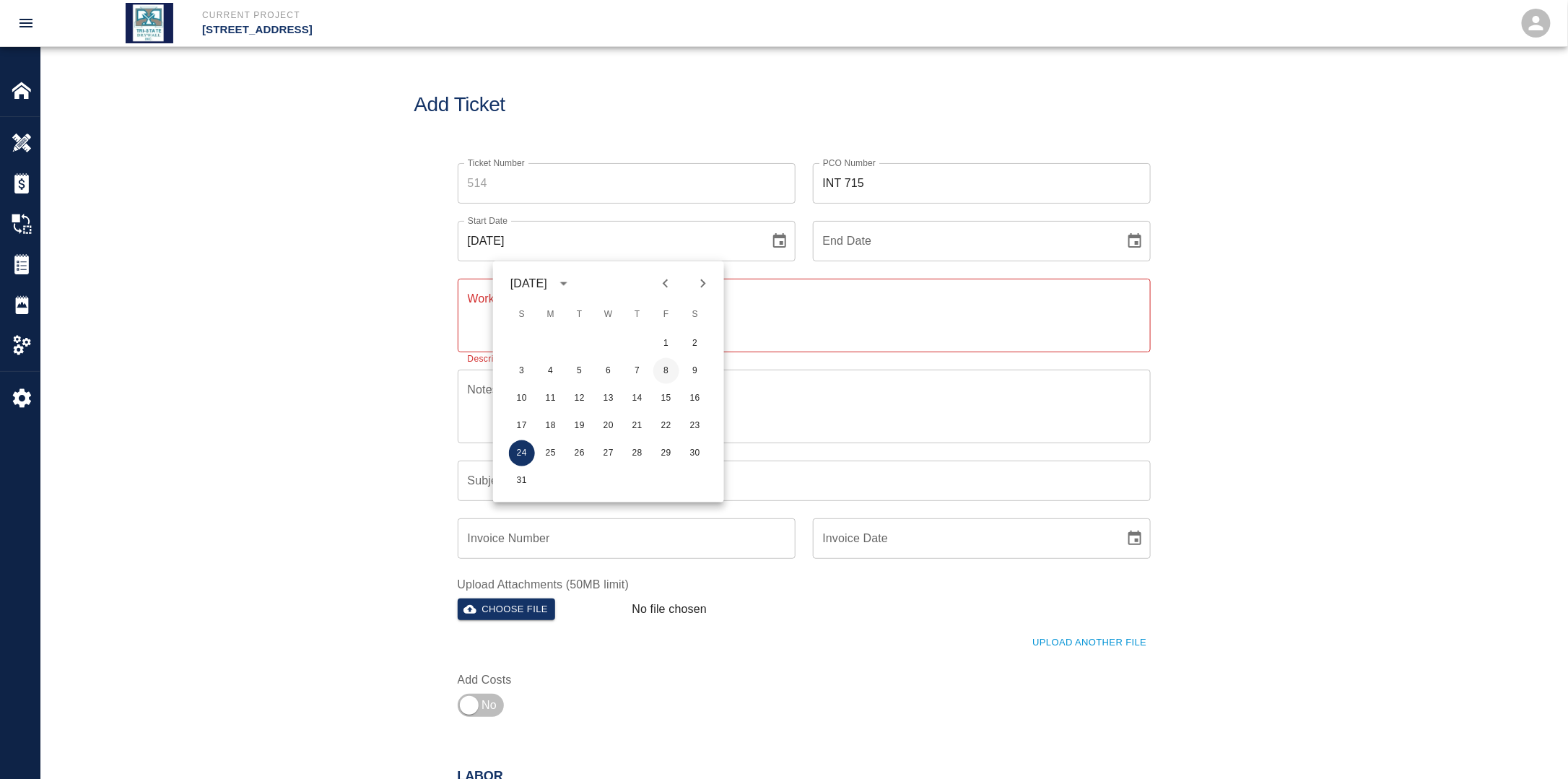
click at [661, 378] on button "8" at bounding box center [665, 370] width 26 height 26
type input "[DATE]"
click at [1127, 242] on icon "Choose date" at bounding box center [1135, 241] width 17 height 17
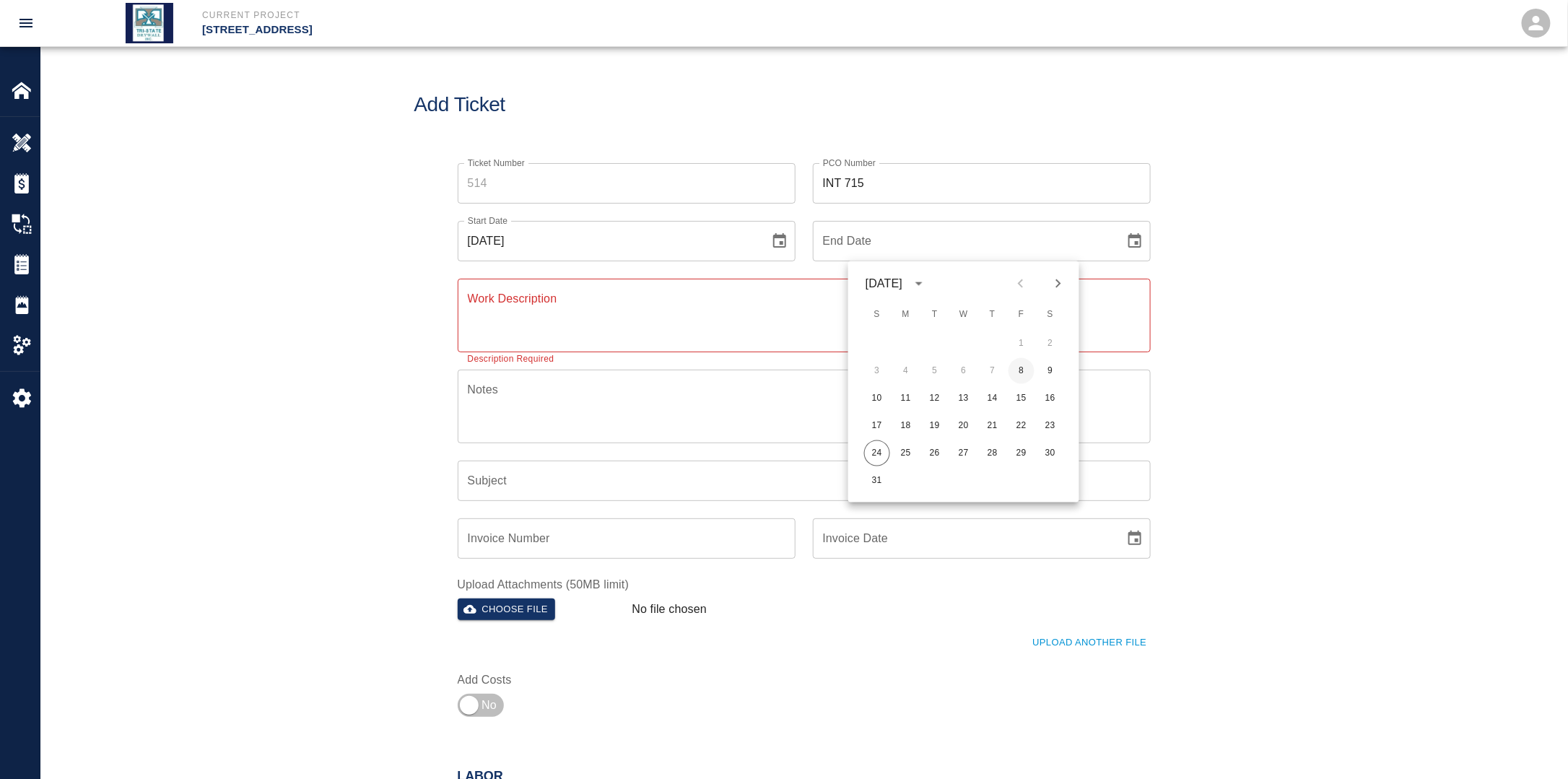
drag, startPoint x: 1022, startPoint y: 365, endPoint x: 983, endPoint y: 373, distance: 39.8
click at [1021, 365] on button "8" at bounding box center [1021, 370] width 26 height 26
type input "[DATE]"
click at [698, 310] on textarea "Work Description" at bounding box center [803, 315] width 673 height 50
type textarea "C"
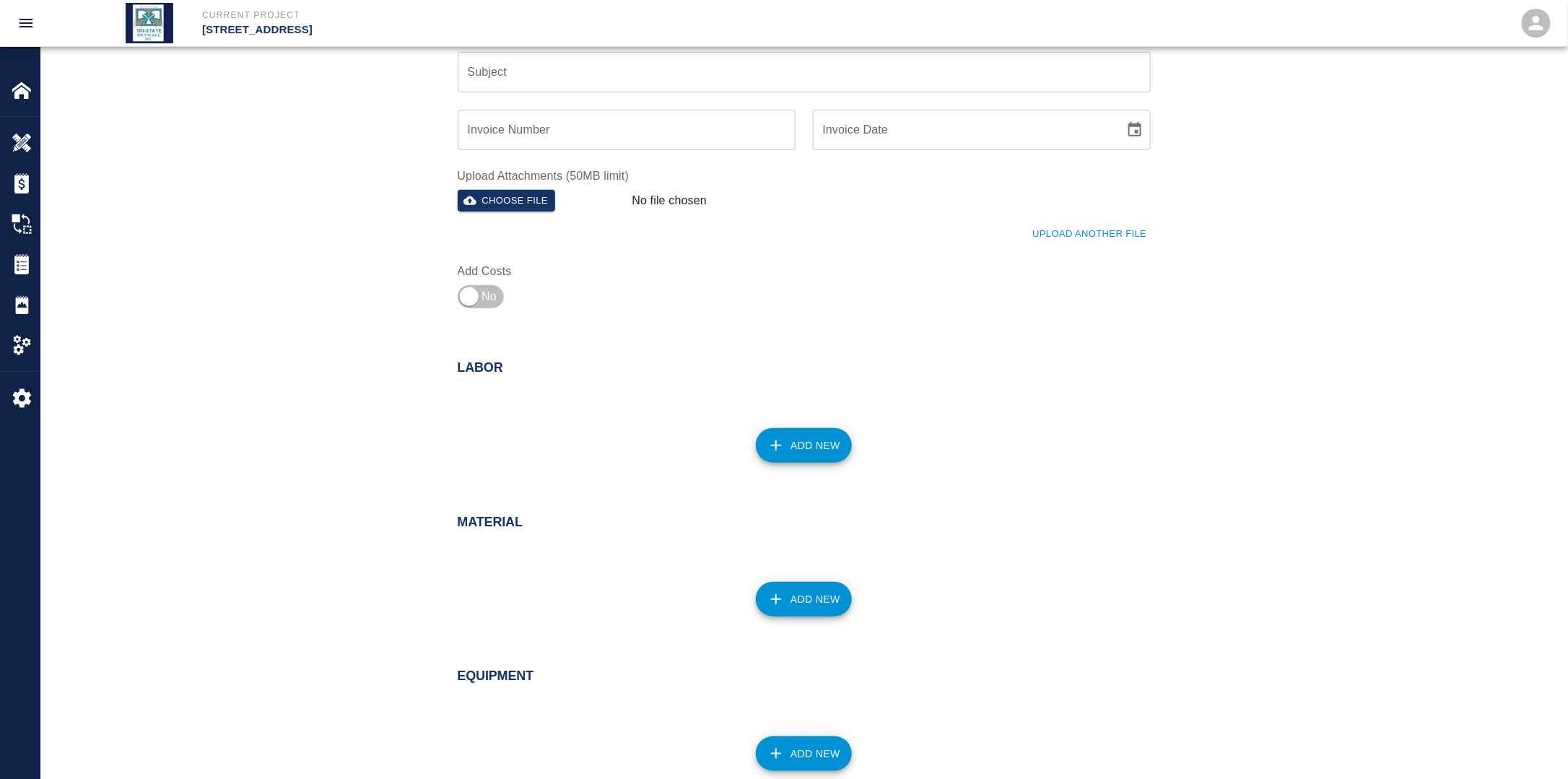
scroll to position [434, 0]
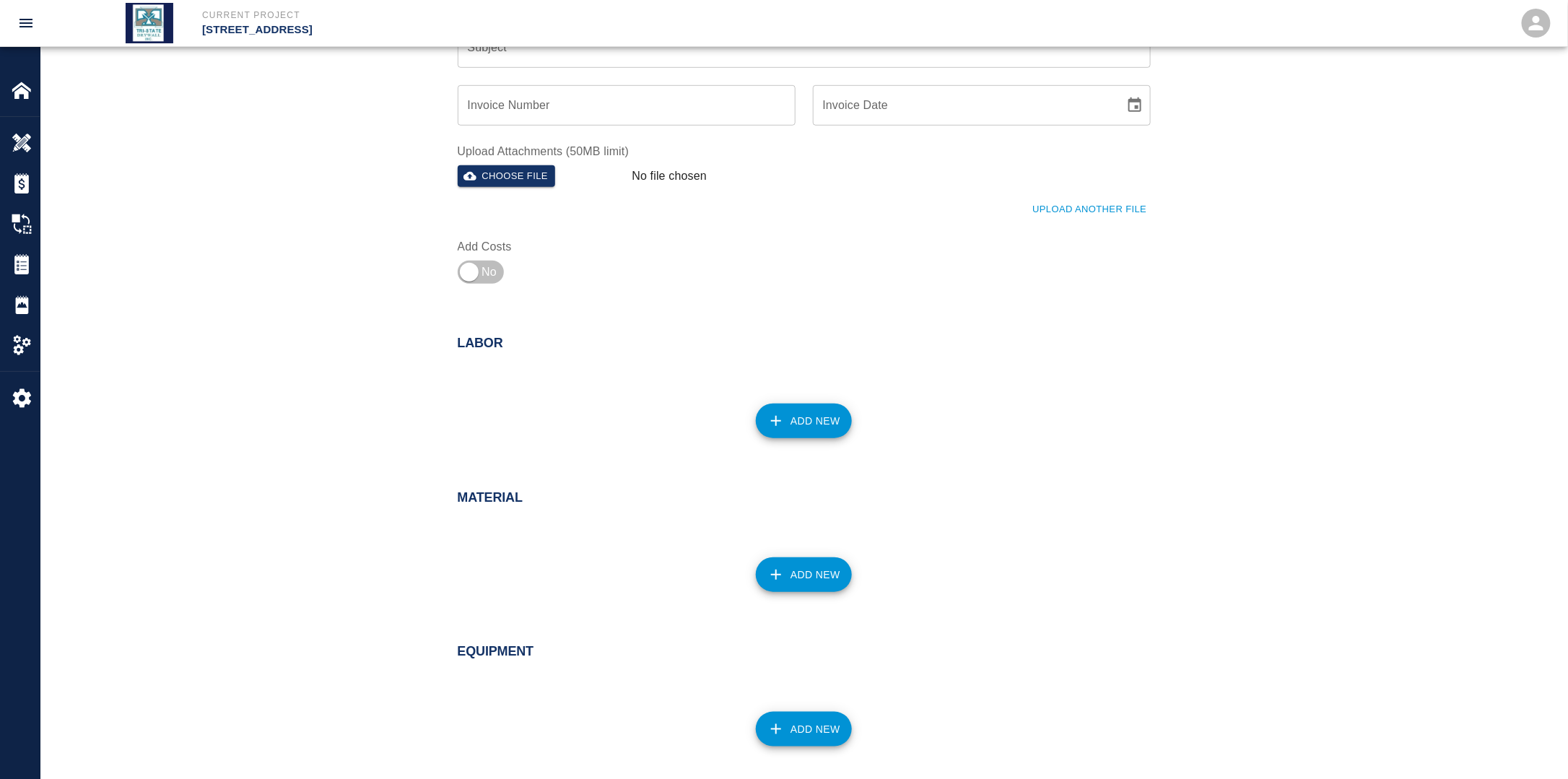
type textarea "Repair and replace ceiling tile damaged by other trades B1."
click at [792, 415] on button "Add New" at bounding box center [803, 420] width 96 height 35
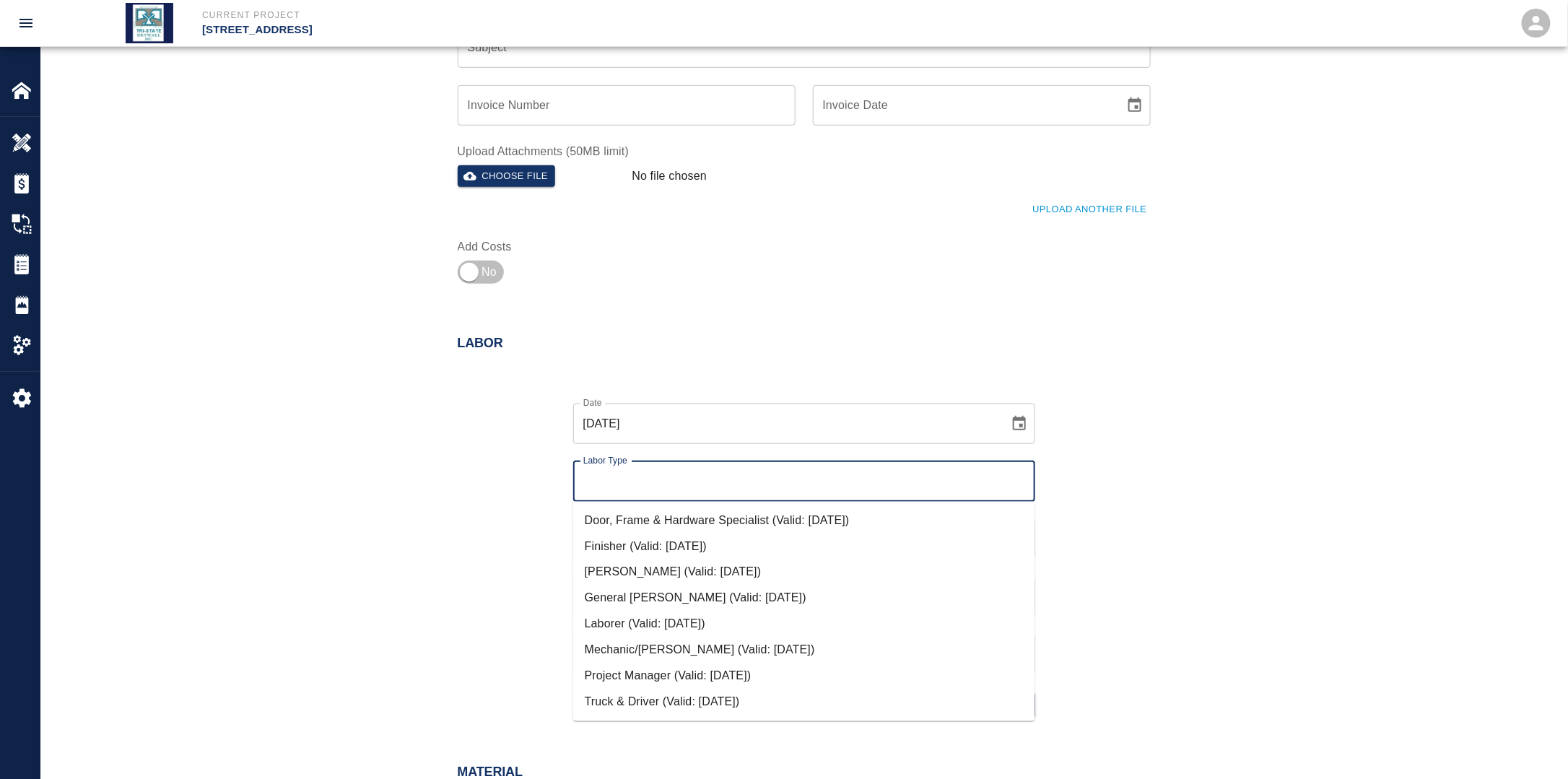
click at [694, 486] on input "Labor Type" at bounding box center [803, 481] width 449 height 27
click at [656, 651] on li "Mechanic/[PERSON_NAME] (Valid: [DATE])" at bounding box center [804, 650] width 462 height 26
type input "Mechanic/[PERSON_NAME]"
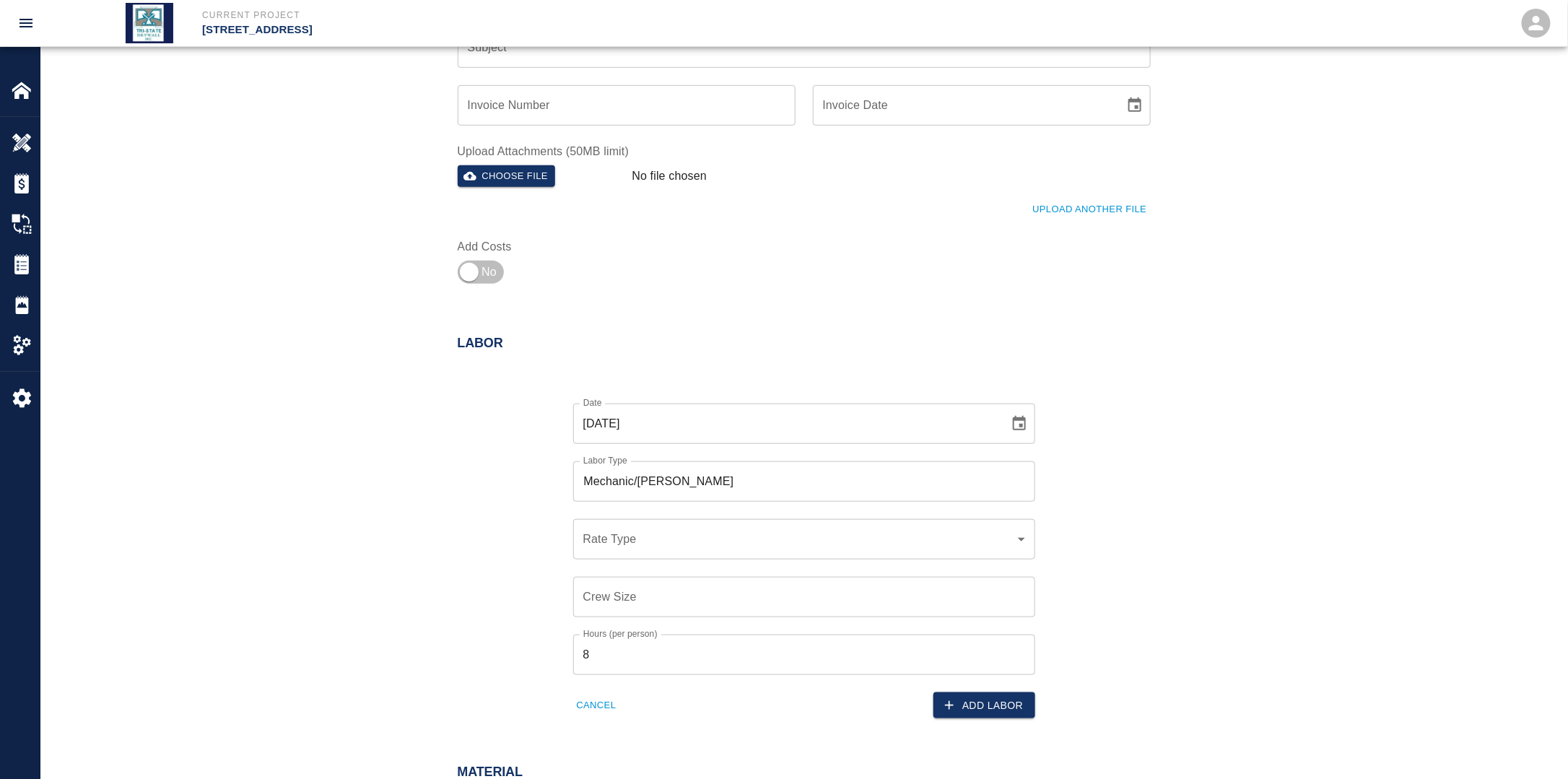
click at [413, 582] on div "Labor Date [DATE] Date Labor Type Mechanic/[PERSON_NAME] Labor Type Rate Type ​…" at bounding box center [803, 529] width 1526 height 446
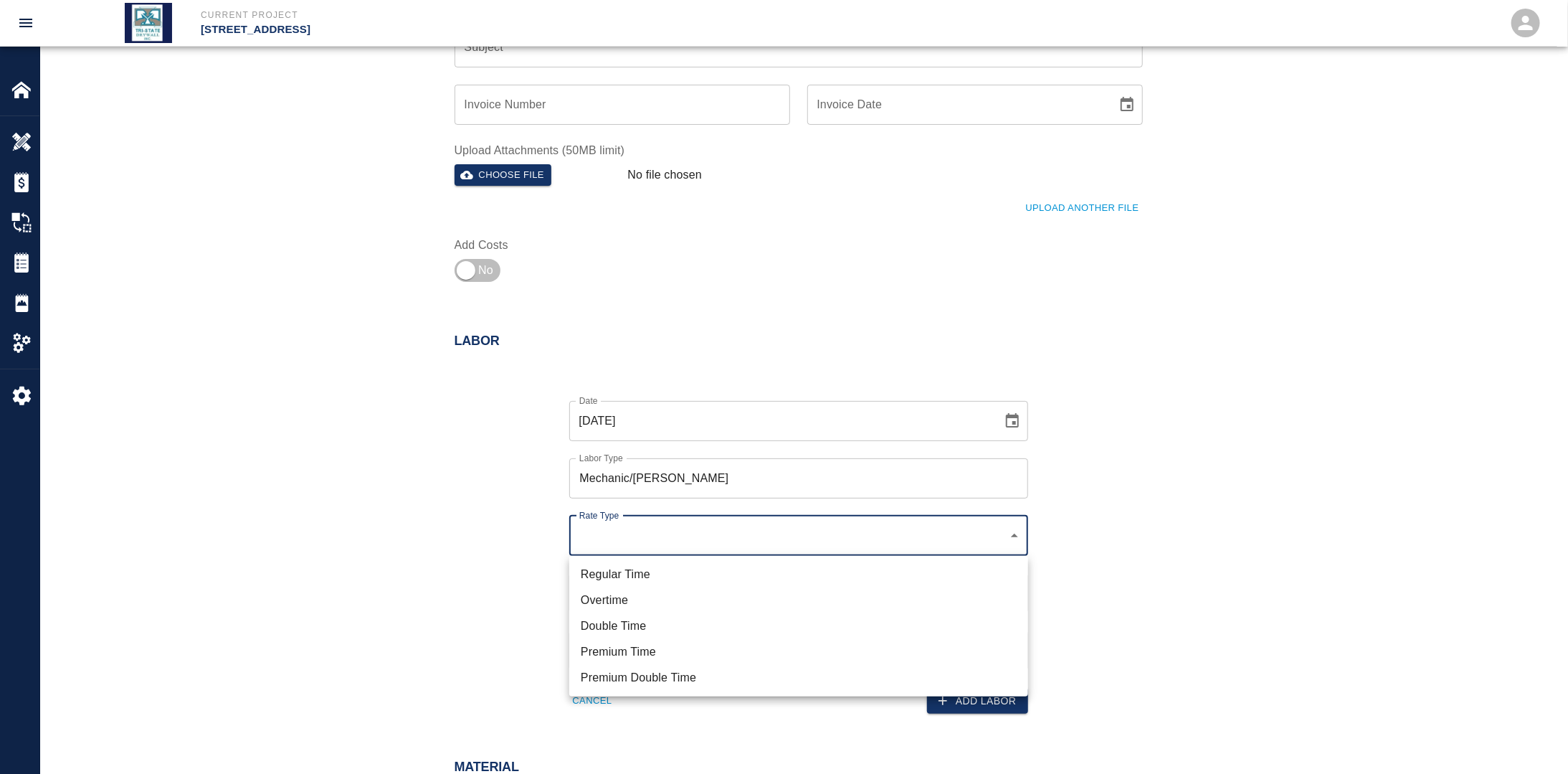
click at [640, 567] on li "Regular Time" at bounding box center [799, 574] width 459 height 25
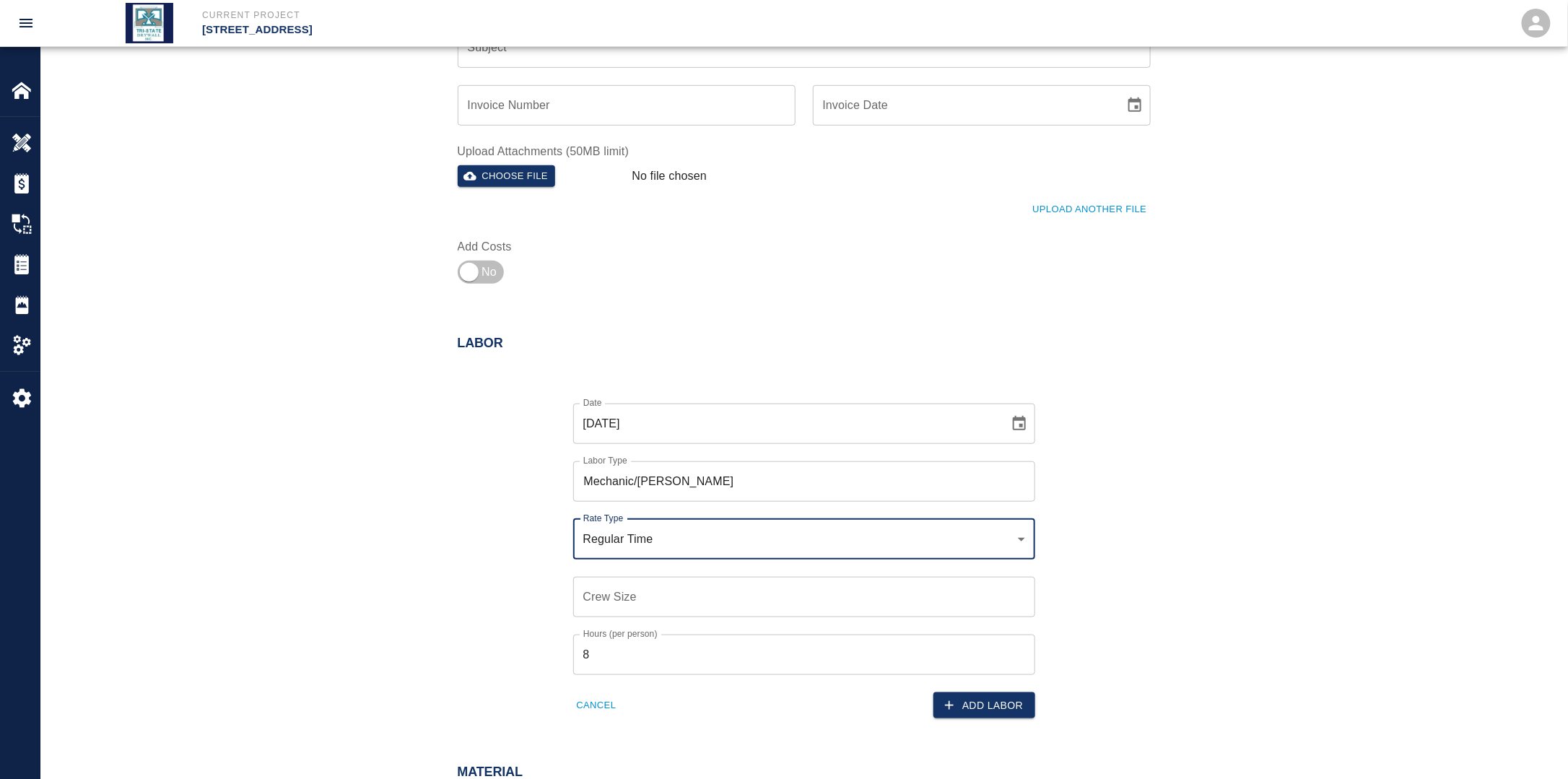
click at [632, 606] on input "Crew Size" at bounding box center [804, 596] width 462 height 41
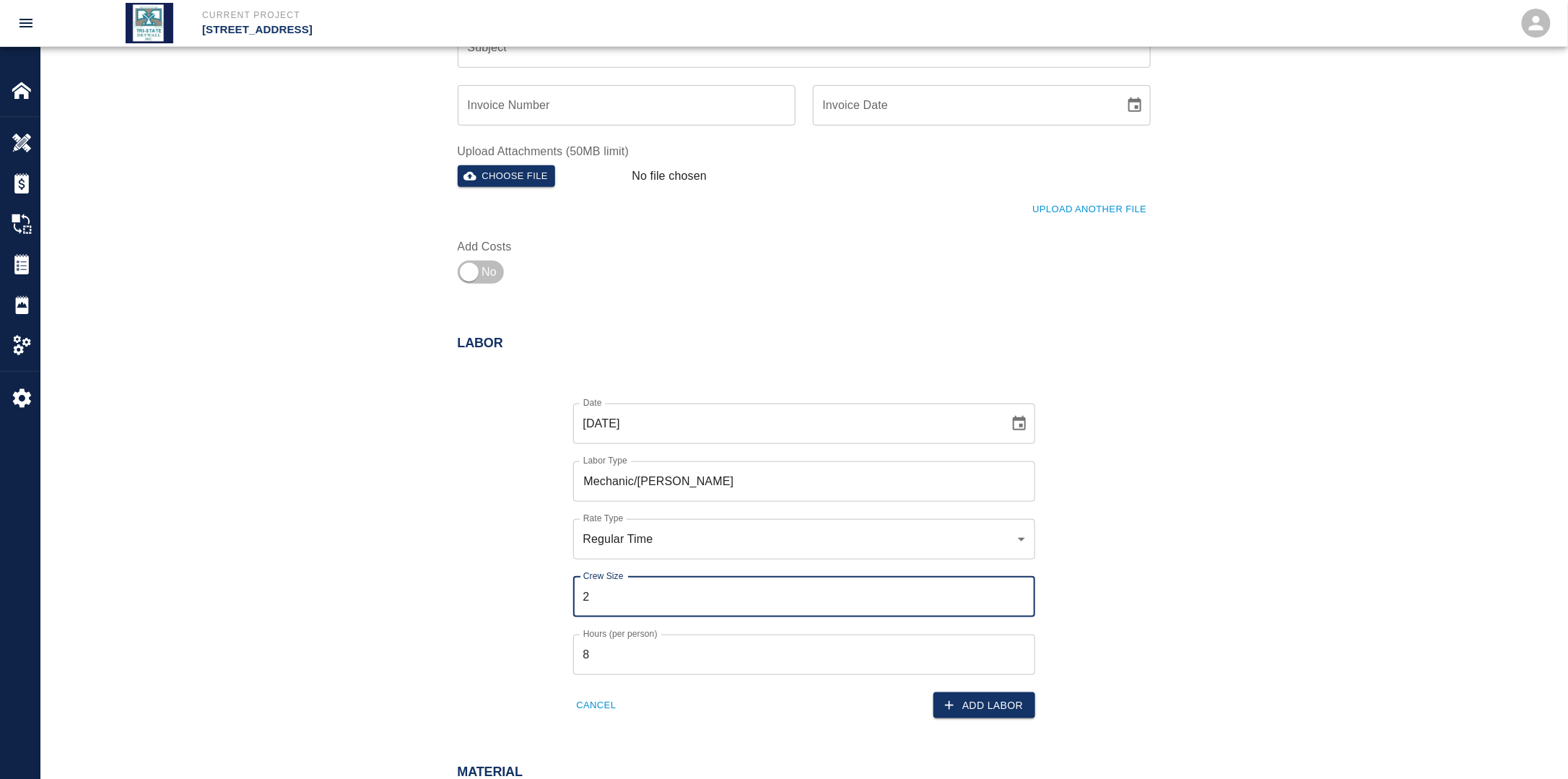
drag, startPoint x: 415, startPoint y: 581, endPoint x: 422, endPoint y: 582, distance: 7.1
click at [417, 581] on div "Labor Date [DATE] Date Labor Type Mechanic/[PERSON_NAME] Labor Type Rate Type R…" at bounding box center [804, 512] width 780 height 412
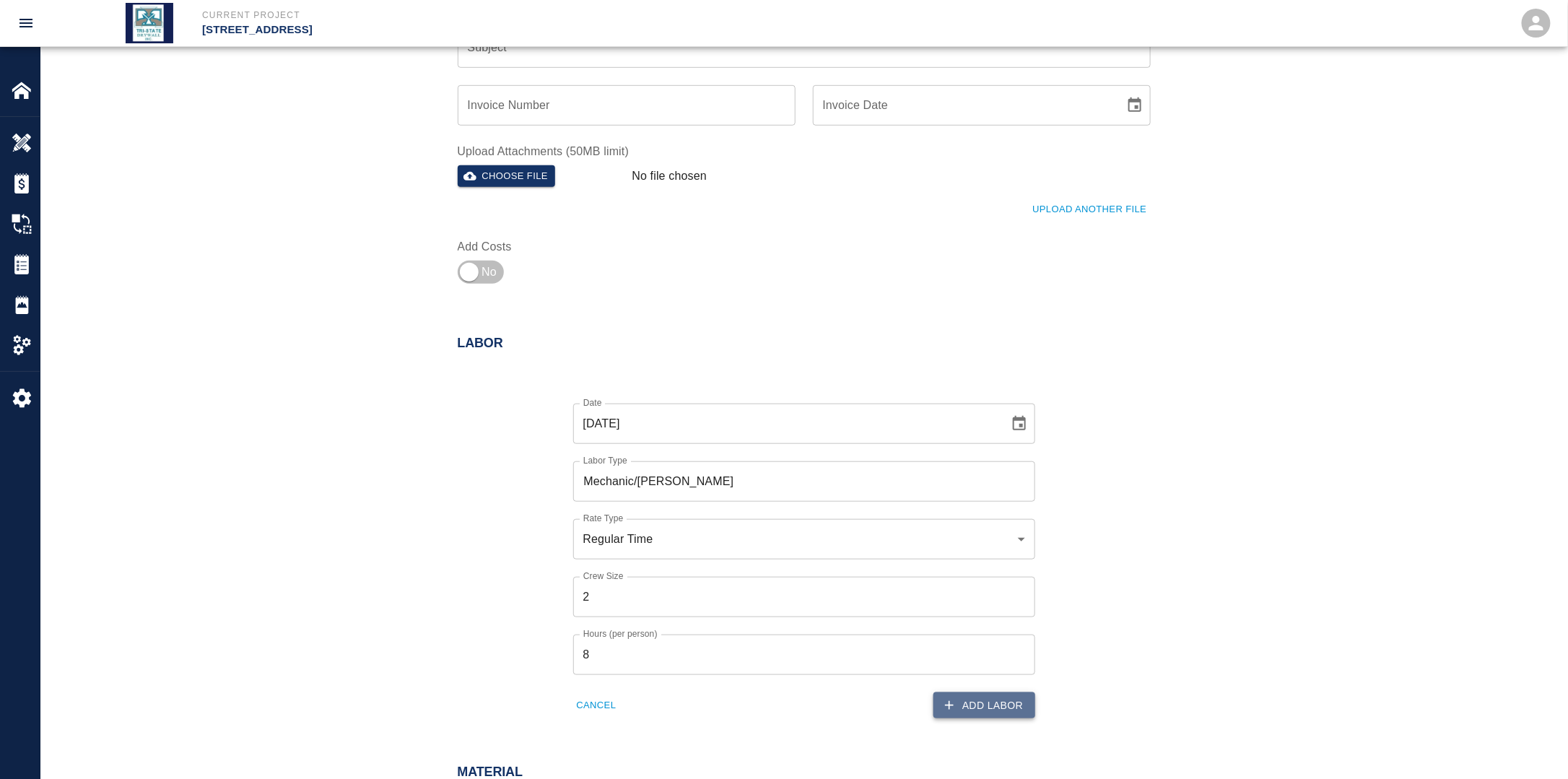
click at [1002, 704] on button "Add Labor" at bounding box center [984, 705] width 102 height 27
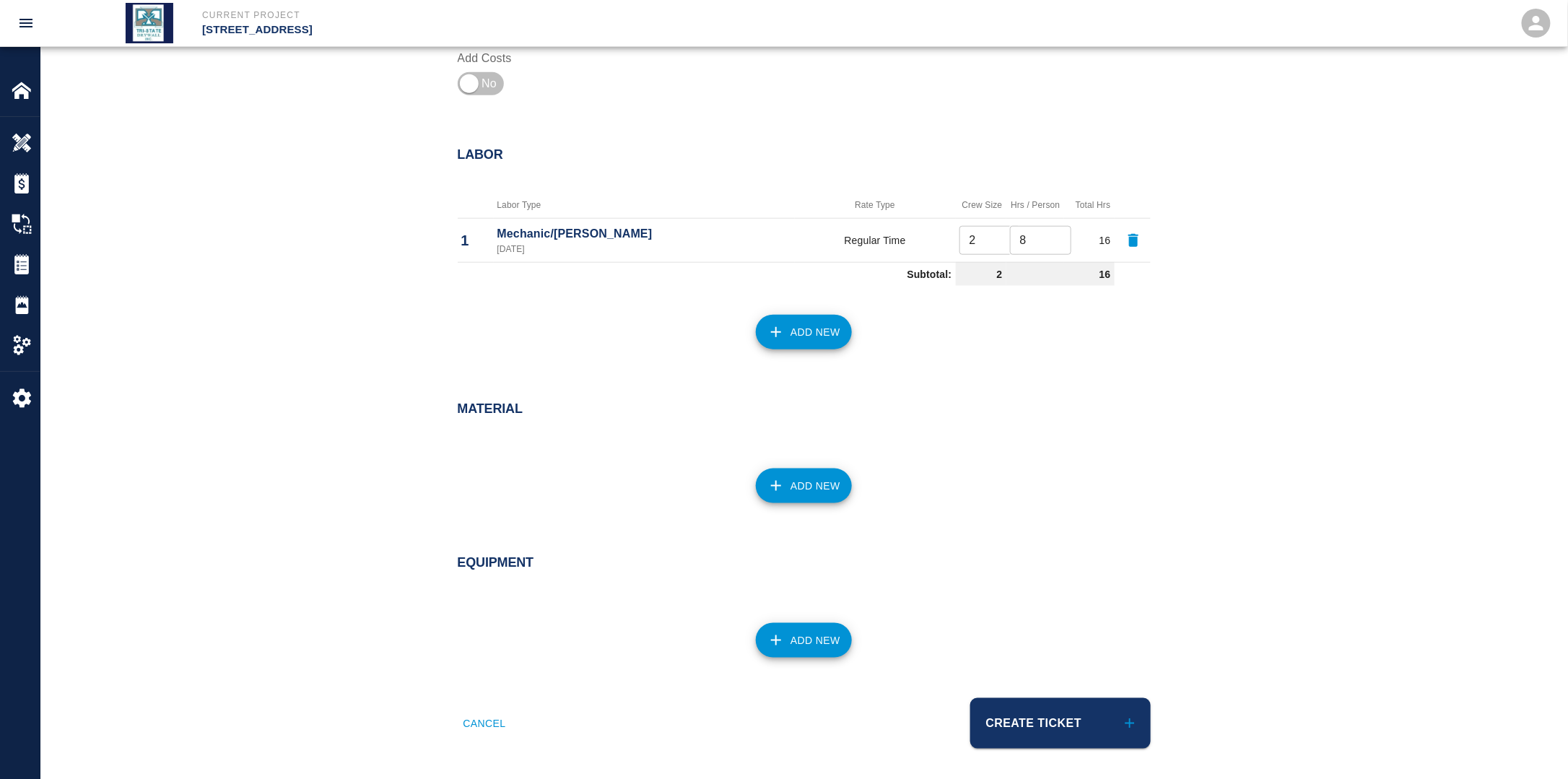
scroll to position [625, 0]
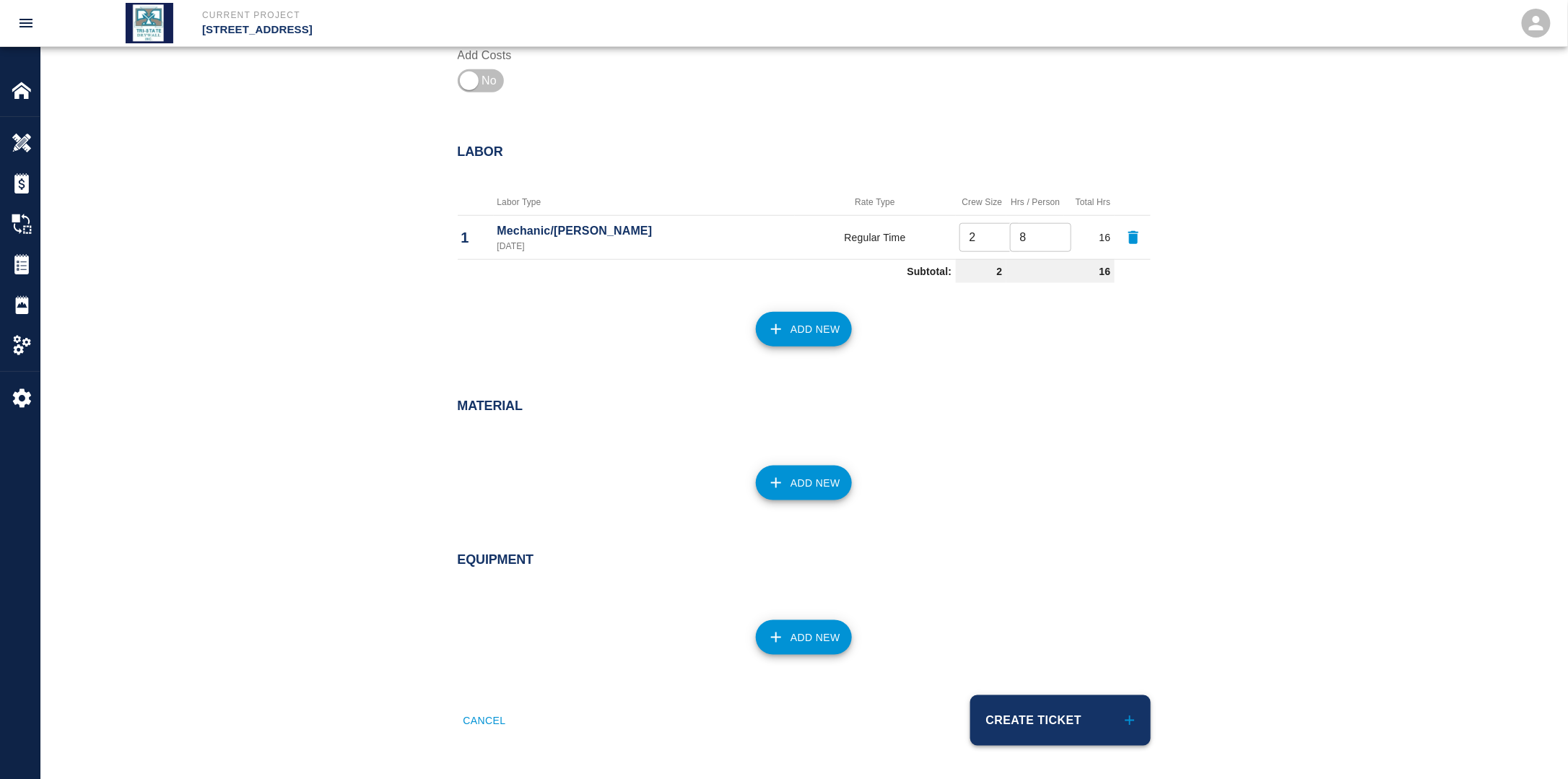
click at [1053, 722] on button "Create Ticket" at bounding box center [1060, 720] width 181 height 50
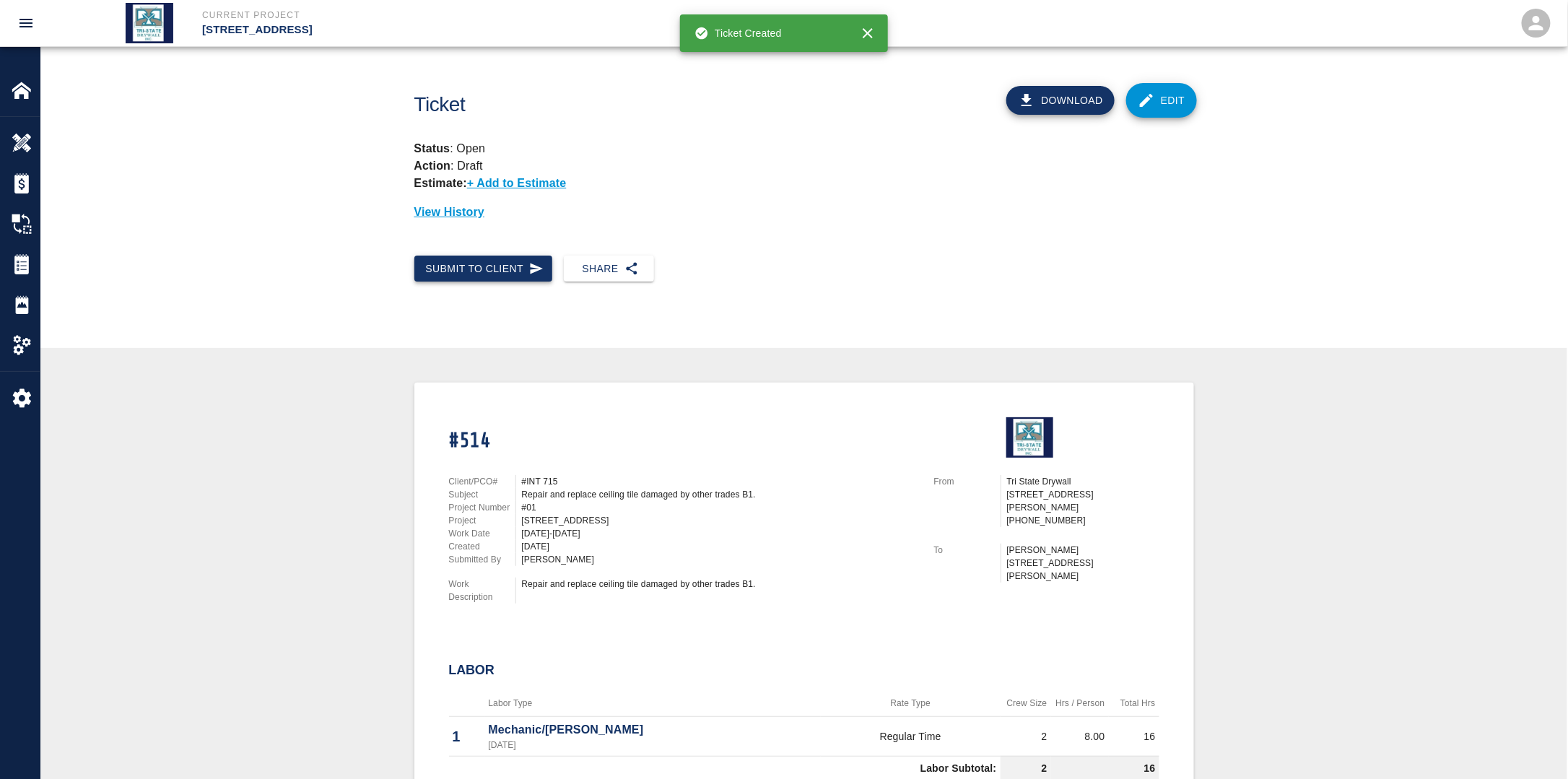
click at [488, 270] on button "Submit to Client" at bounding box center [484, 269] width 138 height 27
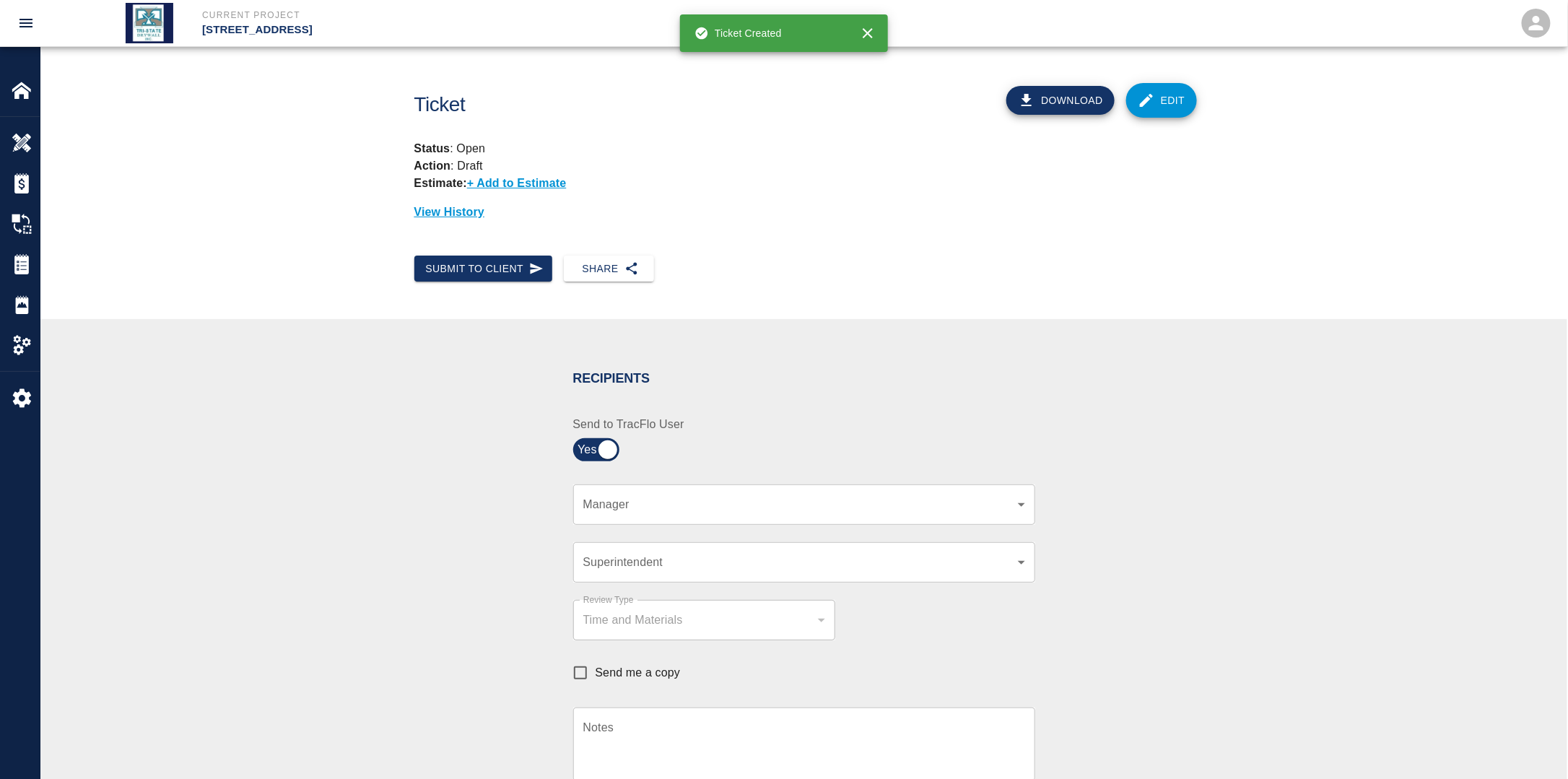
click at [689, 514] on div "​ Manager" at bounding box center [804, 505] width 462 height 41
click at [670, 500] on body "Current Project [STREET_ADDRESS] Home [STREET_ADDRESS] Overview Estimates Chang…" at bounding box center [784, 389] width 1568 height 779
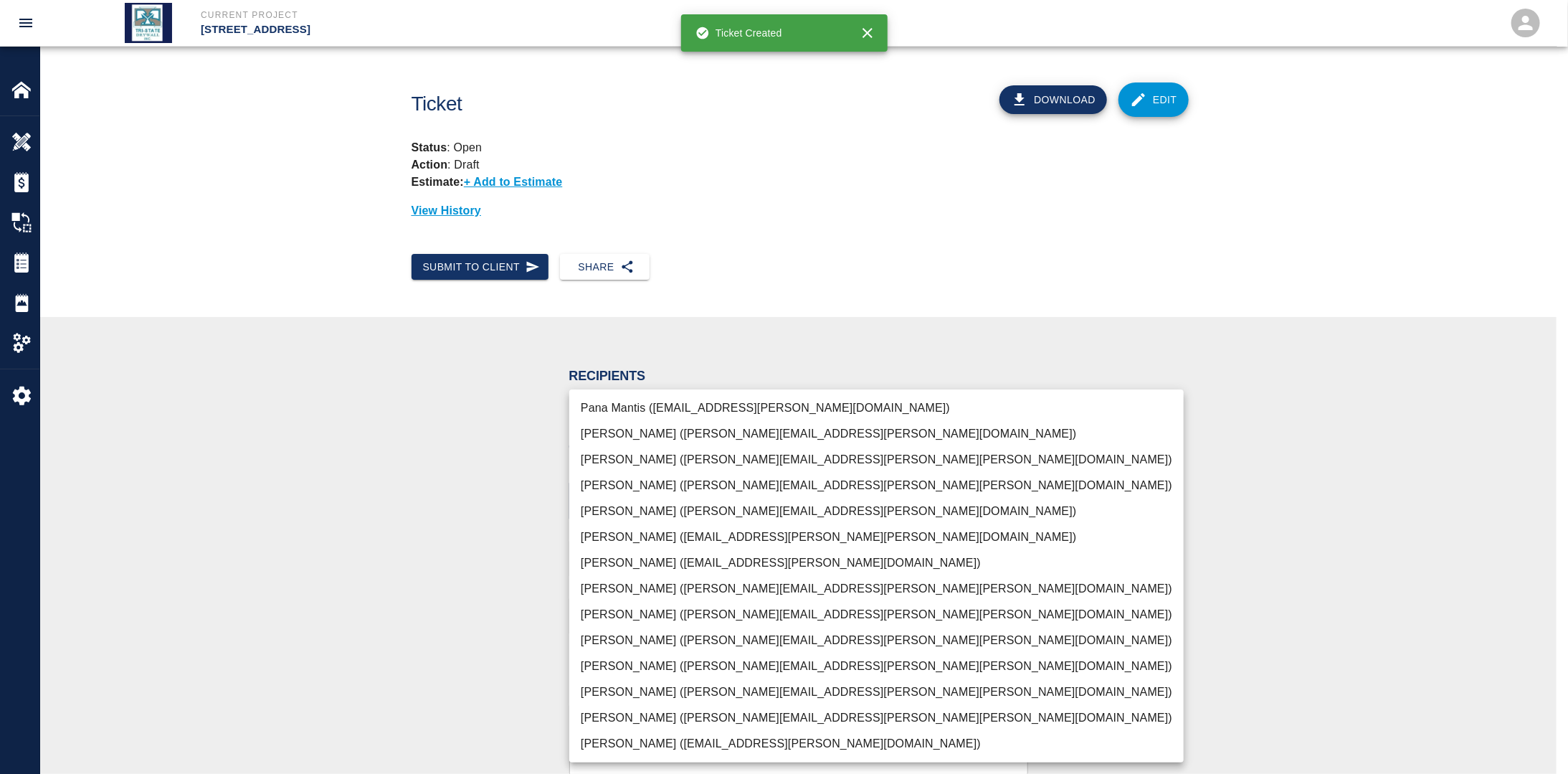
click at [611, 712] on li "[PERSON_NAME] ([PERSON_NAME][EMAIL_ADDRESS][PERSON_NAME][PERSON_NAME][DOMAIN_NA…" at bounding box center [877, 718] width 615 height 25
drag, startPoint x: 360, startPoint y: 645, endPoint x: 486, endPoint y: 578, distance: 142.7
click at [361, 644] on div at bounding box center [784, 387] width 1568 height 774
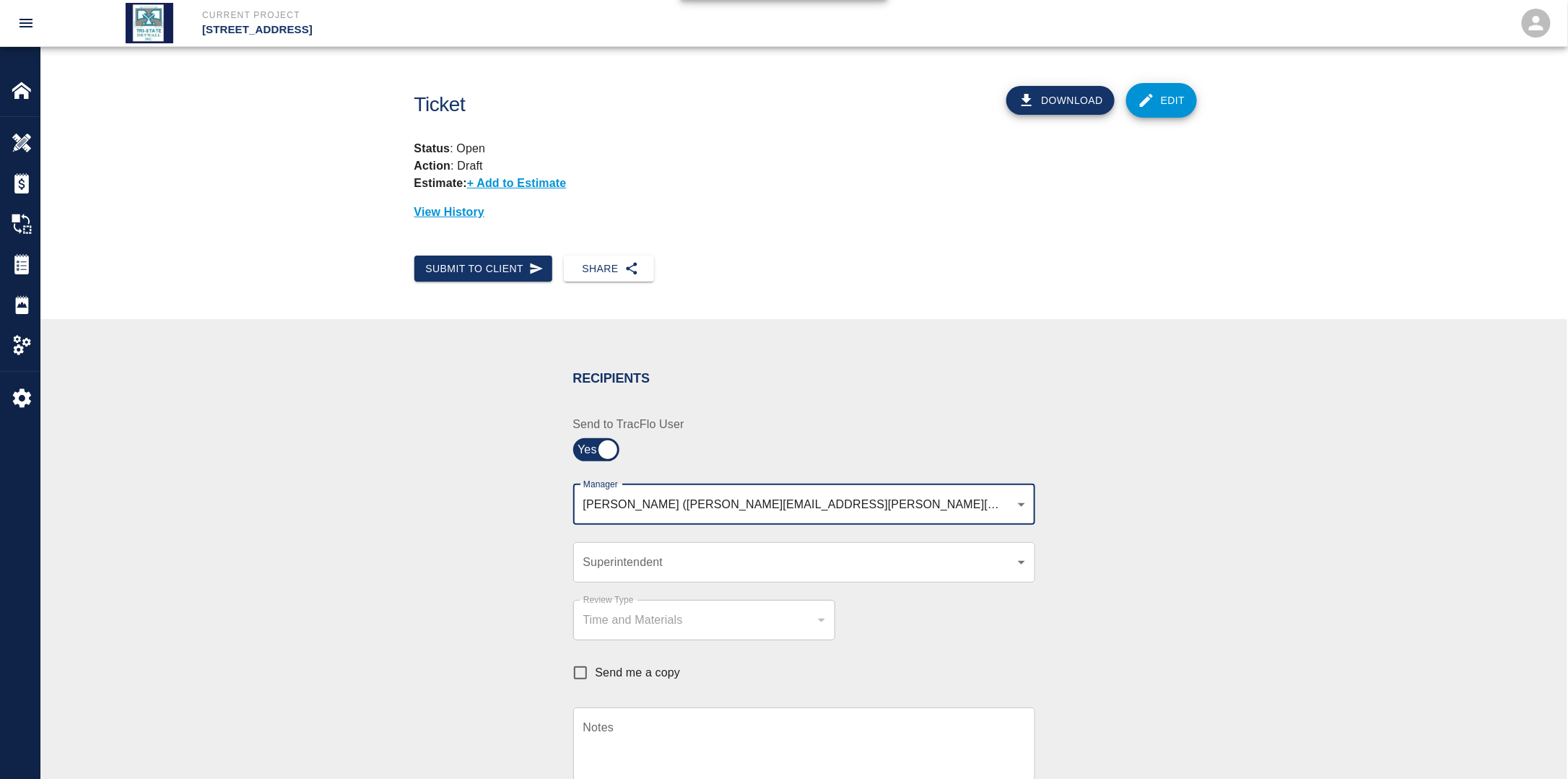
click at [881, 508] on body "Current Project [STREET_ADDRESS] Home [STREET_ADDRESS] Overview Estimates Chang…" at bounding box center [784, 389] width 1568 height 779
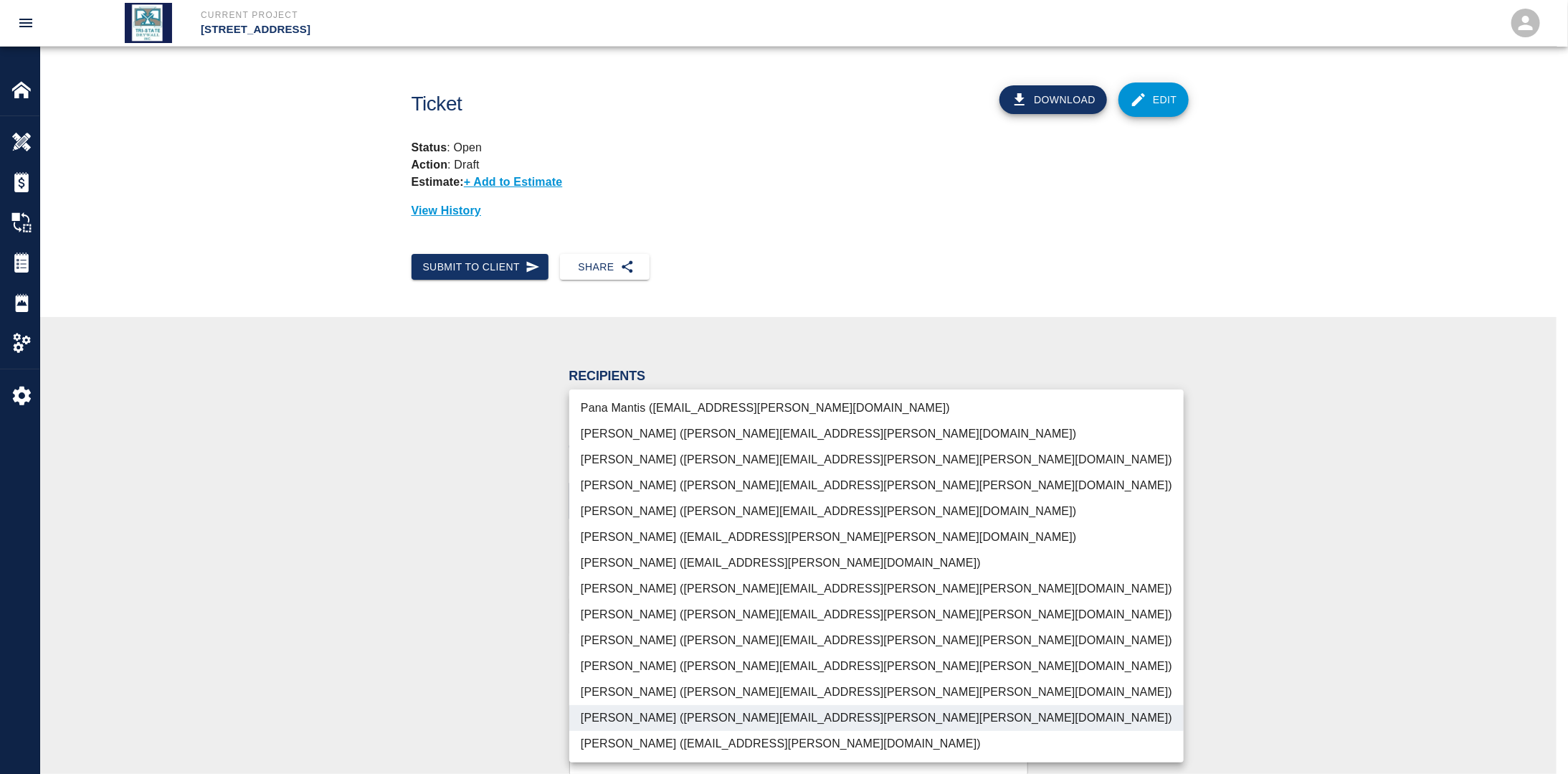
click at [634, 663] on li "[PERSON_NAME] ([PERSON_NAME][EMAIL_ADDRESS][PERSON_NAME][PERSON_NAME][DOMAIN_NA…" at bounding box center [877, 666] width 615 height 25
click at [353, 647] on div at bounding box center [784, 387] width 1568 height 774
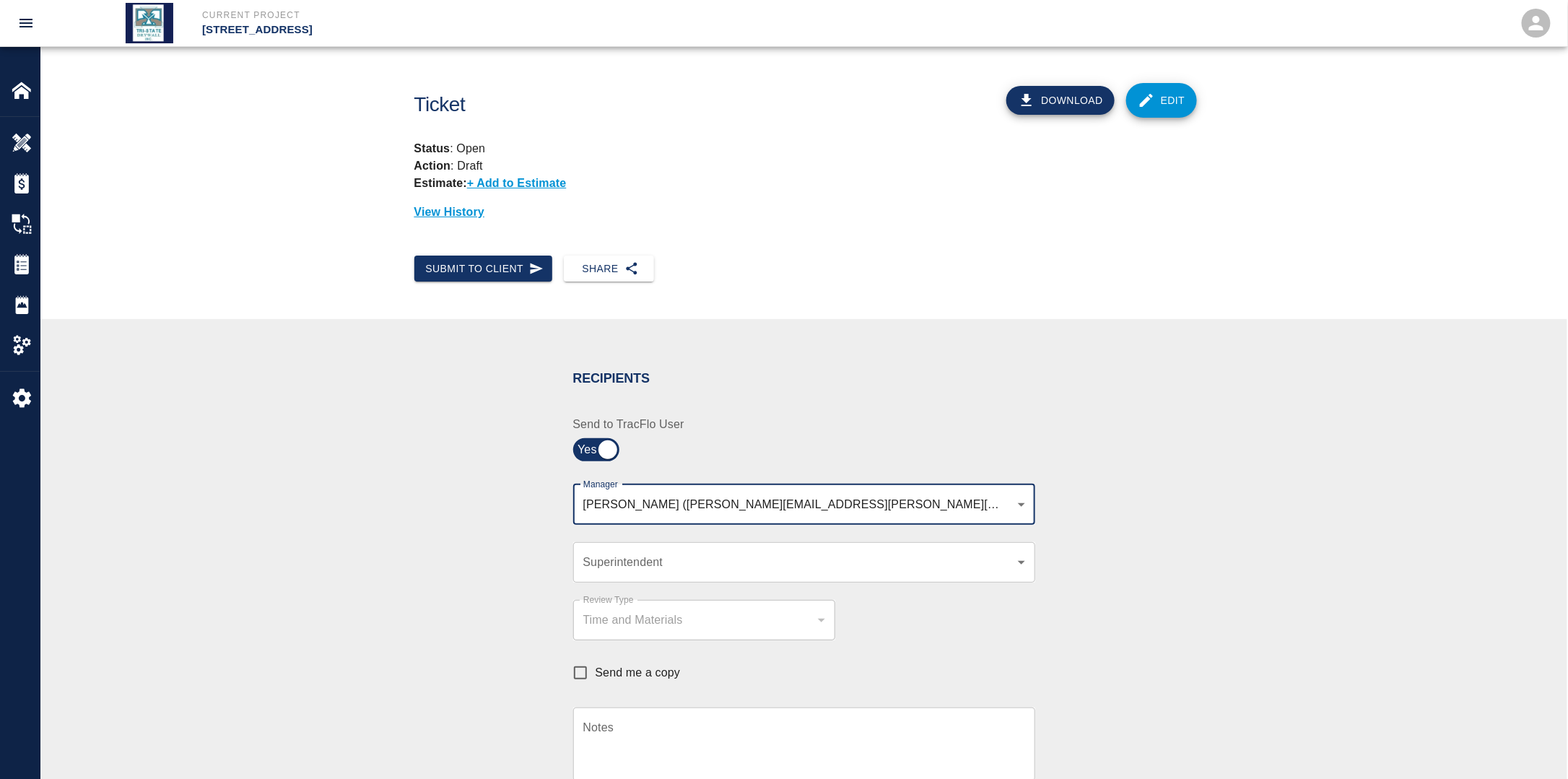
click at [650, 561] on body "Current Project [STREET_ADDRESS] Home [STREET_ADDRESS] Overview Estimates Chang…" at bounding box center [784, 389] width 1568 height 779
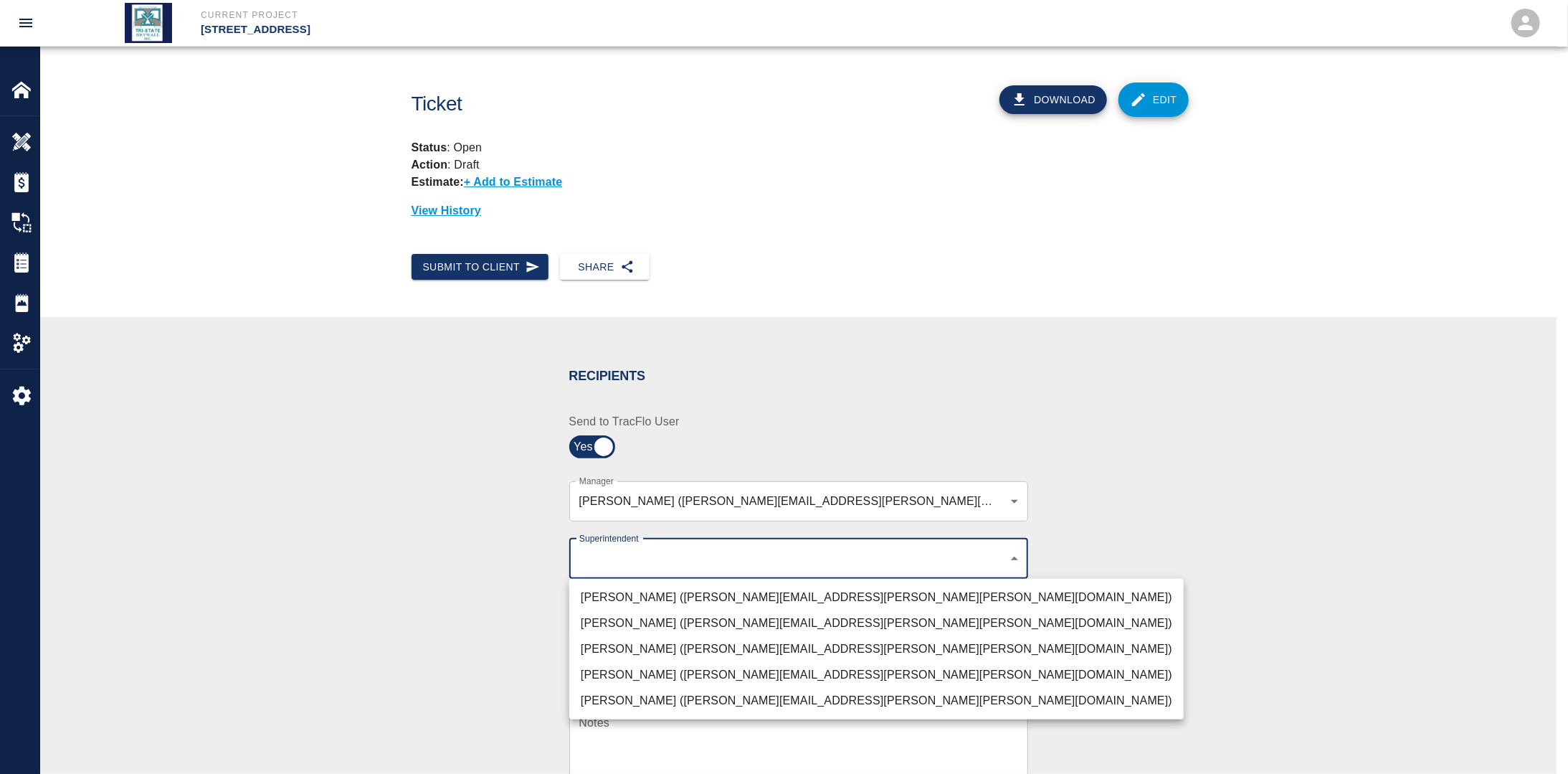
click at [639, 642] on li "[PERSON_NAME] ([PERSON_NAME][EMAIL_ADDRESS][PERSON_NAME][PERSON_NAME][DOMAIN_NA…" at bounding box center [877, 649] width 615 height 25
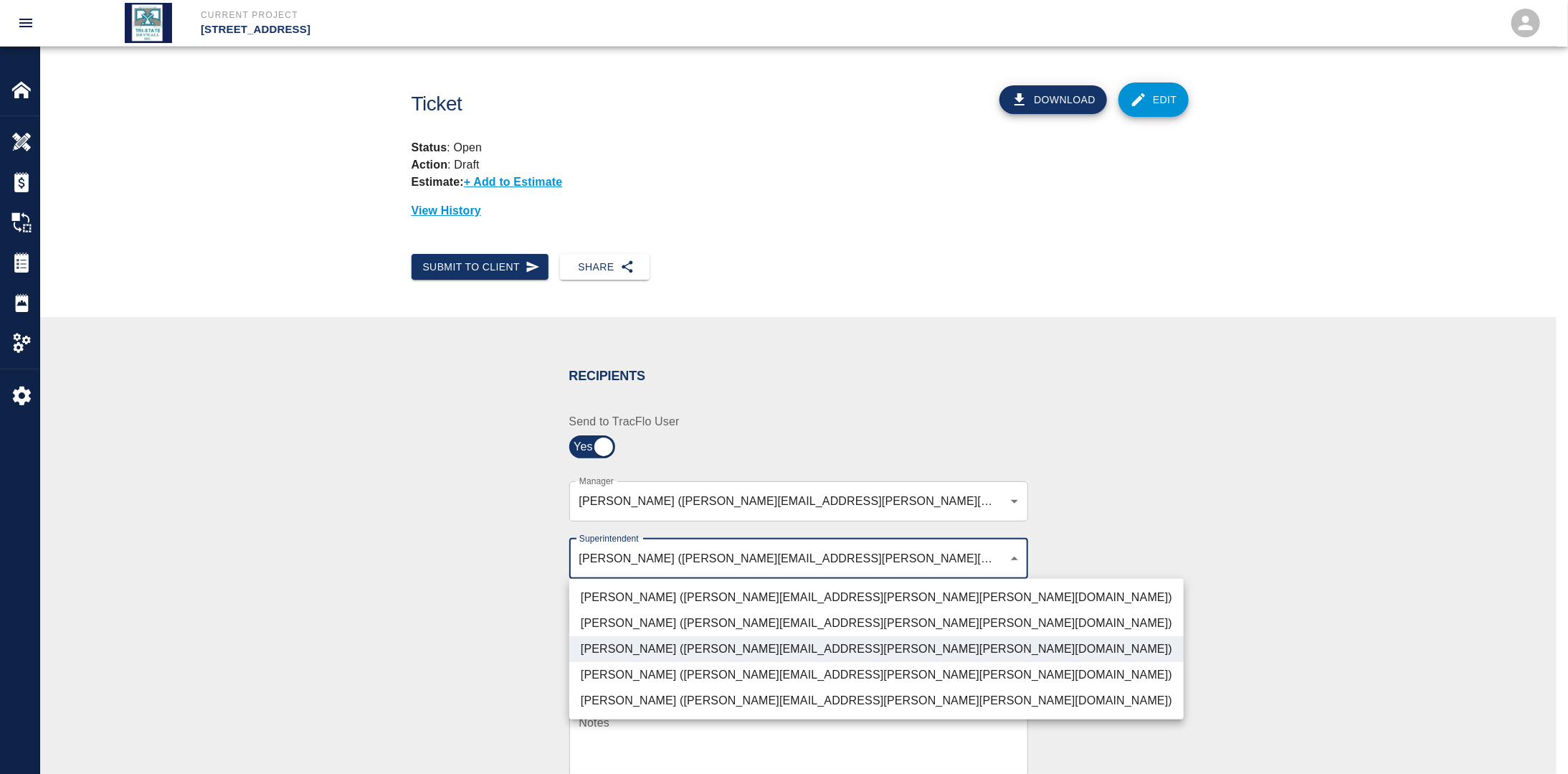
click at [410, 635] on div at bounding box center [784, 387] width 1568 height 774
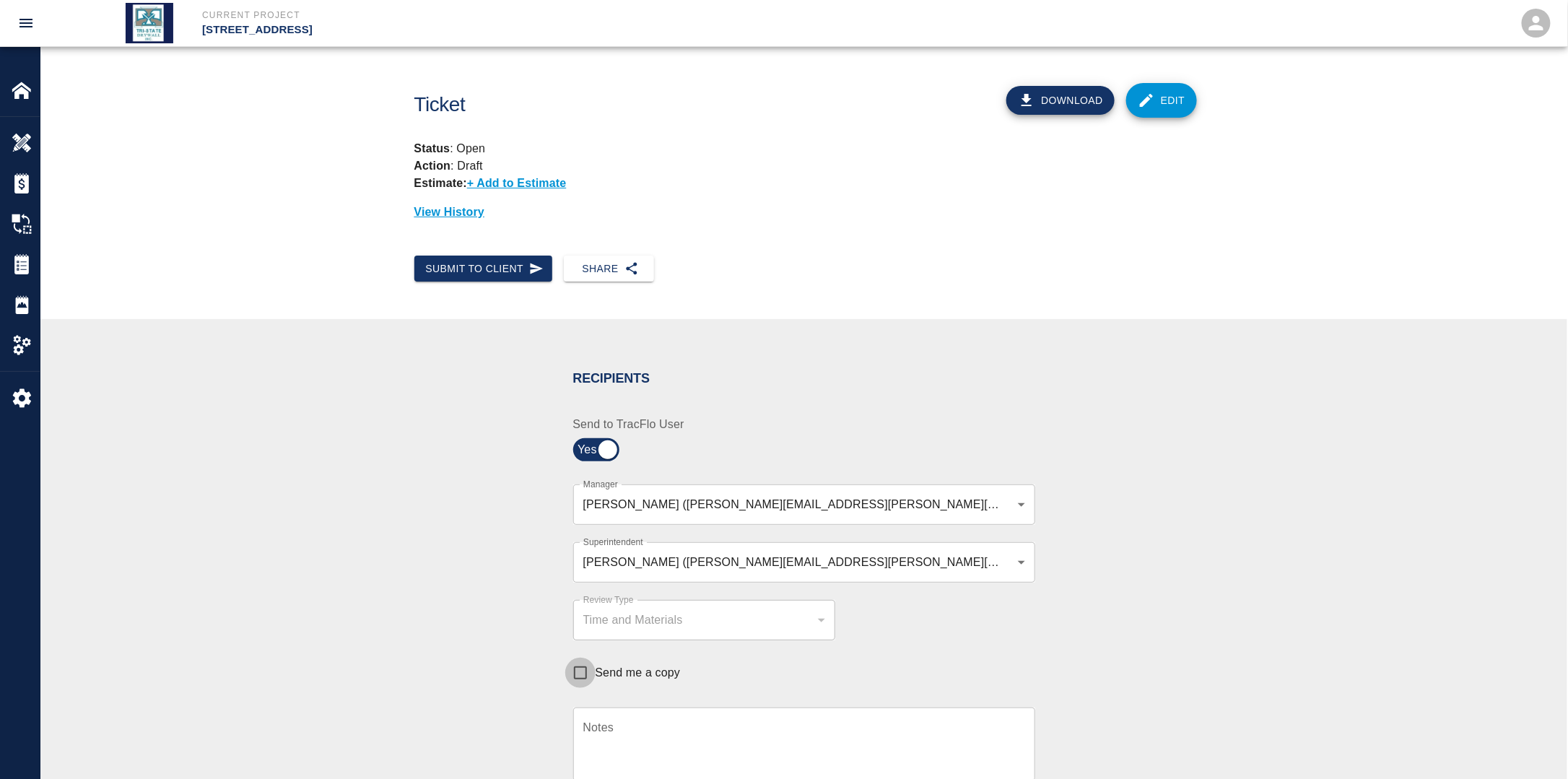
drag, startPoint x: 579, startPoint y: 670, endPoint x: 591, endPoint y: 670, distance: 12.0
click at [582, 670] on input "Send me a copy" at bounding box center [580, 673] width 30 height 30
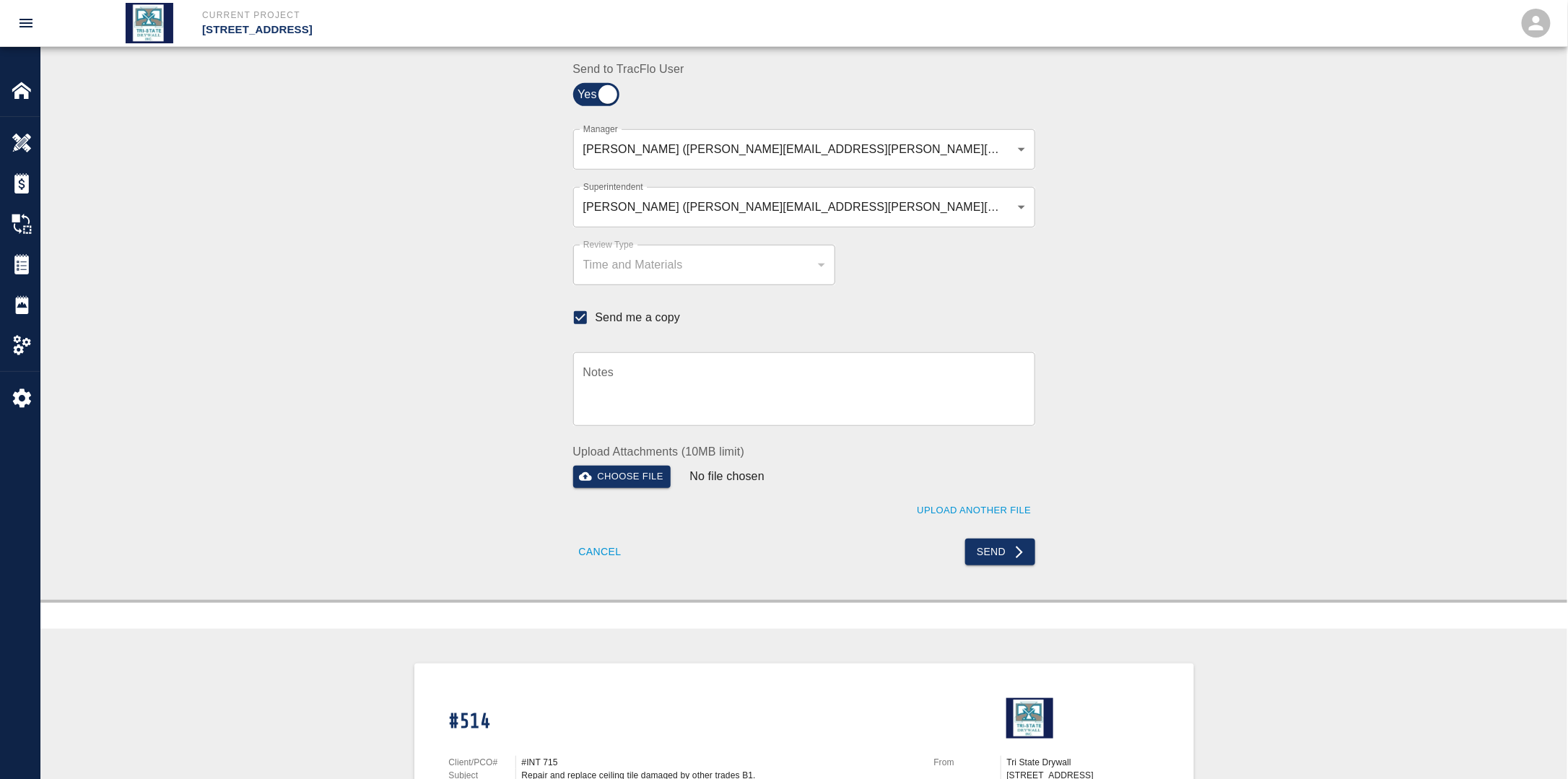
scroll to position [361, 0]
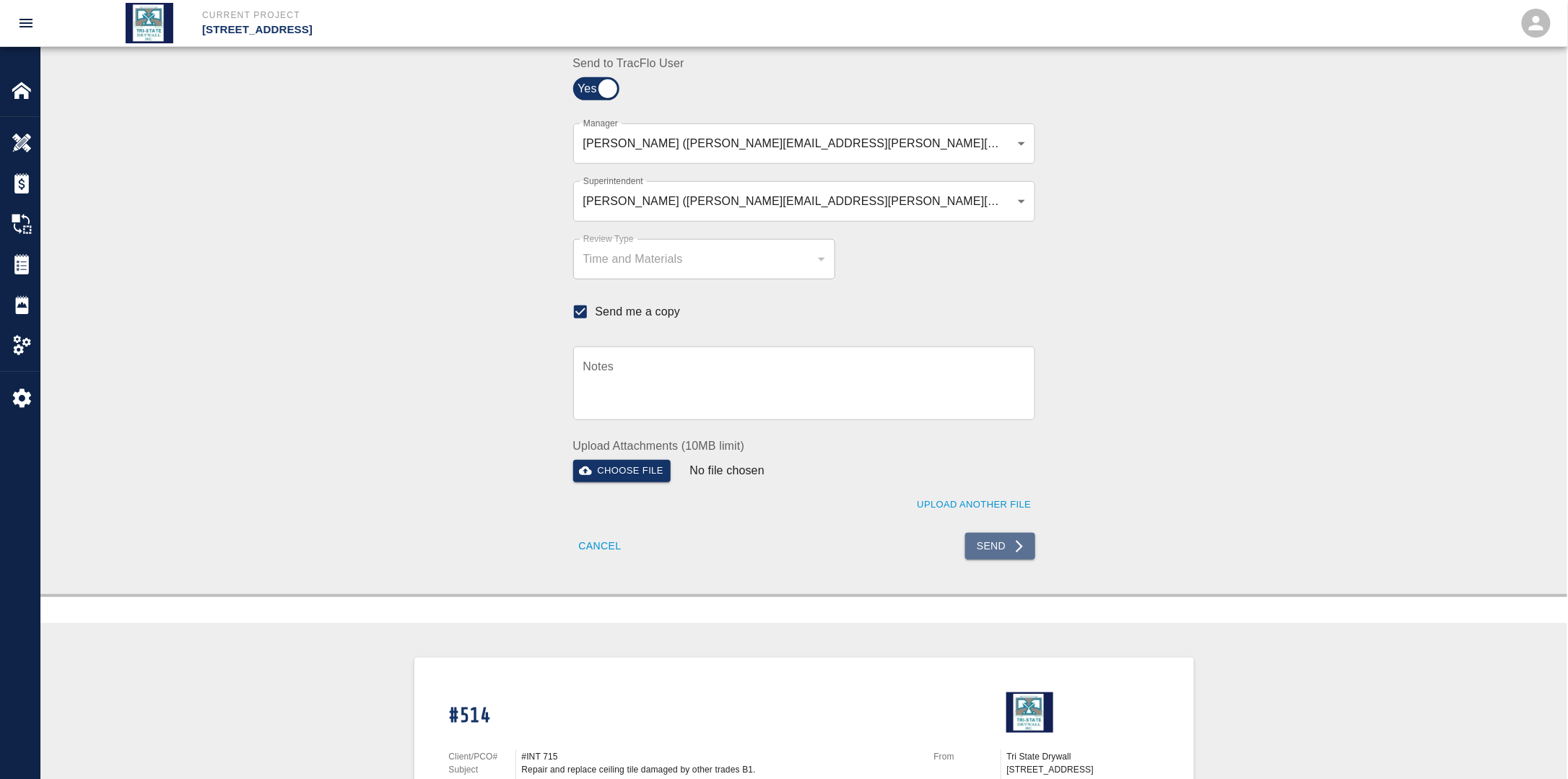
drag, startPoint x: 1012, startPoint y: 546, endPoint x: 1002, endPoint y: 550, distance: 10.8
click at [1011, 546] on button "Send" at bounding box center [1000, 546] width 70 height 27
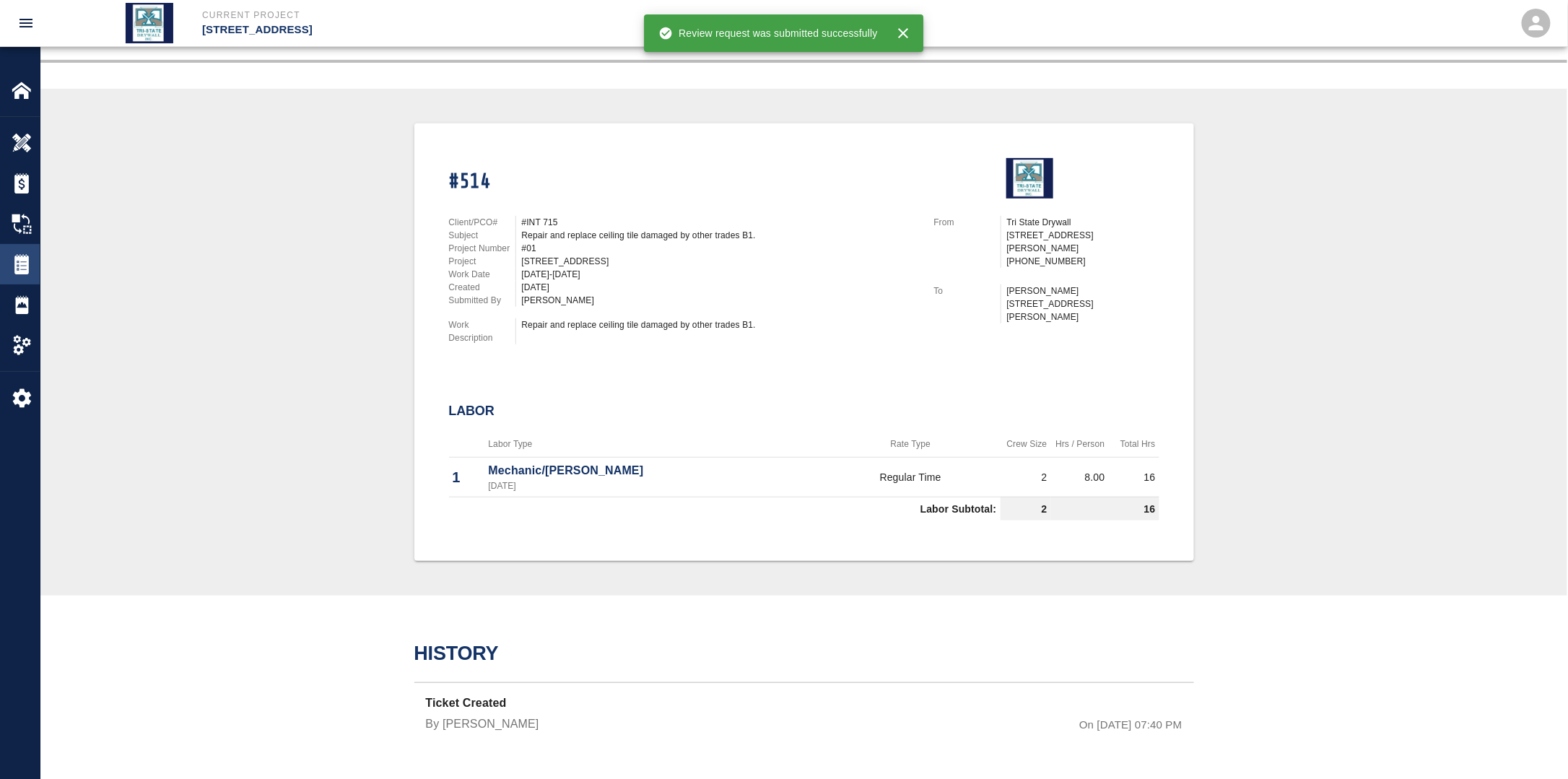
scroll to position [257, 0]
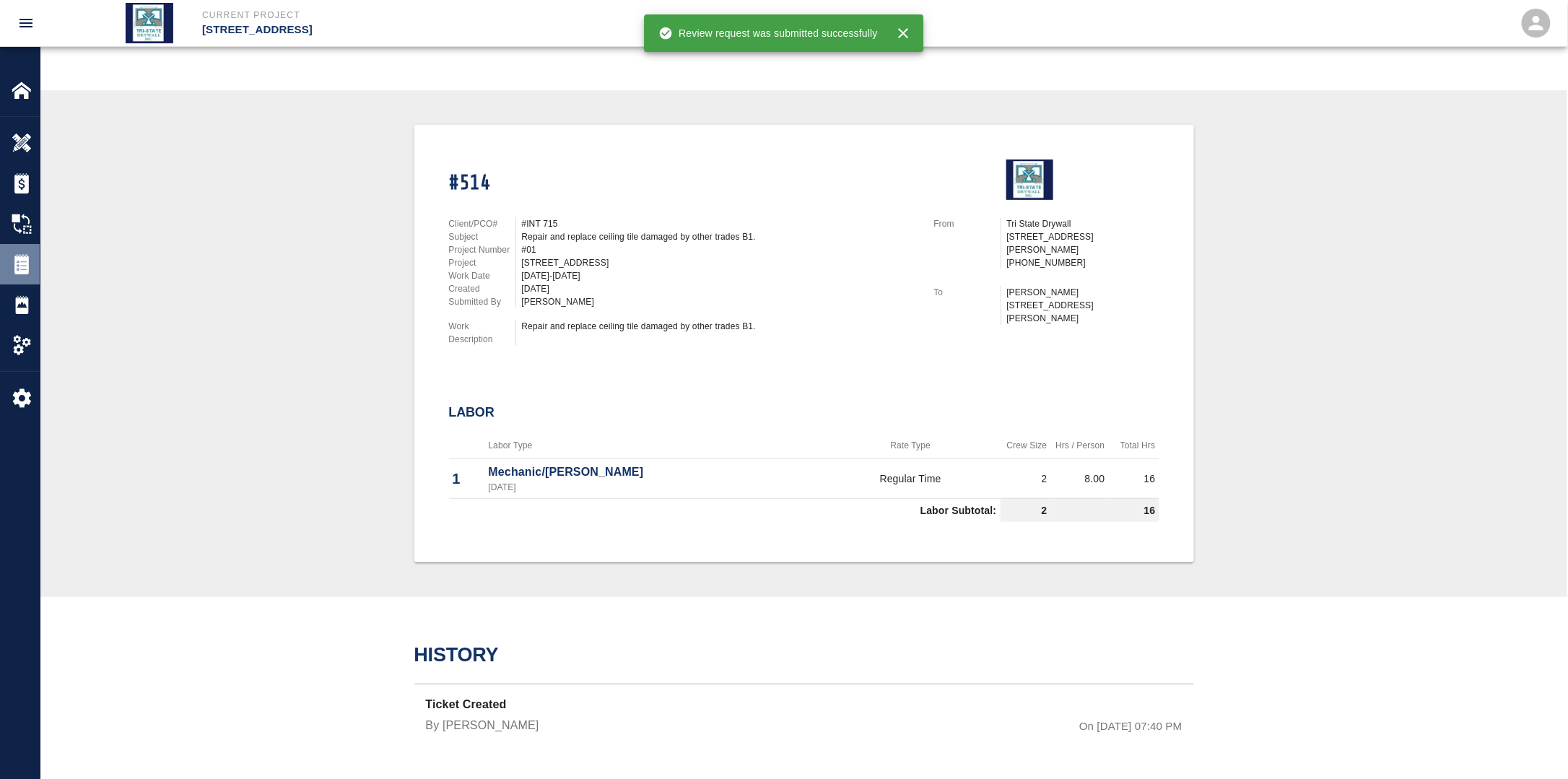
click at [20, 263] on img at bounding box center [21, 263] width 20 height 20
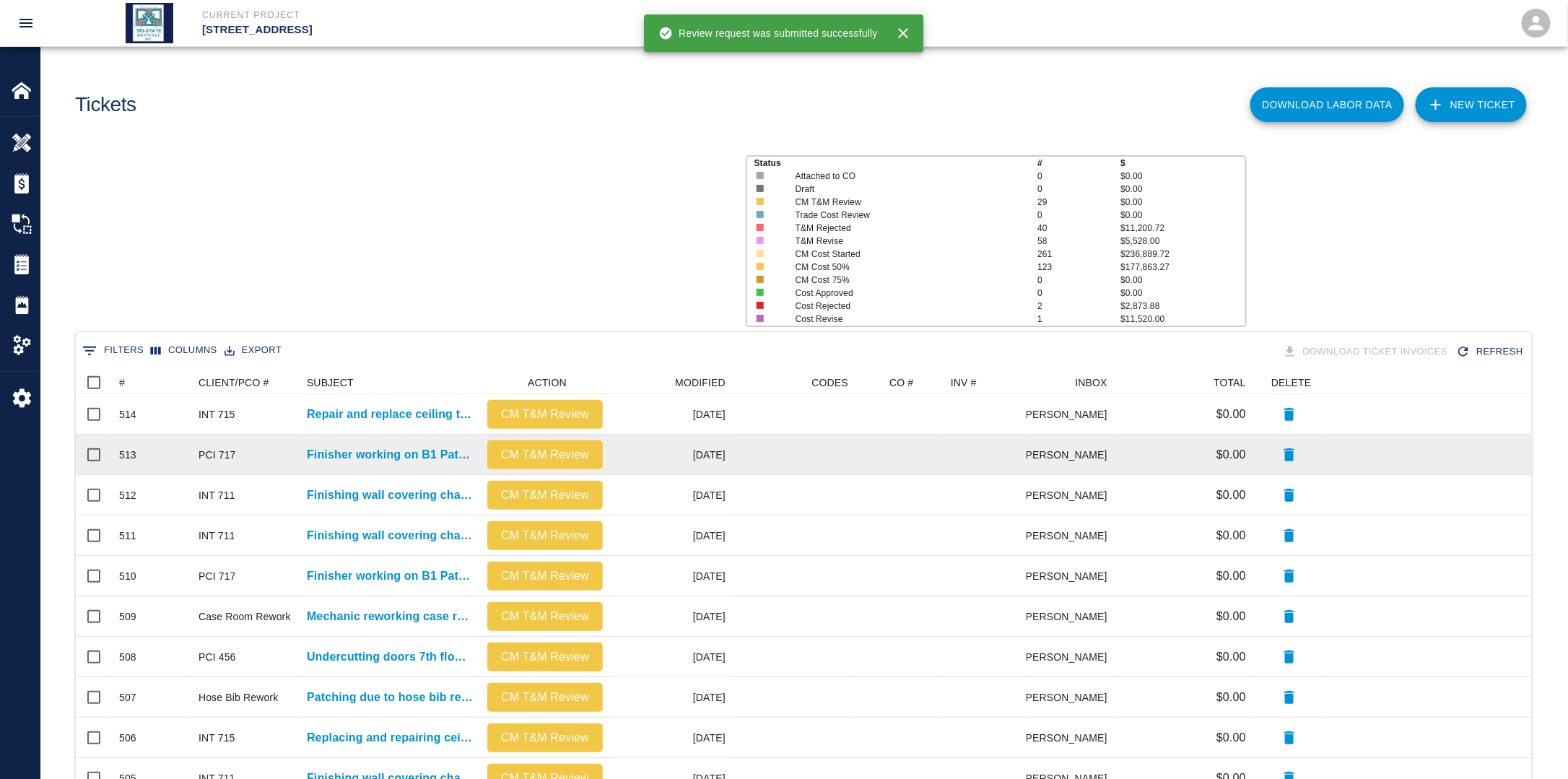
scroll to position [821, 1447]
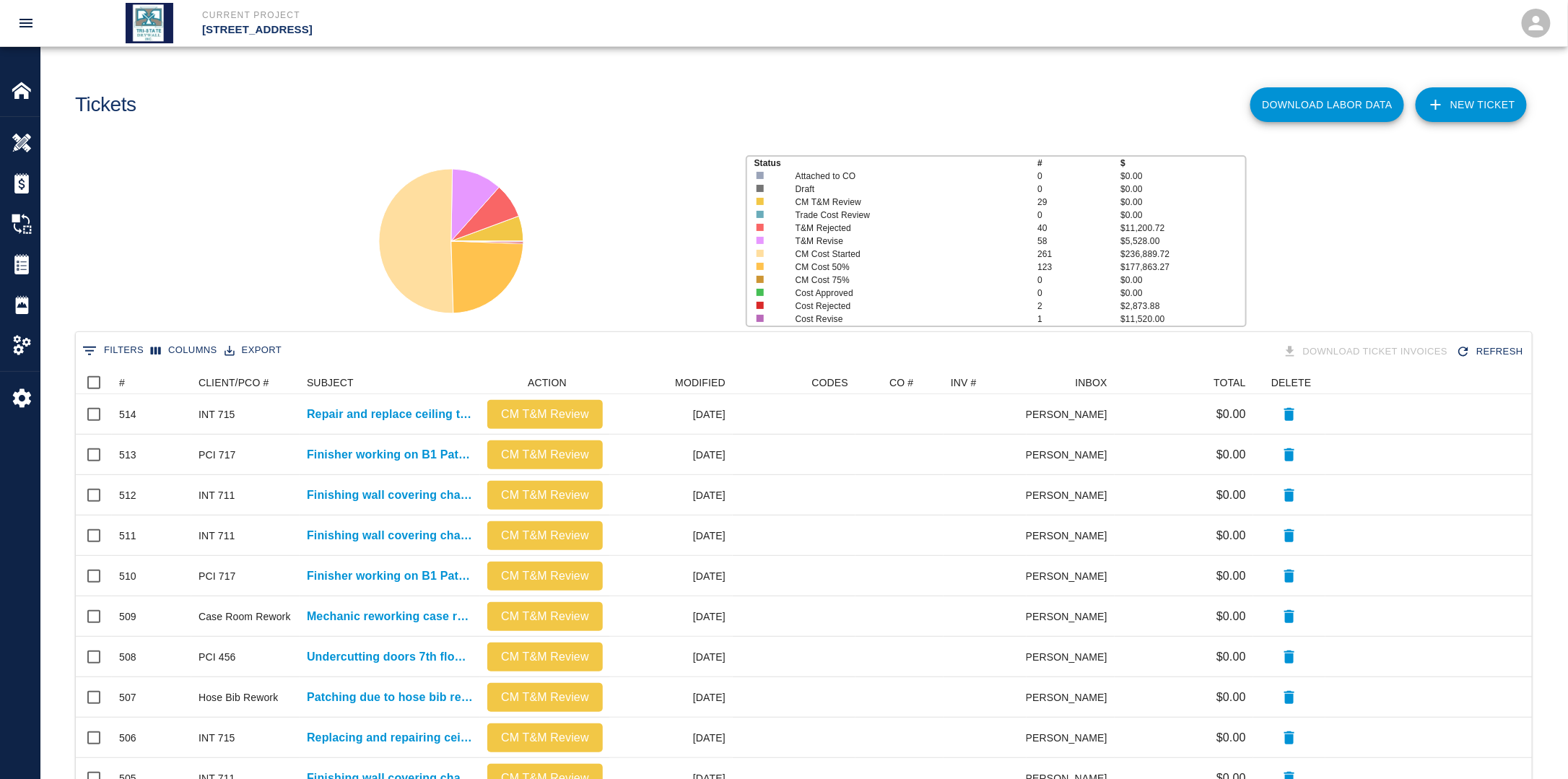
click at [1484, 105] on link "NEW TICKET" at bounding box center [1471, 104] width 111 height 35
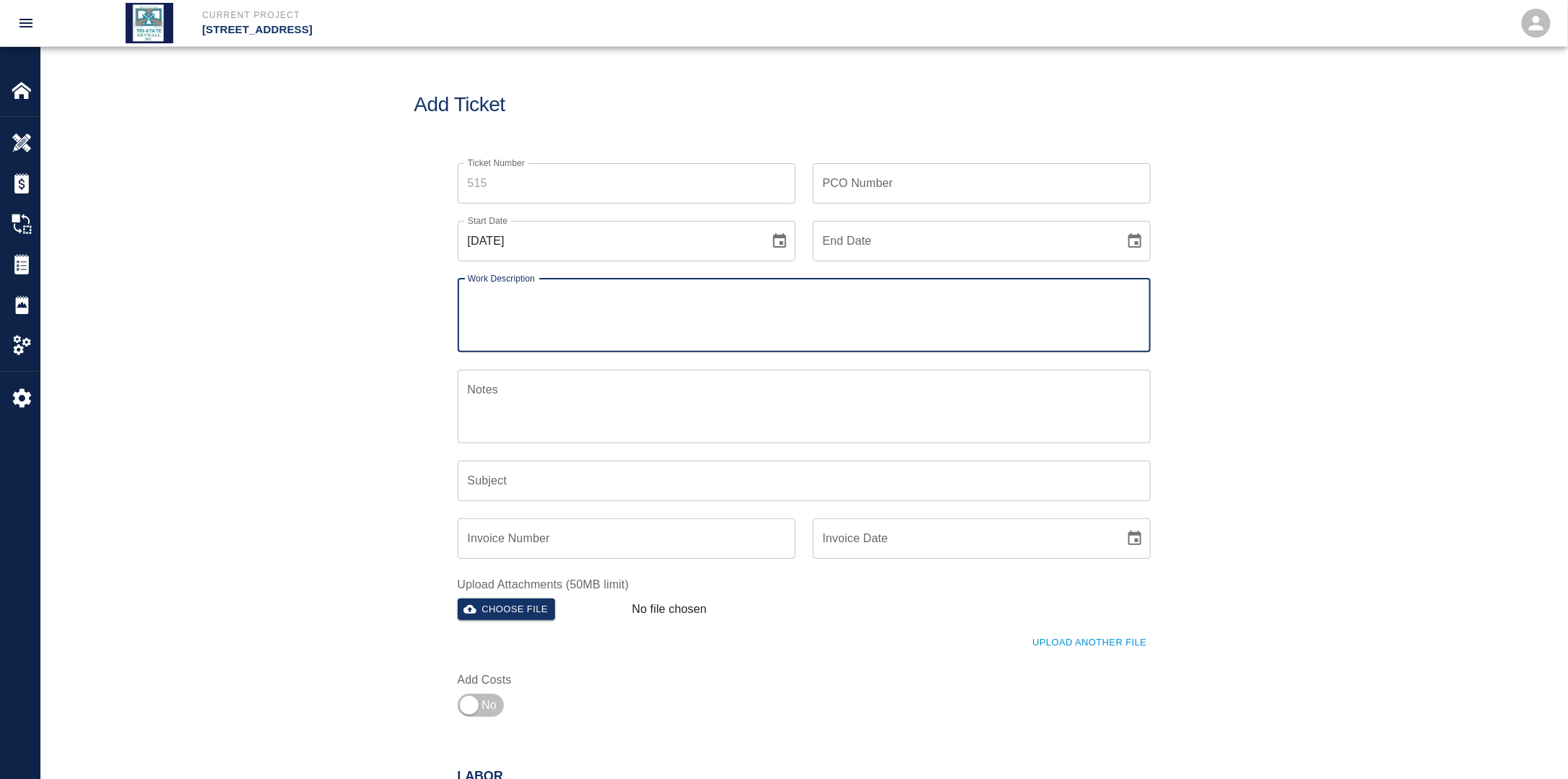
click at [757, 243] on input "[DATE]" at bounding box center [608, 240] width 302 height 41
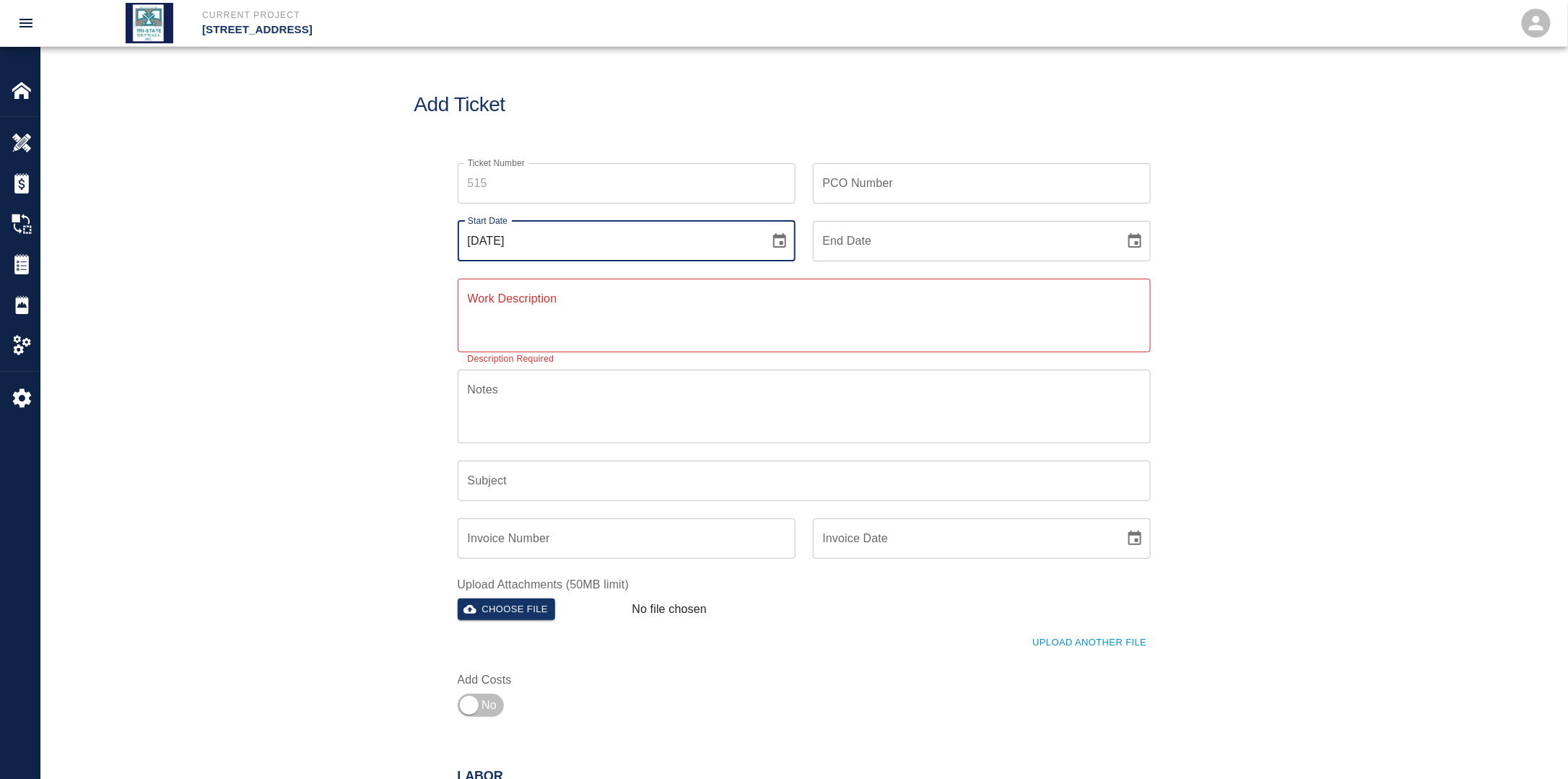
click at [778, 239] on icon "Choose date, selected date is Aug 24, 2025" at bounding box center [780, 241] width 17 height 17
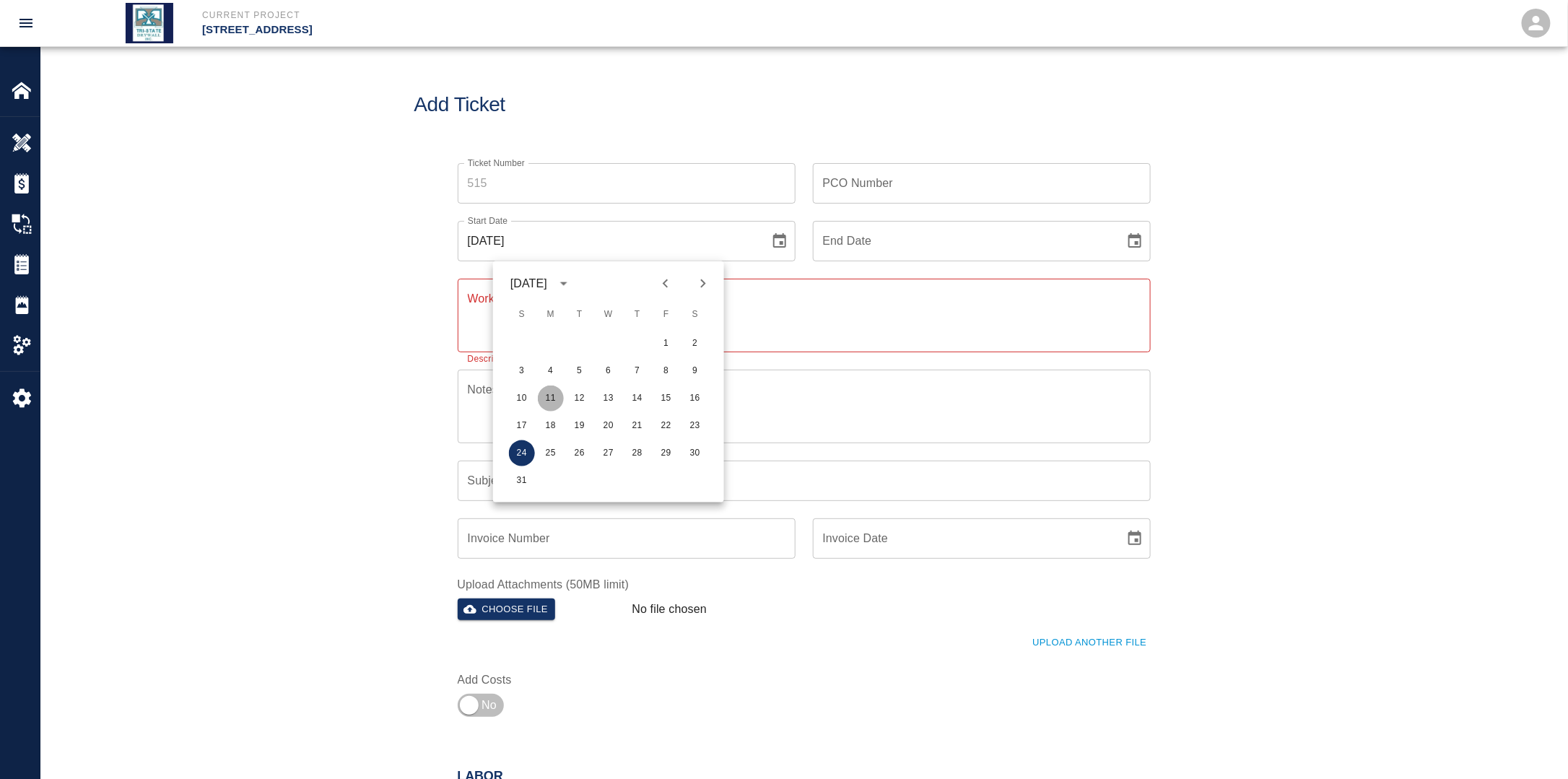
click at [549, 396] on button "11" at bounding box center [550, 398] width 26 height 26
click at [1145, 239] on button "Choose date" at bounding box center [1135, 241] width 29 height 29
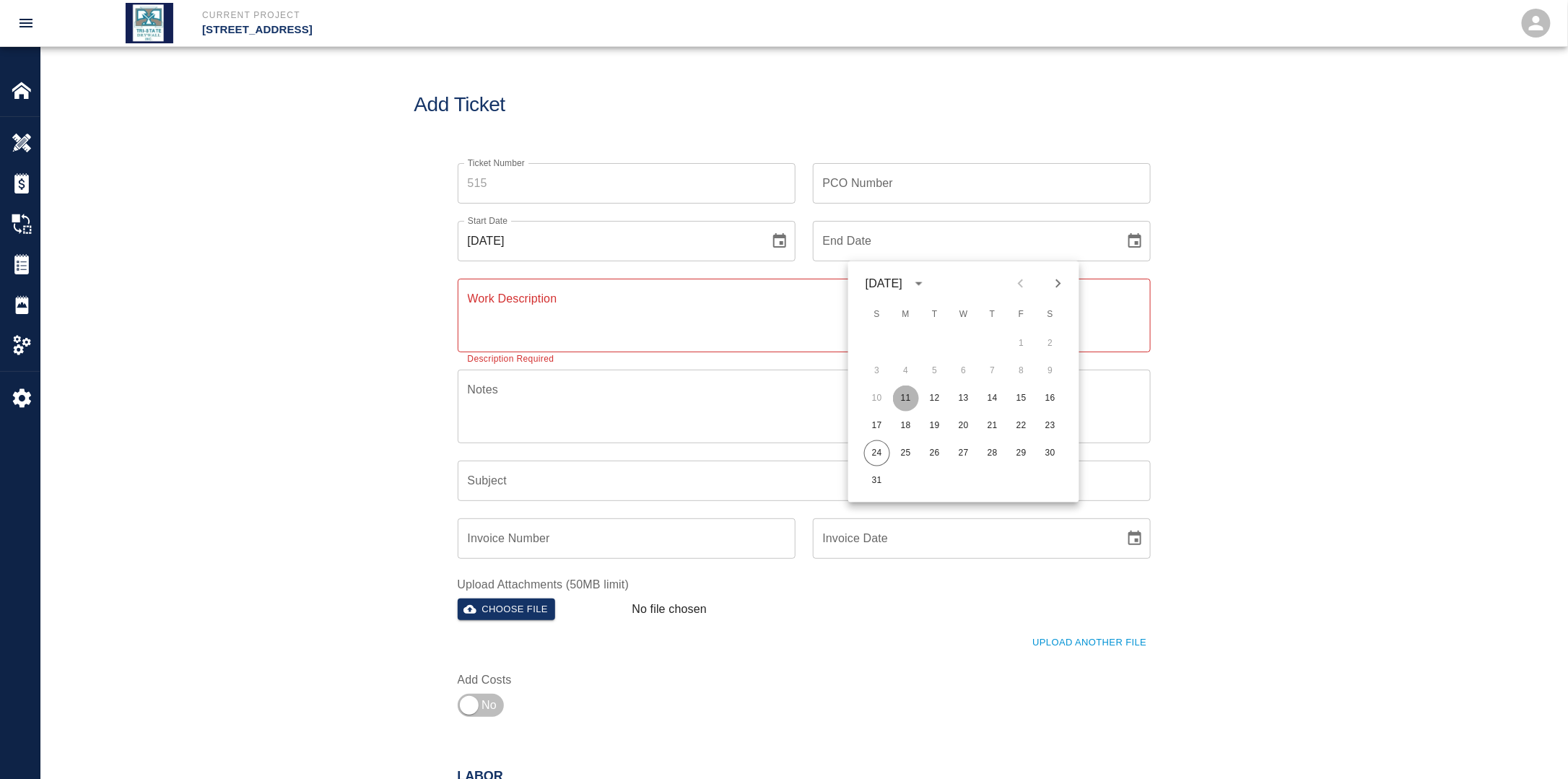
click at [901, 408] on button "11" at bounding box center [906, 398] width 26 height 26
click at [887, 191] on input "PCO Number" at bounding box center [981, 183] width 338 height 41
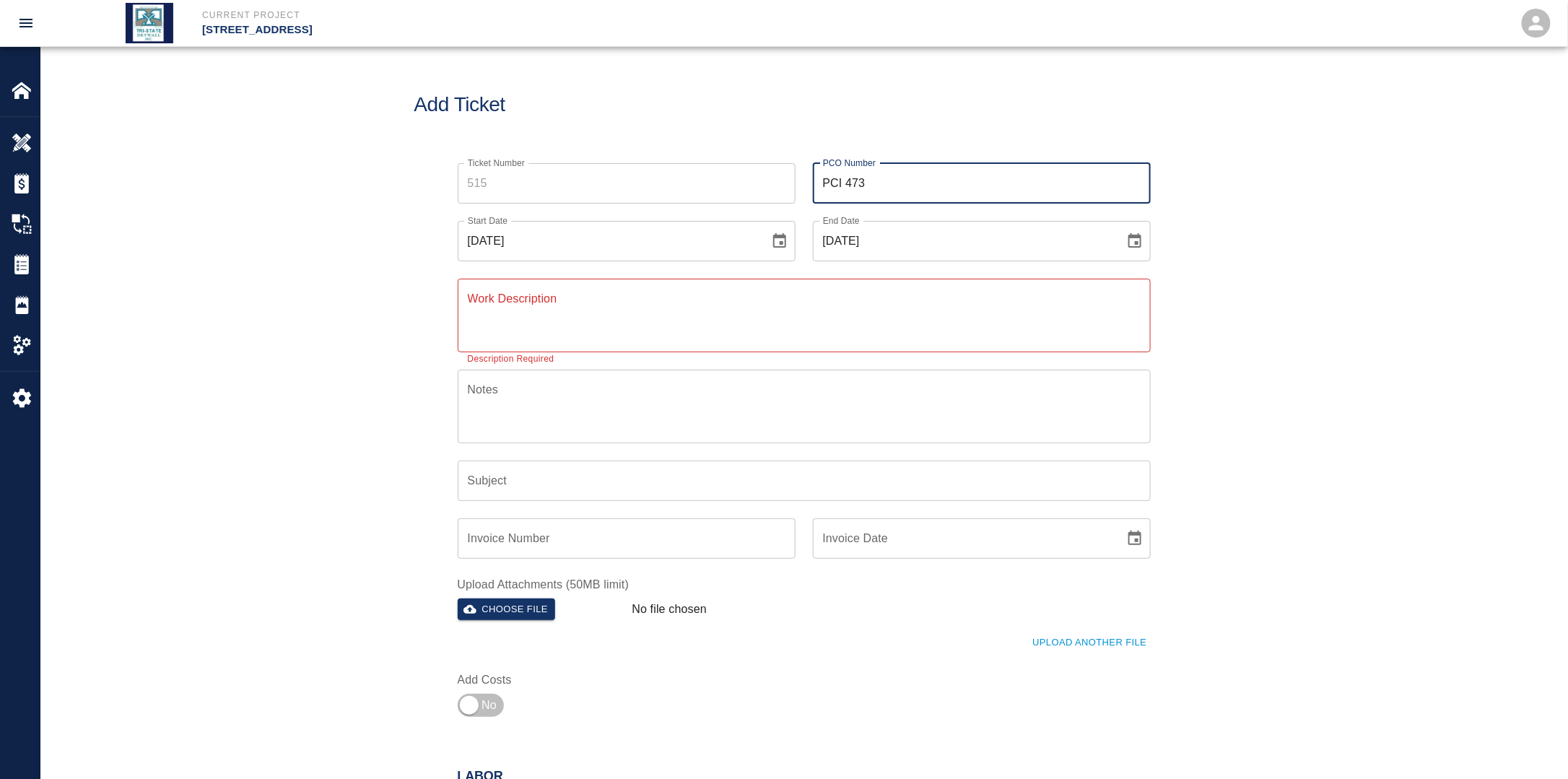
click at [731, 329] on textarea "Work Description" at bounding box center [803, 315] width 673 height 50
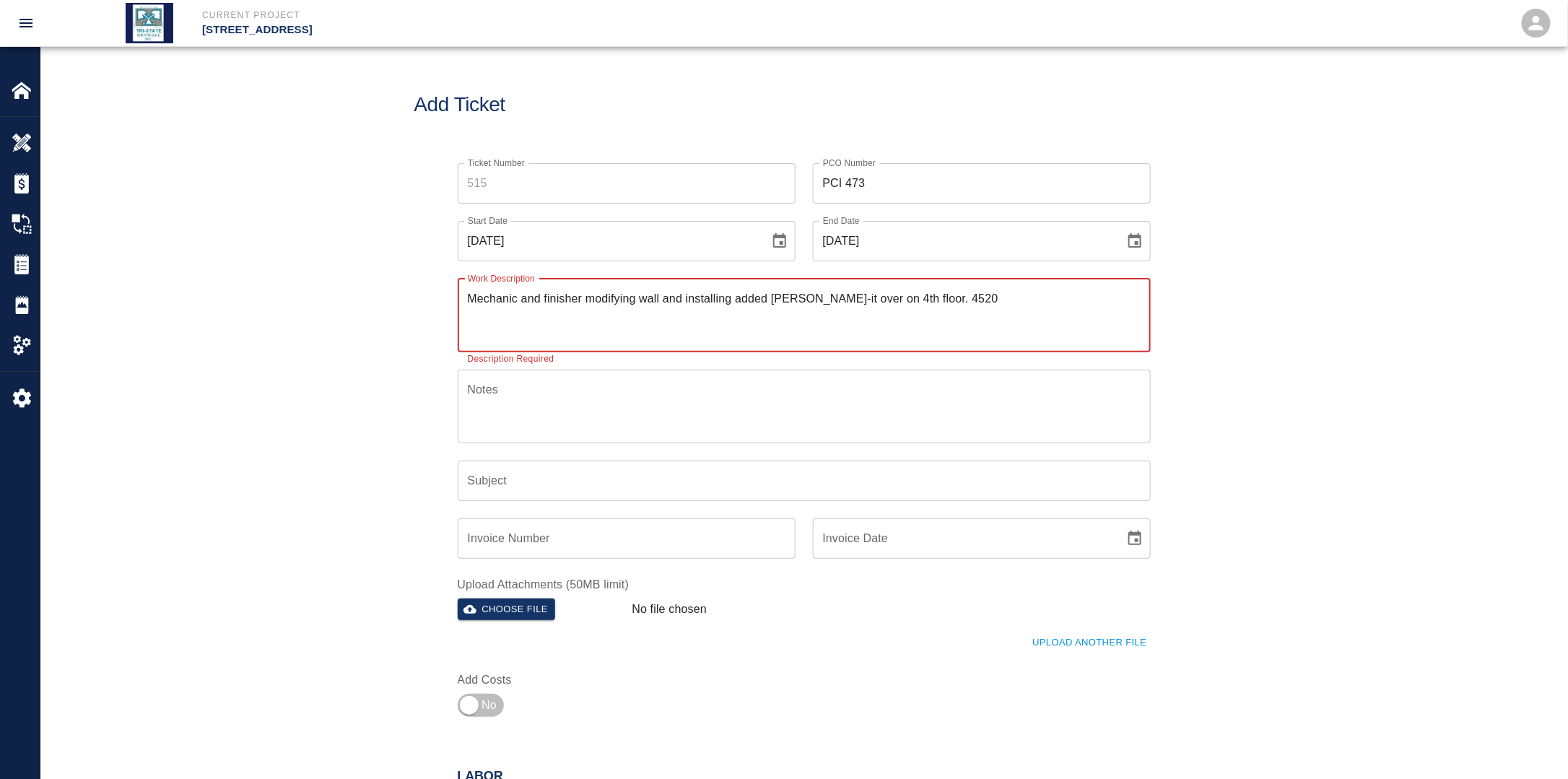
click at [903, 297] on textarea "Mechanic and finisher modifying wall and installing added [PERSON_NAME]-it over…" at bounding box center [803, 315] width 673 height 50
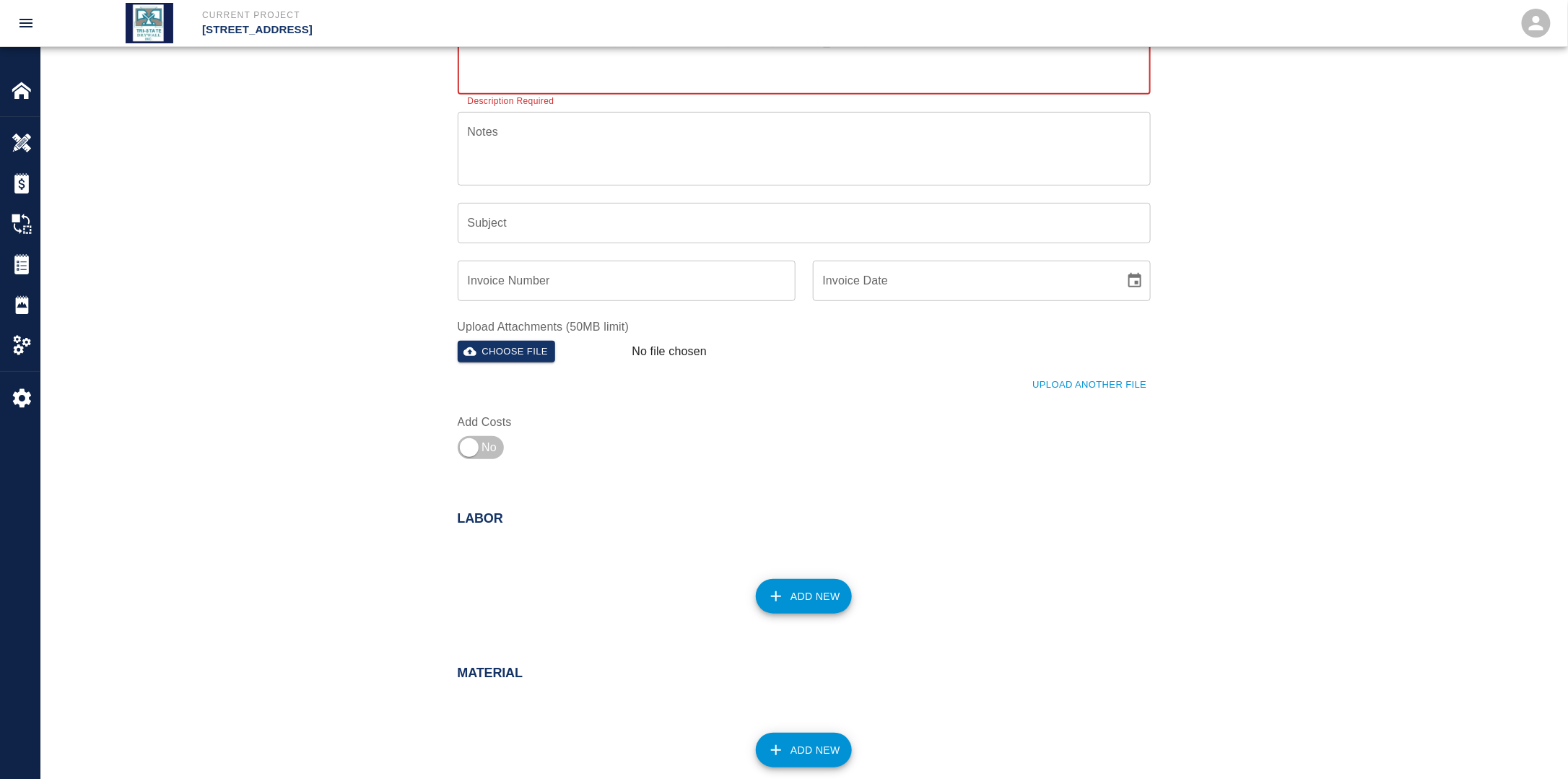
scroll to position [289, 0]
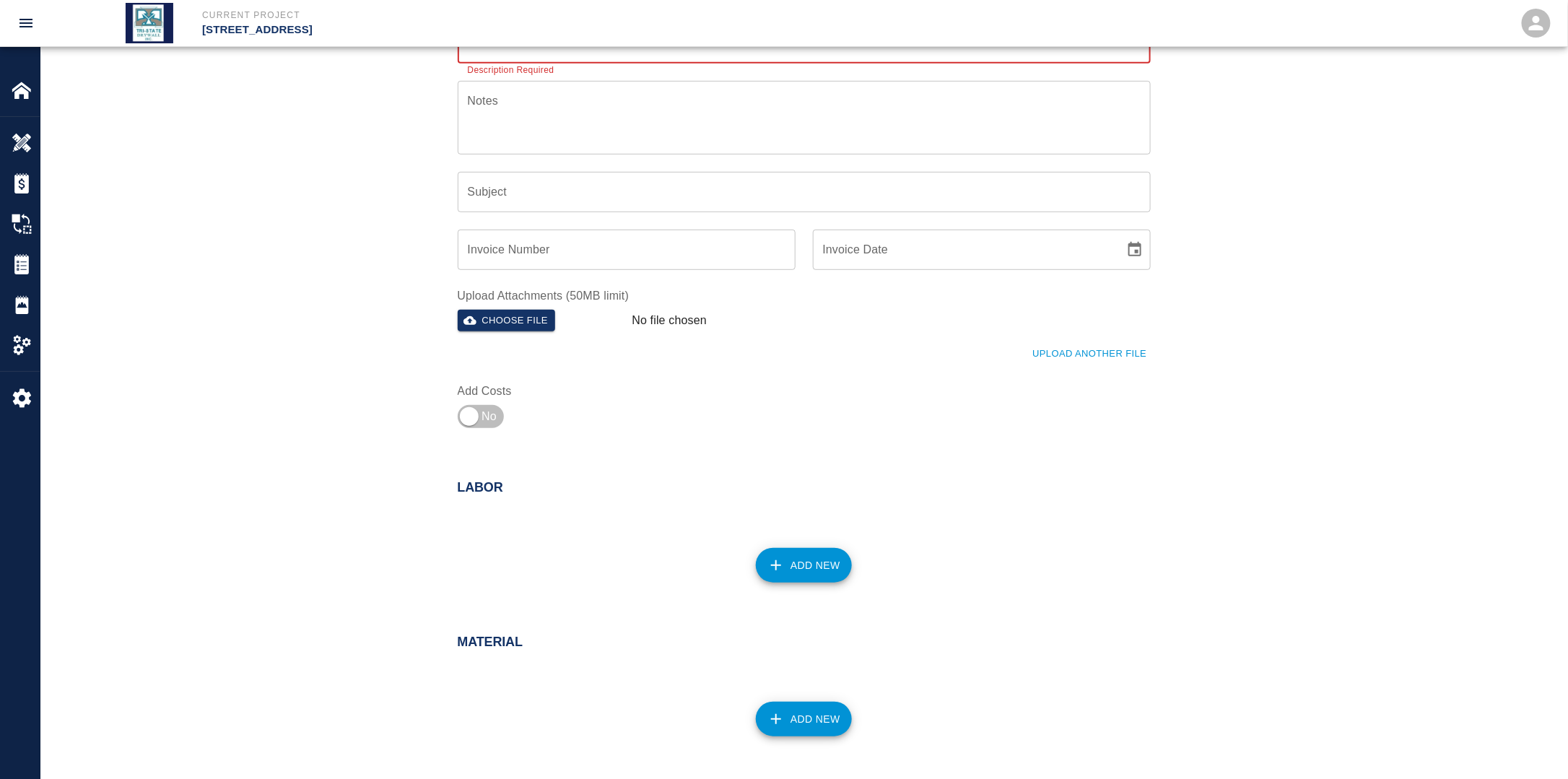
click at [818, 562] on button "Add New" at bounding box center [803, 565] width 96 height 35
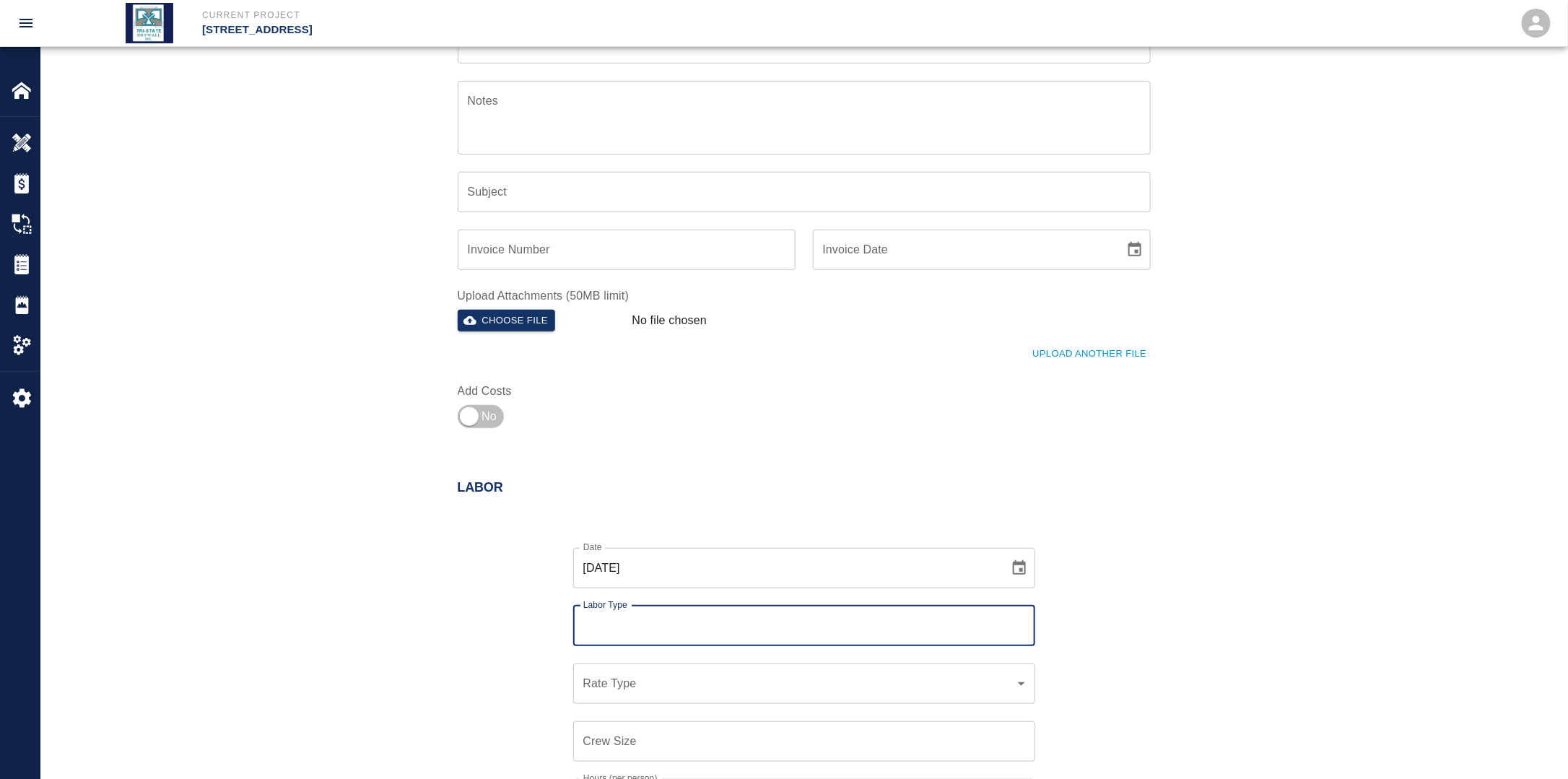
scroll to position [505, 0]
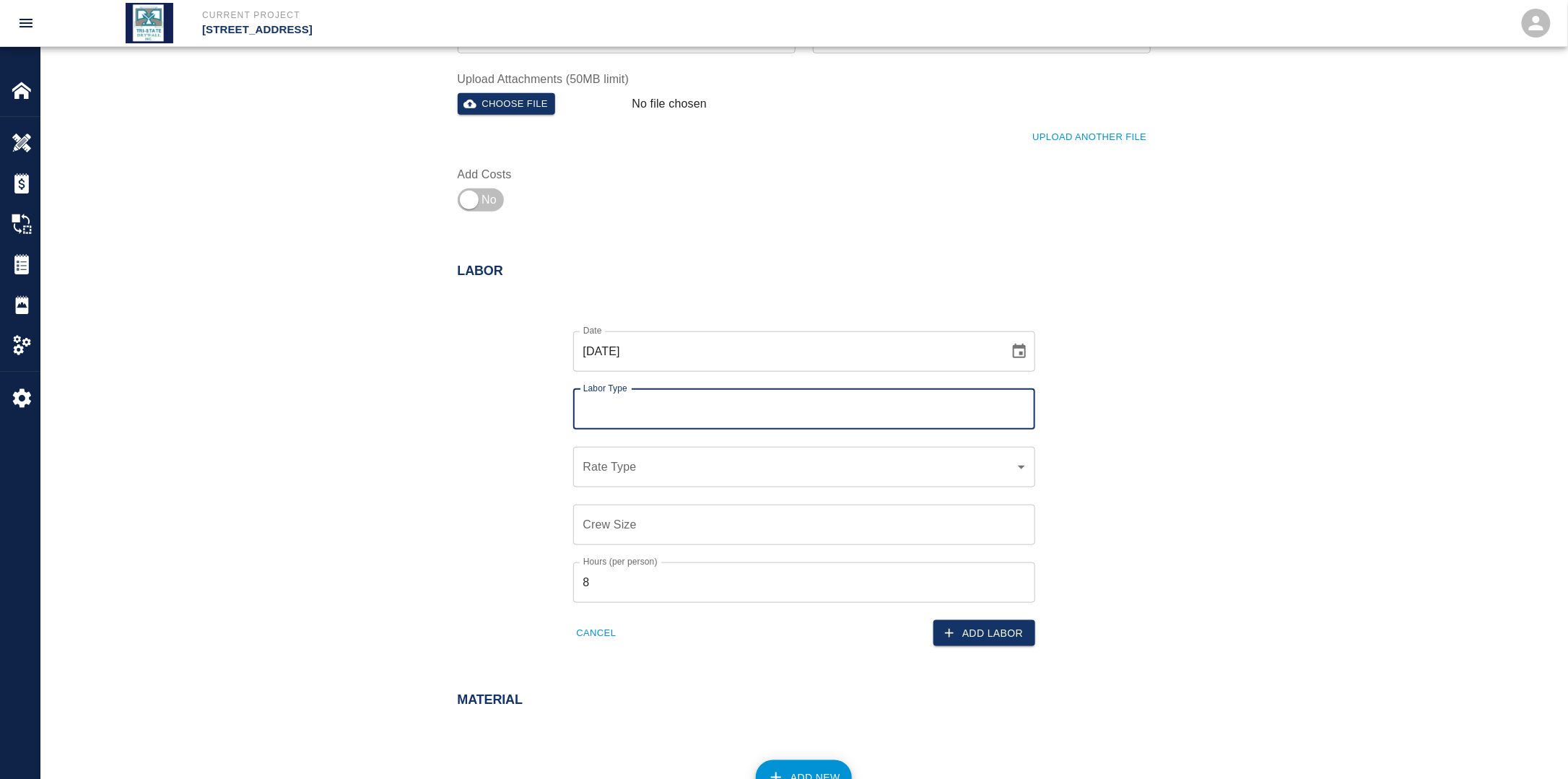
click at [659, 409] on input "Labor Type" at bounding box center [803, 409] width 449 height 27
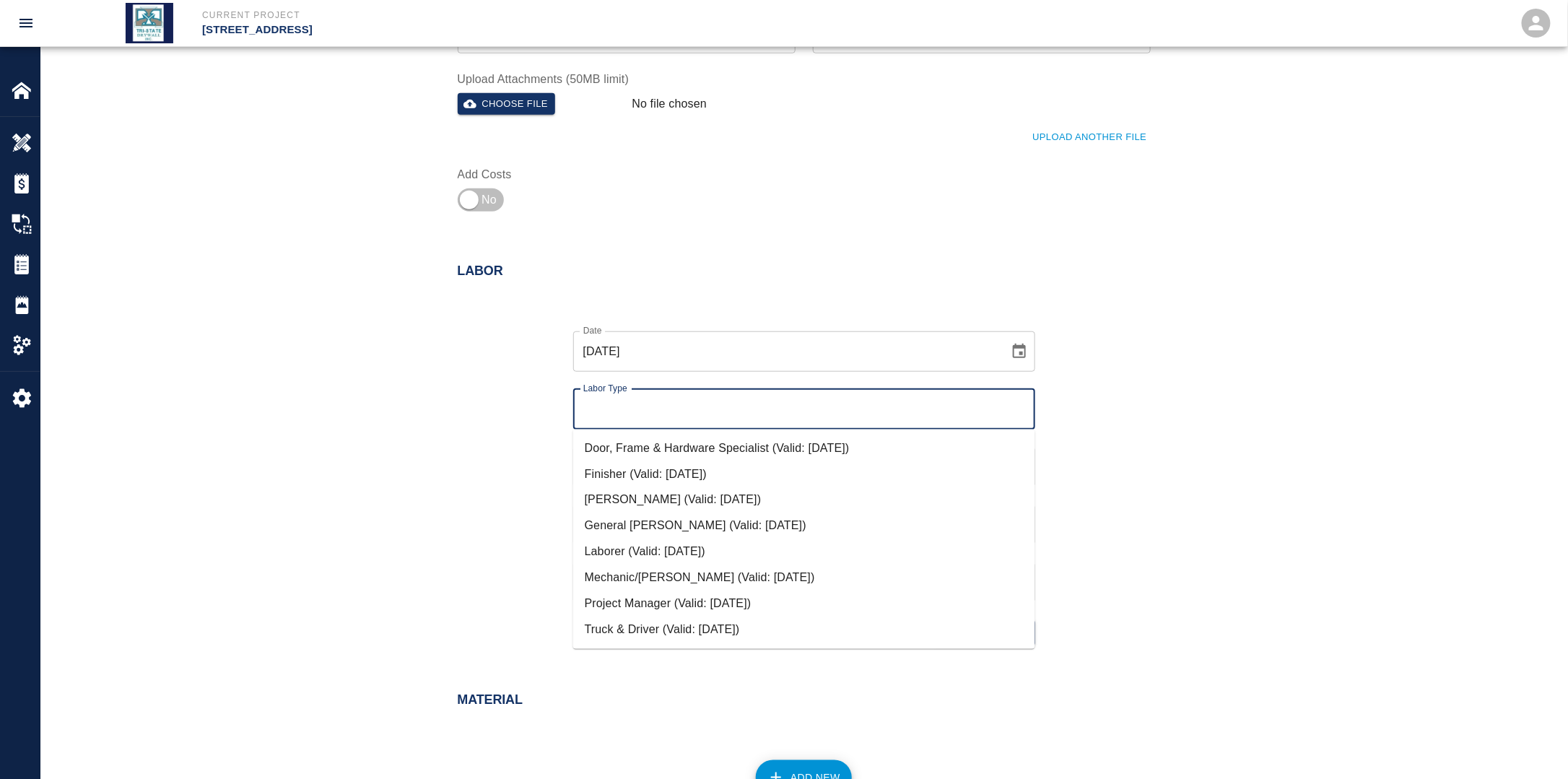
click at [643, 577] on li "Mechanic/[PERSON_NAME] (Valid: [DATE])" at bounding box center [804, 577] width 462 height 26
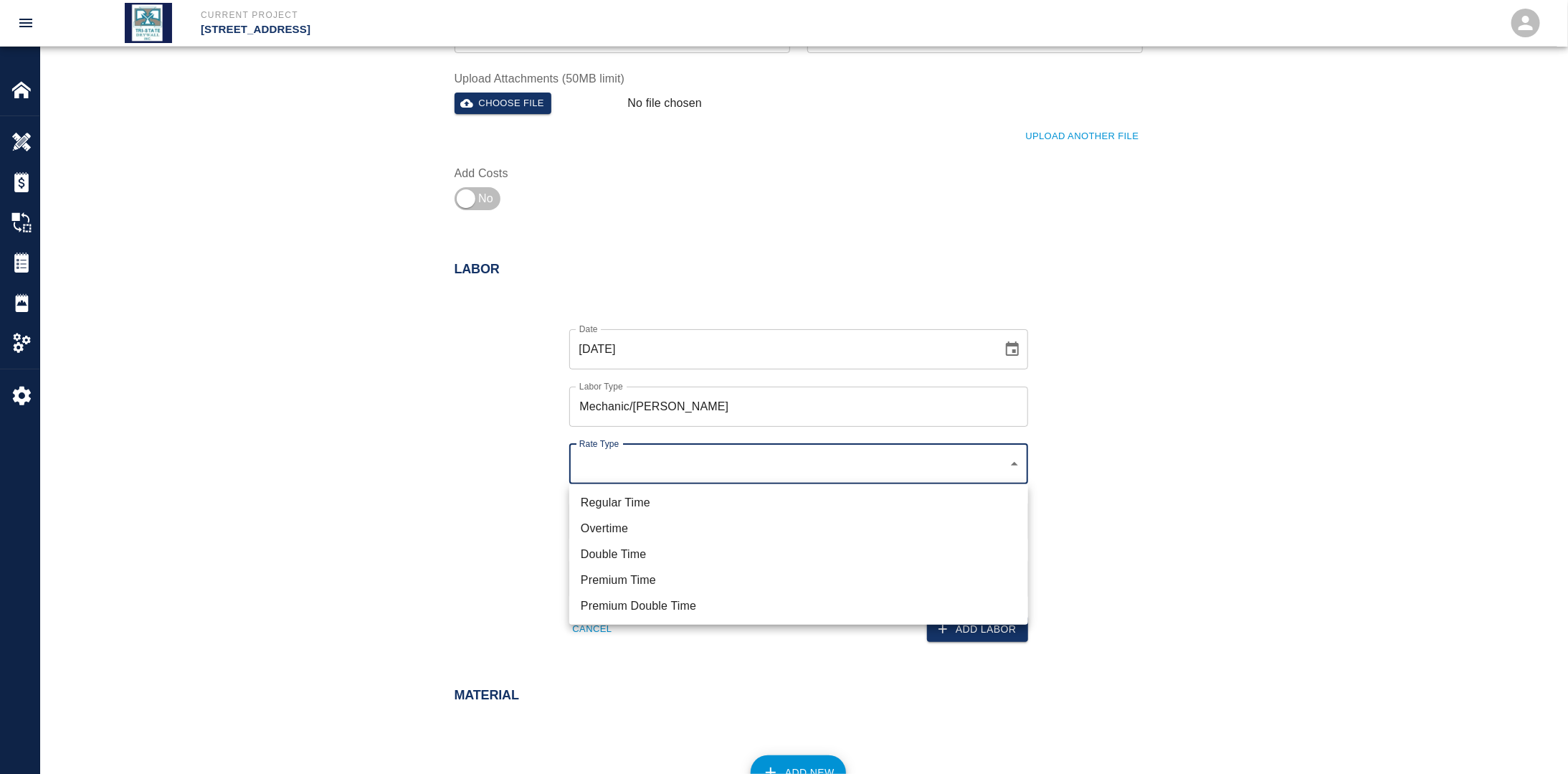
click at [632, 503] on li "Regular Time" at bounding box center [799, 502] width 459 height 25
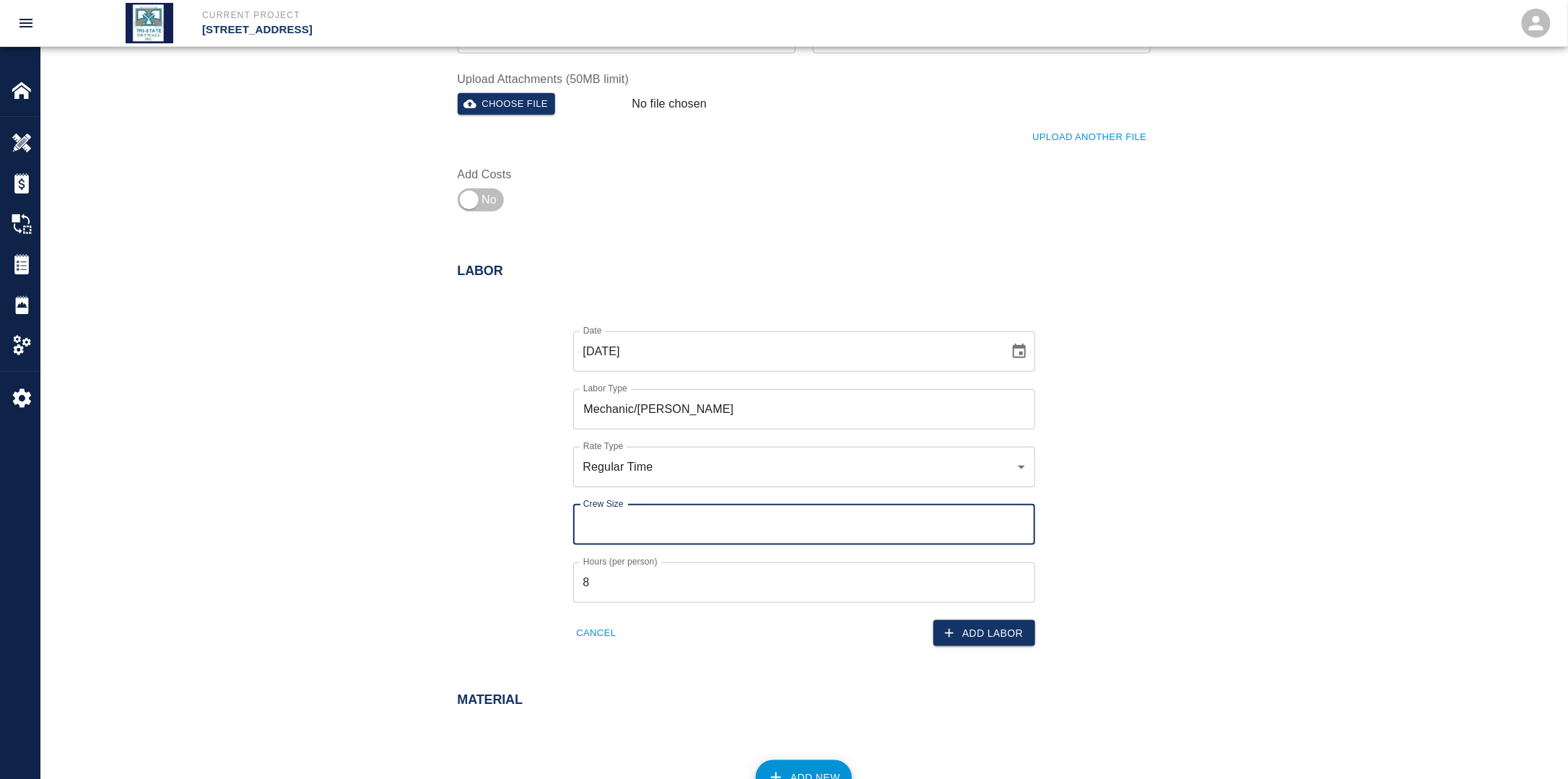
click at [629, 528] on input "Crew Size" at bounding box center [804, 524] width 462 height 41
drag, startPoint x: 613, startPoint y: 577, endPoint x: 616, endPoint y: 585, distance: 8.5
click at [613, 578] on input "8" at bounding box center [804, 582] width 462 height 41
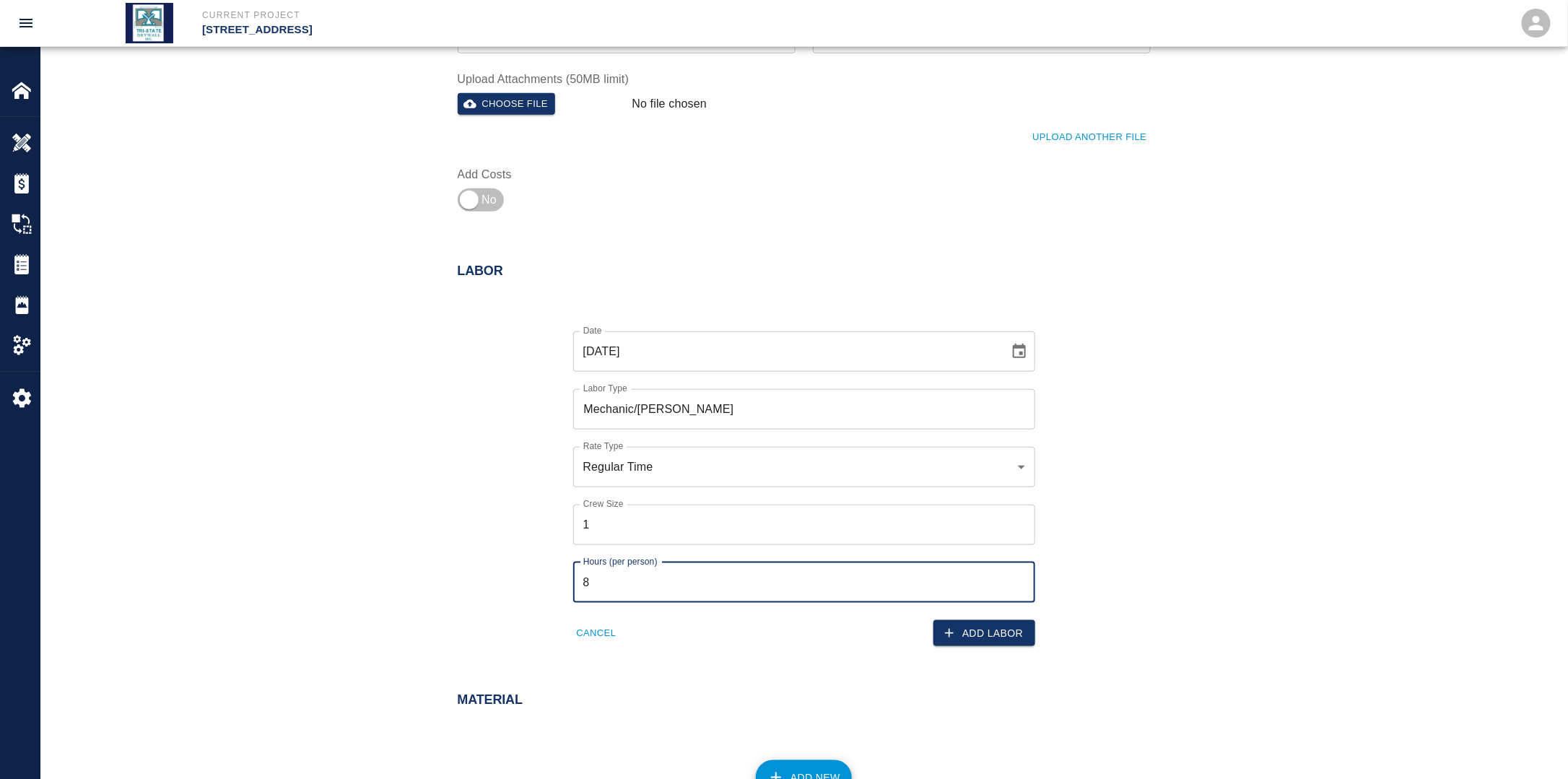
drag, startPoint x: 618, startPoint y: 589, endPoint x: 530, endPoint y: 589, distance: 88.0
click at [528, 589] on div "Date [DATE] Date Labor Type Mechanic/[PERSON_NAME] Labor Type Rate Type Regular…" at bounding box center [795, 478] width 711 height 339
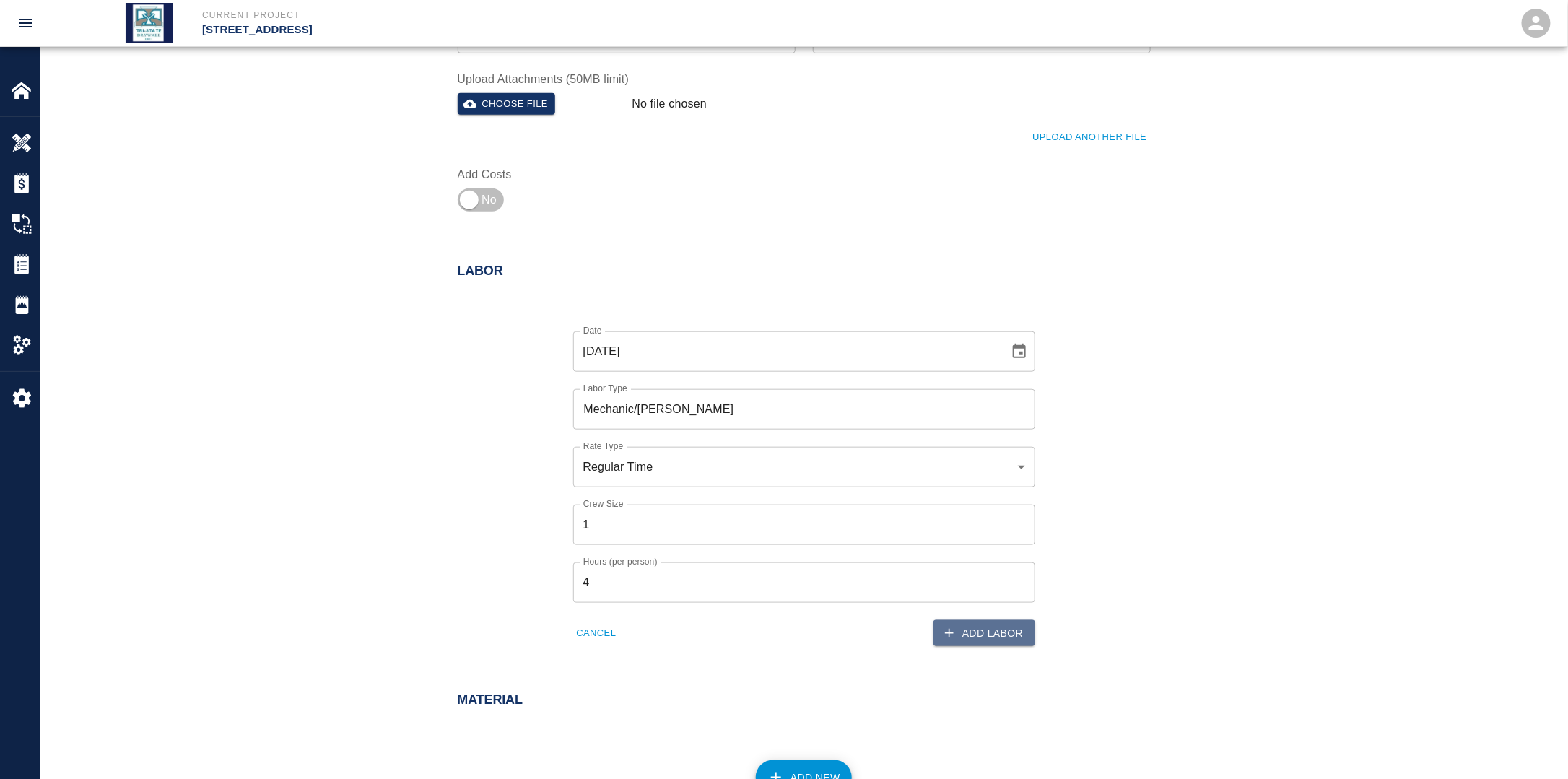
click at [1019, 641] on button "Add Labor" at bounding box center [984, 633] width 102 height 27
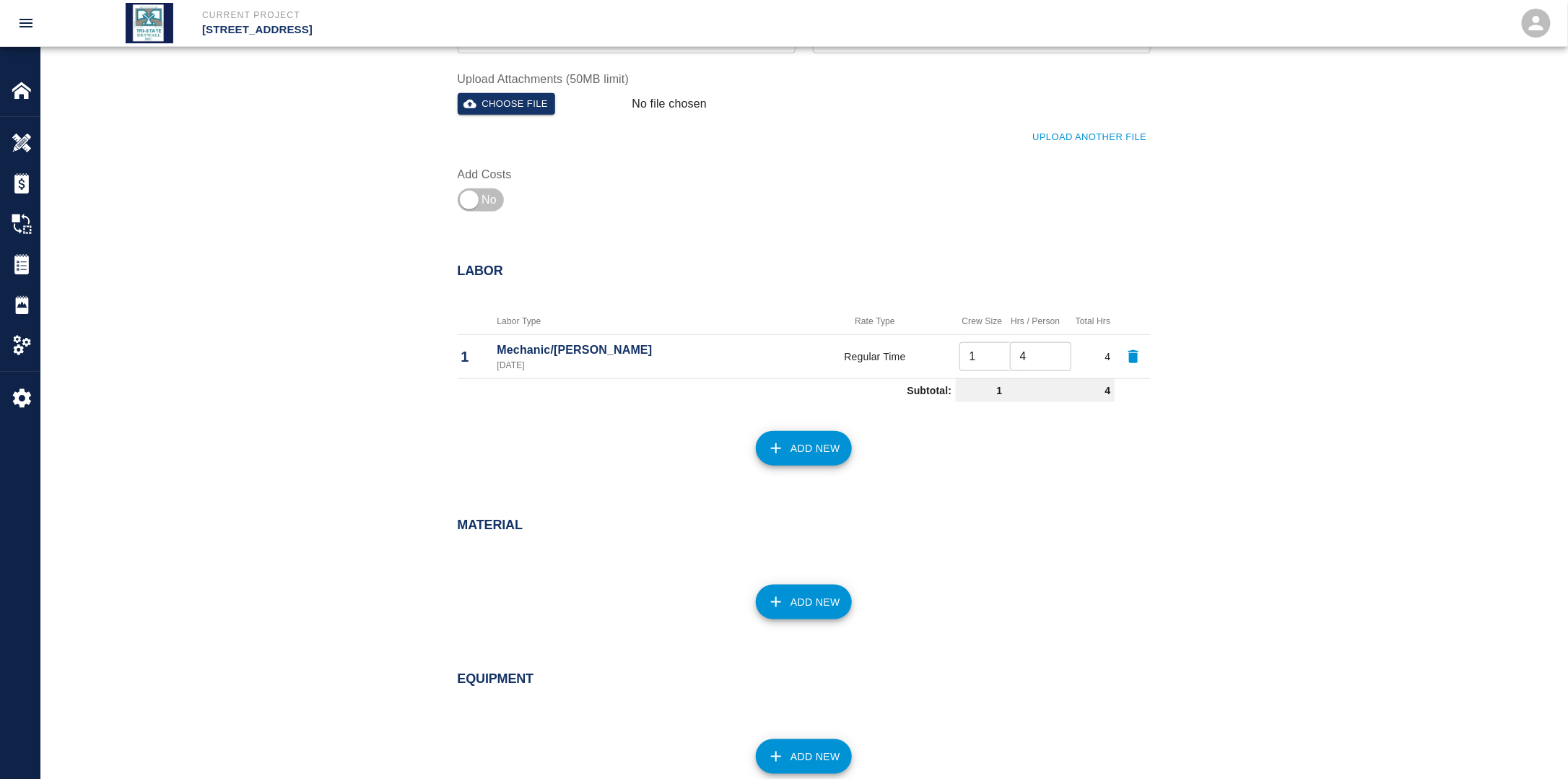
click at [800, 443] on button "Add New" at bounding box center [803, 448] width 96 height 35
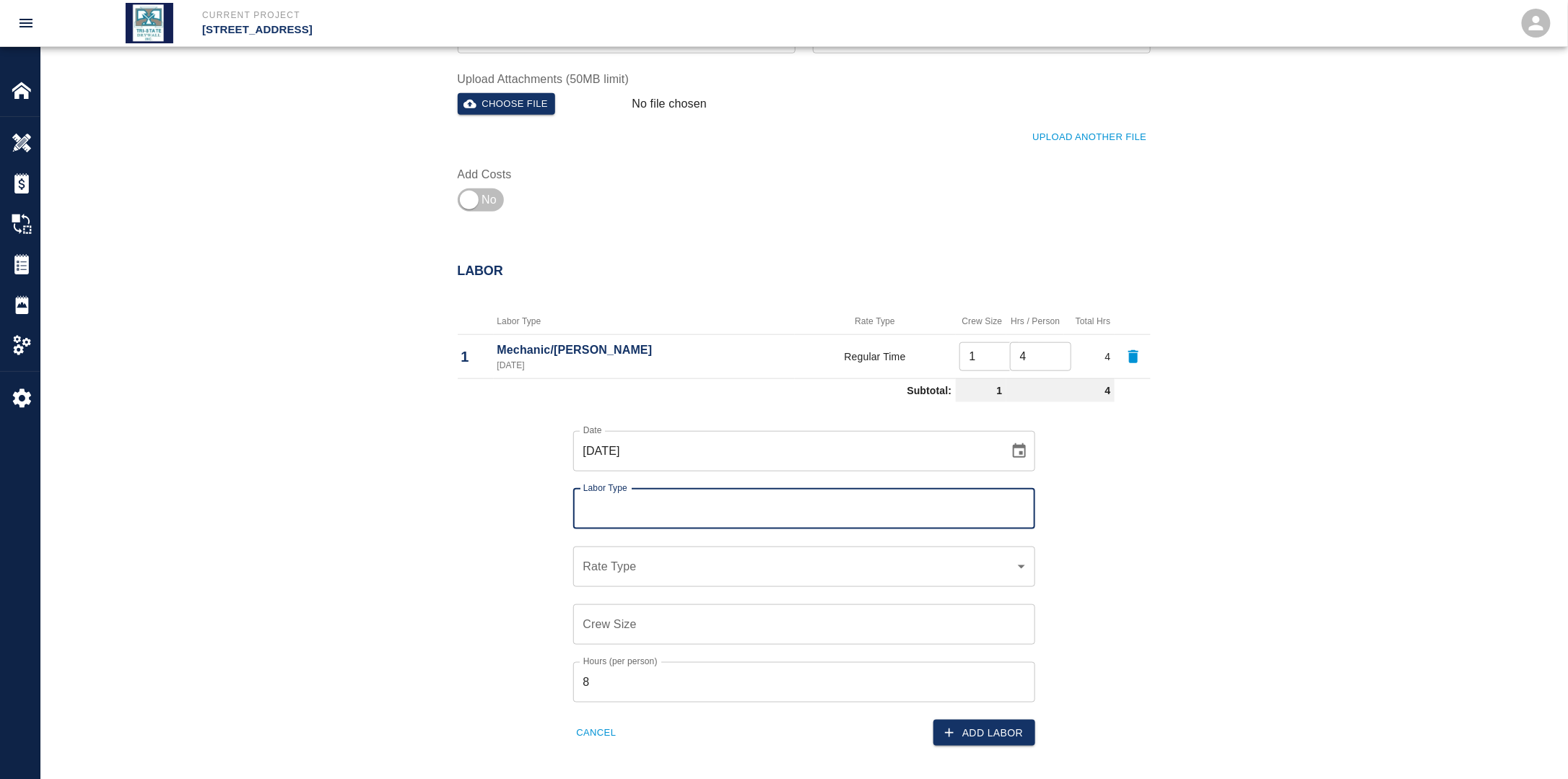
click at [677, 519] on input "Labor Type" at bounding box center [803, 508] width 449 height 27
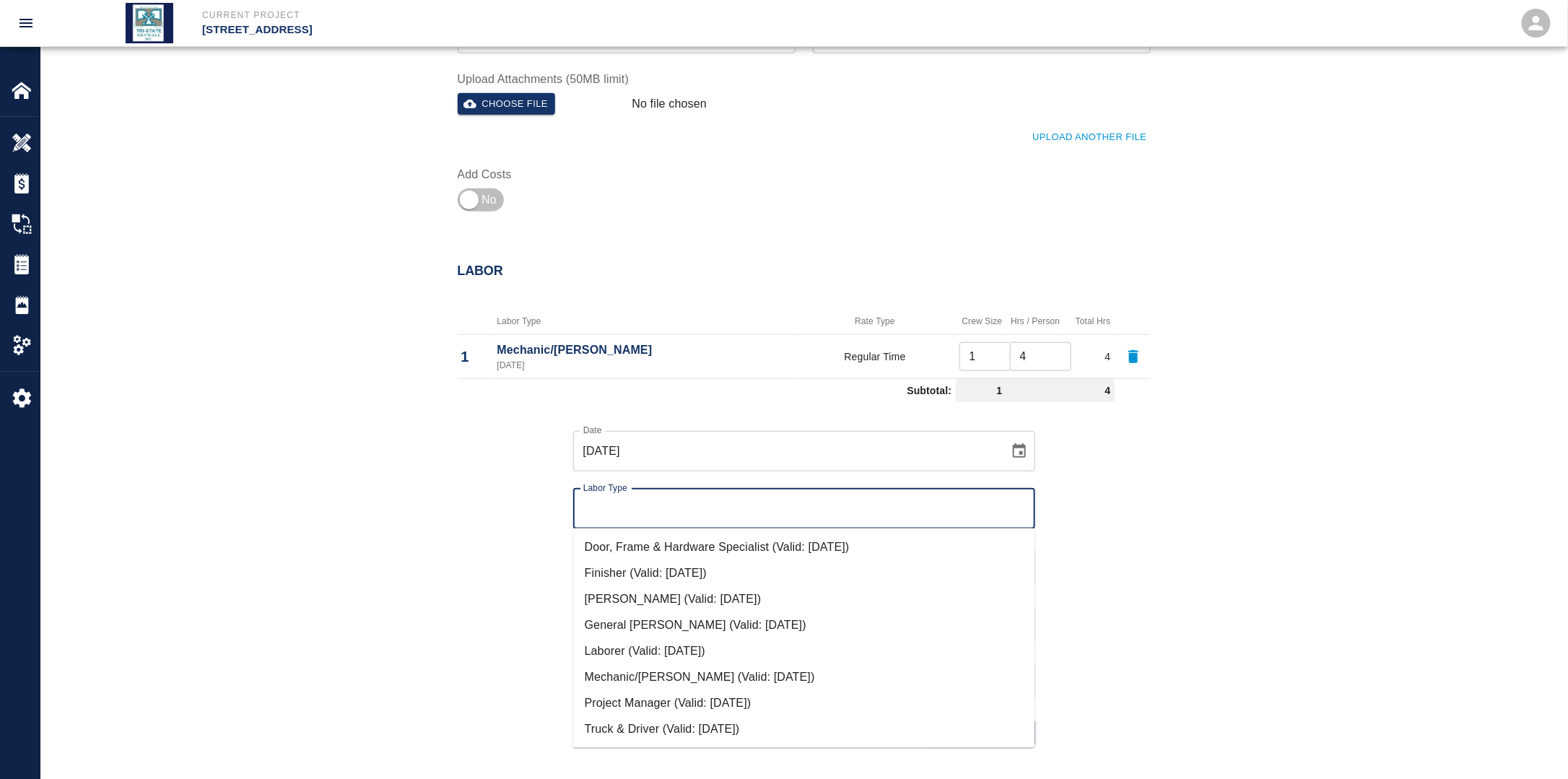
click at [650, 568] on li "Finisher (Valid: [DATE])" at bounding box center [804, 573] width 462 height 26
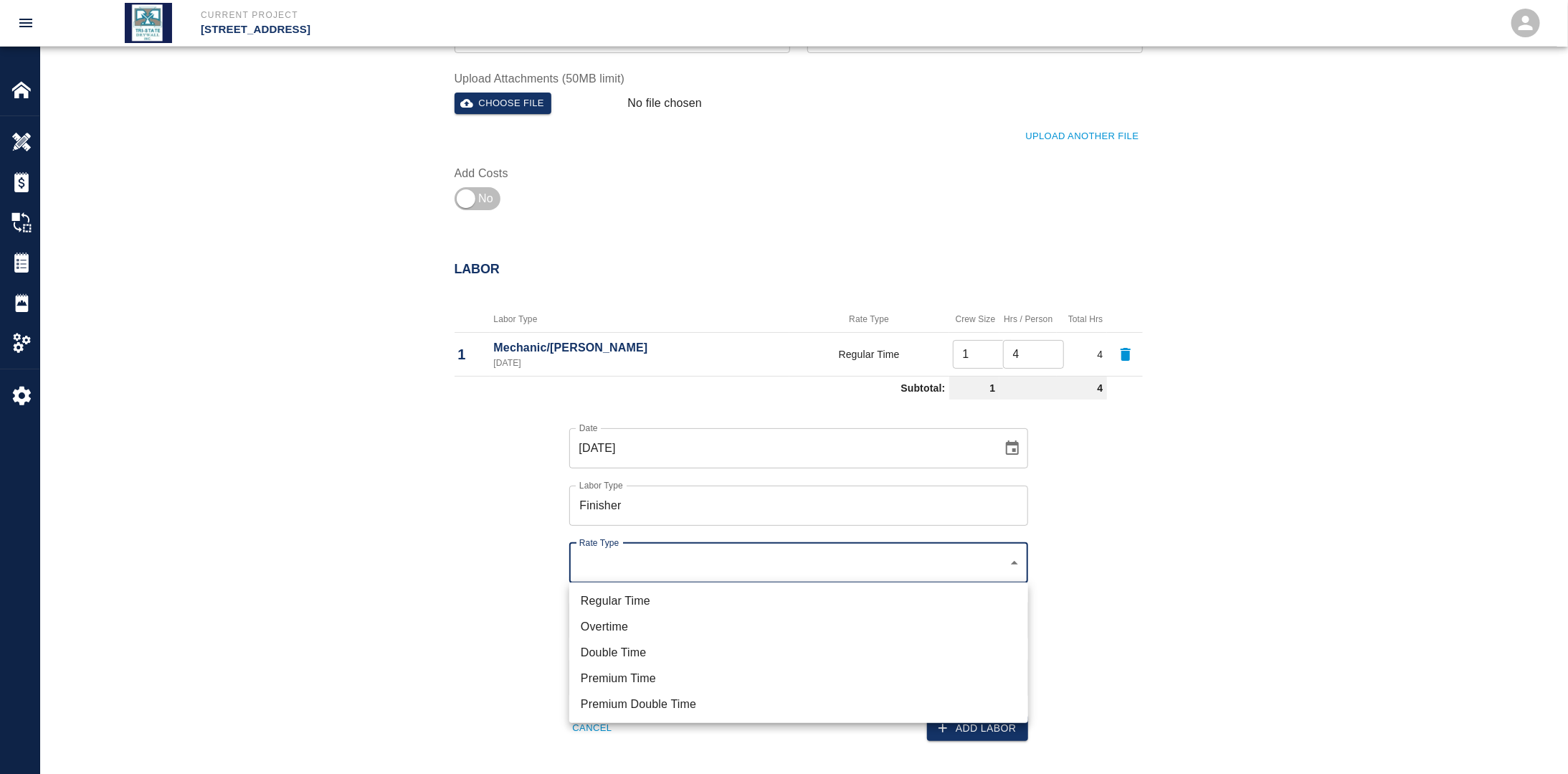
click at [635, 590] on li "Regular Time" at bounding box center [799, 600] width 459 height 25
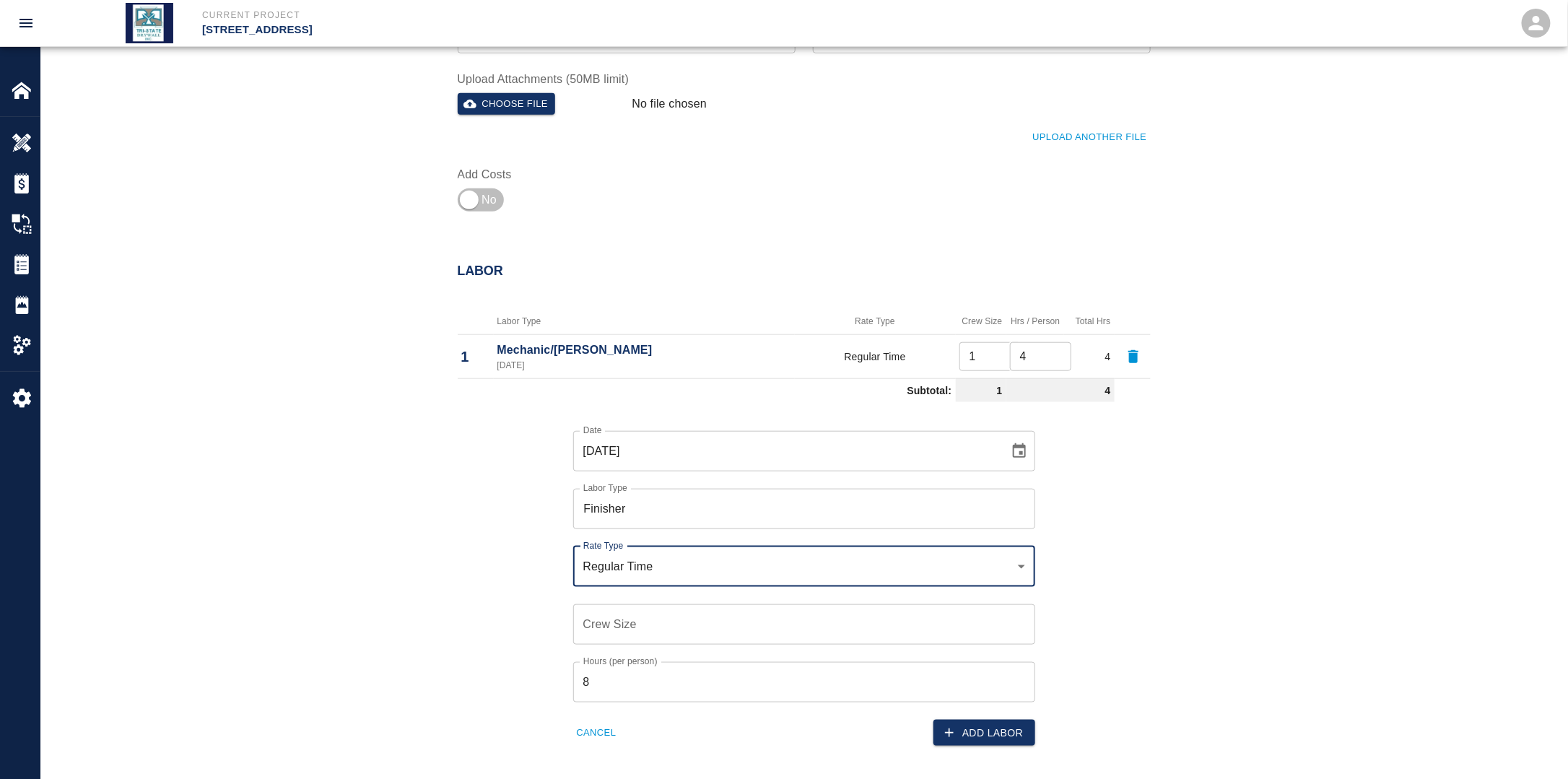
click at [635, 623] on input "Crew Size" at bounding box center [804, 624] width 462 height 41
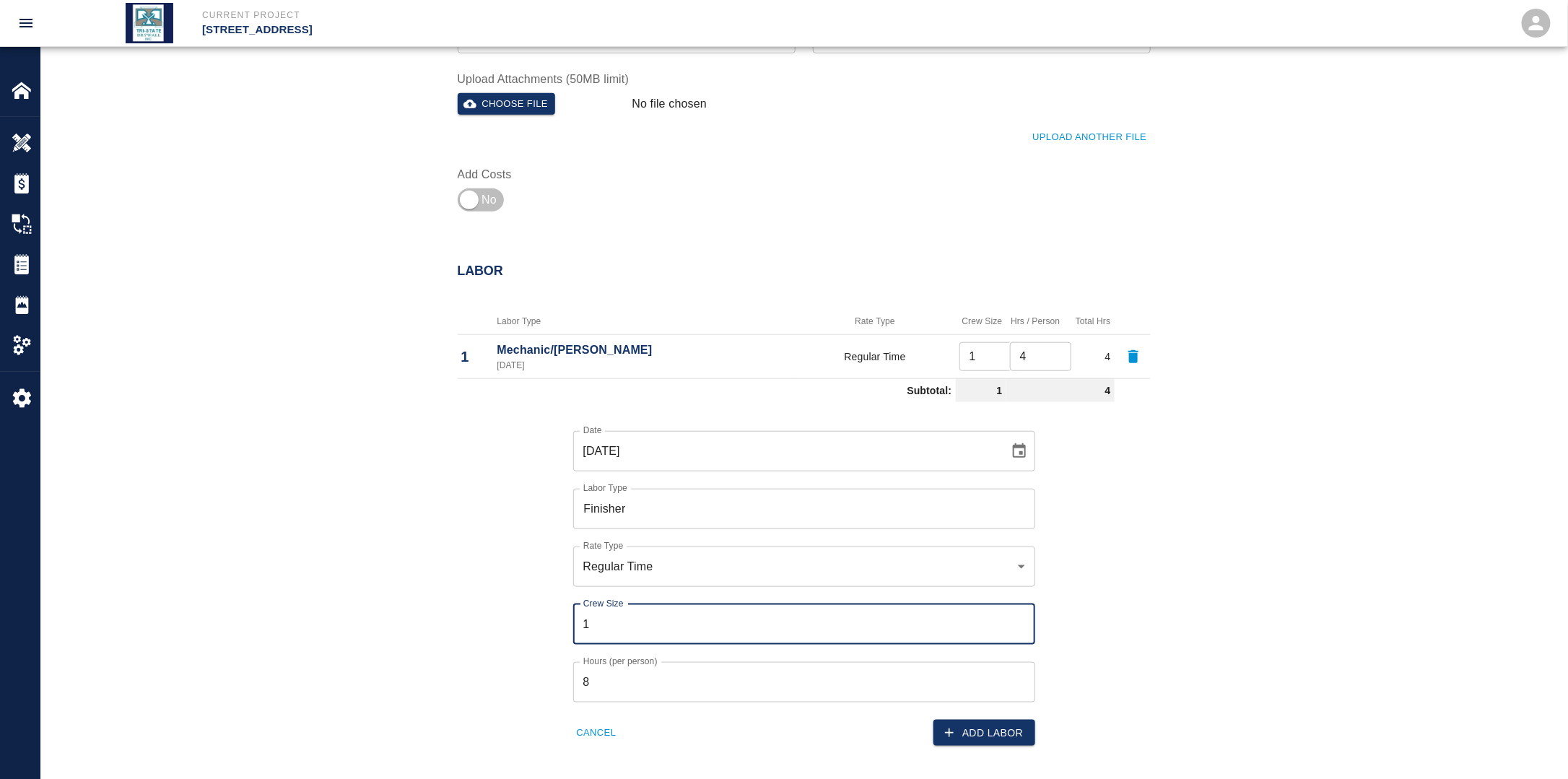
click at [631, 667] on input "8" at bounding box center [804, 682] width 462 height 41
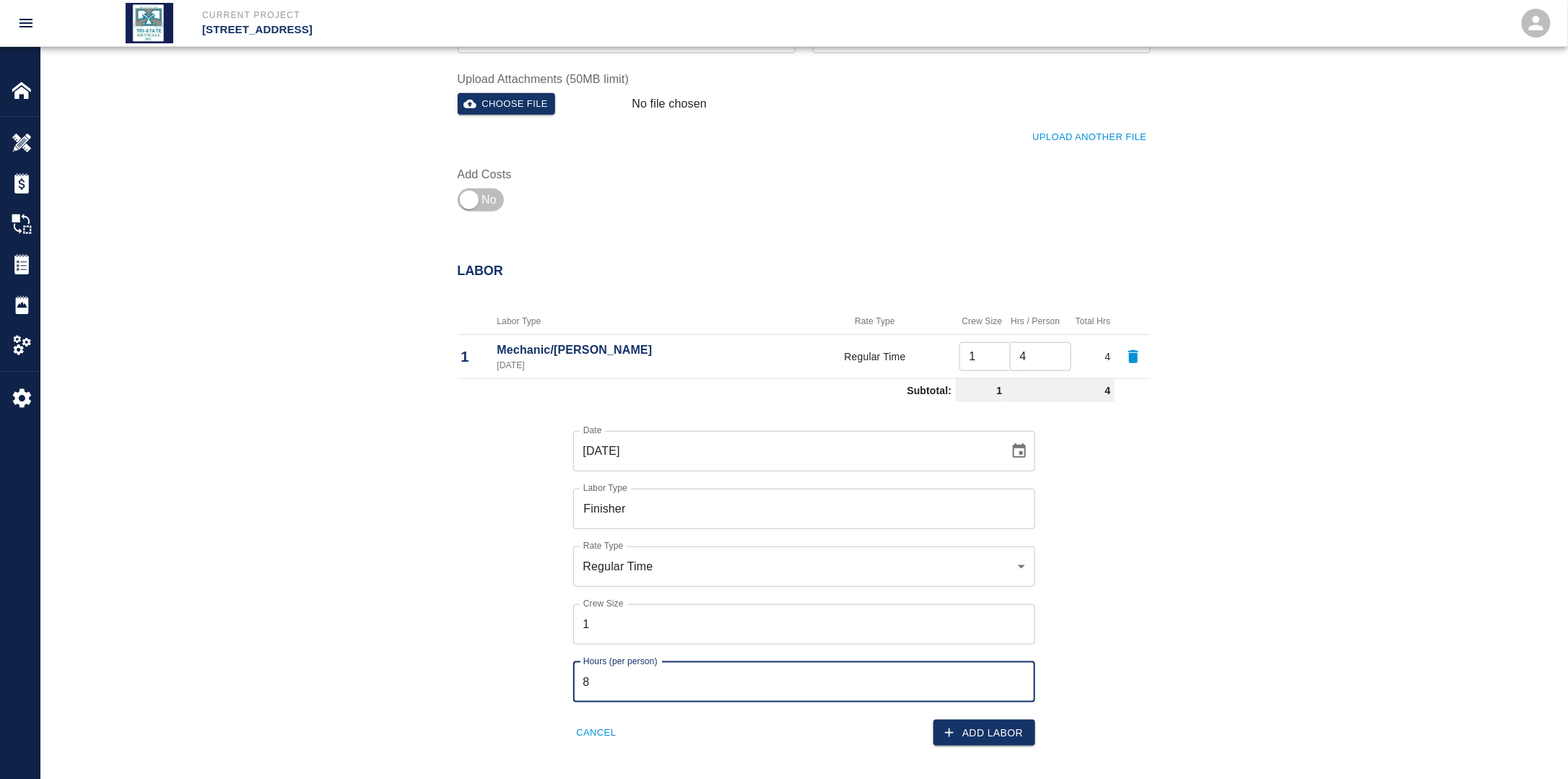
drag, startPoint x: 571, startPoint y: 681, endPoint x: 546, endPoint y: 683, distance: 25.1
click at [546, 677] on div "Date [DATE] Date Labor Type Finisher Labor Type Rate Type Regular Time rate_rt …" at bounding box center [795, 577] width 711 height 339
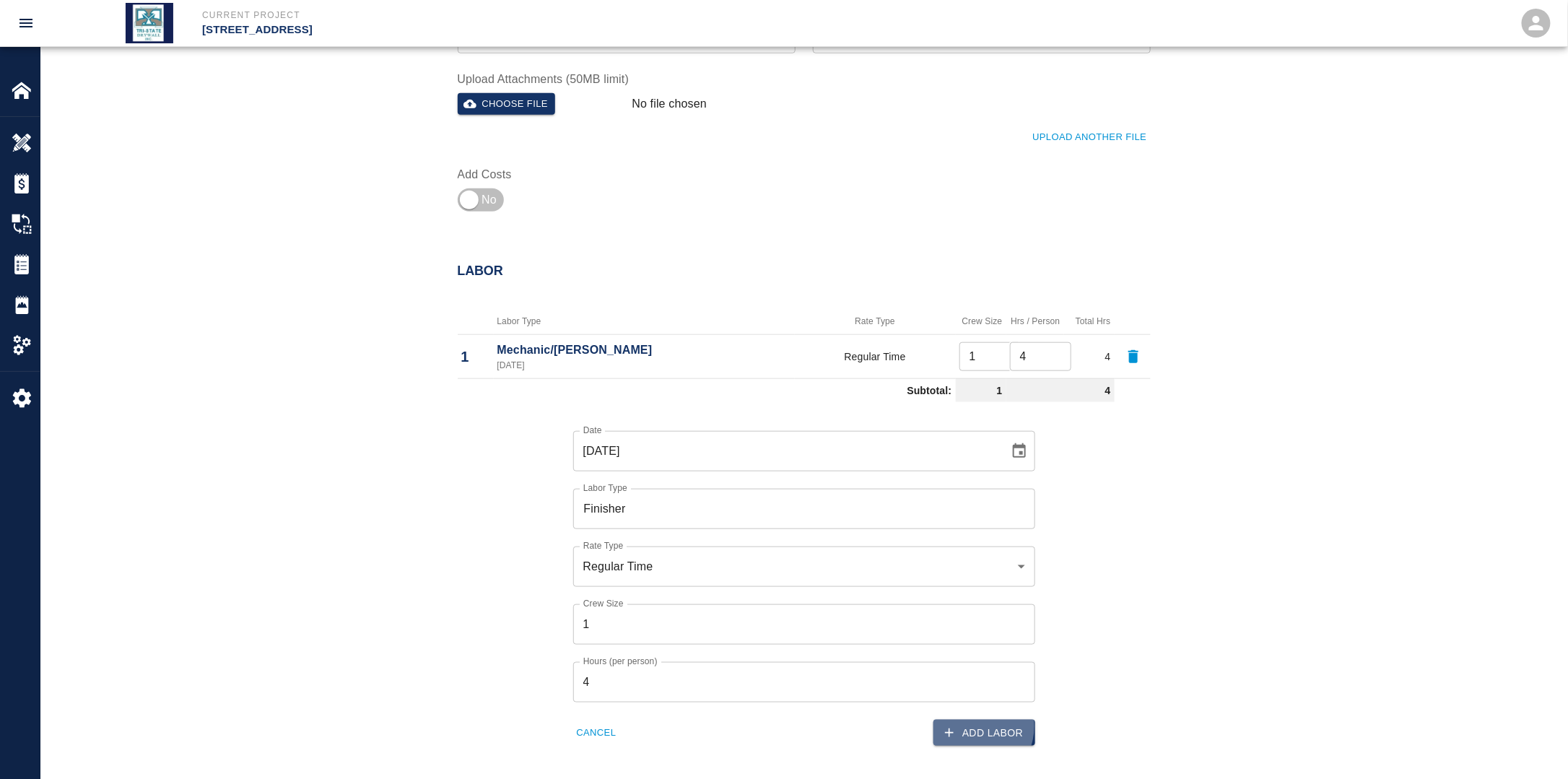
drag, startPoint x: 975, startPoint y: 726, endPoint x: 983, endPoint y: 733, distance: 10.6
click at [977, 729] on button "Add Labor" at bounding box center [984, 733] width 102 height 27
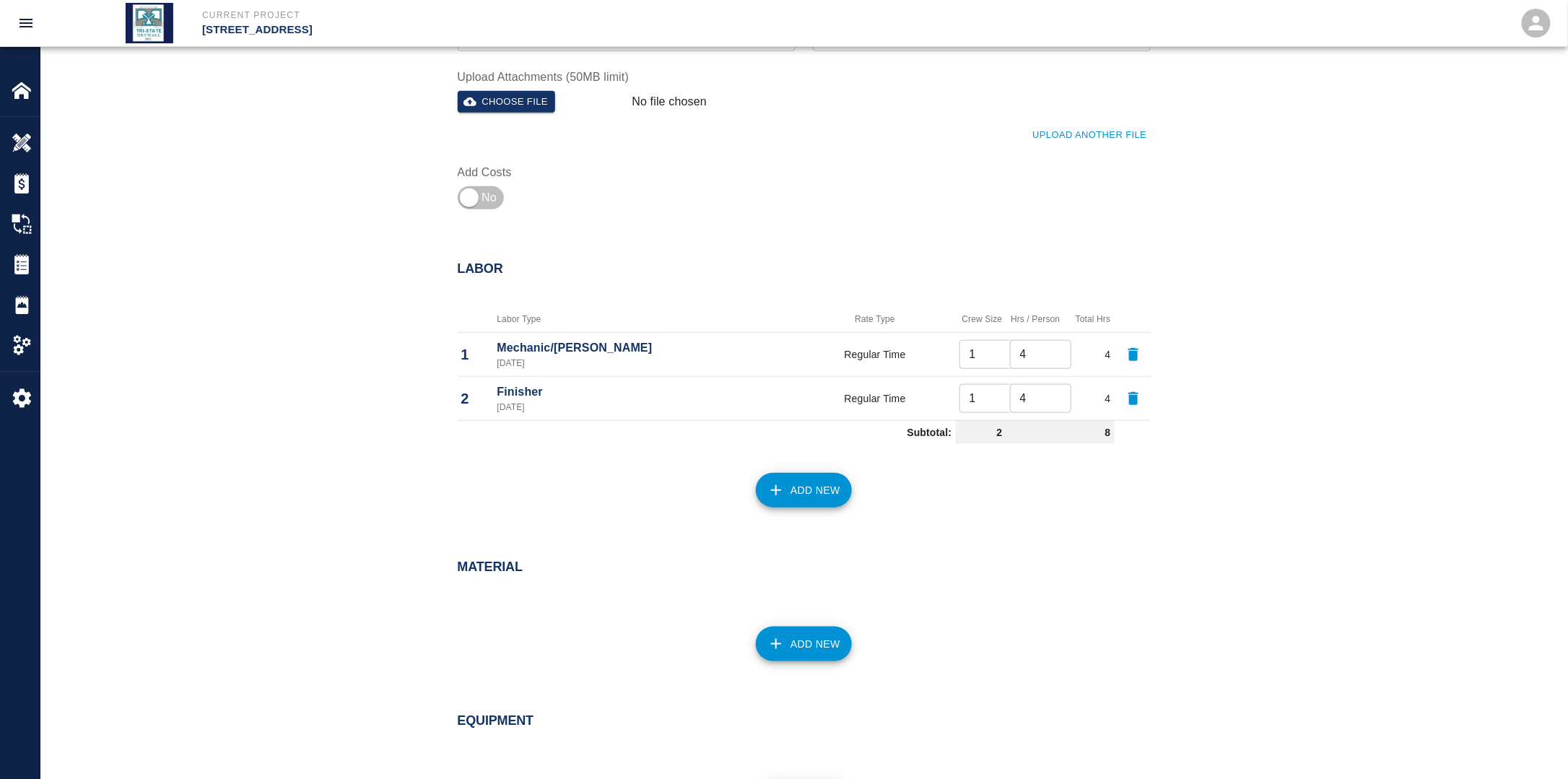
scroll to position [668, 0]
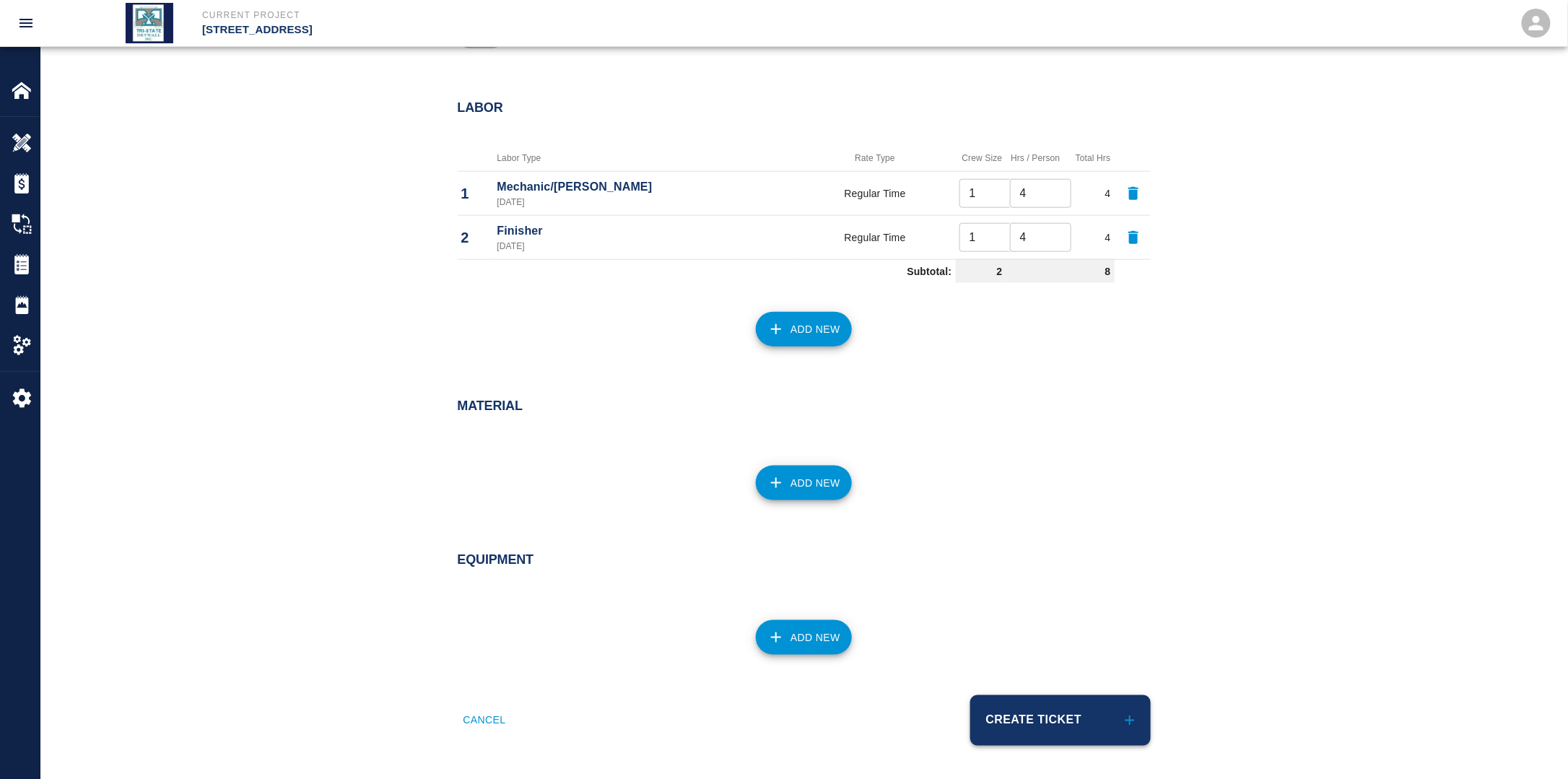
click at [1054, 724] on button "Create Ticket" at bounding box center [1060, 720] width 181 height 50
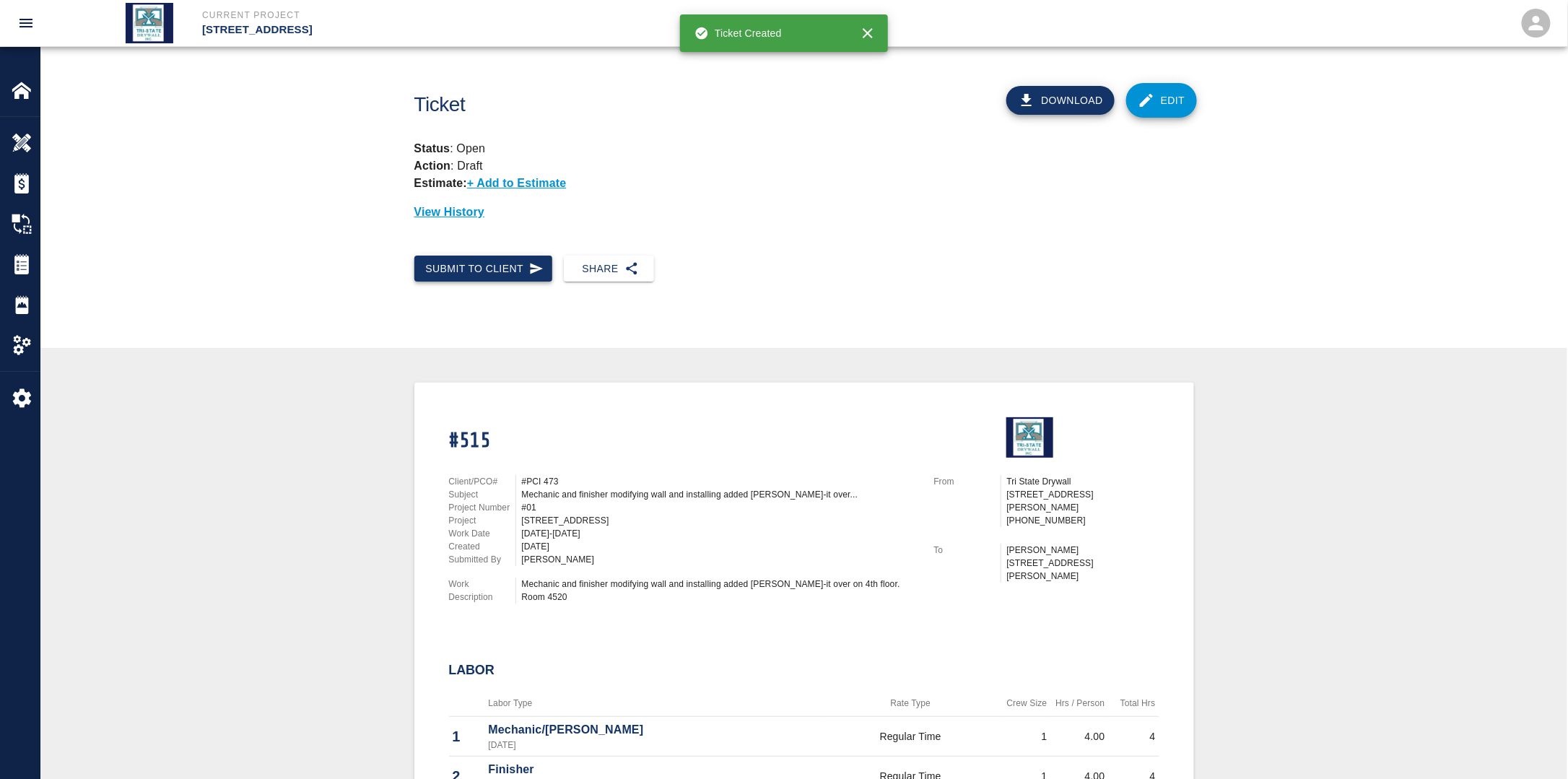
click at [473, 263] on button "Submit to Client" at bounding box center [484, 269] width 138 height 27
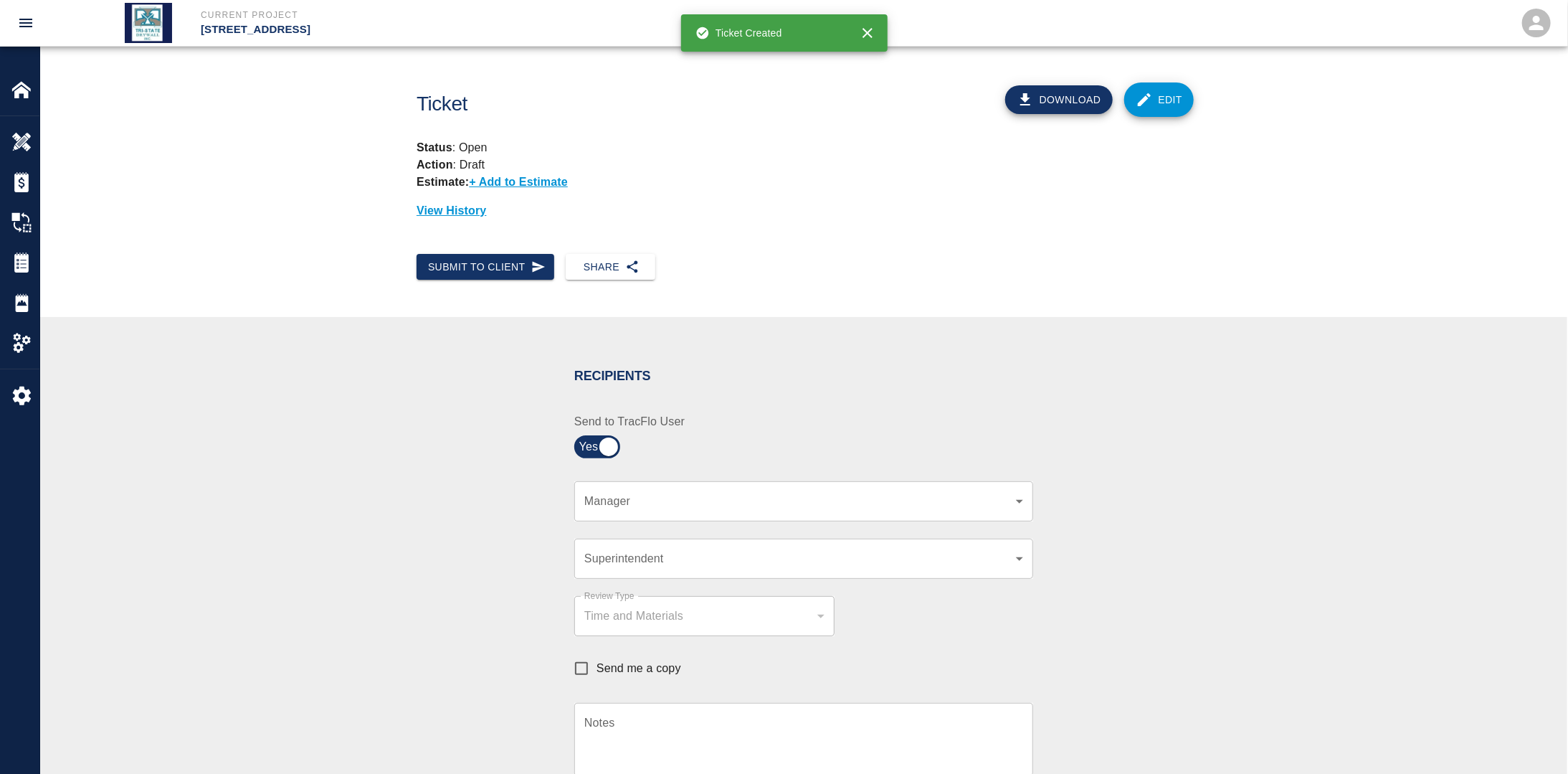
click at [746, 498] on body "Current Project [STREET_ADDRESS] Home [STREET_ADDRESS] Overview Estimates Chang…" at bounding box center [784, 387] width 1568 height 774
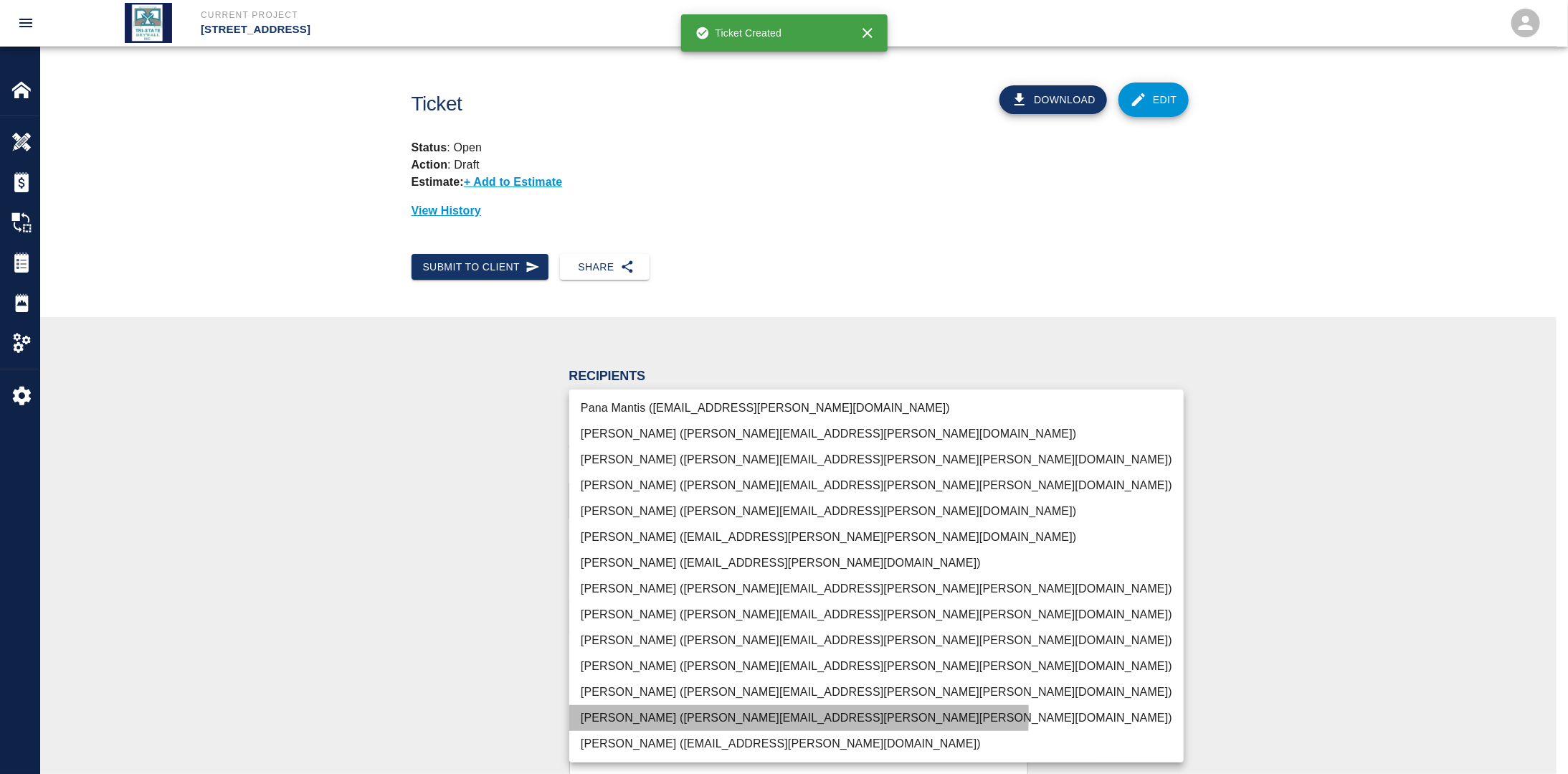
click at [615, 715] on li "[PERSON_NAME] ([PERSON_NAME][EMAIL_ADDRESS][PERSON_NAME][PERSON_NAME][DOMAIN_NA…" at bounding box center [877, 718] width 615 height 25
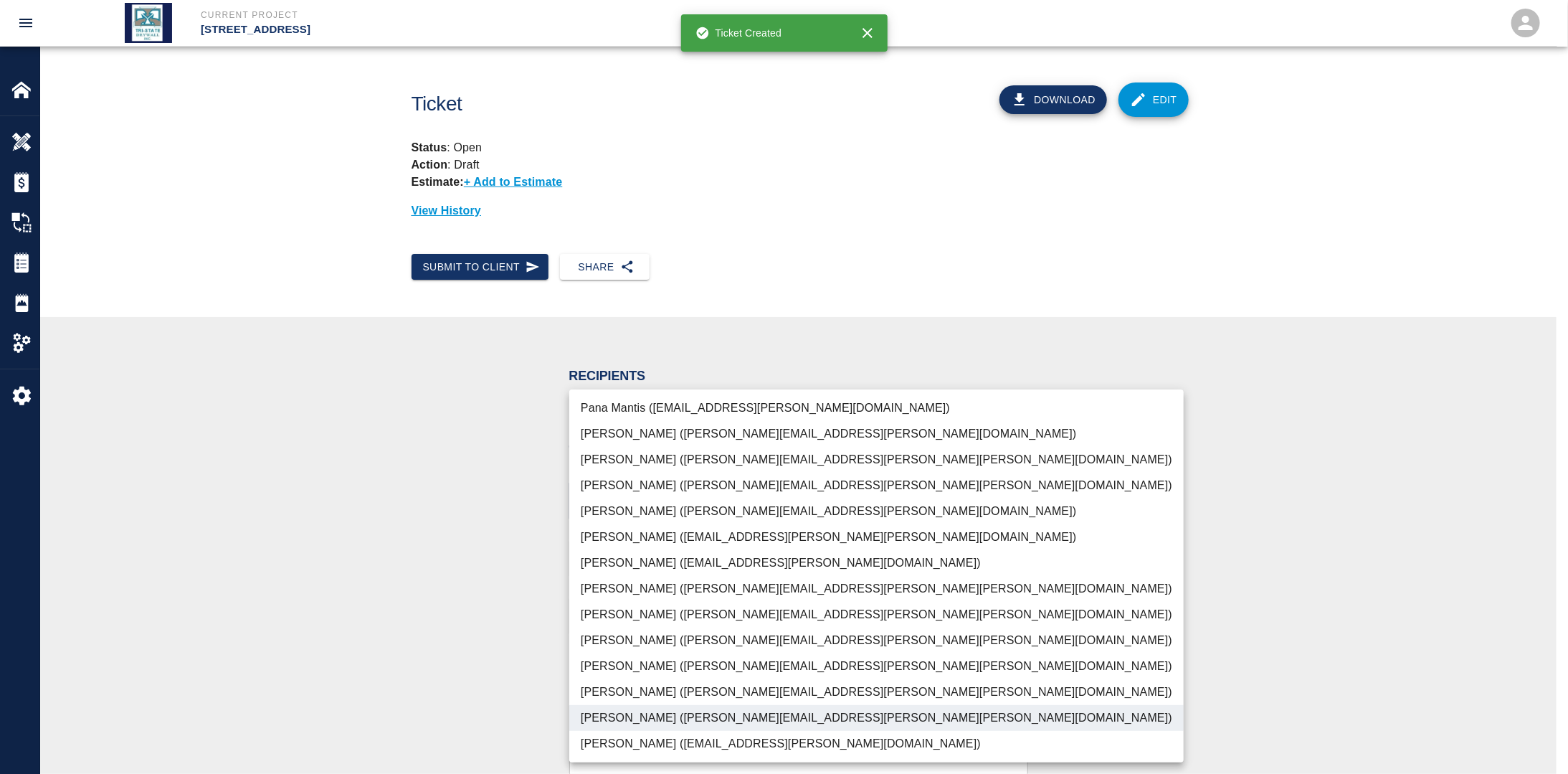
drag, startPoint x: 356, startPoint y: 570, endPoint x: 376, endPoint y: 562, distance: 21.5
click at [356, 570] on div at bounding box center [784, 387] width 1568 height 774
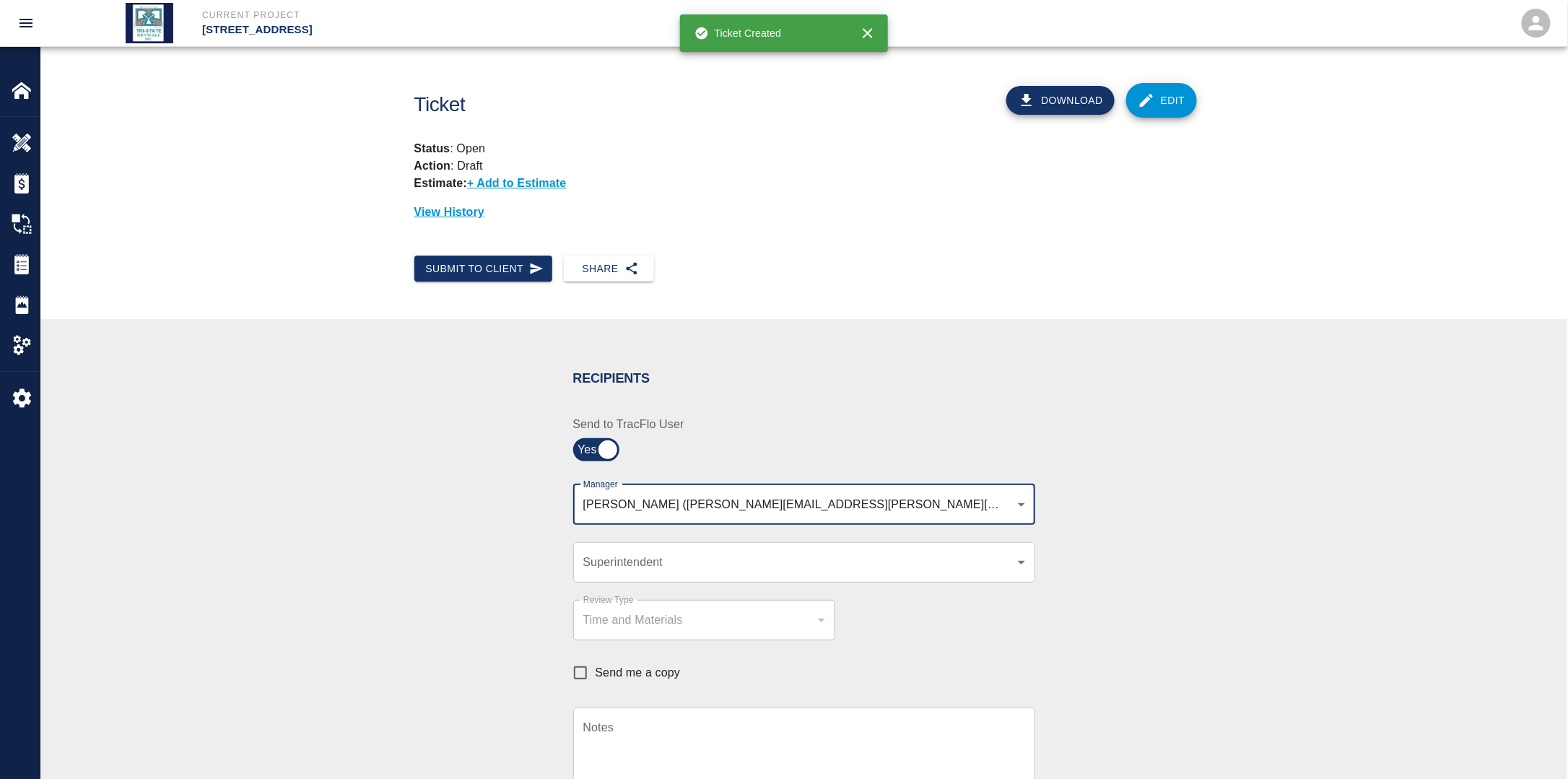
click at [885, 498] on body "Current Project [STREET_ADDRESS] Home [STREET_ADDRESS] Overview Estimates Chang…" at bounding box center [784, 389] width 1568 height 779
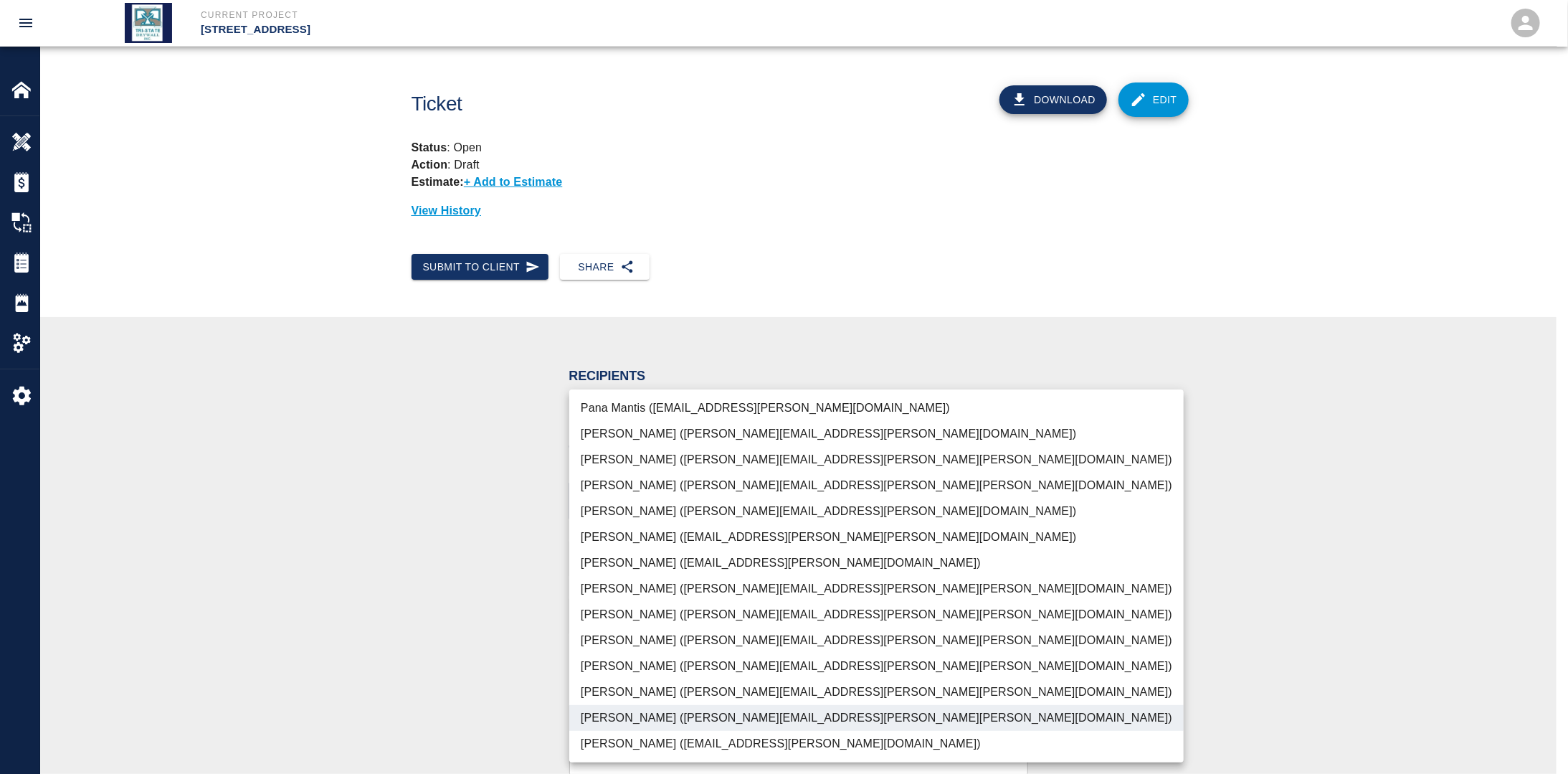
click at [687, 659] on li "[PERSON_NAME] ([PERSON_NAME][EMAIL_ADDRESS][PERSON_NAME][PERSON_NAME][DOMAIN_NA…" at bounding box center [877, 666] width 615 height 25
click at [388, 589] on div at bounding box center [784, 387] width 1568 height 774
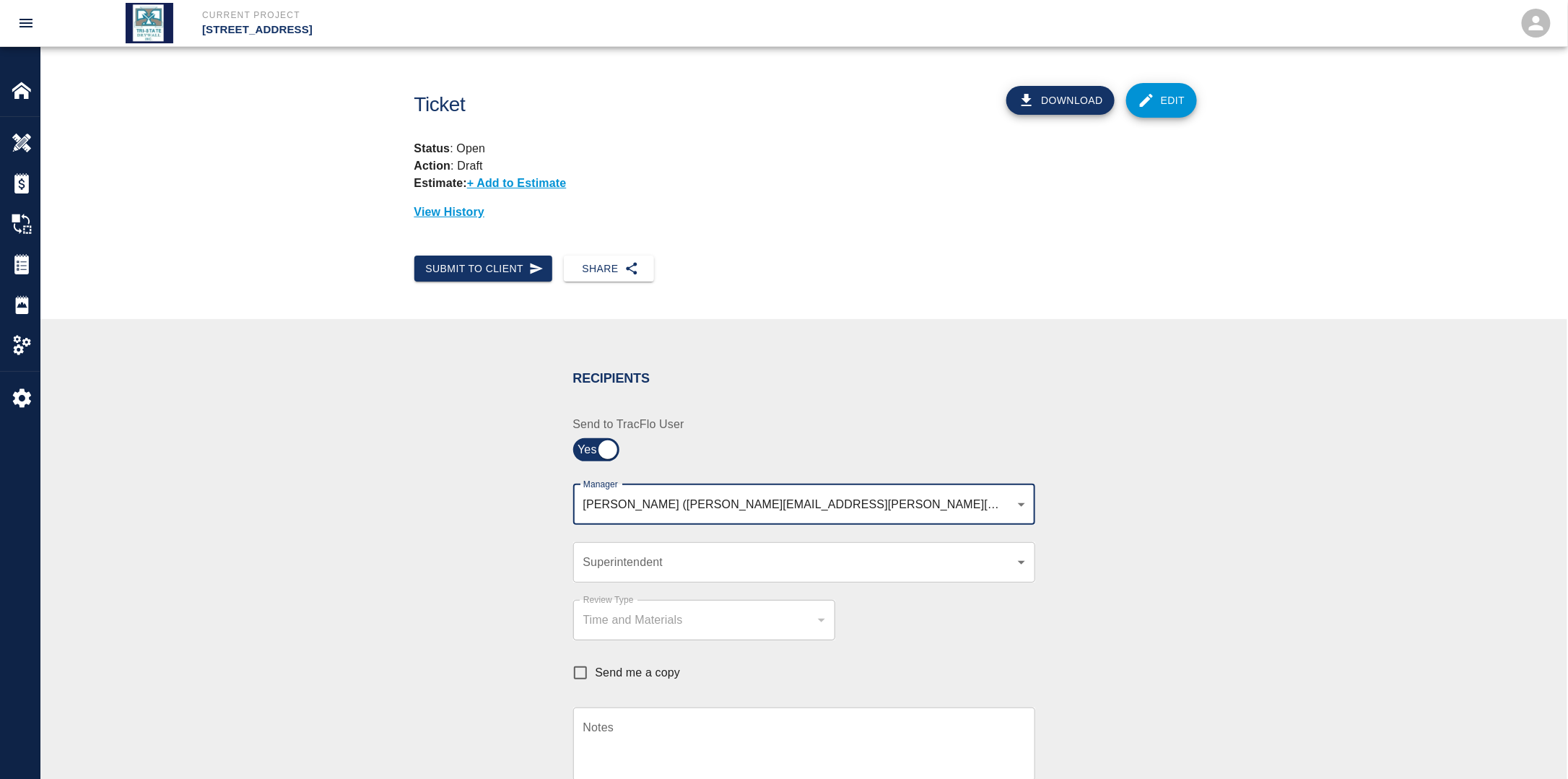
click at [676, 558] on body "Current Project [STREET_ADDRESS] Home [STREET_ADDRESS] Overview Estimates Chang…" at bounding box center [784, 389] width 1568 height 779
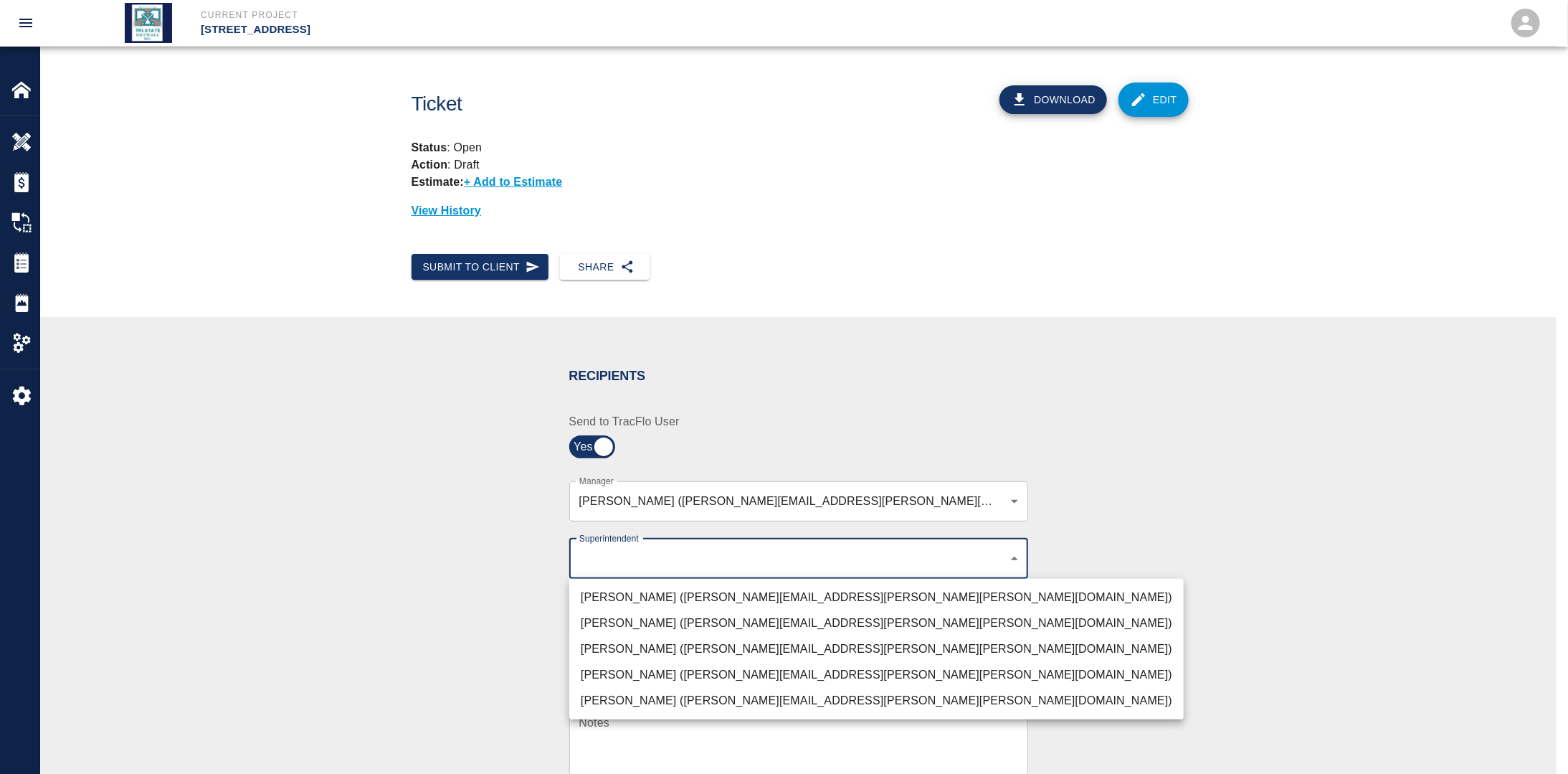
click at [664, 646] on li "[PERSON_NAME] ([PERSON_NAME][EMAIL_ADDRESS][PERSON_NAME][PERSON_NAME][DOMAIN_NA…" at bounding box center [877, 649] width 615 height 25
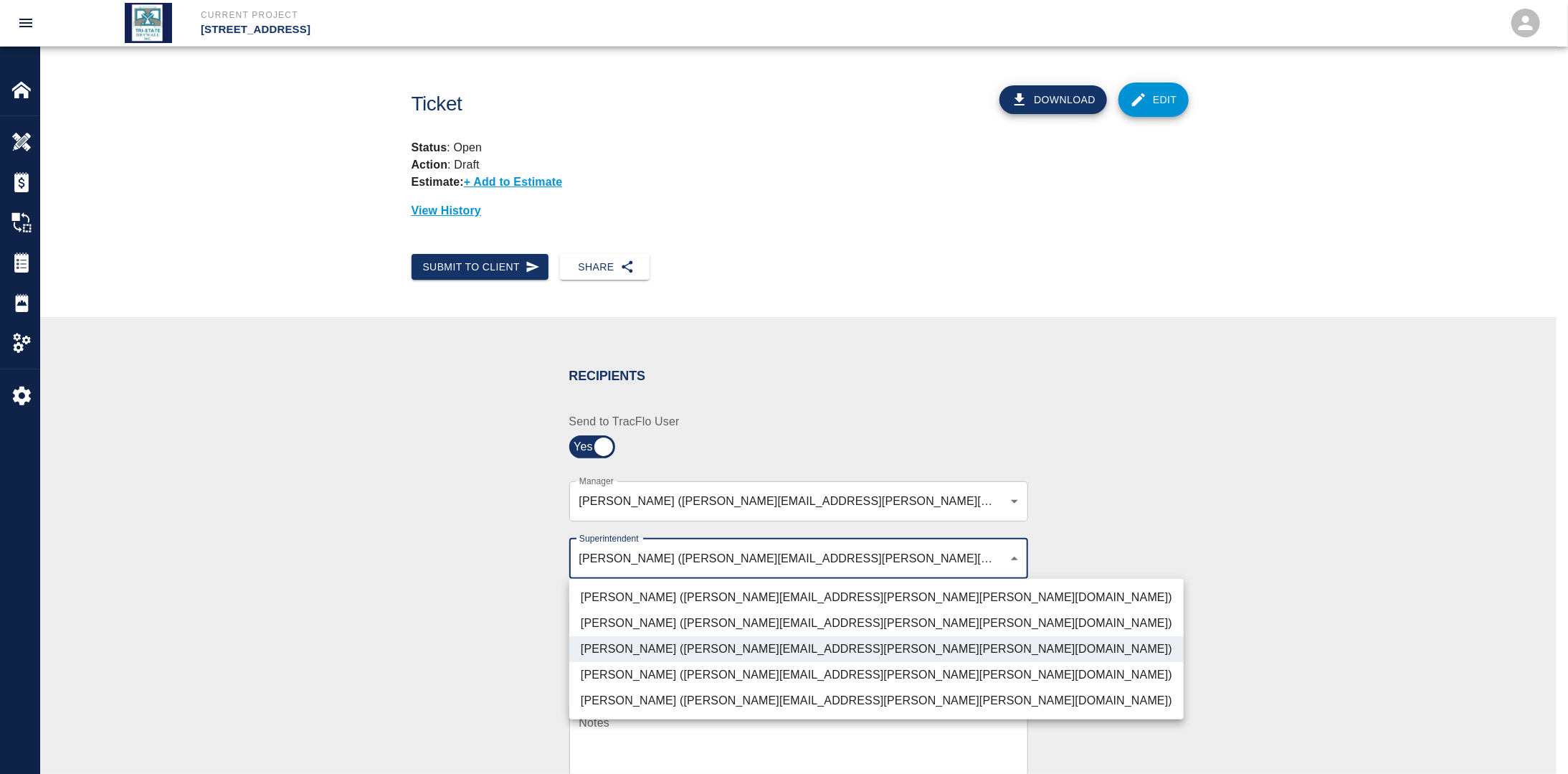
click at [431, 612] on div at bounding box center [784, 387] width 1568 height 774
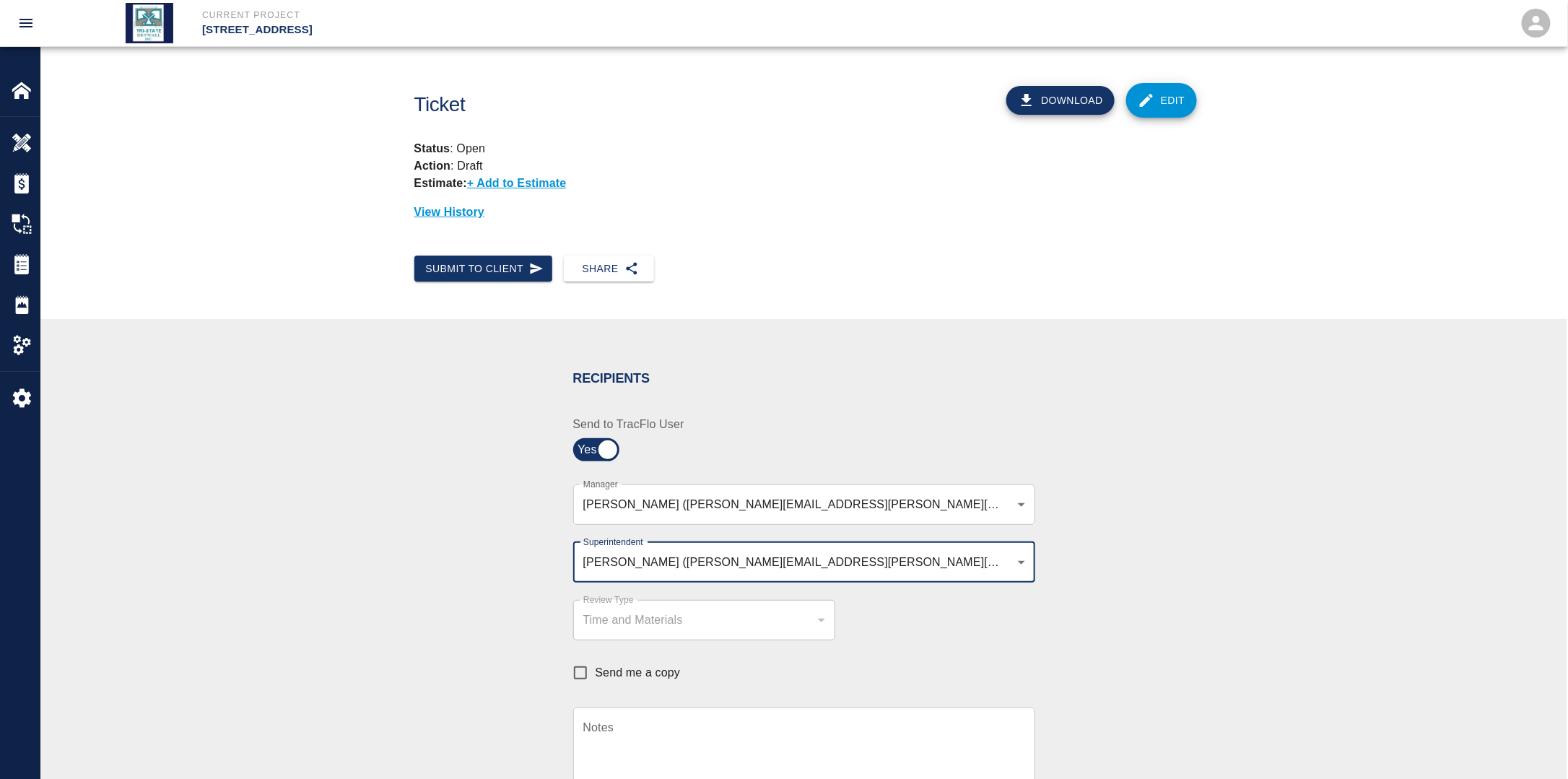
drag, startPoint x: 583, startPoint y: 674, endPoint x: 595, endPoint y: 671, distance: 12.4
click at [583, 673] on input "Send me a copy" at bounding box center [580, 673] width 30 height 30
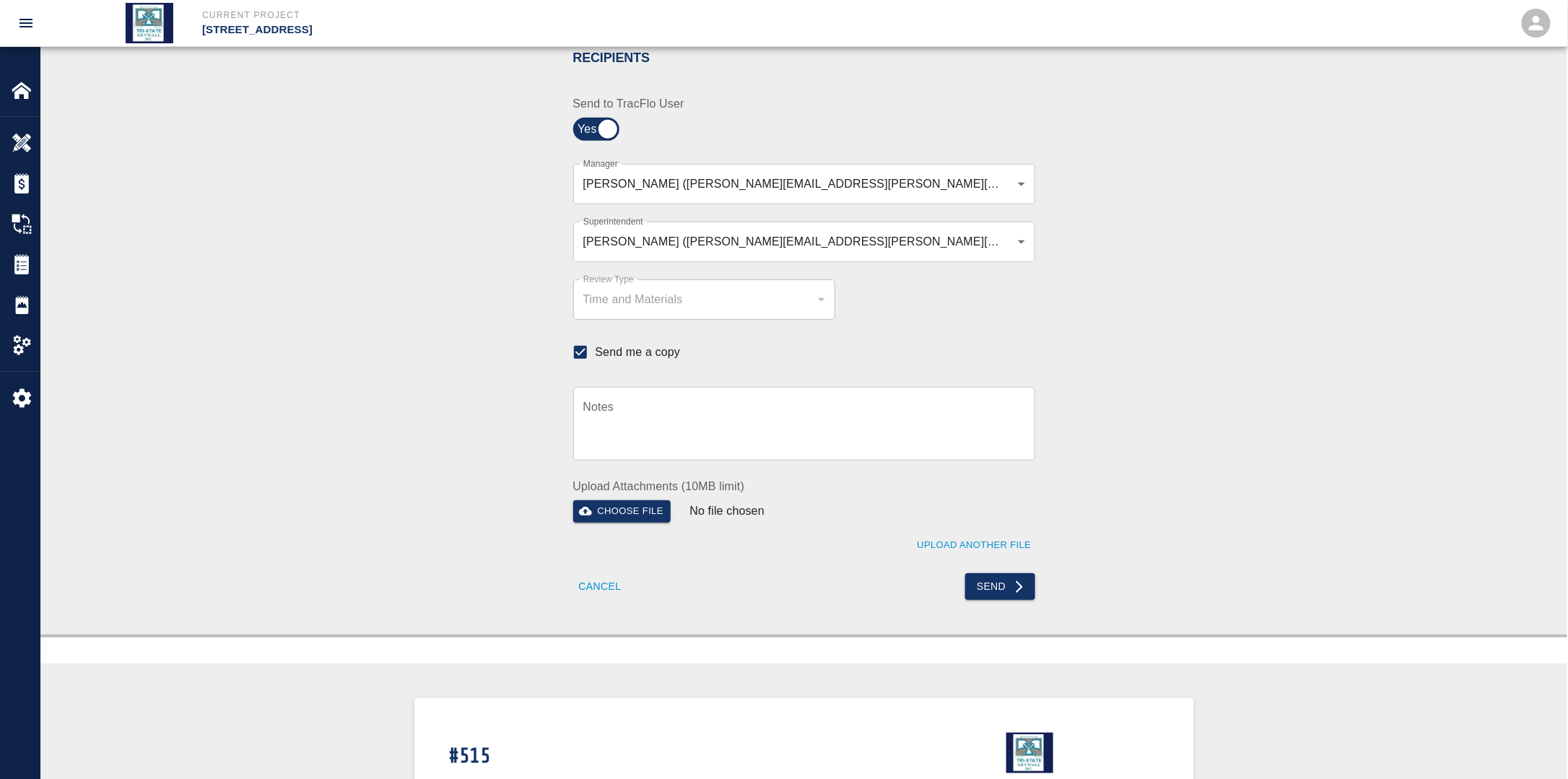
scroll to position [361, 0]
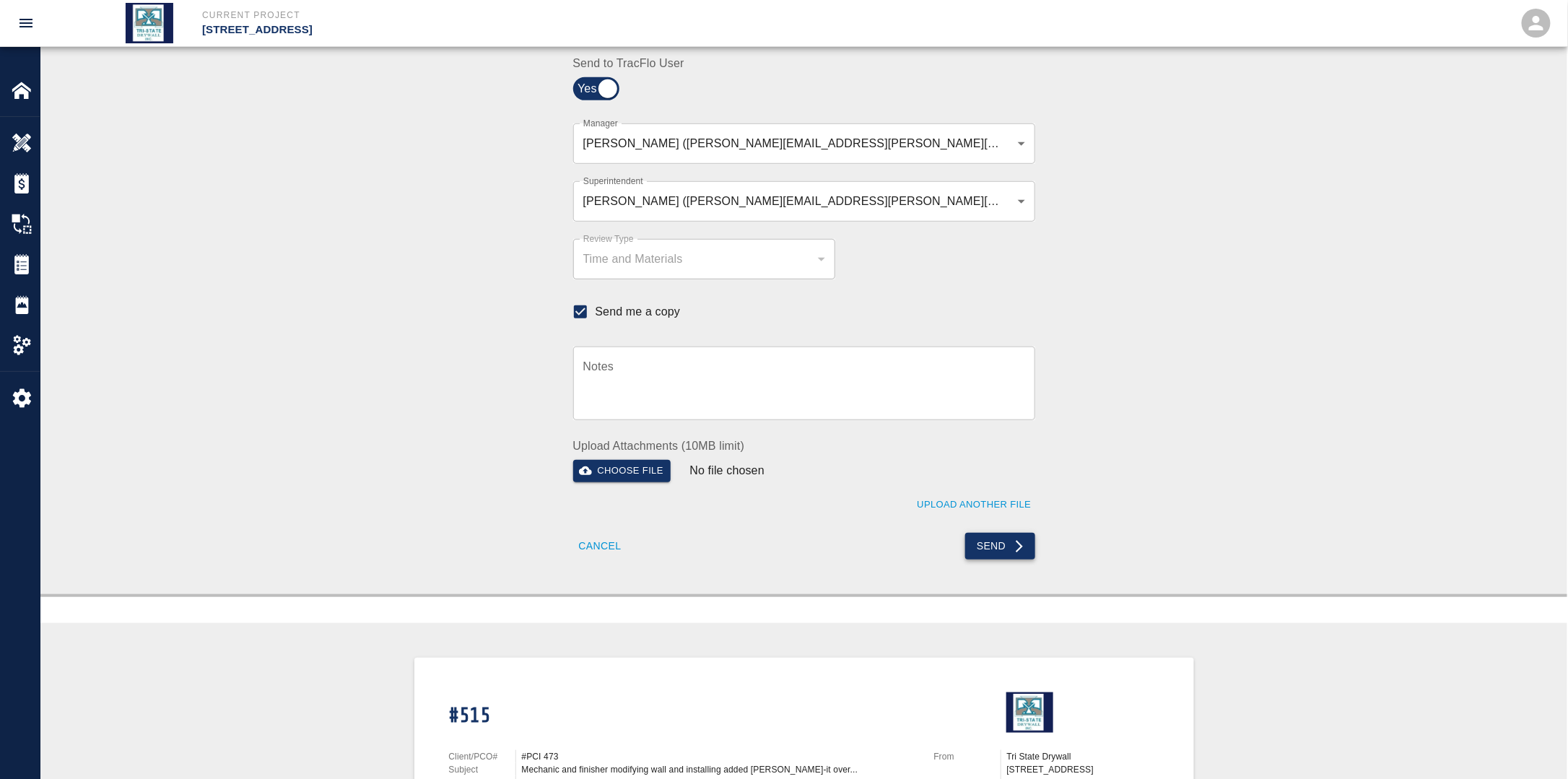
click at [1008, 547] on button "Send" at bounding box center [1000, 546] width 70 height 27
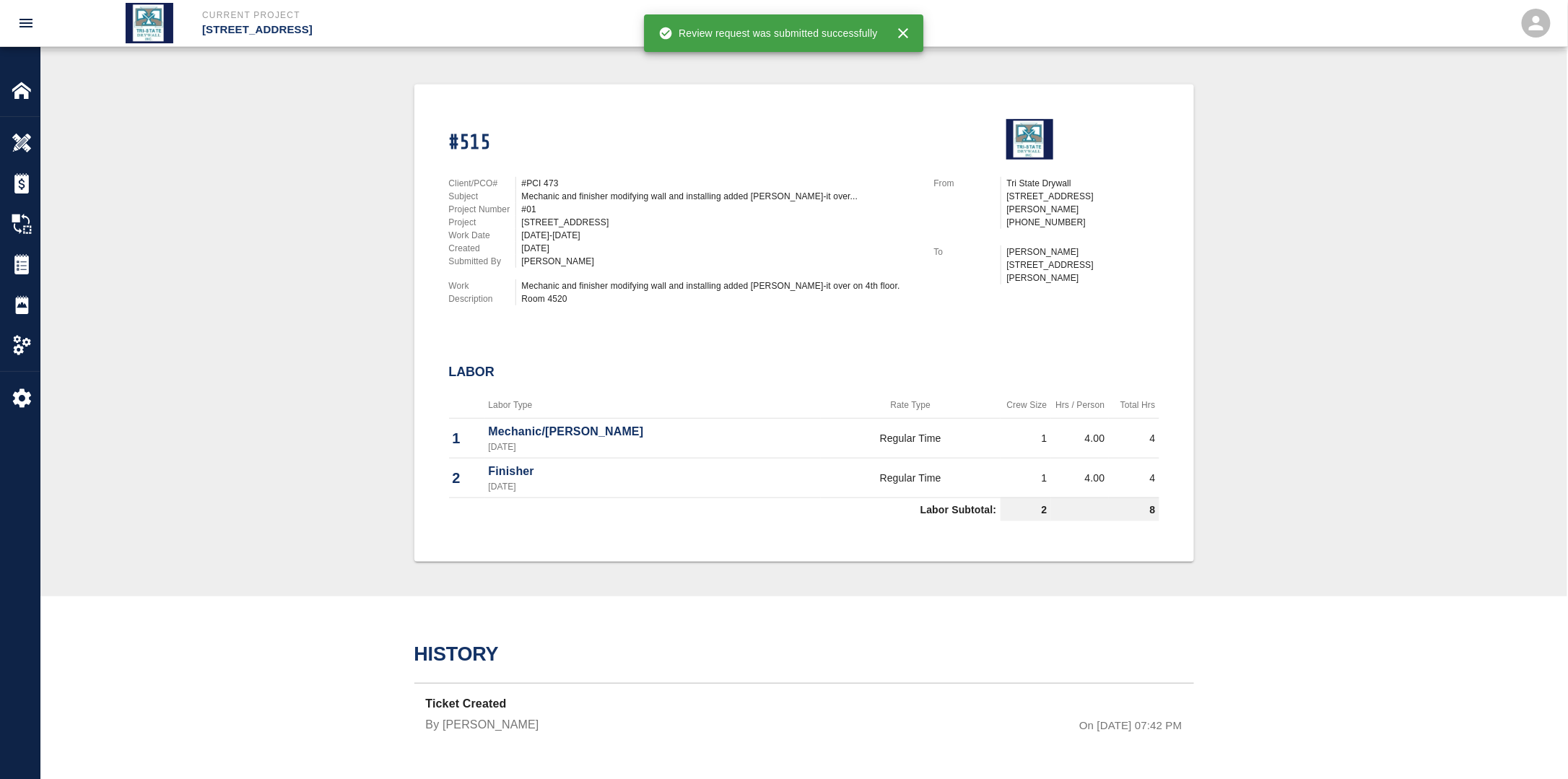
scroll to position [297, 0]
click at [23, 261] on img at bounding box center [21, 263] width 20 height 20
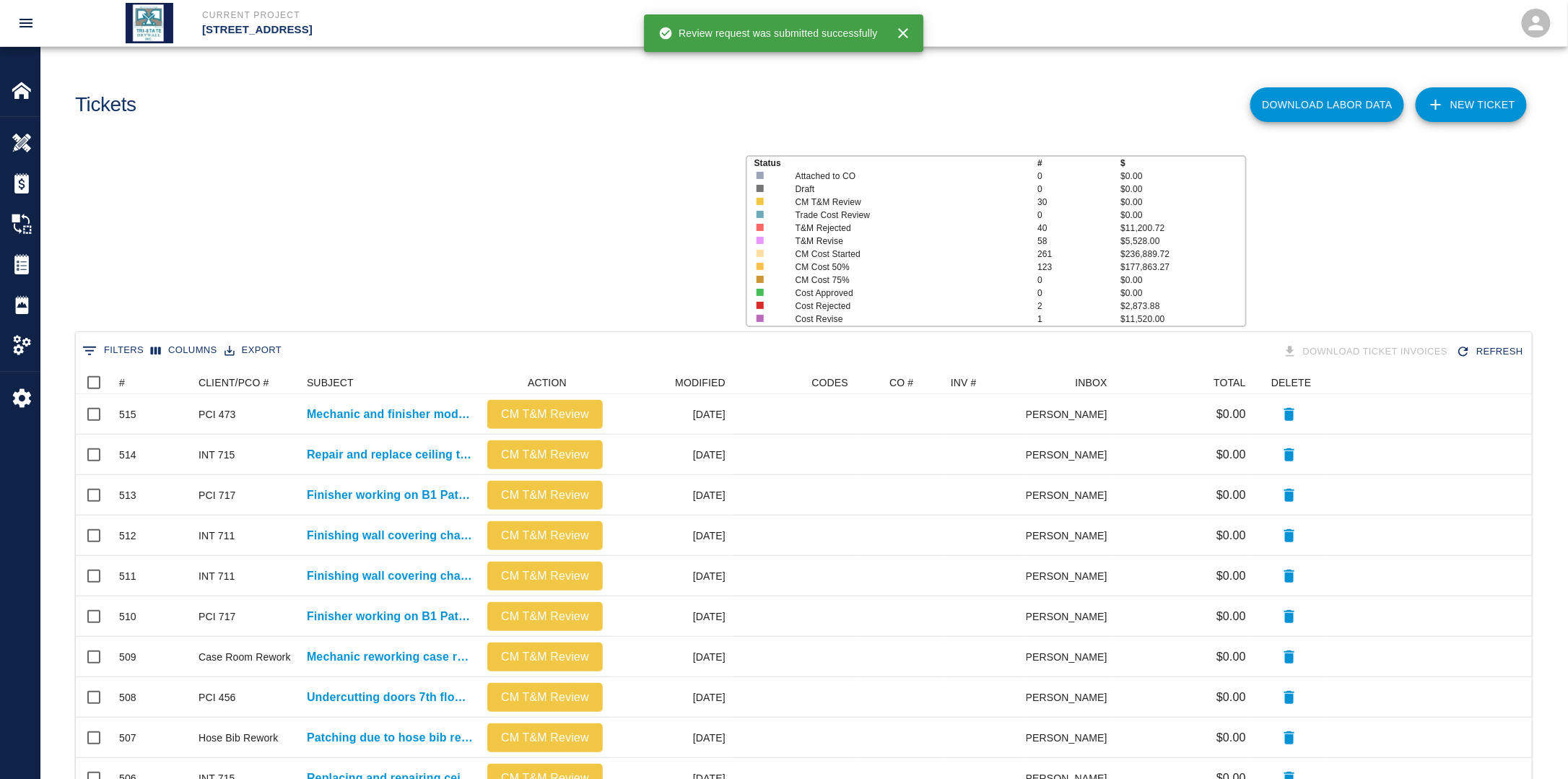
scroll to position [821, 1447]
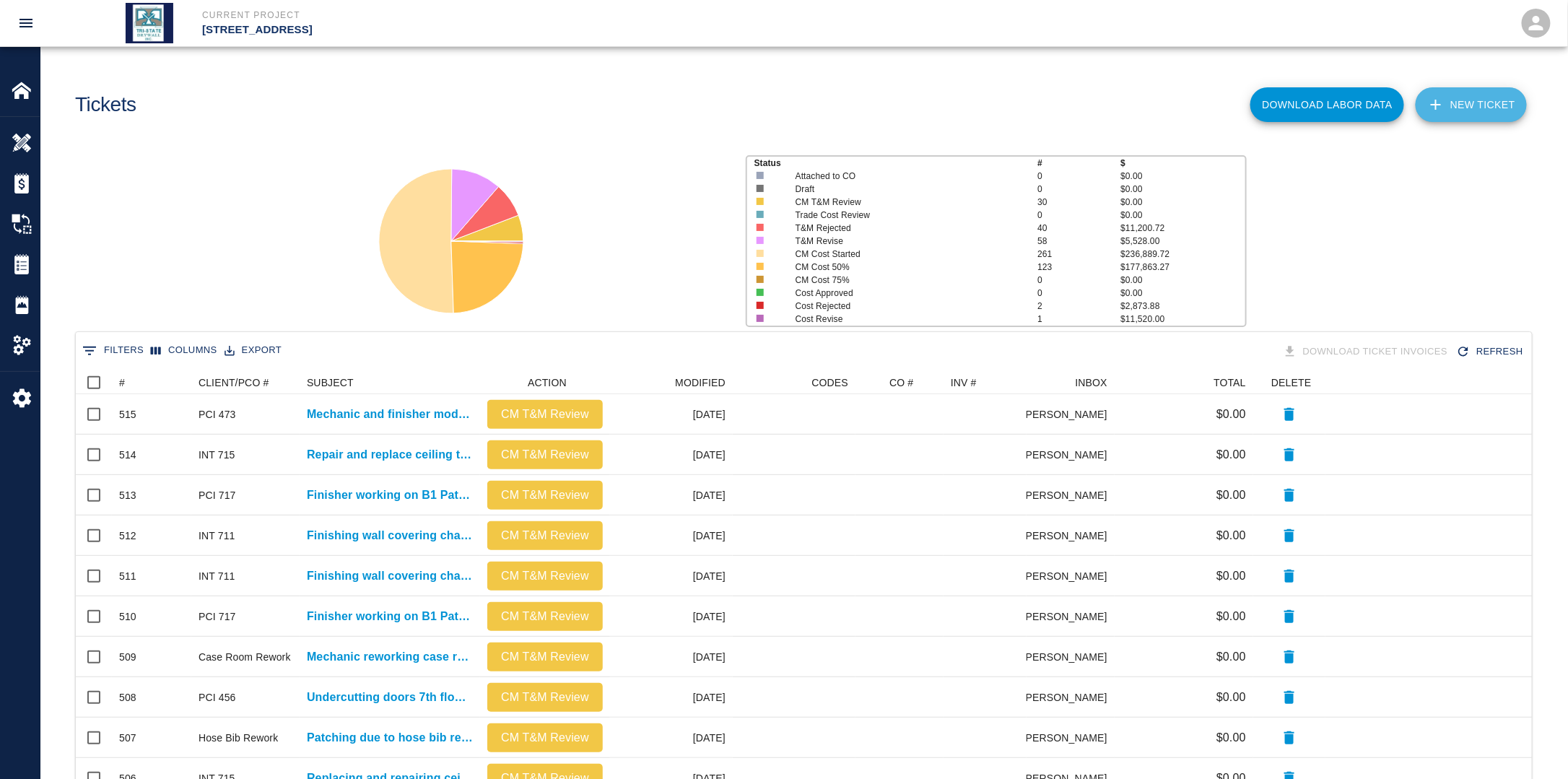
click at [1487, 104] on link "NEW TICKET" at bounding box center [1471, 104] width 111 height 35
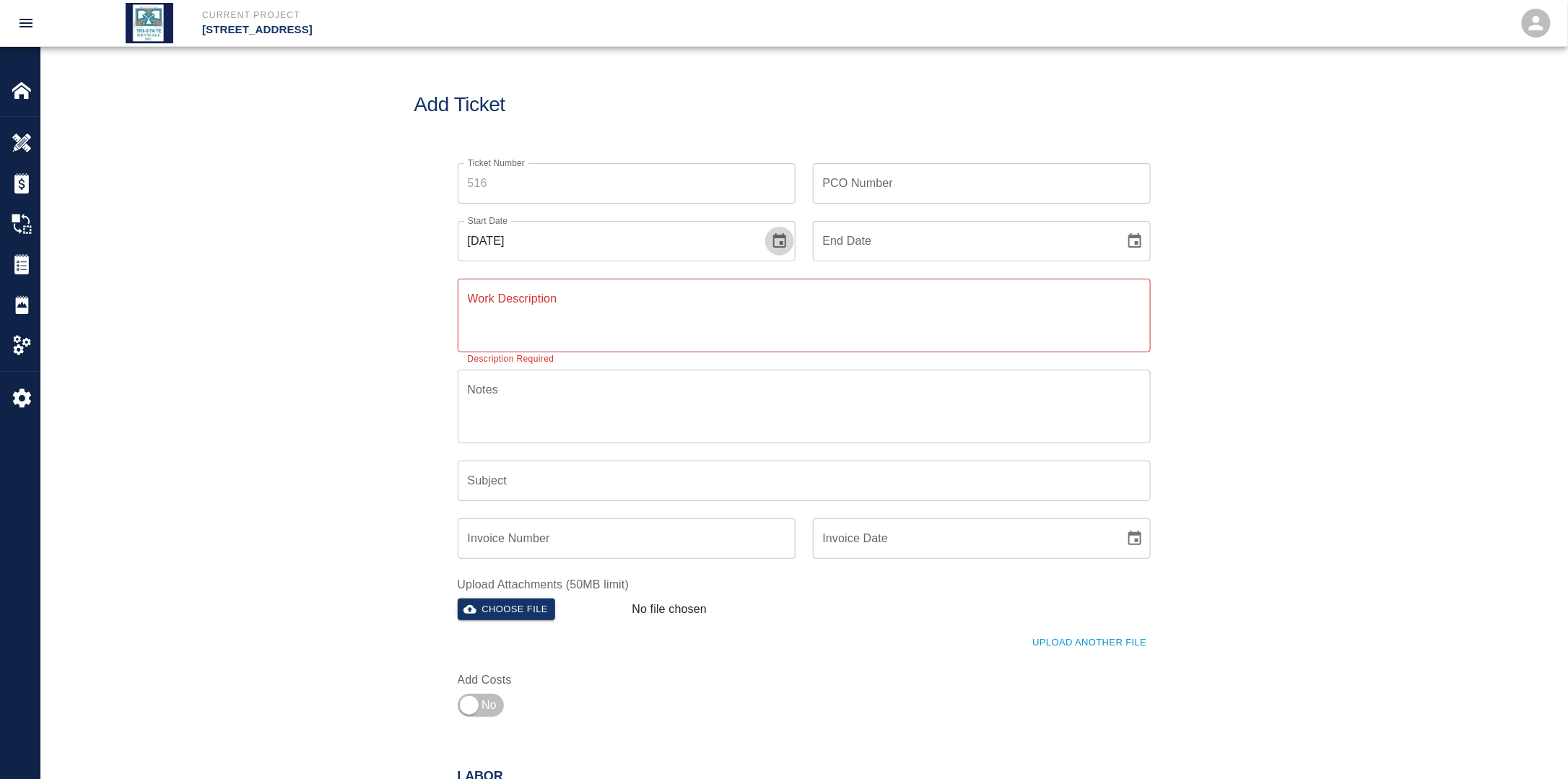
click at [781, 240] on icon "Choose date, selected date is Aug 24, 2025" at bounding box center [780, 239] width 13 height 14
click at [555, 397] on button "11" at bounding box center [550, 398] width 26 height 26
drag, startPoint x: 1142, startPoint y: 239, endPoint x: 1136, endPoint y: 247, distance: 10.0
click at [1142, 239] on icon "Choose date" at bounding box center [1135, 241] width 17 height 17
click at [909, 398] on button "11" at bounding box center [906, 398] width 26 height 26
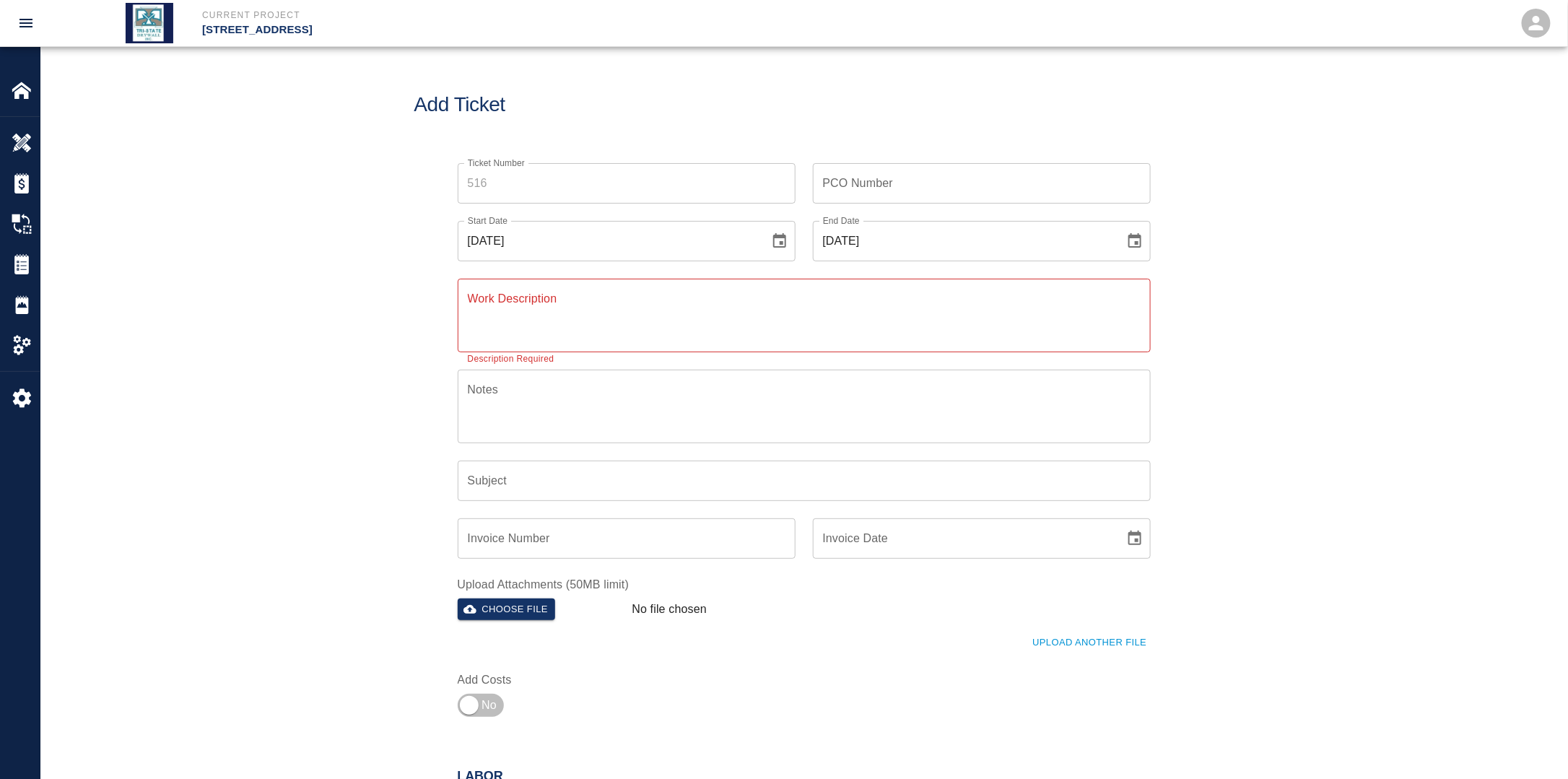
click at [585, 361] on div "Notes x Notes" at bounding box center [795, 398] width 711 height 91
click at [578, 321] on textarea "Work Description" at bounding box center [803, 315] width 673 height 50
click at [917, 184] on input "PCO Number" at bounding box center [981, 183] width 338 height 41
click at [696, 288] on div "x Work Description" at bounding box center [804, 315] width 693 height 74
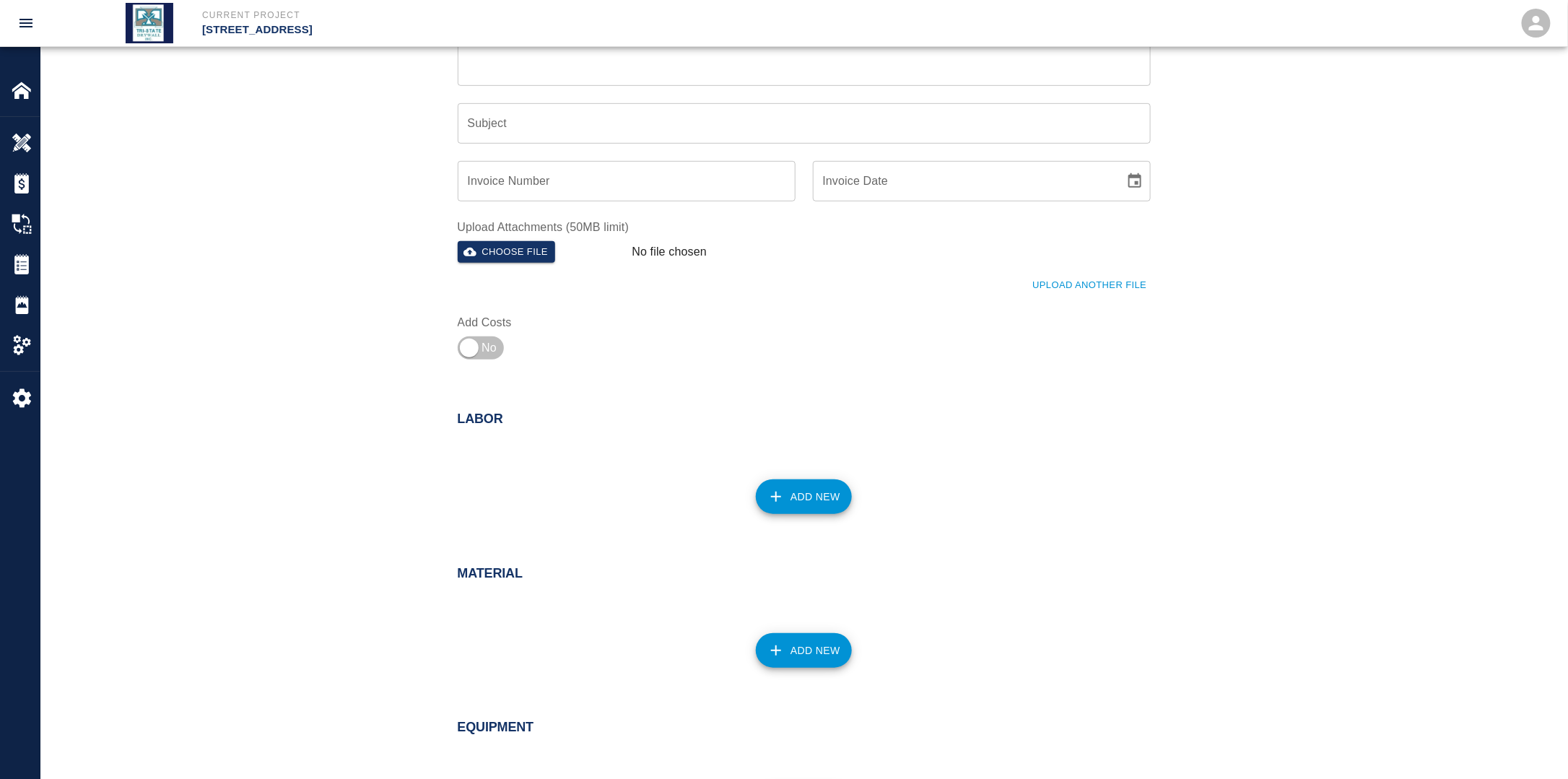
scroll to position [361, 0]
click at [812, 498] on button "Add New" at bounding box center [803, 493] width 96 height 35
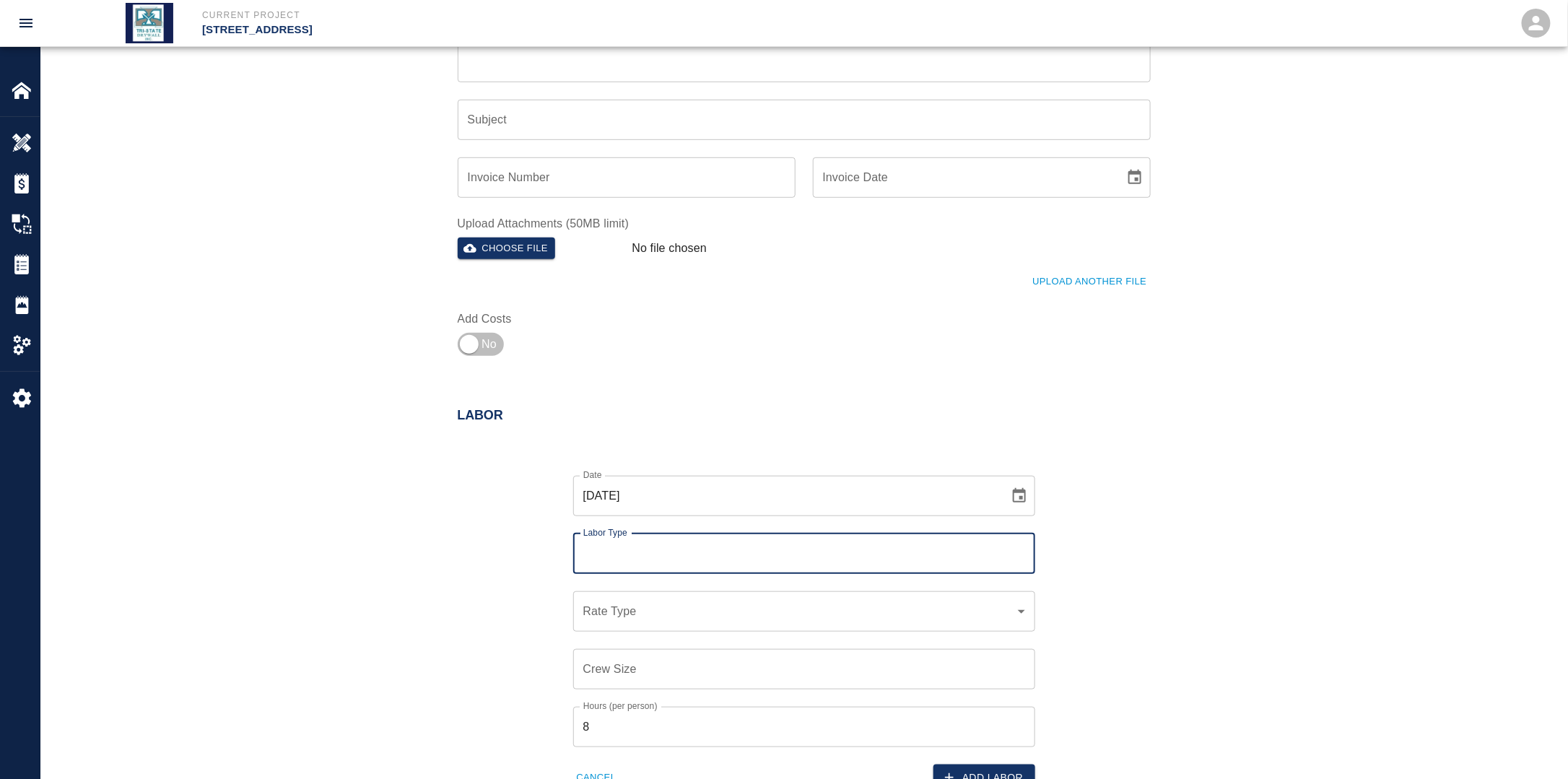
click at [709, 543] on input "Labor Type" at bounding box center [803, 554] width 449 height 27
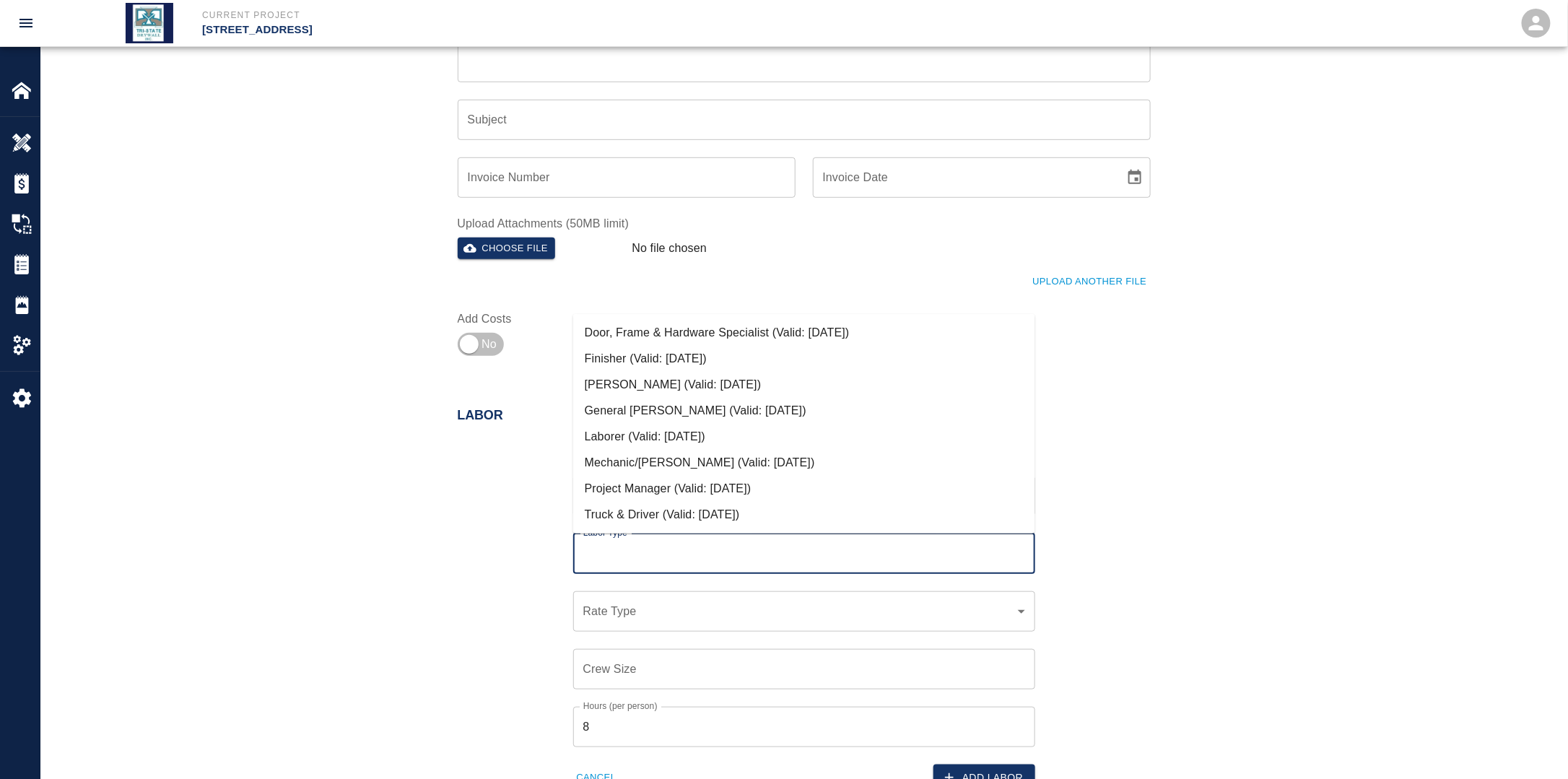
click at [648, 458] on li "Mechanic/[PERSON_NAME] (Valid: [DATE])" at bounding box center [804, 462] width 462 height 26
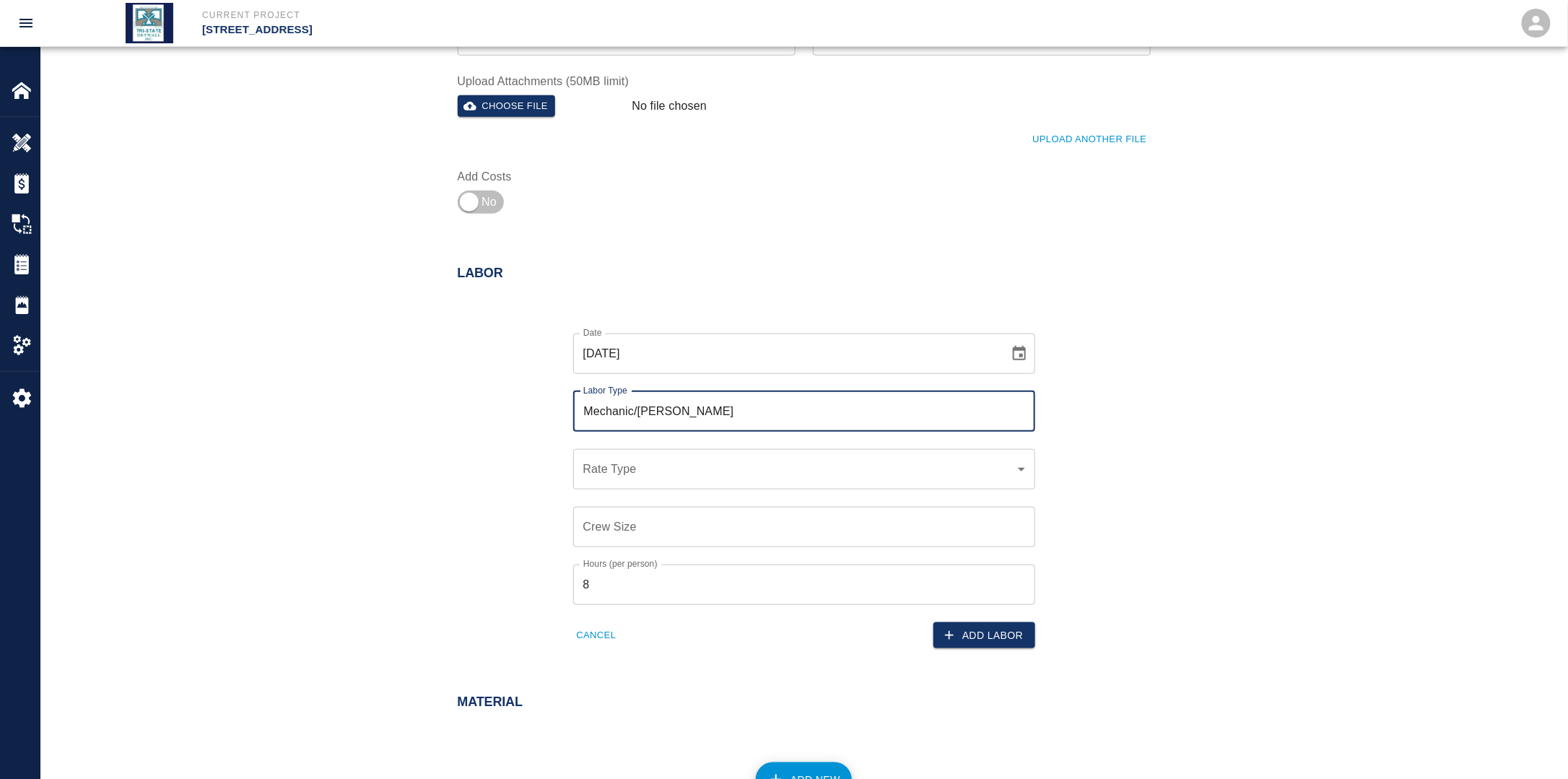
scroll to position [505, 0]
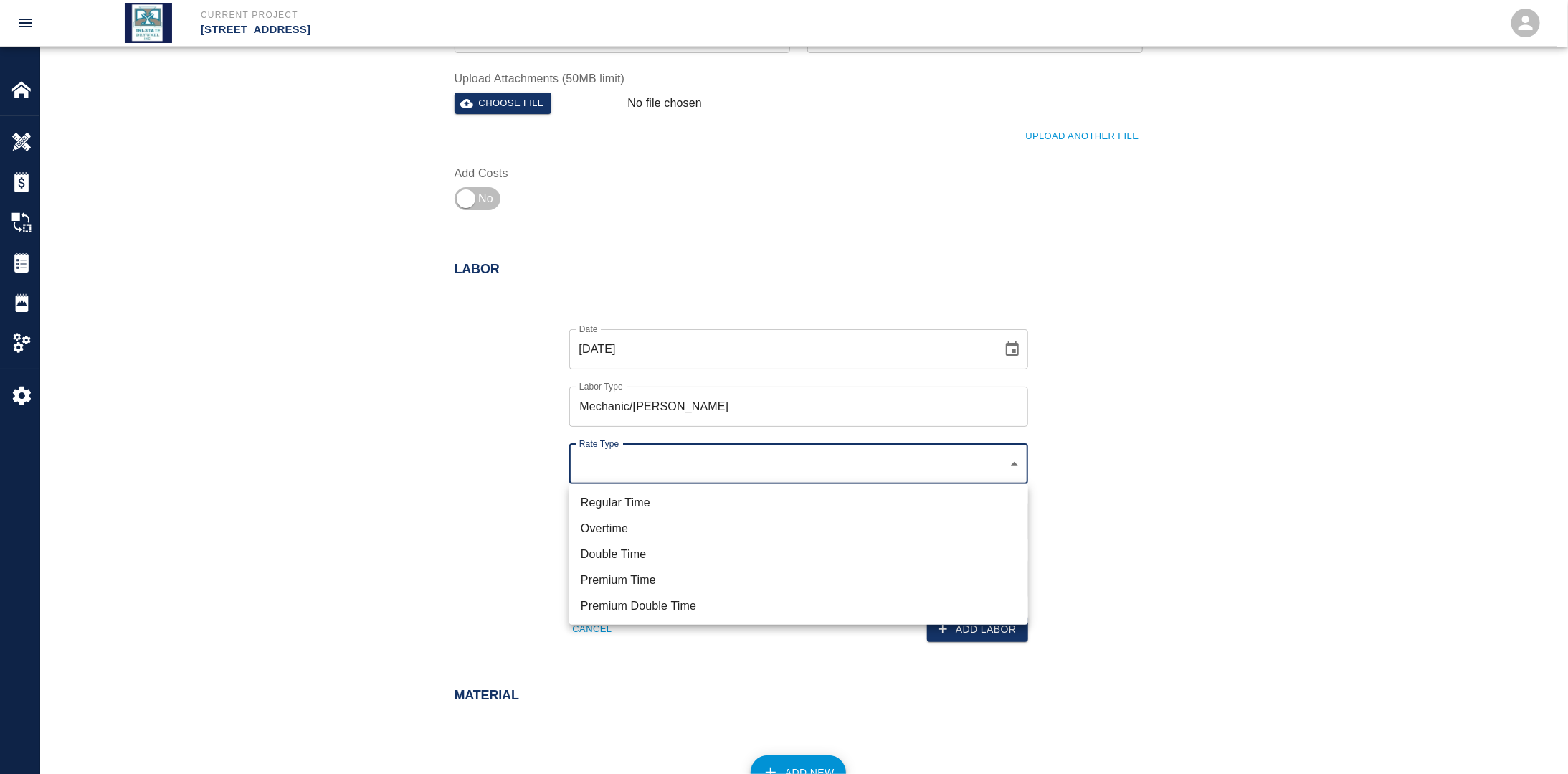
click at [659, 489] on ul "Regular Time Overtime Double Time Premium Time Premium Double Time" at bounding box center [799, 555] width 459 height 141
click at [664, 500] on li "Regular Time" at bounding box center [799, 502] width 459 height 25
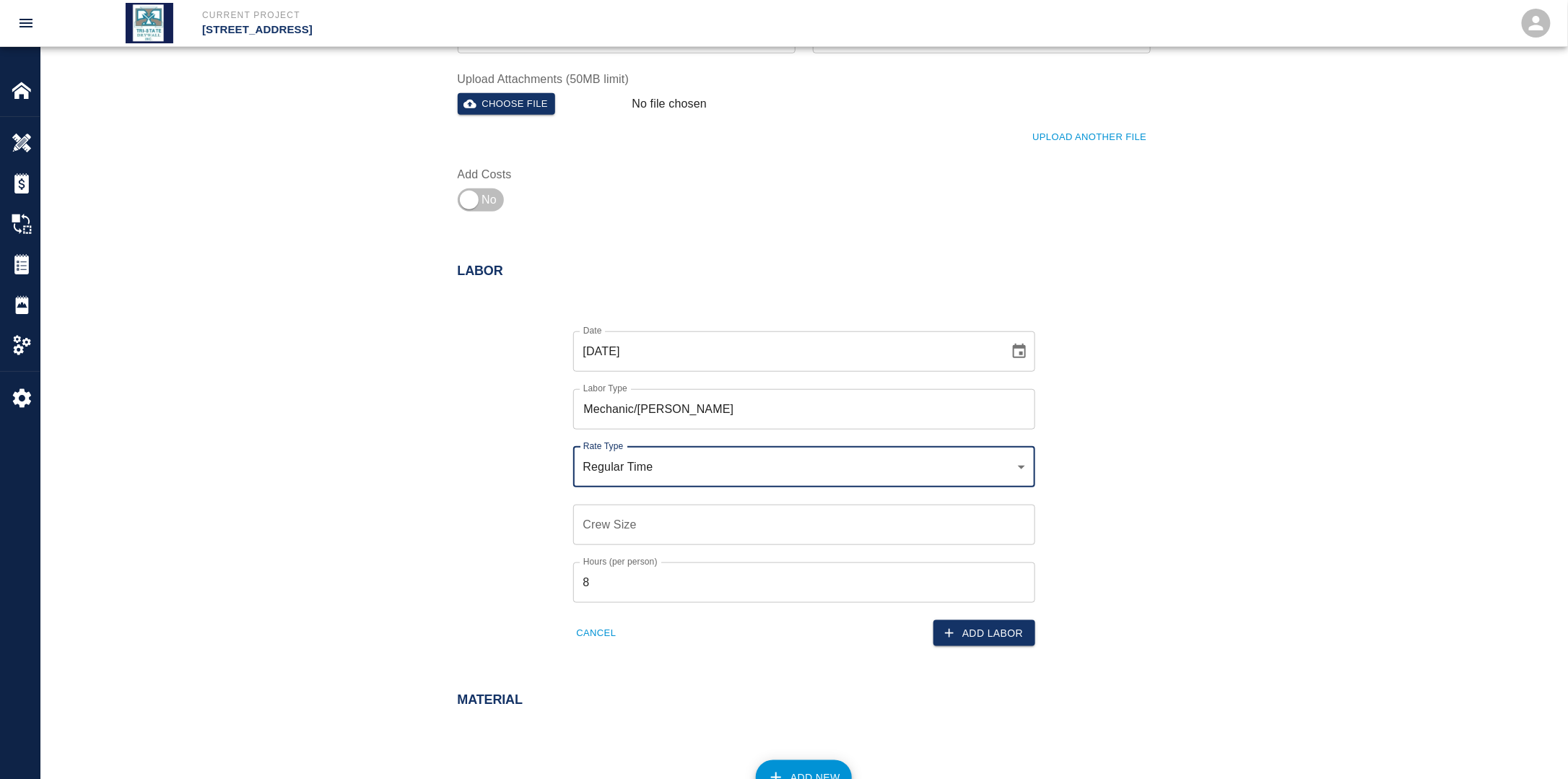
click at [640, 527] on input "Crew Size" at bounding box center [804, 524] width 462 height 41
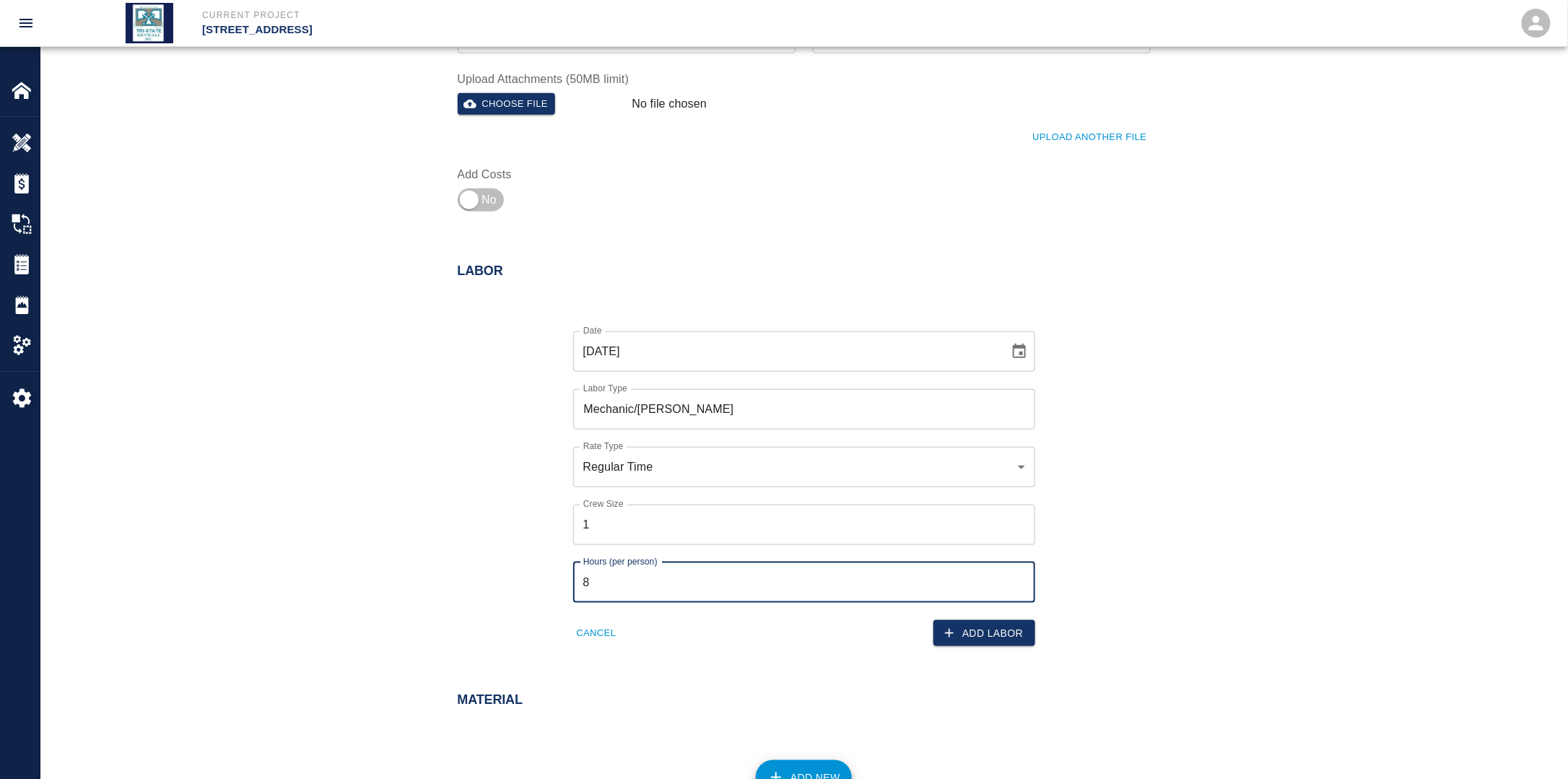
drag, startPoint x: 613, startPoint y: 579, endPoint x: 635, endPoint y: 595, distance: 27.2
click at [616, 579] on input "8" at bounding box center [804, 582] width 462 height 41
click at [547, 590] on div "Date [DATE] Date Labor Type Mechanic/[PERSON_NAME] Labor Type Rate Type Regular…" at bounding box center [795, 478] width 711 height 339
click at [1008, 630] on button "Add Labor" at bounding box center [984, 633] width 102 height 27
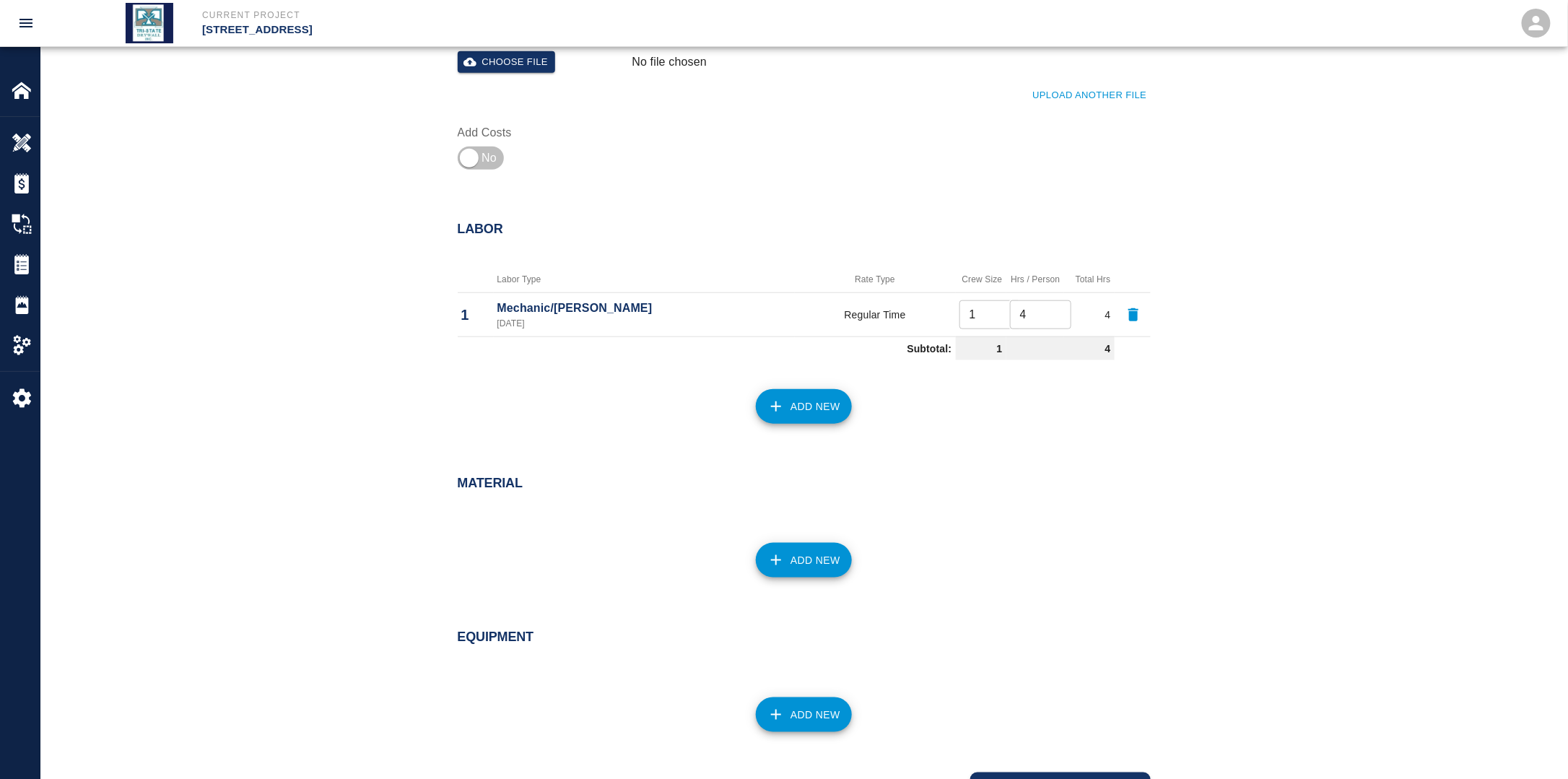
scroll to position [625, 0]
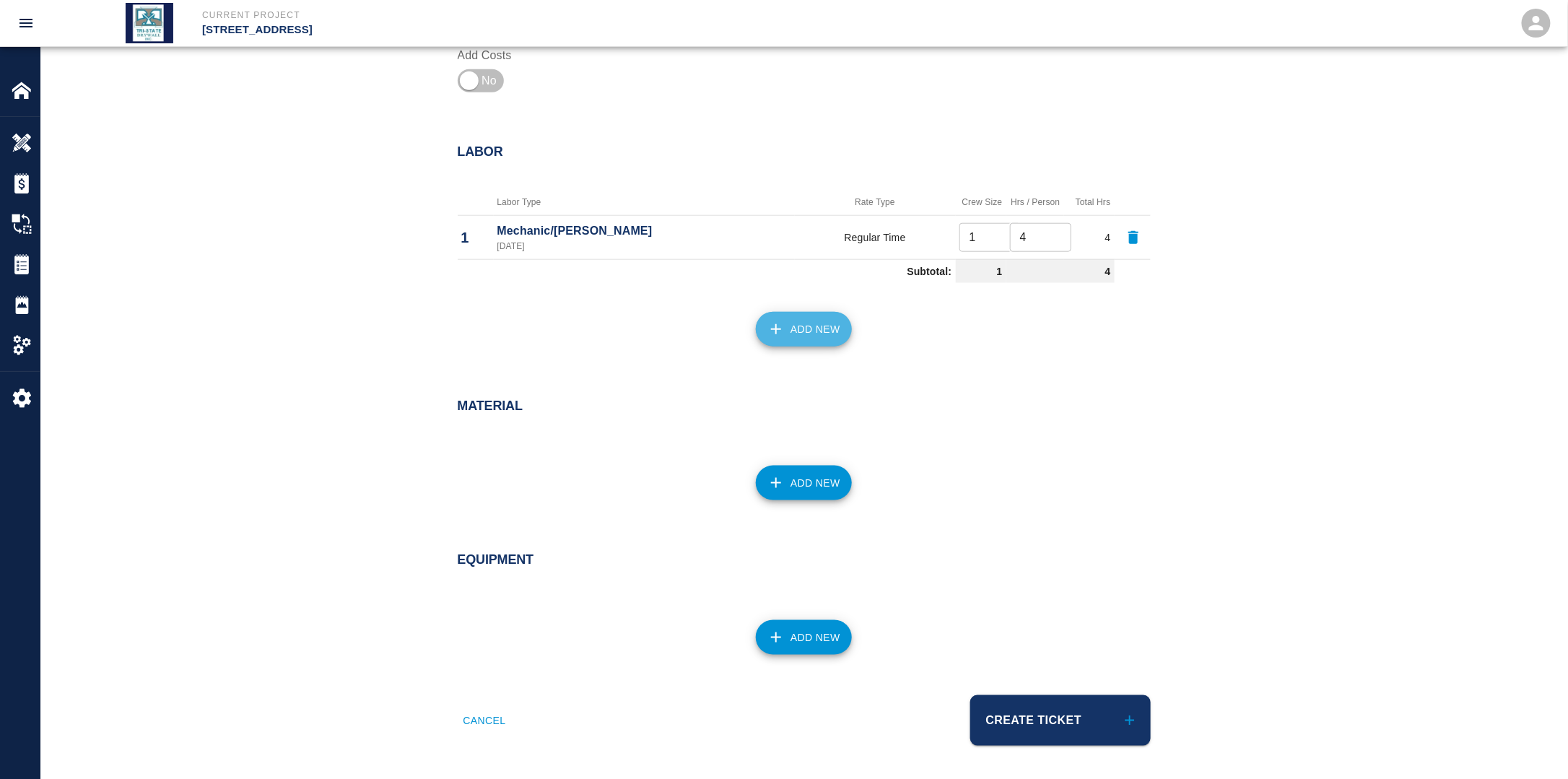
click at [798, 320] on button "Add New" at bounding box center [803, 329] width 96 height 35
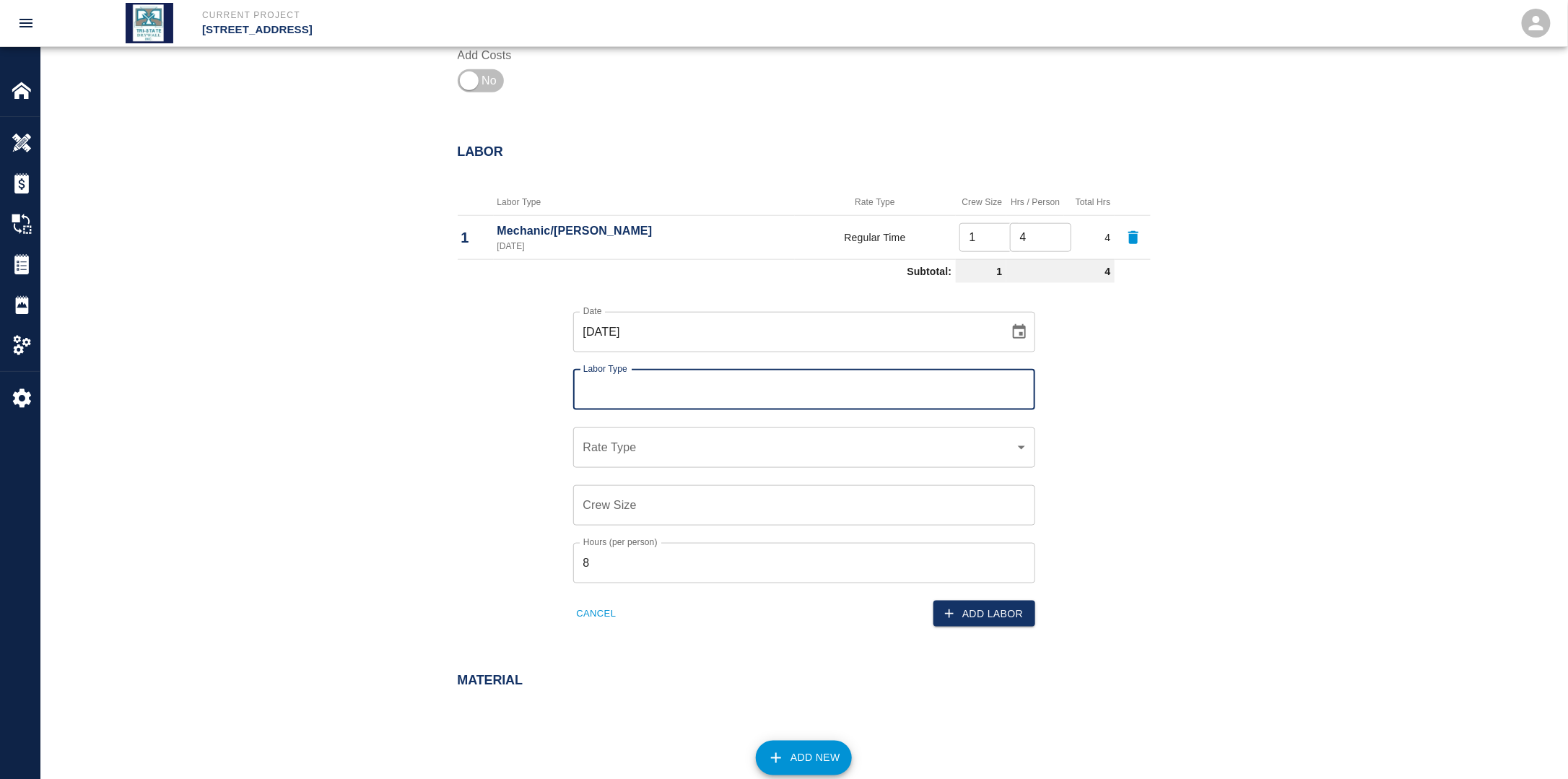
click at [635, 393] on input "Labor Type" at bounding box center [803, 389] width 449 height 27
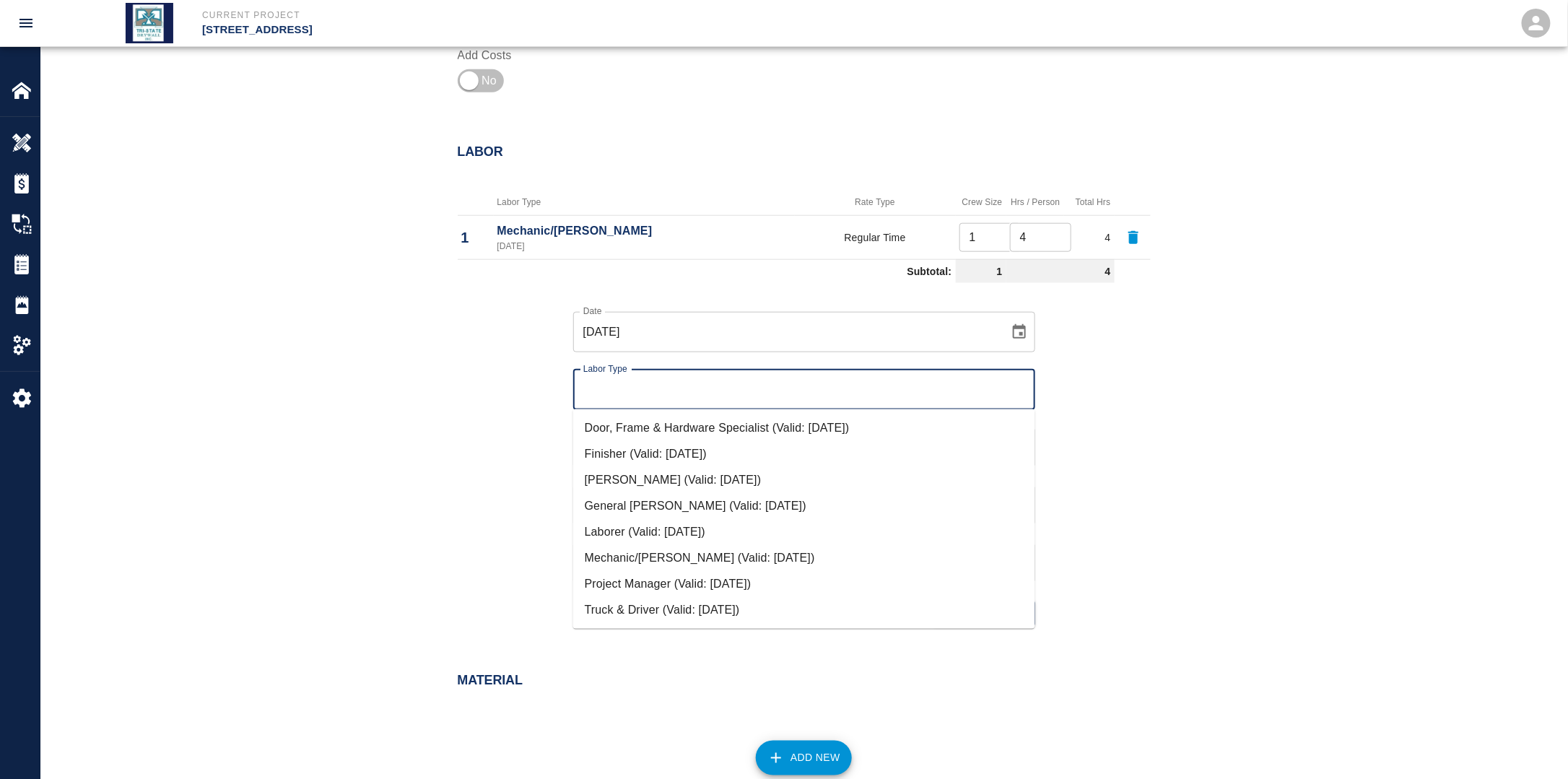
click at [645, 449] on li "Finisher (Valid: [DATE])" at bounding box center [804, 453] width 462 height 26
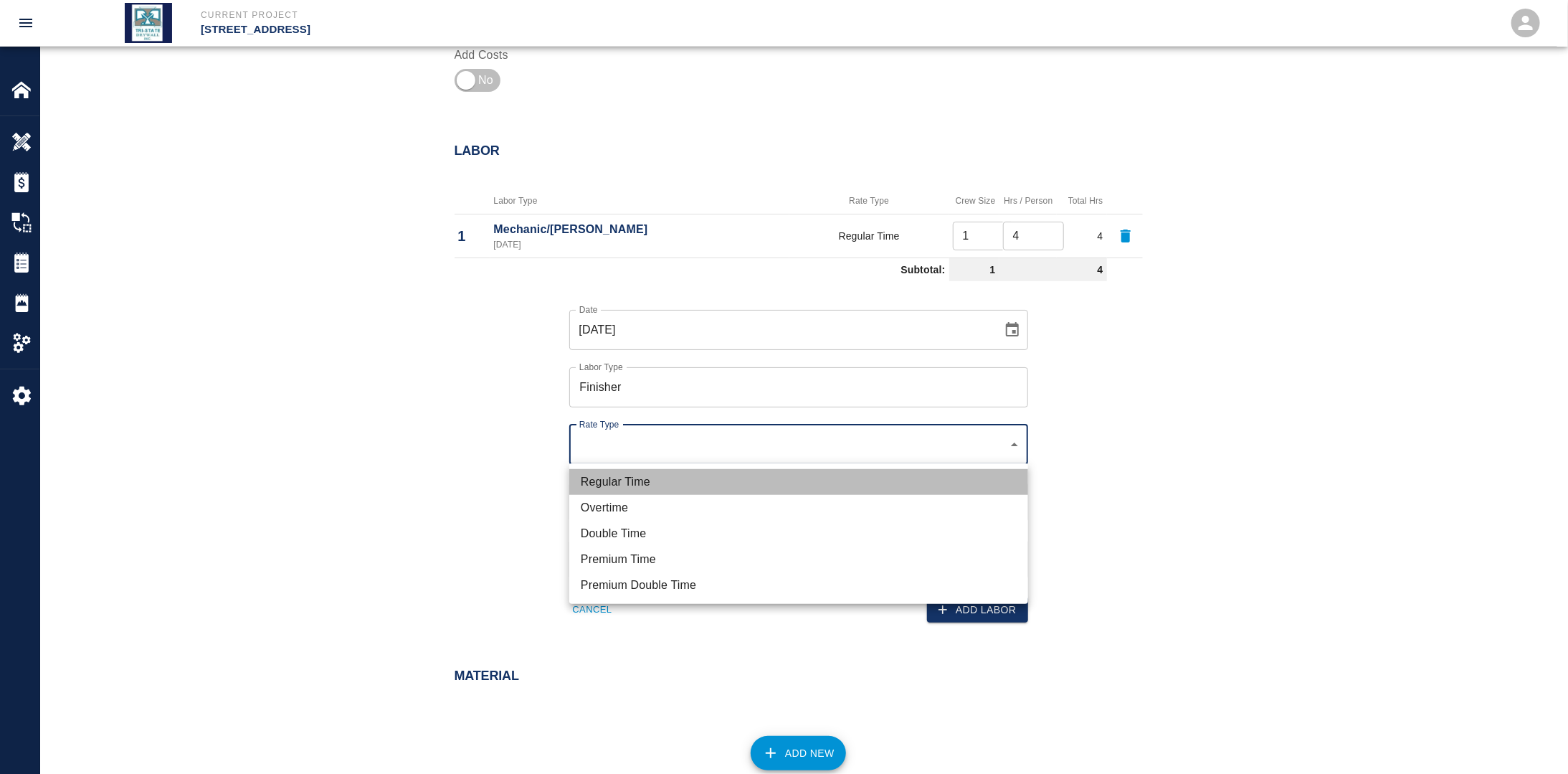
click at [632, 475] on li "Regular Time" at bounding box center [799, 482] width 459 height 25
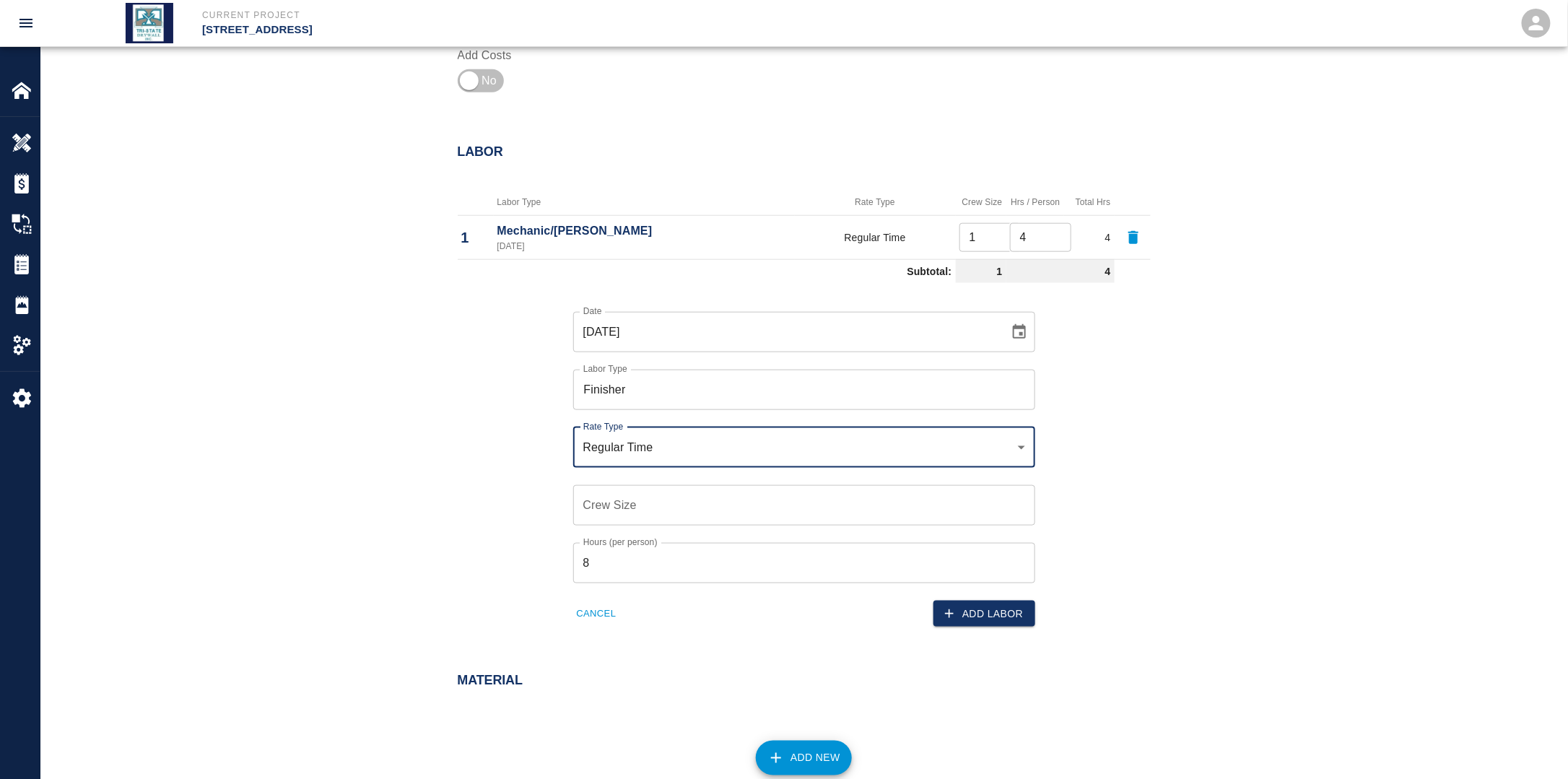
click at [635, 498] on input "Crew Size" at bounding box center [804, 505] width 462 height 41
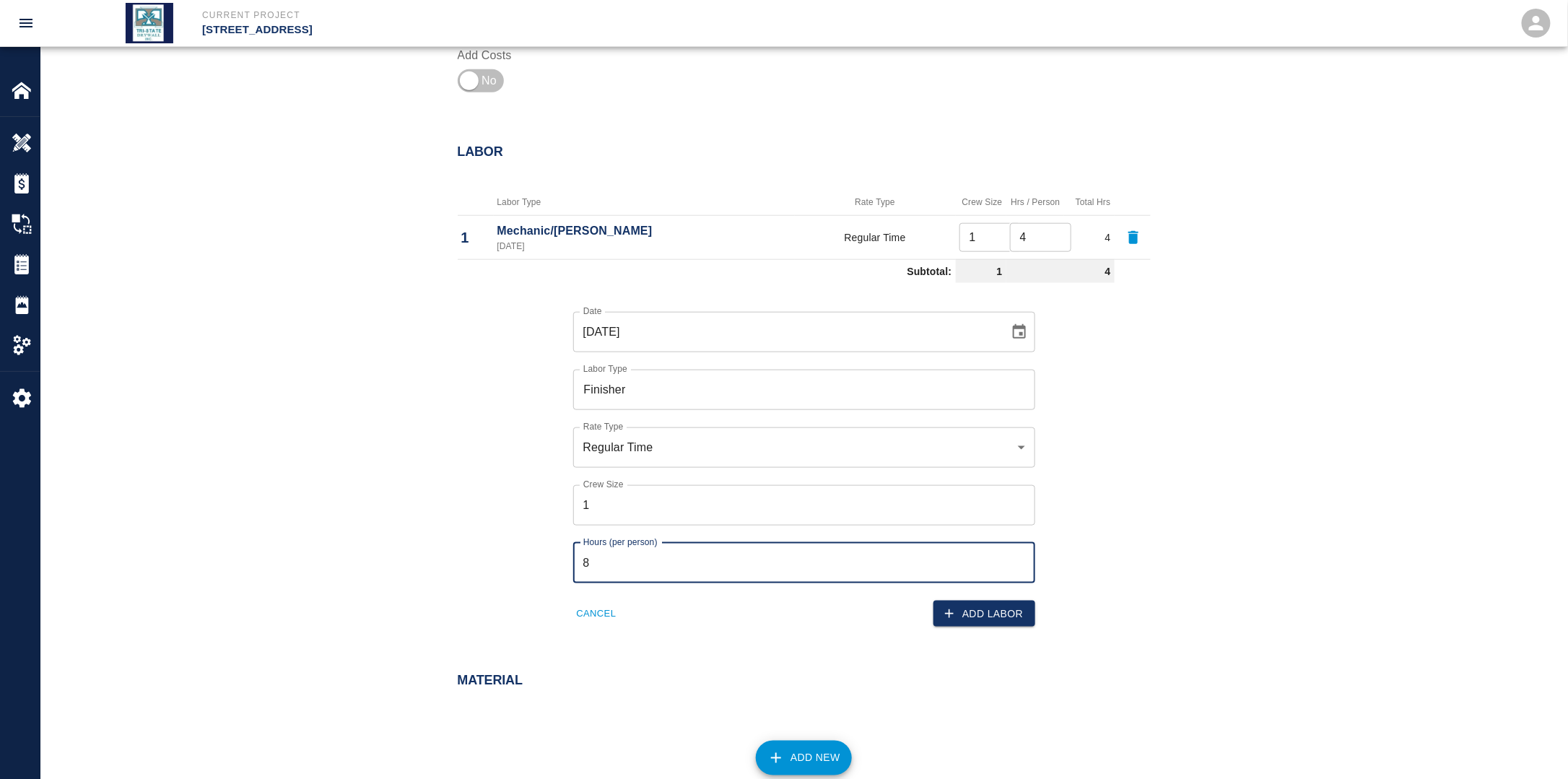
drag, startPoint x: 619, startPoint y: 566, endPoint x: 554, endPoint y: 568, distance: 65.0
click at [555, 561] on div "Date [DATE] Date Labor Type Finisher Labor Type Rate Type Regular Time rate_rt …" at bounding box center [795, 458] width 711 height 339
drag, startPoint x: 414, startPoint y: 468, endPoint x: 484, endPoint y: 512, distance: 82.7
click at [421, 470] on div "Labor Labor Type Rate Type Crew Size Hrs / Person Total Hrs 1 Mechanic/[PERSON_…" at bounding box center [803, 388] width 1526 height 546
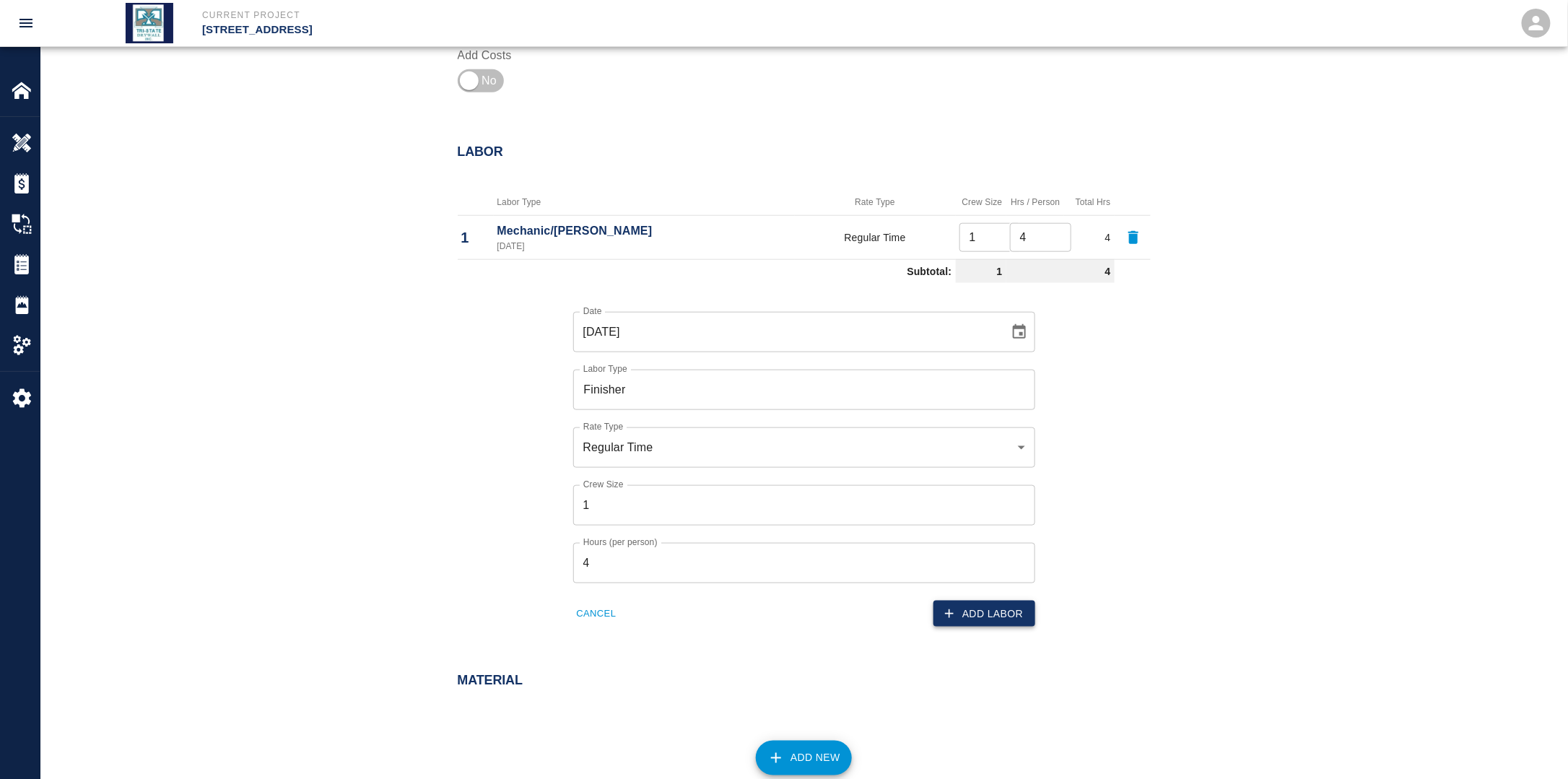
click at [1008, 605] on button "Add Labor" at bounding box center [984, 614] width 102 height 27
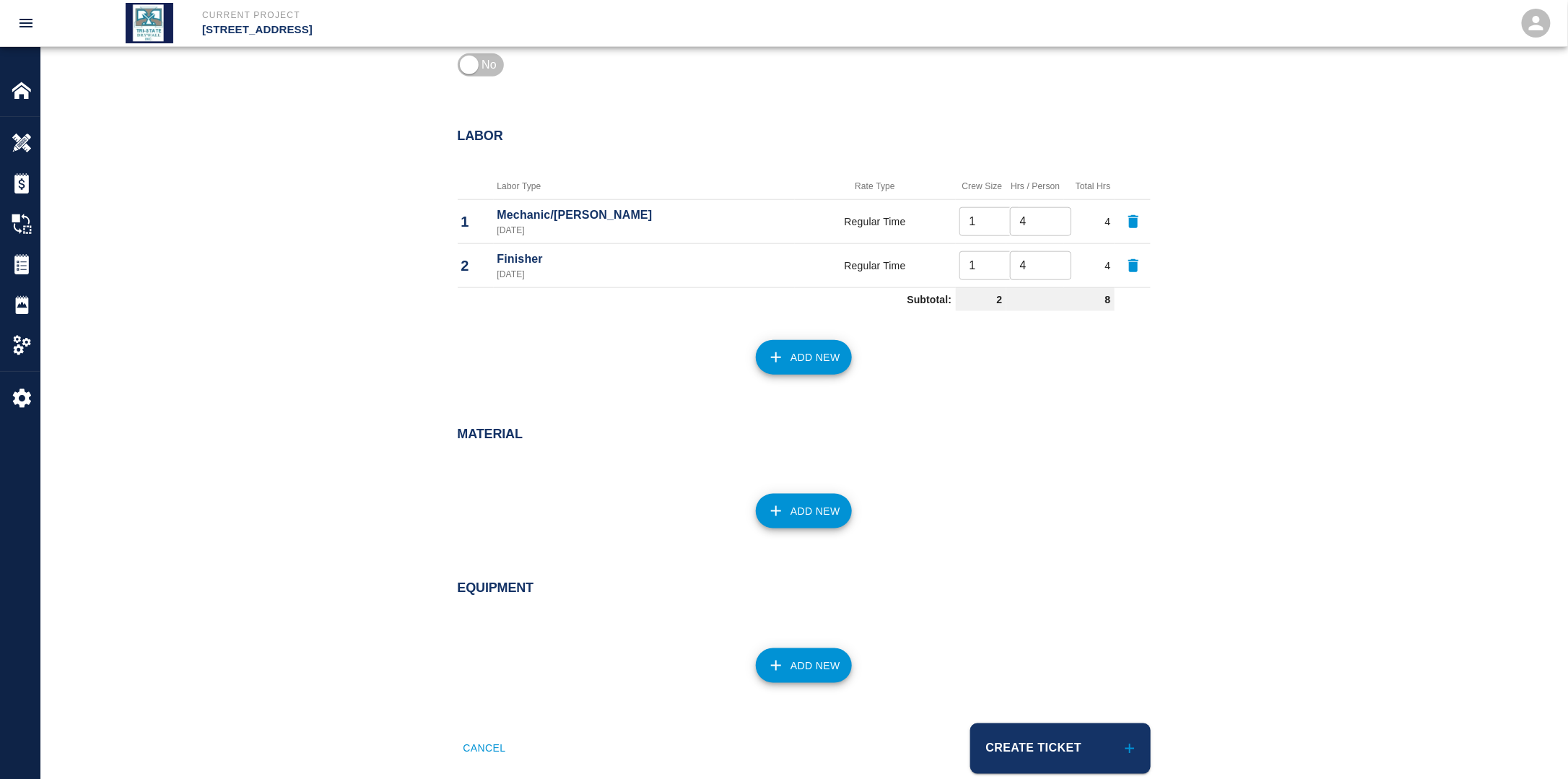
scroll to position [668, 0]
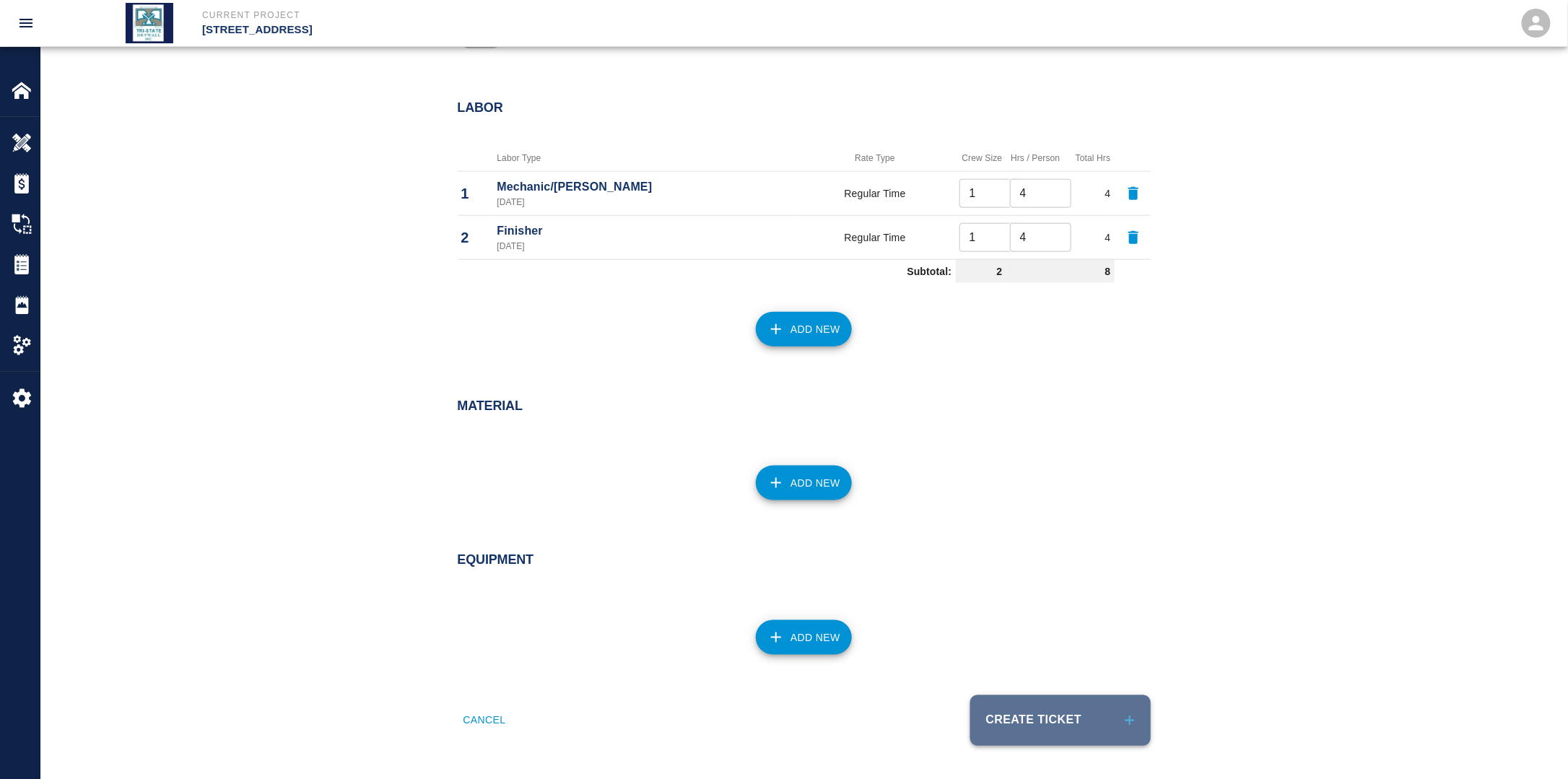
click at [1027, 702] on button "Create Ticket" at bounding box center [1060, 720] width 181 height 50
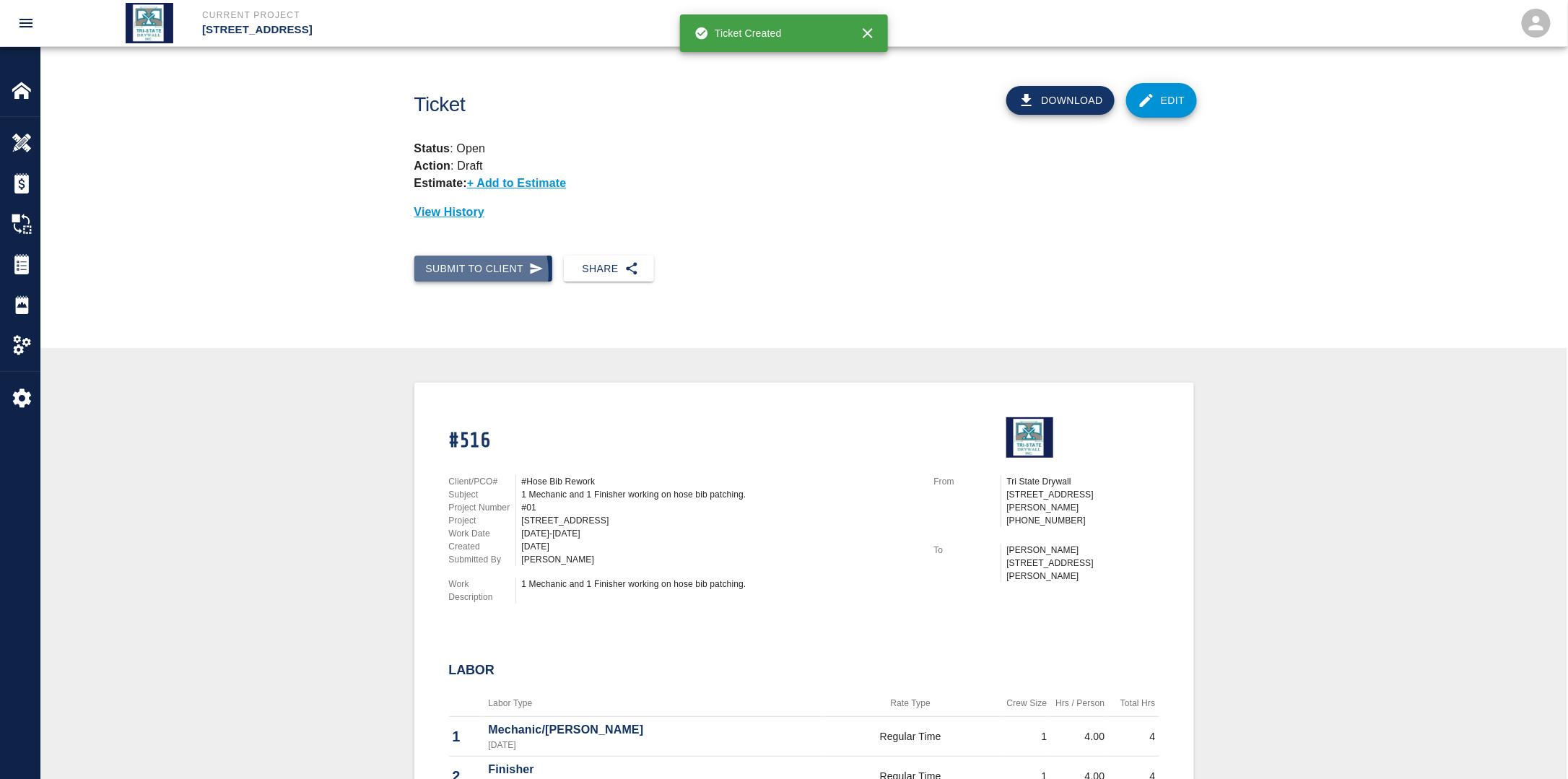
click at [469, 273] on button "Submit to Client" at bounding box center [484, 269] width 138 height 27
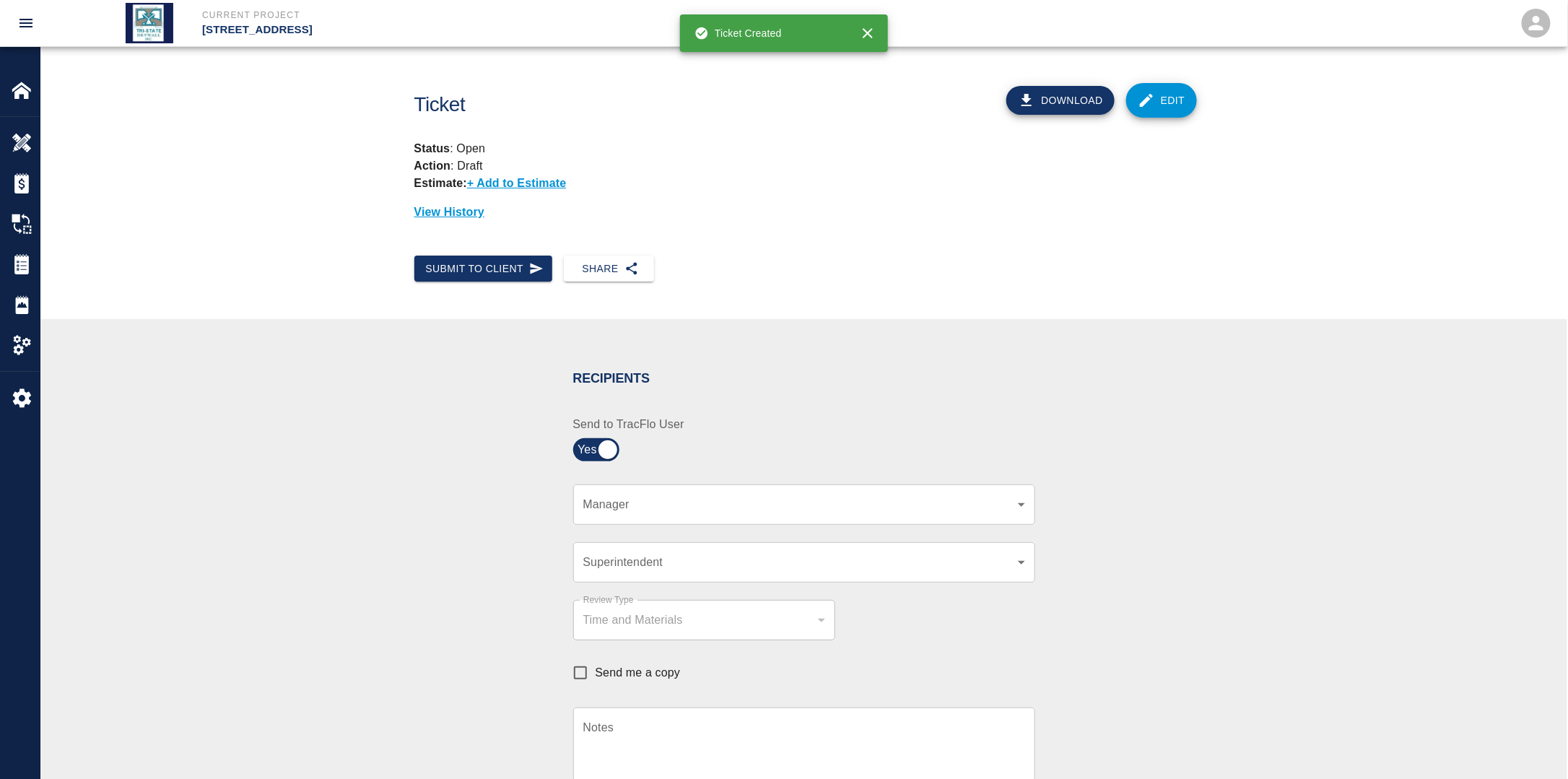
click at [697, 494] on div "​ Manager" at bounding box center [804, 505] width 462 height 41
click at [656, 500] on body "Current Project [STREET_ADDRESS] Home [STREET_ADDRESS] Overview Estimates Chang…" at bounding box center [784, 389] width 1568 height 779
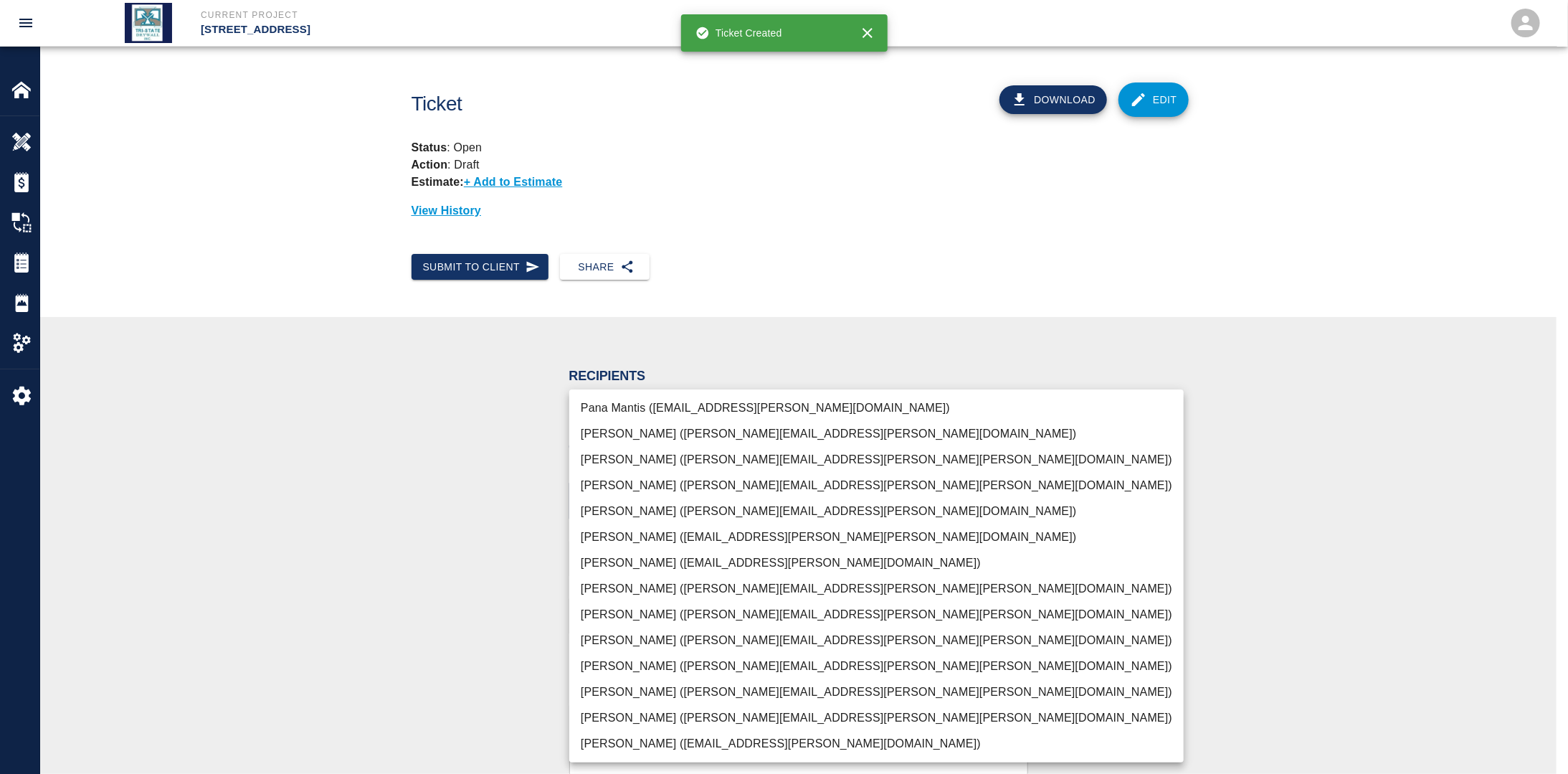
click at [619, 716] on li "[PERSON_NAME] ([PERSON_NAME][EMAIL_ADDRESS][PERSON_NAME][PERSON_NAME][DOMAIN_NA…" at bounding box center [877, 718] width 615 height 25
drag, startPoint x: 403, startPoint y: 673, endPoint x: 600, endPoint y: 597, distance: 211.2
click at [403, 672] on div at bounding box center [784, 387] width 1568 height 774
click at [872, 497] on body "Current Project [STREET_ADDRESS] Home [STREET_ADDRESS] Overview Estimates Chang…" at bounding box center [784, 387] width 1568 height 774
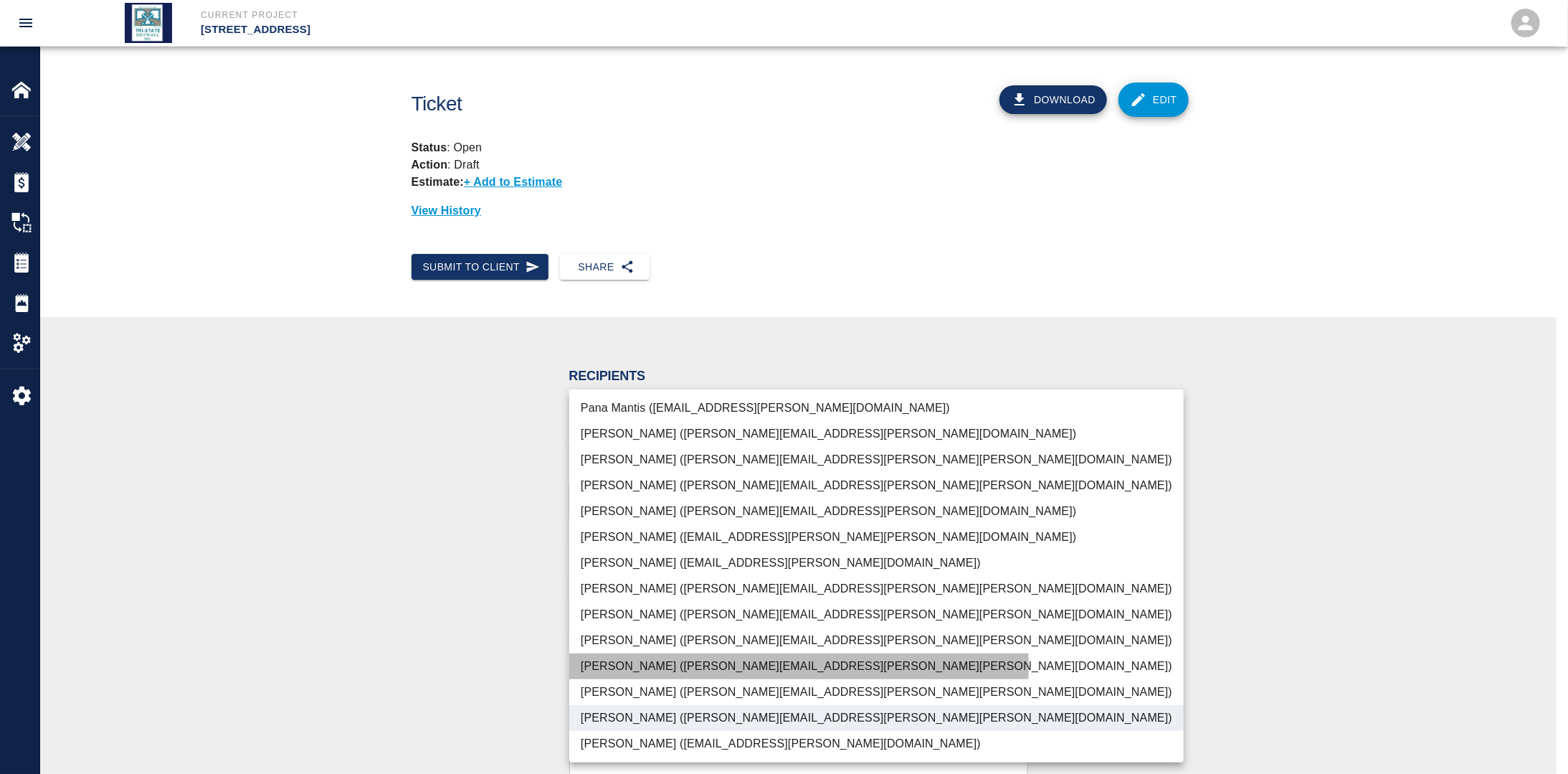
click at [651, 667] on li "[PERSON_NAME] ([PERSON_NAME][EMAIL_ADDRESS][PERSON_NAME][PERSON_NAME][DOMAIN_NA…" at bounding box center [877, 666] width 615 height 25
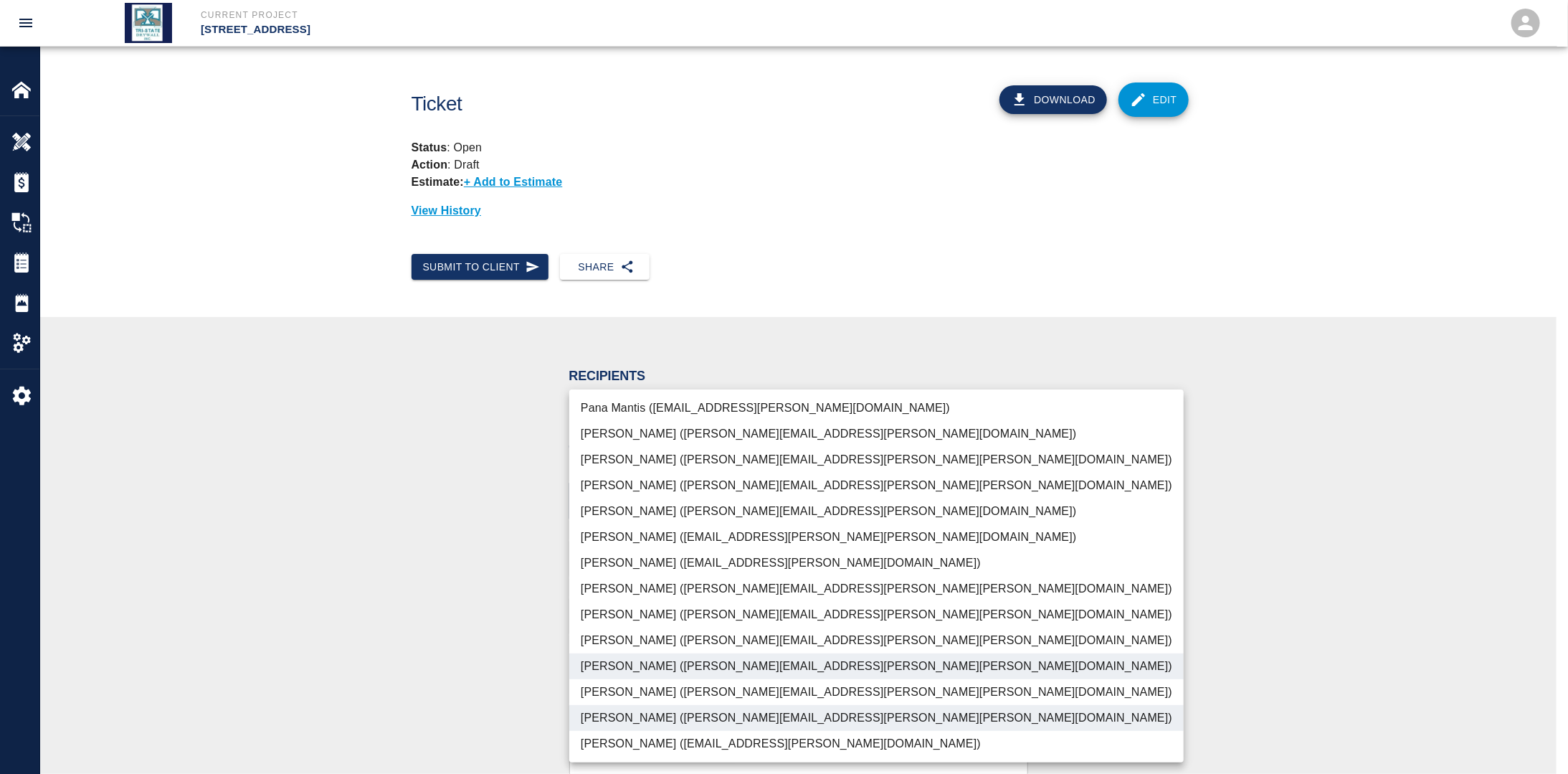
click at [416, 624] on div at bounding box center [784, 387] width 1568 height 774
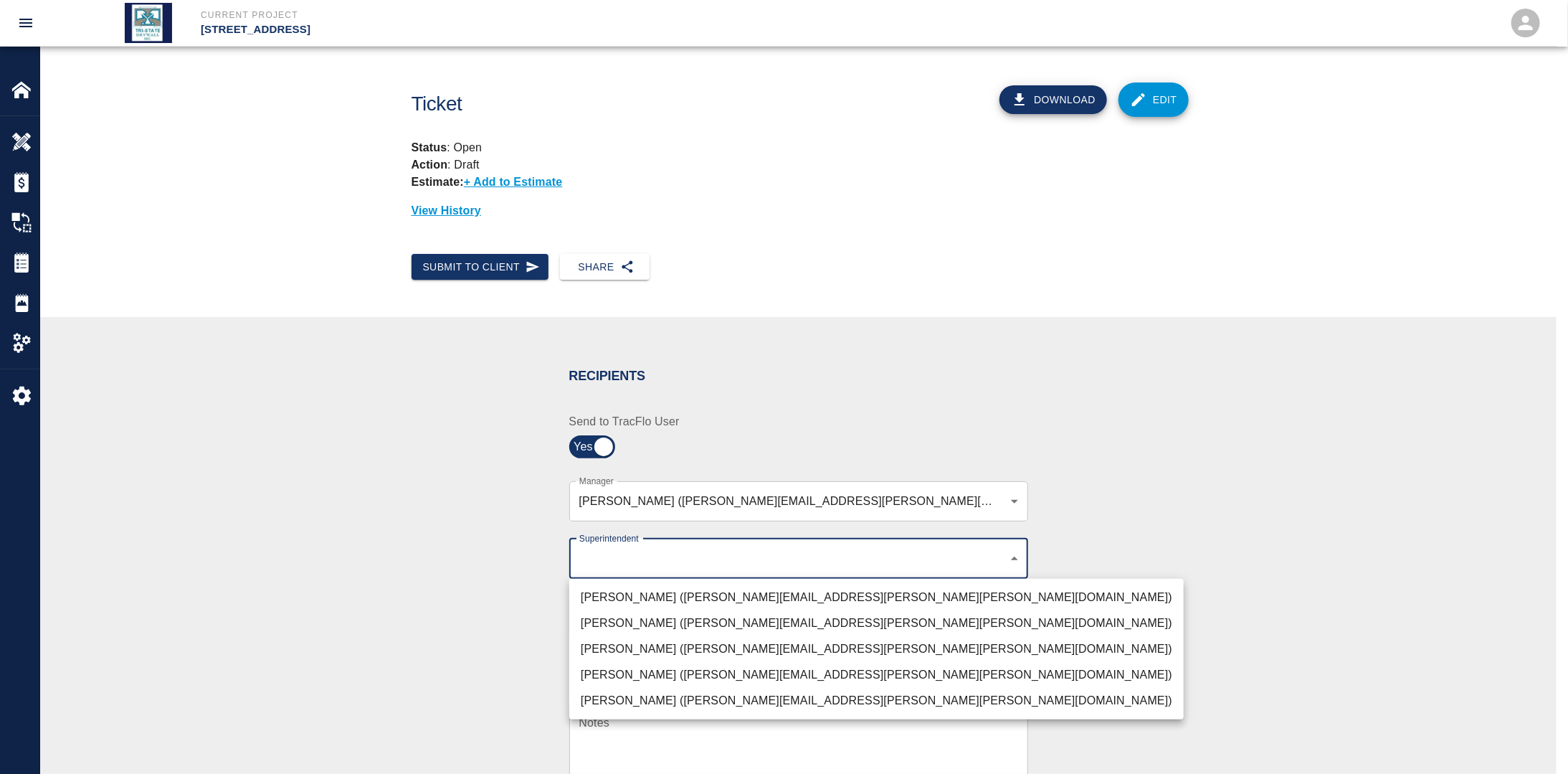
click at [650, 556] on body "Current Project [STREET_ADDRESS] Home [STREET_ADDRESS] Overview Estimates Chang…" at bounding box center [784, 387] width 1568 height 774
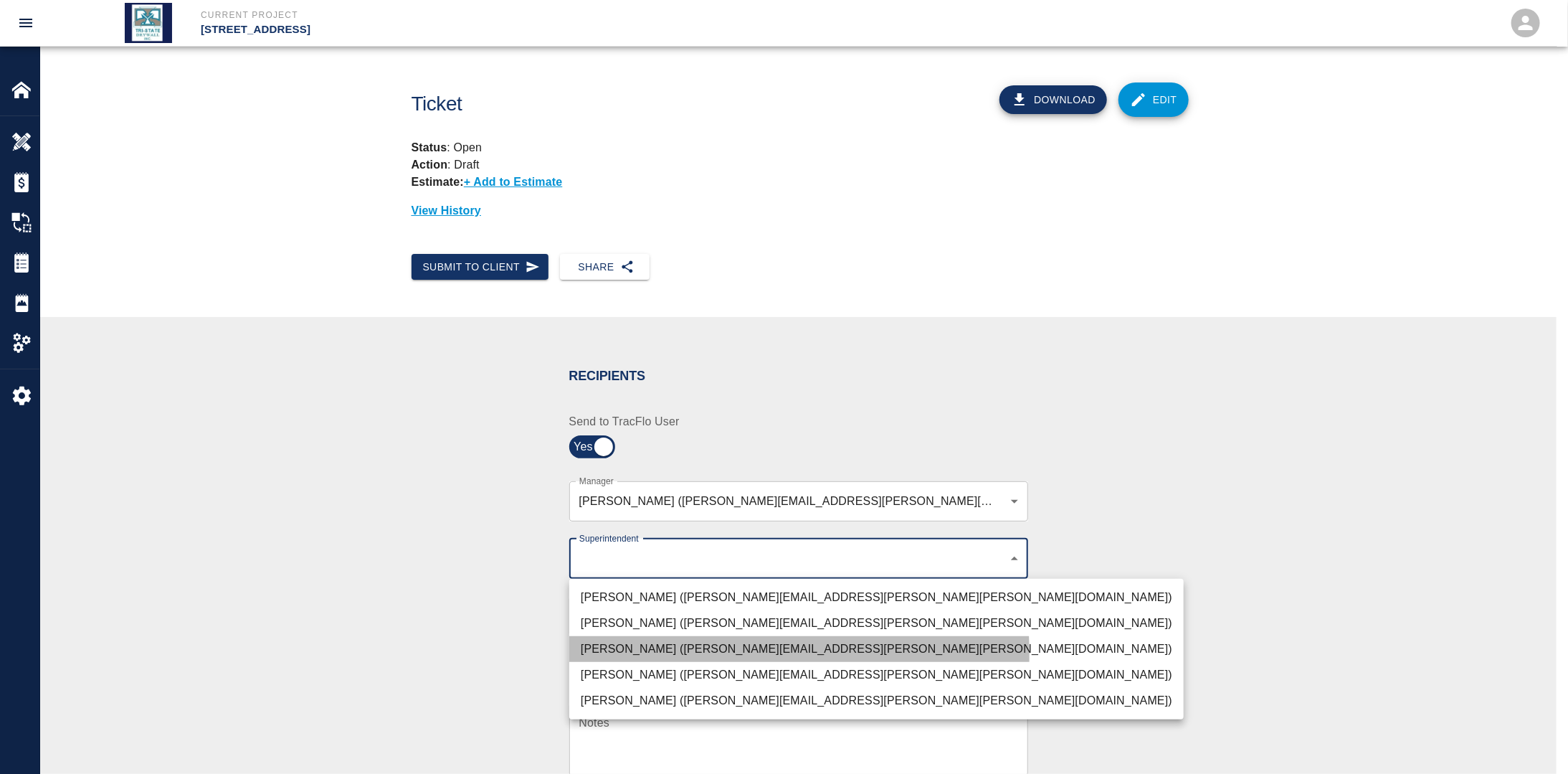
click at [651, 655] on li "[PERSON_NAME] ([PERSON_NAME][EMAIL_ADDRESS][PERSON_NAME][PERSON_NAME][DOMAIN_NA…" at bounding box center [877, 649] width 615 height 25
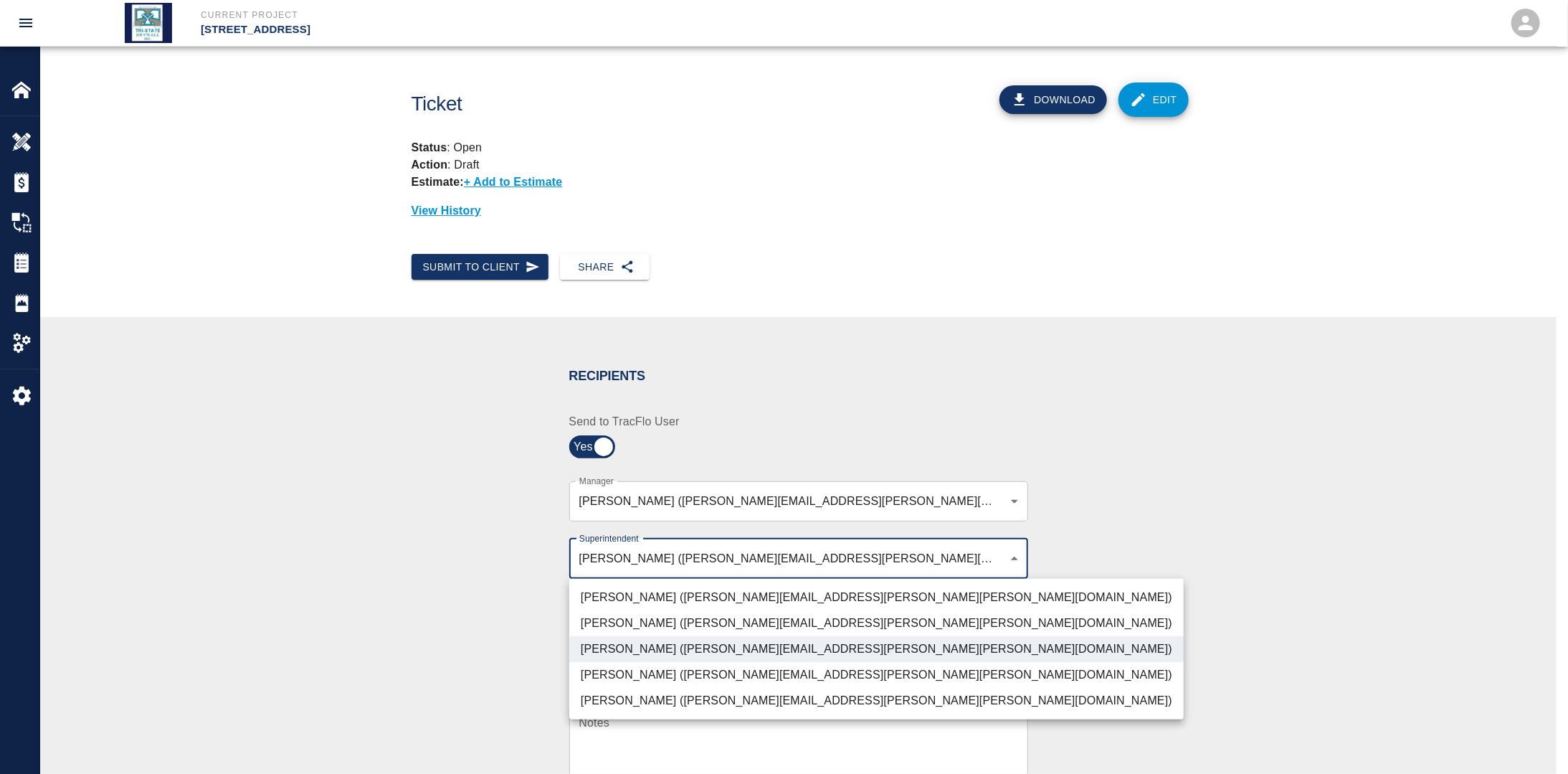
drag, startPoint x: 440, startPoint y: 627, endPoint x: 514, endPoint y: 660, distance: 81.0
click at [441, 627] on div at bounding box center [784, 387] width 1568 height 774
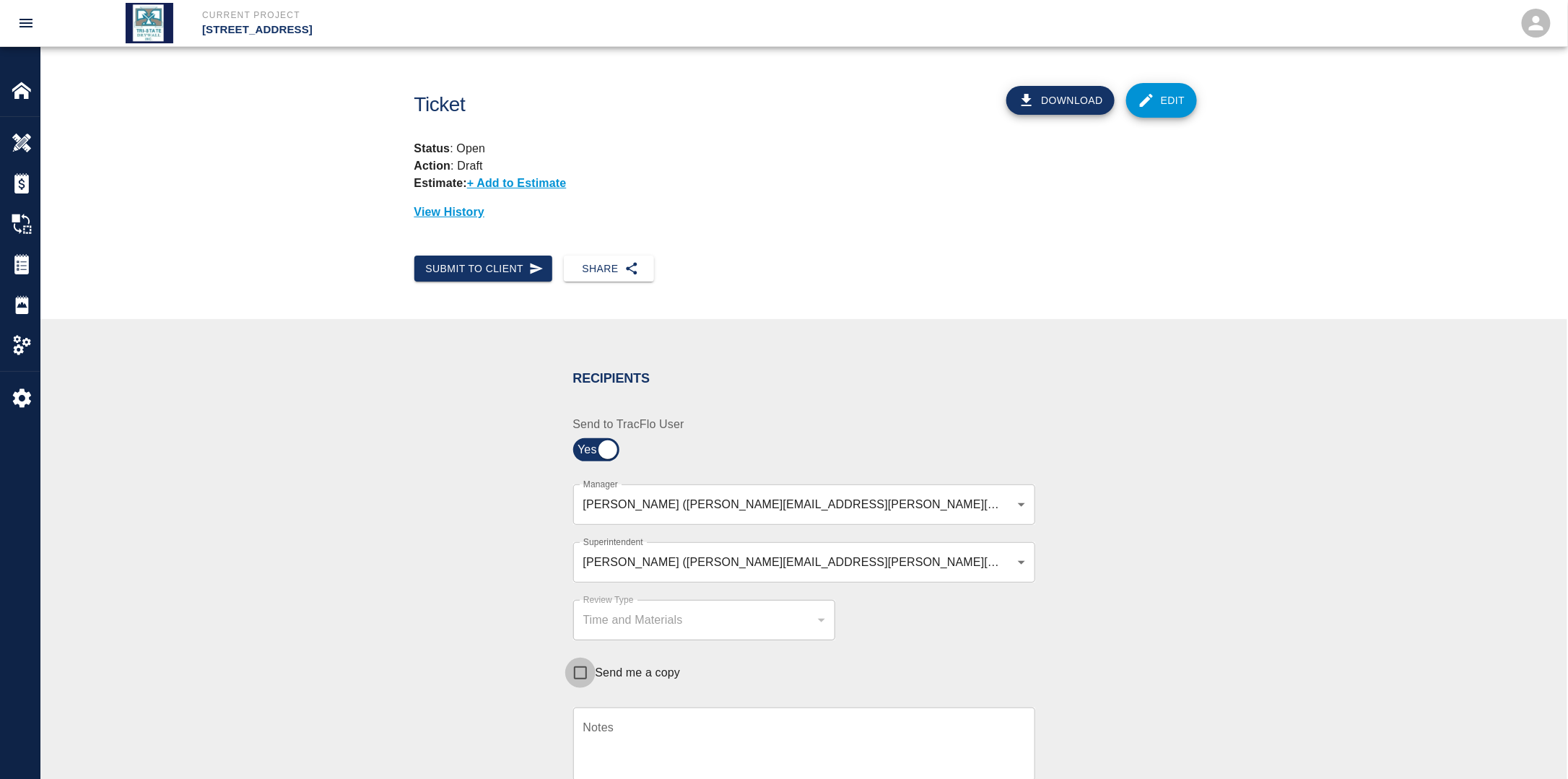
click at [586, 671] on input "Send me a copy" at bounding box center [580, 673] width 30 height 30
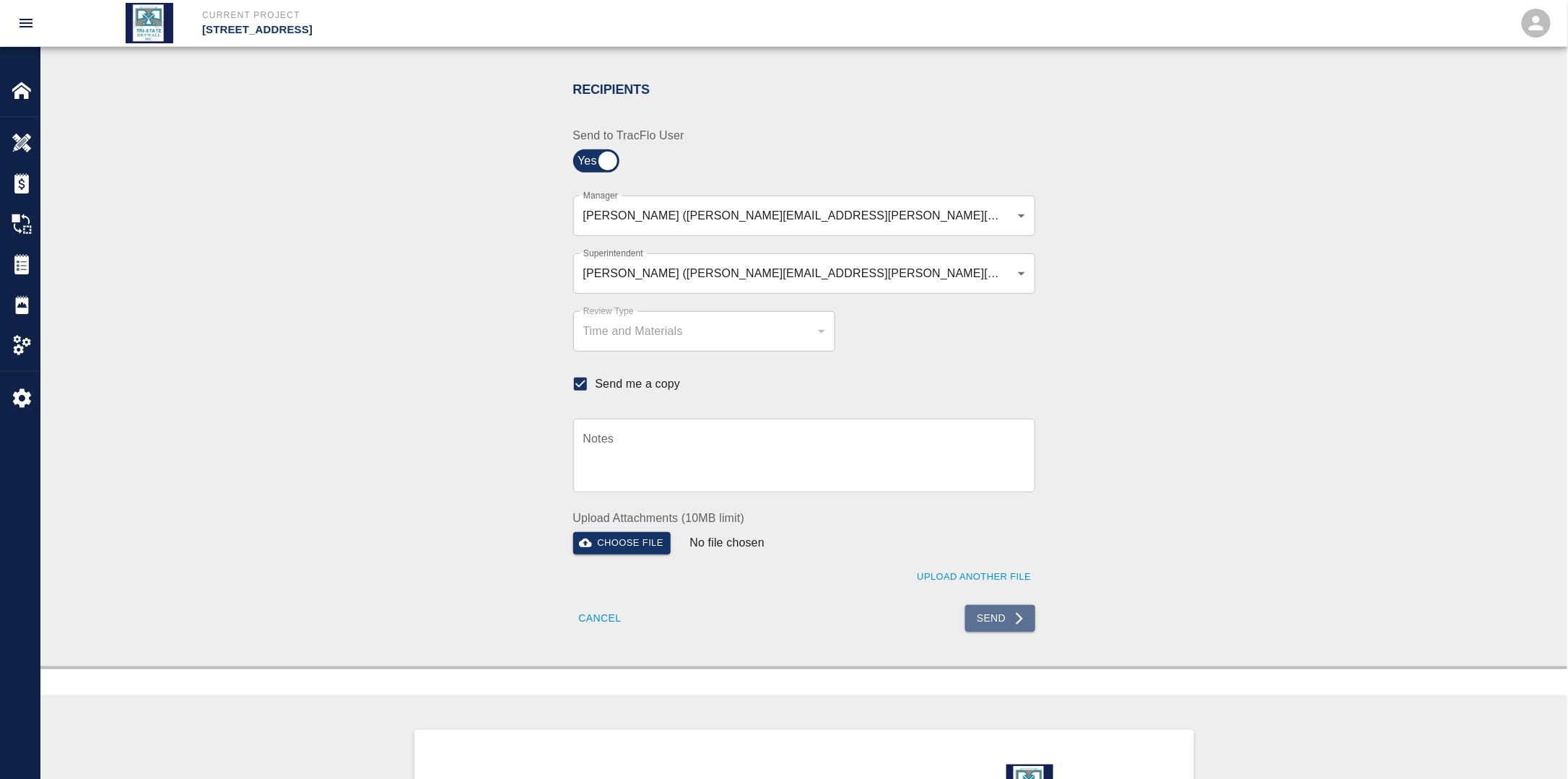
click at [1022, 624] on icon "submit" at bounding box center [1018, 618] width 14 height 14
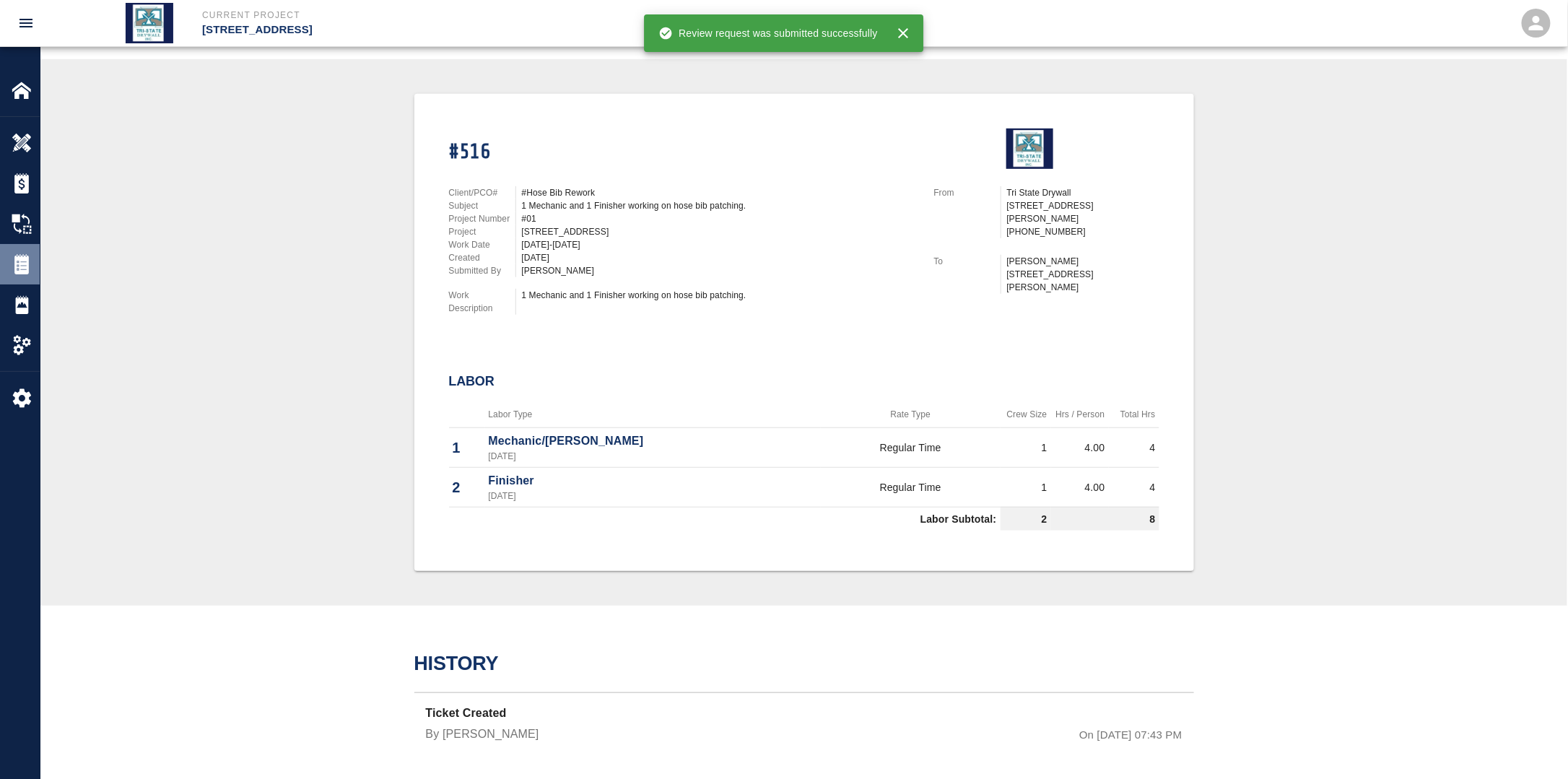
click at [20, 266] on img at bounding box center [21, 263] width 20 height 20
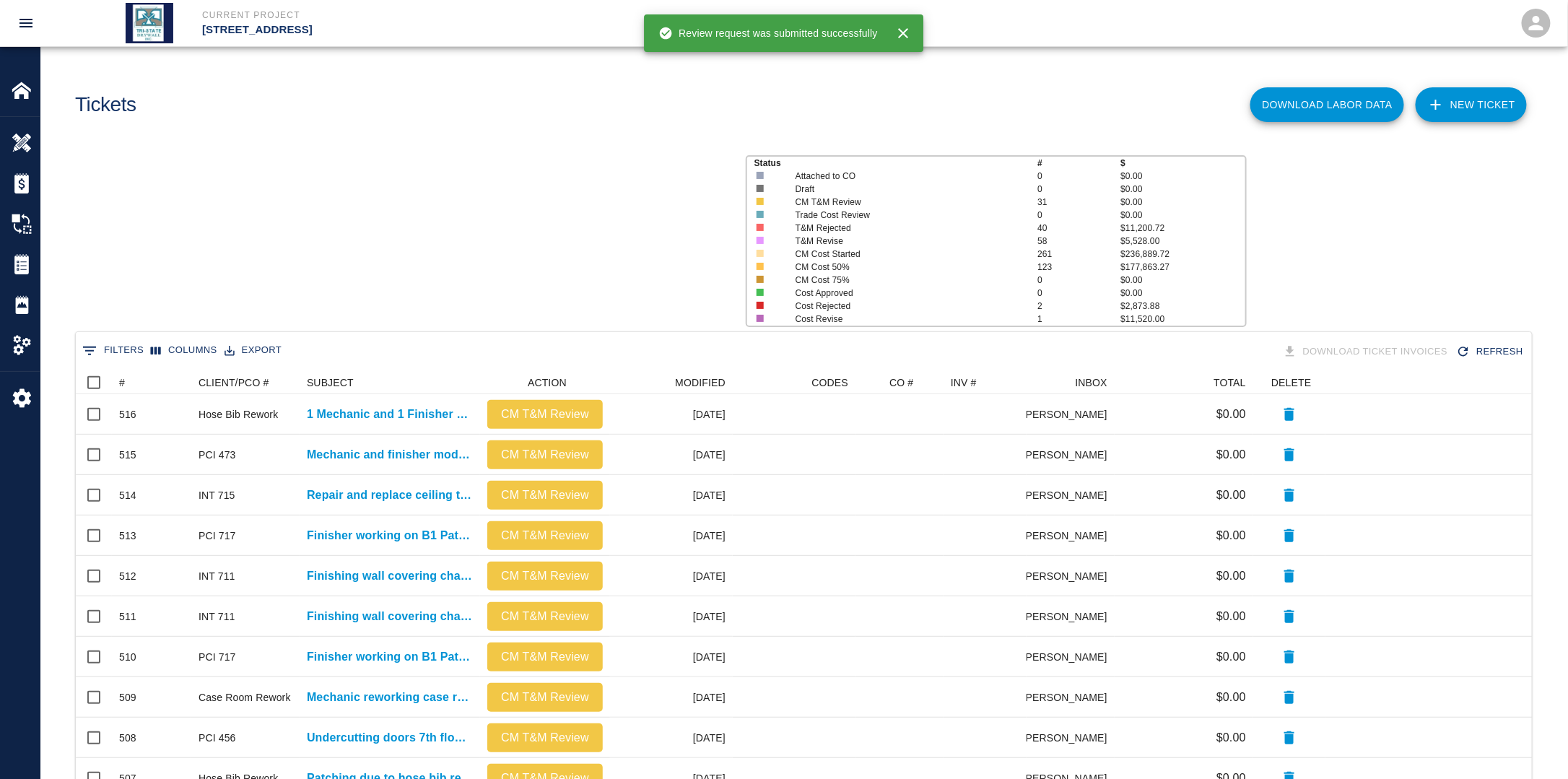
scroll to position [821, 1447]
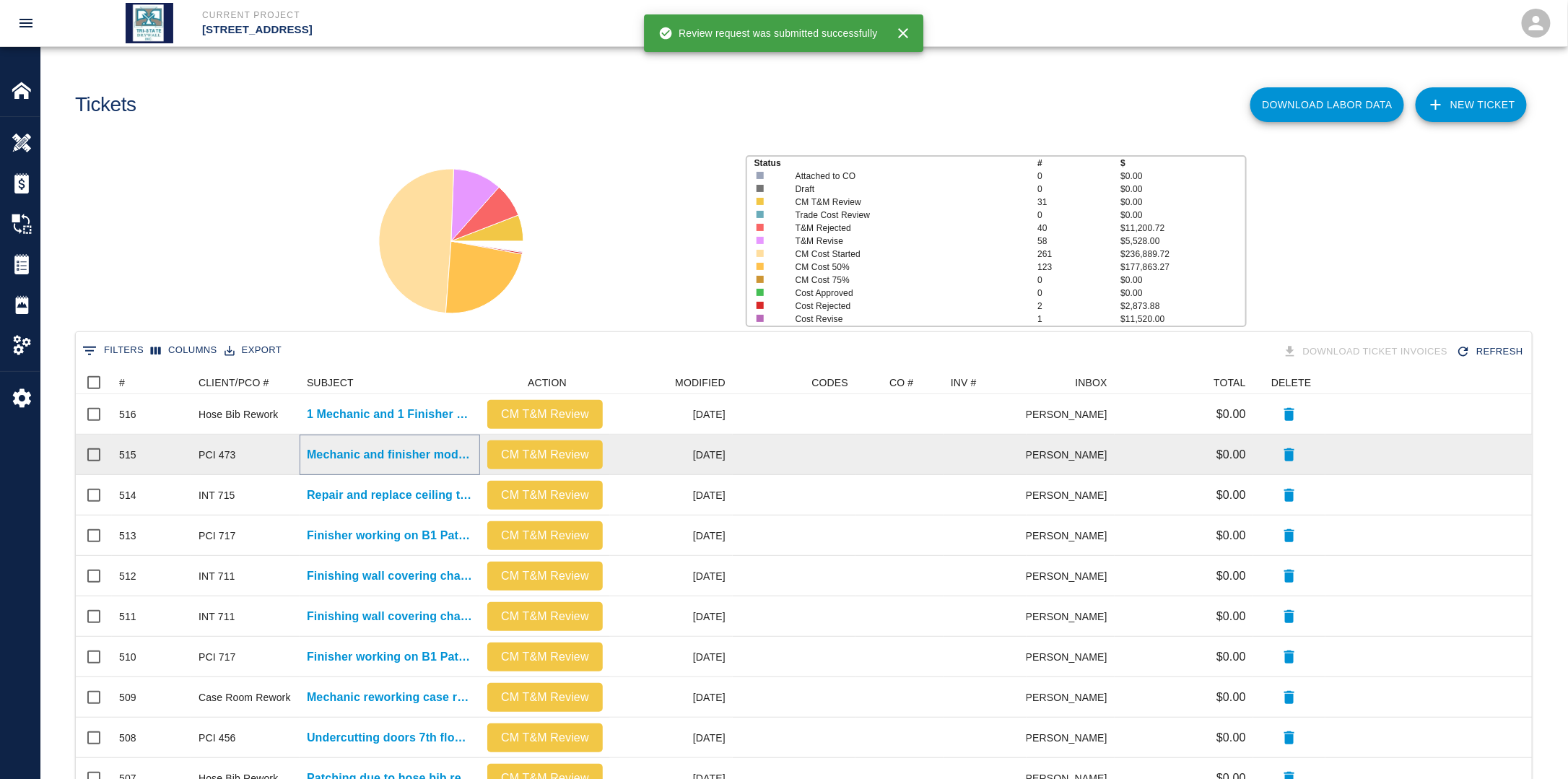
click at [410, 451] on p "Mechanic and finisher modifying wall and installing added [PERSON_NAME]-it over…" at bounding box center [389, 454] width 166 height 17
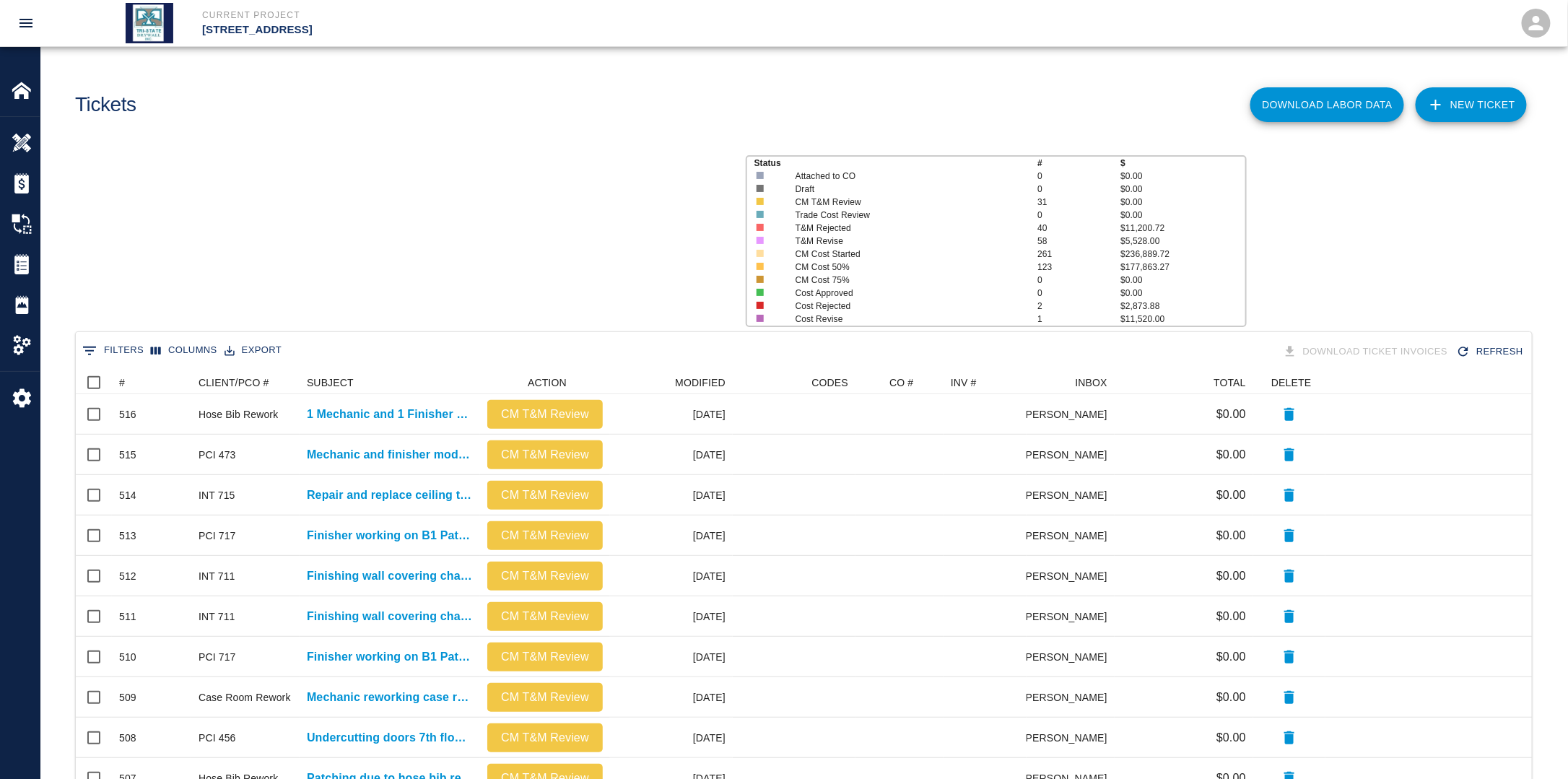
scroll to position [821, 1447]
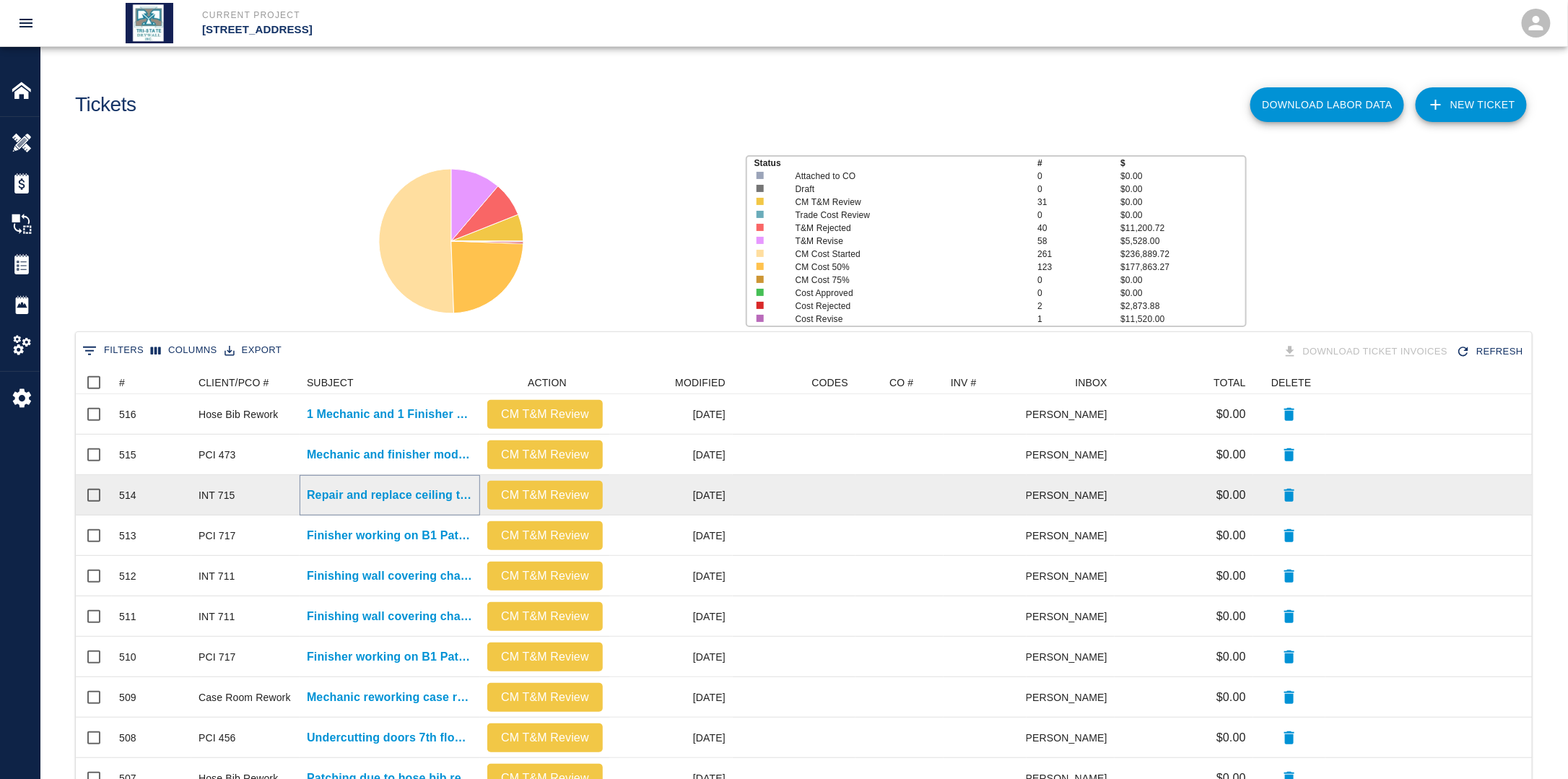
click at [358, 501] on p "Repair and replace ceiling tile damaged by other trades B1." at bounding box center [389, 495] width 166 height 17
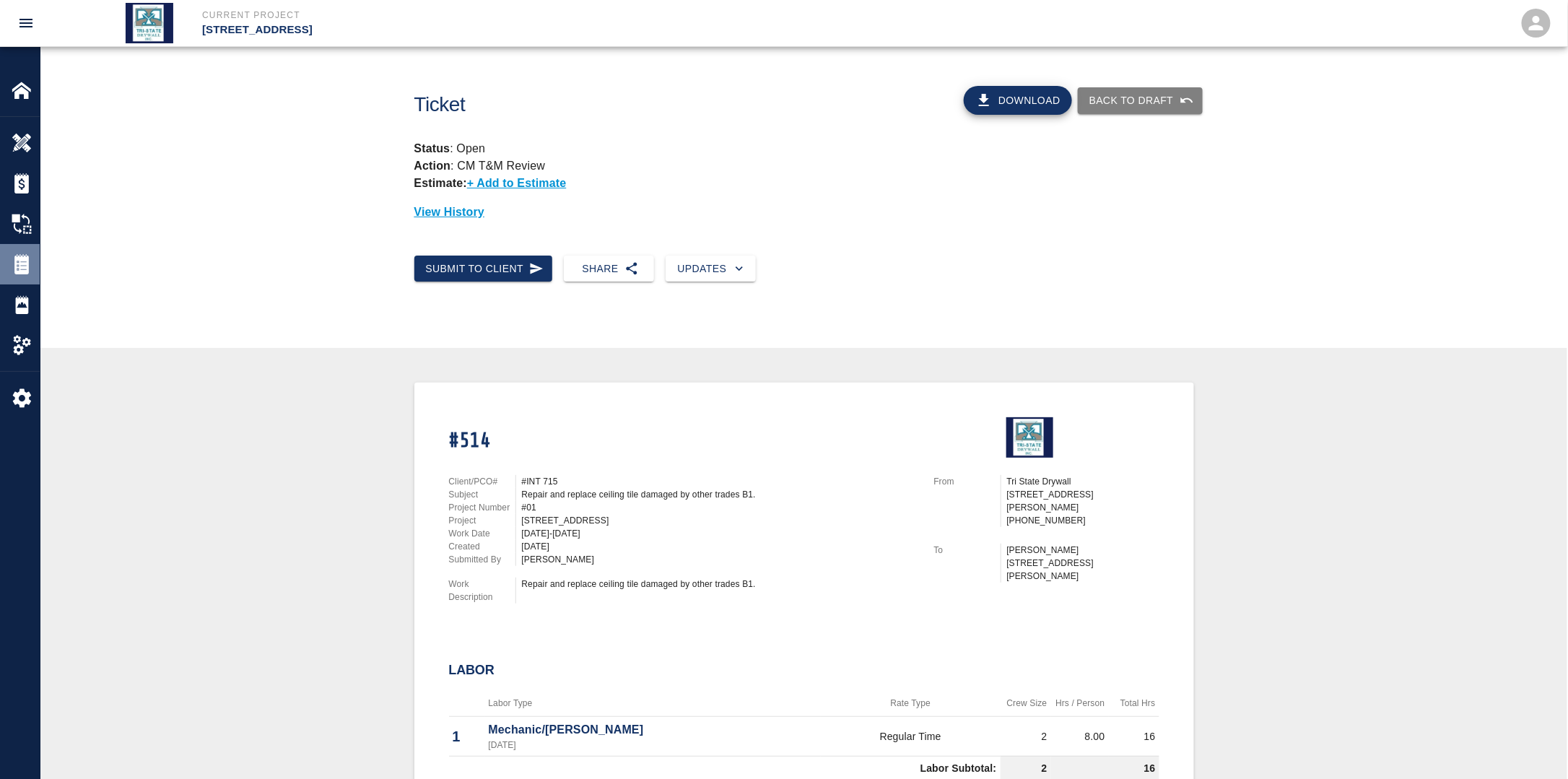
click at [26, 263] on img at bounding box center [21, 263] width 20 height 20
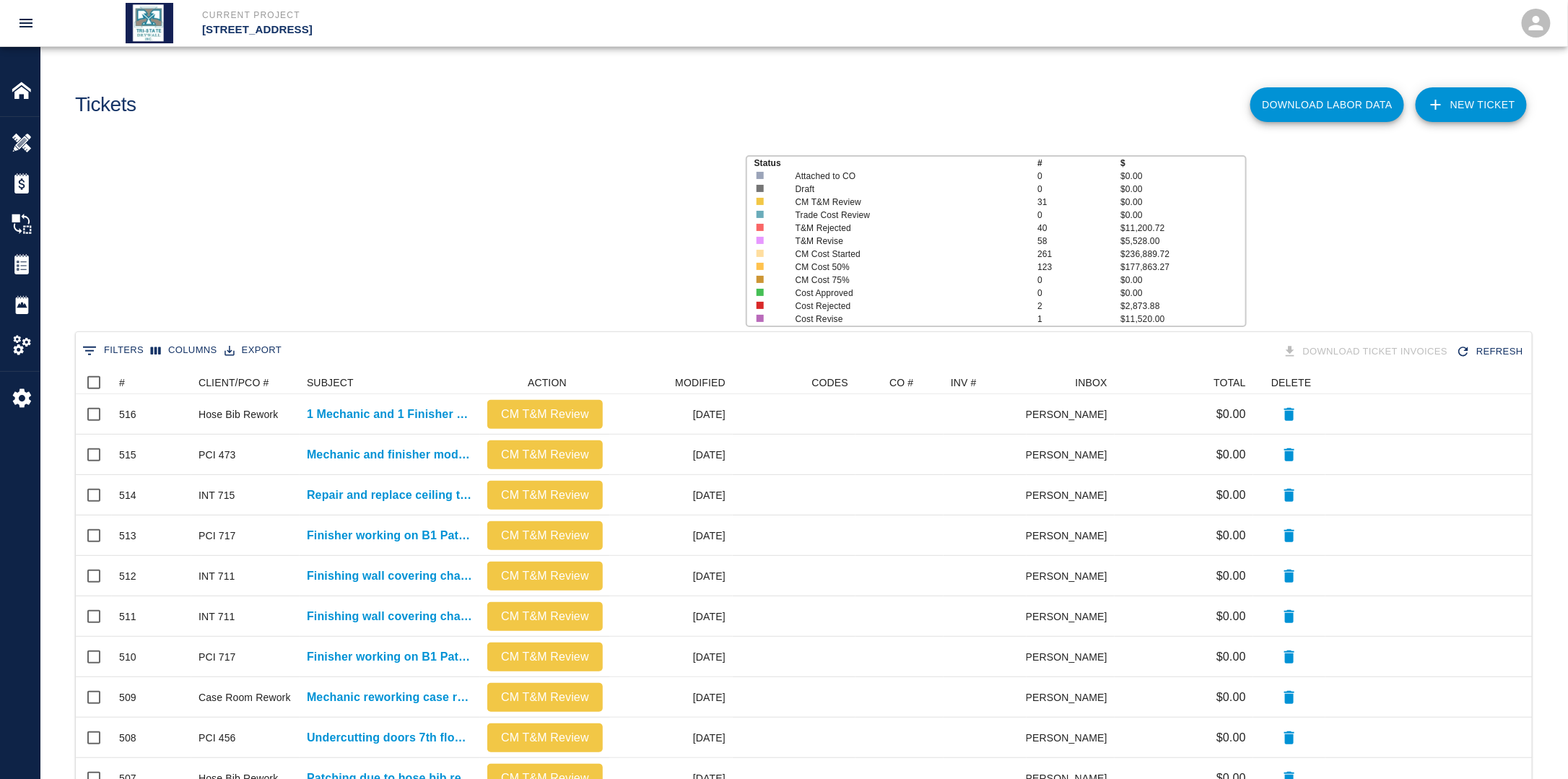
scroll to position [821, 1447]
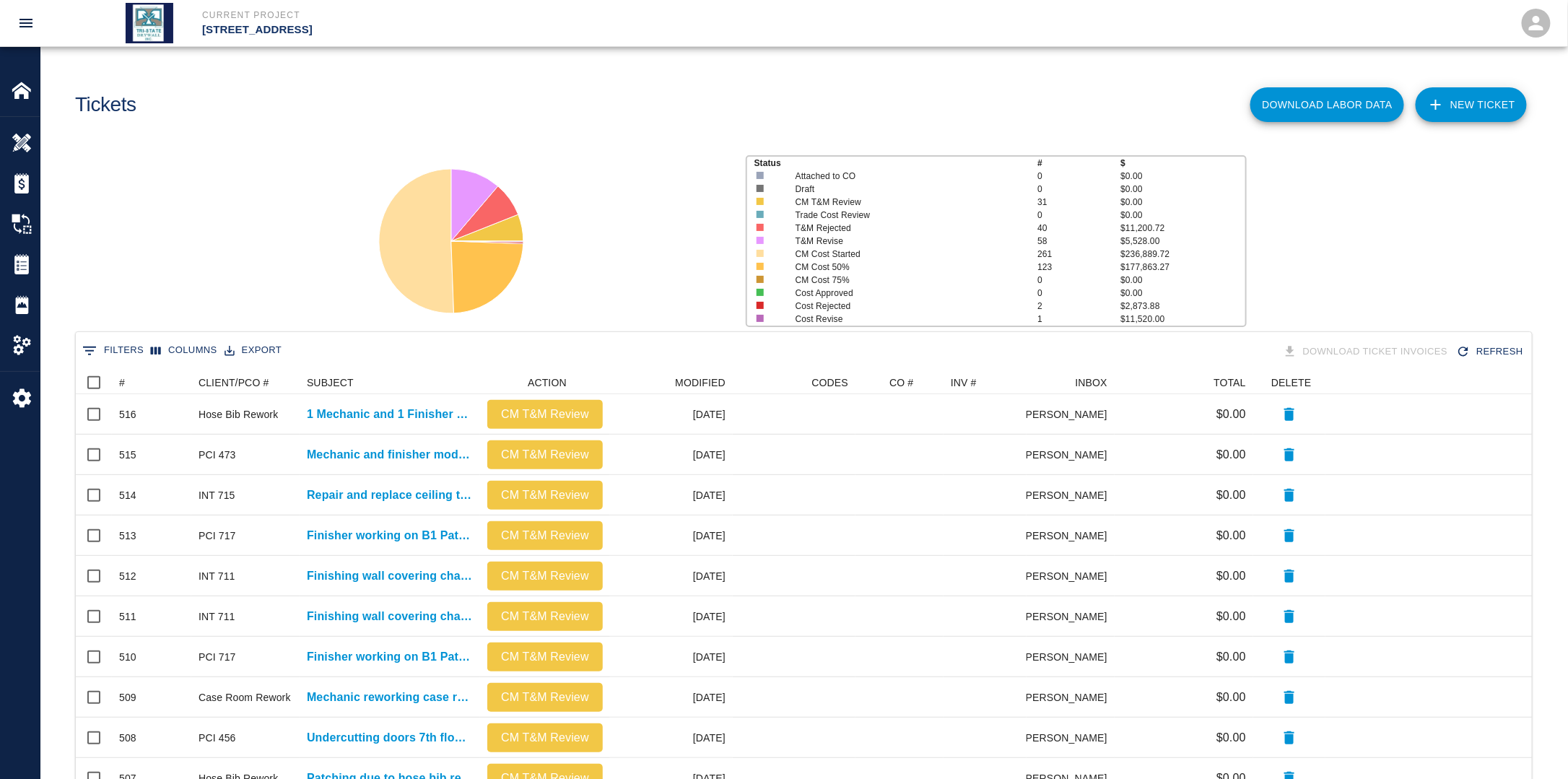
click at [1488, 90] on link "NEW TICKET" at bounding box center [1471, 104] width 111 height 35
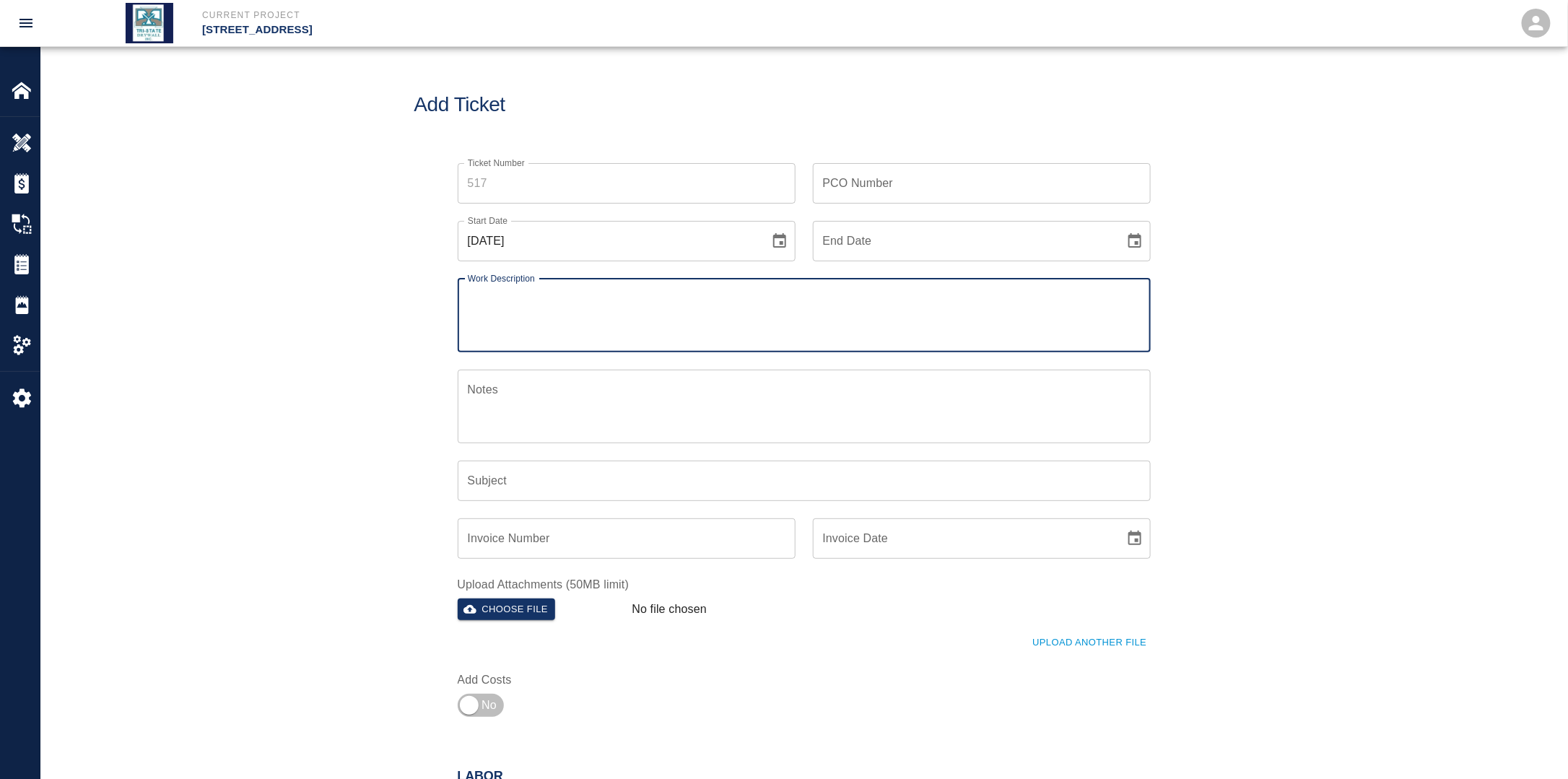
click at [774, 248] on icon "Choose date, selected date is Aug 24, 2025" at bounding box center [780, 241] width 17 height 17
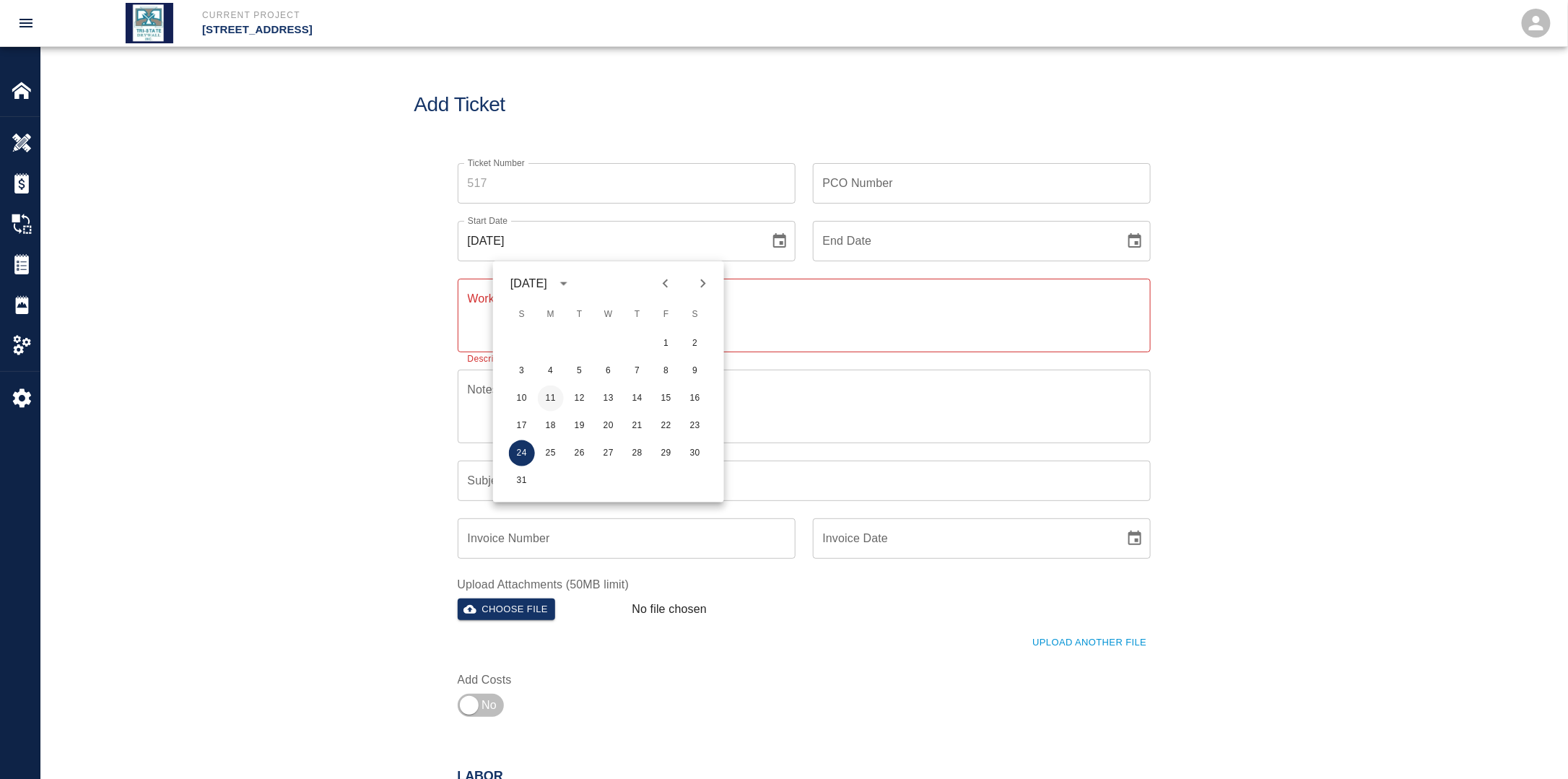
click at [554, 403] on button "11" at bounding box center [550, 398] width 26 height 26
click at [1136, 240] on icon "Choose date" at bounding box center [1135, 239] width 13 height 14
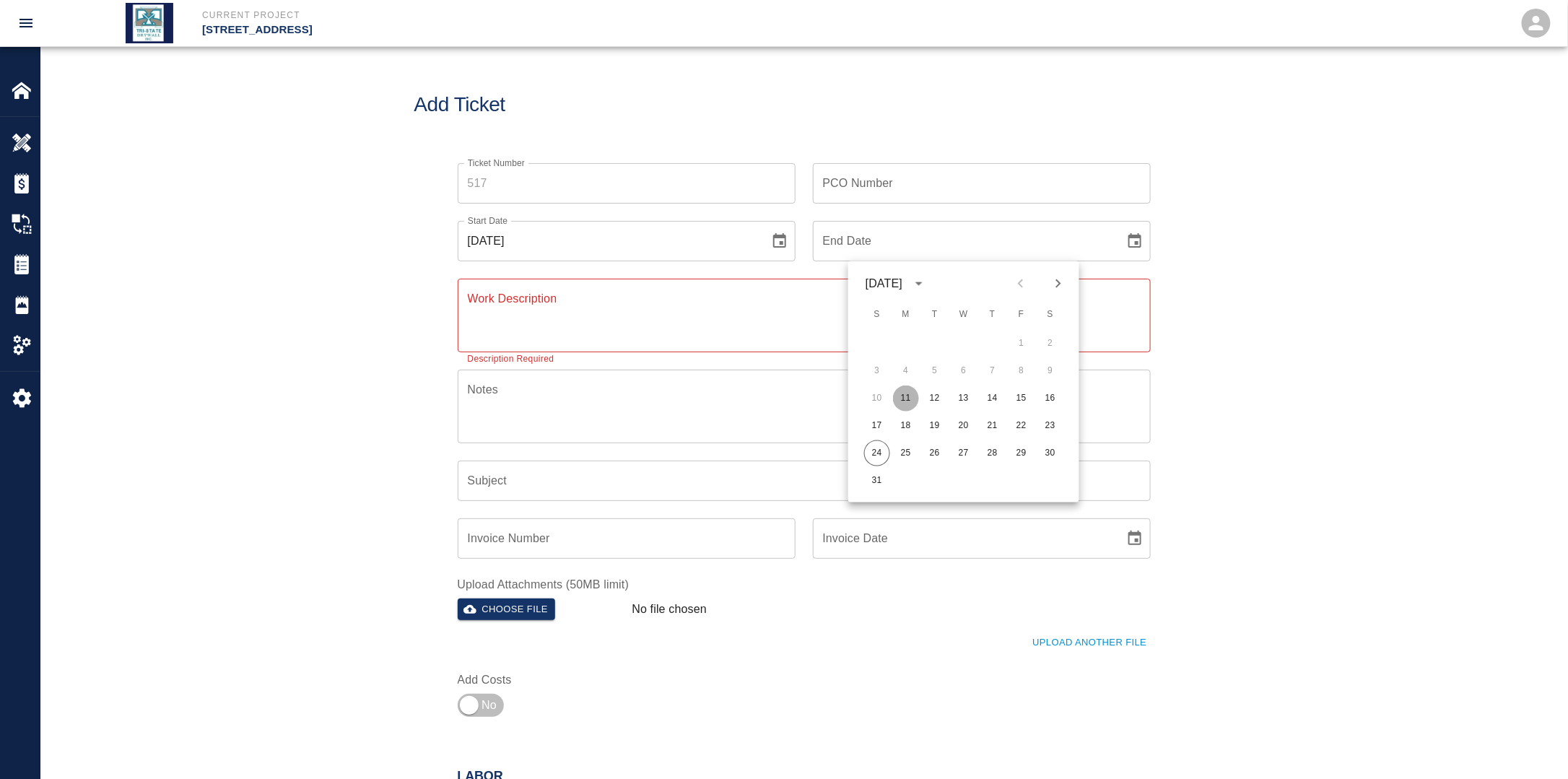
drag, startPoint x: 911, startPoint y: 401, endPoint x: 917, endPoint y: 371, distance: 30.6
click at [911, 400] on button "11" at bounding box center [906, 398] width 26 height 26
click at [866, 182] on input "PCO Number" at bounding box center [981, 183] width 338 height 41
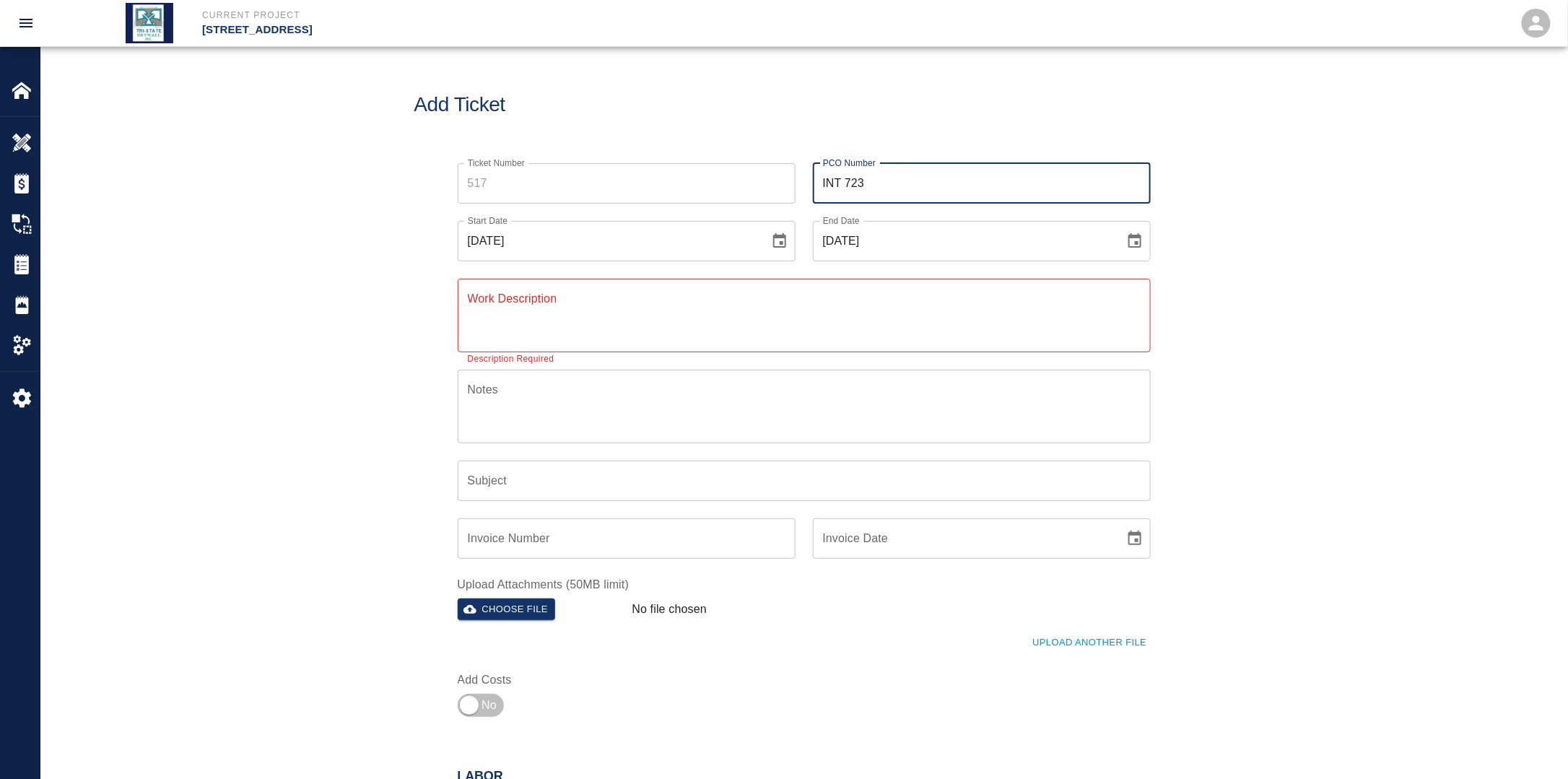
click at [678, 330] on textarea "Work Description" at bounding box center [803, 315] width 673 height 50
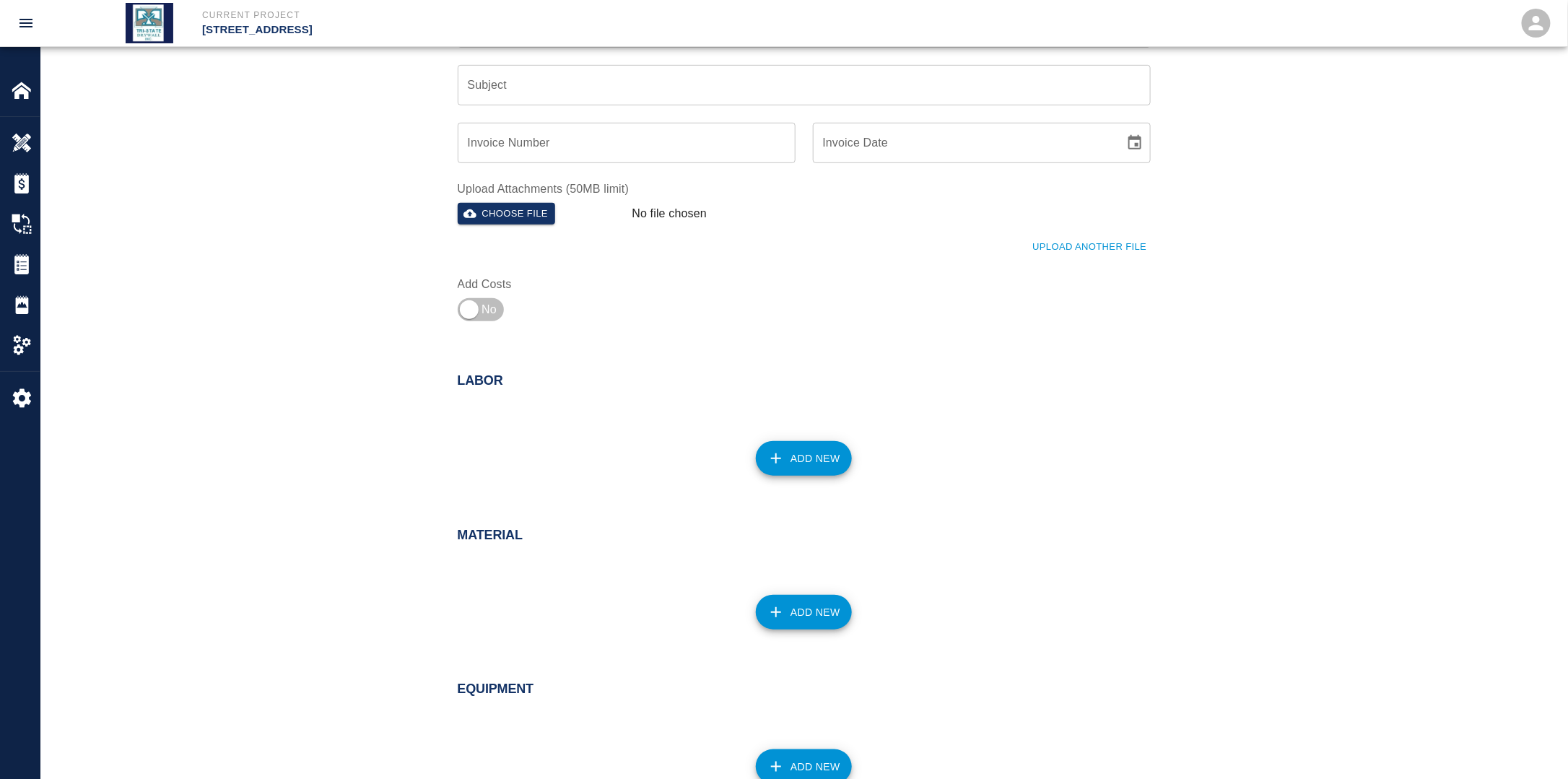
scroll to position [434, 0]
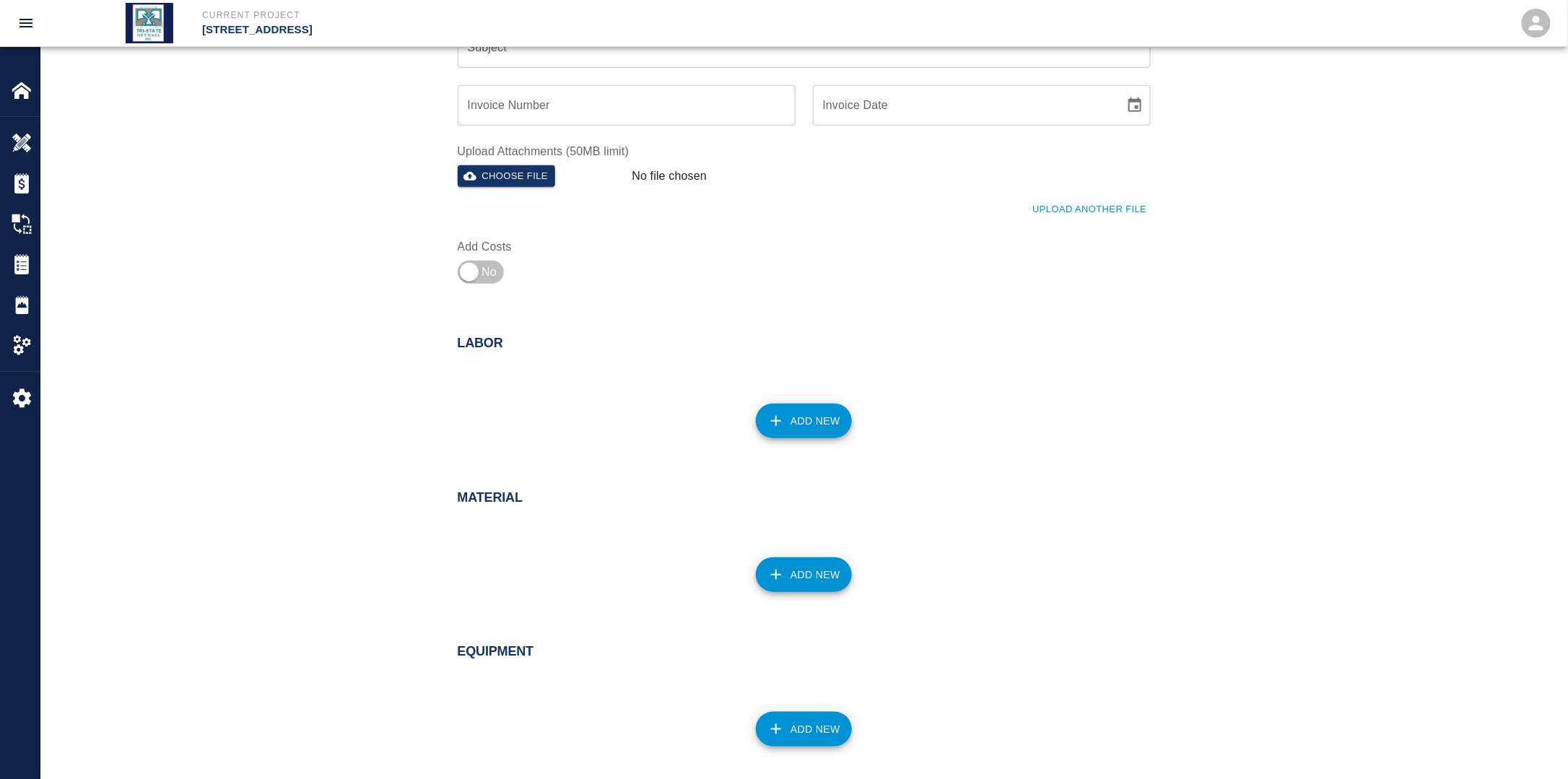
click at [803, 421] on button "Add New" at bounding box center [803, 420] width 96 height 35
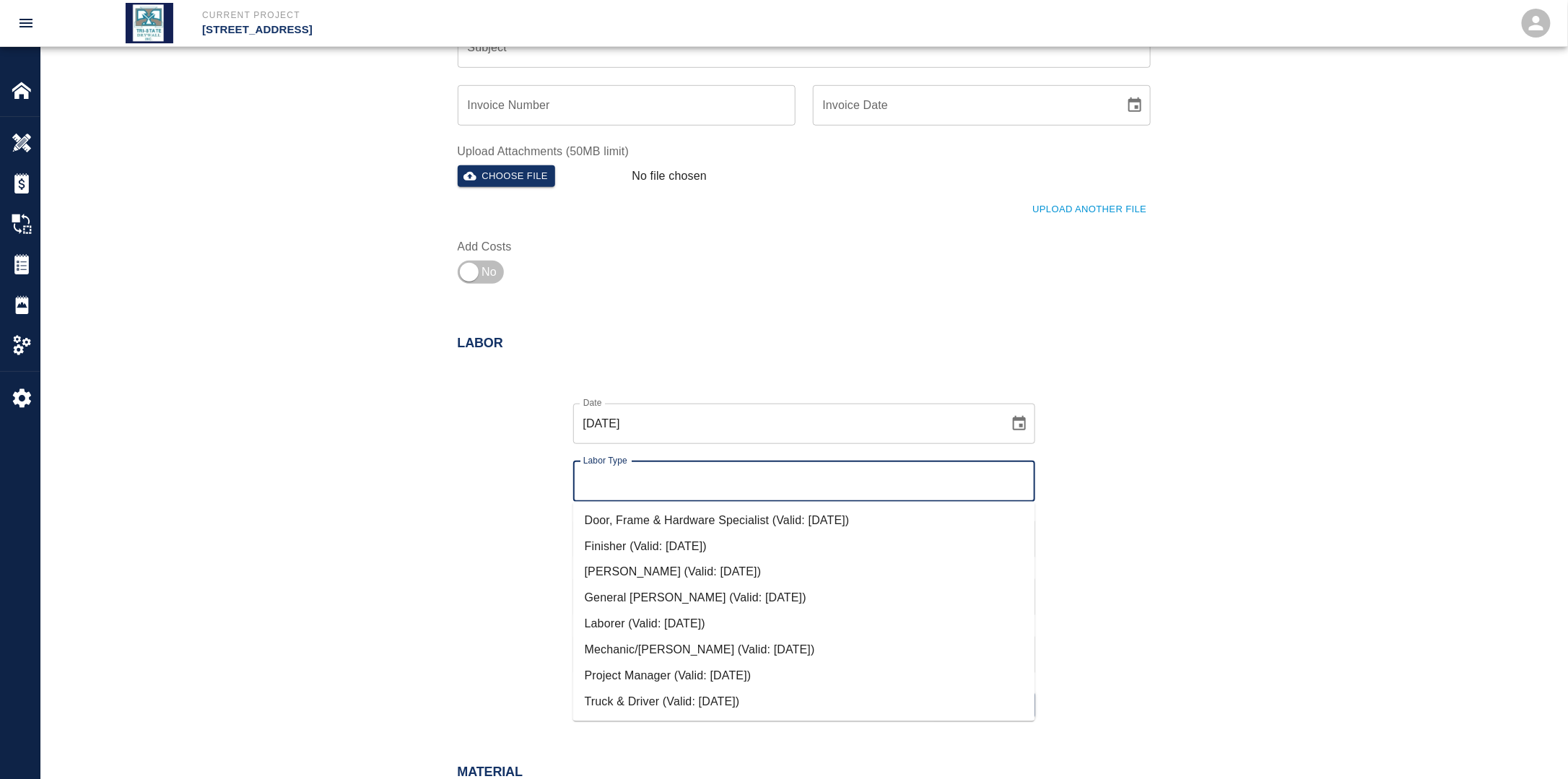
click at [702, 476] on input "Labor Type" at bounding box center [803, 481] width 449 height 27
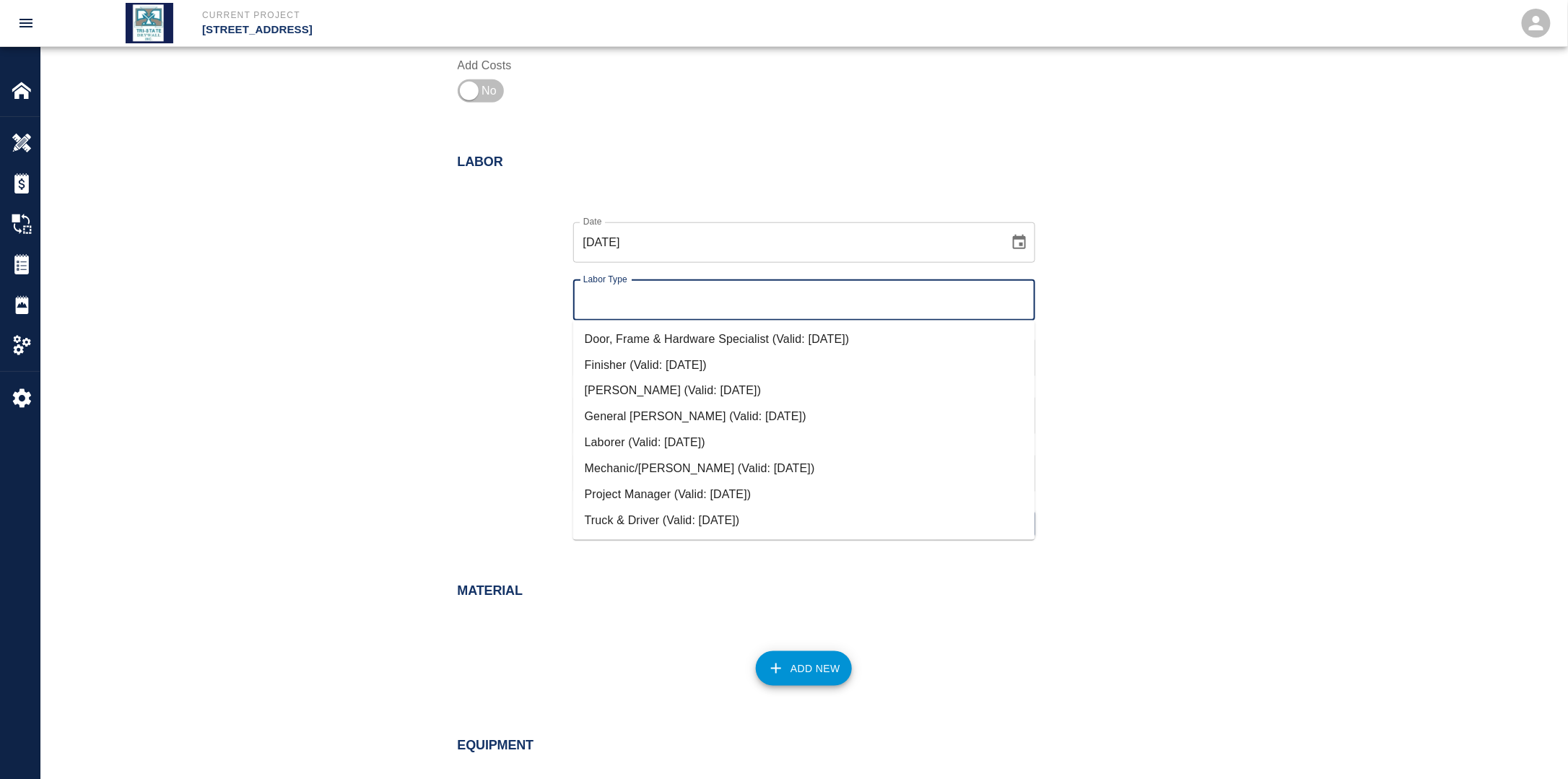
scroll to position [649, 0]
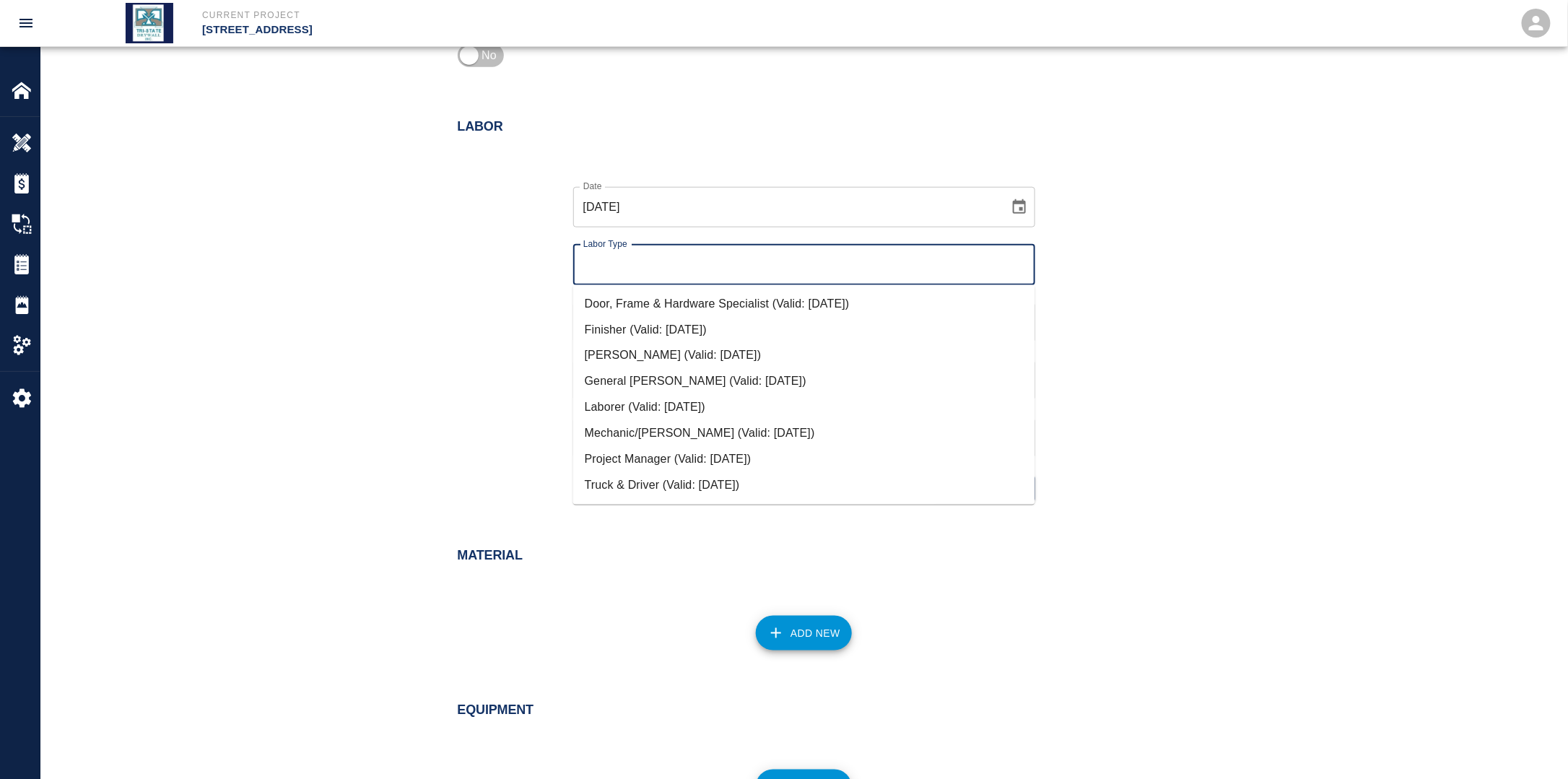
click at [639, 303] on li "Door, Frame & Hardware Specialist (Valid: [DATE])" at bounding box center [804, 303] width 462 height 26
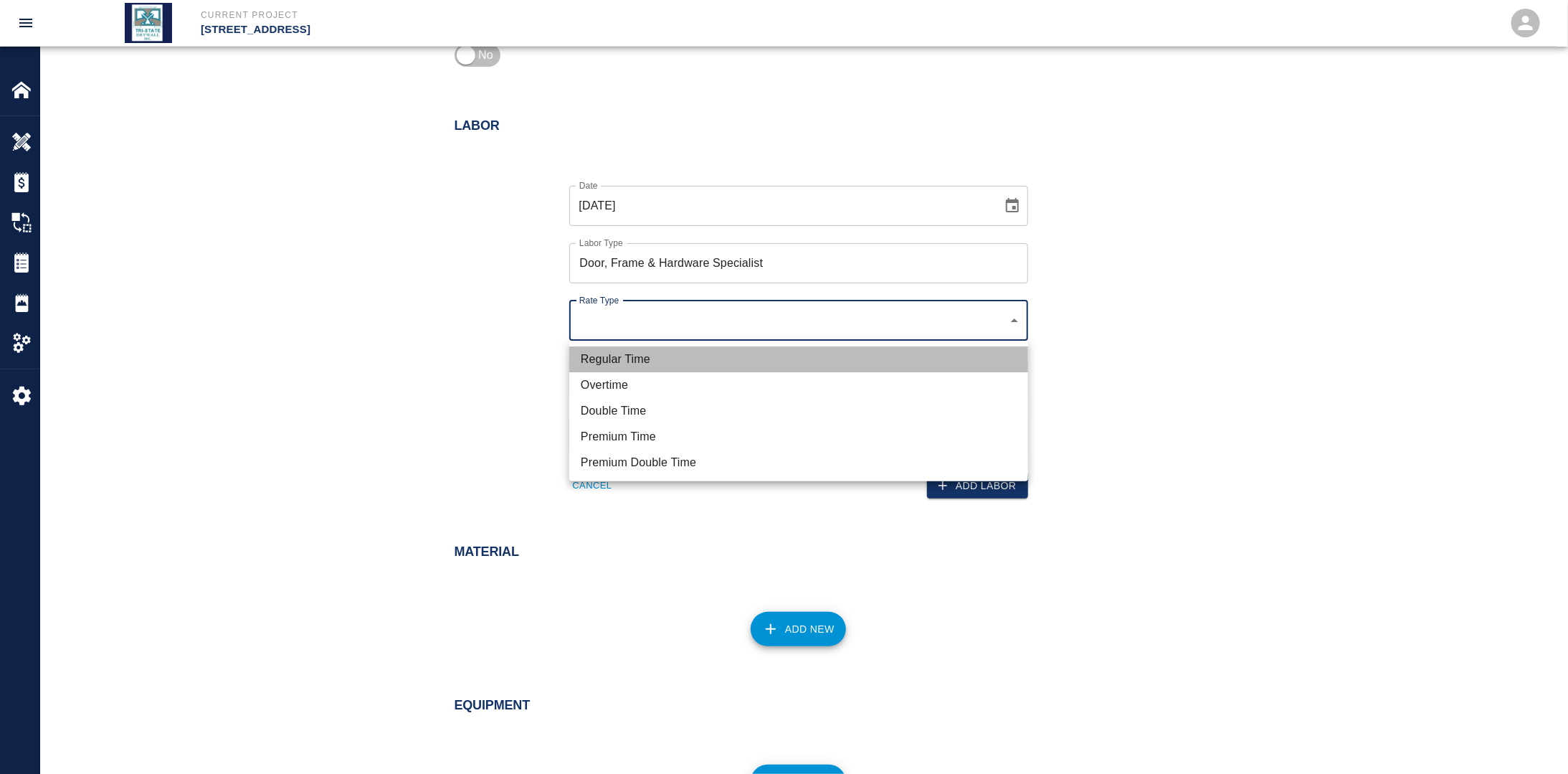
click at [652, 355] on li "Regular Time" at bounding box center [799, 358] width 459 height 25
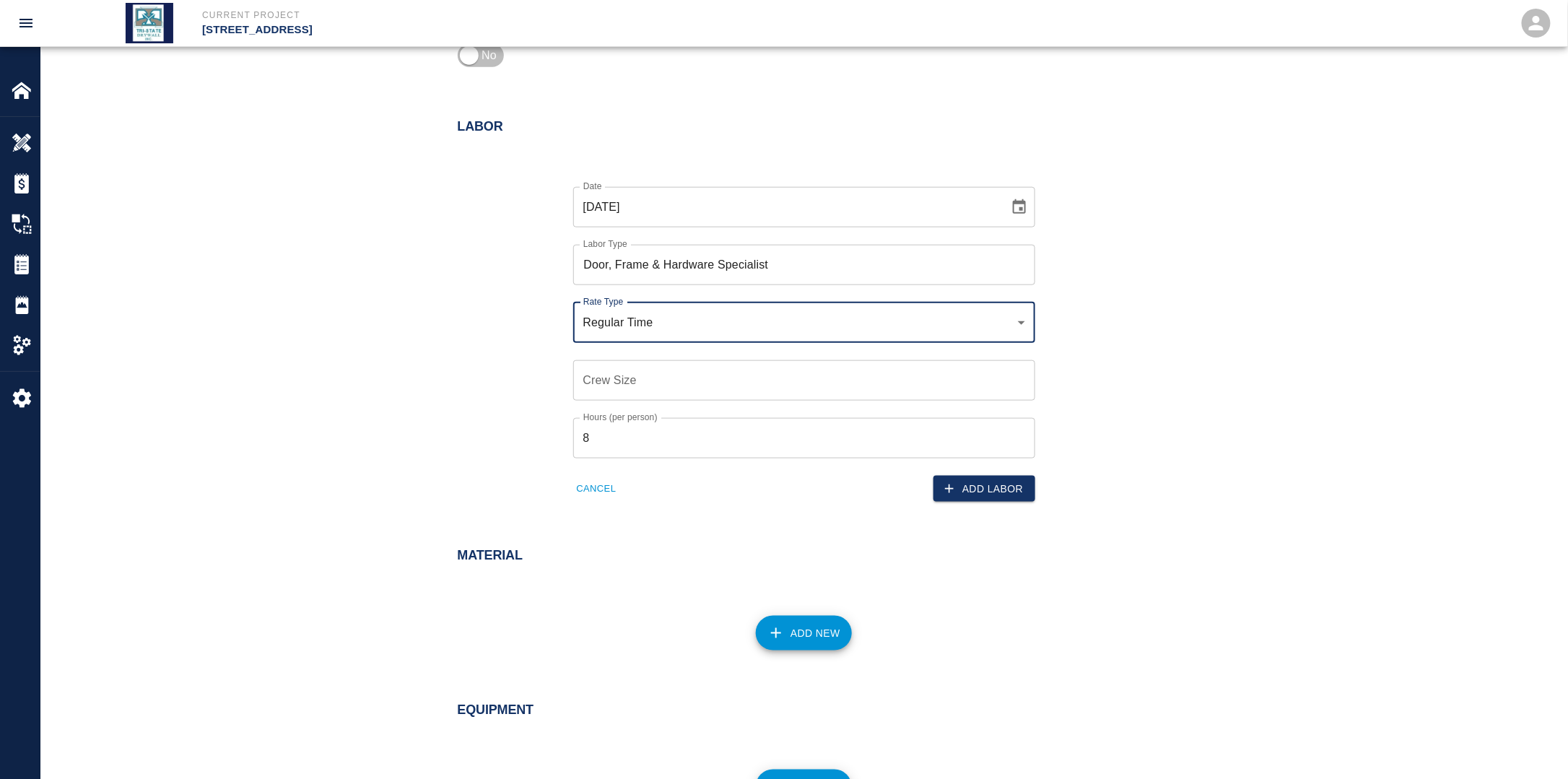
click at [643, 380] on input "Crew Size" at bounding box center [804, 381] width 462 height 41
click at [488, 406] on div "Date [DATE] Date Labor Type Door, Frame & Hardware Specialist Labor Type Rate T…" at bounding box center [795, 333] width 711 height 339
click at [996, 486] on button "Add Labor" at bounding box center [984, 489] width 102 height 27
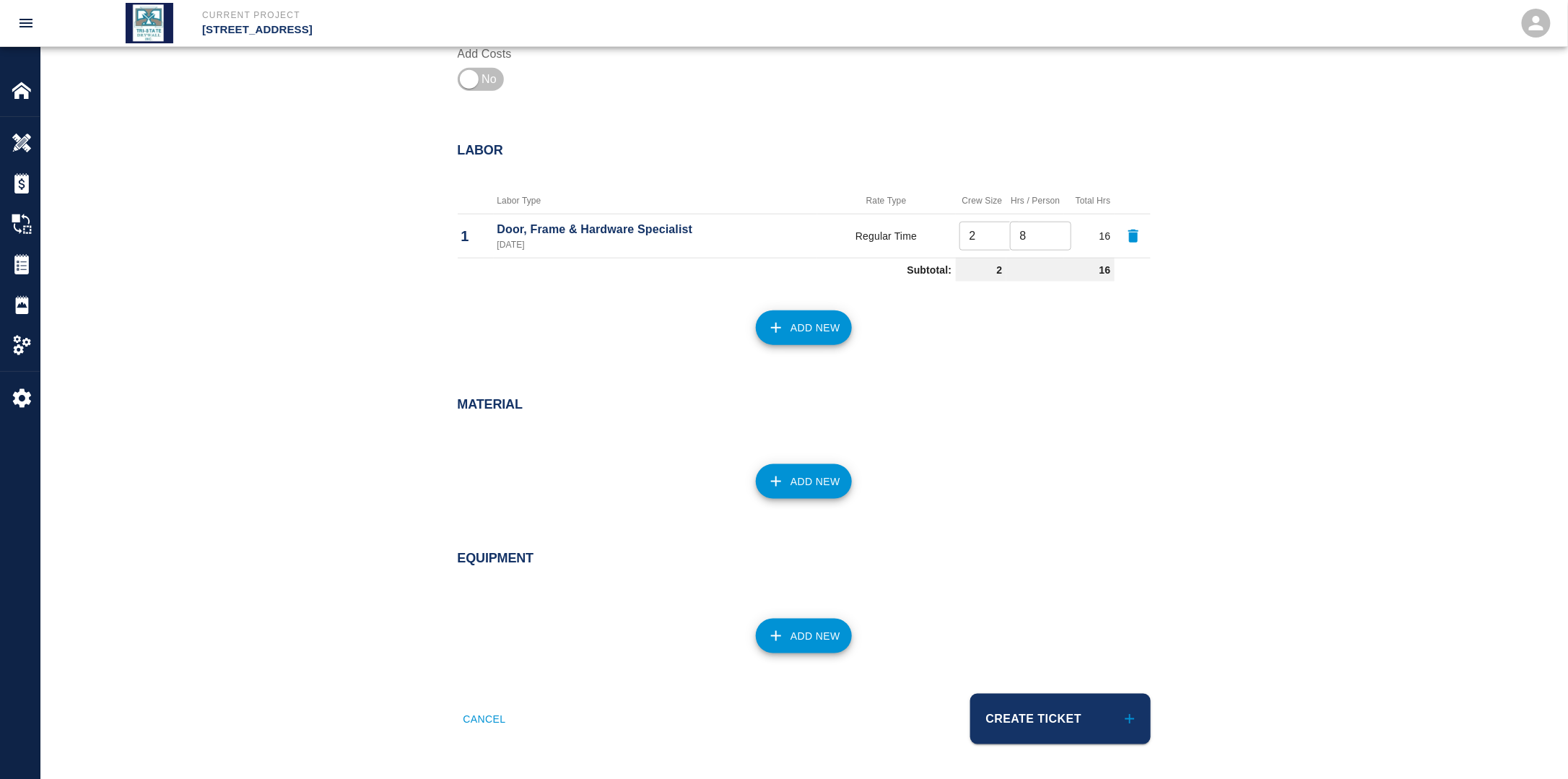
scroll to position [625, 0]
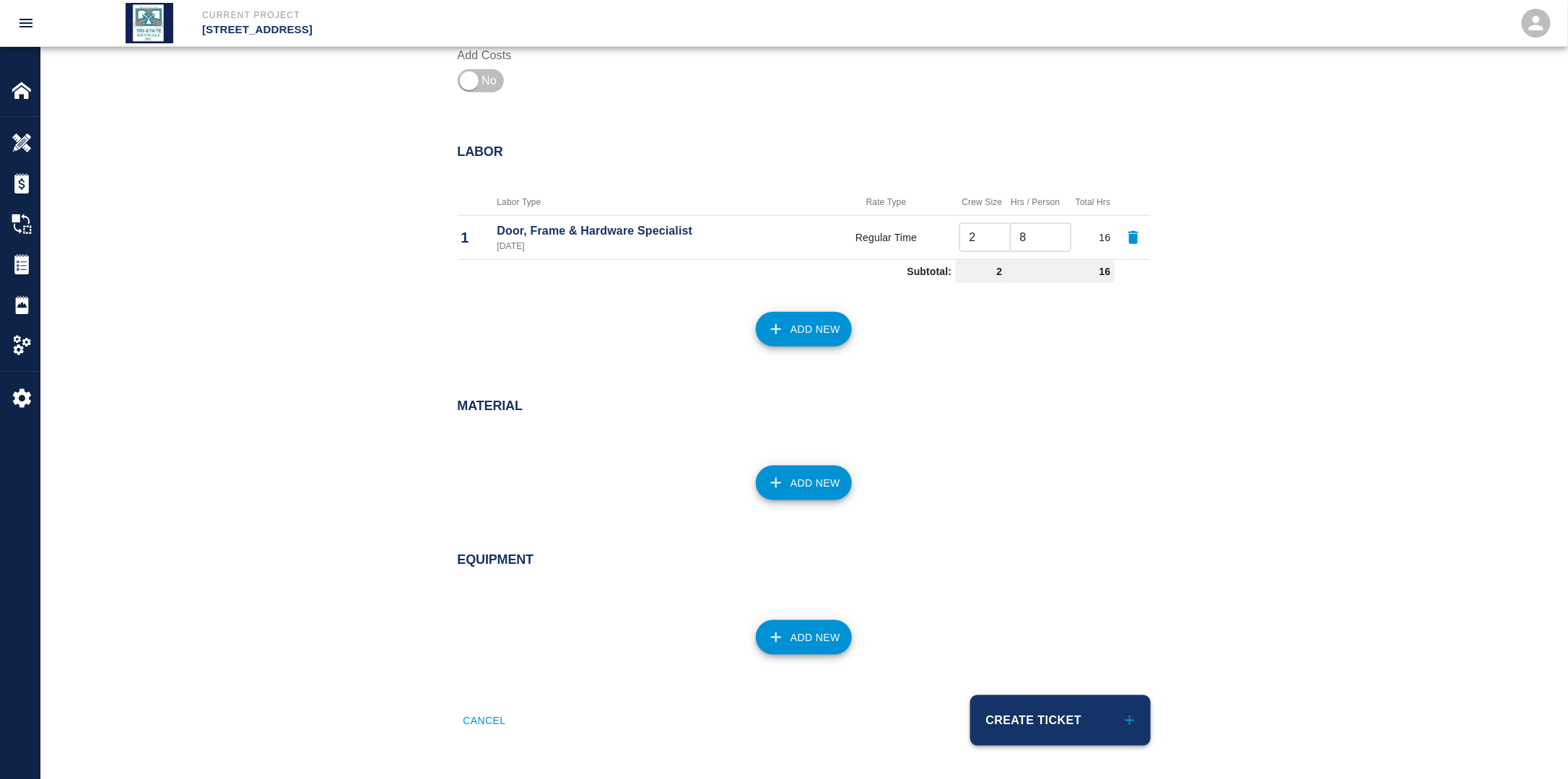
click at [1046, 742] on button "Create Ticket" at bounding box center [1060, 720] width 181 height 50
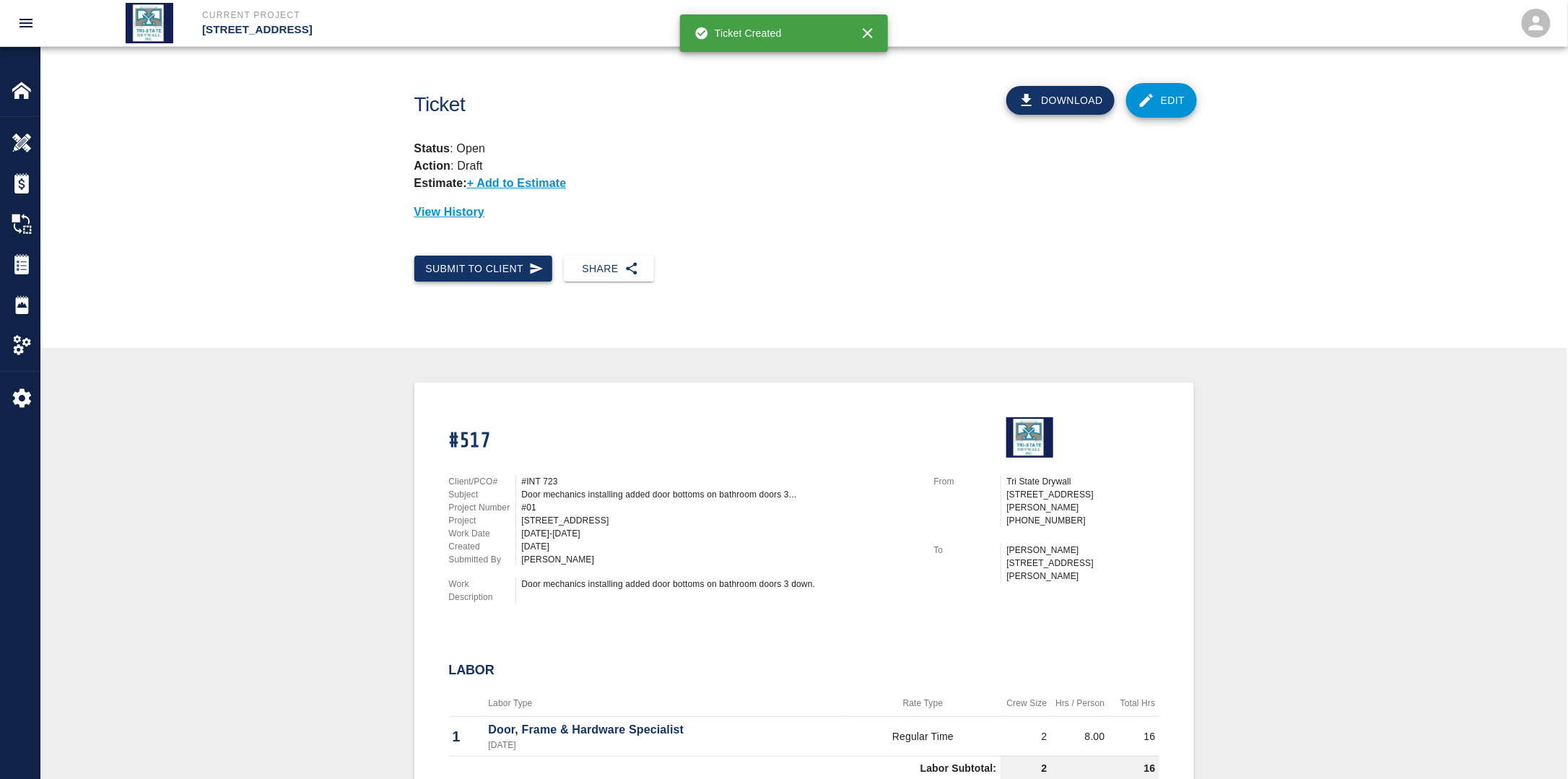
click at [475, 266] on button "Submit to Client" at bounding box center [484, 269] width 138 height 27
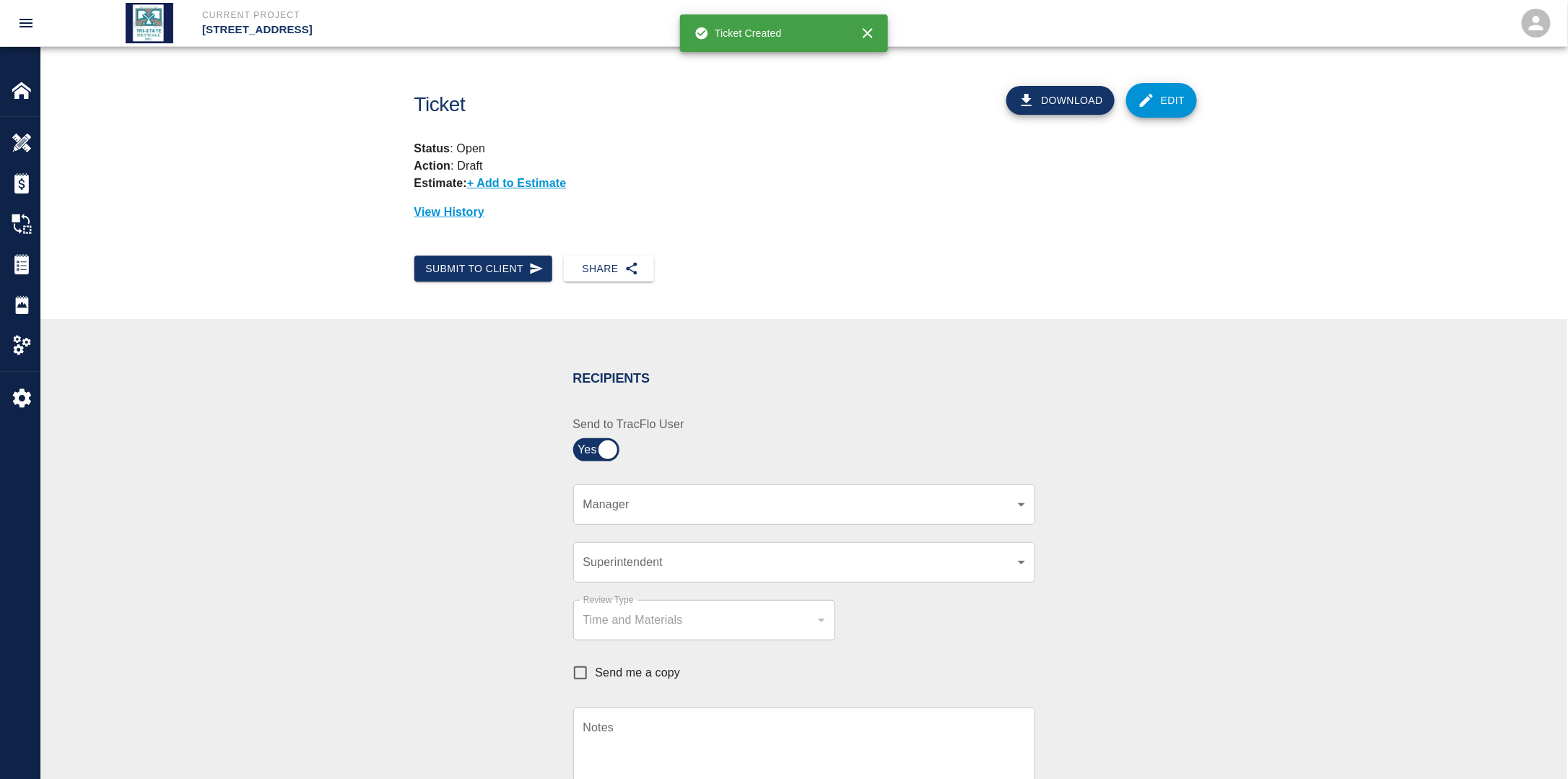
click at [689, 494] on div "​ Manager" at bounding box center [804, 505] width 462 height 41
click at [693, 515] on div "​ Manager" at bounding box center [804, 505] width 462 height 41
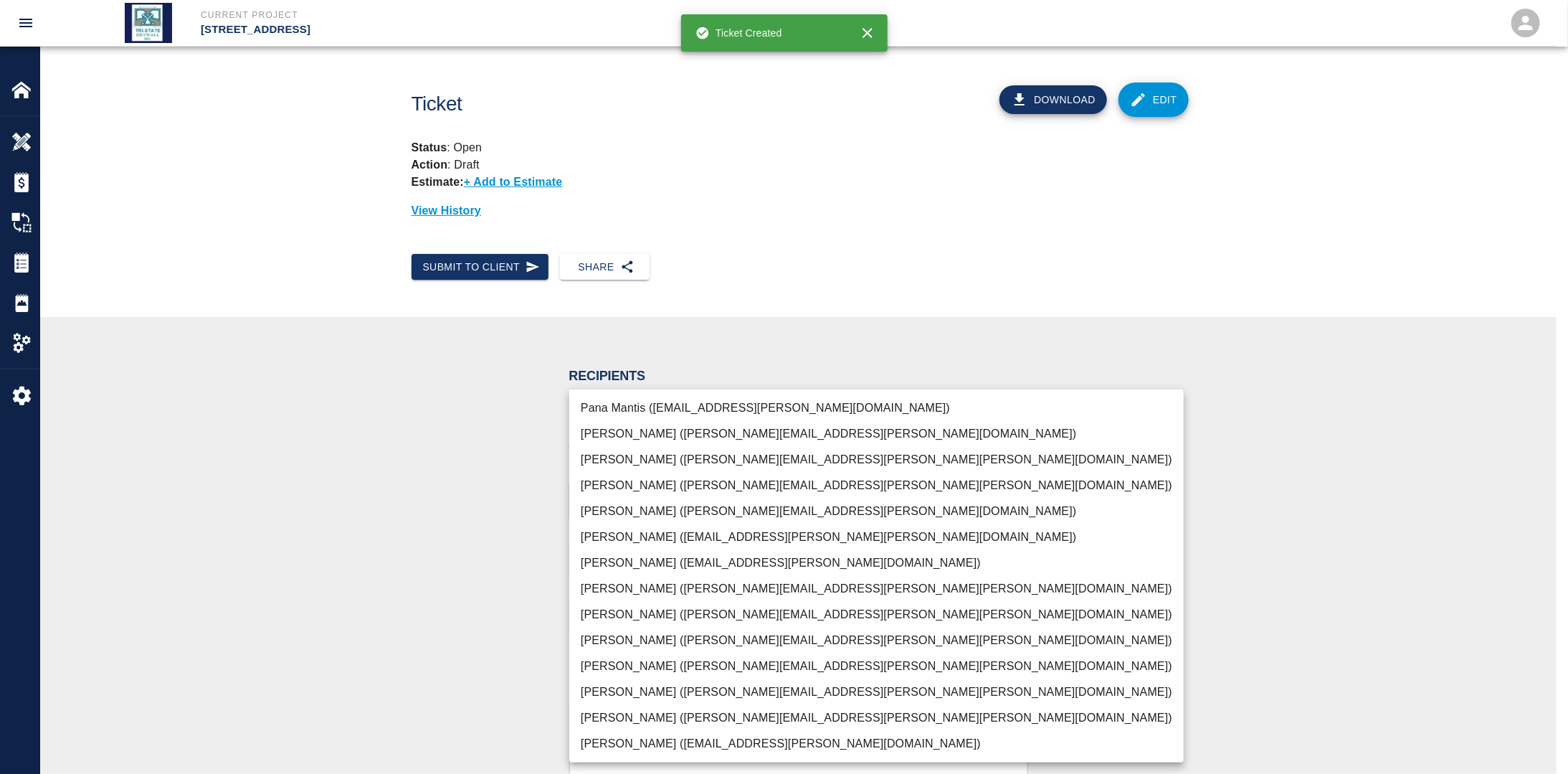
click at [670, 505] on body "Current Project [STREET_ADDRESS] Home [STREET_ADDRESS] Overview Estimates Chang…" at bounding box center [784, 387] width 1568 height 774
click at [624, 707] on li "[PERSON_NAME] ([PERSON_NAME][EMAIL_ADDRESS][PERSON_NAME][PERSON_NAME][DOMAIN_NA…" at bounding box center [877, 718] width 615 height 25
drag, startPoint x: 409, startPoint y: 644, endPoint x: 478, endPoint y: 575, distance: 97.6
click at [409, 643] on div at bounding box center [784, 387] width 1568 height 774
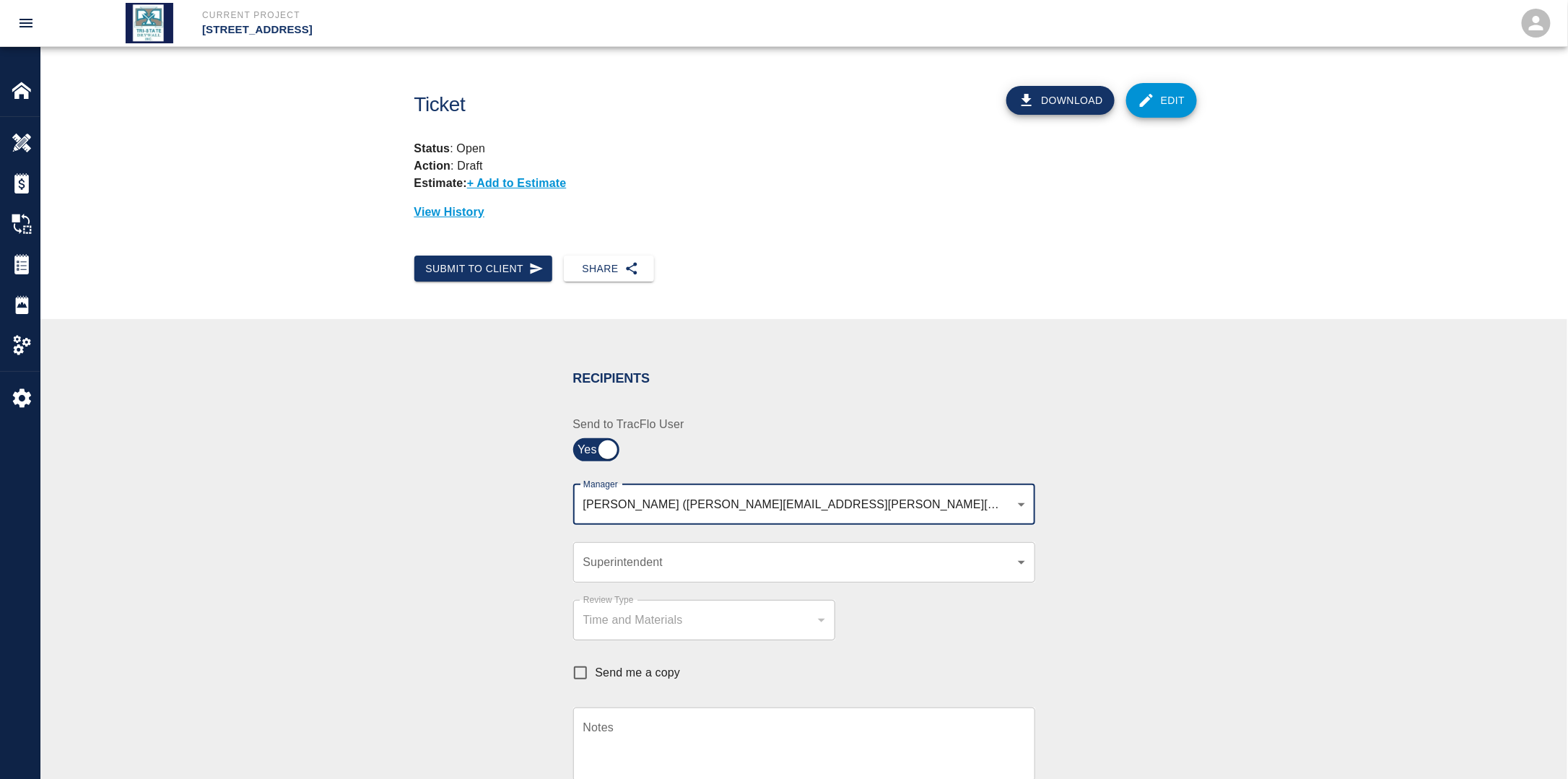
click at [909, 501] on body "Current Project [STREET_ADDRESS] Home [STREET_ADDRESS] Overview Estimates Chang…" at bounding box center [784, 389] width 1568 height 779
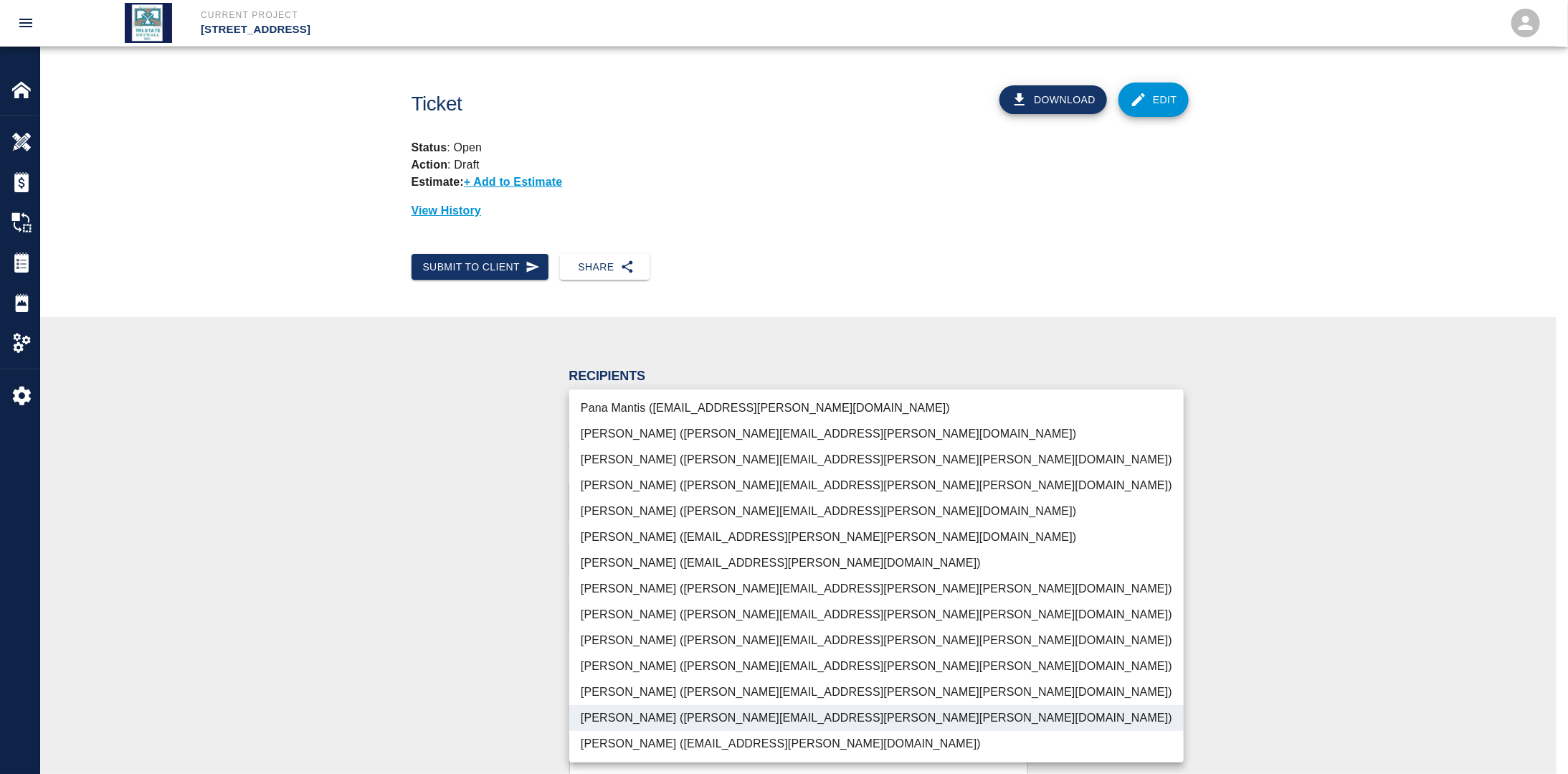
drag, startPoint x: 634, startPoint y: 667, endPoint x: 597, endPoint y: 661, distance: 37.5
click at [634, 667] on li "[PERSON_NAME] ([PERSON_NAME][EMAIL_ADDRESS][PERSON_NAME][PERSON_NAME][DOMAIN_NA…" at bounding box center [877, 666] width 615 height 25
click at [456, 635] on div at bounding box center [784, 387] width 1568 height 774
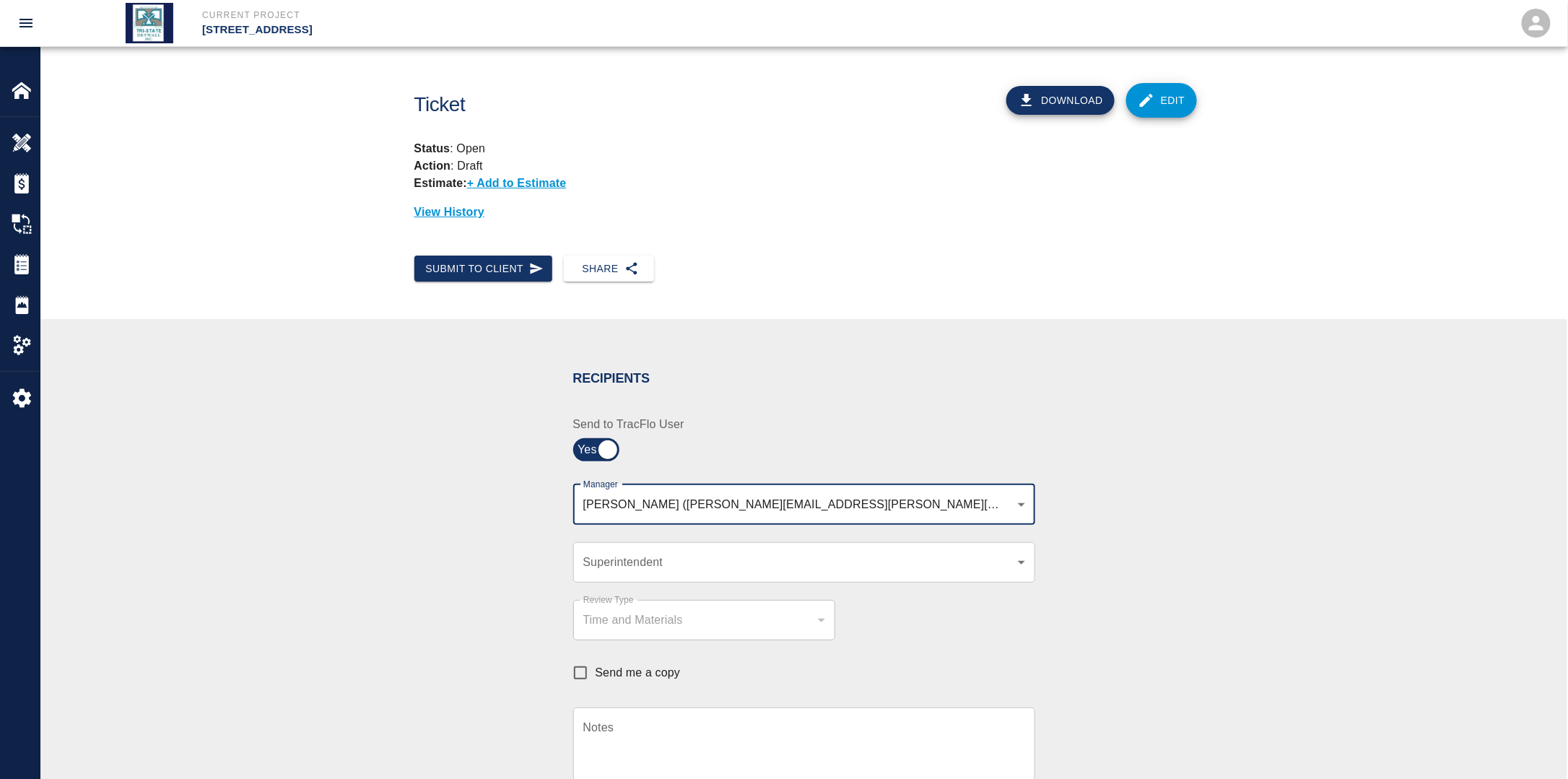
click at [645, 559] on body "Current Project [STREET_ADDRESS] Home [STREET_ADDRESS] Overview Estimates Chang…" at bounding box center [784, 389] width 1568 height 779
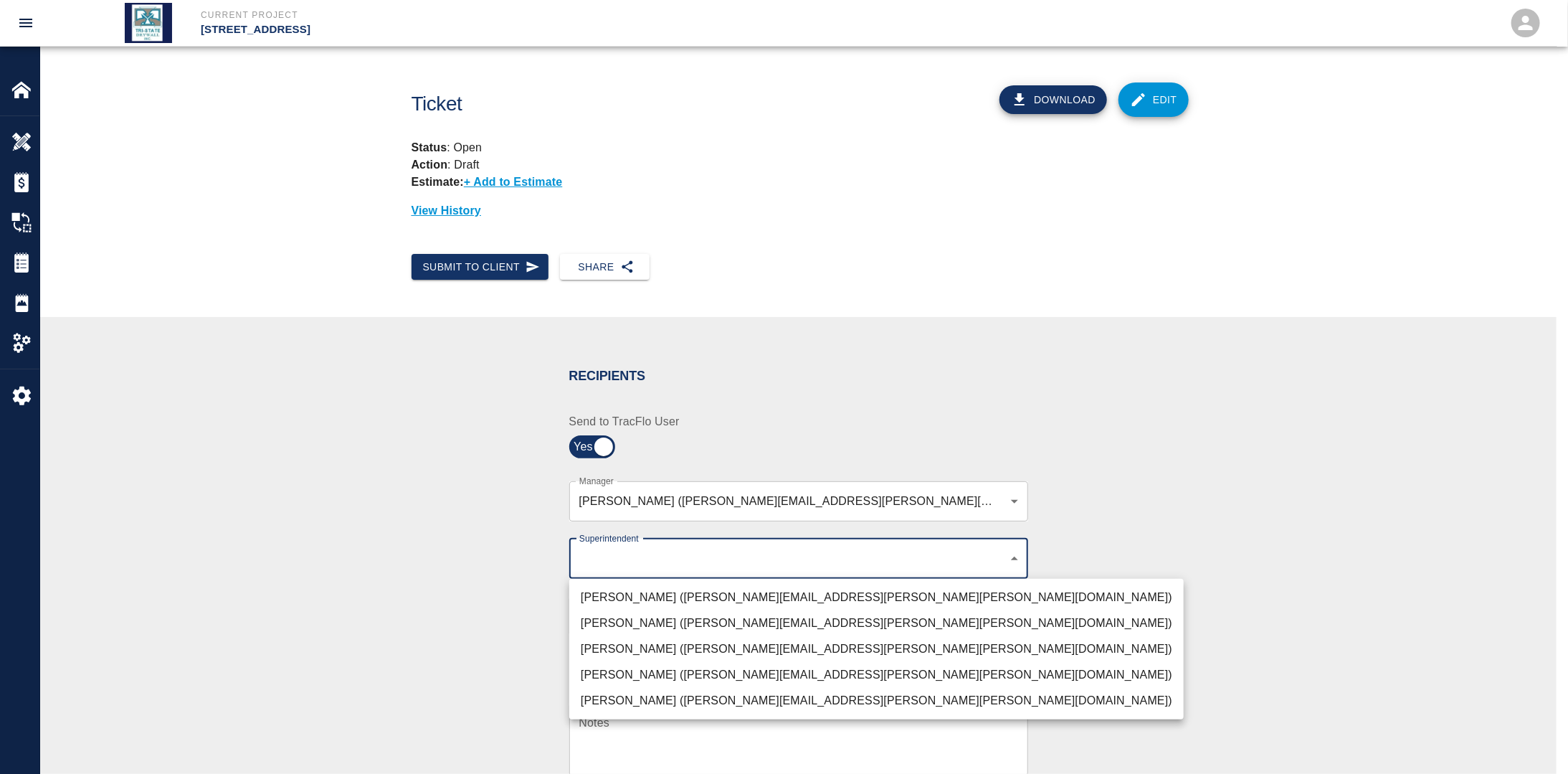
click at [623, 645] on li "[PERSON_NAME] ([PERSON_NAME][EMAIL_ADDRESS][PERSON_NAME][PERSON_NAME][DOMAIN_NA…" at bounding box center [877, 649] width 615 height 25
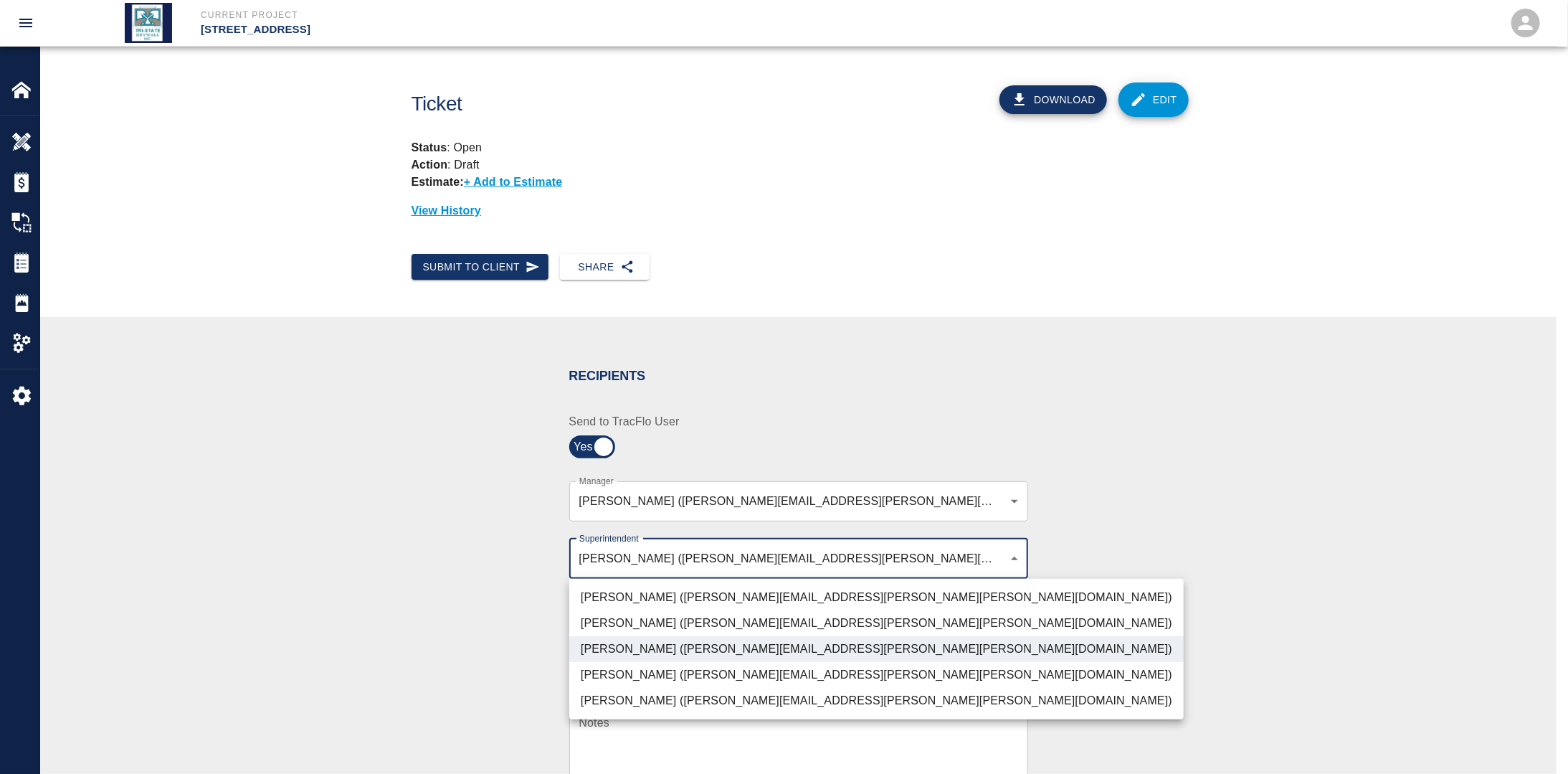
click at [429, 621] on div at bounding box center [784, 387] width 1568 height 774
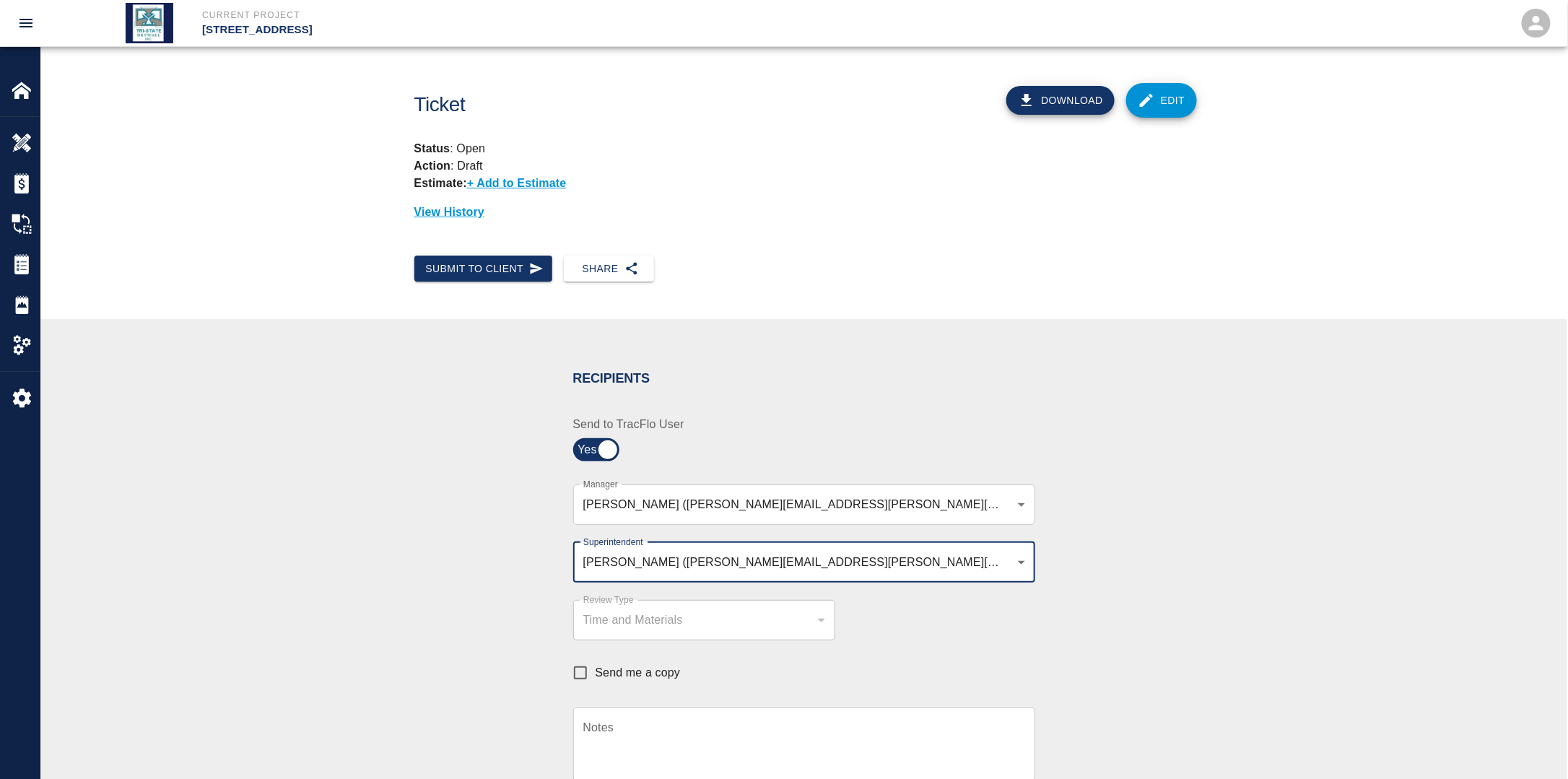
drag, startPoint x: 574, startPoint y: 670, endPoint x: 596, endPoint y: 671, distance: 22.0
click at [578, 671] on input "Send me a copy" at bounding box center [580, 673] width 30 height 30
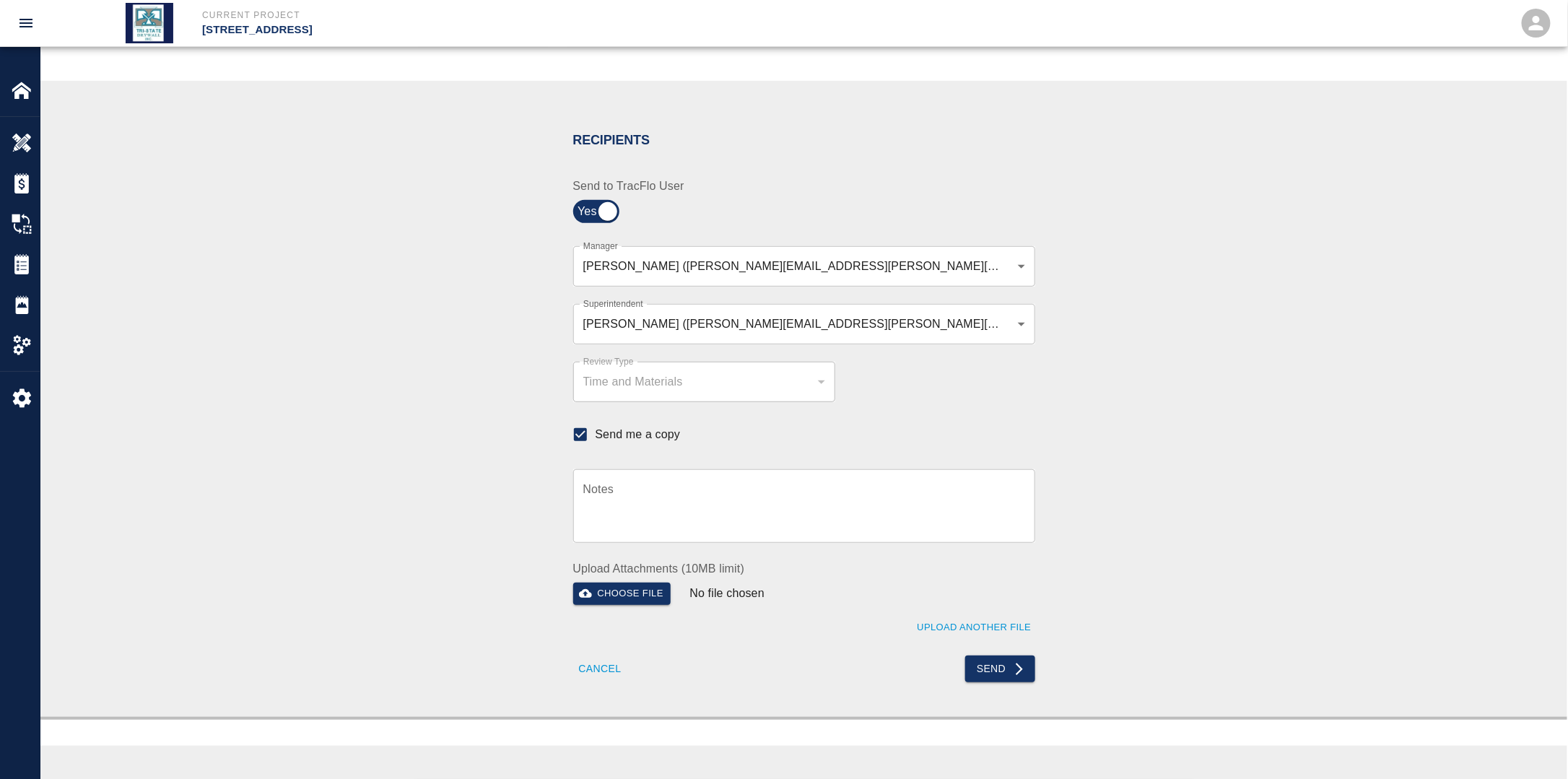
scroll to position [289, 0]
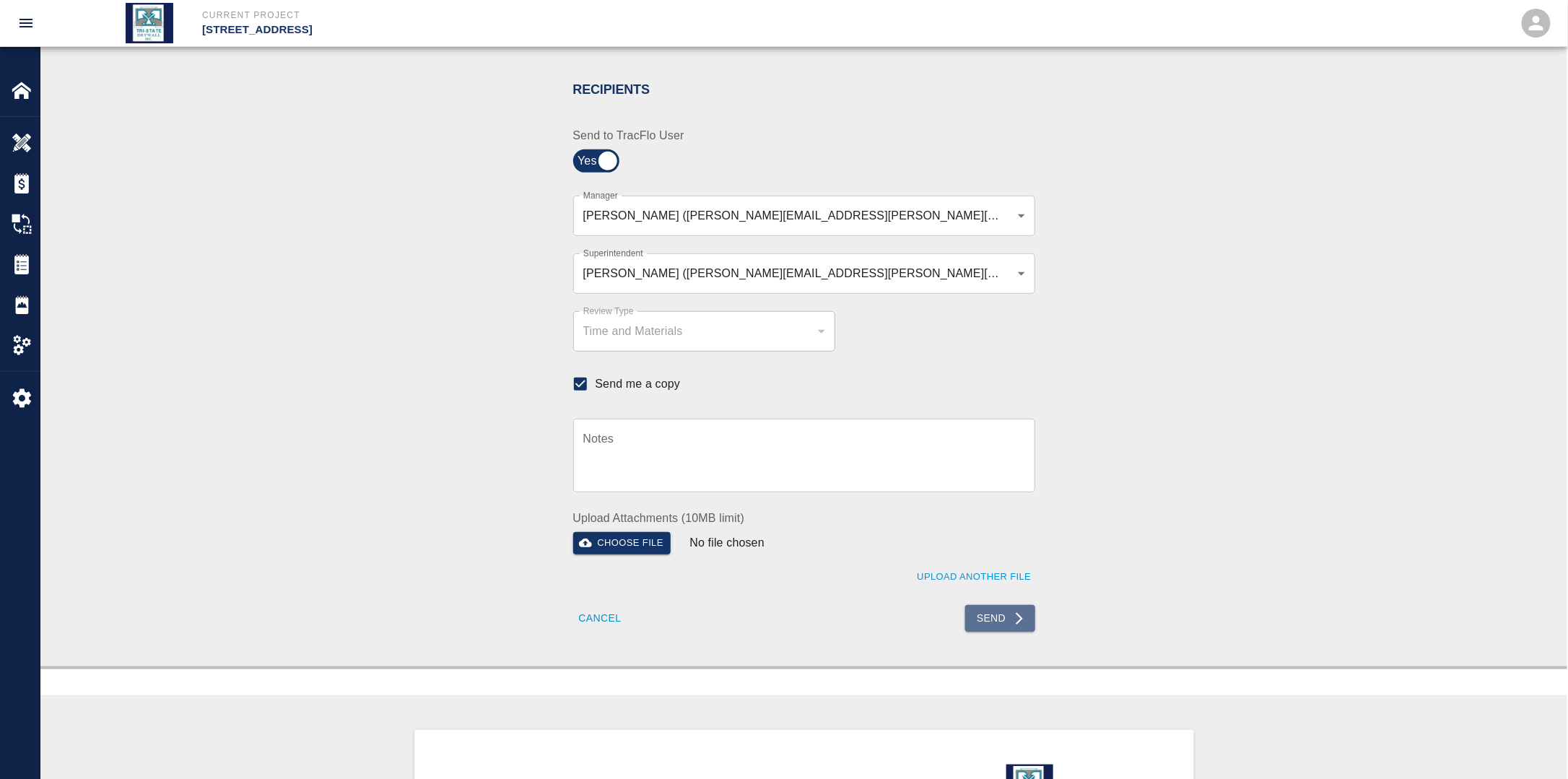
drag, startPoint x: 1025, startPoint y: 621, endPoint x: 1027, endPoint y: 632, distance: 11.2
click at [1024, 622] on icon "submit" at bounding box center [1018, 618] width 14 height 14
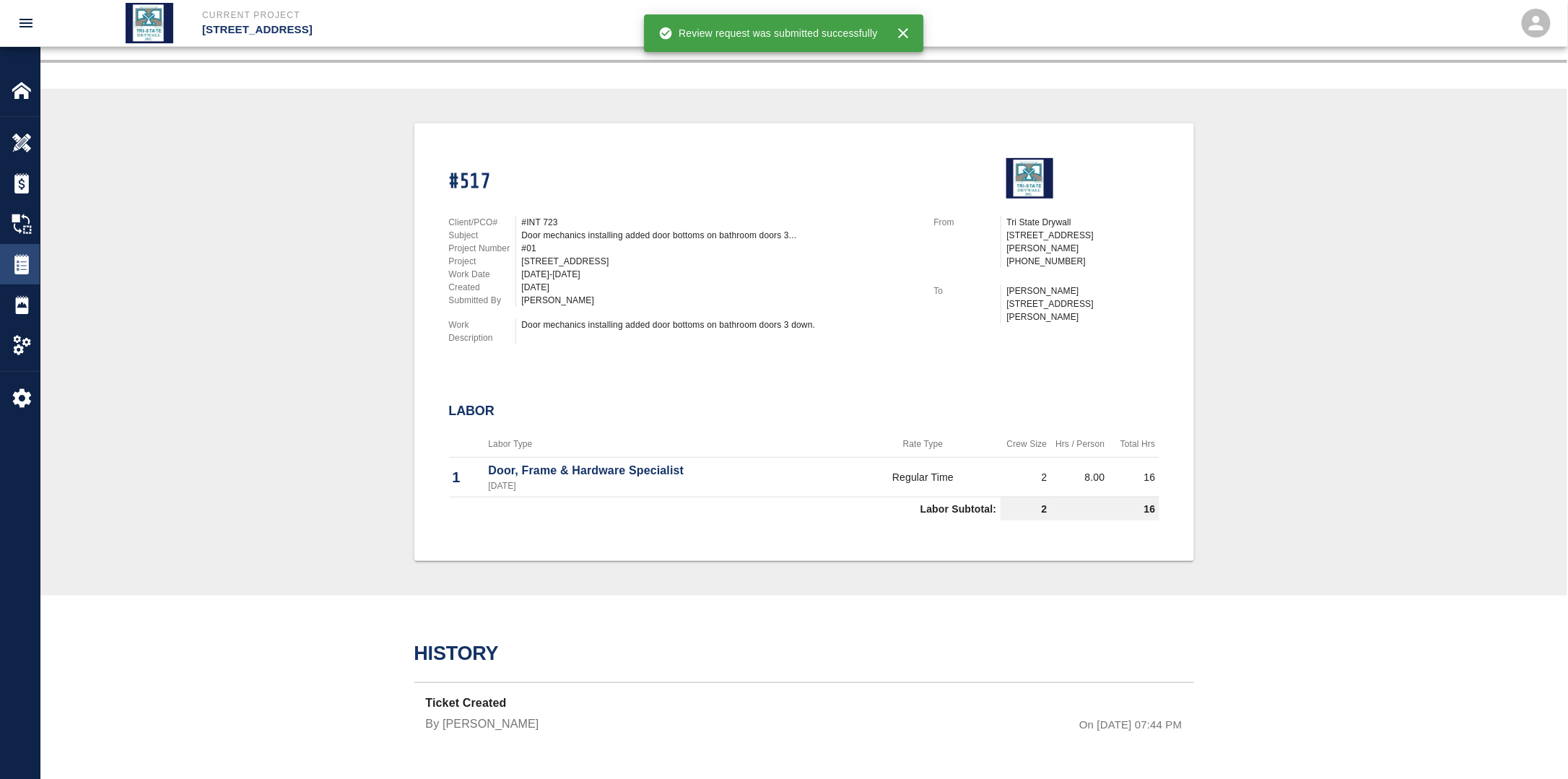
scroll to position [257, 0]
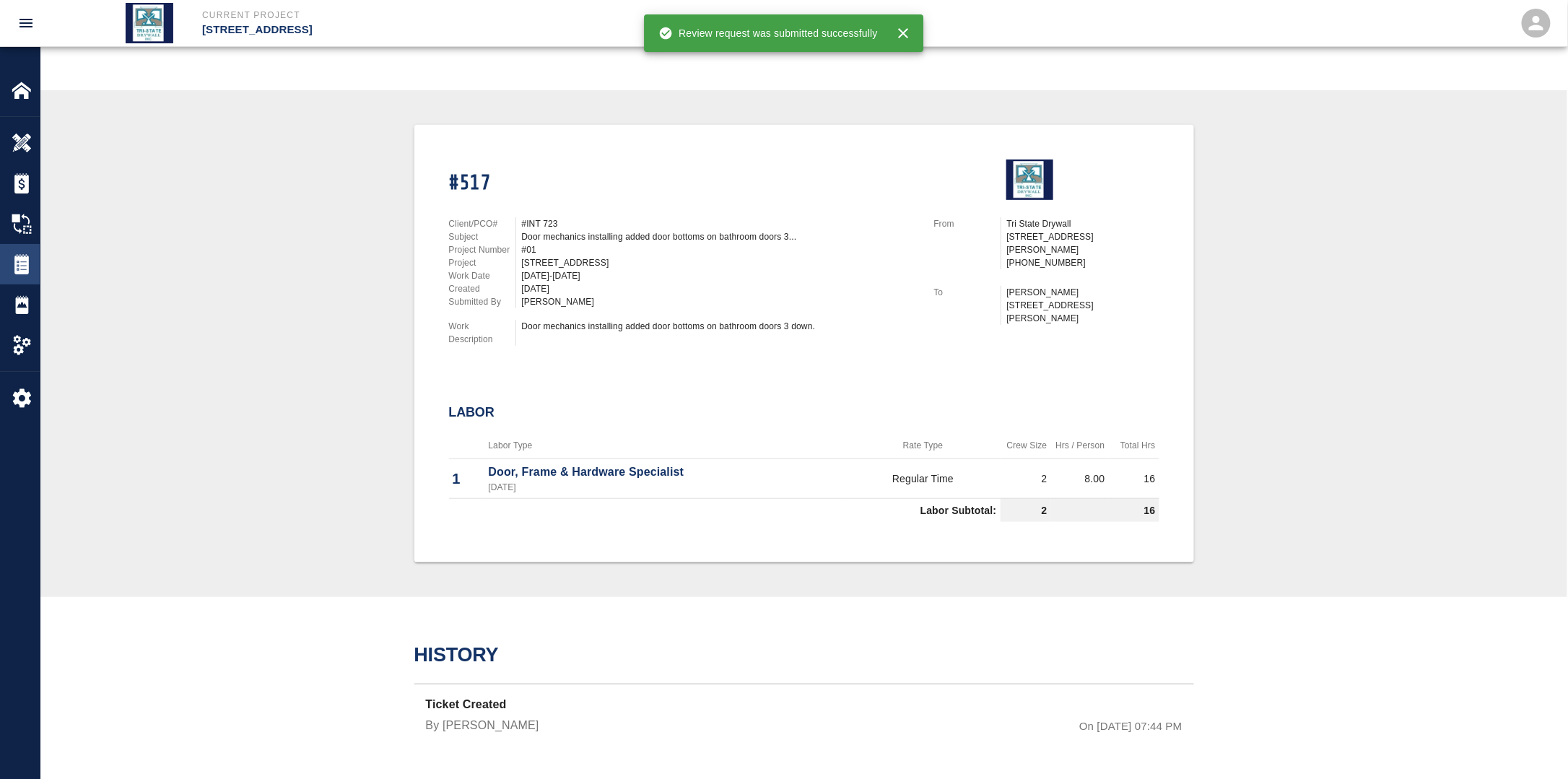
click at [26, 266] on img at bounding box center [21, 263] width 20 height 20
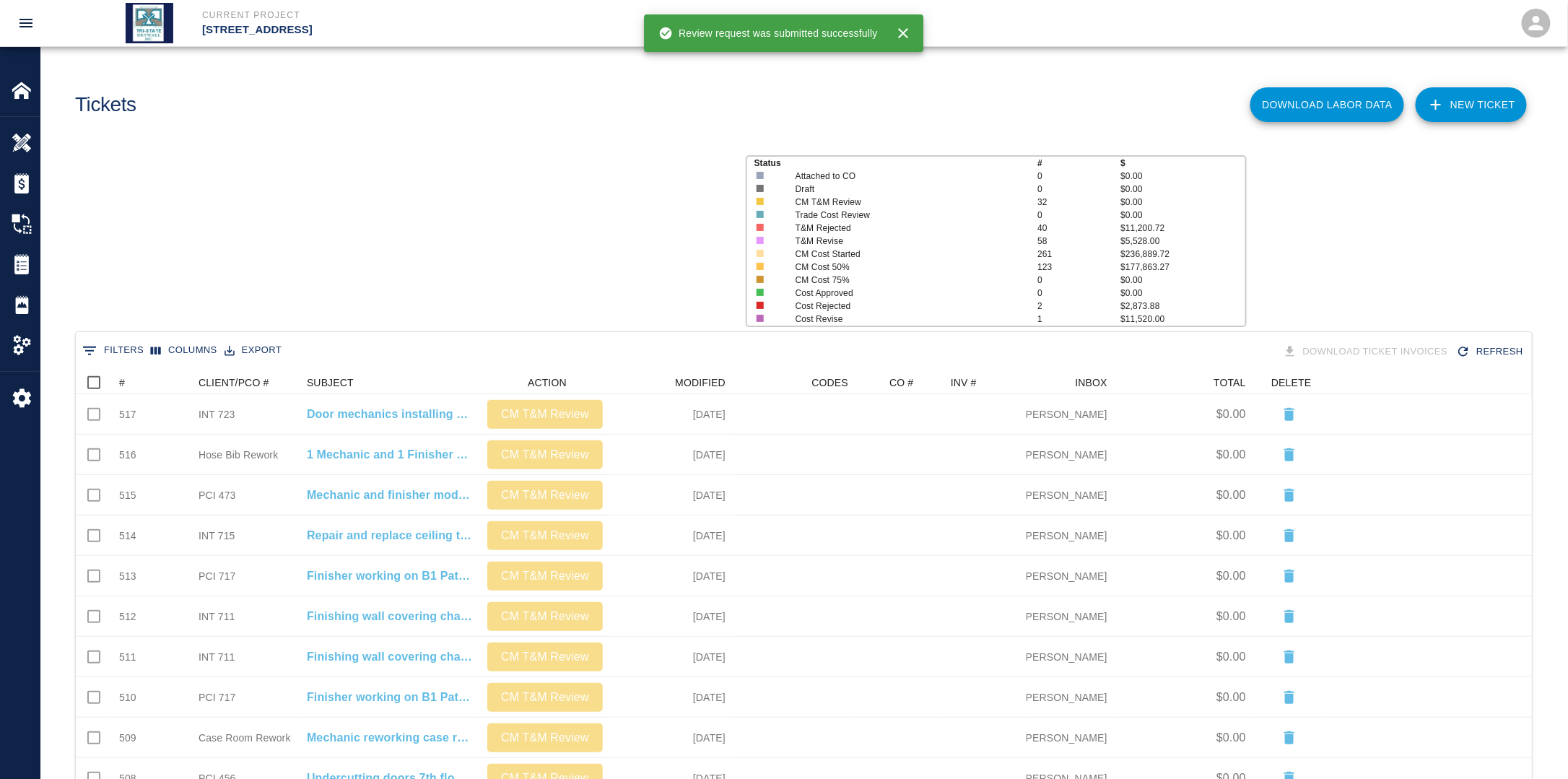
scroll to position [821, 1447]
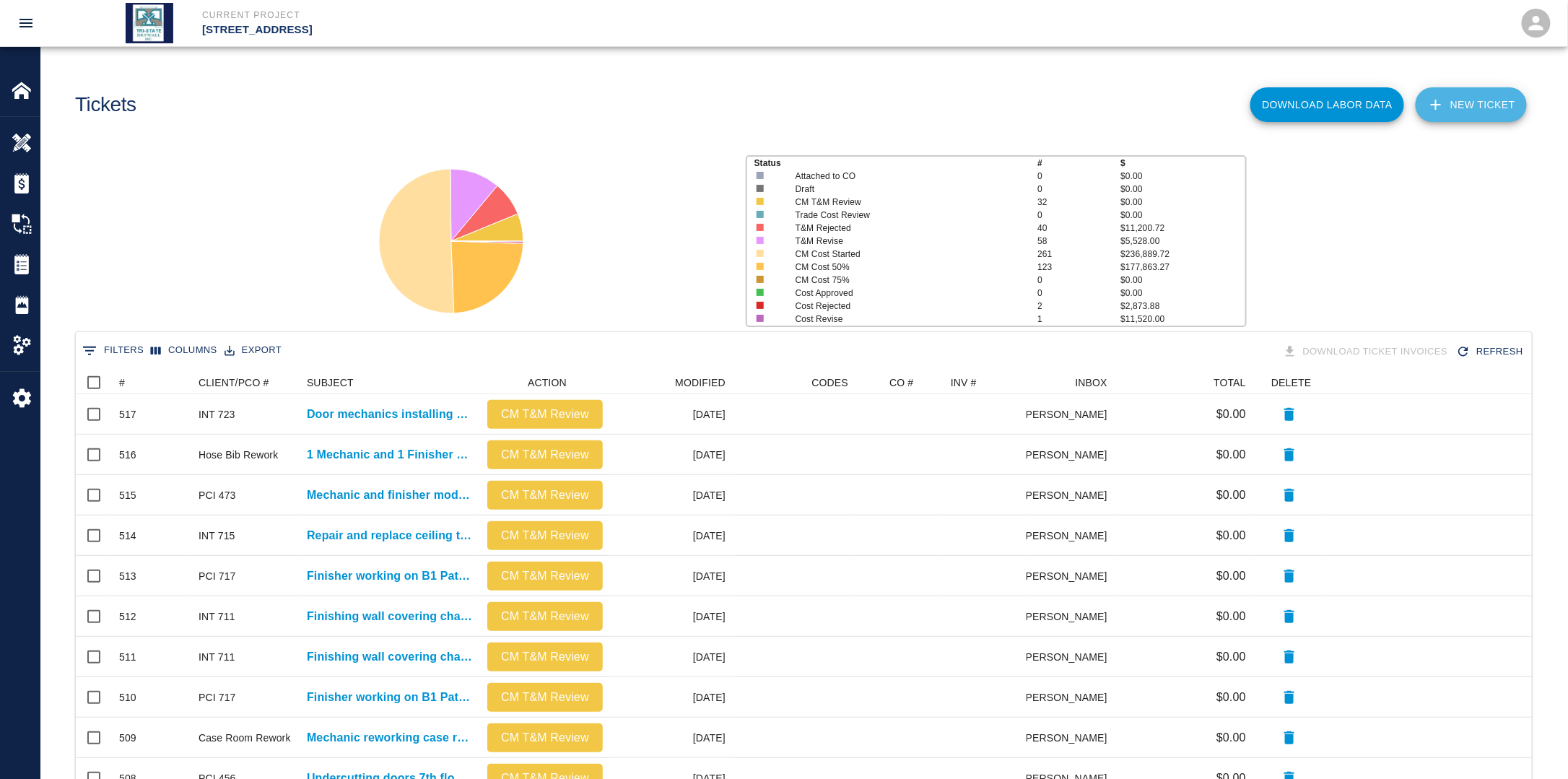
click at [1495, 102] on link "NEW TICKET" at bounding box center [1471, 104] width 111 height 35
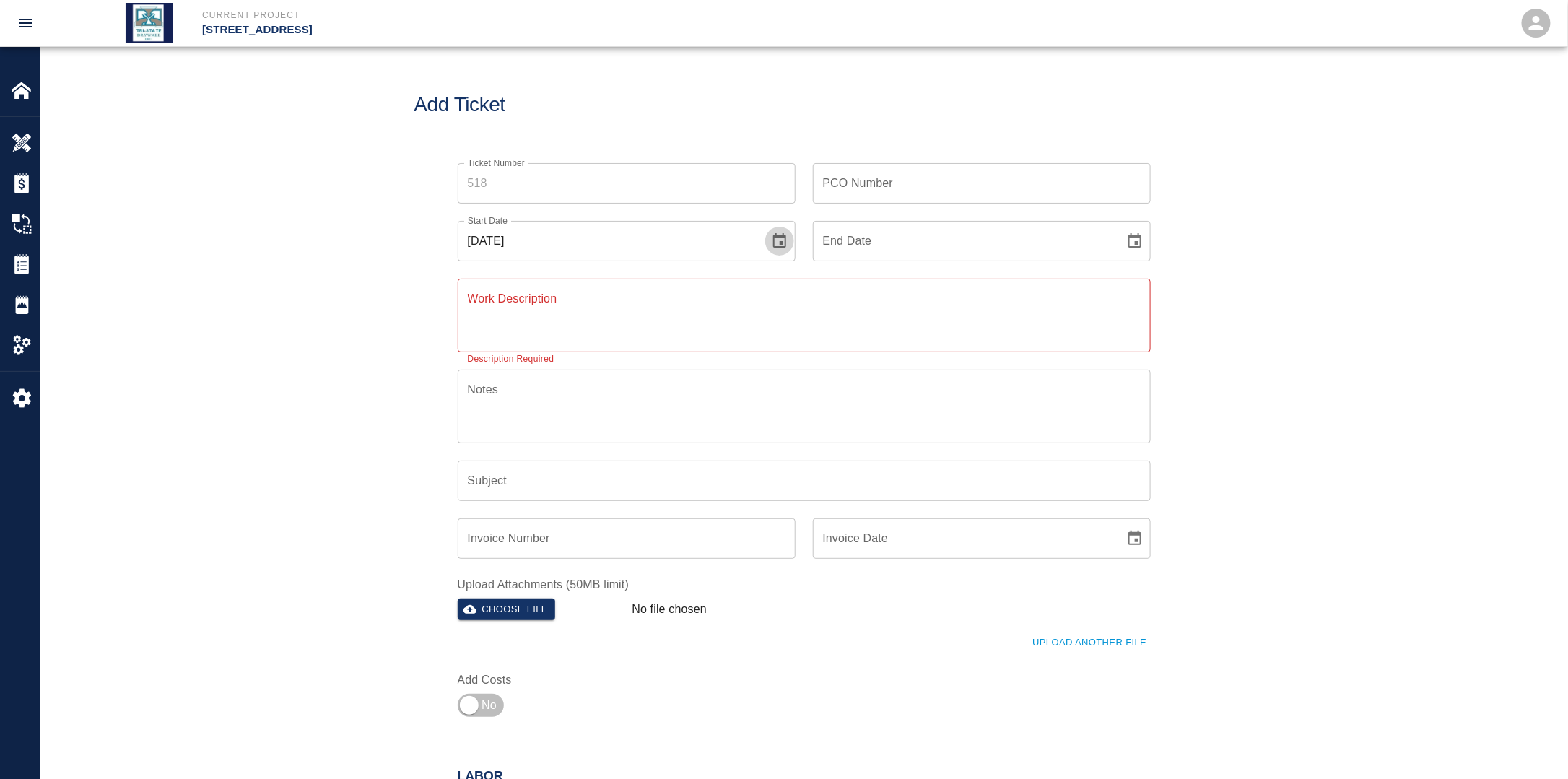
click at [786, 247] on icon "Choose date, selected date is Aug 24, 2025" at bounding box center [780, 241] width 17 height 17
click at [613, 398] on button "13" at bounding box center [608, 398] width 26 height 26
click at [1133, 241] on icon "Choose date" at bounding box center [1135, 241] width 17 height 17
click at [972, 396] on button "13" at bounding box center [963, 398] width 26 height 26
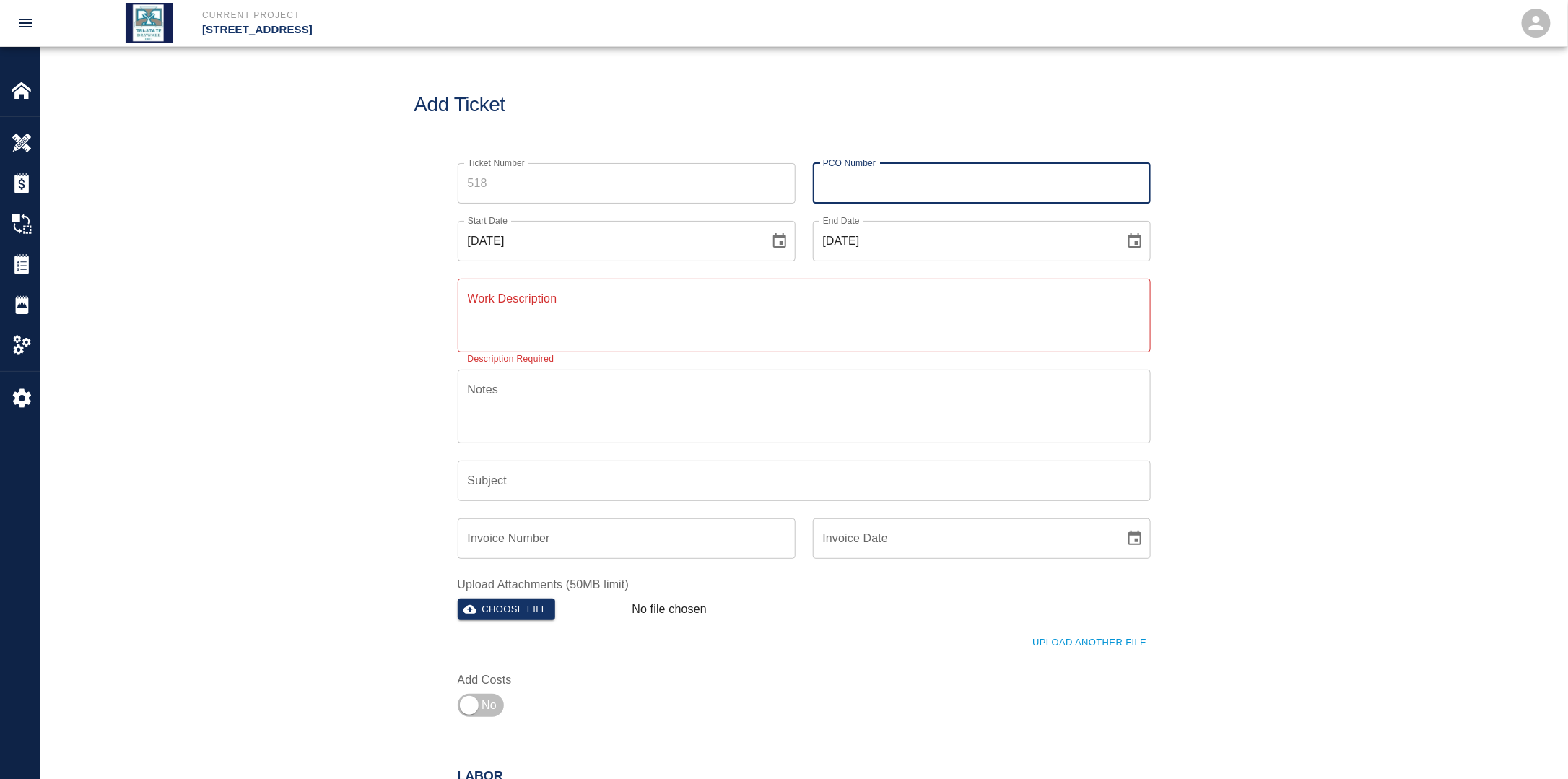
click at [905, 186] on input "PCO Number" at bounding box center [981, 183] width 338 height 41
click at [600, 314] on textarea "Work Description" at bounding box center [803, 315] width 673 height 50
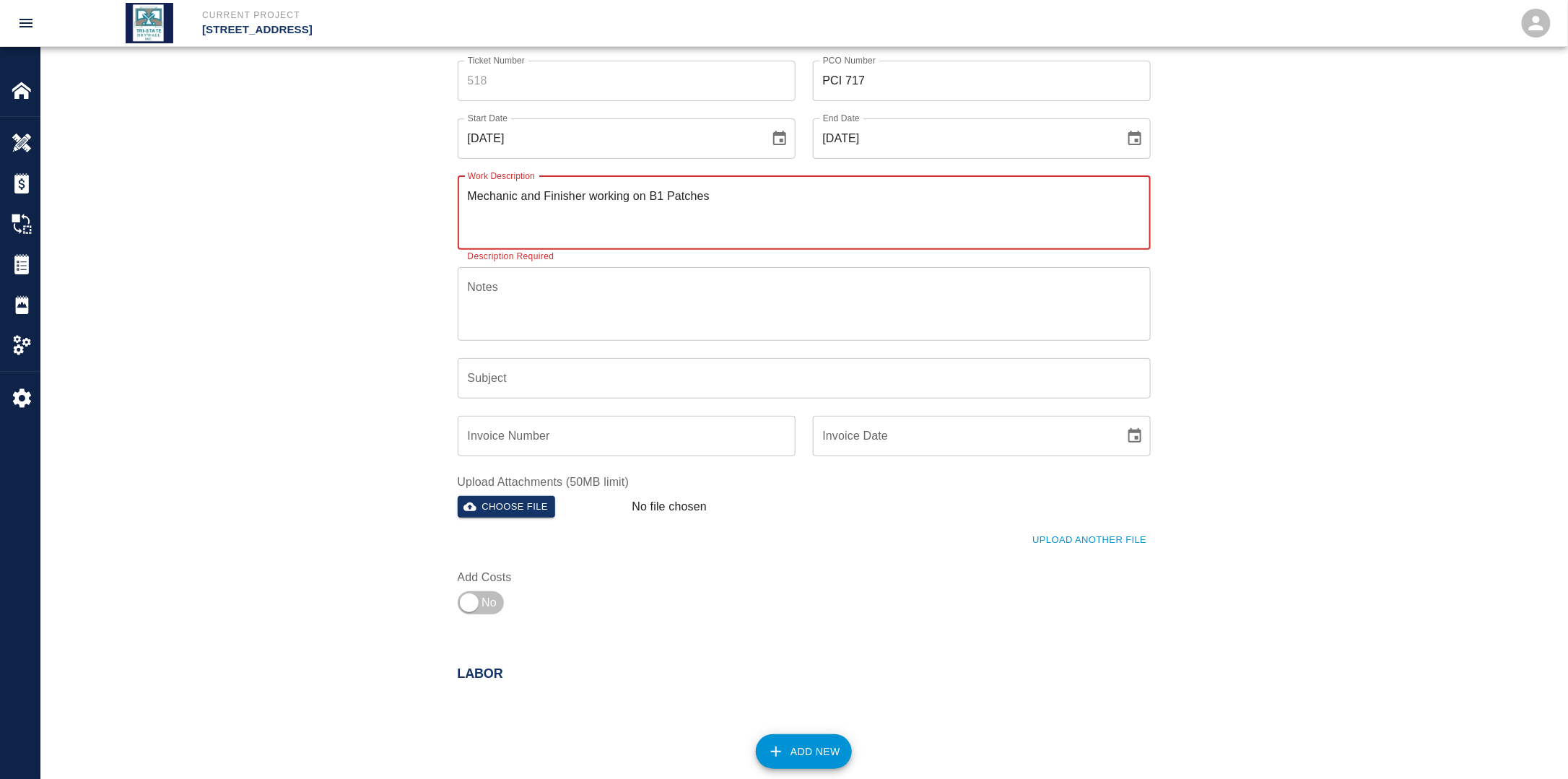
scroll to position [361, 0]
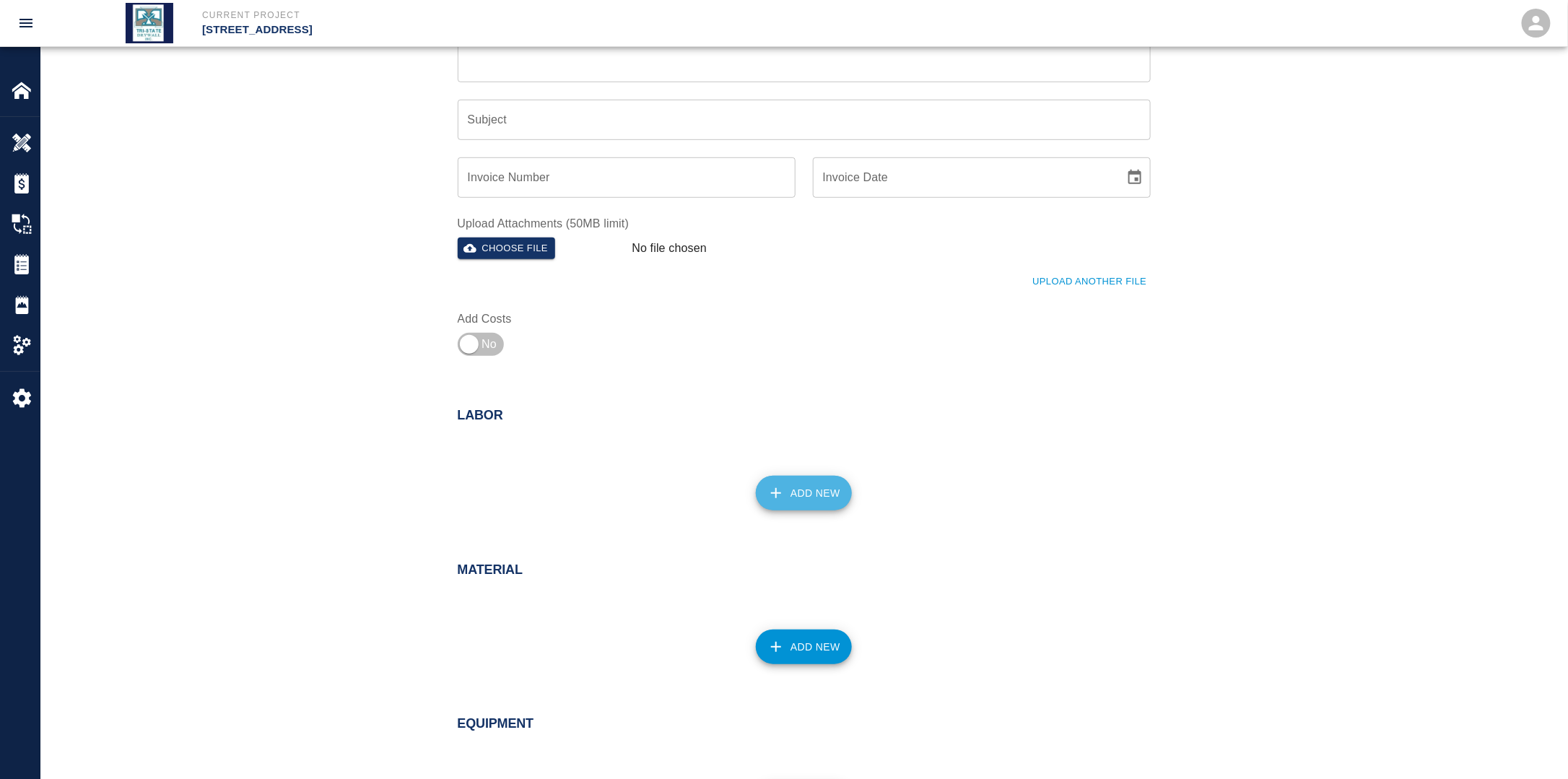
click at [820, 487] on button "Add New" at bounding box center [803, 493] width 96 height 35
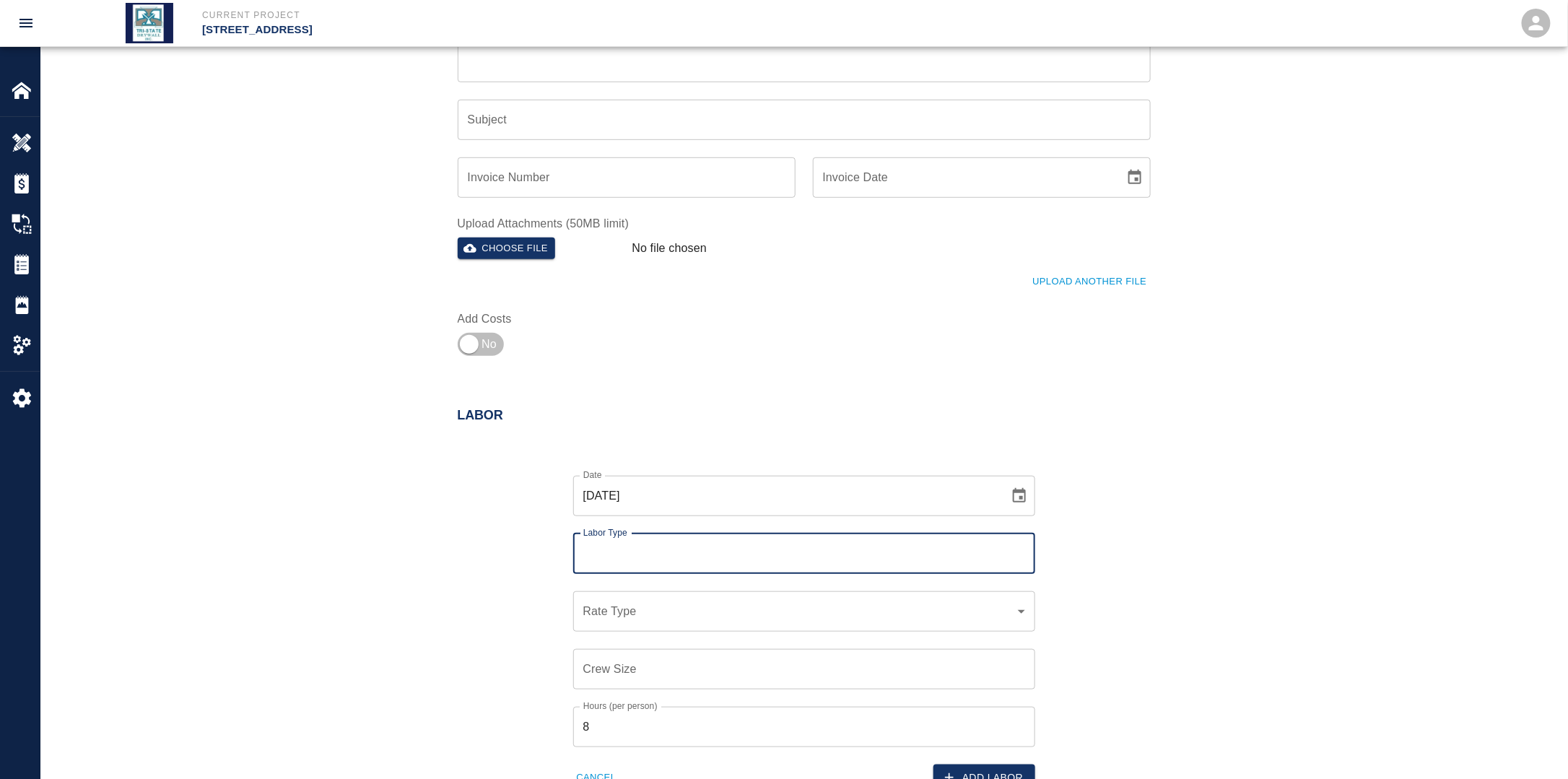
click at [643, 553] on input "Labor Type" at bounding box center [803, 554] width 449 height 27
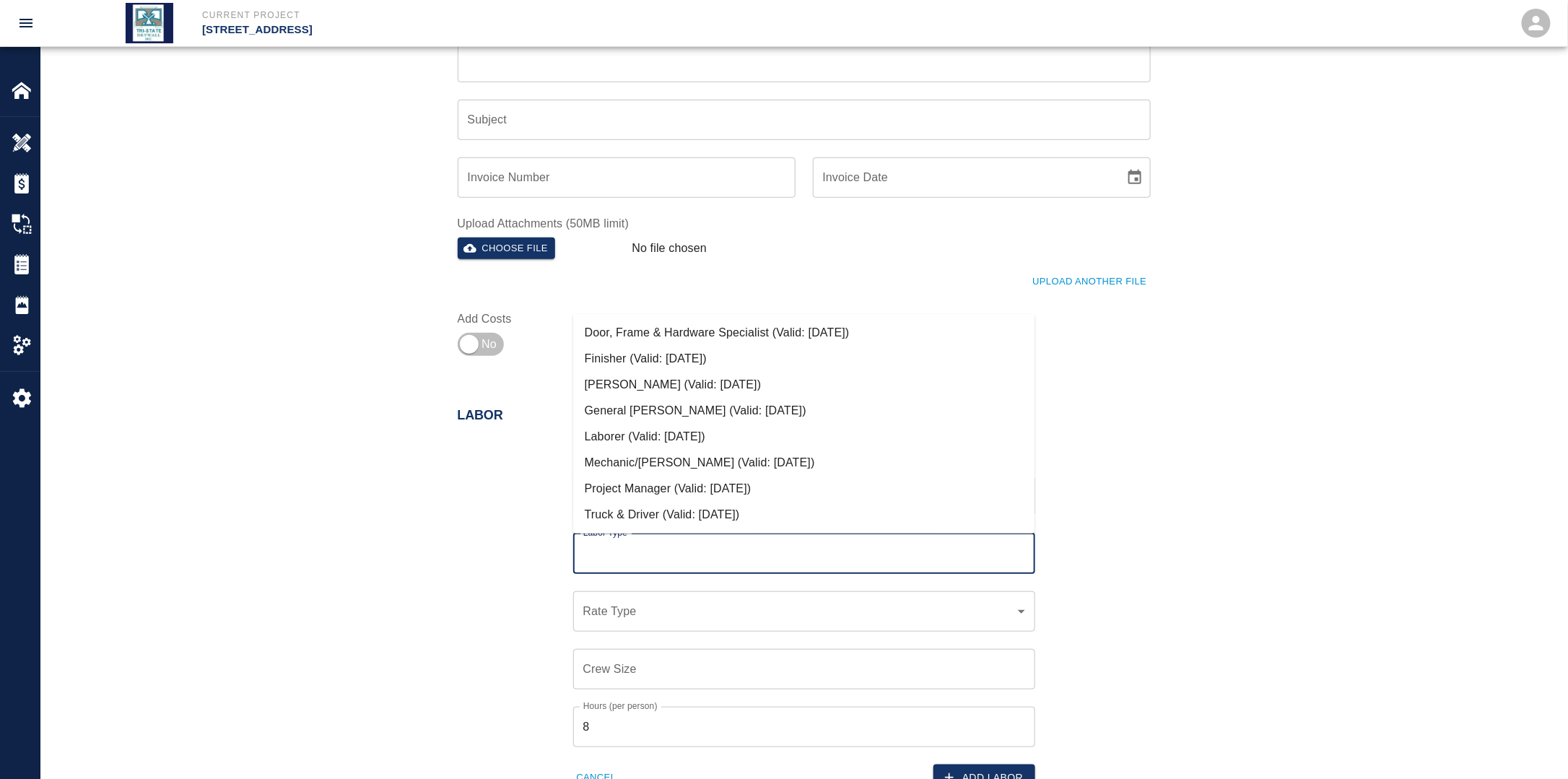
click at [667, 467] on li "Mechanic/[PERSON_NAME] (Valid: [DATE])" at bounding box center [804, 462] width 462 height 26
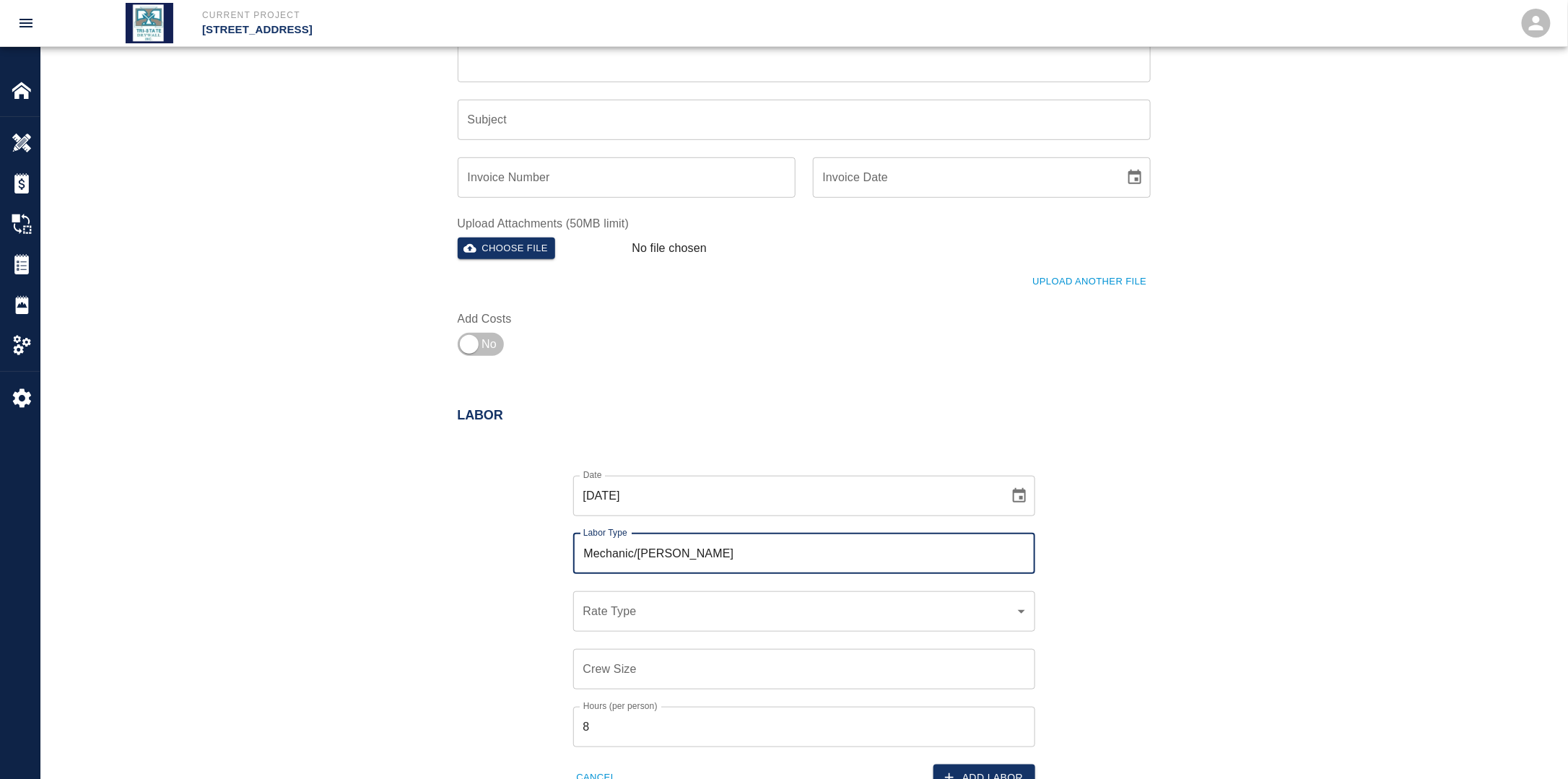
click at [661, 620] on div "​ Rate Type" at bounding box center [804, 611] width 462 height 41
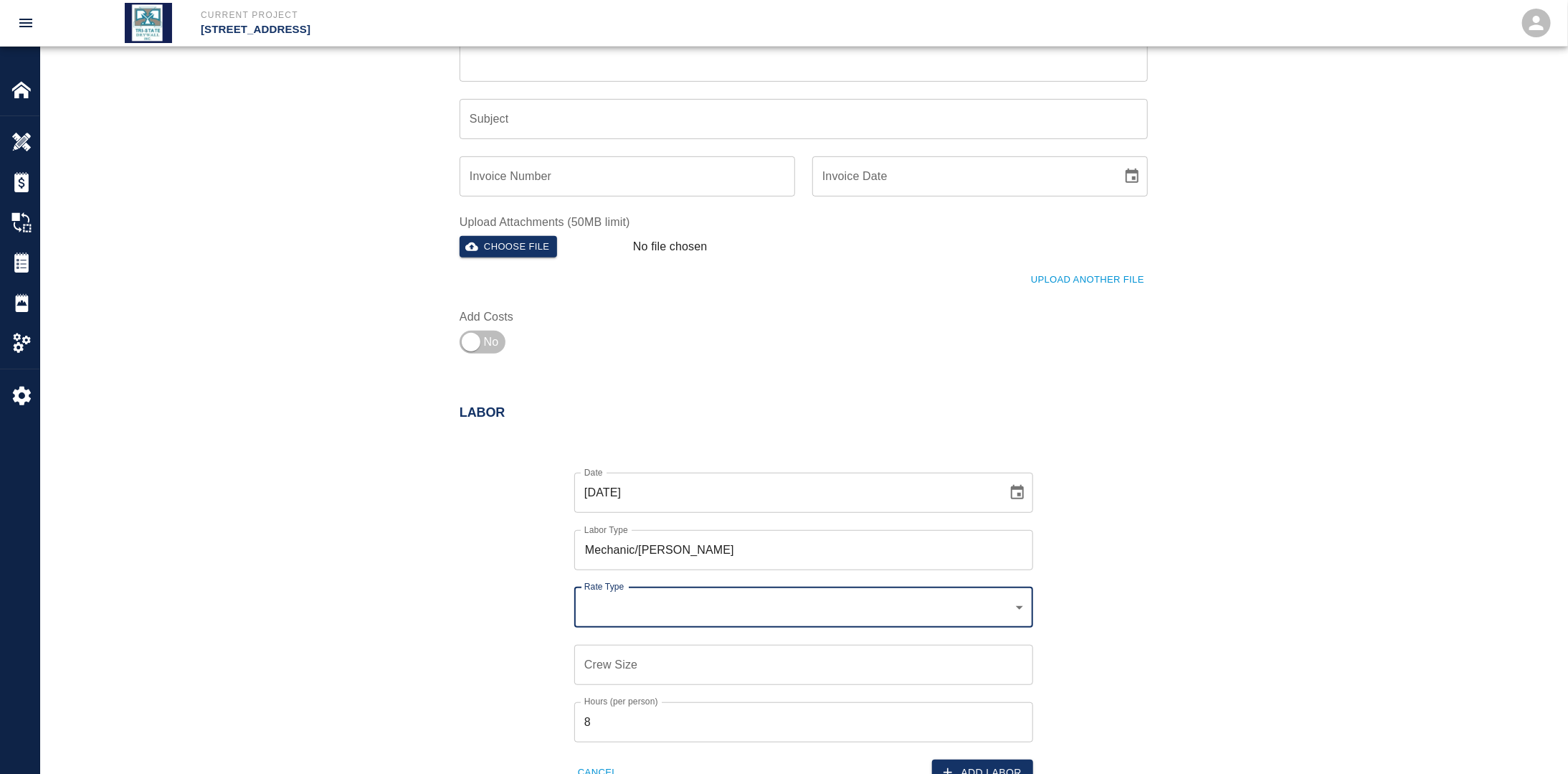
click at [652, 416] on body "Current Project [STREET_ADDRESS] Home [STREET_ADDRESS] Overview Estimates Chang…" at bounding box center [784, 28] width 1568 height 774
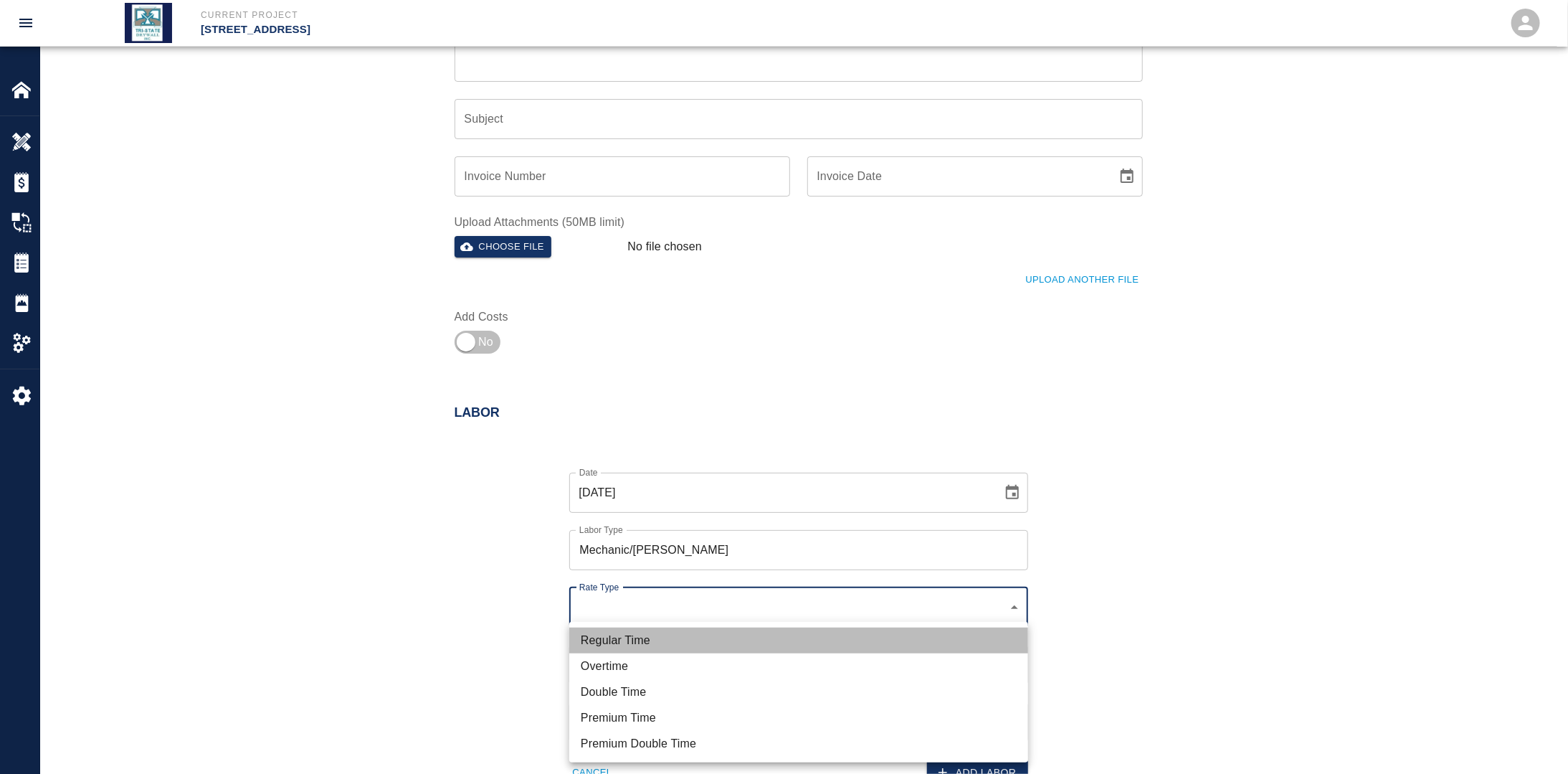
click at [666, 634] on li "Regular Time" at bounding box center [799, 640] width 459 height 25
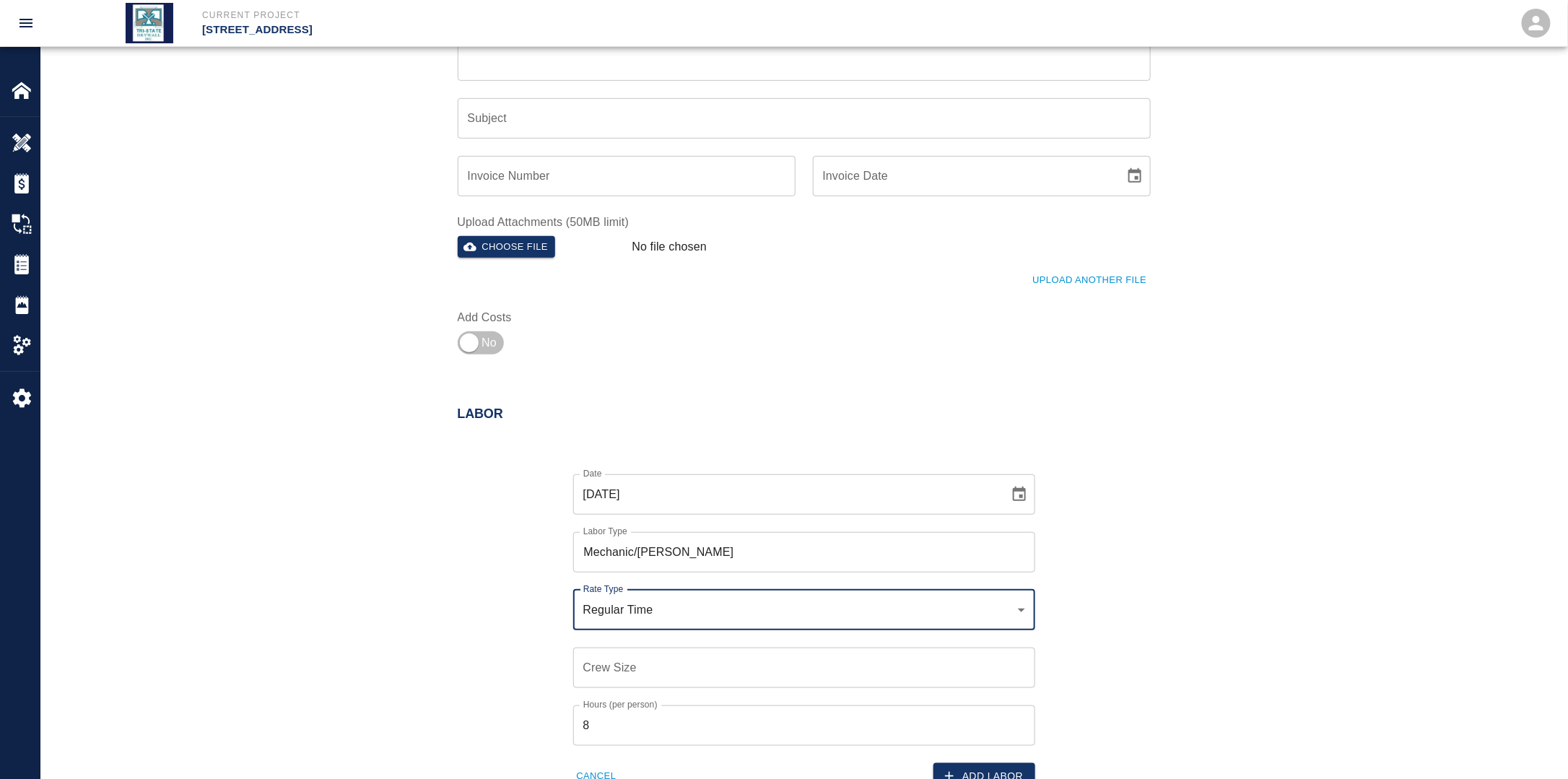
scroll to position [577, 0]
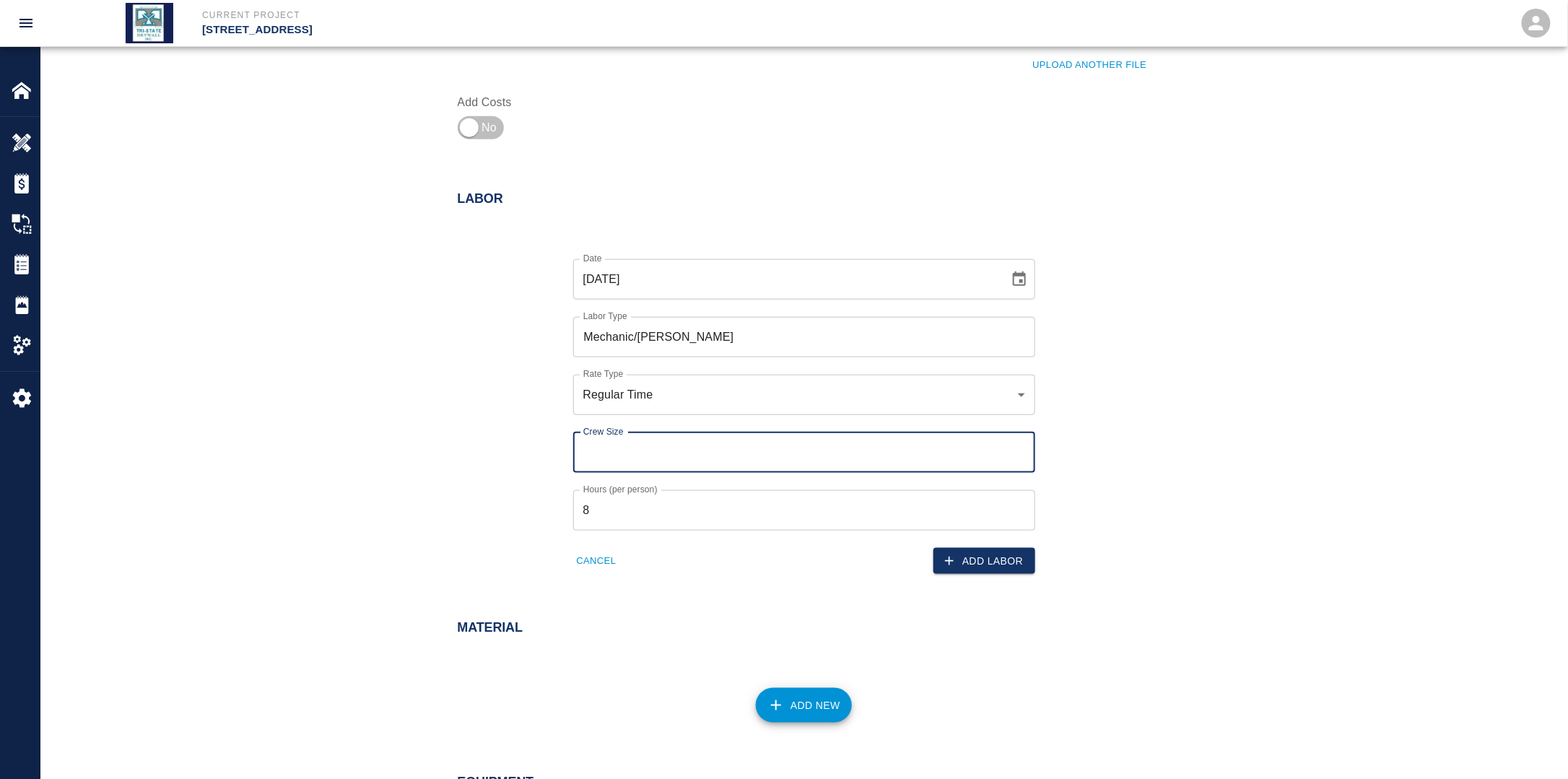
click at [643, 460] on input "Crew Size" at bounding box center [804, 452] width 462 height 41
click at [668, 451] on input "Crew Size" at bounding box center [804, 452] width 462 height 41
click at [433, 480] on div "Labor Date [DATE] Date Labor Type Mechanic/[PERSON_NAME] Labor Type Rate Type R…" at bounding box center [804, 368] width 780 height 412
drag, startPoint x: 657, startPoint y: 526, endPoint x: 501, endPoint y: 520, distance: 156.1
click at [502, 521] on div "Date [DATE] Date Labor Type Mechanic/[PERSON_NAME] Labor Type Rate Type Regular…" at bounding box center [795, 405] width 711 height 339
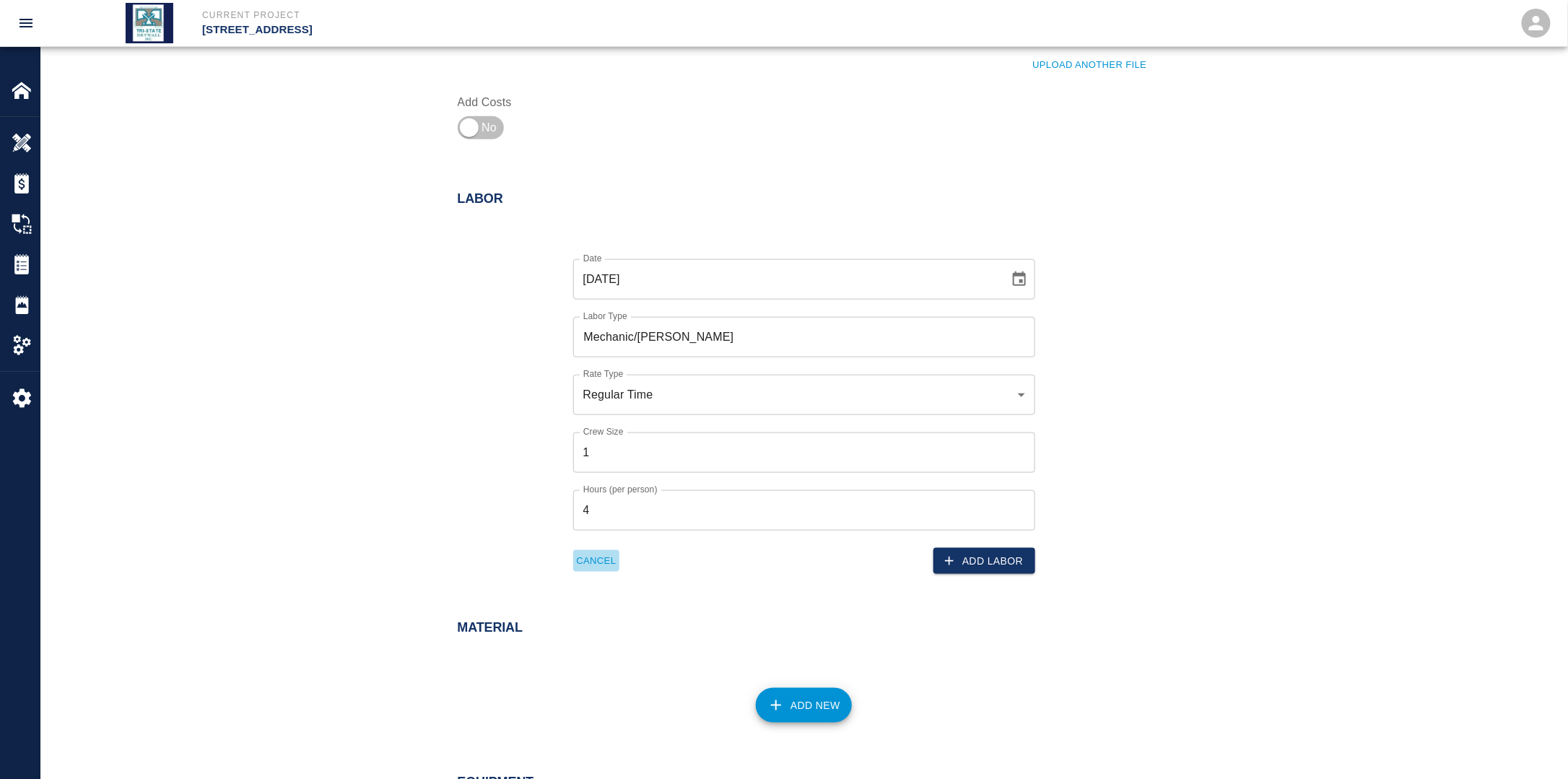
drag, startPoint x: 583, startPoint y: 549, endPoint x: 645, endPoint y: 563, distance: 63.6
click at [588, 550] on button "Cancel" at bounding box center [597, 561] width 47 height 23
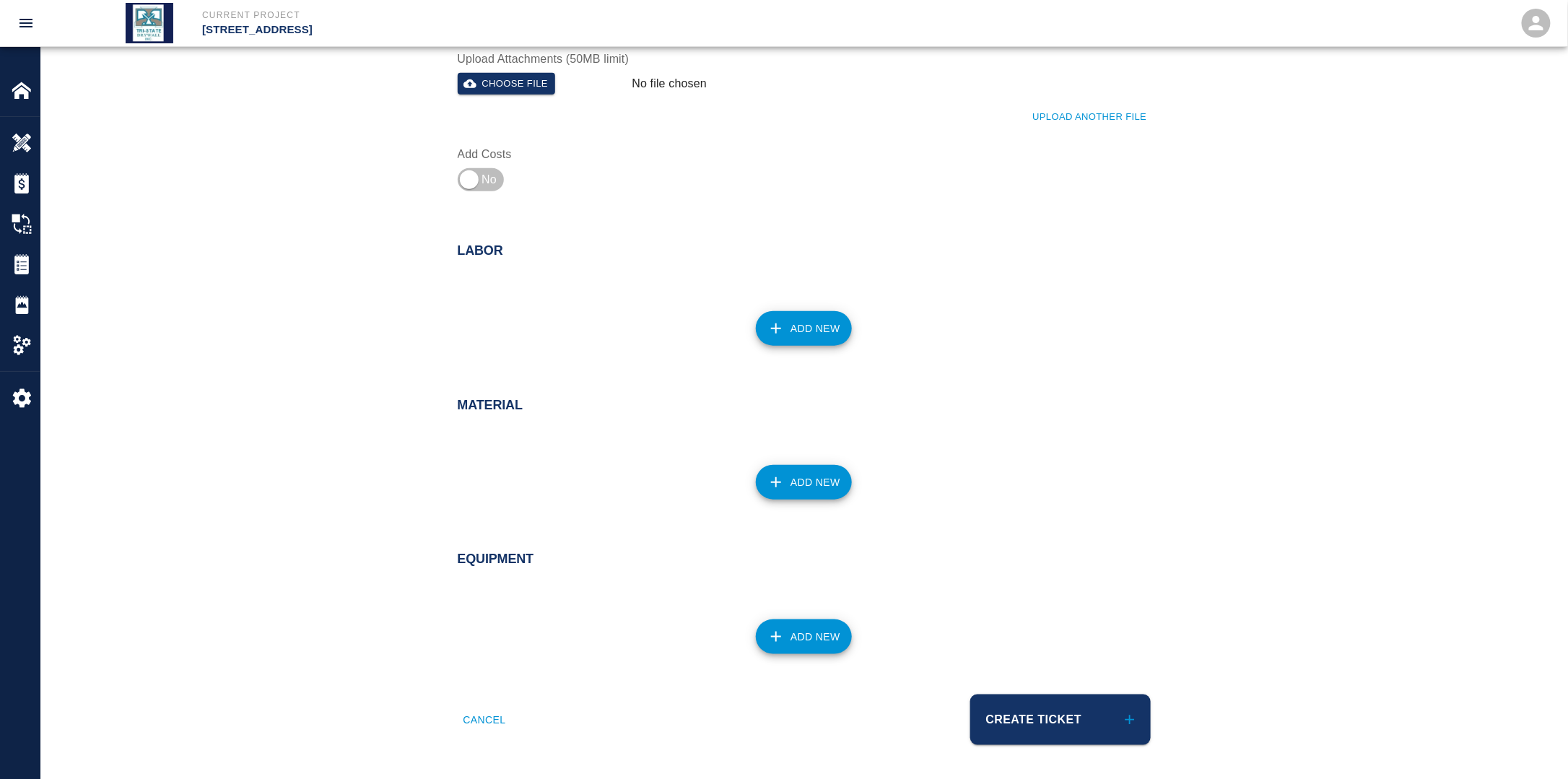
scroll to position [237, 0]
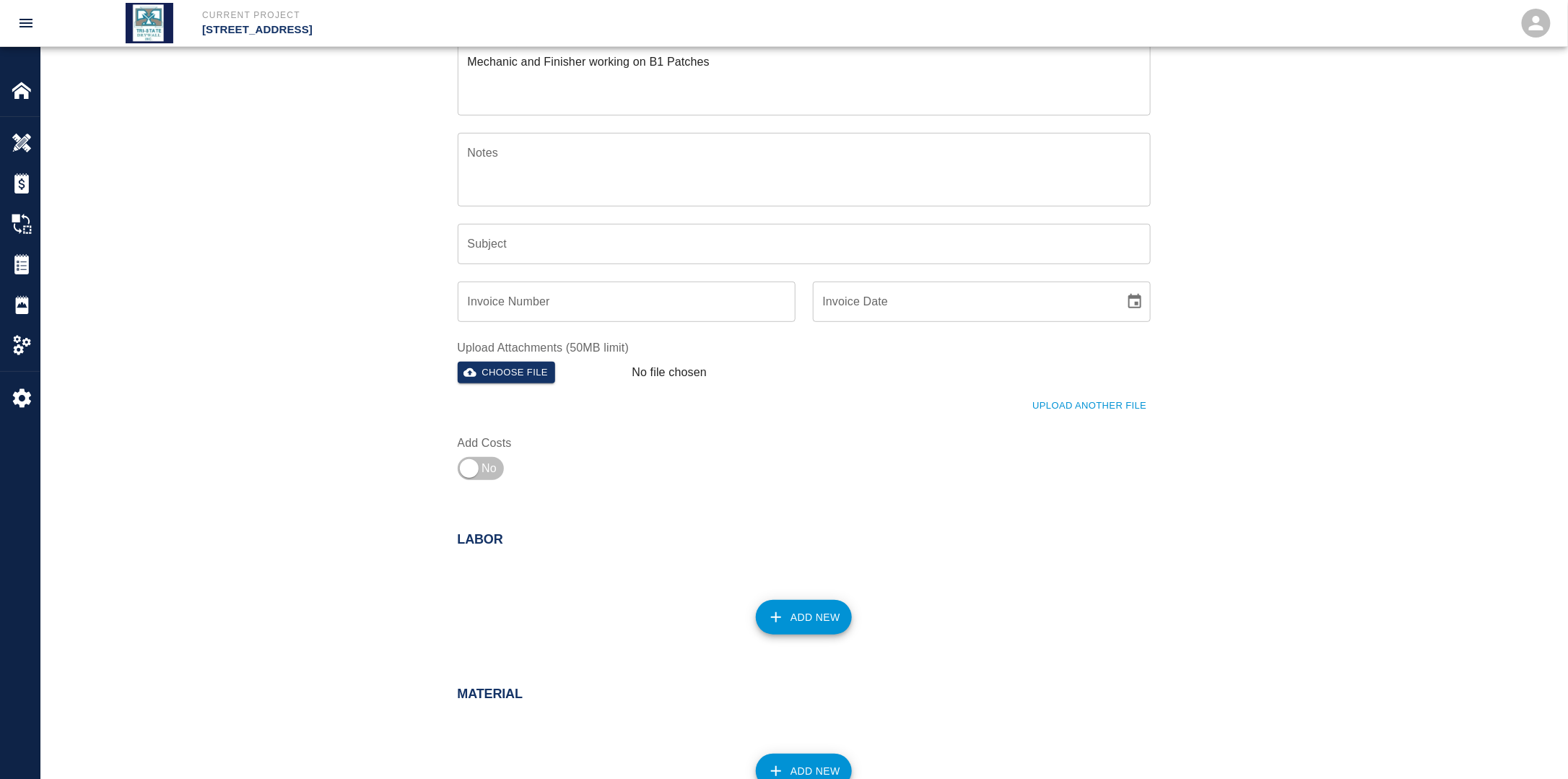
click at [798, 595] on div "Add New" at bounding box center [795, 608] width 711 height 63
click at [792, 619] on button "Add New" at bounding box center [803, 617] width 96 height 35
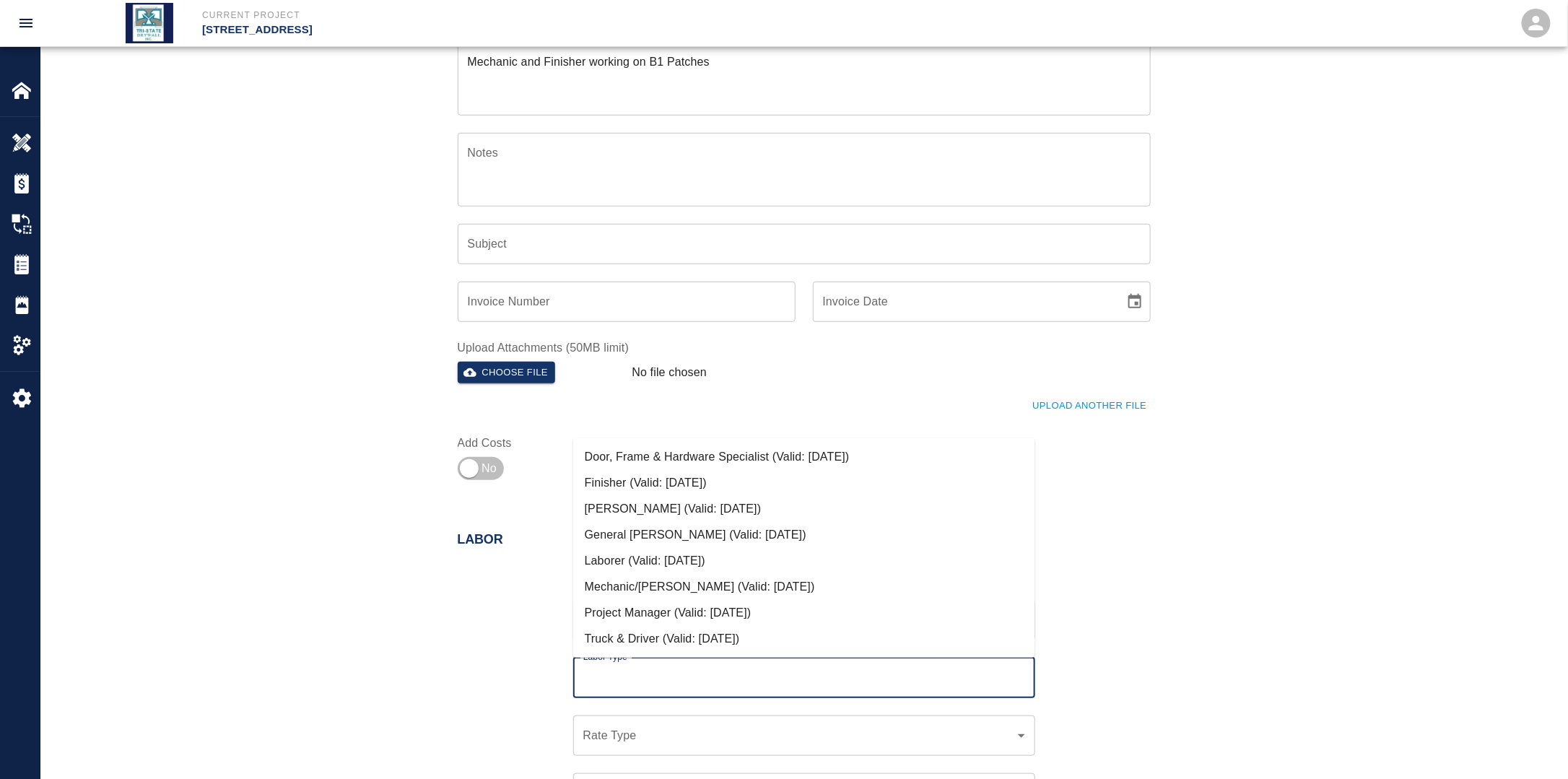
click at [634, 674] on input "Labor Type" at bounding box center [803, 678] width 449 height 27
click at [643, 589] on li "Mechanic/[PERSON_NAME] (Valid: [DATE])" at bounding box center [804, 586] width 462 height 26
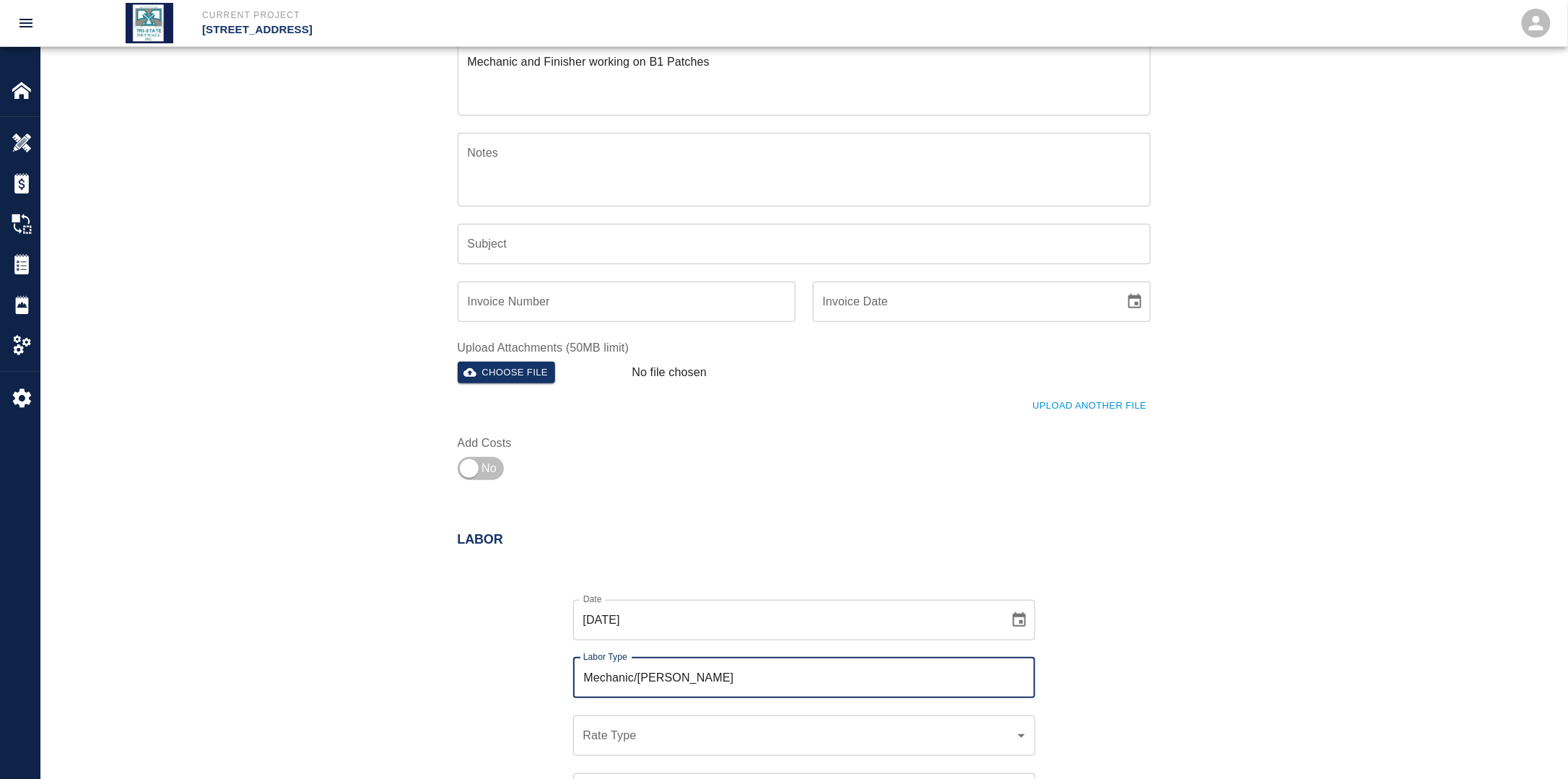
scroll to position [525, 0]
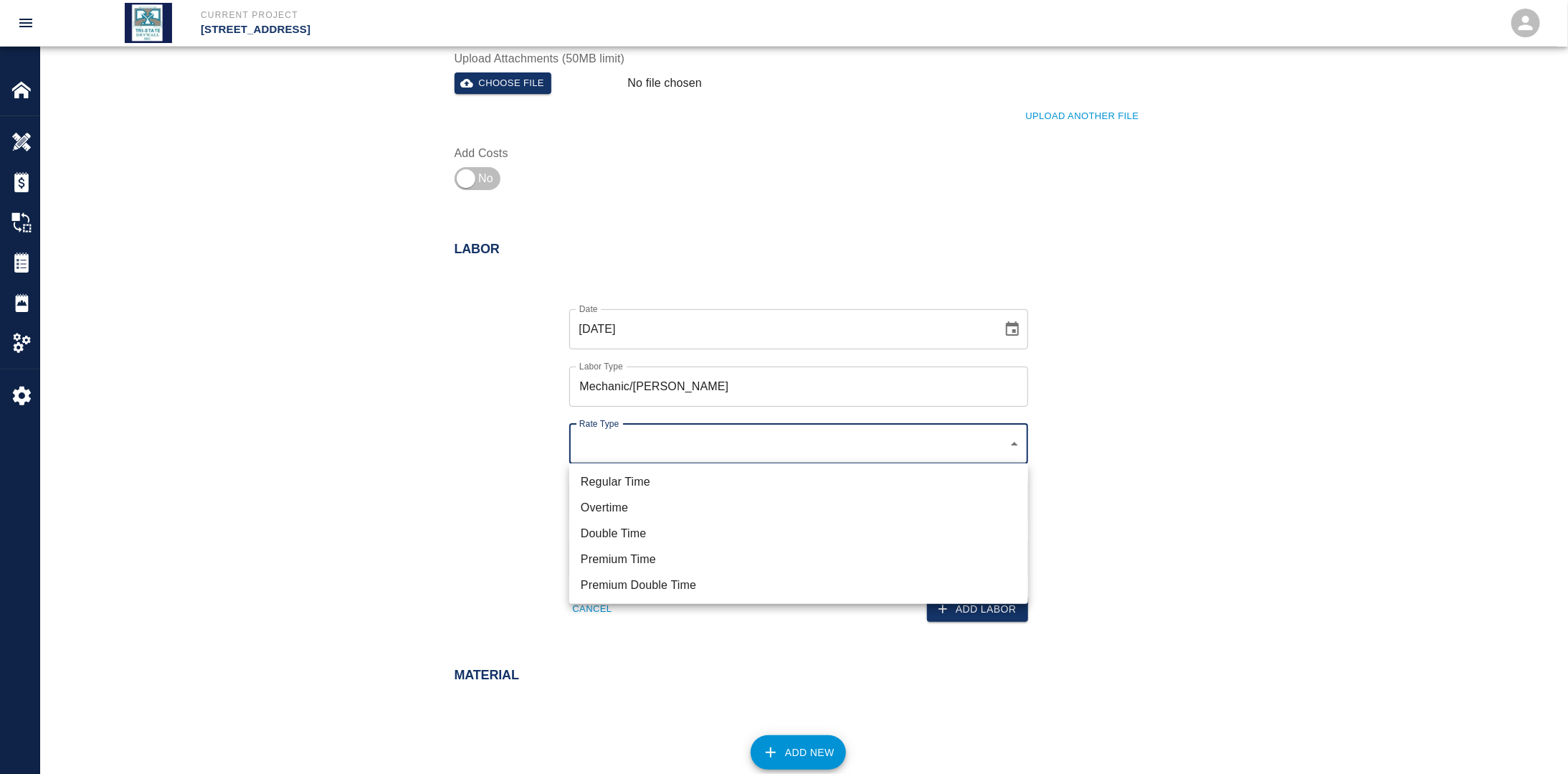
click at [662, 494] on li "Regular Time" at bounding box center [799, 482] width 459 height 25
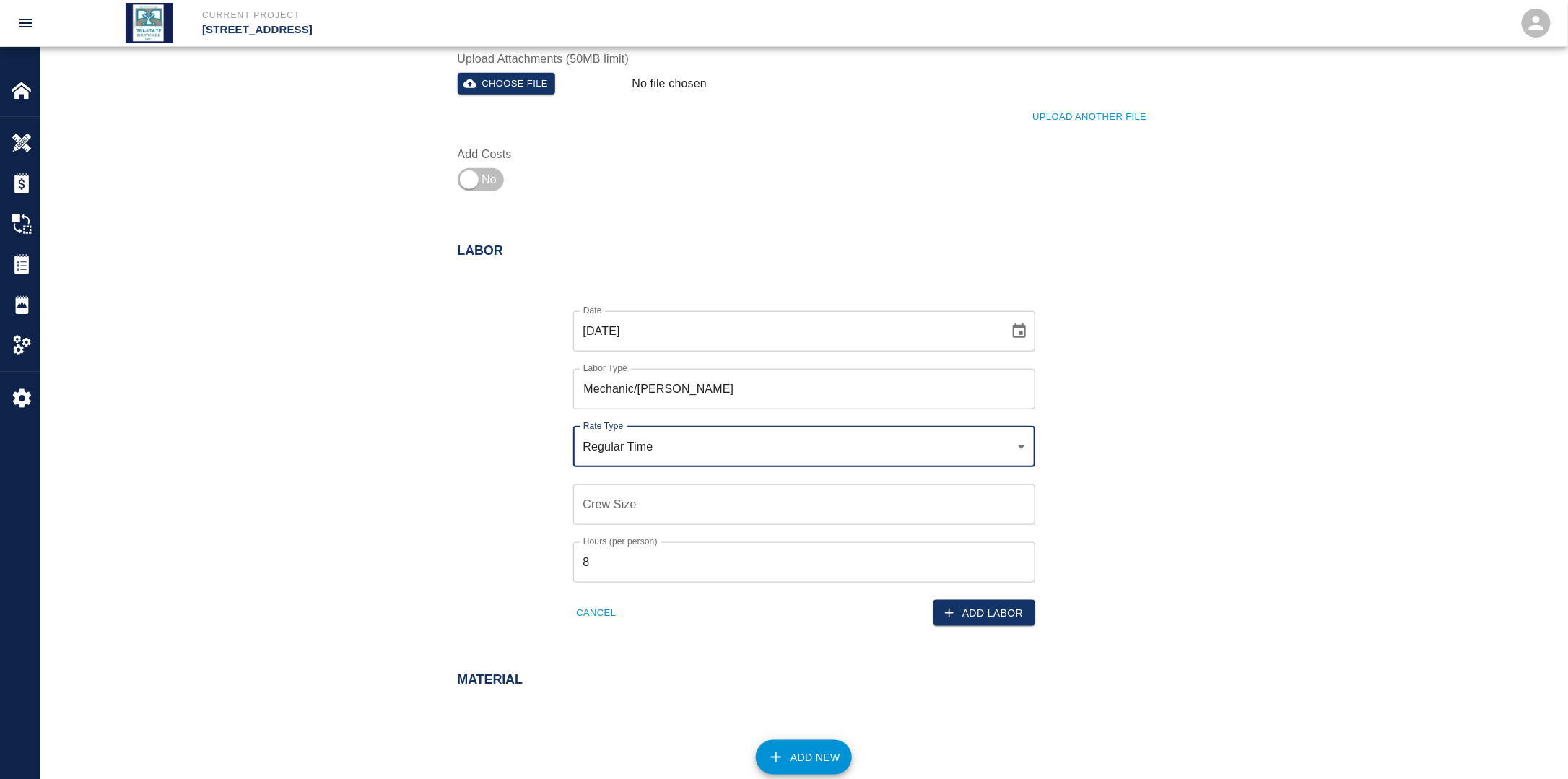
click at [643, 513] on input "Crew Size" at bounding box center [804, 505] width 462 height 41
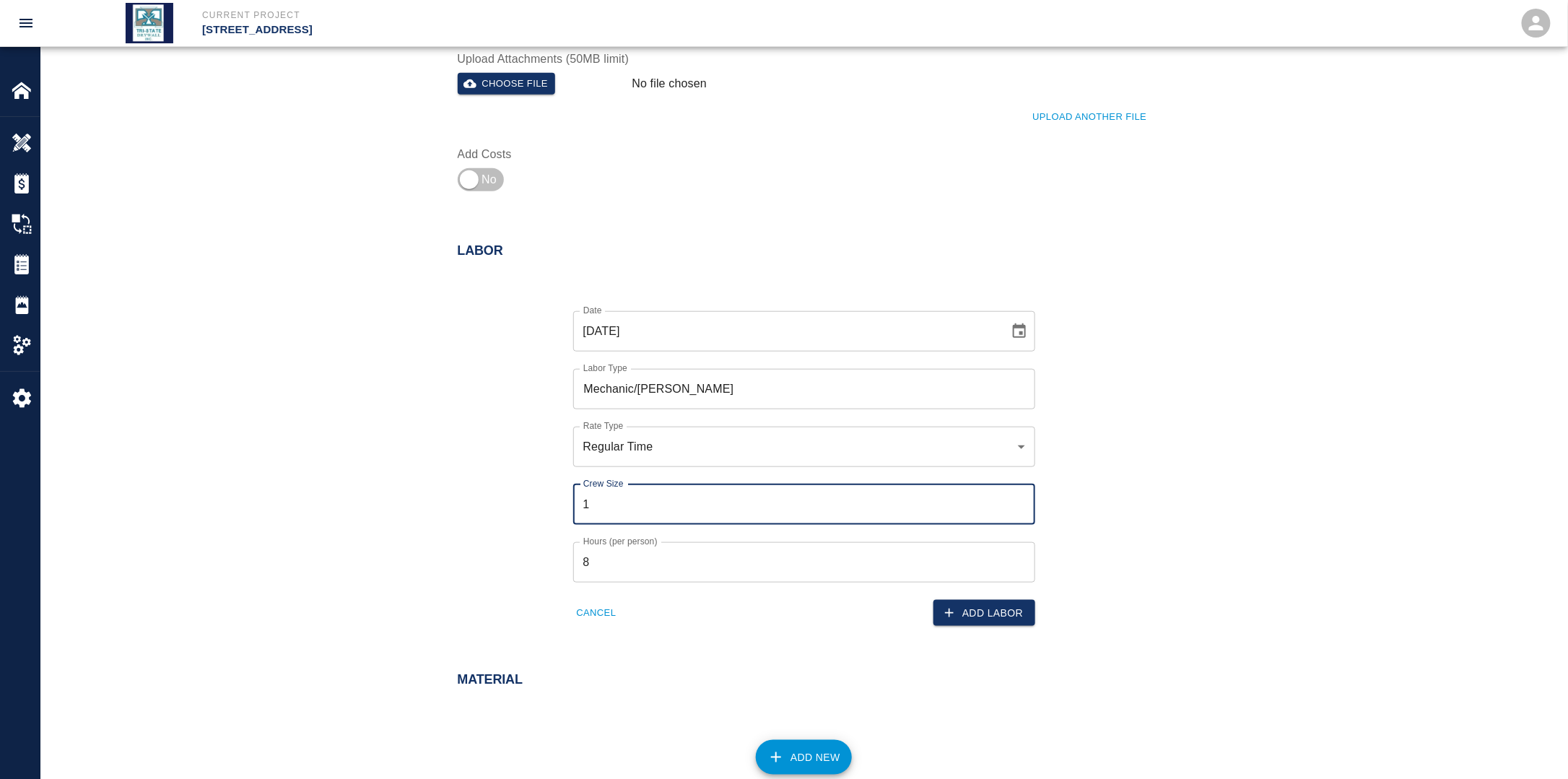
drag, startPoint x: 531, startPoint y: 528, endPoint x: 595, endPoint y: 561, distance: 72.0
click at [531, 528] on div "Date [DATE] Date Labor Type Mechanic/[PERSON_NAME] Labor Type Rate Type Regular…" at bounding box center [795, 457] width 711 height 339
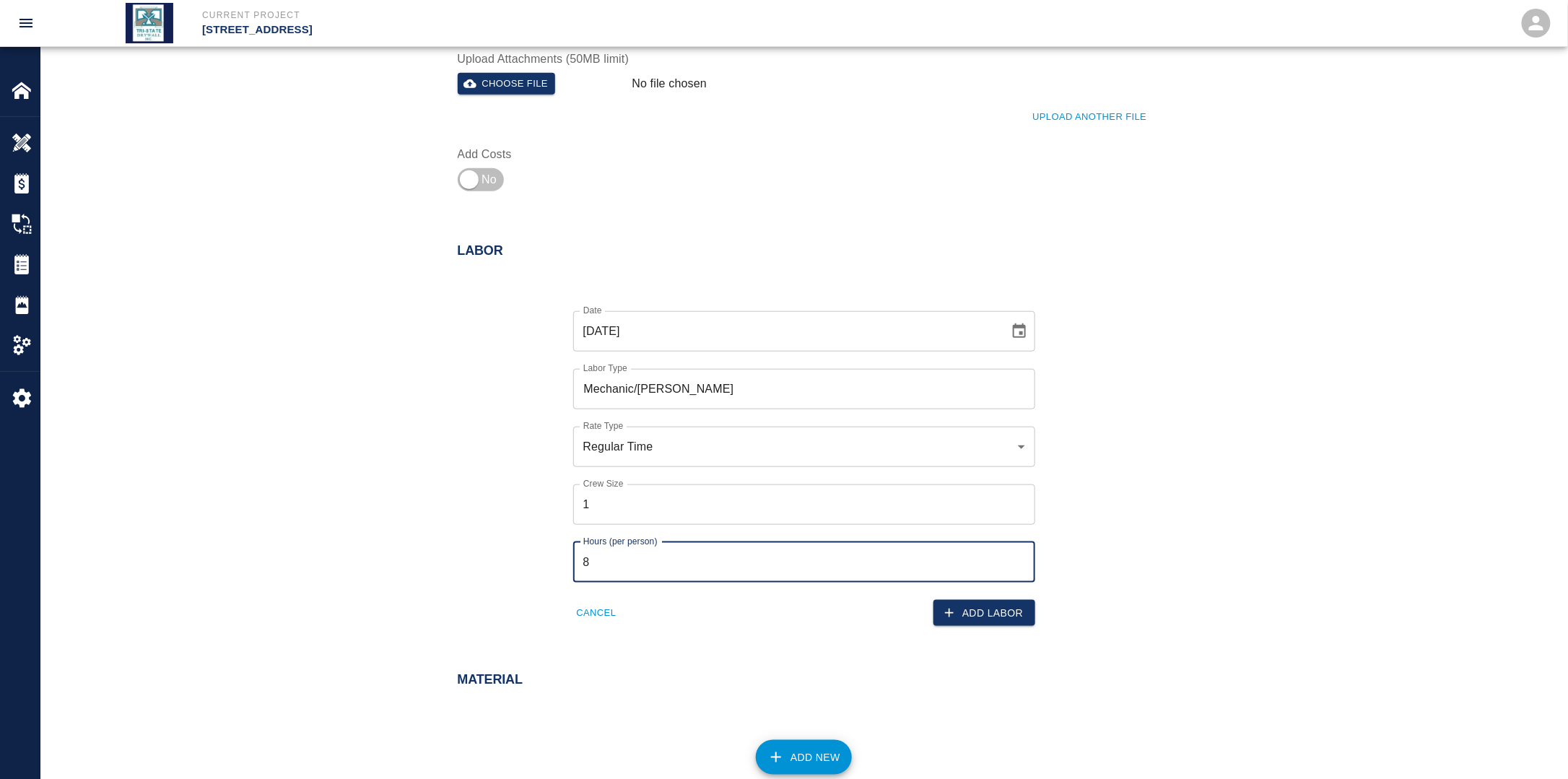
drag, startPoint x: 607, startPoint y: 575, endPoint x: 561, endPoint y: 575, distance: 46.0
click at [564, 574] on div "Hours (per person) 8 Hours (per person)" at bounding box center [795, 554] width 479 height 58
click at [983, 611] on button "Add Labor" at bounding box center [984, 613] width 102 height 27
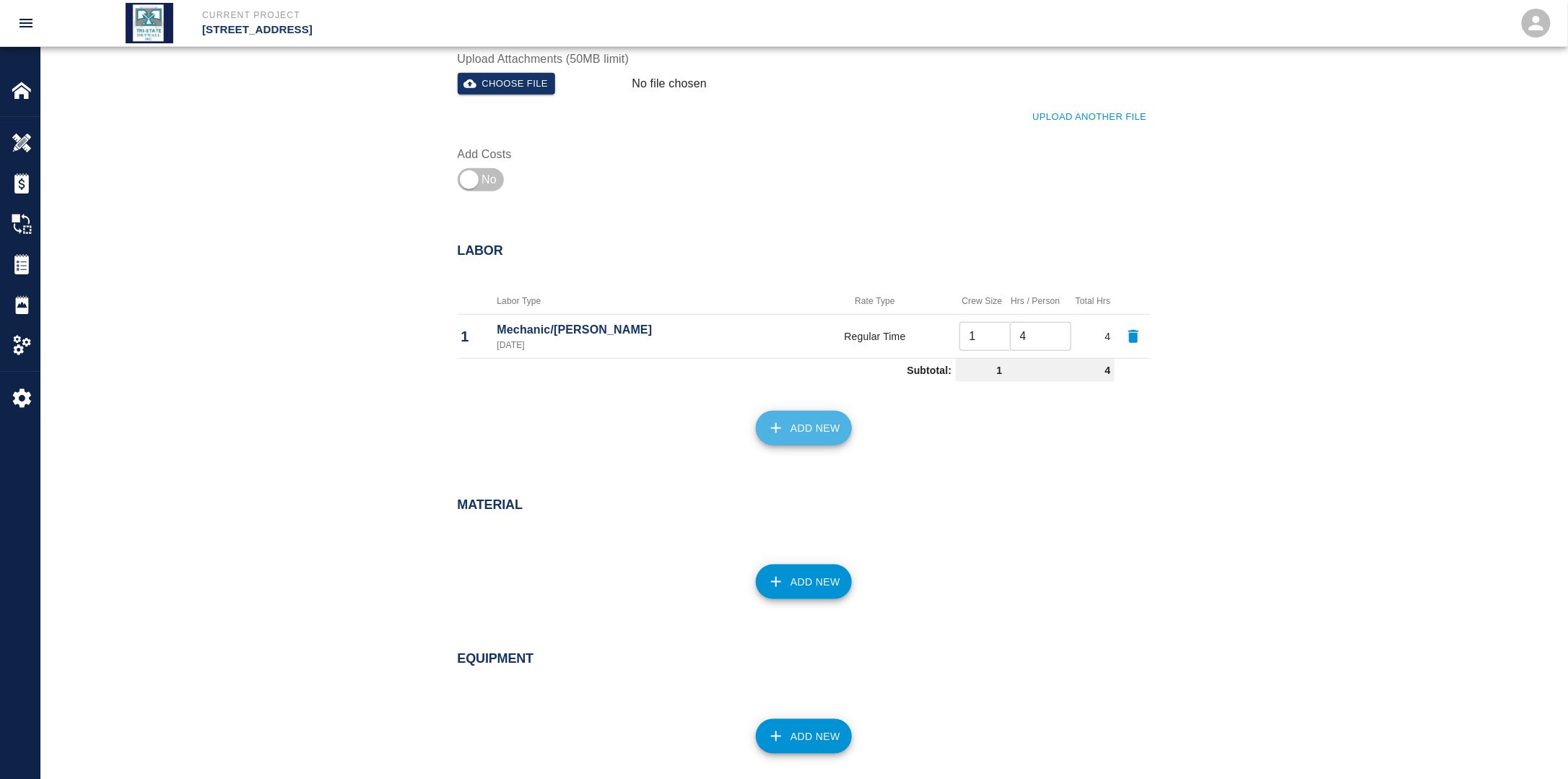
click at [796, 428] on button "Add New" at bounding box center [803, 428] width 96 height 35
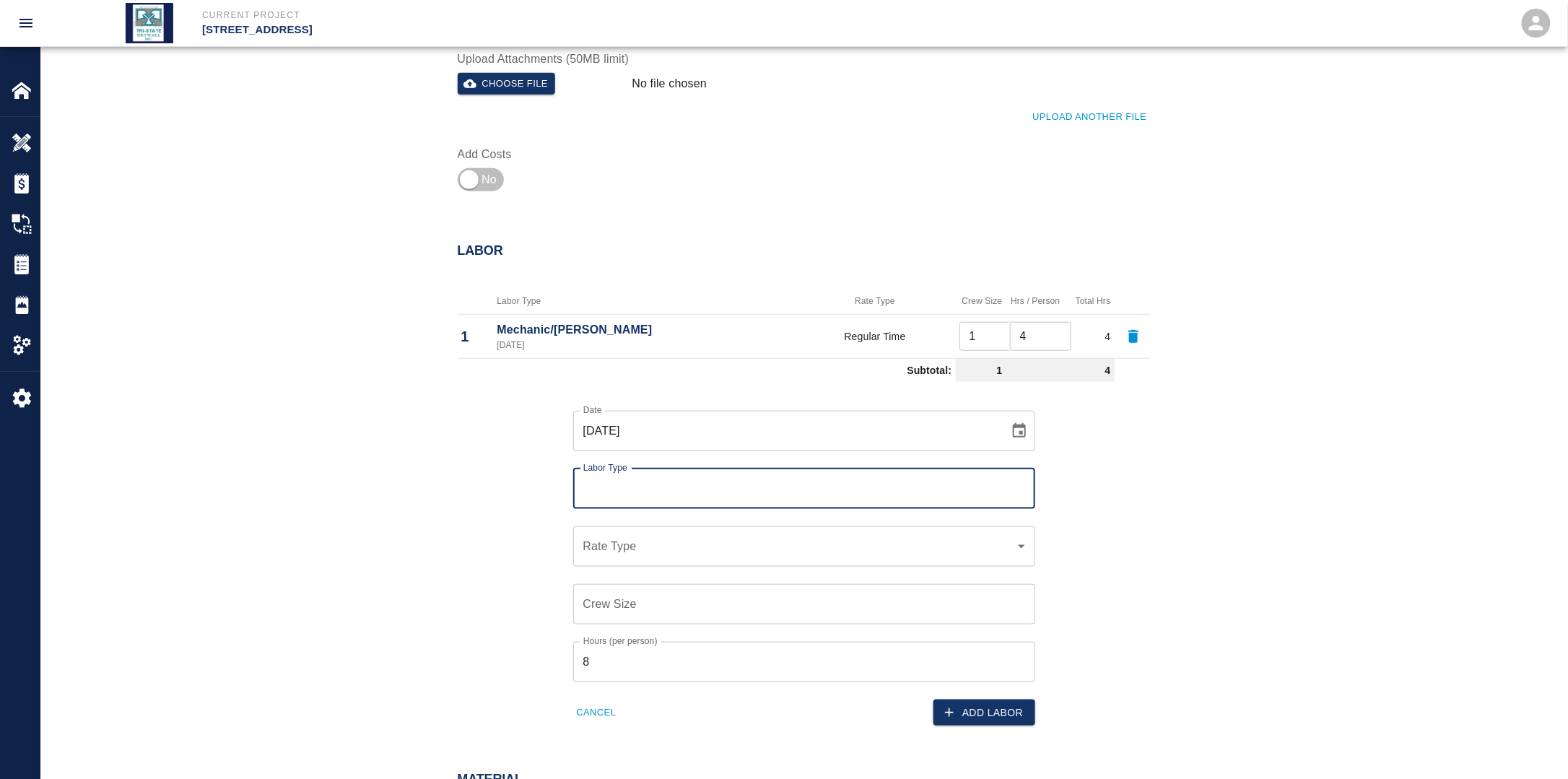
click at [675, 497] on input "Labor Type" at bounding box center [803, 488] width 449 height 27
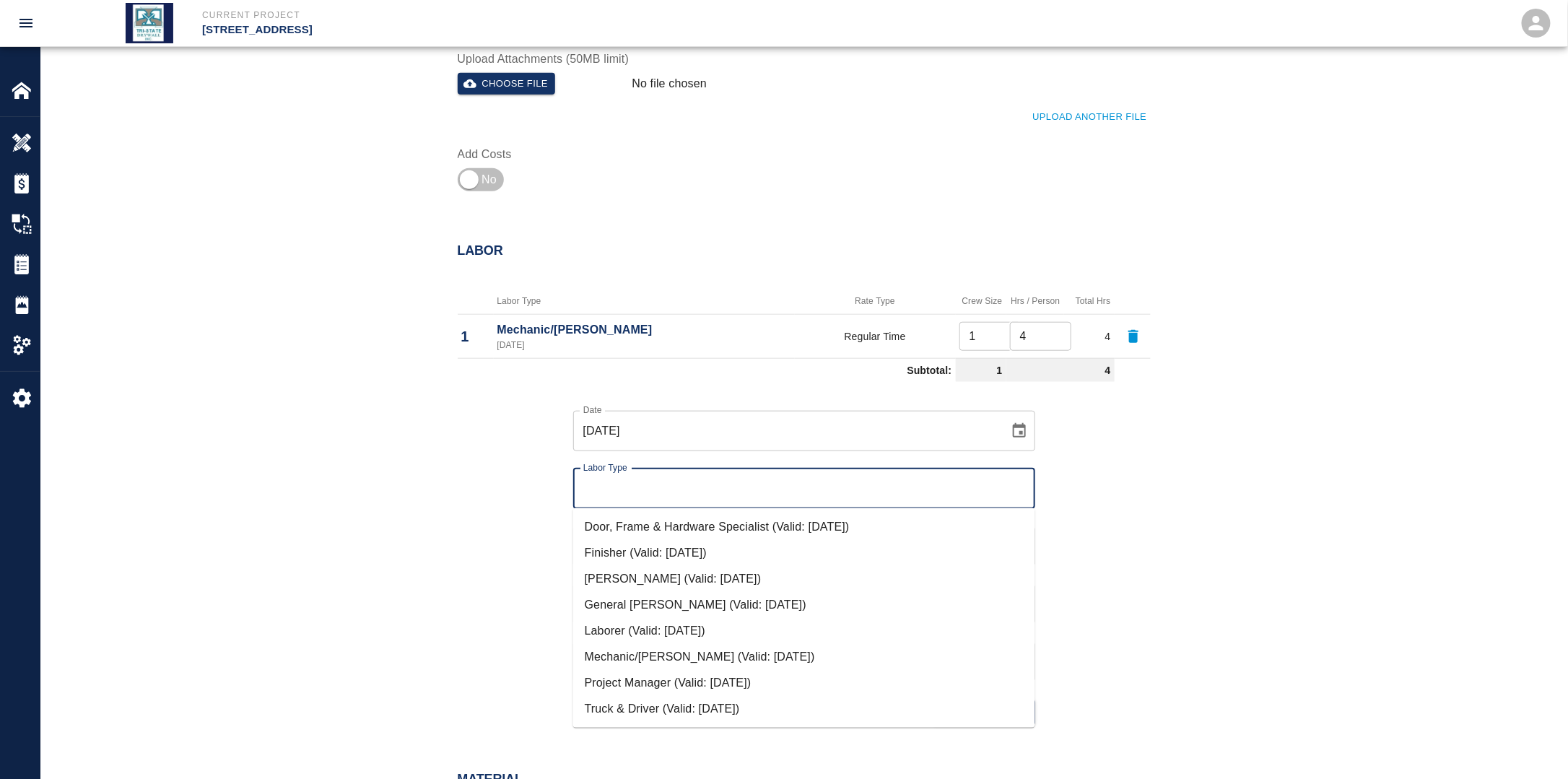
click at [638, 553] on li "Finisher (Valid: [DATE])" at bounding box center [804, 553] width 462 height 26
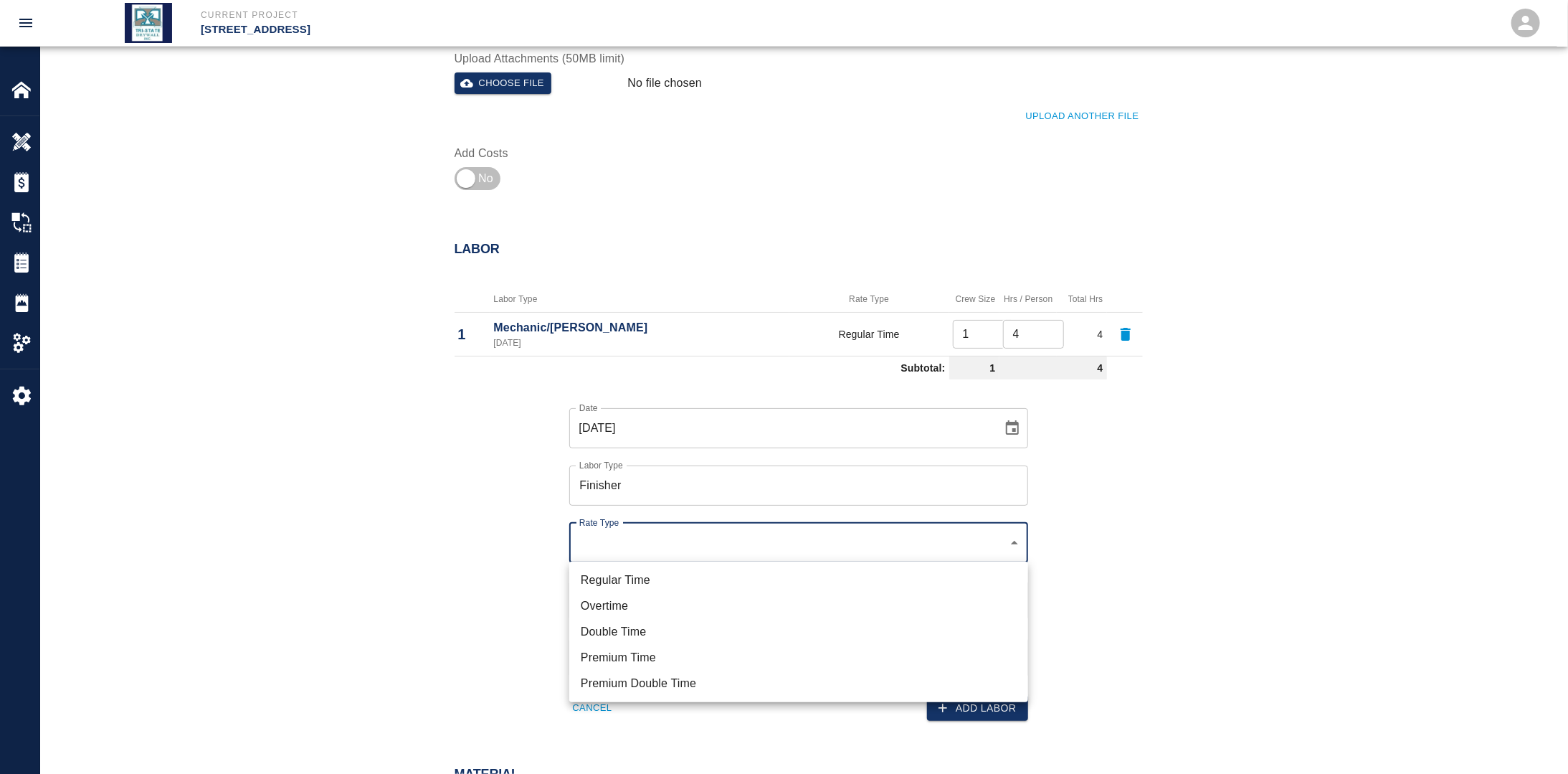
click at [632, 573] on li "Regular Time" at bounding box center [799, 579] width 459 height 25
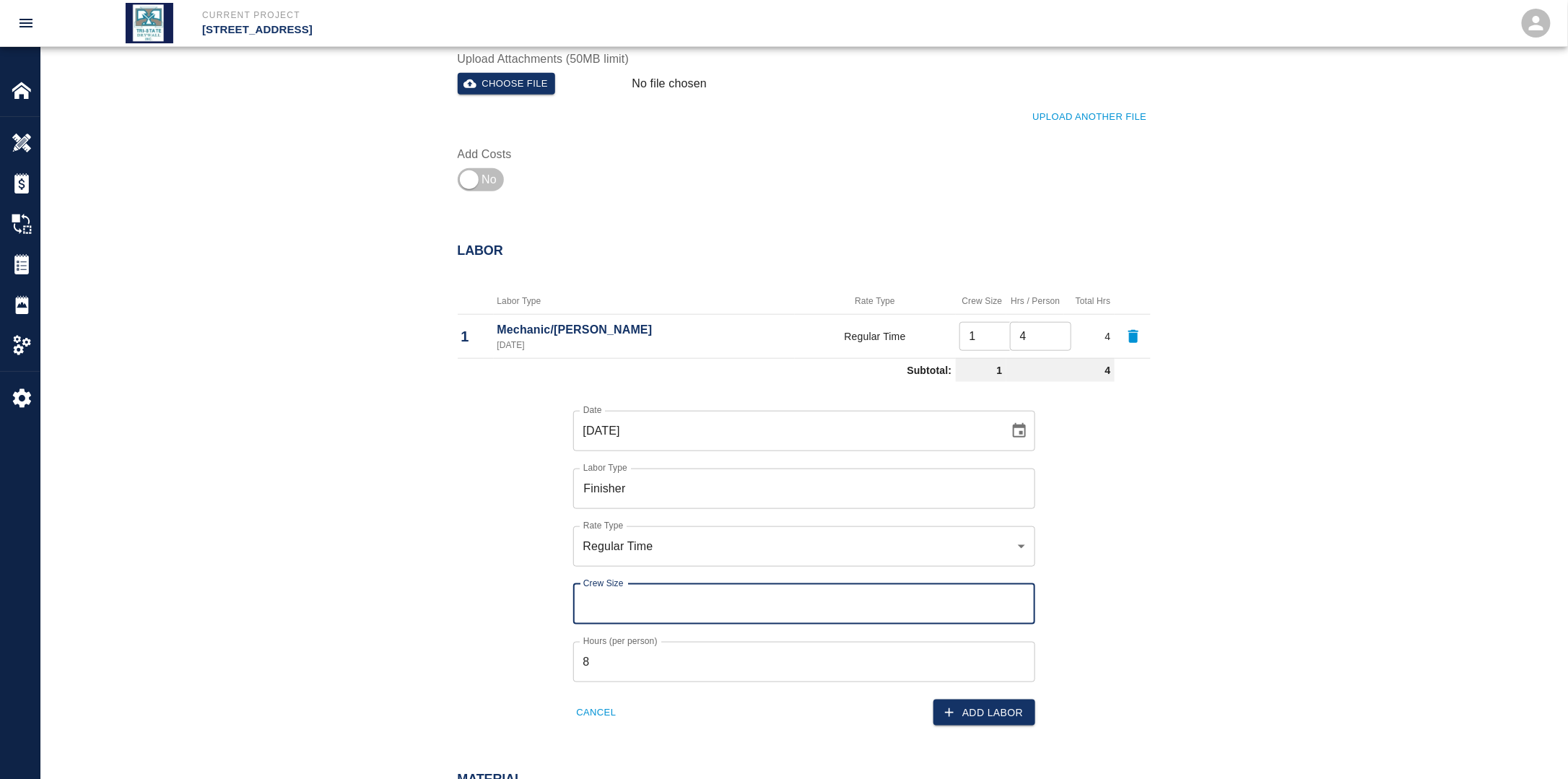
click at [619, 598] on input "Crew Size" at bounding box center [804, 604] width 462 height 41
click at [471, 621] on div "Date [DATE] Date Labor Type Finisher Labor Type Rate Type Regular Time rate_rt …" at bounding box center [795, 558] width 711 height 339
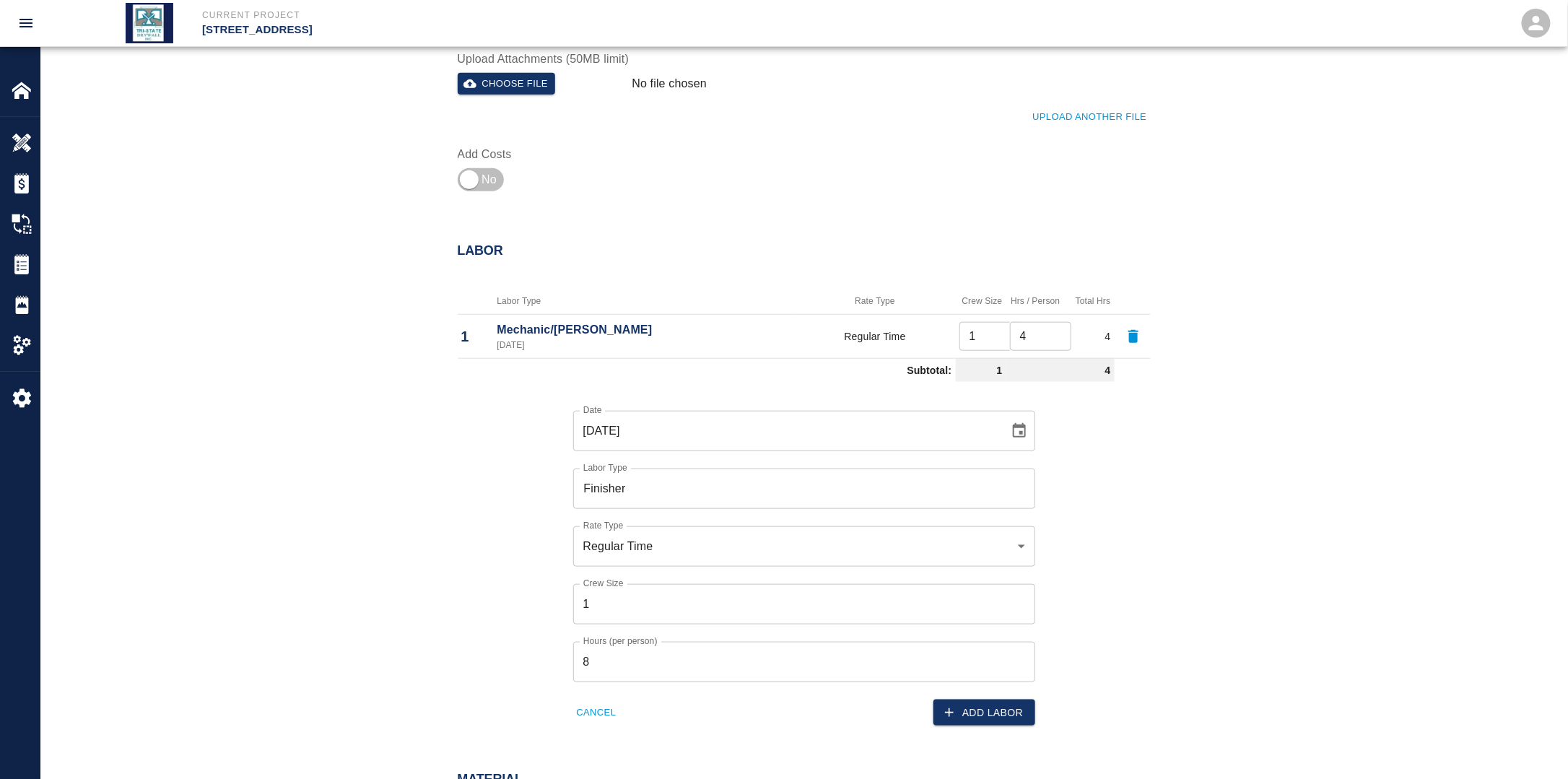
drag, startPoint x: 622, startPoint y: 665, endPoint x: 549, endPoint y: 662, distance: 73.1
click at [564, 662] on div "Hours (per person) 8 Hours (per person)" at bounding box center [795, 653] width 479 height 58
click at [995, 711] on button "Add Labor" at bounding box center [984, 713] width 102 height 27
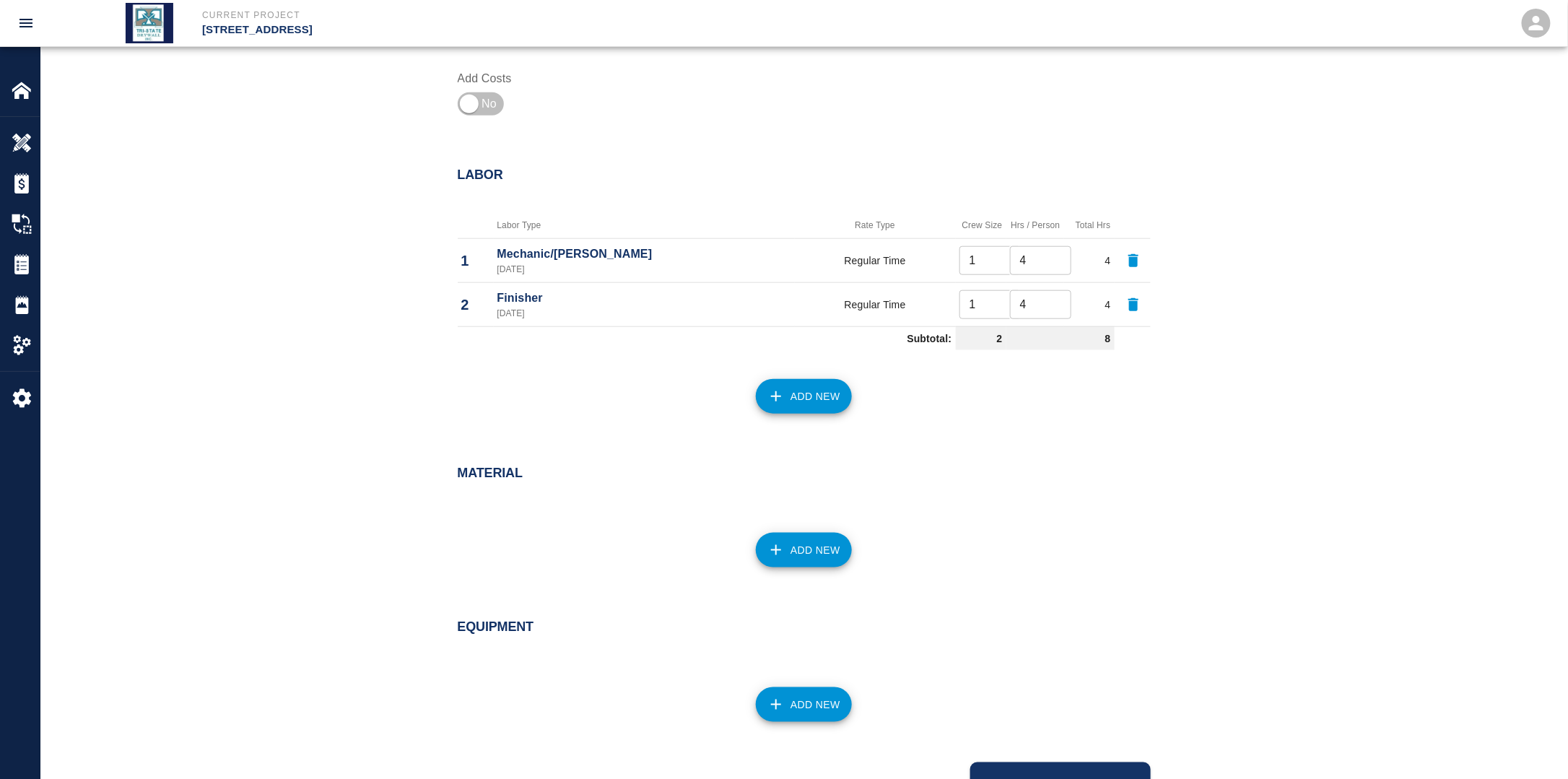
scroll to position [668, 0]
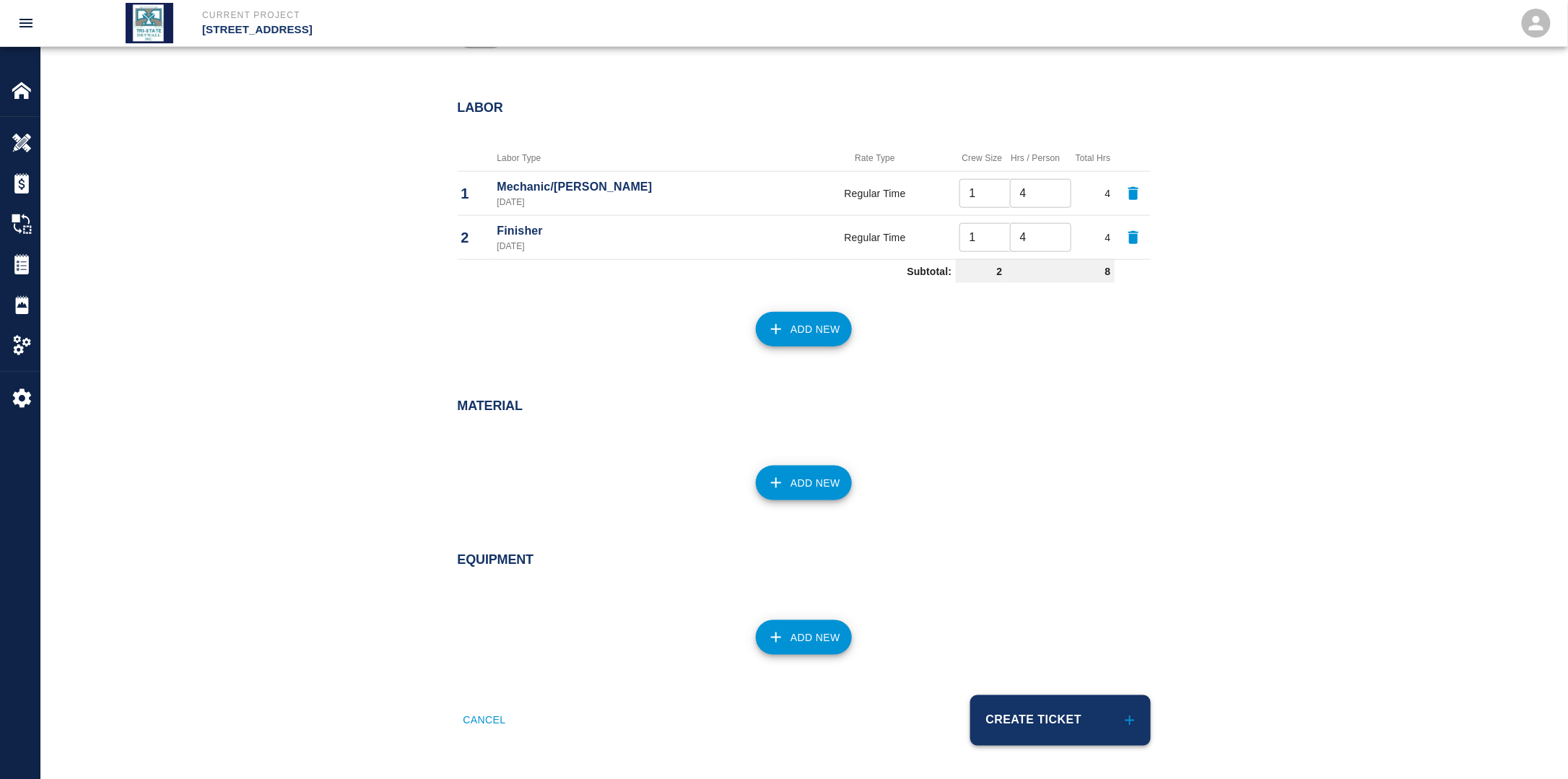
click at [1051, 727] on button "Create Ticket" at bounding box center [1060, 720] width 181 height 50
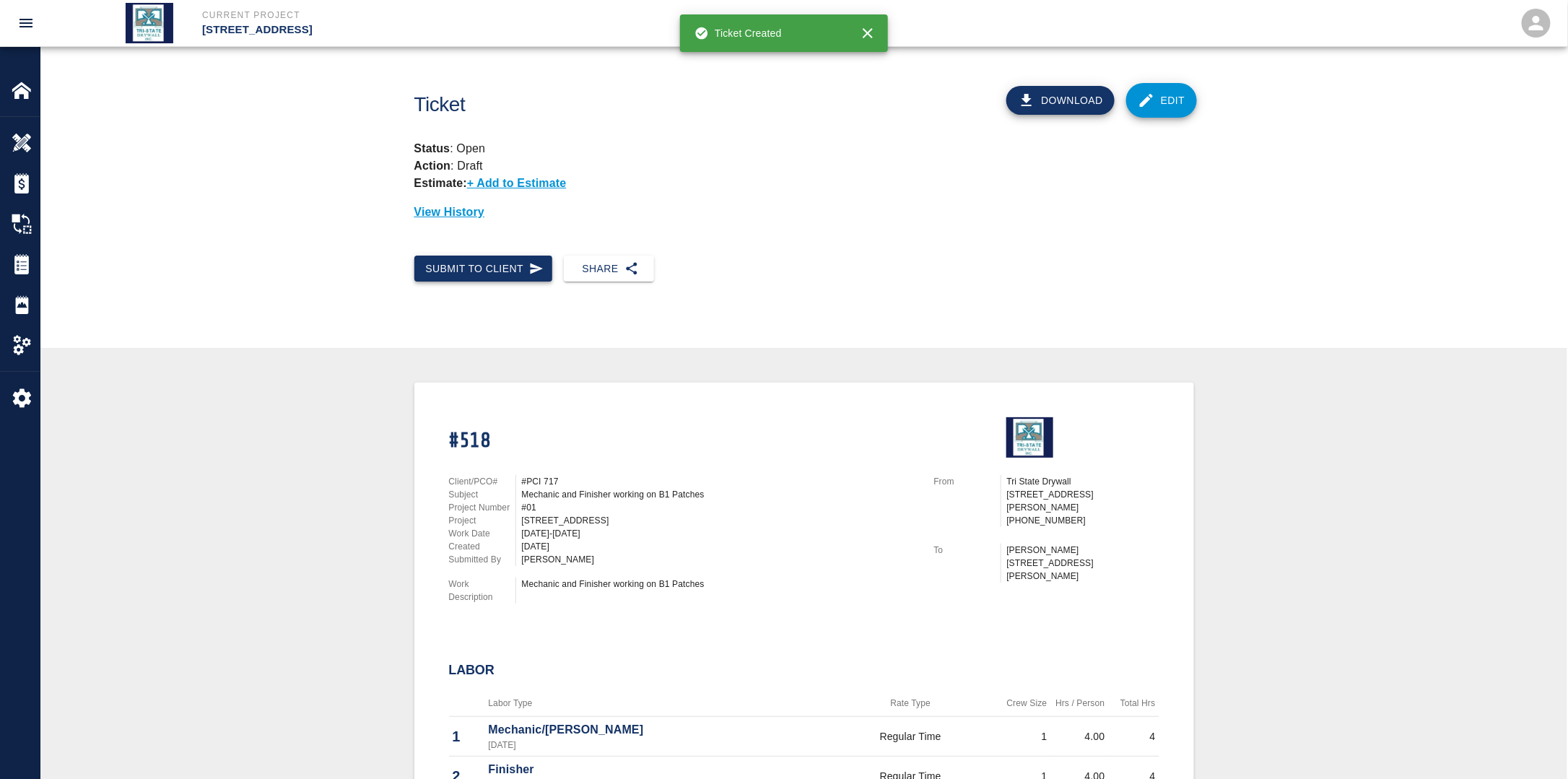
click at [473, 266] on button "Submit to Client" at bounding box center [484, 269] width 138 height 27
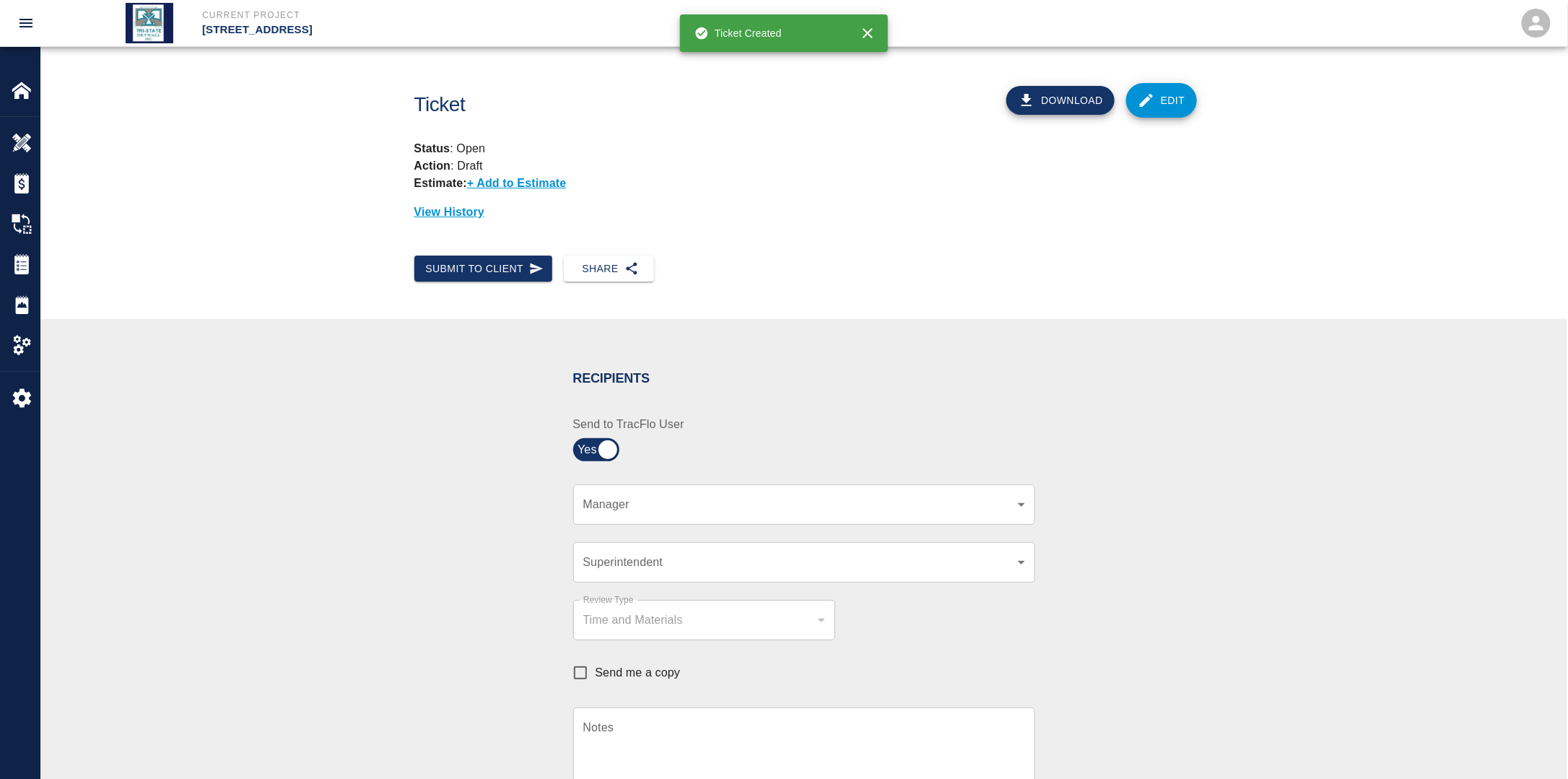
click at [637, 509] on body "Current Project [STREET_ADDRESS] Home [STREET_ADDRESS] Overview Estimates Chang…" at bounding box center [784, 389] width 1568 height 779
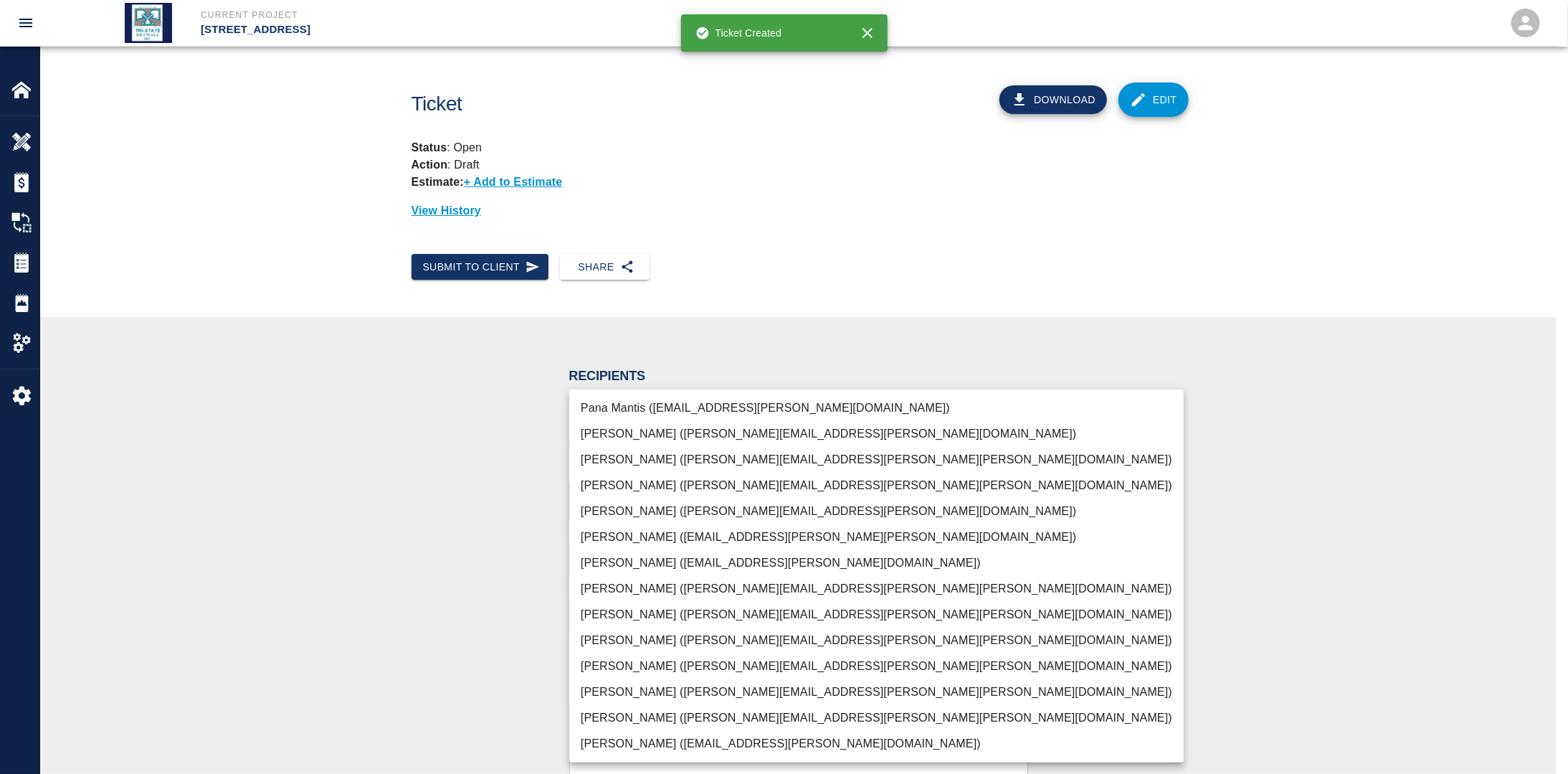
click at [618, 712] on li "[PERSON_NAME] ([PERSON_NAME][EMAIL_ADDRESS][PERSON_NAME][PERSON_NAME][DOMAIN_NA…" at bounding box center [877, 718] width 615 height 25
click at [388, 649] on div at bounding box center [784, 387] width 1568 height 774
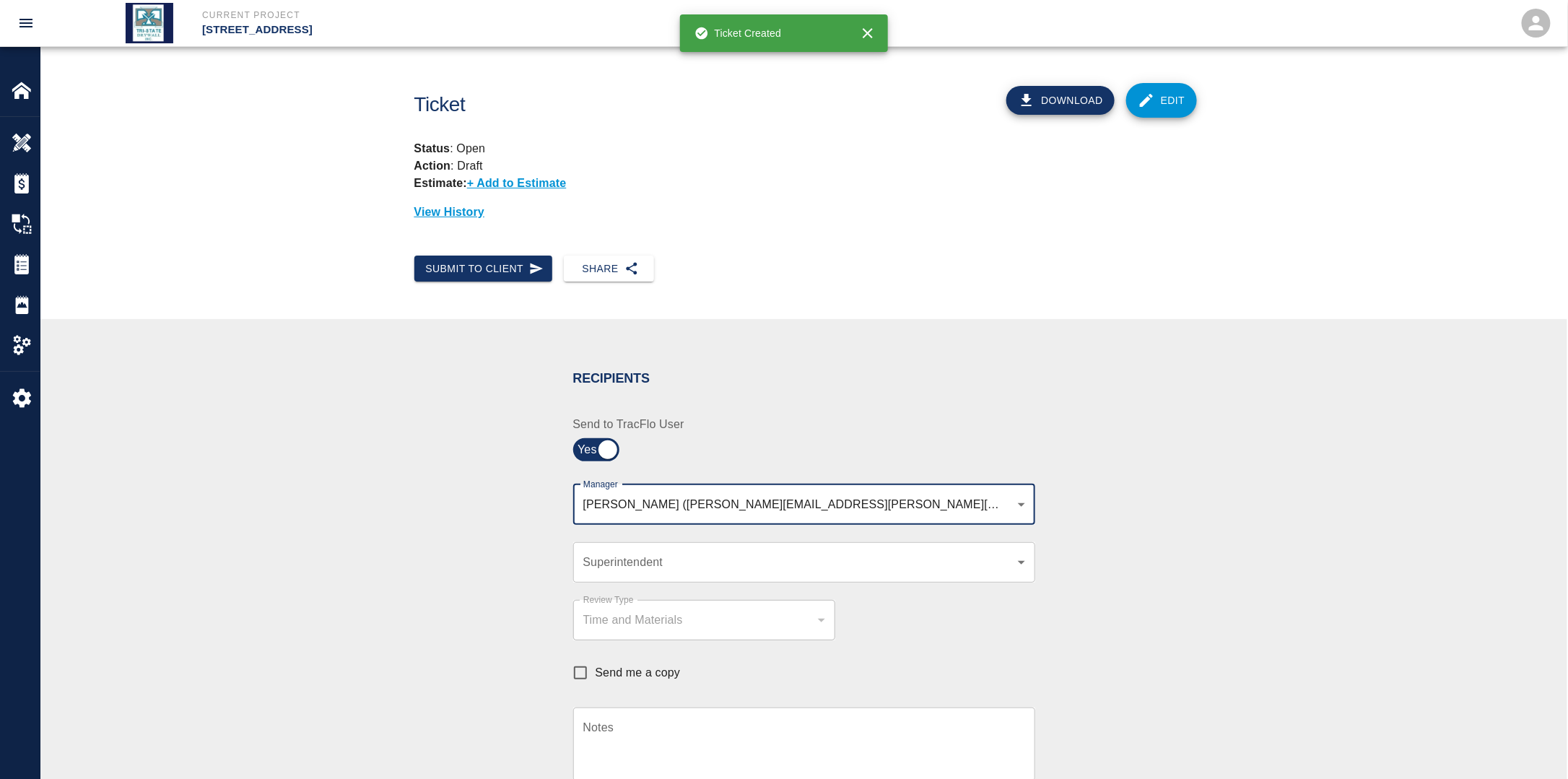
click at [868, 504] on body "Current Project [STREET_ADDRESS] Home [STREET_ADDRESS] Overview Estimates Chang…" at bounding box center [784, 389] width 1568 height 779
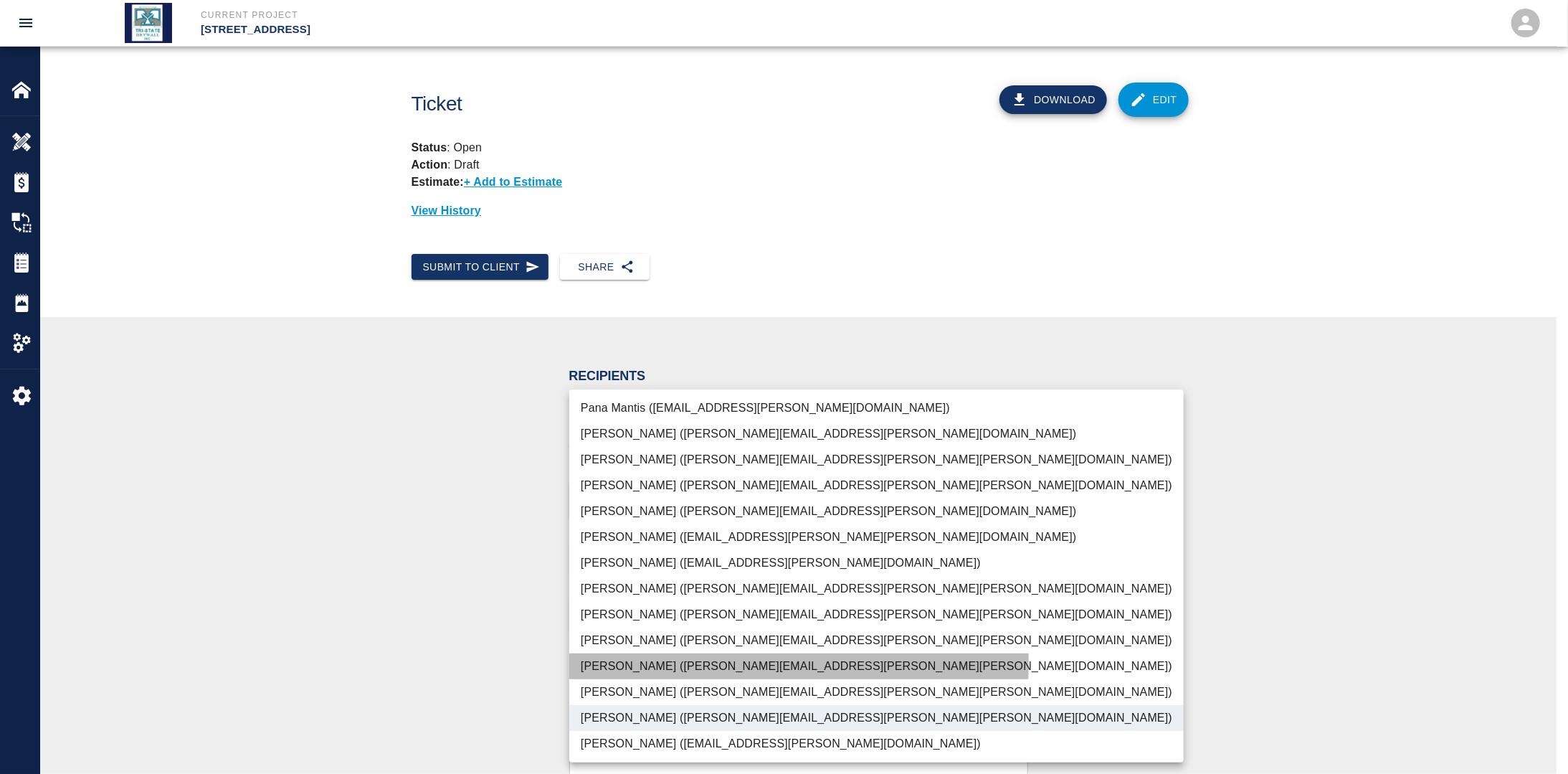
click at [634, 664] on li "[PERSON_NAME] ([PERSON_NAME][EMAIL_ADDRESS][PERSON_NAME][PERSON_NAME][DOMAIN_NA…" at bounding box center [877, 666] width 615 height 25
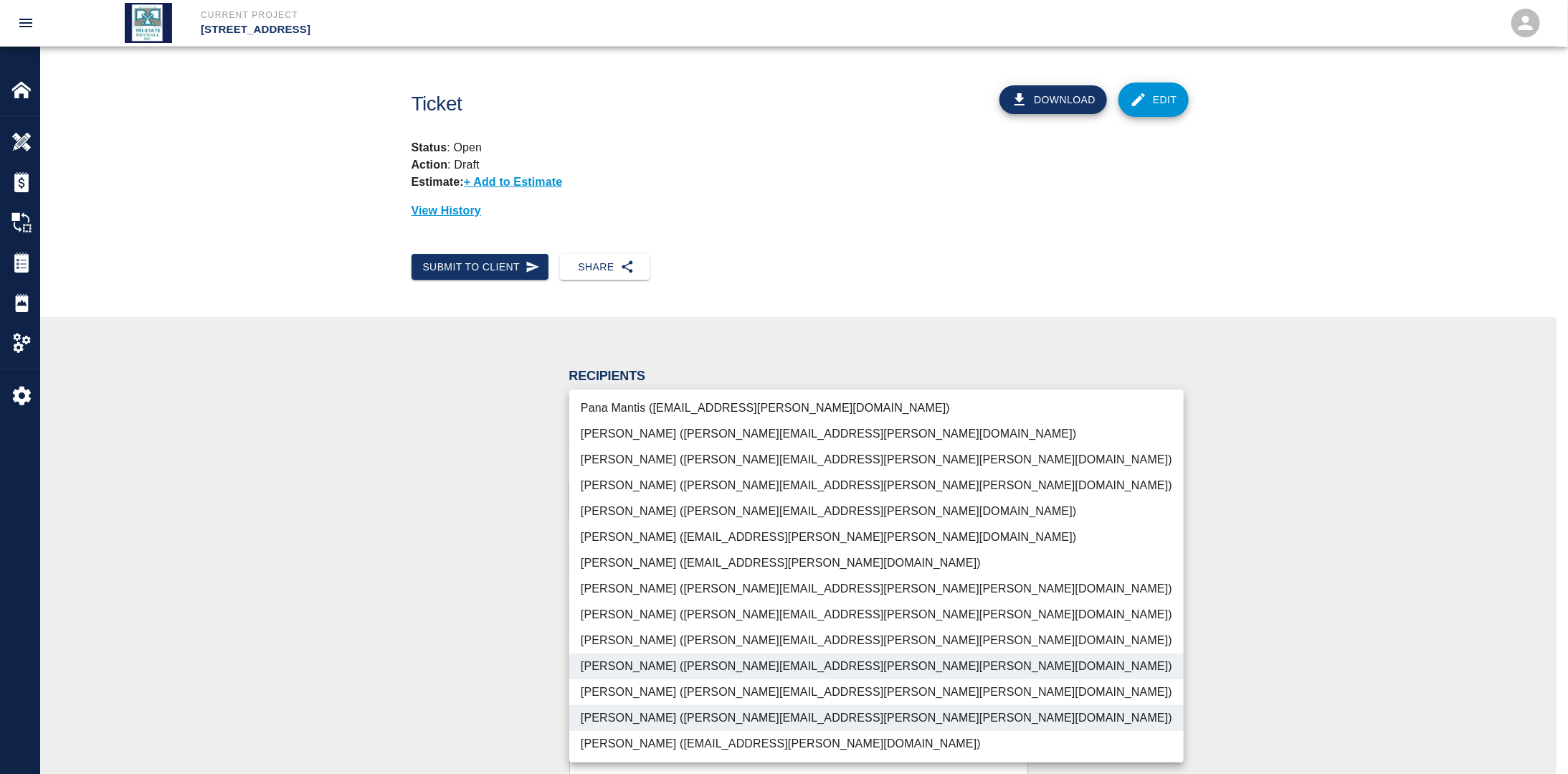
click at [392, 634] on div at bounding box center [784, 387] width 1568 height 774
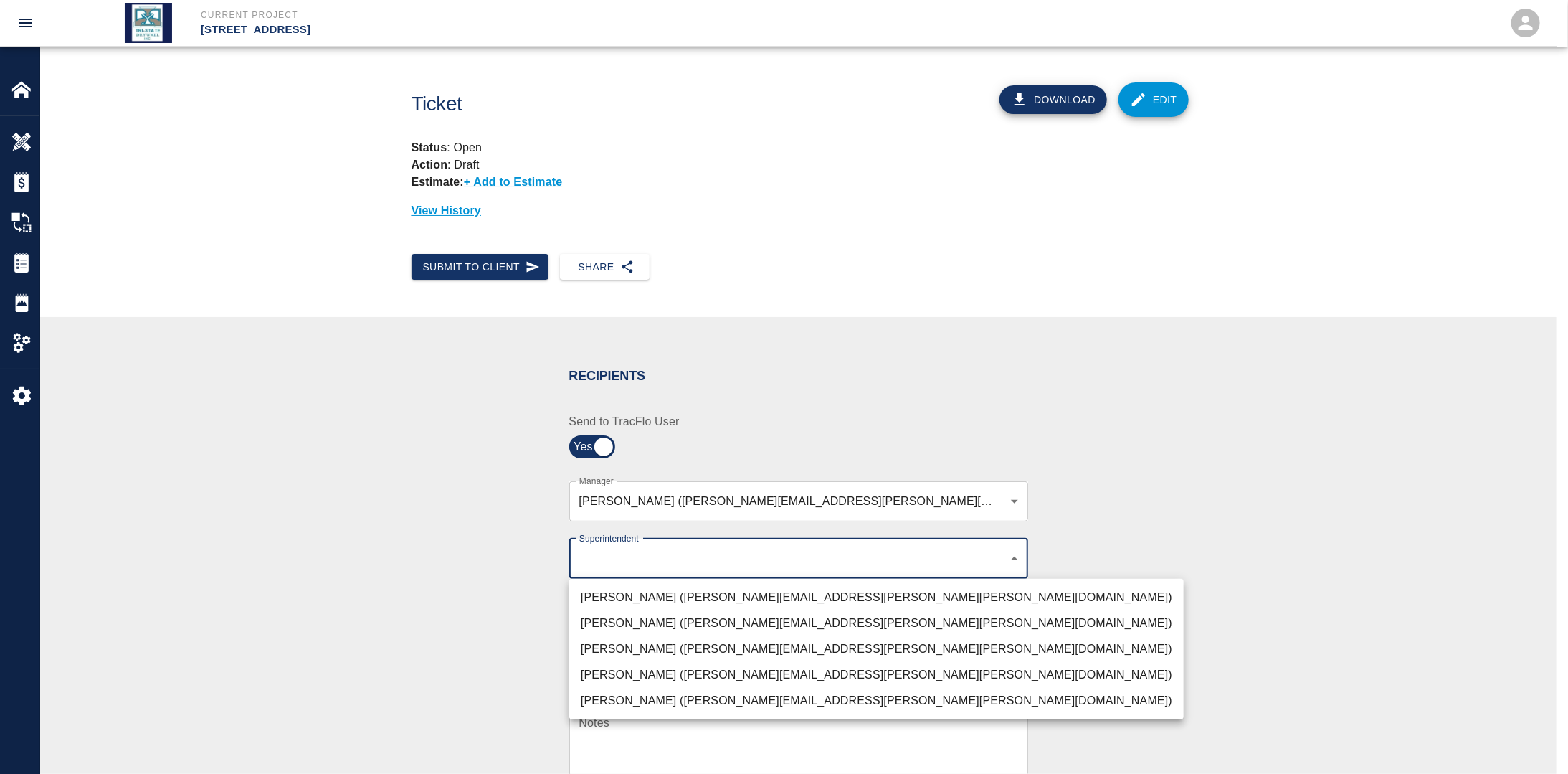
click at [643, 565] on body "Current Project [STREET_ADDRESS] Home [STREET_ADDRESS] Overview Estimates Chang…" at bounding box center [784, 387] width 1568 height 774
drag, startPoint x: 621, startPoint y: 653, endPoint x: 612, endPoint y: 653, distance: 9.0
click at [620, 653] on li "[PERSON_NAME] ([PERSON_NAME][EMAIL_ADDRESS][PERSON_NAME][PERSON_NAME][DOMAIN_NA…" at bounding box center [877, 649] width 615 height 25
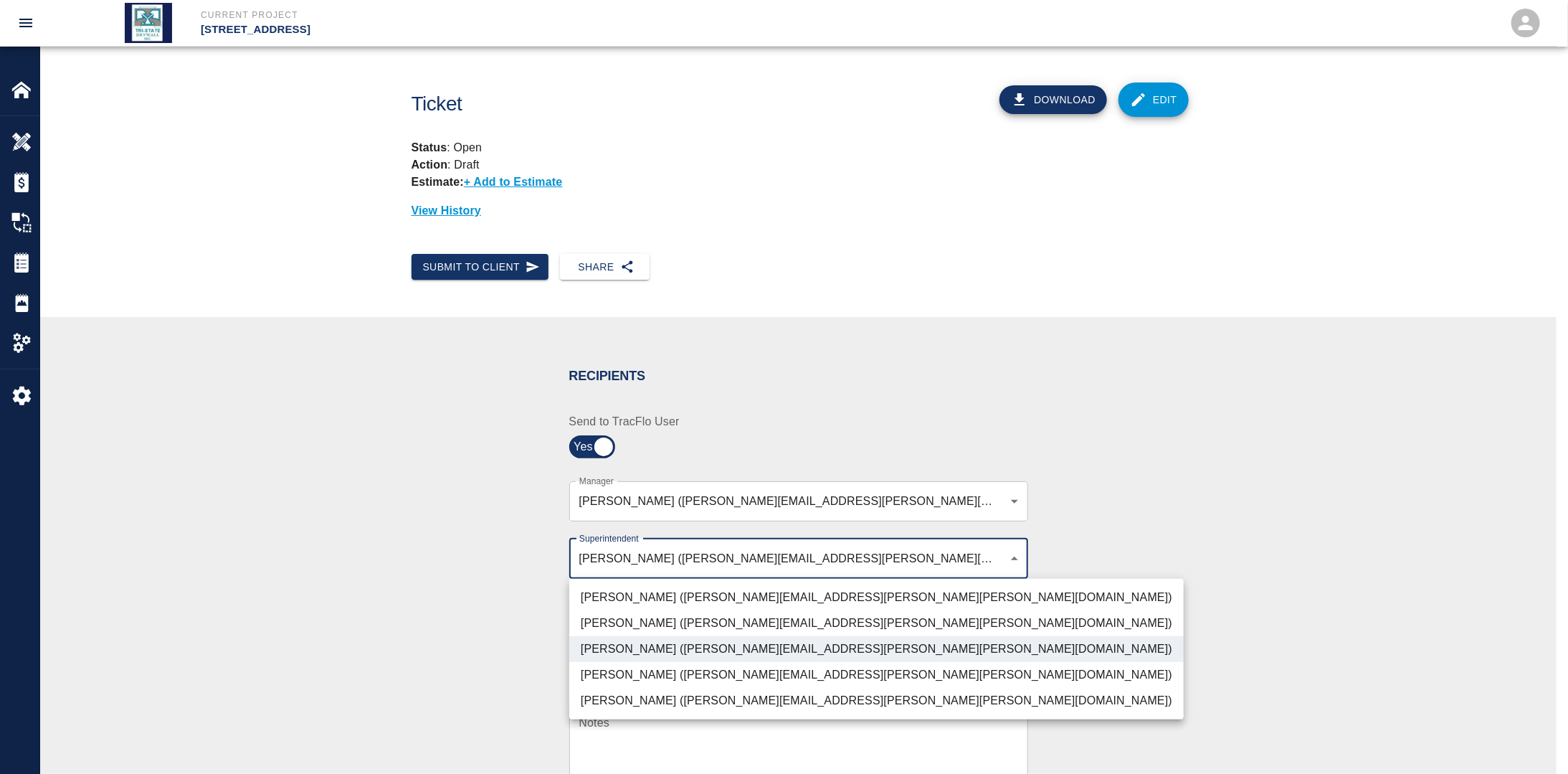
click at [408, 632] on div at bounding box center [784, 387] width 1568 height 774
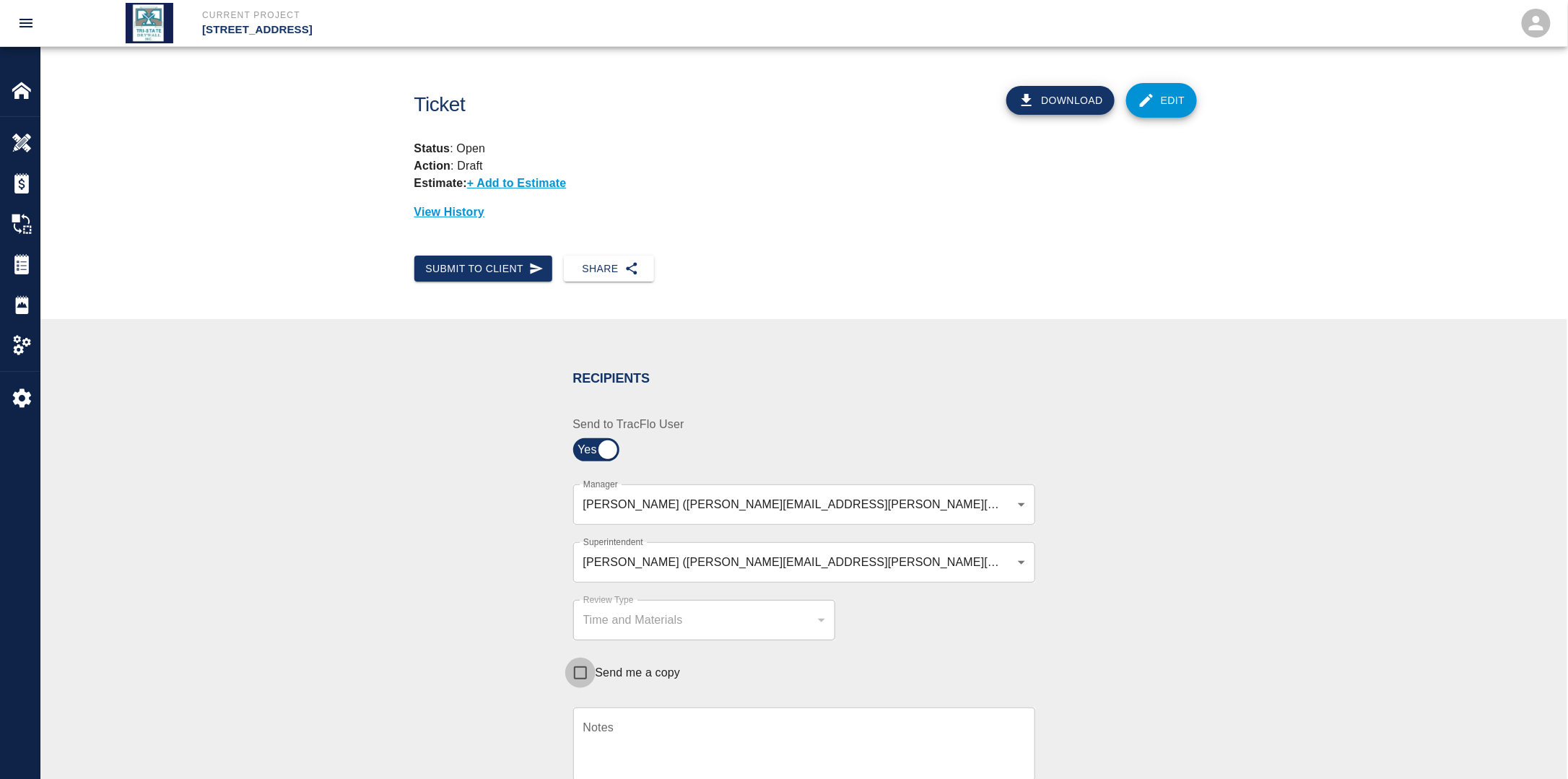
click at [573, 671] on input "Send me a copy" at bounding box center [580, 673] width 30 height 30
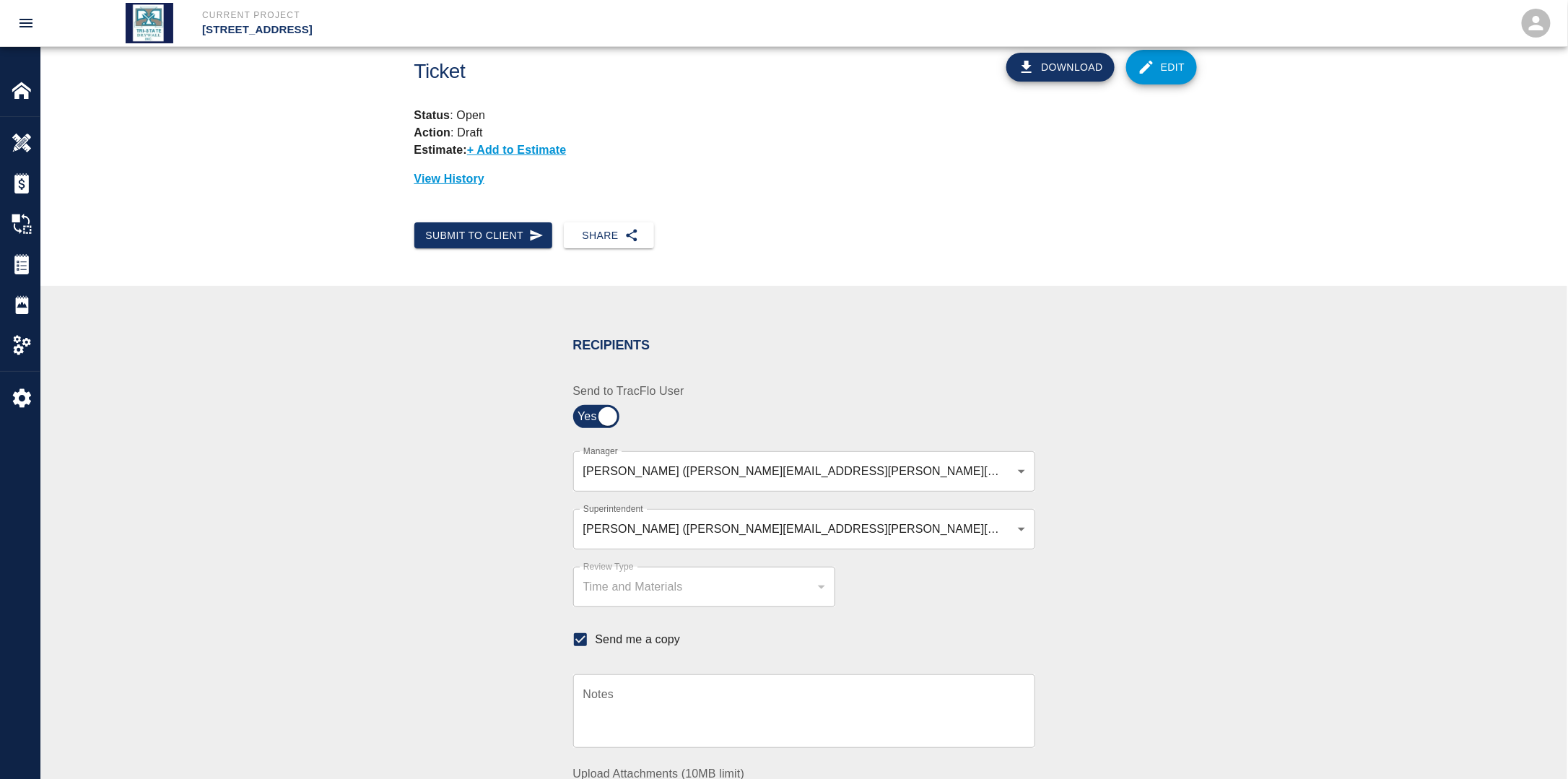
scroll to position [217, 0]
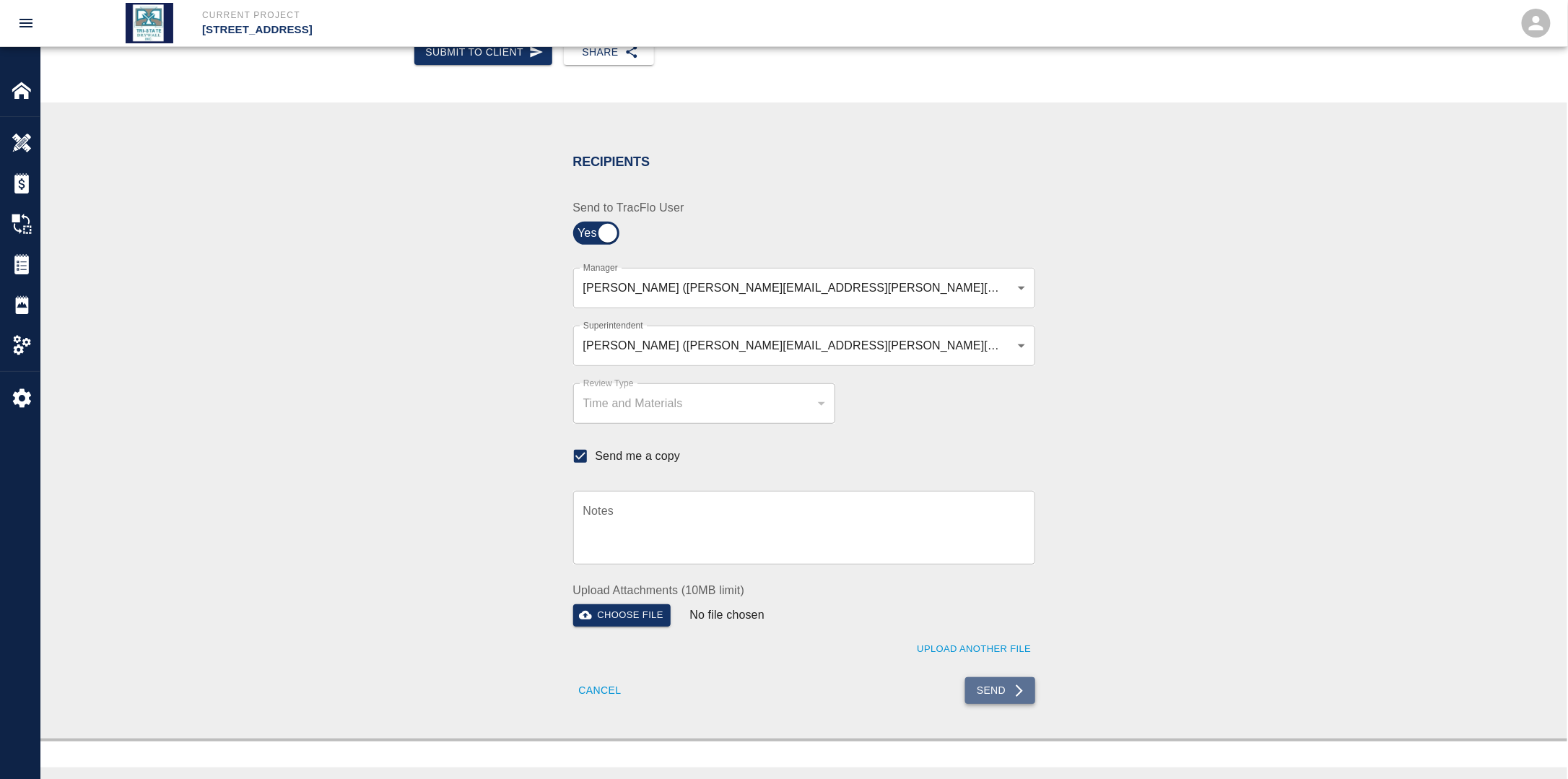
click at [1007, 693] on button "Send" at bounding box center [1000, 690] width 70 height 27
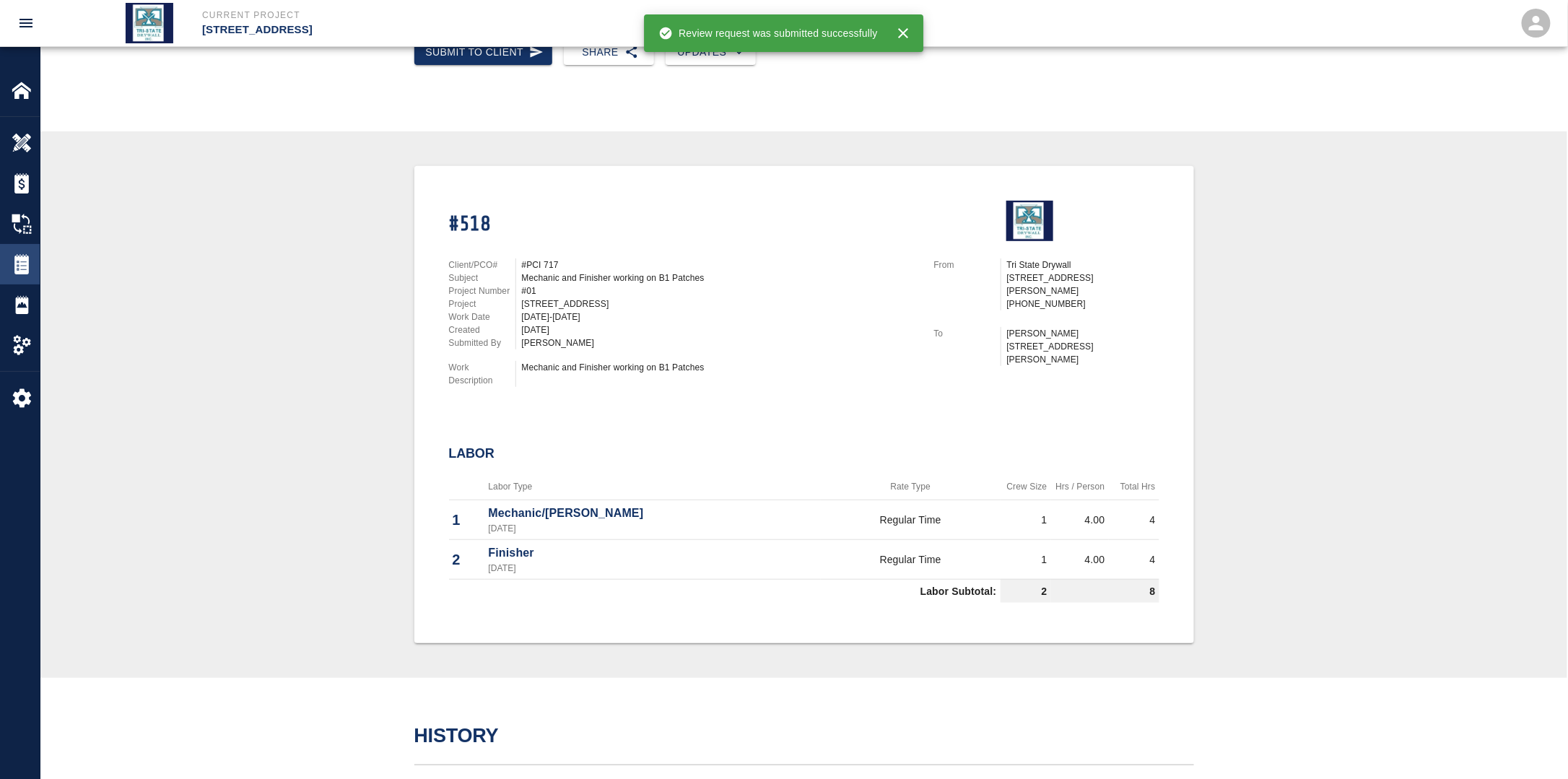
click at [26, 267] on img at bounding box center [21, 263] width 20 height 20
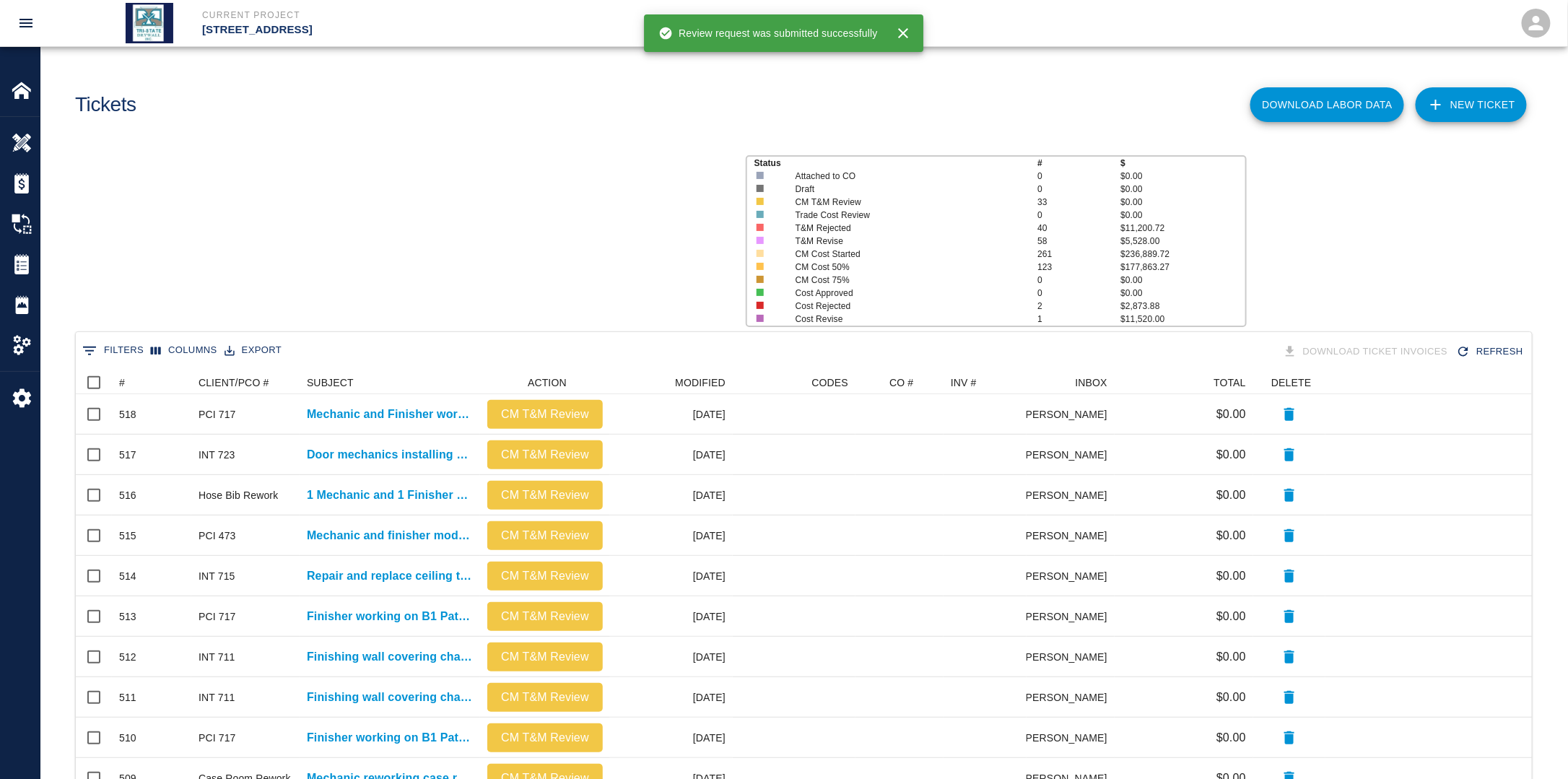
scroll to position [821, 1447]
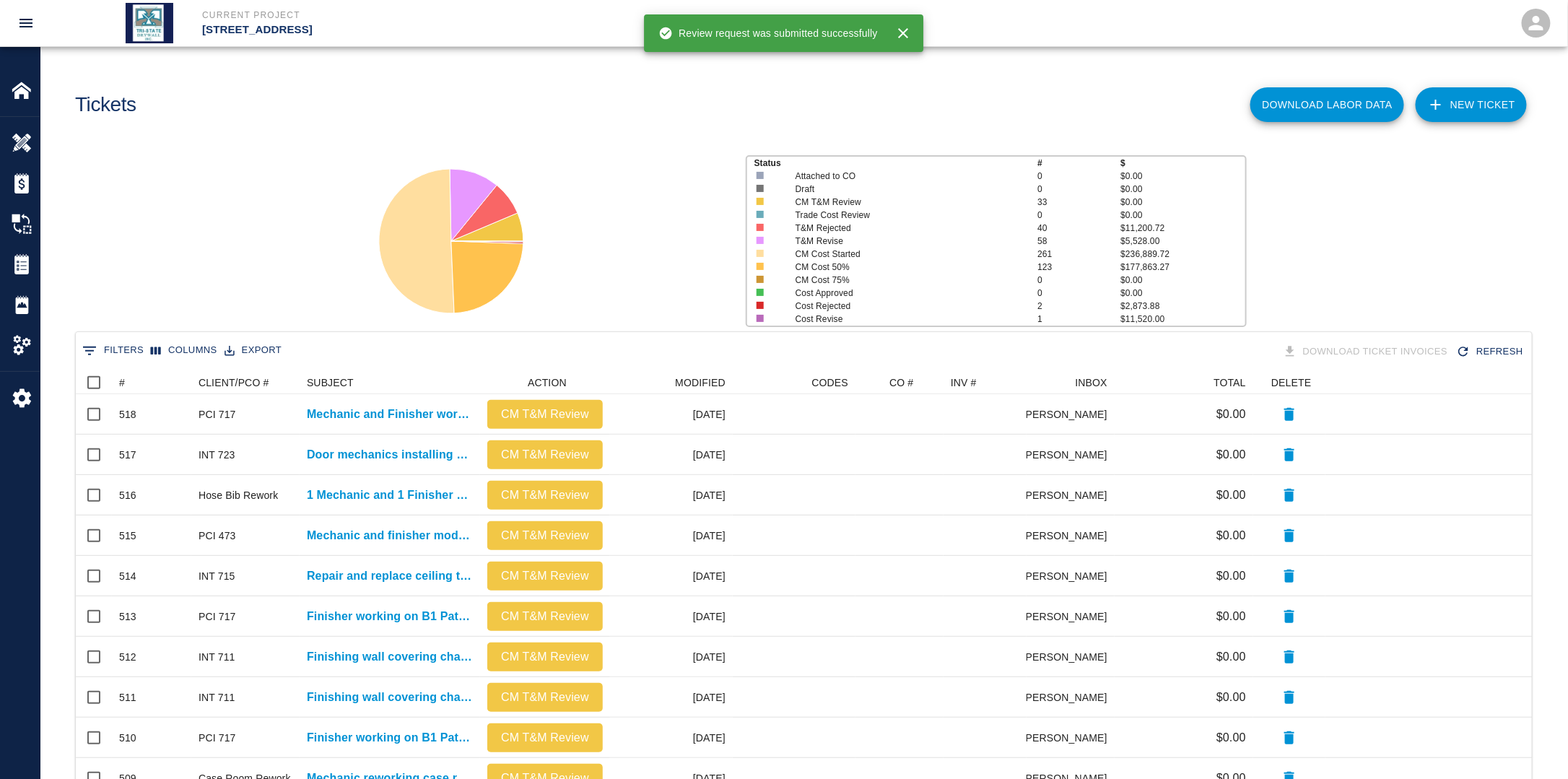
click at [1476, 114] on link "NEW TICKET" at bounding box center [1471, 104] width 111 height 35
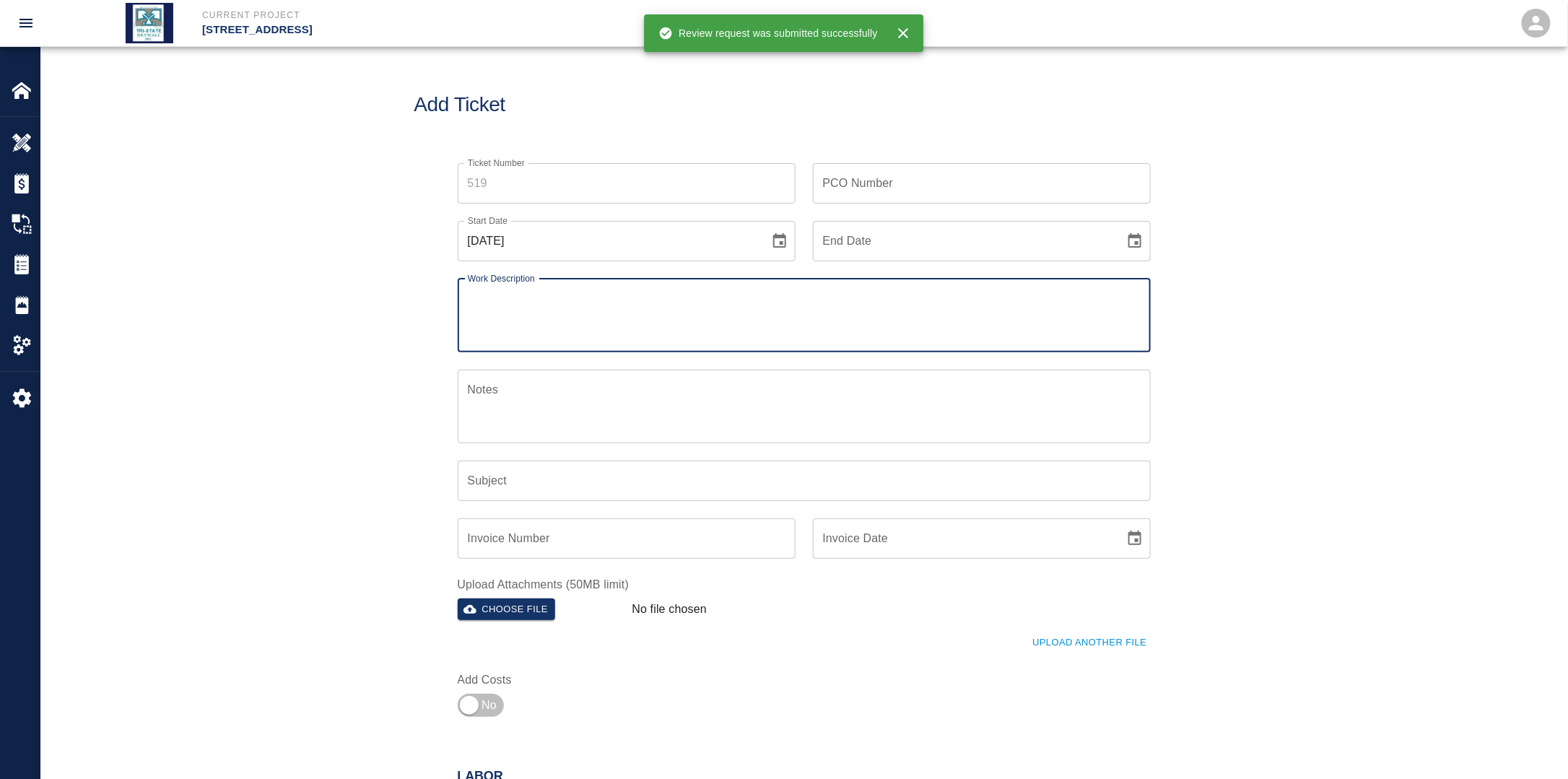
click at [774, 239] on icon "Choose date, selected date is Aug 24, 2025" at bounding box center [780, 241] width 17 height 17
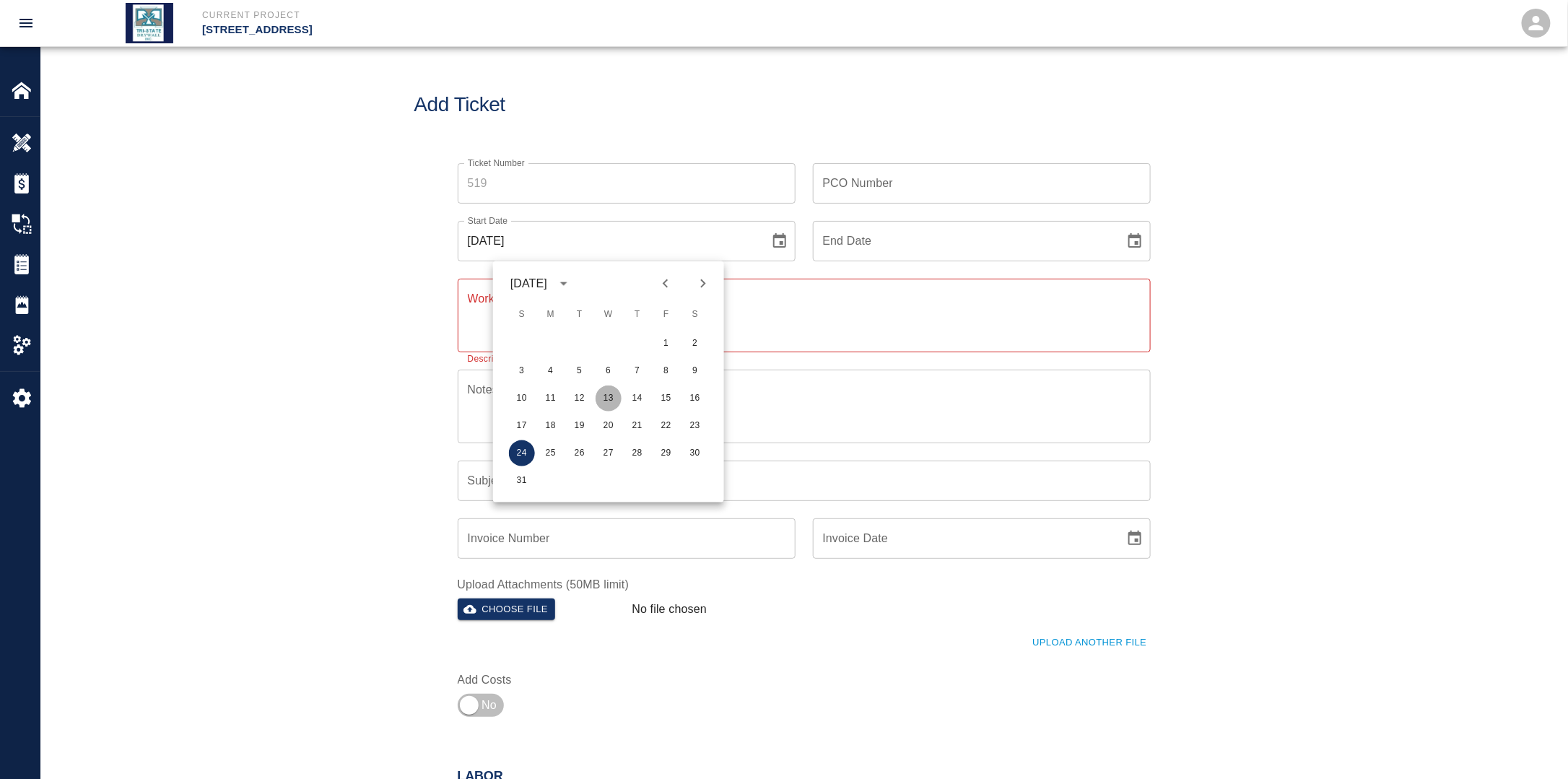
click at [617, 398] on button "13" at bounding box center [608, 398] width 26 height 26
click at [1124, 252] on div "End Date" at bounding box center [981, 240] width 338 height 41
click at [1135, 248] on icon "Choose date" at bounding box center [1135, 241] width 17 height 17
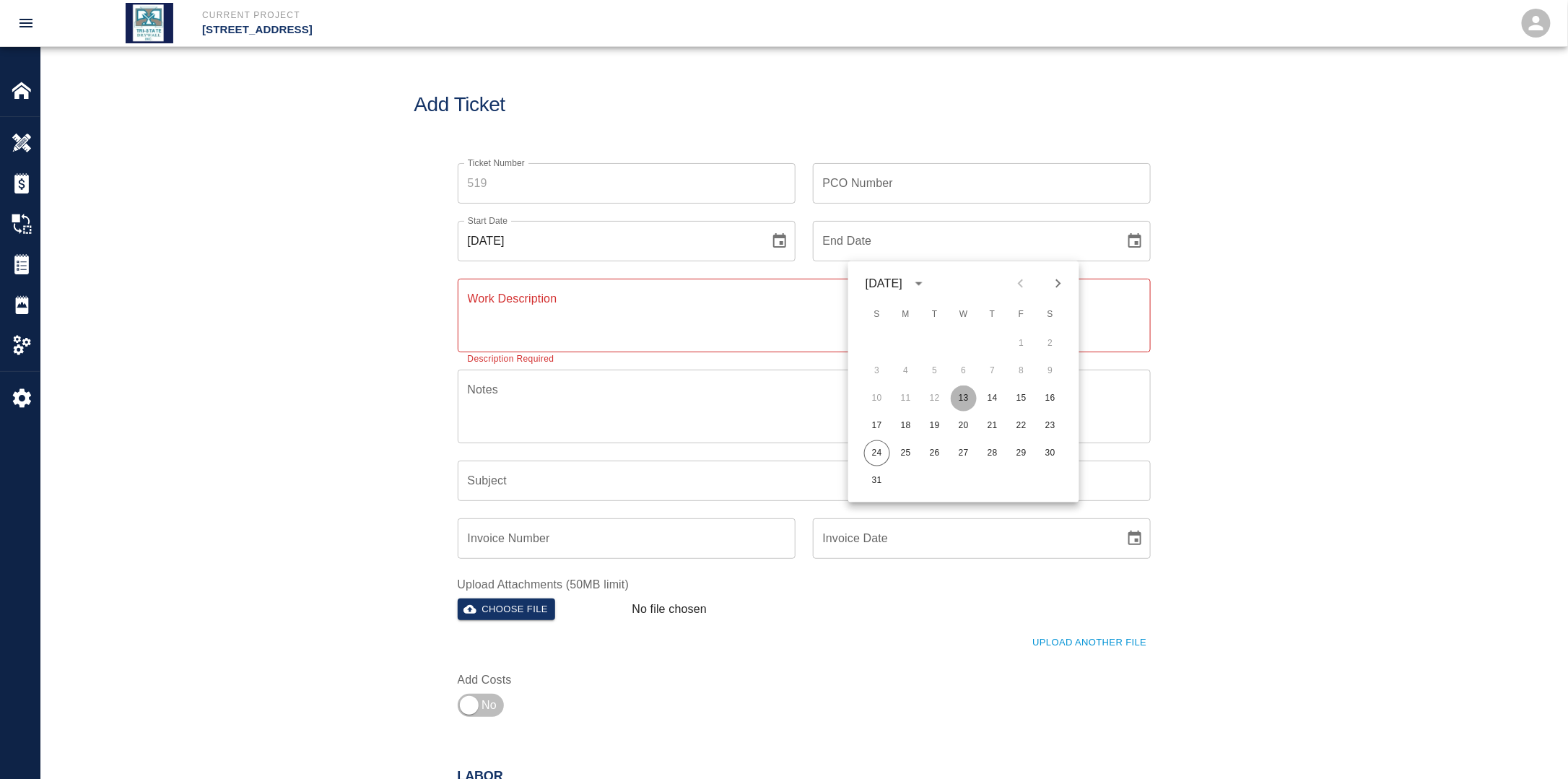
click at [957, 394] on button "13" at bounding box center [963, 398] width 26 height 26
click at [888, 189] on input "PCO Number" at bounding box center [981, 183] width 338 height 41
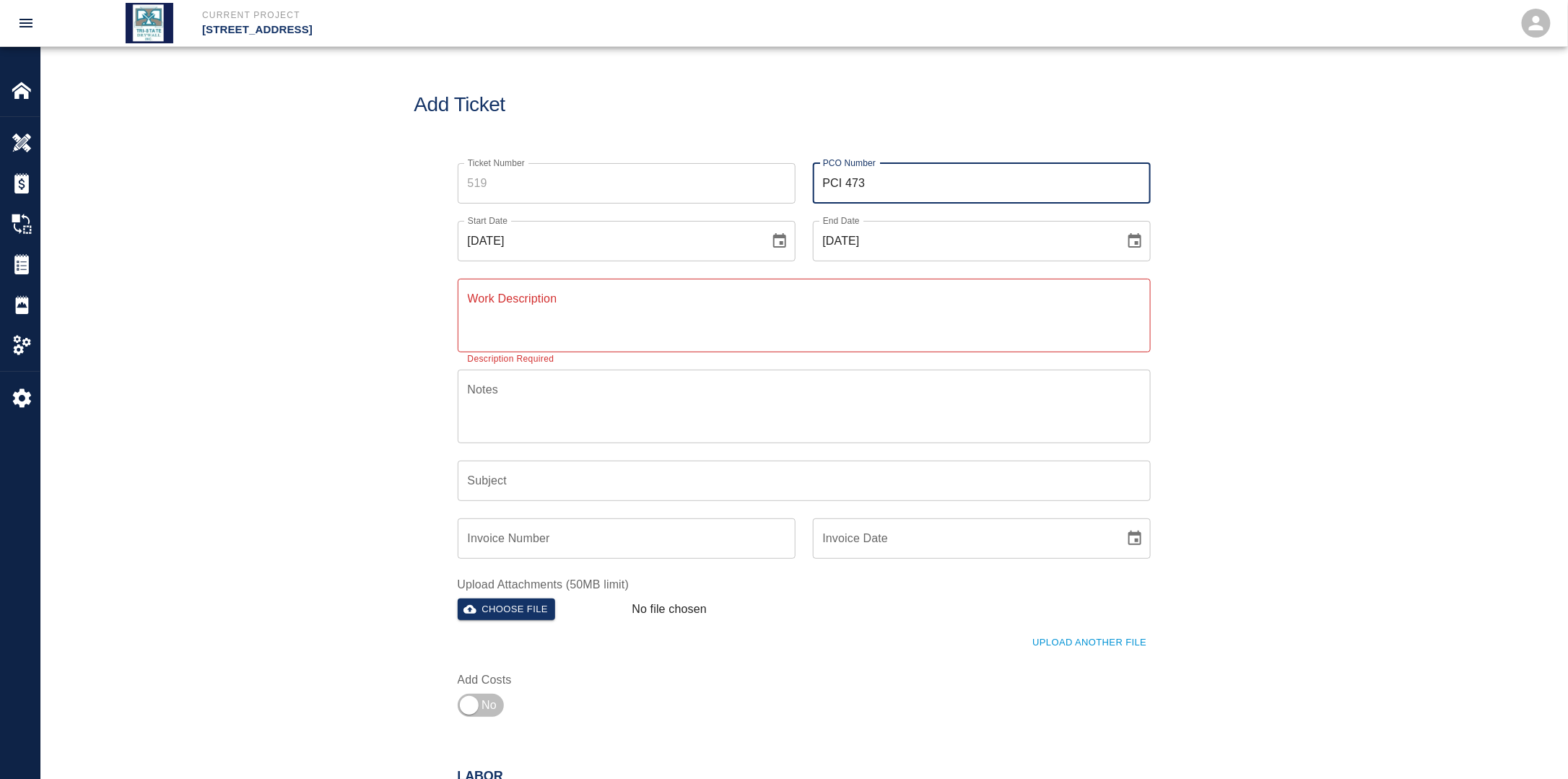
click at [716, 310] on textarea "Work Description" at bounding box center [803, 315] width 673 height 50
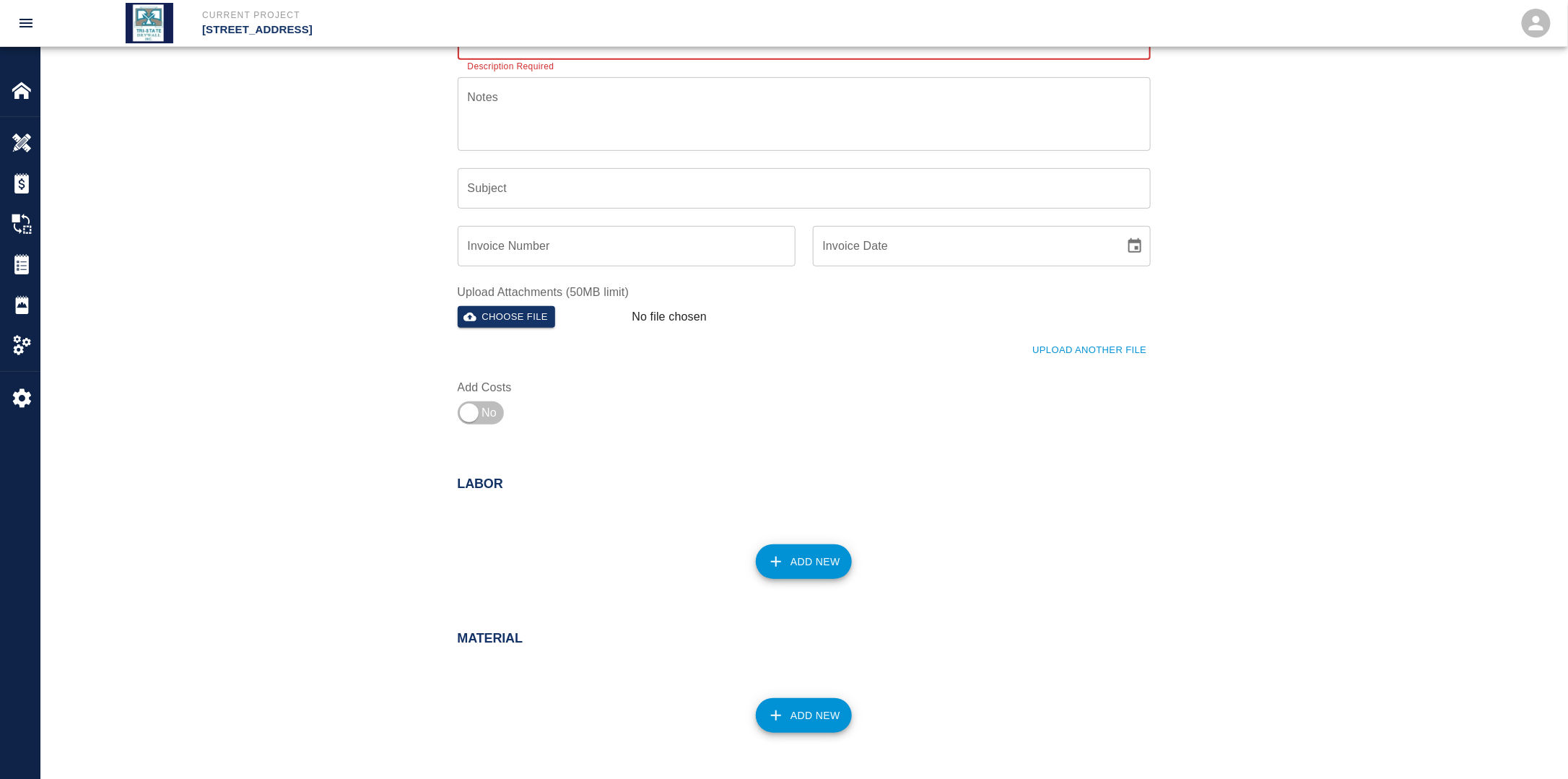
scroll to position [434, 0]
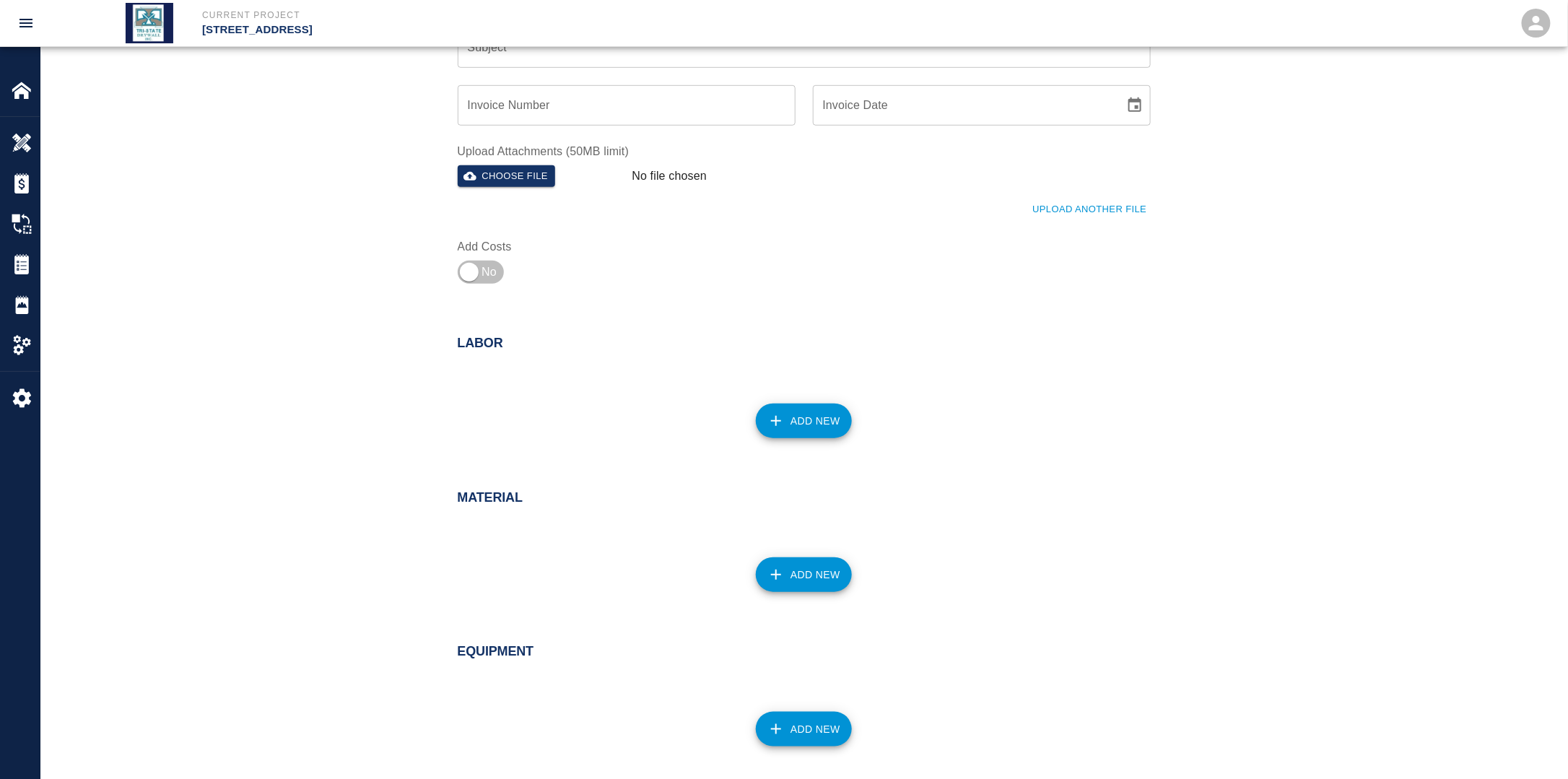
click at [809, 416] on button "Add New" at bounding box center [803, 420] width 96 height 35
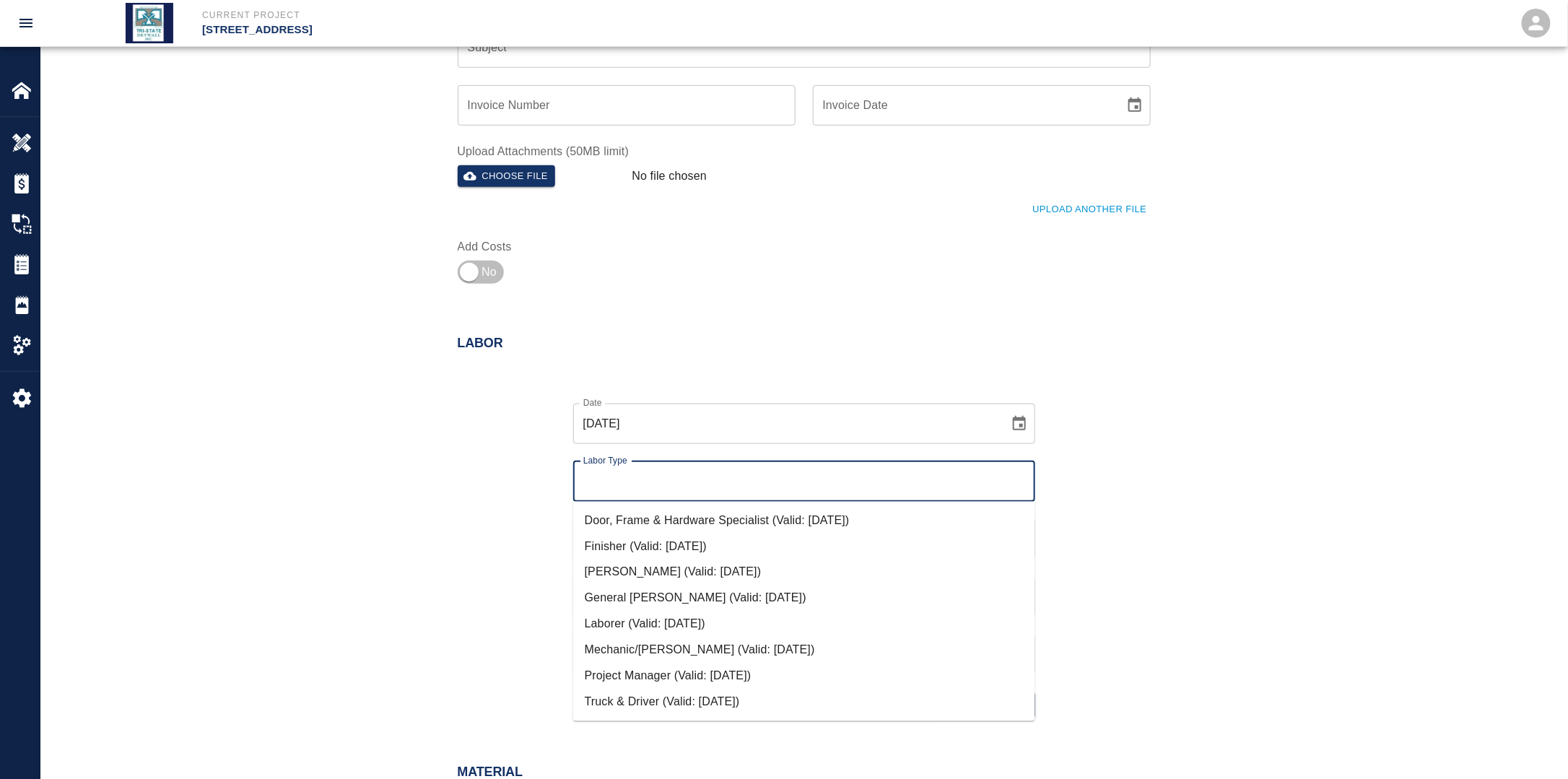
click at [693, 481] on input "Labor Type" at bounding box center [803, 481] width 449 height 27
click at [632, 647] on li "Mechanic/[PERSON_NAME] (Valid: [DATE])" at bounding box center [804, 650] width 462 height 26
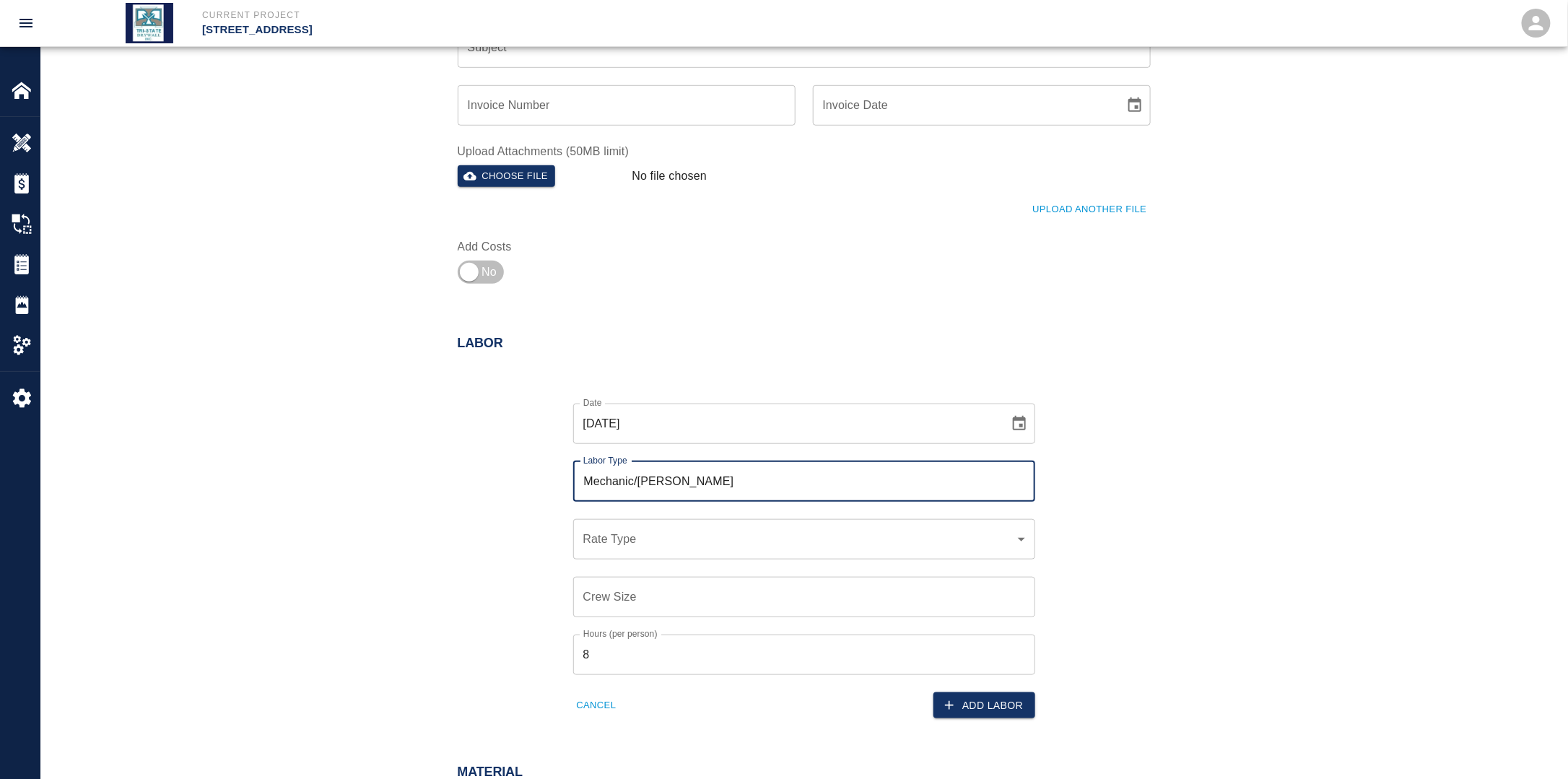
click at [463, 576] on div "Date [DATE] Date Labor Type Mechanic/[PERSON_NAME] Labor Type Rate Type ​ Rate …" at bounding box center [795, 550] width 711 height 339
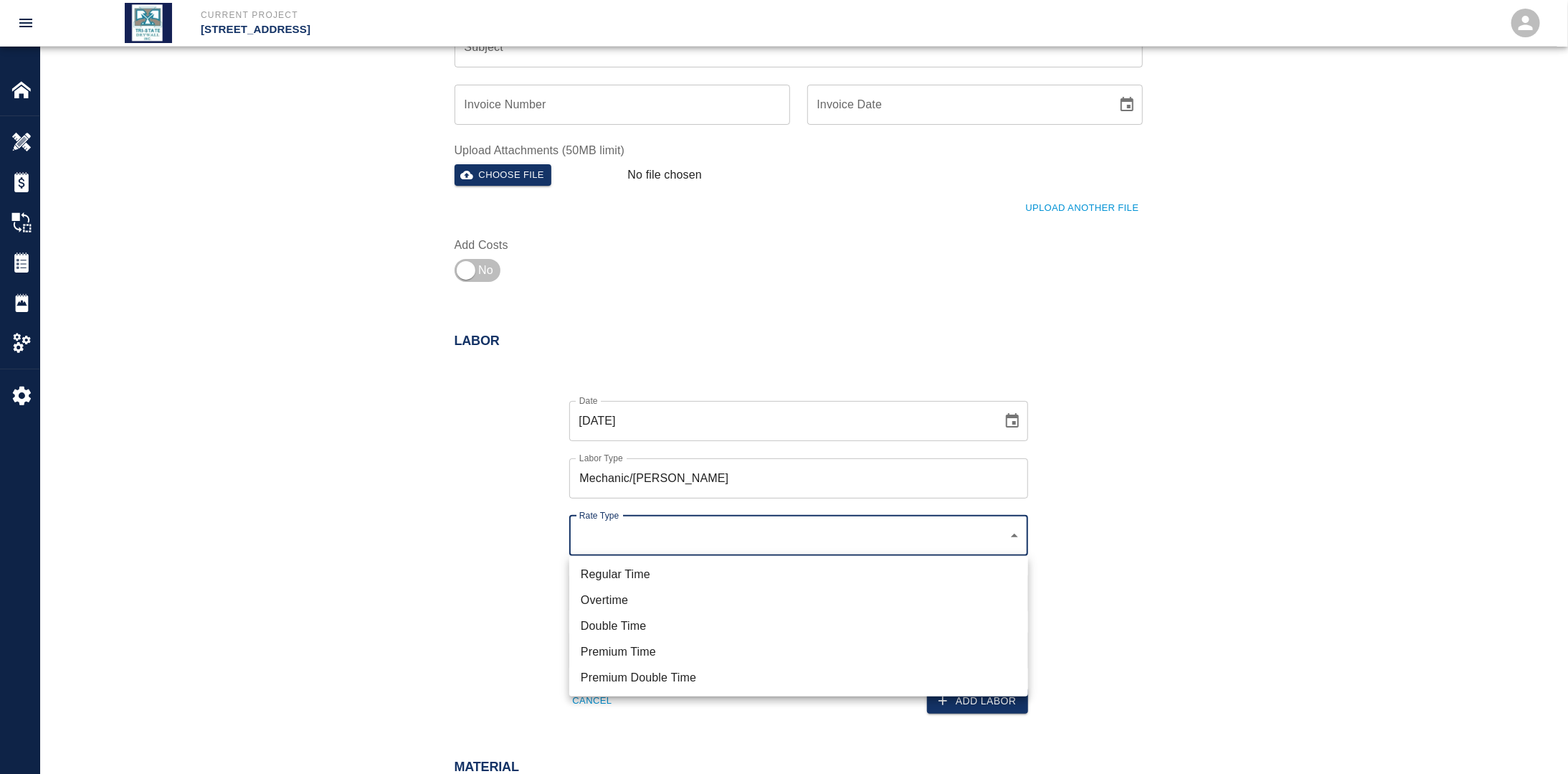
click at [631, 574] on li "Regular Time" at bounding box center [799, 574] width 459 height 25
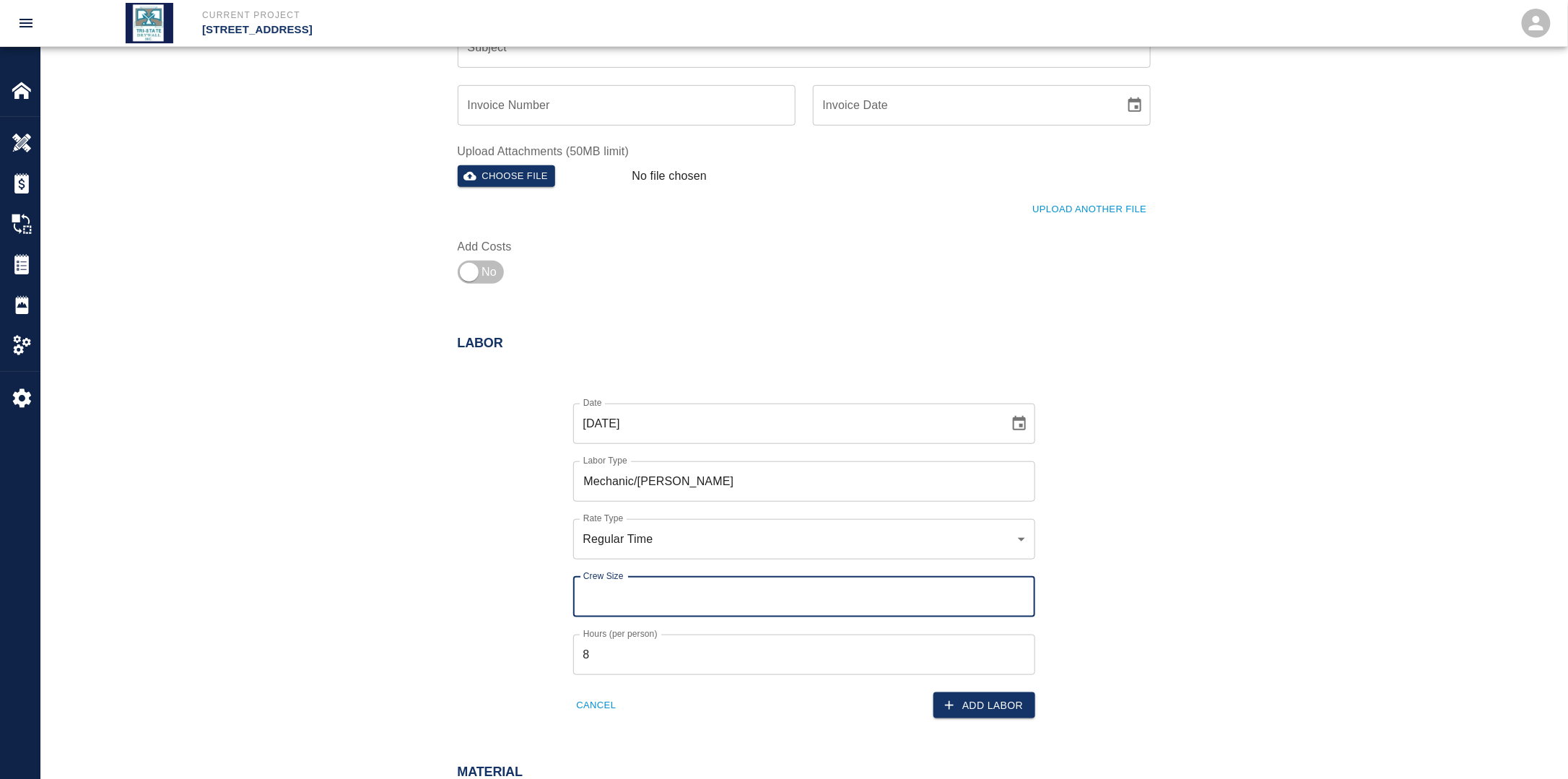
click at [666, 609] on input "Crew Size" at bounding box center [804, 596] width 462 height 41
drag, startPoint x: 476, startPoint y: 629, endPoint x: 526, endPoint y: 649, distance: 53.9
click at [477, 631] on div "Date [DATE] Date Labor Type Mechanic/[PERSON_NAME] Labor Type Rate Type Regular…" at bounding box center [795, 550] width 711 height 339
drag, startPoint x: 613, startPoint y: 670, endPoint x: 524, endPoint y: 664, distance: 89.2
click at [524, 663] on div "Date [DATE] Date Labor Type Mechanic/[PERSON_NAME] Labor Type Rate Type Regular…" at bounding box center [795, 550] width 711 height 339
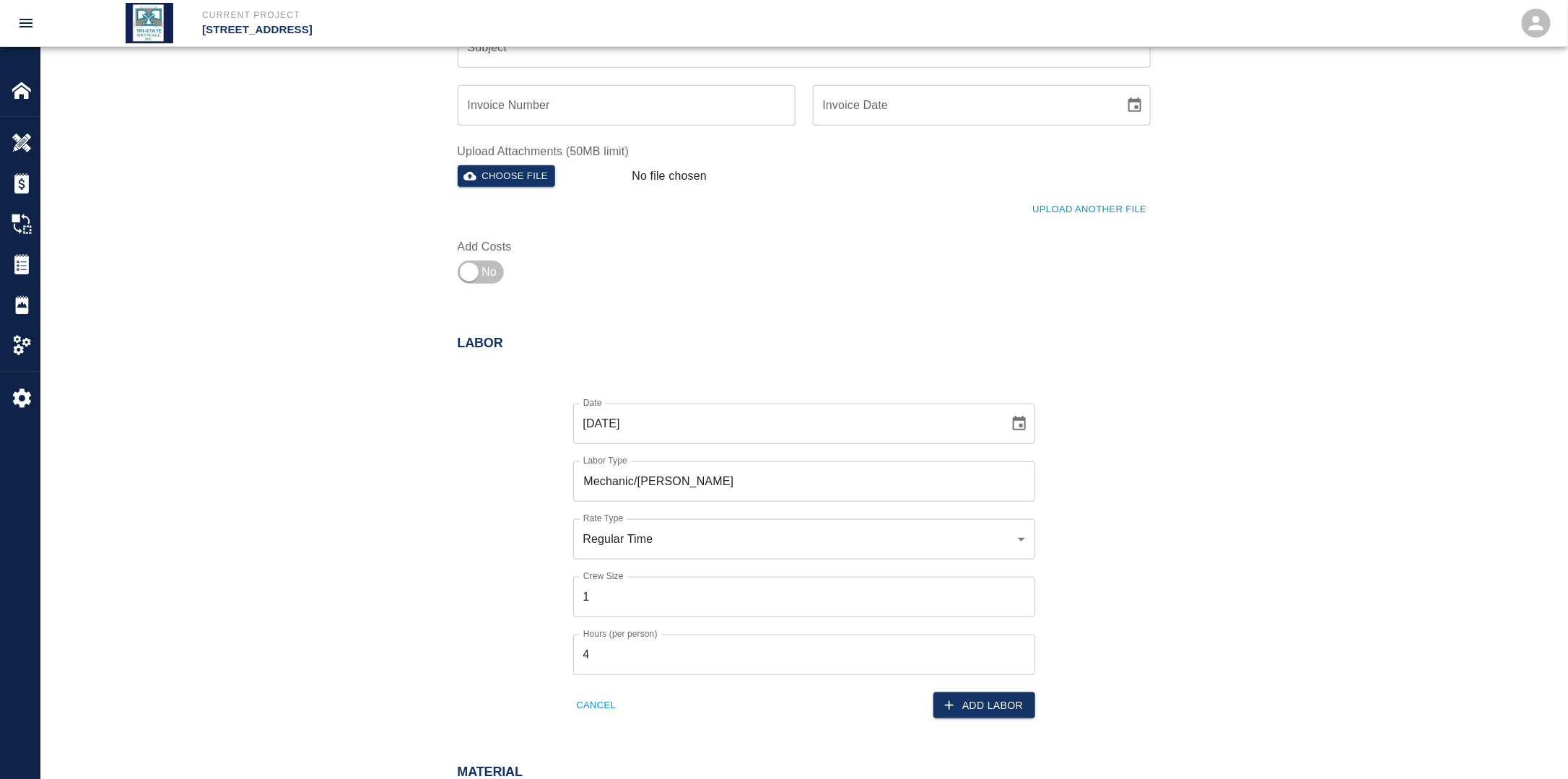
click at [1054, 703] on div "Date [DATE] Date Labor Type Mechanic/[PERSON_NAME] Labor Type Rate Type Regular…" at bounding box center [795, 550] width 711 height 339
click at [1012, 708] on button "Add Labor" at bounding box center [984, 705] width 102 height 27
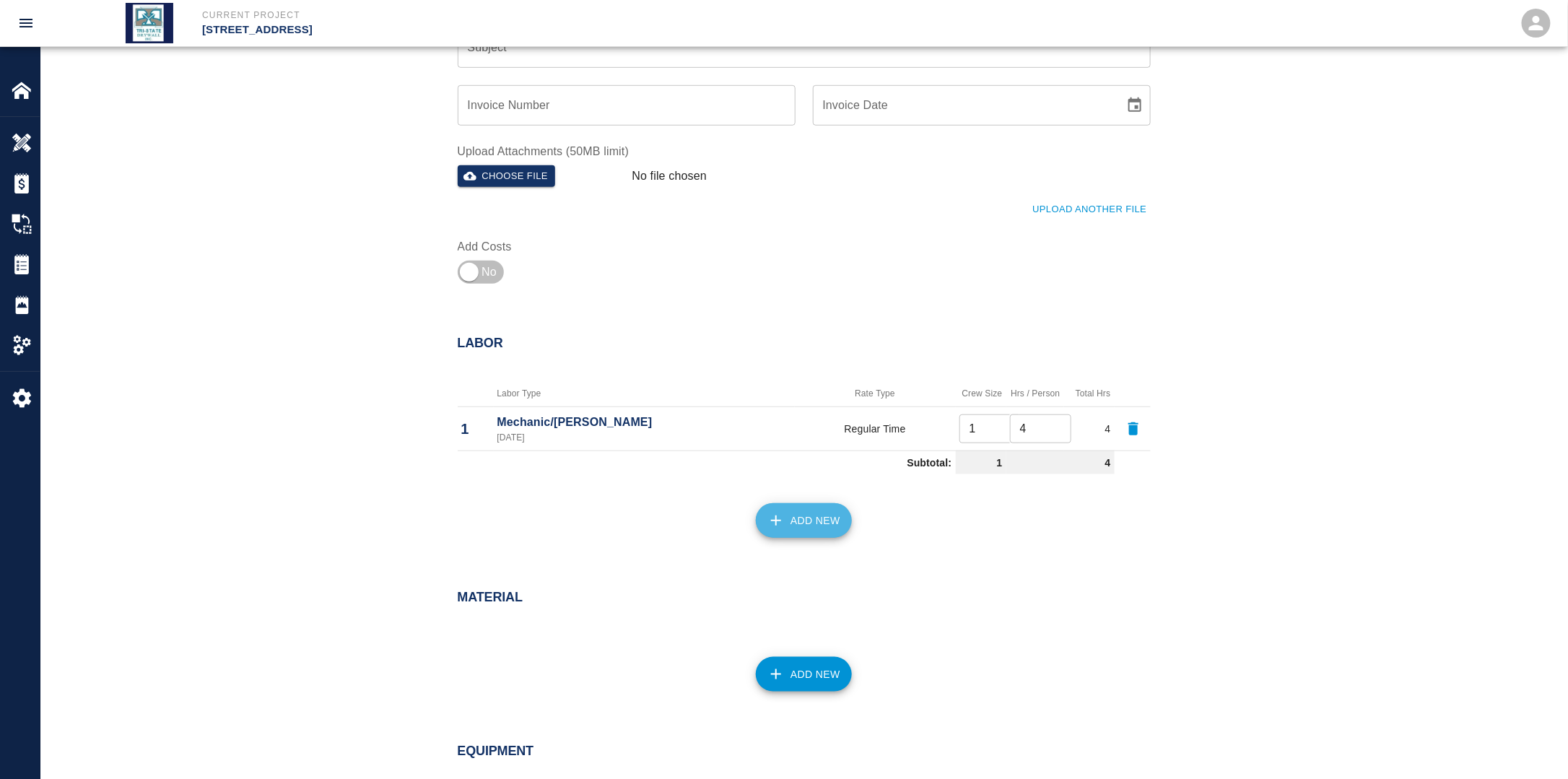
click at [808, 536] on button "Add New" at bounding box center [803, 521] width 96 height 35
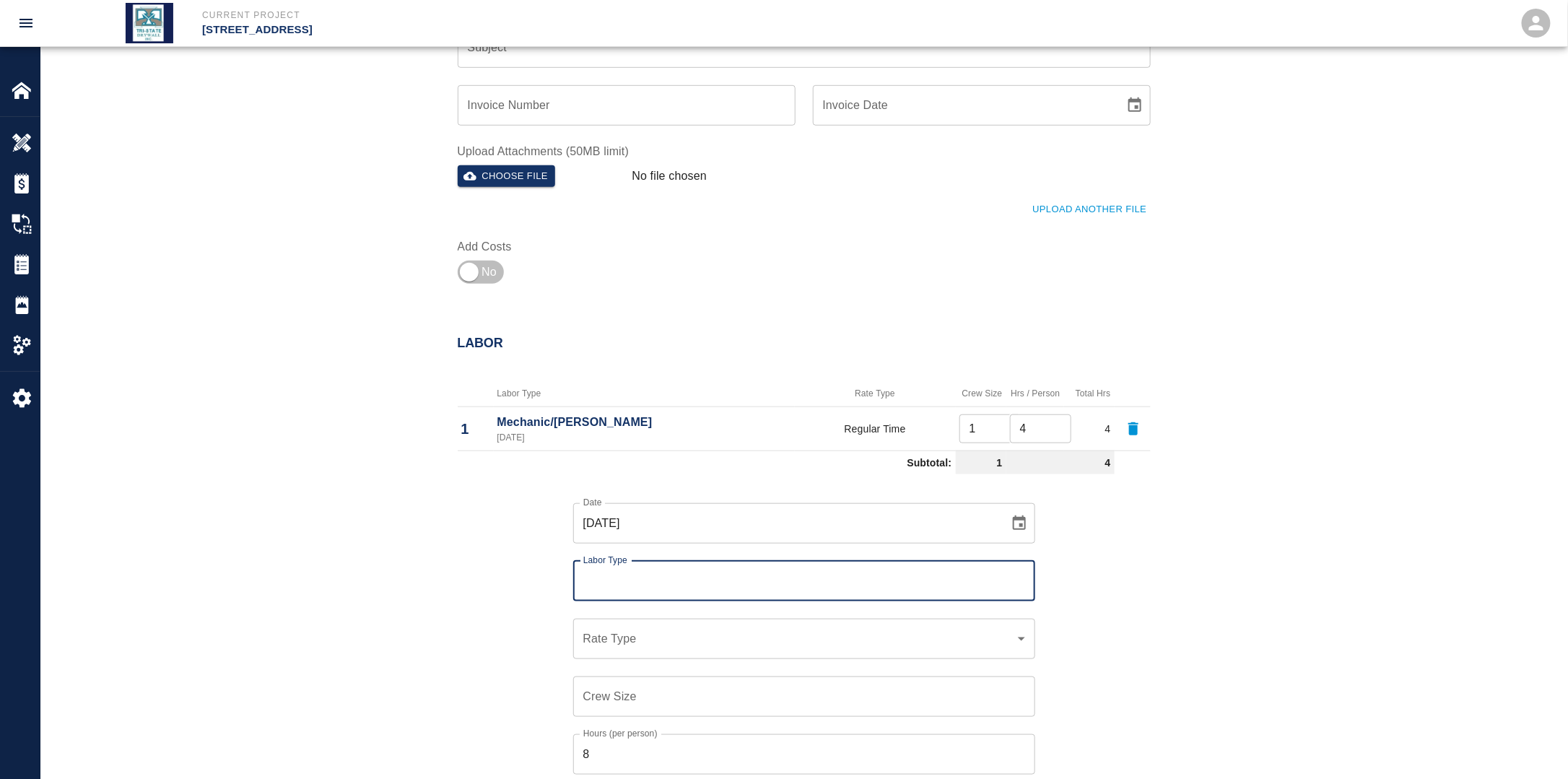
drag, startPoint x: 686, startPoint y: 574, endPoint x: 678, endPoint y: 583, distance: 12.0
click at [684, 574] on input "Labor Type" at bounding box center [803, 581] width 449 height 27
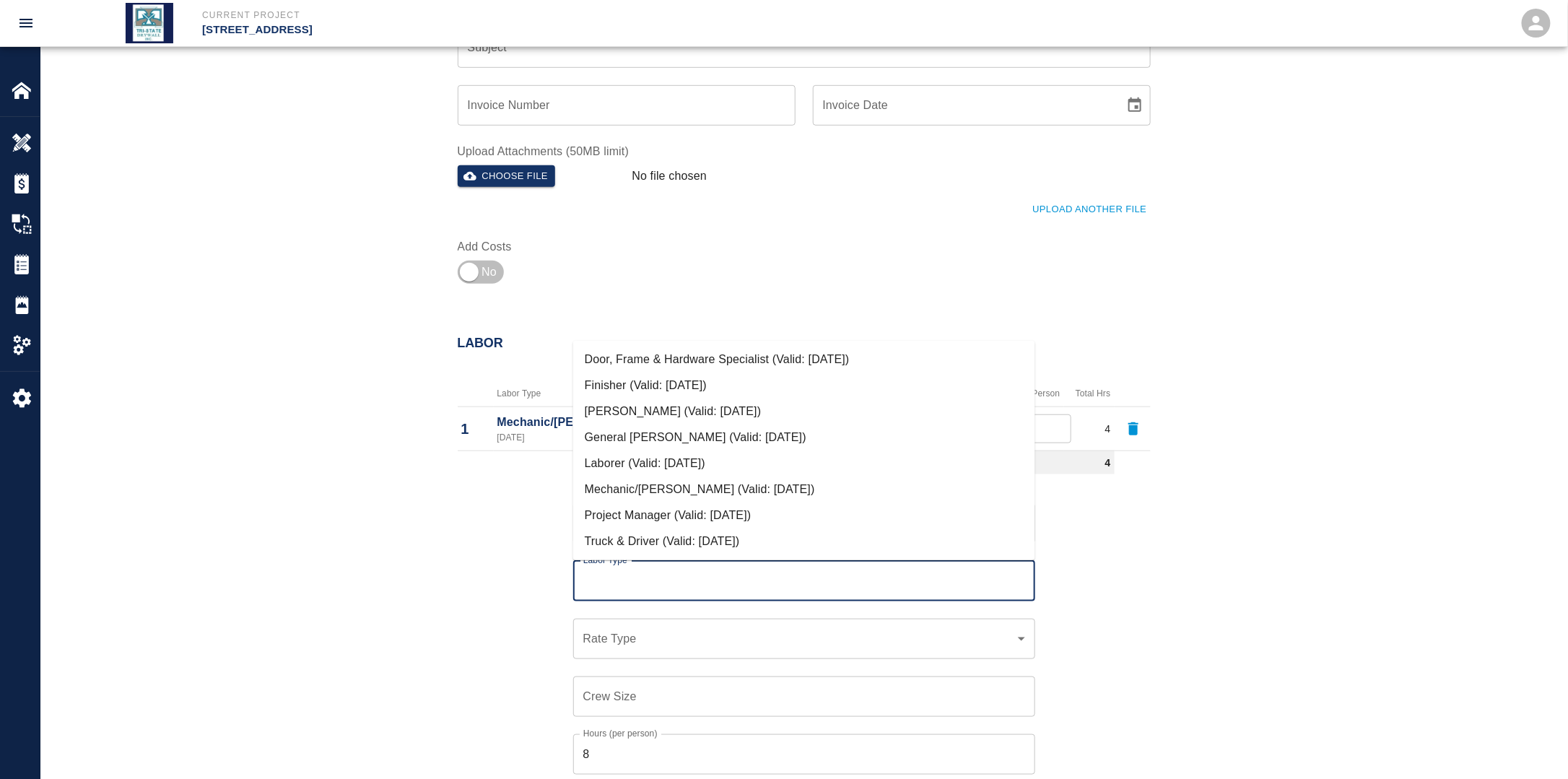
click at [640, 385] on li "Finisher (Valid: [DATE])" at bounding box center [804, 385] width 462 height 26
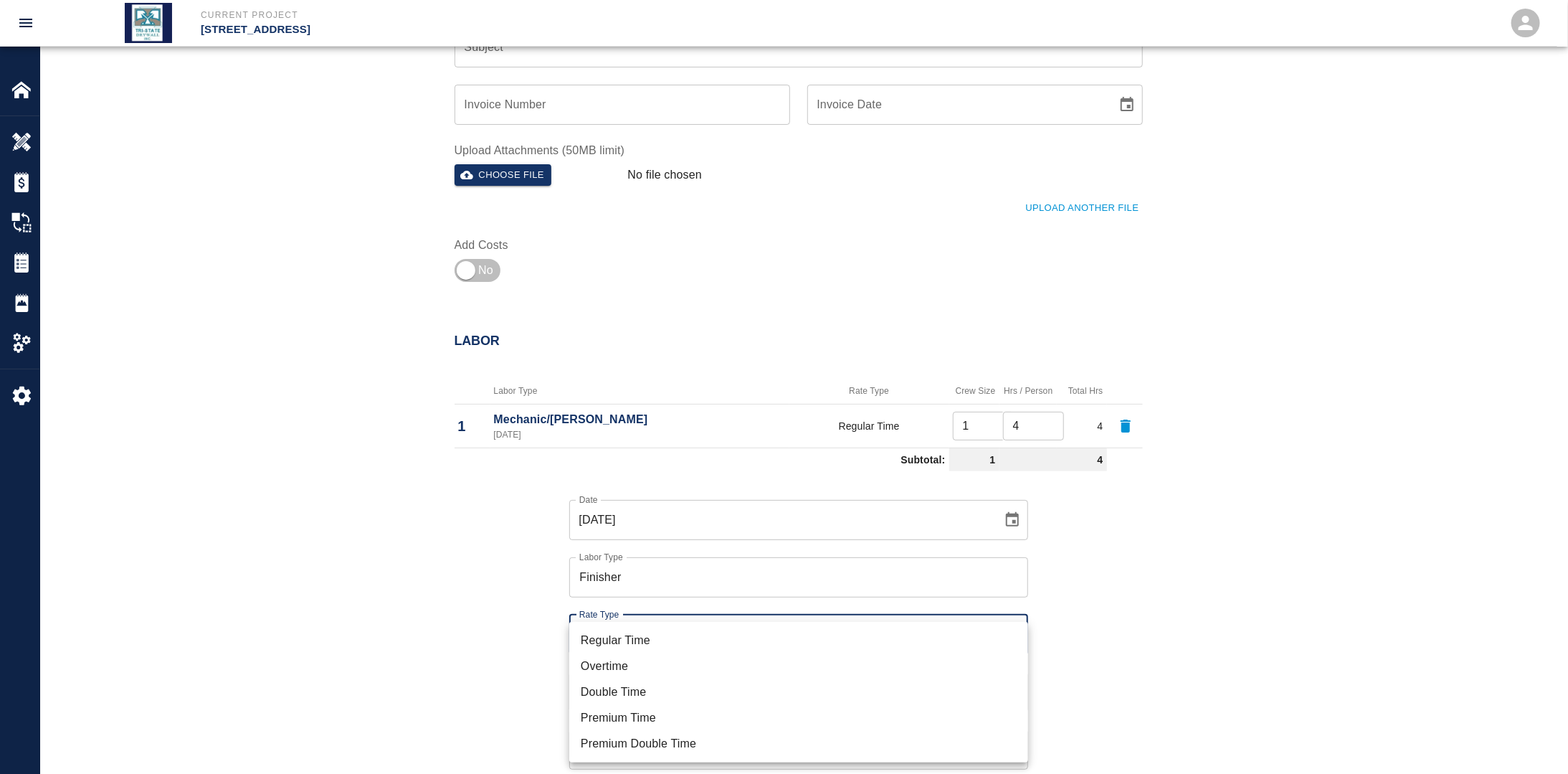
click at [635, 639] on li "Regular Time" at bounding box center [799, 640] width 459 height 25
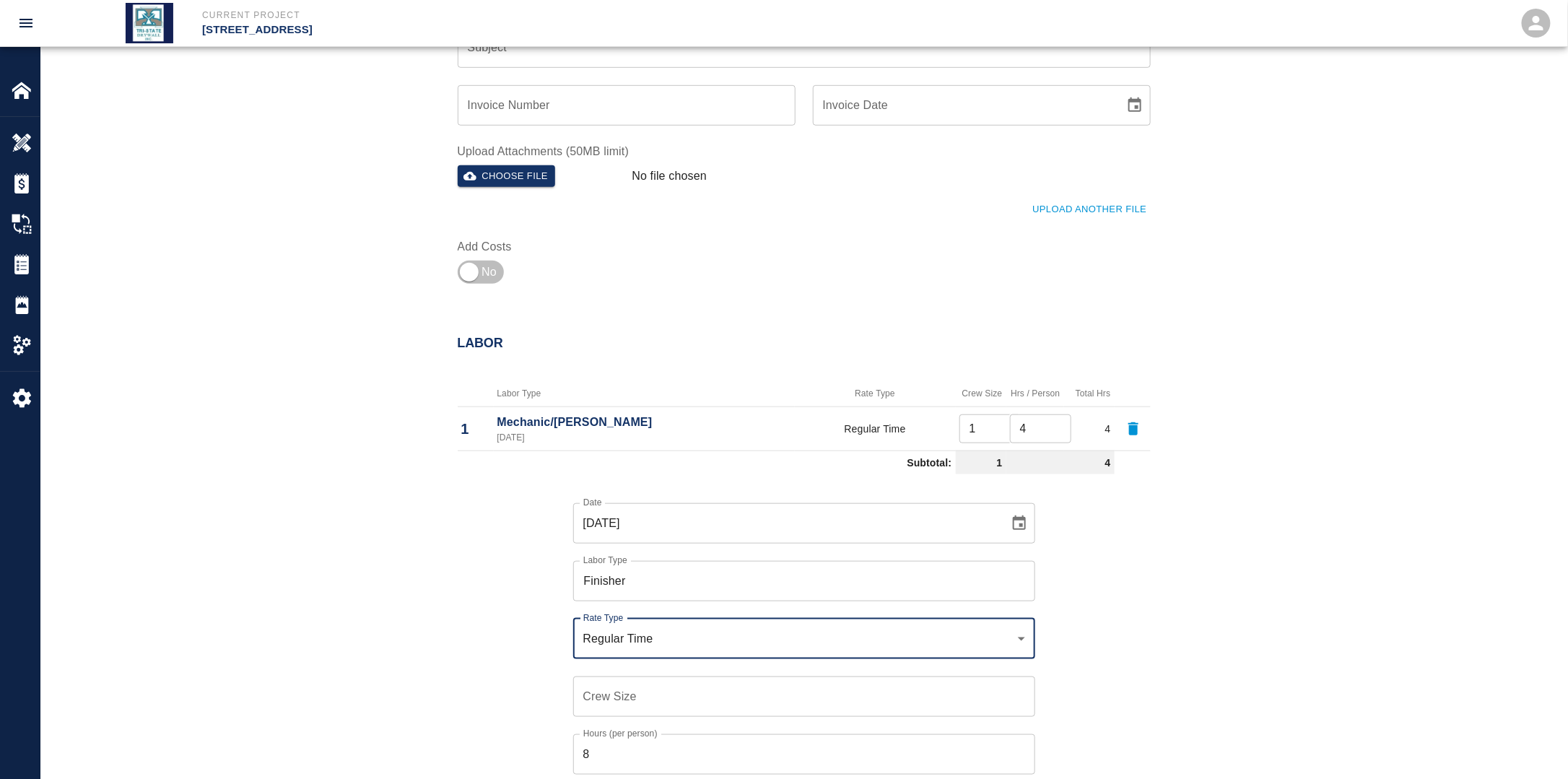
click at [617, 683] on div "Crew Size Crew Size" at bounding box center [804, 697] width 462 height 41
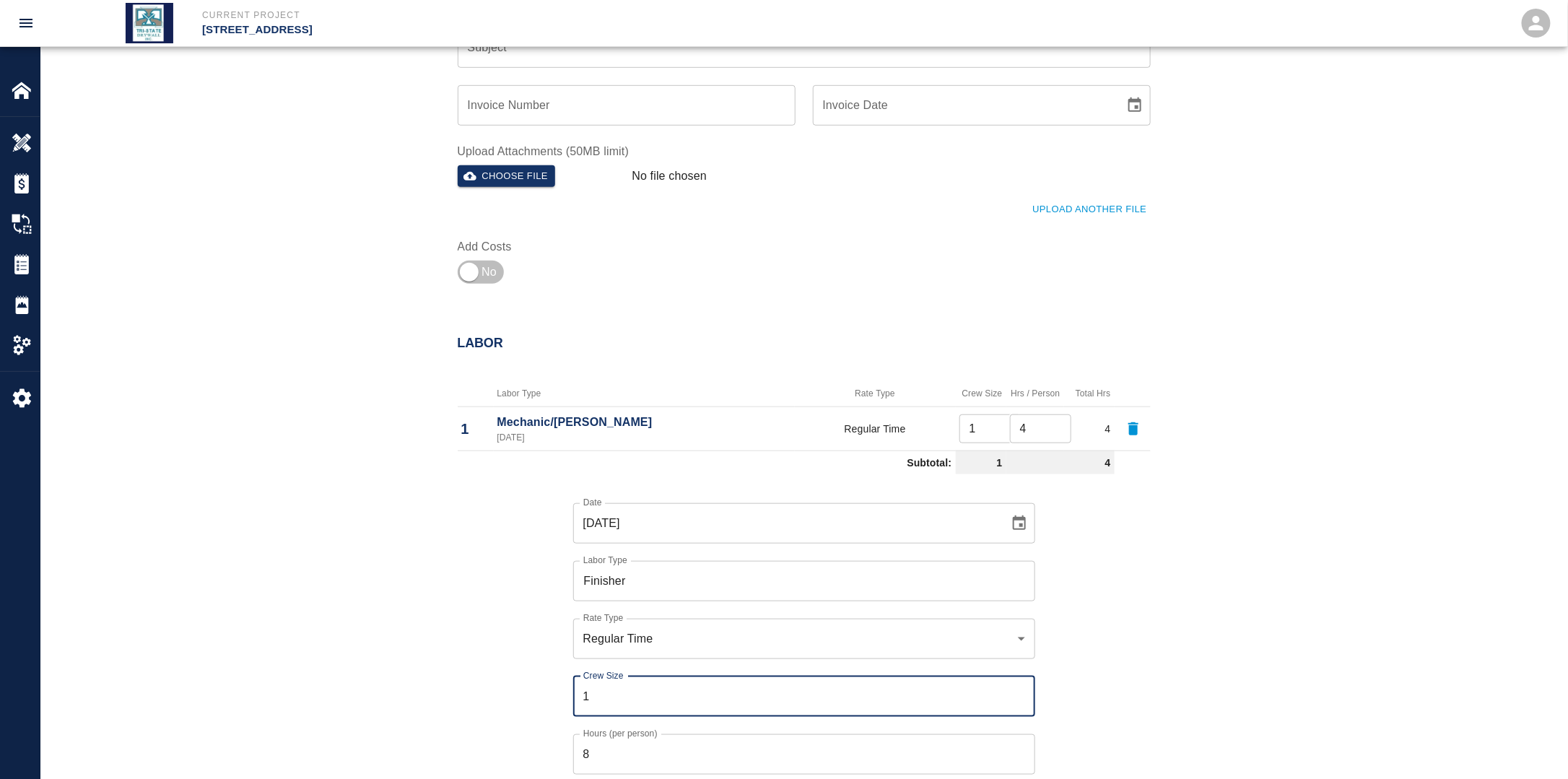
click at [530, 696] on div "Date [DATE] Date Labor Type Finisher Labor Type Rate Type Regular Time rate_rt …" at bounding box center [795, 649] width 711 height 339
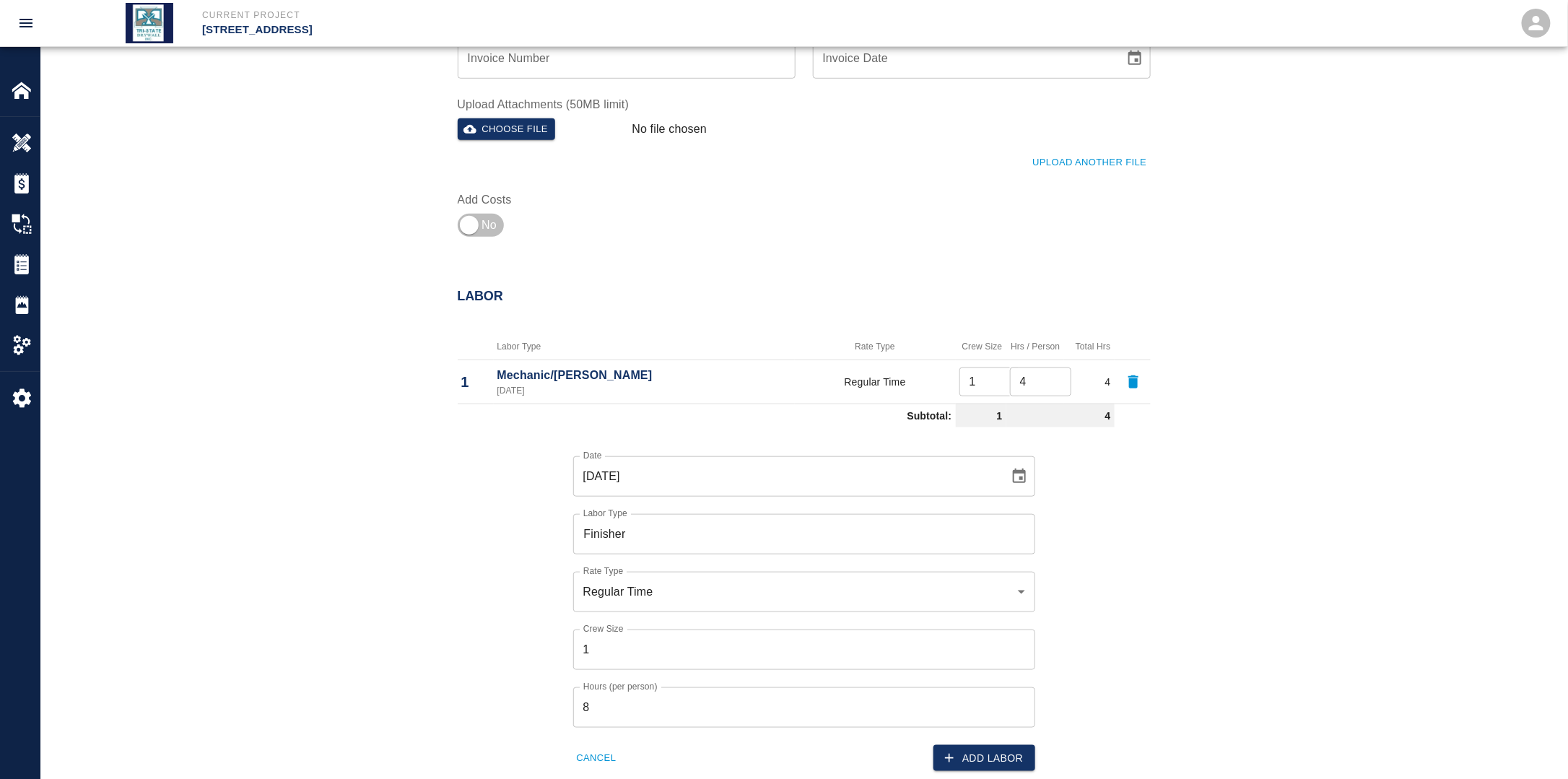
scroll to position [577, 0]
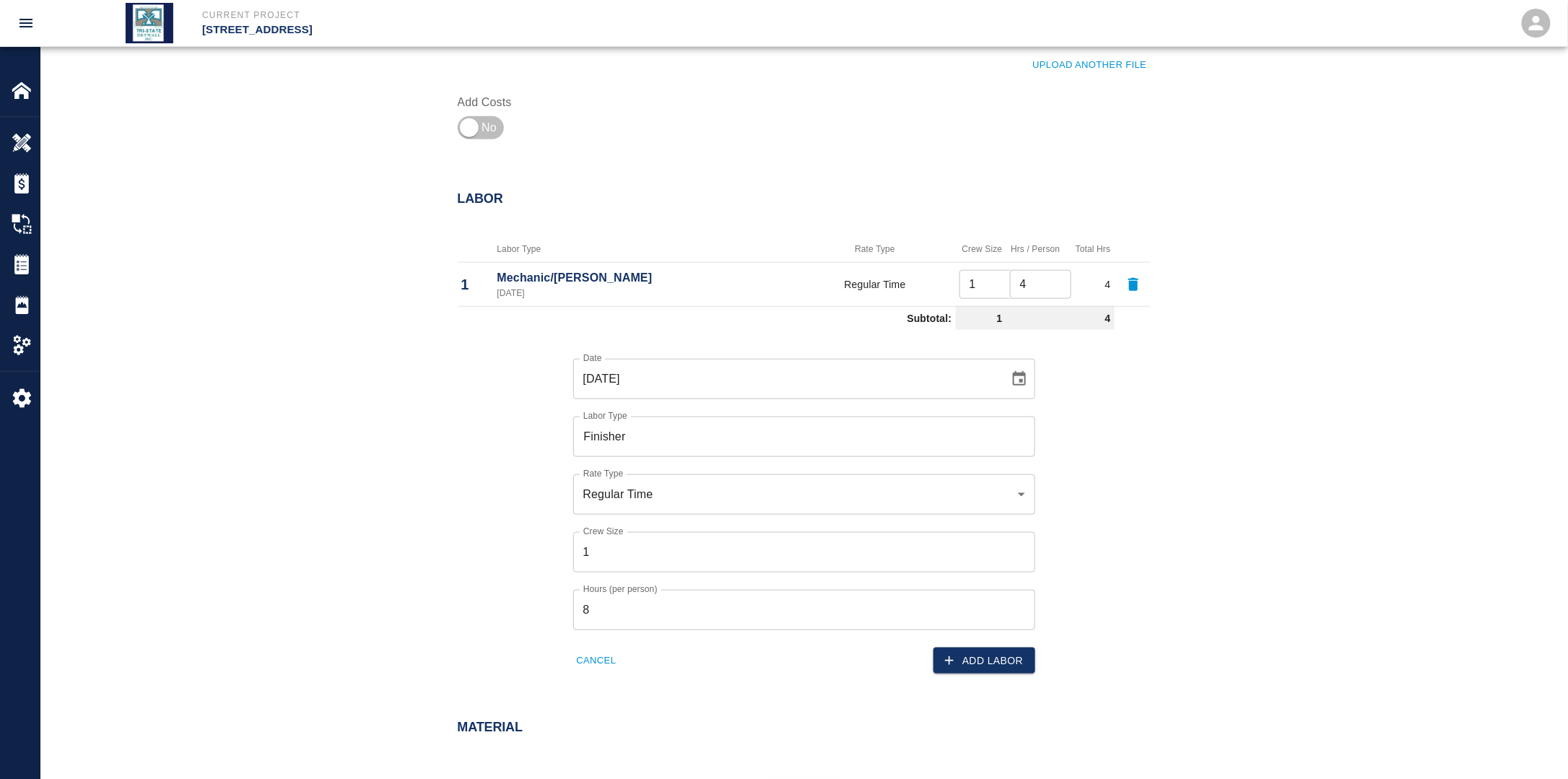
drag, startPoint x: 610, startPoint y: 626, endPoint x: 524, endPoint y: 626, distance: 86.0
click at [538, 623] on div "Date [DATE] Date Labor Type Finisher Labor Type Rate Type Regular Time rate_rt …" at bounding box center [795, 505] width 711 height 339
click at [985, 662] on button "Add Labor" at bounding box center [984, 661] width 102 height 27
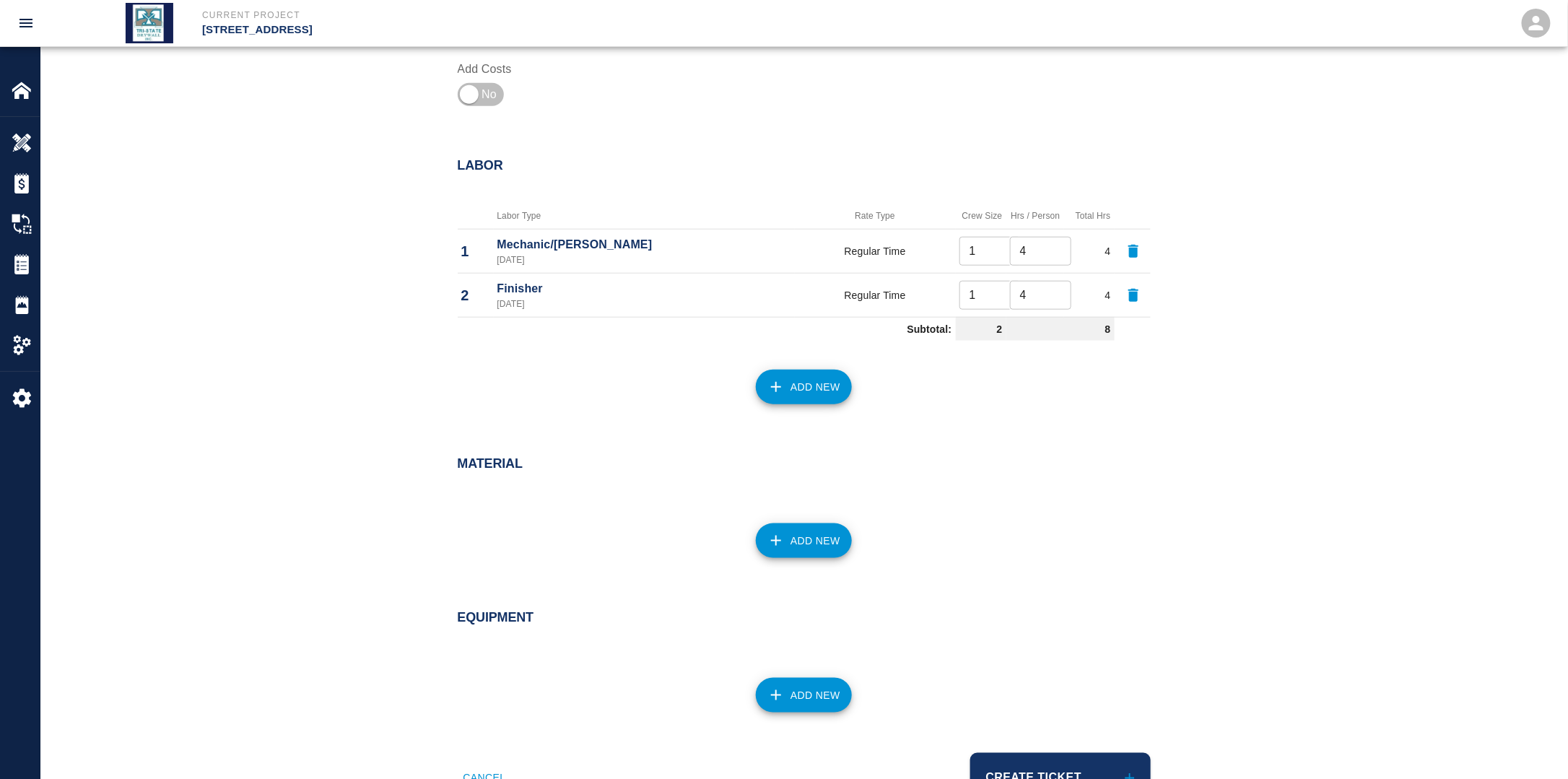
scroll to position [668, 0]
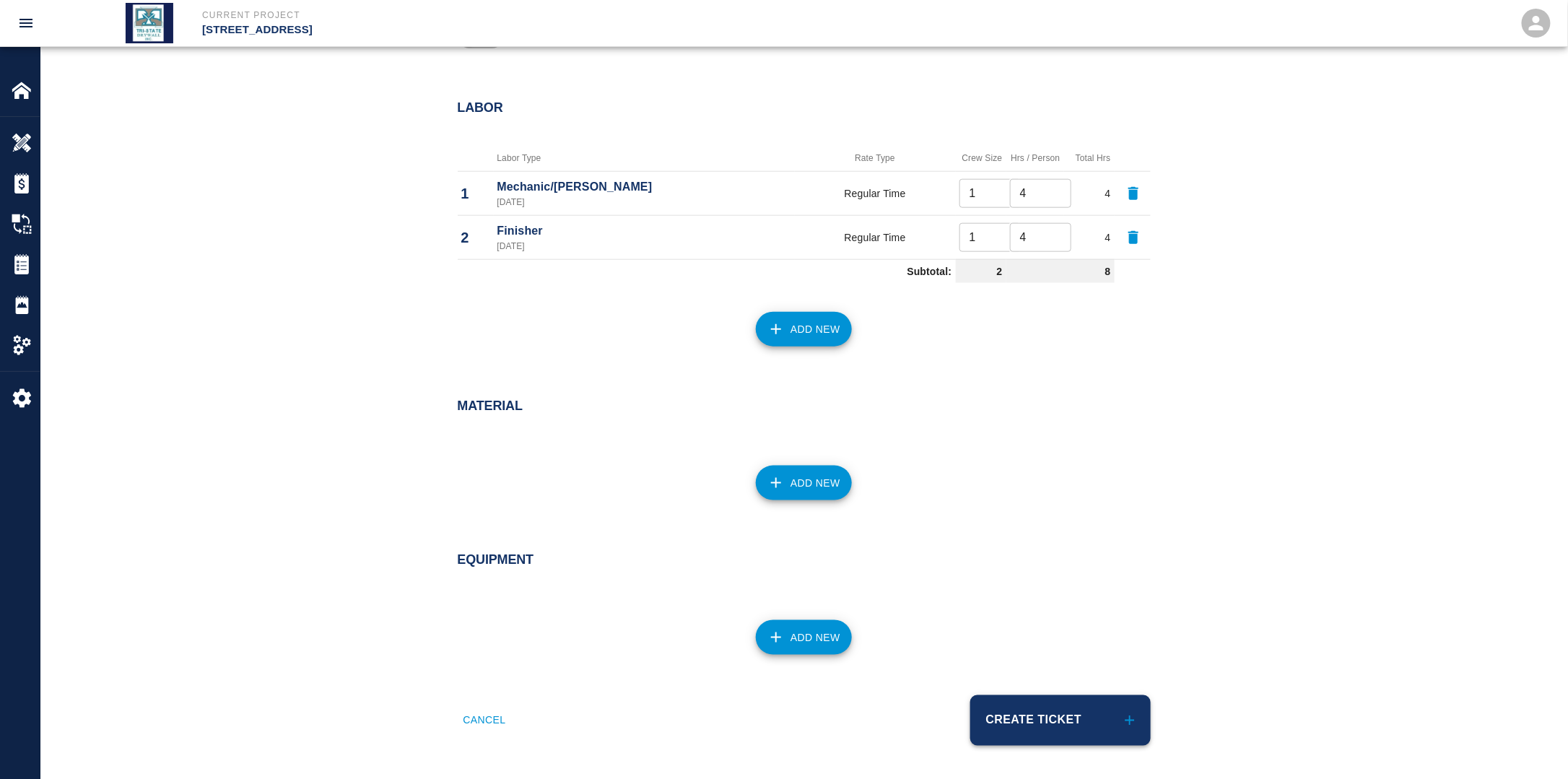
click at [1026, 705] on button "Create Ticket" at bounding box center [1060, 720] width 181 height 50
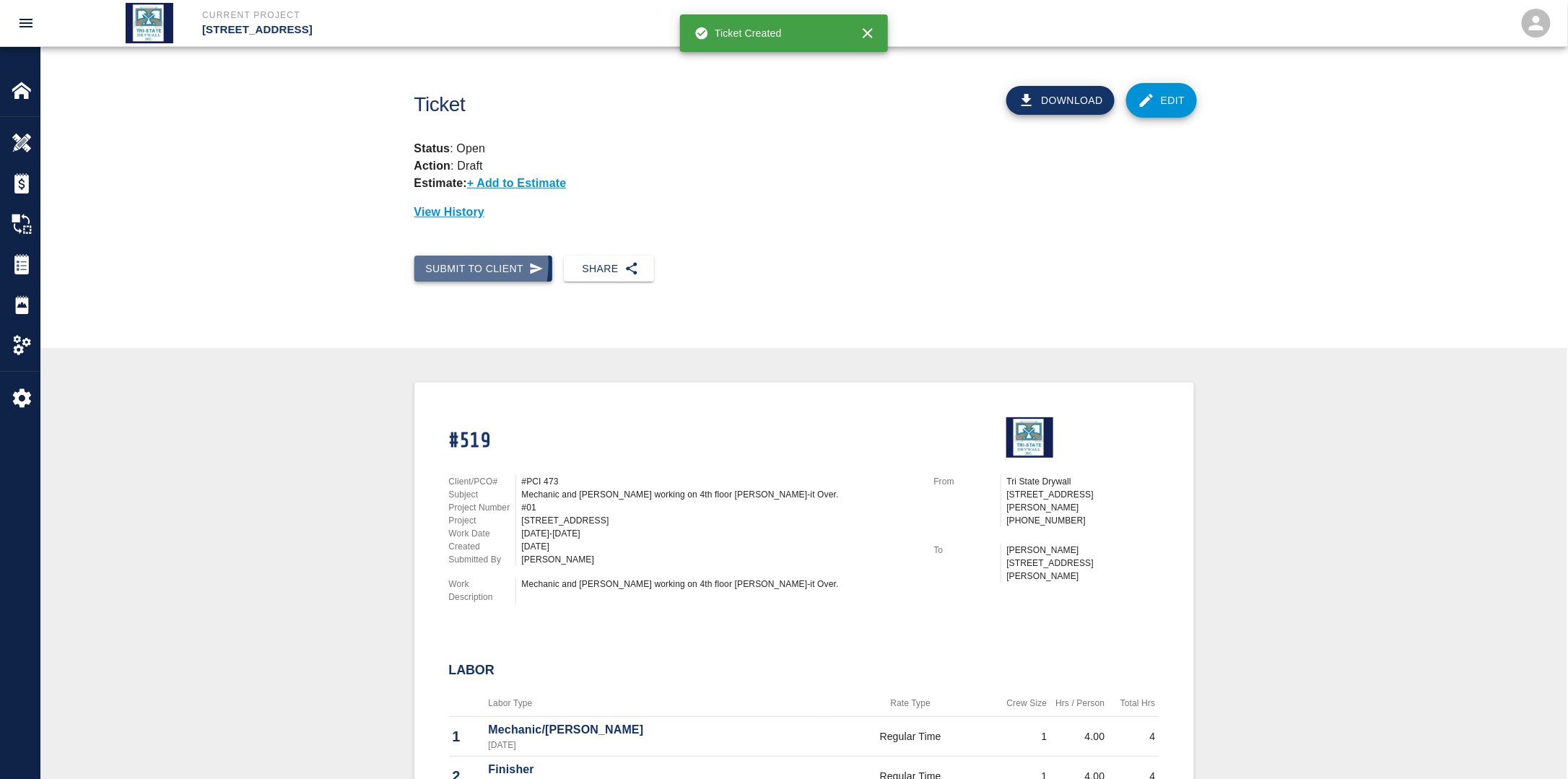
click at [449, 264] on button "Submit to Client" at bounding box center [484, 269] width 138 height 27
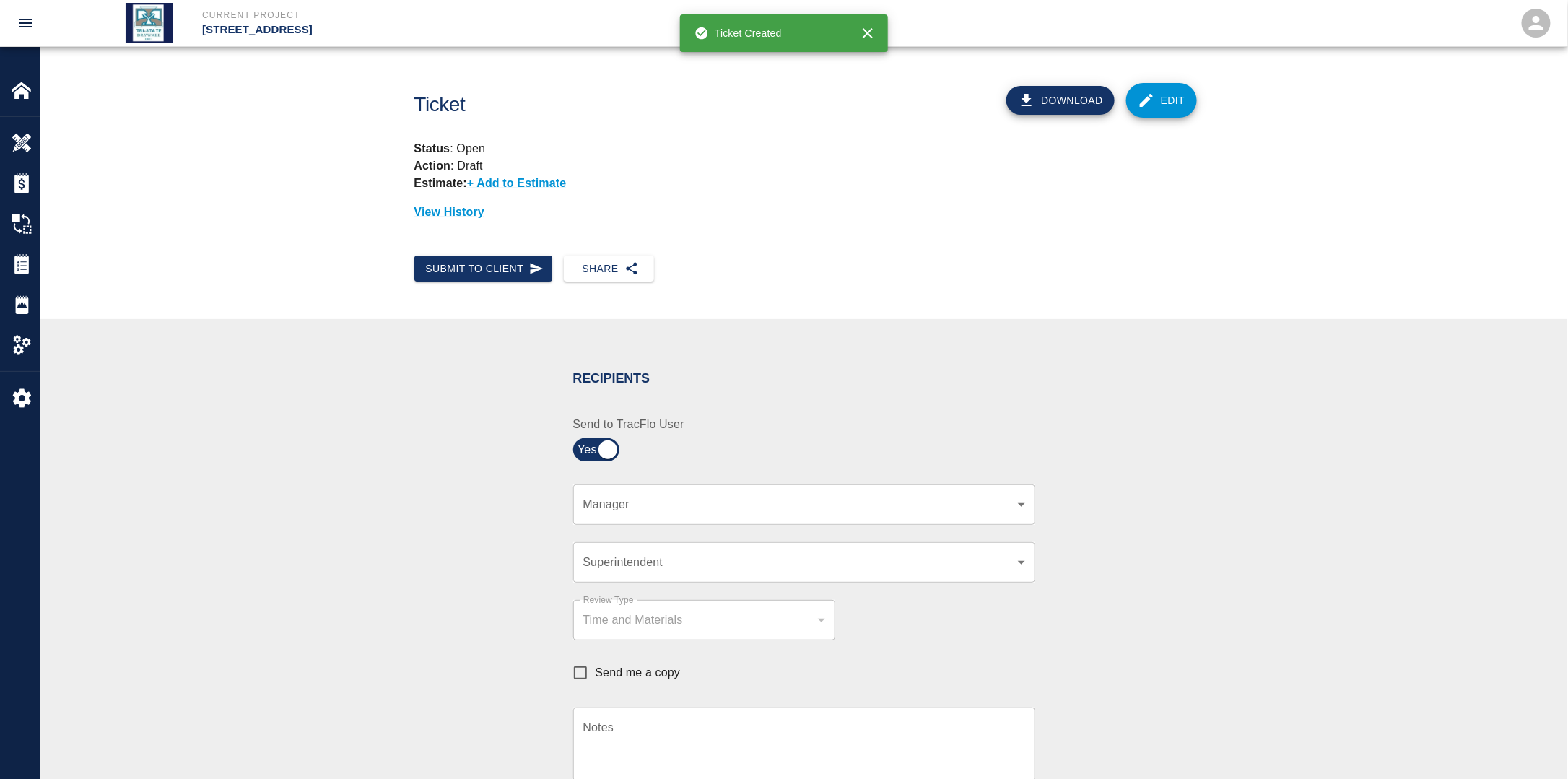
click at [677, 492] on div "​ Manager" at bounding box center [804, 505] width 462 height 41
click at [701, 506] on body "Current Project [STREET_ADDRESS] Home [STREET_ADDRESS] Overview Estimates Chang…" at bounding box center [784, 389] width 1568 height 779
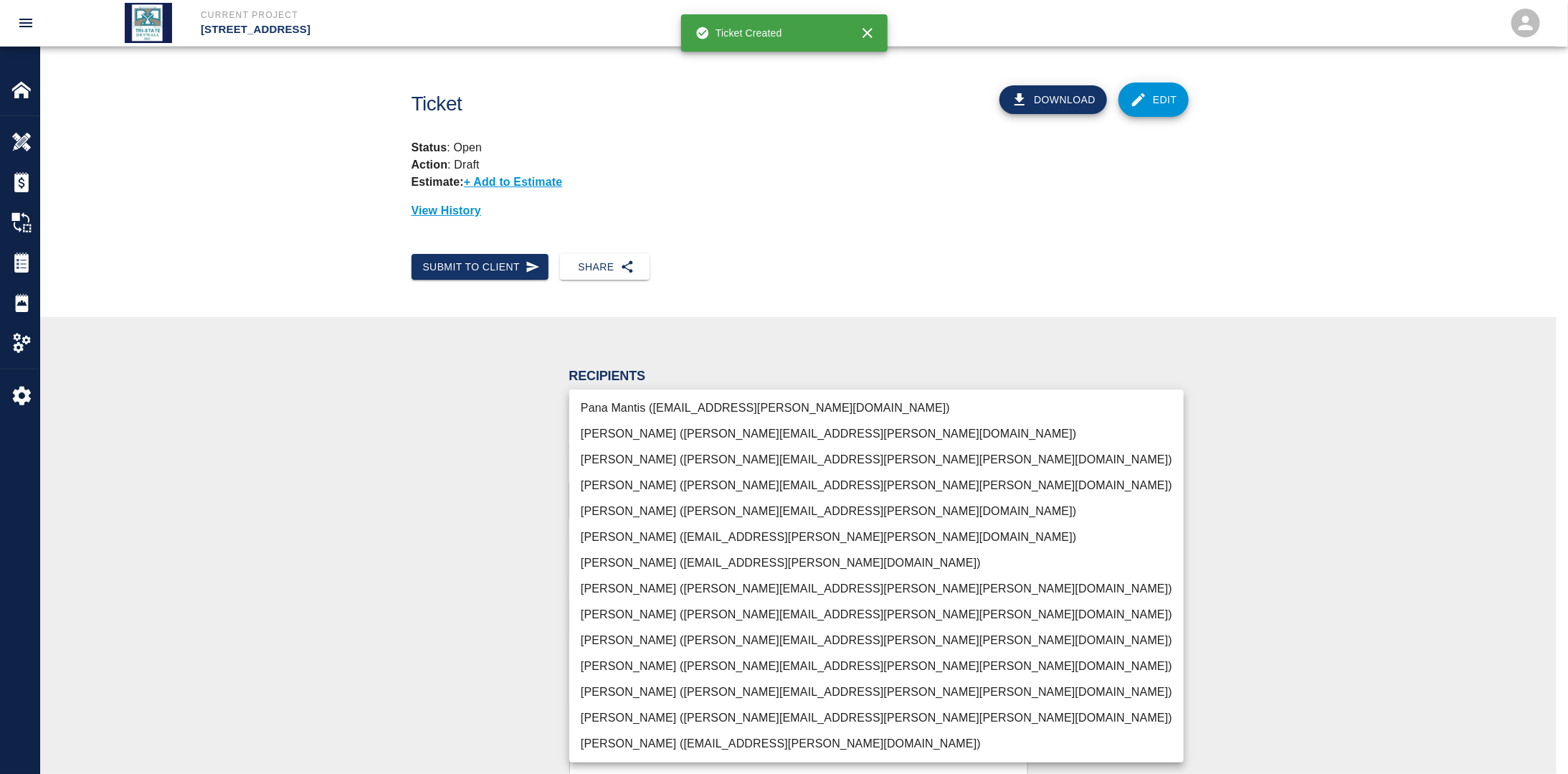
click at [626, 715] on li "[PERSON_NAME] ([PERSON_NAME][EMAIL_ADDRESS][PERSON_NAME][PERSON_NAME][DOMAIN_NA…" at bounding box center [877, 718] width 615 height 25
drag, startPoint x: 383, startPoint y: 655, endPoint x: 388, endPoint y: 647, distance: 9.4
click at [385, 651] on div at bounding box center [784, 387] width 1568 height 774
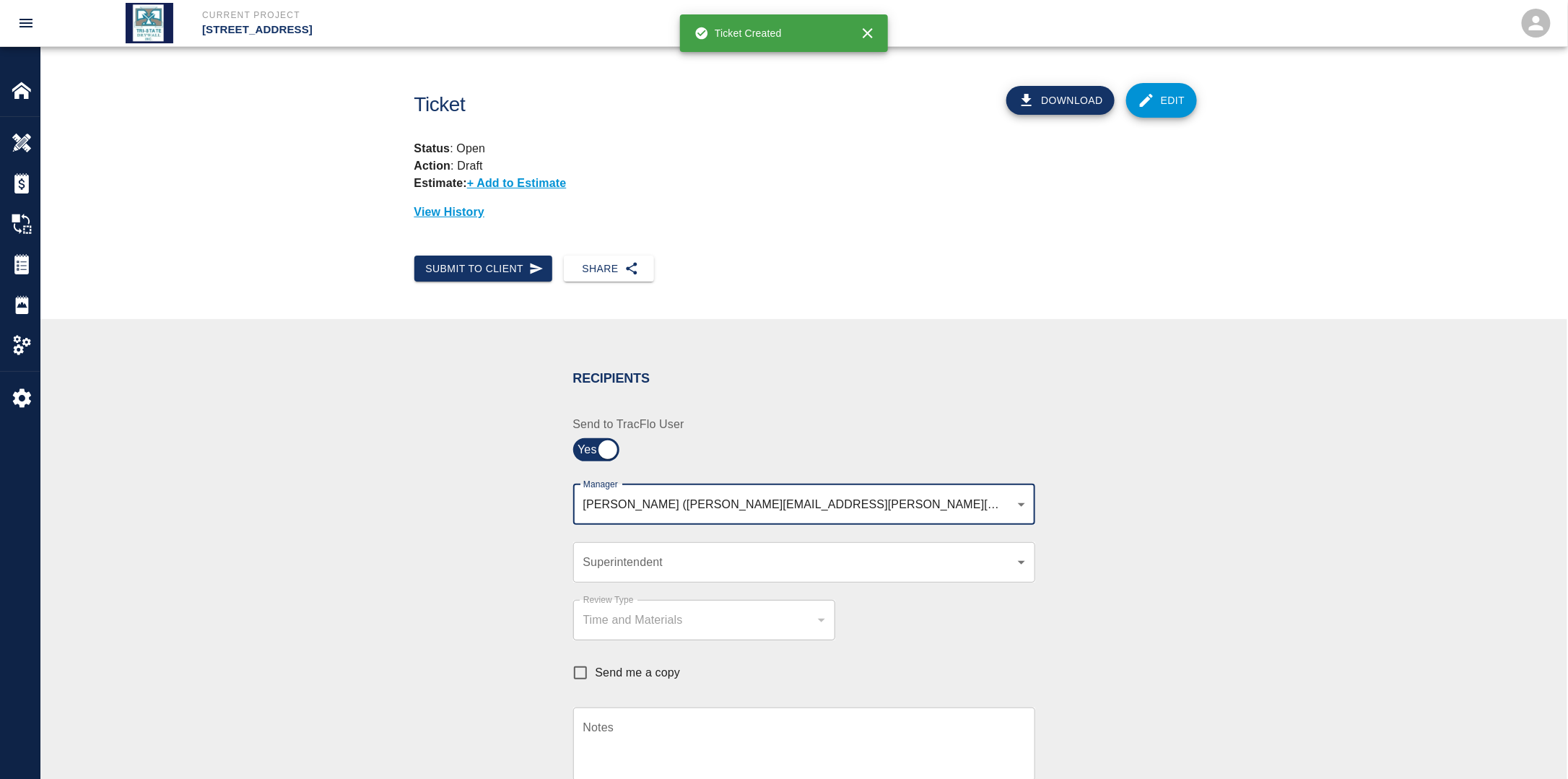
click at [896, 510] on body "Current Project [STREET_ADDRESS] Home [STREET_ADDRESS] Overview Estimates Chang…" at bounding box center [784, 389] width 1568 height 779
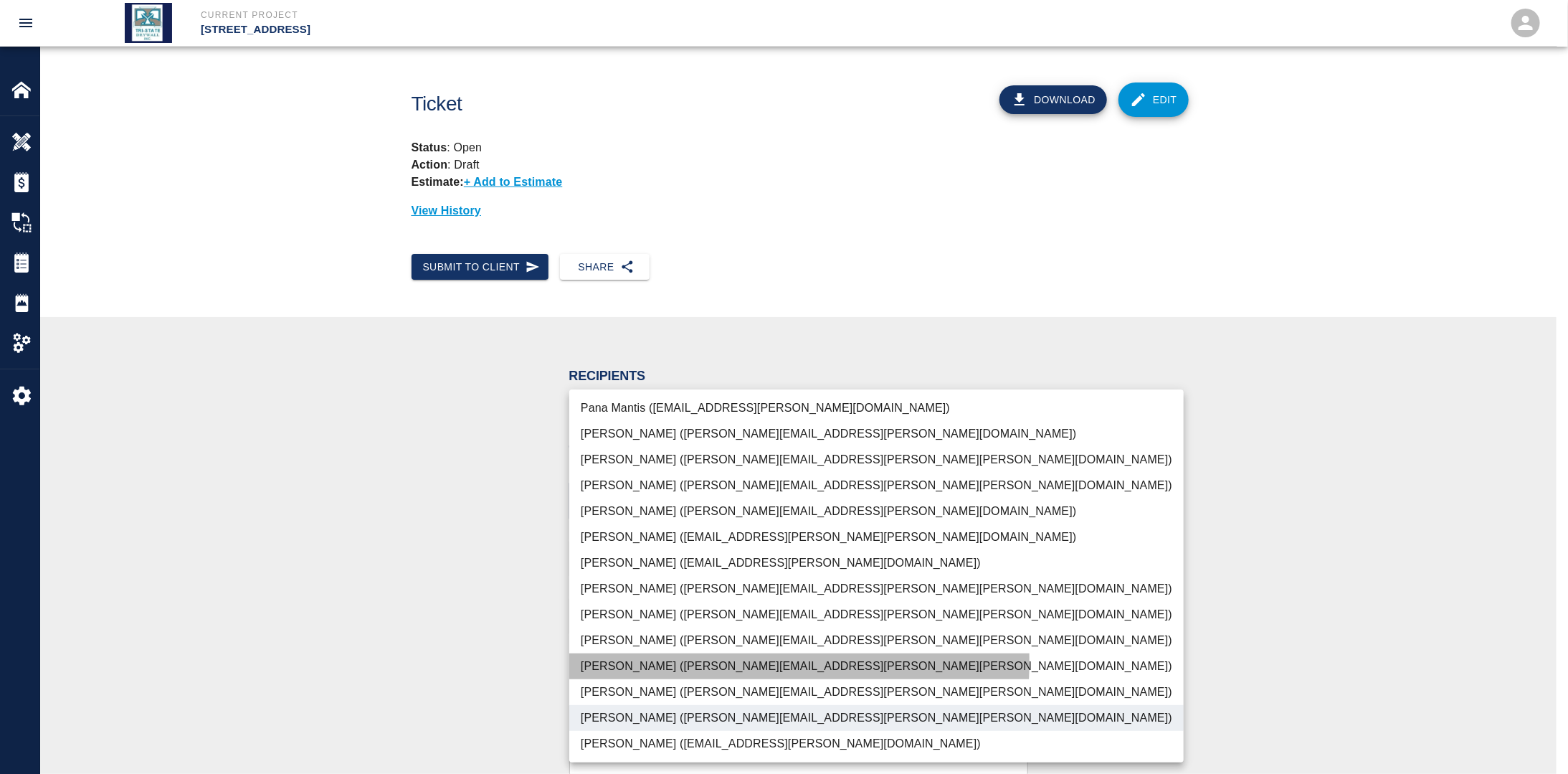
click at [653, 661] on li "[PERSON_NAME] ([PERSON_NAME][EMAIL_ADDRESS][PERSON_NAME][PERSON_NAME][DOMAIN_NA…" at bounding box center [877, 666] width 615 height 25
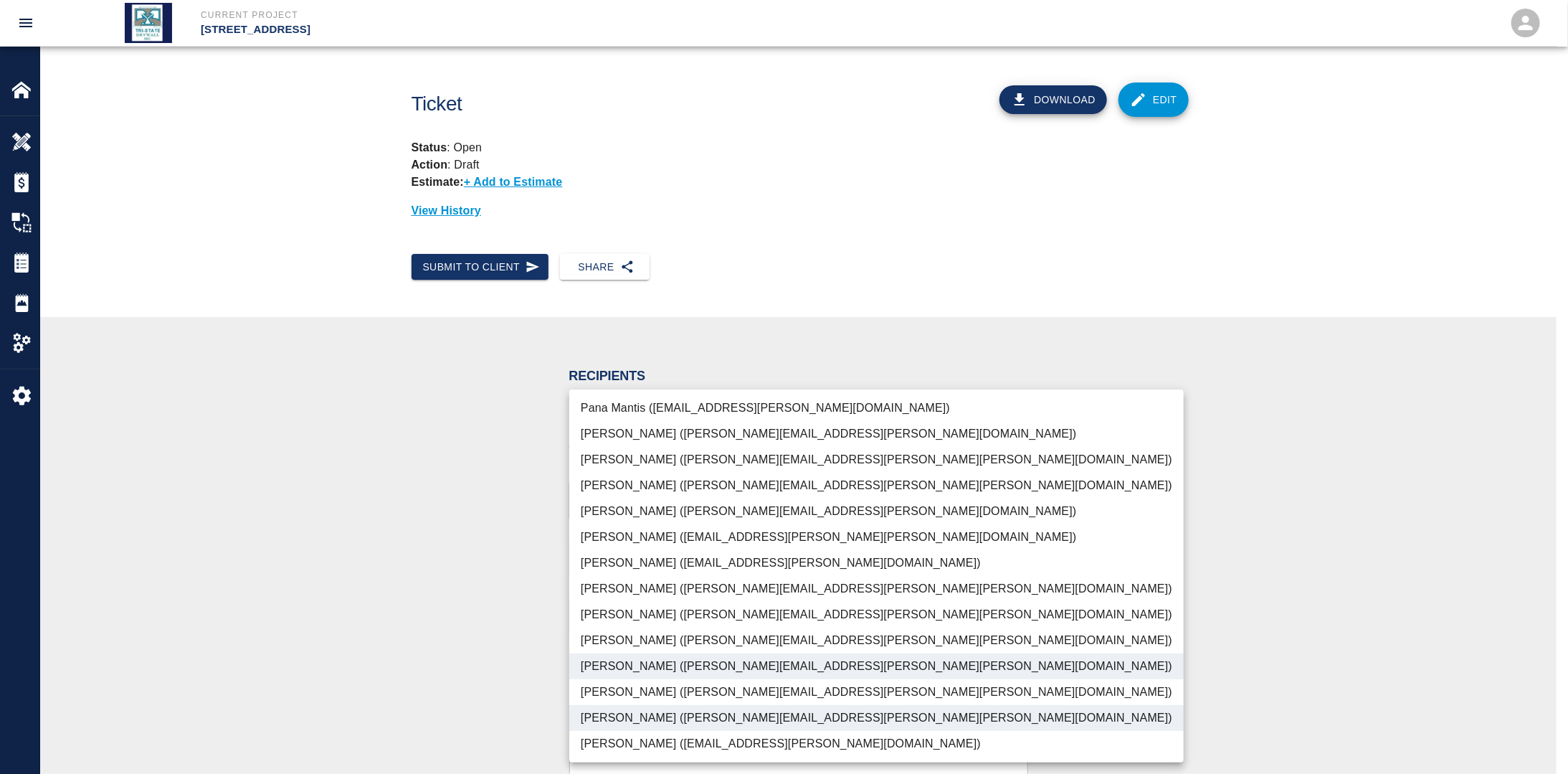
click at [399, 615] on div at bounding box center [784, 387] width 1568 height 774
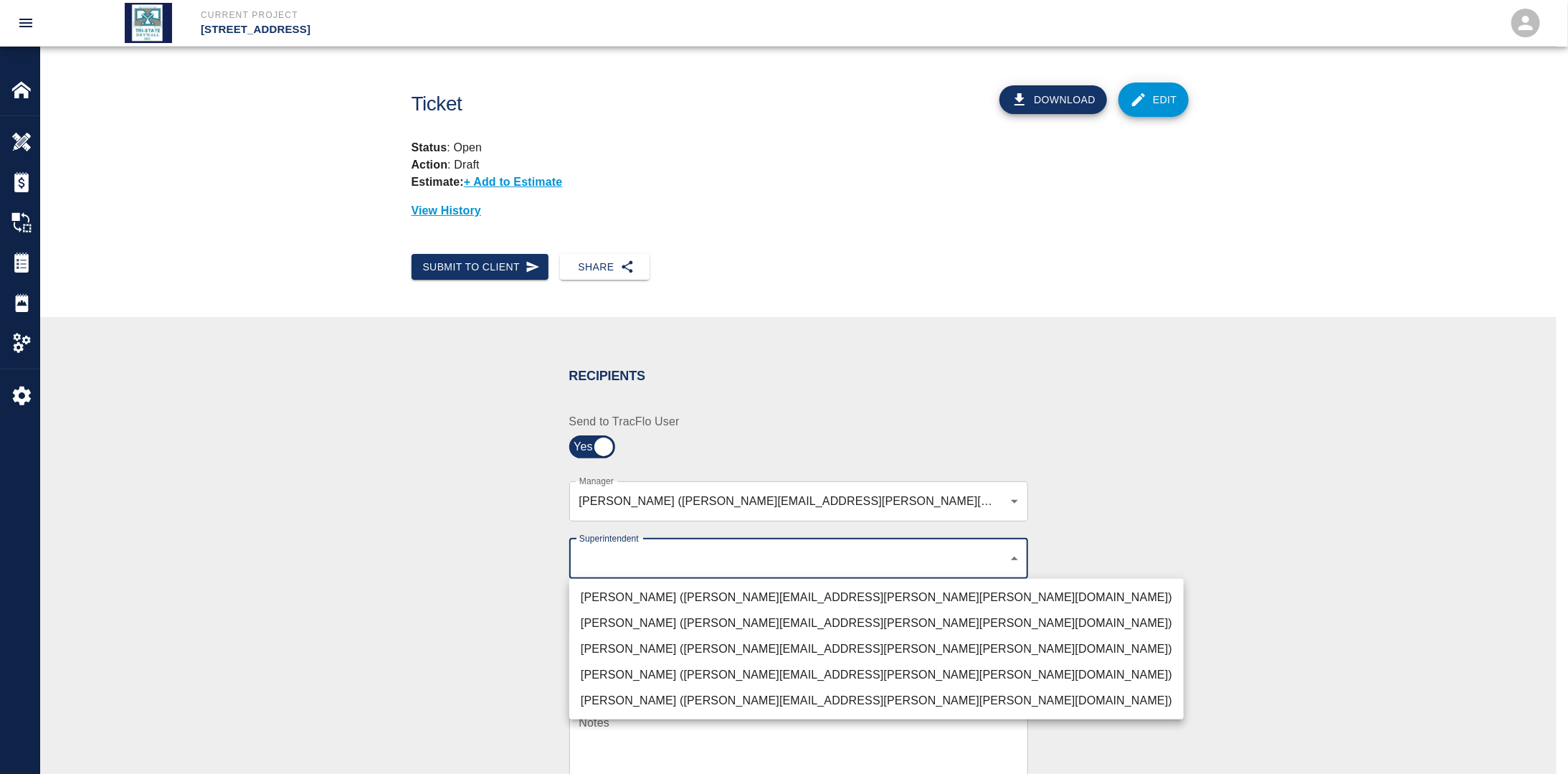
click at [624, 558] on body "Current Project [STREET_ADDRESS] Home [STREET_ADDRESS] Overview Estimates Chang…" at bounding box center [784, 387] width 1568 height 774
drag, startPoint x: 612, startPoint y: 640, endPoint x: 555, endPoint y: 640, distance: 57.0
click at [612, 640] on li "[PERSON_NAME] ([PERSON_NAME][EMAIL_ADDRESS][PERSON_NAME][PERSON_NAME][DOMAIN_NA…" at bounding box center [877, 649] width 615 height 25
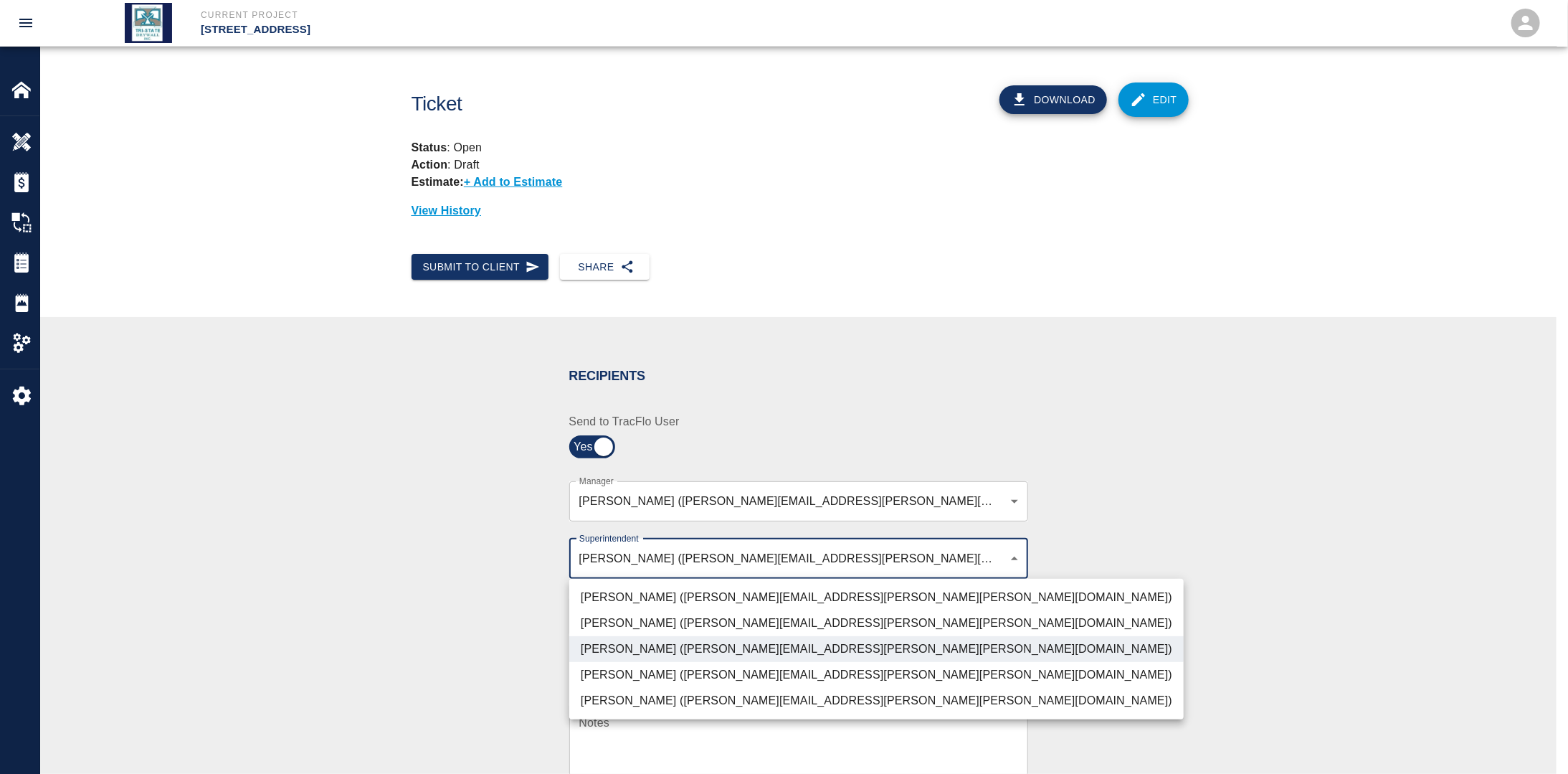
click at [422, 621] on div at bounding box center [784, 387] width 1568 height 774
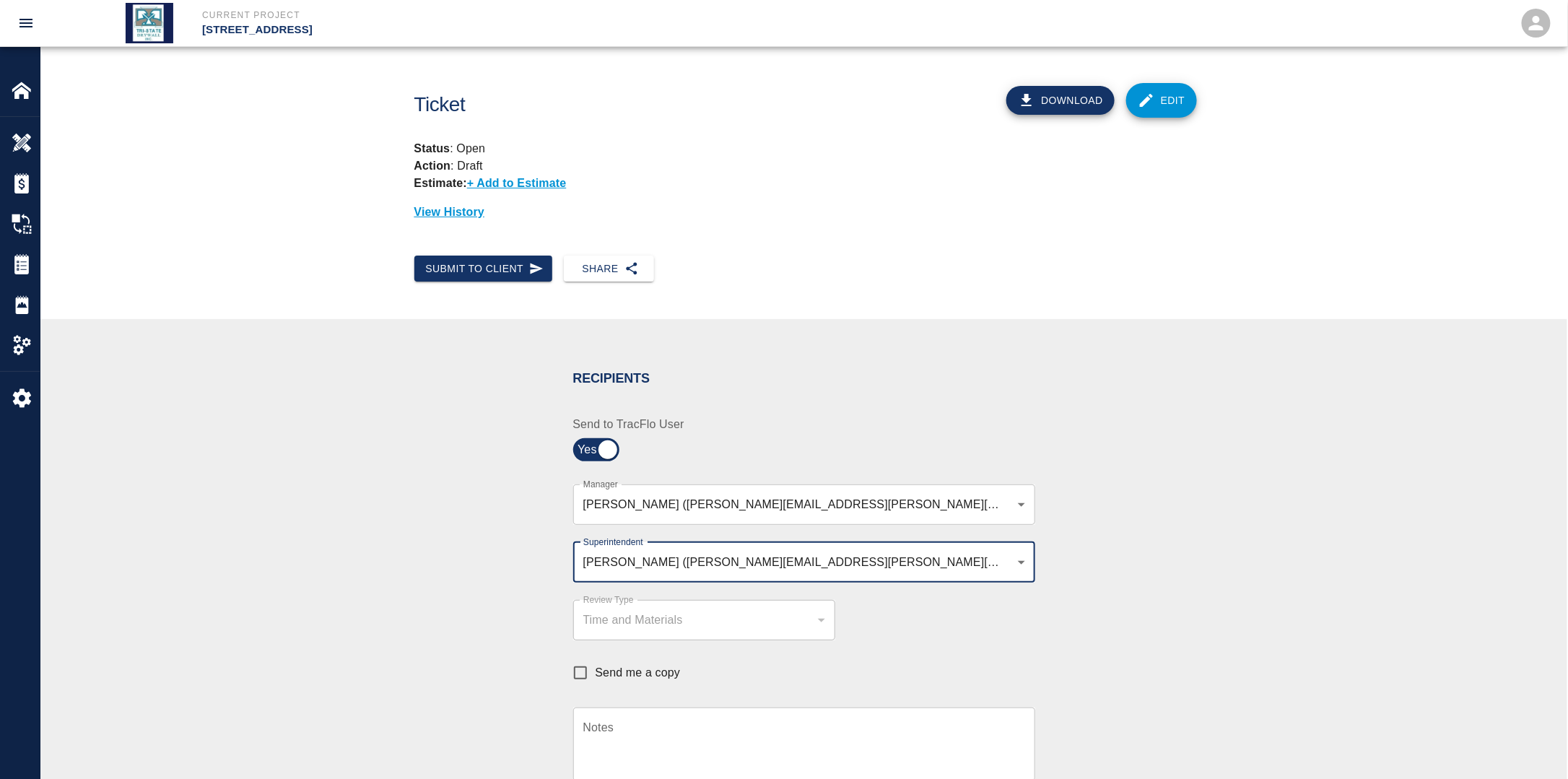
click at [576, 668] on input "Send me a copy" at bounding box center [580, 673] width 30 height 30
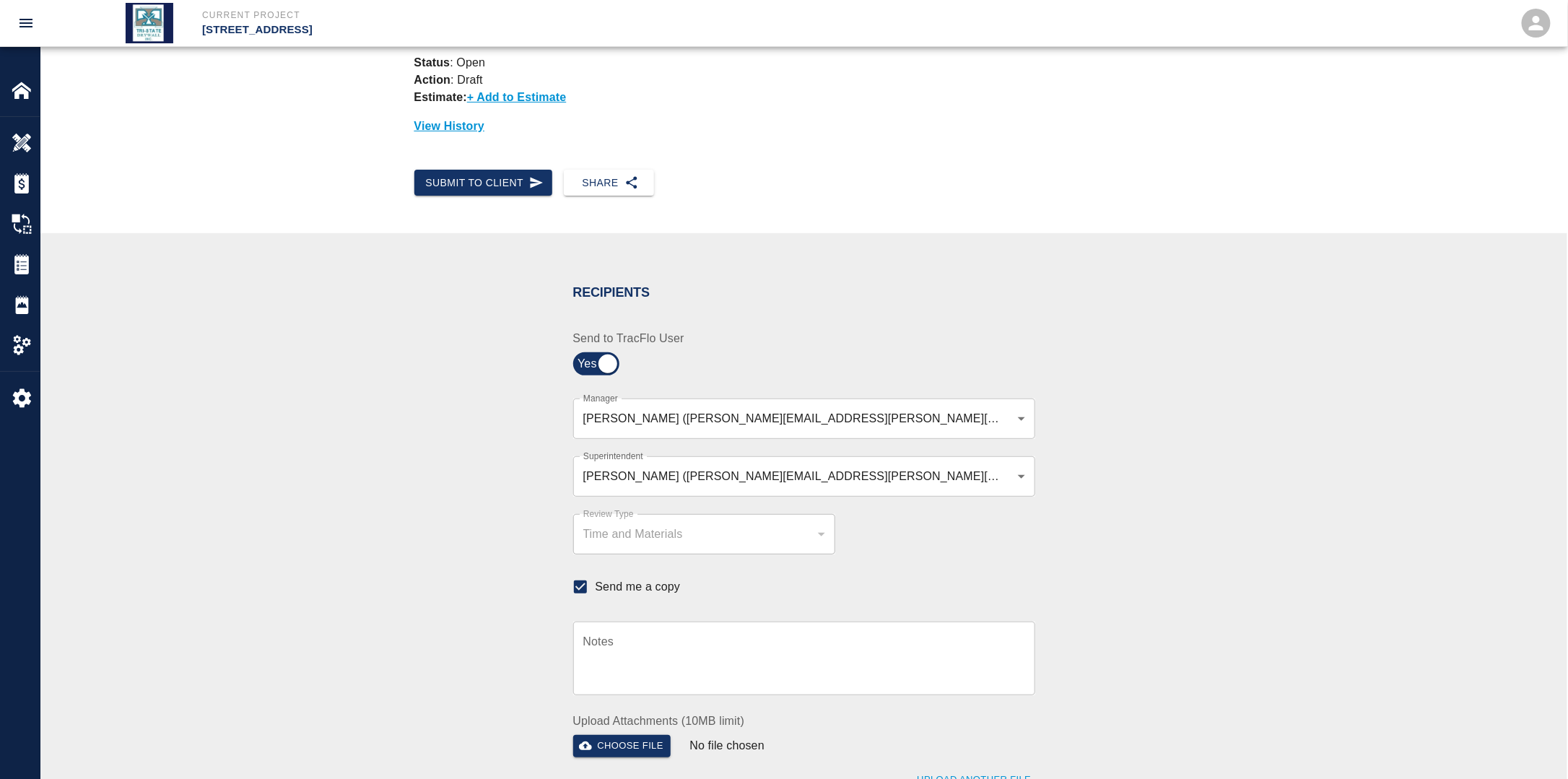
scroll to position [217, 0]
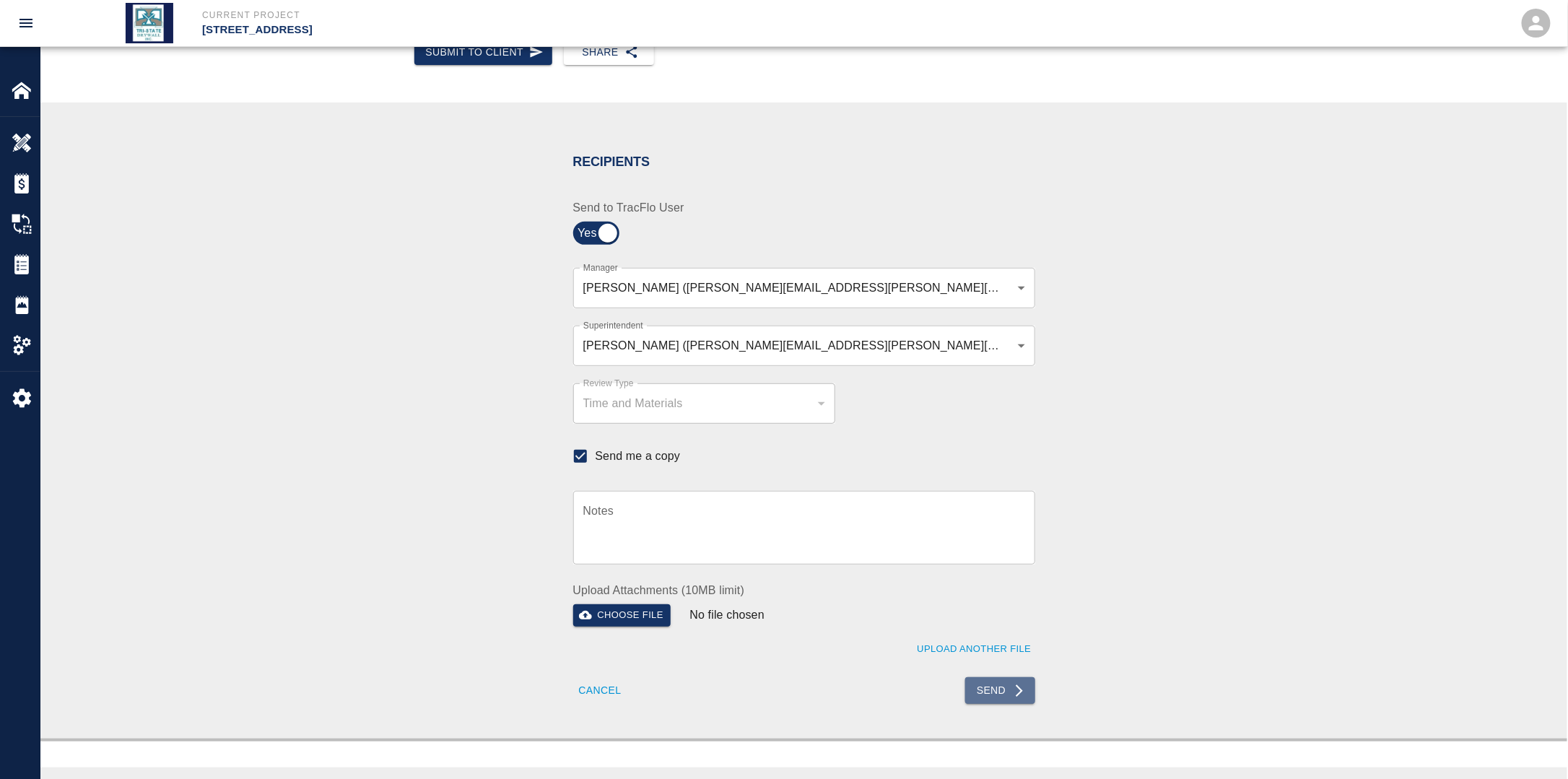
drag, startPoint x: 1006, startPoint y: 682, endPoint x: 1006, endPoint y: 695, distance: 13.0
click at [1006, 683] on button "Send" at bounding box center [1000, 690] width 70 height 27
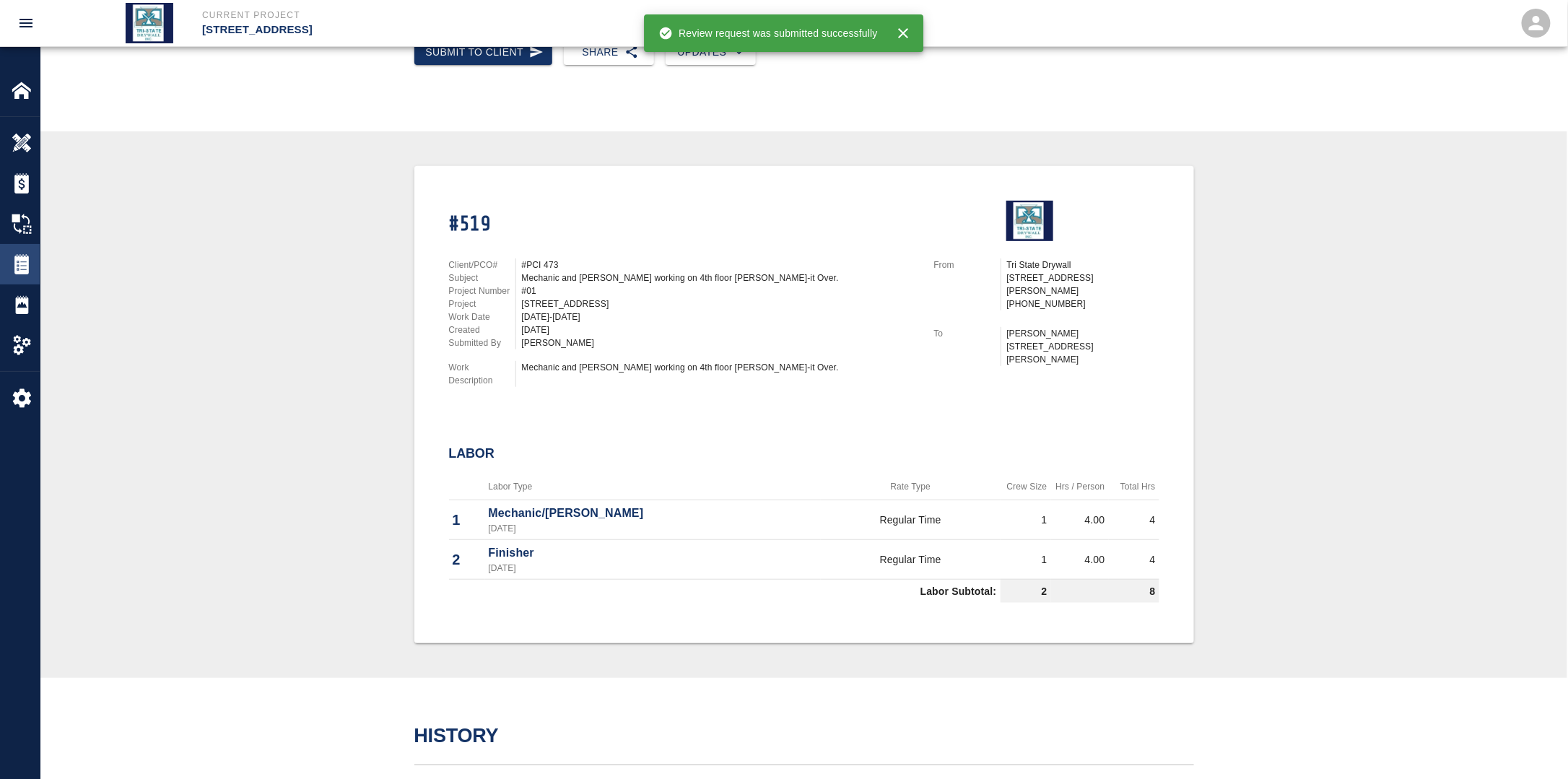
click at [17, 260] on img at bounding box center [21, 263] width 20 height 20
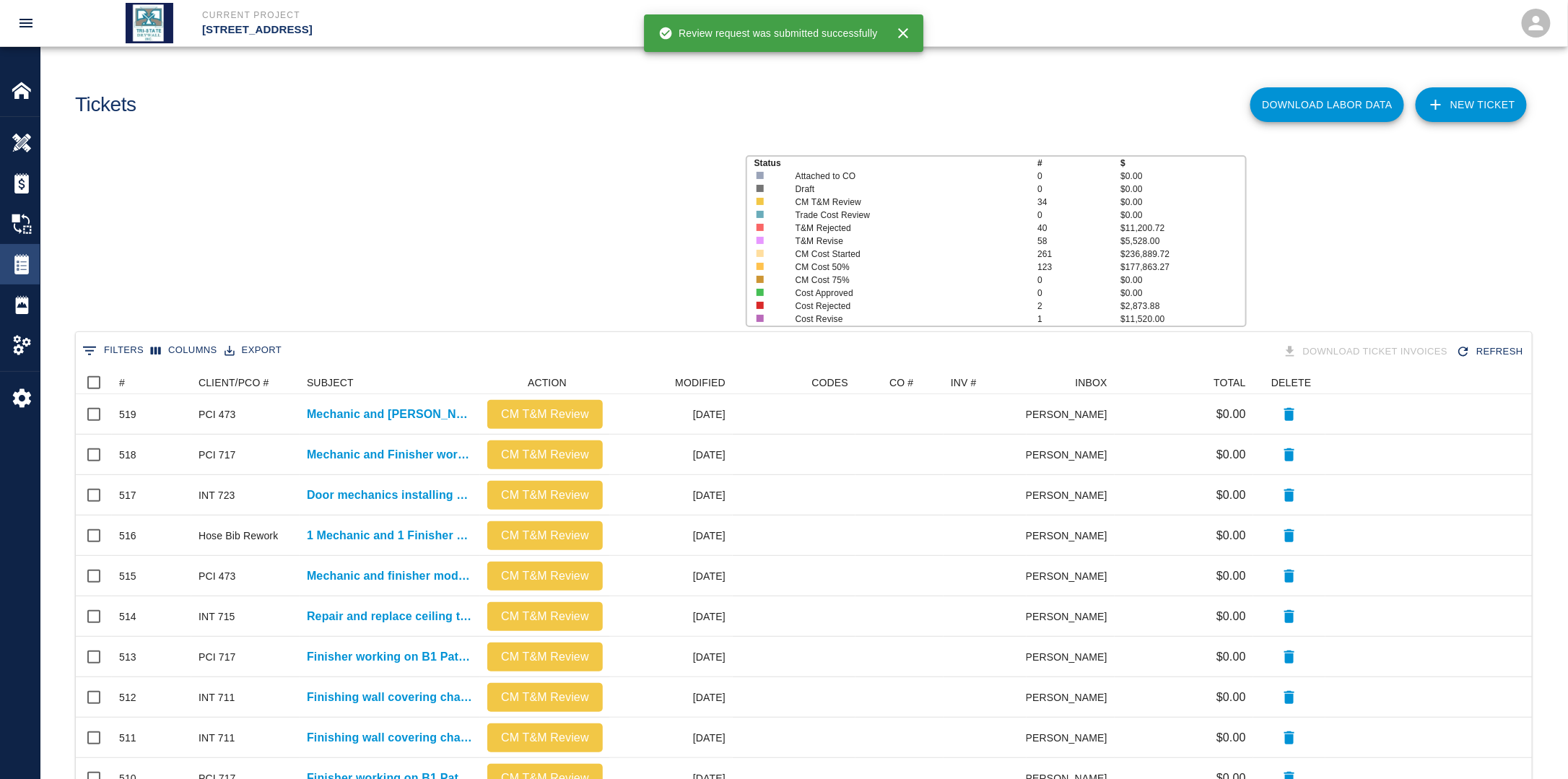
scroll to position [821, 1447]
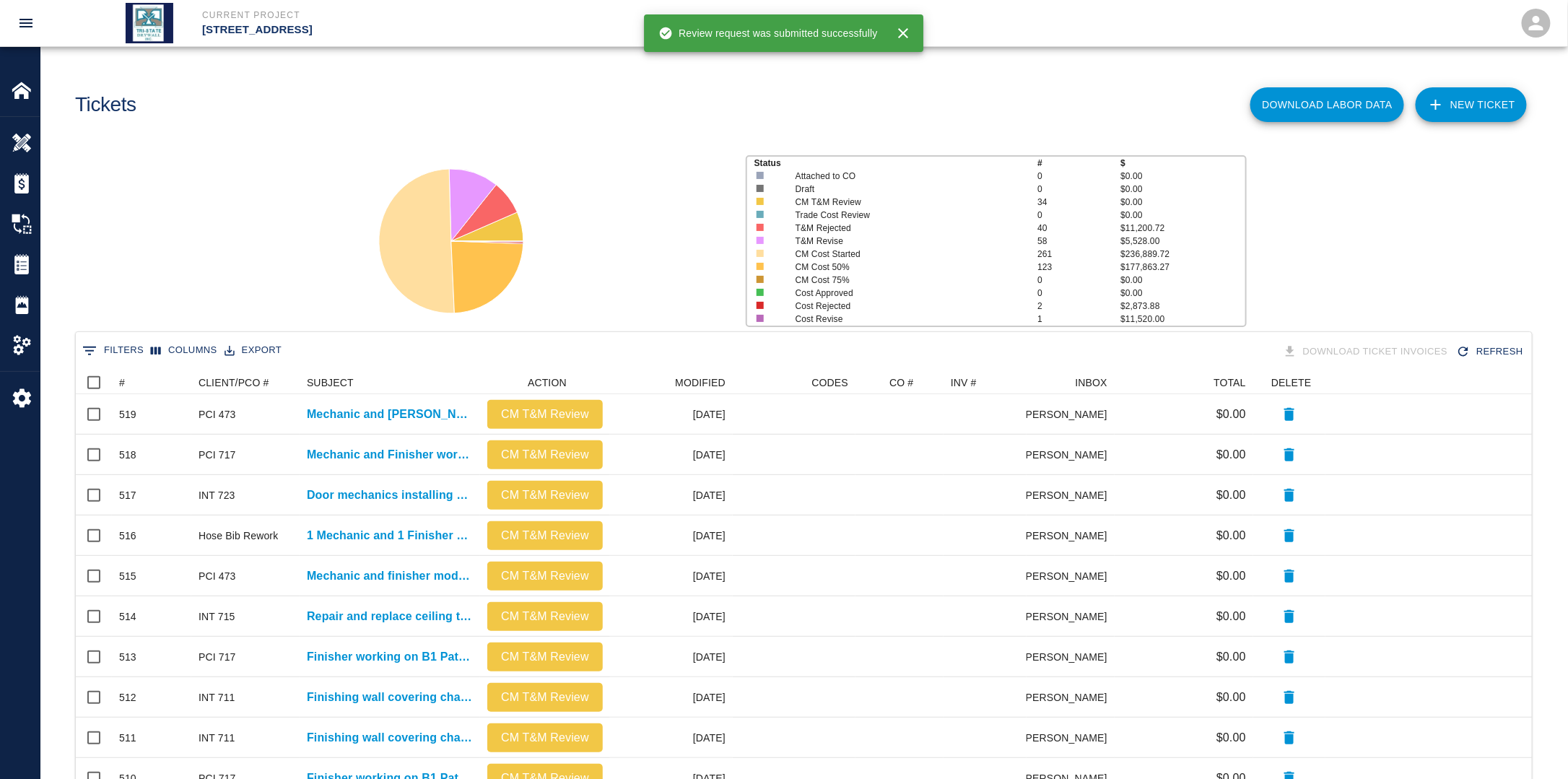
click at [1460, 111] on link "NEW TICKET" at bounding box center [1471, 104] width 111 height 35
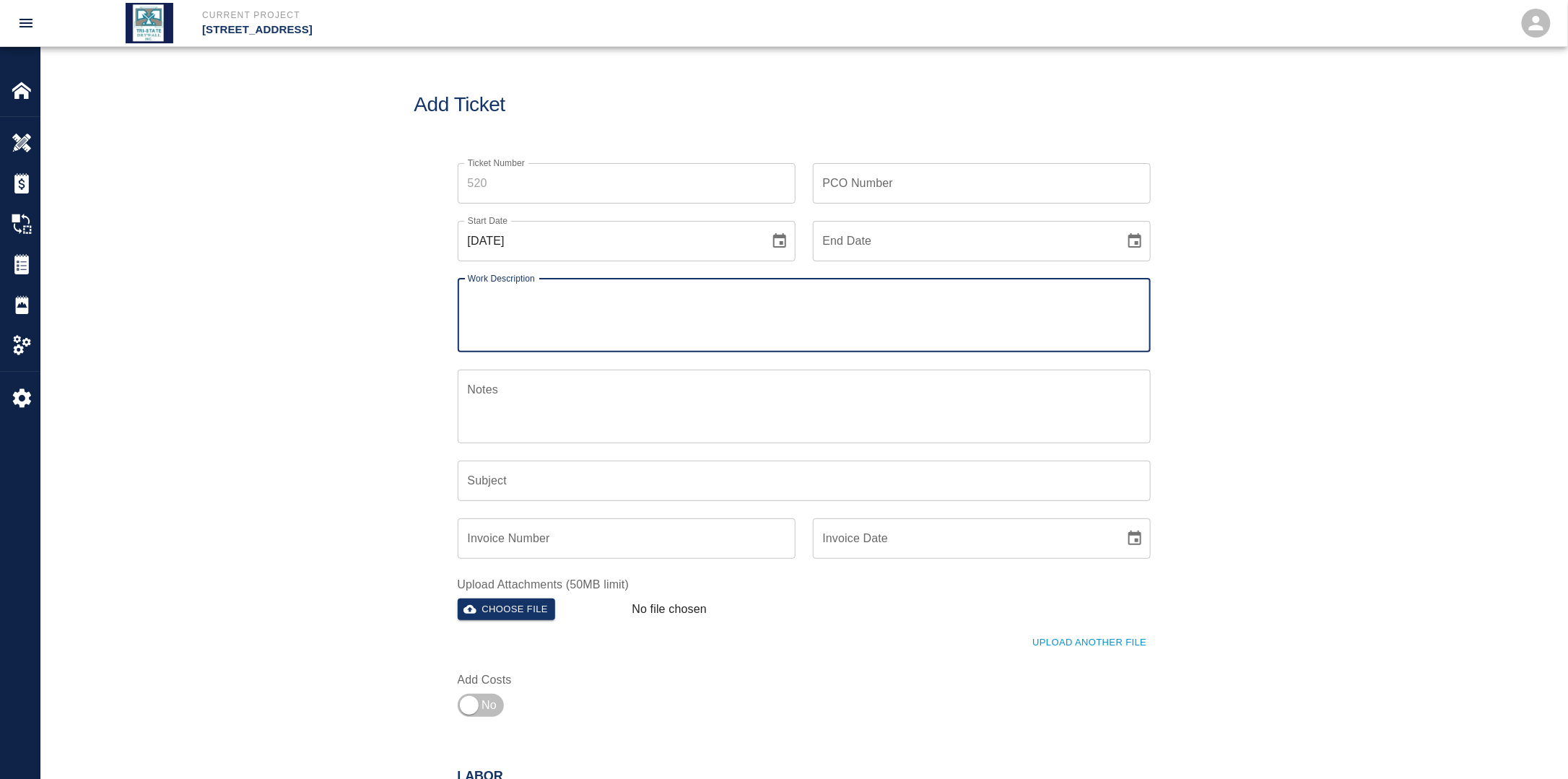
click at [1101, 172] on input "PCO Number" at bounding box center [981, 183] width 338 height 41
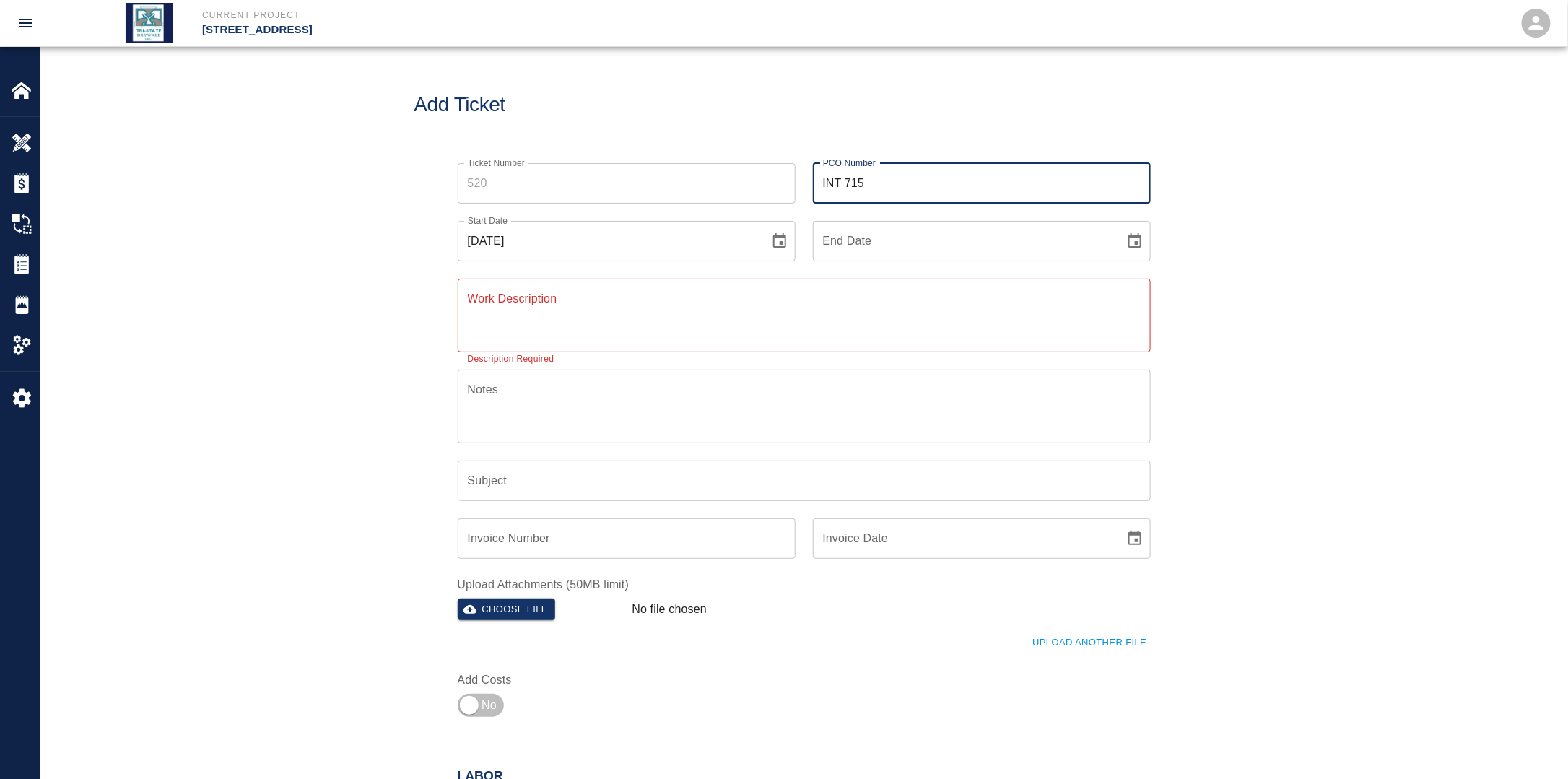
click at [785, 256] on div "[DATE] Start Date" at bounding box center [626, 240] width 338 height 41
click at [782, 239] on icon "Choose date, selected date is Aug 24, 2025" at bounding box center [780, 241] width 17 height 17
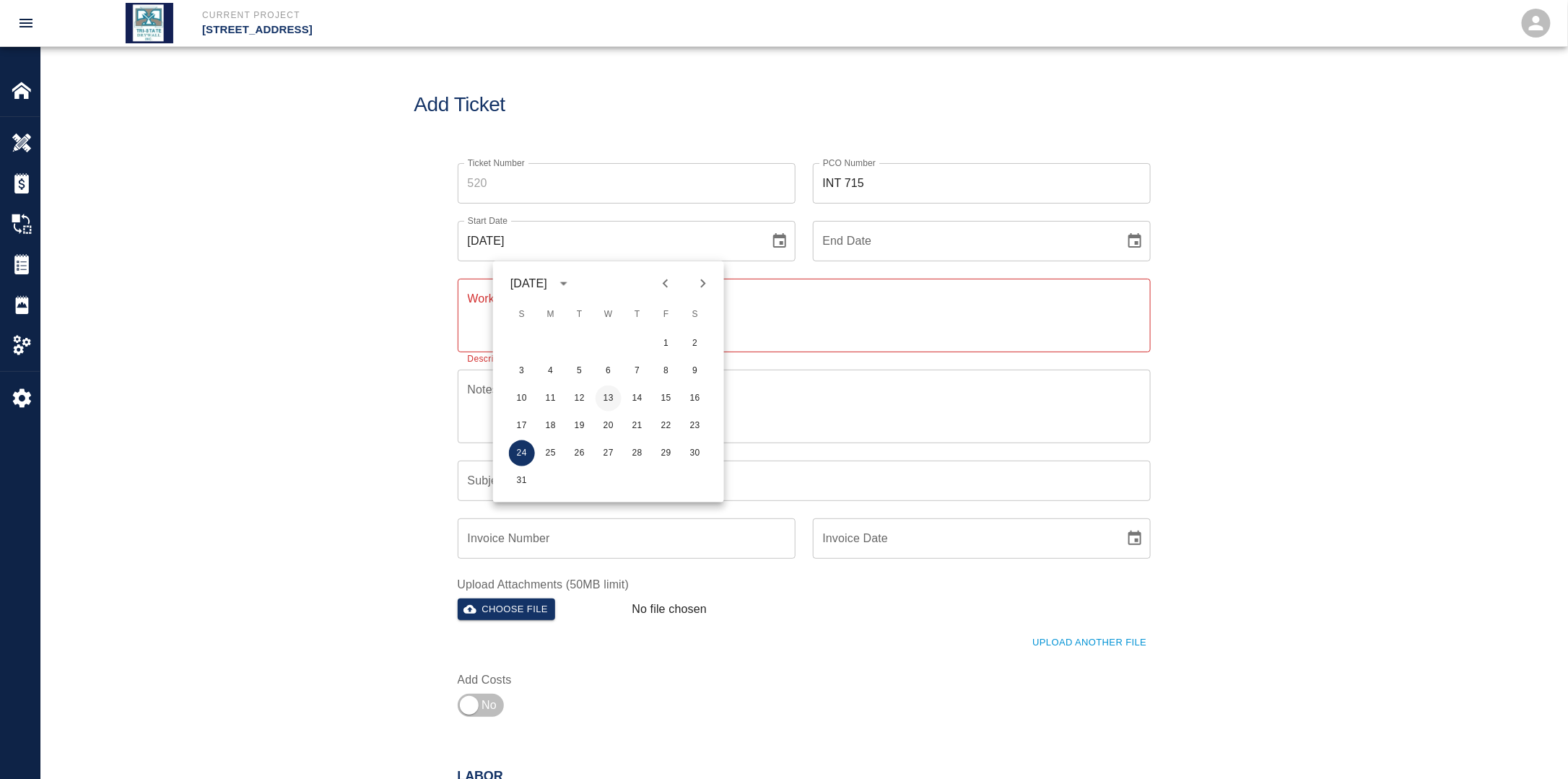
click at [604, 401] on button "13" at bounding box center [608, 398] width 26 height 26
click at [1141, 245] on icon "Choose date" at bounding box center [1135, 241] width 17 height 17
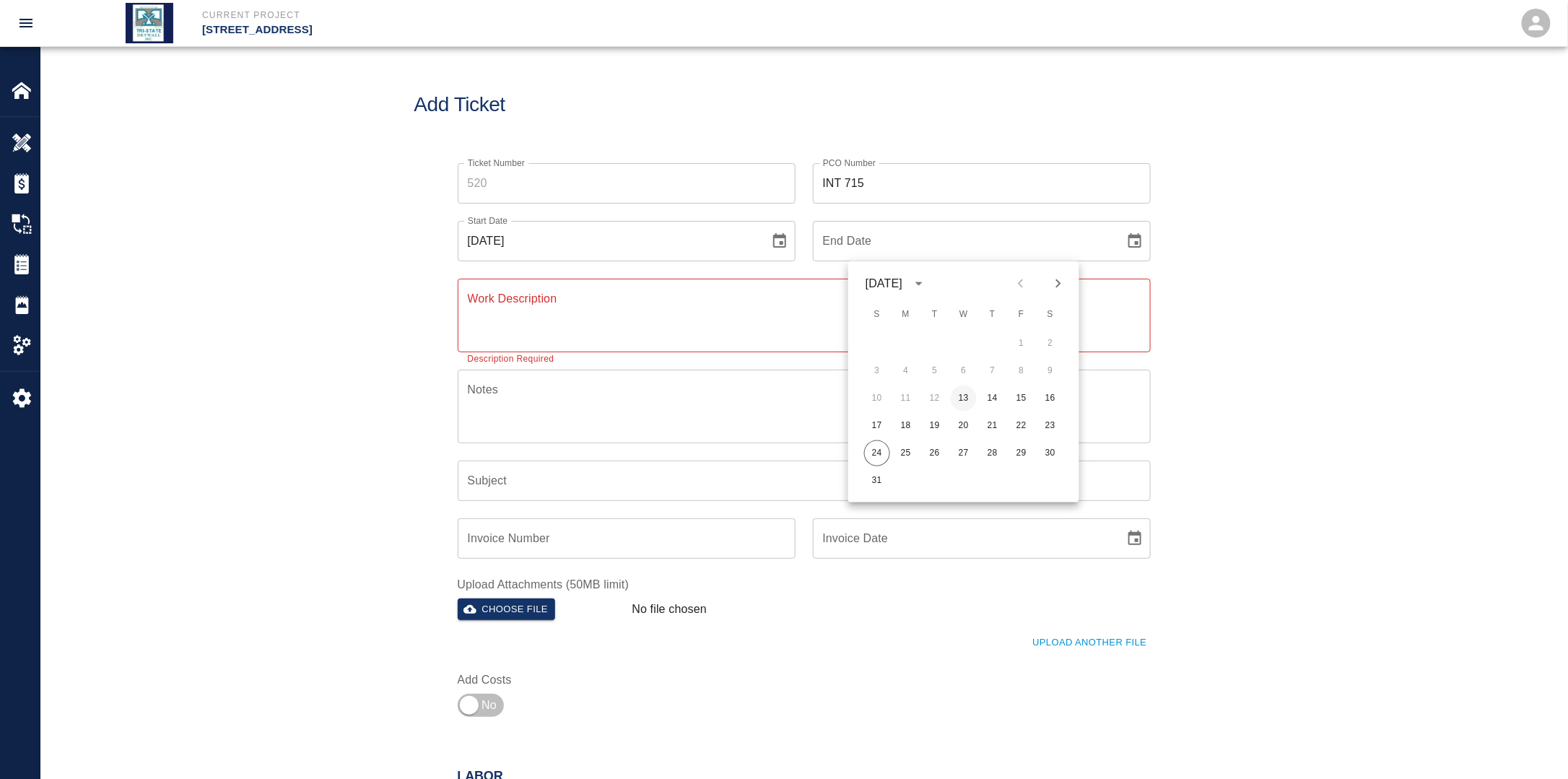
drag, startPoint x: 963, startPoint y: 398, endPoint x: 945, endPoint y: 398, distance: 18.0
click at [962, 398] on button "13" at bounding box center [963, 398] width 26 height 26
click at [678, 318] on textarea "Work Description" at bounding box center [803, 315] width 673 height 50
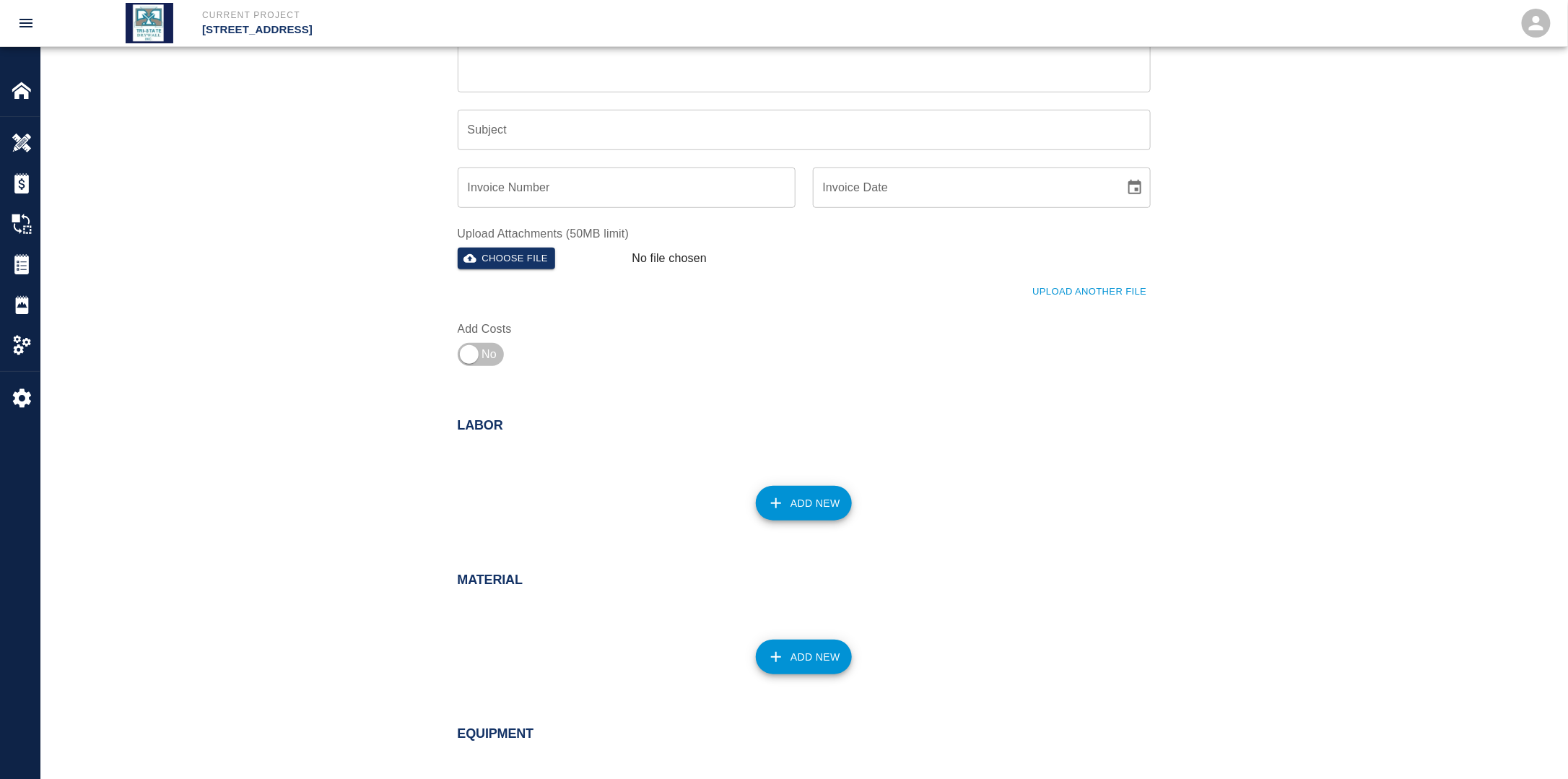
scroll to position [361, 0]
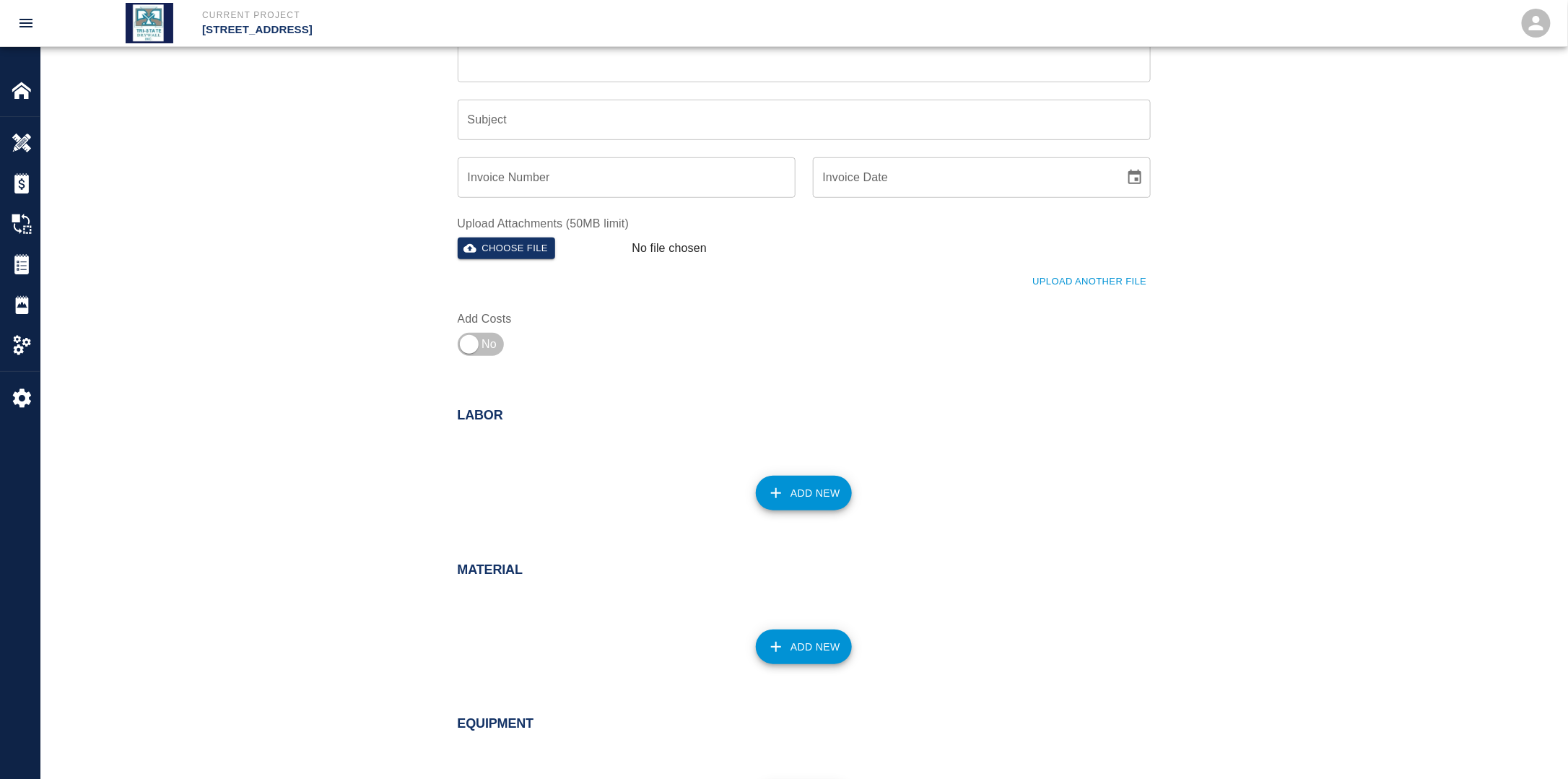
click at [814, 501] on button "Add New" at bounding box center [803, 493] width 96 height 35
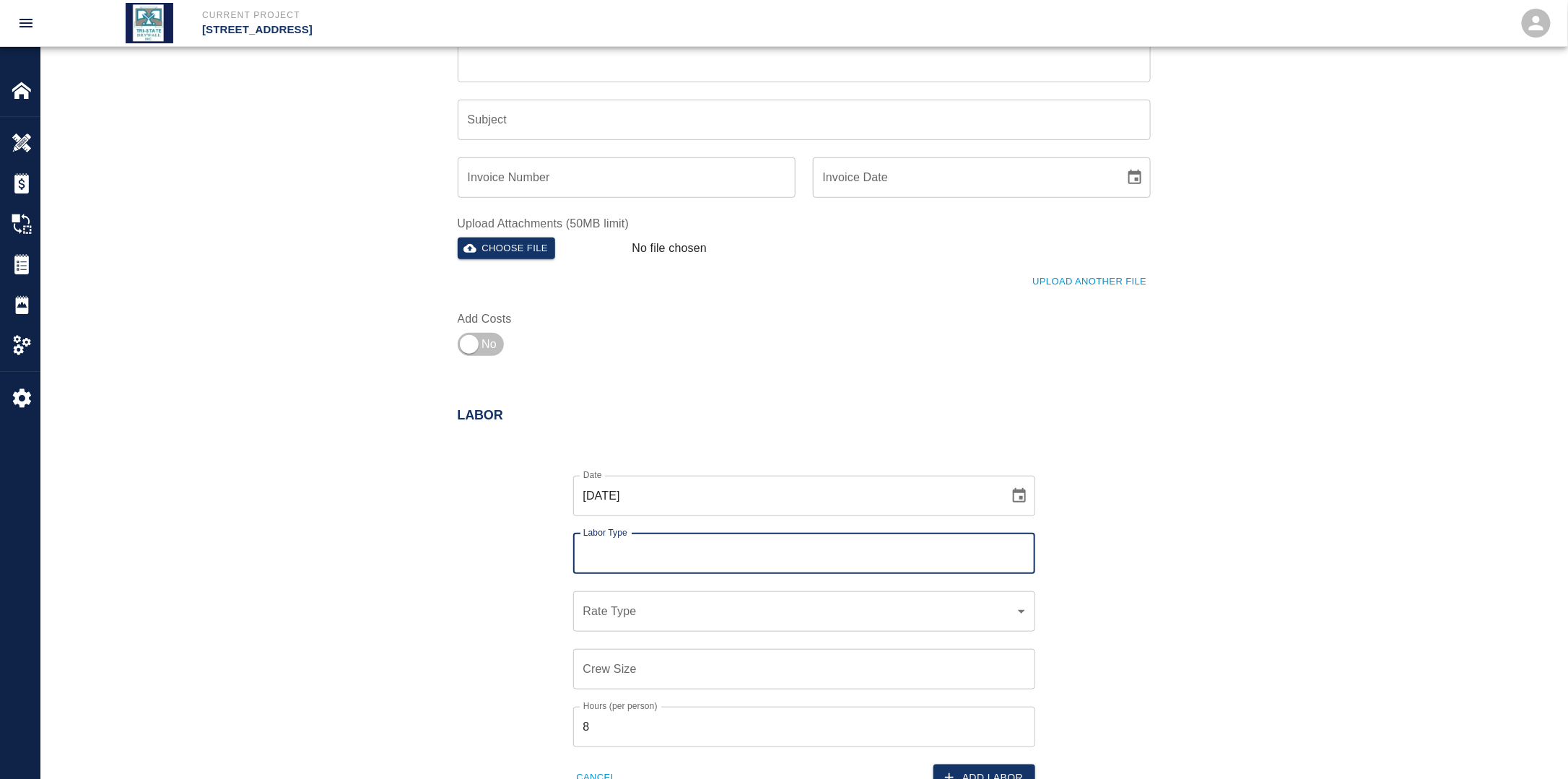
click at [636, 418] on body "Current Project [STREET_ADDRESS] Home [STREET_ADDRESS] Overview Estimates Chang…" at bounding box center [784, 28] width 1568 height 779
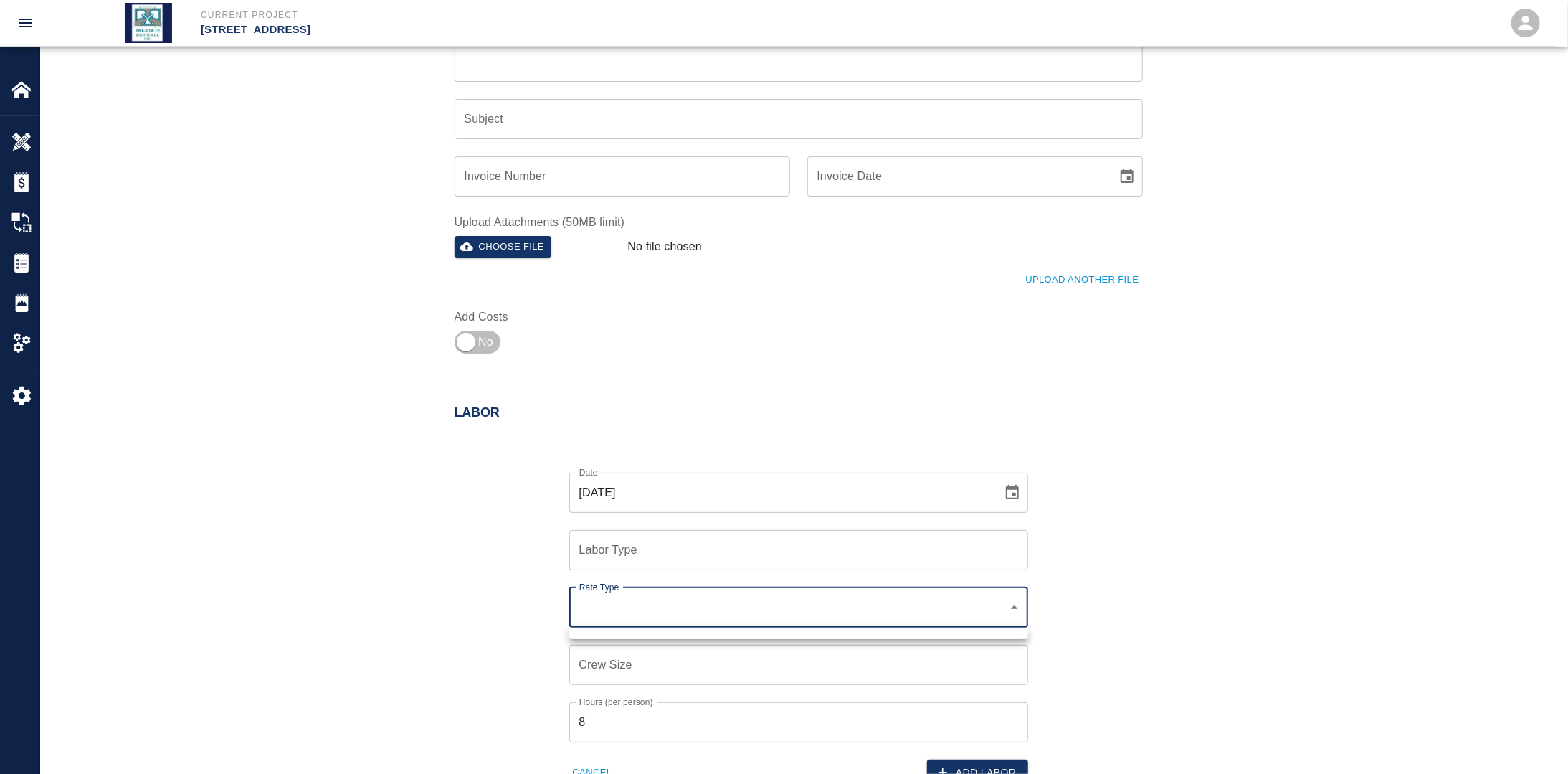
click at [632, 552] on div at bounding box center [784, 387] width 1568 height 774
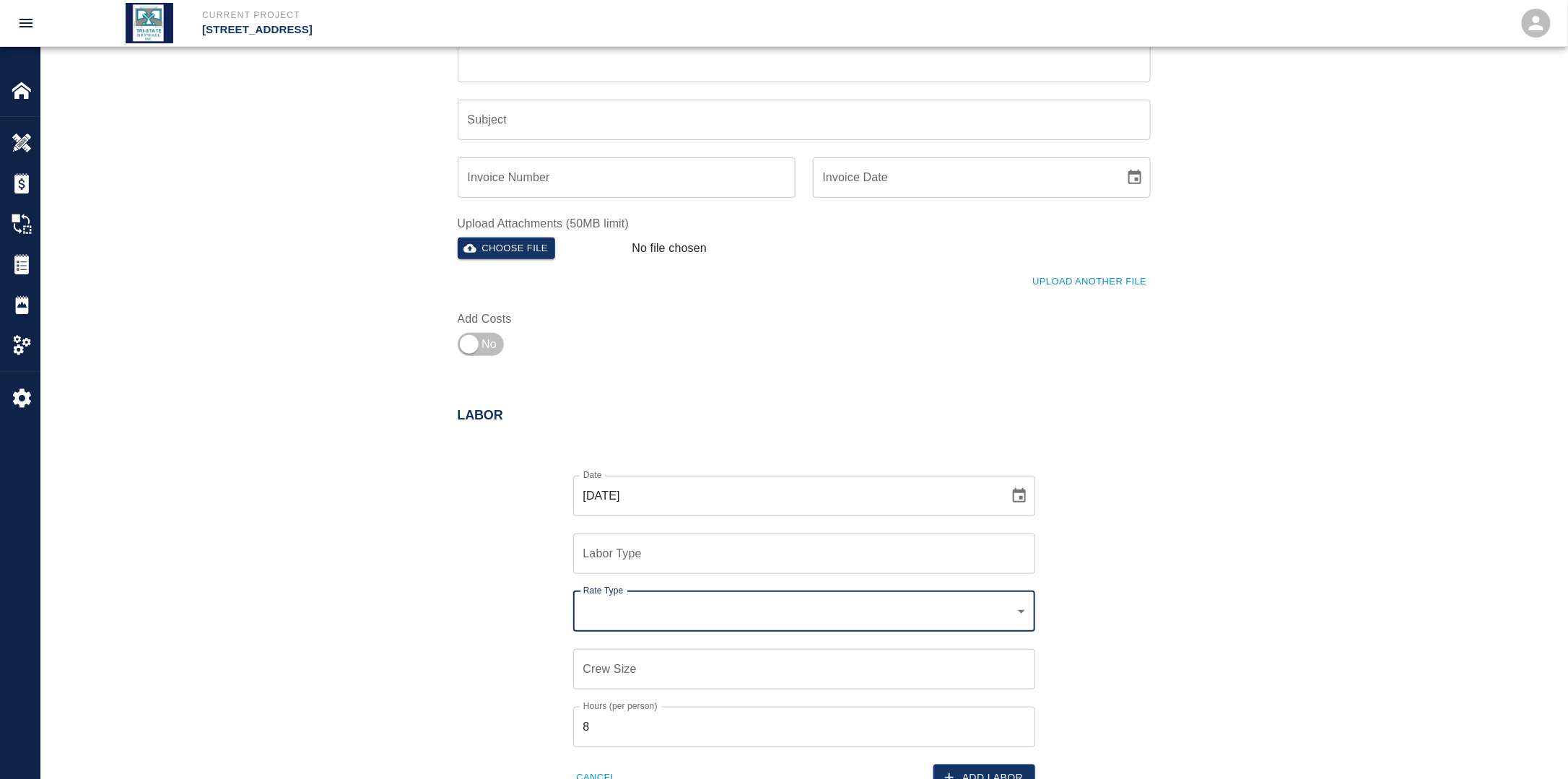
click at [637, 536] on div "Labor Type" at bounding box center [804, 554] width 462 height 41
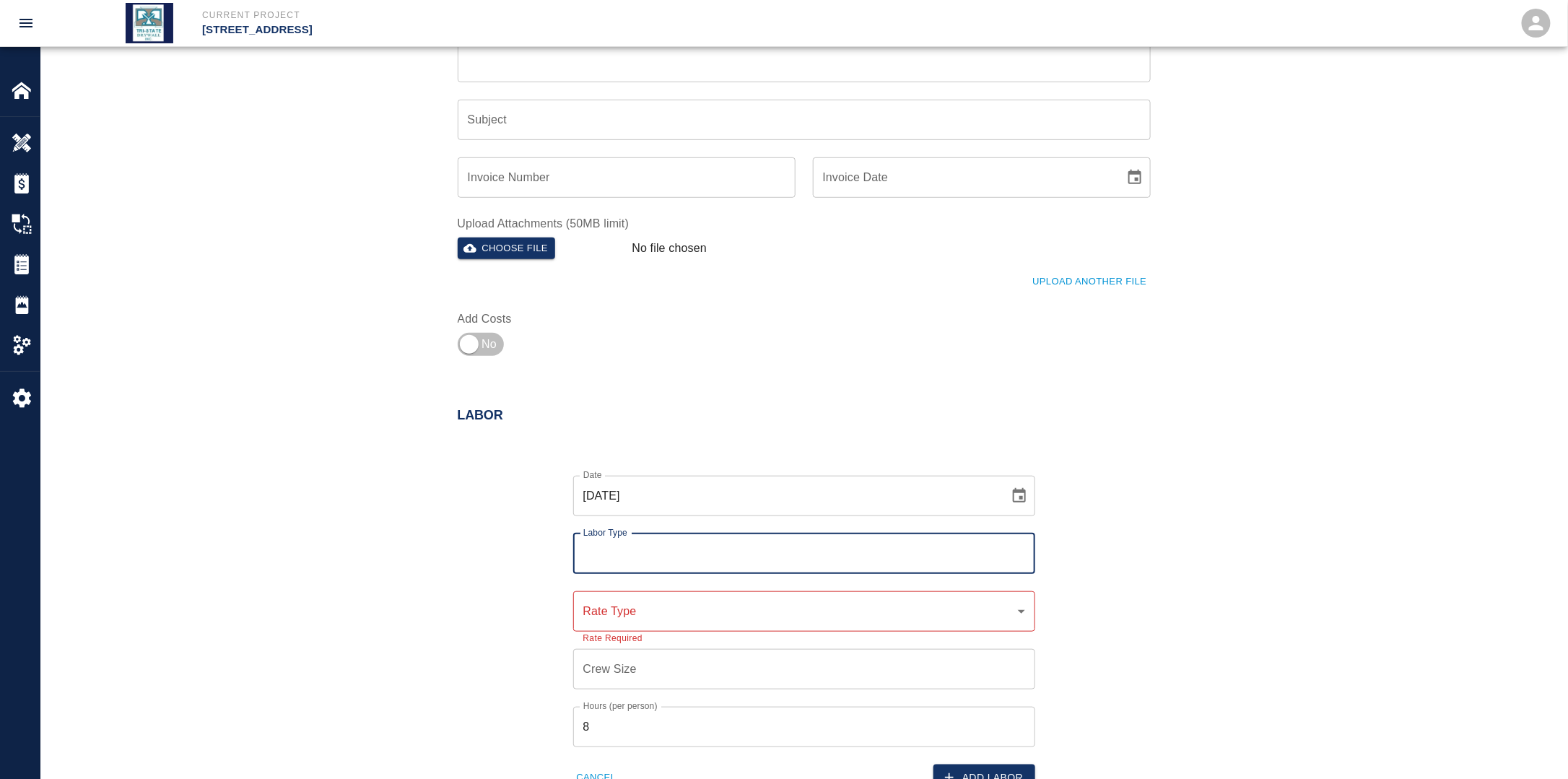
click at [624, 548] on input "Labor Type" at bounding box center [803, 554] width 449 height 27
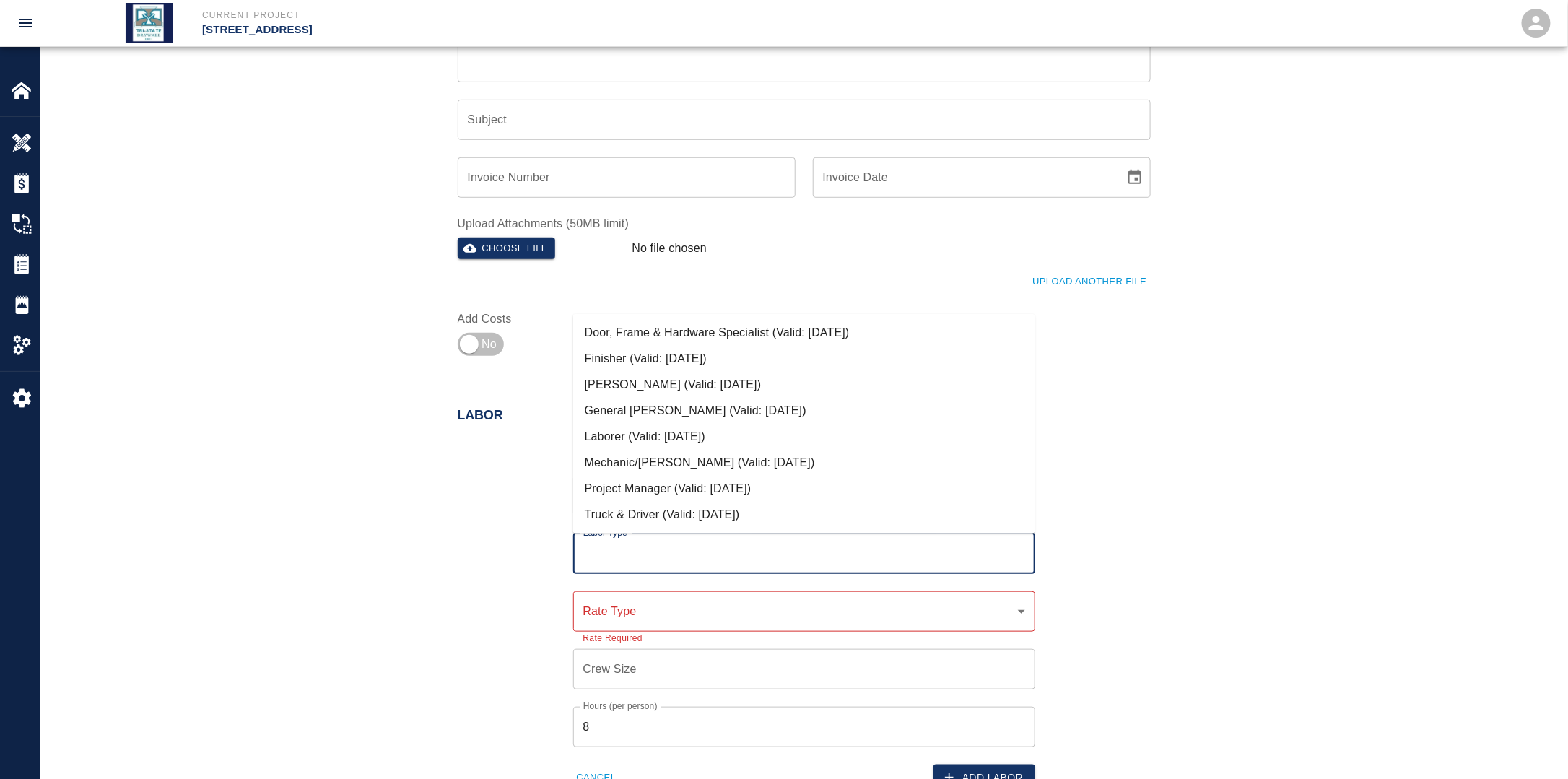
click at [645, 464] on li "Mechanic/[PERSON_NAME] (Valid: [DATE])" at bounding box center [804, 462] width 462 height 26
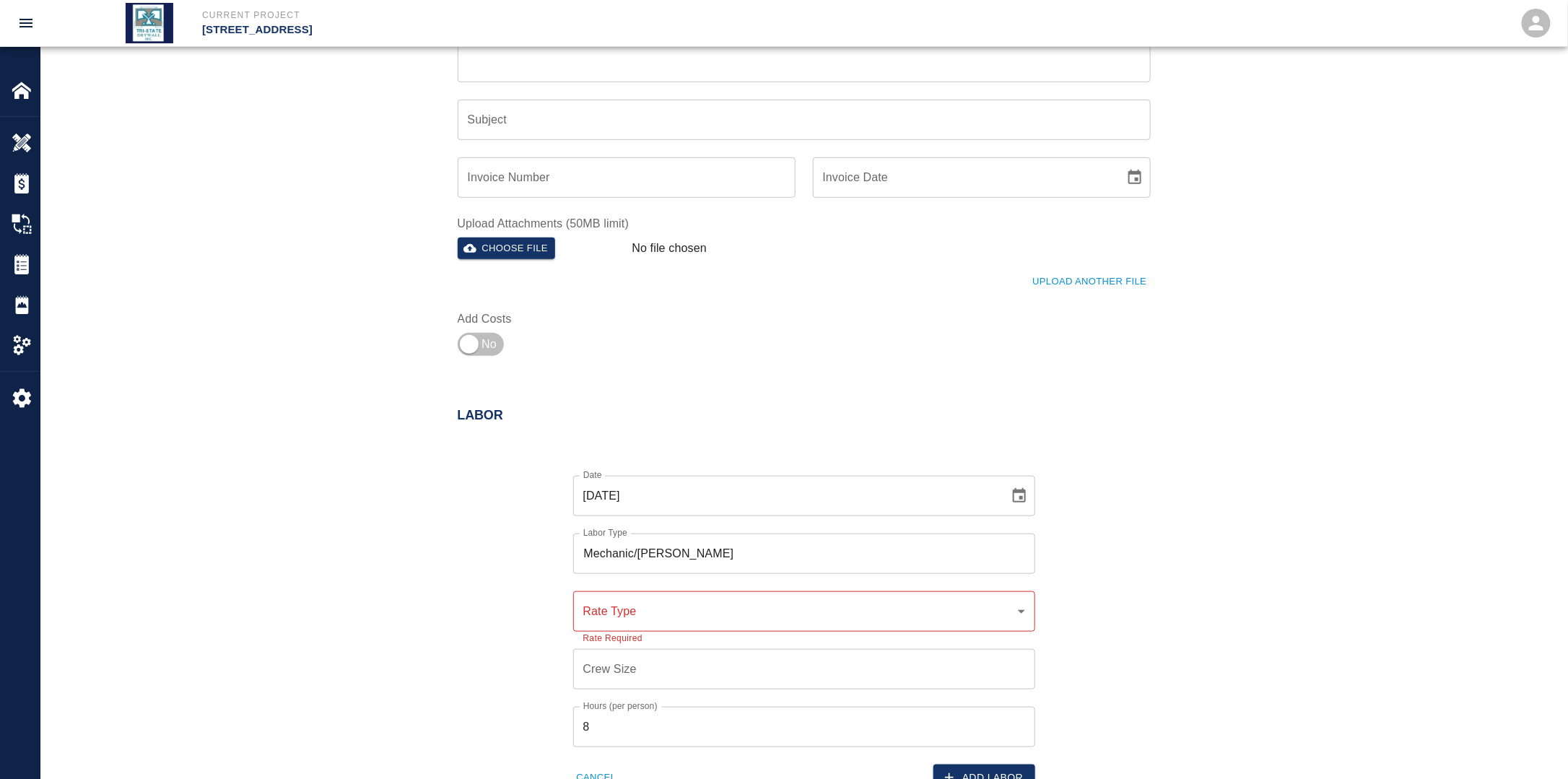
drag, startPoint x: 633, startPoint y: 598, endPoint x: 630, endPoint y: 607, distance: 9.5
click at [633, 599] on div "​ Rate Type" at bounding box center [804, 611] width 462 height 41
click
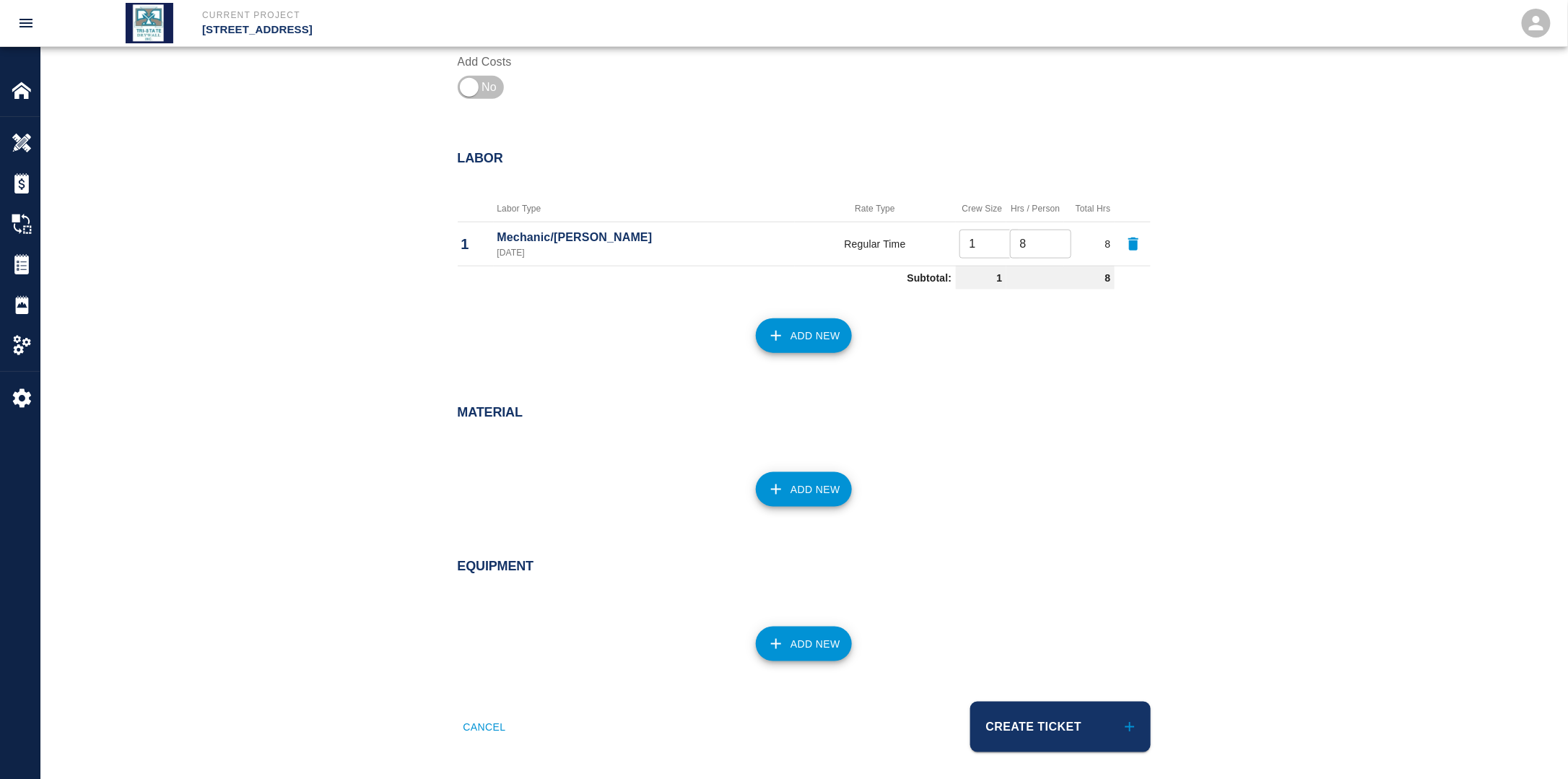
scroll to position [625, 0]
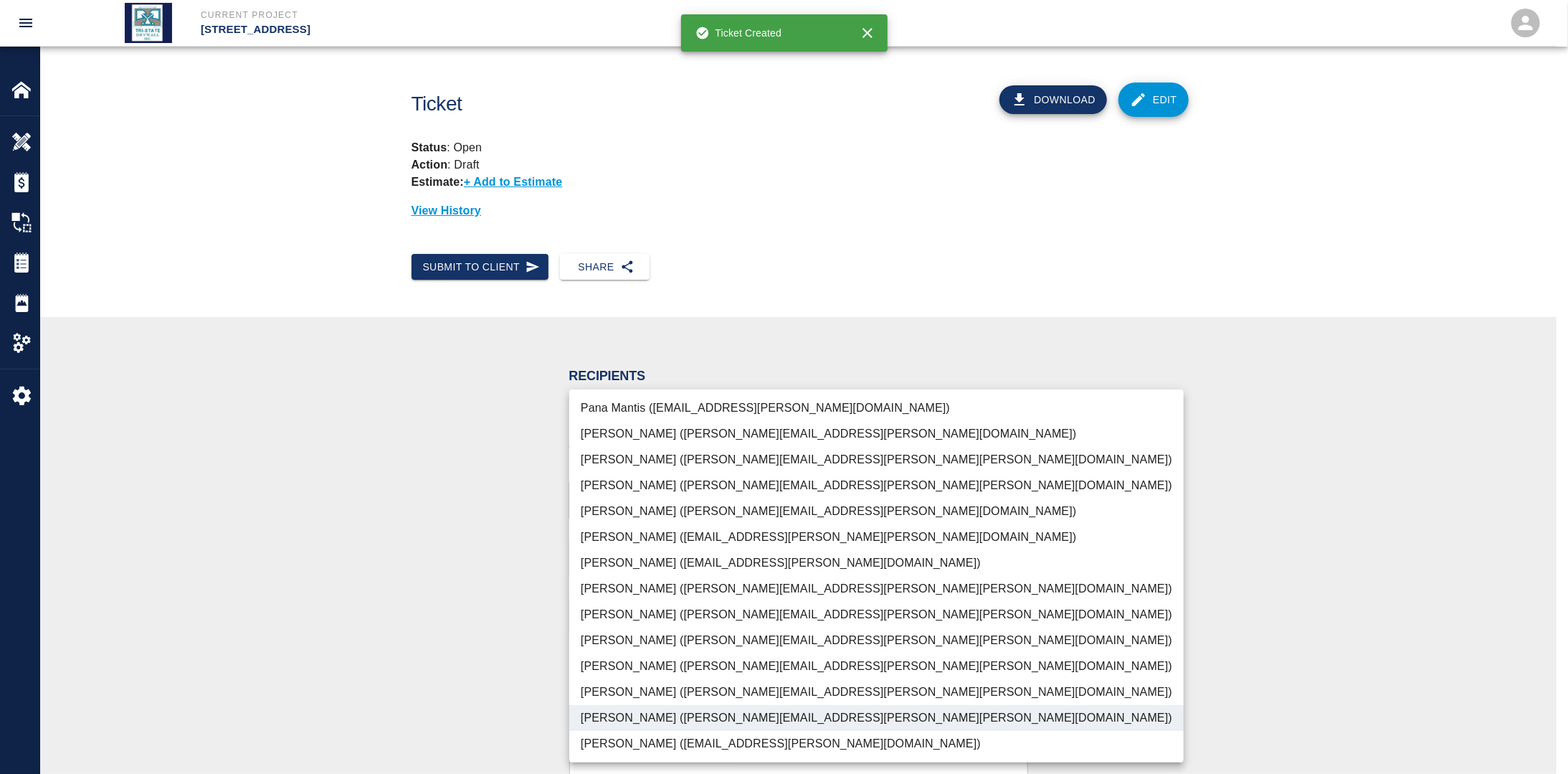
drag, startPoint x: 376, startPoint y: 660, endPoint x: 505, endPoint y: 621, distance: 134.8
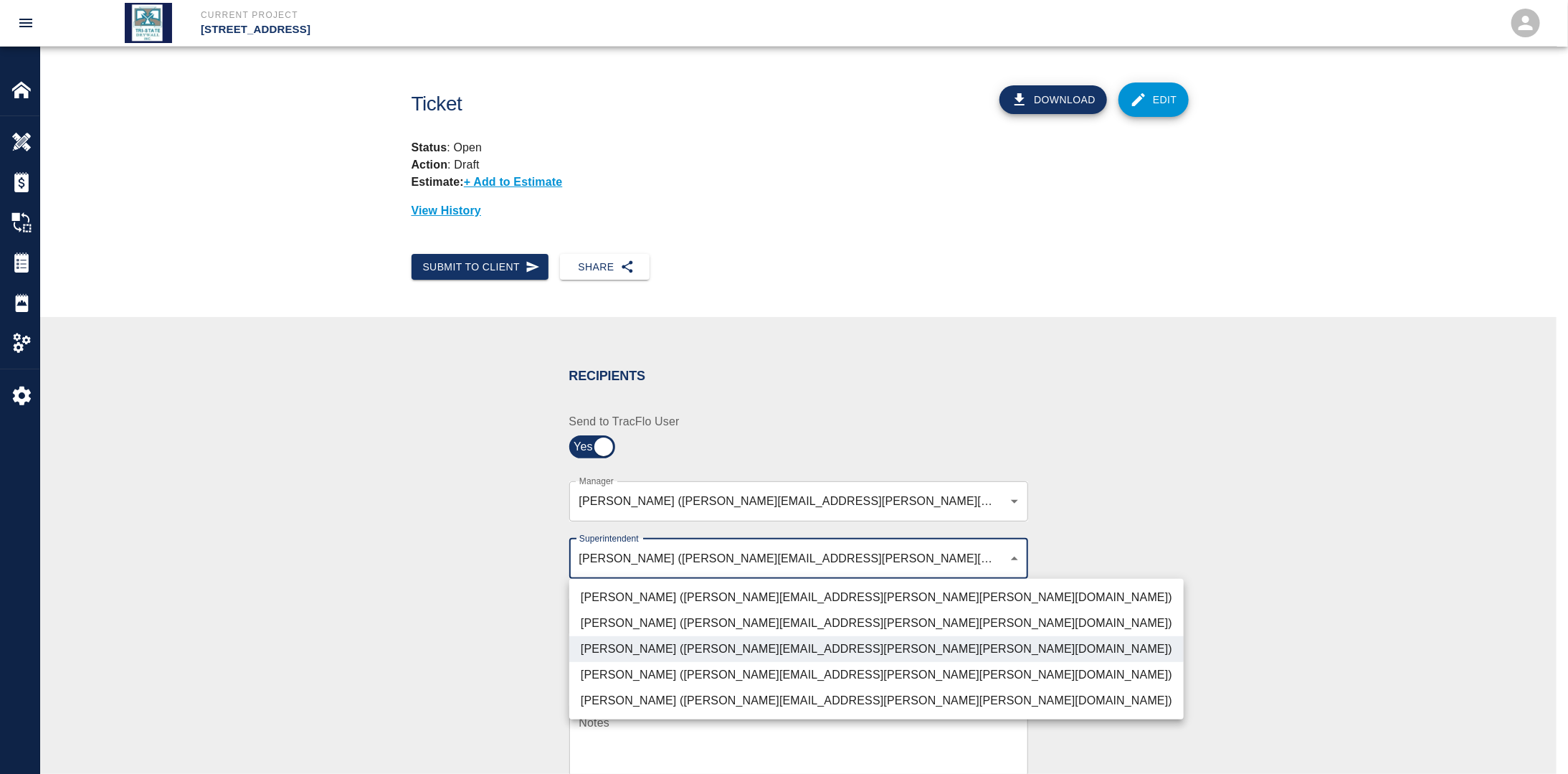
drag, startPoint x: 410, startPoint y: 621, endPoint x: 499, endPoint y: 652, distance: 94.2
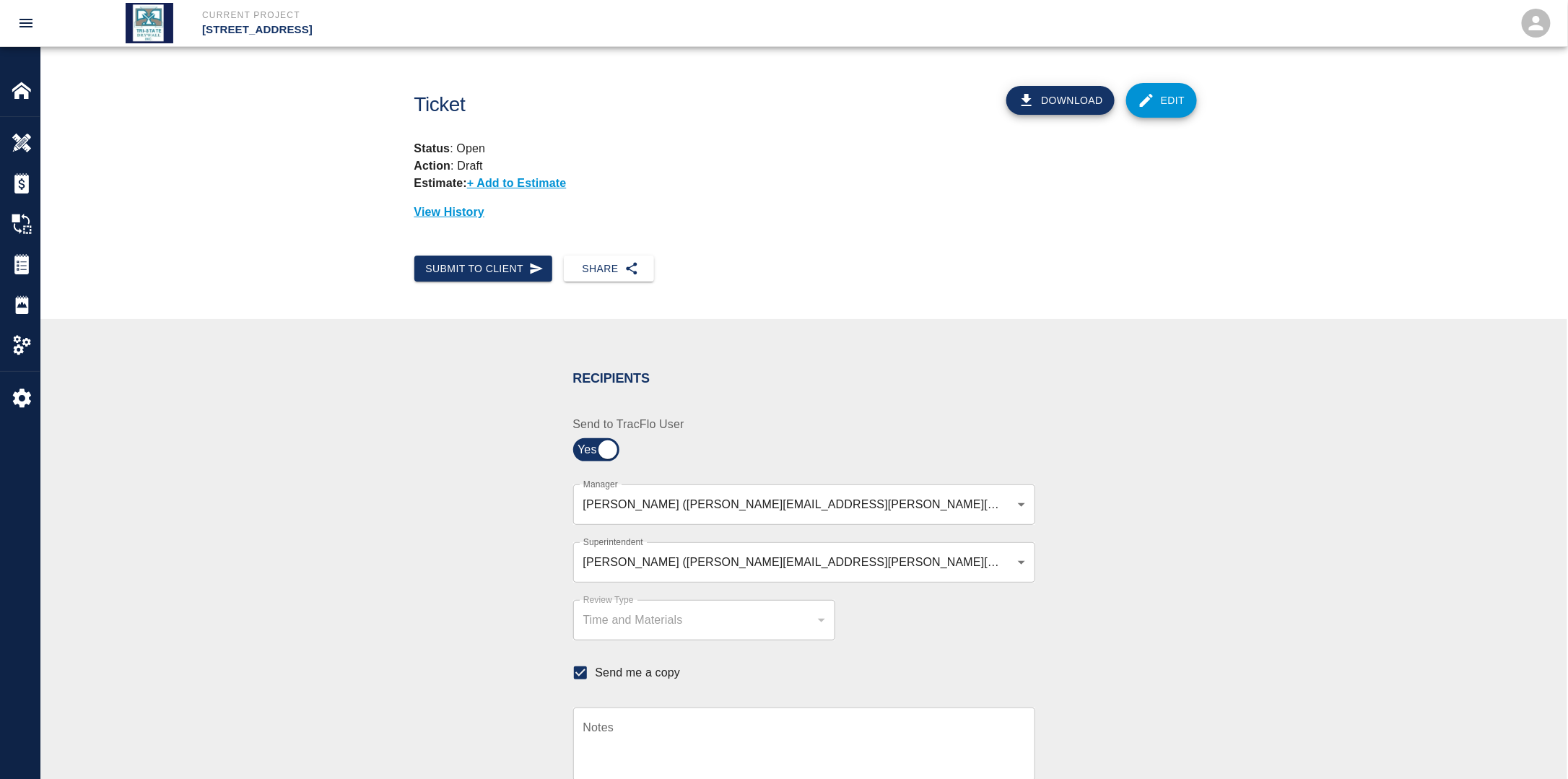
scroll to position [217, 0]
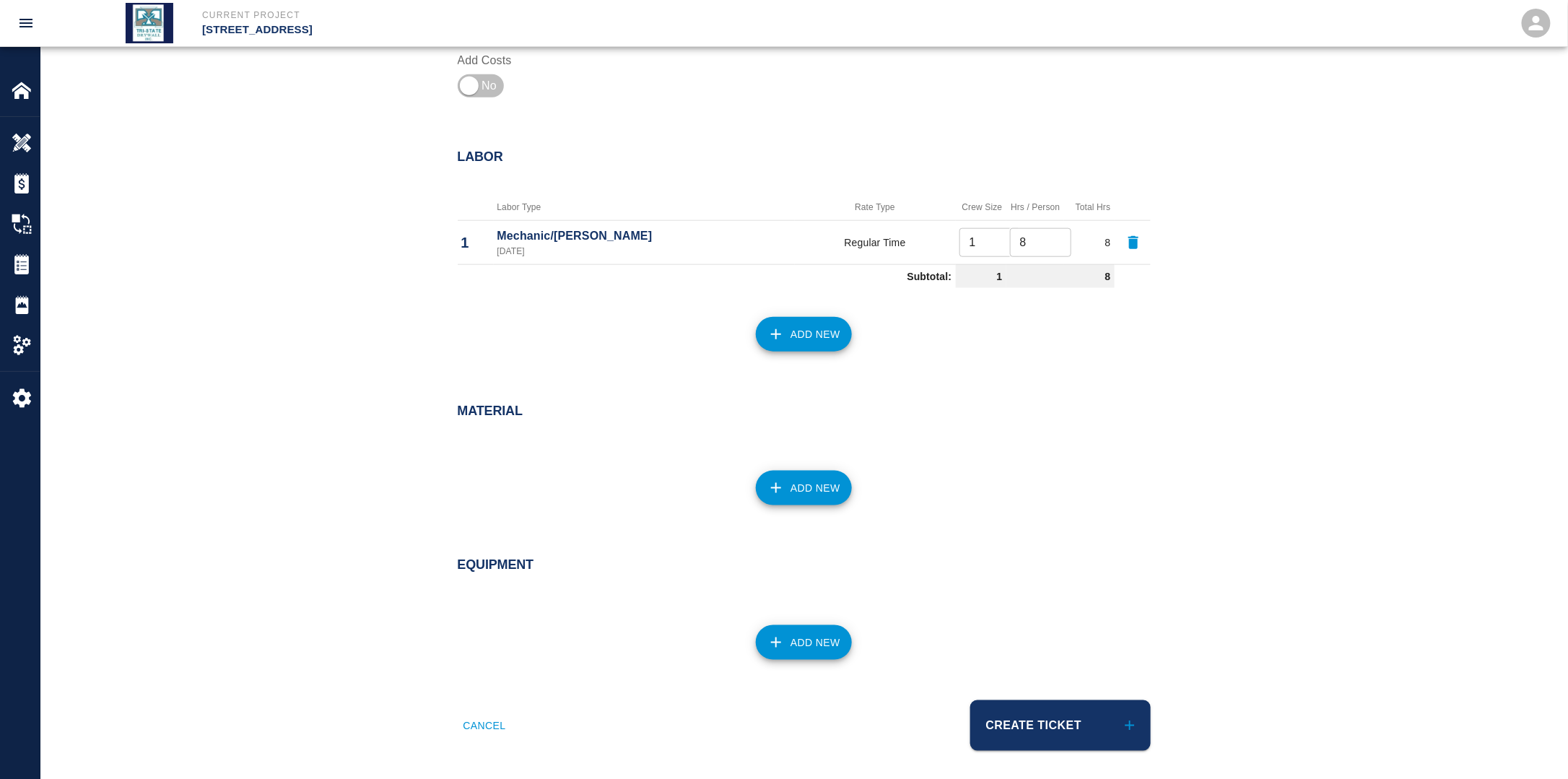
scroll to position [625, 0]
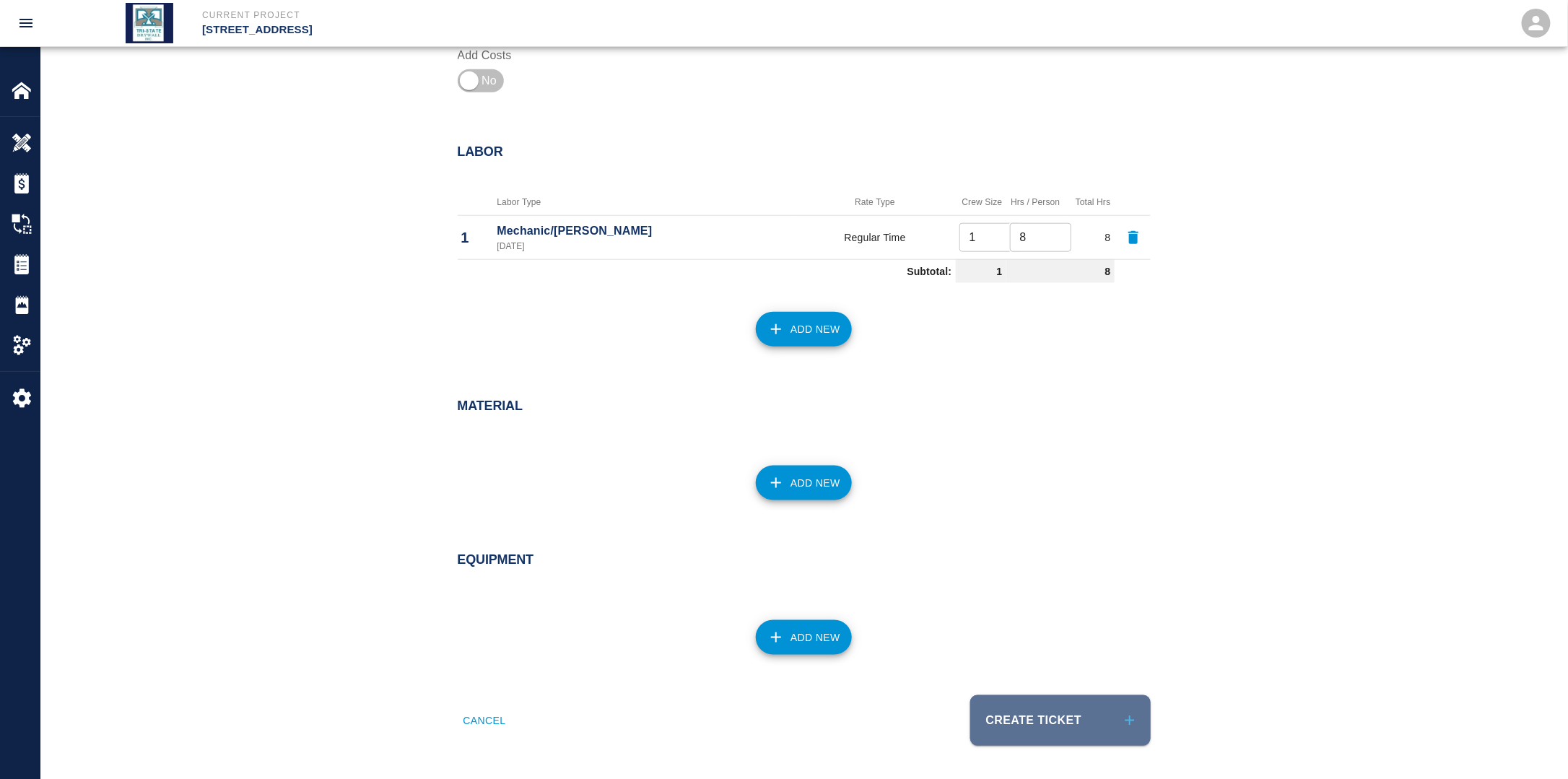
drag, startPoint x: 1024, startPoint y: 703, endPoint x: 1012, endPoint y: 697, distance: 13.4
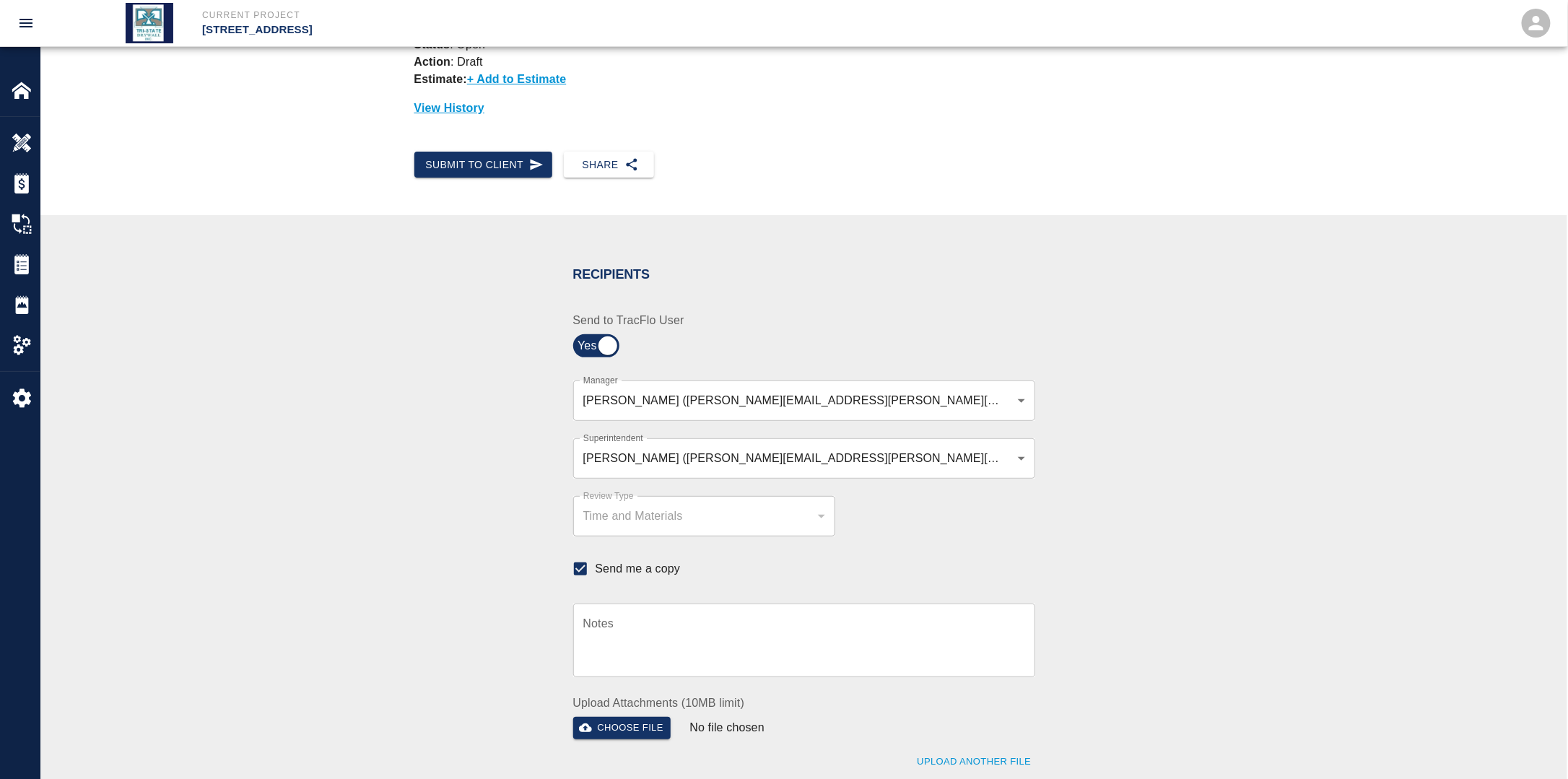
scroll to position [217, 0]
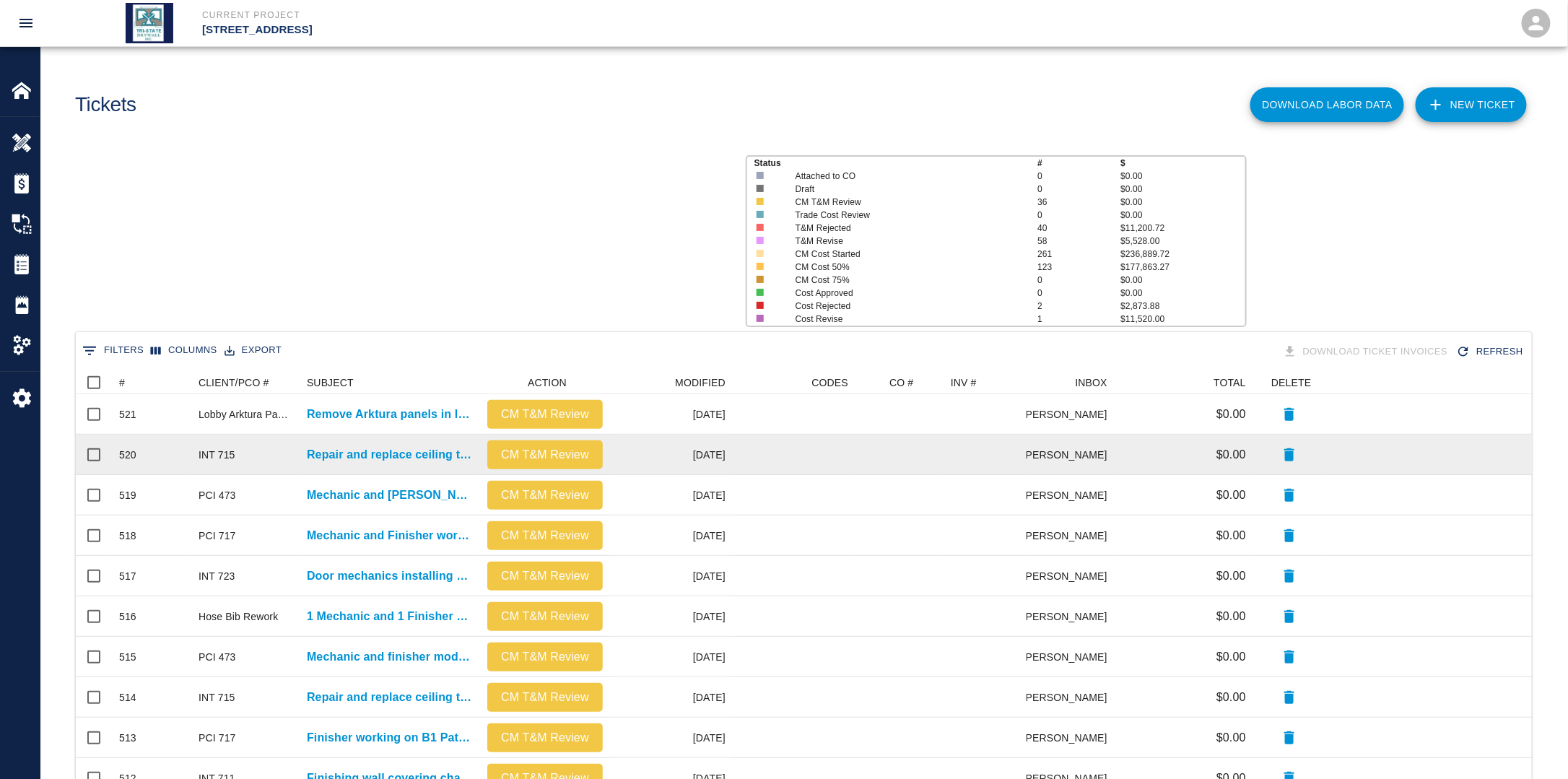
scroll to position [821, 1447]
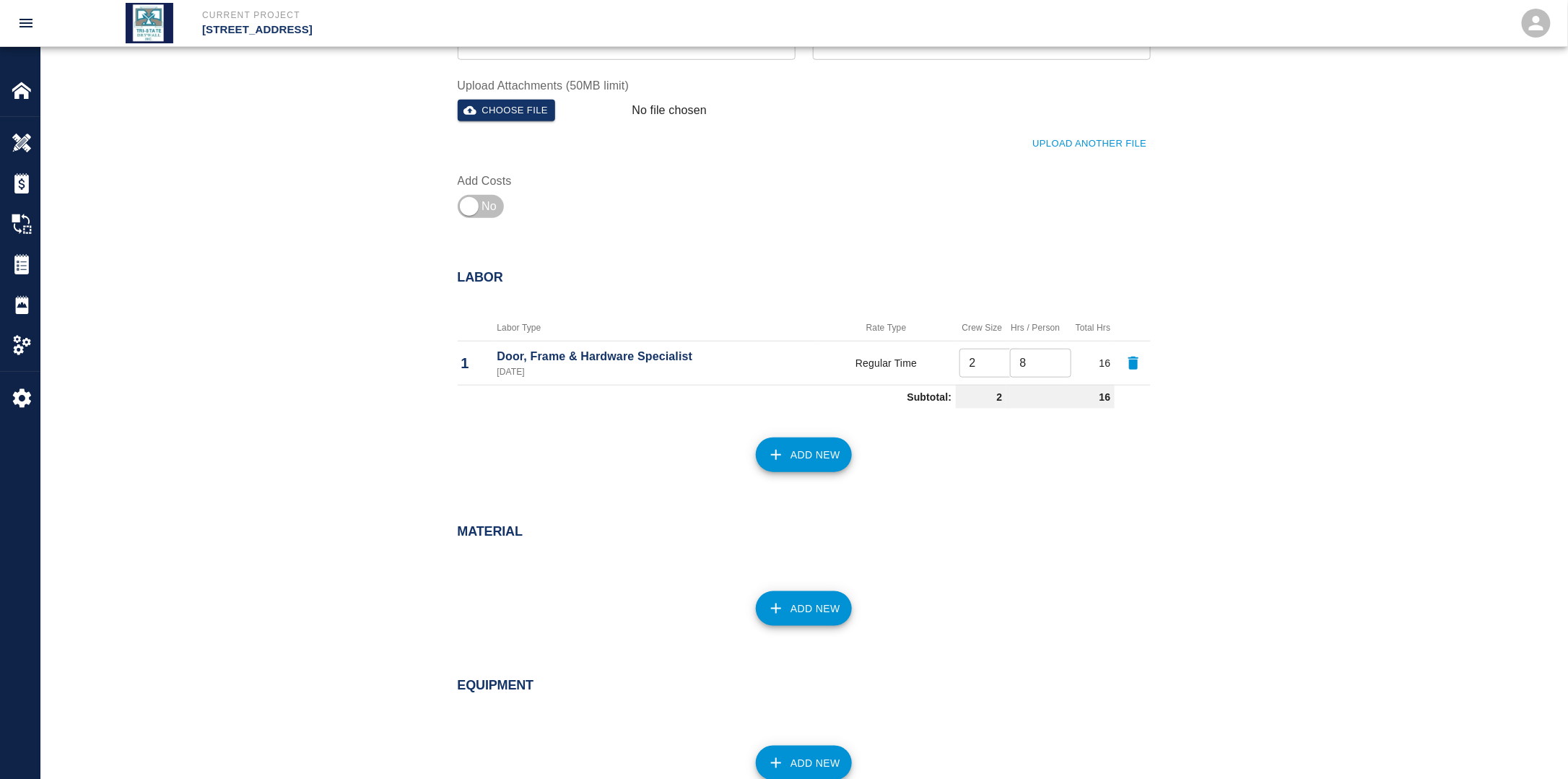
scroll to position [625, 0]
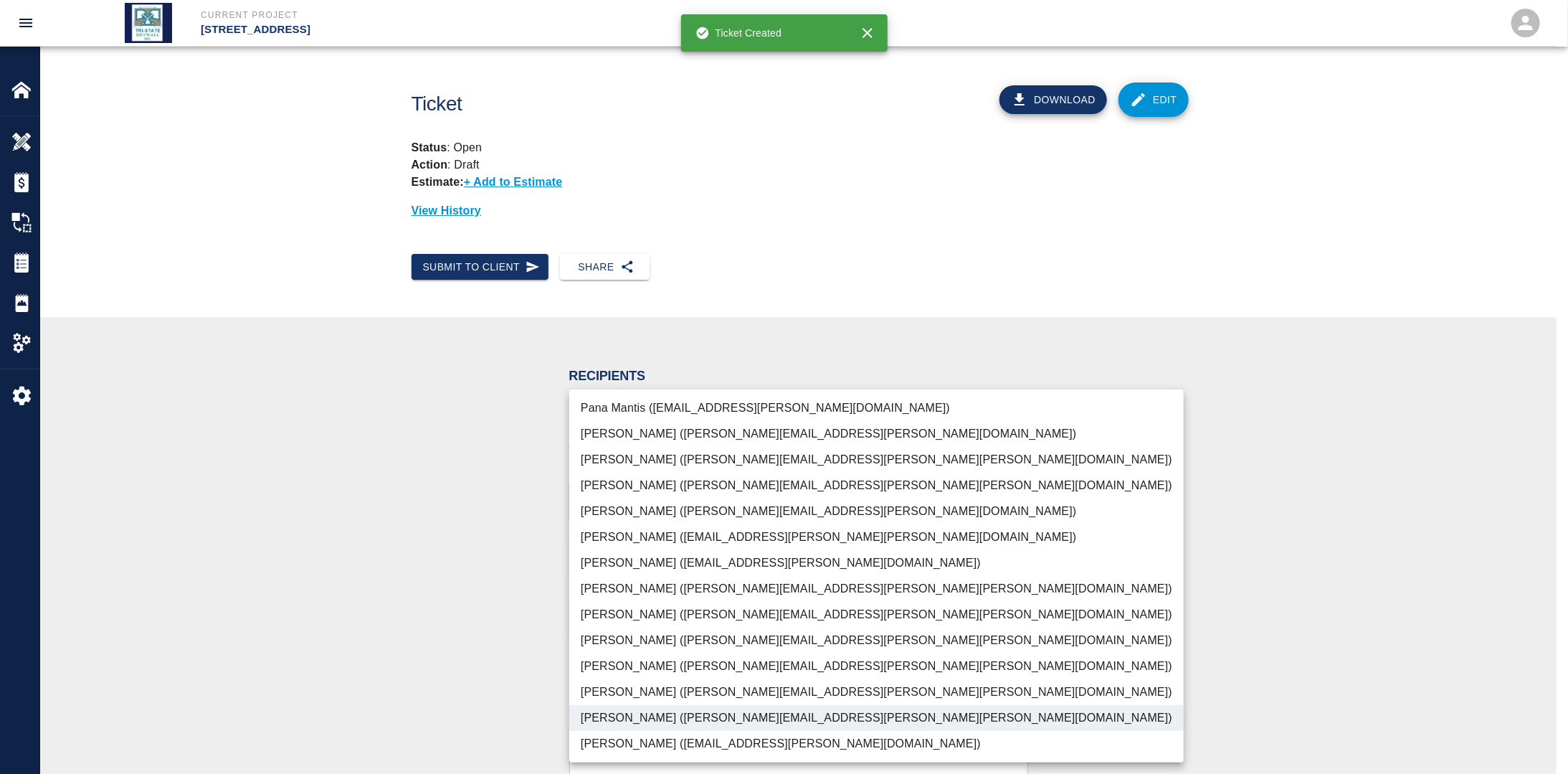
drag, startPoint x: 406, startPoint y: 649, endPoint x: 588, endPoint y: 571, distance: 198.0
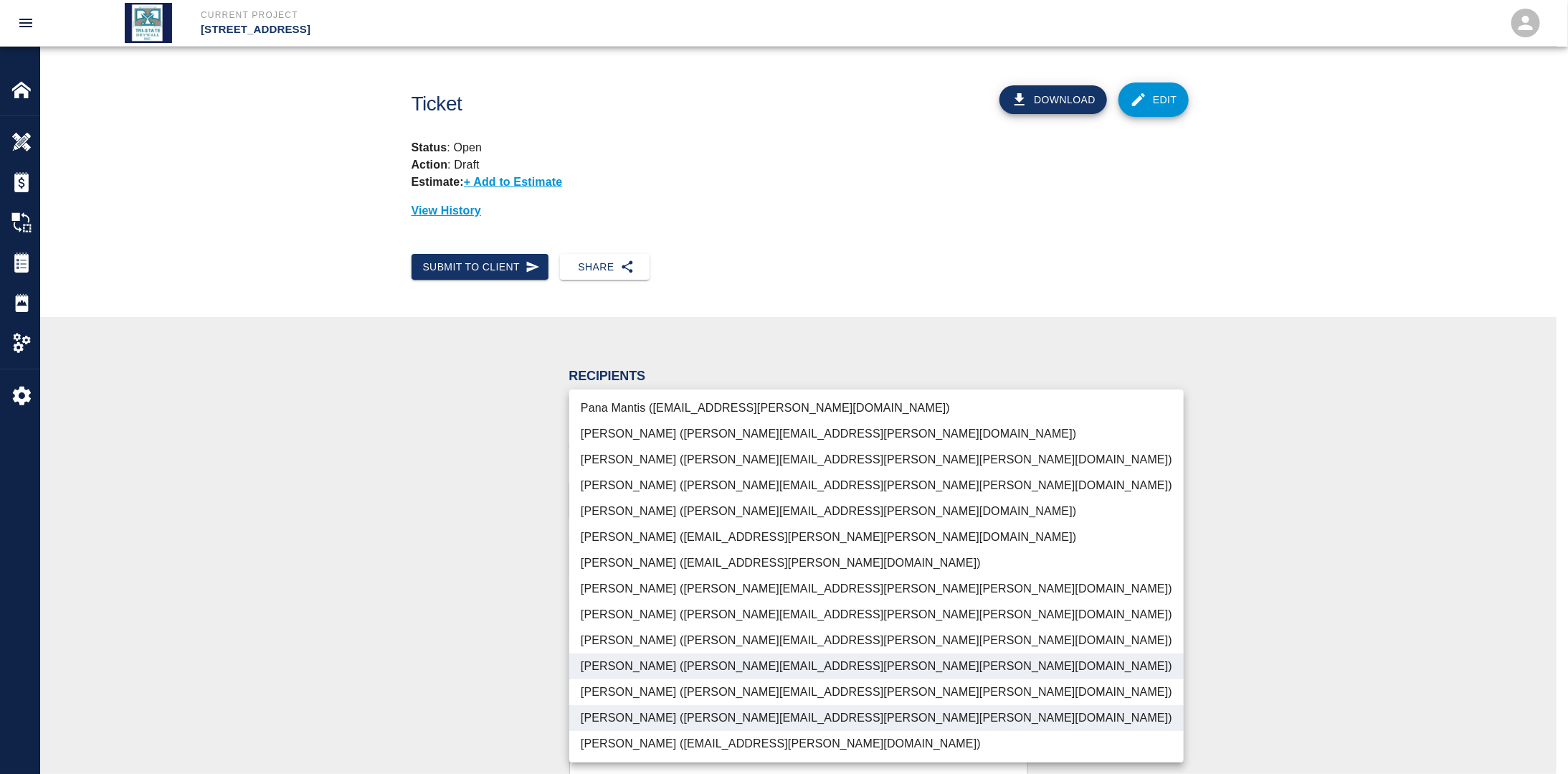
drag, startPoint x: 341, startPoint y: 607, endPoint x: 353, endPoint y: 607, distance: 12.0
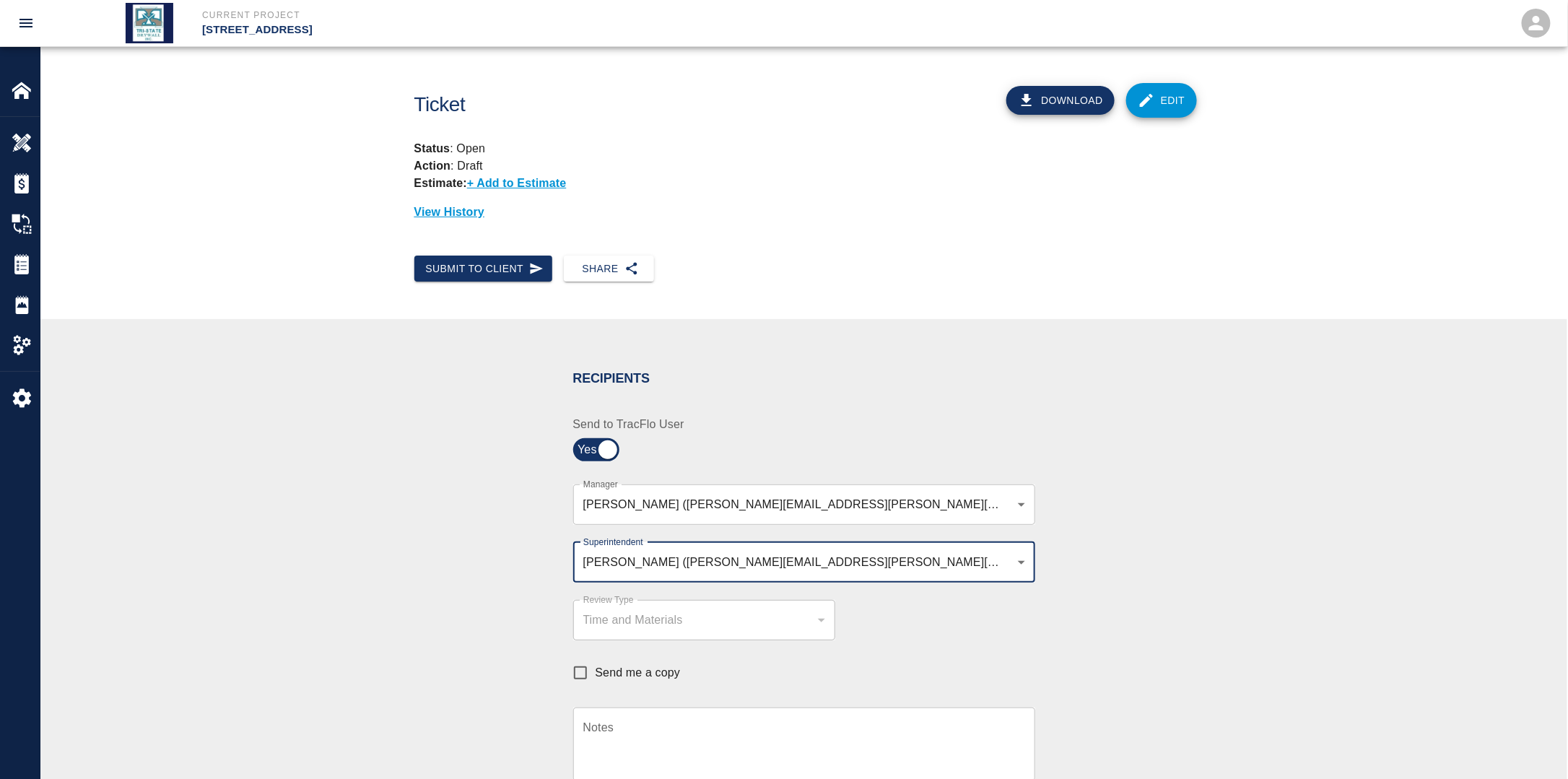
drag, startPoint x: 583, startPoint y: 672, endPoint x: 702, endPoint y: 665, distance: 119.2
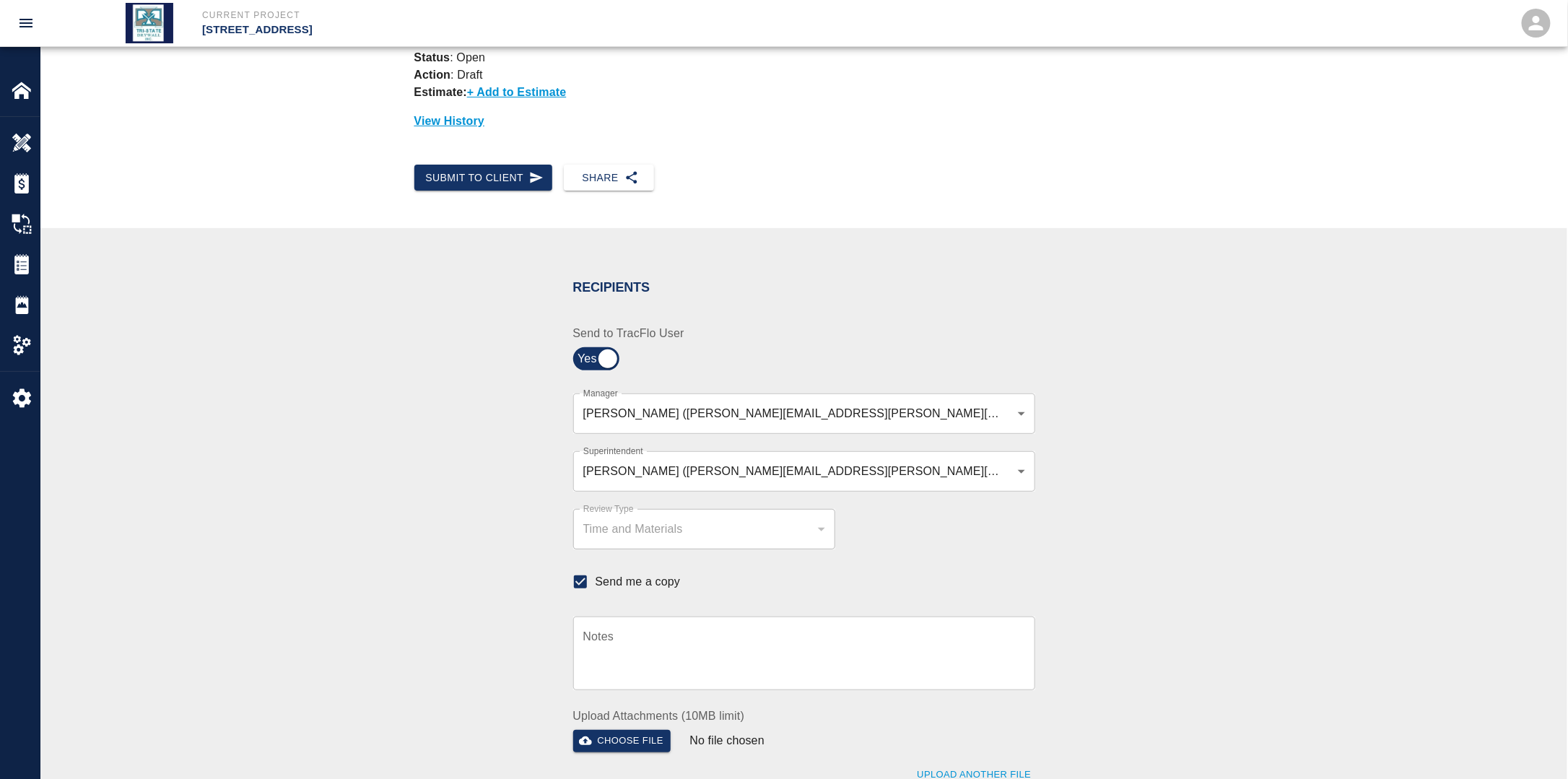
scroll to position [217, 0]
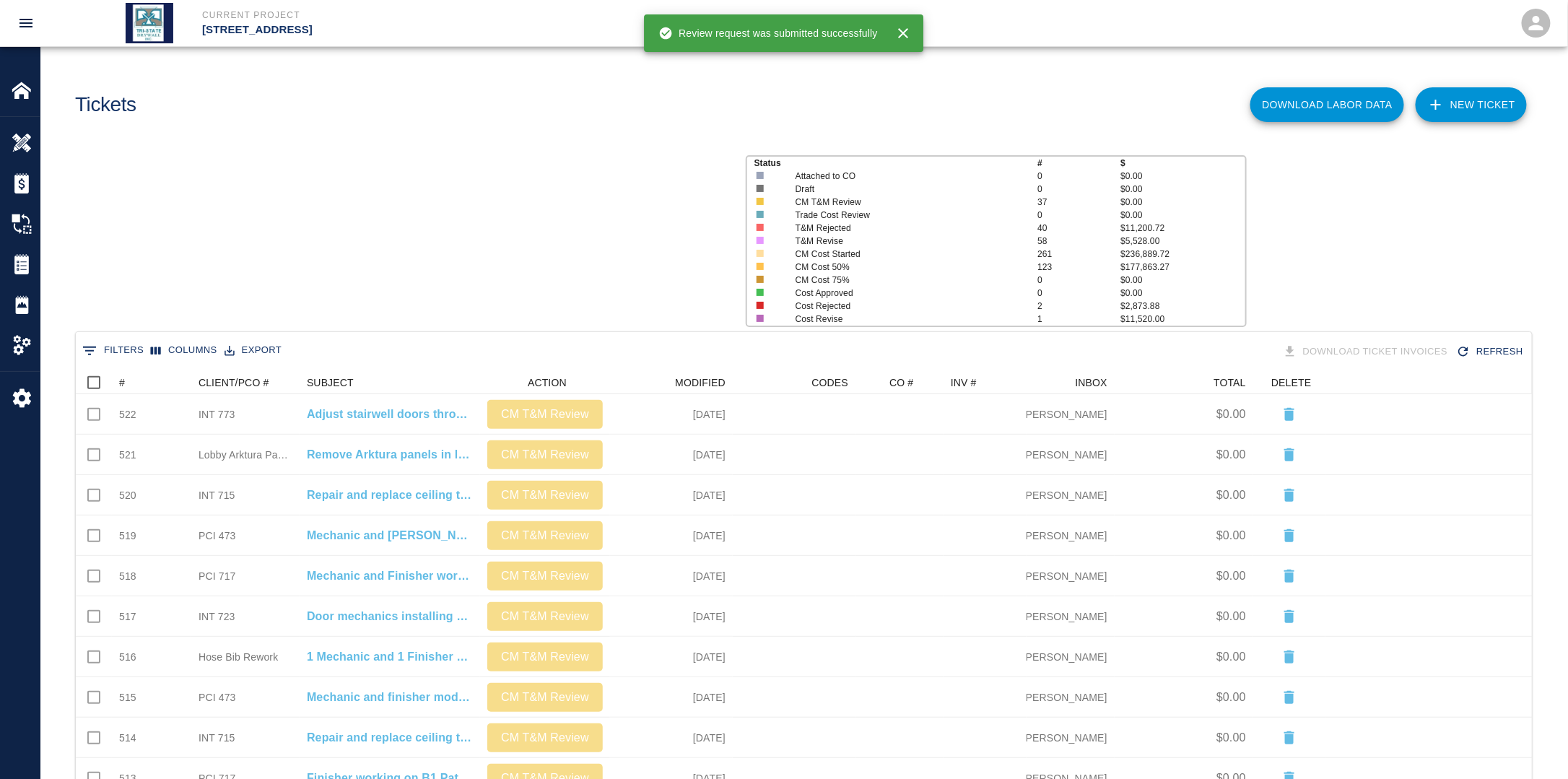
scroll to position [821, 1447]
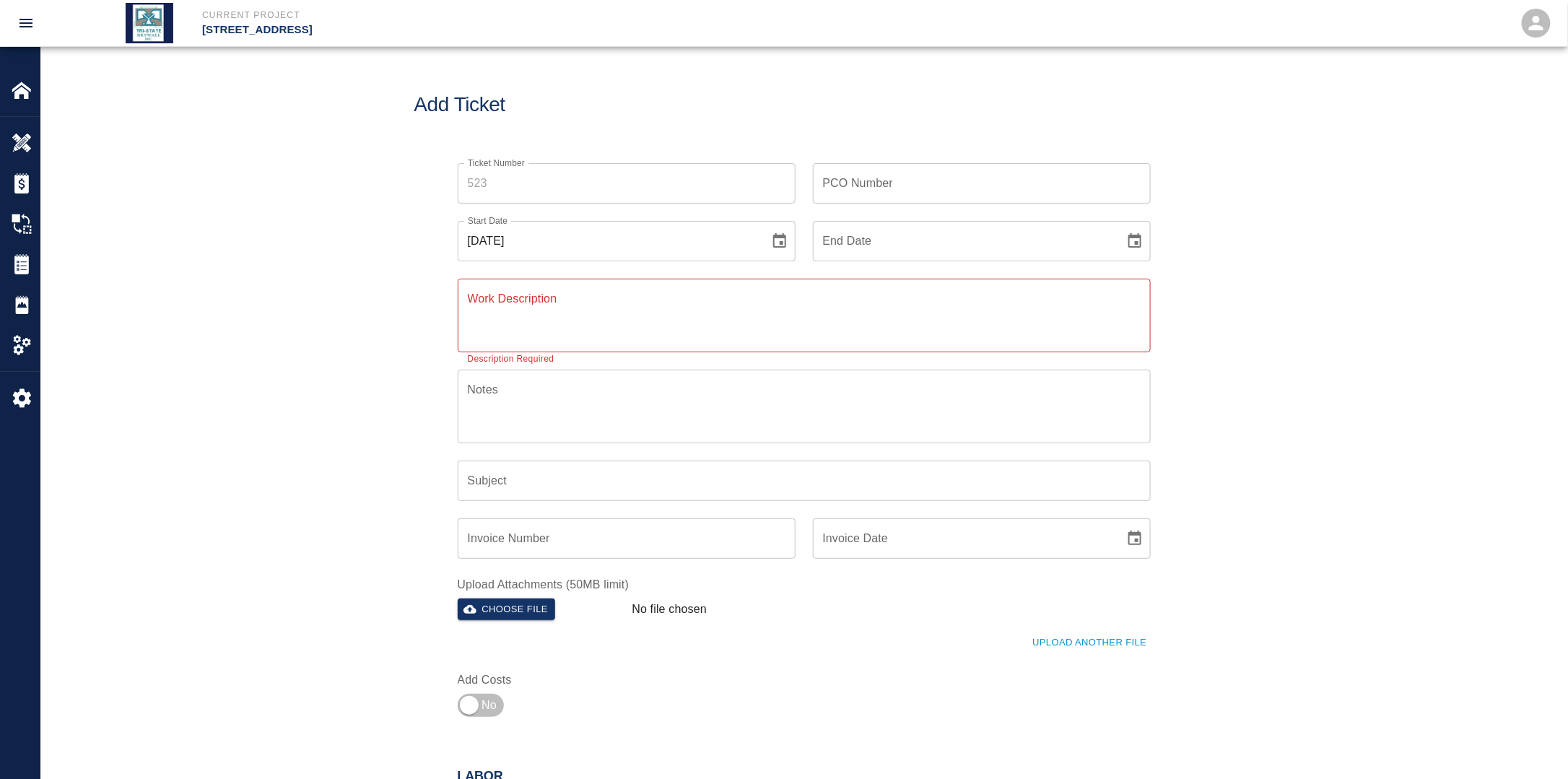
drag, startPoint x: 1125, startPoint y: 238, endPoint x: 1127, endPoint y: 245, distance: 7.3
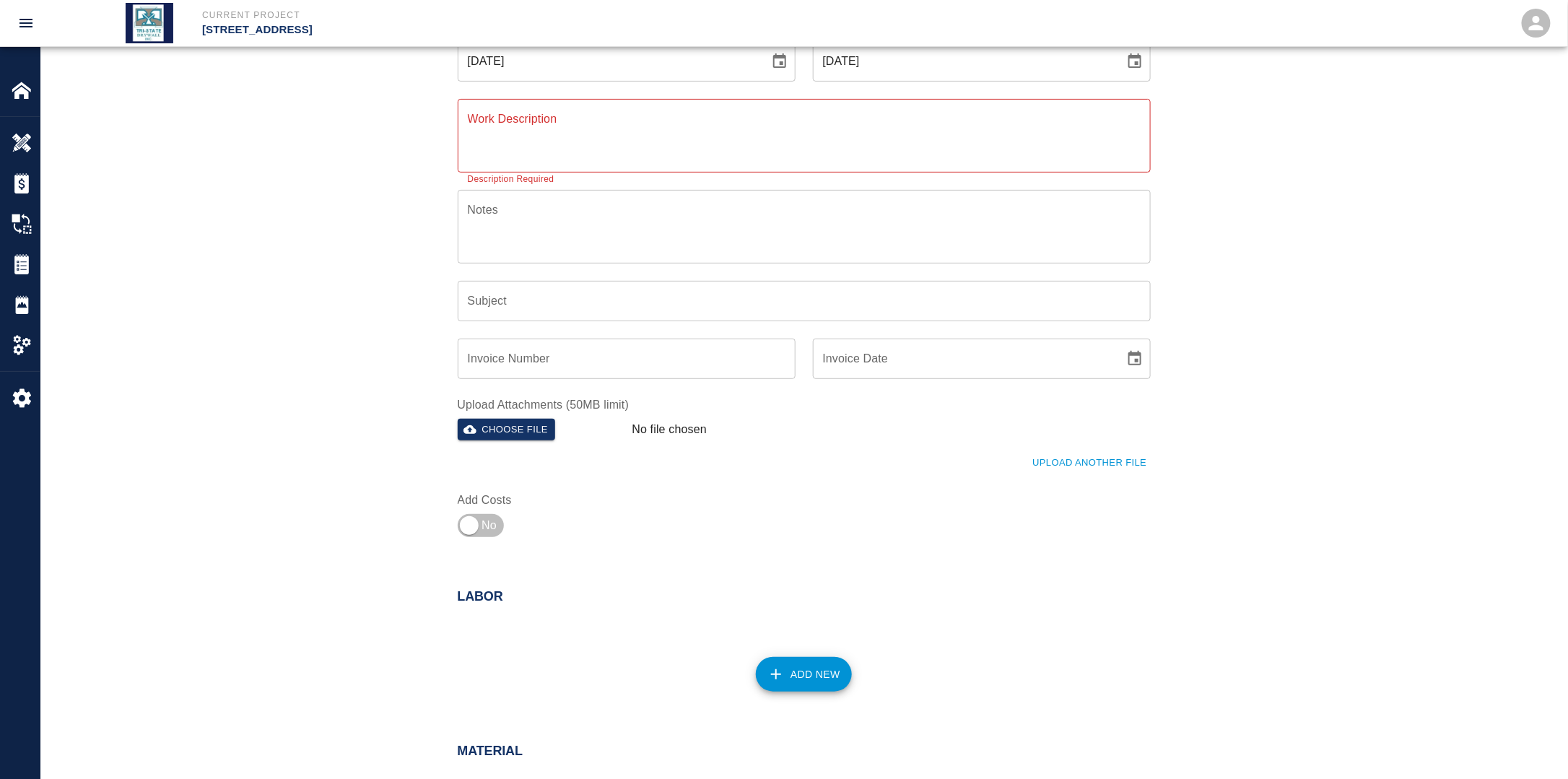
scroll to position [165, 0]
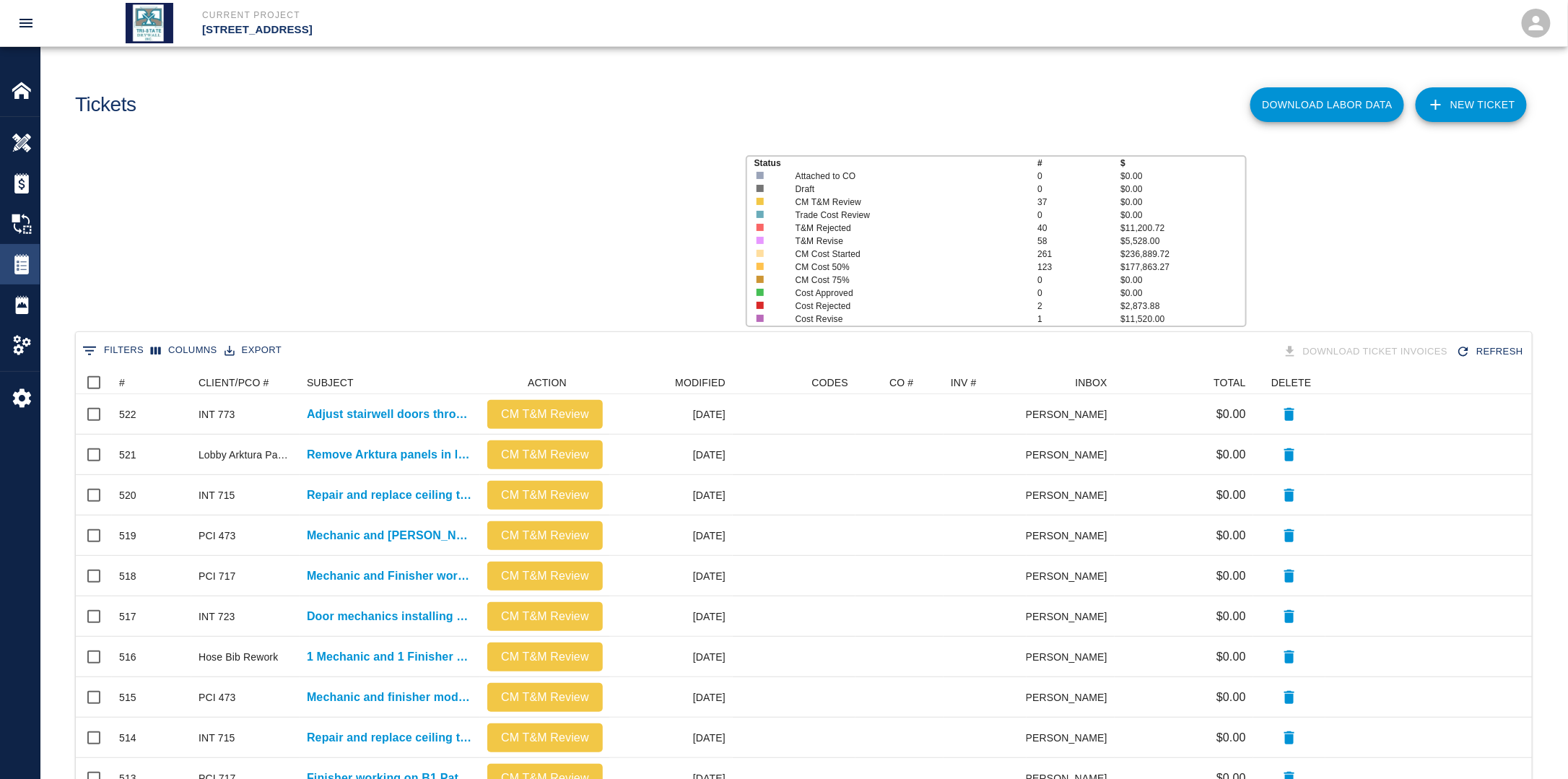
scroll to position [821, 1447]
